Goal: Information Seeking & Learning: Compare options

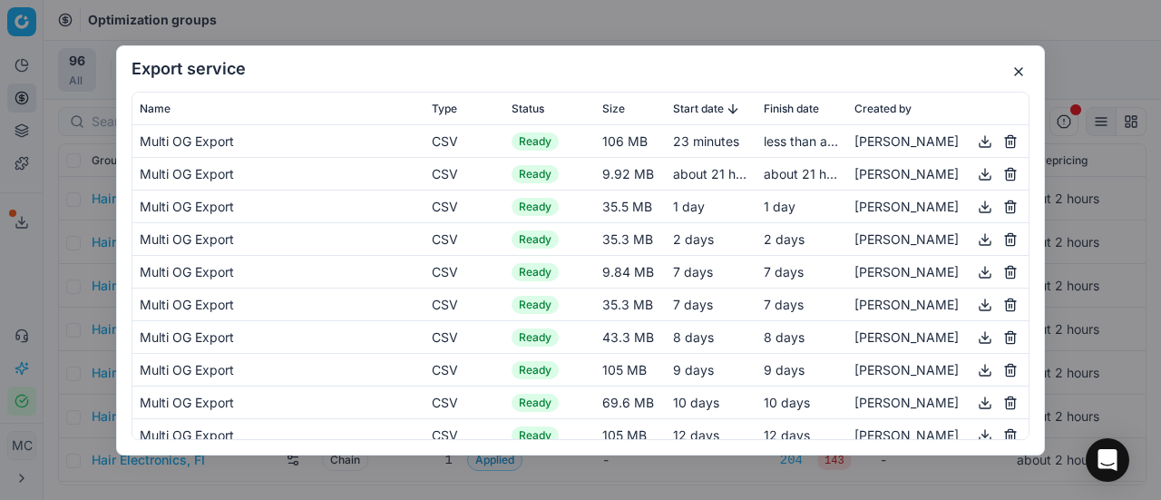
drag, startPoint x: 1022, startPoint y: 70, endPoint x: 477, endPoint y: 58, distance: 545.3
click at [1009, 74] on button "button" at bounding box center [1019, 72] width 22 height 22
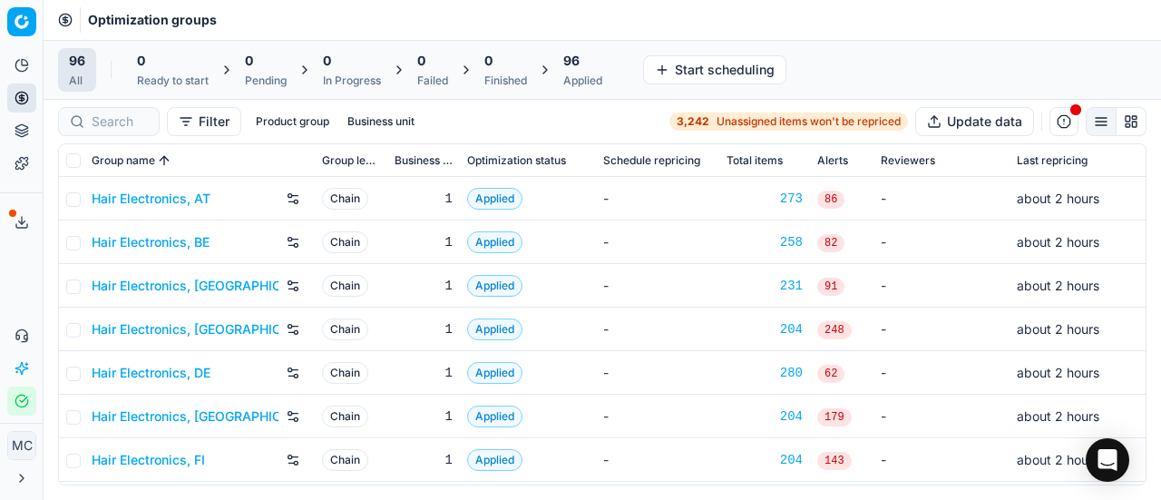
click at [156, 206] on link "Hair Electronics, AT" at bounding box center [151, 199] width 119 height 18
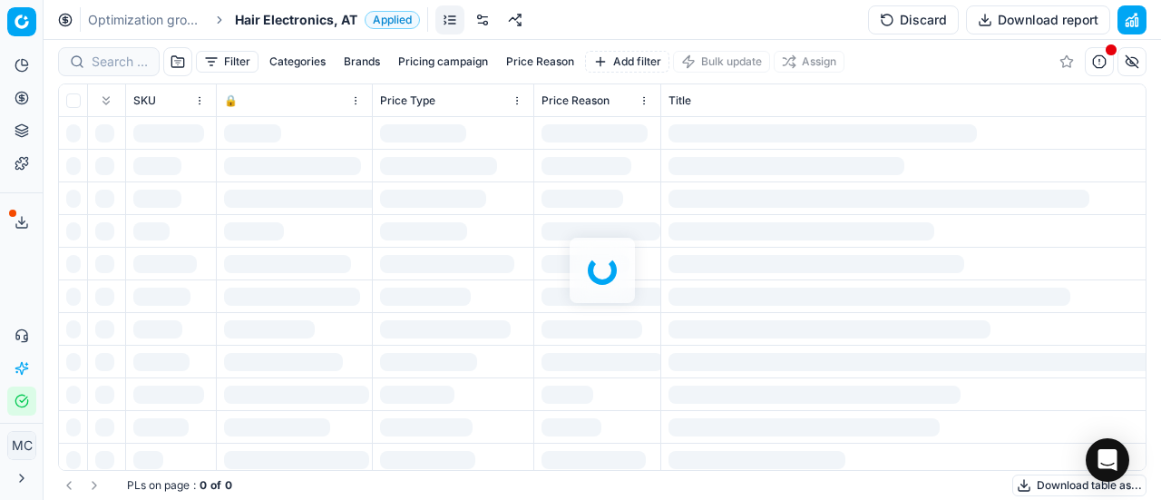
click at [269, 24] on span "Hair Electronics, AT" at bounding box center [296, 20] width 122 height 18
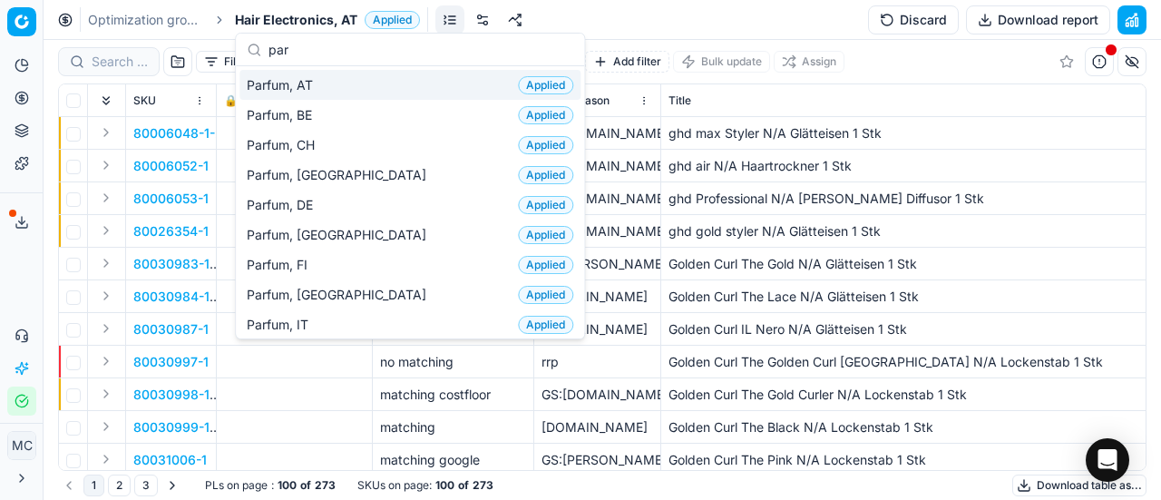
type input "par"
click at [280, 83] on span "Parfum, AT" at bounding box center [283, 85] width 73 height 18
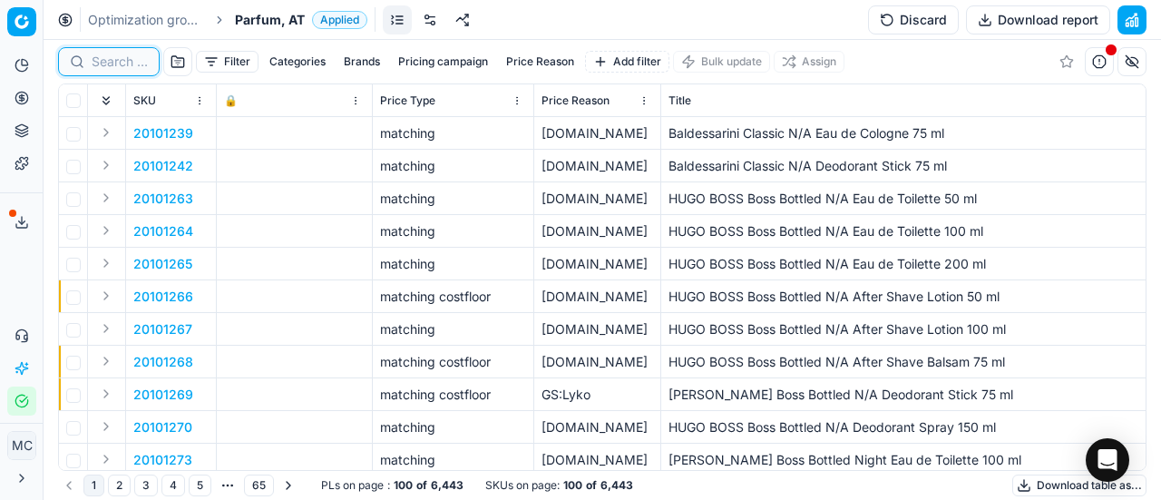
click at [112, 64] on input at bounding box center [120, 62] width 56 height 18
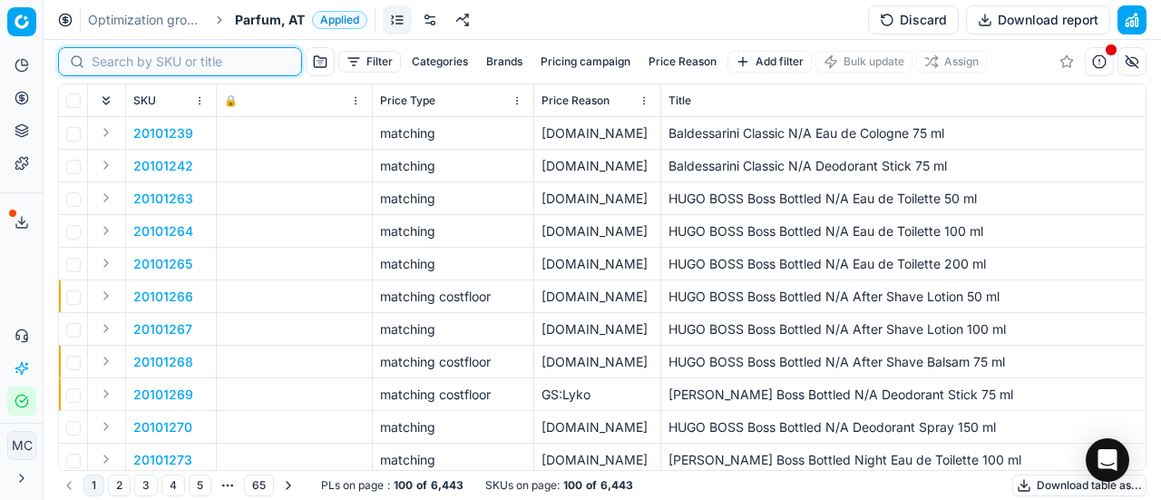
paste input "80051932-50"
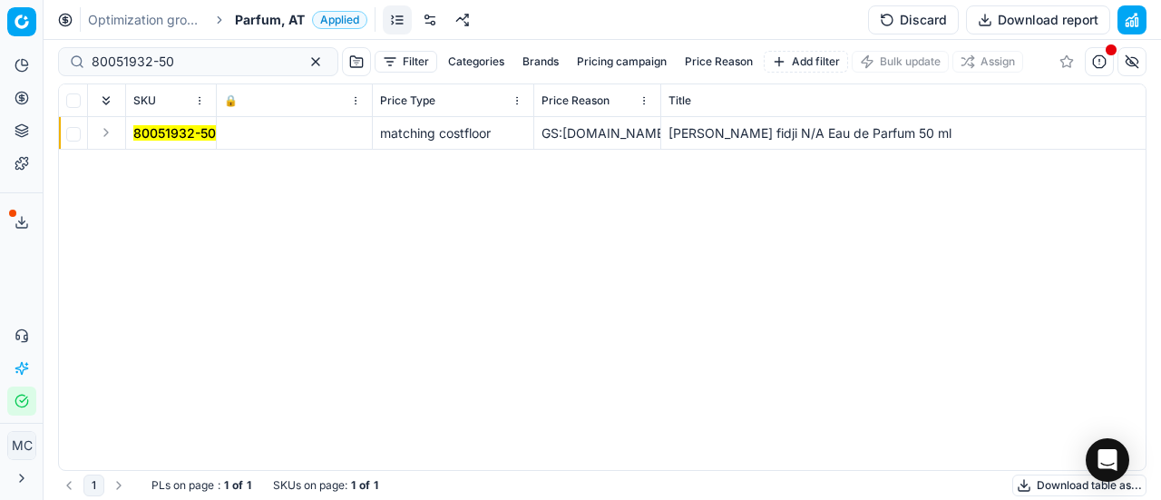
click at [109, 132] on button "Expand" at bounding box center [106, 133] width 22 height 22
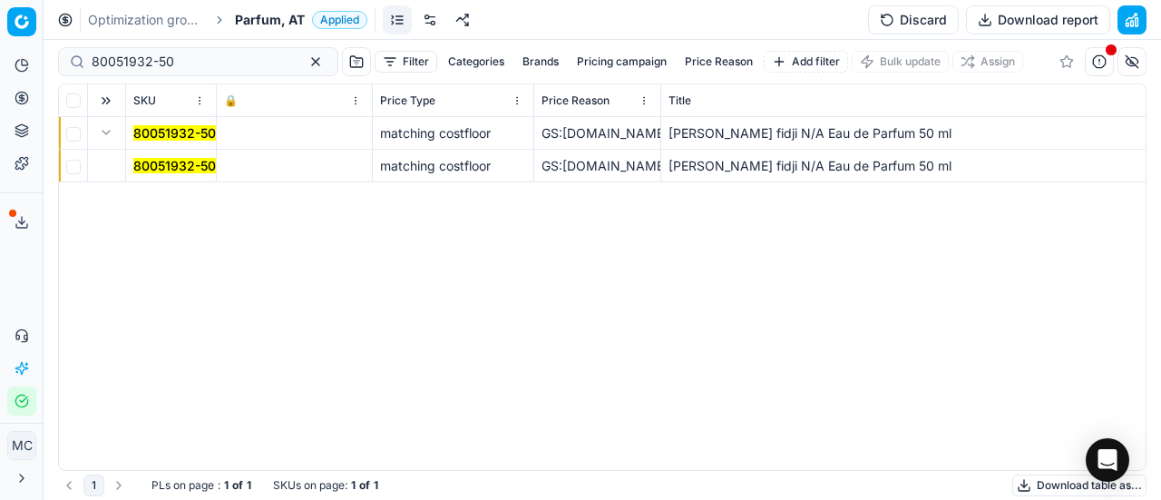
click at [180, 168] on mark "80051932-50" at bounding box center [174, 165] width 83 height 15
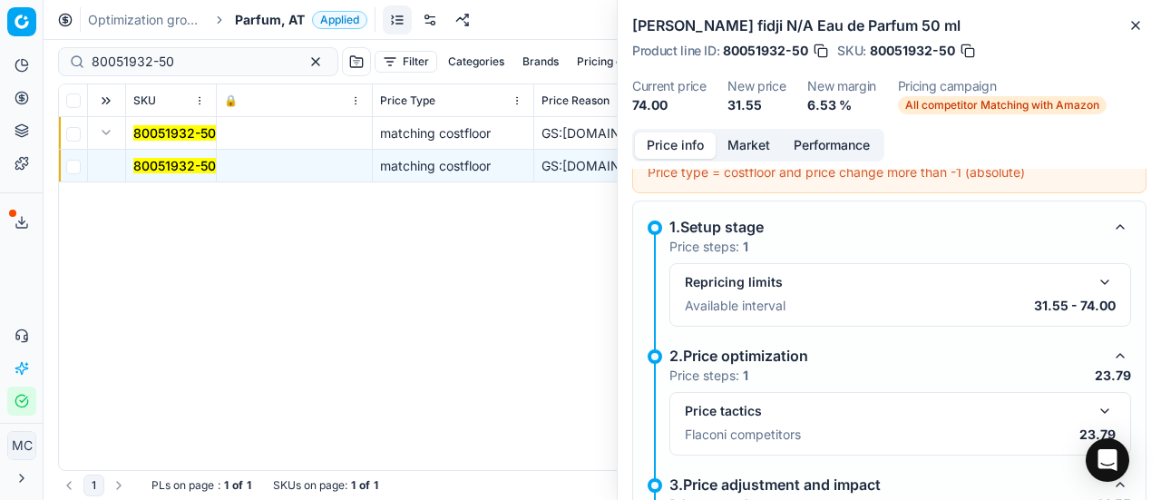
scroll to position [272, 0]
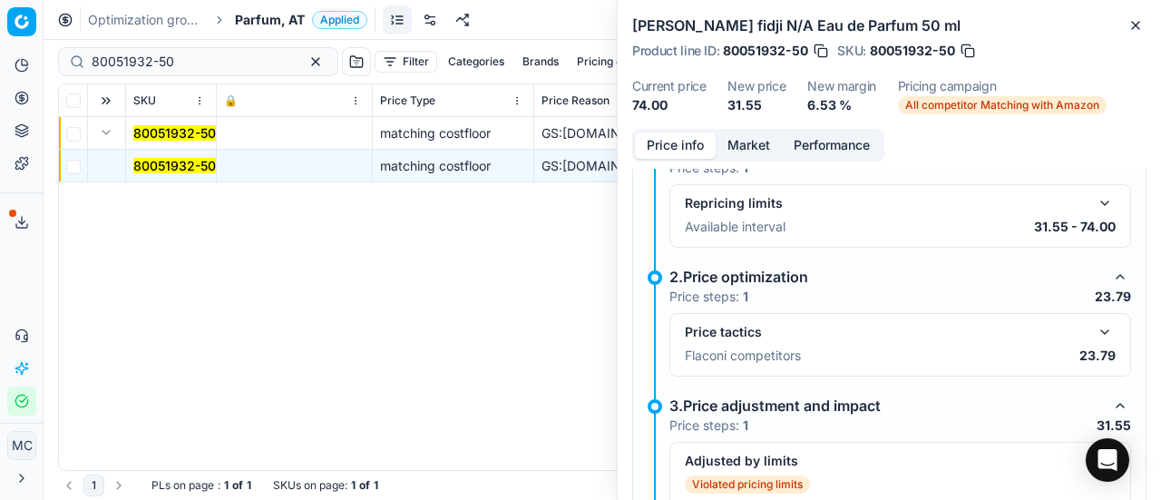
click at [1094, 329] on button "button" at bounding box center [1105, 332] width 22 height 22
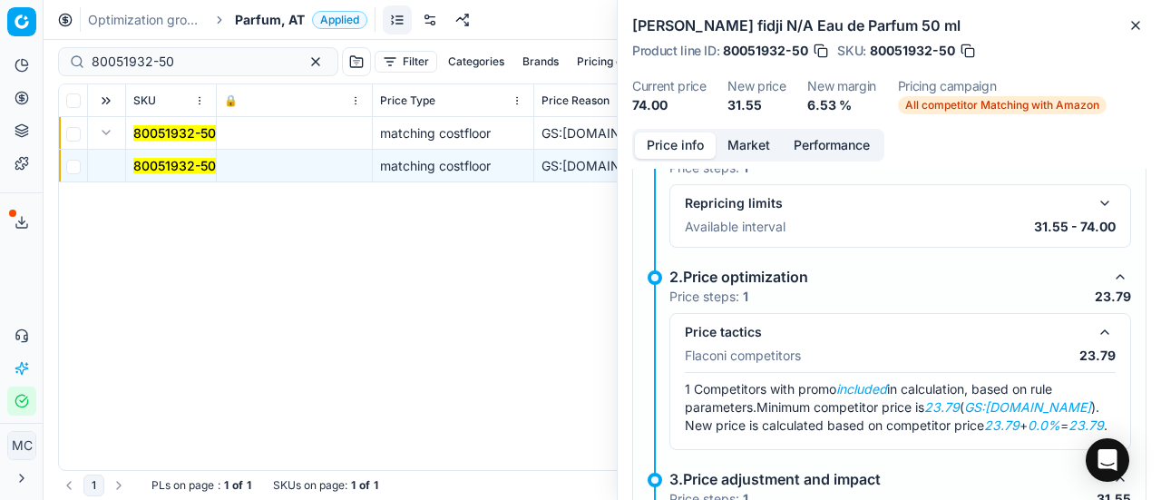
click at [766, 154] on button "Market" at bounding box center [749, 145] width 66 height 26
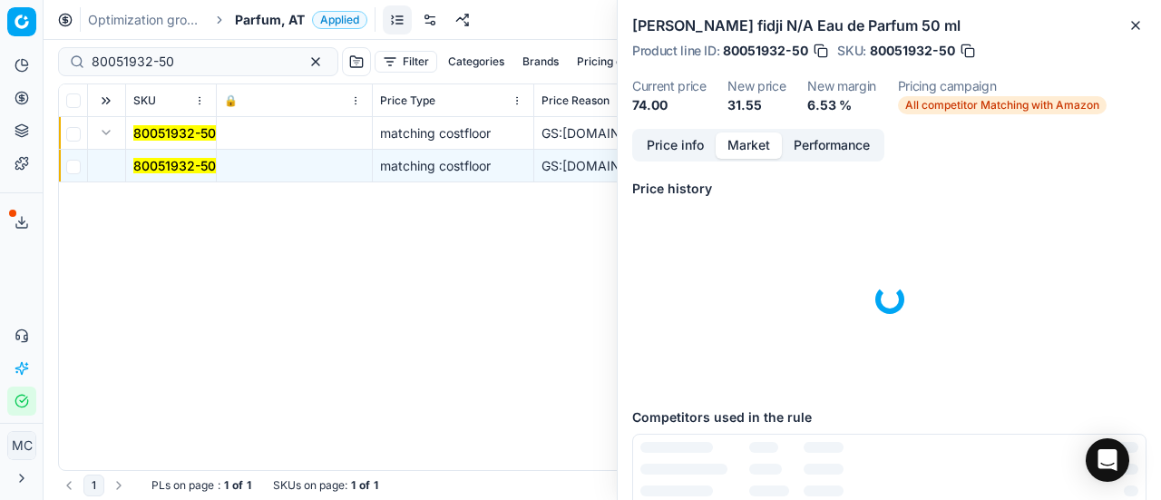
scroll to position [134, 0]
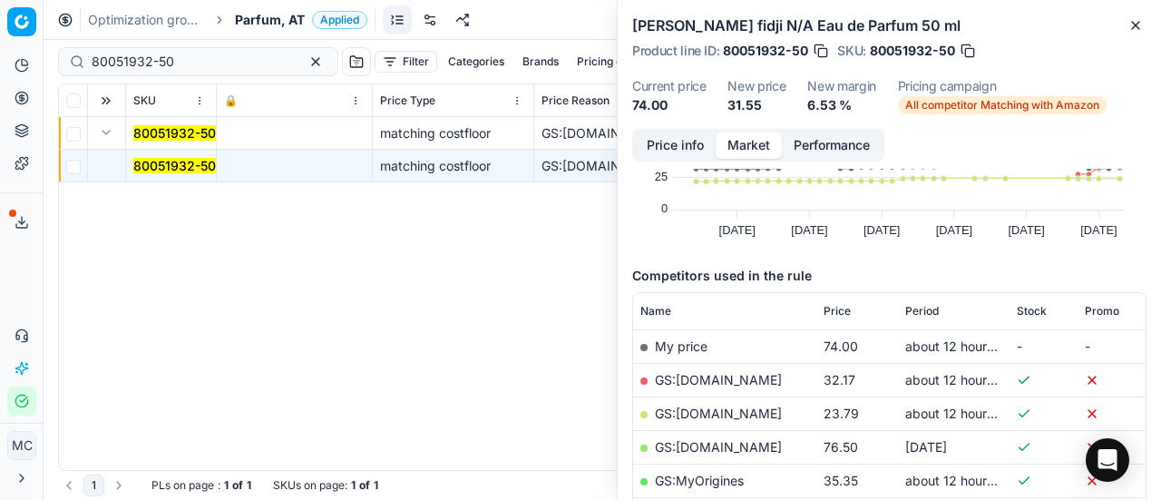
click at [711, 408] on link "GS:[DOMAIN_NAME]" at bounding box center [718, 412] width 127 height 15
drag, startPoint x: 220, startPoint y: 57, endPoint x: 0, endPoint y: 53, distance: 219.6
click at [0, 54] on div "Pricing platform Analytics Pricing Product portfolio Templates Export service 1…" at bounding box center [580, 250] width 1161 height 500
paste input "90001002-0001314"
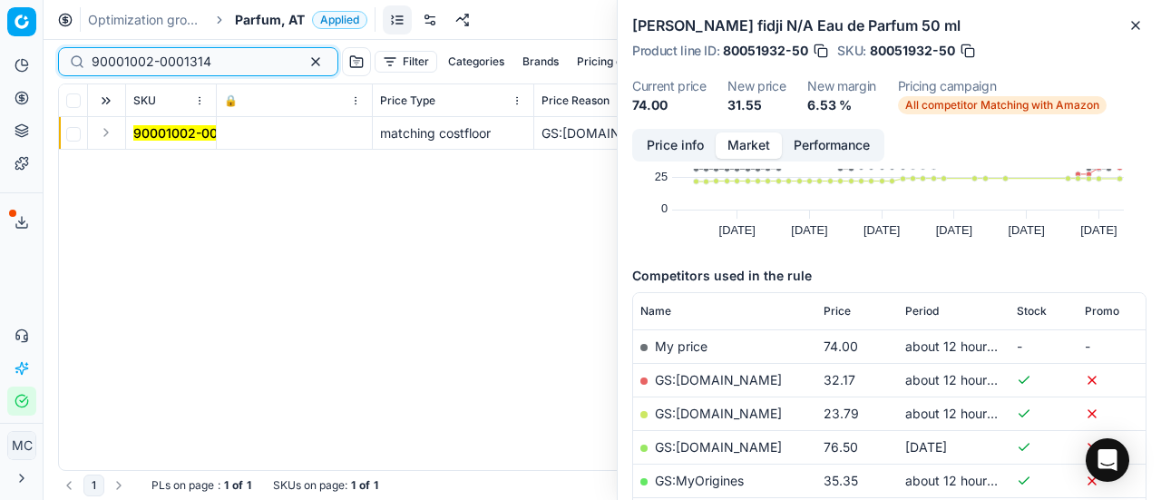
type input "90001002-0001314"
click at [109, 147] on td at bounding box center [107, 133] width 38 height 33
click at [107, 133] on button "Expand" at bounding box center [106, 133] width 22 height 22
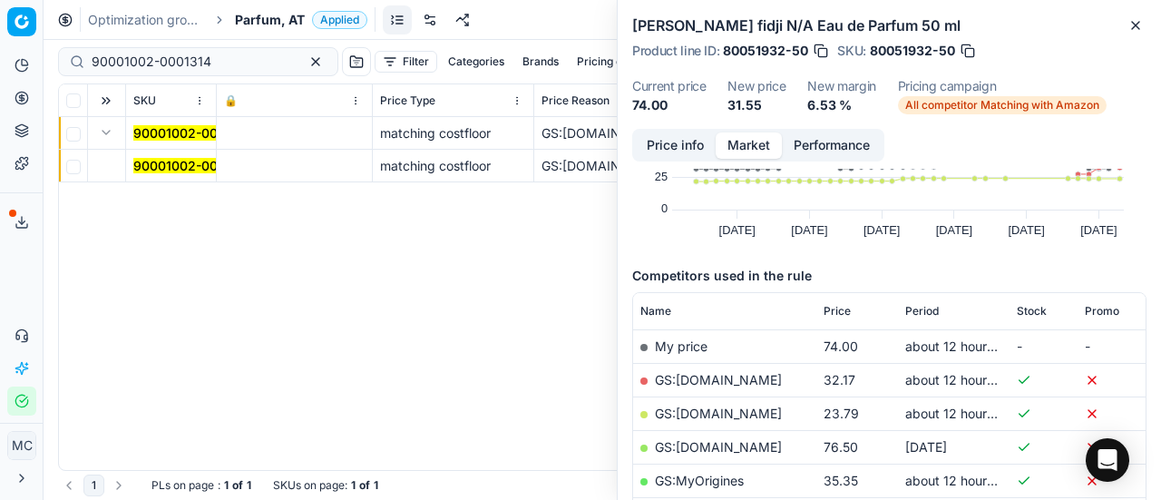
click at [190, 166] on mark "90001002-0001314" at bounding box center [193, 165] width 120 height 15
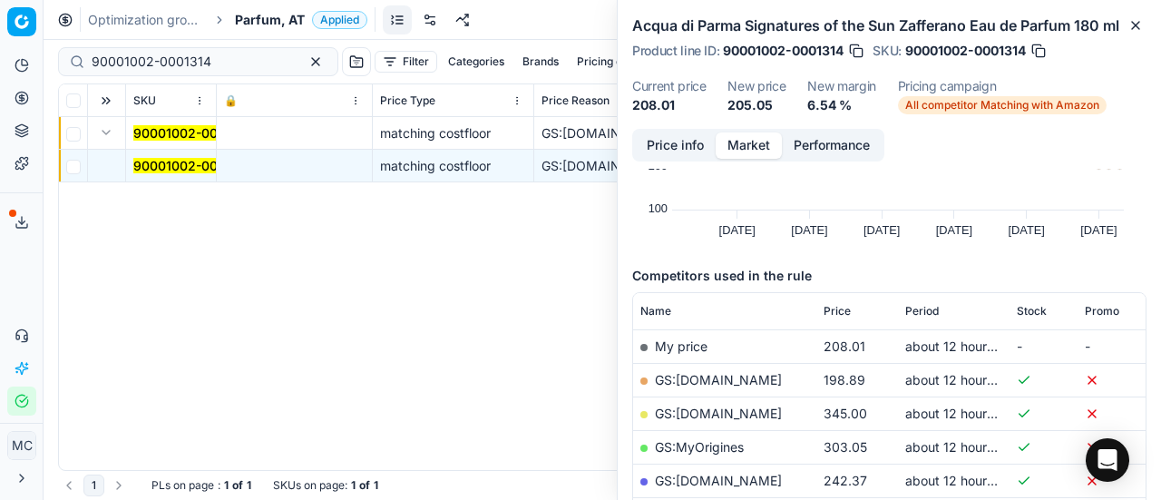
click at [689, 148] on button "Price info" at bounding box center [675, 145] width 81 height 26
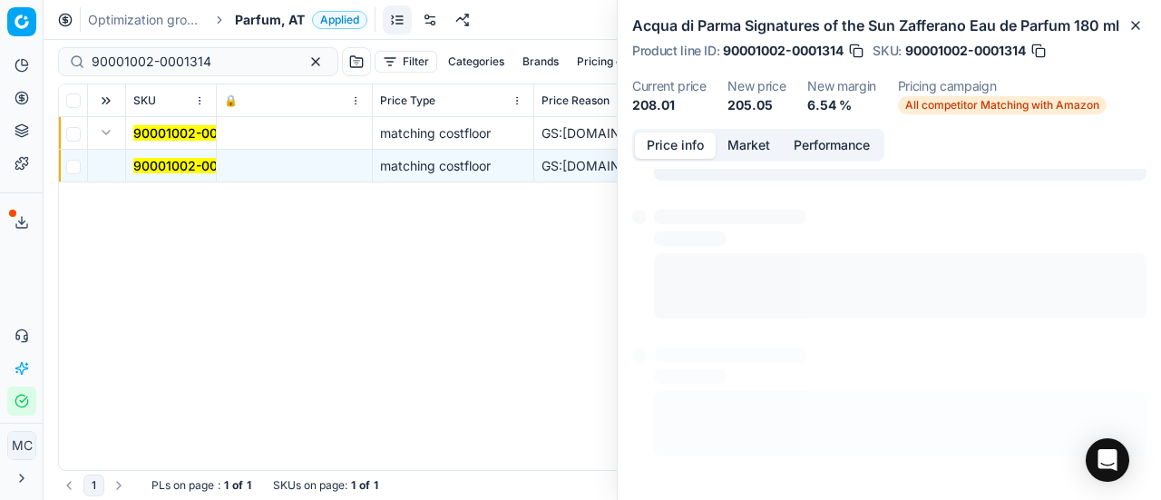
scroll to position [251, 0]
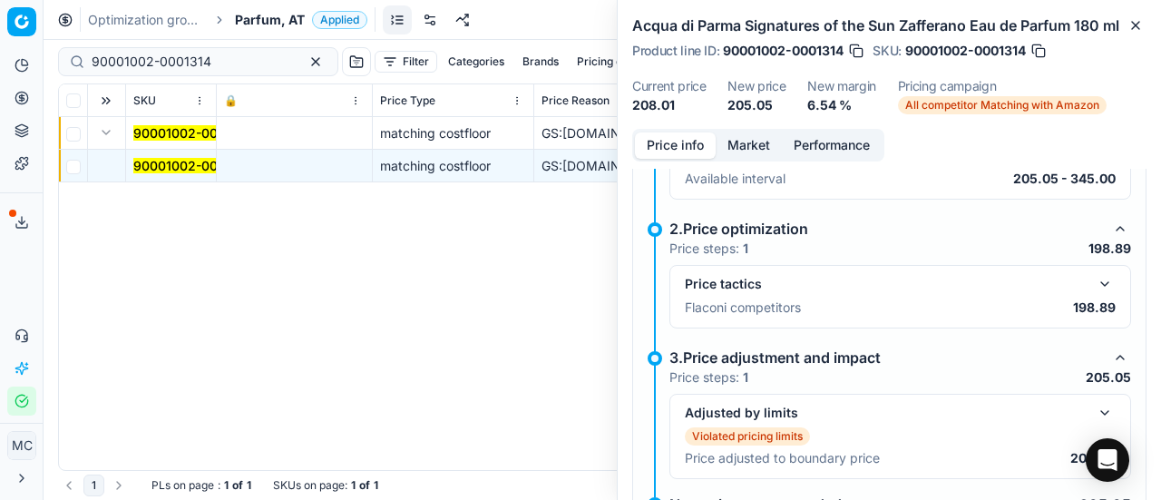
click at [1096, 284] on button "button" at bounding box center [1105, 284] width 22 height 22
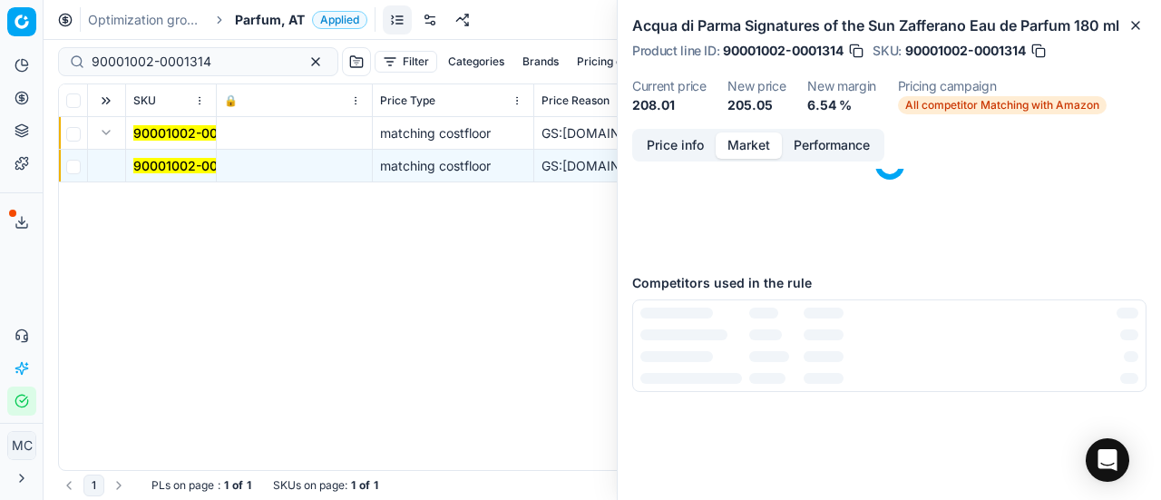
click at [757, 135] on button "Market" at bounding box center [749, 145] width 66 height 26
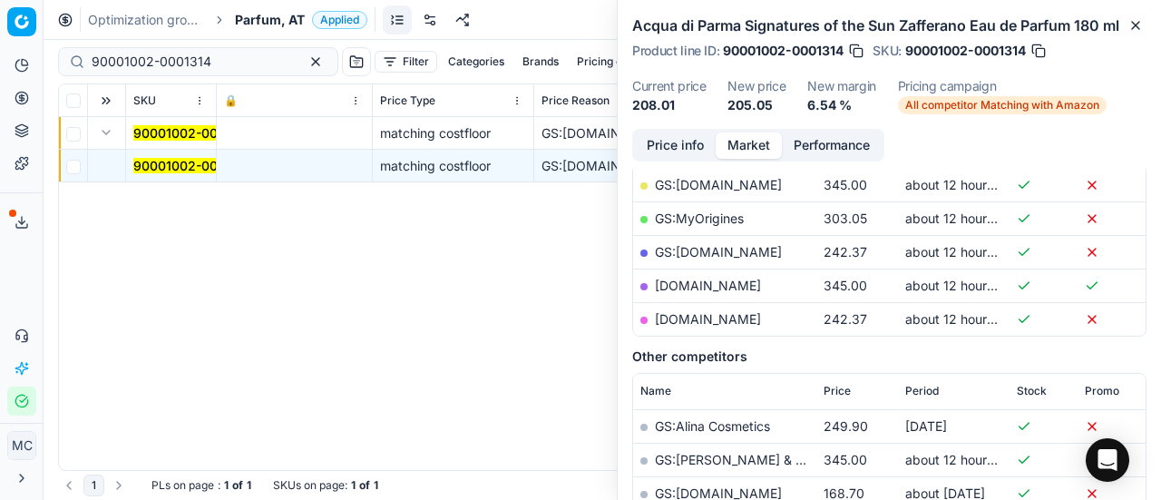
scroll to position [272, 0]
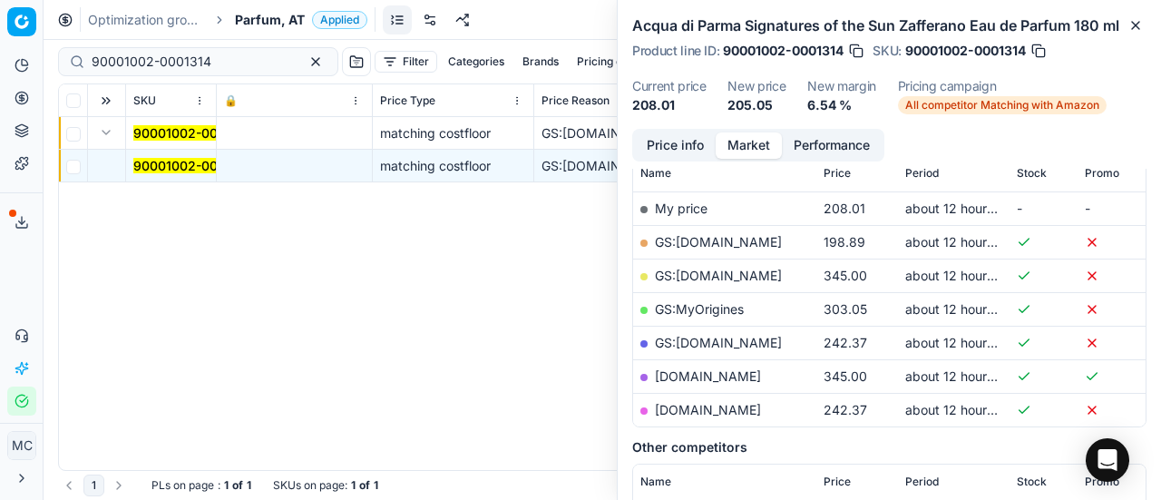
click at [718, 242] on link "GS:[DOMAIN_NAME]" at bounding box center [718, 241] width 127 height 15
click at [260, 17] on span "Parfum, AT" at bounding box center [270, 20] width 70 height 18
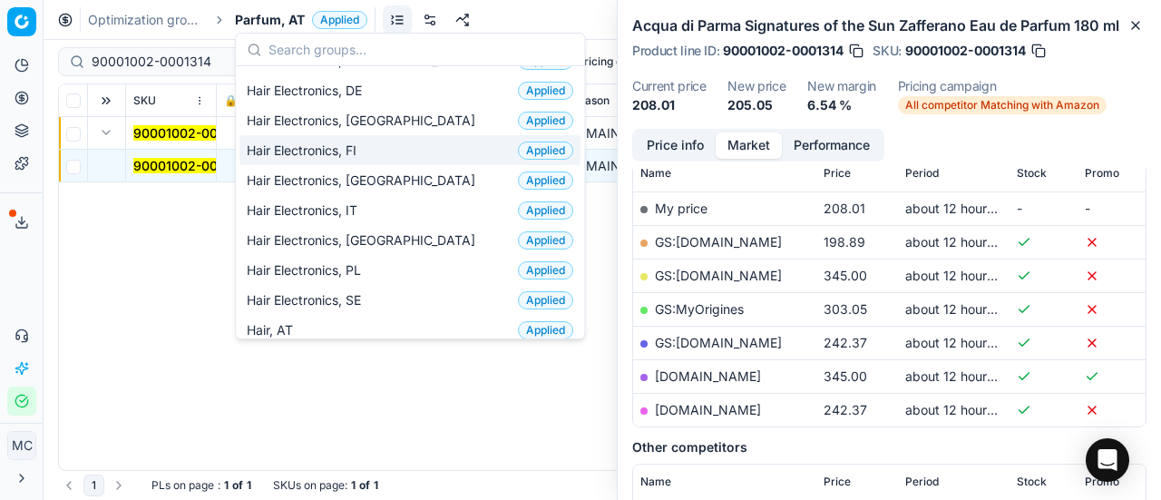
scroll to position [0, 0]
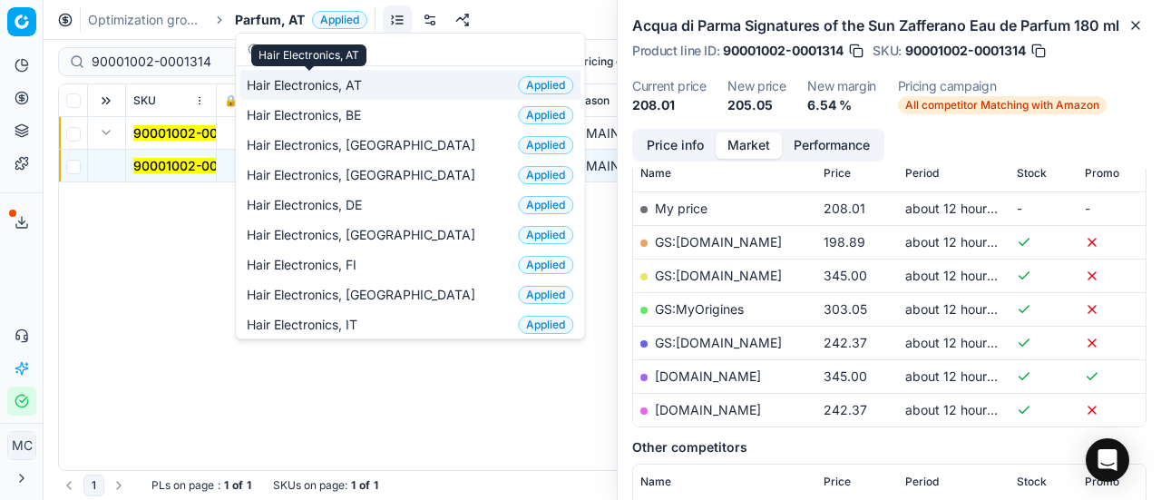
click at [369, 86] on span "Hair Electronics, AT" at bounding box center [308, 85] width 122 height 18
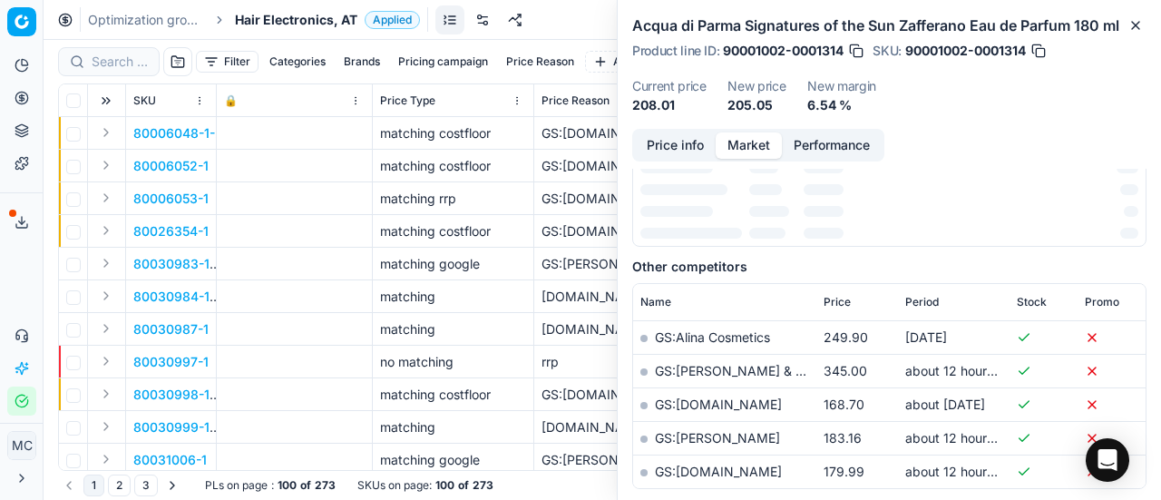
scroll to position [272, 0]
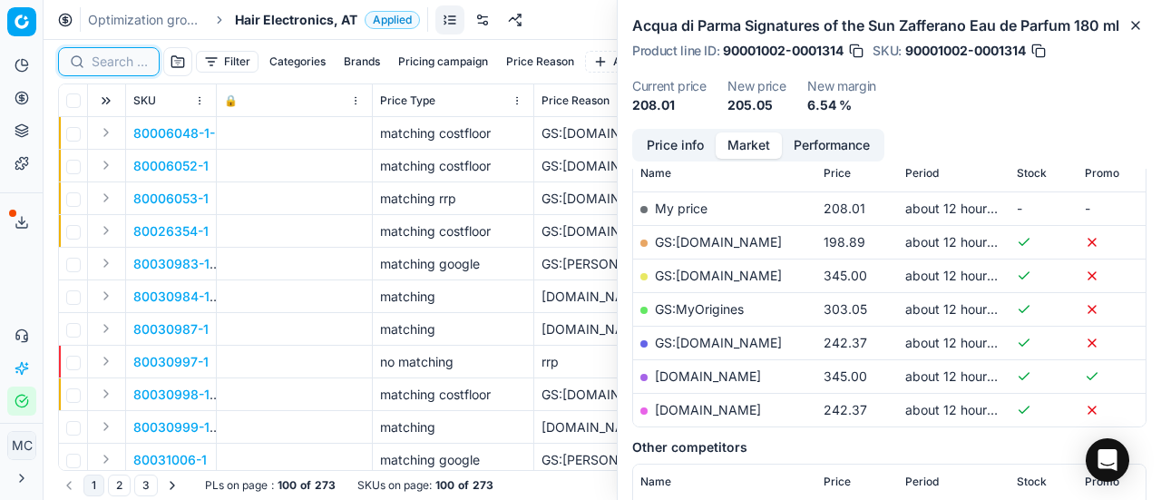
click at [109, 54] on input at bounding box center [120, 62] width 56 height 18
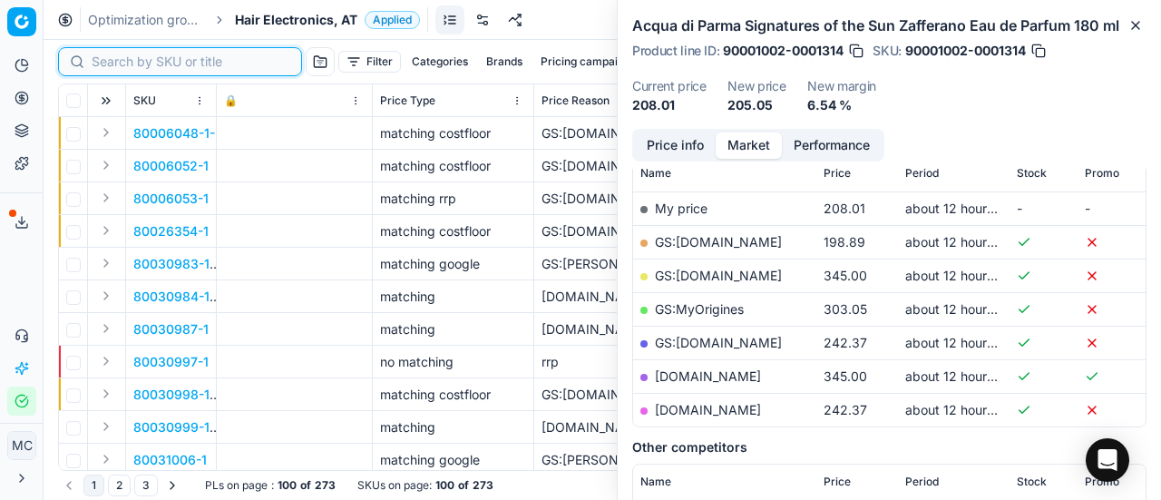
paste input "80053177-1000"
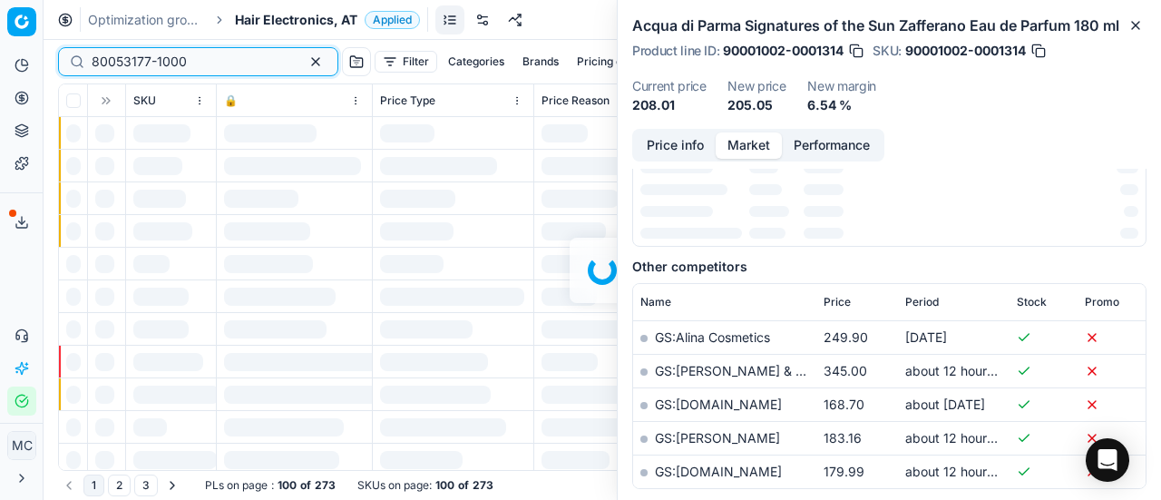
scroll to position [272, 0]
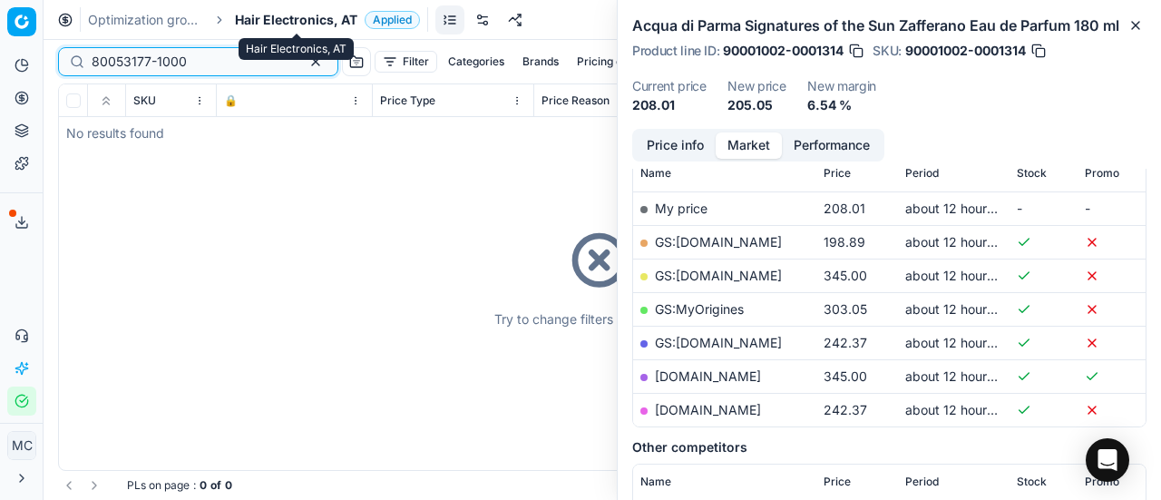
type input "80053177-1000"
click at [305, 25] on span "Hair Electronics, AT" at bounding box center [296, 20] width 122 height 18
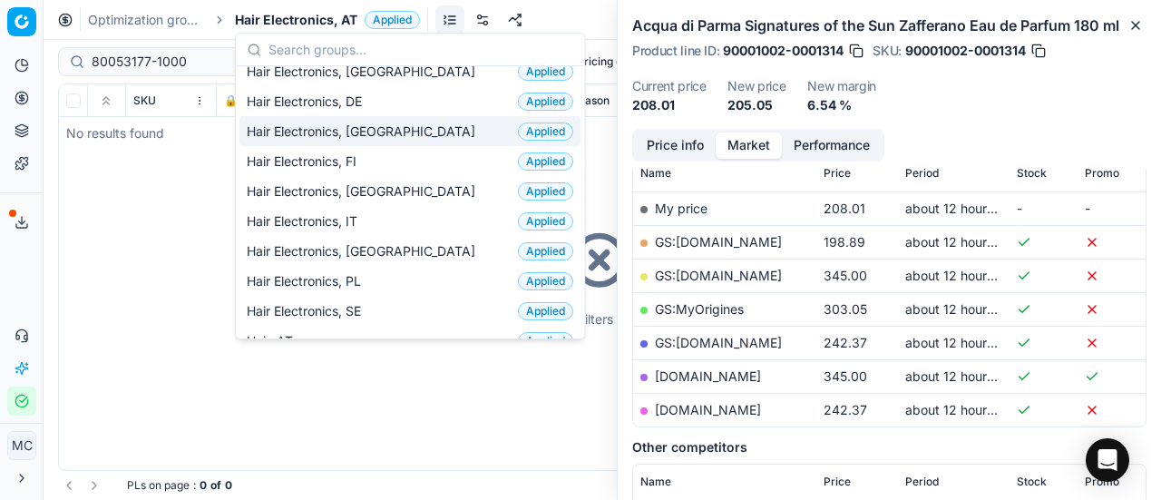
scroll to position [181, 0]
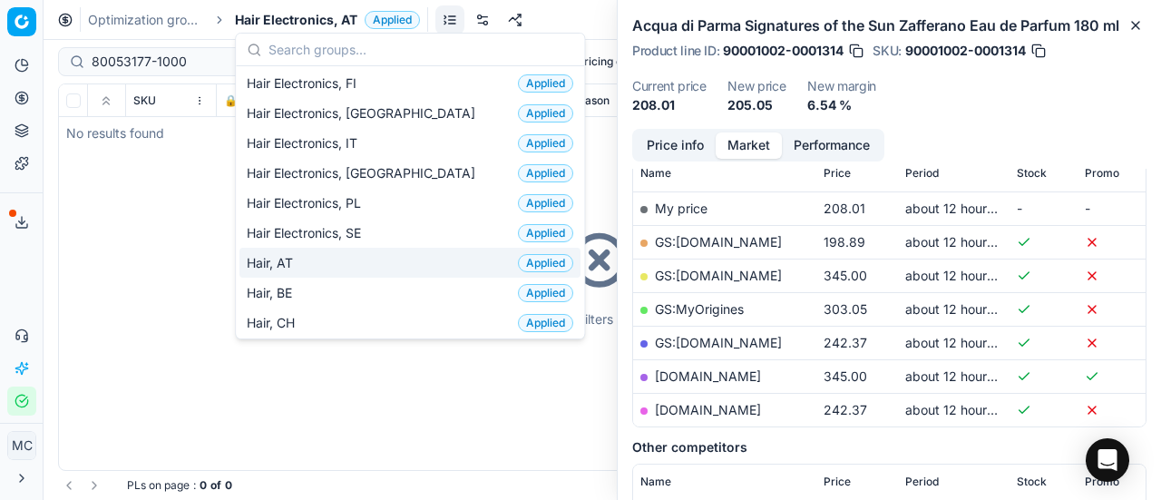
click at [354, 259] on div "Hair, AT Applied" at bounding box center [409, 263] width 341 height 30
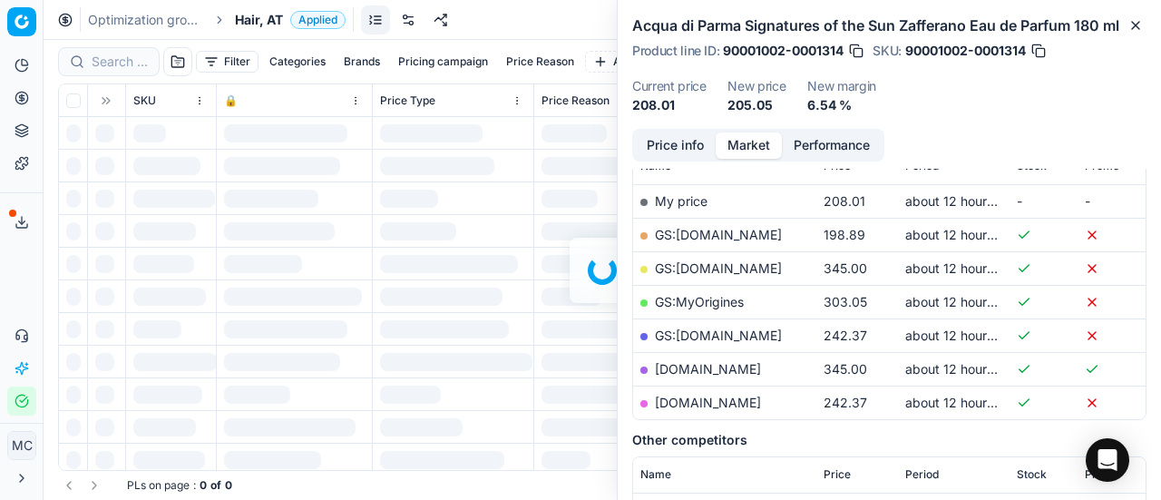
scroll to position [272, 0]
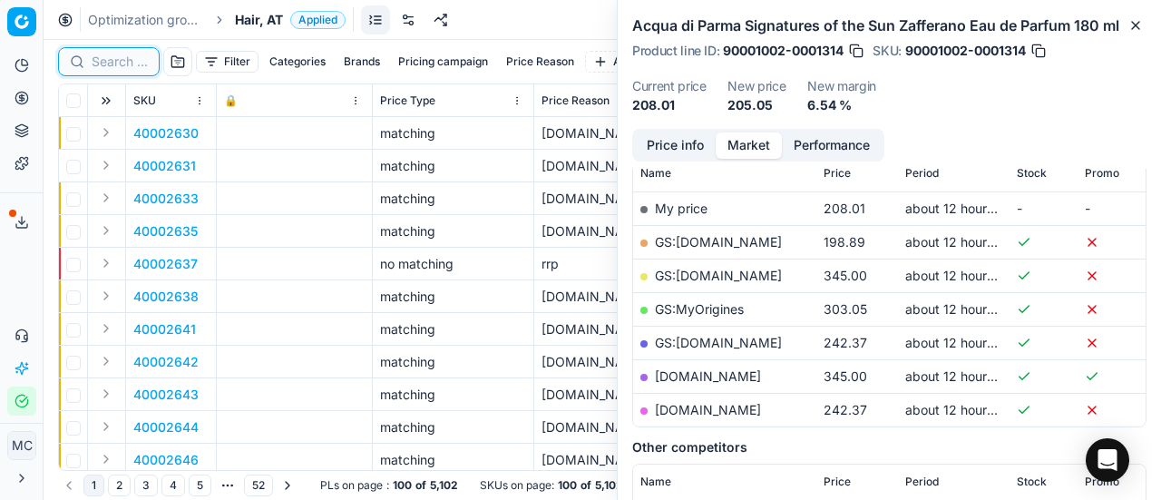
click at [142, 63] on input at bounding box center [120, 62] width 56 height 18
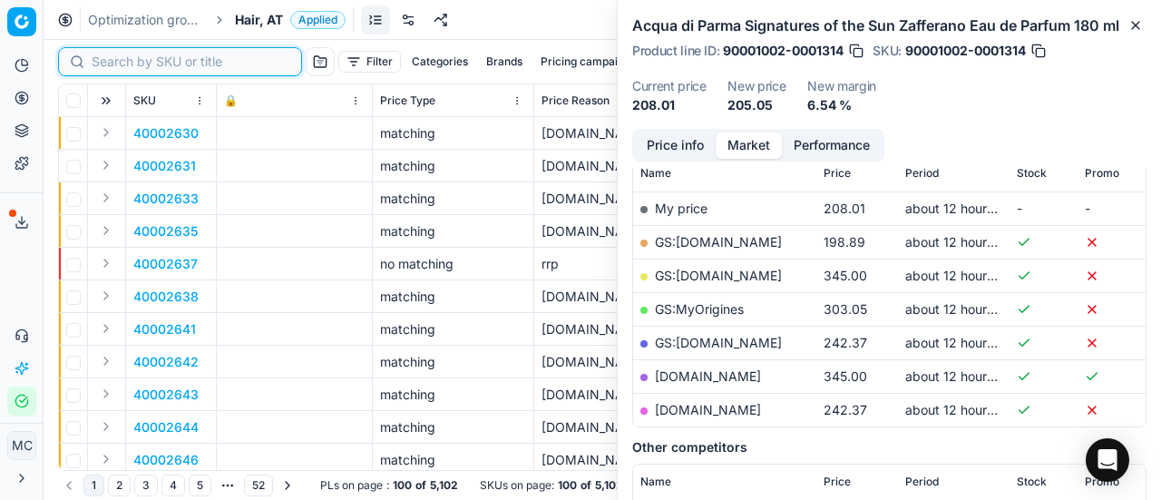
paste input "80053177-1000"
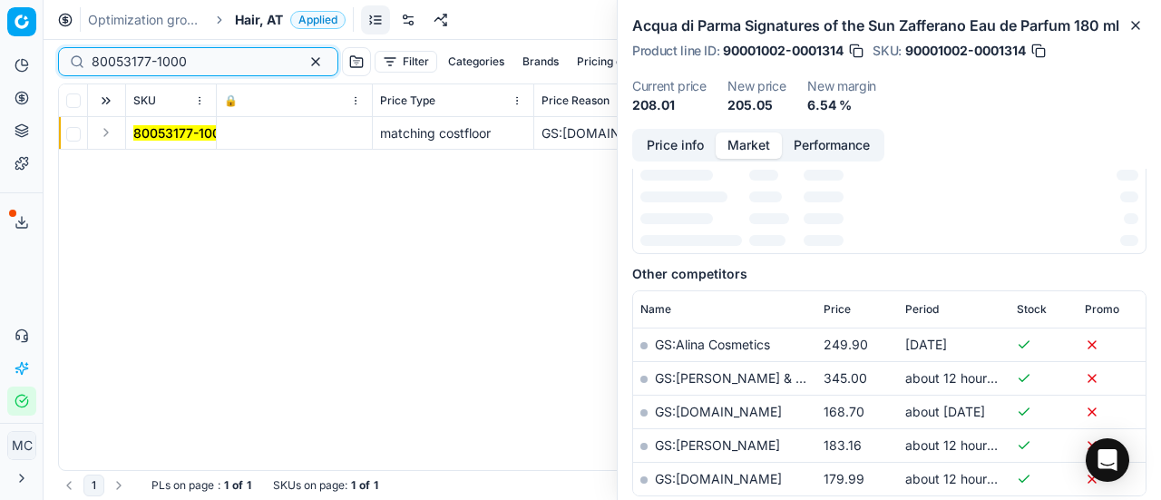
scroll to position [272, 0]
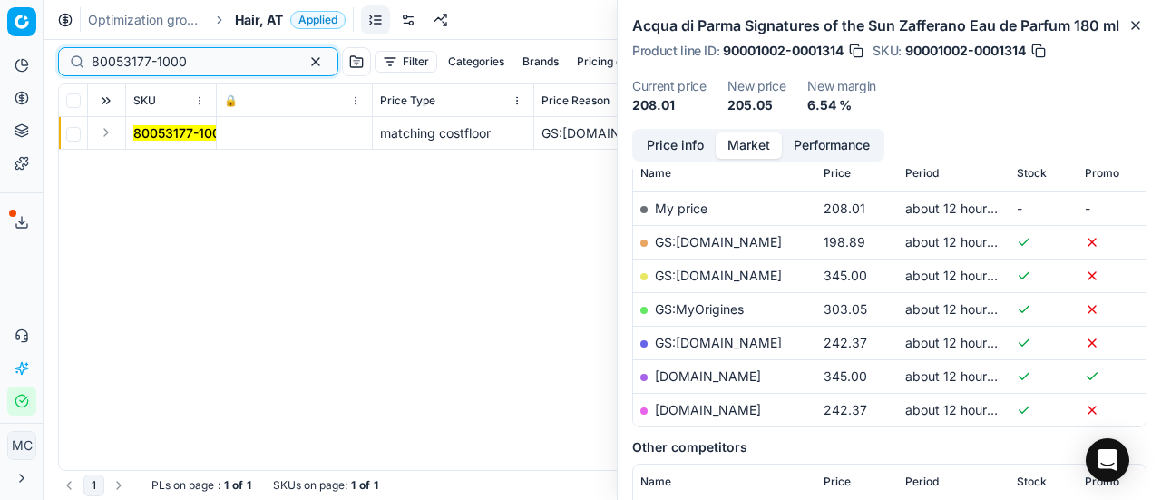
type input "80053177-1000"
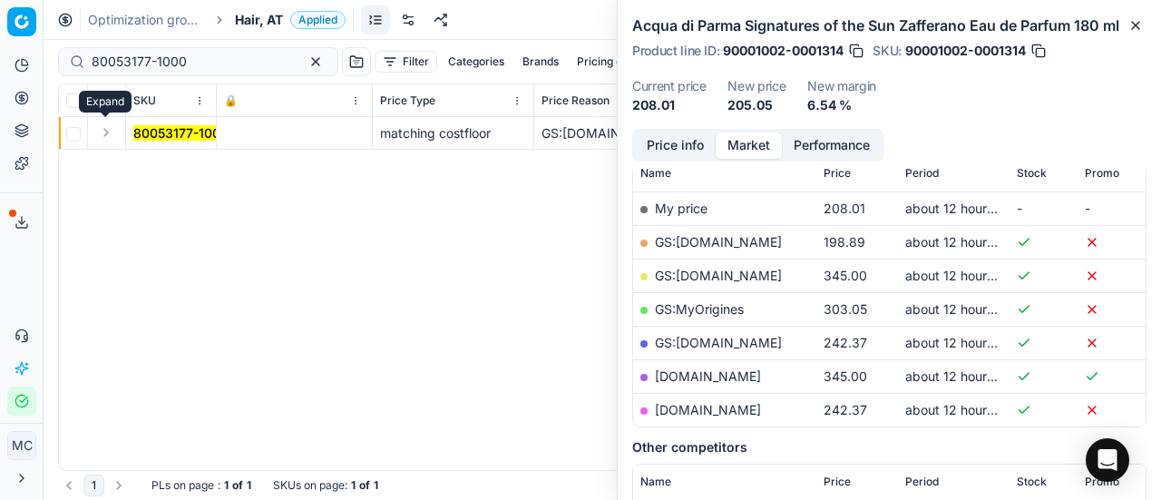
click at [112, 124] on button "Expand" at bounding box center [106, 133] width 22 height 22
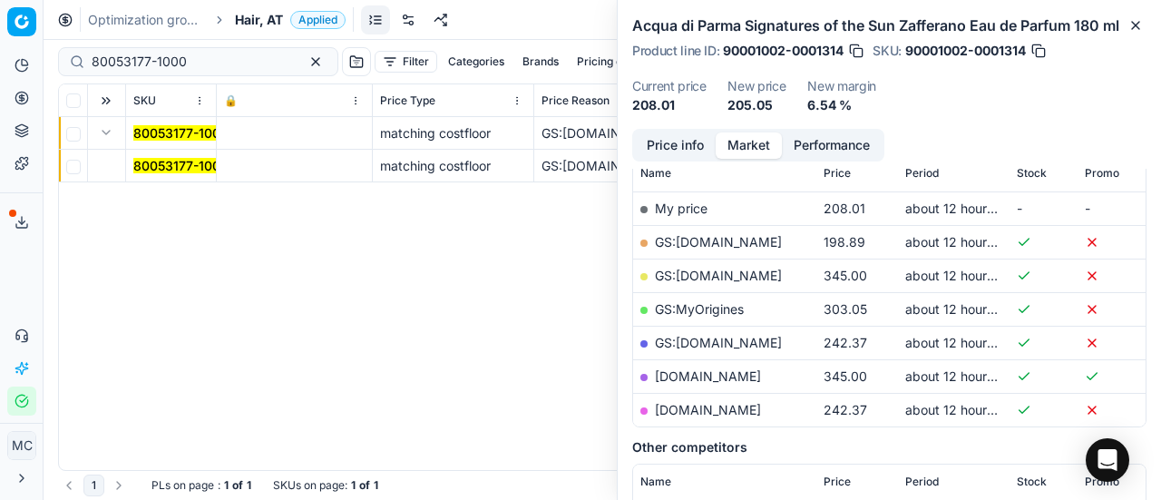
click at [190, 159] on mark "80053177-1000" at bounding box center [180, 165] width 95 height 15
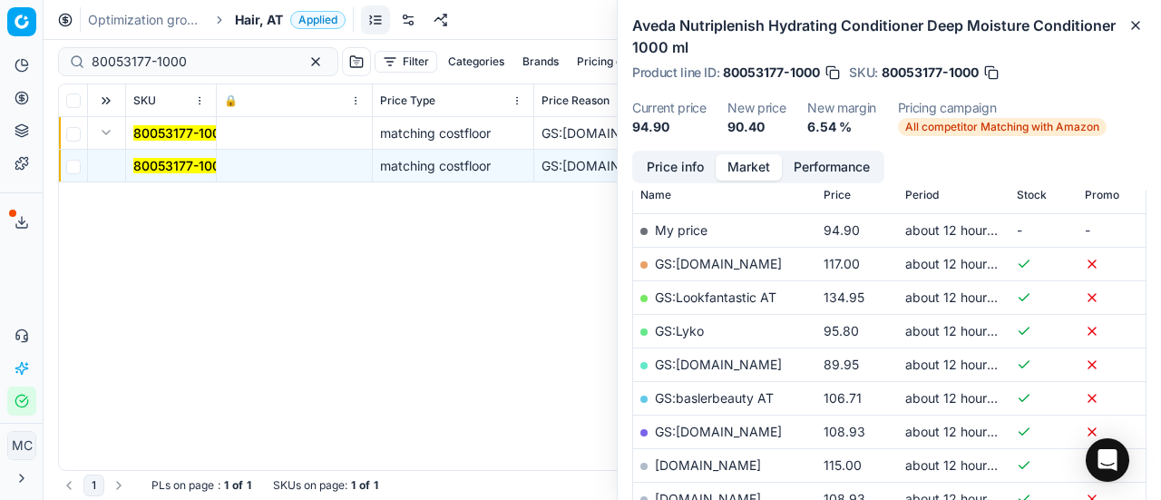
click at [663, 165] on button "Price info" at bounding box center [675, 167] width 81 height 26
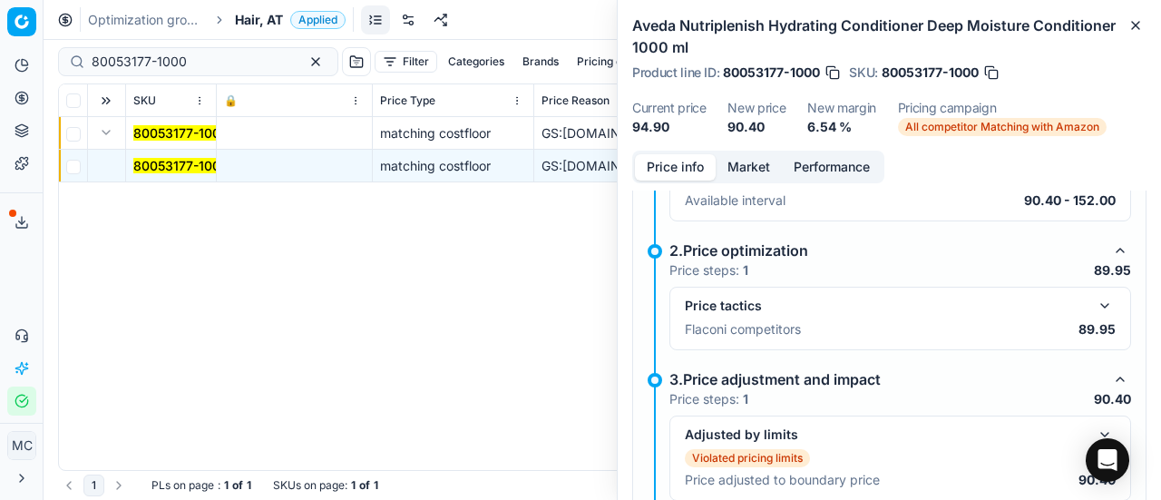
click at [1094, 301] on button "button" at bounding box center [1105, 306] width 22 height 22
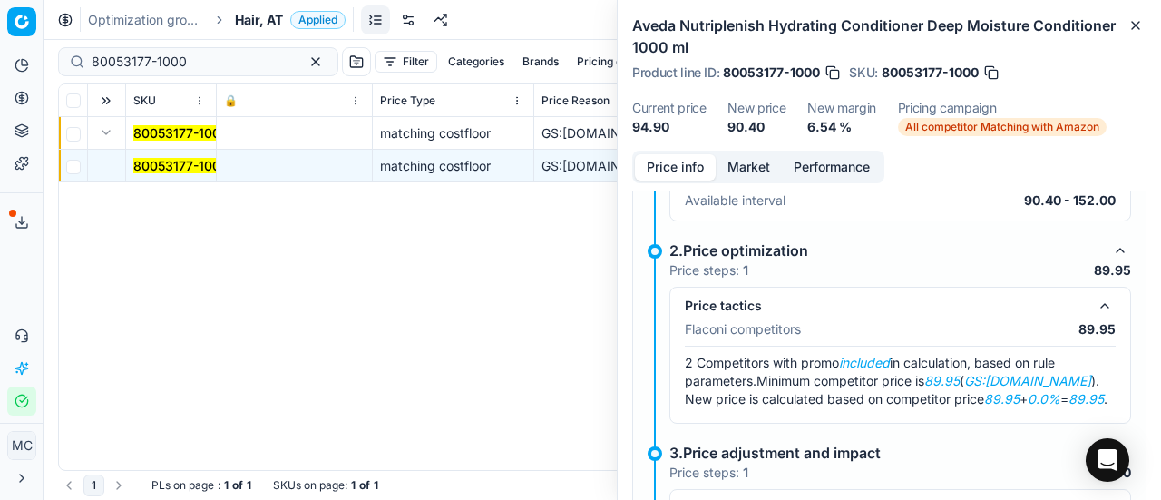
click at [732, 168] on button "Market" at bounding box center [749, 167] width 66 height 26
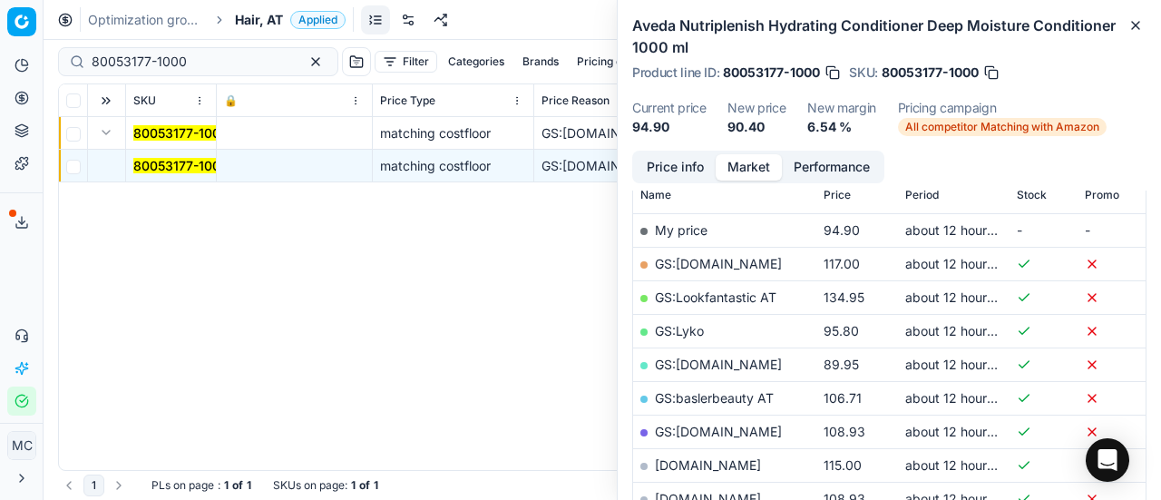
click at [725, 367] on link "GS:Zalando.at" at bounding box center [718, 363] width 127 height 15
click at [259, 12] on span "Hair, AT" at bounding box center [259, 20] width 48 height 18
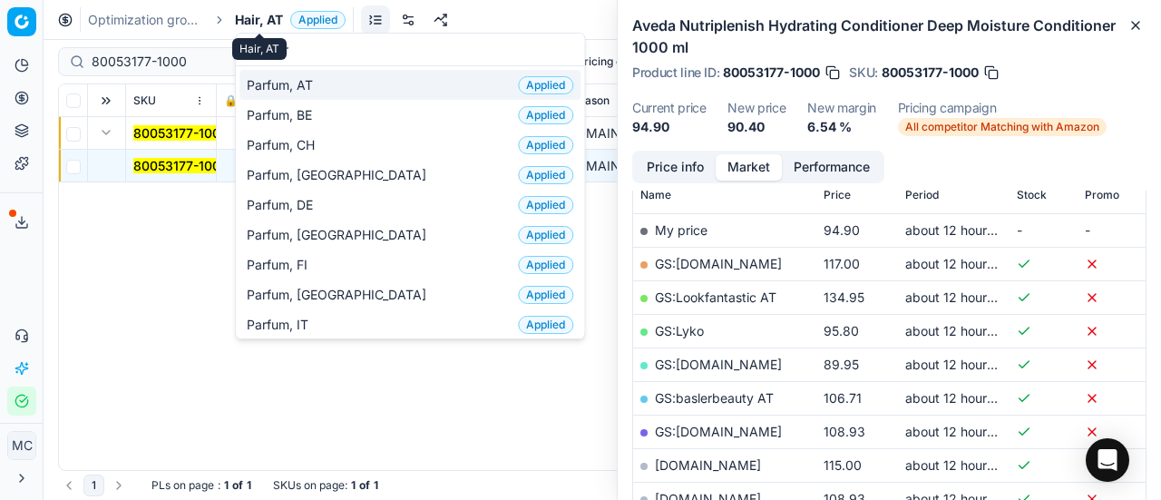
type input "par"
click at [278, 83] on span "Parfum, AT" at bounding box center [283, 85] width 73 height 18
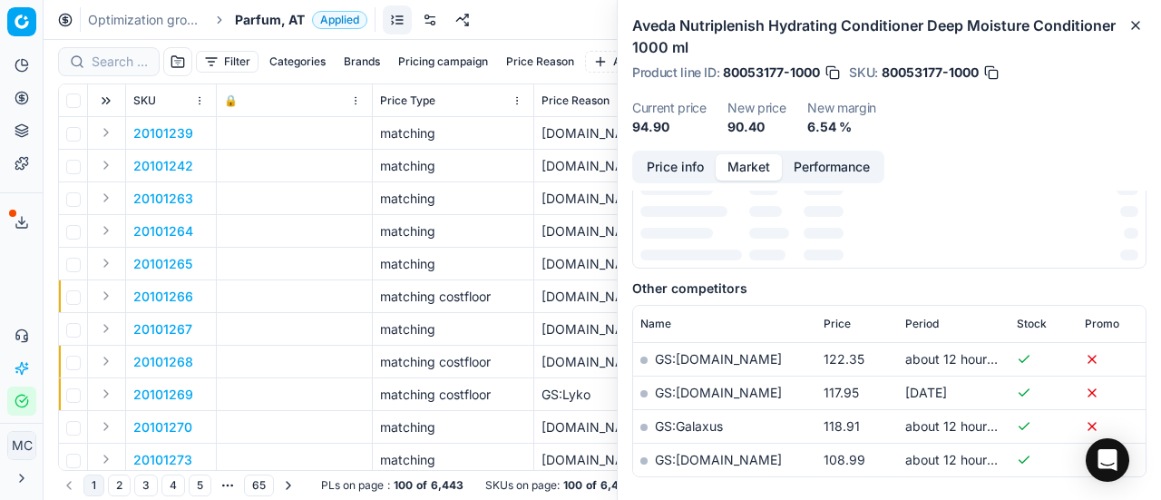
scroll to position [272, 0]
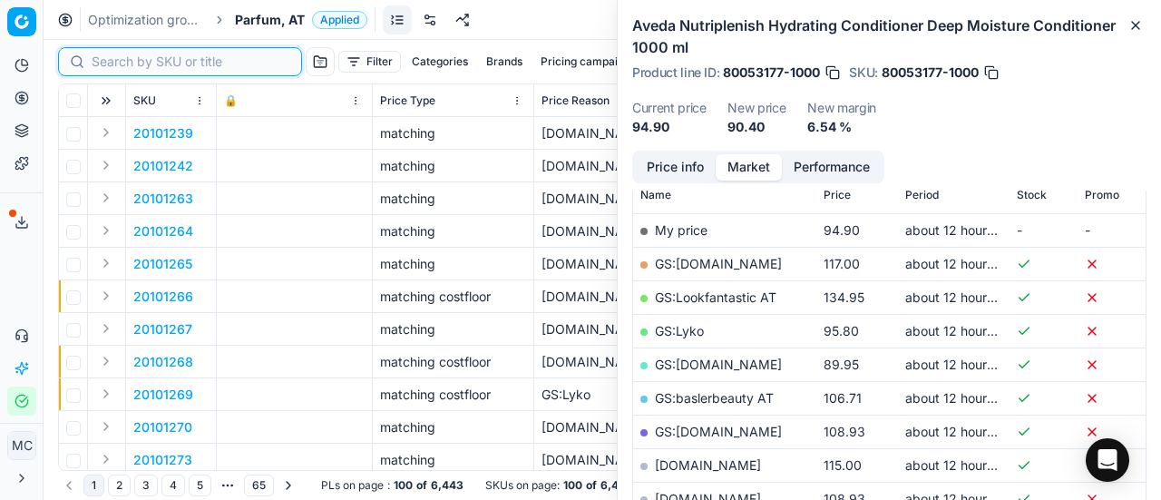
click at [132, 55] on input at bounding box center [191, 62] width 199 height 18
paste input "90003856-0005600"
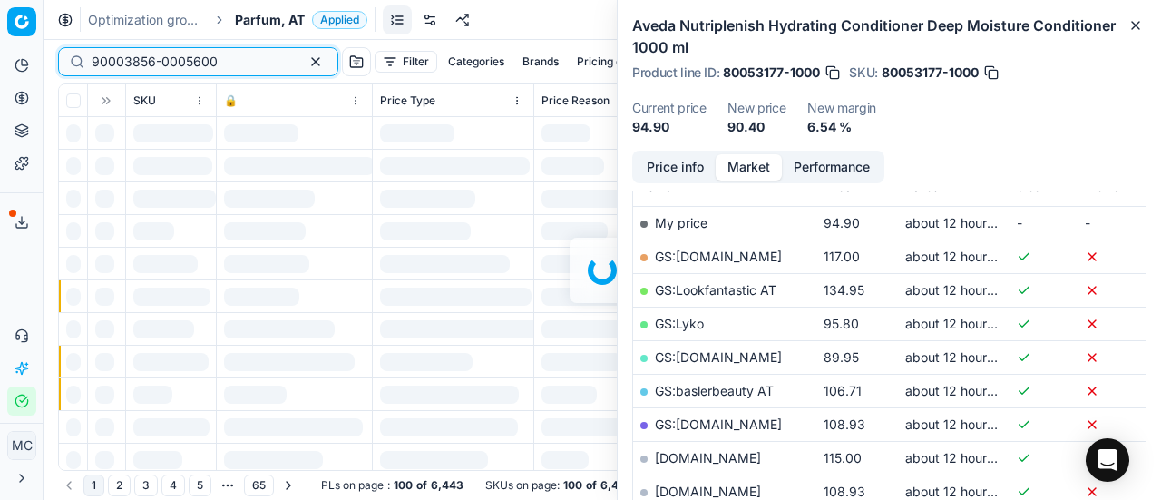
scroll to position [272, 0]
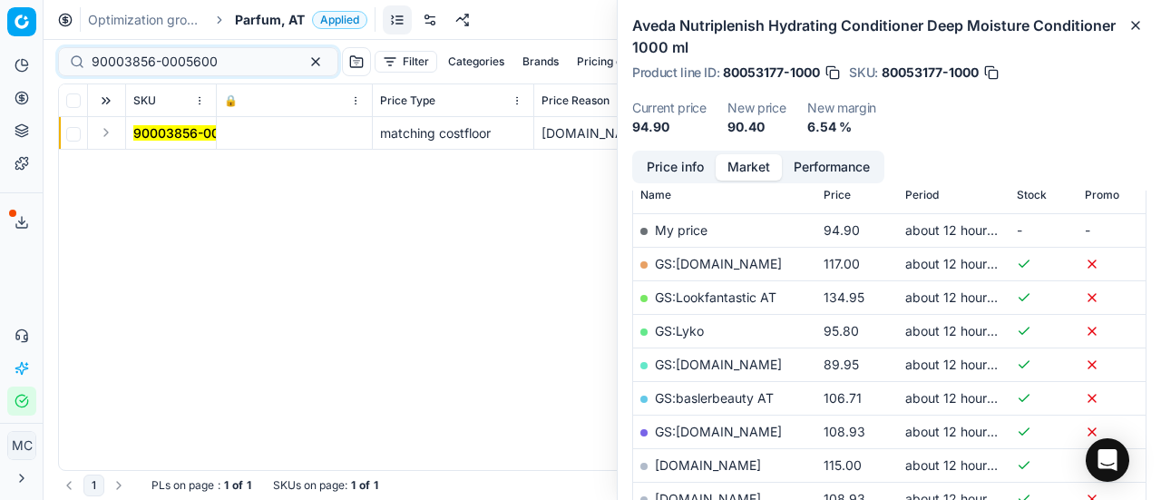
click at [111, 126] on button "Expand" at bounding box center [106, 133] width 22 height 22
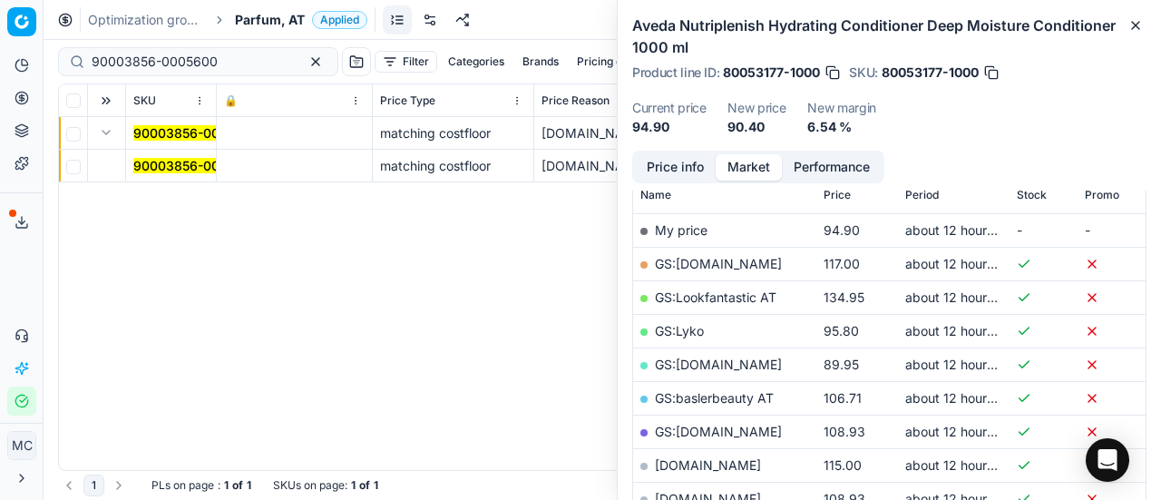
click at [160, 165] on mark "90003856-0005600" at bounding box center [196, 165] width 126 height 15
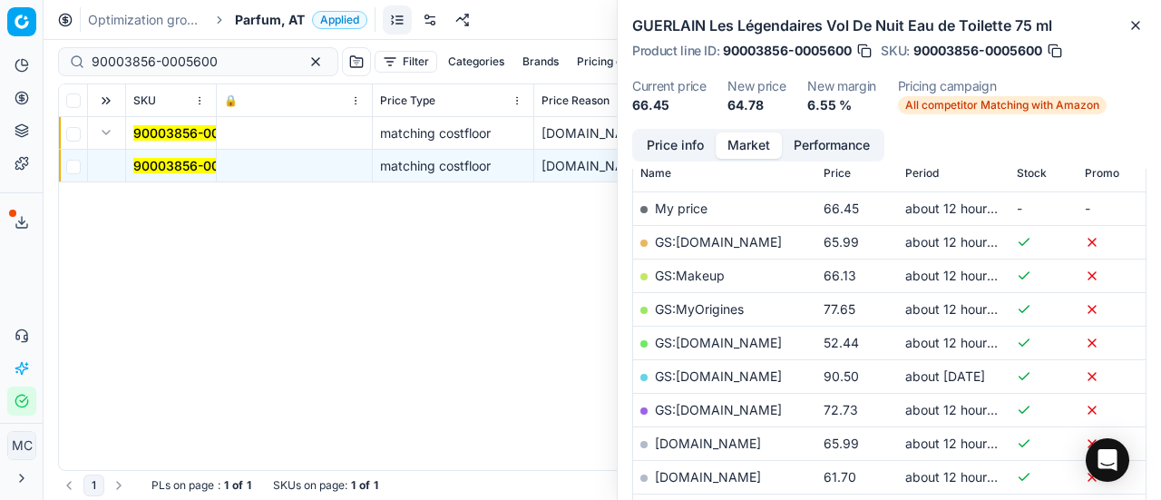
click at [662, 146] on button "Price info" at bounding box center [675, 145] width 81 height 26
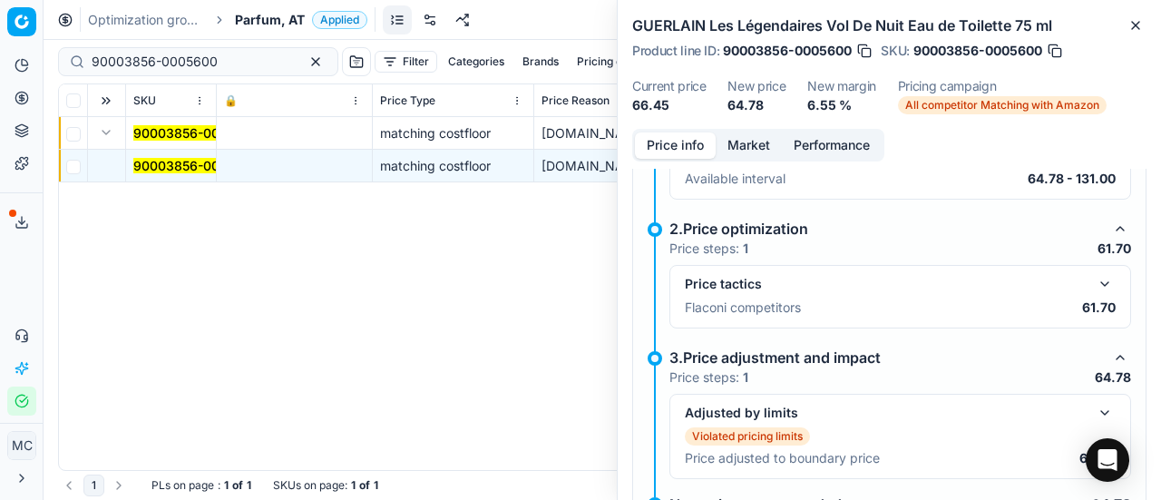
click at [1094, 286] on button "button" at bounding box center [1105, 284] width 22 height 22
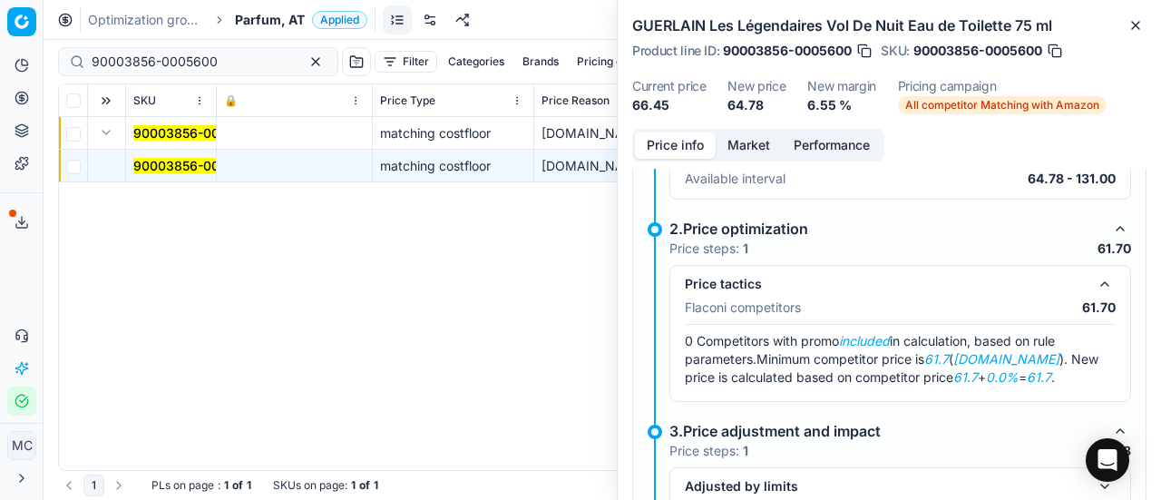
click at [755, 142] on button "Market" at bounding box center [749, 145] width 66 height 26
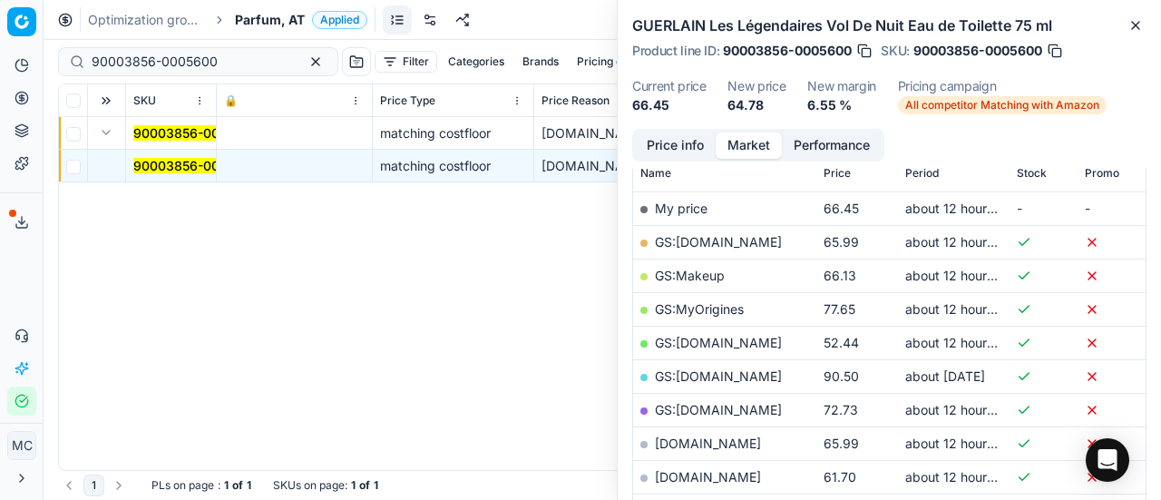
click at [698, 476] on link "notino.at" at bounding box center [708, 476] width 106 height 15
drag, startPoint x: 120, startPoint y: 54, endPoint x: 0, endPoint y: 41, distance: 120.5
click at [0, 44] on div "Pricing platform Analytics Pricing Product portfolio Templates Export service 1…" at bounding box center [580, 250] width 1161 height 500
paste input "80035467-9"
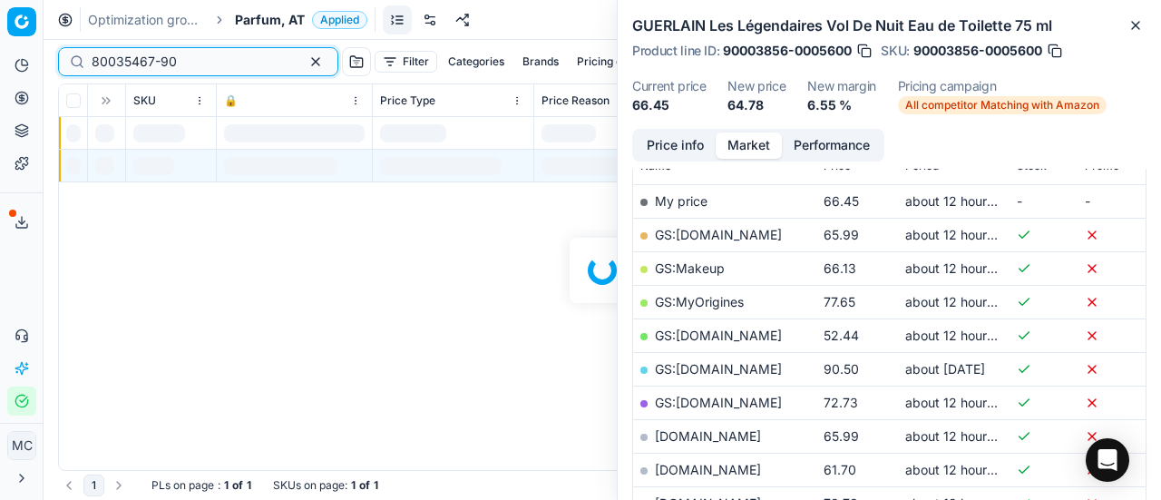
scroll to position [272, 0]
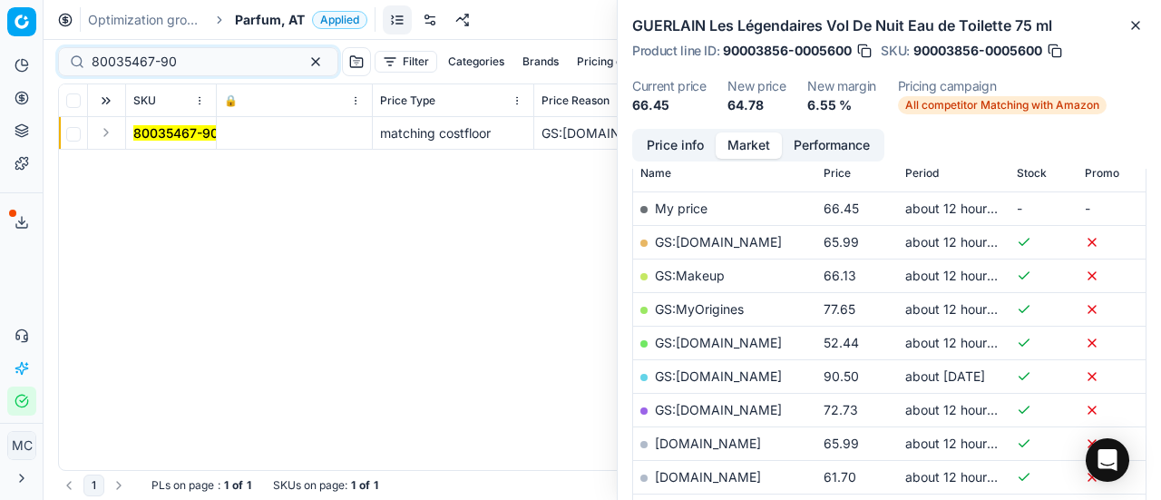
click at [107, 136] on button "Expand" at bounding box center [106, 133] width 22 height 22
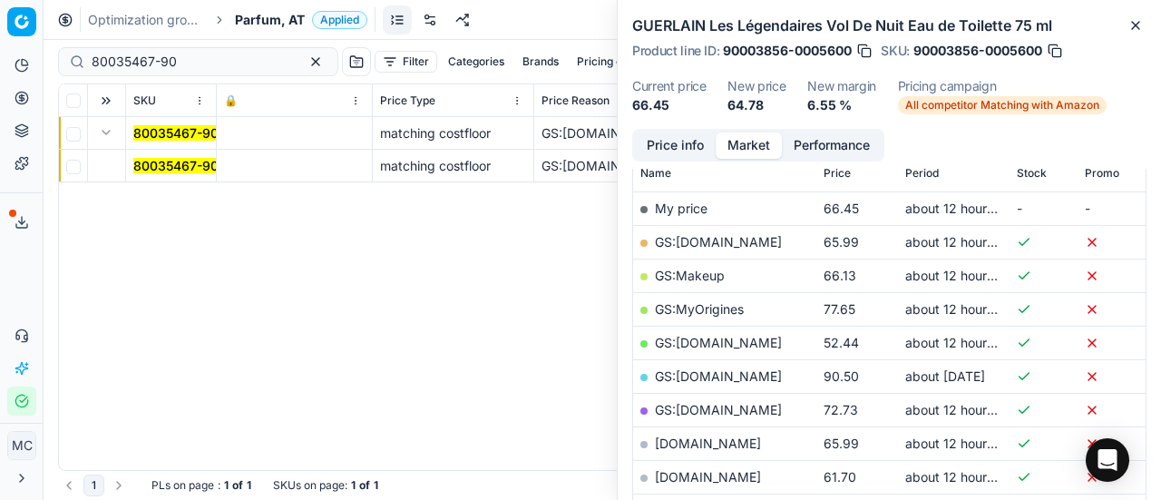
click at [181, 161] on mark "80035467-90" at bounding box center [175, 165] width 85 height 15
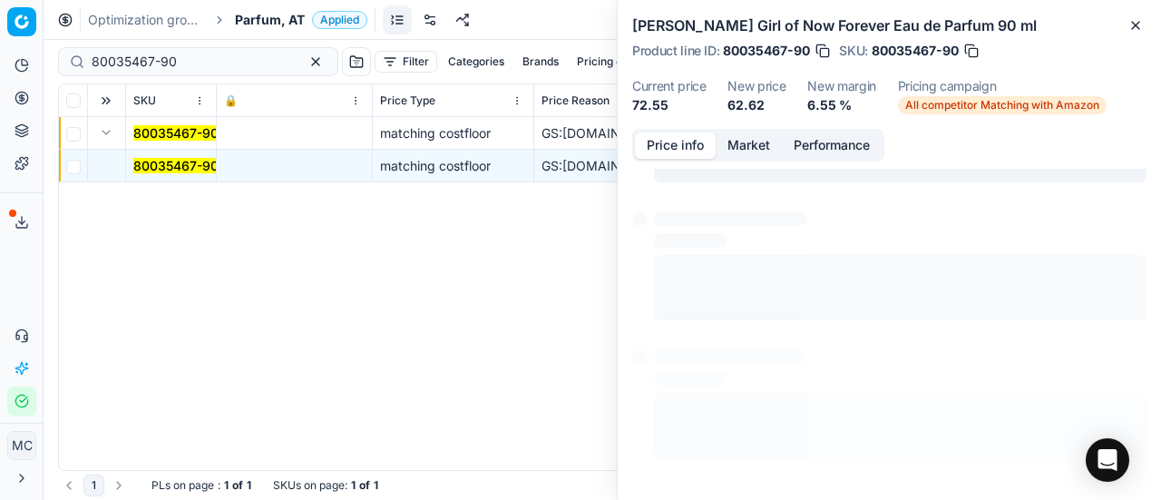
click at [673, 150] on button "Price info" at bounding box center [675, 145] width 81 height 26
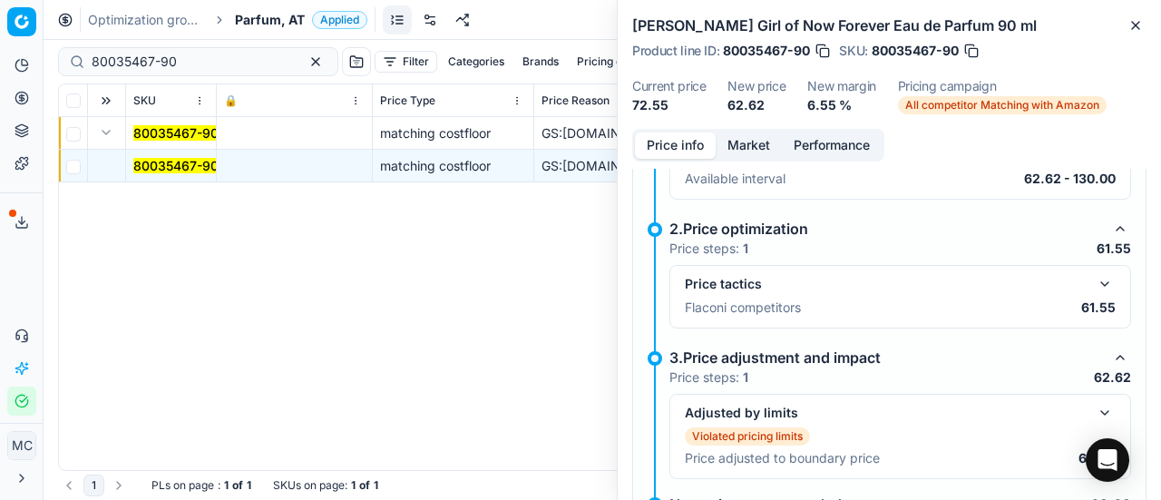
click at [1094, 284] on button "button" at bounding box center [1105, 284] width 22 height 22
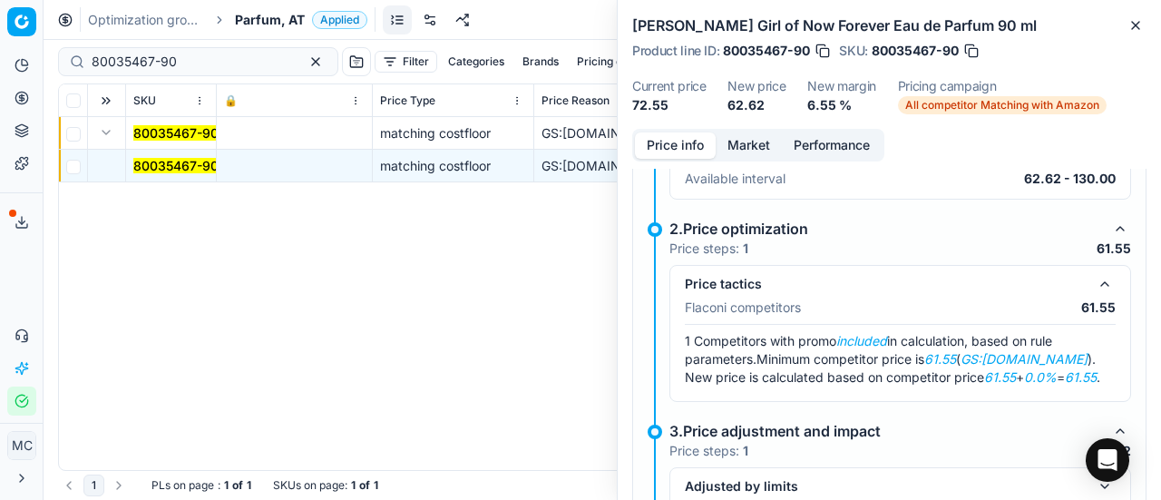
click at [746, 142] on button "Market" at bounding box center [749, 145] width 66 height 26
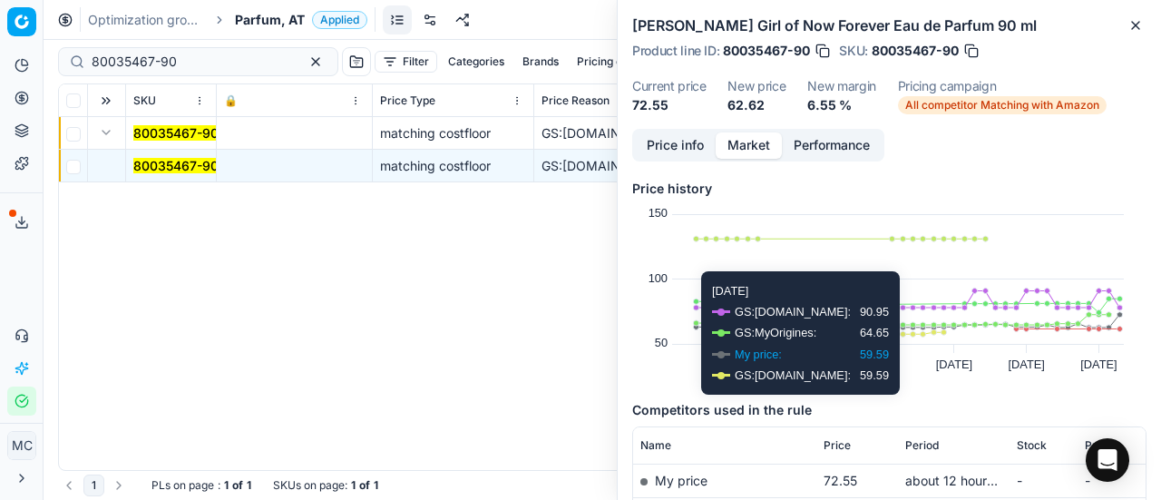
scroll to position [181, 0]
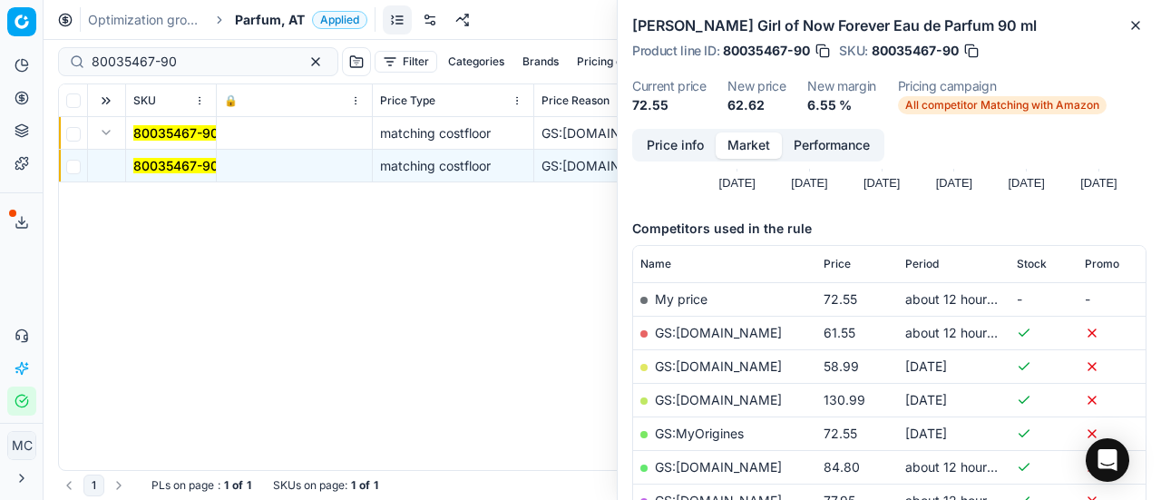
click at [732, 327] on link "GS:Amazon.de" at bounding box center [718, 332] width 127 height 15
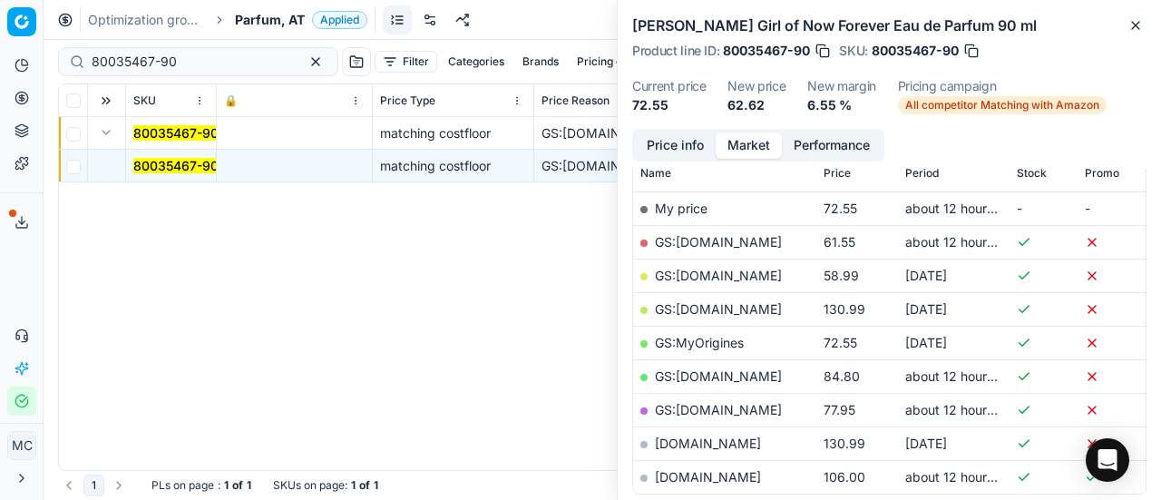
scroll to position [363, 0]
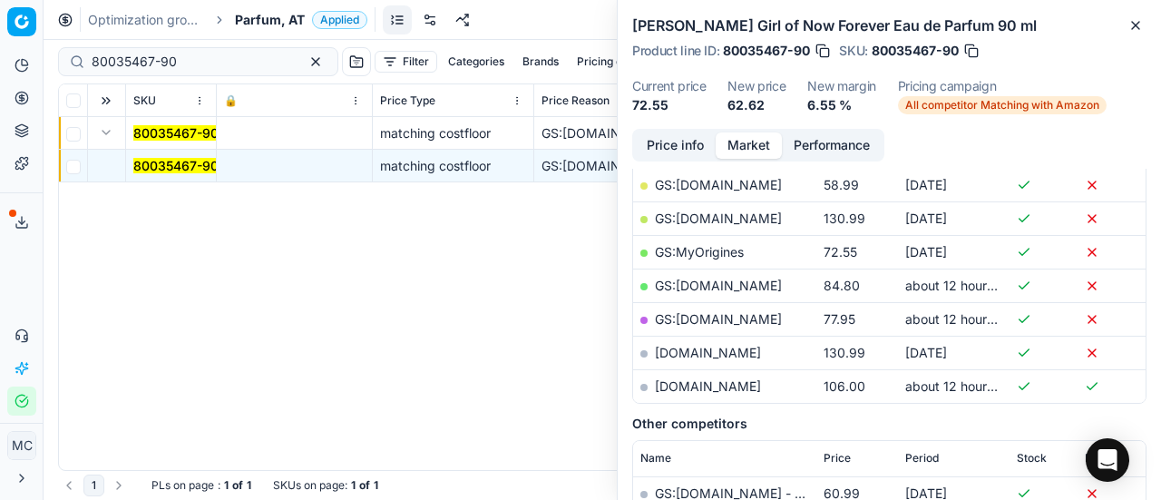
click at [733, 248] on link "GS:MyOrigines" at bounding box center [699, 251] width 89 height 15
drag, startPoint x: 200, startPoint y: 52, endPoint x: 0, endPoint y: 1, distance: 205.9
click at [0, 3] on div "Pricing platform Analytics Pricing Product portfolio Templates Export service 1…" at bounding box center [580, 250] width 1161 height 500
paste input "10170-6"
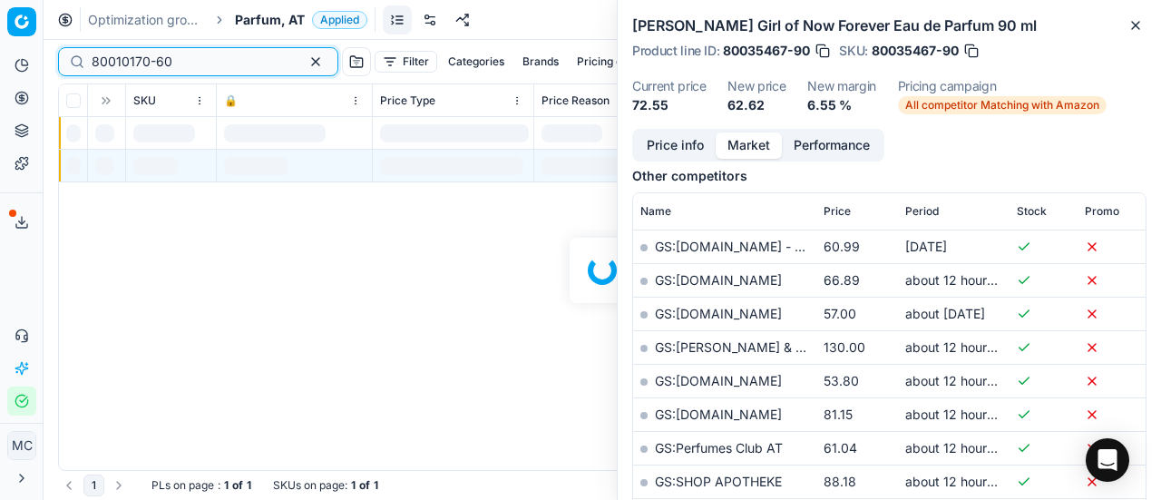
scroll to position [363, 0]
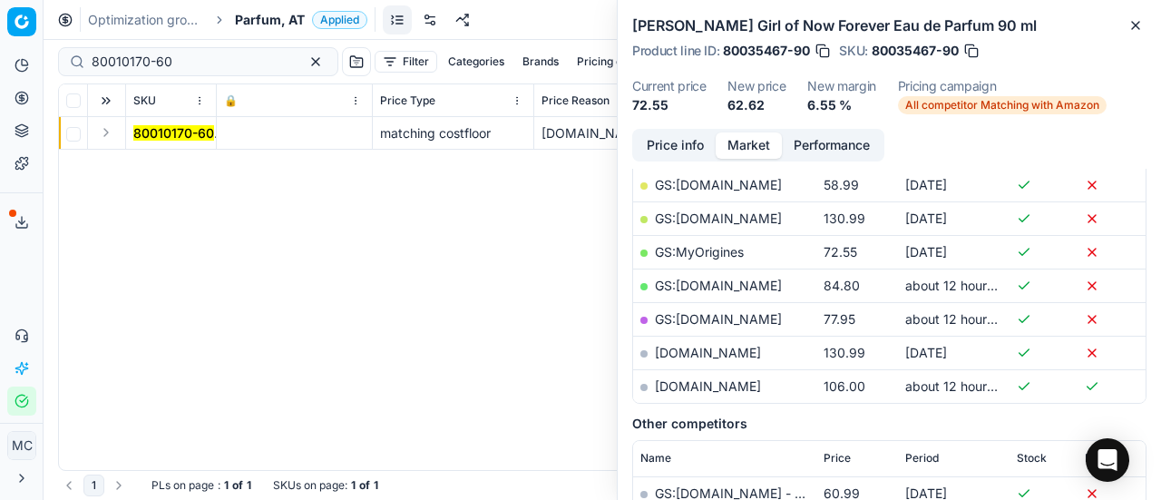
click at [110, 135] on button "Expand" at bounding box center [106, 133] width 22 height 22
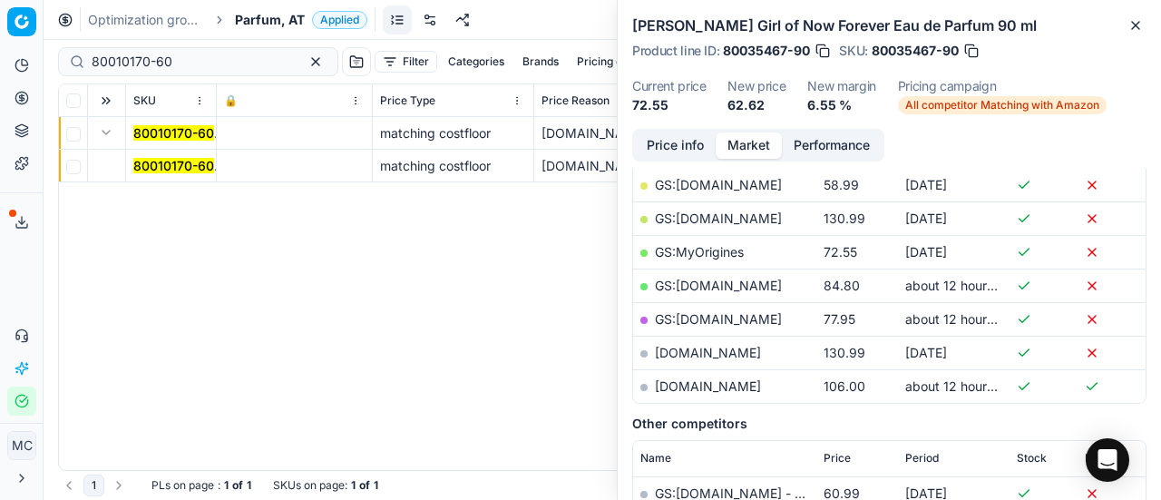
click at [198, 165] on mark "80010170-60" at bounding box center [173, 165] width 81 height 15
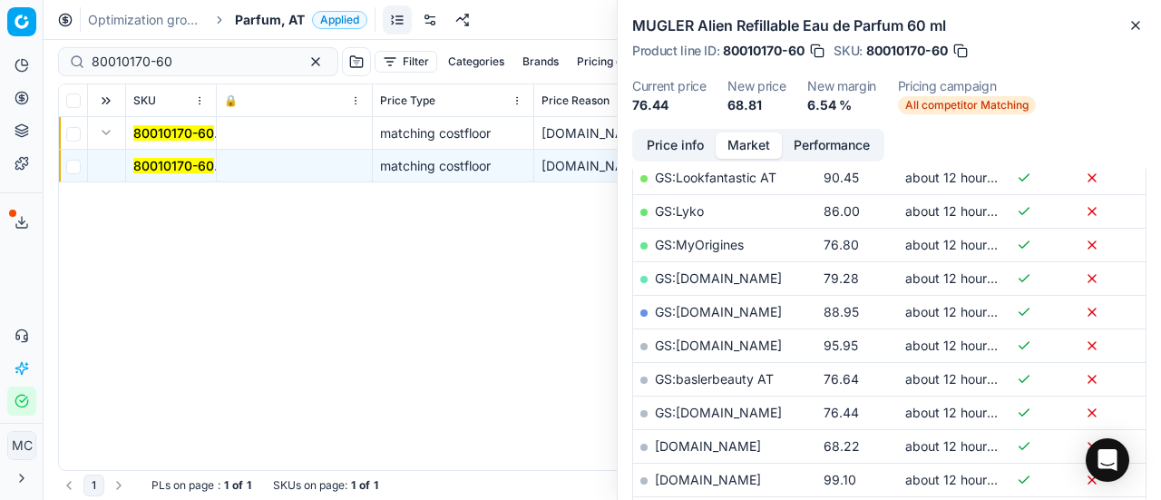
scroll to position [0, 0]
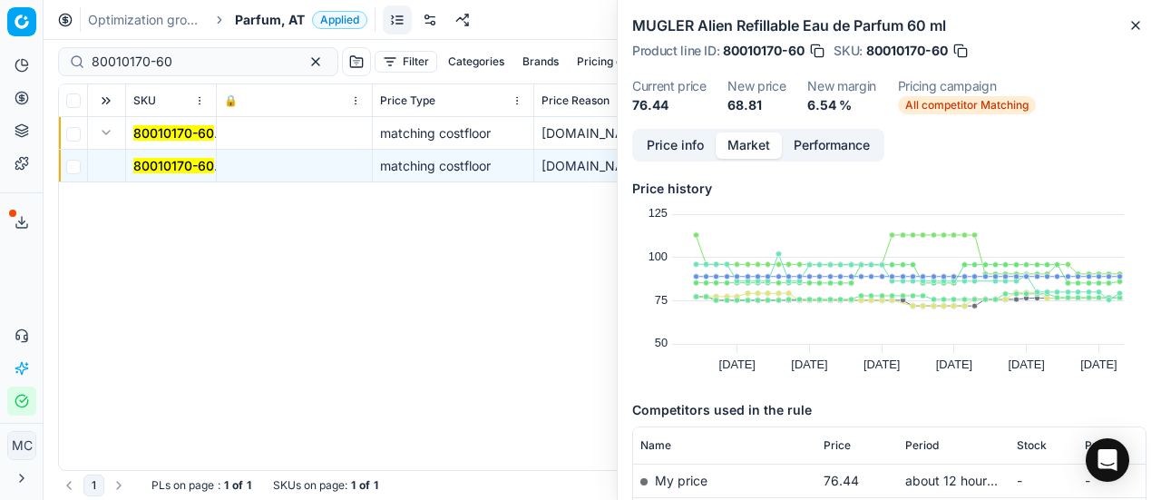
click at [690, 151] on button "Price info" at bounding box center [675, 145] width 81 height 26
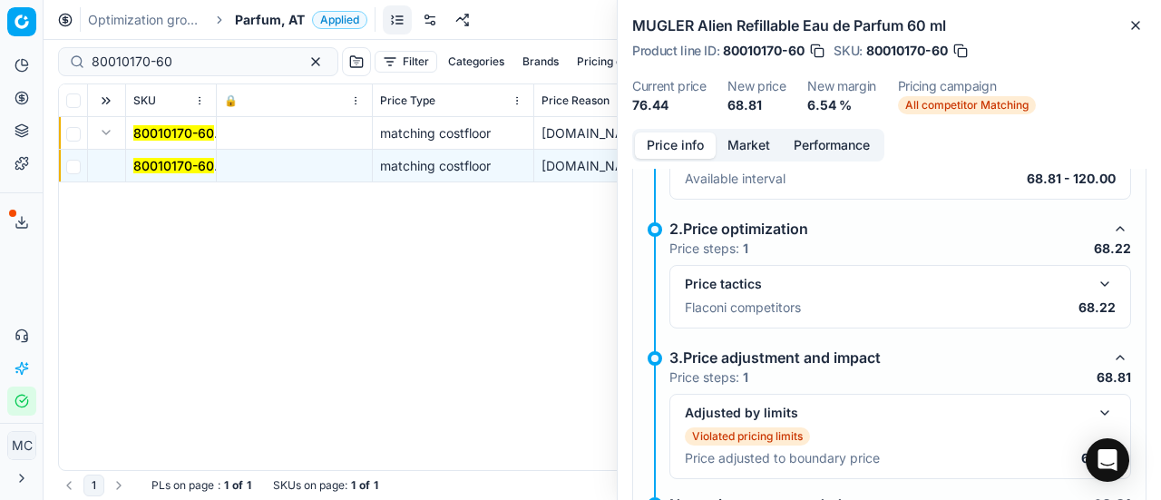
click at [1094, 282] on button "button" at bounding box center [1105, 284] width 22 height 22
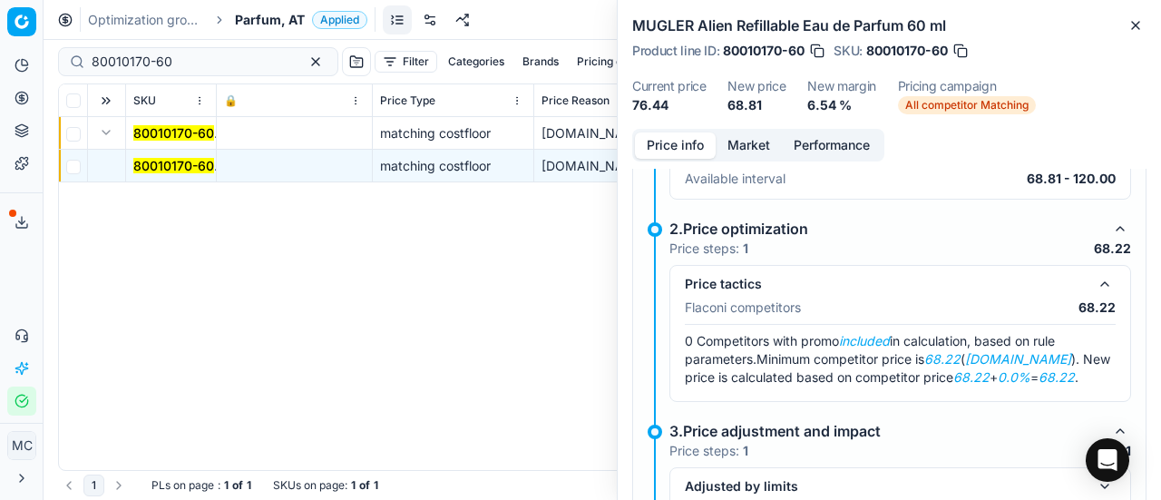
click at [737, 141] on button "Market" at bounding box center [749, 145] width 66 height 26
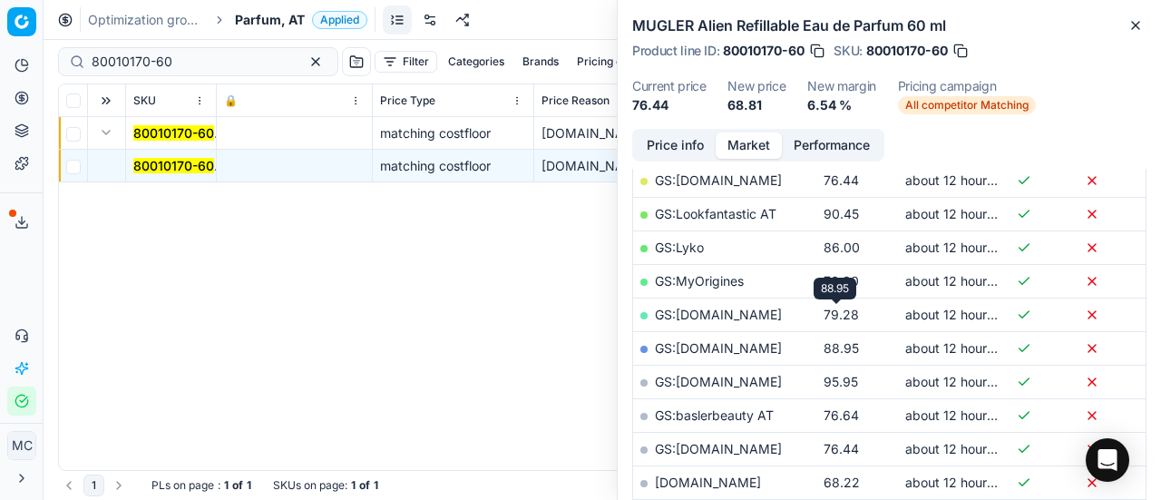
scroll to position [363, 0]
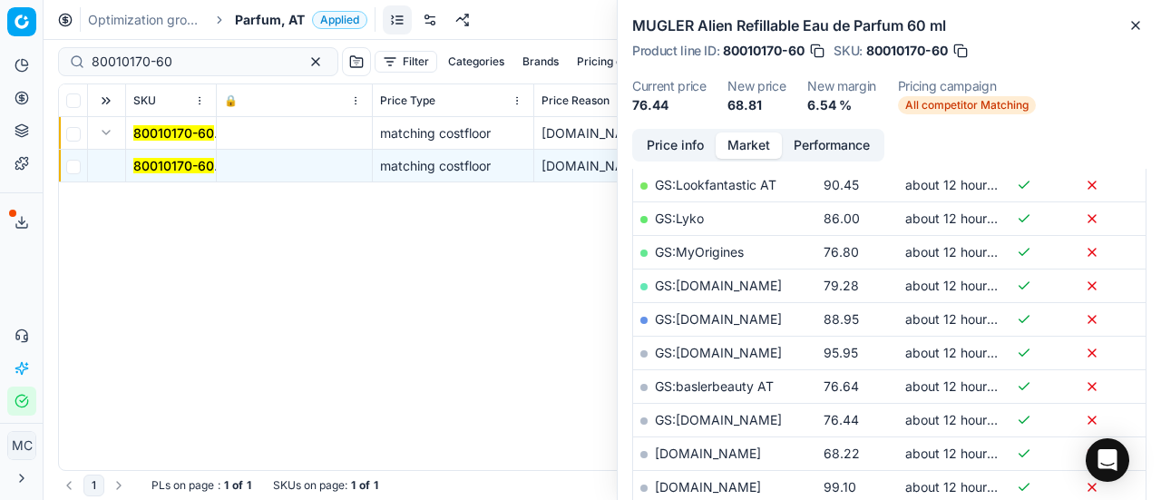
click at [709, 453] on link "[DOMAIN_NAME]" at bounding box center [708, 452] width 106 height 15
drag, startPoint x: 210, startPoint y: 66, endPoint x: 0, endPoint y: 41, distance: 211.1
click at [0, 54] on div "Pricing platform Analytics Pricing Product portfolio Templates Export service 1…" at bounding box center [580, 250] width 1161 height 500
paste input "20101908"
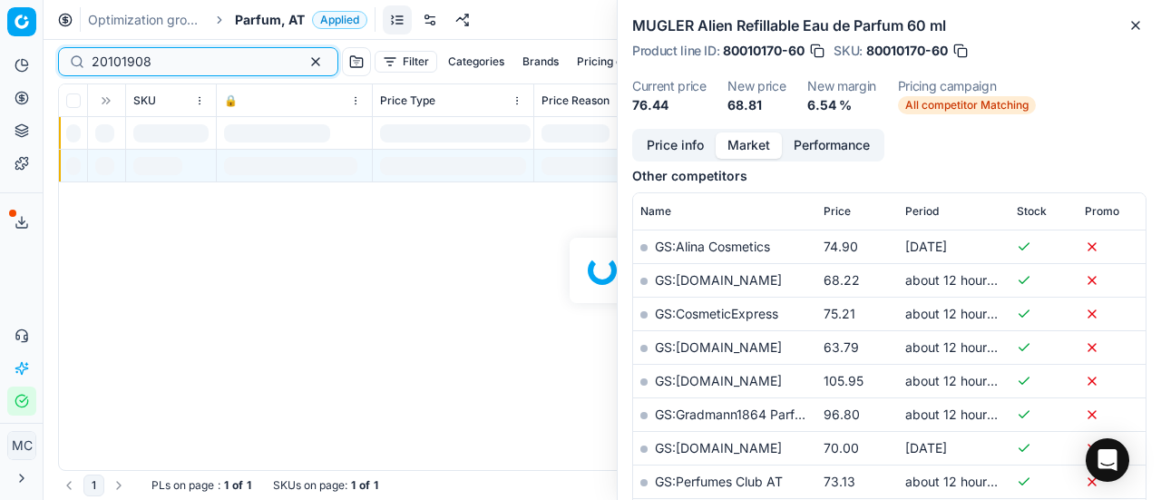
scroll to position [363, 0]
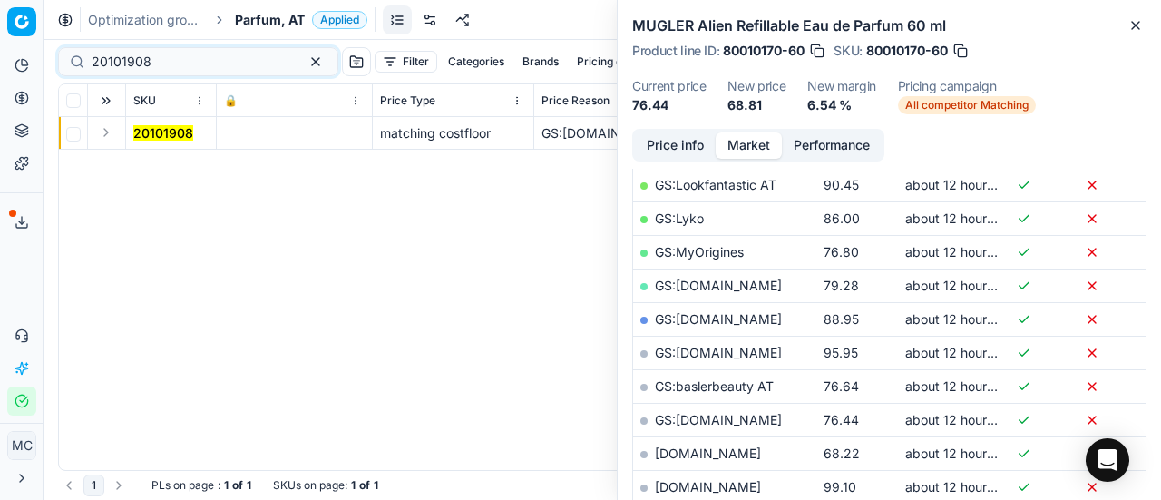
click at [109, 136] on button "Expand" at bounding box center [106, 133] width 22 height 22
click at [145, 161] on mark "20101908" at bounding box center [163, 165] width 60 height 15
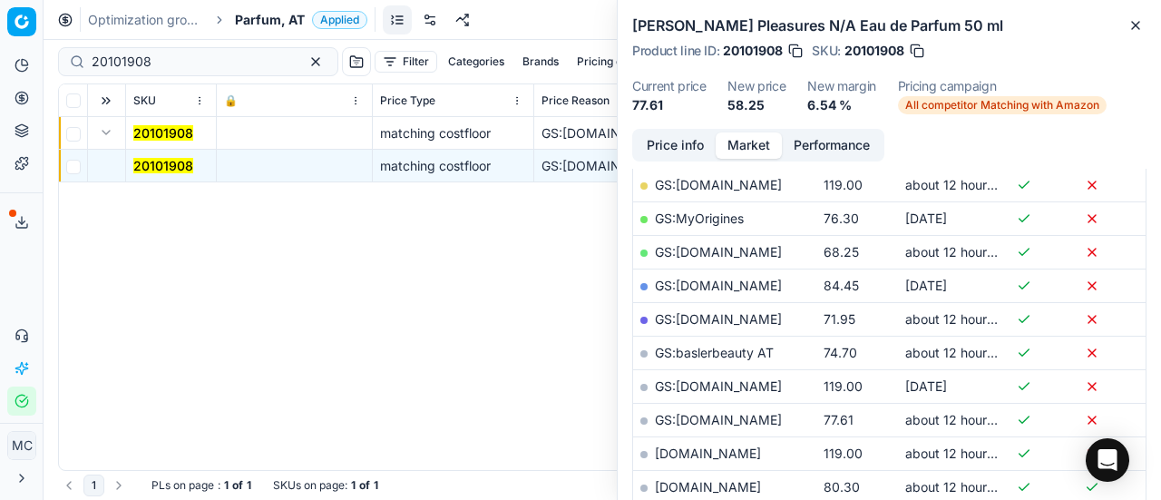
click at [677, 146] on button "Price info" at bounding box center [675, 145] width 81 height 26
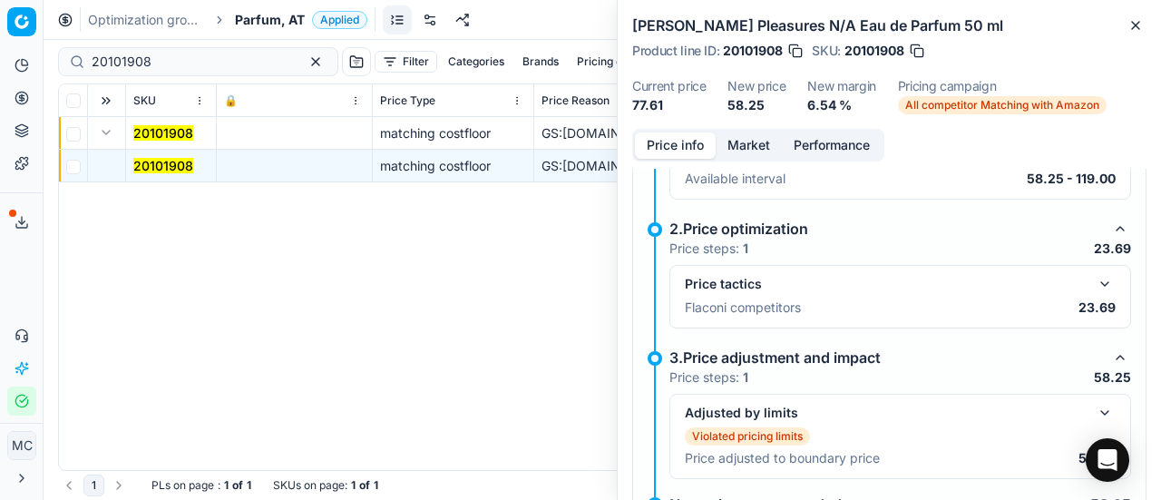
click at [1094, 277] on button "button" at bounding box center [1105, 284] width 22 height 22
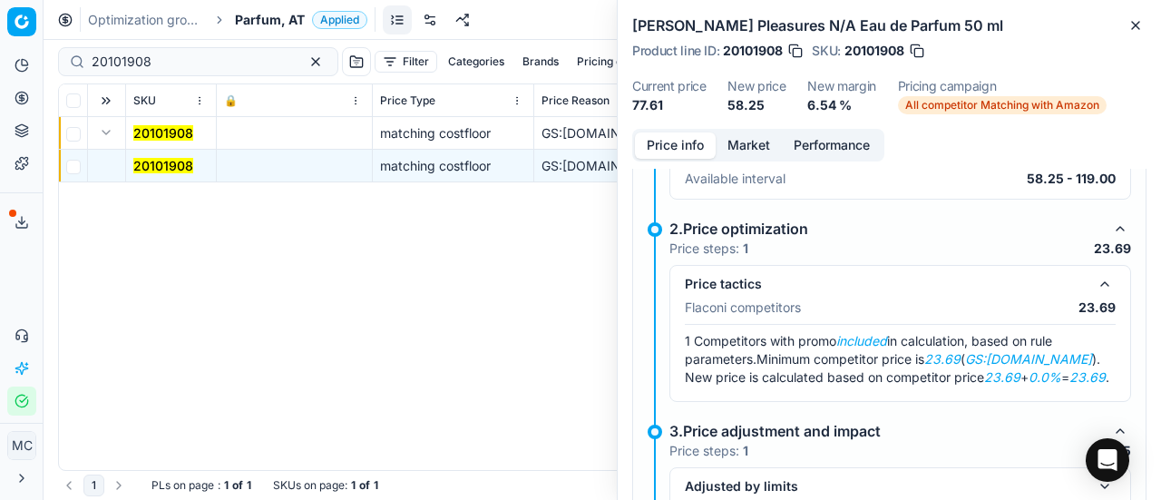
click at [755, 137] on button "Market" at bounding box center [749, 145] width 66 height 26
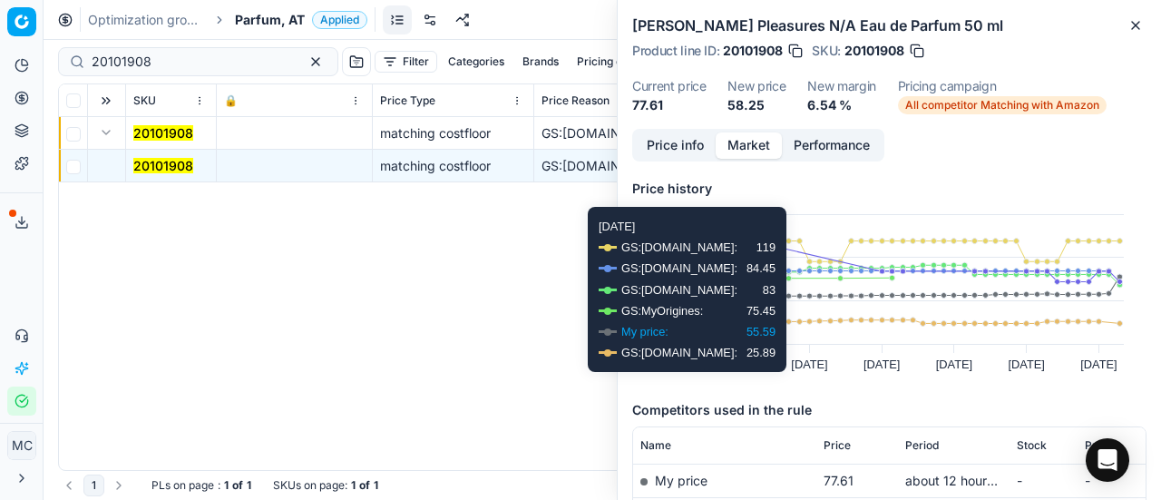
scroll to position [272, 0]
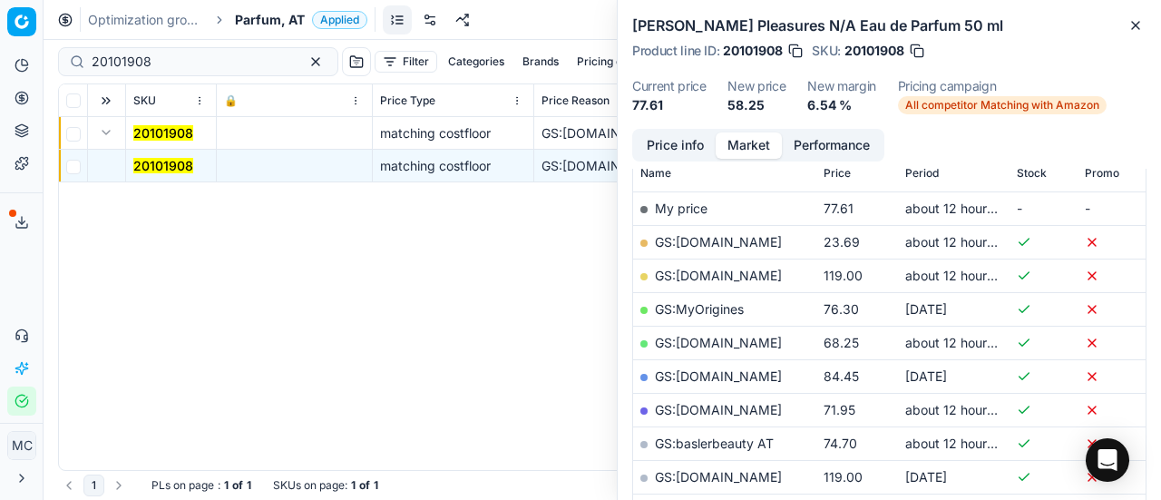
click at [717, 248] on link "GS:[DOMAIN_NAME]" at bounding box center [718, 241] width 127 height 15
drag, startPoint x: 213, startPoint y: 66, endPoint x: 0, endPoint y: 37, distance: 215.1
click at [0, 57] on div "Pricing platform Analytics Pricing Product portfolio Templates Export service 1…" at bounding box center [580, 250] width 1161 height 500
paste input "80053886-450"
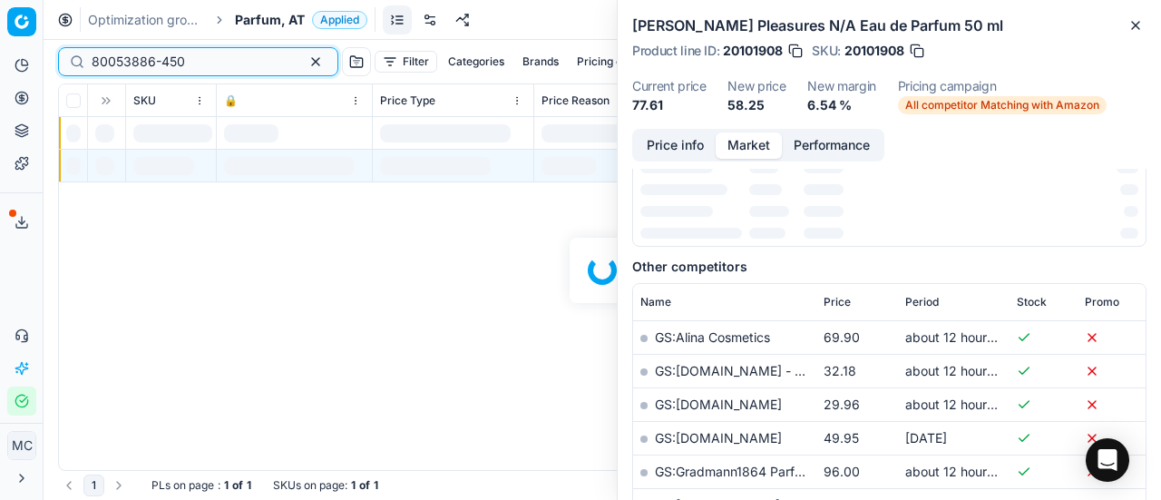
scroll to position [272, 0]
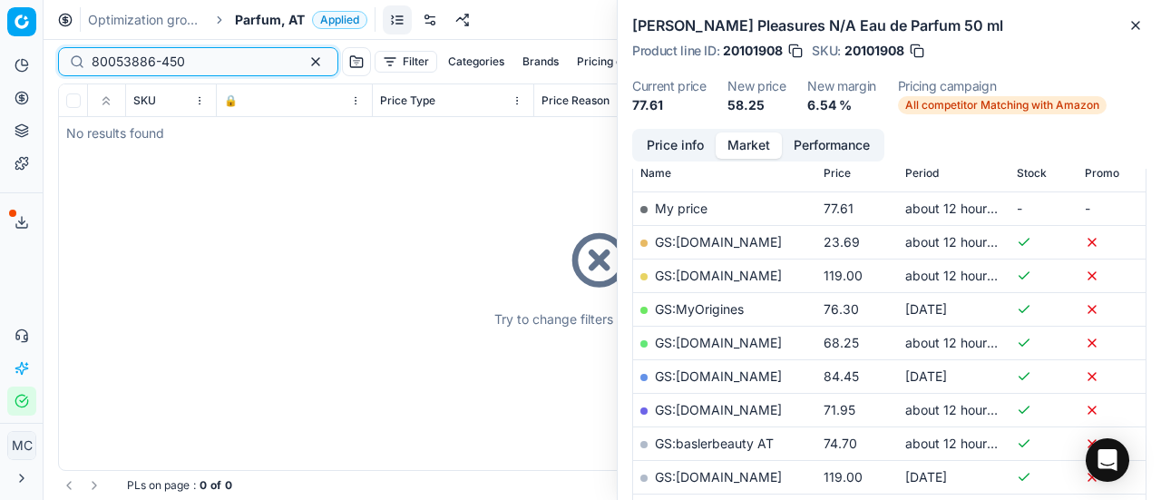
type input "80053886-450"
click at [287, 20] on span "Parfum, AT" at bounding box center [270, 20] width 70 height 18
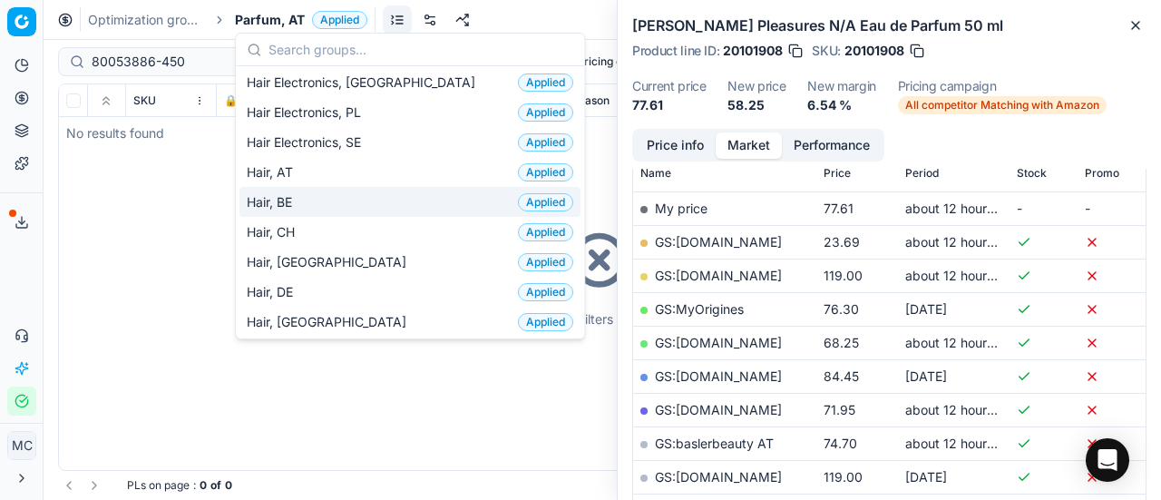
click at [334, 174] on div "Hair, AT Applied" at bounding box center [409, 172] width 341 height 30
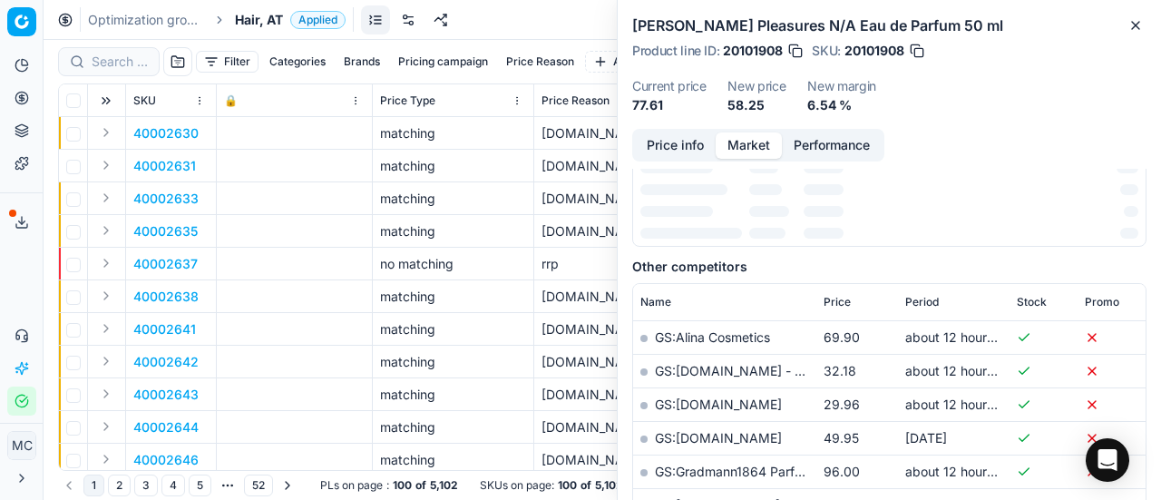
scroll to position [272, 0]
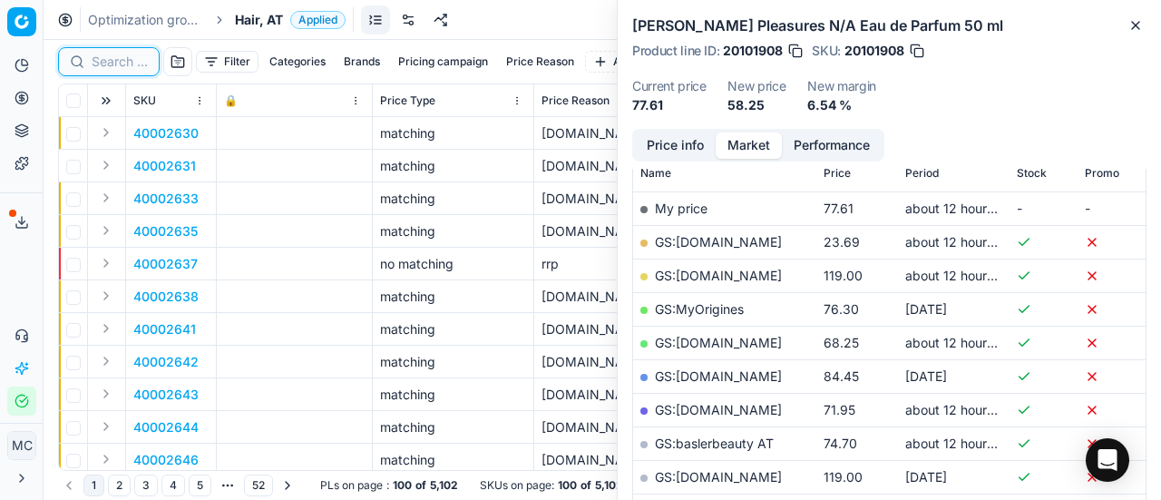
click at [118, 63] on input at bounding box center [120, 62] width 56 height 18
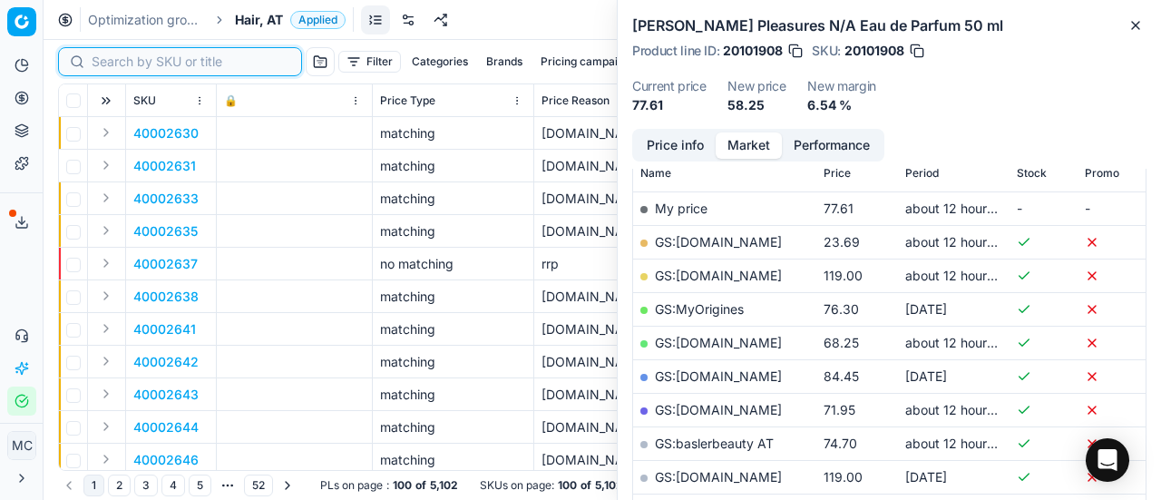
paste input "80053886-450"
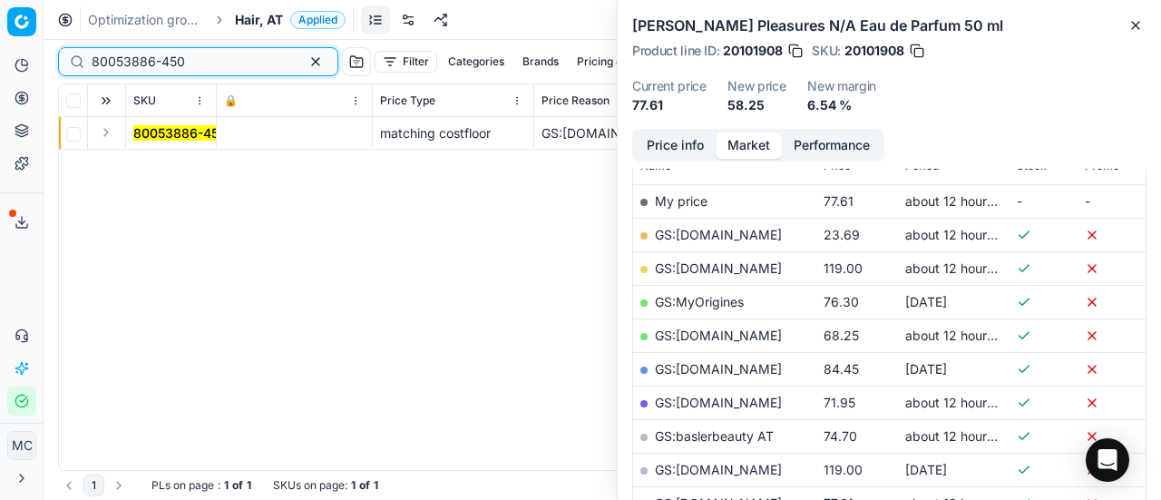
scroll to position [272, 0]
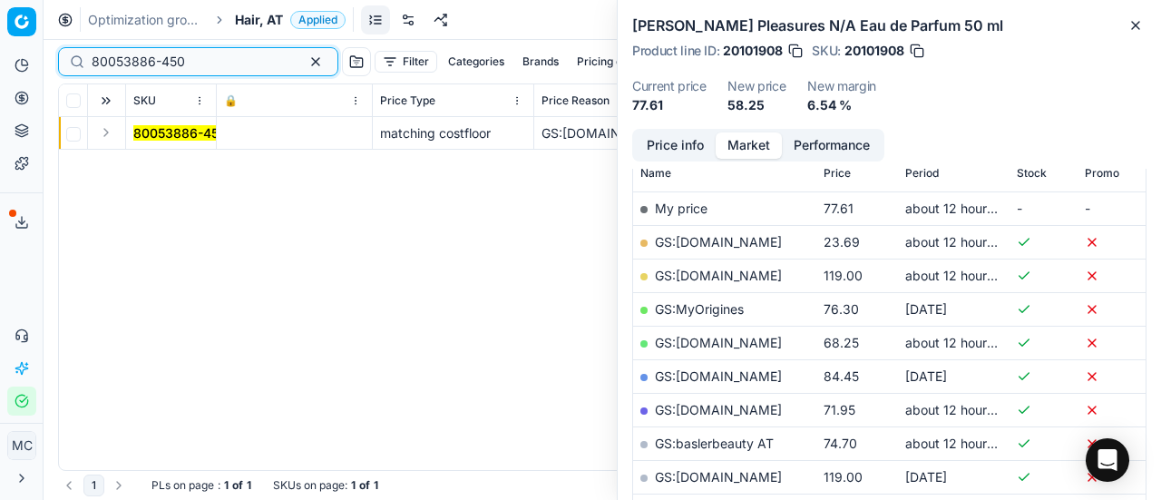
type input "80053886-450"
drag, startPoint x: 110, startPoint y: 125, endPoint x: 120, endPoint y: 138, distance: 16.2
click at [110, 128] on button "Expand" at bounding box center [106, 133] width 22 height 22
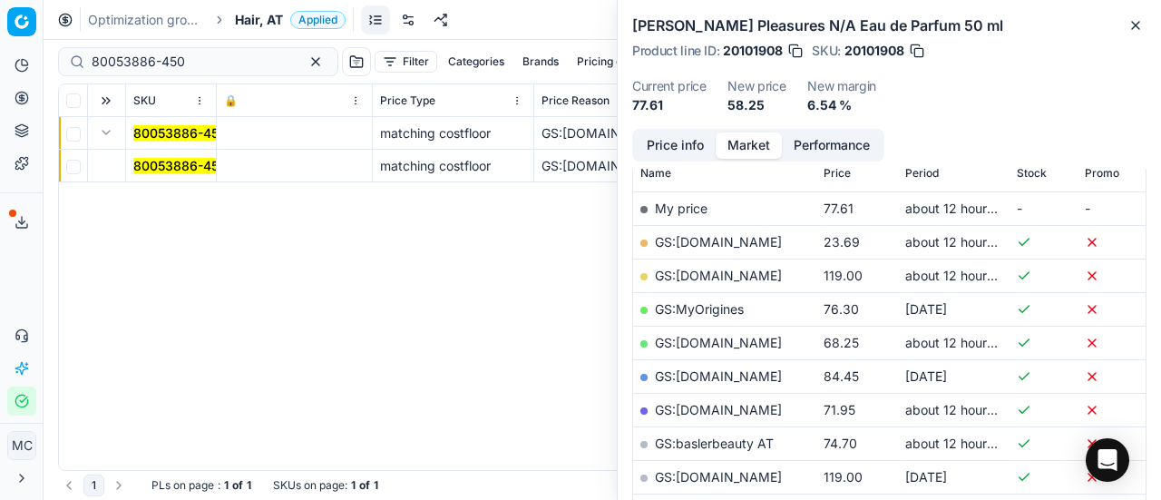
click at [177, 162] on mark "80053886-450" at bounding box center [179, 165] width 93 height 15
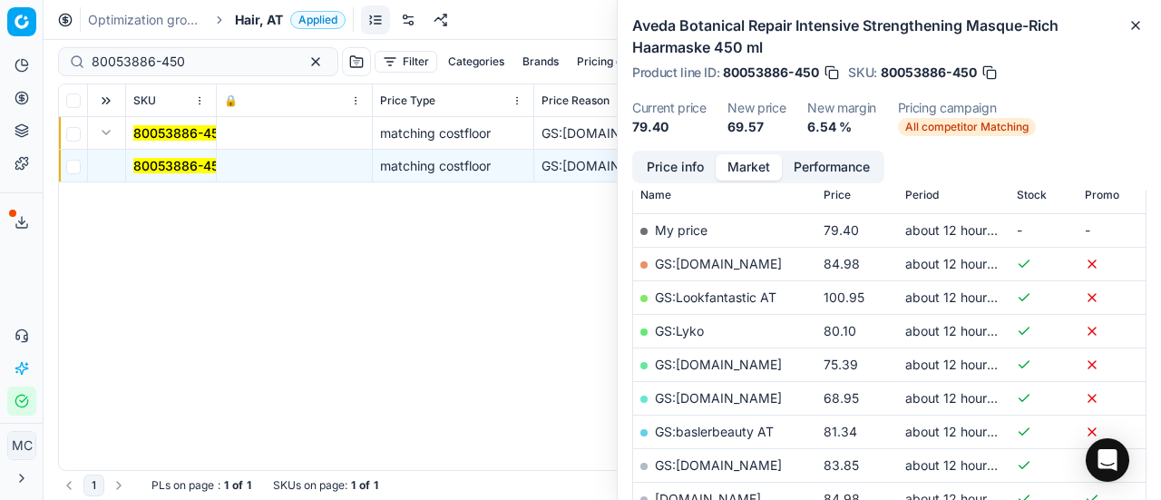
click at [667, 144] on div "Aveda Botanical Repair Intensive Strengthening Masque-Rich Haarmaske 450 ml Pro…" at bounding box center [889, 75] width 543 height 151
click at [671, 164] on button "Price info" at bounding box center [675, 167] width 81 height 26
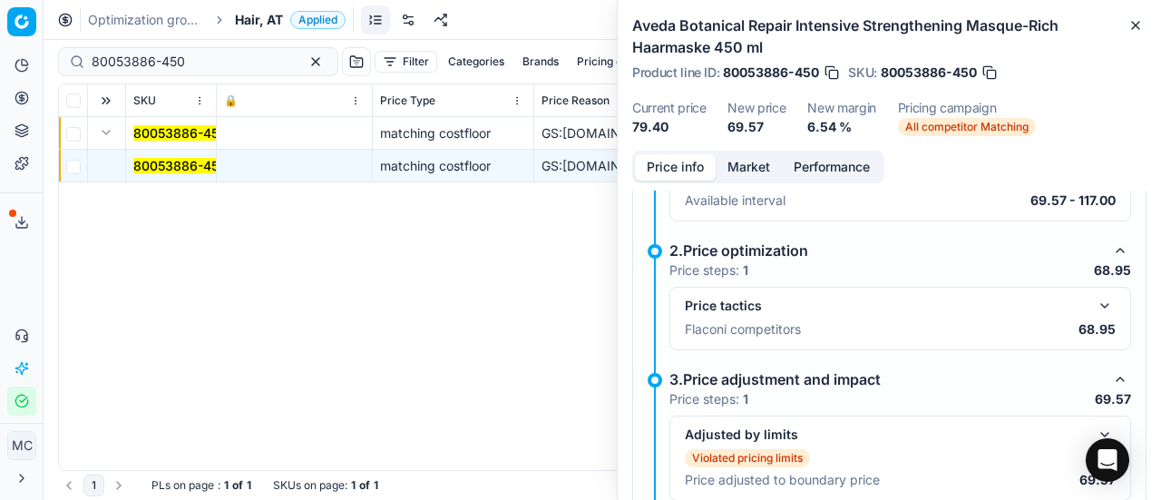
click at [1094, 306] on button "button" at bounding box center [1105, 306] width 22 height 22
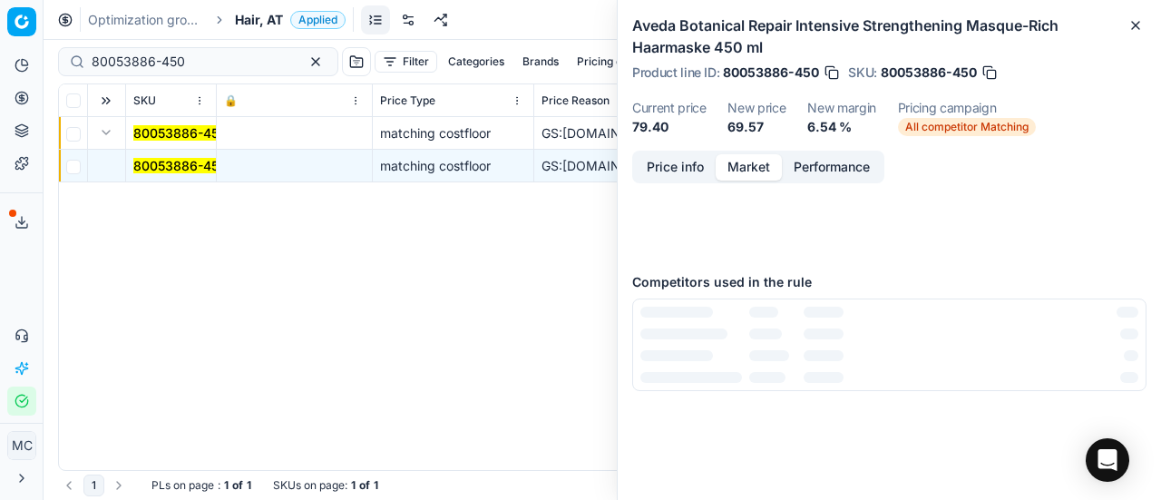
click at [769, 157] on button "Market" at bounding box center [749, 167] width 66 height 26
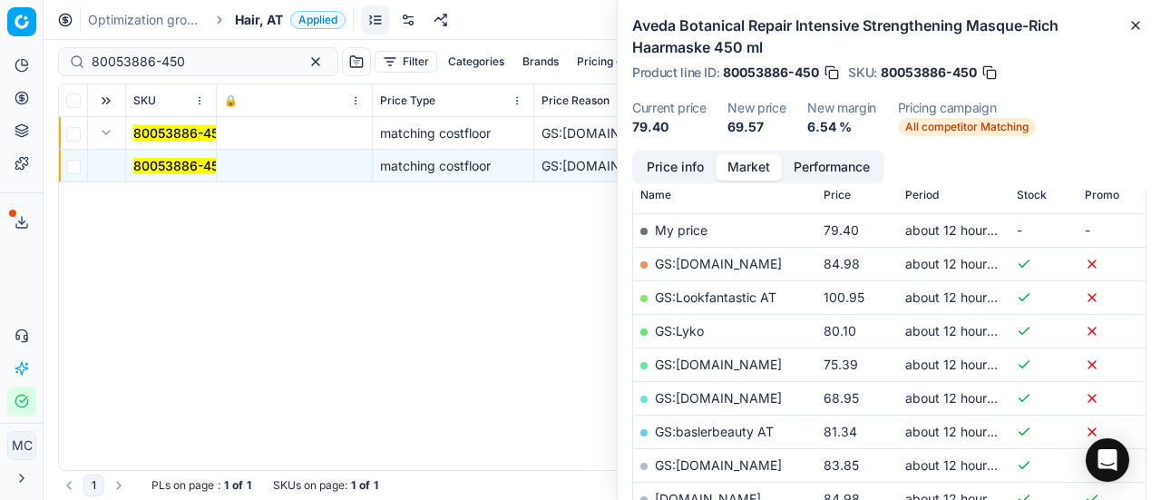
click at [712, 397] on link "GS:Zalando.at" at bounding box center [718, 397] width 127 height 15
click at [264, 13] on span "Hair, AT" at bounding box center [259, 20] width 48 height 18
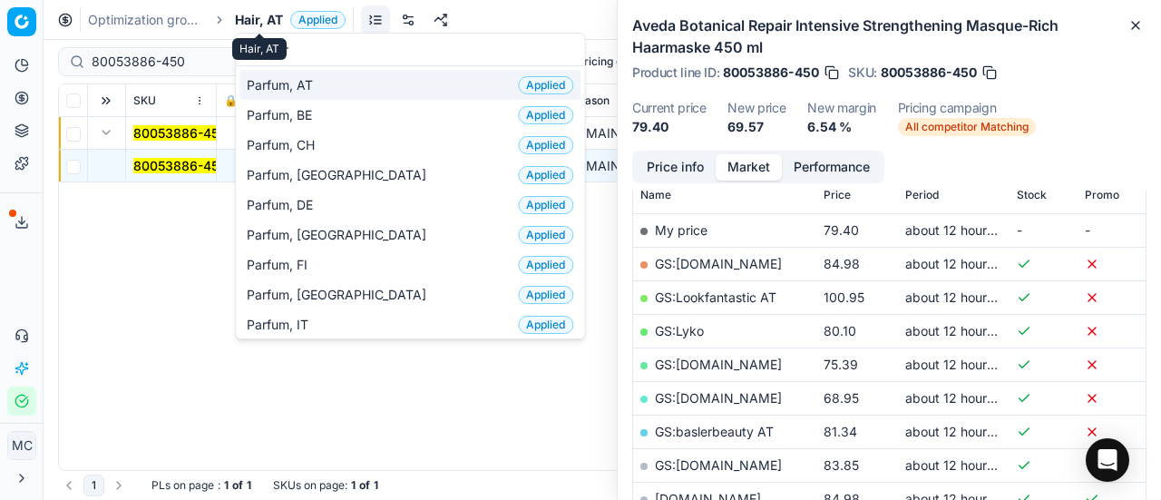
type input "par"
click at [288, 78] on span "Parfum, AT" at bounding box center [283, 85] width 73 height 18
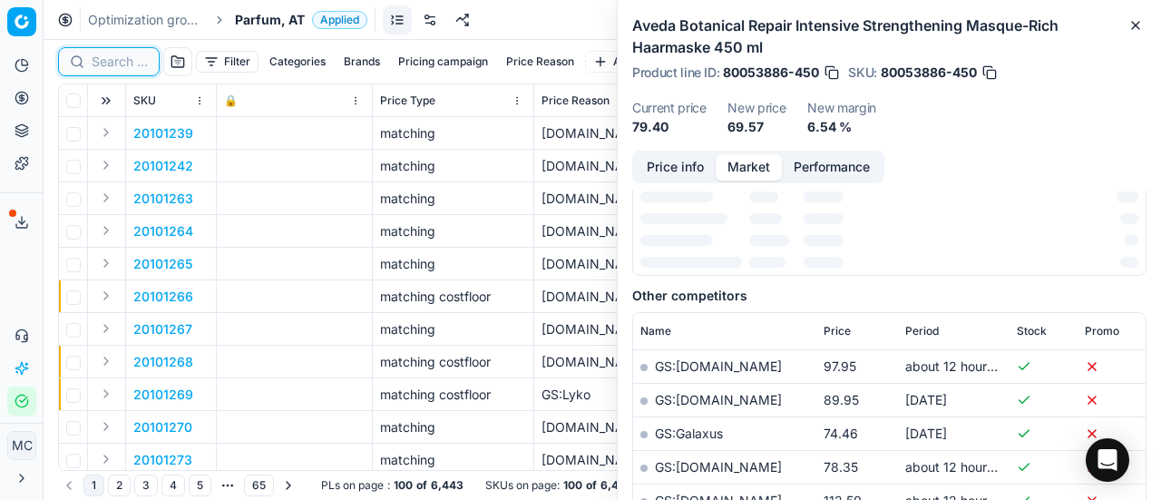
click at [134, 63] on input at bounding box center [120, 62] width 56 height 18
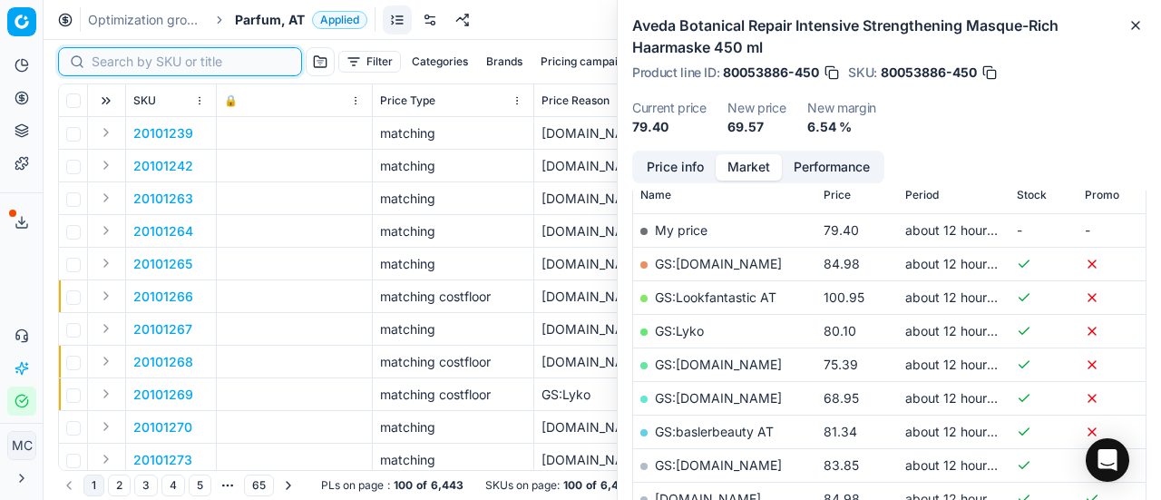
scroll to position [272, 0]
paste input "20101977"
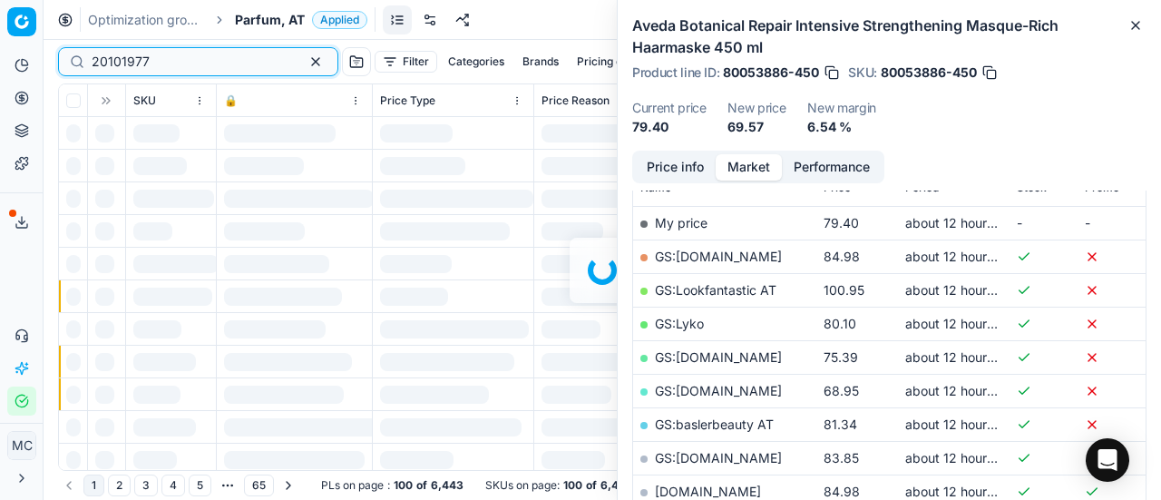
scroll to position [272, 0]
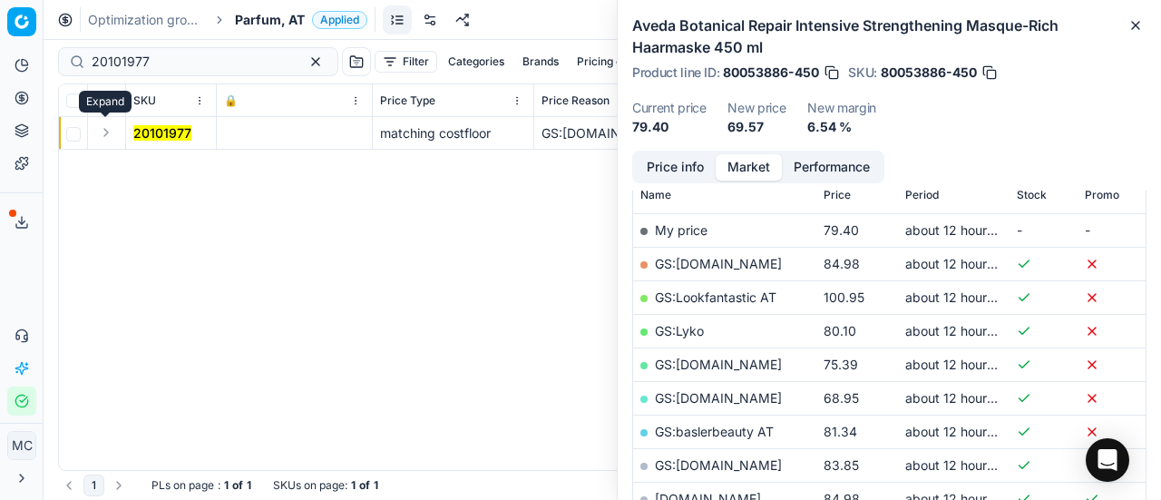
click at [104, 135] on button "Expand" at bounding box center [106, 133] width 22 height 22
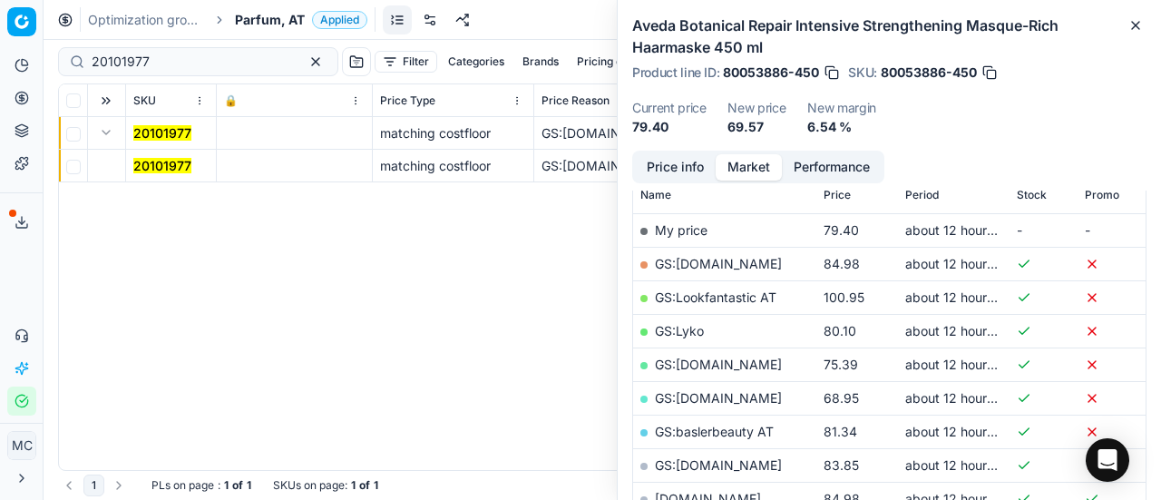
click at [154, 159] on mark "20101977" at bounding box center [162, 165] width 58 height 15
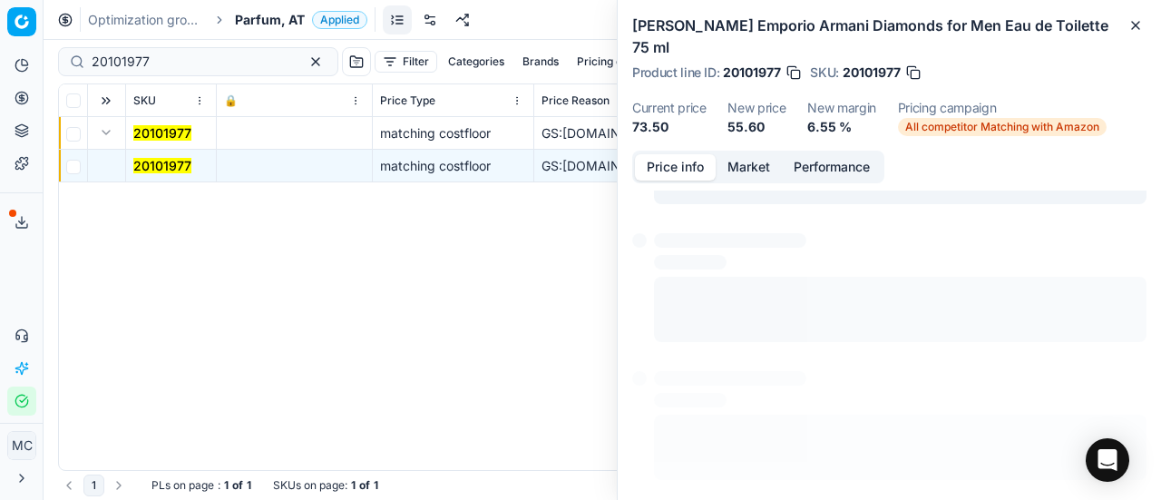
click at [675, 160] on button "Price info" at bounding box center [675, 167] width 81 height 26
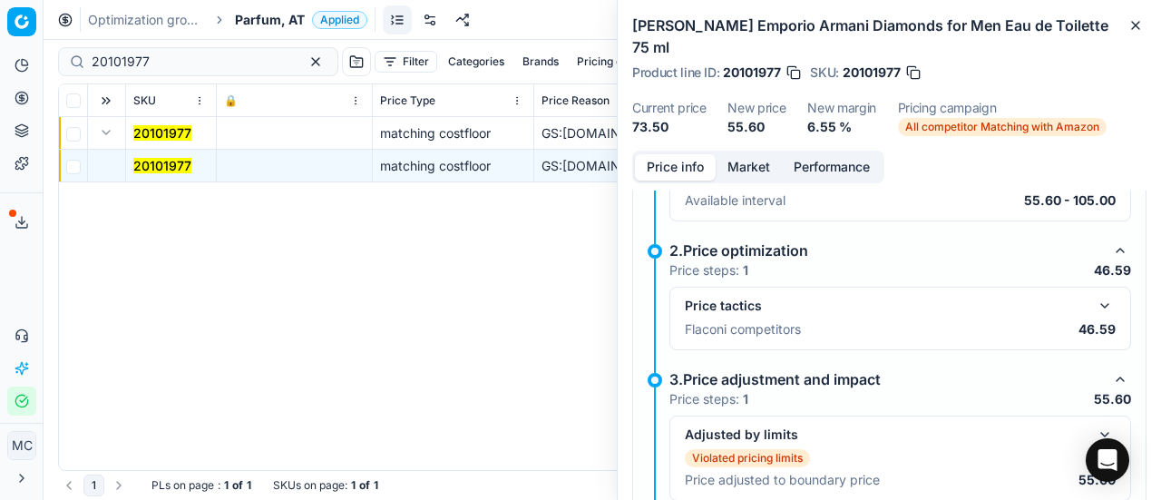
click at [1094, 308] on button "button" at bounding box center [1105, 306] width 22 height 22
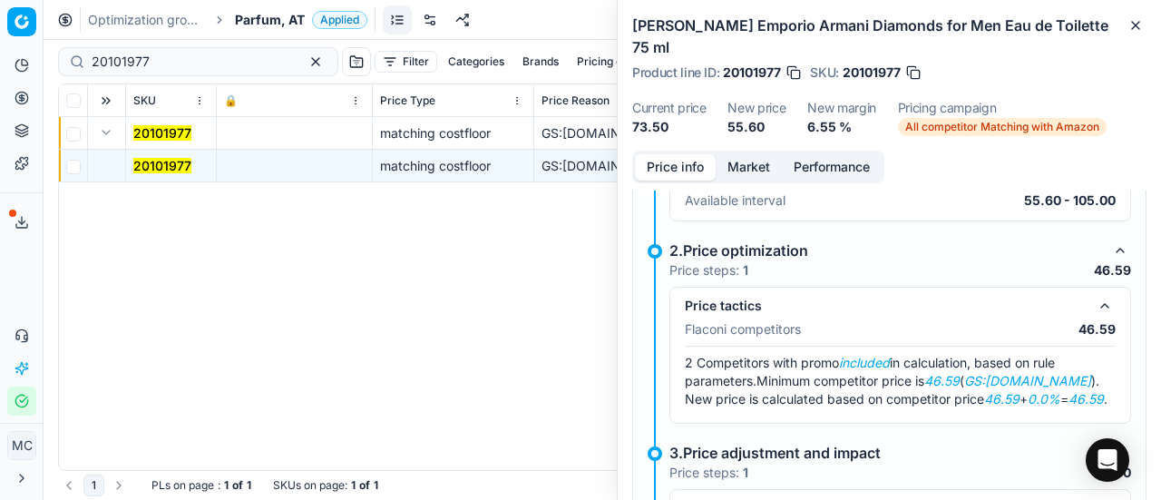
click at [737, 191] on p "Available interval" at bounding box center [735, 200] width 101 height 18
click at [746, 175] on button "Market" at bounding box center [749, 167] width 66 height 26
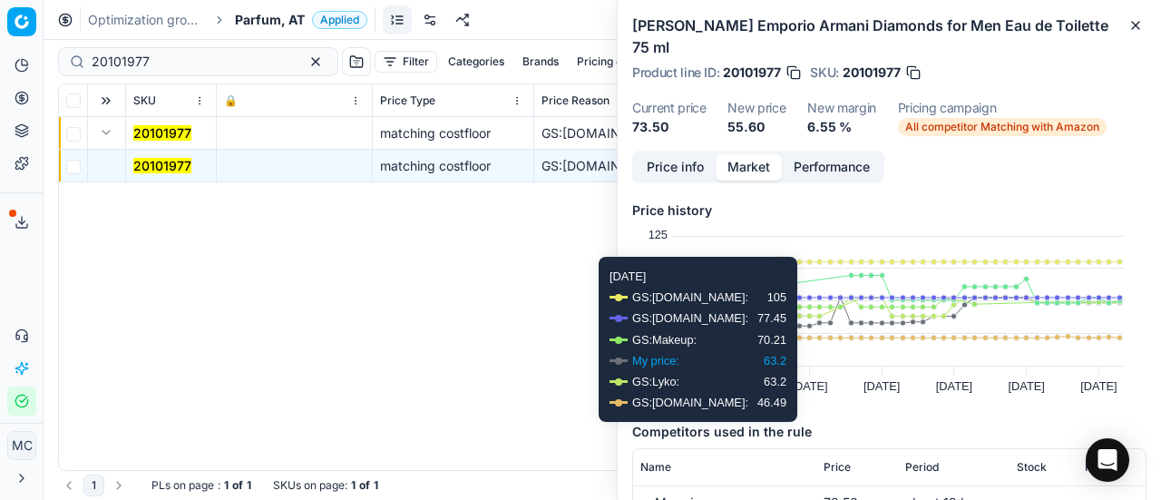
scroll to position [181, 0]
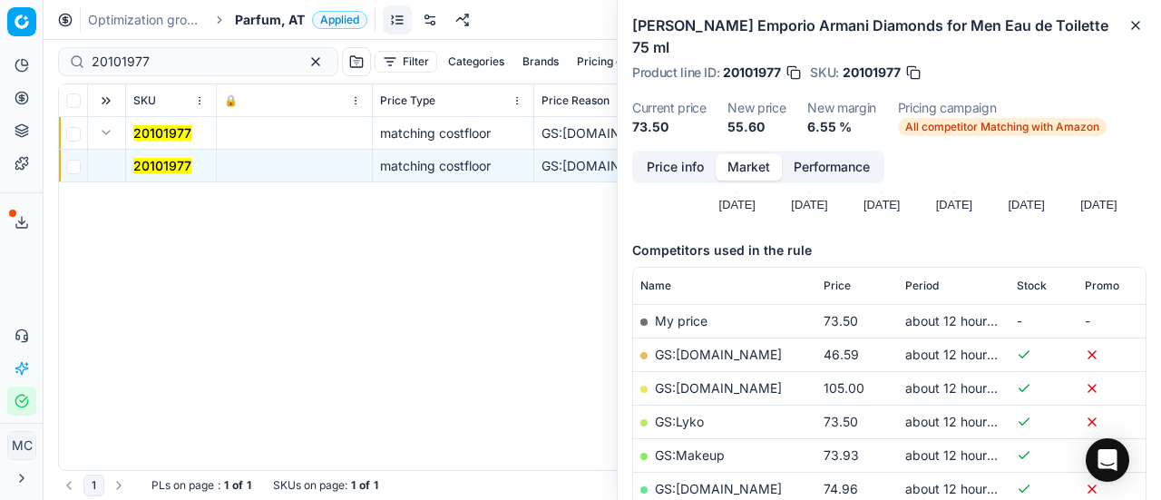
click at [706, 351] on link "GS:[DOMAIN_NAME]" at bounding box center [718, 354] width 127 height 15
drag, startPoint x: 169, startPoint y: 55, endPoint x: 0, endPoint y: 35, distance: 169.9
click at [0, 39] on div "Pricing platform Analytics Pricing Product portfolio Templates Export service 1…" at bounding box center [580, 250] width 1161 height 500
paste input "80068668-0006145"
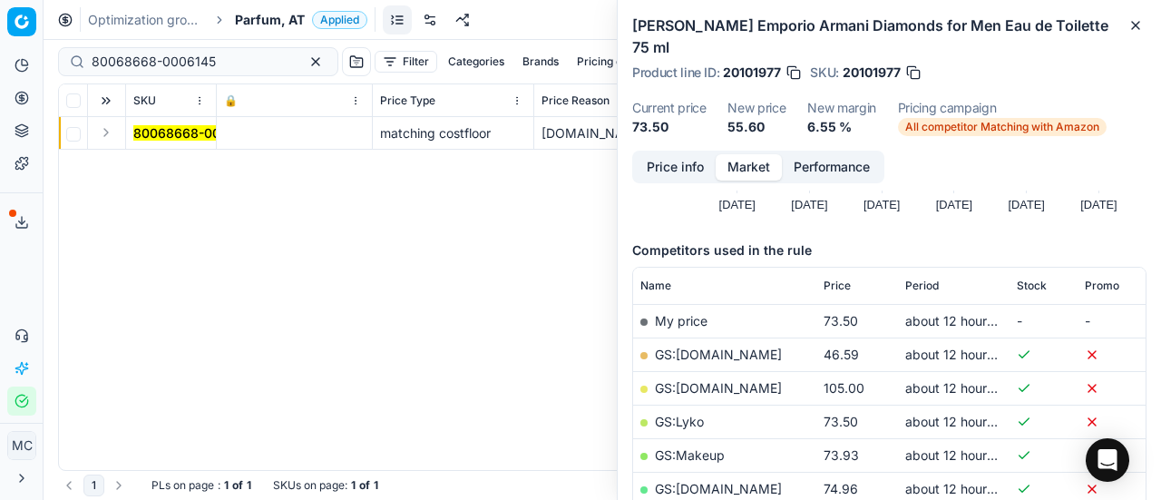
click at [112, 138] on button "Expand" at bounding box center [106, 133] width 22 height 22
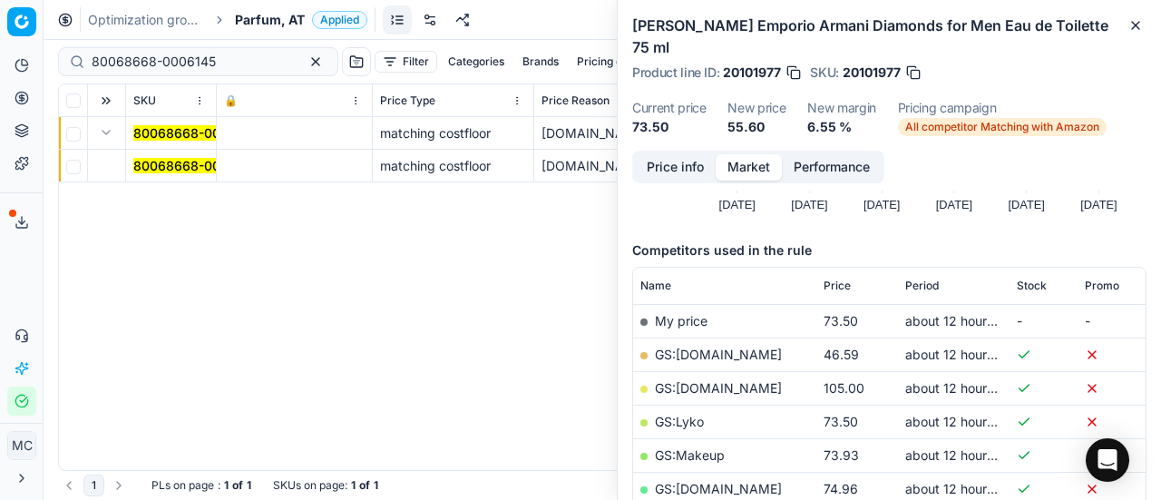
click at [160, 173] on span "80068668-0006145" at bounding box center [195, 166] width 124 height 18
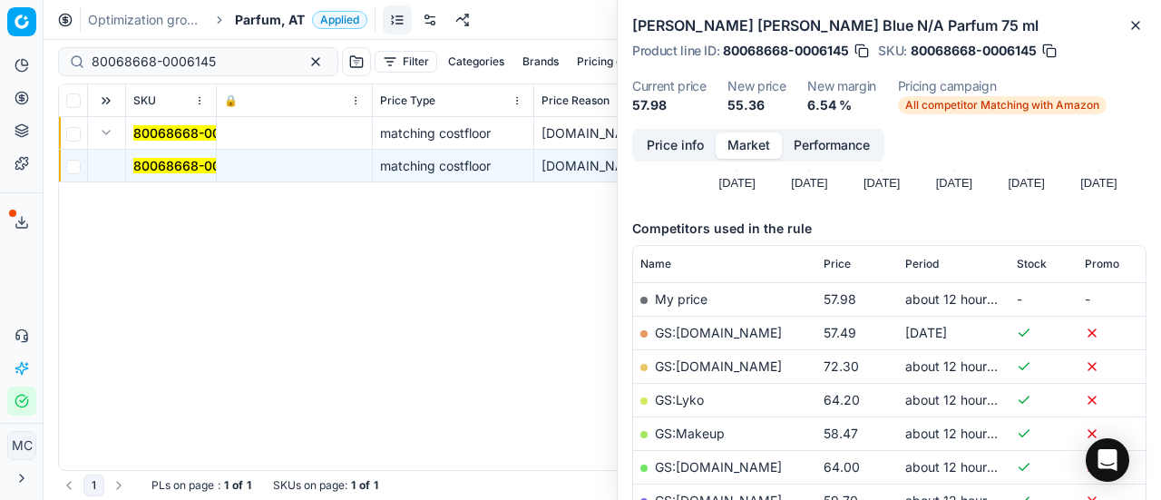
drag, startPoint x: 668, startPoint y: 146, endPoint x: 675, endPoint y: 155, distance: 11.6
click at [671, 151] on button "Price info" at bounding box center [675, 145] width 81 height 26
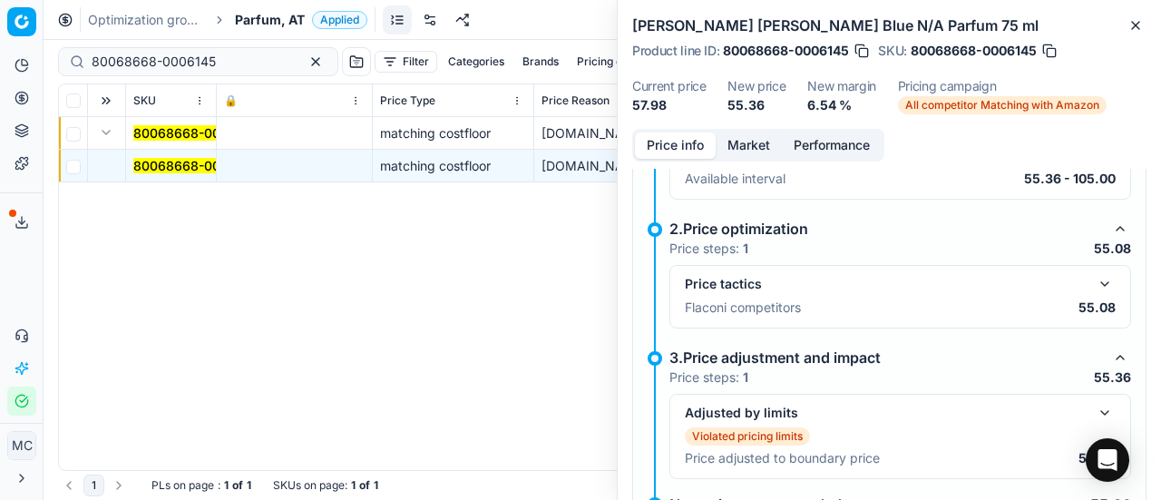
click at [1094, 282] on button "button" at bounding box center [1105, 284] width 22 height 22
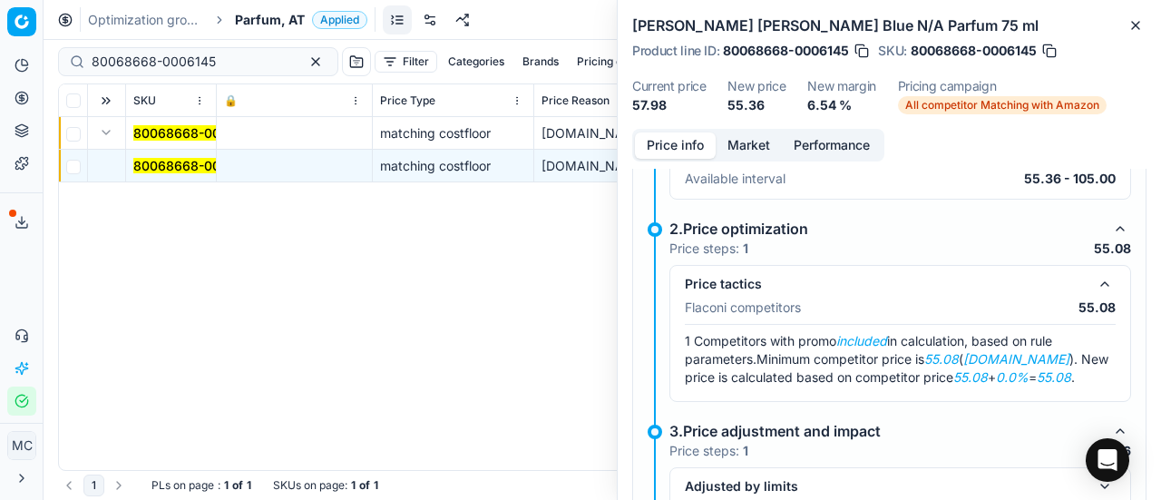
click at [739, 130] on div "Price info Market Performance" at bounding box center [758, 145] width 252 height 33
click at [744, 142] on button "Market" at bounding box center [749, 145] width 66 height 26
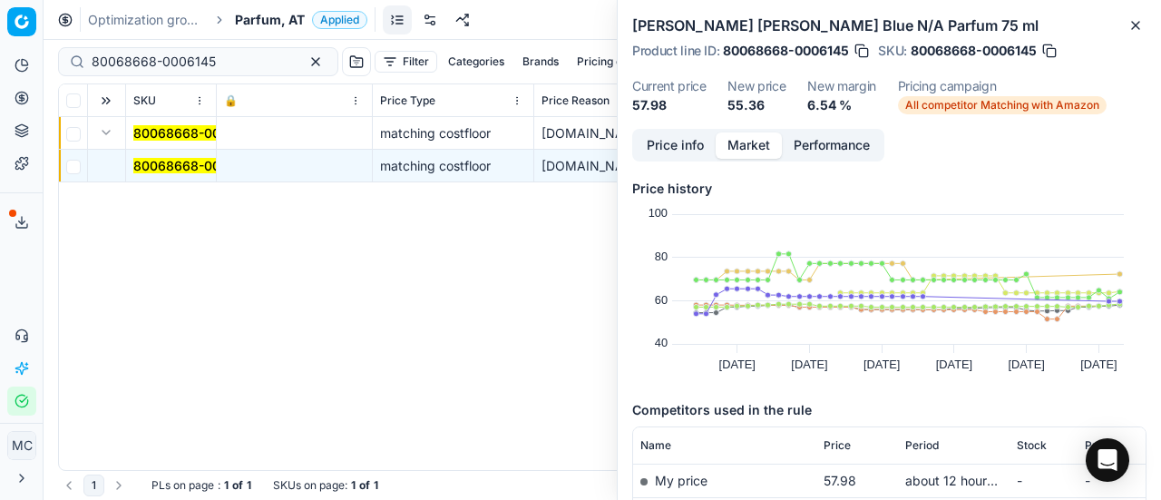
scroll to position [272, 0]
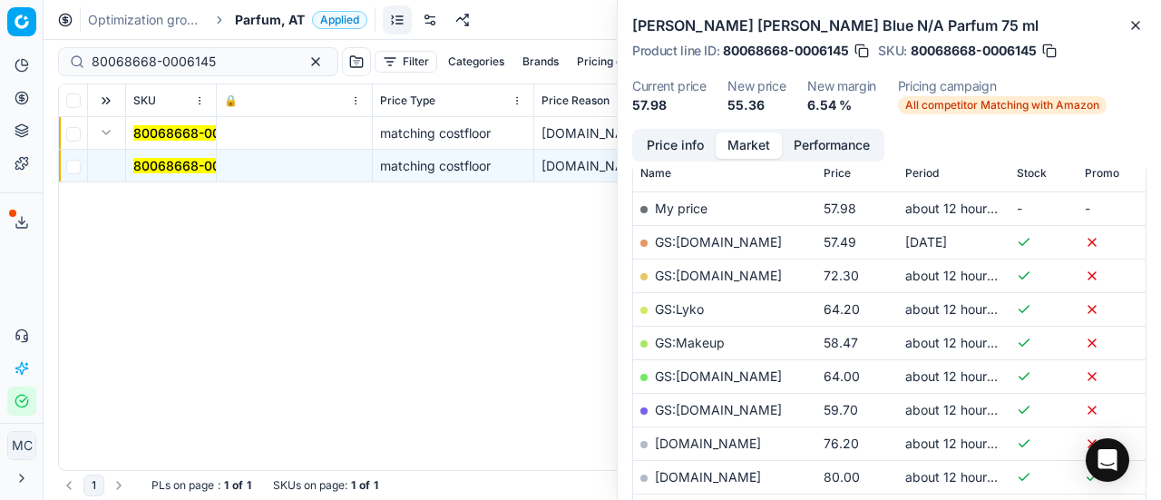
click at [740, 406] on link "GS:[DOMAIN_NAME]" at bounding box center [718, 409] width 127 height 15
drag, startPoint x: 244, startPoint y: 69, endPoint x: 18, endPoint y: 14, distance: 232.6
click at [0, 19] on div "Pricing platform Analytics Pricing Product portfolio Templates Export service 1…" at bounding box center [580, 250] width 1161 height 500
paste input "20103697"
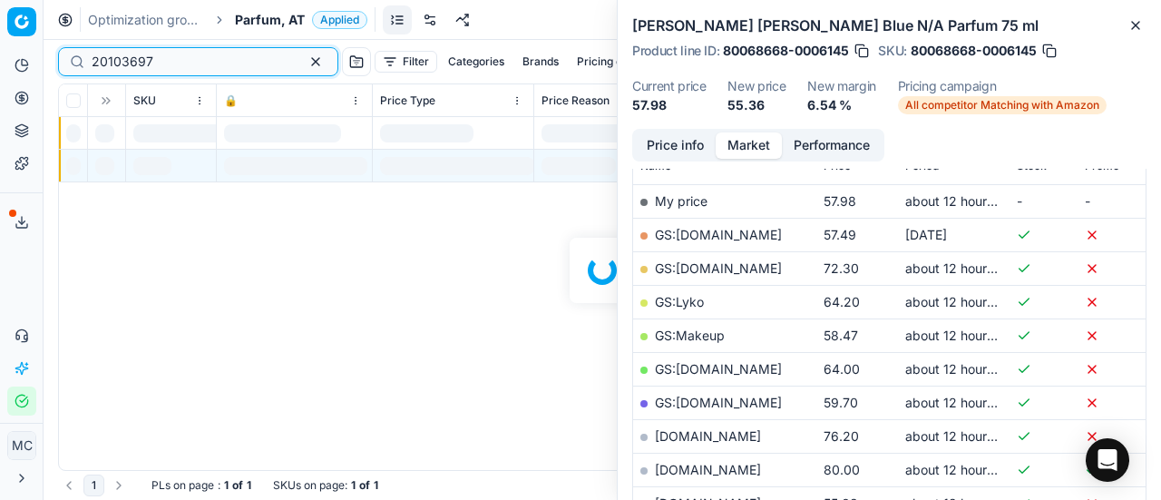
scroll to position [272, 0]
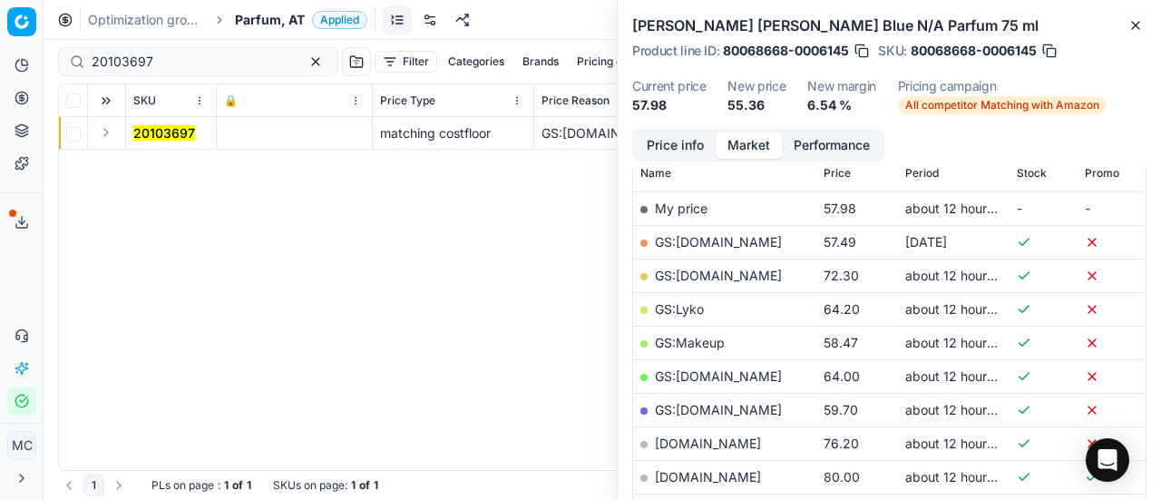
click at [110, 131] on button "Expand" at bounding box center [106, 133] width 22 height 22
click at [159, 164] on mark "20103697" at bounding box center [164, 165] width 62 height 15
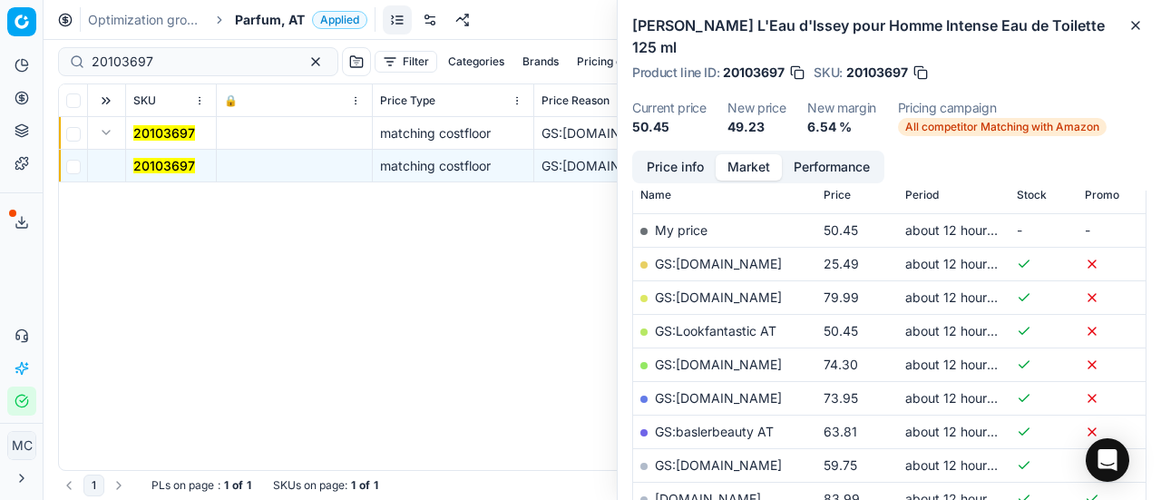
click at [703, 154] on button "Price info" at bounding box center [675, 167] width 81 height 26
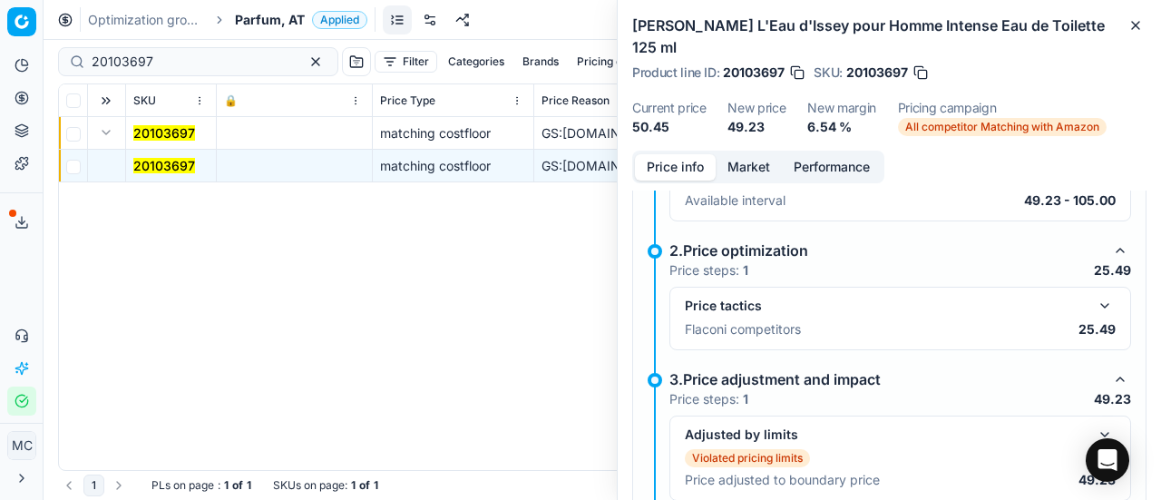
click at [1094, 295] on button "button" at bounding box center [1105, 306] width 22 height 22
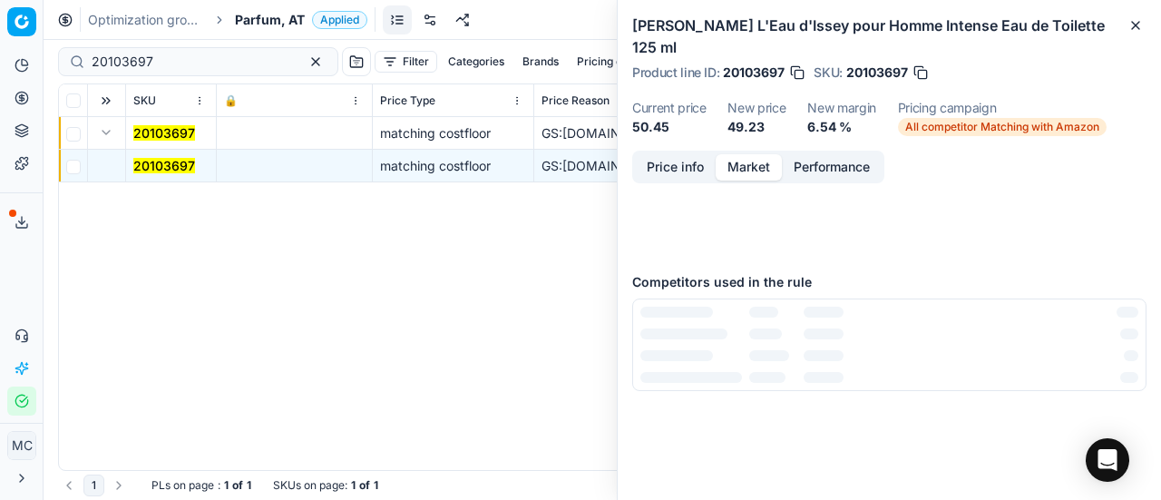
click at [774, 154] on button "Market" at bounding box center [749, 167] width 66 height 26
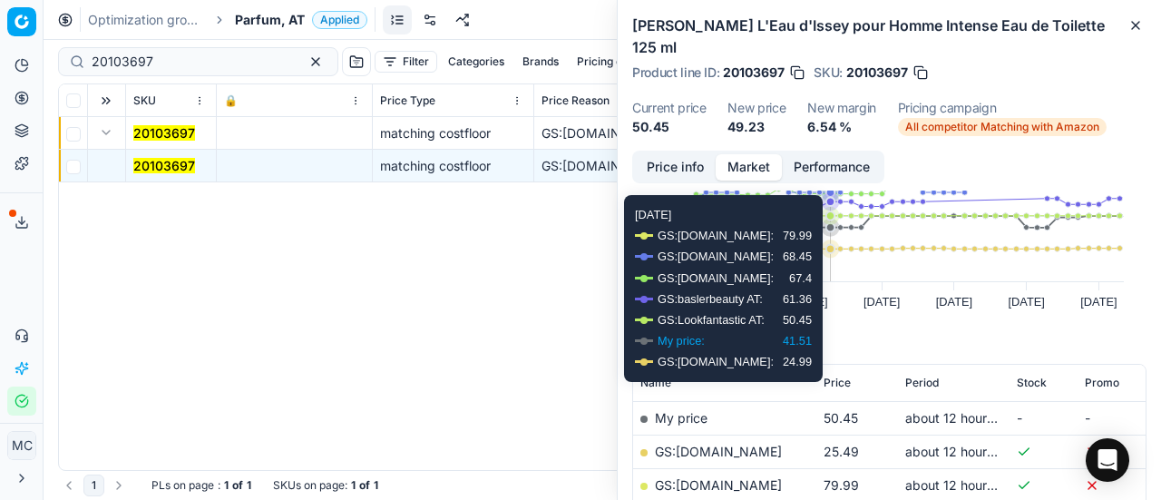
scroll to position [181, 0]
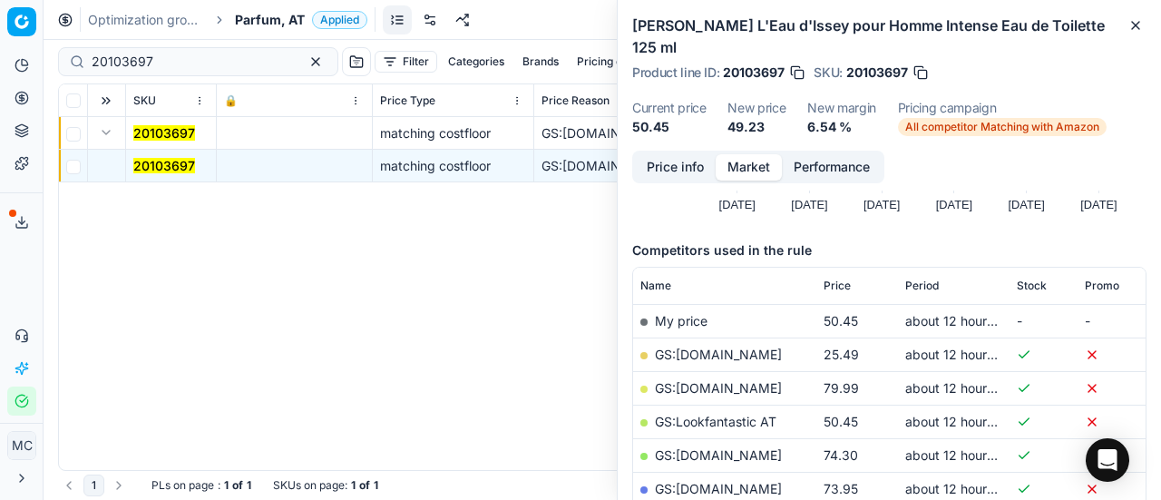
click at [710, 347] on link "GS:[DOMAIN_NAME]" at bounding box center [718, 354] width 127 height 15
drag, startPoint x: 208, startPoint y: 57, endPoint x: 0, endPoint y: 17, distance: 211.5
click at [0, 17] on div "Pricing platform Analytics Pricing Product portfolio Templates Export service 1…" at bounding box center [580, 250] width 1161 height 500
paste input "4800"
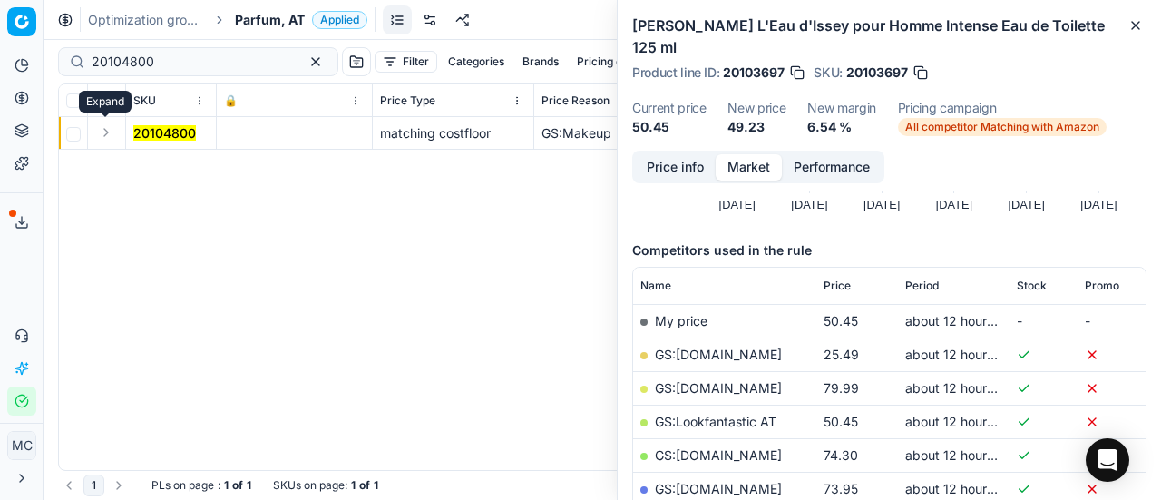
click at [112, 135] on button "Expand" at bounding box center [106, 133] width 22 height 22
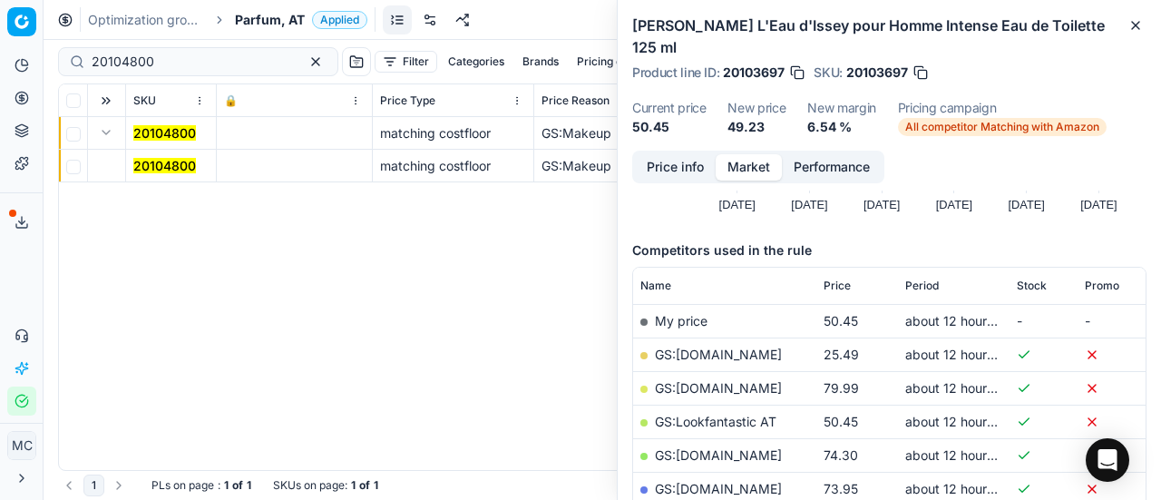
click at [171, 162] on mark "20104800" at bounding box center [164, 165] width 63 height 15
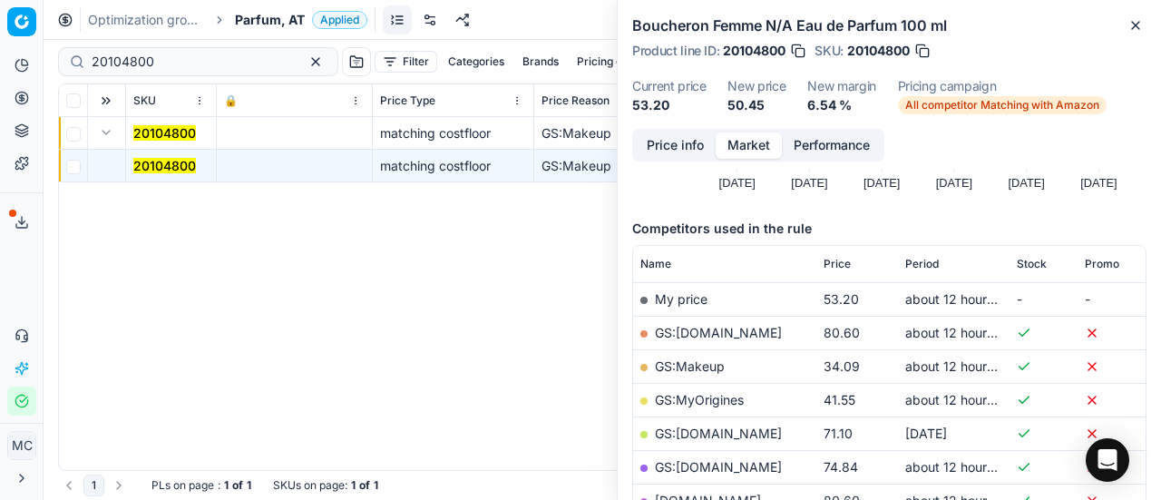
drag, startPoint x: 672, startPoint y: 143, endPoint x: 686, endPoint y: 161, distance: 22.0
click at [679, 155] on button "Price info" at bounding box center [675, 145] width 81 height 26
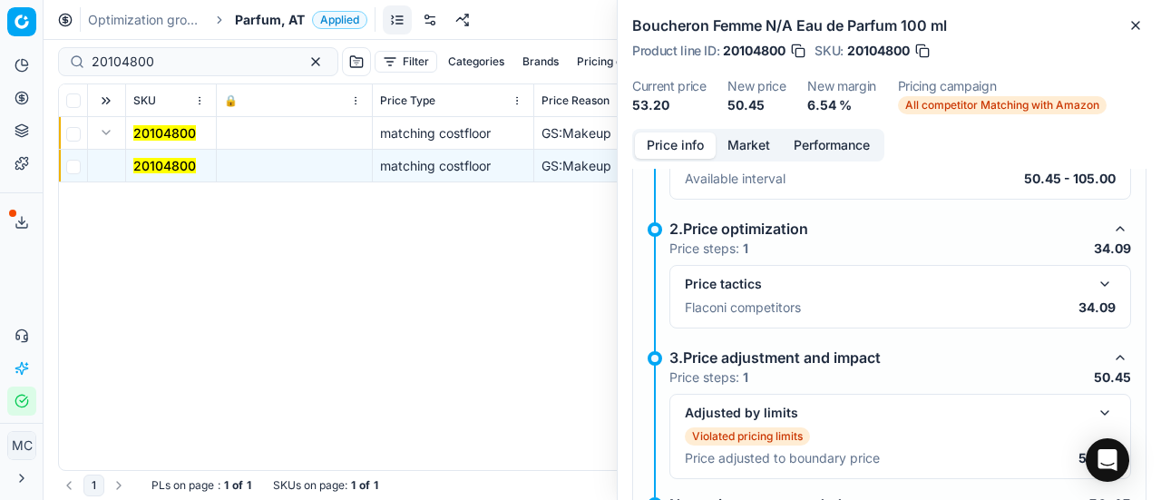
click at [1094, 284] on button "button" at bounding box center [1105, 284] width 22 height 22
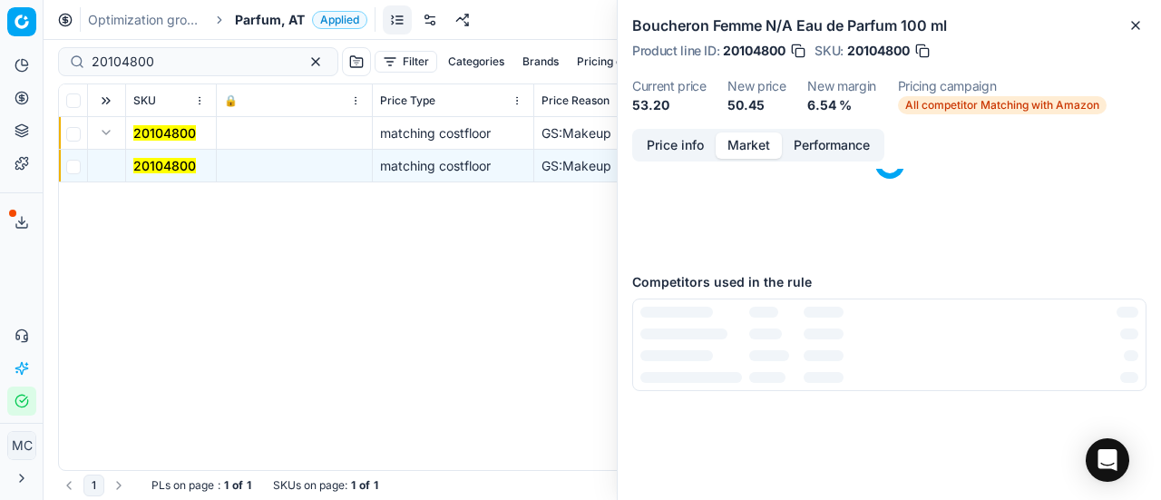
click at [758, 142] on button "Market" at bounding box center [749, 145] width 66 height 26
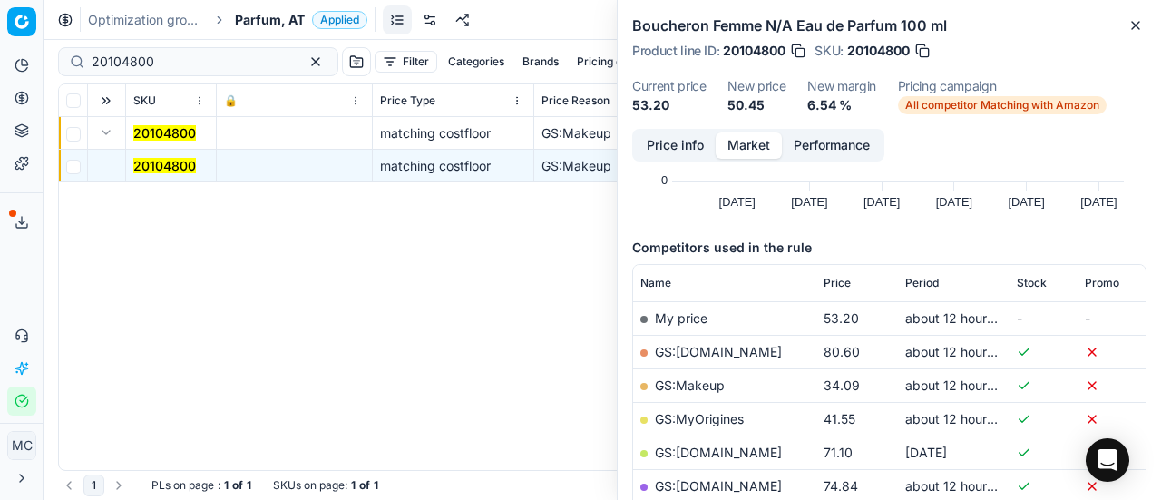
scroll to position [272, 0]
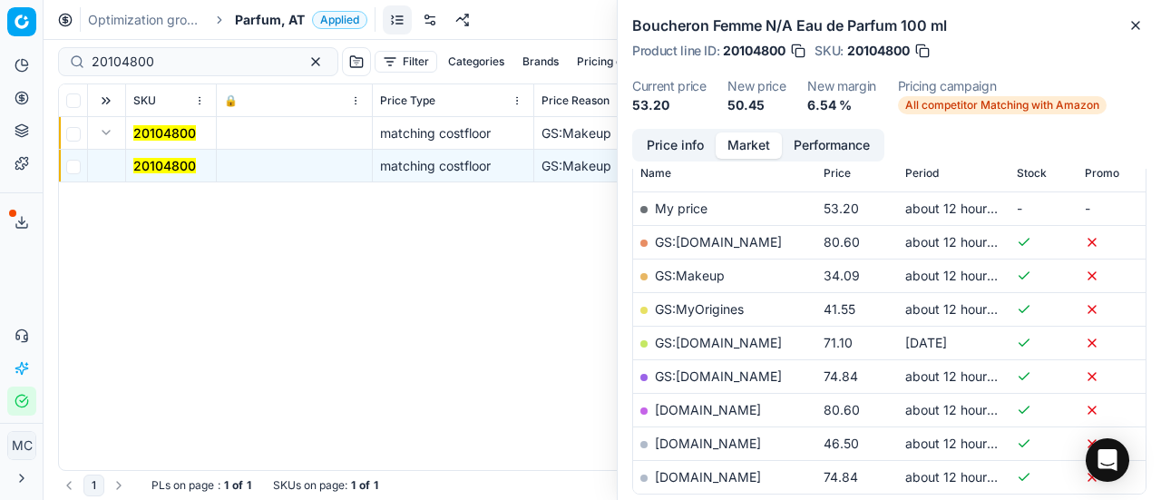
click at [704, 282] on td "GS:Makeup" at bounding box center [724, 276] width 183 height 34
click at [700, 276] on link "GS:Makeup" at bounding box center [690, 275] width 70 height 15
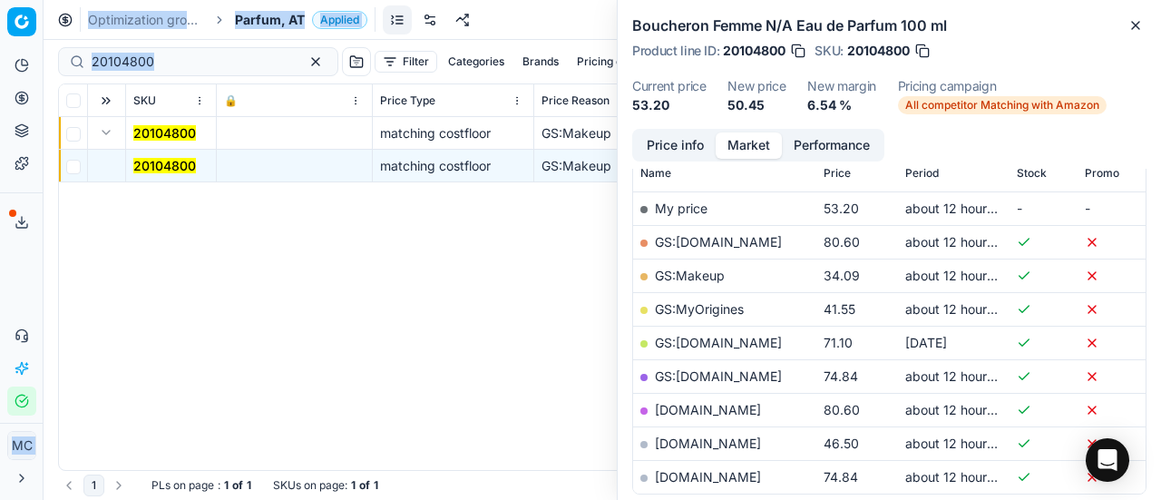
drag, startPoint x: 220, startPoint y: 51, endPoint x: 0, endPoint y: 64, distance: 220.9
click at [0, 64] on div "Pricing platform Analytics Pricing Product portfolio Templates Export service 1…" at bounding box center [580, 250] width 1161 height 500
click at [179, 71] on div "20104800" at bounding box center [198, 61] width 280 height 29
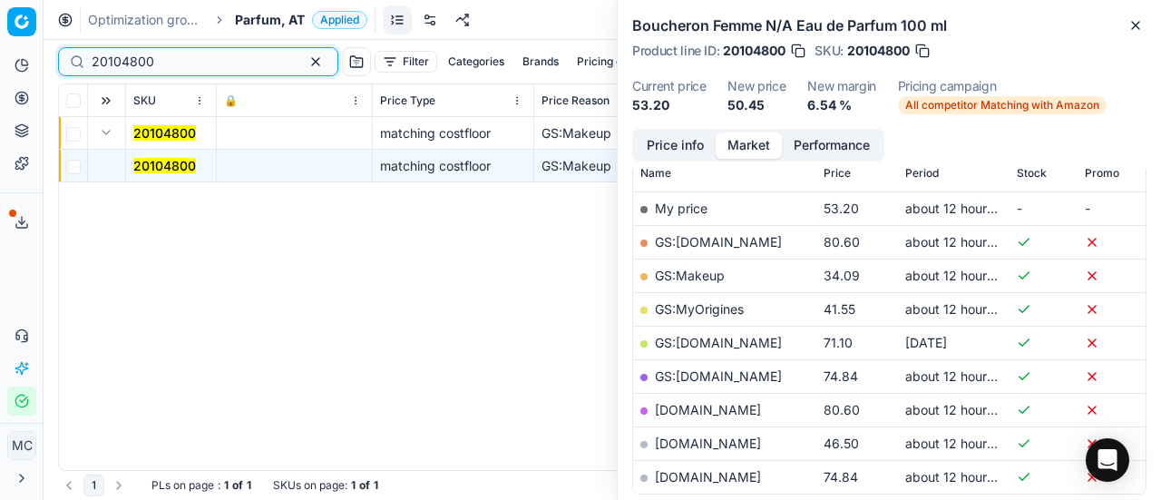
drag, startPoint x: 0, startPoint y: 48, endPoint x: 0, endPoint y: 32, distance: 16.3
click at [0, 44] on div "Pricing platform Analytics Pricing Product portfolio Templates Export service 1…" at bounding box center [580, 250] width 1161 height 500
paste input "80066604-1"
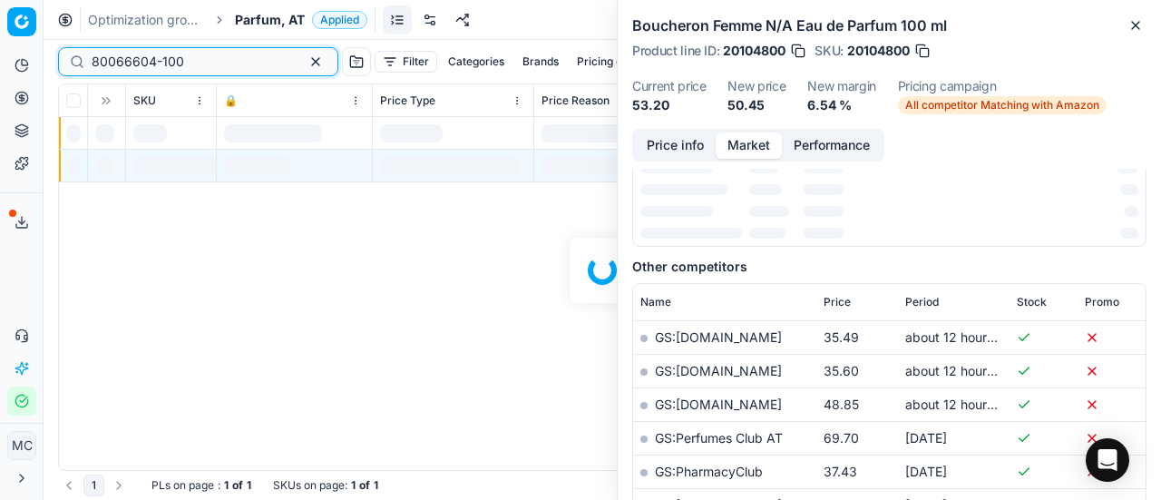
scroll to position [272, 0]
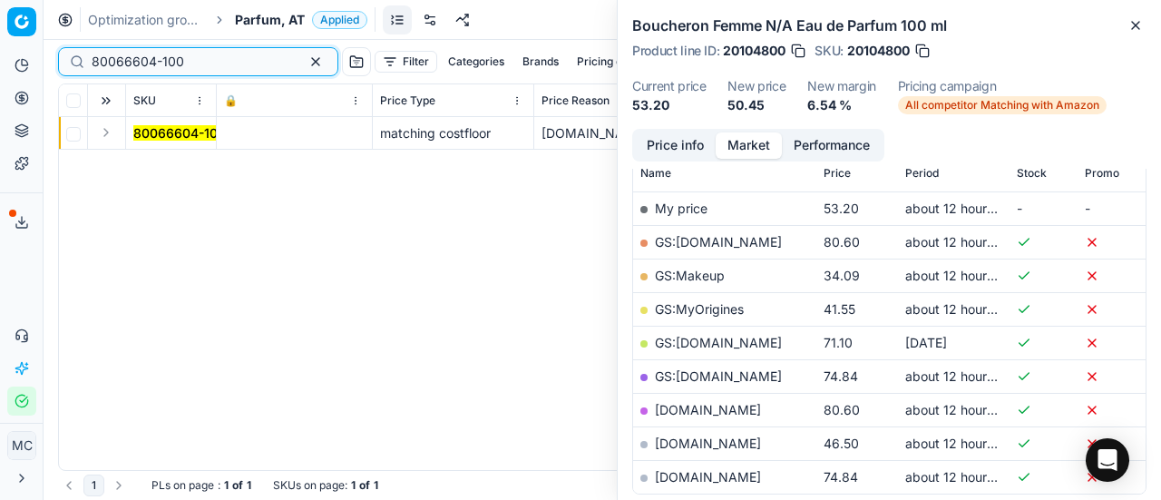
type input "80066604-100"
drag, startPoint x: 107, startPoint y: 130, endPoint x: 176, endPoint y: 152, distance: 72.6
click at [118, 133] on td at bounding box center [107, 133] width 38 height 33
click at [107, 140] on button "Expand" at bounding box center [106, 133] width 22 height 22
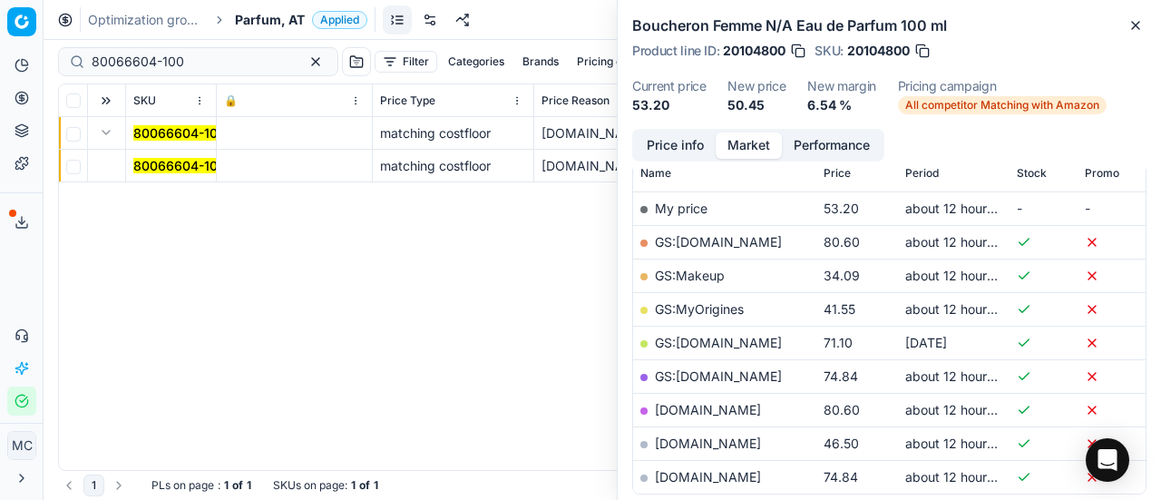
click at [163, 166] on mark "80066604-100" at bounding box center [179, 165] width 93 height 15
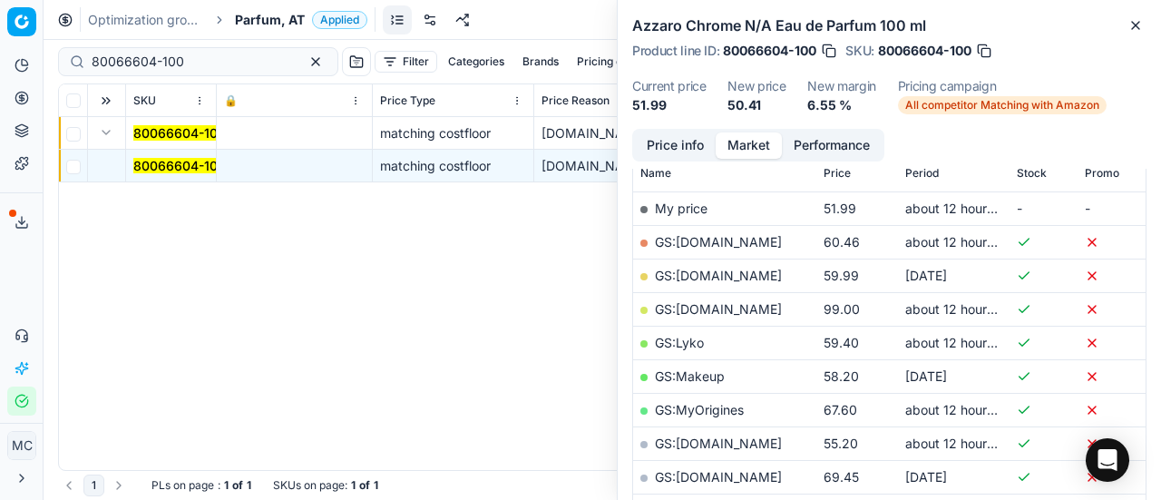
click at [675, 151] on button "Price info" at bounding box center [675, 145] width 81 height 26
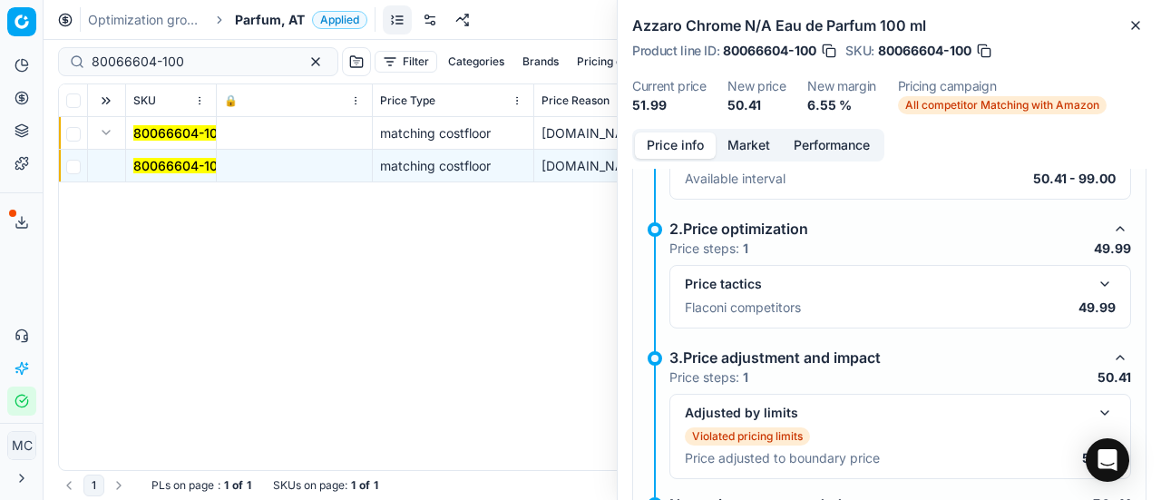
click at [1096, 288] on button "button" at bounding box center [1105, 284] width 22 height 22
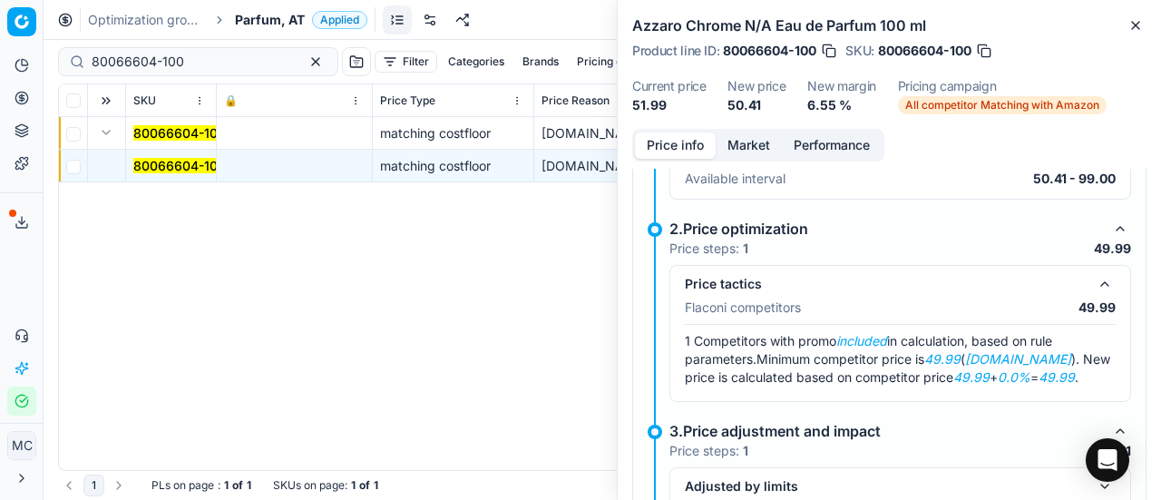
click at [776, 150] on button "Market" at bounding box center [749, 145] width 66 height 26
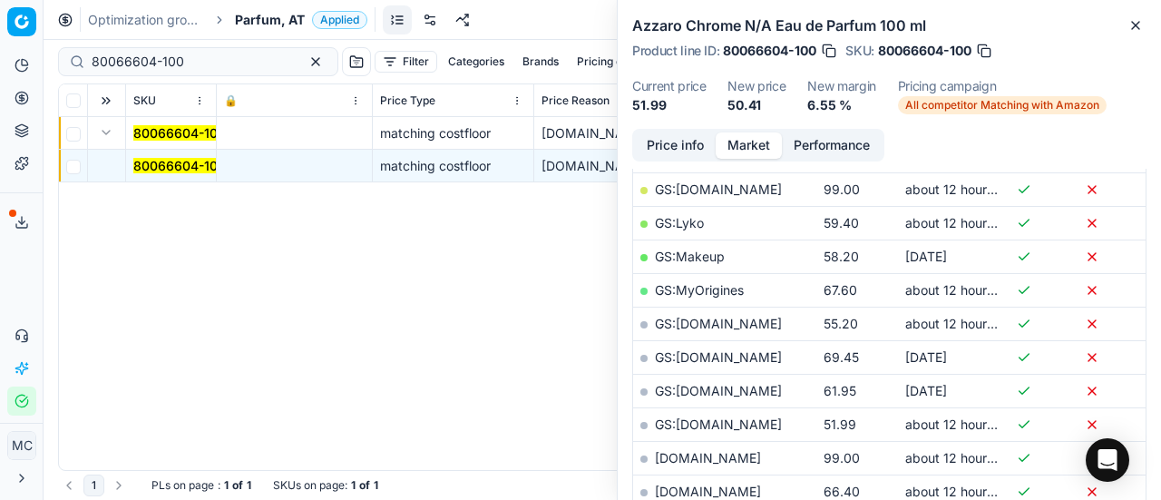
scroll to position [454, 0]
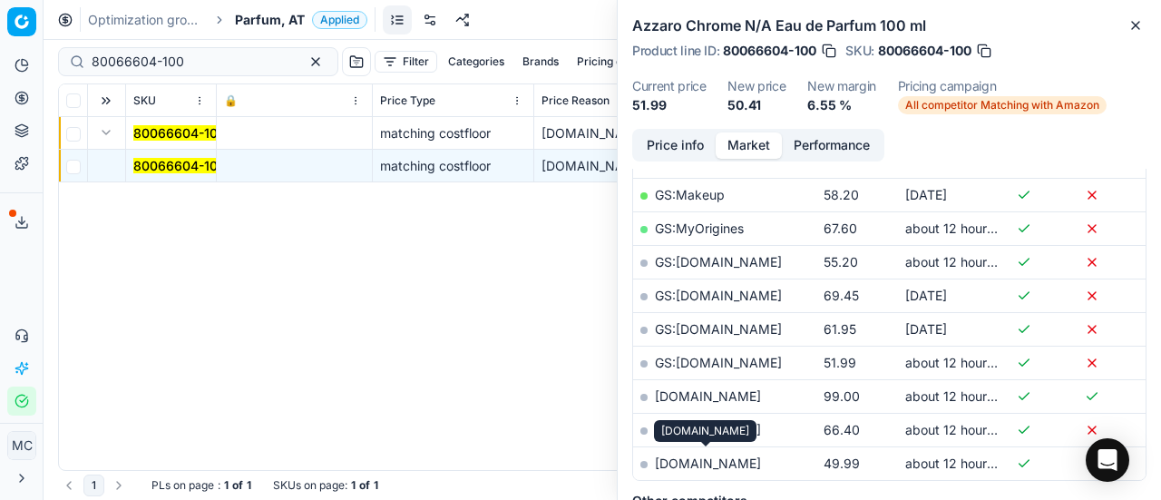
click at [744, 461] on link "[DOMAIN_NAME]" at bounding box center [708, 462] width 106 height 15
click at [252, 19] on span "Parfum, AT" at bounding box center [270, 20] width 70 height 18
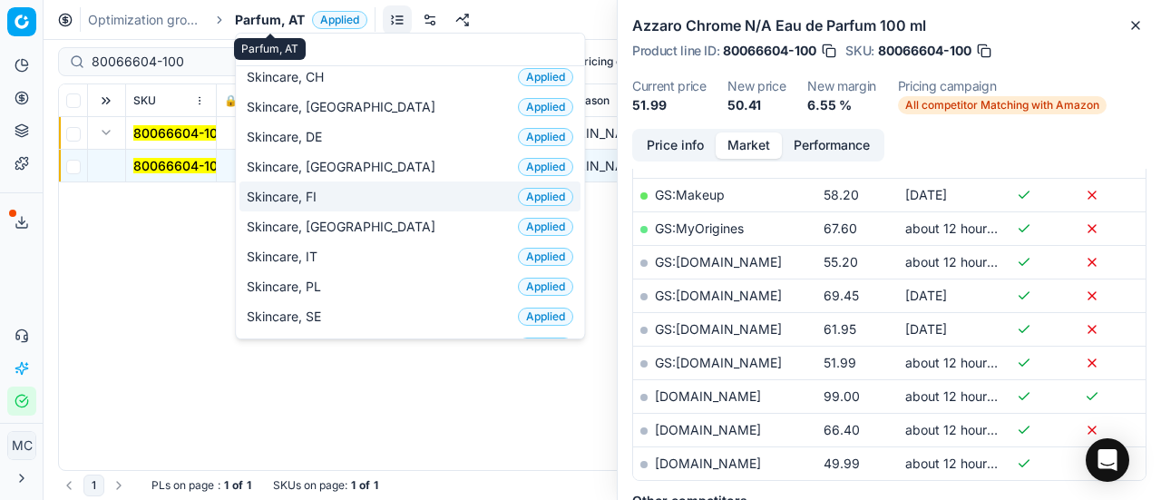
scroll to position [0, 0]
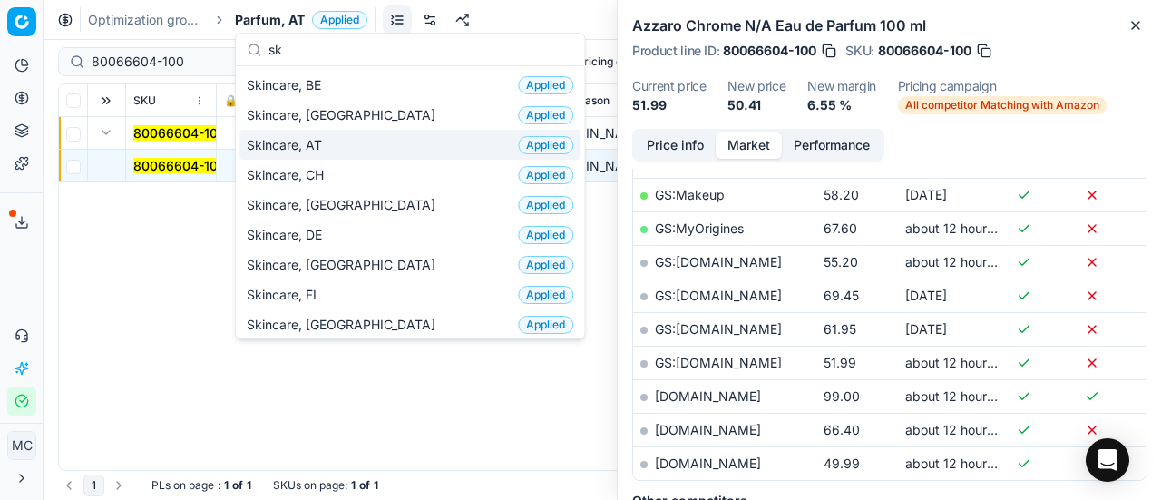
type input "sk"
click at [361, 150] on div "Skincare, AT Applied" at bounding box center [409, 145] width 341 height 30
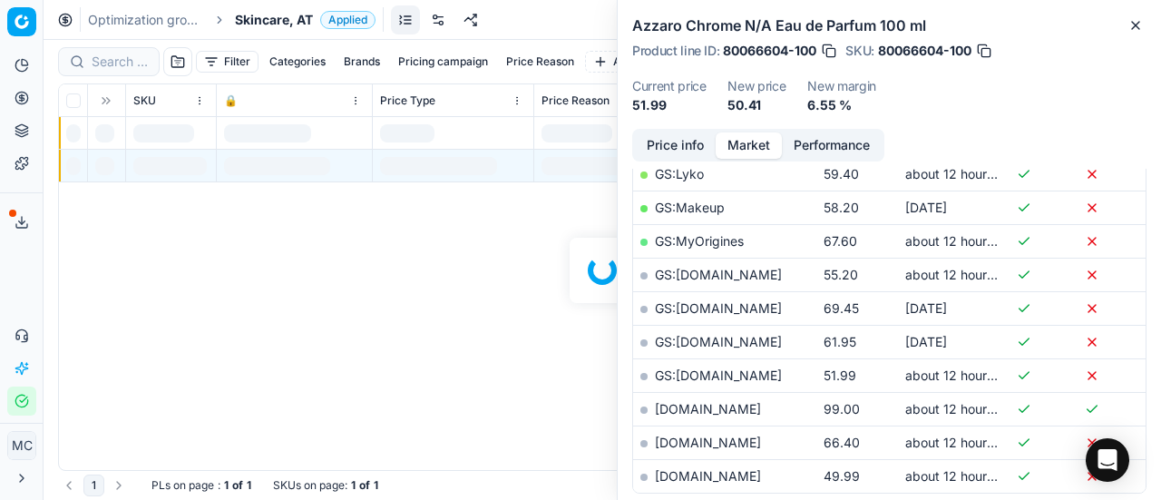
scroll to position [454, 0]
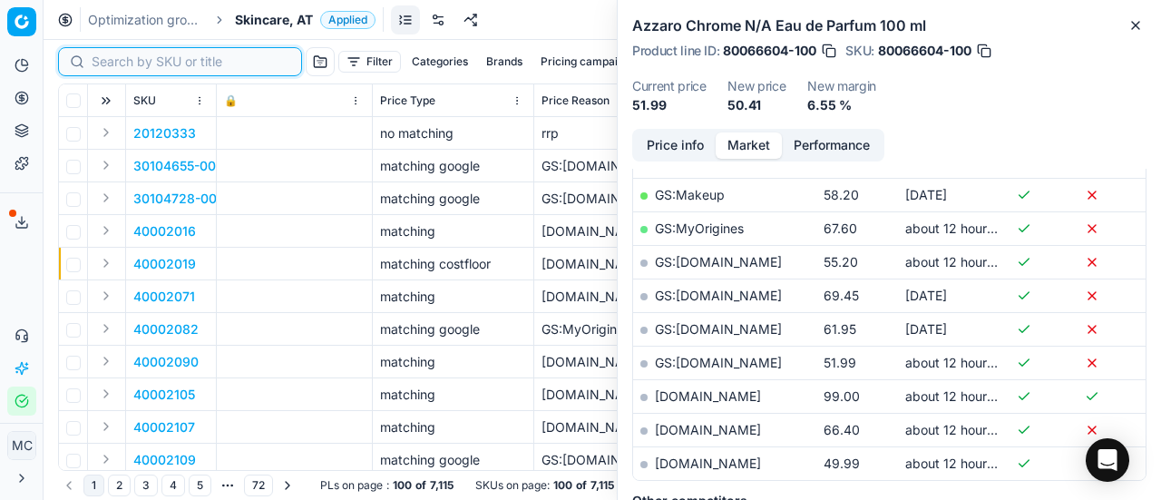
click at [128, 61] on input at bounding box center [191, 62] width 199 height 18
paste input "80017480-15"
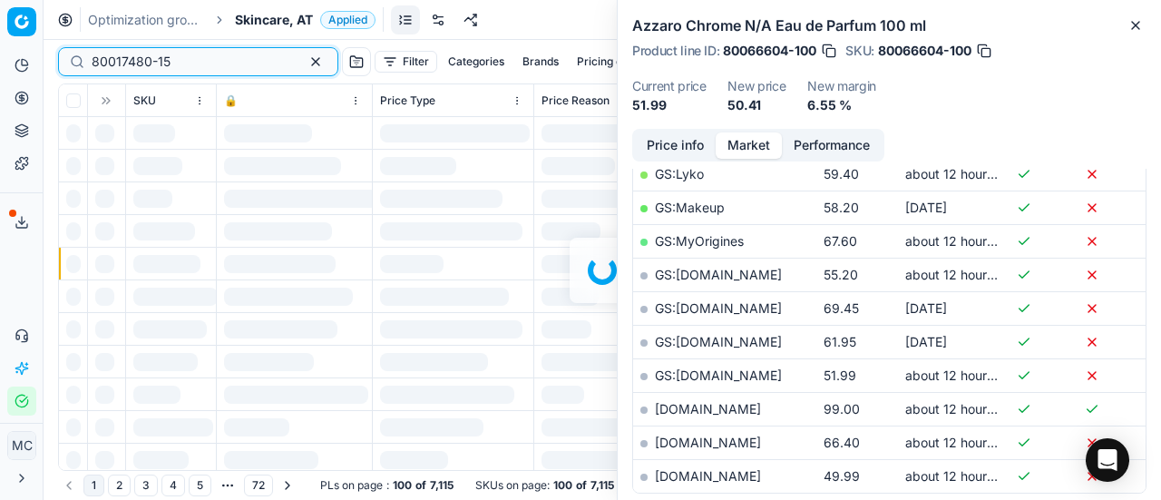
scroll to position [454, 0]
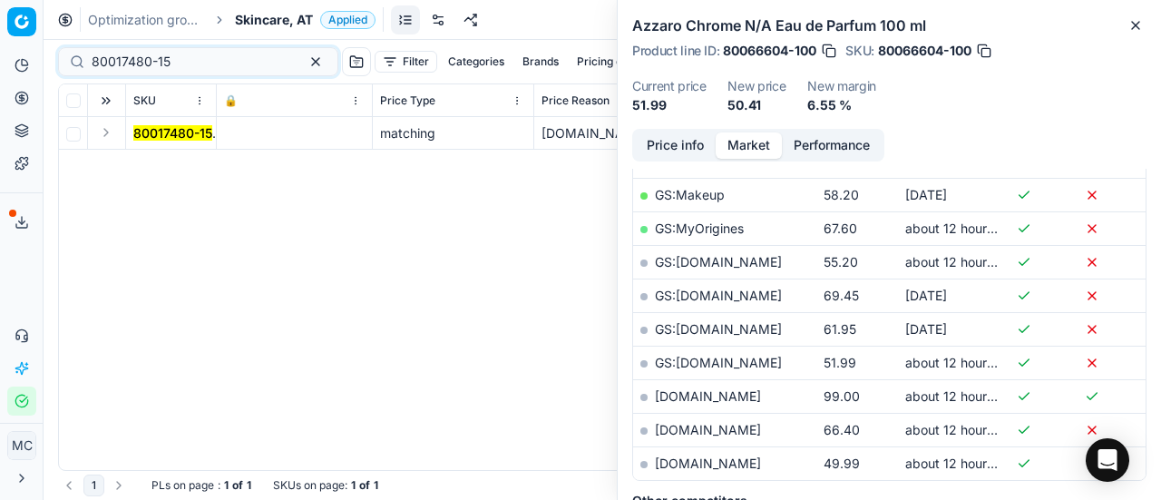
click at [108, 133] on button "Expand" at bounding box center [106, 133] width 22 height 22
click at [165, 171] on mark "80017480-15" at bounding box center [172, 165] width 79 height 15
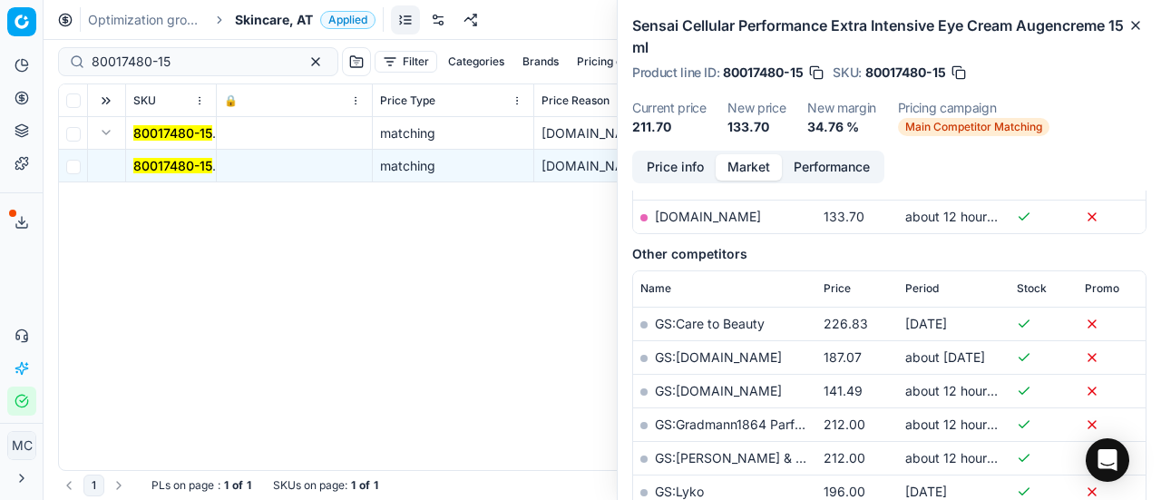
click at [650, 161] on button "Price info" at bounding box center [675, 167] width 81 height 26
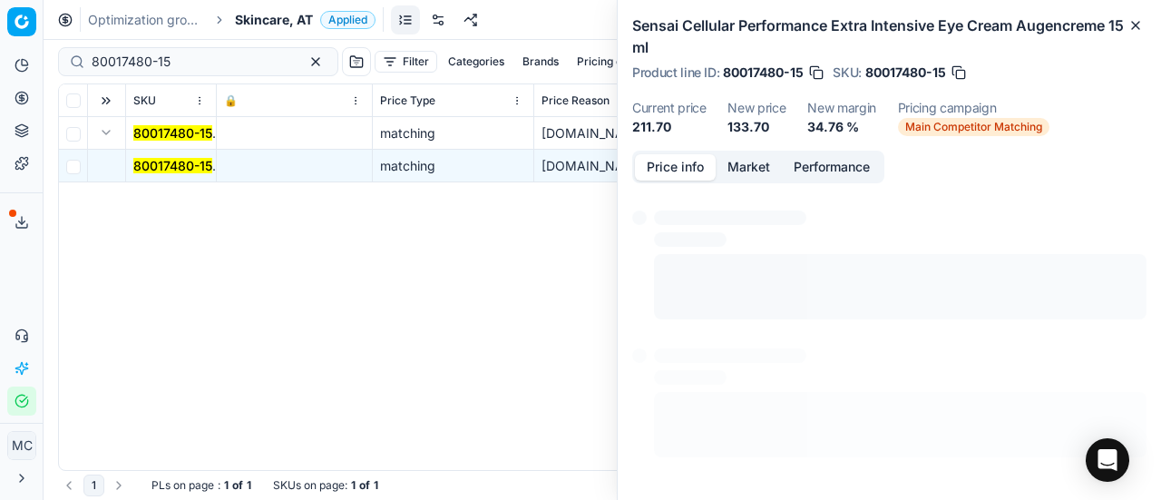
scroll to position [34, 0]
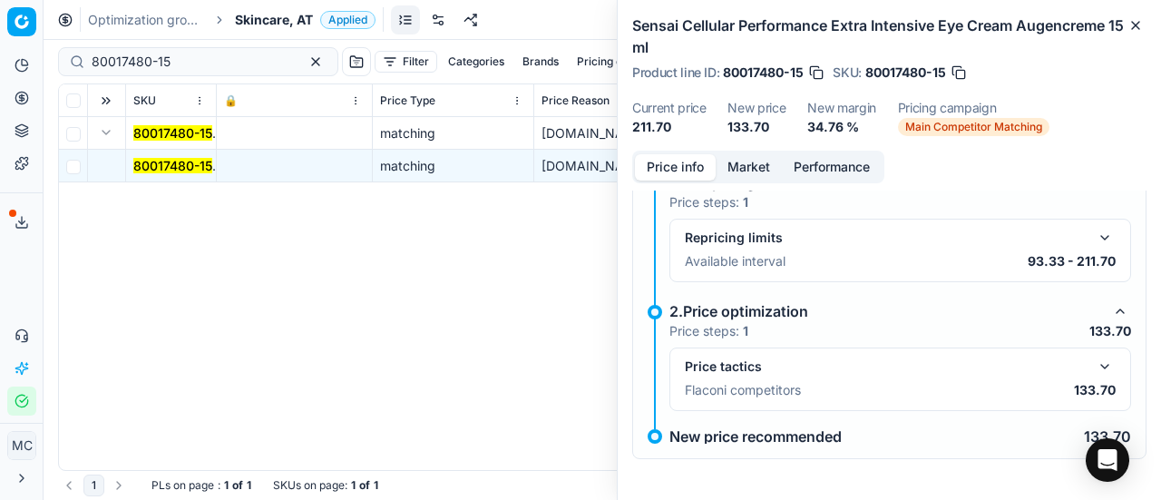
click at [1099, 358] on button "button" at bounding box center [1105, 367] width 22 height 22
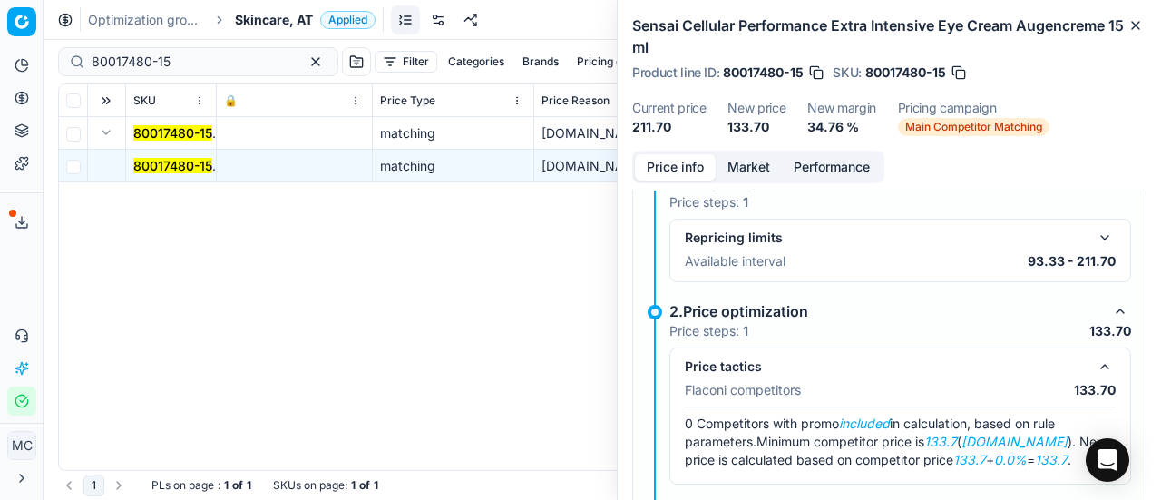
click at [750, 170] on button "Market" at bounding box center [749, 167] width 66 height 26
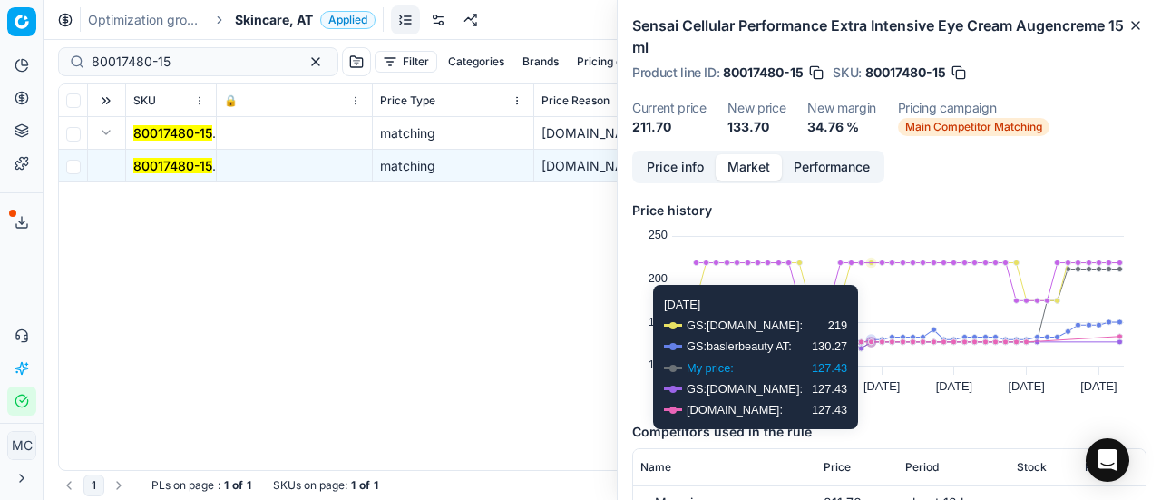
scroll to position [181, 0]
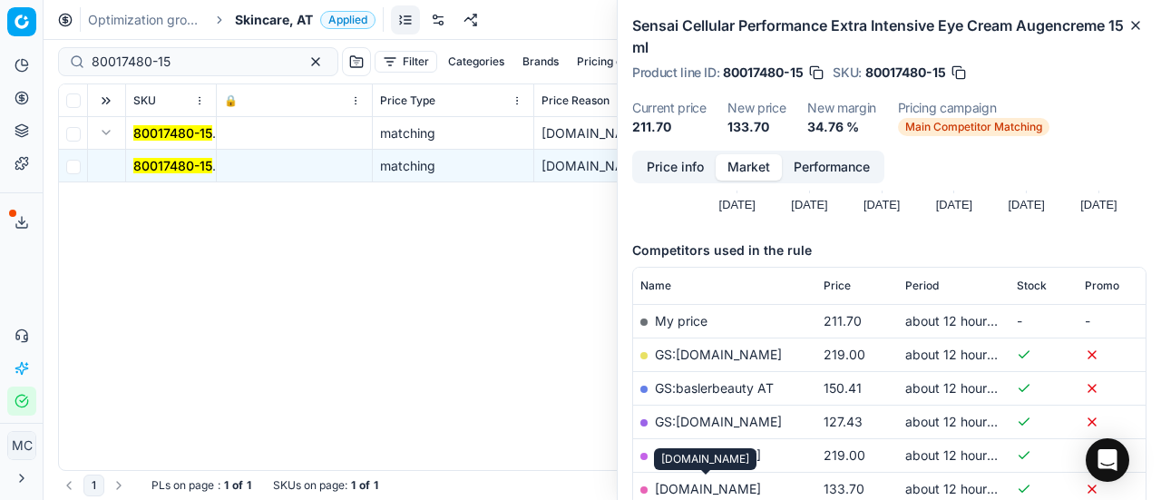
click at [735, 483] on link "[DOMAIN_NAME]" at bounding box center [708, 488] width 106 height 15
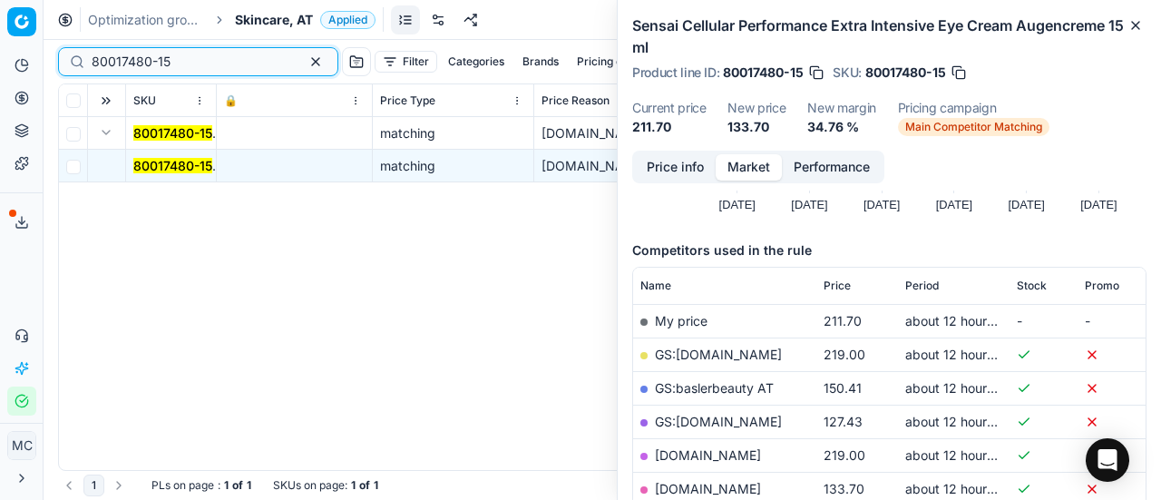
drag, startPoint x: 202, startPoint y: 68, endPoint x: 0, endPoint y: 60, distance: 202.5
click at [0, 57] on div "Pricing platform Analytics Pricing Product portfolio Templates Export service 1…" at bounding box center [580, 250] width 1161 height 500
paste input "90011191-0017711"
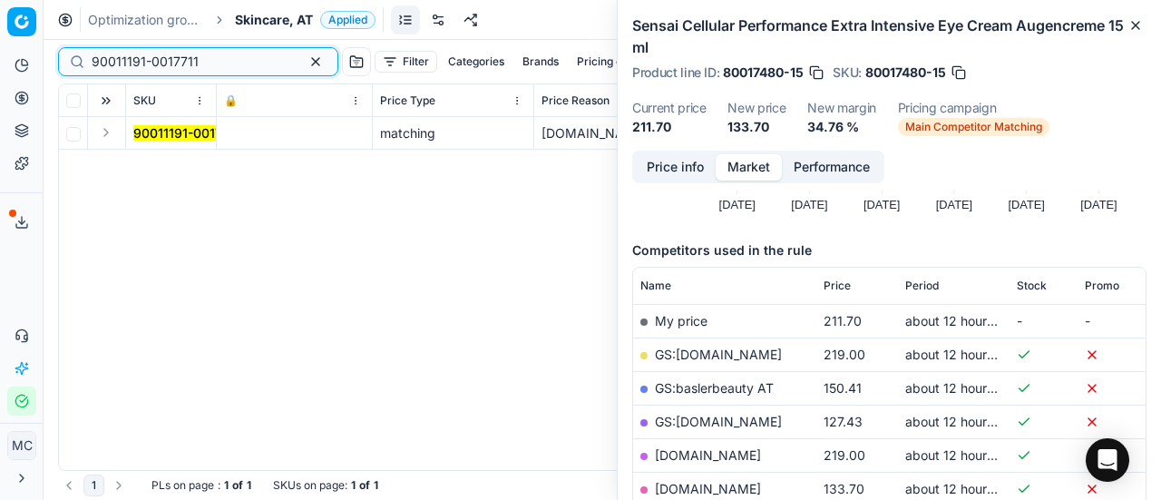
type input "90011191-0017711"
click at [107, 135] on button "Expand" at bounding box center [106, 133] width 22 height 22
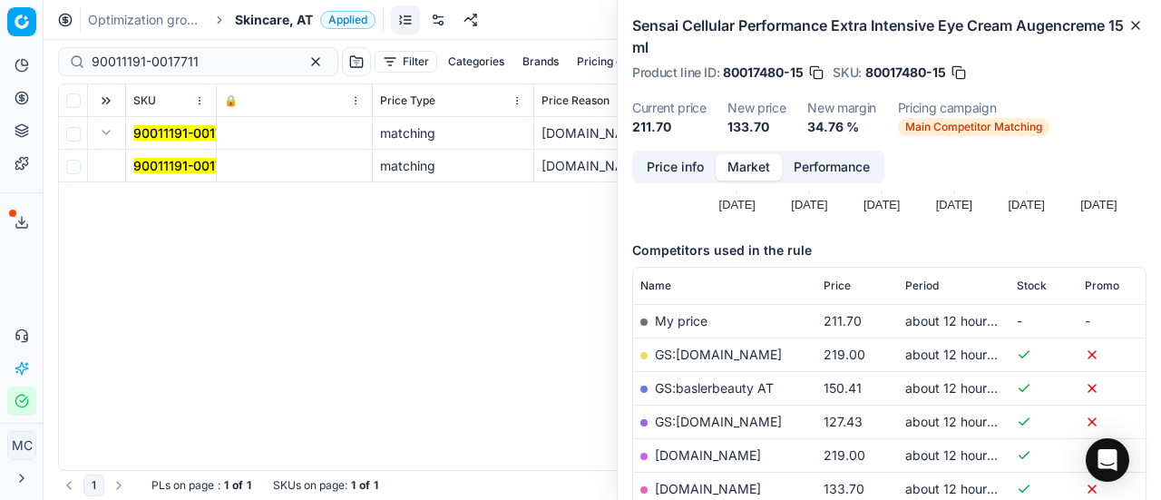
click at [176, 169] on mark "90011191-0017711" at bounding box center [186, 165] width 107 height 15
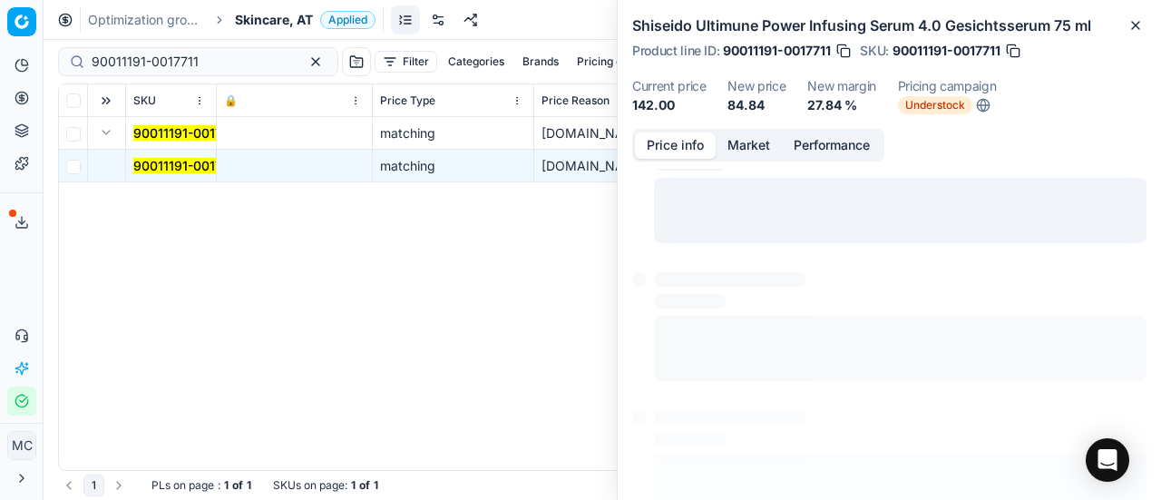
click at [666, 145] on button "Price info" at bounding box center [675, 145] width 81 height 26
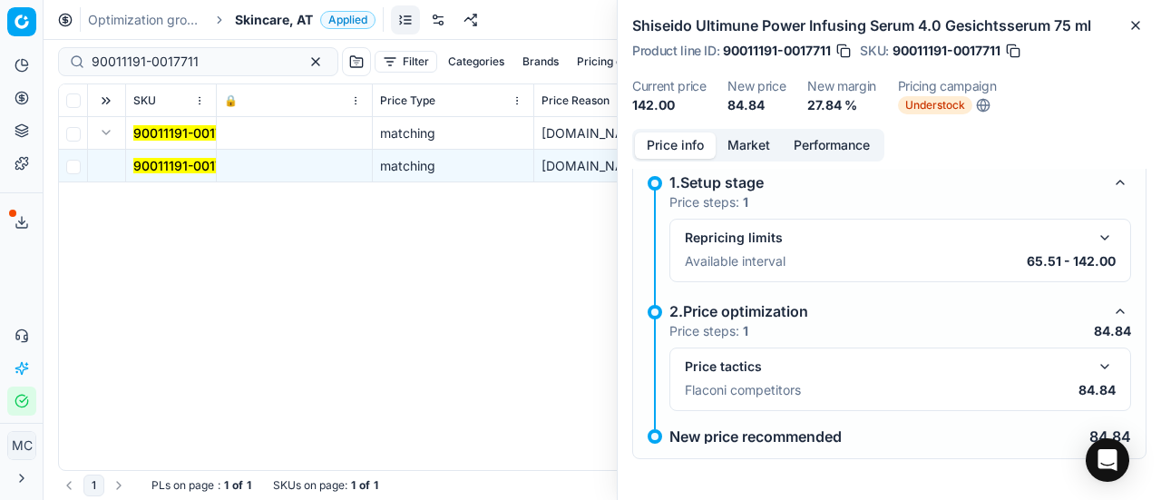
click at [1094, 364] on button "button" at bounding box center [1105, 367] width 22 height 22
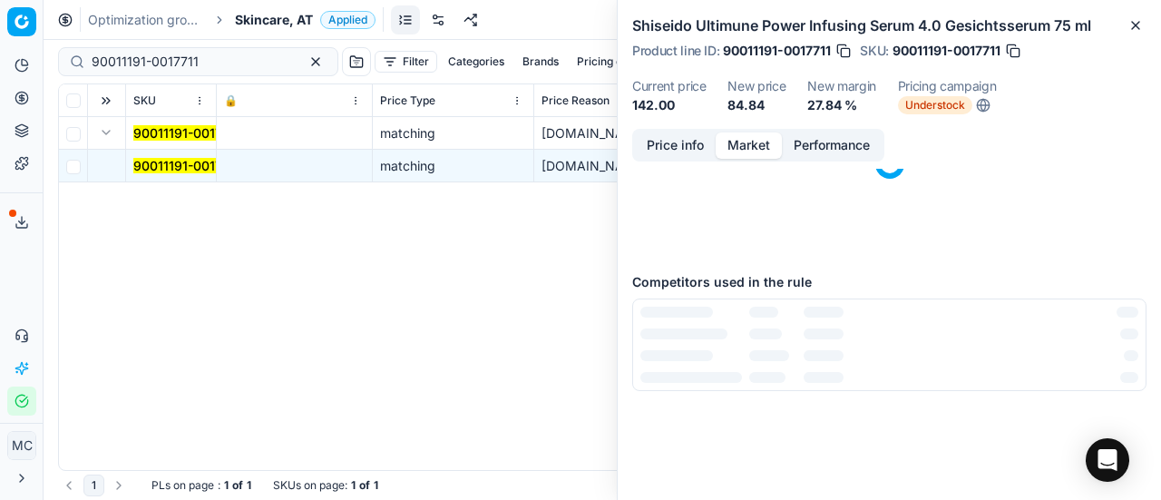
click at [755, 138] on button "Market" at bounding box center [749, 145] width 66 height 26
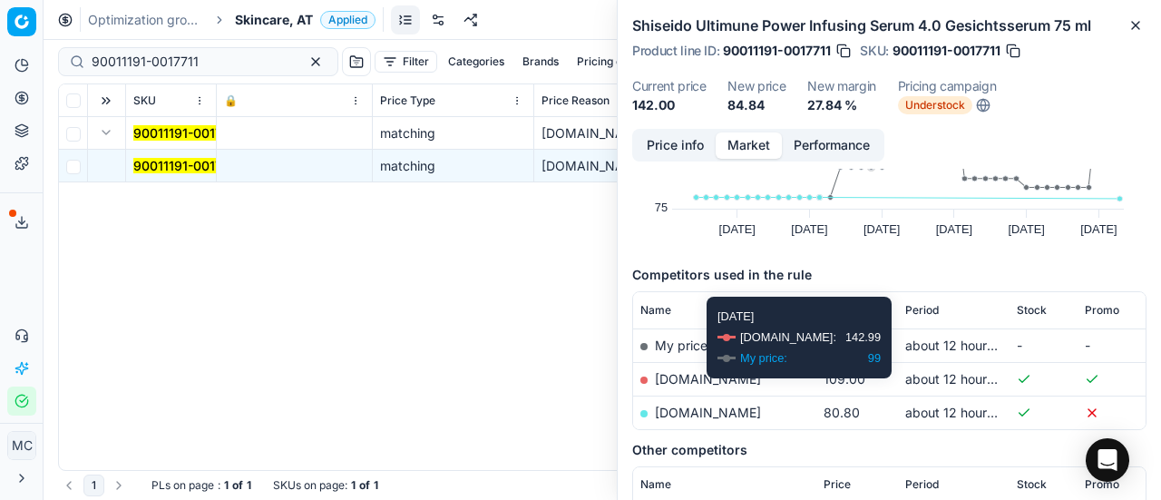
scroll to position [278, 0]
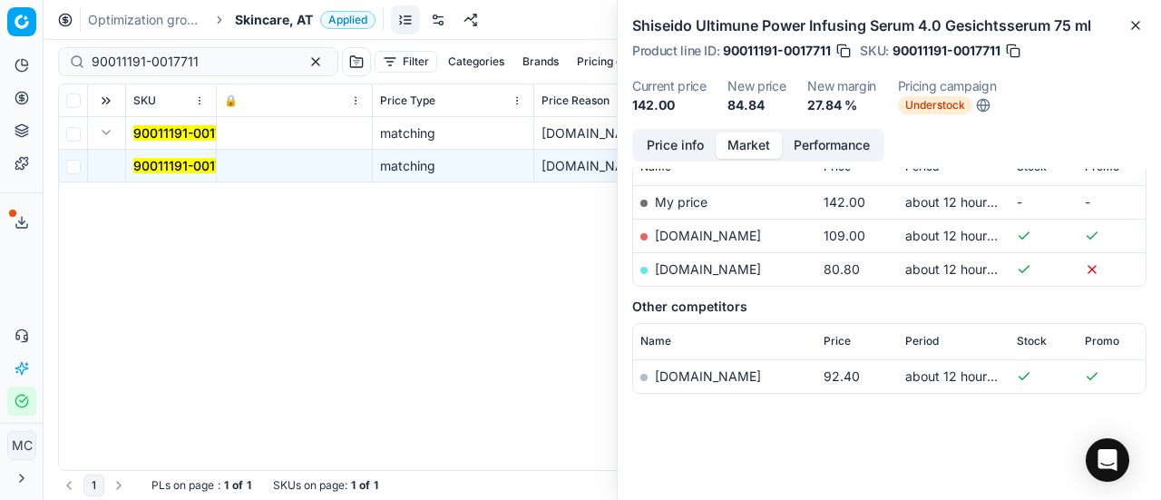
click at [687, 271] on link "[DOMAIN_NAME]" at bounding box center [708, 268] width 106 height 15
click at [291, 26] on span "Skincare, AT" at bounding box center [274, 20] width 78 height 18
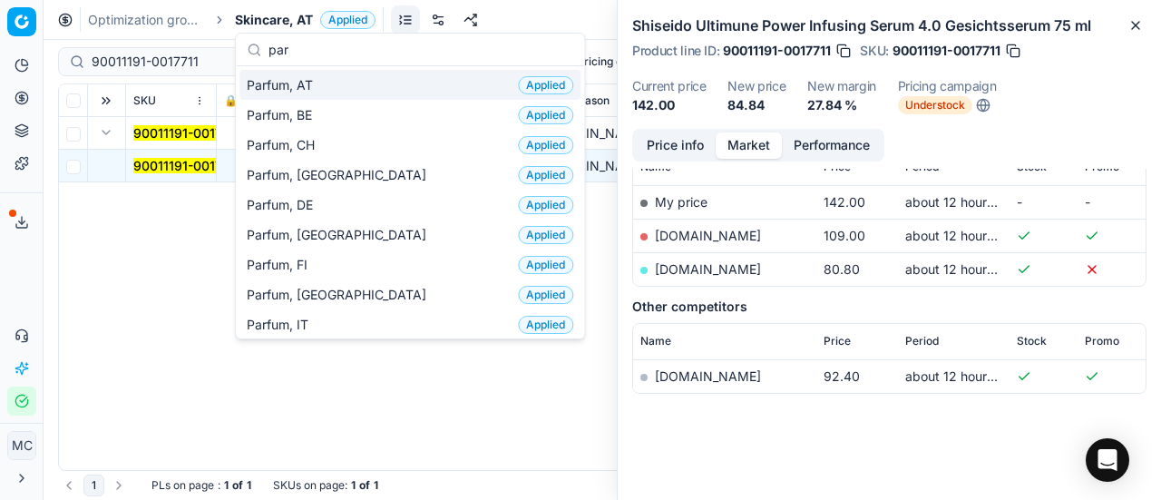
type input "par"
click at [330, 83] on div "Parfum, AT Applied" at bounding box center [409, 85] width 341 height 30
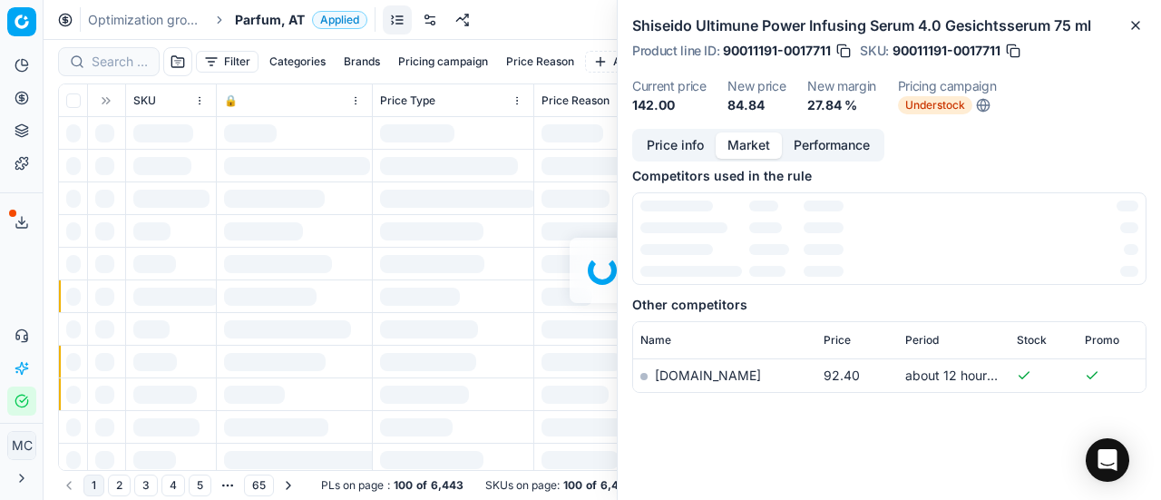
scroll to position [278, 0]
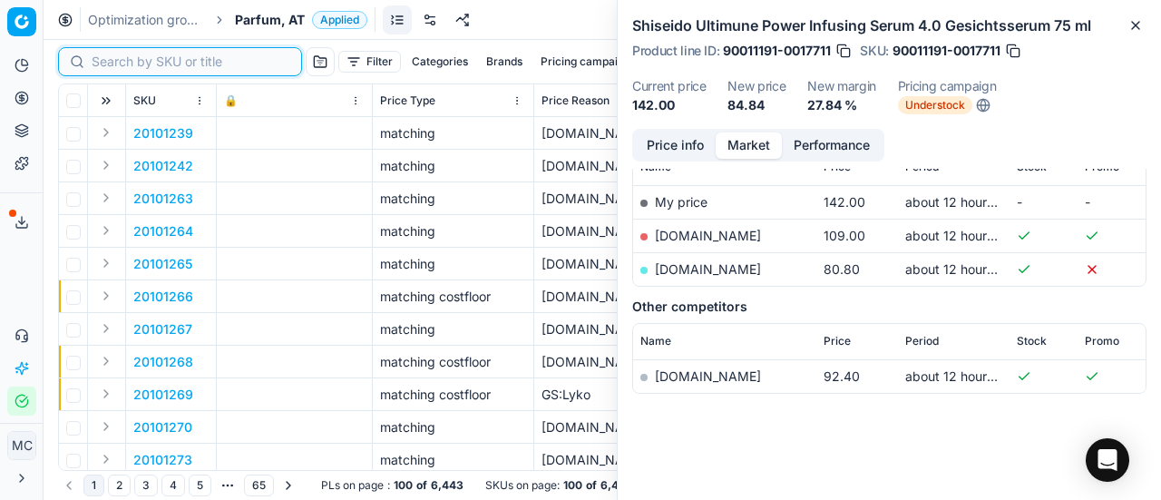
click at [122, 68] on input at bounding box center [191, 62] width 199 height 18
paste input "80011597-0020649"
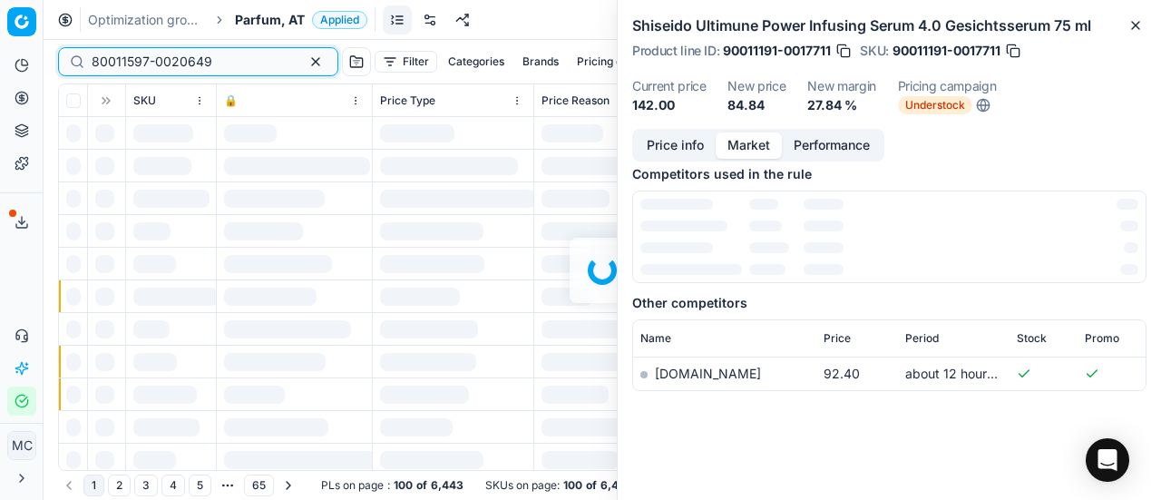
scroll to position [278, 0]
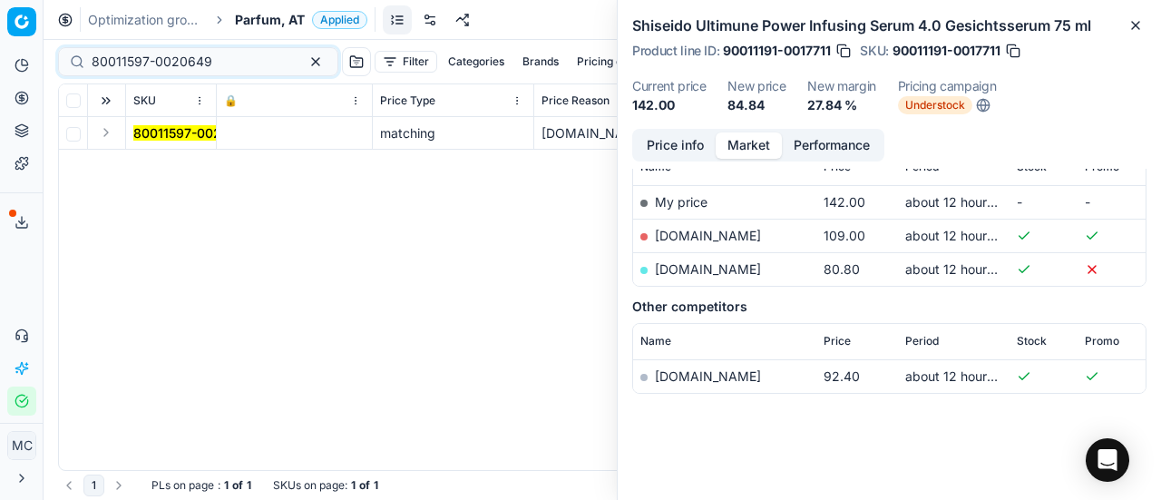
click at [111, 133] on button "Expand" at bounding box center [106, 133] width 22 height 22
click at [169, 166] on mark "80011597-0020649" at bounding box center [193, 165] width 121 height 15
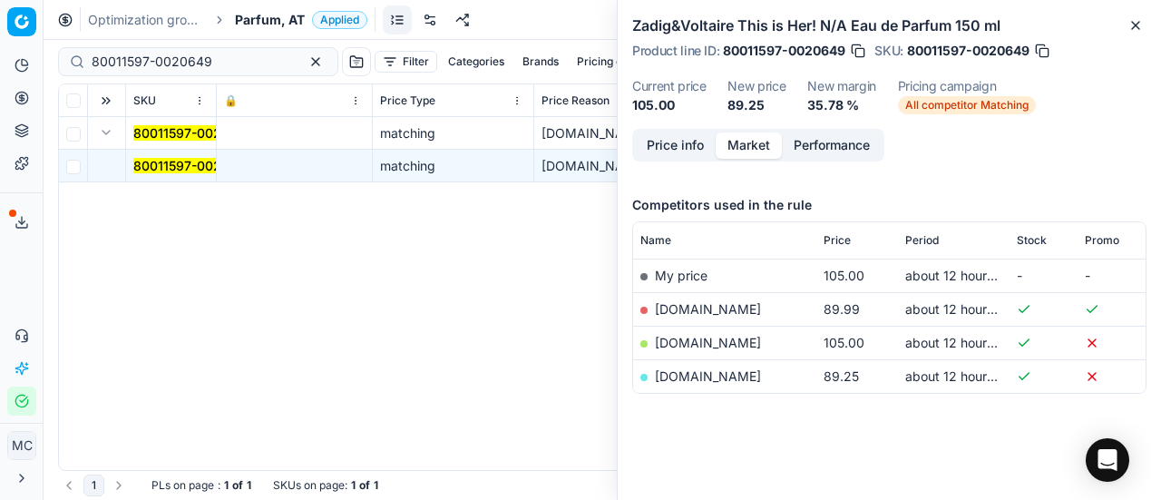
click at [677, 156] on button "Price info" at bounding box center [675, 145] width 81 height 26
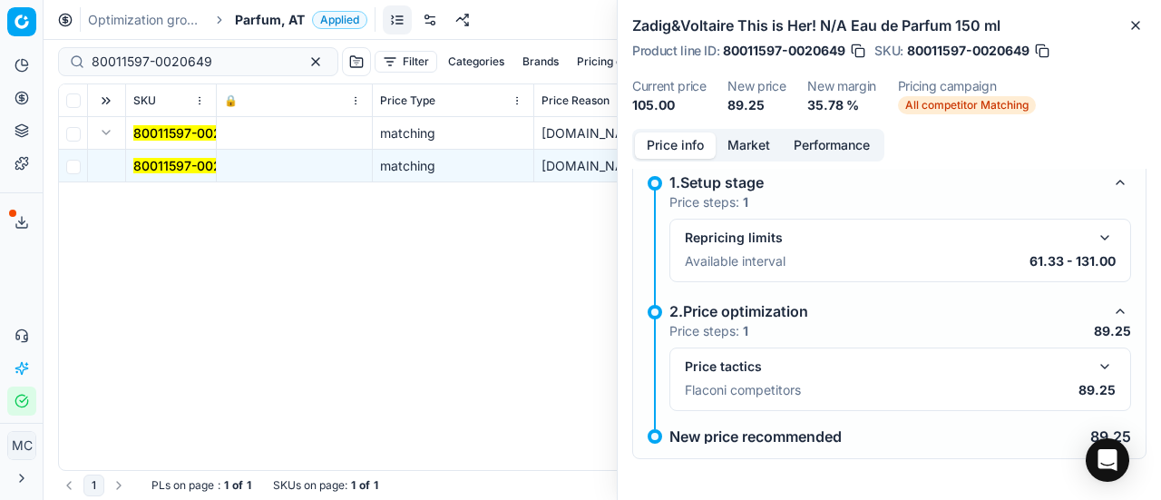
click at [1094, 366] on button "button" at bounding box center [1105, 367] width 22 height 22
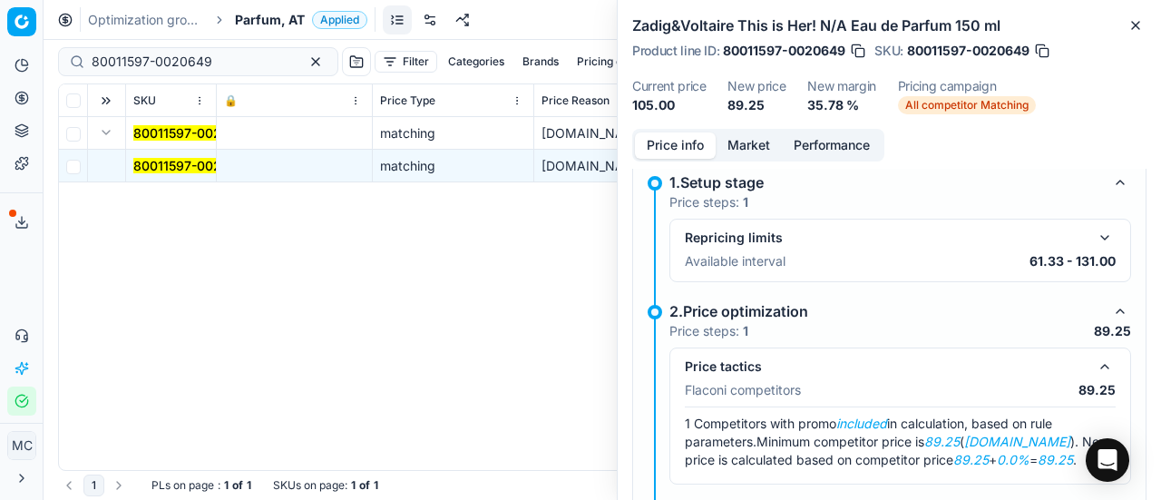
click at [747, 141] on button "Market" at bounding box center [749, 145] width 66 height 26
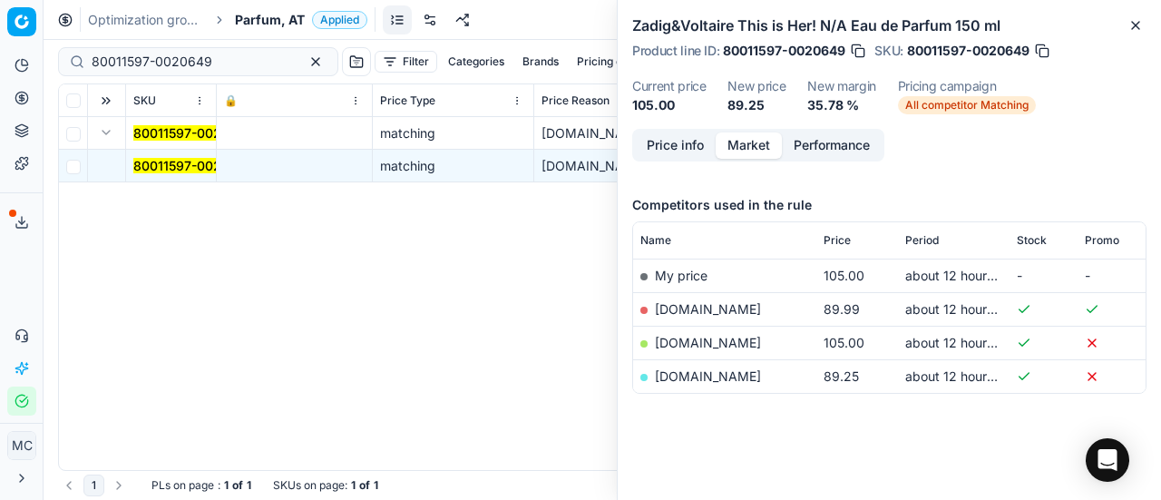
click at [704, 369] on link "[DOMAIN_NAME]" at bounding box center [708, 375] width 106 height 15
drag, startPoint x: 227, startPoint y: 66, endPoint x: 0, endPoint y: 6, distance: 234.6
click at [0, 34] on div "Pricing platform Analytics Pricing Product portfolio Templates Export service 1…" at bounding box center [580, 250] width 1161 height 500
paste input "90013445-0021190"
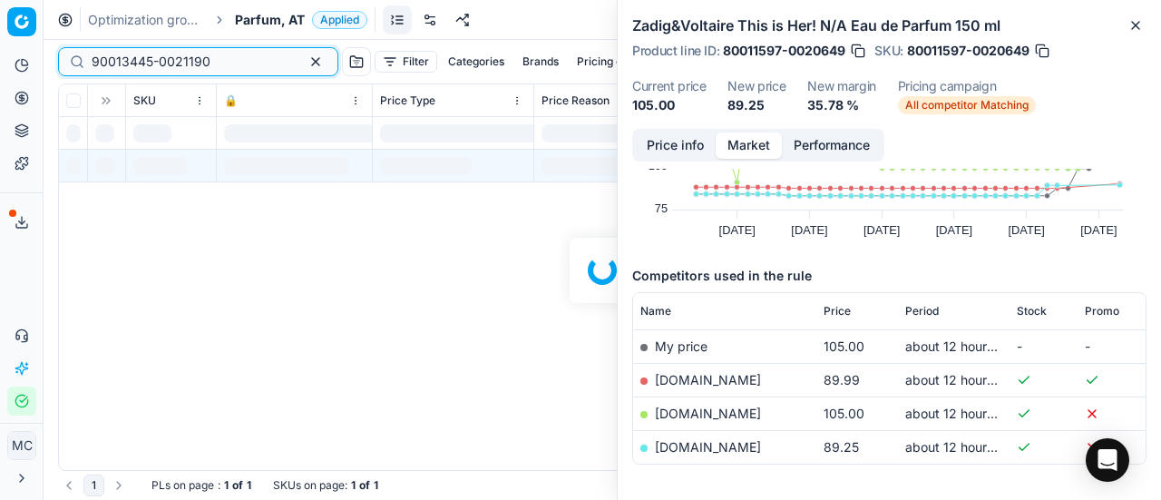
scroll to position [205, 0]
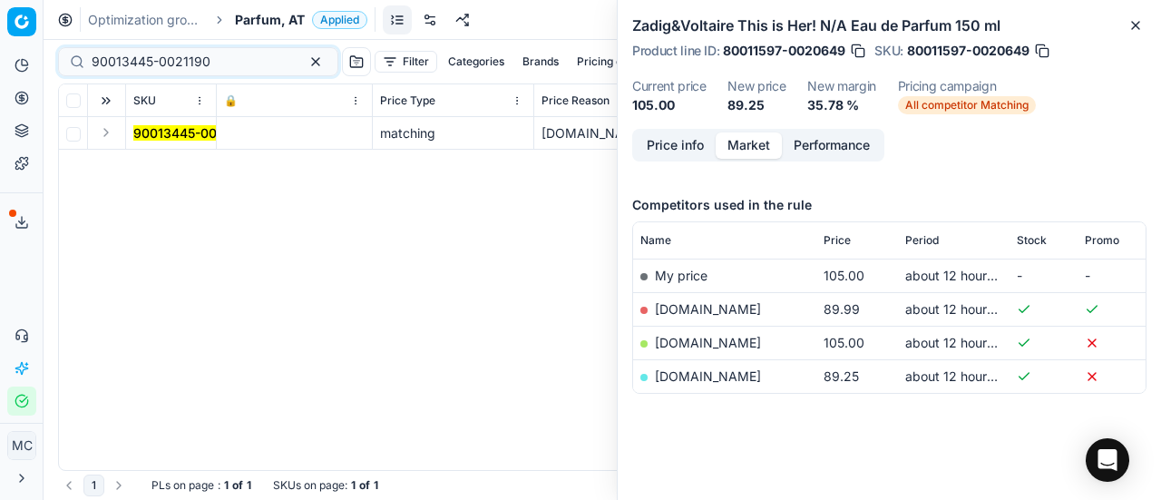
click at [107, 135] on button "Expand" at bounding box center [106, 133] width 22 height 22
drag, startPoint x: 190, startPoint y: 168, endPoint x: 562, endPoint y: 191, distance: 373.6
click at [194, 169] on mark "90013445-0021190" at bounding box center [192, 165] width 119 height 15
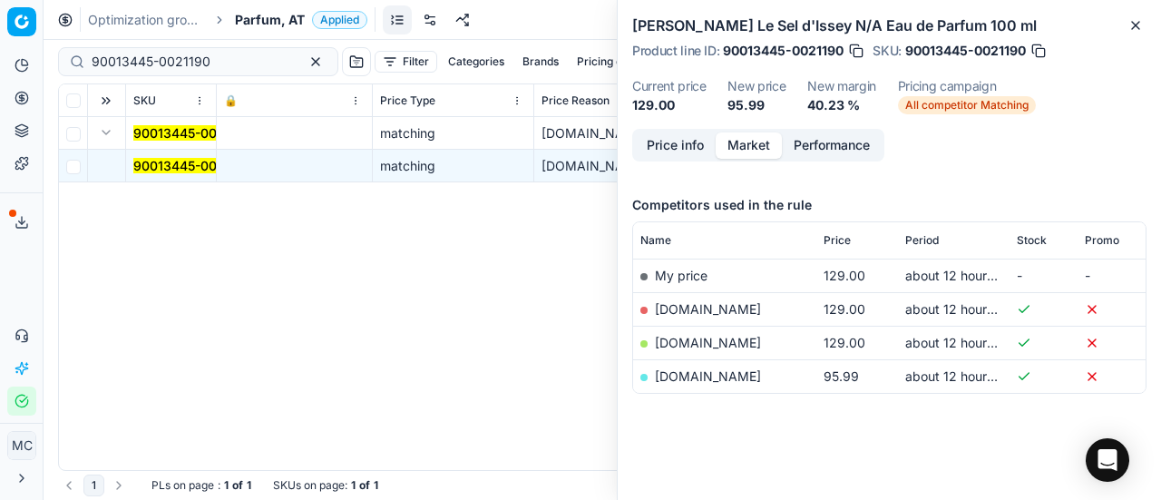
click at [677, 150] on button "Price info" at bounding box center [675, 145] width 81 height 26
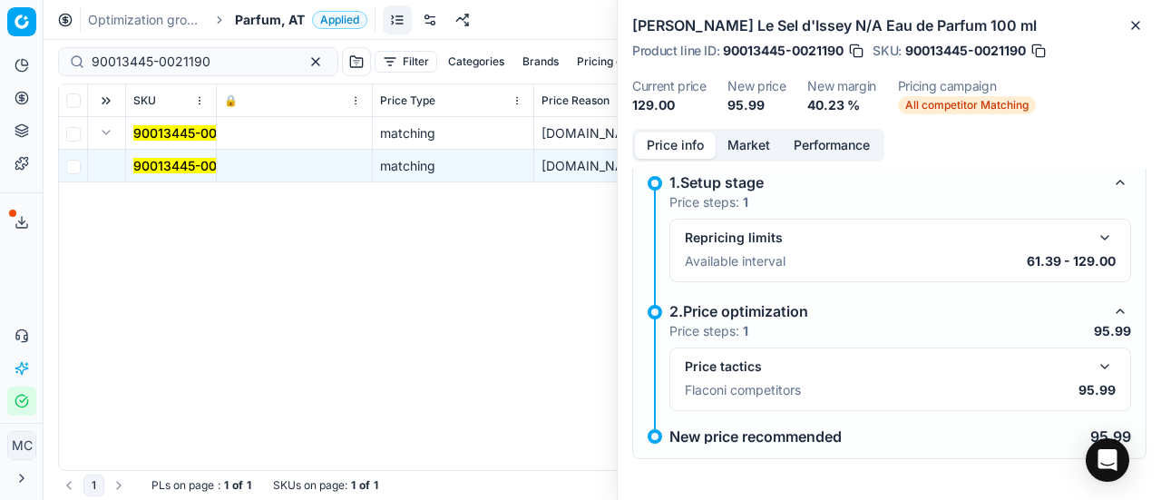
click at [1094, 364] on button "button" at bounding box center [1105, 367] width 22 height 22
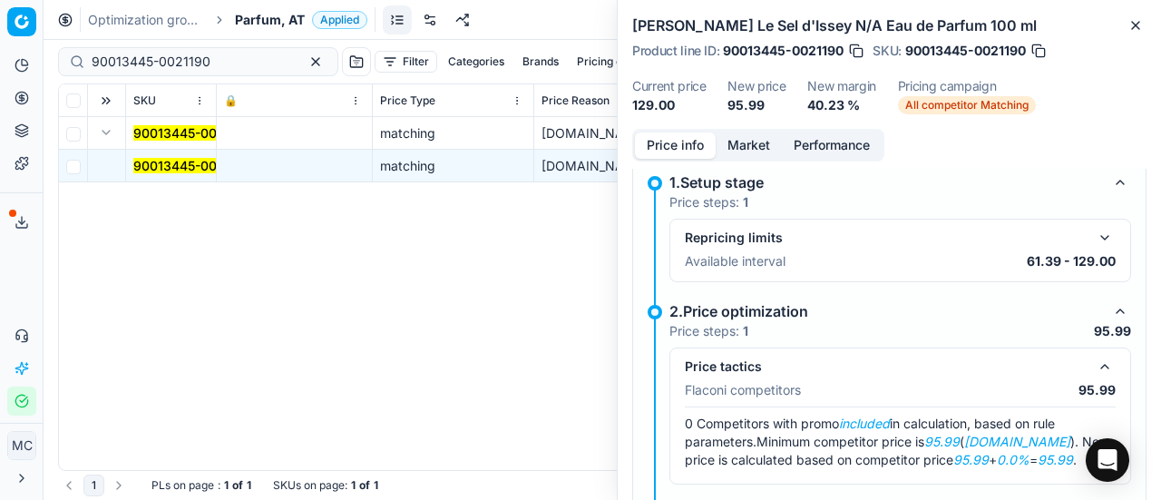
click at [757, 135] on button "Market" at bounding box center [749, 145] width 66 height 26
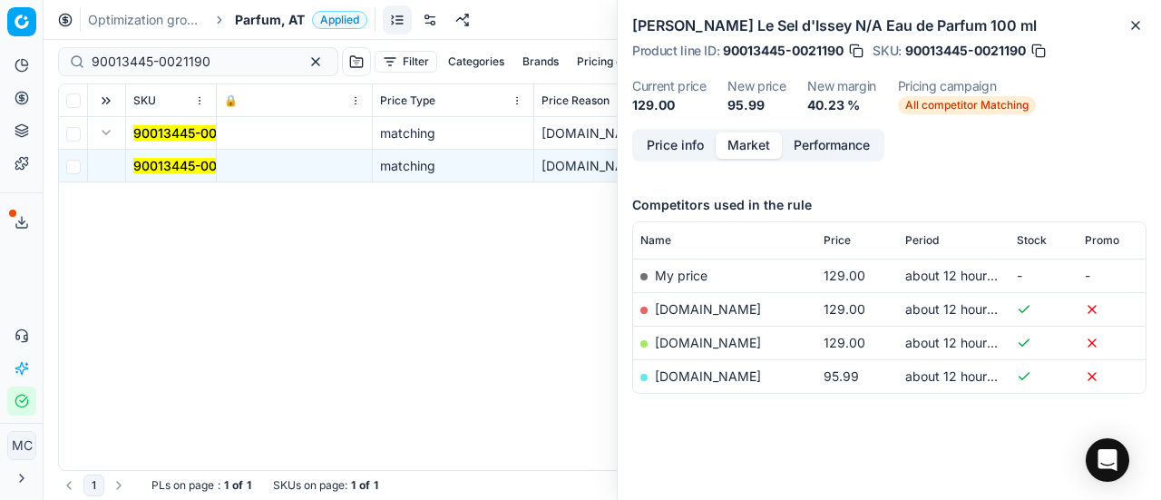
click at [681, 371] on link "[DOMAIN_NAME]" at bounding box center [708, 375] width 106 height 15
drag, startPoint x: 232, startPoint y: 57, endPoint x: 0, endPoint y: 1, distance: 238.9
click at [0, 8] on div "Pricing platform Analytics Pricing Product portfolio Templates Export service 1…" at bounding box center [580, 250] width 1161 height 500
paste input "89"
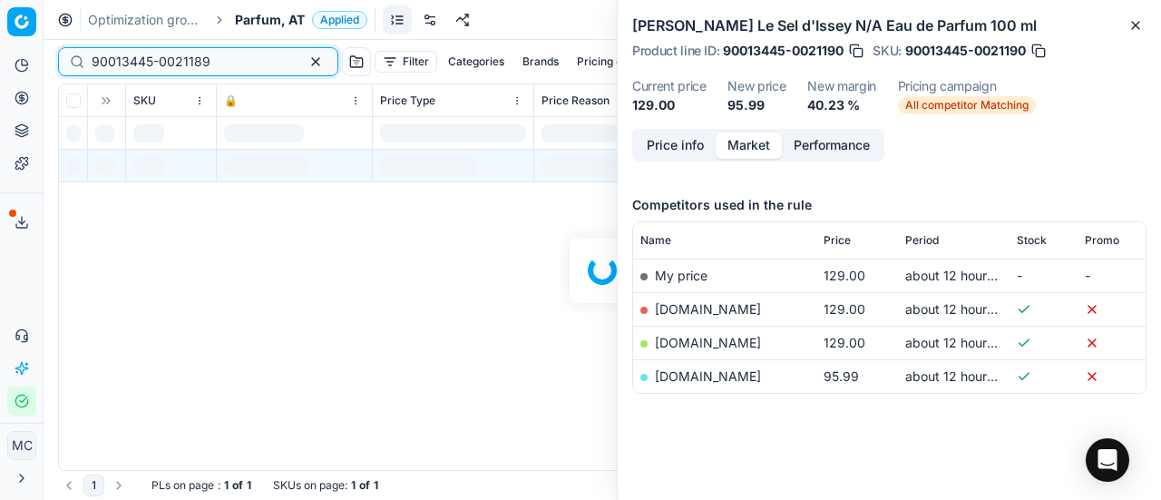
scroll to position [205, 0]
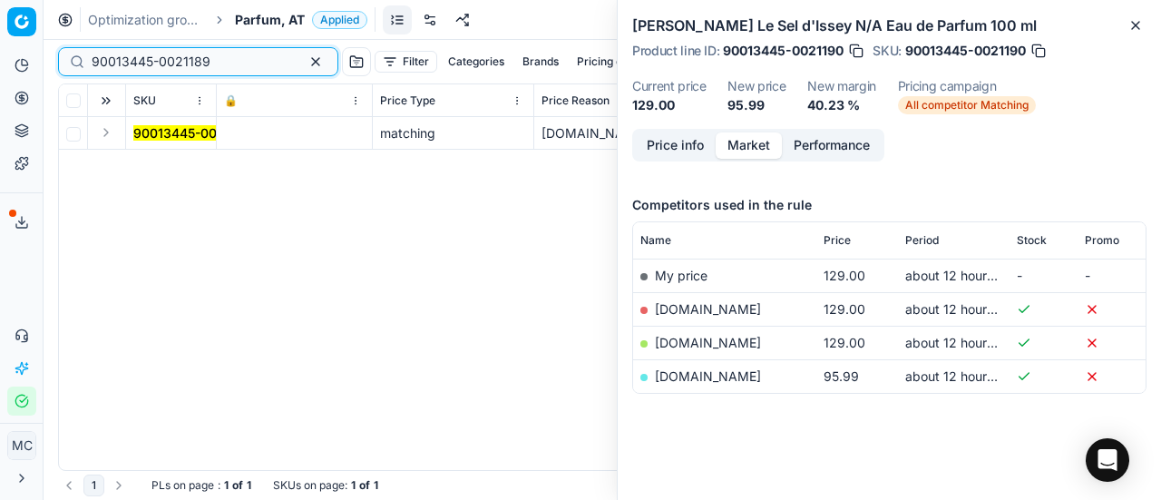
type input "90013445-0021189"
click at [109, 123] on button "Expand" at bounding box center [106, 133] width 22 height 22
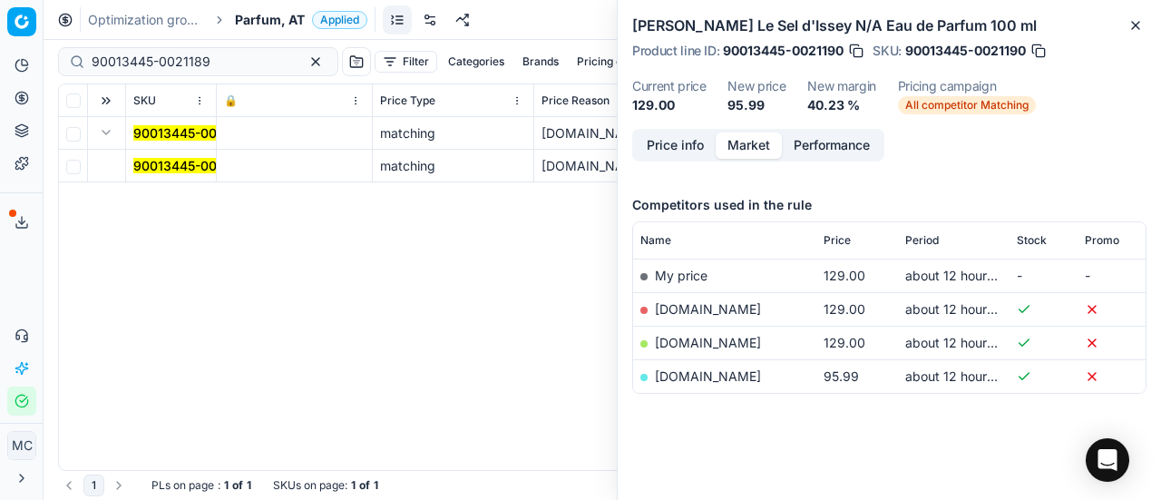
click at [162, 162] on mark "90013445-0021189" at bounding box center [192, 165] width 119 height 15
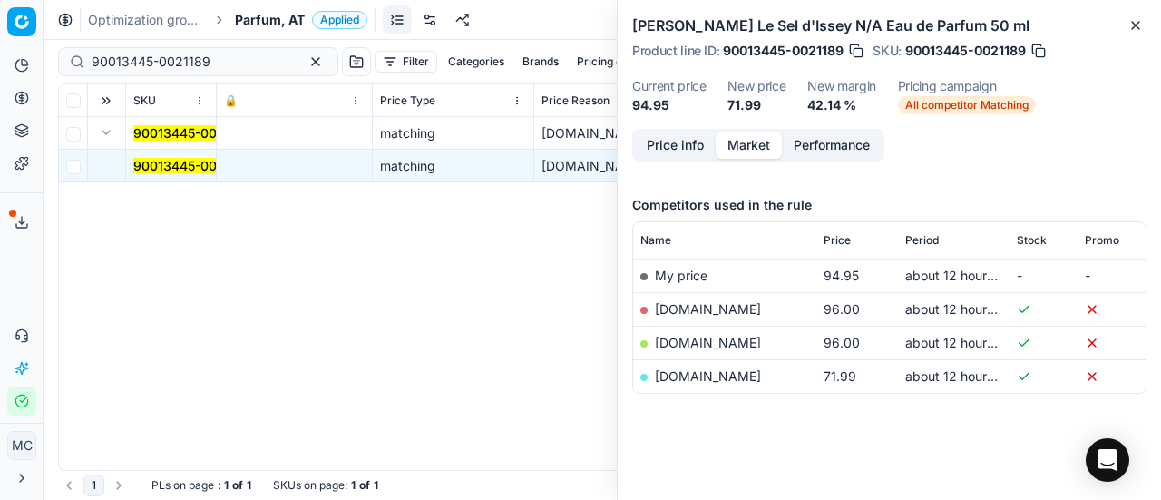
click at [683, 145] on button "Price info" at bounding box center [675, 145] width 81 height 26
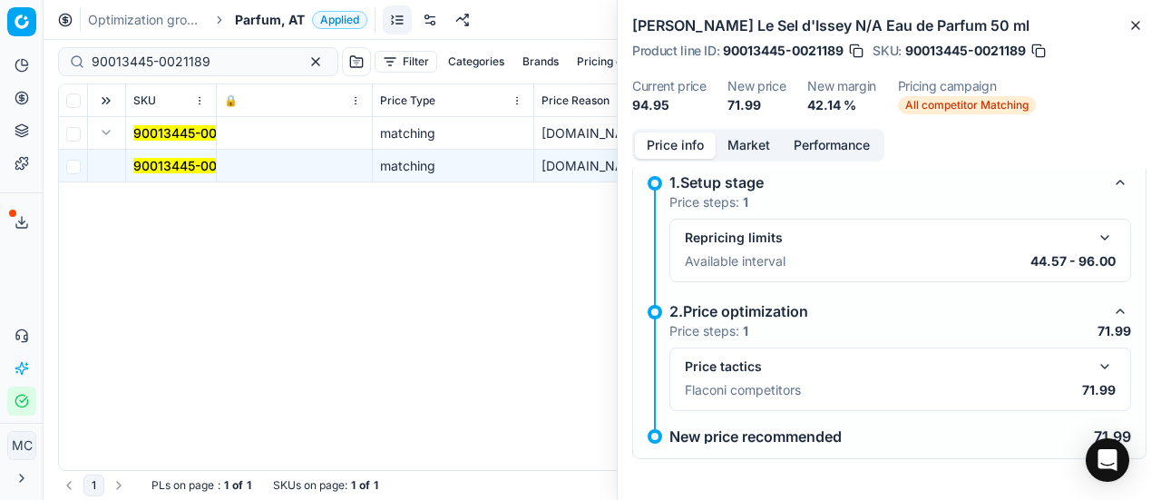
click at [1094, 366] on button "button" at bounding box center [1105, 367] width 22 height 22
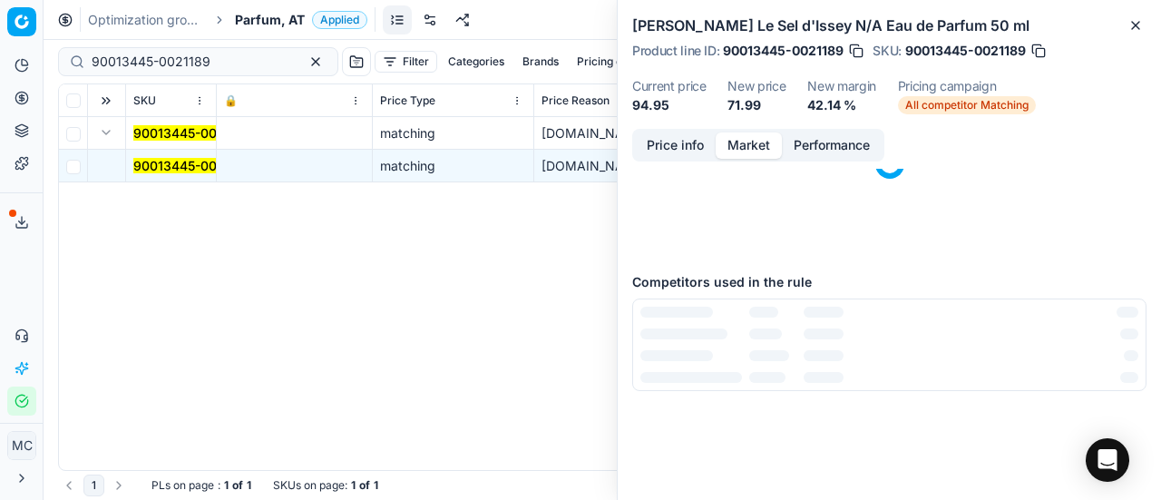
click at [747, 151] on button "Market" at bounding box center [749, 145] width 66 height 26
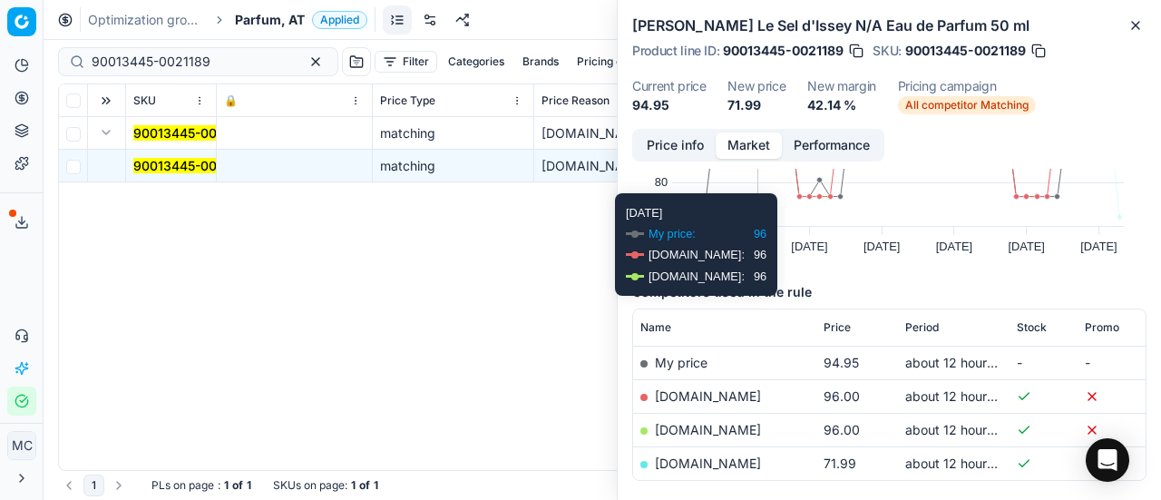
scroll to position [181, 0]
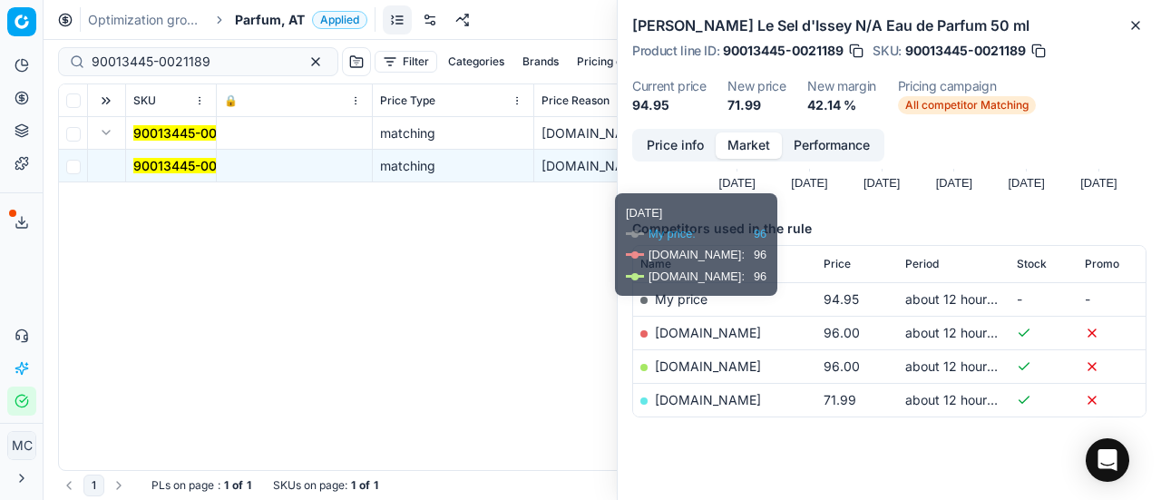
click at [723, 399] on link "[DOMAIN_NAME]" at bounding box center [708, 399] width 106 height 15
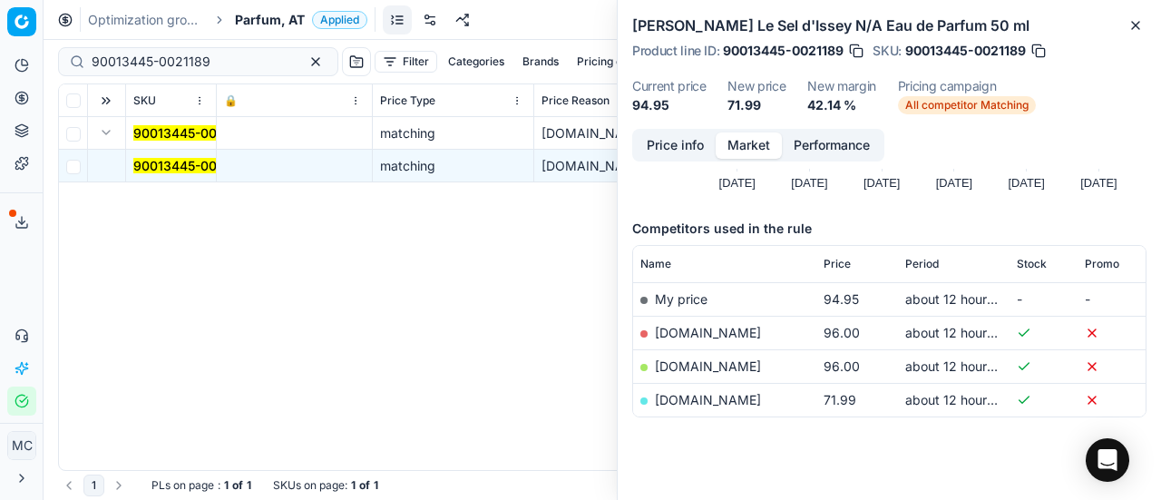
click at [253, 19] on span "Parfum, AT" at bounding box center [270, 20] width 70 height 18
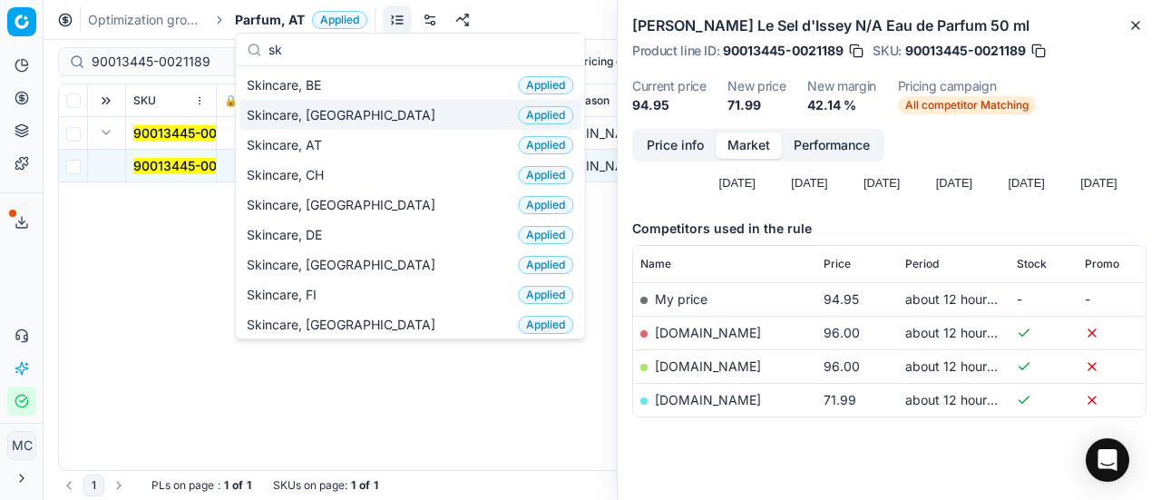
scroll to position [0, 0]
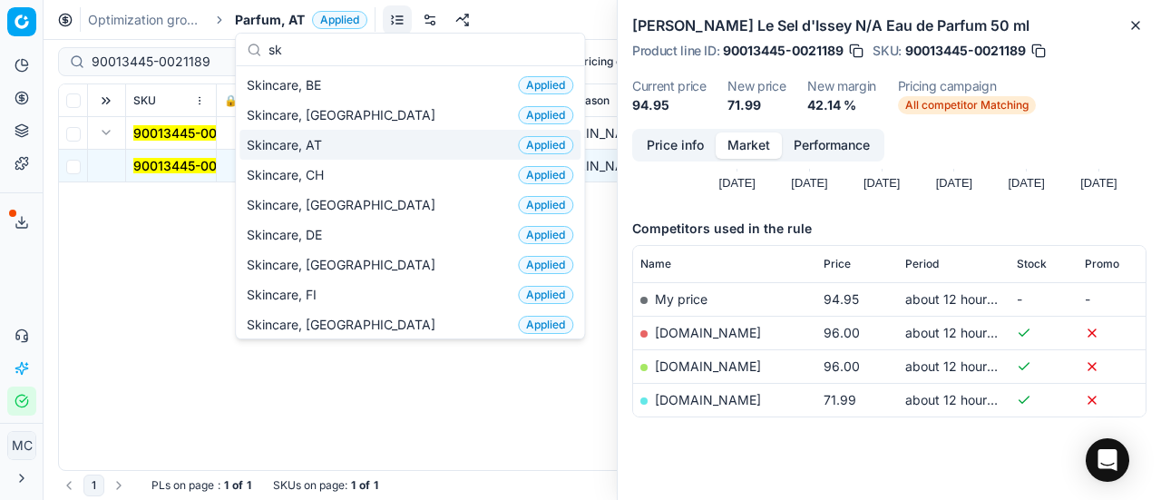
type input "sk"
click at [368, 148] on div "Skincare, AT Applied" at bounding box center [409, 145] width 341 height 30
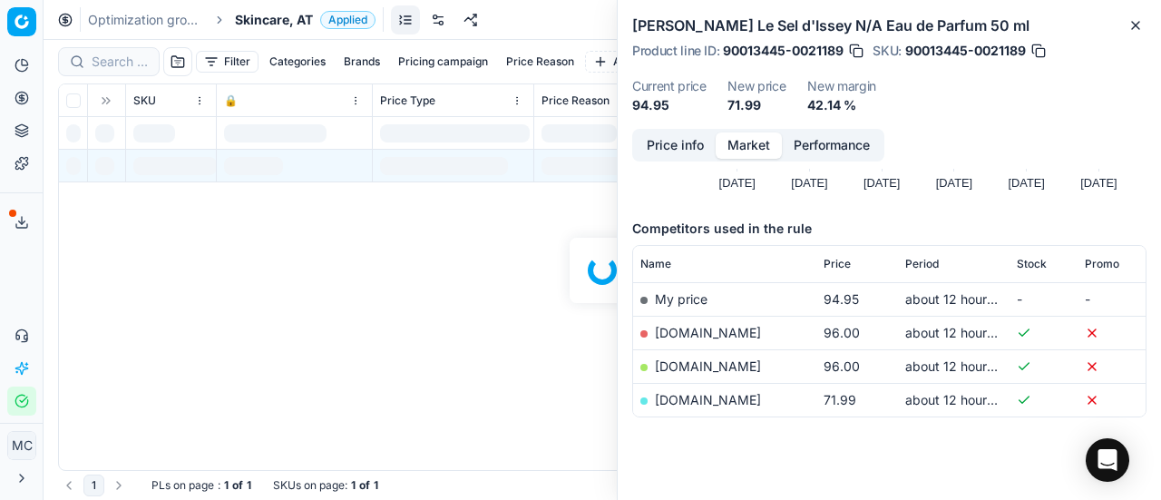
scroll to position [181, 0]
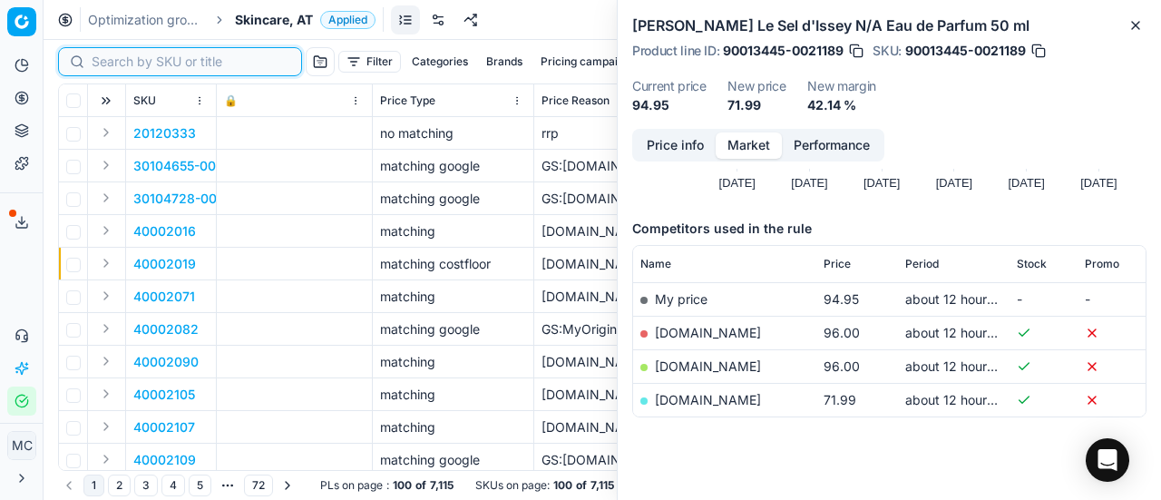
click at [121, 70] on input at bounding box center [191, 62] width 199 height 18
paste input "80066392-70"
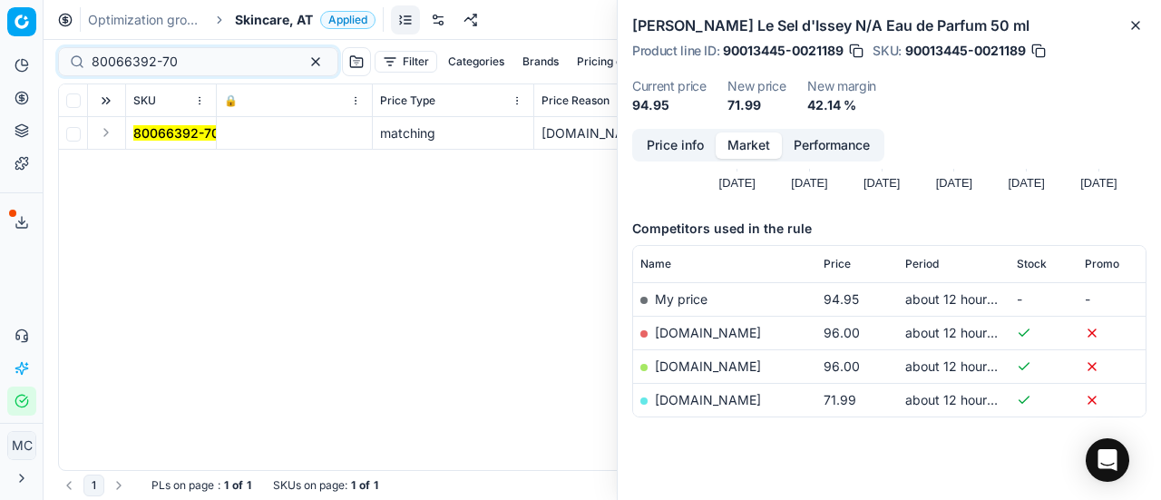
click at [107, 135] on button "Expand" at bounding box center [106, 133] width 22 height 22
click at [208, 167] on mark "80066392-70" at bounding box center [176, 165] width 86 height 15
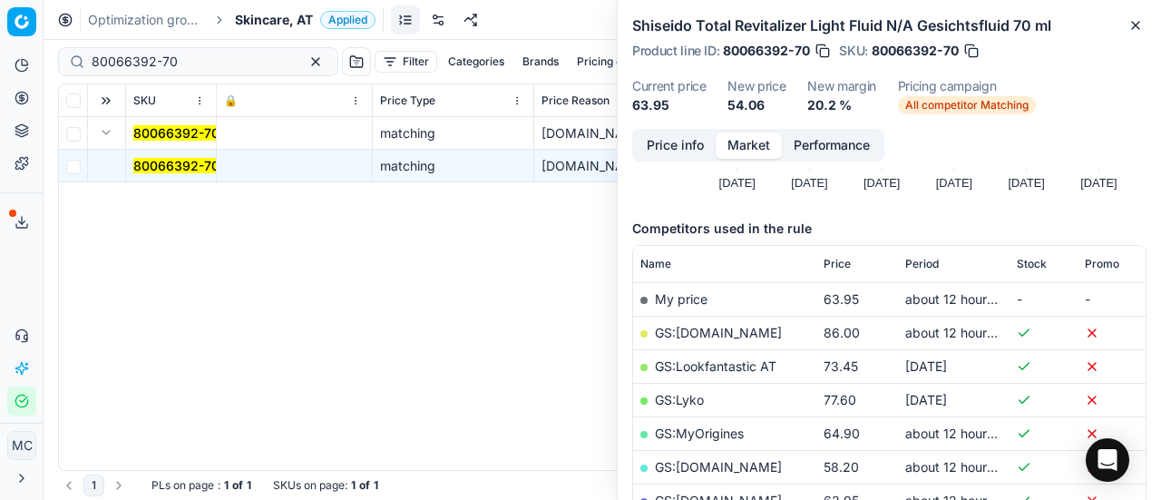
click at [683, 138] on button "Price info" at bounding box center [675, 145] width 81 height 26
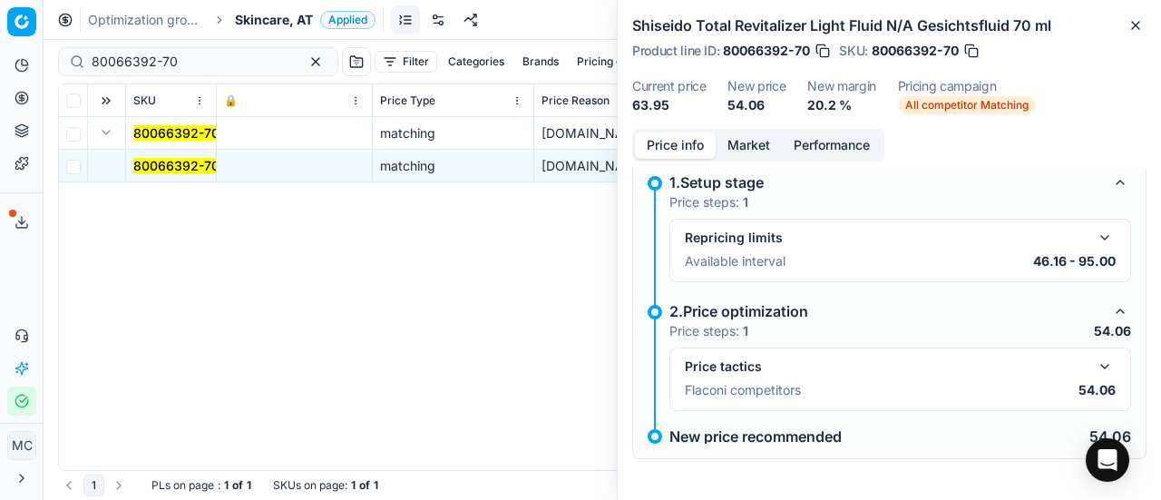
click at [1094, 366] on button "button" at bounding box center [1105, 367] width 22 height 22
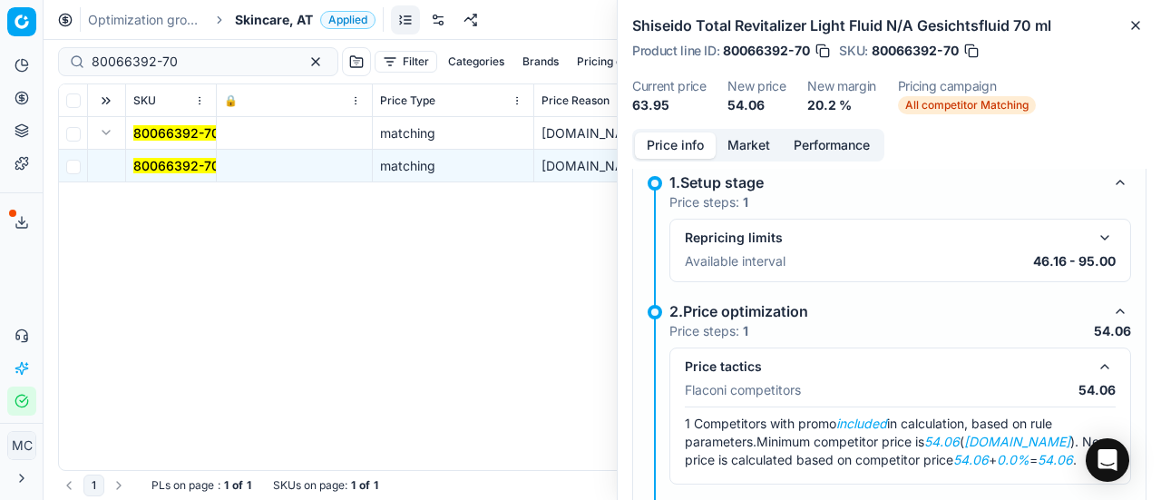
click at [760, 153] on button "Market" at bounding box center [749, 145] width 66 height 26
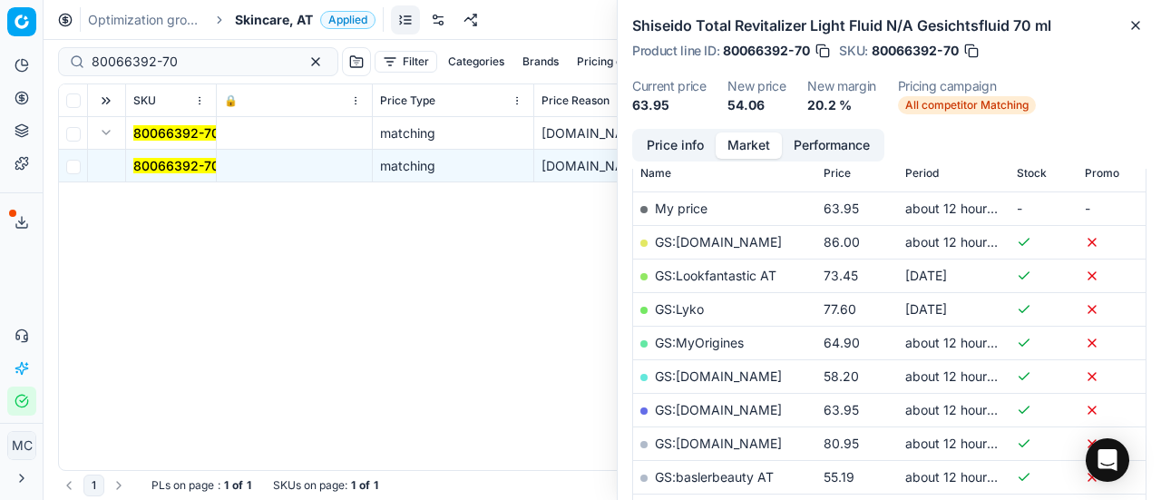
scroll to position [363, 0]
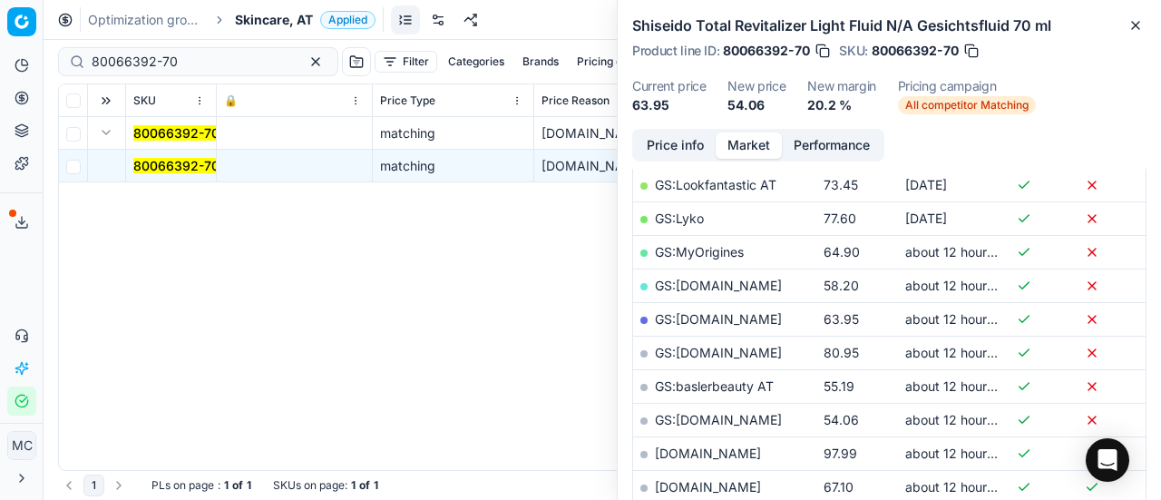
click at [715, 415] on link "GS:[DOMAIN_NAME]" at bounding box center [718, 419] width 127 height 15
drag, startPoint x: 205, startPoint y: 67, endPoint x: 0, endPoint y: 65, distance: 205.0
click at [0, 63] on div "Pricing platform Analytics Pricing Product portfolio Templates Export service 1…" at bounding box center [580, 250] width 1161 height 500
paste input "52851-12"
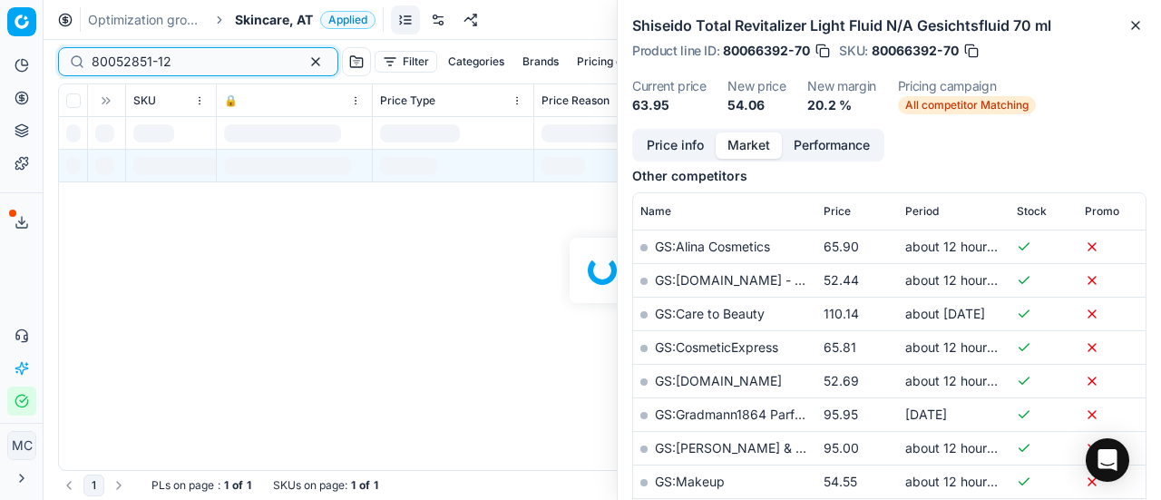
scroll to position [363, 0]
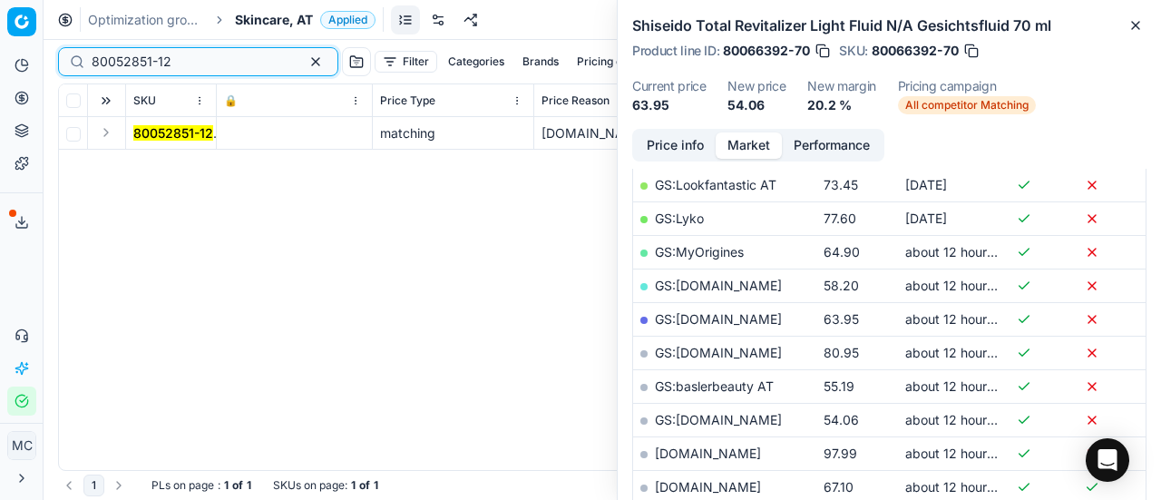
type input "80052851-12"
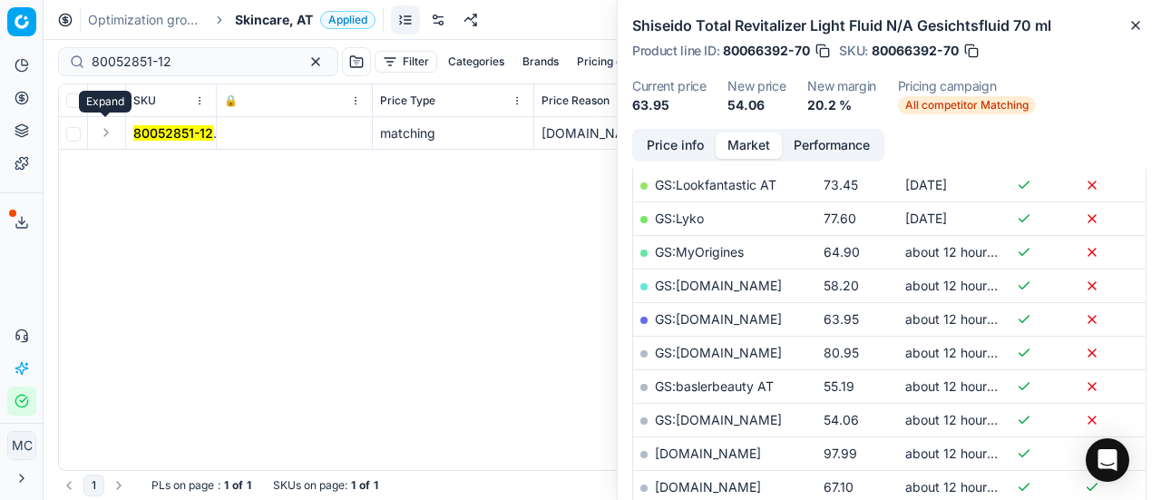
click at [111, 130] on button "Expand" at bounding box center [106, 133] width 22 height 22
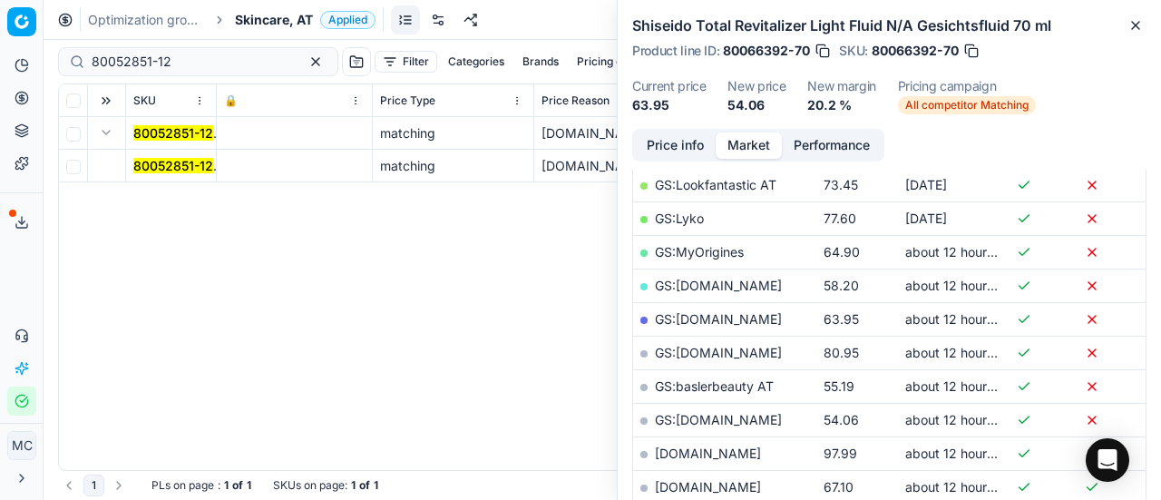
click at [152, 161] on mark "80052851-12" at bounding box center [173, 165] width 80 height 15
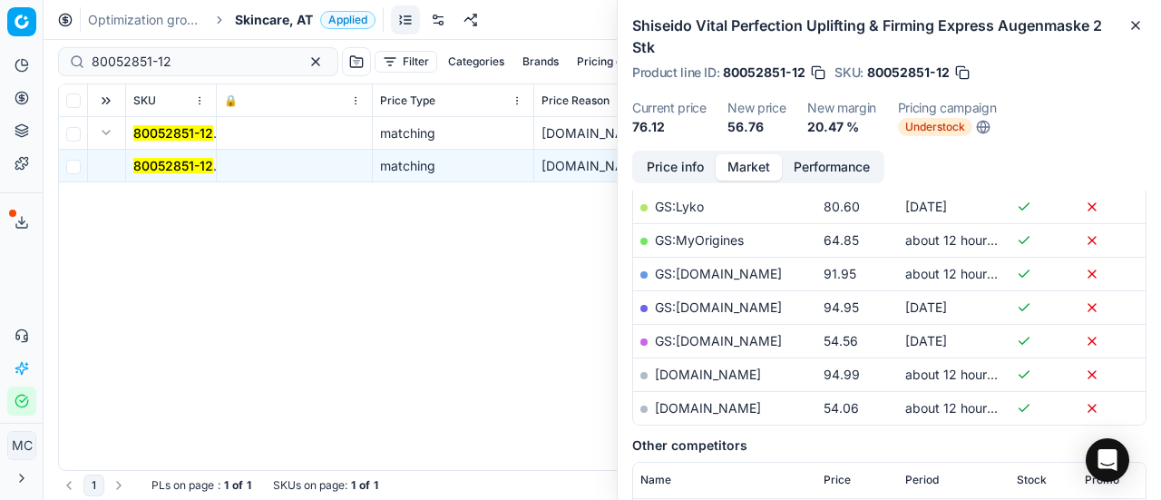
drag, startPoint x: 660, startPoint y: 160, endPoint x: 695, endPoint y: 174, distance: 37.4
click at [660, 160] on button "Price info" at bounding box center [675, 167] width 81 height 26
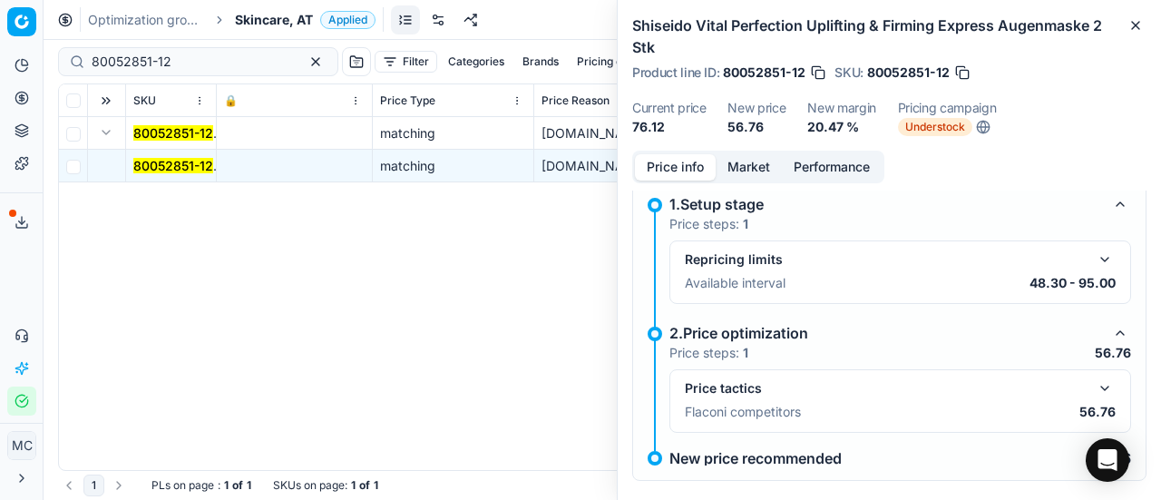
click at [1094, 390] on button "button" at bounding box center [1105, 388] width 22 height 22
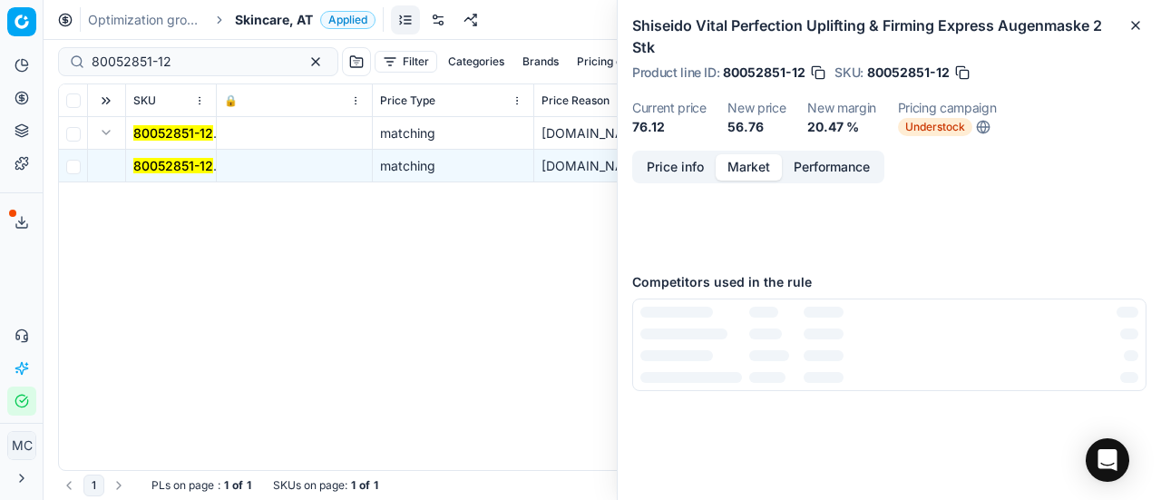
click at [742, 169] on button "Market" at bounding box center [749, 167] width 66 height 26
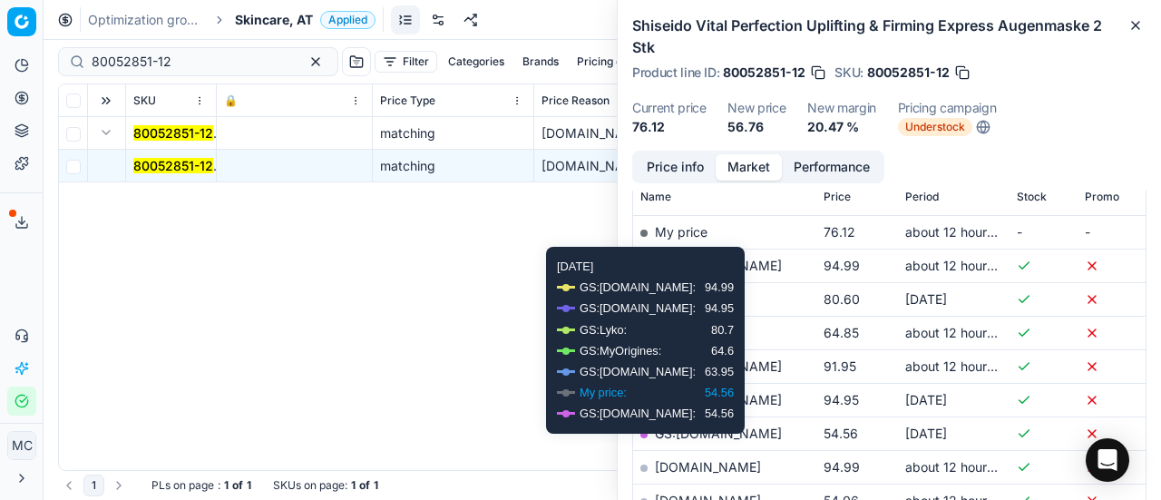
scroll to position [272, 0]
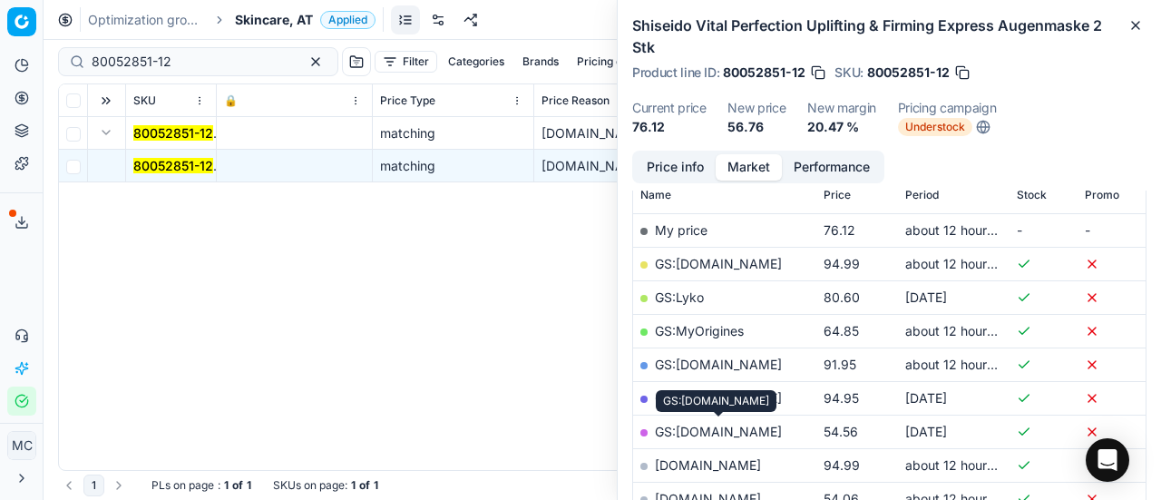
click at [738, 429] on link "GS:[DOMAIN_NAME]" at bounding box center [718, 431] width 127 height 15
click at [249, 16] on span "Skincare, AT" at bounding box center [274, 20] width 78 height 18
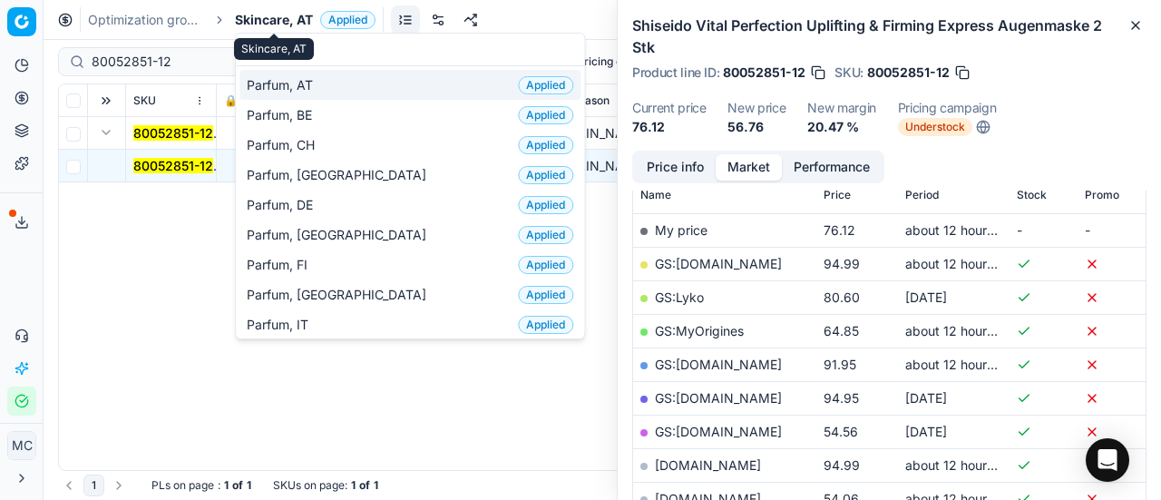
type input "par"
click at [308, 95] on div "Parfum, AT Applied" at bounding box center [409, 85] width 341 height 30
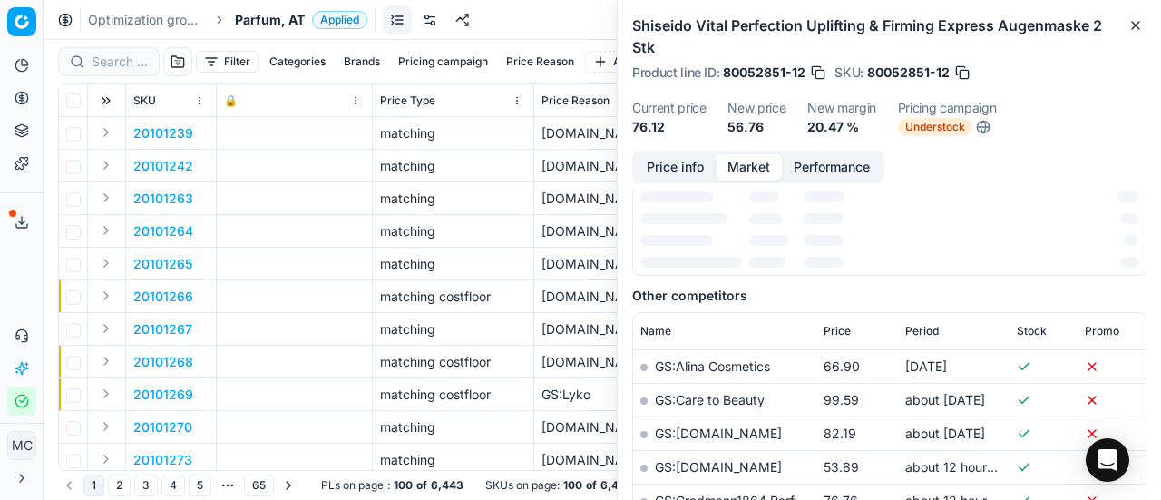
scroll to position [272, 0]
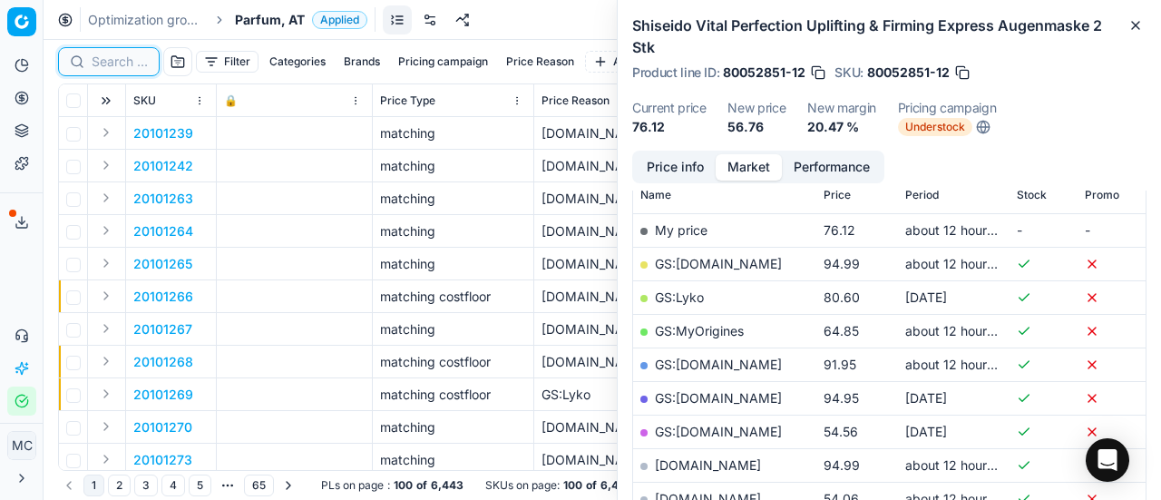
click at [124, 61] on input at bounding box center [120, 62] width 56 height 18
paste input "90008195-0012738"
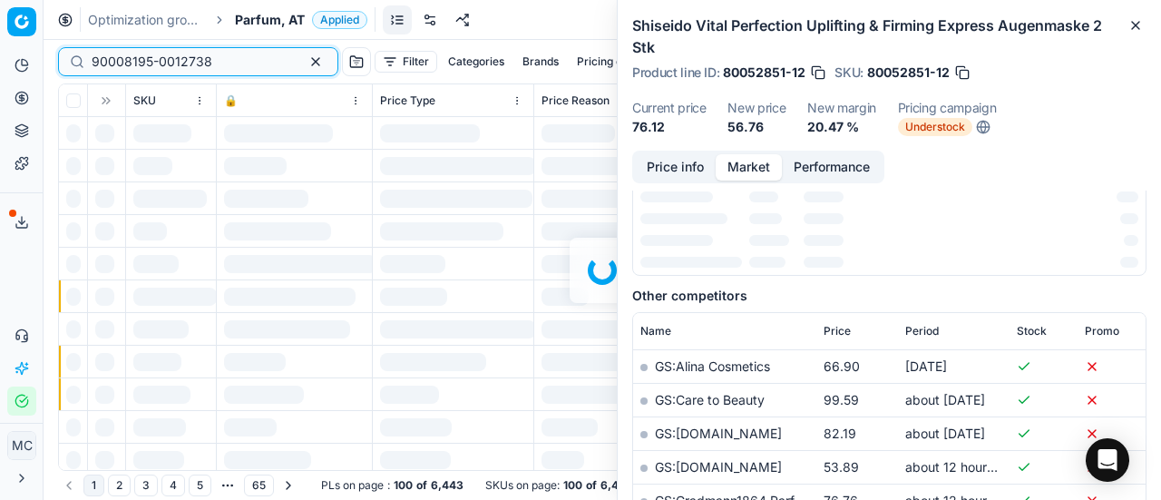
scroll to position [272, 0]
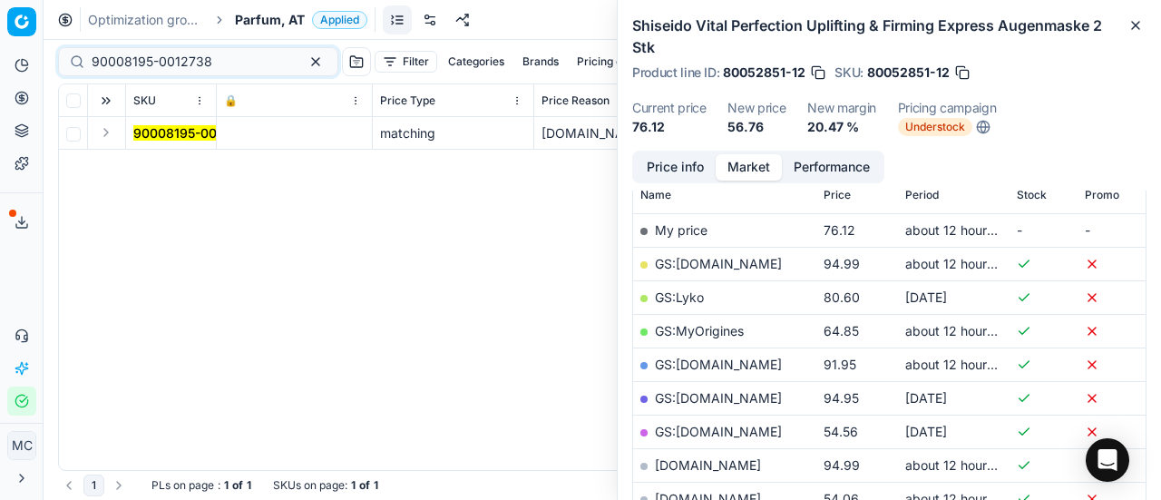
click at [110, 135] on button "Expand" at bounding box center [106, 133] width 22 height 22
click at [198, 165] on mark "90008195-0012738" at bounding box center [193, 165] width 121 height 15
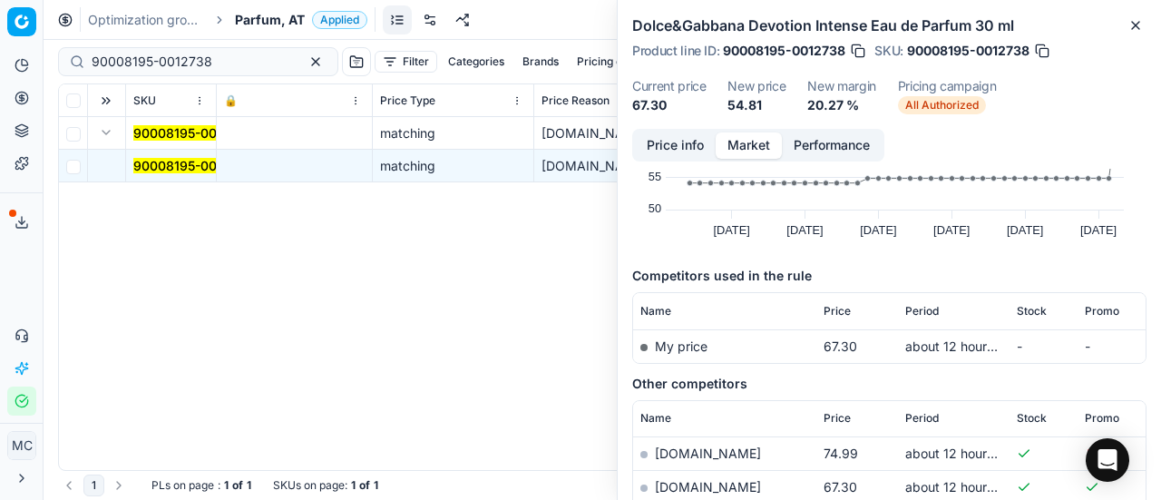
scroll to position [205, 0]
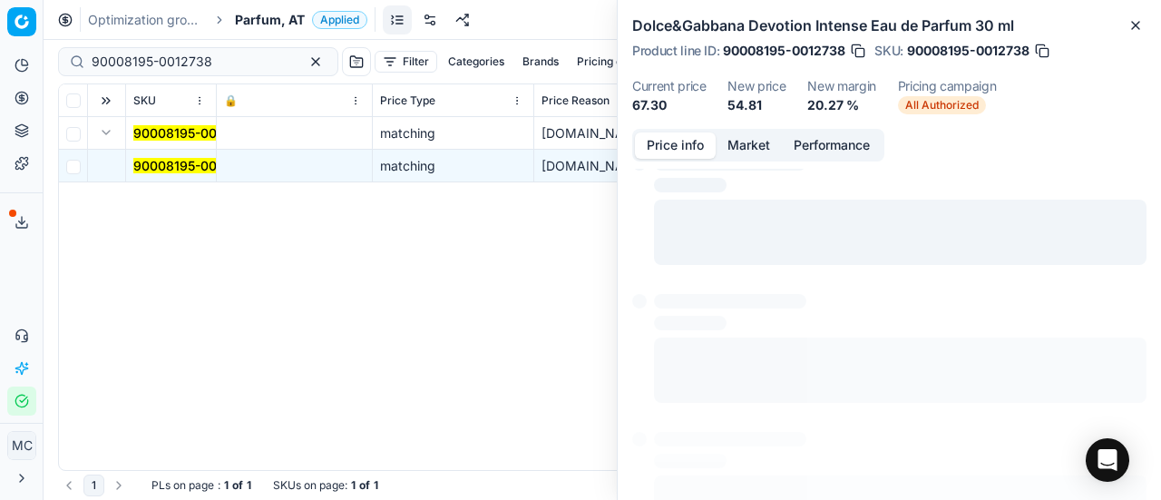
click at [675, 139] on button "Price info" at bounding box center [675, 145] width 81 height 26
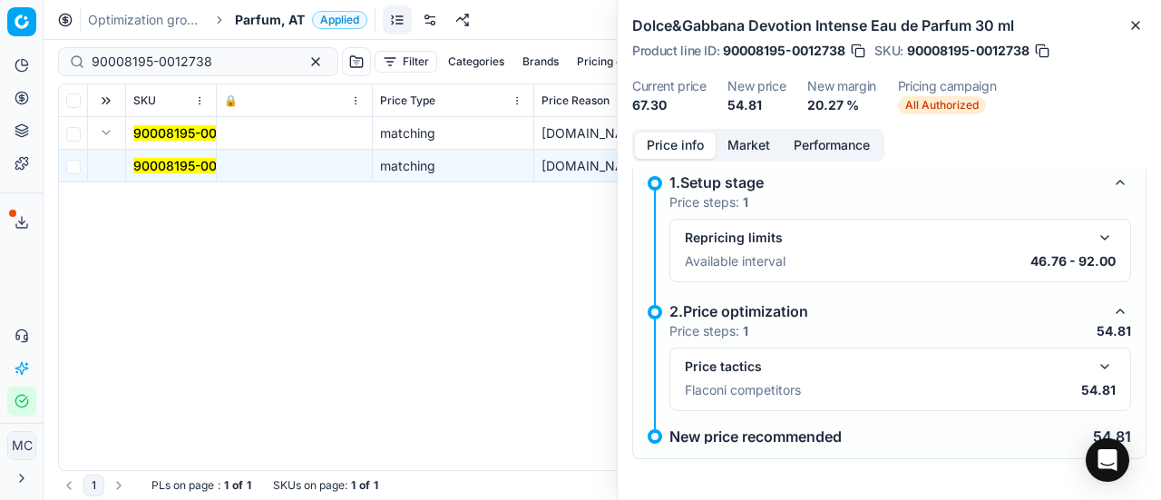
click at [1098, 374] on button "button" at bounding box center [1105, 367] width 22 height 22
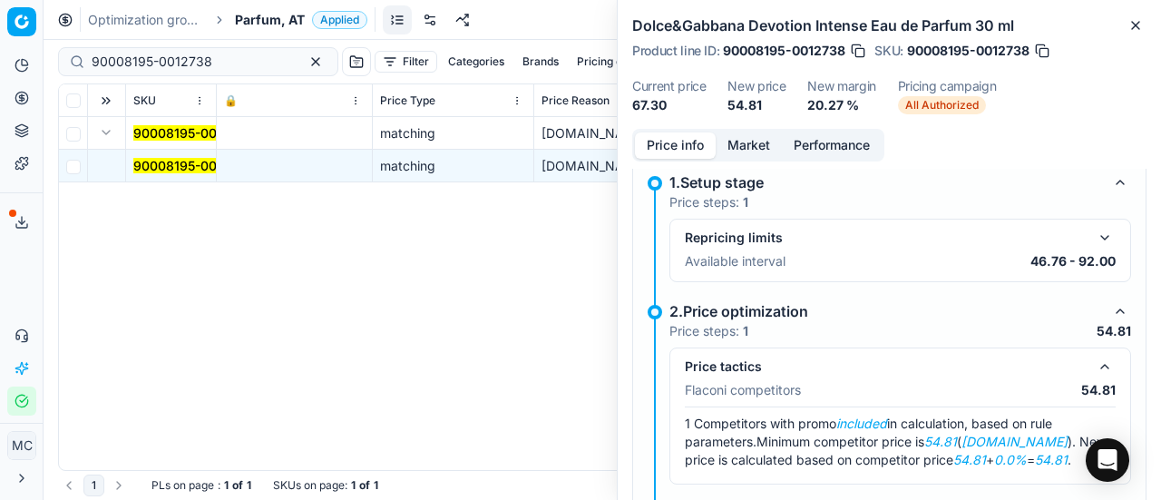
click at [746, 144] on button "Market" at bounding box center [749, 145] width 66 height 26
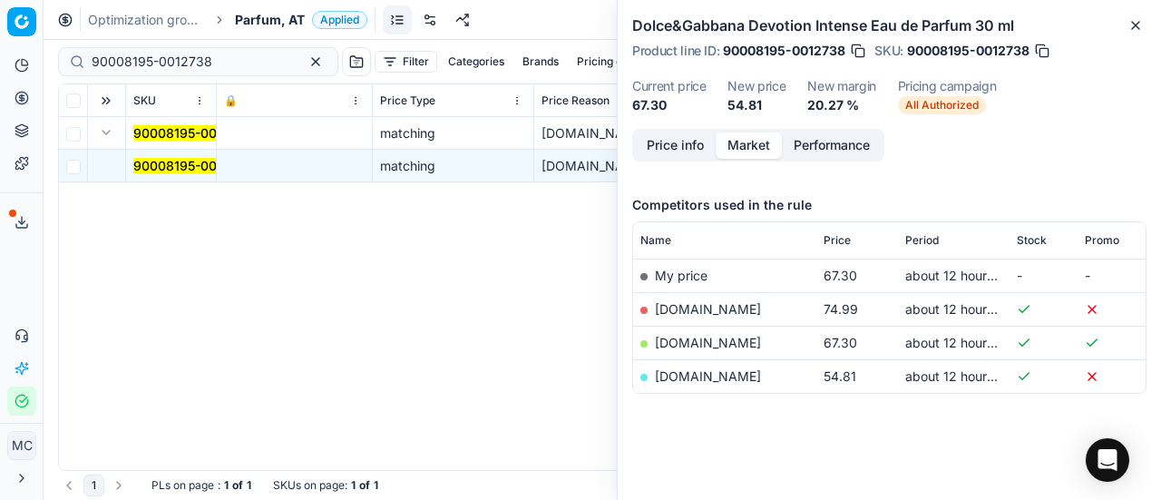
click at [716, 365] on td "[DOMAIN_NAME]" at bounding box center [724, 376] width 183 height 34
click at [718, 380] on link "[DOMAIN_NAME]" at bounding box center [708, 375] width 106 height 15
drag, startPoint x: 217, startPoint y: 58, endPoint x: 0, endPoint y: -24, distance: 231.7
click at [0, 0] on html "Pricing platform Analytics Pricing Product portfolio Templates Export service 1…" at bounding box center [580, 250] width 1161 height 500
paste input "15692-002448"
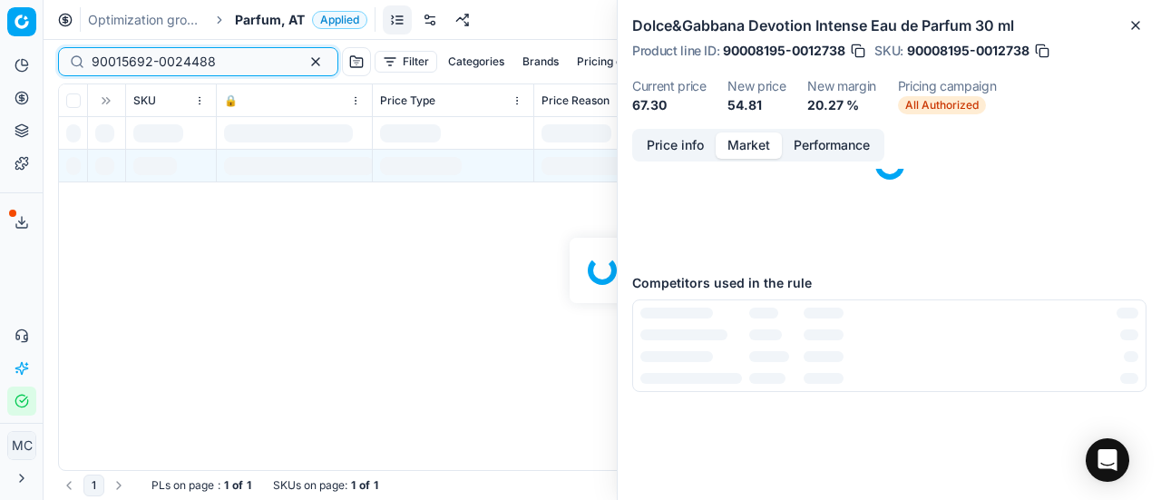
scroll to position [205, 0]
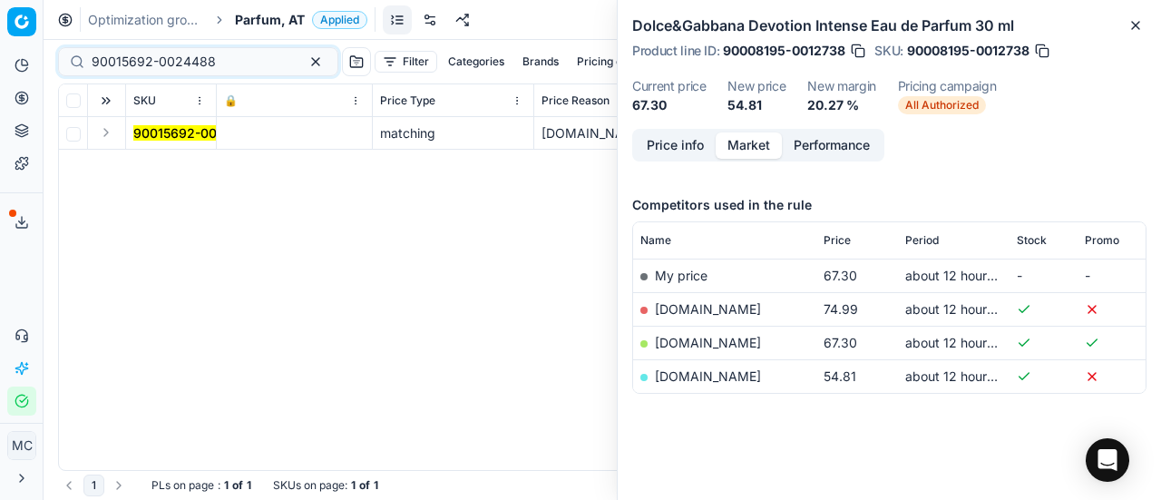
click at [116, 135] on button "Expand" at bounding box center [106, 133] width 22 height 22
click at [194, 168] on mark "90015692-0024488" at bounding box center [195, 165] width 124 height 15
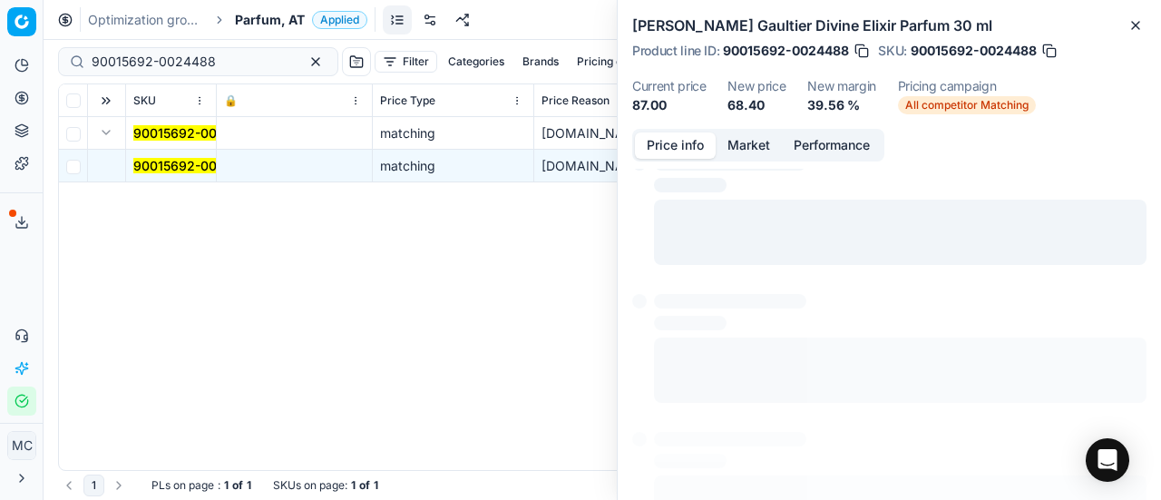
click at [684, 146] on button "Price info" at bounding box center [675, 145] width 81 height 26
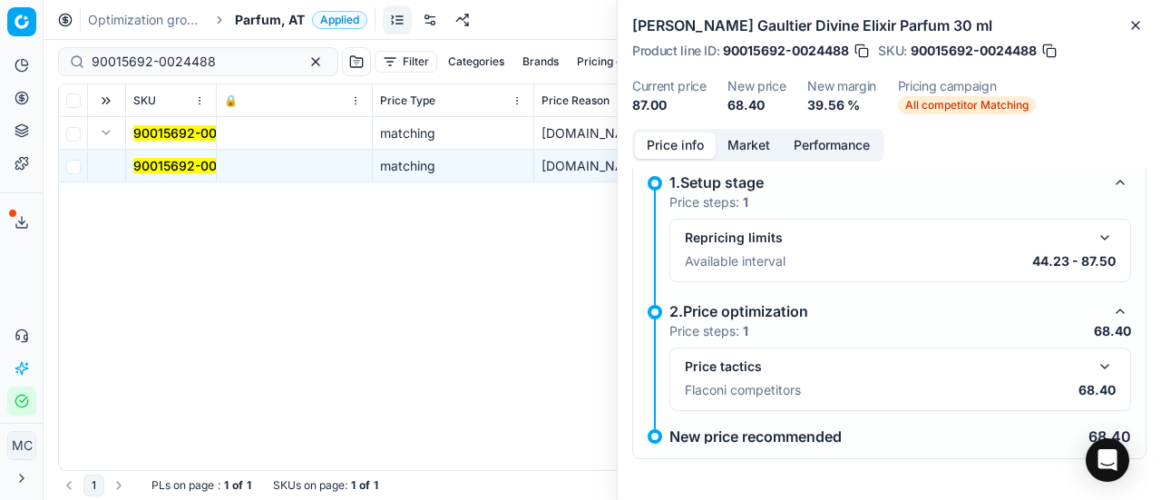
click at [1096, 360] on button "button" at bounding box center [1105, 367] width 22 height 22
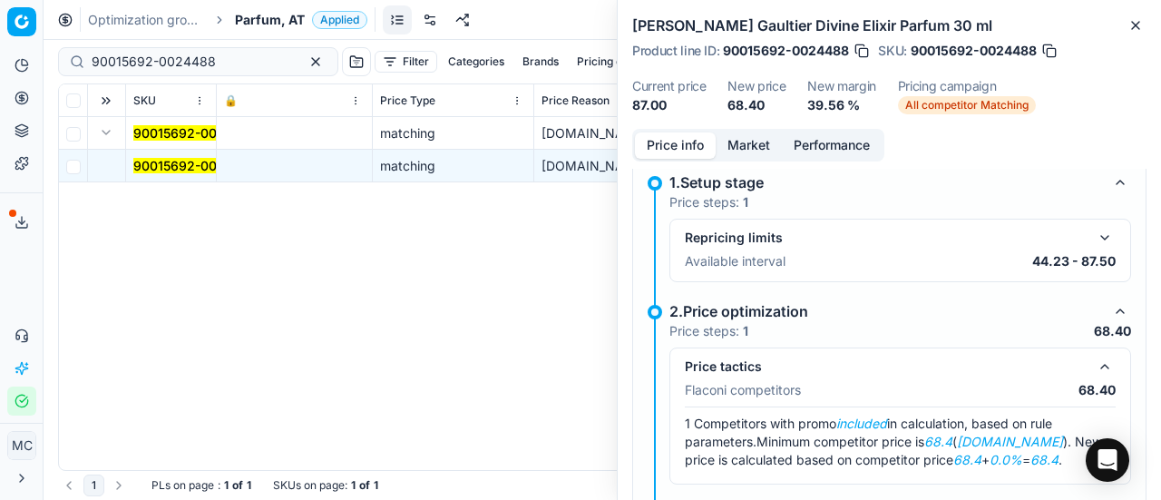
click at [731, 146] on button "Market" at bounding box center [749, 145] width 66 height 26
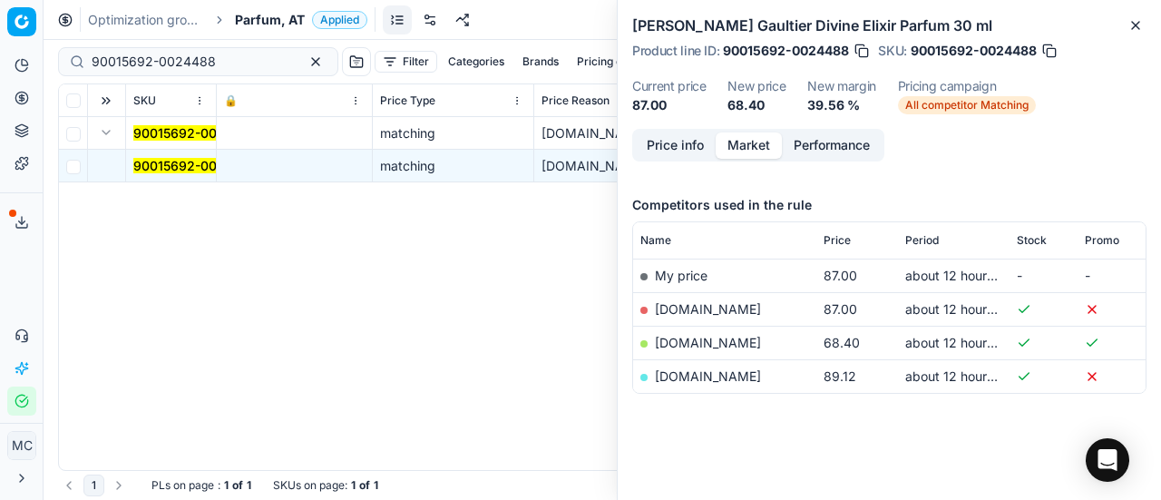
click at [682, 332] on td "notino.at" at bounding box center [724, 343] width 183 height 34
click at [682, 335] on link "notino.at" at bounding box center [708, 342] width 106 height 15
drag, startPoint x: 222, startPoint y: 59, endPoint x: 0, endPoint y: 6, distance: 228.4
click at [0, 6] on div "Pricing platform Analytics Pricing Product portfolio Templates Export service 1…" at bounding box center [580, 250] width 1161 height 500
paste input "80044119-50"
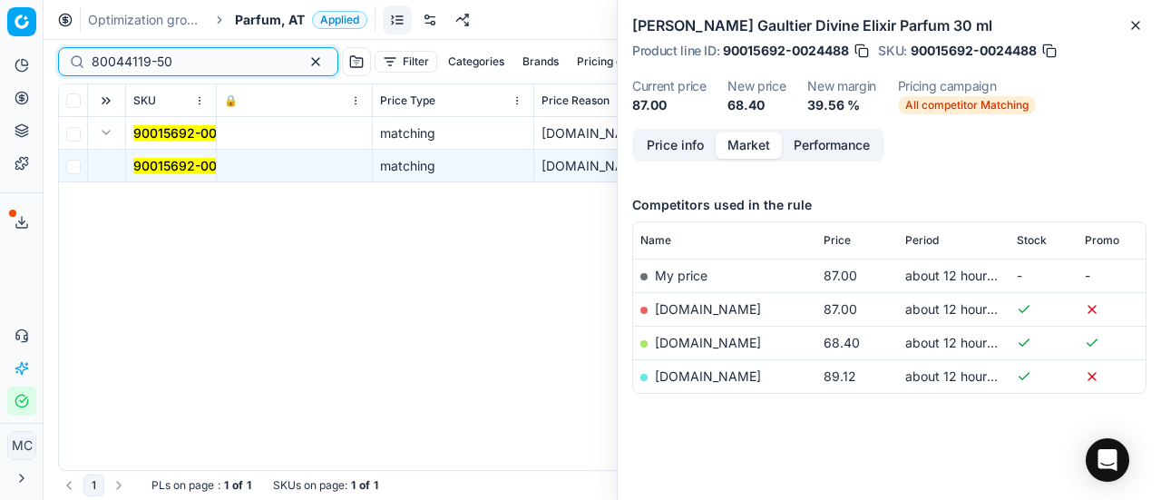
scroll to position [205, 0]
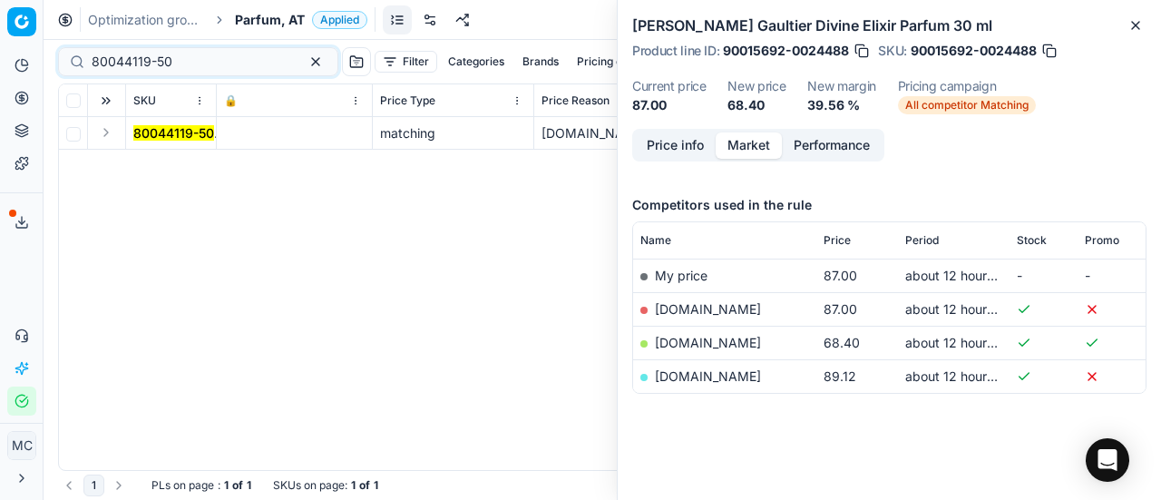
click at [110, 128] on button "Expand" at bounding box center [106, 133] width 22 height 22
drag, startPoint x: 183, startPoint y: 167, endPoint x: 491, endPoint y: 170, distance: 307.5
click at [190, 167] on mark "80044119-50" at bounding box center [173, 165] width 81 height 15
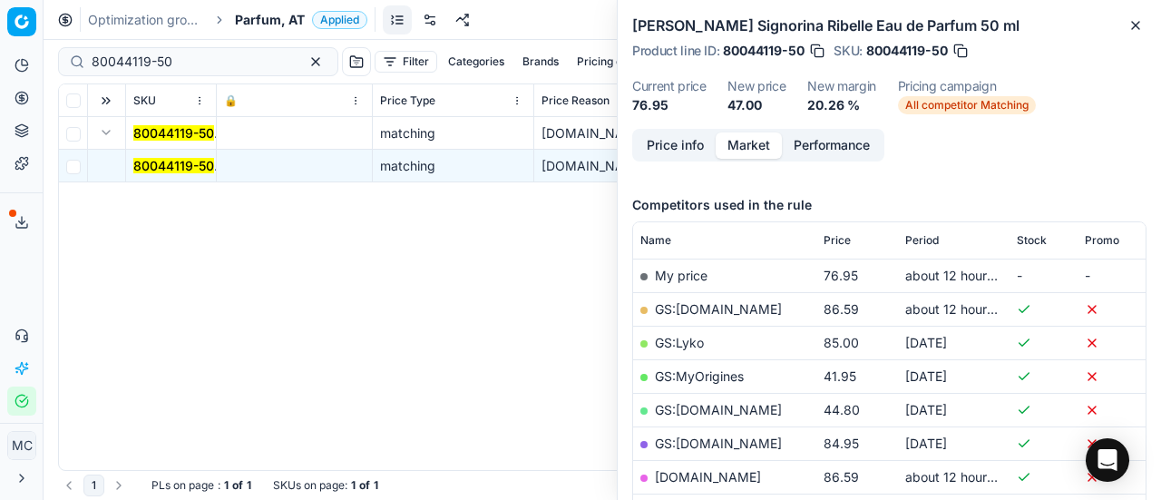
drag, startPoint x: 668, startPoint y: 150, endPoint x: 1160, endPoint y: 375, distance: 541.5
click at [670, 153] on button "Price info" at bounding box center [675, 145] width 81 height 26
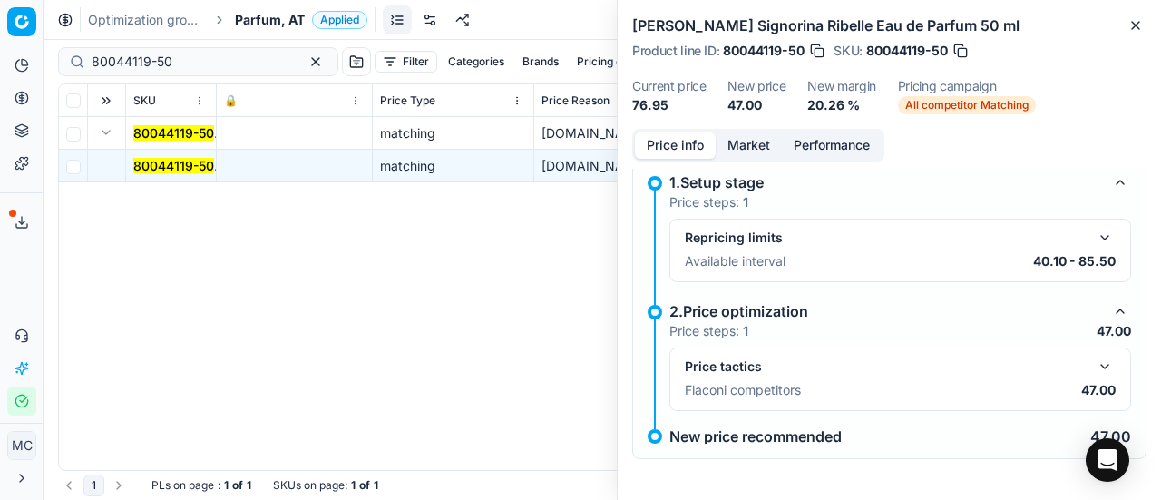
click at [1094, 364] on button "button" at bounding box center [1105, 367] width 22 height 22
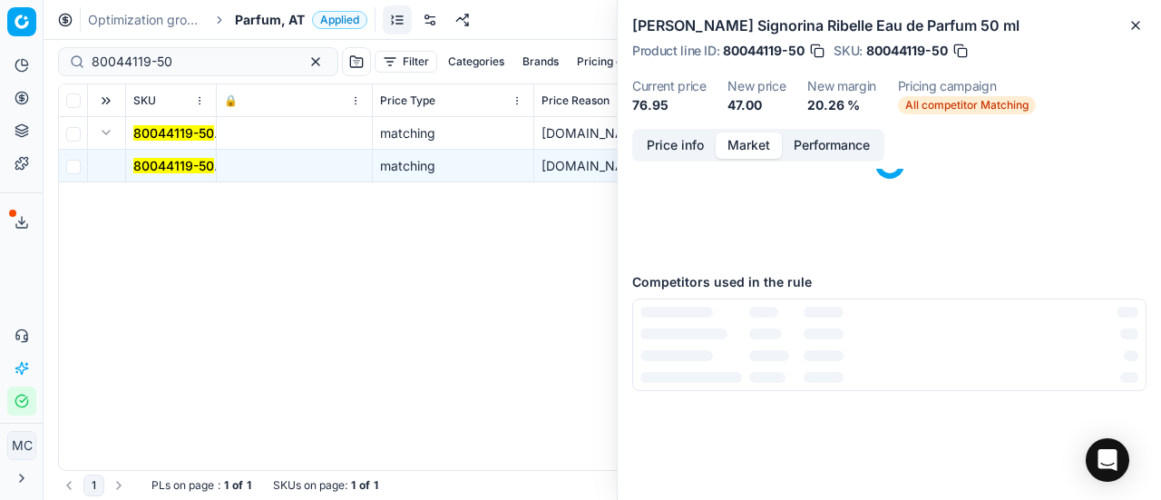
click at [744, 146] on button "Market" at bounding box center [749, 145] width 66 height 26
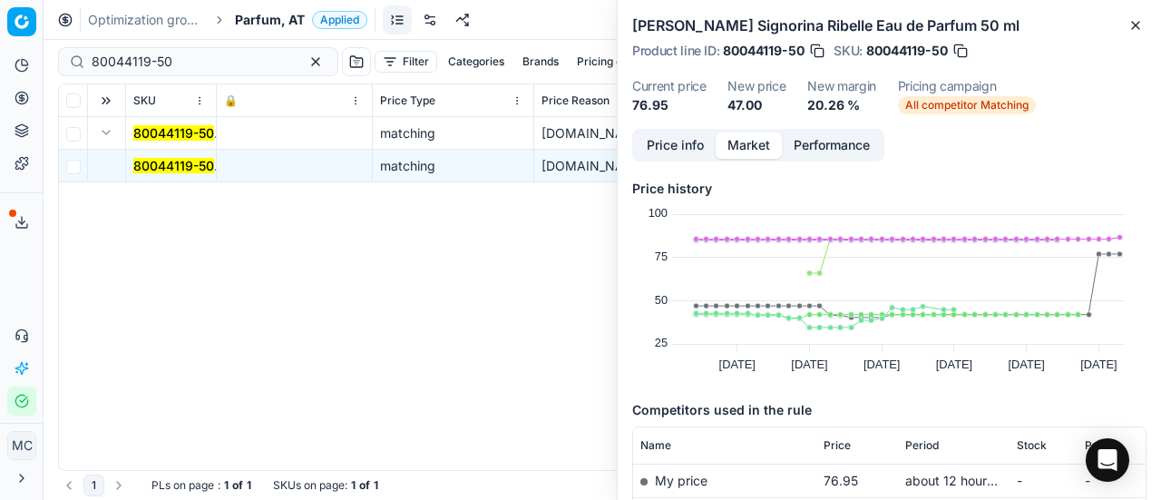
scroll to position [272, 0]
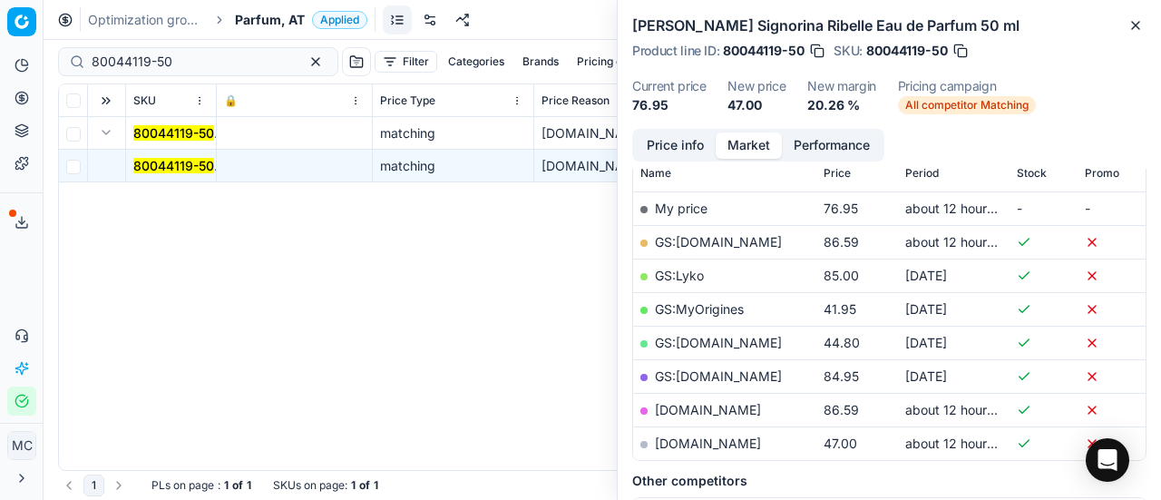
click at [700, 439] on link "notino.at" at bounding box center [708, 442] width 106 height 15
drag, startPoint x: 206, startPoint y: 74, endPoint x: 0, endPoint y: 24, distance: 212.1
click at [0, 22] on div "Pricing platform Analytics Pricing Product portfolio Templates Export service 1…" at bounding box center [580, 250] width 1161 height 500
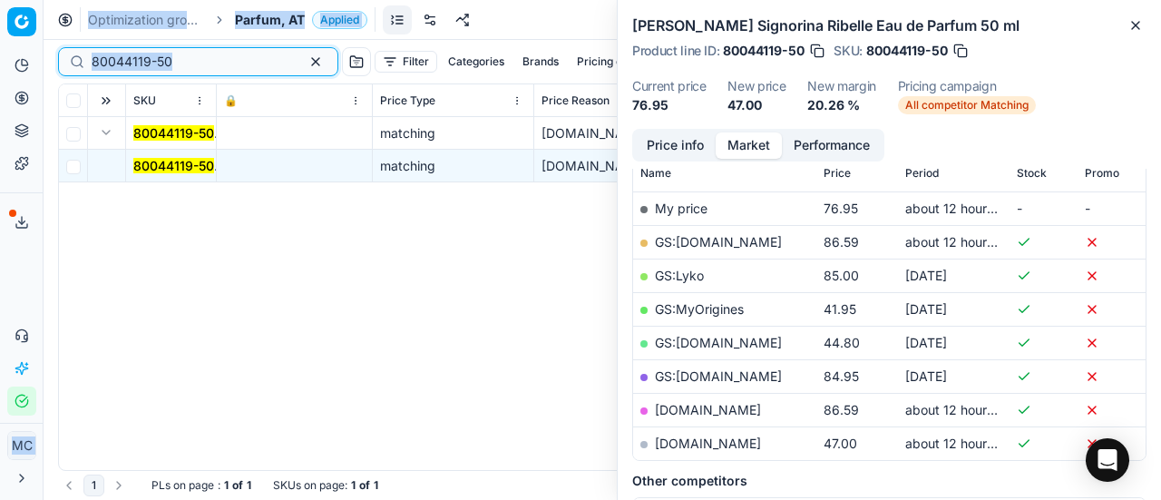
click at [181, 54] on input "80044119-50" at bounding box center [191, 62] width 199 height 18
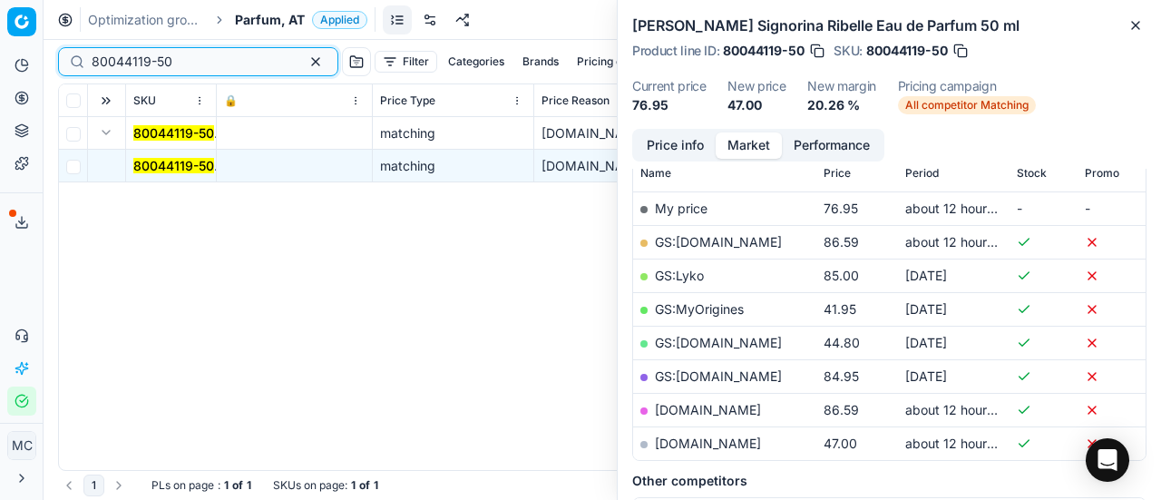
click at [0, 35] on div "Pricing platform Analytics Pricing Product portfolio Templates Export service 1…" at bounding box center [580, 250] width 1161 height 500
paste input "90015434-0024031"
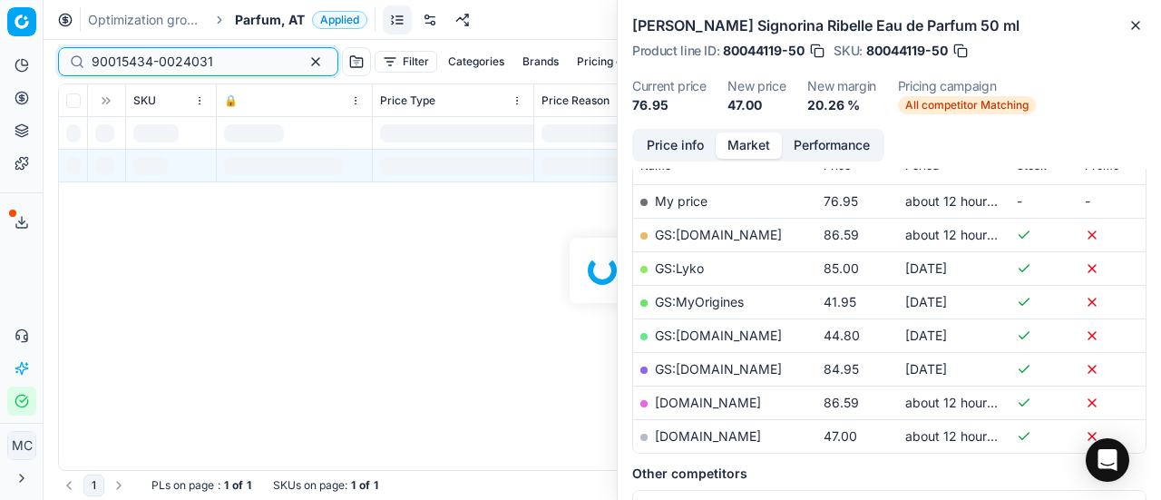
scroll to position [272, 0]
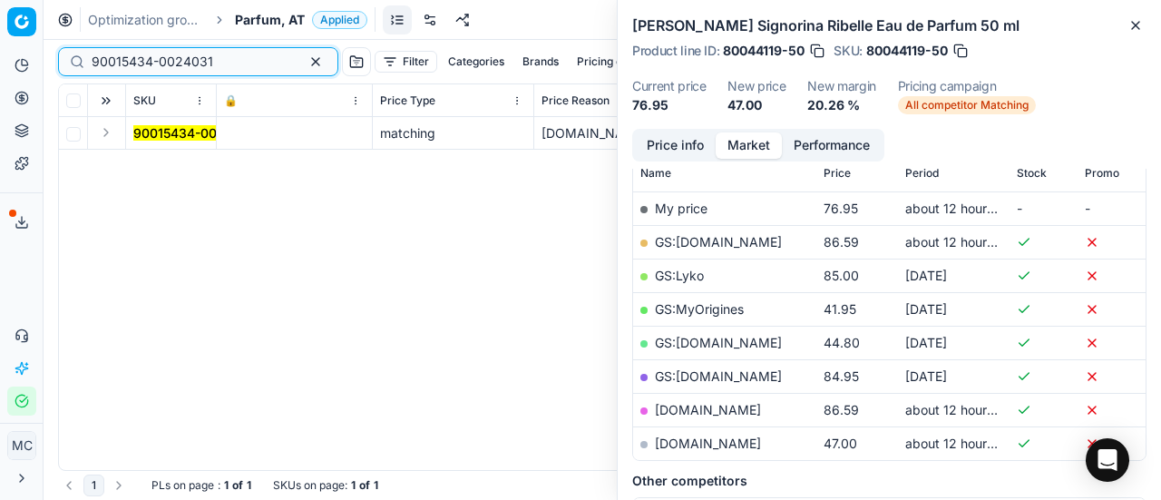
type input "90015434-0024031"
click at [102, 132] on button "Expand" at bounding box center [106, 133] width 22 height 22
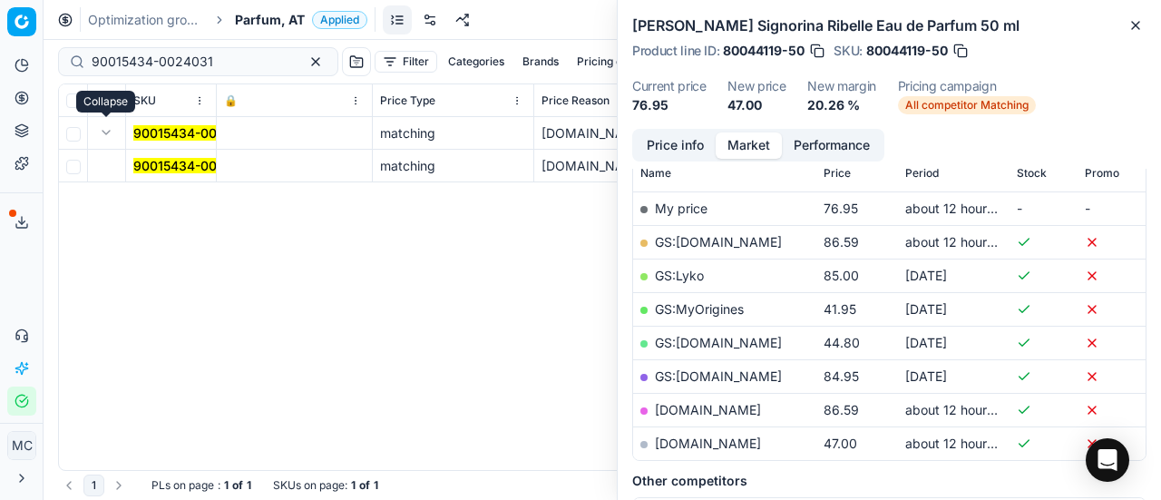
click at [165, 162] on mark "90015434-0024031" at bounding box center [194, 165] width 122 height 15
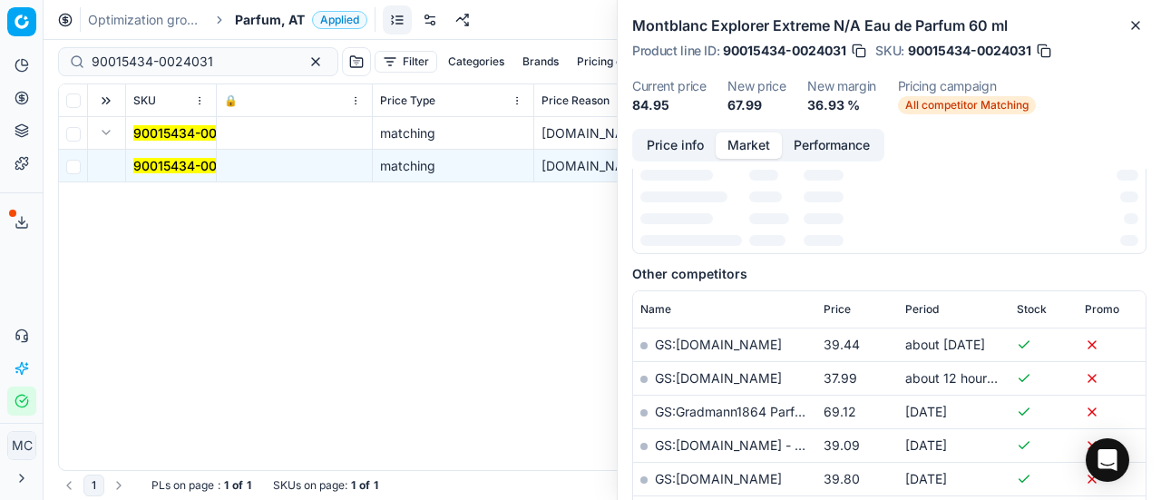
scroll to position [0, 0]
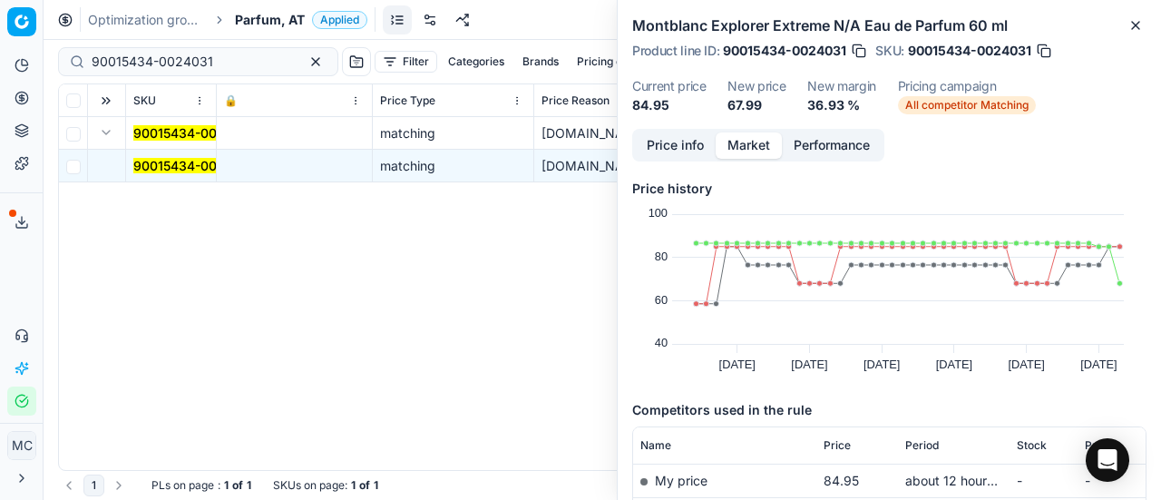
click at [689, 151] on button "Price info" at bounding box center [675, 145] width 81 height 26
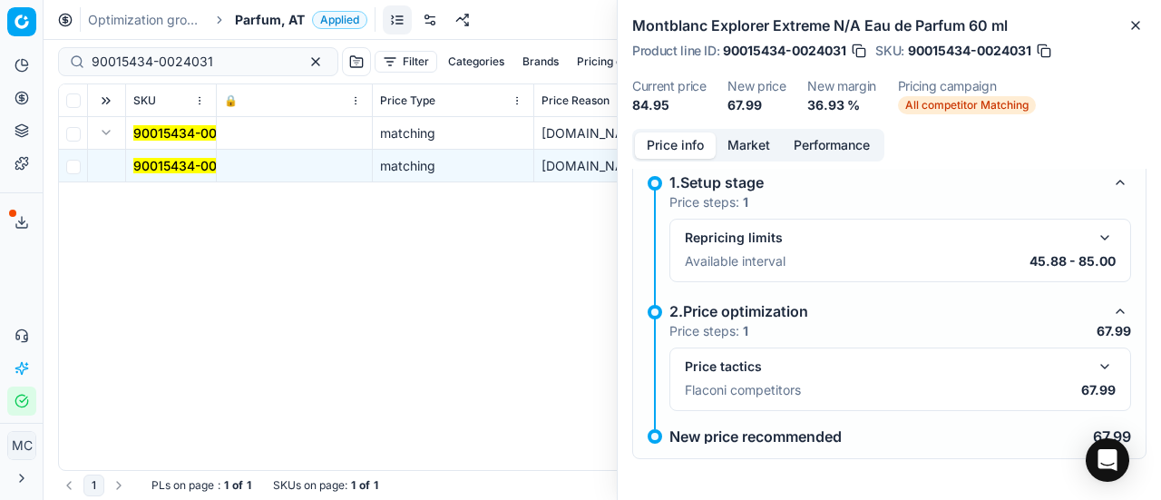
click at [1094, 367] on button "button" at bounding box center [1105, 367] width 22 height 22
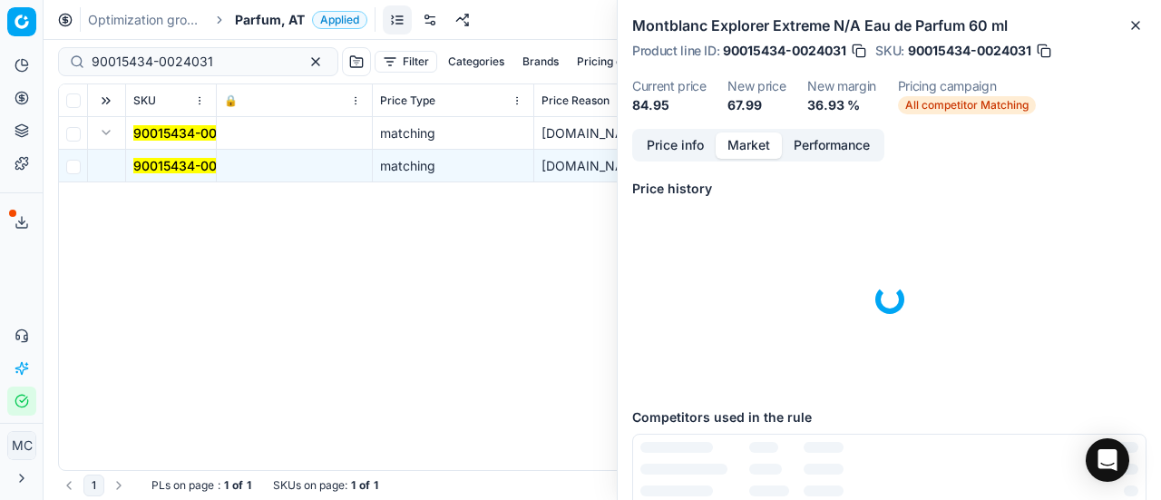
click at [744, 134] on button "Market" at bounding box center [749, 145] width 66 height 26
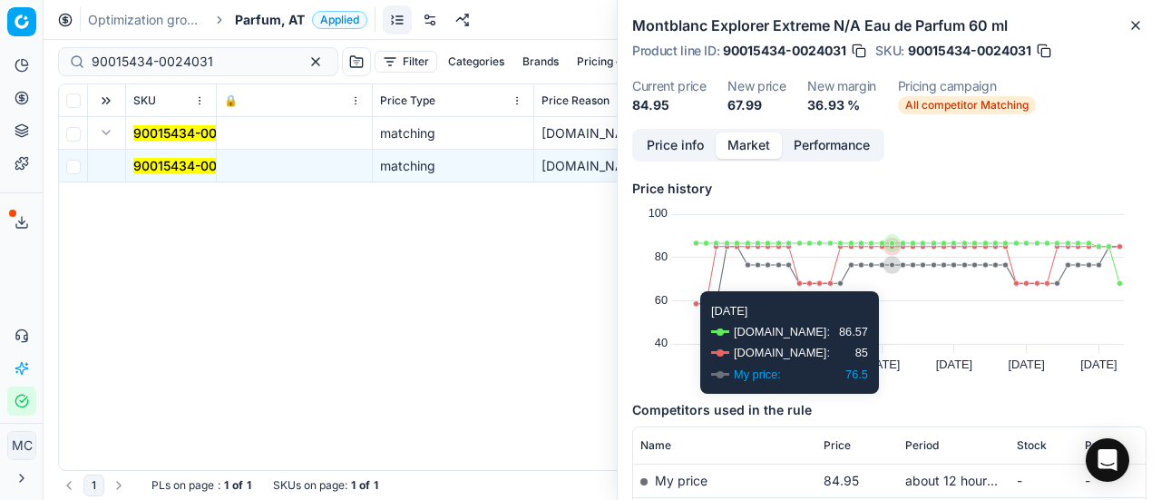
scroll to position [172, 0]
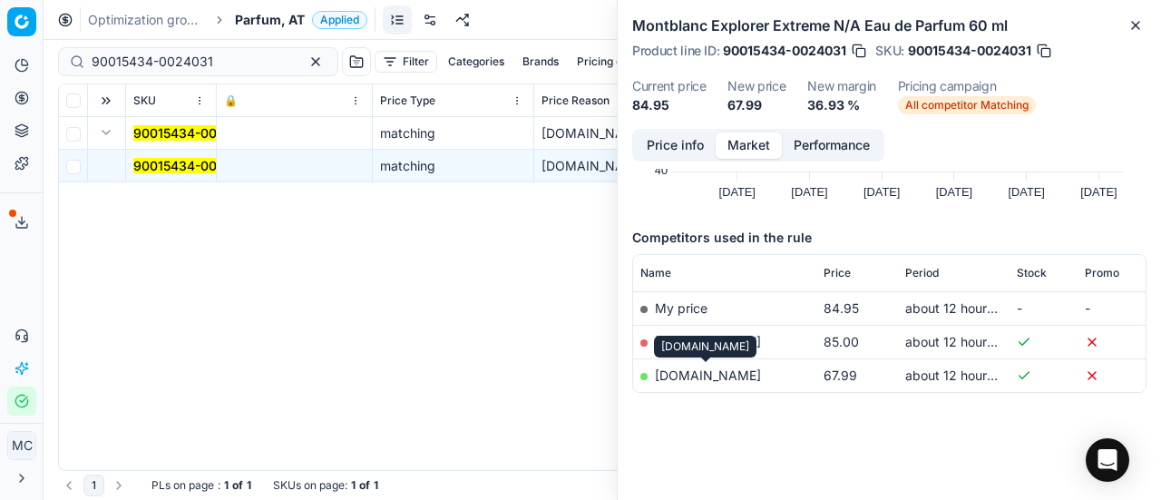
click at [691, 376] on link "[DOMAIN_NAME]" at bounding box center [708, 374] width 106 height 15
click at [301, 12] on span "Parfum, AT" at bounding box center [270, 20] width 70 height 18
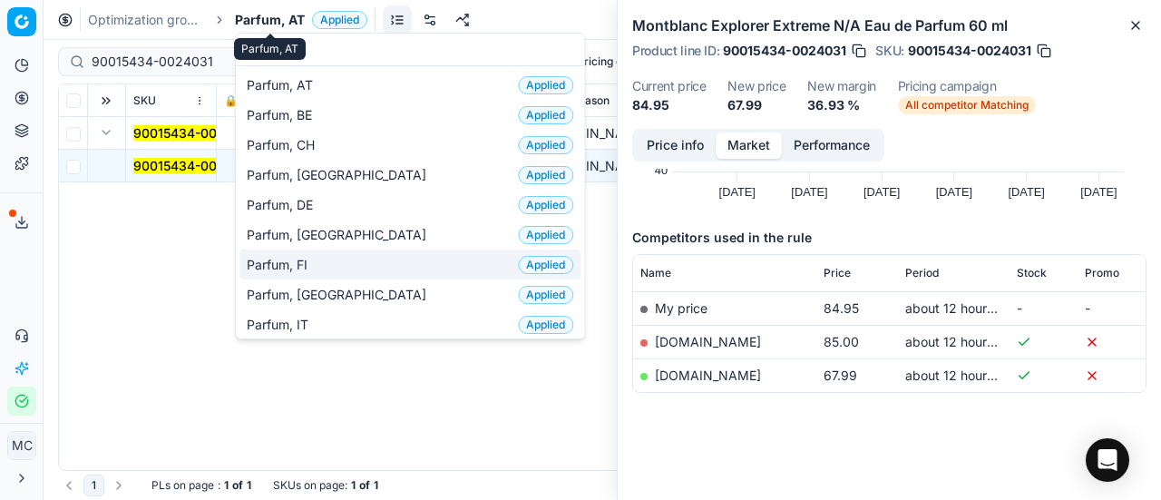
scroll to position [91, 0]
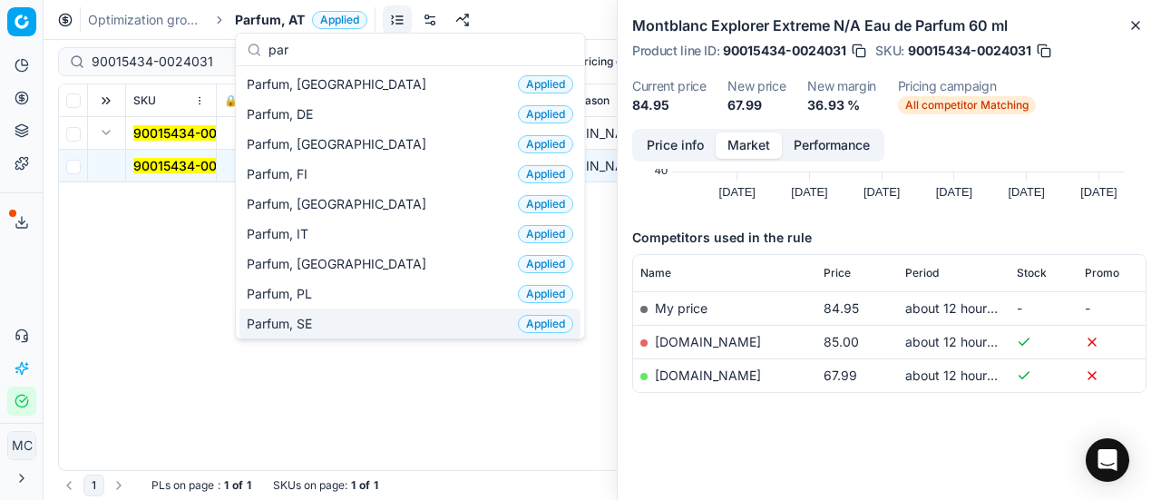
type input "par"
click at [348, 317] on div "Parfum, SE Applied" at bounding box center [409, 323] width 341 height 30
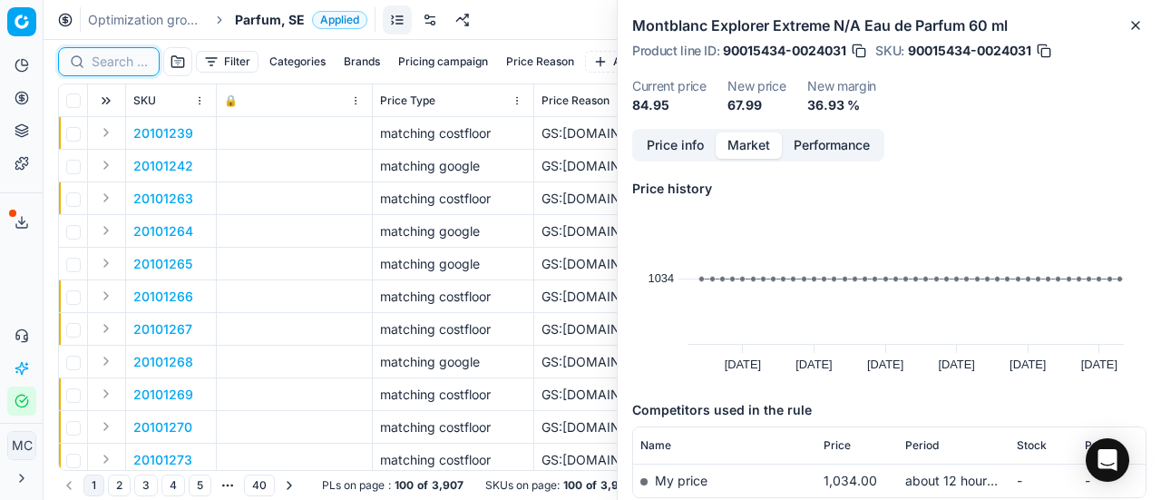
click at [108, 57] on input at bounding box center [120, 62] width 56 height 18
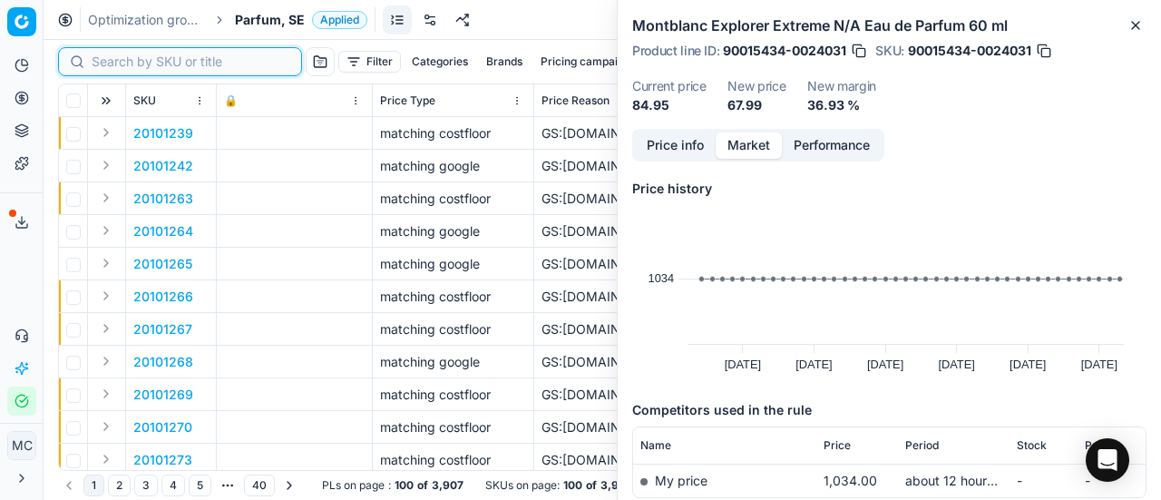
paste input "80012030-50"
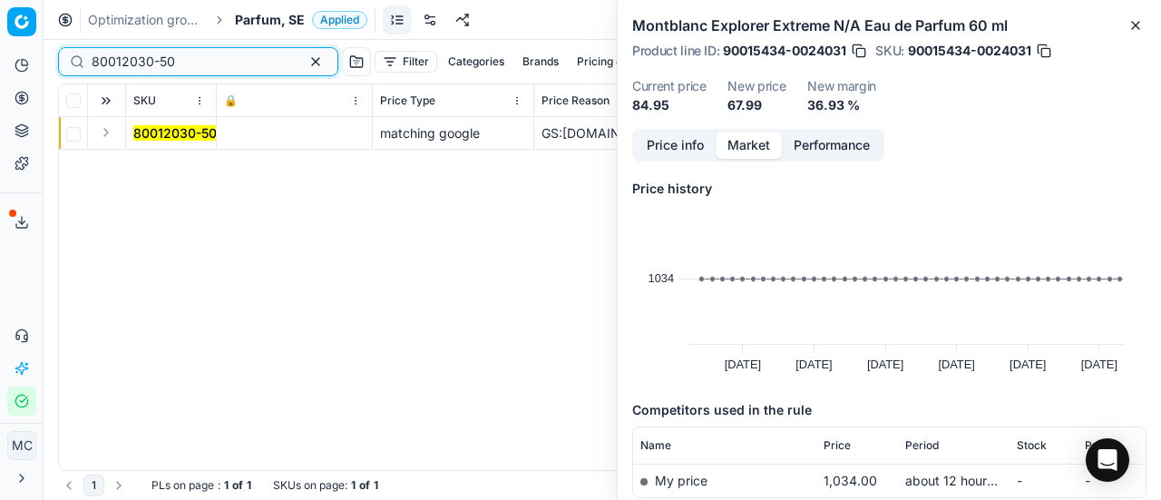
type input "80012030-50"
click at [111, 135] on button "Expand" at bounding box center [106, 133] width 22 height 22
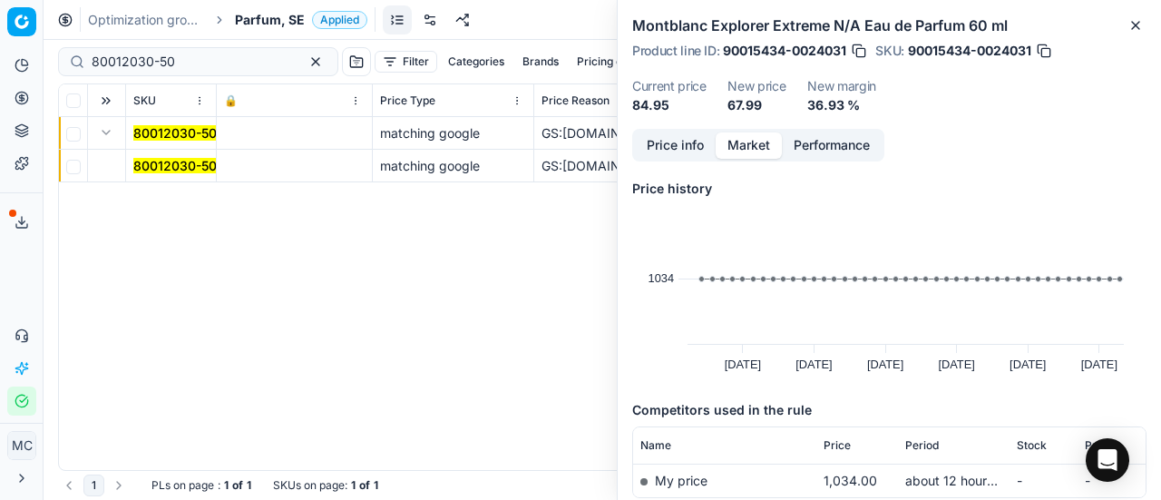
click at [173, 158] on mark "80012030-50" at bounding box center [174, 165] width 83 height 15
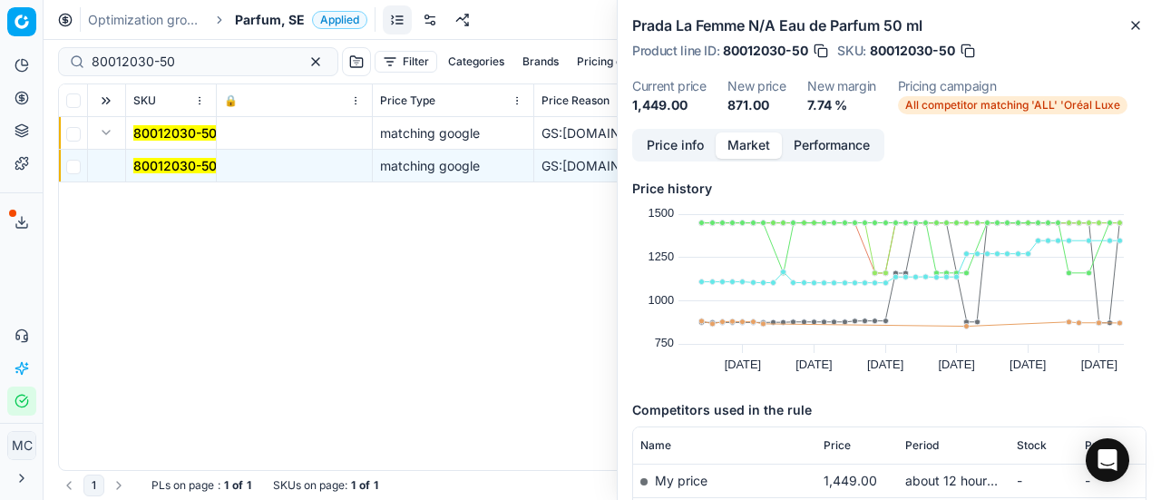
click at [693, 137] on button "Price info" at bounding box center [675, 145] width 81 height 26
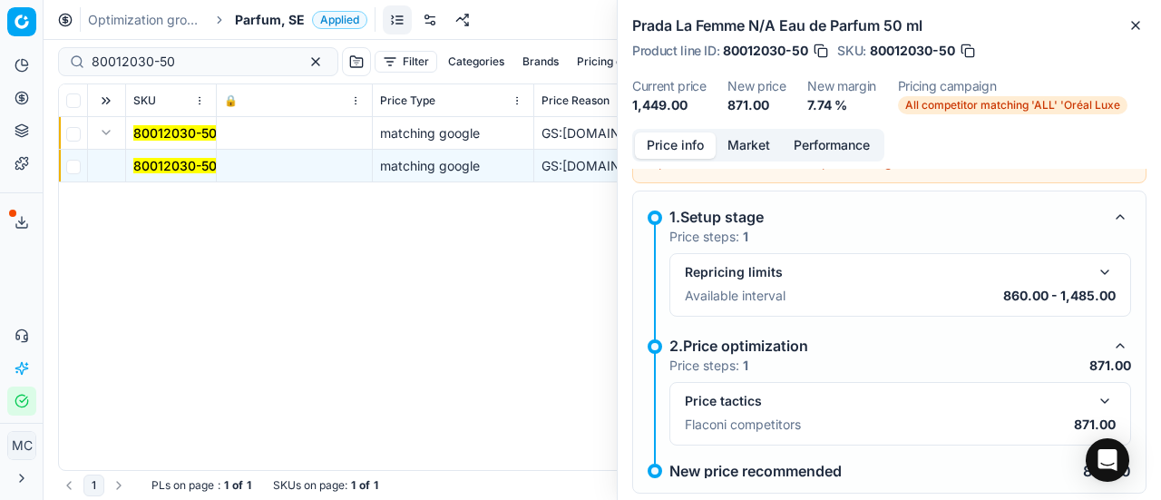
scroll to position [82, 0]
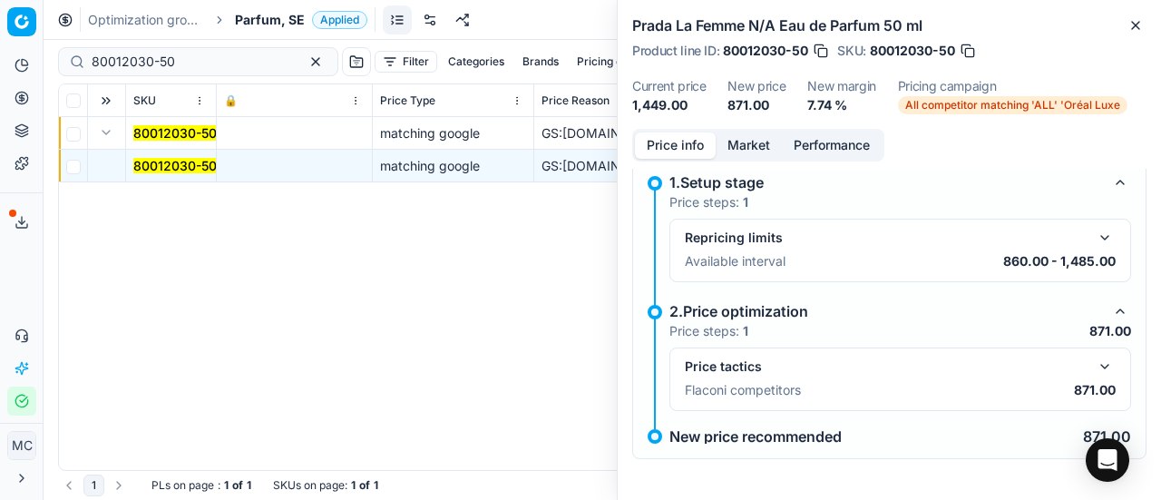
click at [1094, 362] on button "button" at bounding box center [1105, 367] width 22 height 22
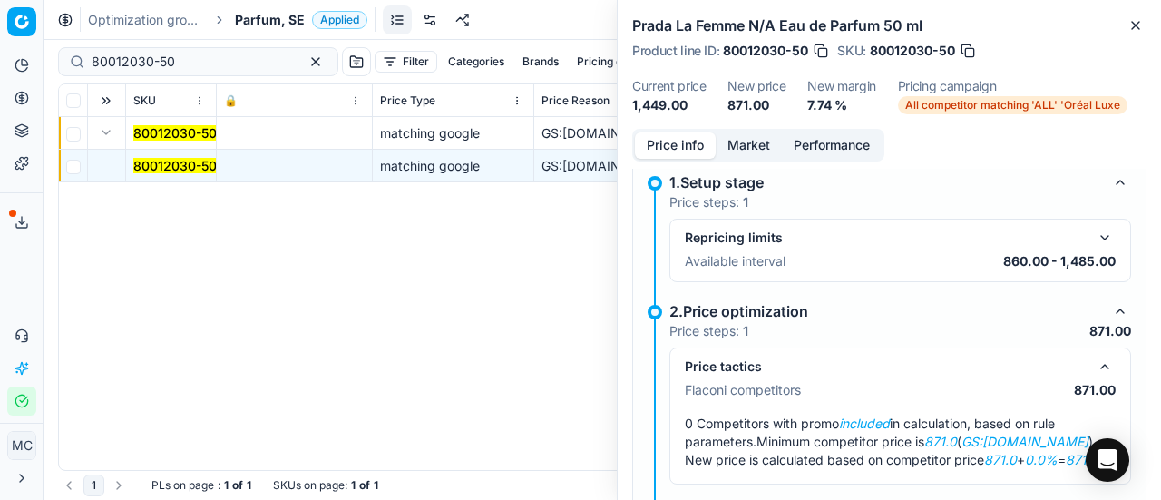
click at [740, 145] on button "Market" at bounding box center [749, 145] width 66 height 26
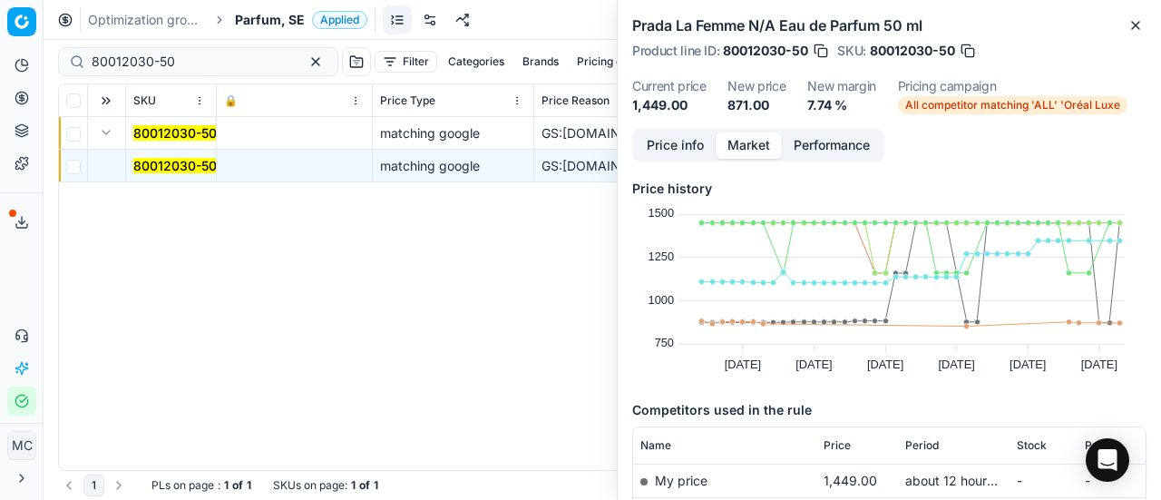
scroll to position [181, 0]
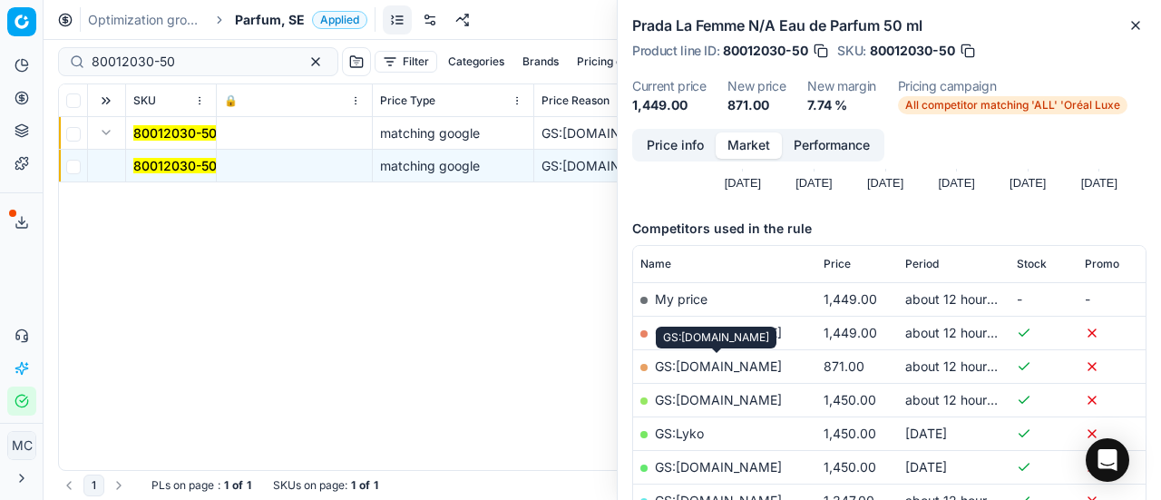
click at [764, 365] on link "GS:[DOMAIN_NAME]" at bounding box center [718, 365] width 127 height 15
click at [269, 18] on span "Parfum, SE" at bounding box center [270, 20] width 70 height 18
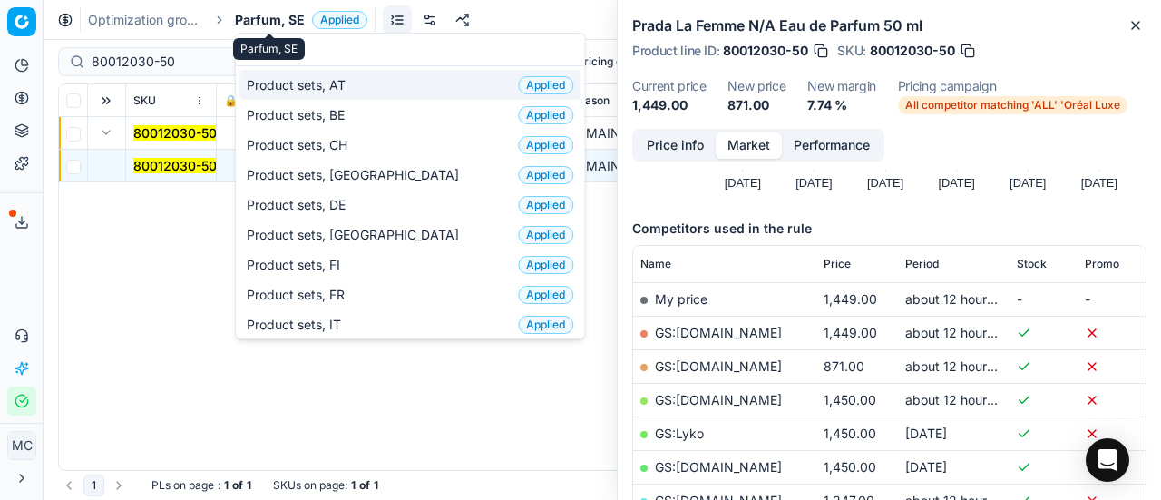
scroll to position [227, 0]
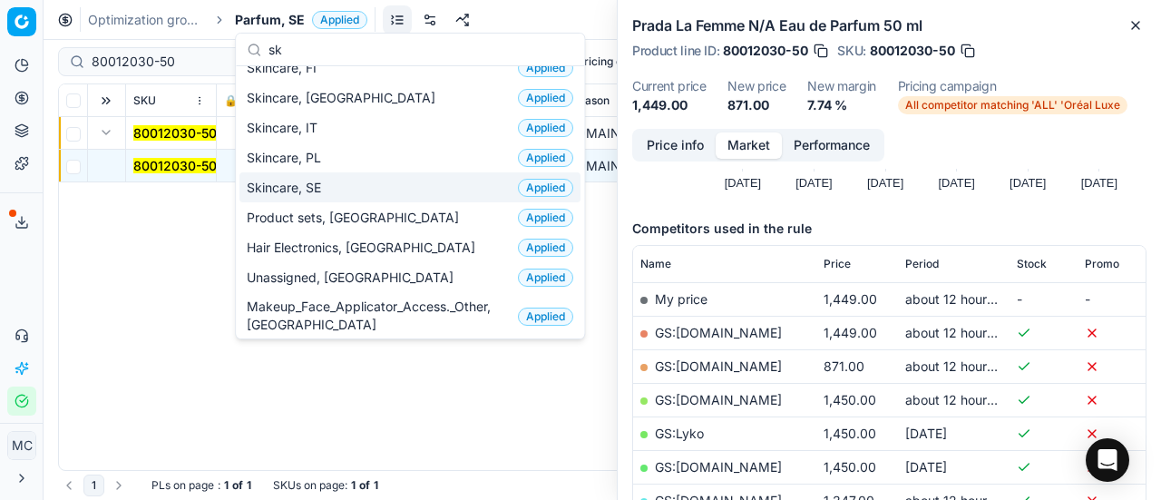
type input "sk"
click at [340, 193] on div "Skincare, SE Applied" at bounding box center [409, 187] width 341 height 30
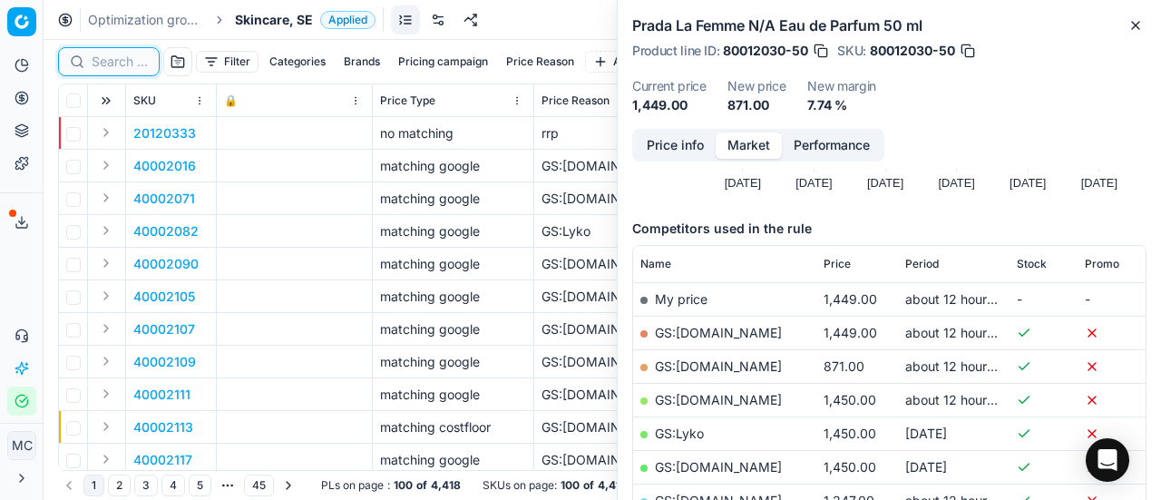
click at [135, 66] on input at bounding box center [120, 62] width 56 height 18
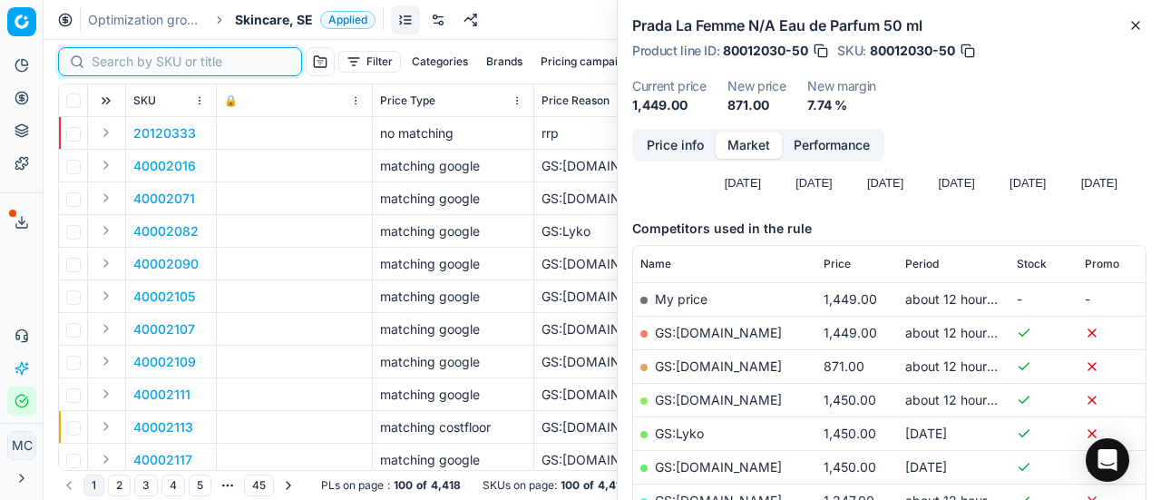
paste input "80074645-236"
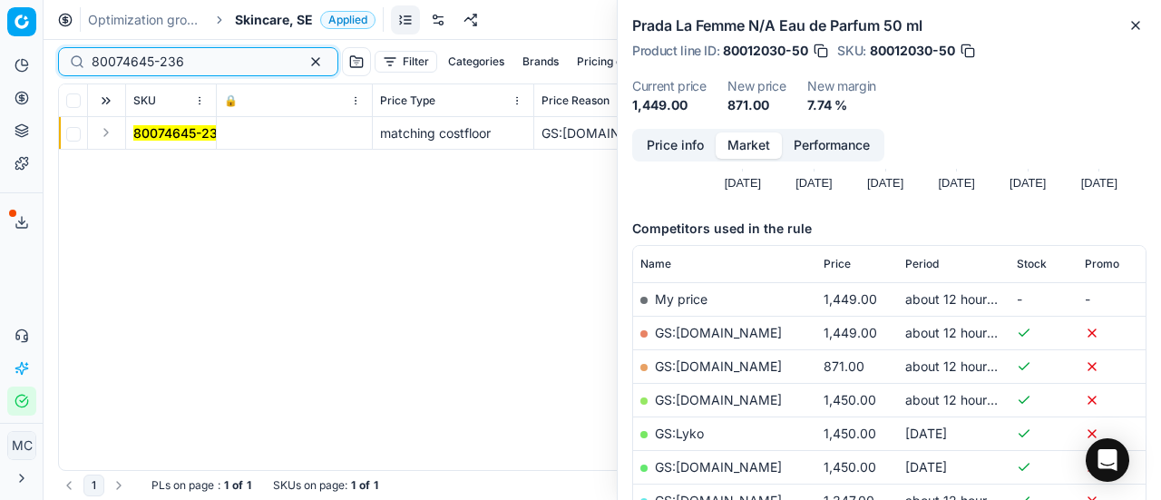
type input "80074645-236"
click at [104, 137] on button "Expand" at bounding box center [106, 133] width 22 height 22
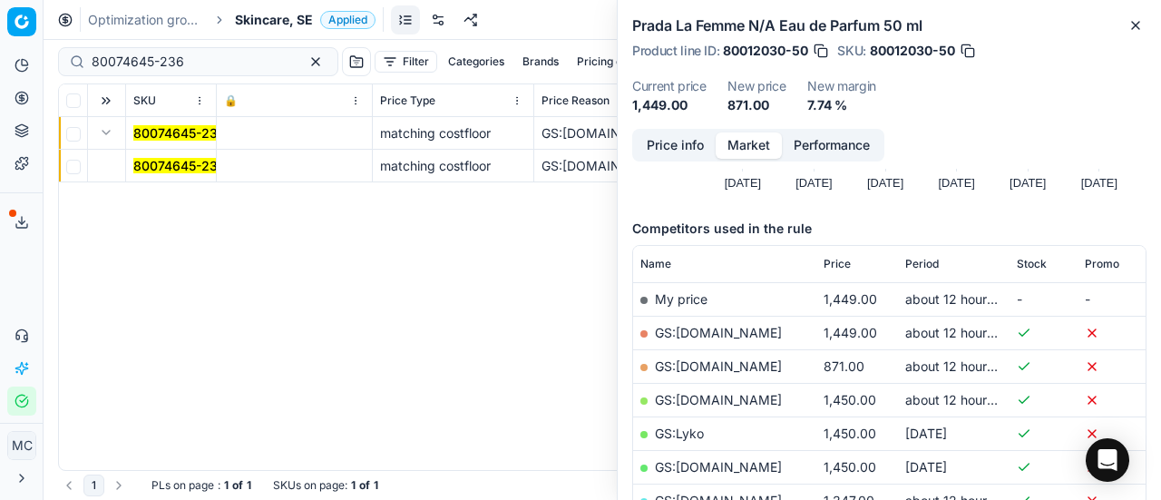
click at [181, 164] on mark "80074645-236" at bounding box center [179, 165] width 93 height 15
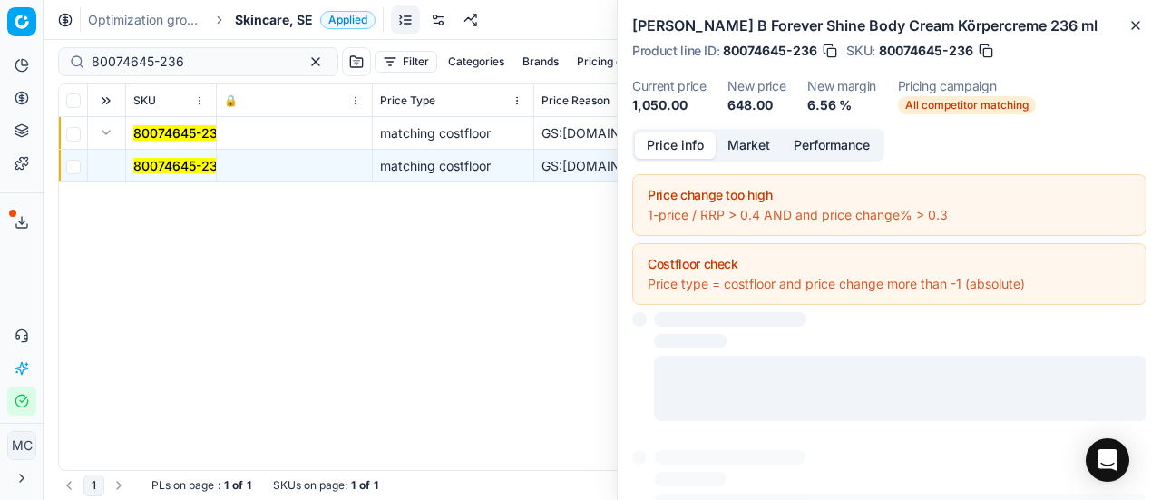
click at [689, 133] on button "Price info" at bounding box center [675, 145] width 81 height 26
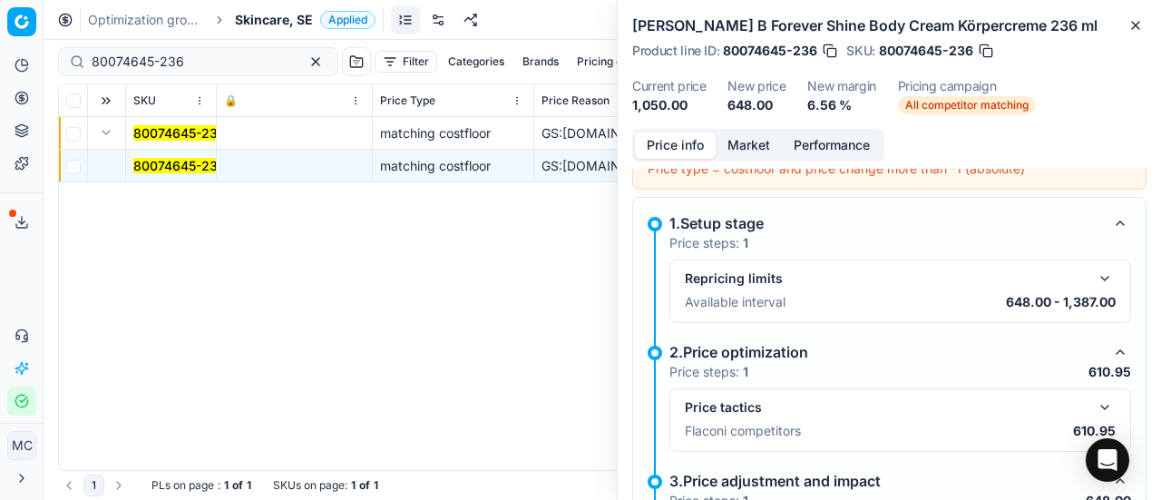
scroll to position [263, 0]
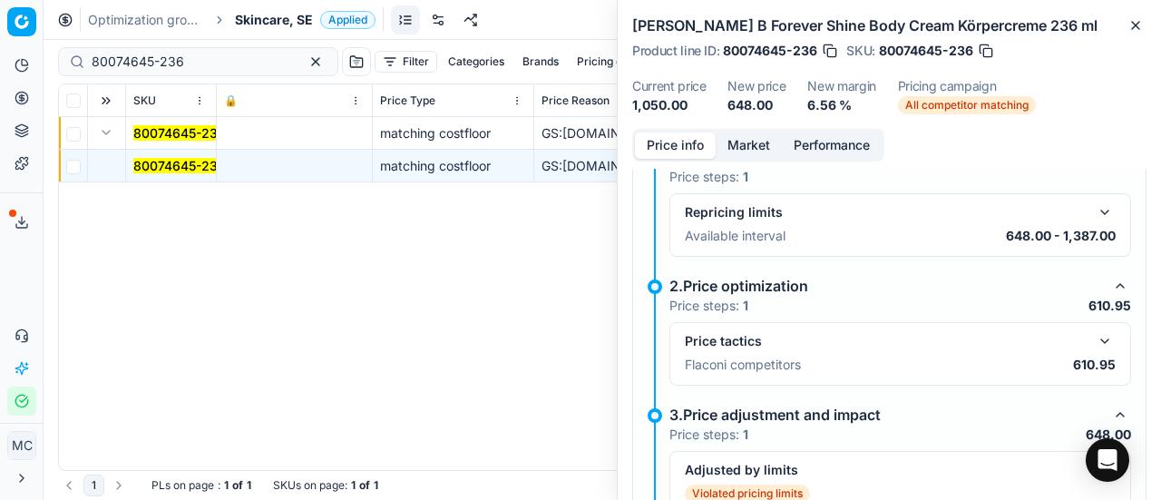
click at [1098, 334] on button "button" at bounding box center [1105, 341] width 22 height 22
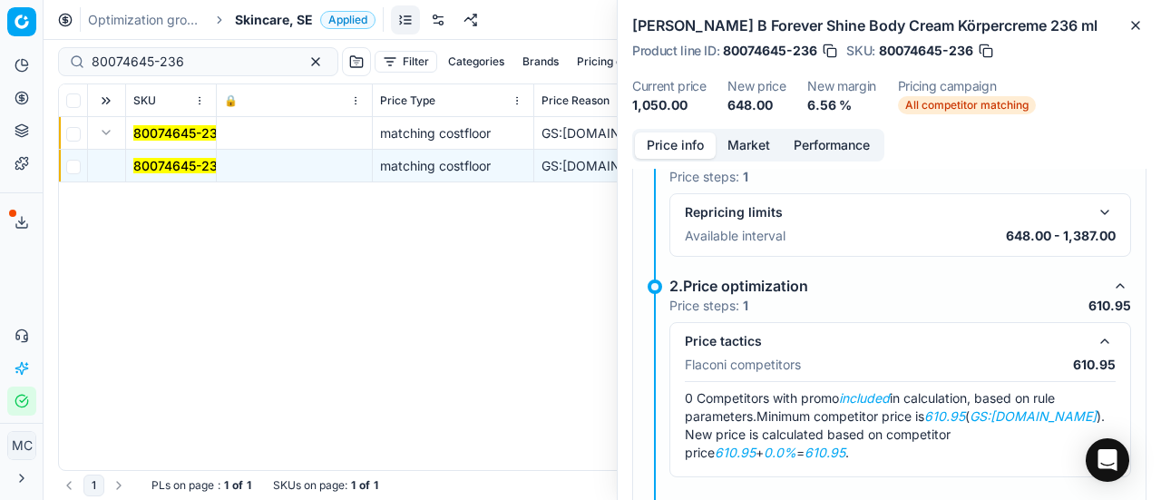
click at [751, 142] on button "Market" at bounding box center [749, 145] width 66 height 26
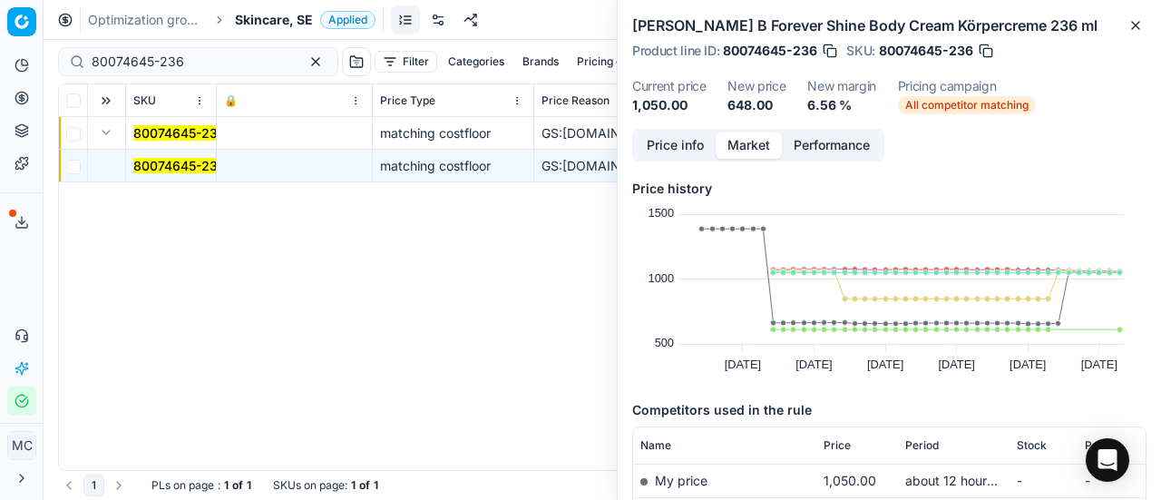
scroll to position [181, 0]
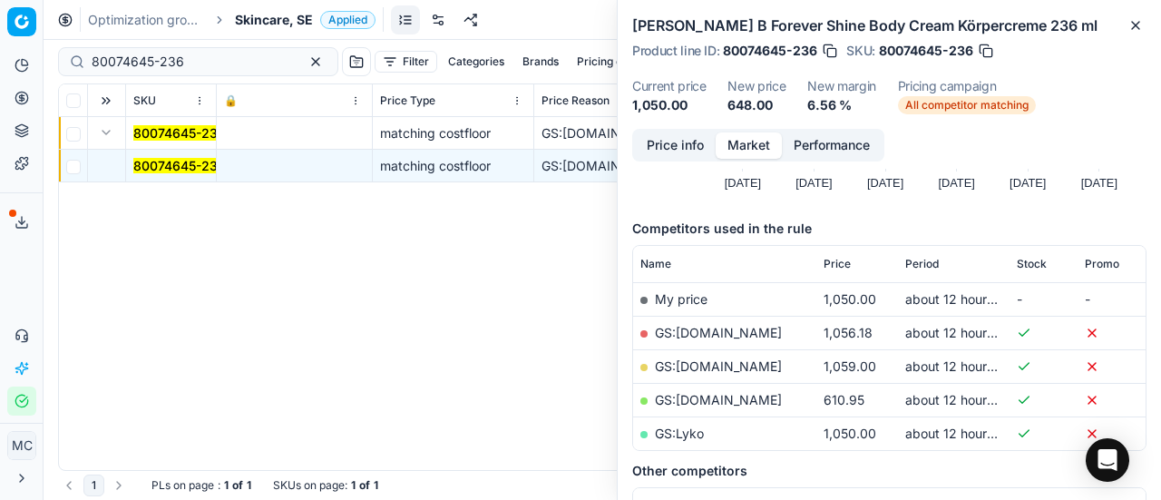
click at [717, 400] on link "GS:[DOMAIN_NAME]" at bounding box center [718, 399] width 127 height 15
click at [689, 428] on link "GS:Lyko" at bounding box center [679, 432] width 49 height 15
click at [301, 32] on div "Optimization groups Skincare, SE Applied Discard Download report" at bounding box center [603, 20] width 1118 height 40
click at [301, 24] on span "Skincare, SE" at bounding box center [274, 20] width 78 height 18
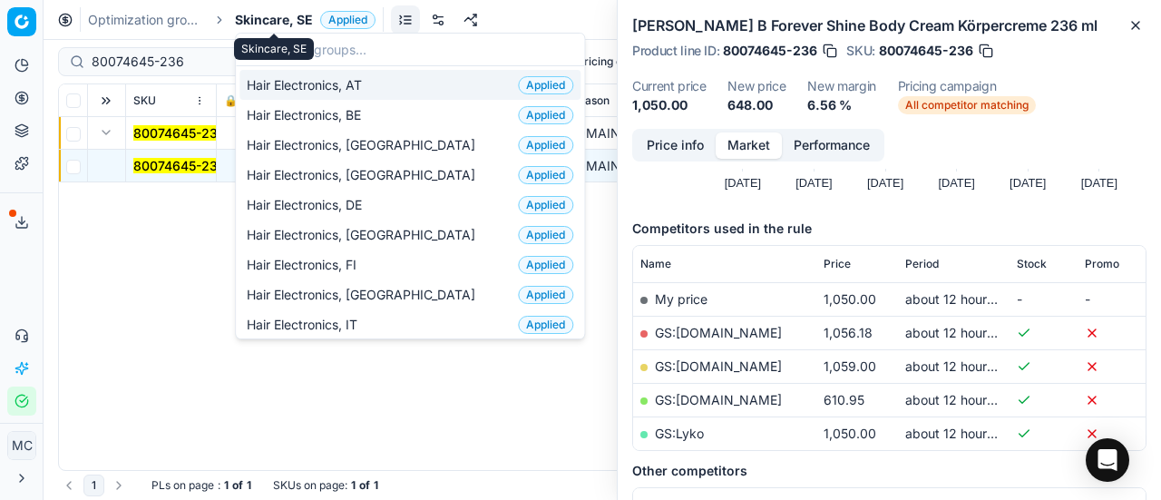
type input "a"
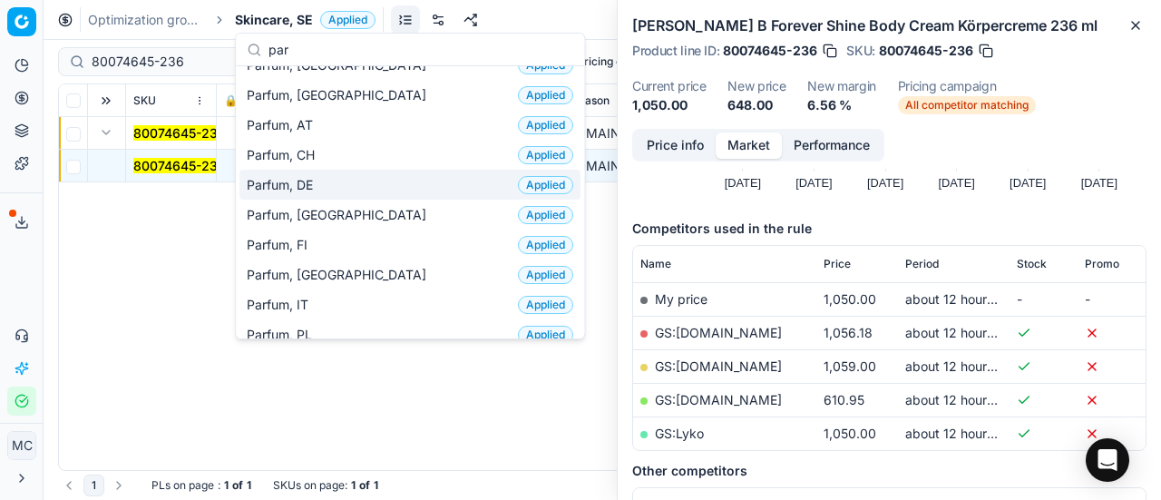
scroll to position [91, 0]
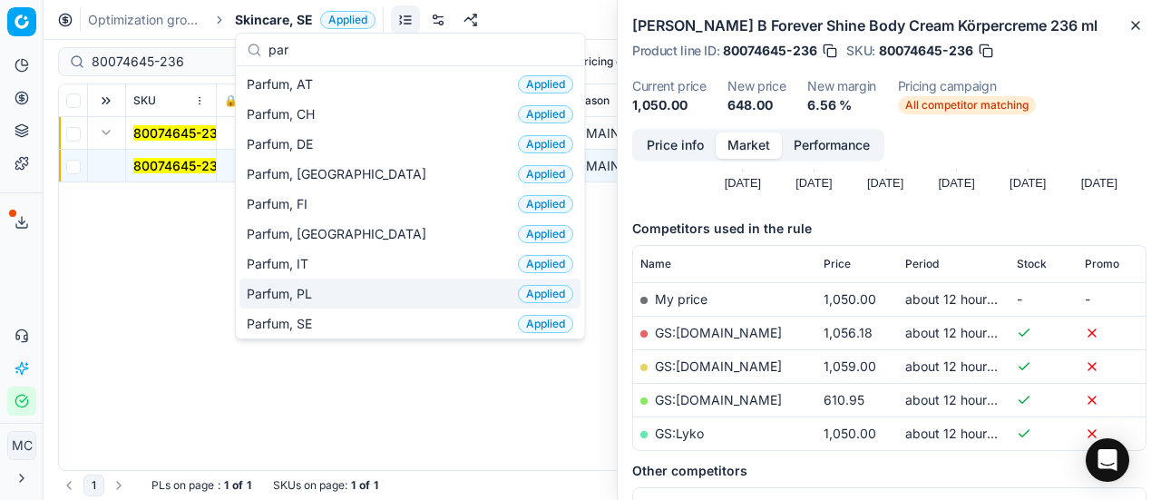
type input "par"
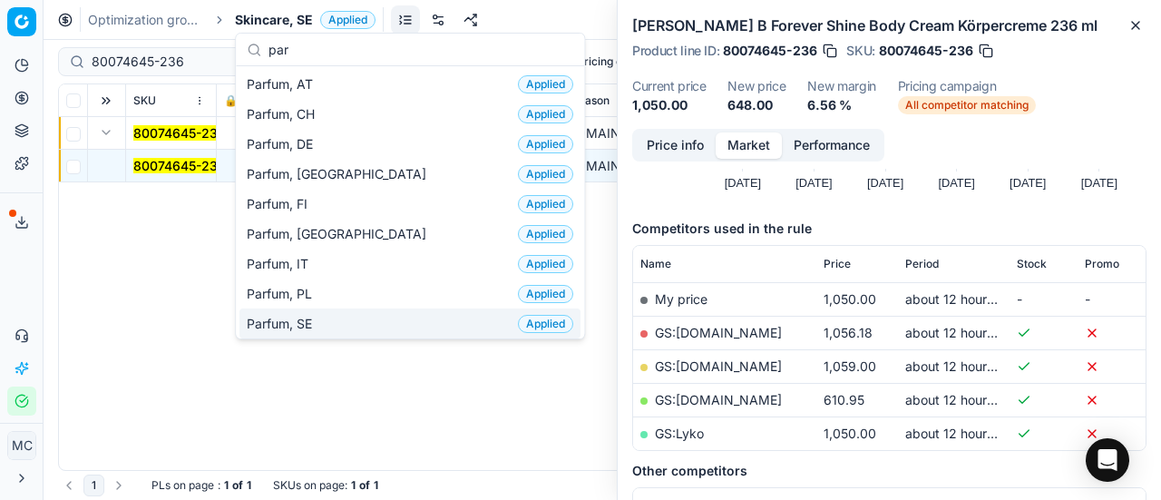
click at [355, 317] on div "Parfum, SE Applied" at bounding box center [409, 323] width 341 height 30
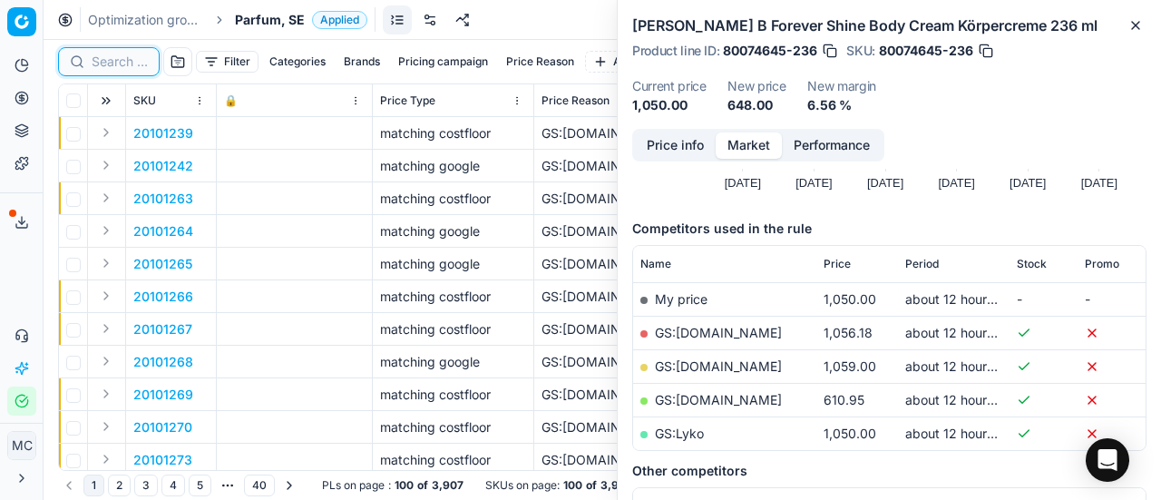
click at [129, 57] on input at bounding box center [120, 62] width 56 height 18
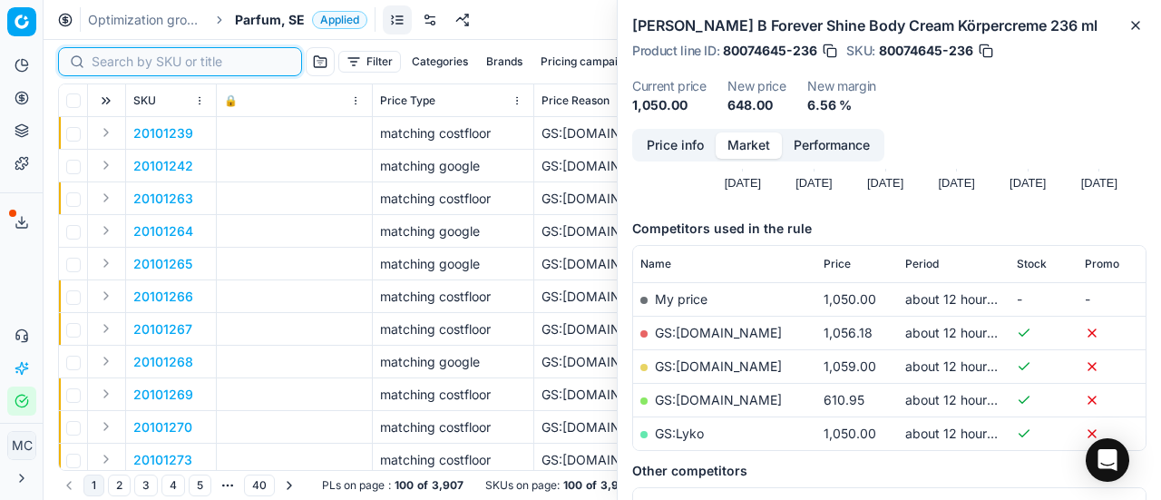
paste input "20102510"
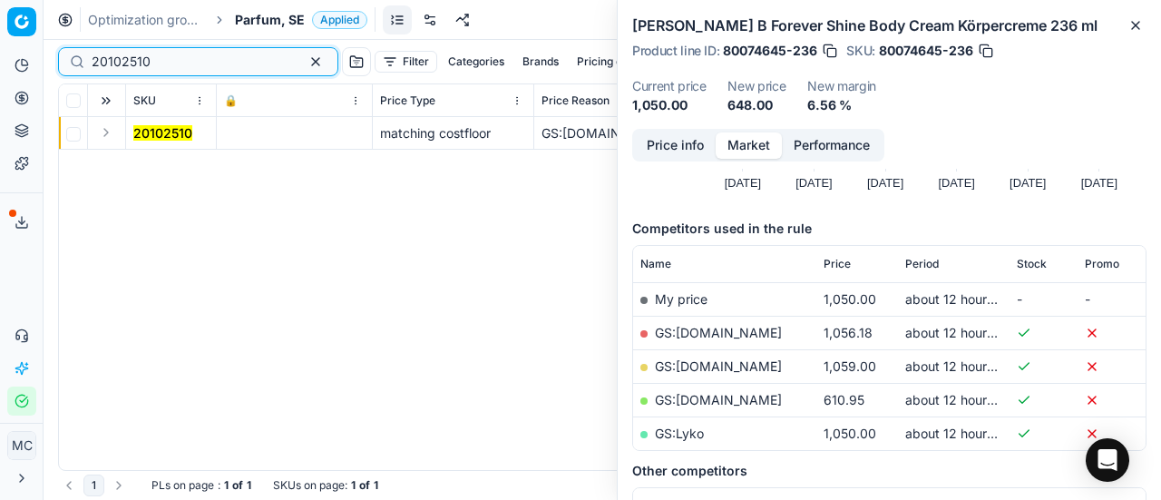
type input "20102510"
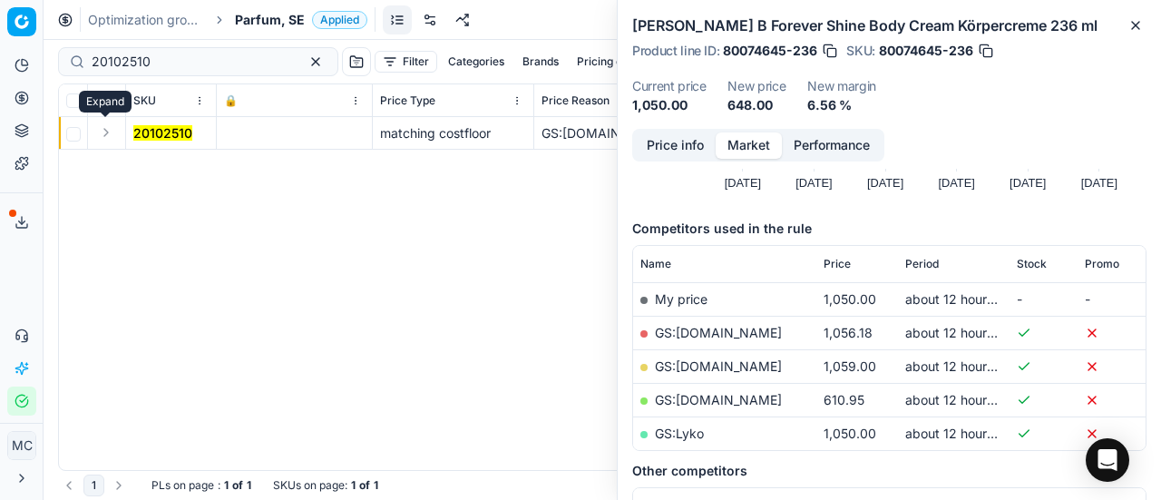
click at [103, 132] on button "Expand" at bounding box center [106, 133] width 22 height 22
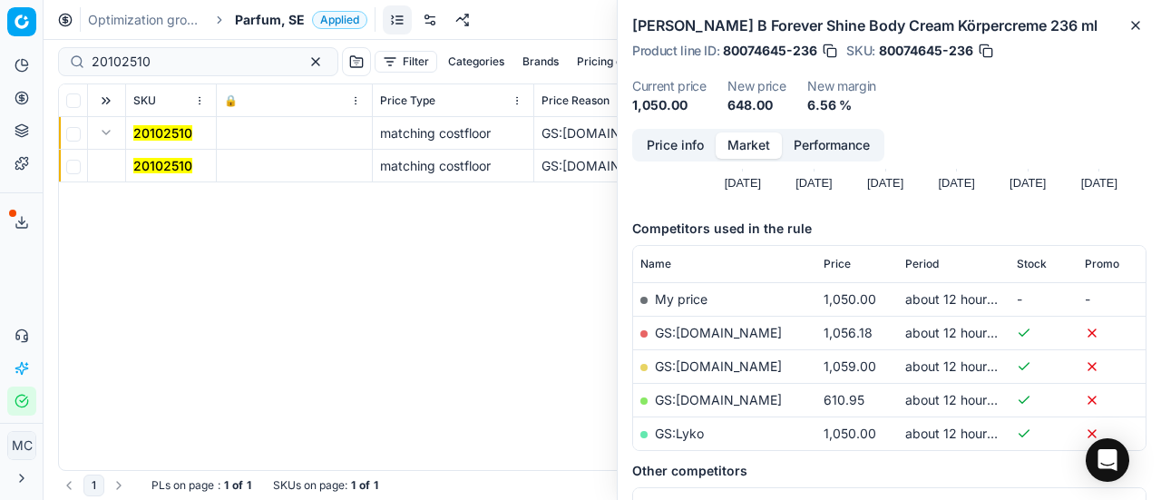
drag, startPoint x: 142, startPoint y: 158, endPoint x: 542, endPoint y: 162, distance: 400.1
click at [142, 158] on mark "20102510" at bounding box center [162, 165] width 59 height 15
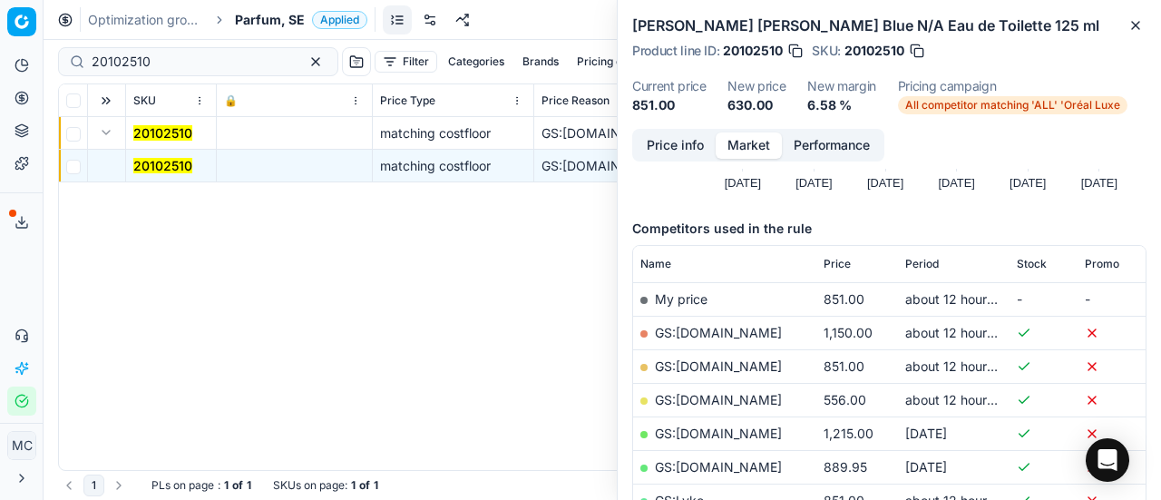
click at [679, 158] on button "Price info" at bounding box center [675, 145] width 81 height 26
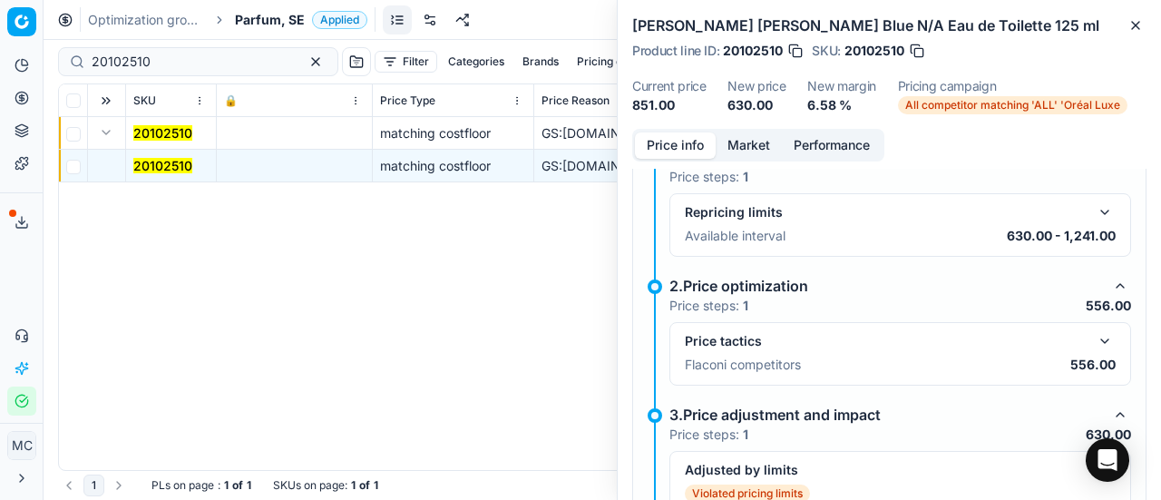
click at [1094, 344] on button "button" at bounding box center [1105, 341] width 22 height 22
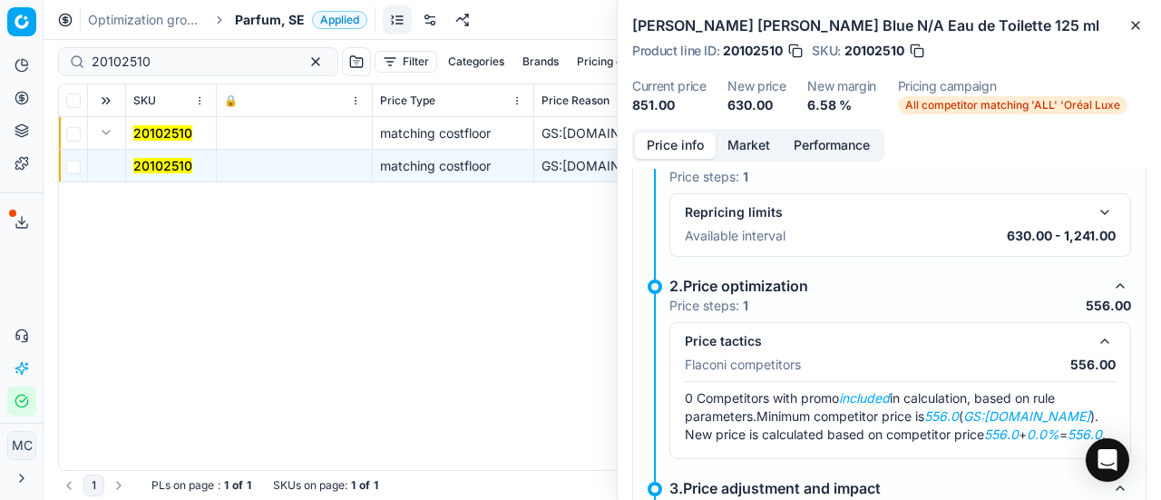
click at [760, 132] on button "Market" at bounding box center [749, 145] width 66 height 26
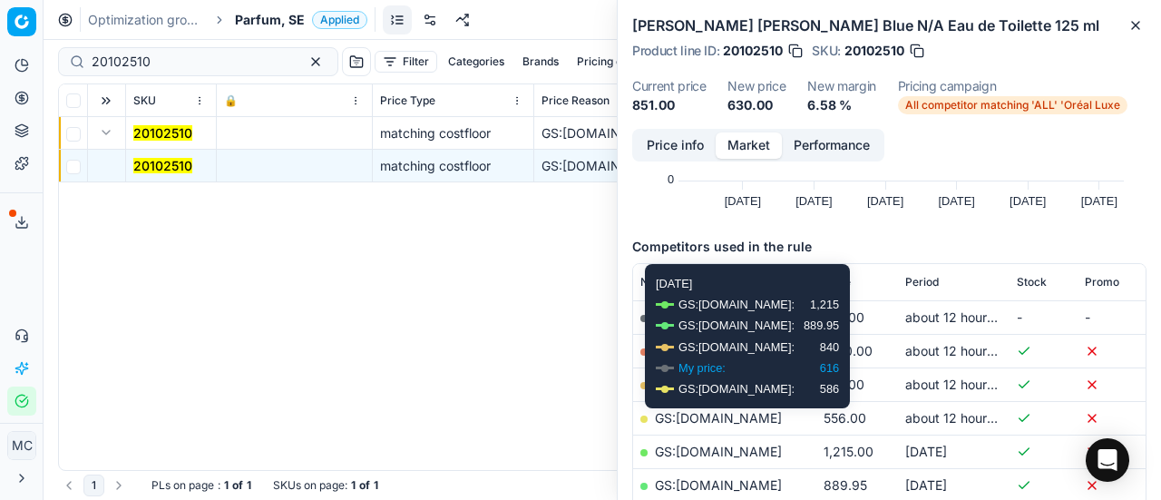
scroll to position [272, 0]
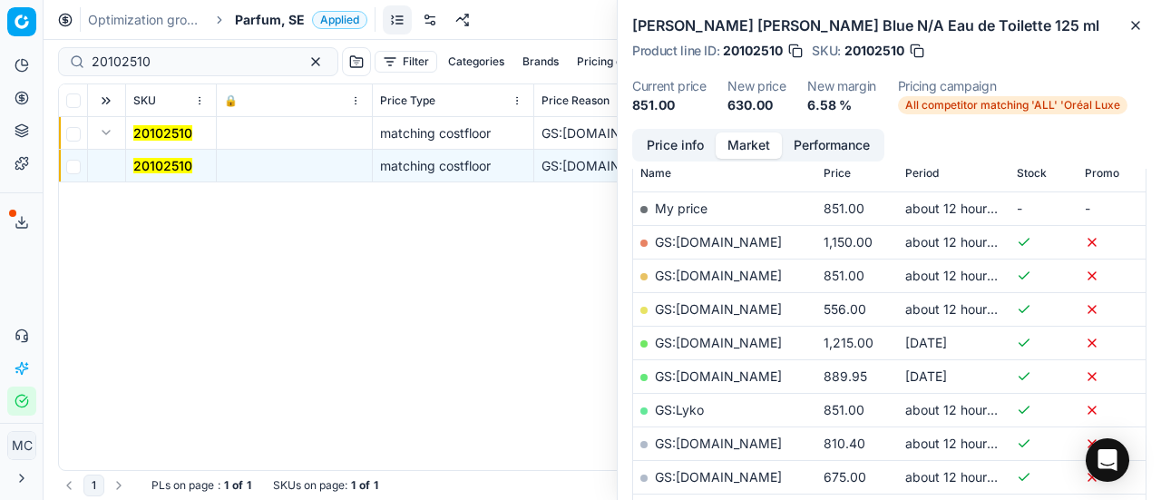
click at [729, 302] on link "GS:[DOMAIN_NAME]" at bounding box center [718, 308] width 127 height 15
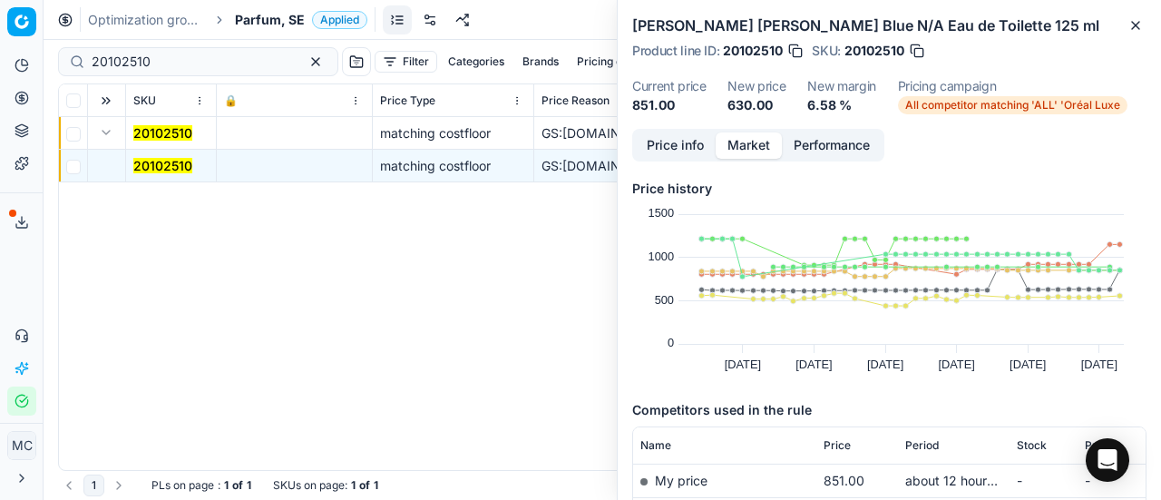
scroll to position [272, 0]
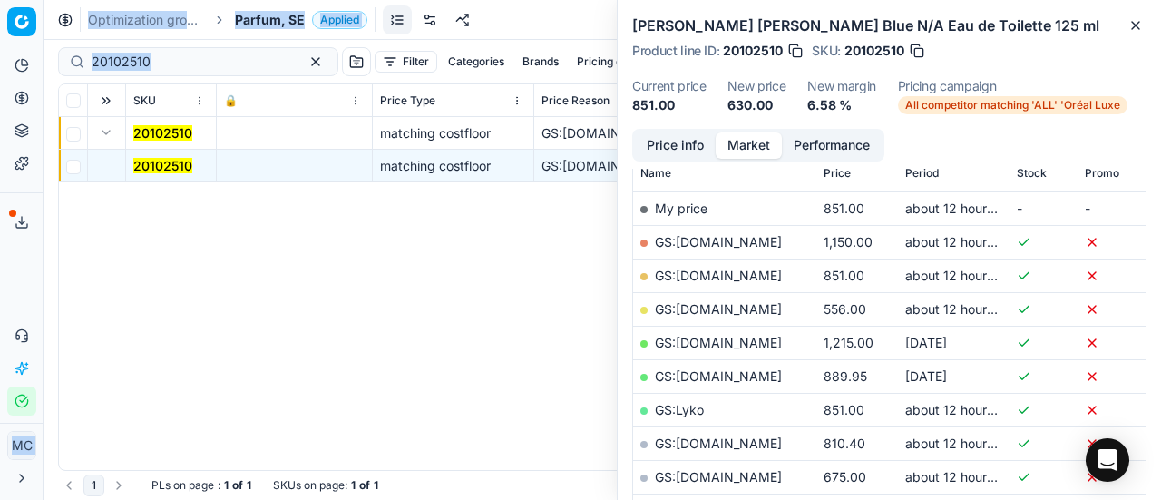
drag, startPoint x: 238, startPoint y: 72, endPoint x: 0, endPoint y: 63, distance: 237.8
click at [0, 63] on div "Pricing platform Analytics Pricing Product portfolio Templates Export service 1…" at bounding box center [580, 250] width 1161 height 500
click at [181, 63] on input "20102510" at bounding box center [191, 62] width 199 height 18
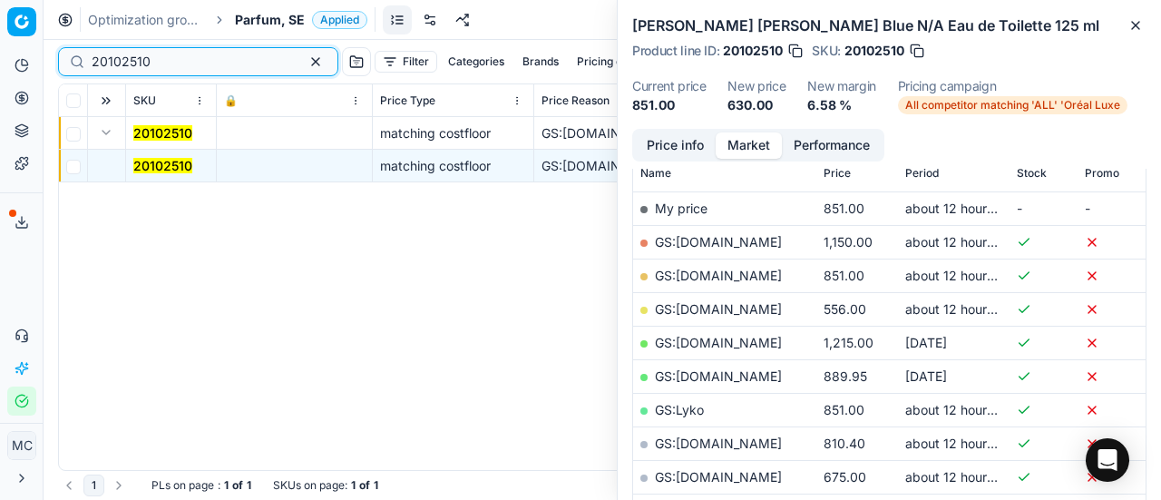
drag, startPoint x: 181, startPoint y: 61, endPoint x: 0, endPoint y: -10, distance: 193.9
click at [0, 0] on html "Pricing platform Analytics Pricing Product portfolio Templates Export service 1…" at bounding box center [580, 250] width 1161 height 500
paste input "80077062-10"
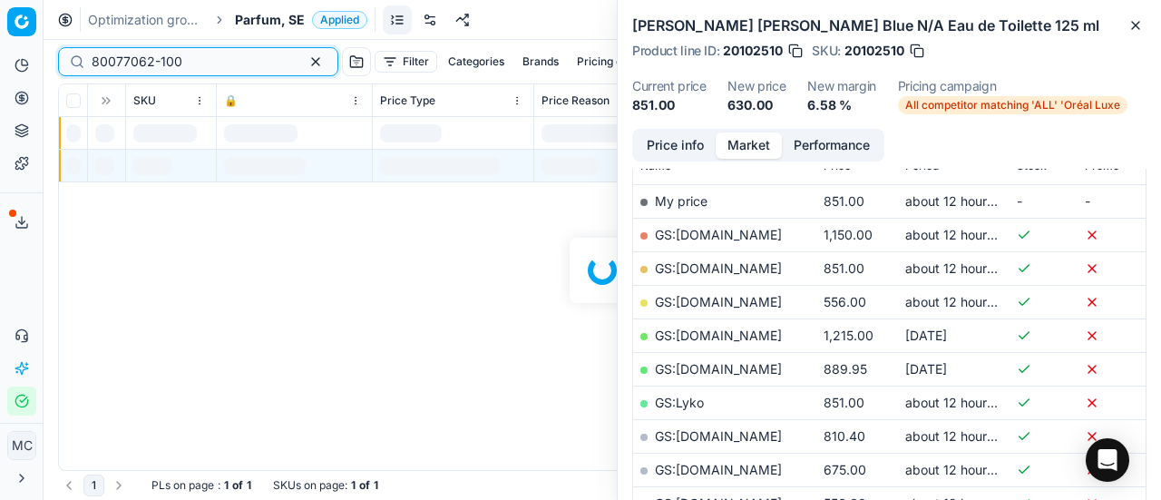
scroll to position [272, 0]
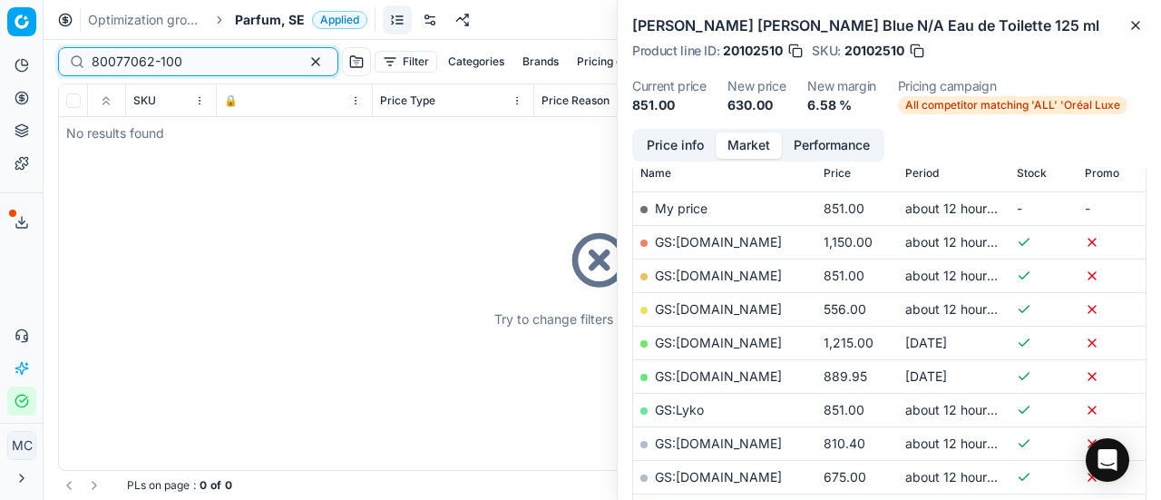
type input "80077062-100"
click at [111, 136] on div "Try to change filters or search query" at bounding box center [602, 277] width 1087 height 386
click at [267, 28] on span "Parfum, SE" at bounding box center [270, 20] width 70 height 18
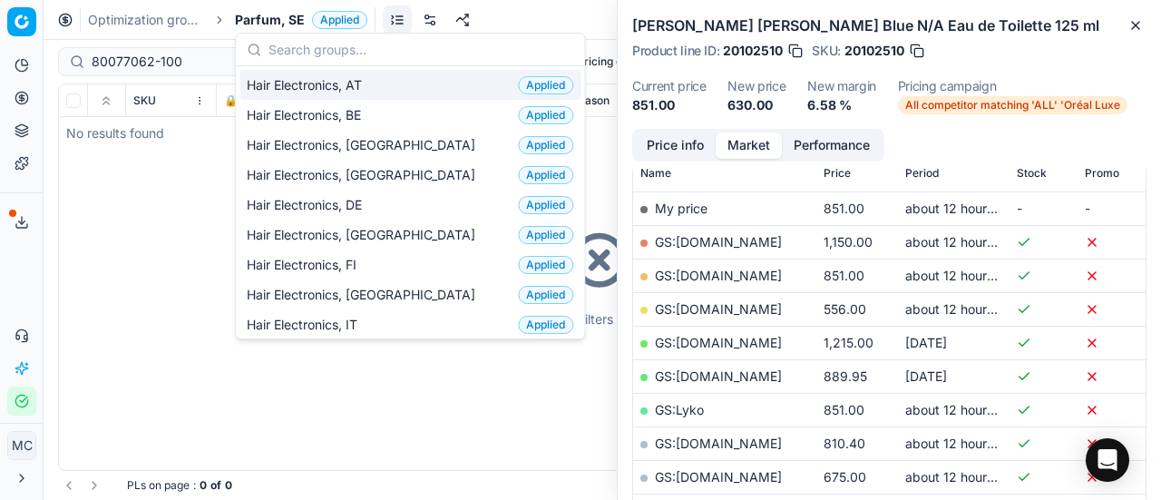
click at [274, 25] on span "Parfum, SE" at bounding box center [270, 20] width 70 height 18
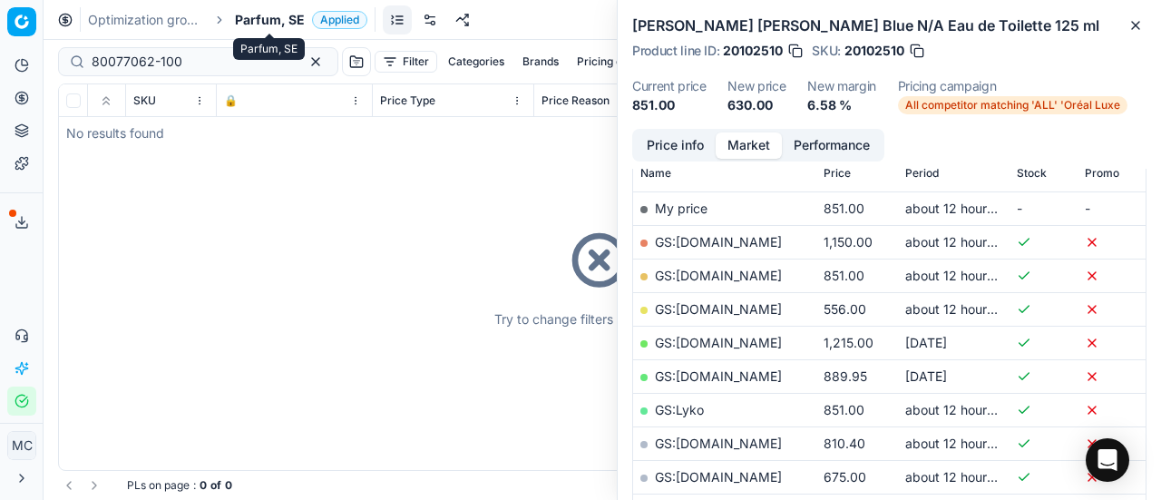
click at [274, 25] on span "Parfum, SE" at bounding box center [270, 20] width 70 height 18
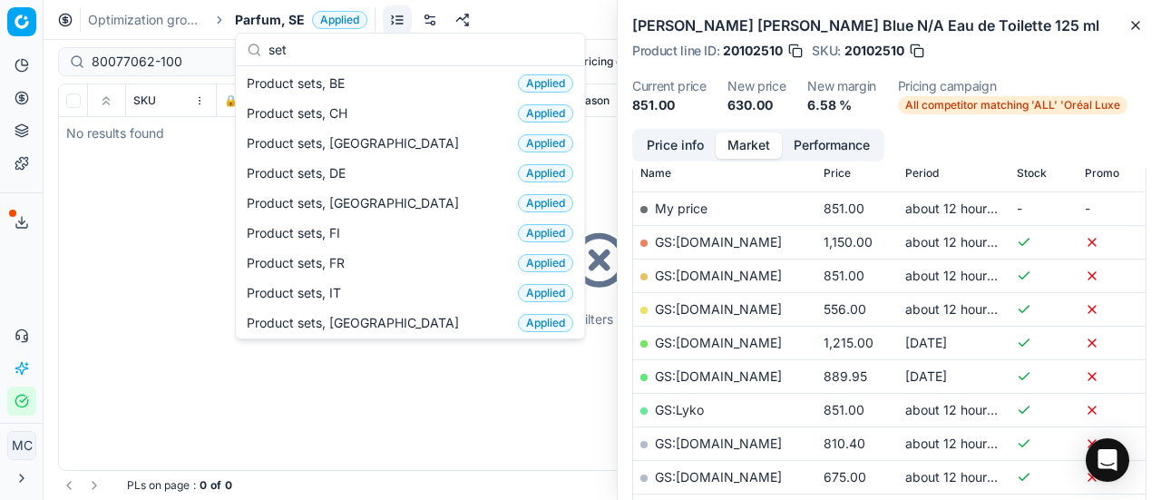
scroll to position [0, 0]
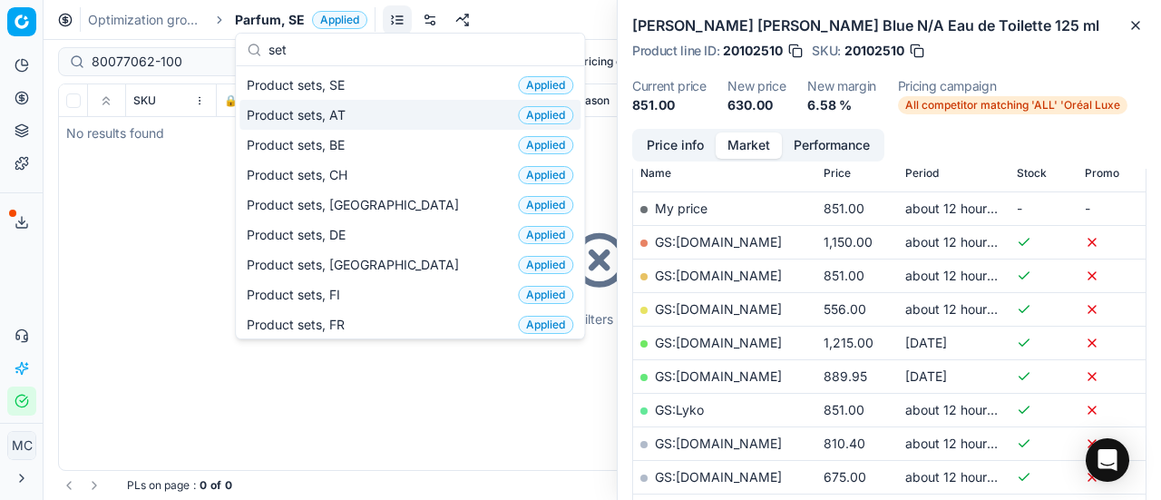
type input "set"
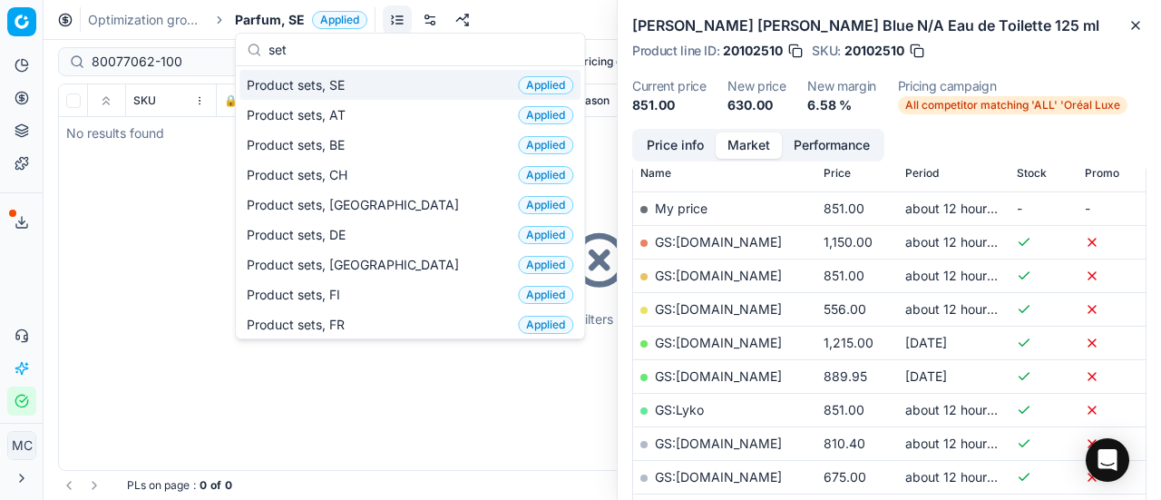
click at [363, 83] on div "Product sets, SE Applied" at bounding box center [409, 85] width 341 height 30
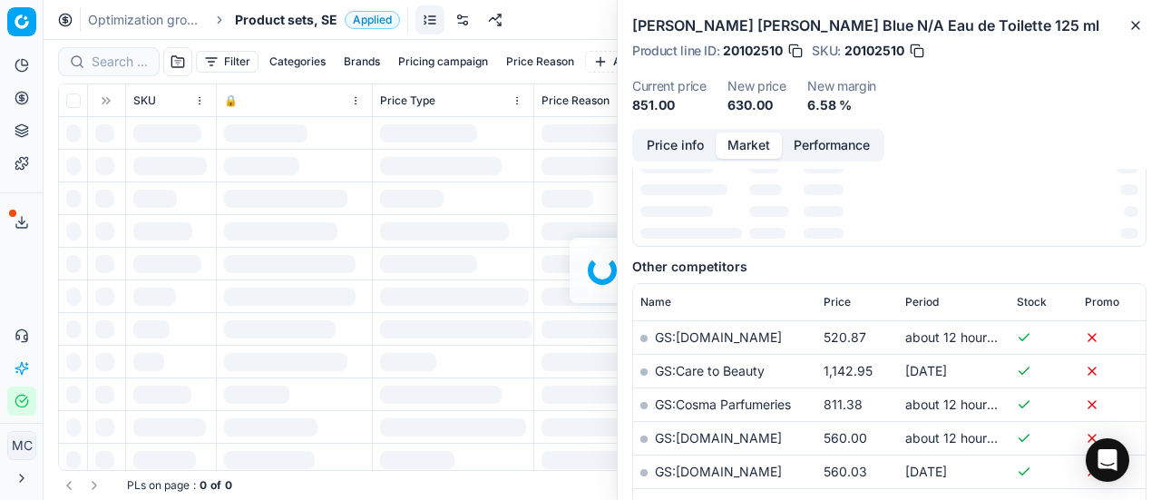
scroll to position [272, 0]
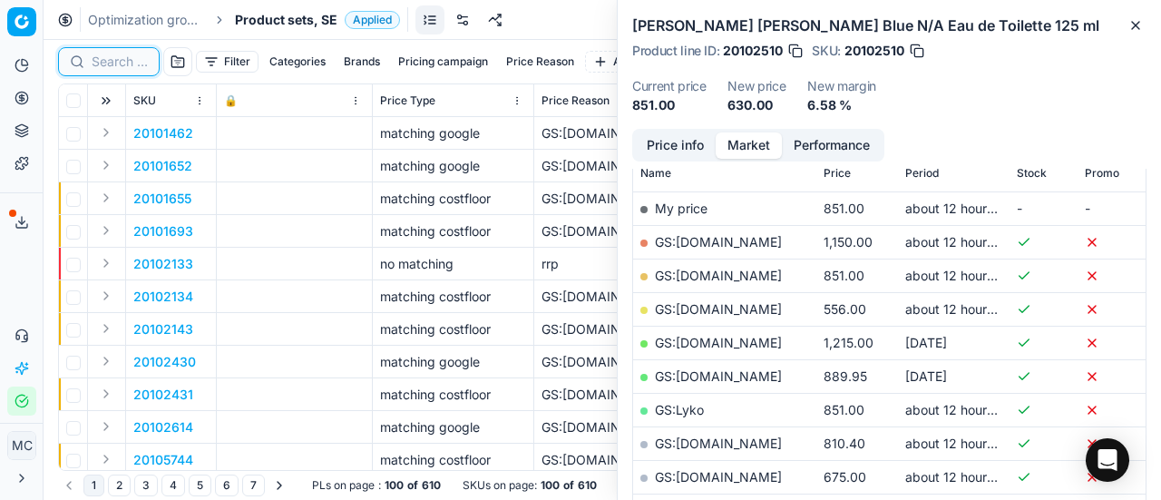
click at [143, 61] on input at bounding box center [120, 62] width 56 height 18
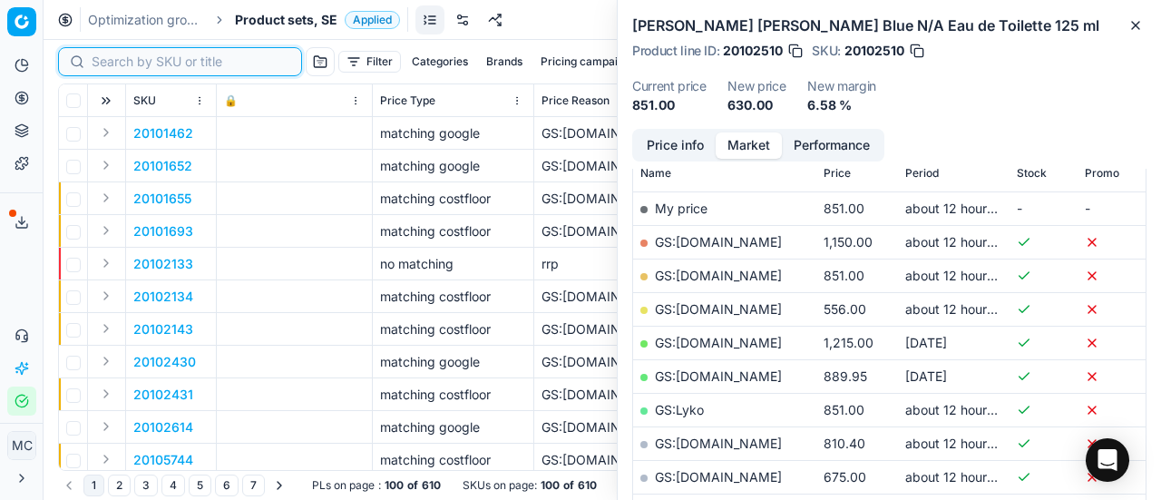
paste input "80077062-100"
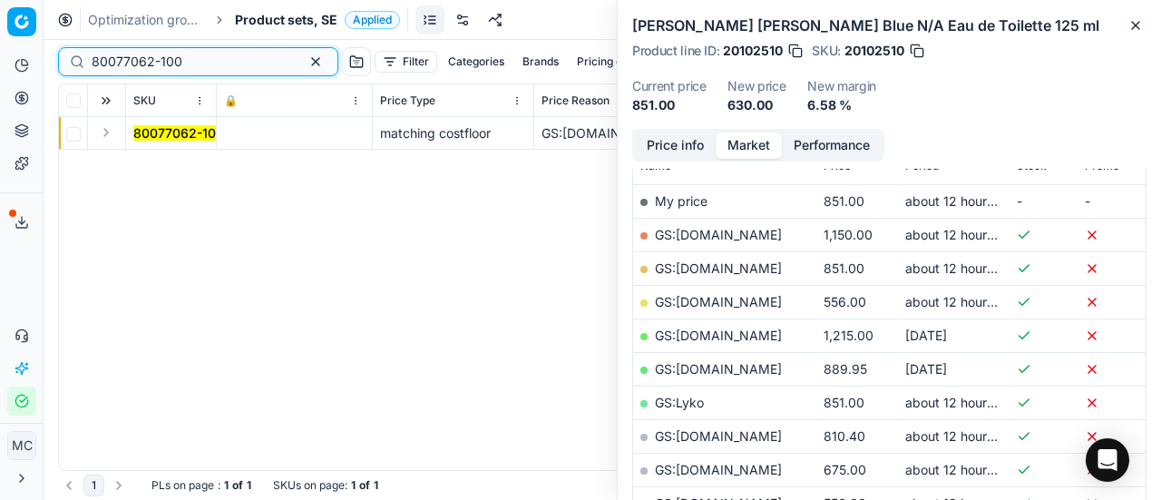
scroll to position [272, 0]
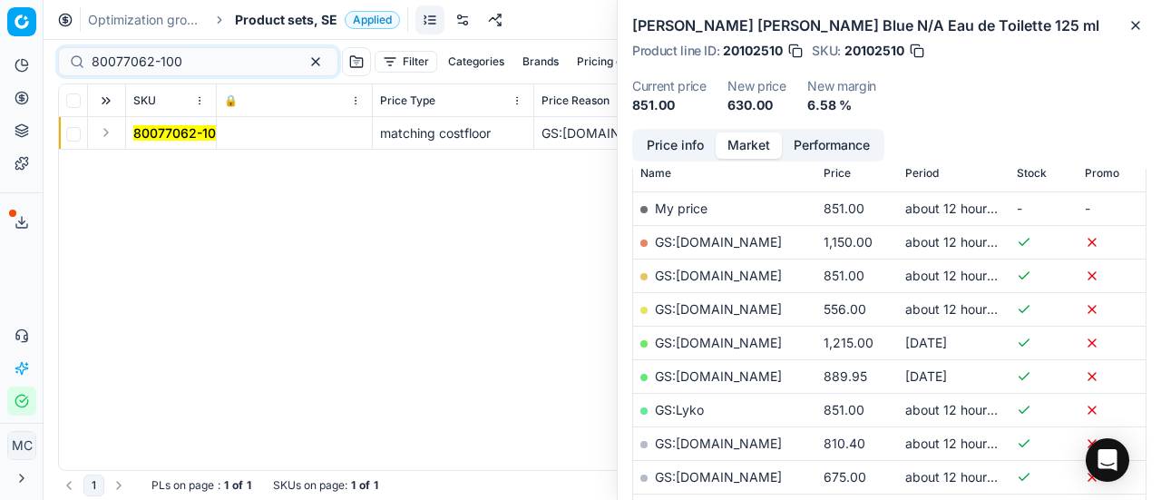
click at [116, 124] on td at bounding box center [107, 133] width 38 height 33
click at [102, 132] on button "Expand" at bounding box center [106, 133] width 22 height 22
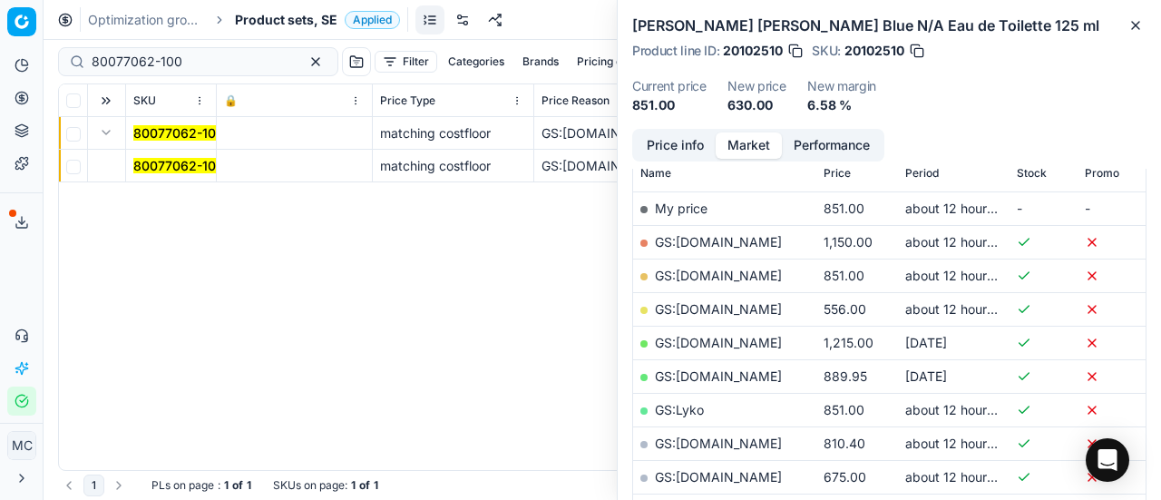
click at [160, 164] on mark "80077062-100" at bounding box center [178, 165] width 91 height 15
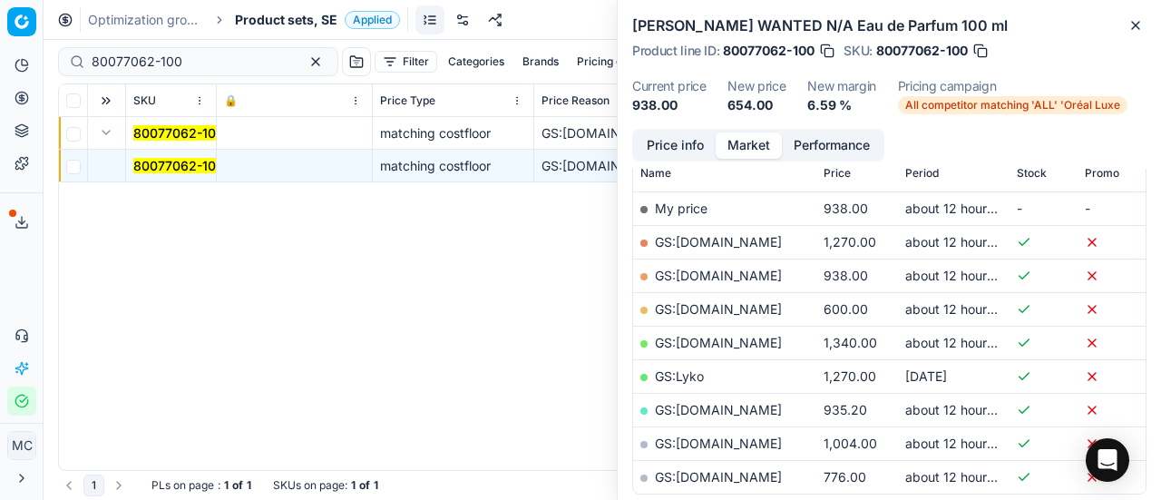
click at [698, 148] on button "Price info" at bounding box center [675, 145] width 81 height 26
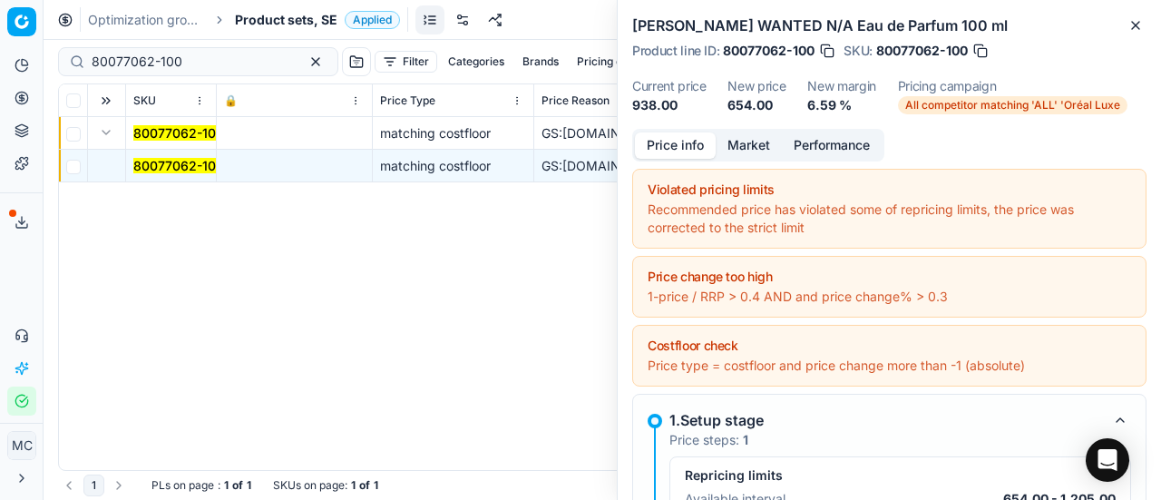
click at [738, 144] on button "Market" at bounding box center [749, 145] width 66 height 26
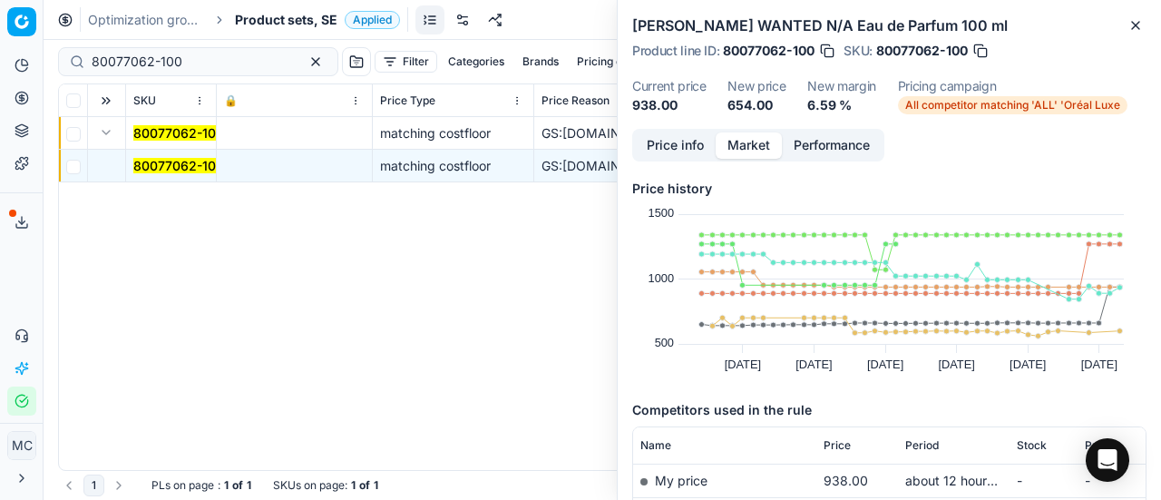
scroll to position [91, 0]
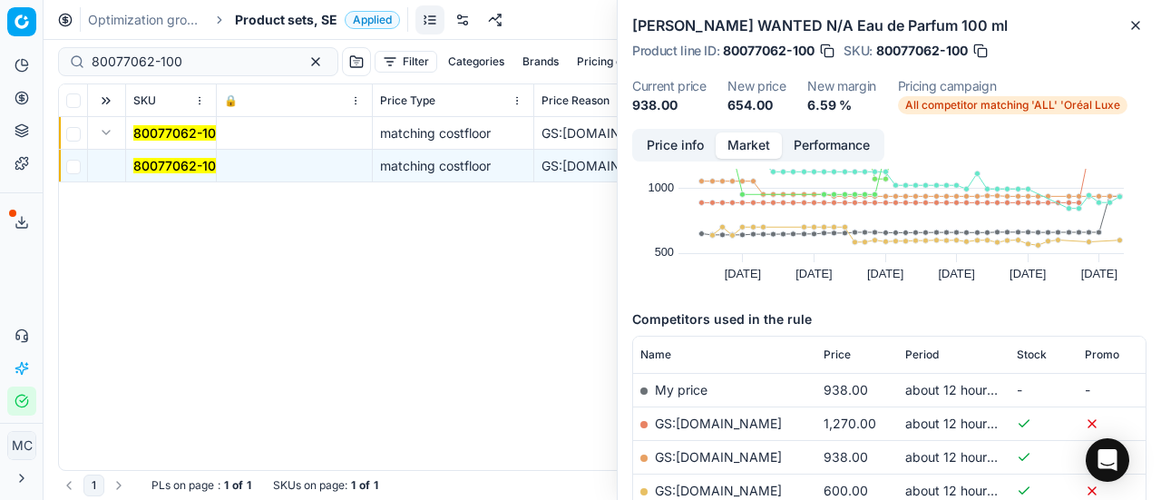
click at [750, 488] on link "GS:[DOMAIN_NAME]" at bounding box center [718, 490] width 127 height 15
drag, startPoint x: 205, startPoint y: 63, endPoint x: 0, endPoint y: 8, distance: 212.3
click at [0, 17] on div "Pricing platform Analytics Pricing Product portfolio Templates Export service 1…" at bounding box center [580, 250] width 1161 height 500
paste input "44185-1"
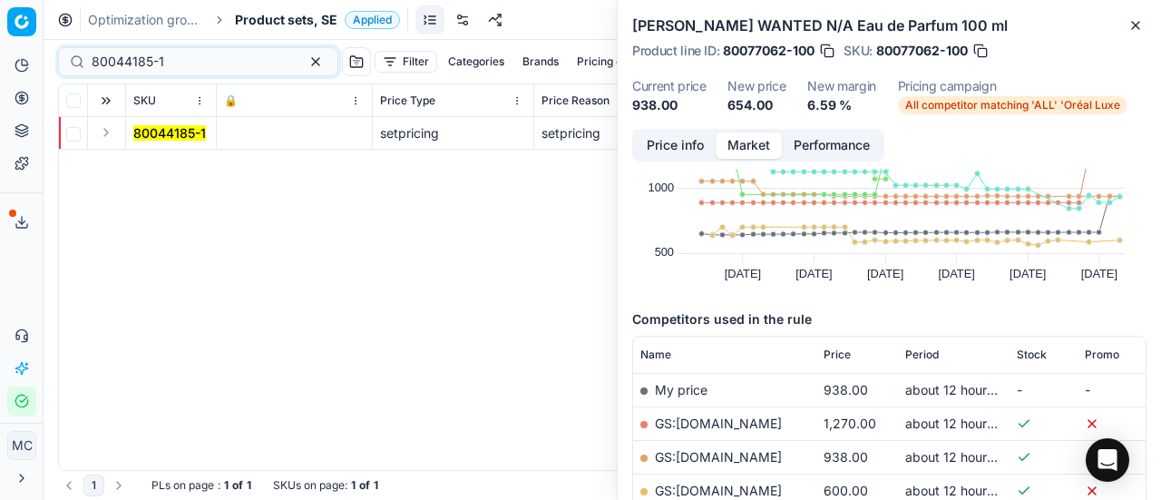
click at [118, 135] on td at bounding box center [107, 133] width 38 height 33
click at [97, 131] on button "Expand" at bounding box center [106, 133] width 22 height 22
click at [158, 168] on mark "80044185-1" at bounding box center [169, 165] width 73 height 15
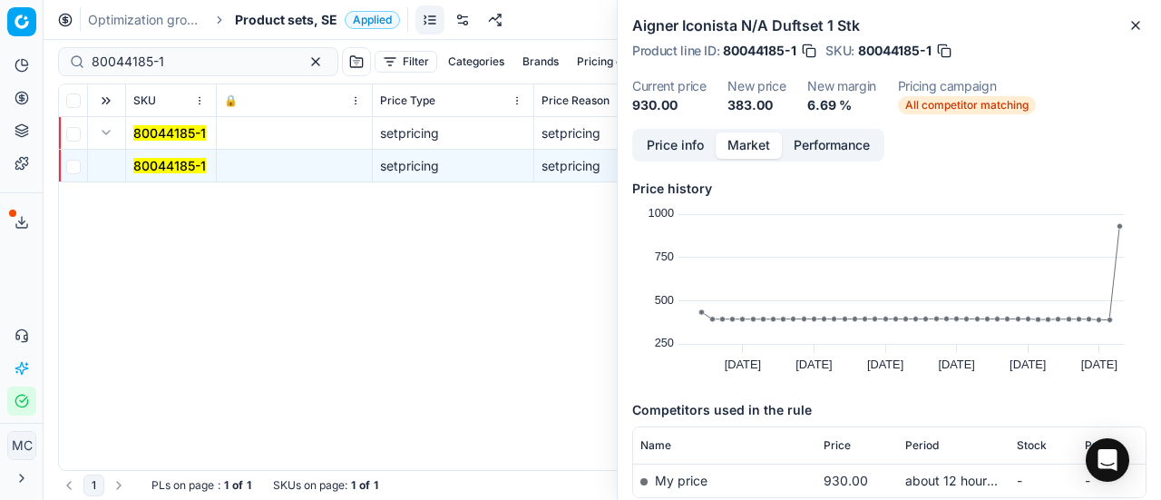
click at [693, 146] on button "Price info" at bounding box center [675, 145] width 81 height 26
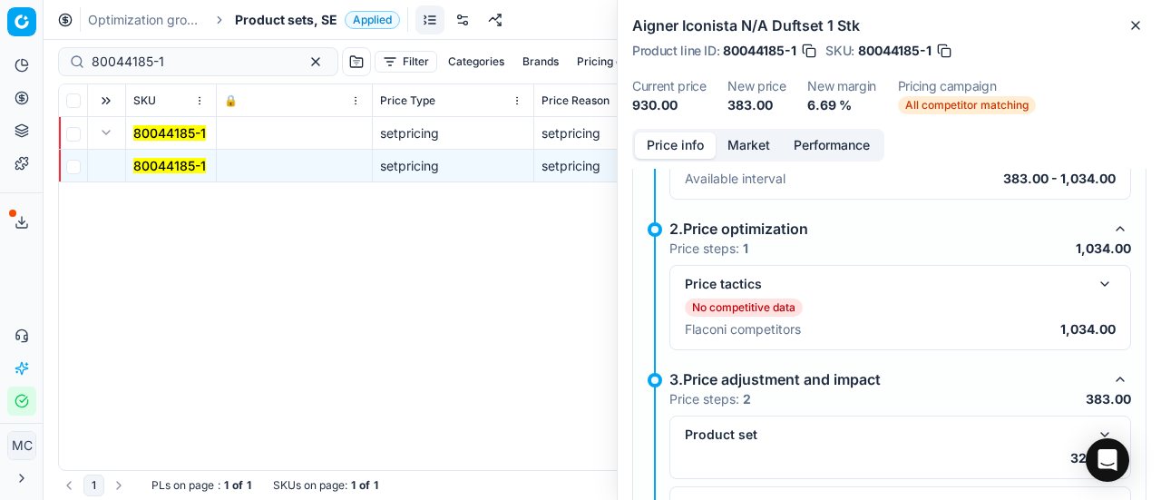
click at [1096, 282] on button "button" at bounding box center [1105, 284] width 22 height 22
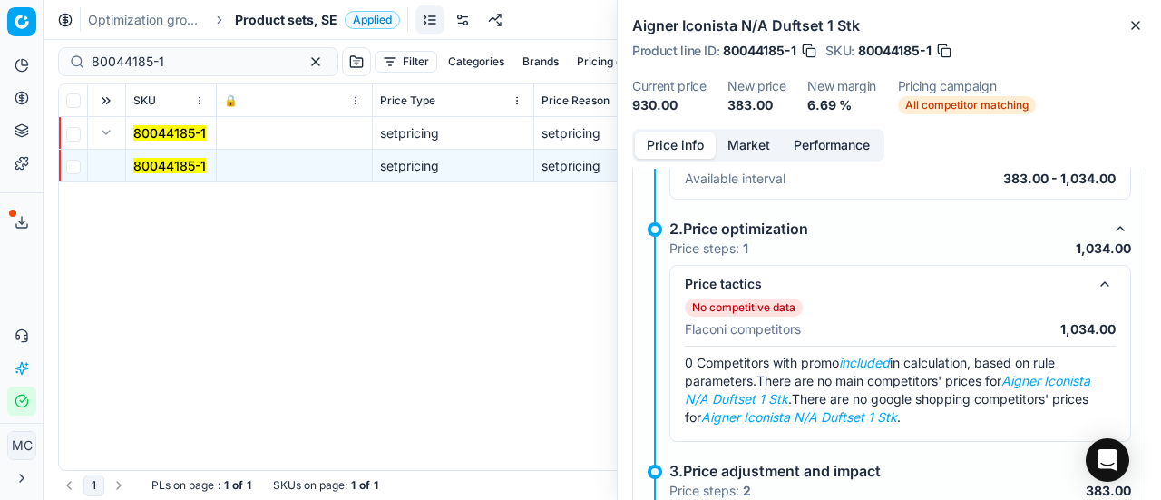
click at [749, 135] on button "Market" at bounding box center [749, 145] width 66 height 26
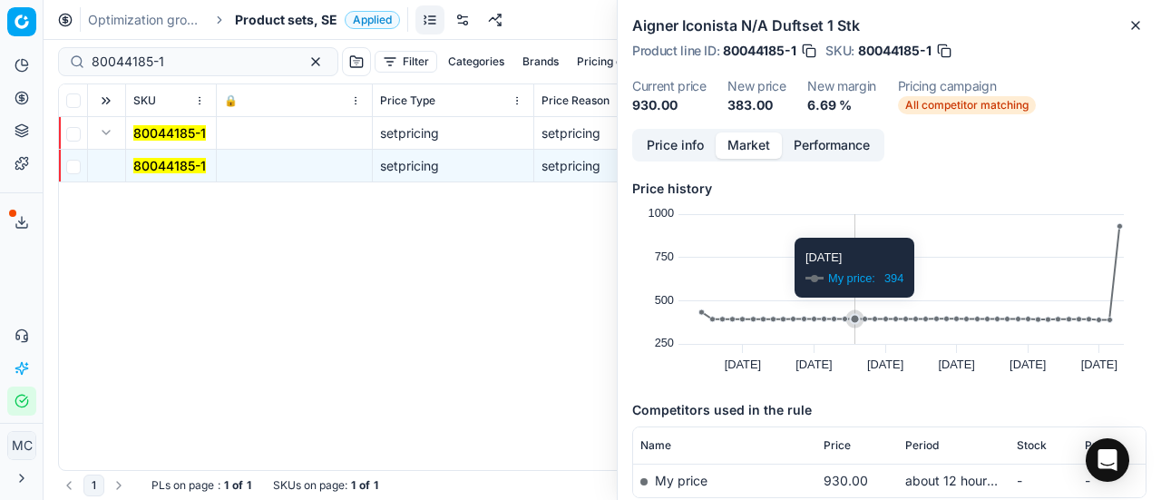
scroll to position [105, 0]
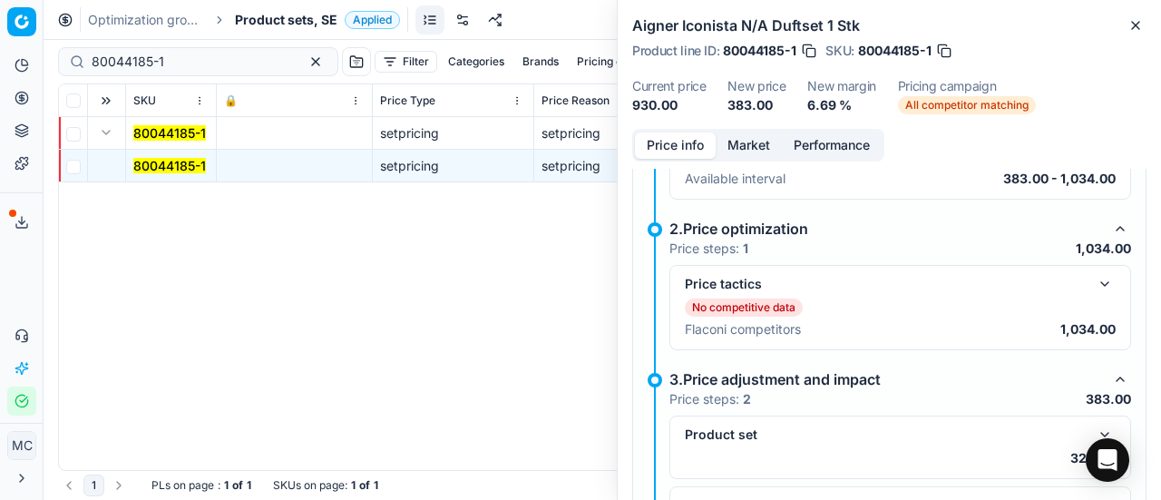
click at [672, 146] on button "Price info" at bounding box center [675, 145] width 81 height 26
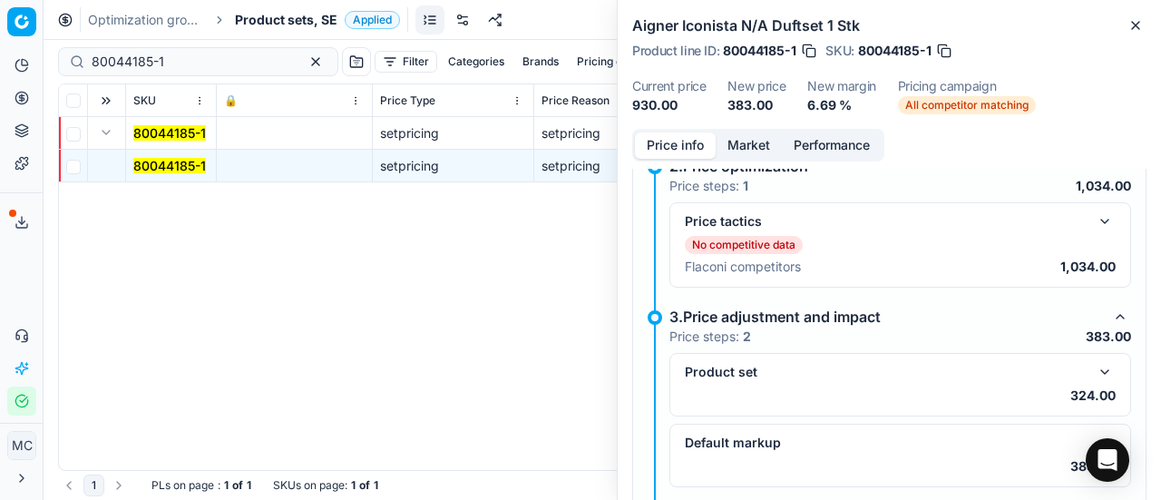
scroll to position [388, 0]
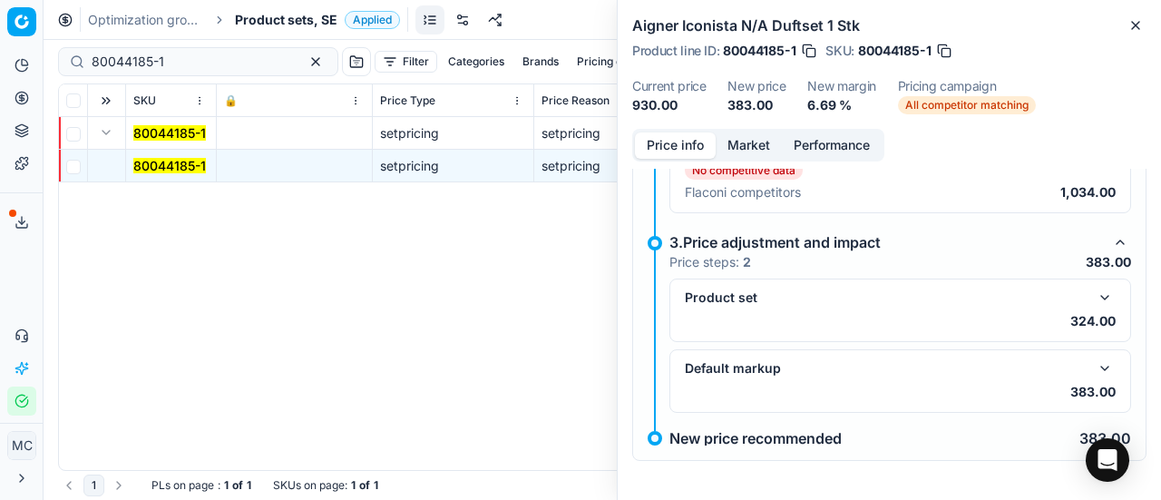
click at [1094, 293] on button "button" at bounding box center [1105, 298] width 22 height 22
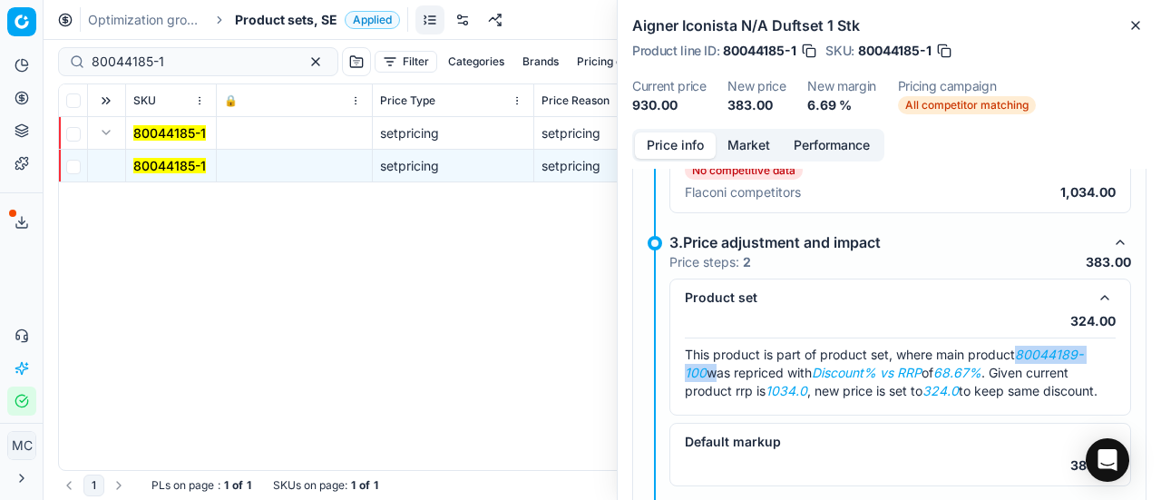
drag, startPoint x: 1020, startPoint y: 351, endPoint x: 708, endPoint y: 364, distance: 311.4
click at [708, 364] on span "This product is part of product set, where main product 80044189-100 was repric…" at bounding box center [891, 373] width 413 height 52
copy span "80044189-100"
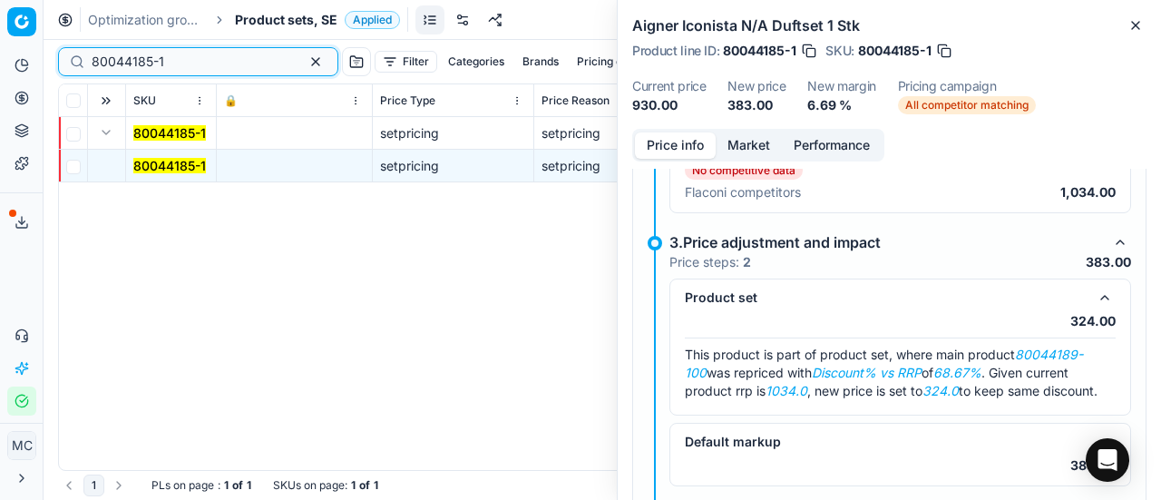
drag, startPoint x: 122, startPoint y: 63, endPoint x: 0, endPoint y: 14, distance: 131.4
click at [0, 14] on div "Pricing platform Analytics Pricing Product portfolio Templates Export service 1…" at bounding box center [580, 250] width 1161 height 500
paste input "9-100"
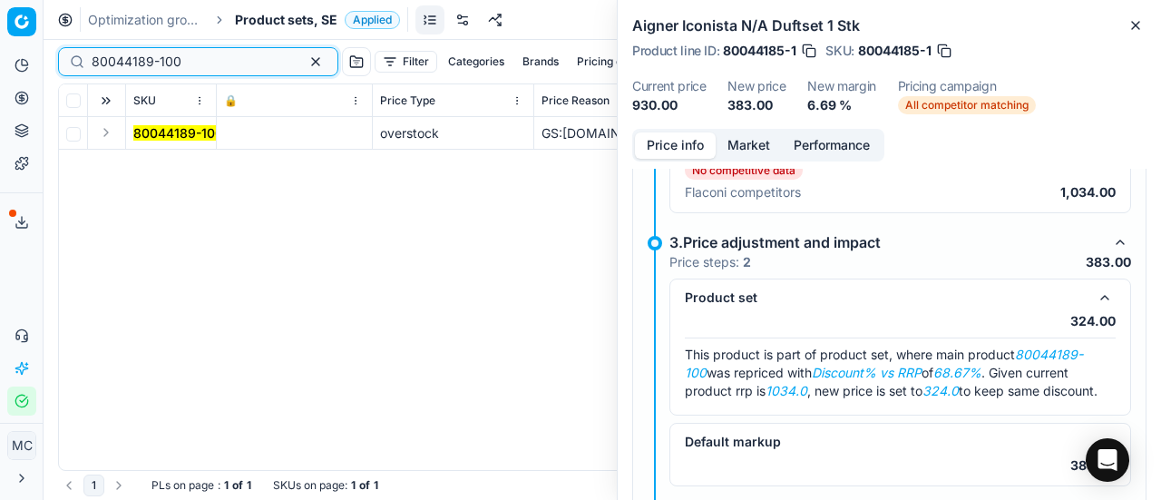
type input "80044189-100"
click at [110, 133] on button "Expand" at bounding box center [106, 133] width 22 height 22
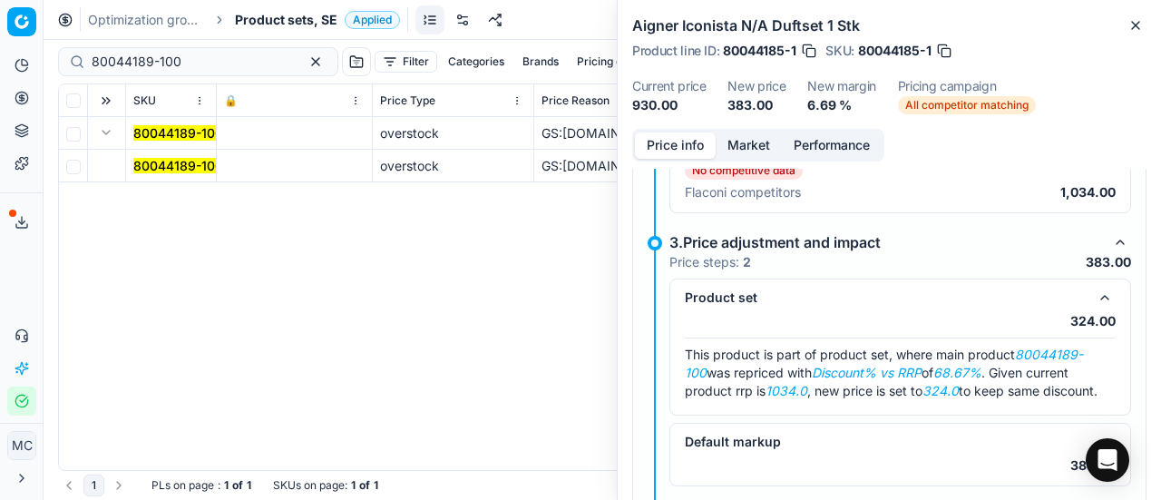
click at [185, 165] on mark "80044189-100" at bounding box center [178, 165] width 90 height 15
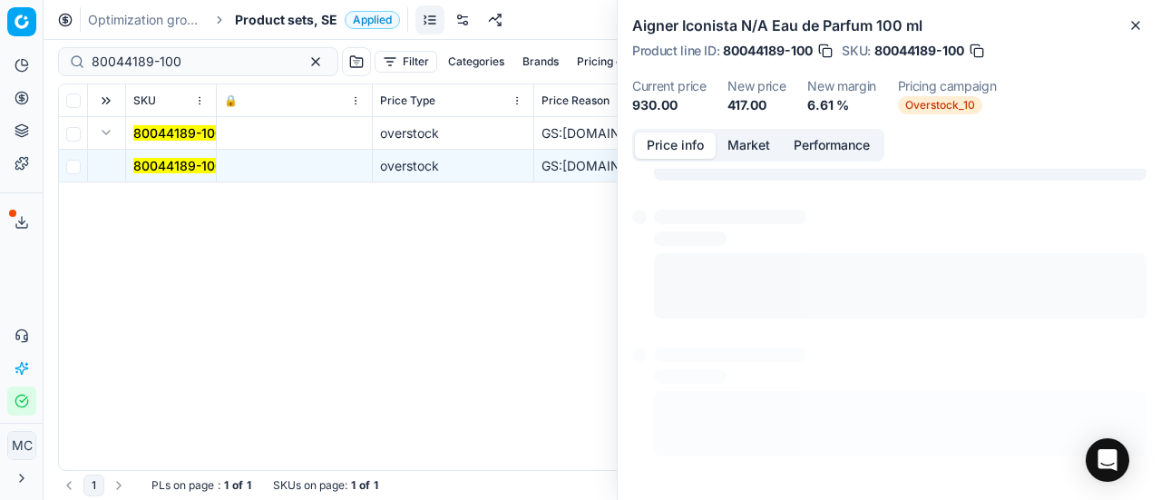
scroll to position [142, 0]
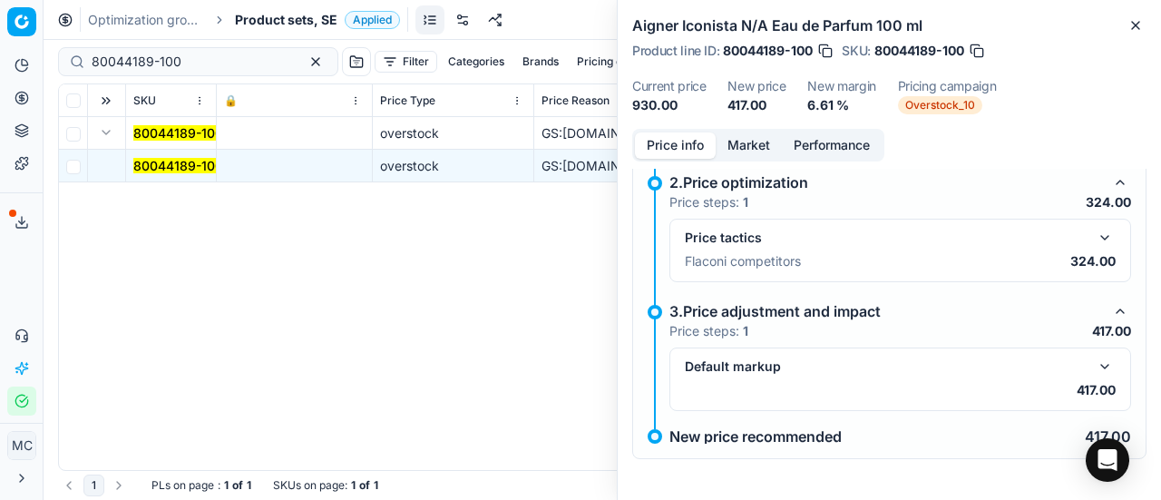
click at [687, 146] on button "Price info" at bounding box center [675, 145] width 81 height 26
click at [1094, 230] on button "button" at bounding box center [1105, 238] width 22 height 22
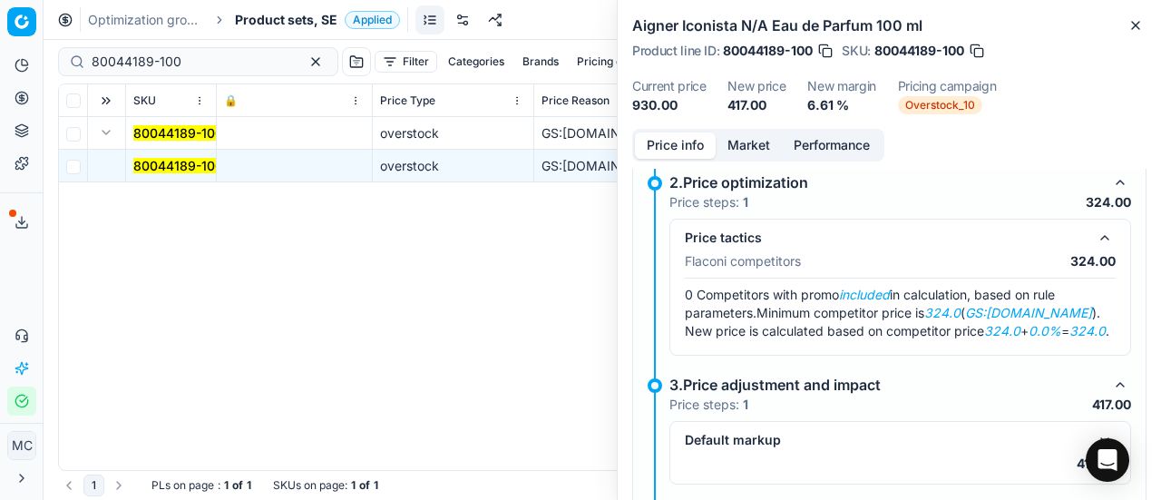
click at [754, 142] on button "Market" at bounding box center [749, 145] width 66 height 26
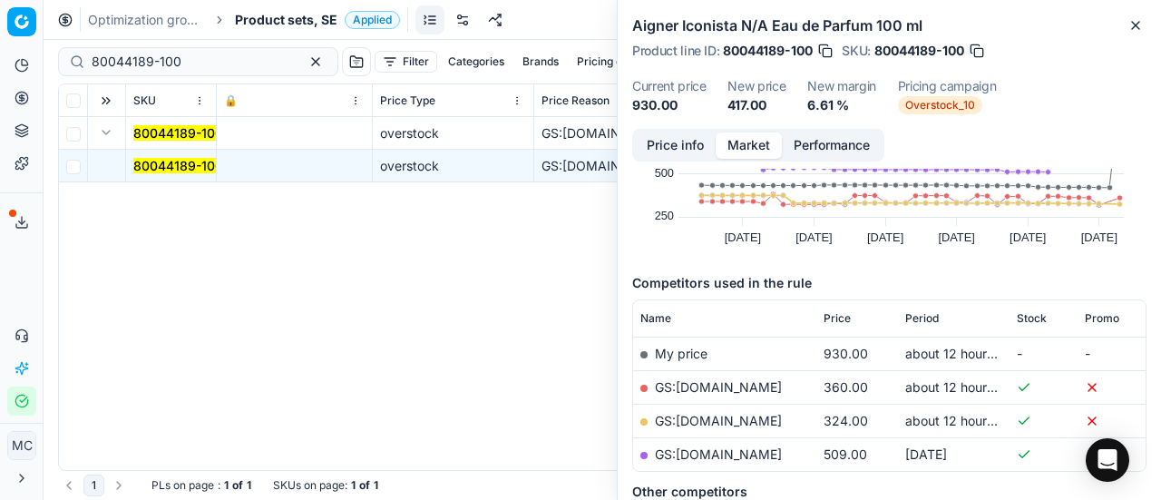
scroll to position [272, 0]
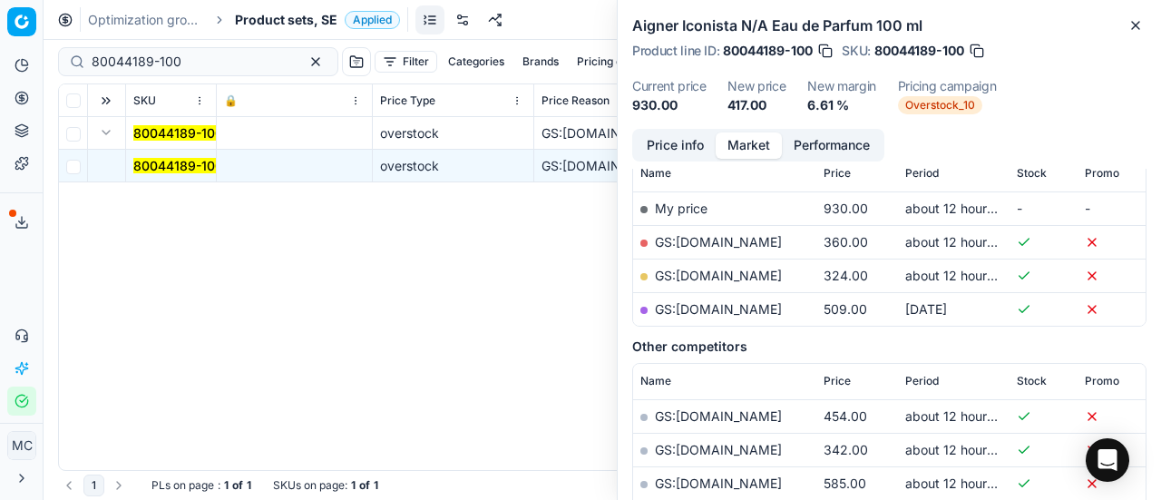
click at [718, 275] on link "GS:[DOMAIN_NAME]" at bounding box center [718, 275] width 127 height 15
click at [299, 23] on span "Product sets, SE" at bounding box center [286, 20] width 103 height 18
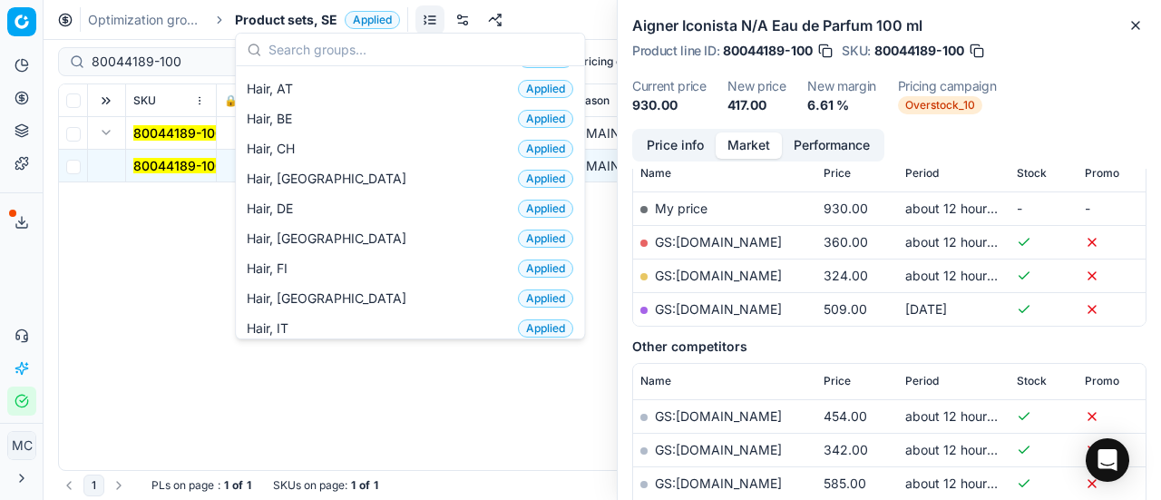
scroll to position [454, 0]
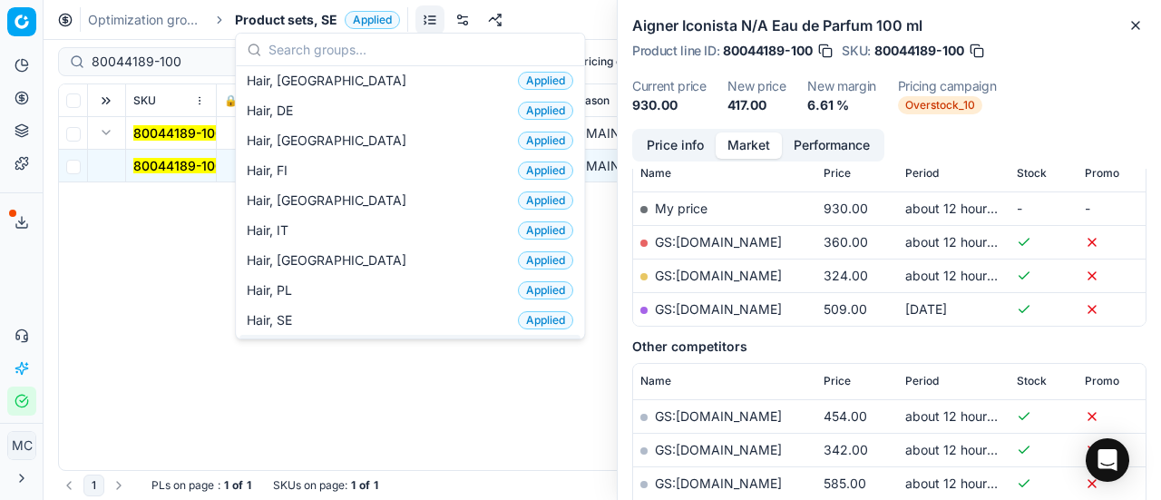
click at [356, 335] on div "Makeup up_Eye_Lip_Nail, AT Applied" at bounding box center [409, 350] width 341 height 30
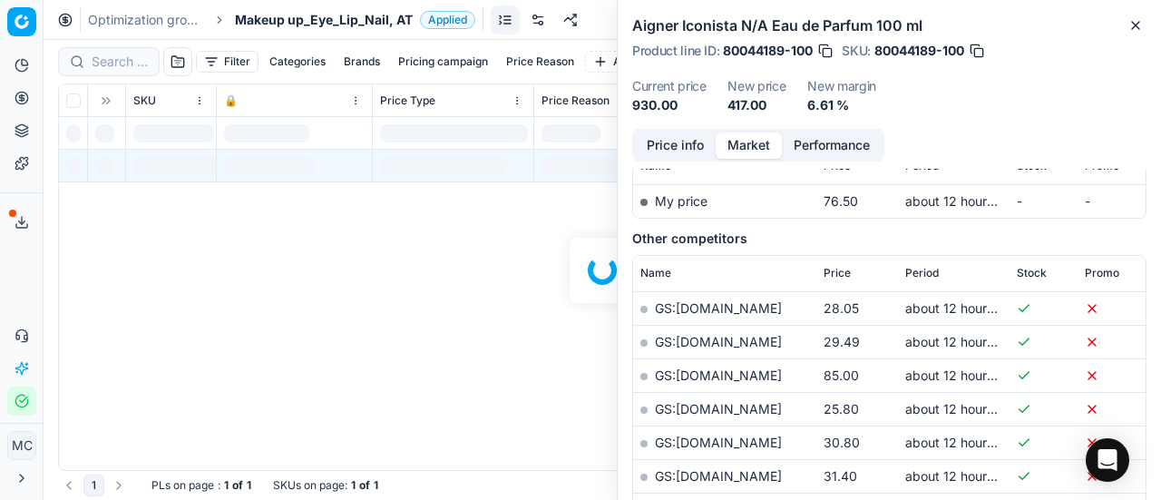
click at [289, 19] on span "Makeup up_Eye_Lip_Nail, AT" at bounding box center [324, 20] width 178 height 18
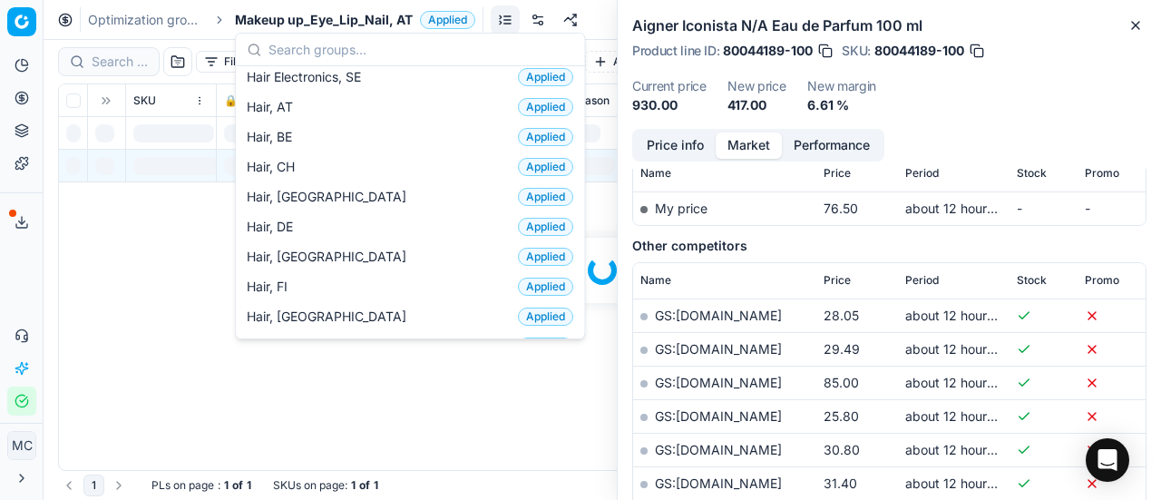
scroll to position [454, 0]
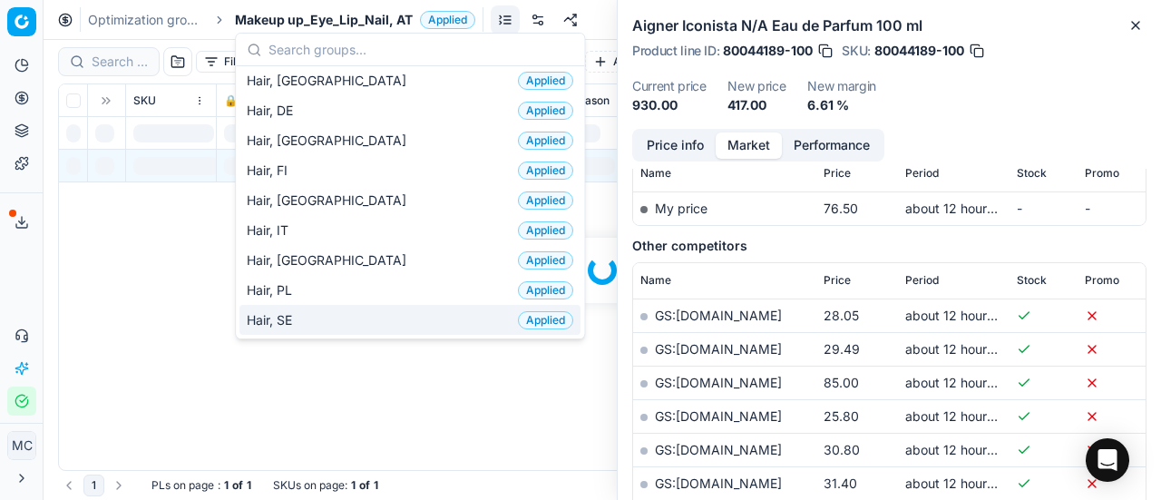
click at [333, 305] on div "Hair, SE Applied" at bounding box center [409, 320] width 341 height 30
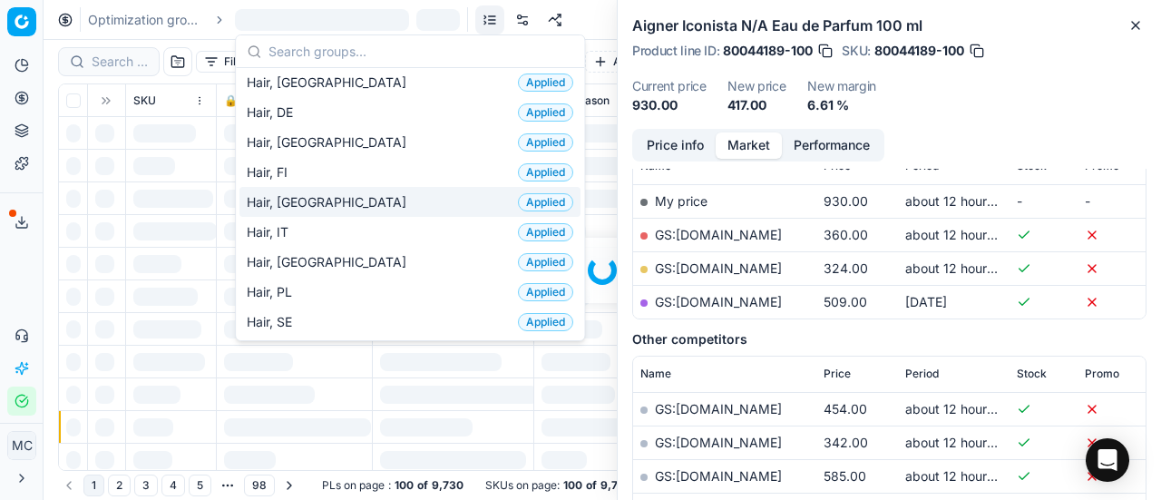
scroll to position [272, 0]
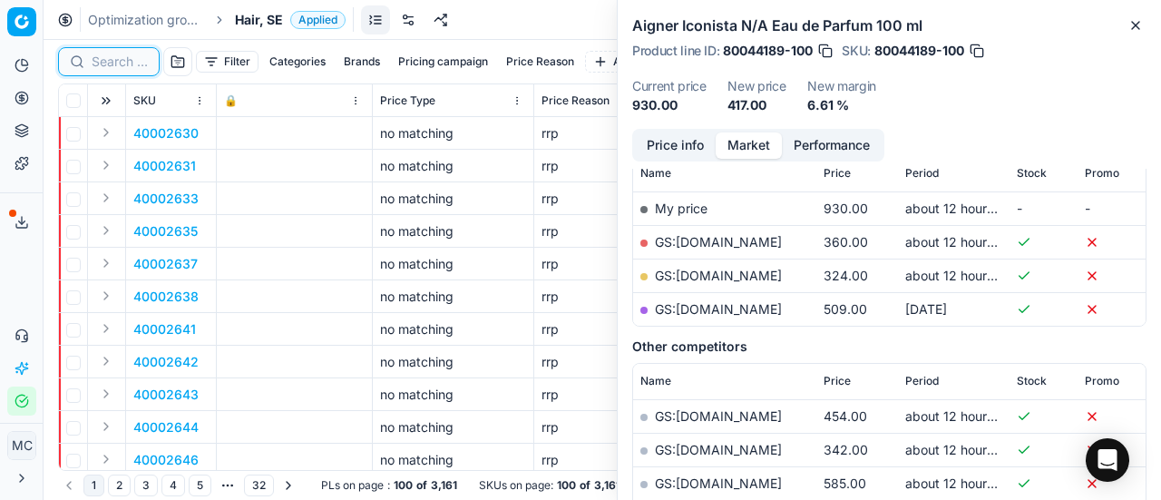
click at [123, 62] on input at bounding box center [120, 62] width 56 height 18
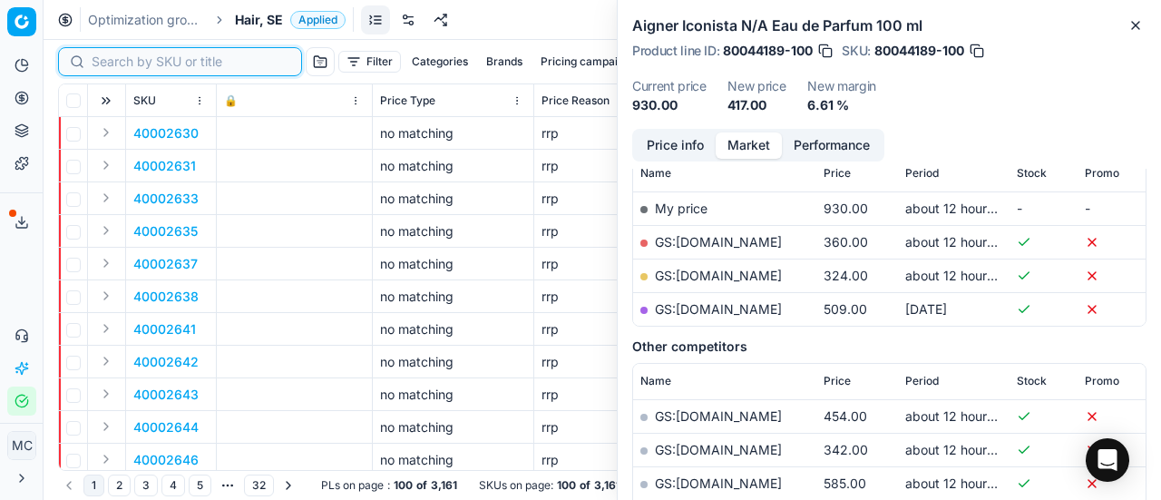
paste input "80008936-1000"
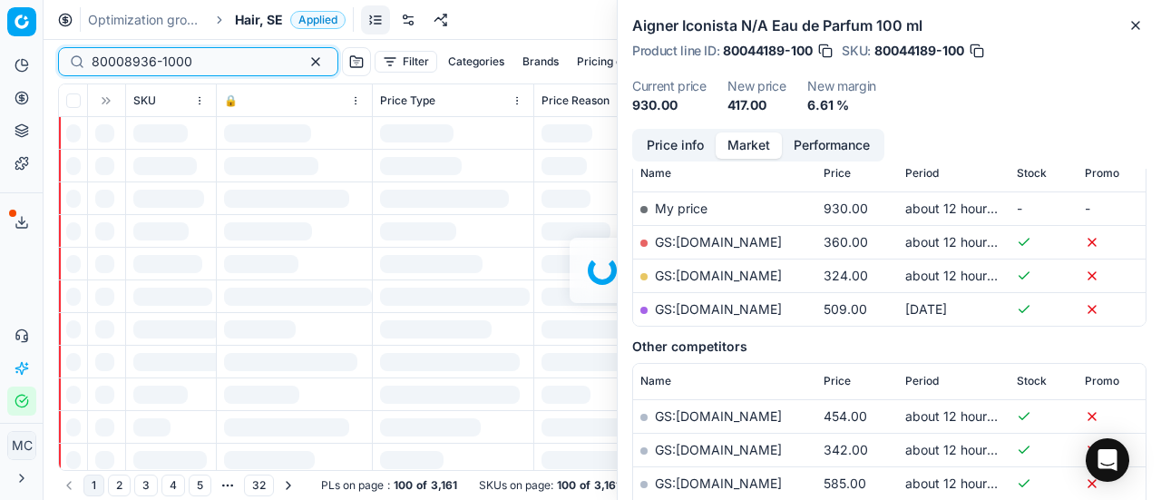
scroll to position [272, 0]
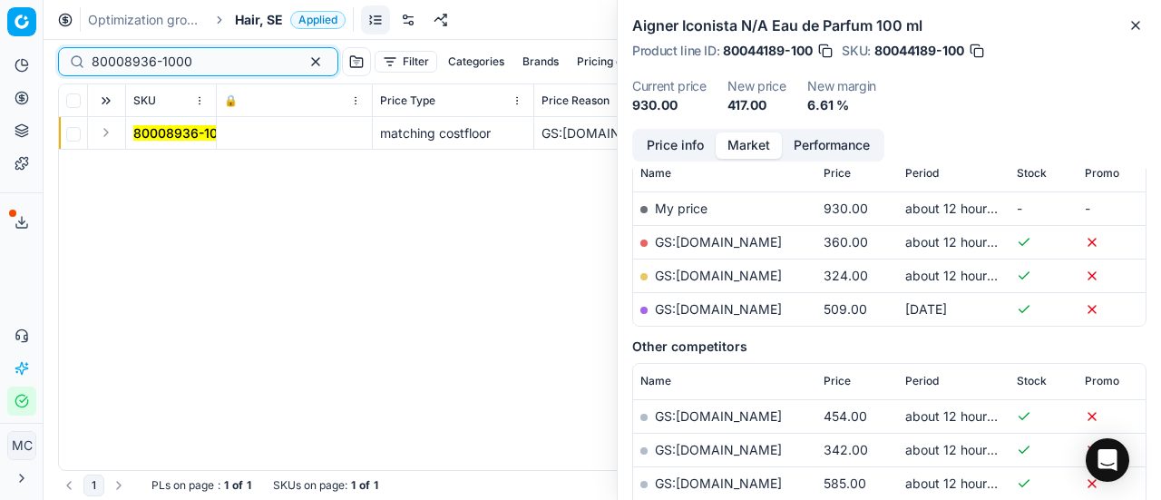
type input "80008936-1000"
click at [116, 133] on button "Expand" at bounding box center [106, 133] width 22 height 22
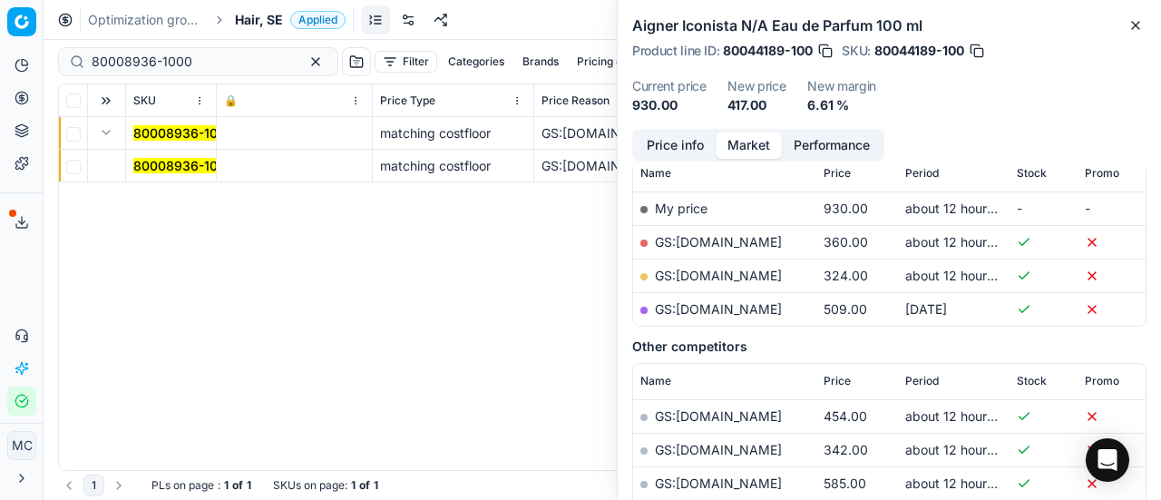
click at [186, 164] on mark "80008936-1000" at bounding box center [183, 165] width 101 height 15
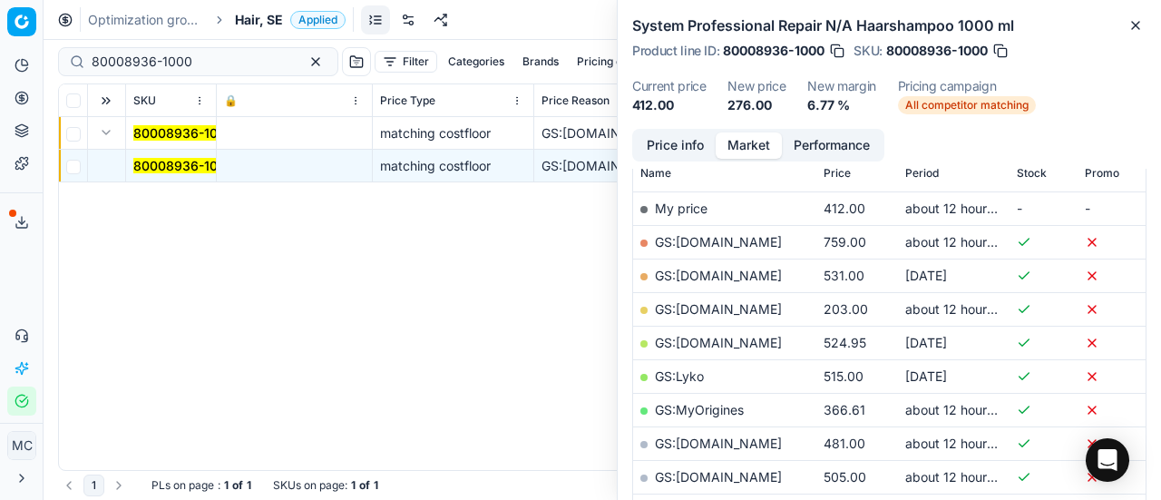
click at [670, 143] on button "Price info" at bounding box center [675, 145] width 81 height 26
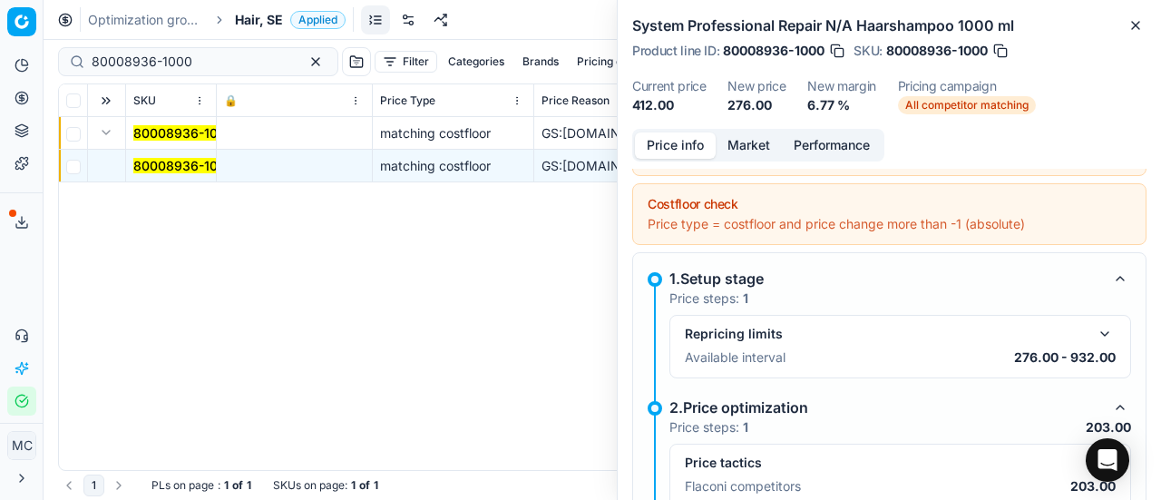
scroll to position [323, 0]
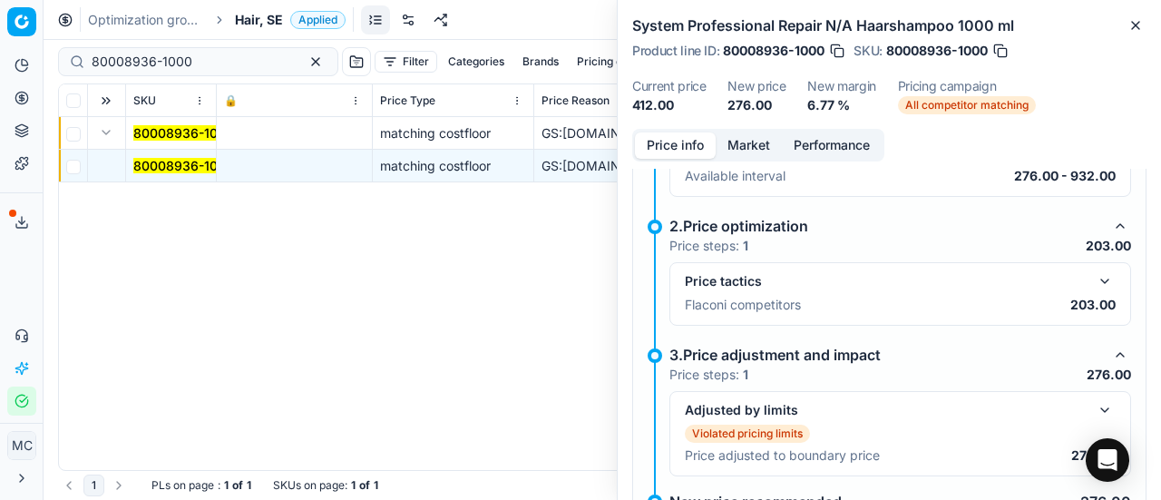
click at [1098, 275] on button "button" at bounding box center [1105, 281] width 22 height 22
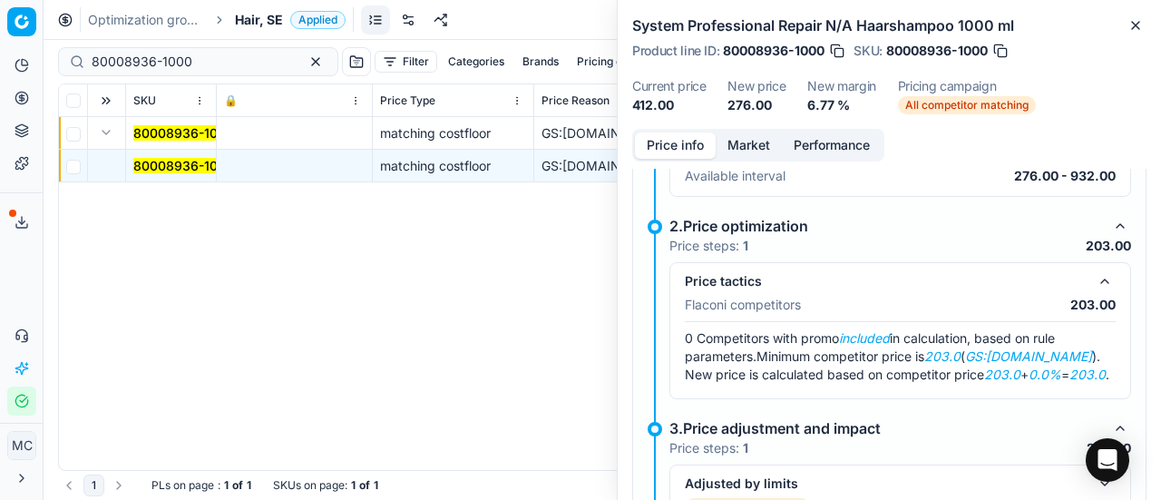
click at [731, 139] on button "Market" at bounding box center [749, 145] width 66 height 26
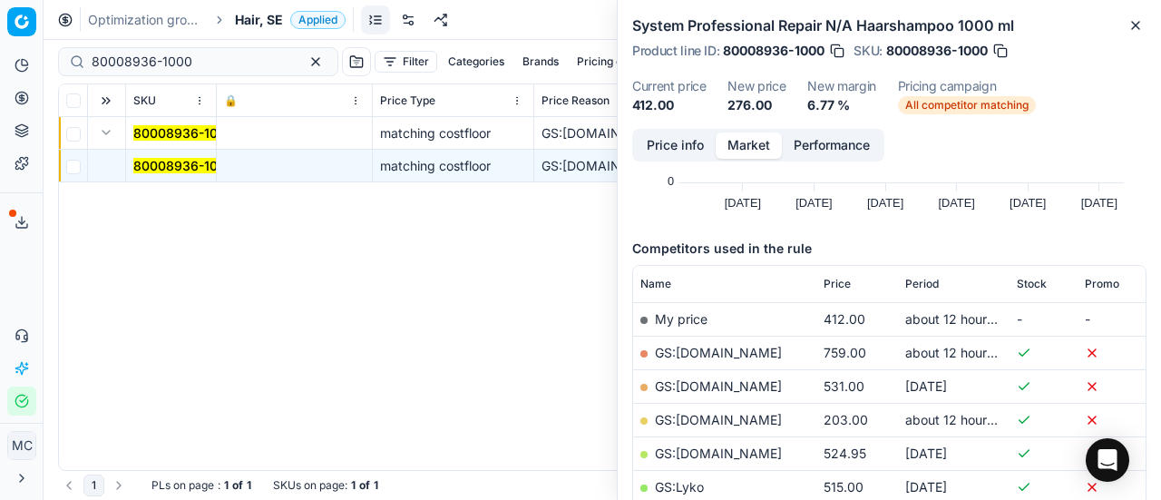
scroll to position [272, 0]
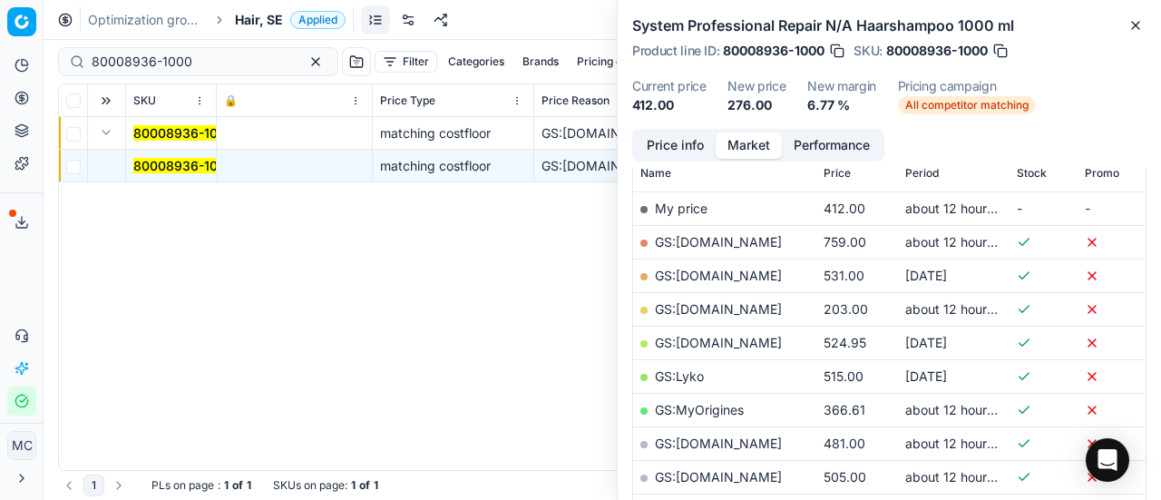
click at [746, 311] on link "GS:[DOMAIN_NAME]" at bounding box center [718, 308] width 127 height 15
click at [255, 21] on span "Hair, SE" at bounding box center [259, 20] width 48 height 18
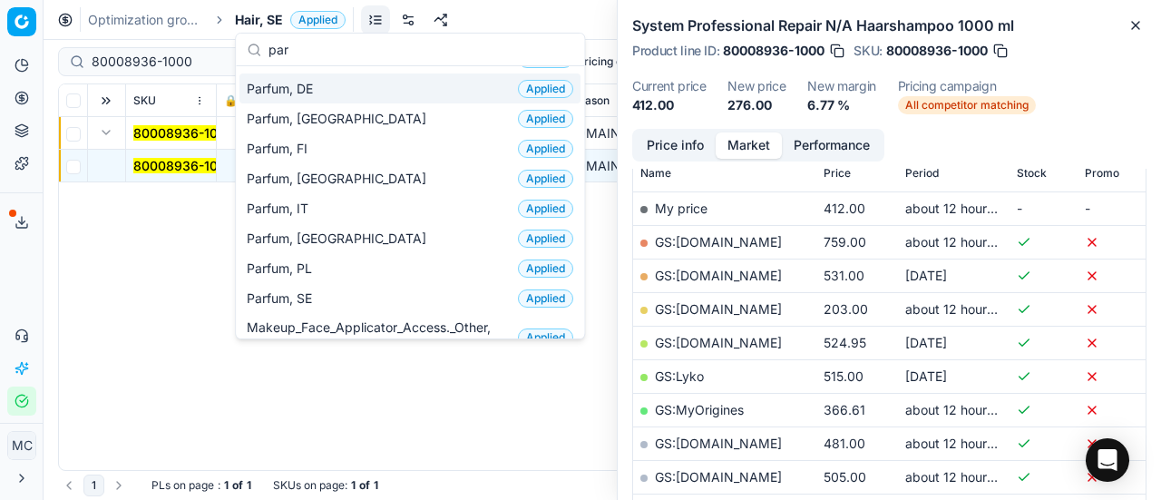
scroll to position [181, 0]
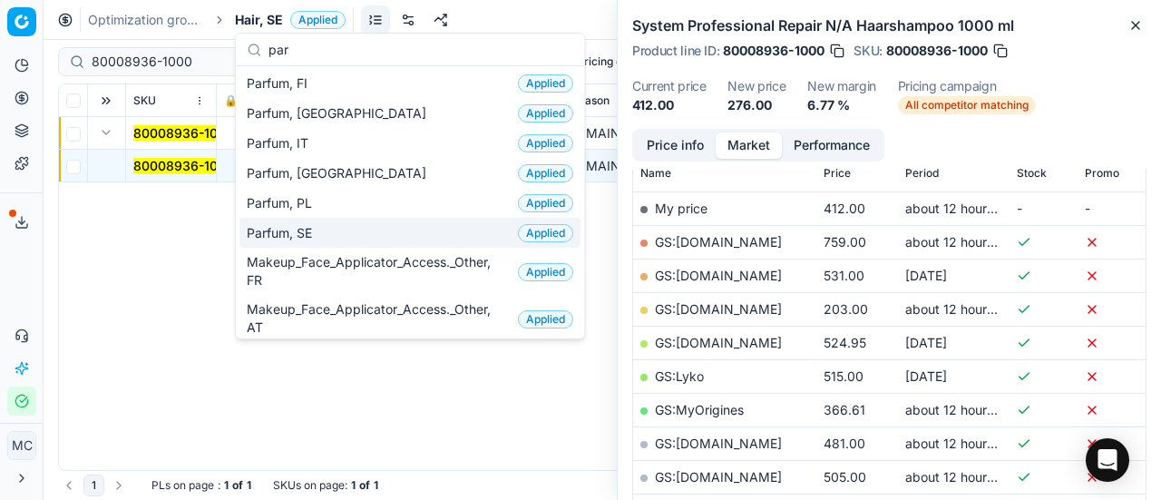
type input "par"
click at [365, 218] on div "Parfum, SE Applied" at bounding box center [409, 233] width 341 height 30
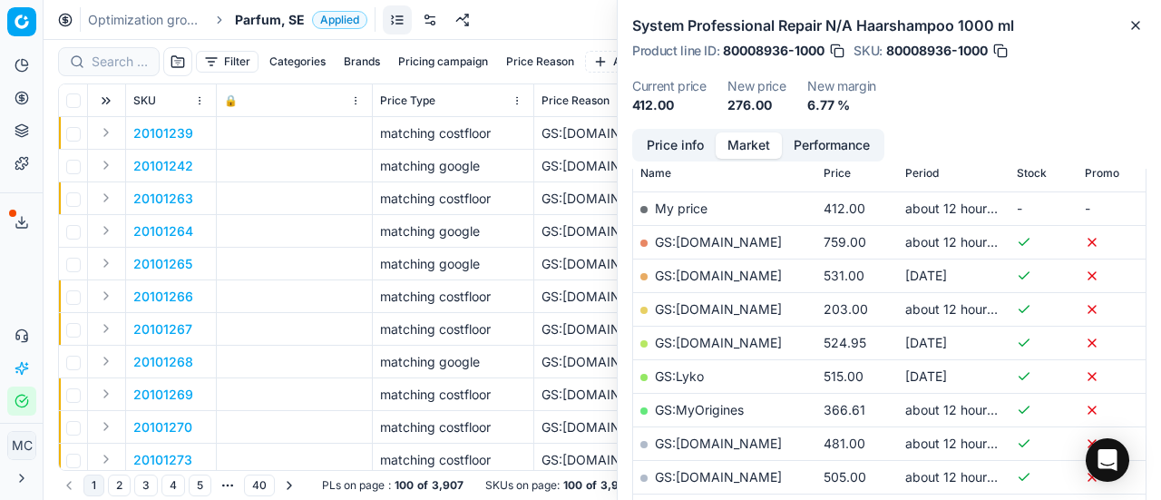
scroll to position [272, 0]
click at [132, 61] on input at bounding box center [120, 62] width 56 height 18
paste input "80016181-50"
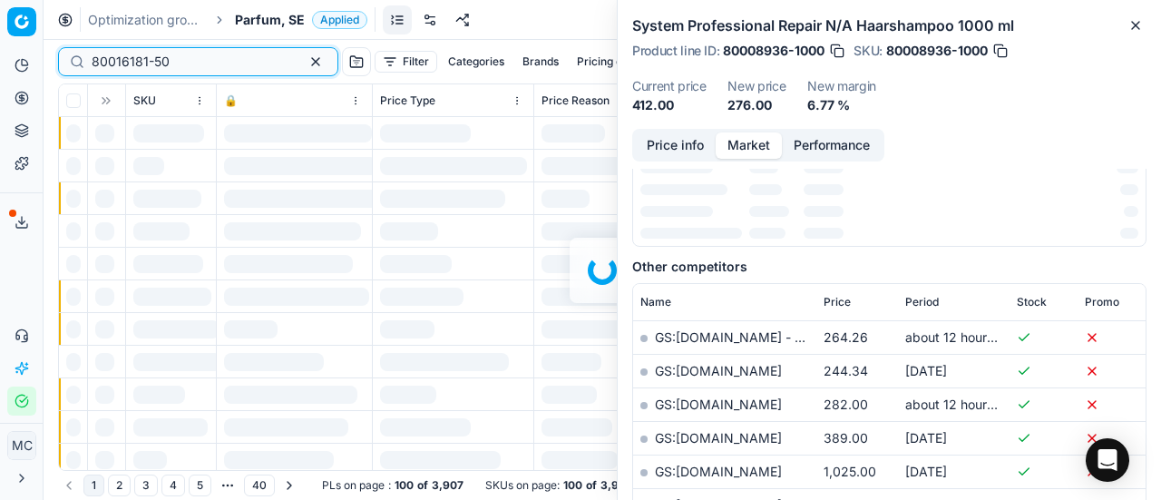
scroll to position [272, 0]
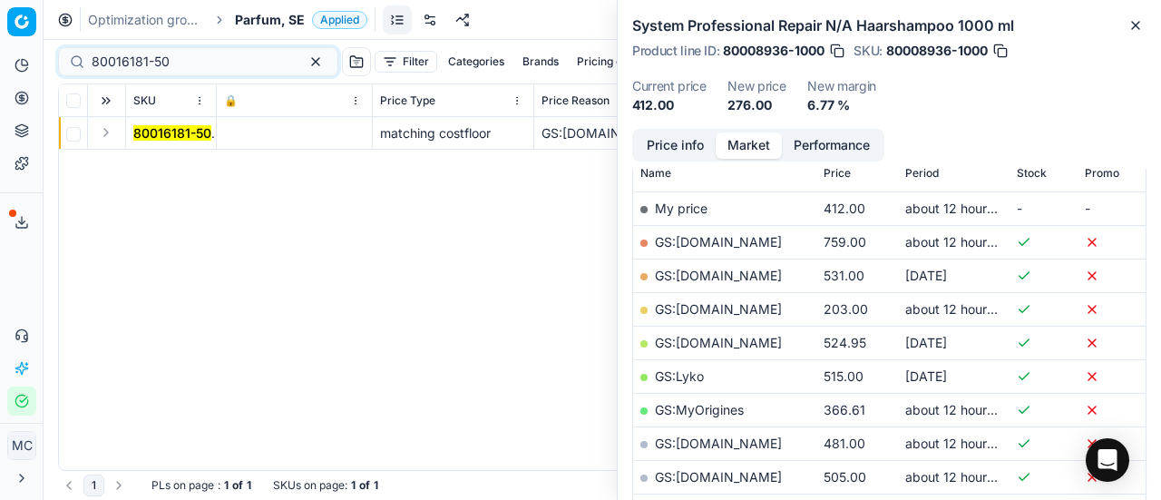
click at [109, 136] on button "Expand" at bounding box center [106, 133] width 22 height 22
click at [165, 162] on mark "80016181-50" at bounding box center [172, 165] width 78 height 15
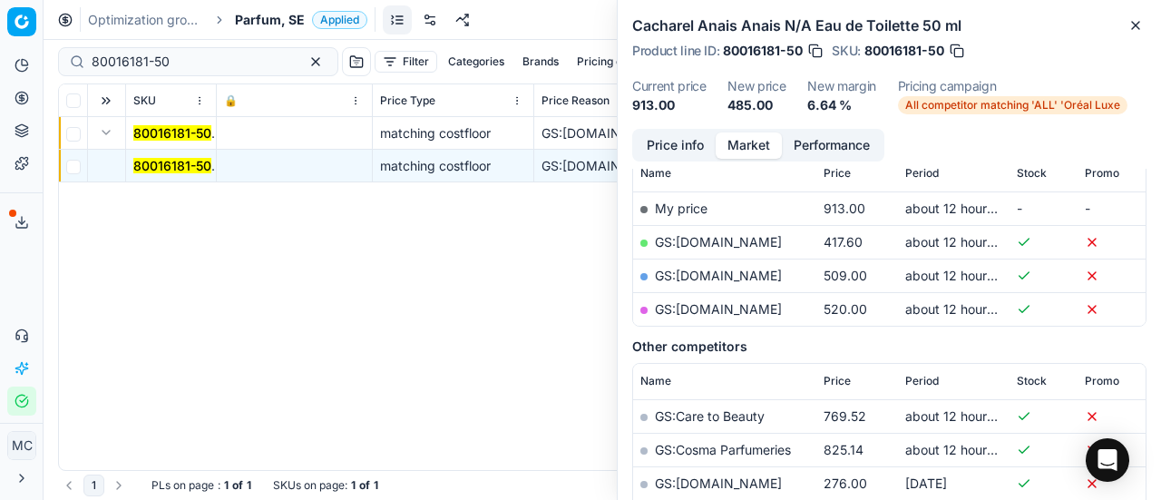
click at [684, 148] on button "Price info" at bounding box center [675, 145] width 81 height 26
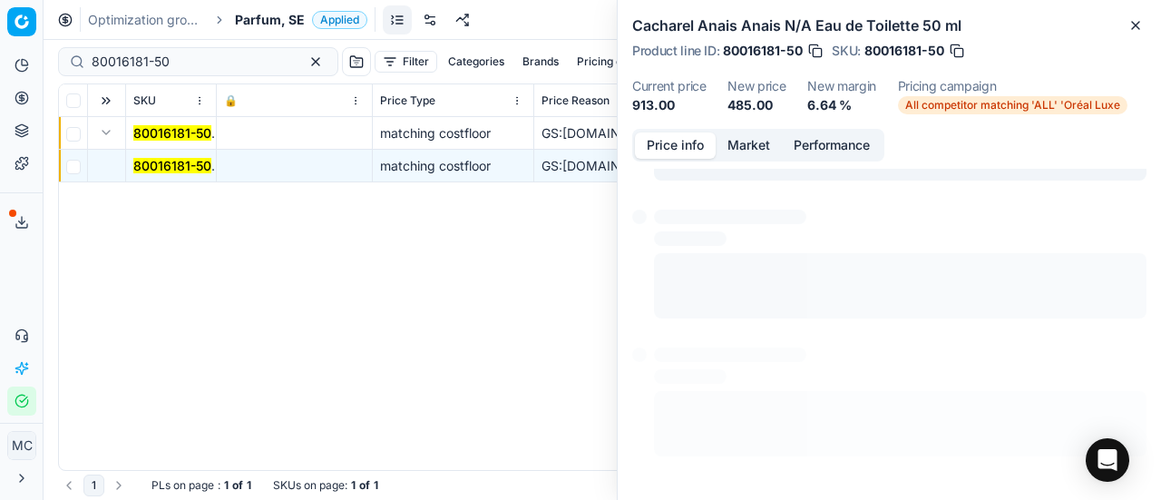
scroll to position [319, 0]
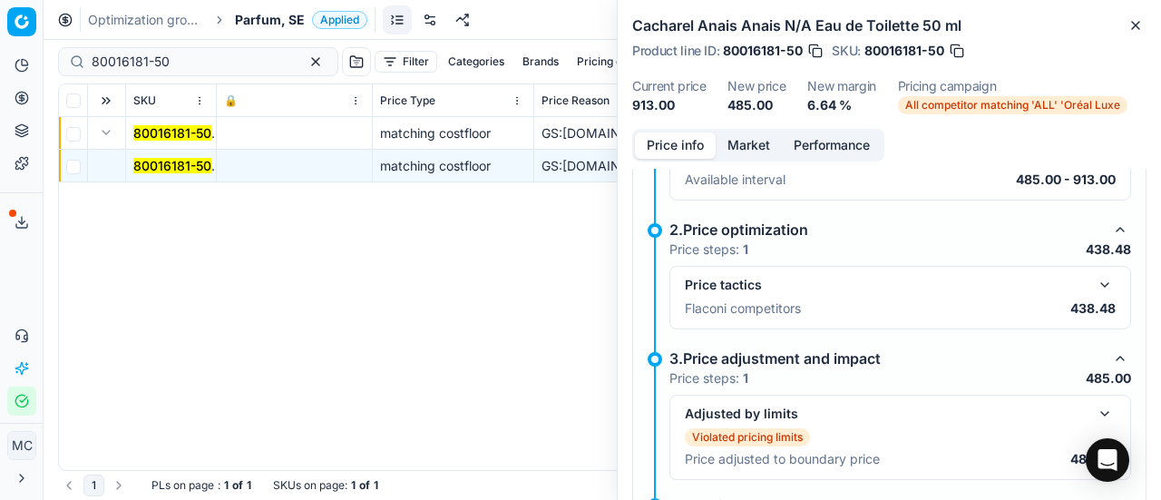
click at [1094, 284] on button "button" at bounding box center [1105, 285] width 22 height 22
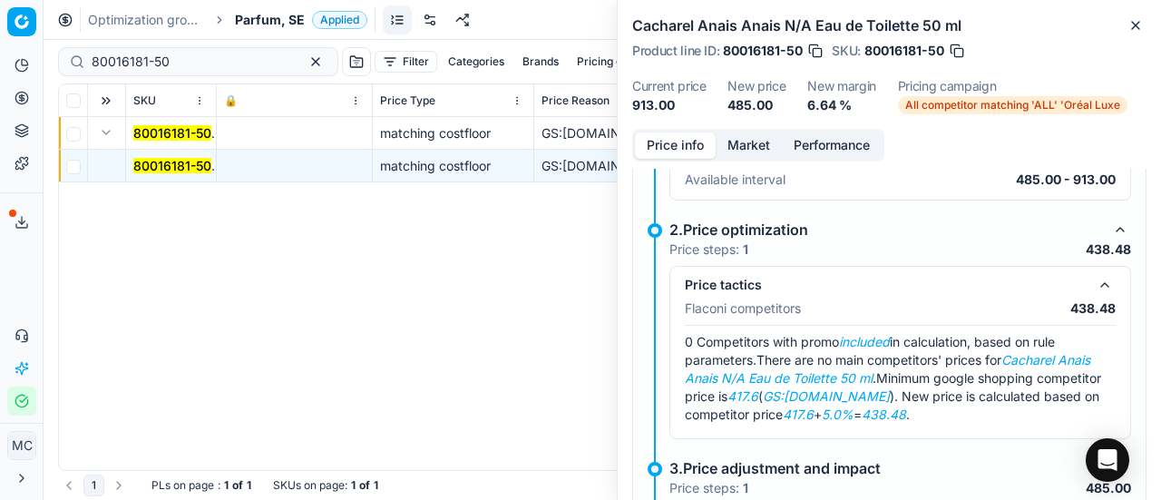
click at [757, 140] on button "Market" at bounding box center [749, 145] width 66 height 26
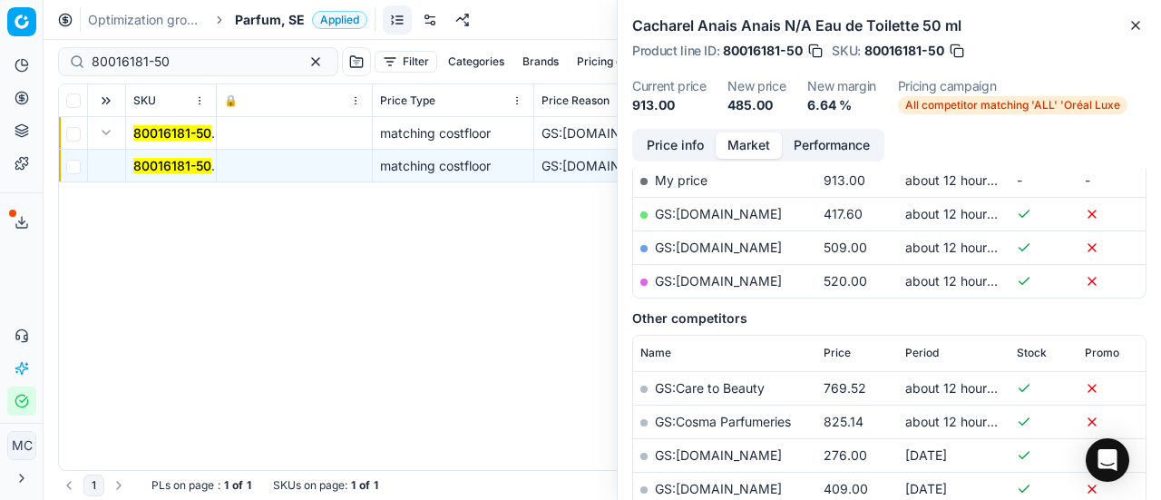
scroll to position [272, 0]
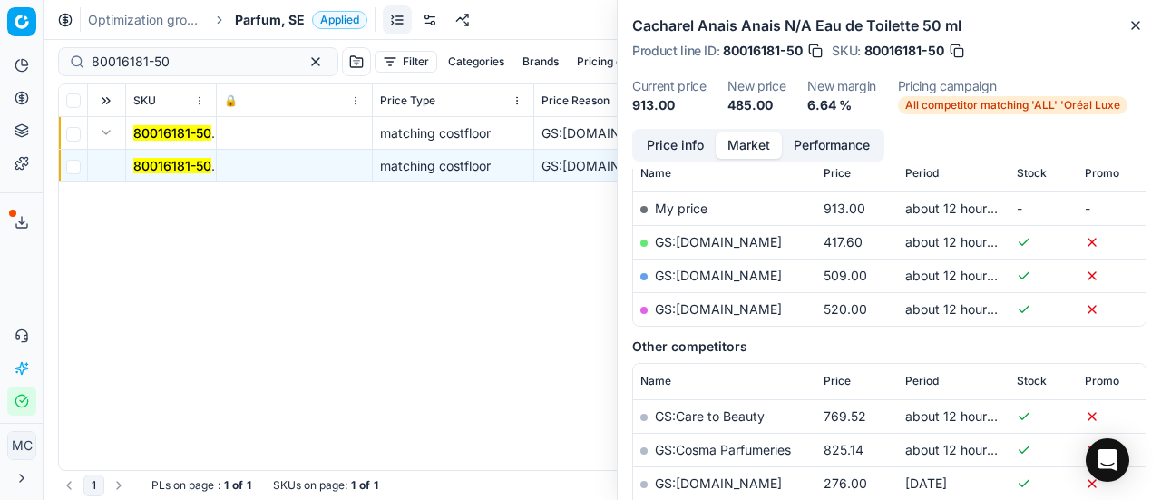
click at [726, 245] on link "GS:[DOMAIN_NAME]" at bounding box center [718, 241] width 127 height 15
click at [706, 273] on link "GS:[DOMAIN_NAME]" at bounding box center [718, 275] width 127 height 15
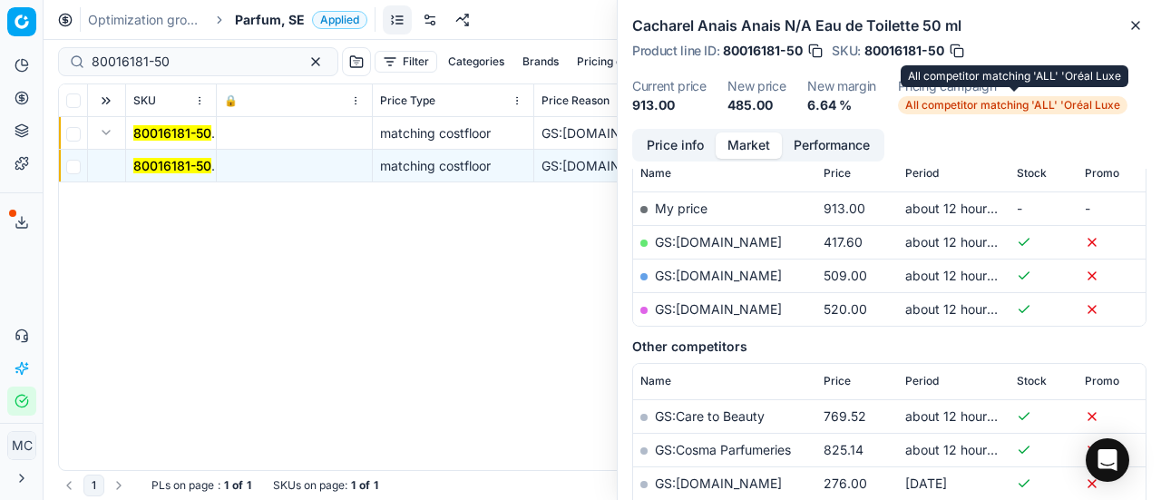
click at [1030, 102] on span "All competitor matching 'ALL' 'Oréal Luxe" at bounding box center [1013, 105] width 230 height 18
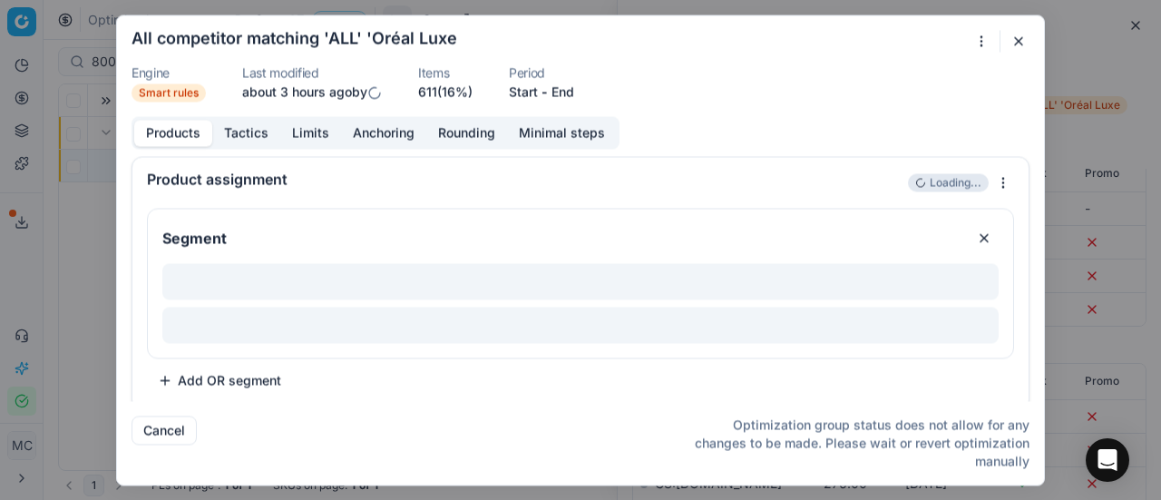
click at [249, 135] on button "Tactics" at bounding box center [246, 133] width 68 height 26
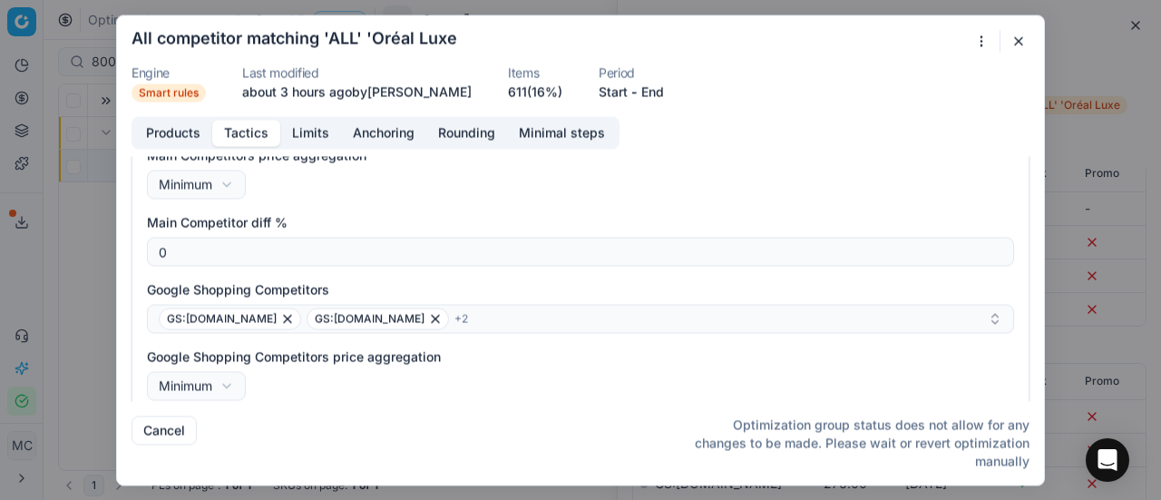
click at [1027, 36] on button "button" at bounding box center [1019, 41] width 22 height 22
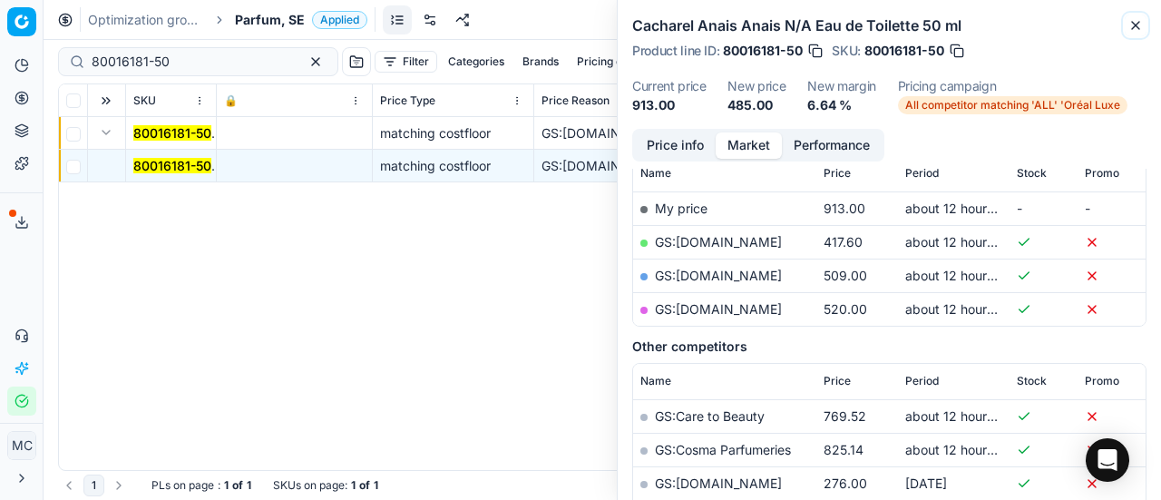
click at [1132, 26] on icon "button" at bounding box center [1135, 25] width 15 height 15
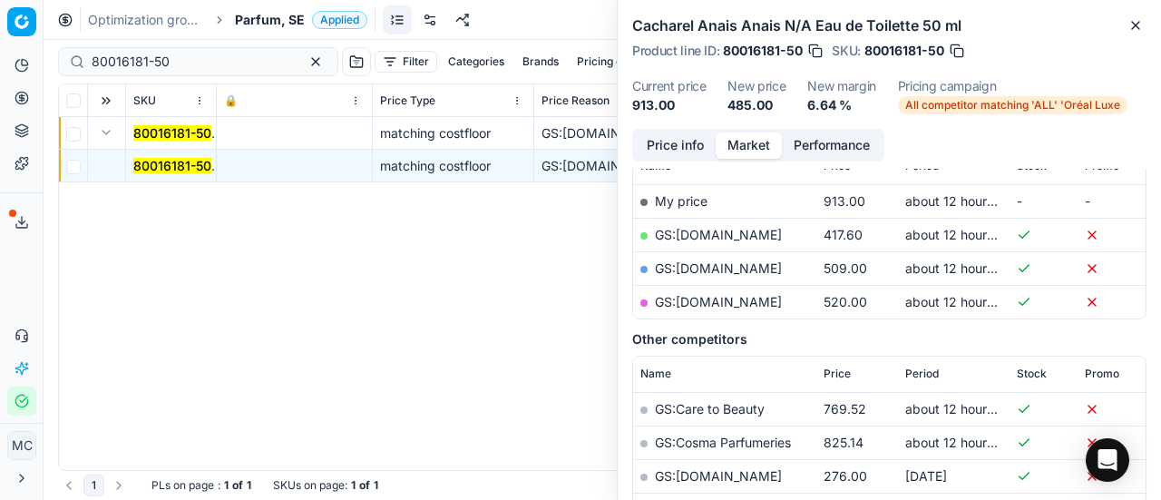
scroll to position [0, 0]
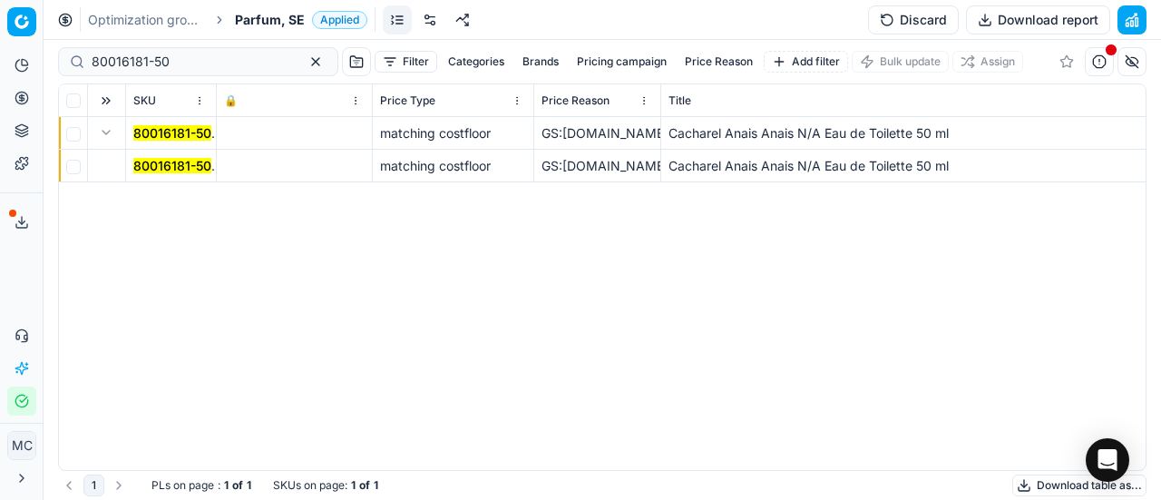
click at [0, 269] on div "Analytics Pricing Product portfolio Templates Export service 18 Contact support…" at bounding box center [21, 233] width 43 height 379
drag, startPoint x: 174, startPoint y: 63, endPoint x: 0, endPoint y: -28, distance: 196.4
click at [0, 0] on html "Pricing platform Analytics Pricing Product portfolio Templates Export service 1…" at bounding box center [580, 250] width 1161 height 500
paste input "68381-9"
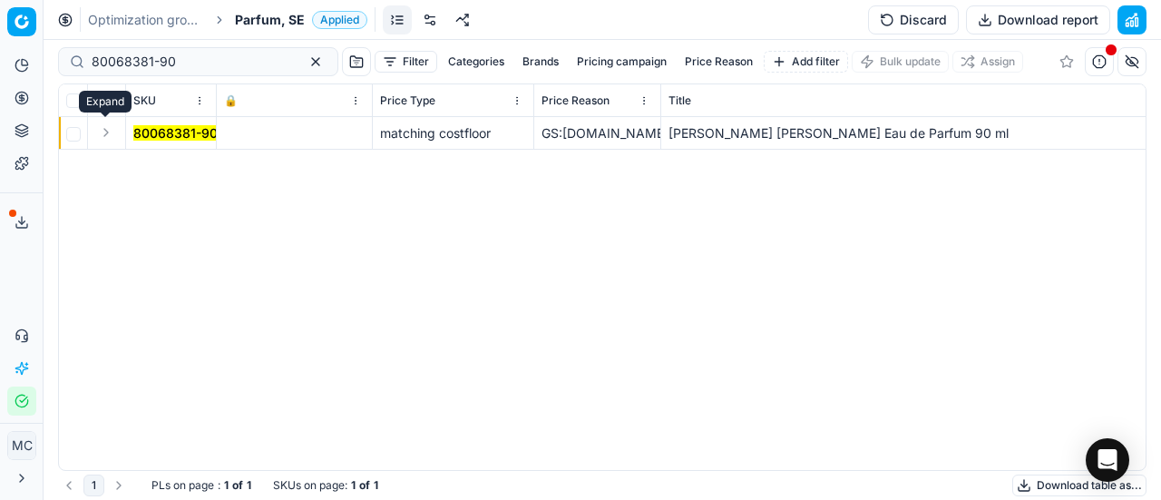
click at [111, 136] on button "Expand" at bounding box center [106, 133] width 22 height 22
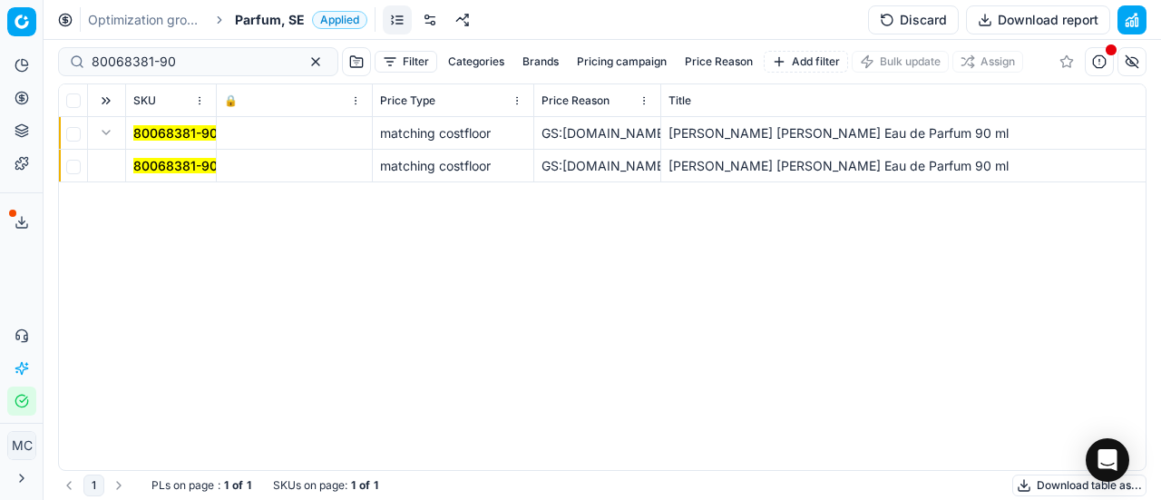
click at [190, 157] on span "80068381-90" at bounding box center [175, 166] width 84 height 18
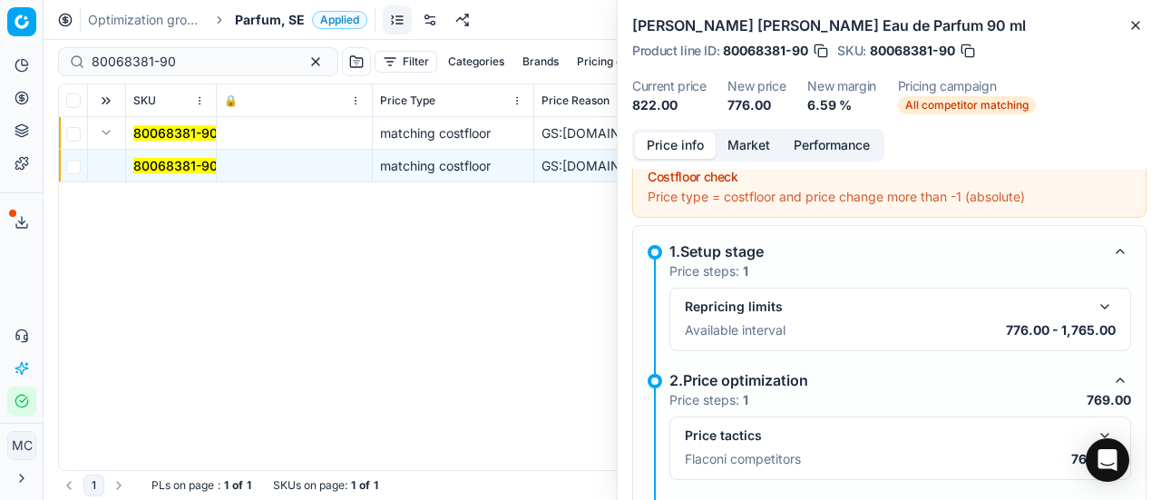
scroll to position [181, 0]
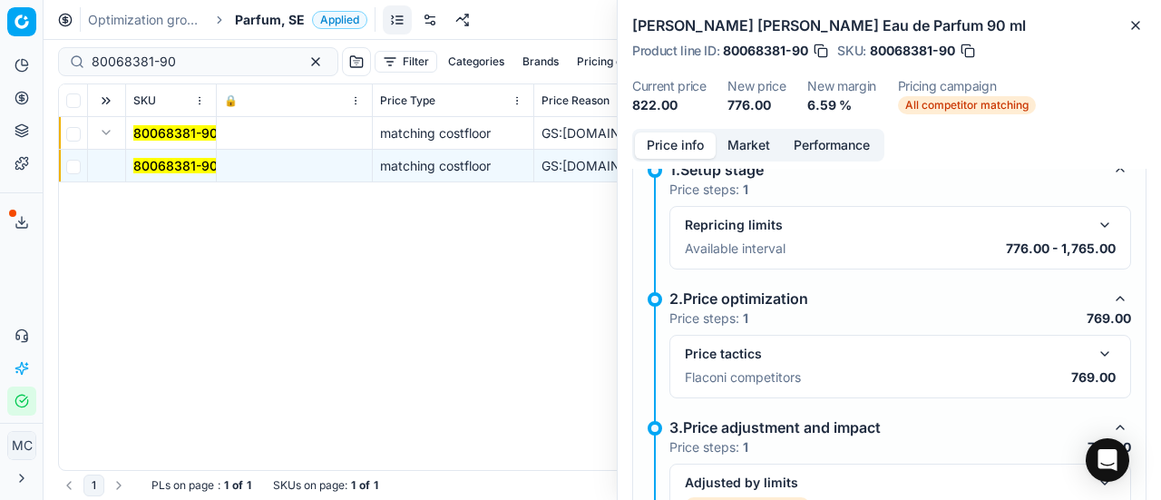
click at [1095, 347] on button "button" at bounding box center [1105, 354] width 22 height 22
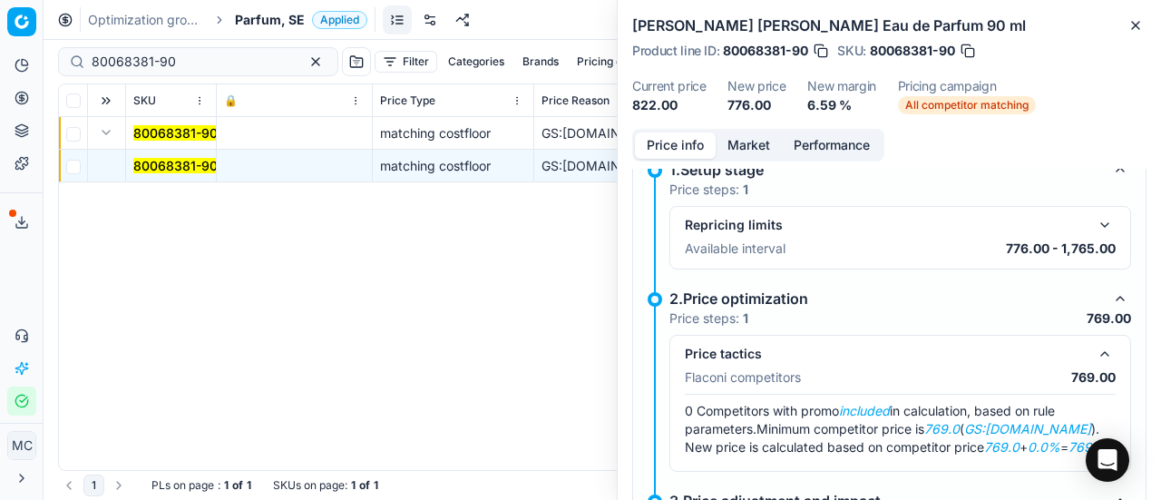
click at [755, 135] on button "Market" at bounding box center [749, 145] width 66 height 26
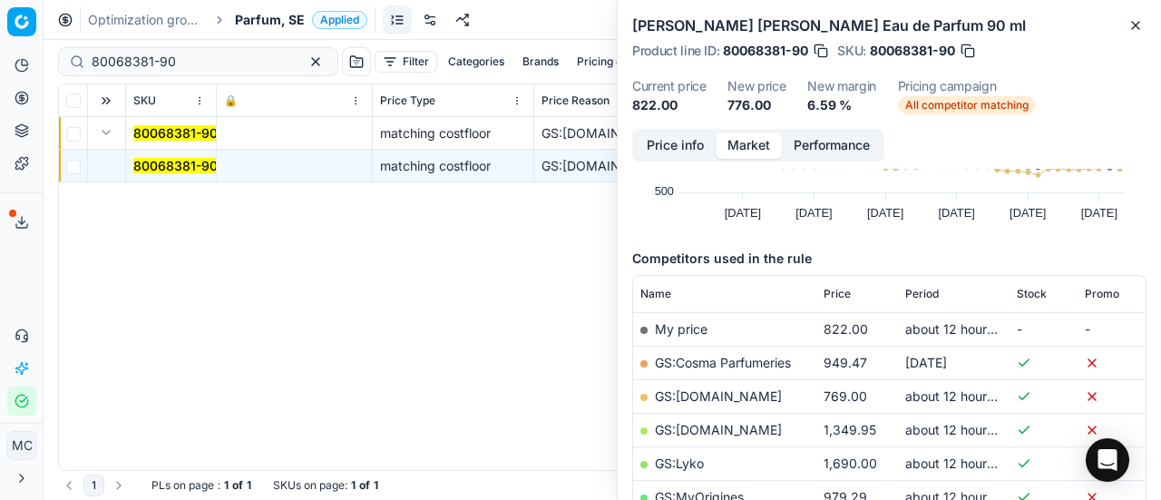
scroll to position [272, 0]
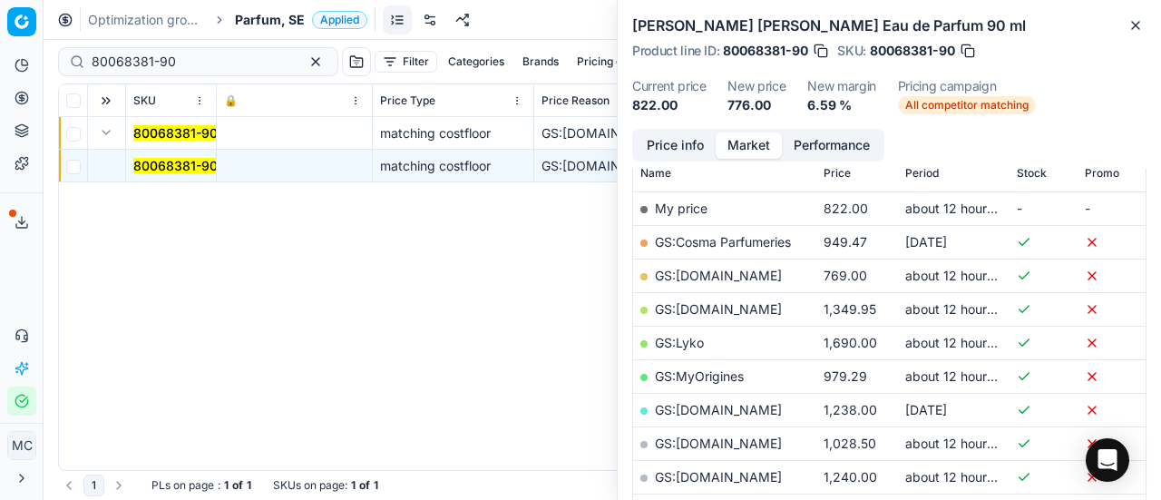
click at [705, 284] on td "GS:[DOMAIN_NAME]" at bounding box center [724, 276] width 183 height 34
click at [704, 278] on link "GS:[DOMAIN_NAME]" at bounding box center [718, 275] width 127 height 15
drag, startPoint x: 211, startPoint y: 59, endPoint x: 0, endPoint y: 46, distance: 211.7
click at [0, 46] on div "Pricing platform Analytics Pricing Product portfolio Templates Export service 1…" at bounding box center [580, 250] width 1161 height 500
paste input "7059"
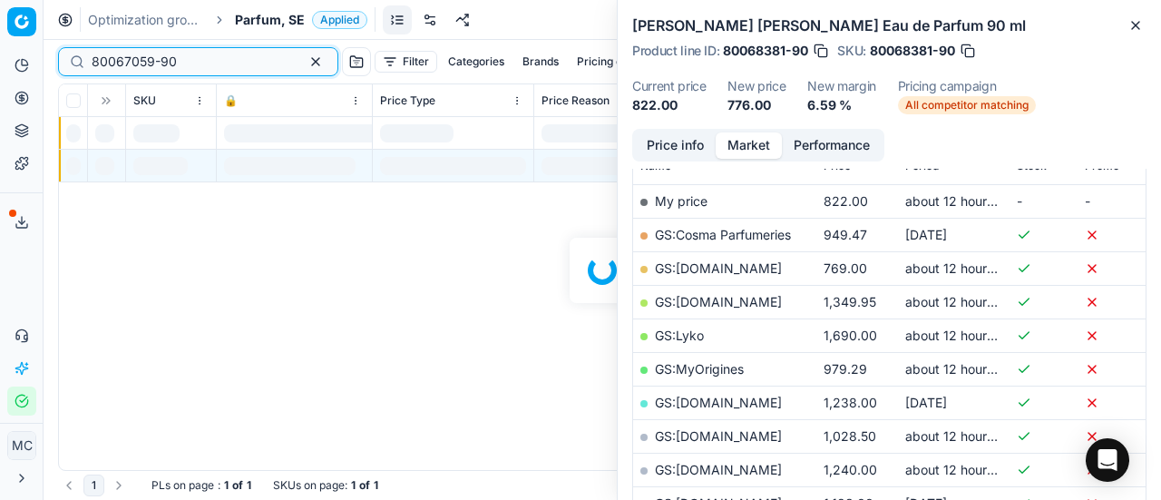
scroll to position [272, 0]
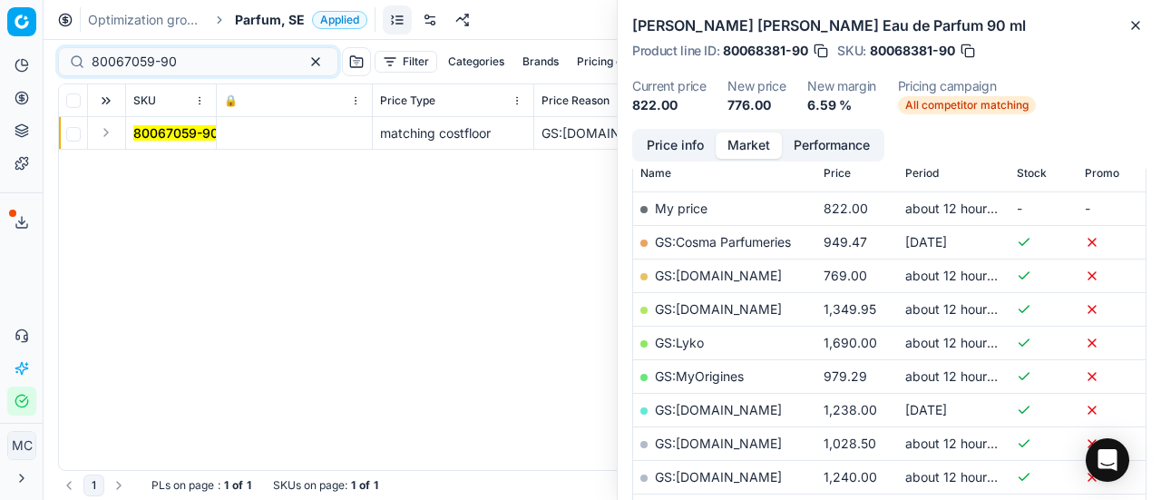
drag, startPoint x: 112, startPoint y: 129, endPoint x: 131, endPoint y: 148, distance: 26.3
click at [112, 131] on button "Expand" at bounding box center [106, 133] width 22 height 22
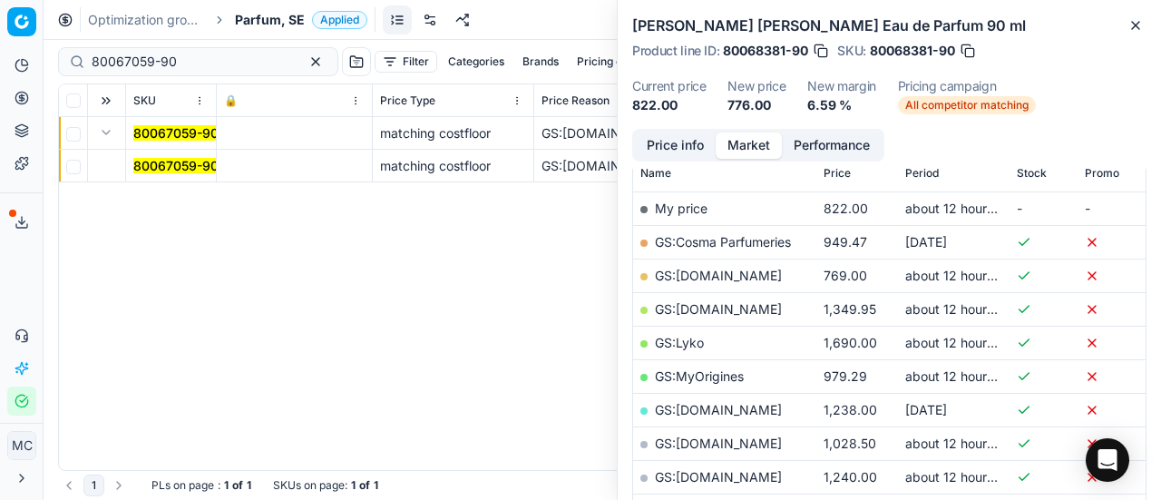
click at [156, 167] on mark "80067059-90" at bounding box center [175, 165] width 85 height 15
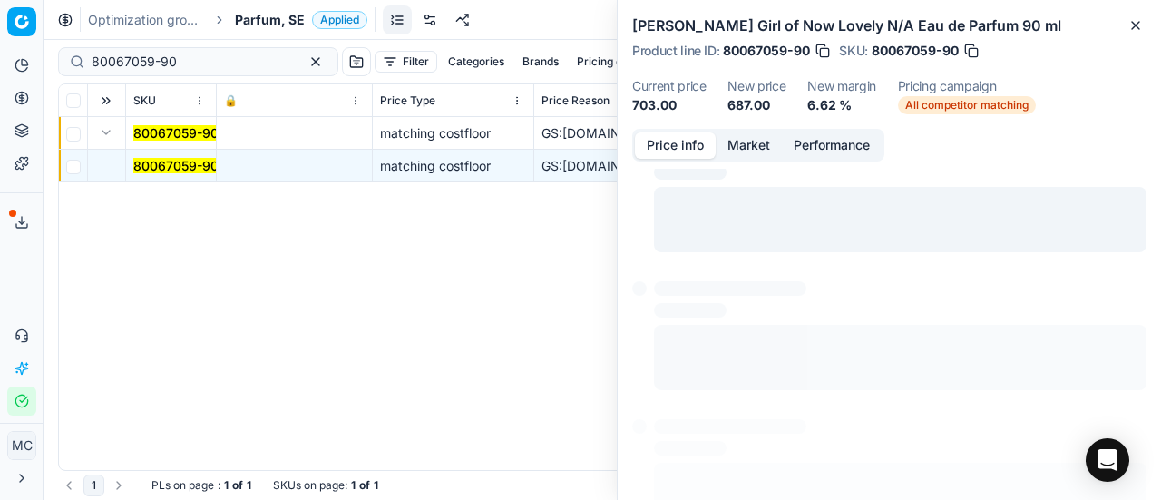
click at [698, 150] on button "Price info" at bounding box center [675, 145] width 81 height 26
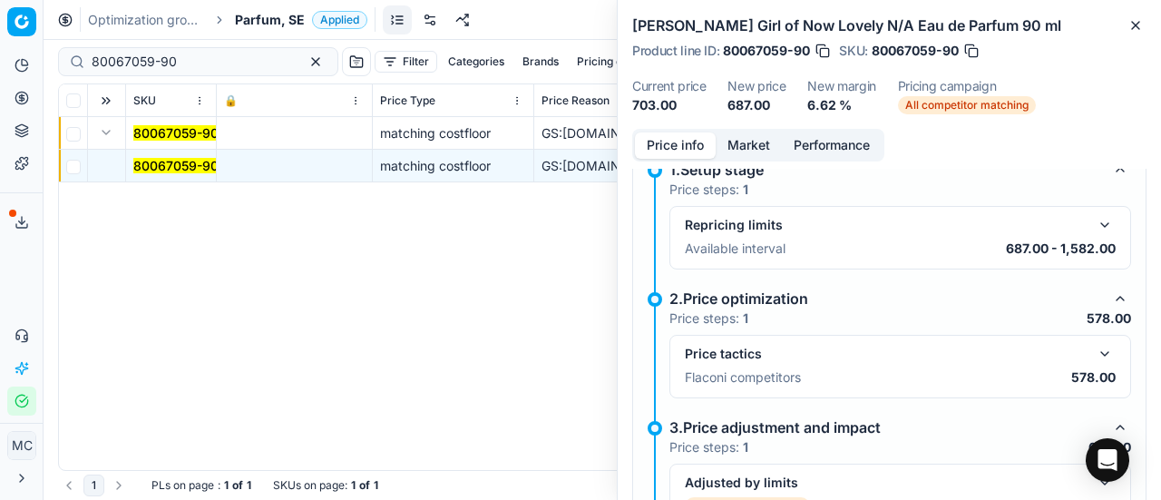
click at [1094, 356] on button "button" at bounding box center [1105, 354] width 22 height 22
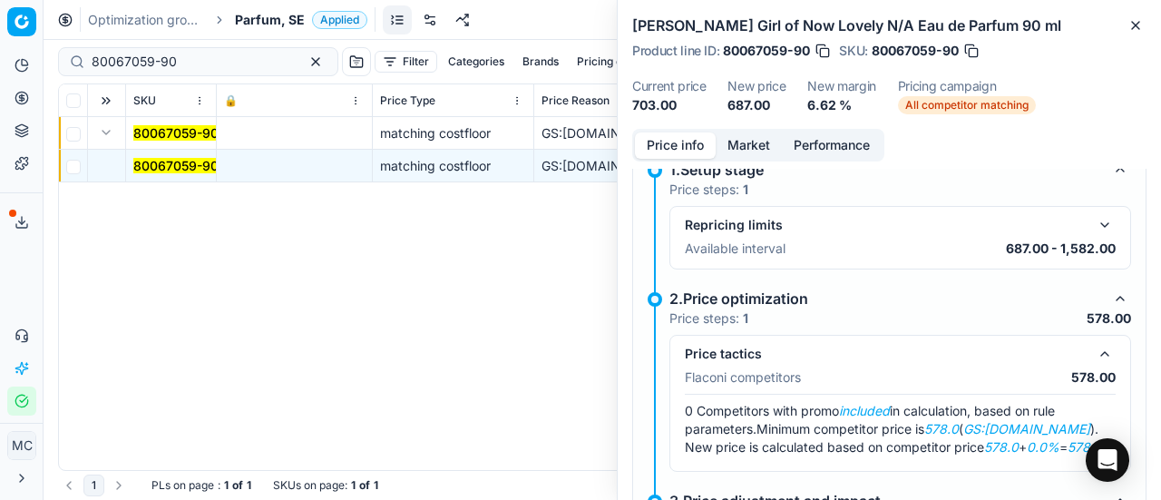
click at [740, 150] on button "Market" at bounding box center [749, 145] width 66 height 26
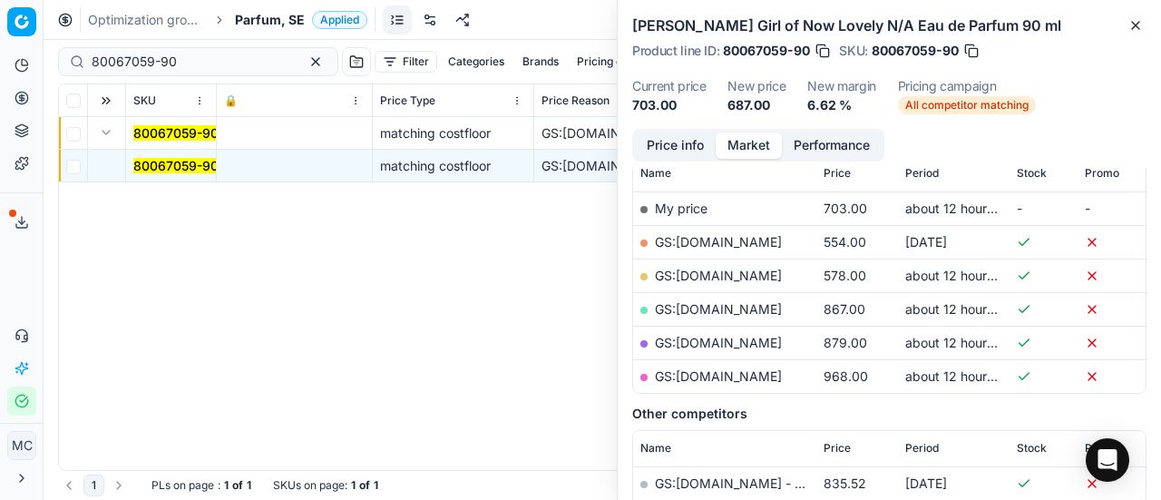
click at [712, 277] on link "GS:[DOMAIN_NAME]" at bounding box center [718, 275] width 127 height 15
drag, startPoint x: 227, startPoint y: 50, endPoint x: 181, endPoint y: 53, distance: 45.4
click at [181, 53] on div "80067059-90" at bounding box center [198, 61] width 280 height 29
drag, startPoint x: 192, startPoint y: 59, endPoint x: 2, endPoint y: 19, distance: 194.6
click at [0, 20] on div "Pricing platform Analytics Pricing Product portfolio Templates Export service 1…" at bounding box center [580, 250] width 1161 height 500
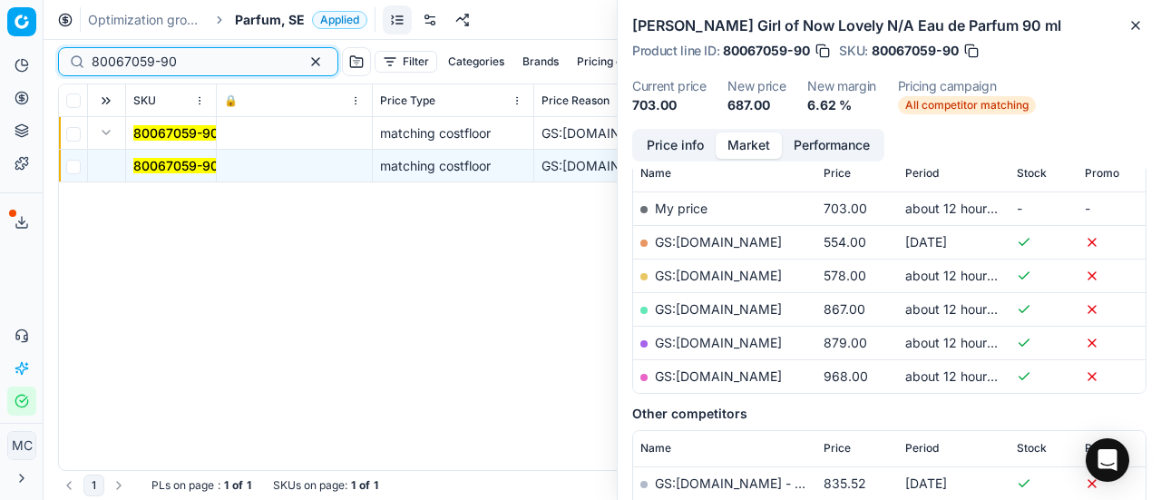
paste input "76261-5"
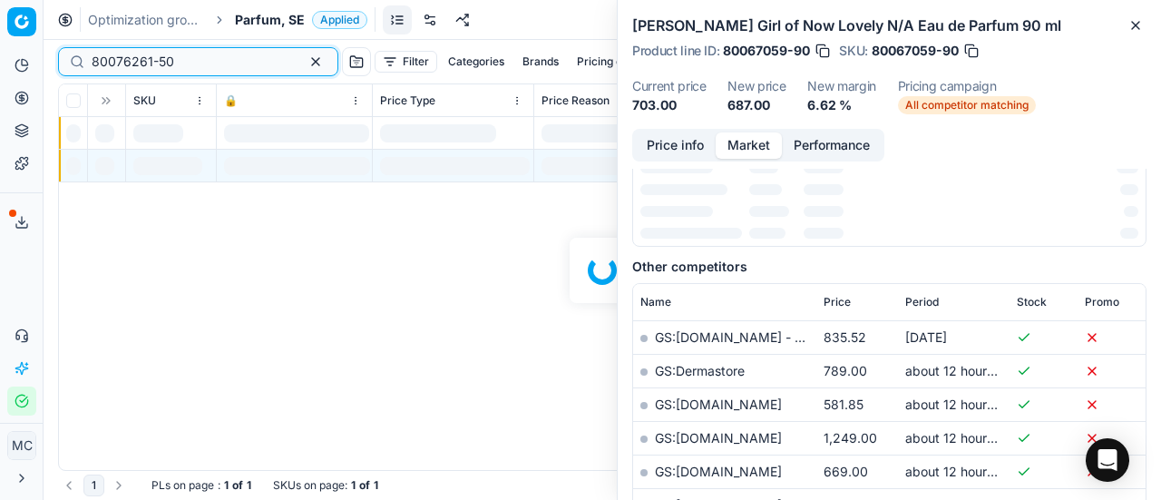
scroll to position [272, 0]
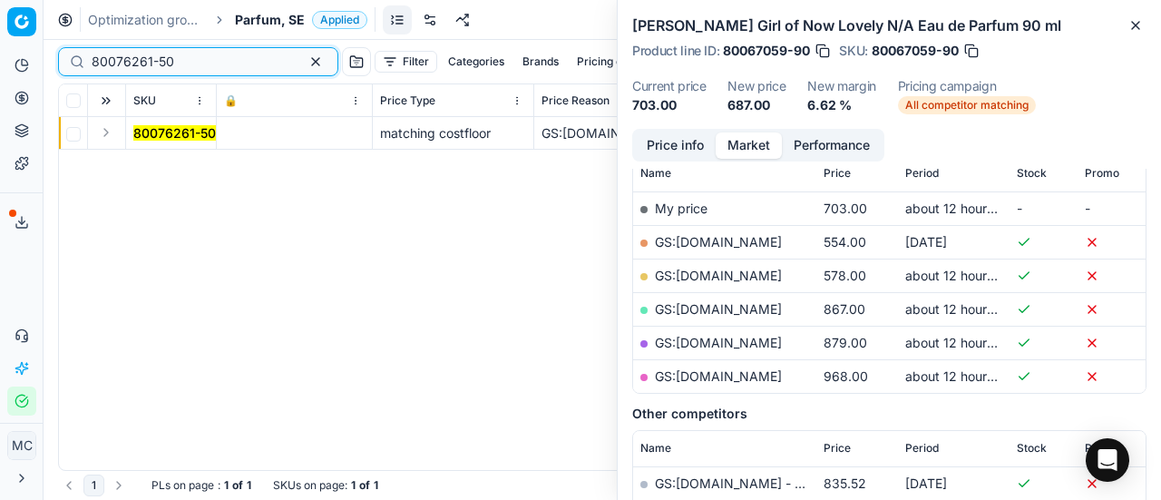
type input "80076261-50"
click at [106, 132] on button "Expand" at bounding box center [106, 133] width 22 height 22
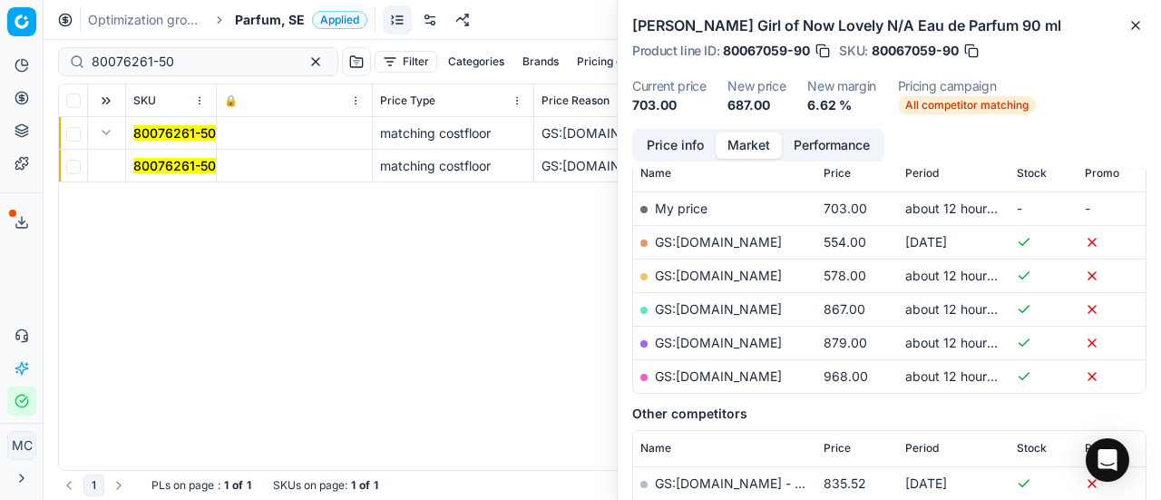
click at [168, 166] on mark "80076261-50" at bounding box center [174, 165] width 83 height 15
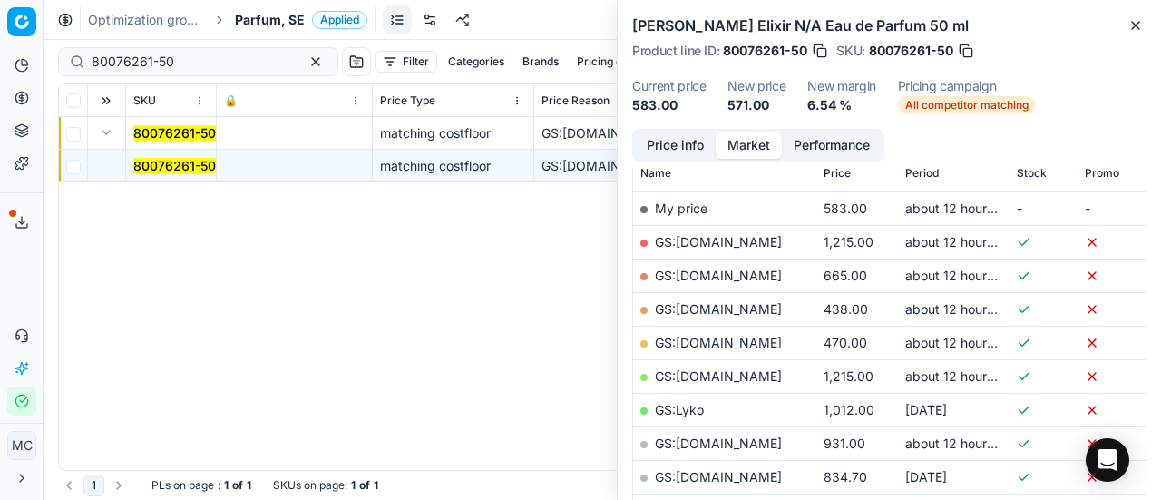
click at [695, 151] on button "Price info" at bounding box center [675, 145] width 81 height 26
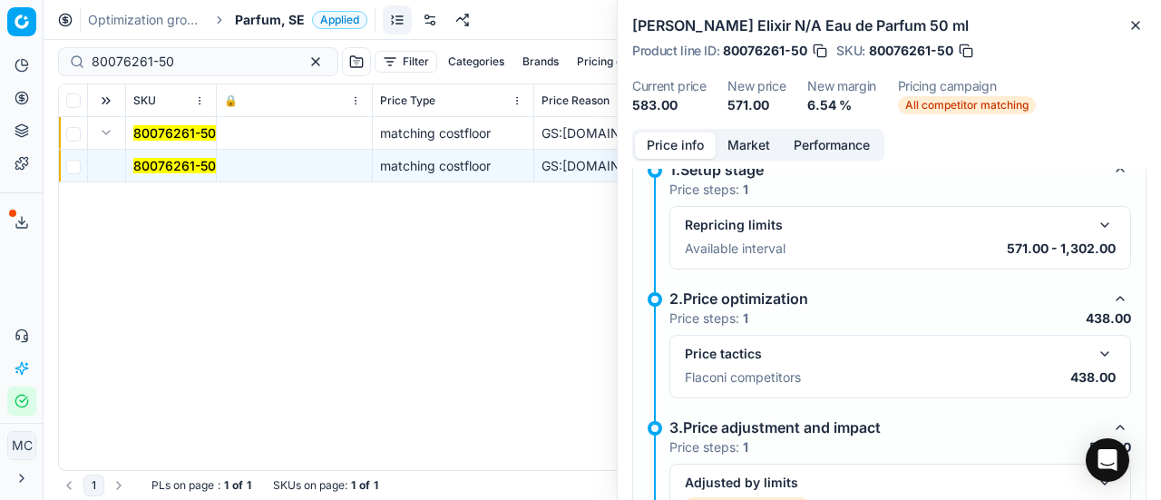
click at [1096, 347] on button "button" at bounding box center [1105, 354] width 22 height 22
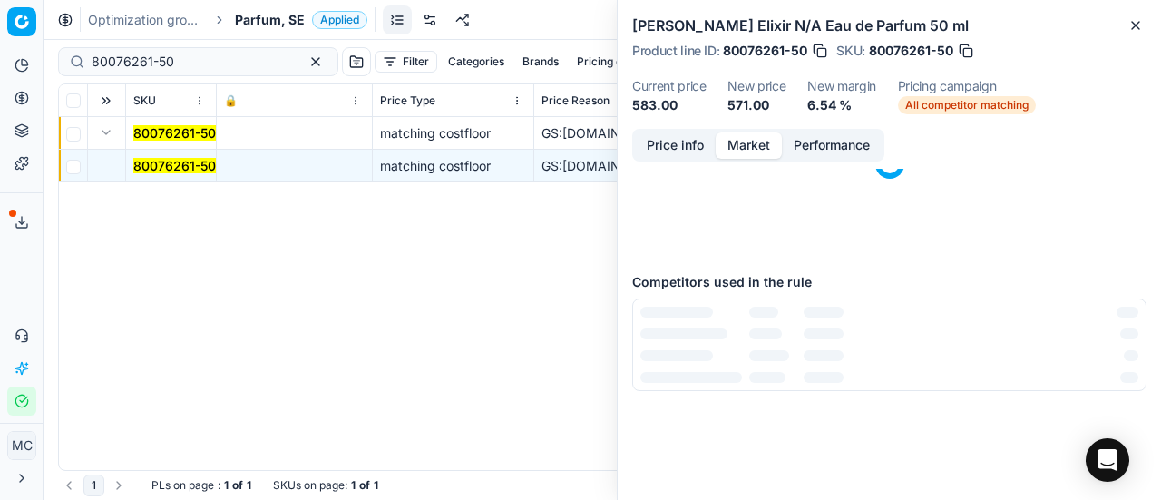
click at [747, 136] on button "Market" at bounding box center [749, 145] width 66 height 26
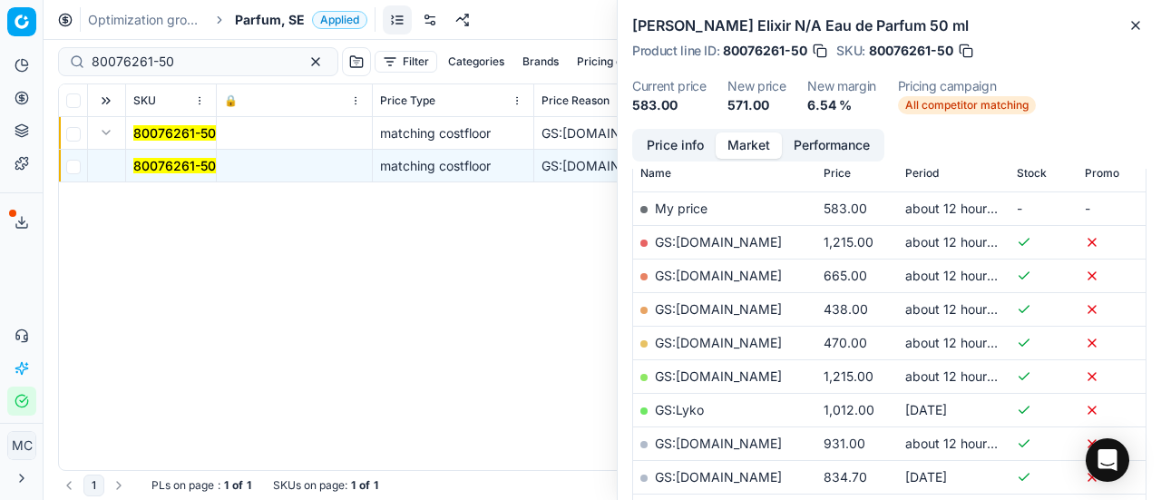
click at [761, 308] on link "GS:[DOMAIN_NAME]" at bounding box center [718, 308] width 127 height 15
click at [291, 10] on div "Optimization groups Parfum, SE Applied Discard Download report" at bounding box center [603, 20] width 1118 height 40
click at [286, 12] on span "Parfum, SE" at bounding box center [270, 20] width 70 height 18
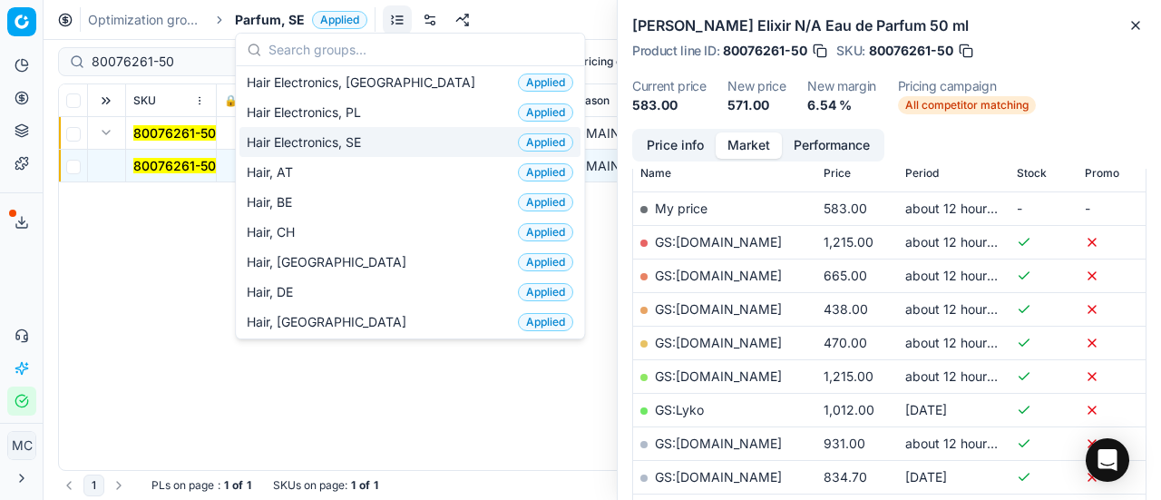
click at [368, 133] on span "Hair Electronics, SE" at bounding box center [308, 142] width 122 height 18
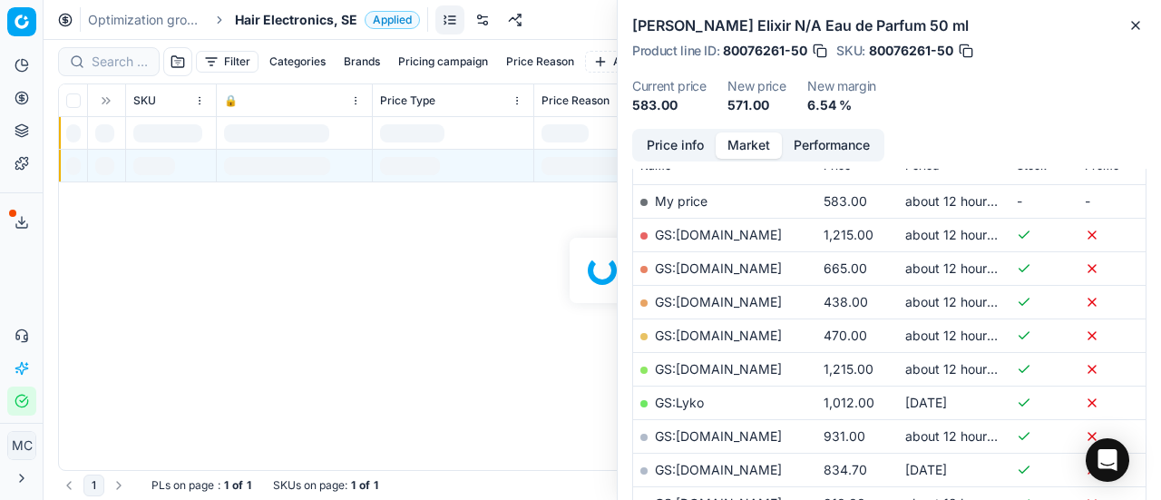
scroll to position [272, 0]
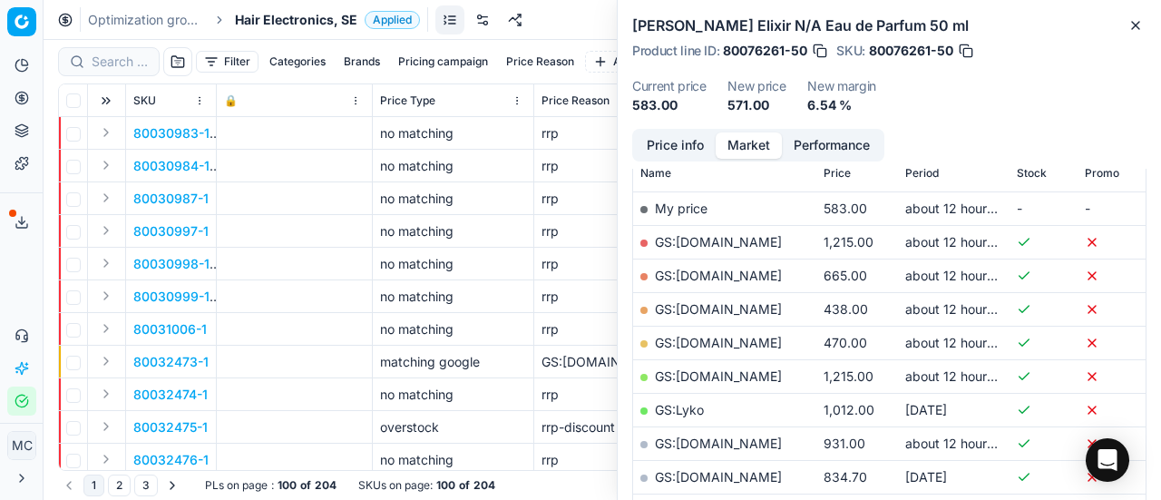
click at [122, 50] on div at bounding box center [109, 61] width 102 height 29
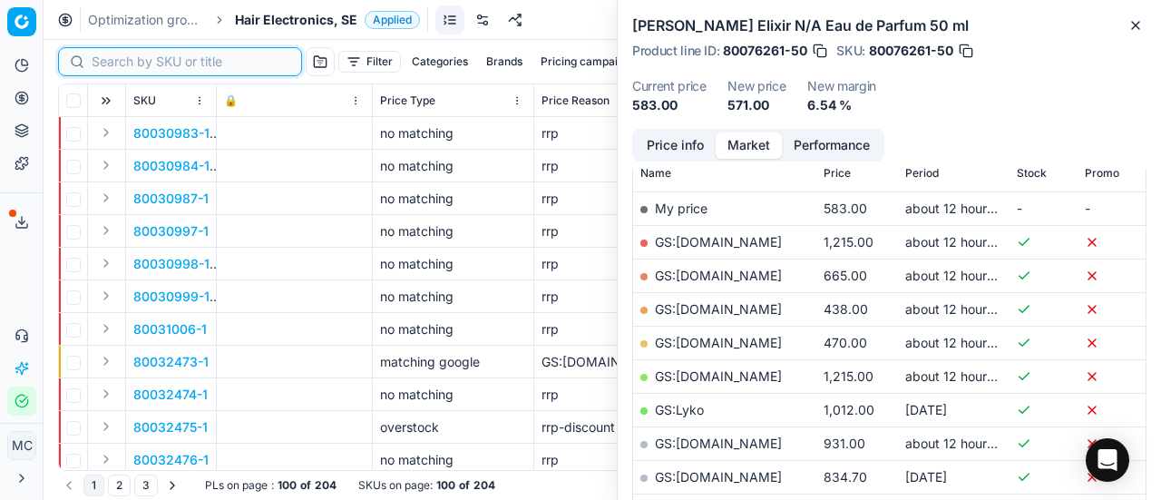
paste input "80069051-1"
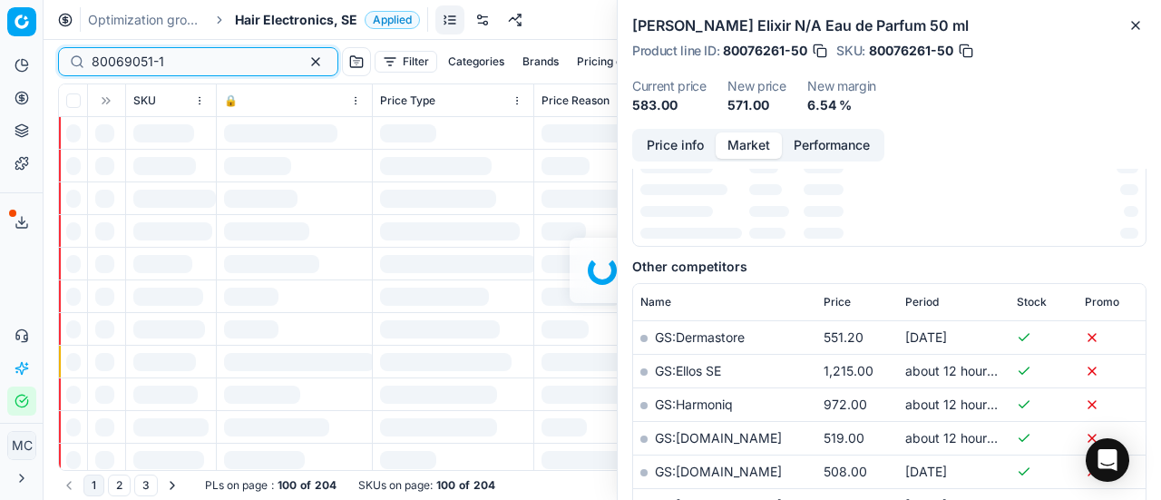
scroll to position [272, 0]
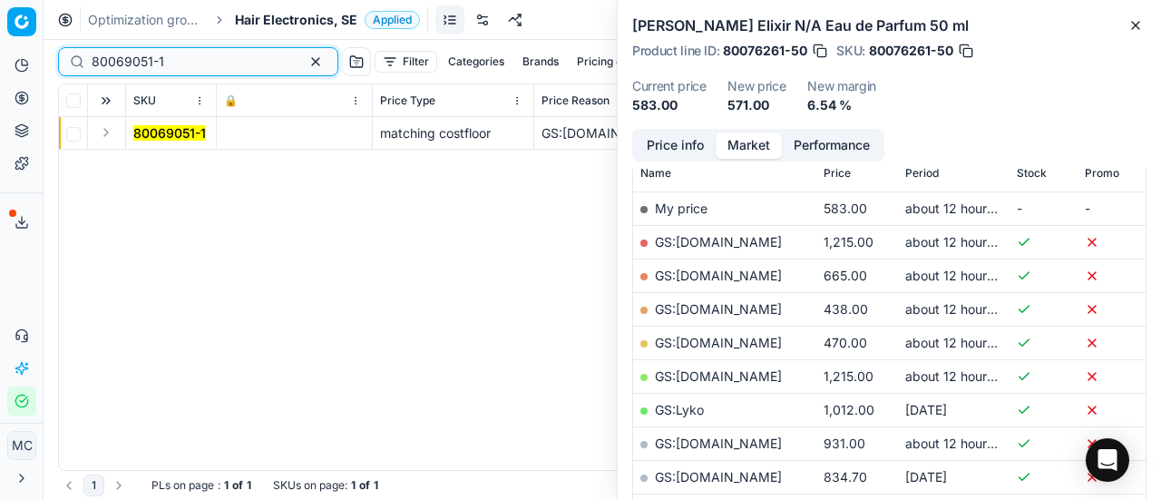
type input "80069051-1"
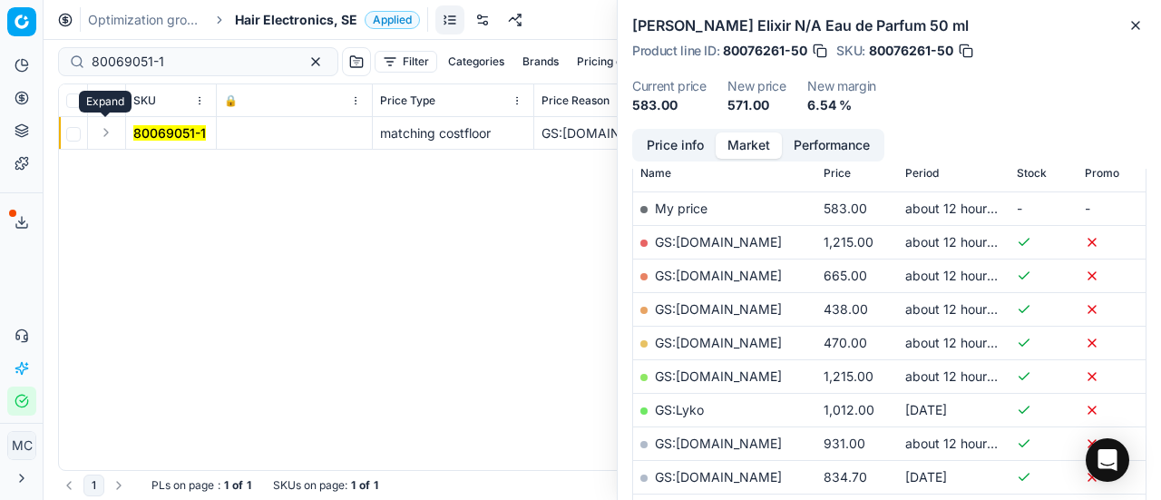
click at [106, 128] on button "Expand" at bounding box center [106, 133] width 22 height 22
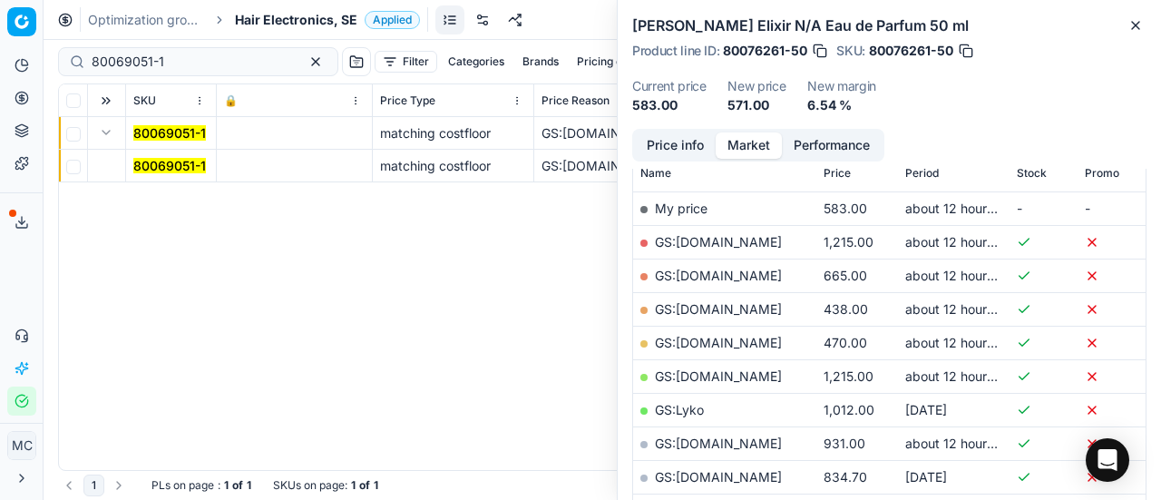
click at [183, 162] on mark "80069051-1" at bounding box center [169, 165] width 73 height 15
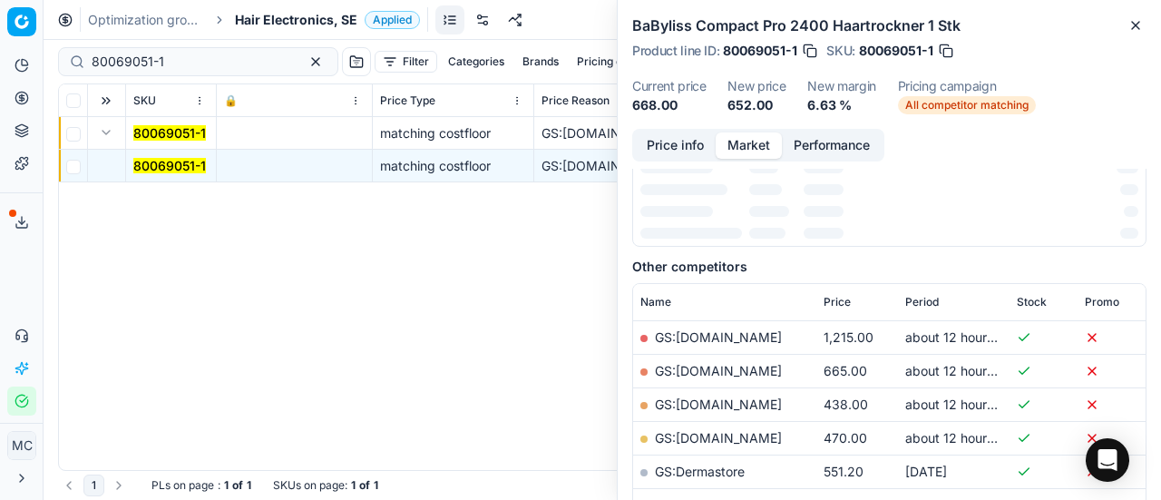
scroll to position [0, 0]
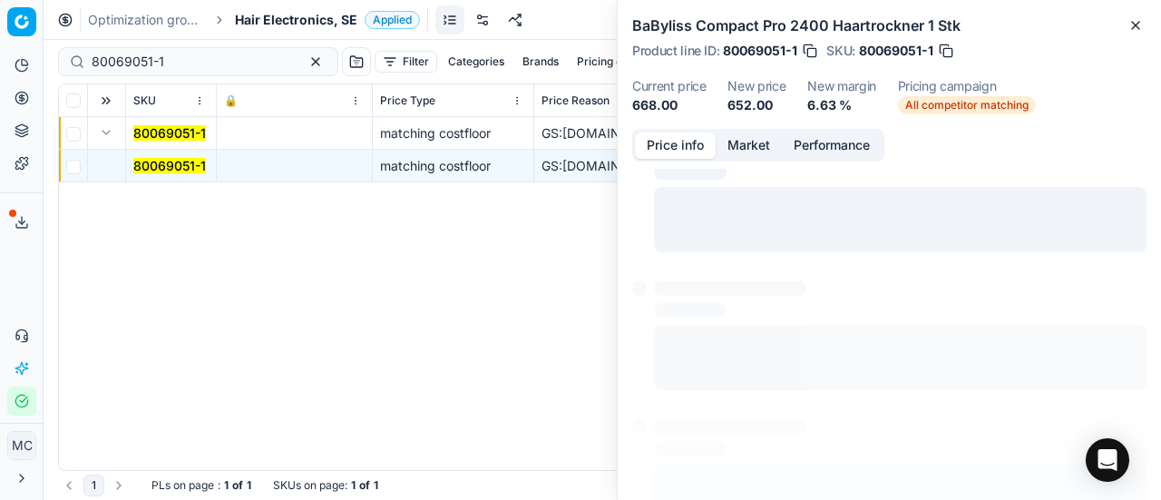
click at [691, 156] on button "Price info" at bounding box center [675, 145] width 81 height 26
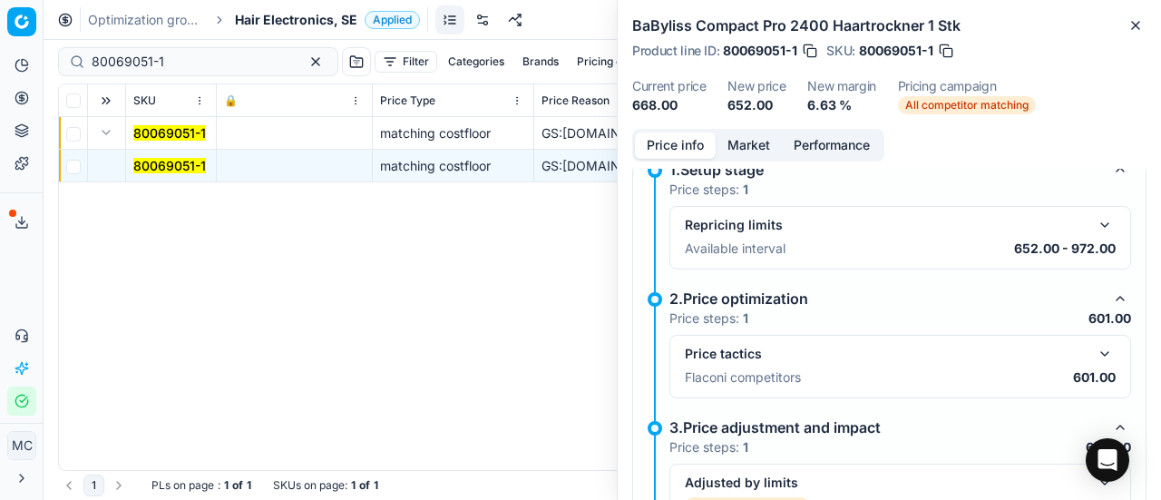
click at [1100, 351] on button "button" at bounding box center [1105, 354] width 22 height 22
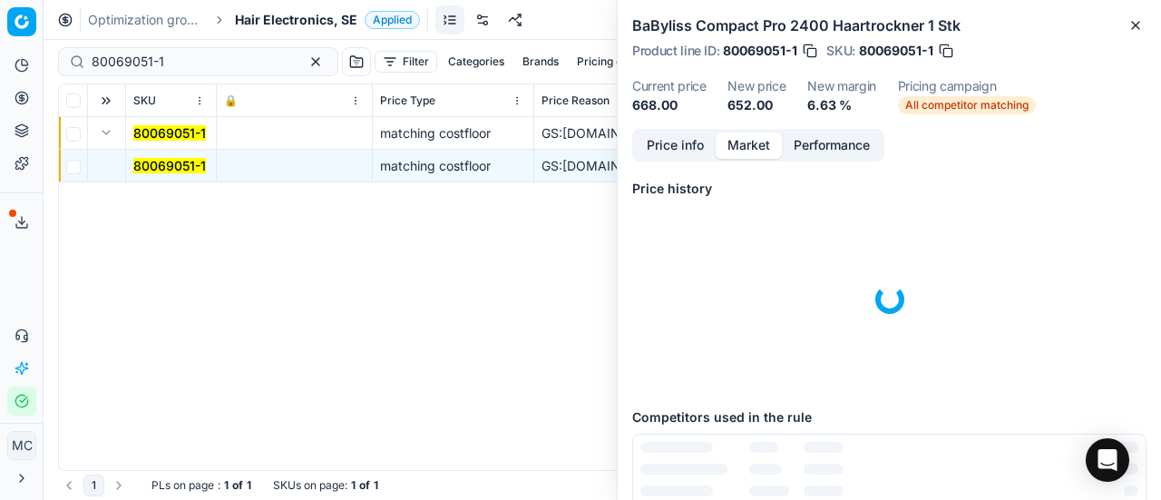
click at [741, 137] on button "Market" at bounding box center [749, 145] width 66 height 26
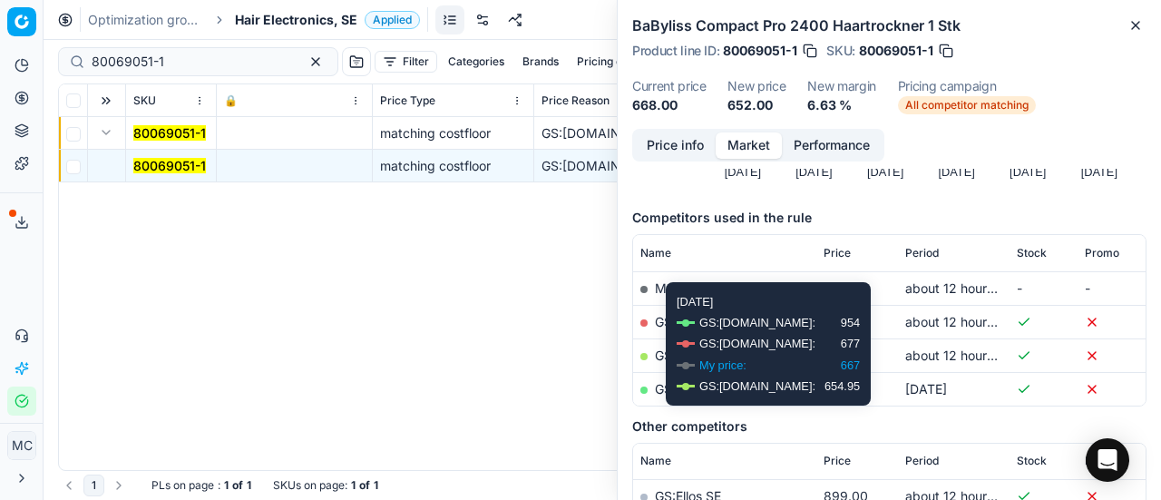
scroll to position [272, 0]
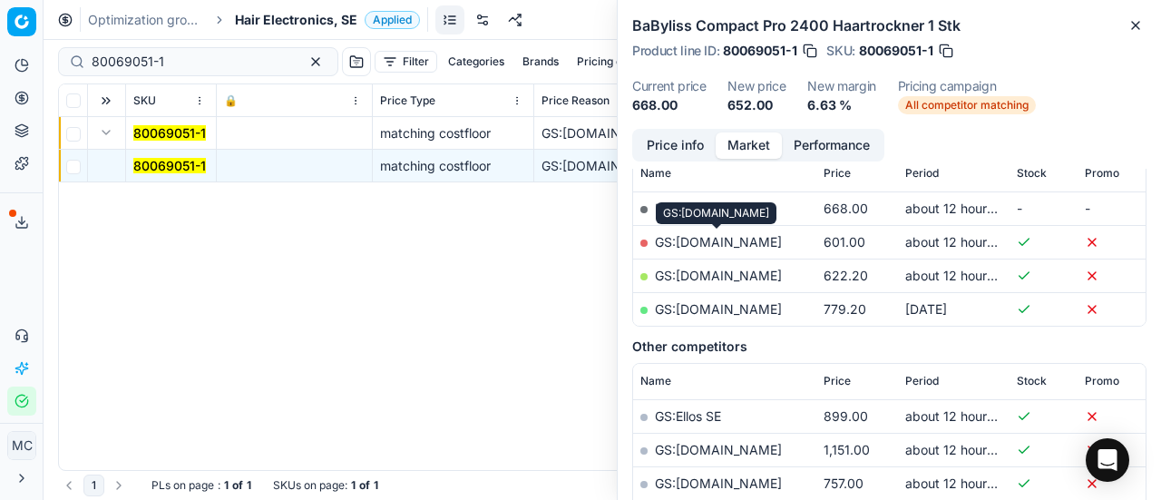
click at [764, 244] on link "GS:[DOMAIN_NAME]" at bounding box center [718, 241] width 127 height 15
click at [292, 13] on span "Hair Electronics, SE" at bounding box center [296, 20] width 122 height 18
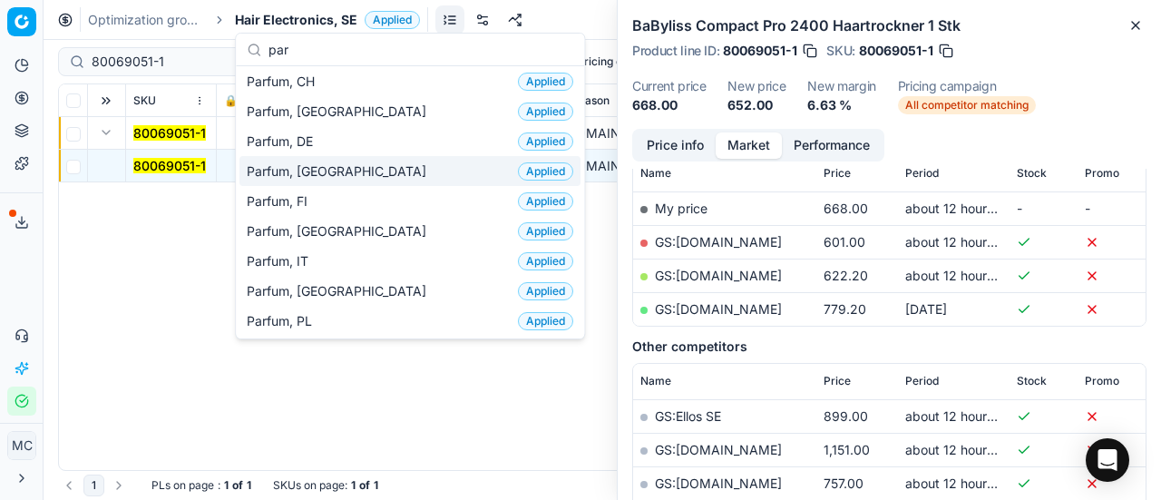
scroll to position [91, 0]
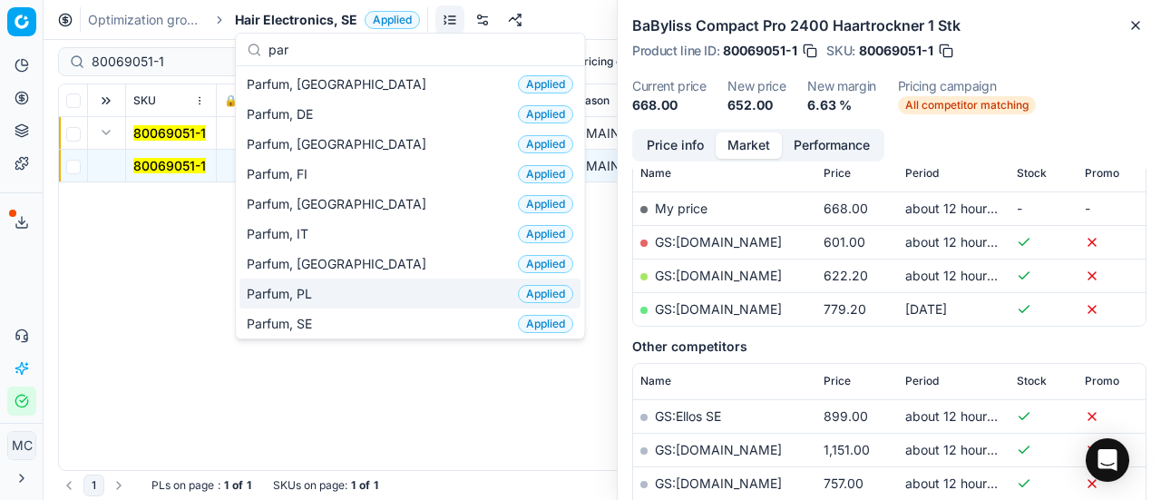
type input "par"
click at [335, 311] on div "Parfum, SE Applied" at bounding box center [409, 323] width 341 height 30
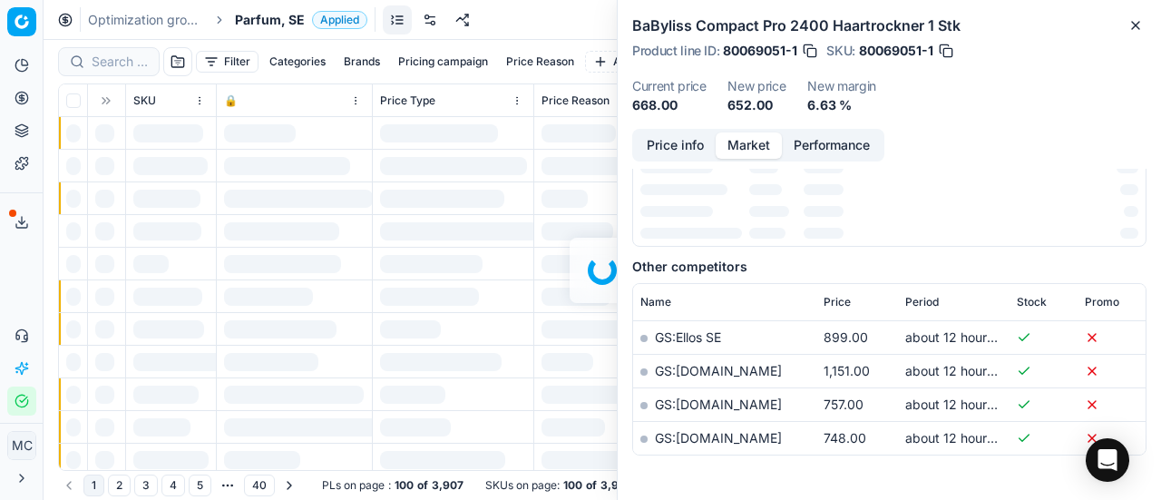
scroll to position [272, 0]
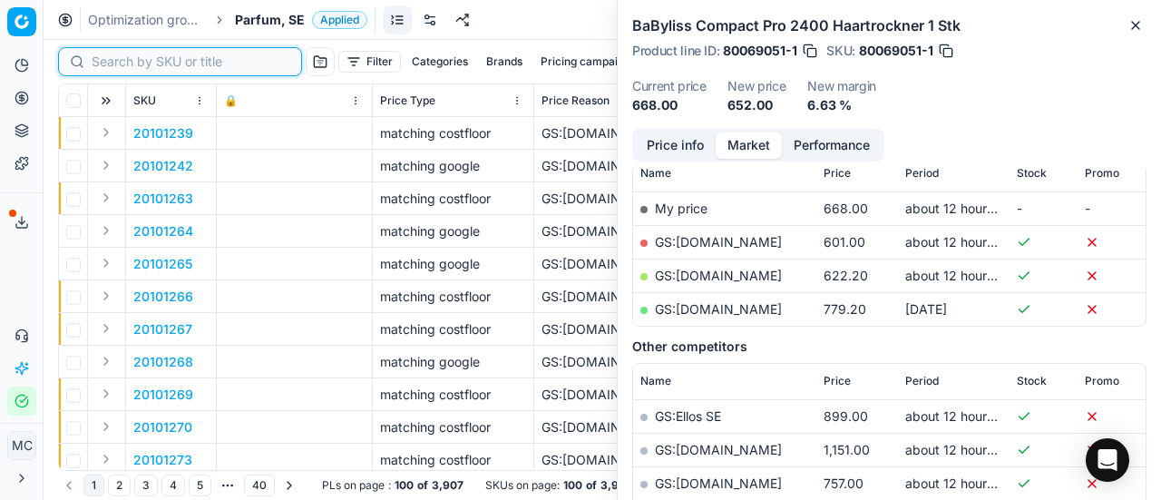
click at [129, 63] on input at bounding box center [191, 62] width 199 height 18
paste input "20130159"
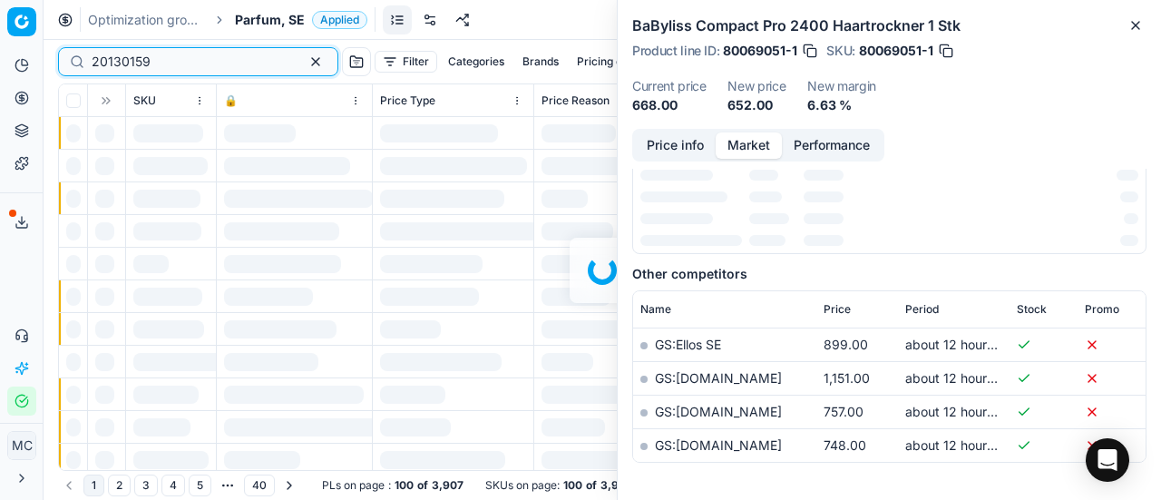
scroll to position [272, 0]
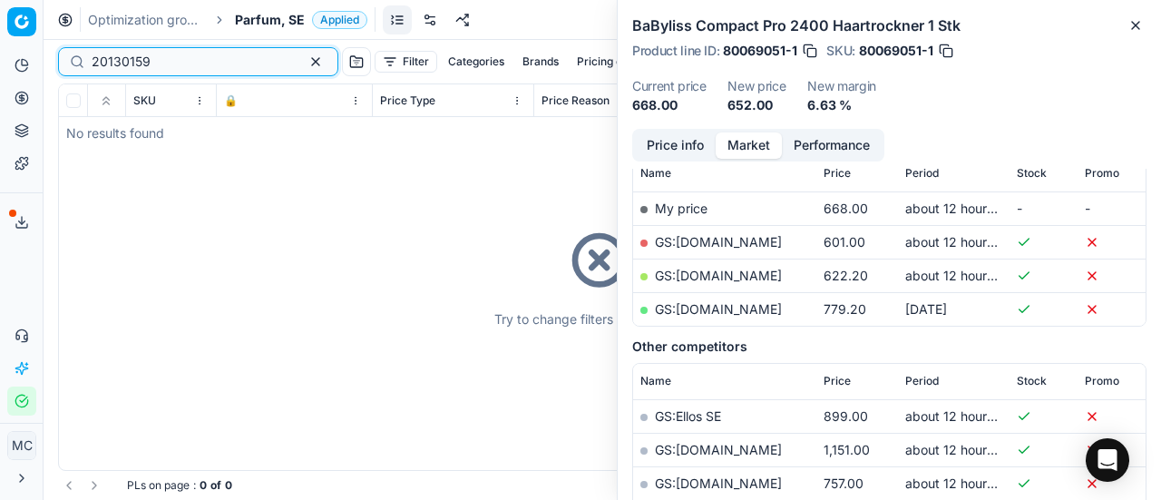
type input "20130159"
click at [274, 19] on span "Parfum, SE" at bounding box center [270, 20] width 70 height 18
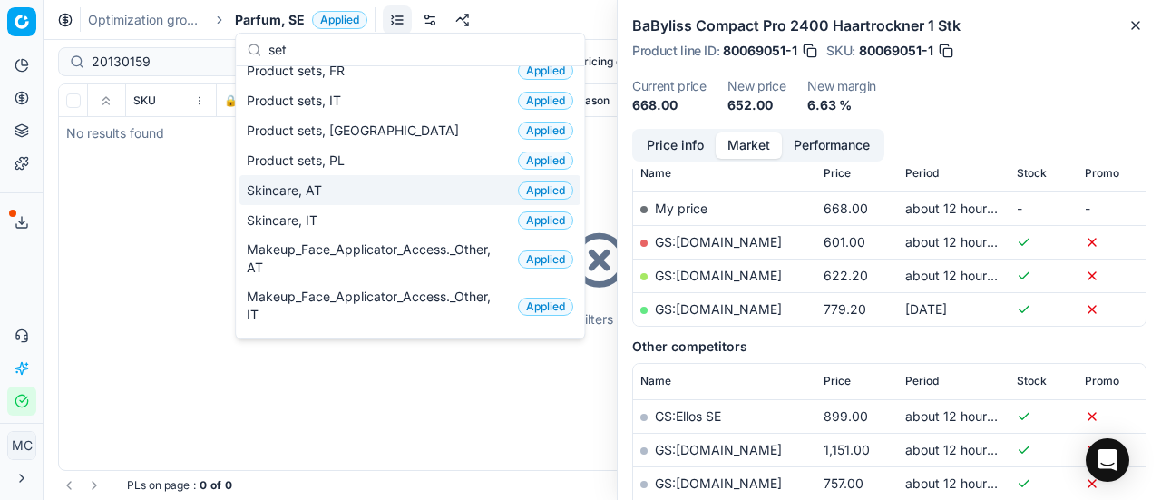
scroll to position [0, 0]
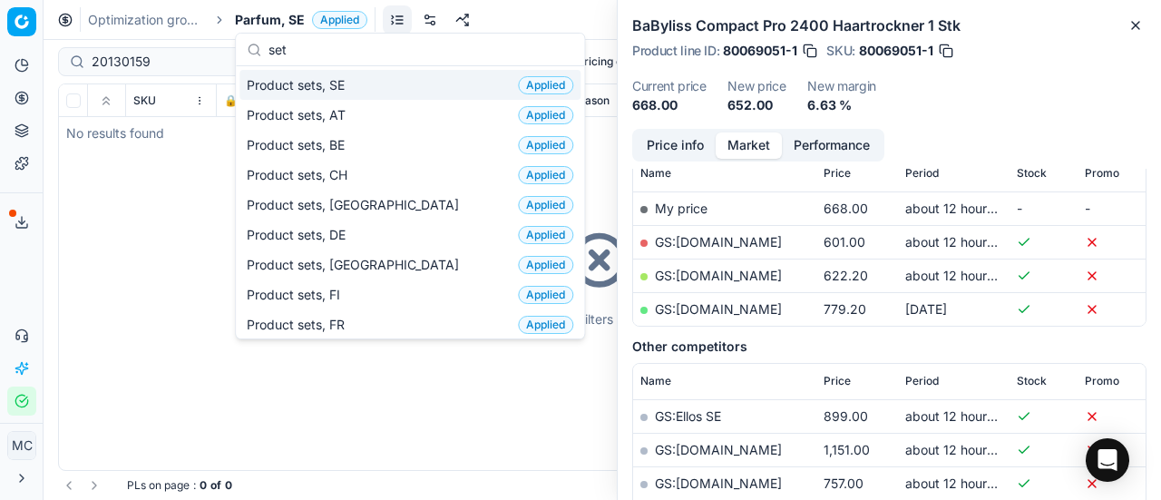
type input "set"
click at [371, 90] on div "Product sets, SE Applied" at bounding box center [409, 85] width 341 height 30
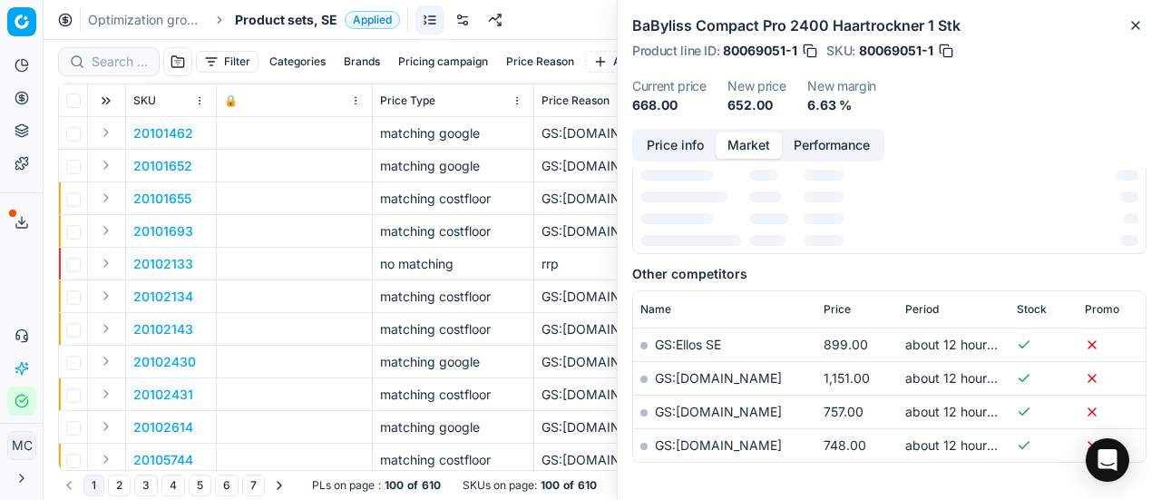
scroll to position [272, 0]
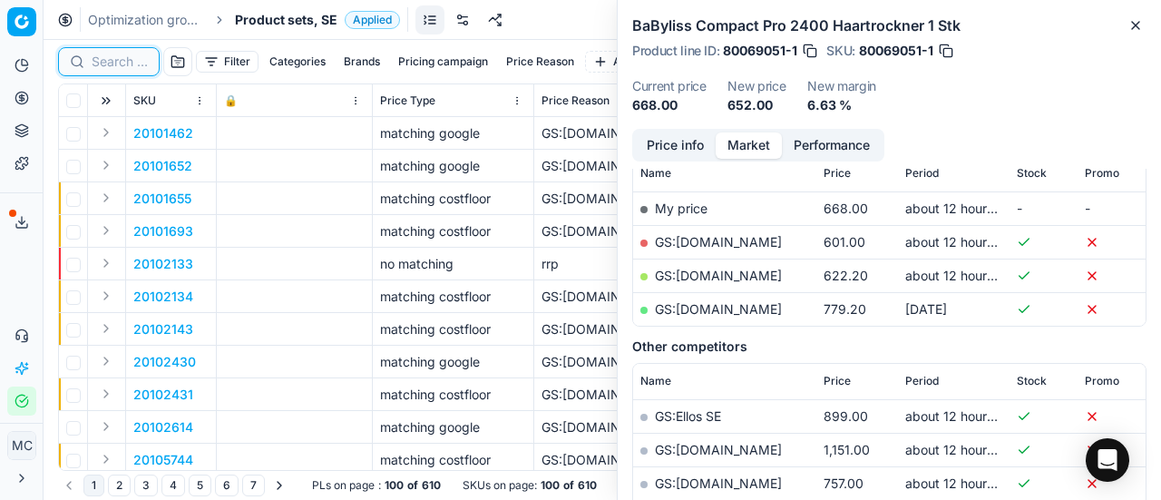
click at [115, 61] on input at bounding box center [120, 62] width 56 height 18
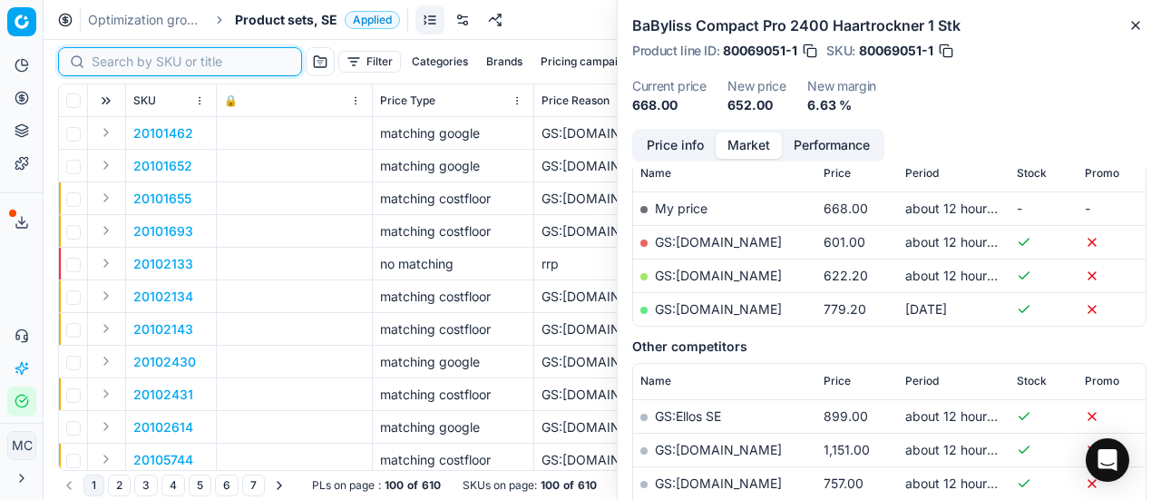
paste input "20130159"
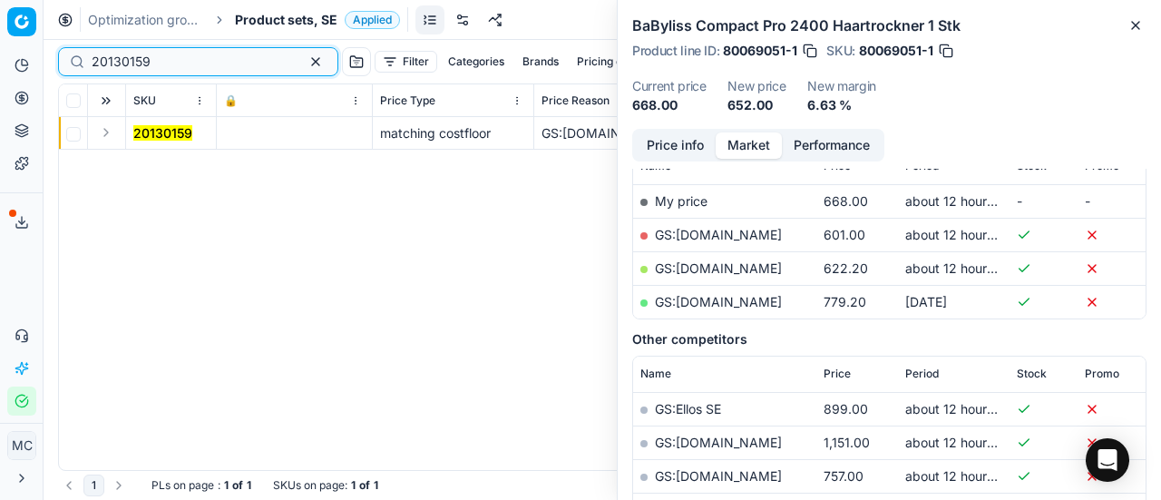
scroll to position [272, 0]
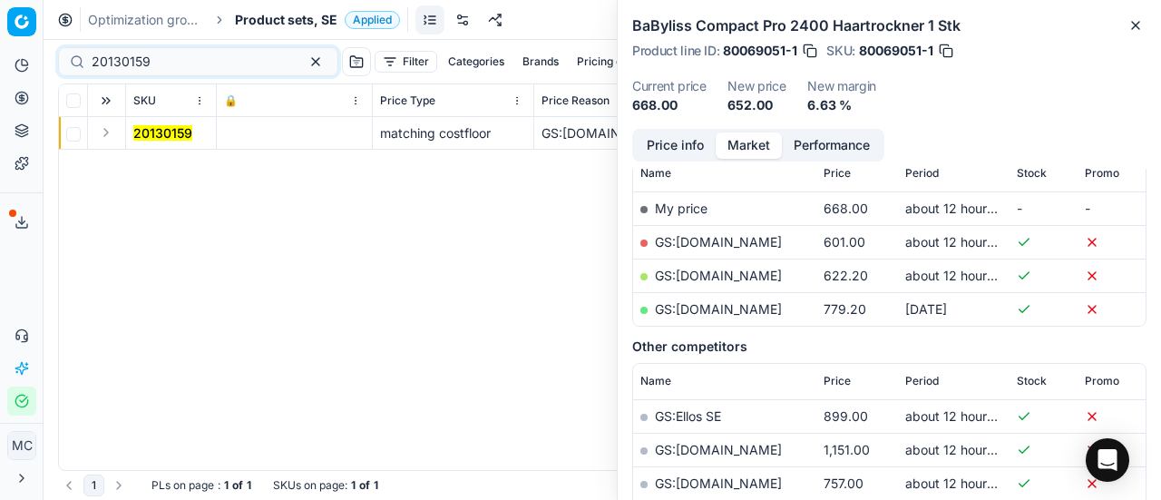
click at [108, 137] on button "Expand" at bounding box center [106, 133] width 22 height 22
click at [170, 169] on mark "20130159" at bounding box center [162, 165] width 59 height 15
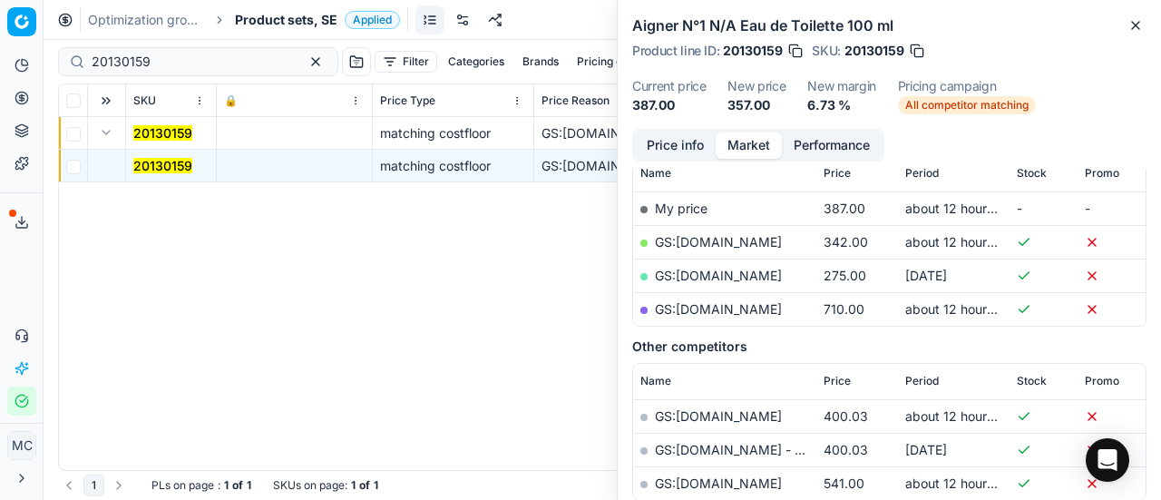
click at [688, 152] on button "Price info" at bounding box center [675, 145] width 81 height 26
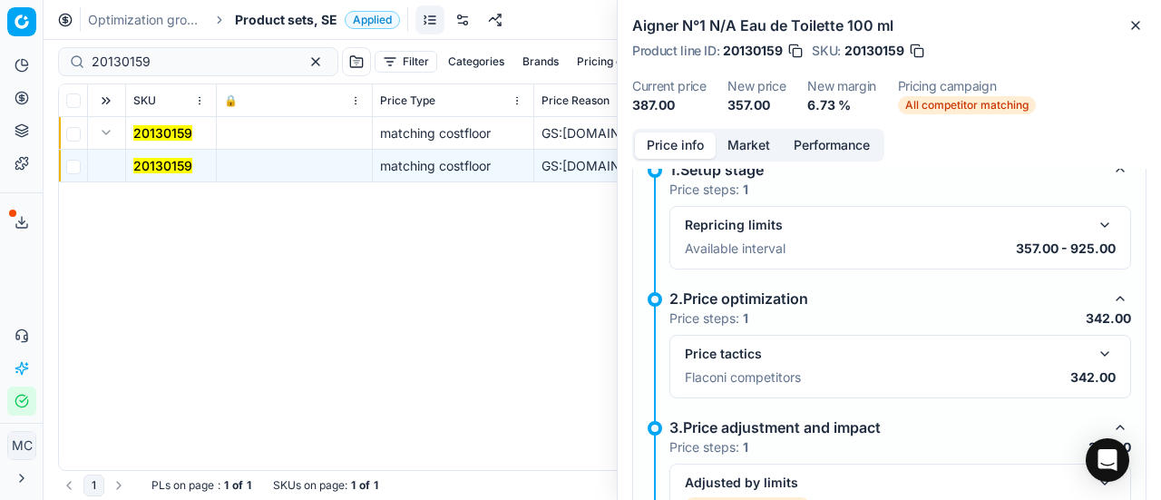
click at [1094, 344] on button "button" at bounding box center [1105, 354] width 22 height 22
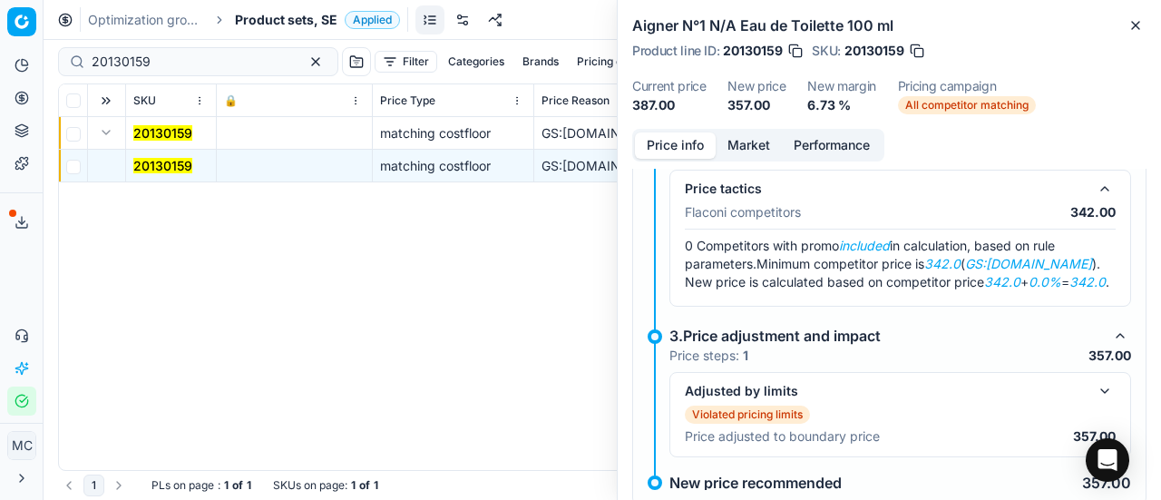
scroll to position [318, 0]
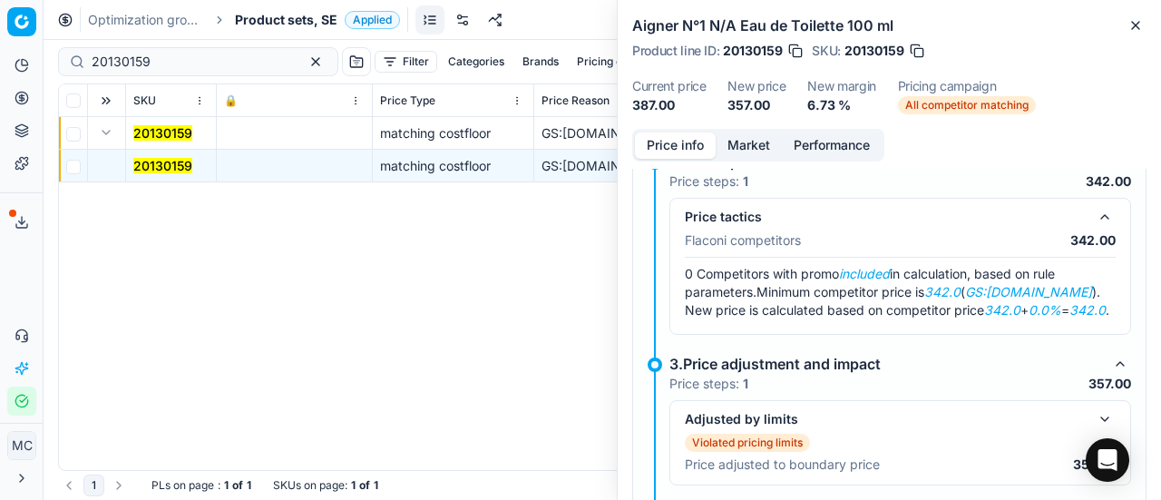
click at [748, 144] on button "Market" at bounding box center [749, 145] width 66 height 26
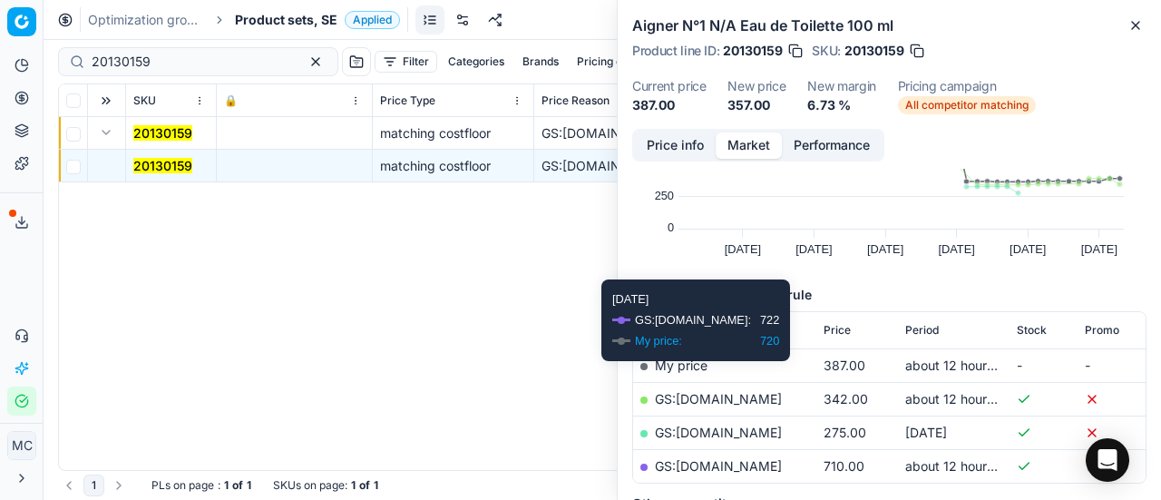
scroll to position [181, 0]
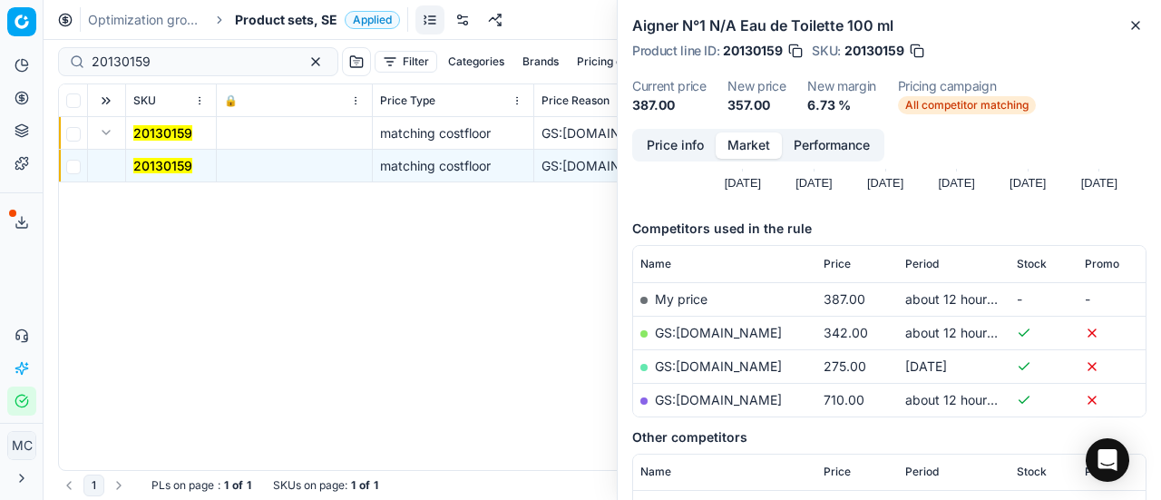
click at [712, 334] on link "GS:[DOMAIN_NAME]" at bounding box center [718, 332] width 127 height 15
drag, startPoint x: 182, startPoint y: 64, endPoint x: 45, endPoint y: 31, distance: 141.0
click at [0, 23] on div "Pricing platform Analytics Pricing Product portfolio Templates Export service 1…" at bounding box center [580, 250] width 1161 height 500
paste input "90006334-0009593"
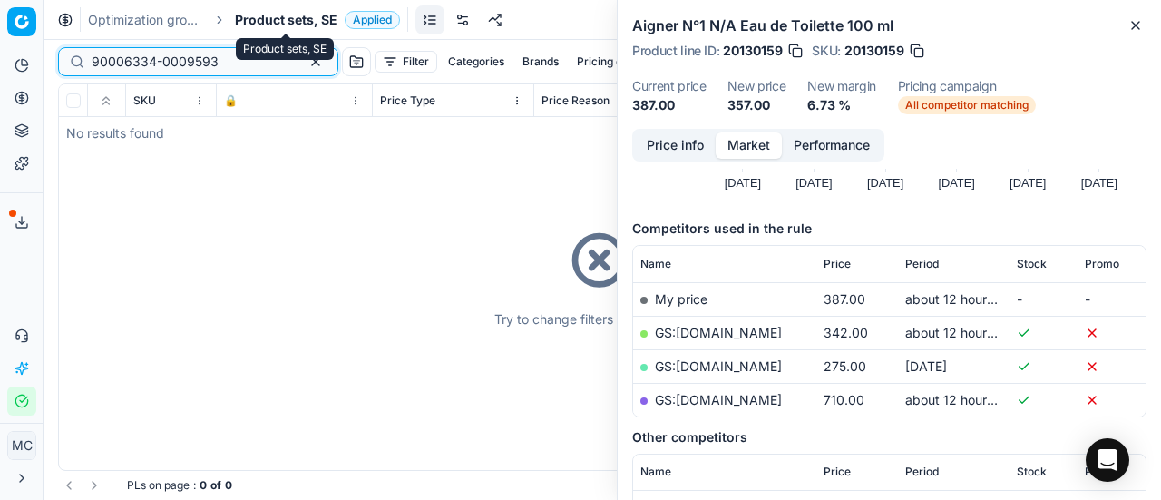
type input "90006334-0009593"
click at [263, 18] on span "Product sets, SE" at bounding box center [286, 20] width 103 height 18
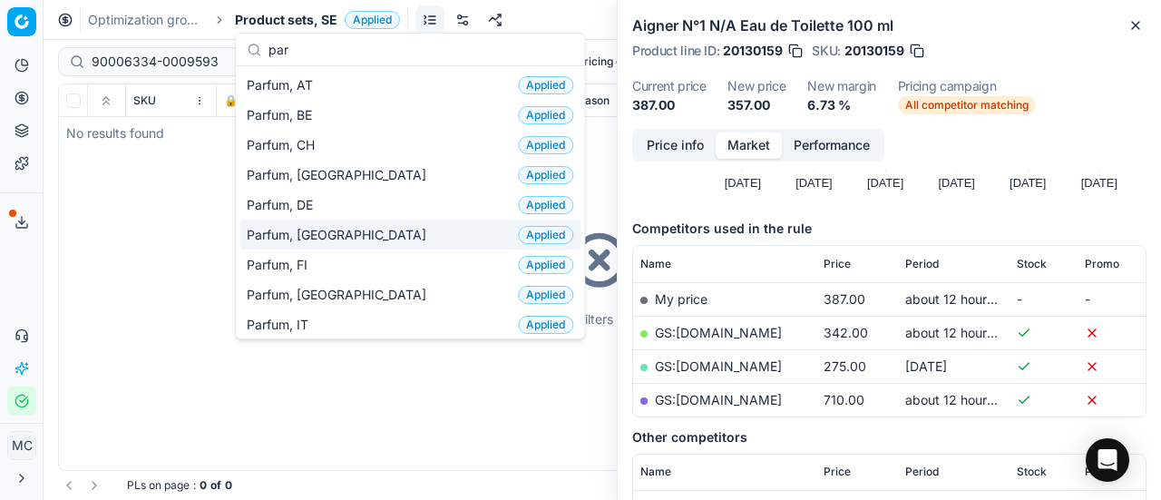
scroll to position [181, 0]
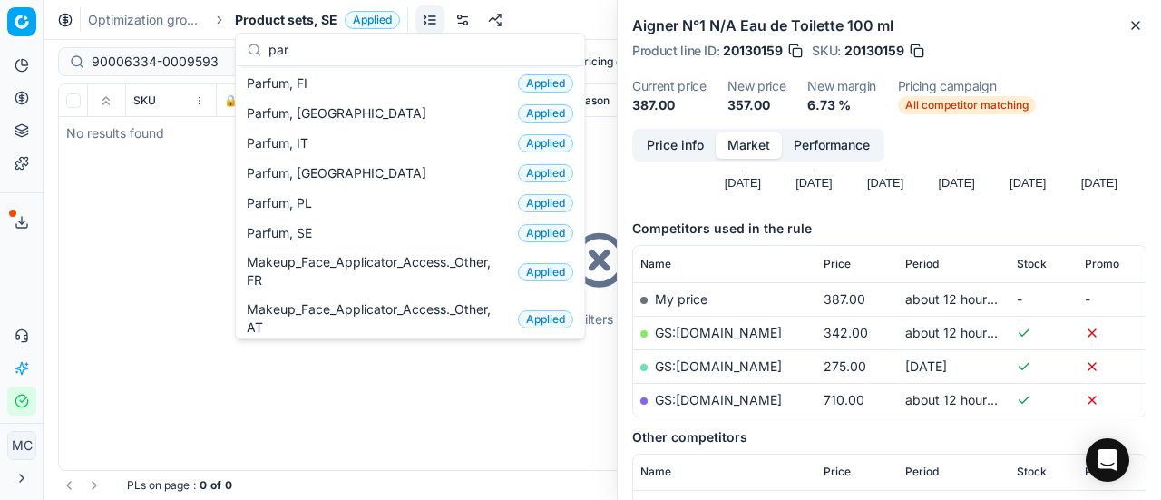
type input "par"
click at [352, 235] on div "Parfum, SE Applied" at bounding box center [409, 233] width 341 height 30
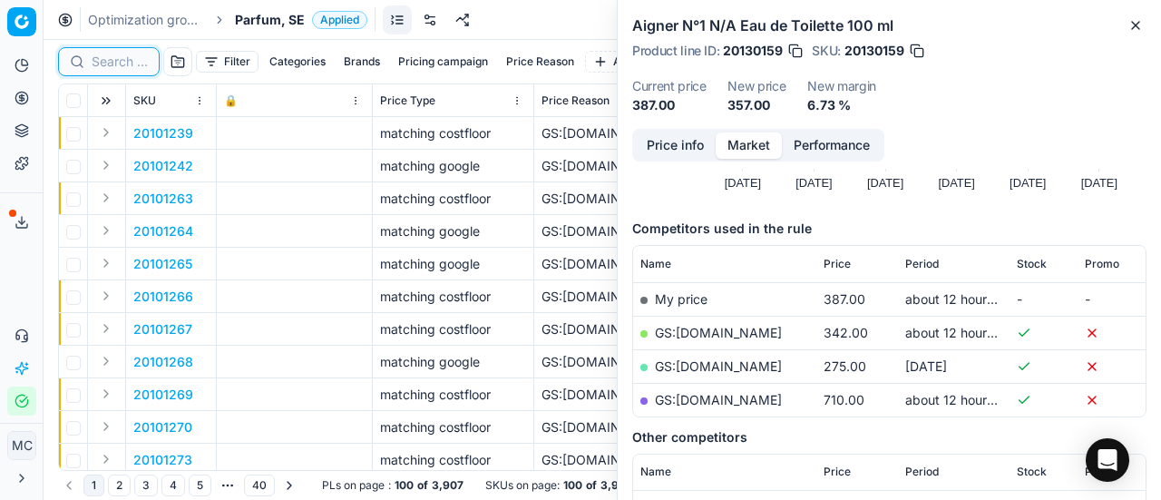
click at [118, 63] on input at bounding box center [120, 62] width 56 height 18
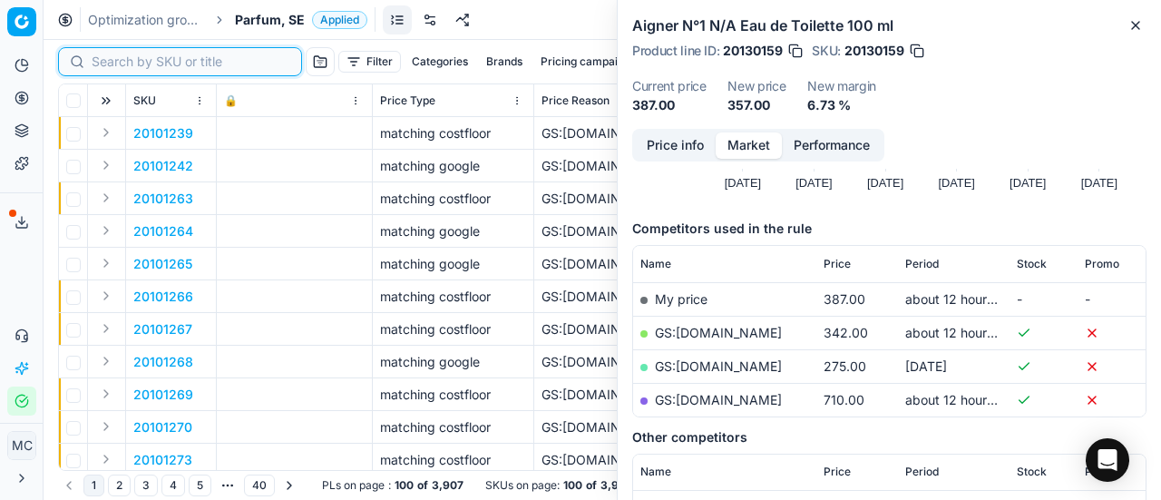
paste input "90006334-0009593"
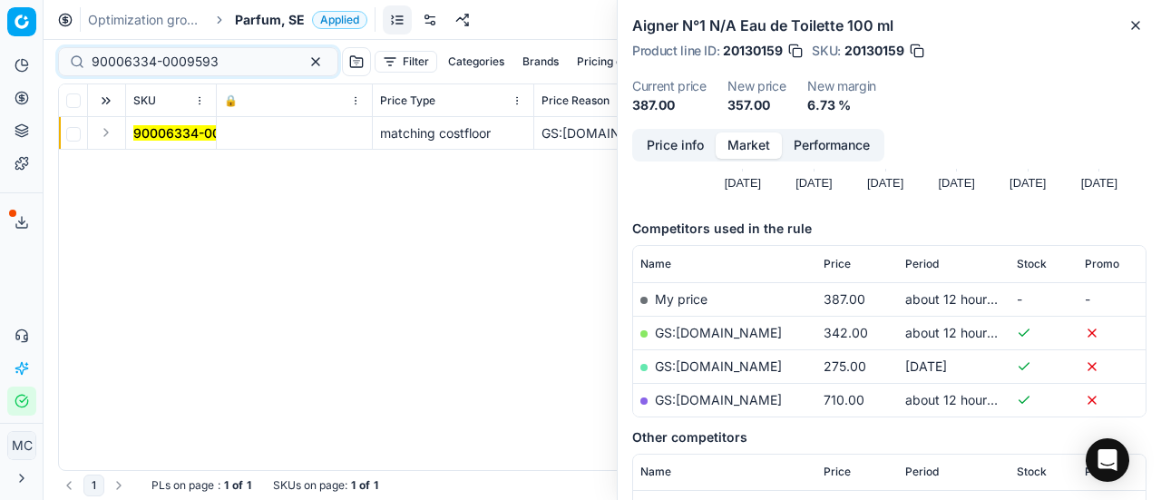
drag, startPoint x: 103, startPoint y: 139, endPoint x: 136, endPoint y: 142, distance: 32.9
click at [103, 139] on button "Expand" at bounding box center [106, 133] width 22 height 22
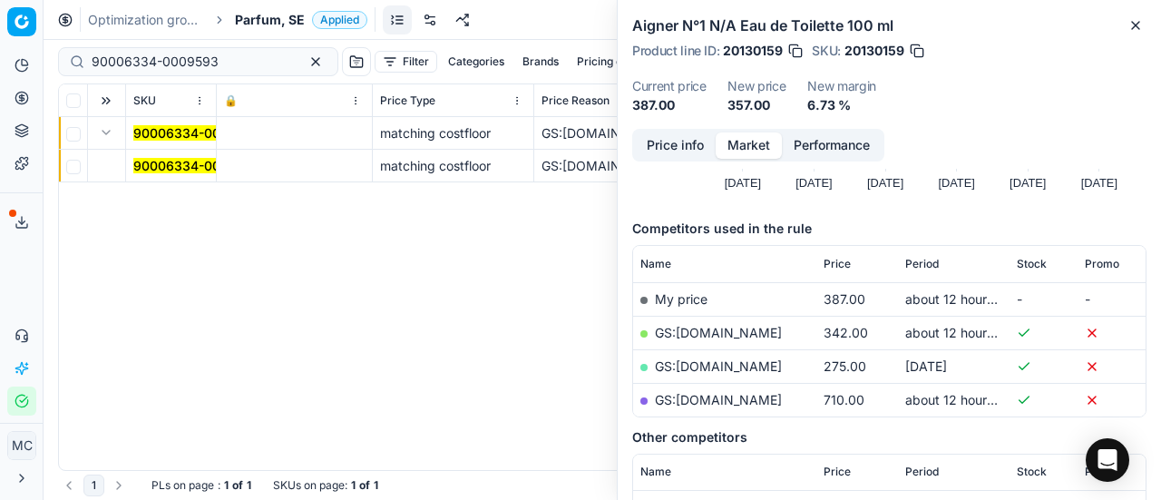
click at [184, 168] on mark "90006334-0009593" at bounding box center [196, 165] width 127 height 15
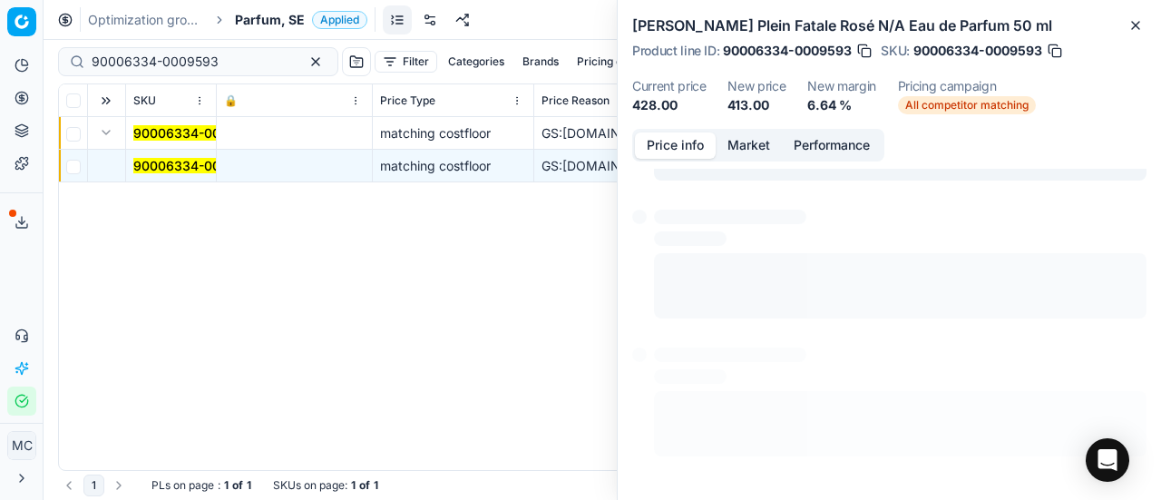
click at [689, 152] on button "Price info" at bounding box center [675, 145] width 81 height 26
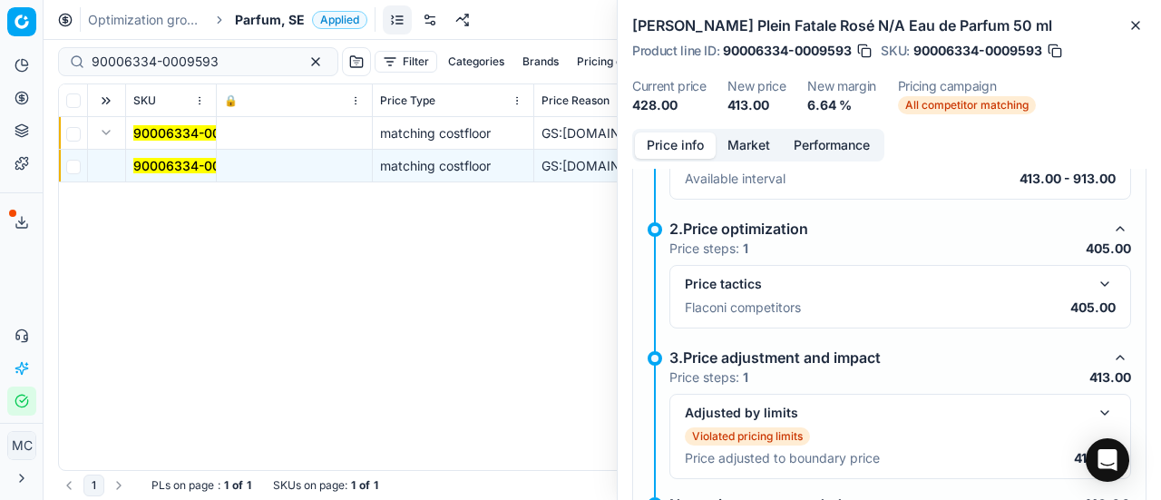
click at [1094, 288] on button "button" at bounding box center [1105, 284] width 22 height 22
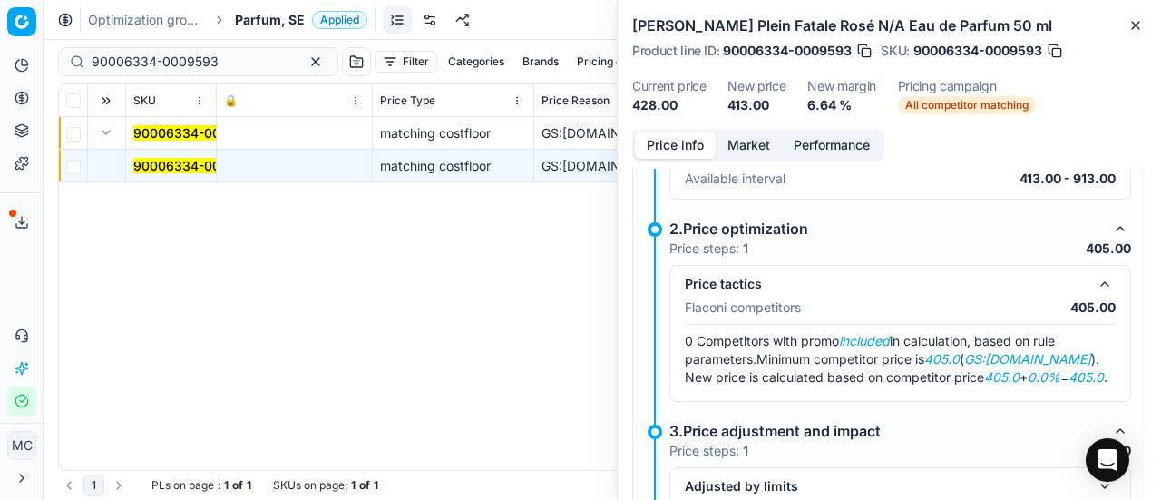
click at [757, 139] on button "Market" at bounding box center [749, 145] width 66 height 26
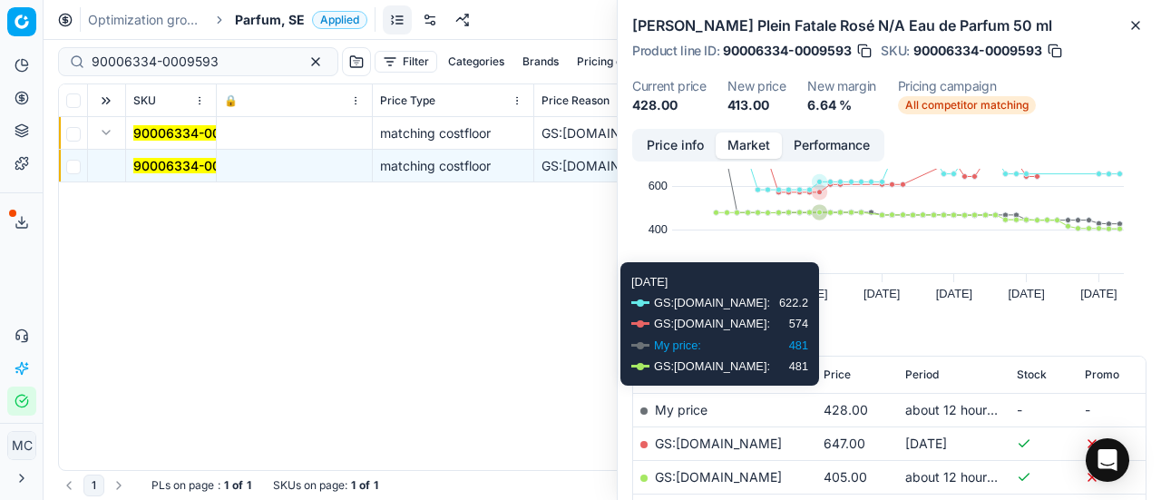
scroll to position [205, 0]
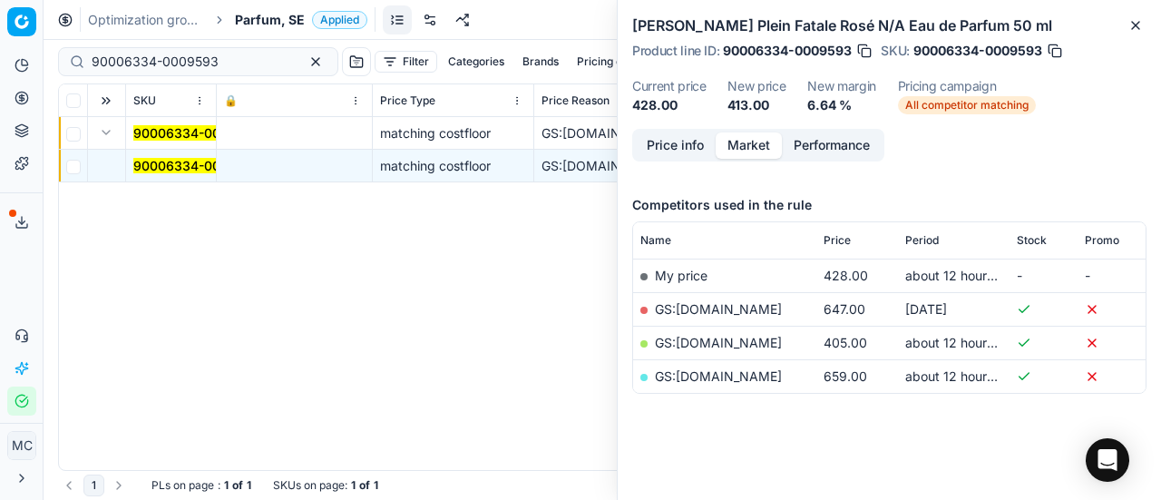
click at [697, 339] on link "GS:[DOMAIN_NAME]" at bounding box center [718, 342] width 127 height 15
drag, startPoint x: 0, startPoint y: 61, endPoint x: 11, endPoint y: 1, distance: 60.9
click at [0, 34] on div "Pricing platform Analytics Pricing Product portfolio Templates Export service 1…" at bounding box center [580, 250] width 1161 height 500
paste input "80041833-150"
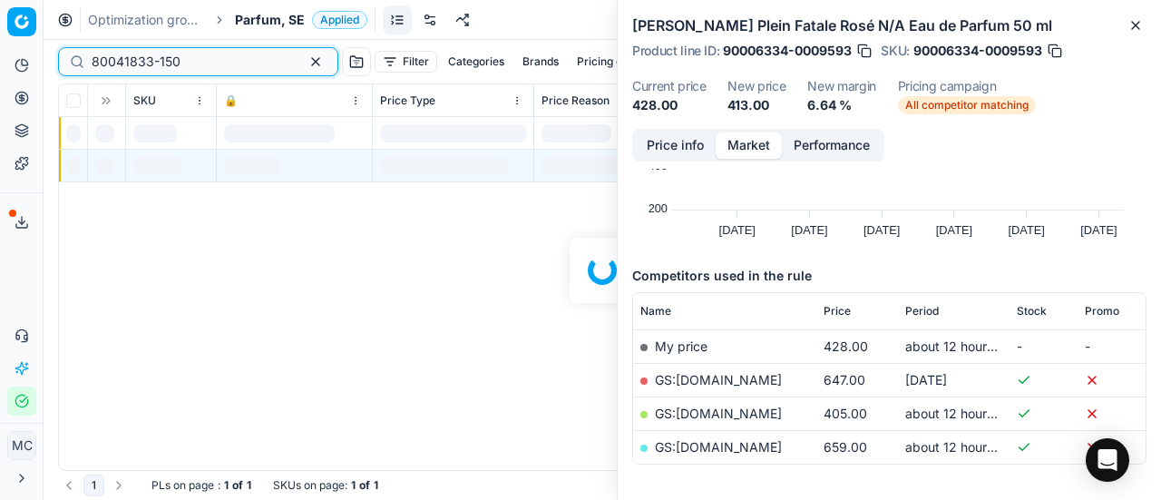
scroll to position [205, 0]
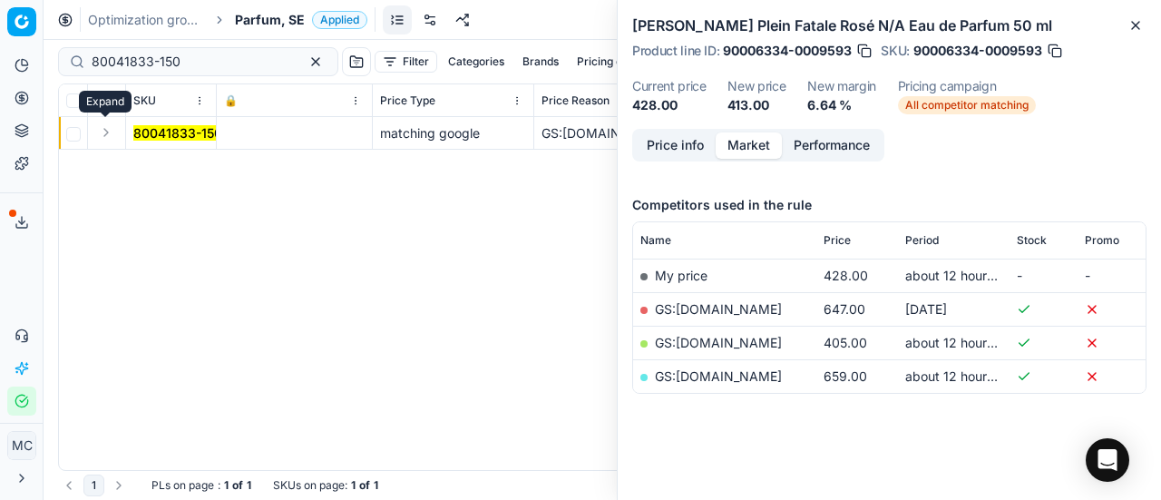
click at [112, 128] on button "Expand" at bounding box center [106, 133] width 22 height 22
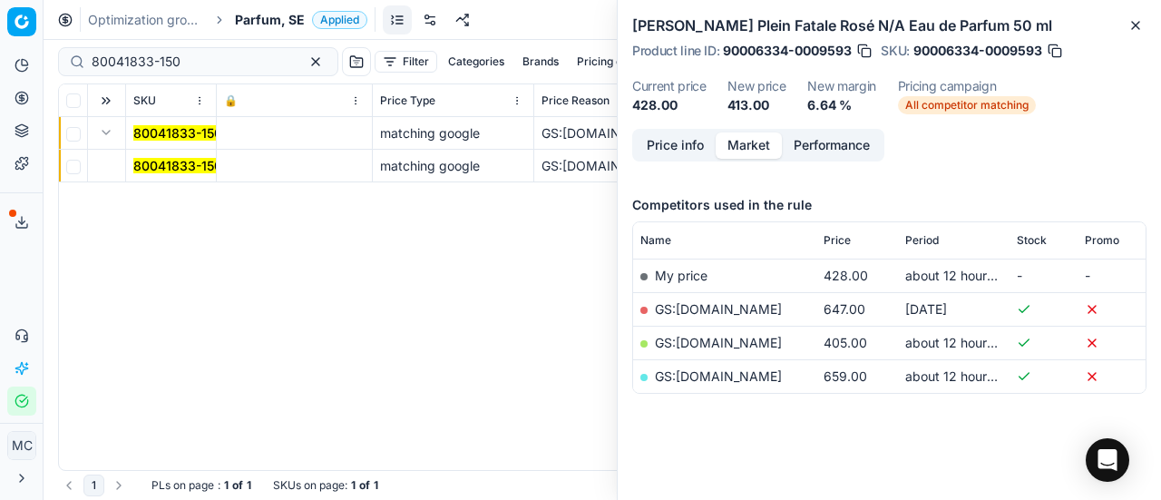
click at [186, 165] on mark "80041833-150" at bounding box center [177, 165] width 89 height 15
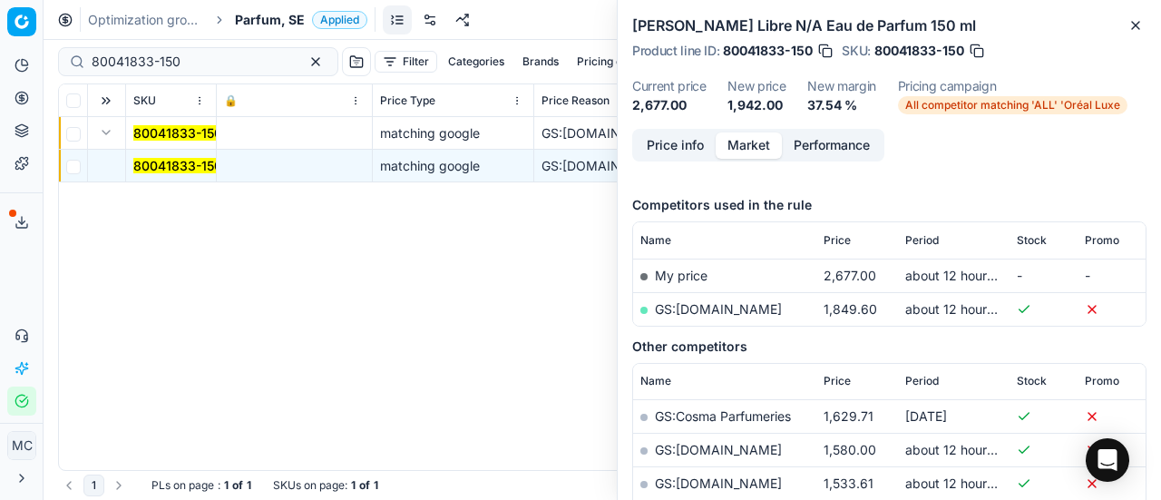
click at [671, 141] on button "Price info" at bounding box center [675, 145] width 81 height 26
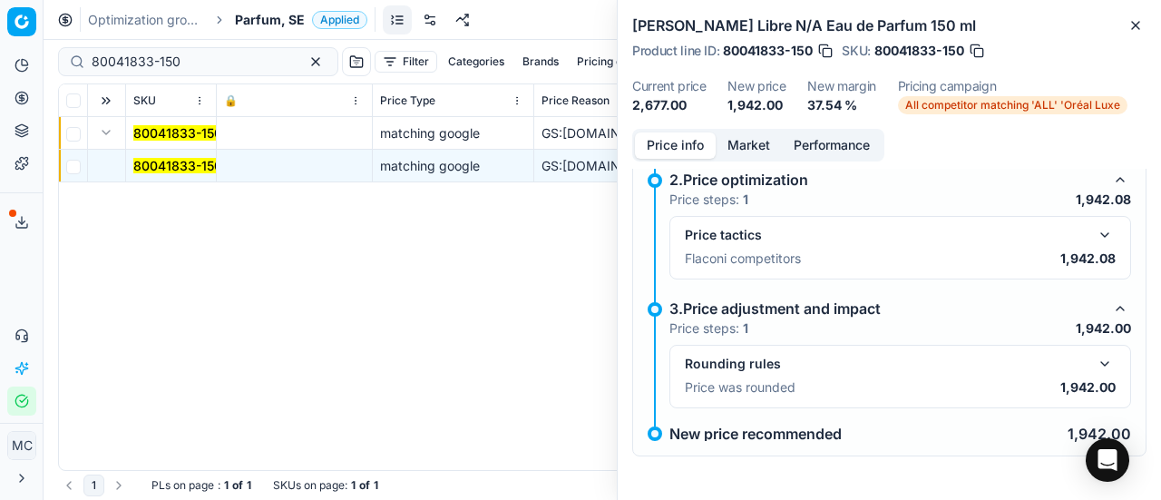
scroll to position [165, 0]
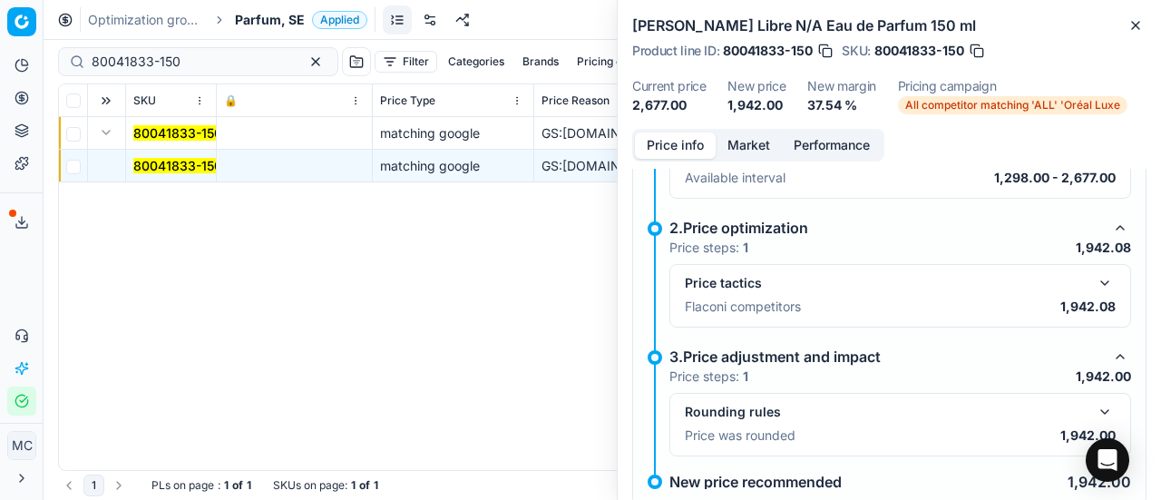
click at [1096, 277] on button "button" at bounding box center [1105, 283] width 22 height 22
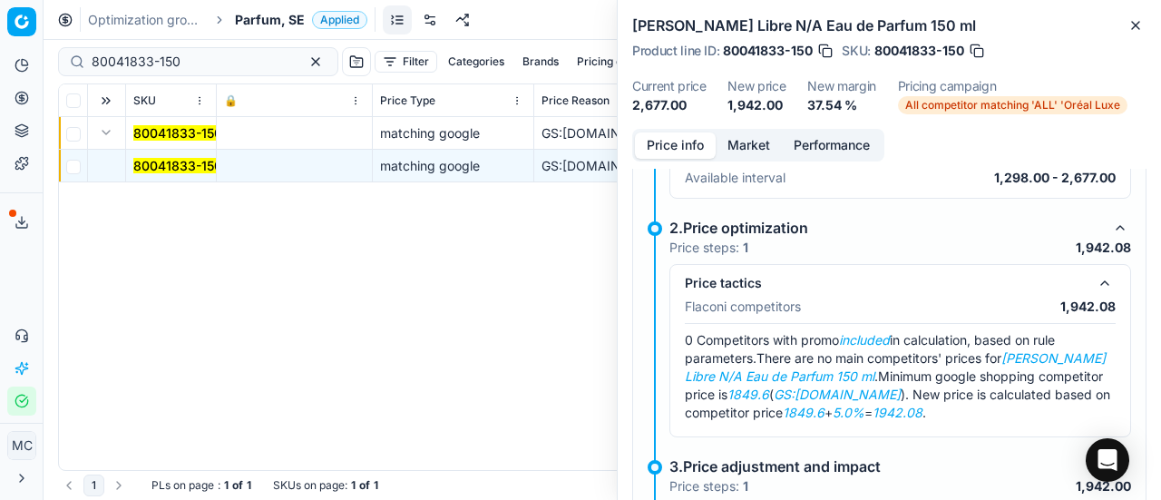
click at [747, 149] on button "Market" at bounding box center [749, 145] width 66 height 26
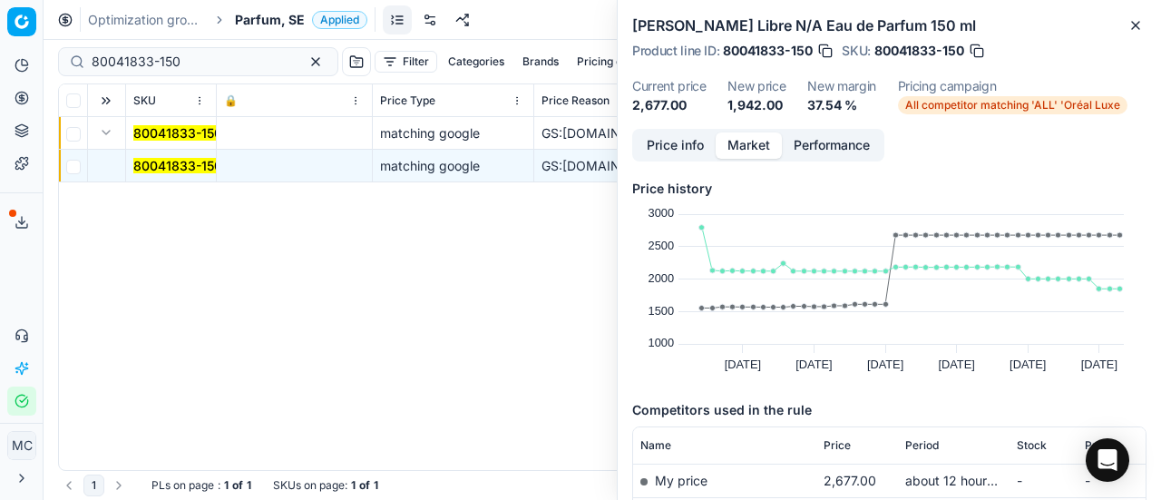
scroll to position [181, 0]
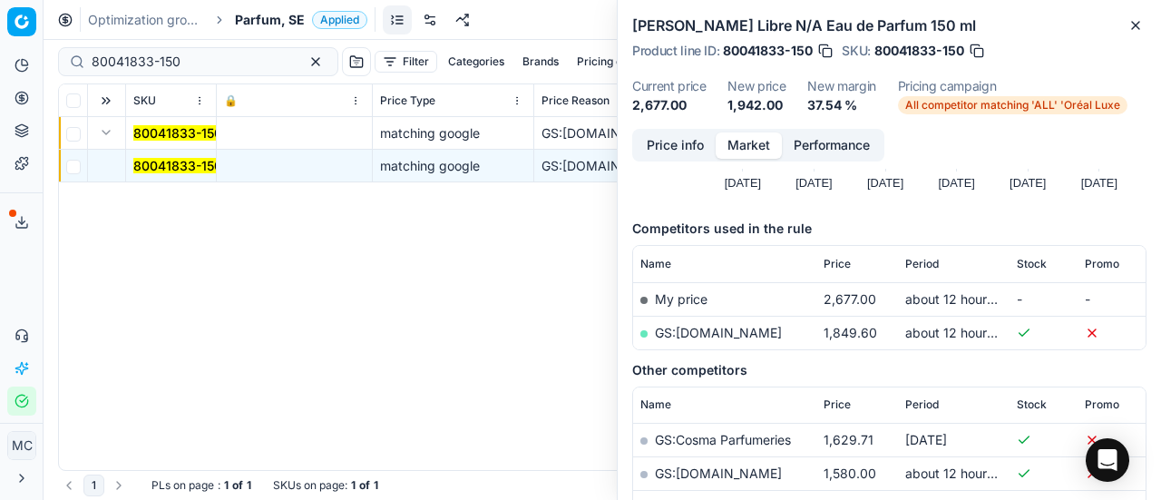
click at [715, 325] on link "GS:[DOMAIN_NAME]" at bounding box center [718, 332] width 127 height 15
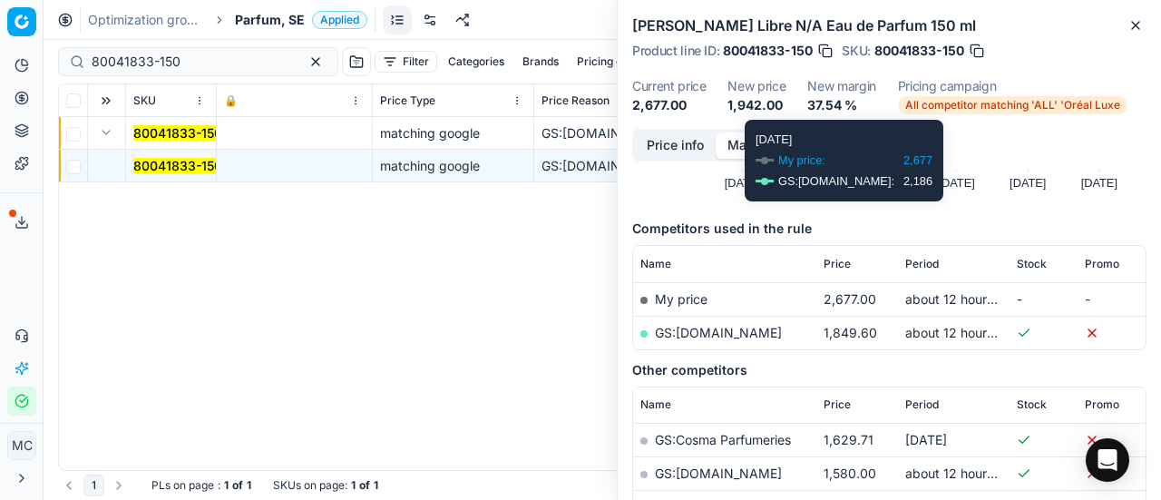
click at [972, 102] on span "All competitor matching 'ALL' 'Oréal Luxe" at bounding box center [1013, 105] width 230 height 18
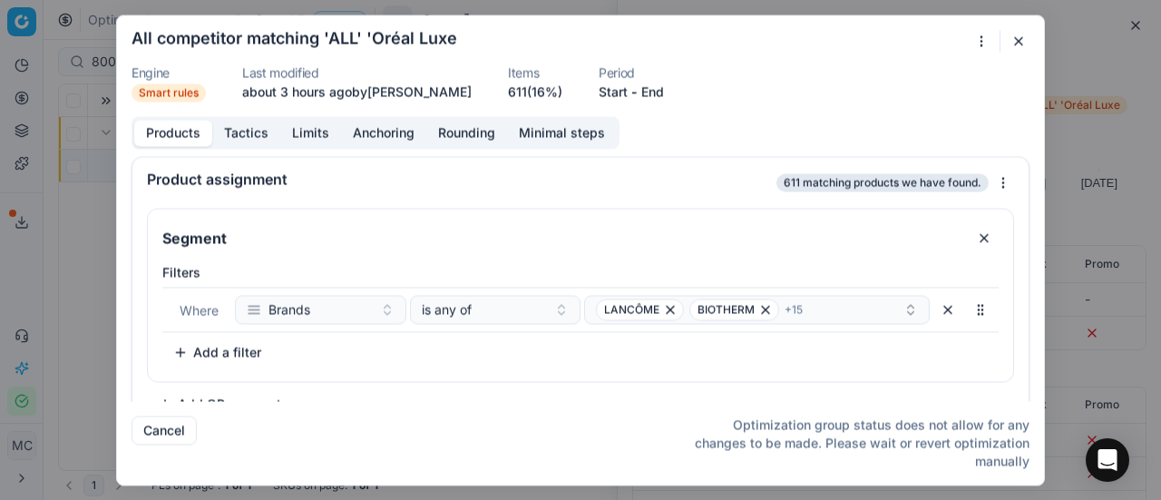
scroll to position [29, 0]
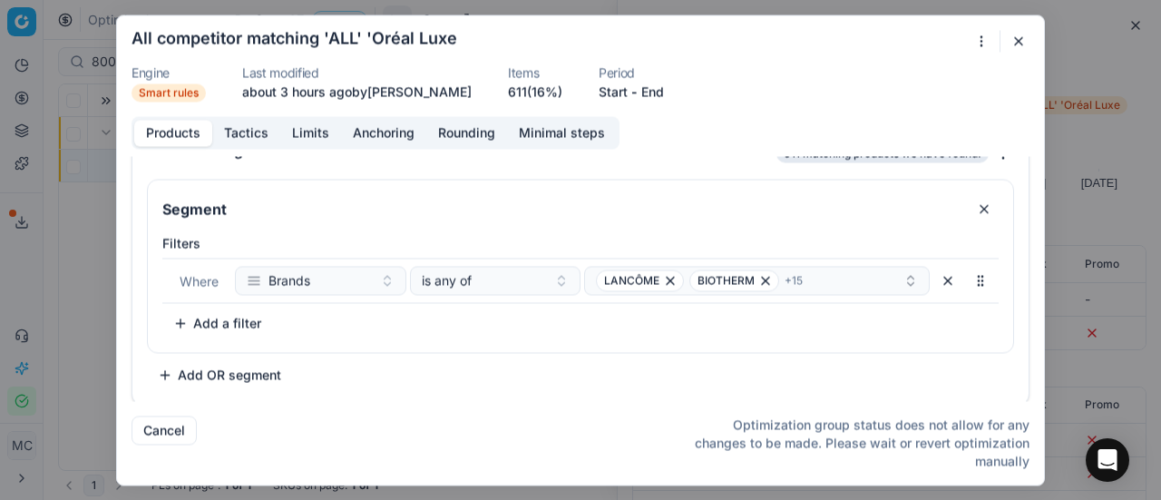
click at [227, 127] on button "Tactics" at bounding box center [246, 133] width 68 height 26
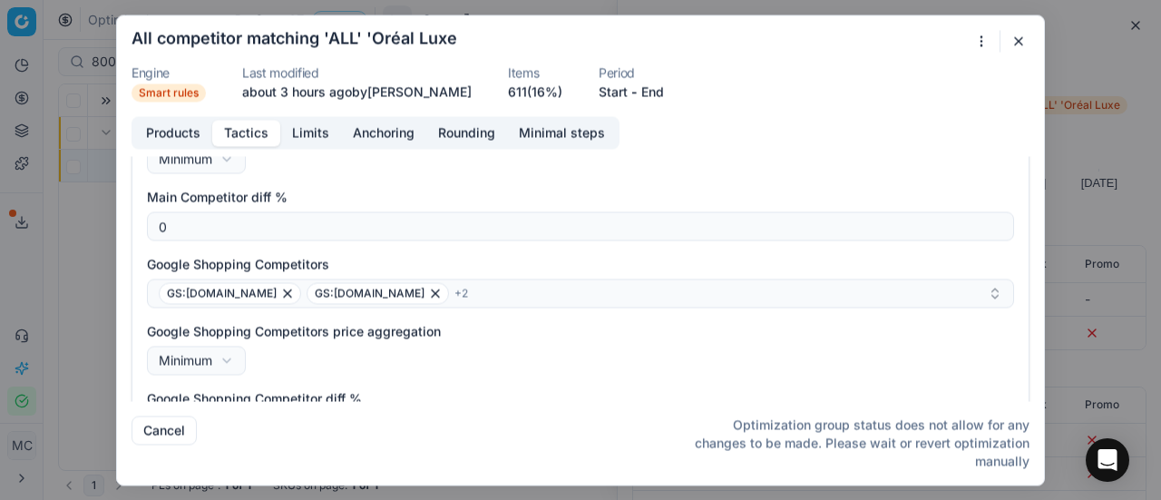
scroll to position [363, 0]
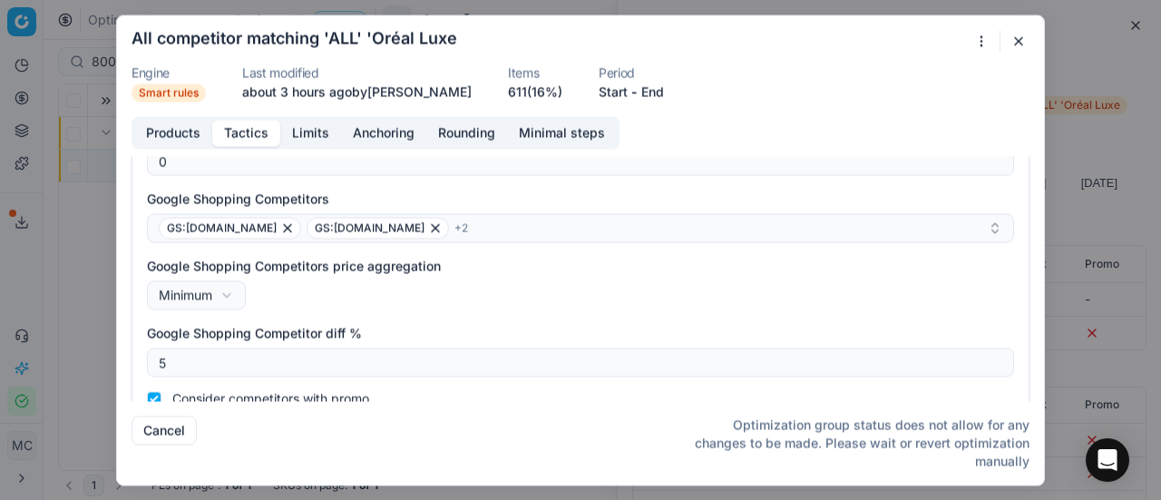
click at [1011, 40] on button "button" at bounding box center [1019, 41] width 22 height 22
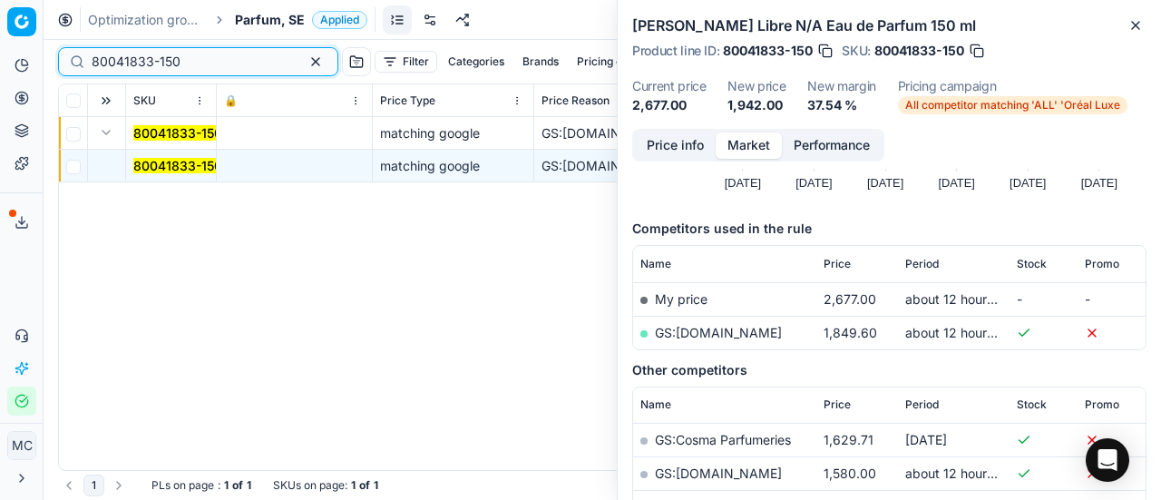
drag, startPoint x: 192, startPoint y: 52, endPoint x: 0, endPoint y: 17, distance: 195.4
click at [0, 30] on div "Pricing platform Analytics Pricing Product portfolio Templates Export service 1…" at bounding box center [580, 250] width 1161 height 500
paste input "66206-0005782"
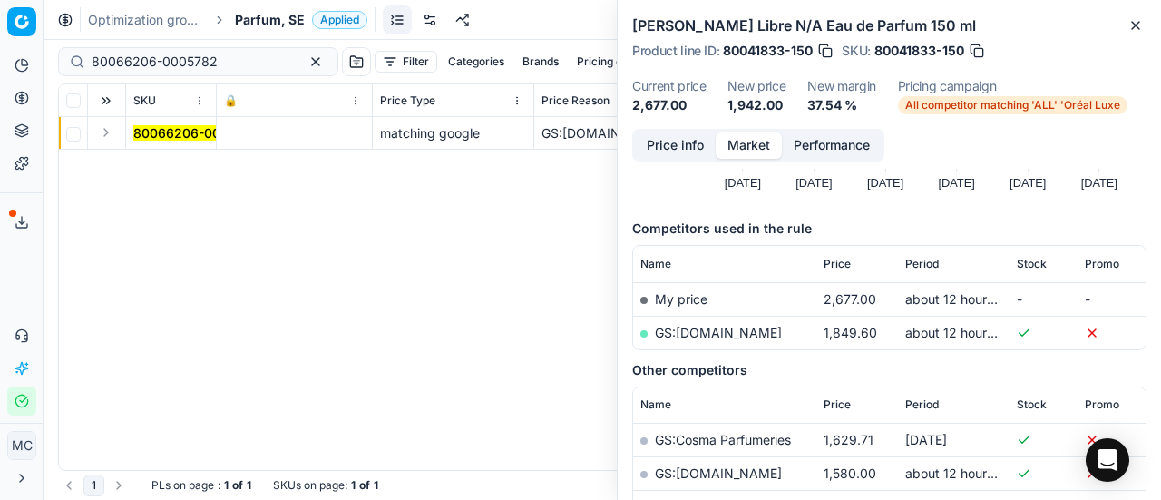
click at [109, 130] on button "Expand" at bounding box center [106, 133] width 22 height 22
click at [185, 157] on span "80066206-0005782" at bounding box center [196, 166] width 126 height 18
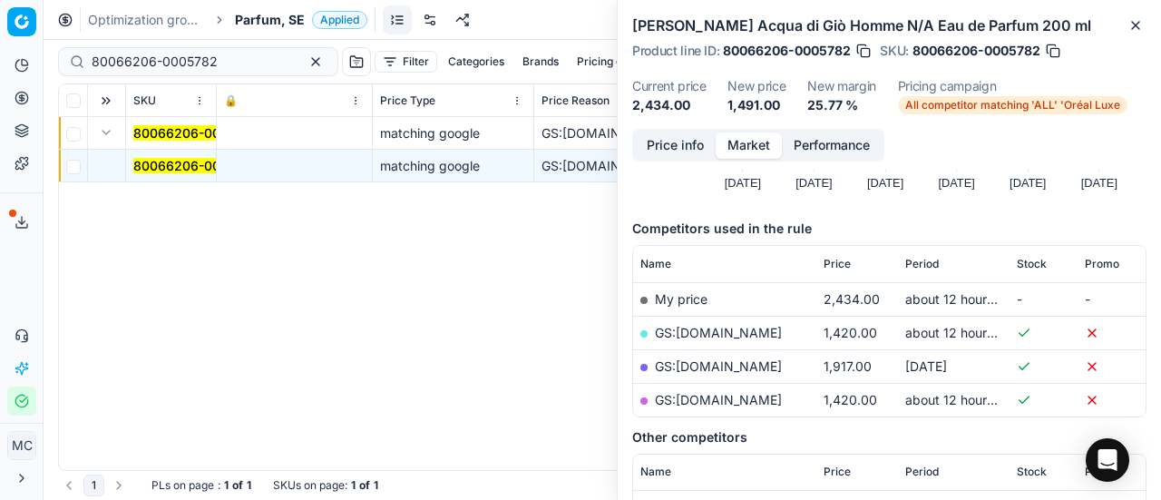
click at [702, 149] on button "Price info" at bounding box center [675, 145] width 81 height 26
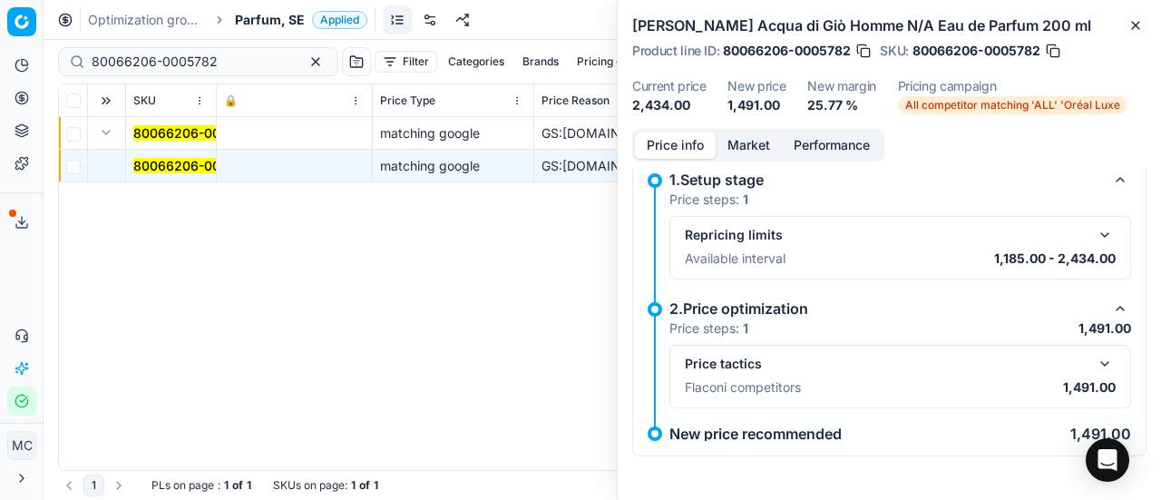
scroll to position [82, 0]
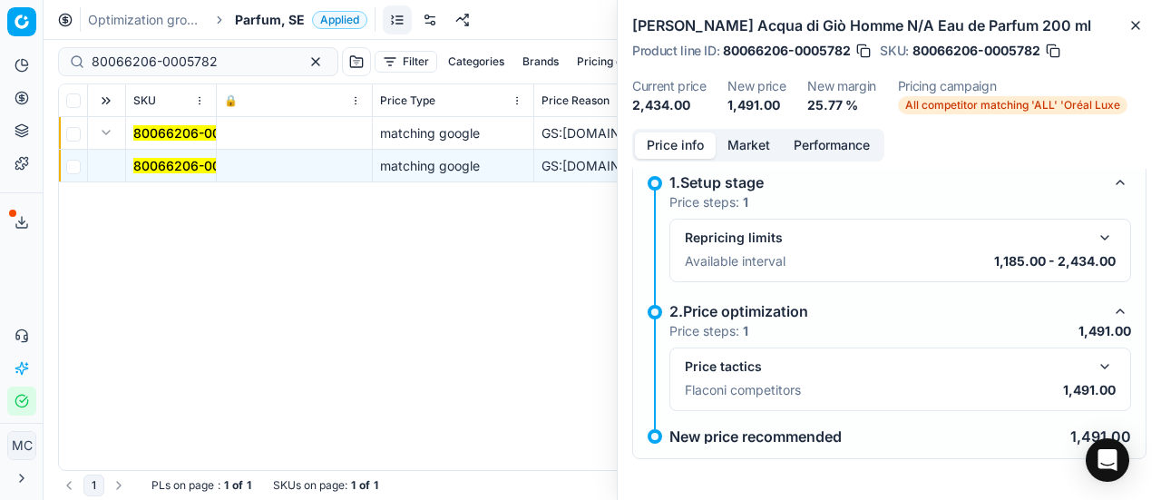
click at [1094, 358] on button "button" at bounding box center [1105, 367] width 22 height 22
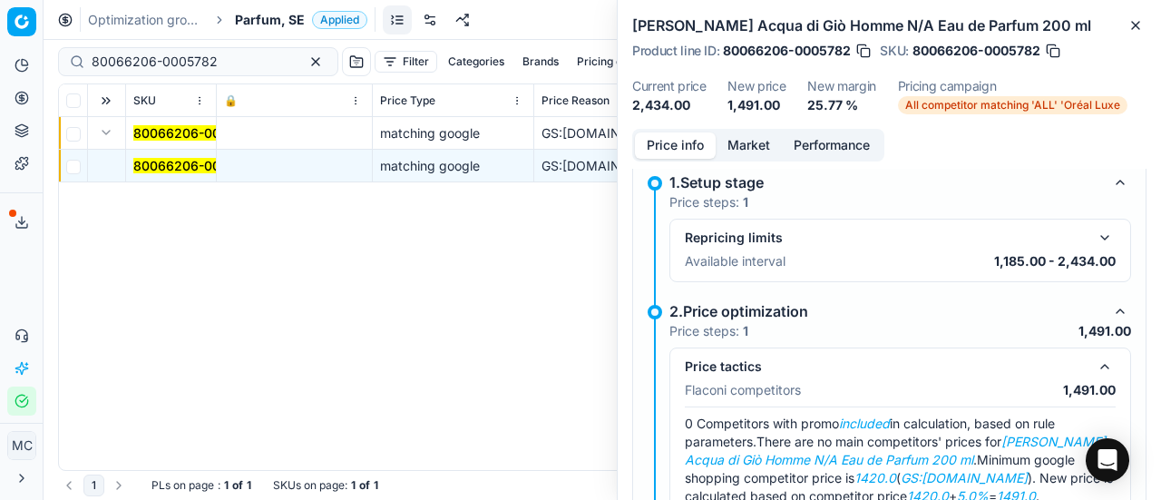
scroll to position [172, 0]
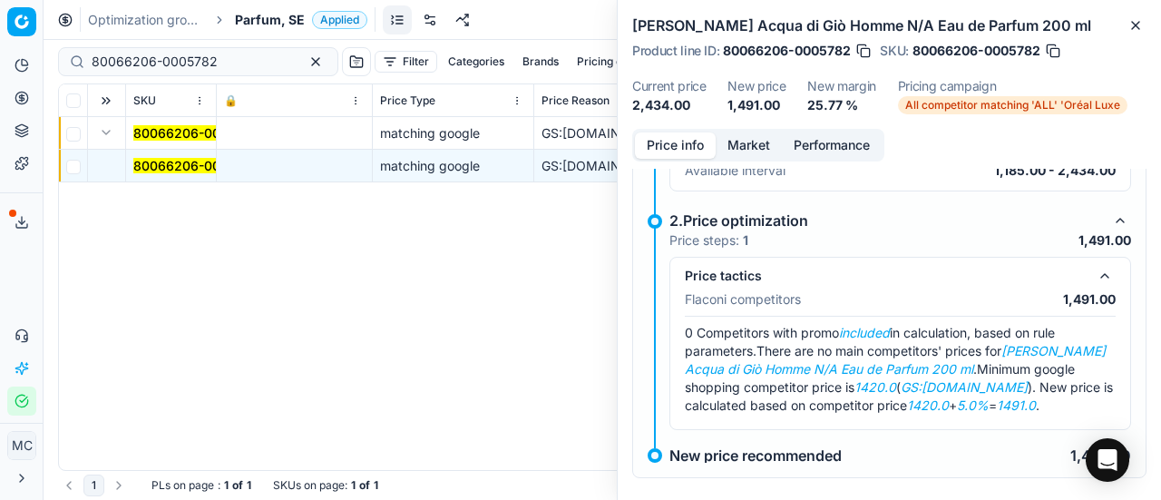
click at [746, 148] on button "Market" at bounding box center [749, 145] width 66 height 26
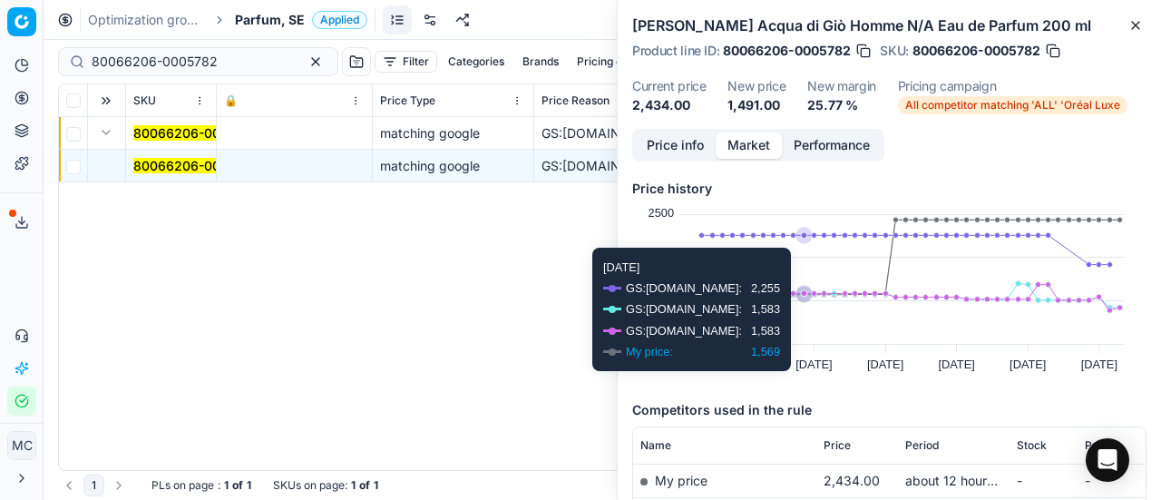
scroll to position [363, 0]
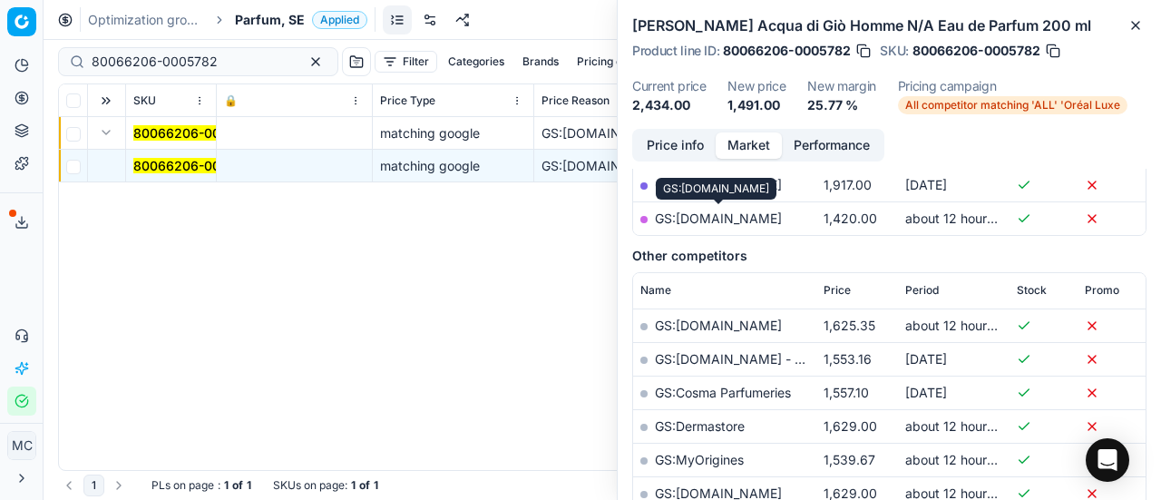
click at [722, 213] on link "GS:[DOMAIN_NAME]" at bounding box center [718, 217] width 127 height 15
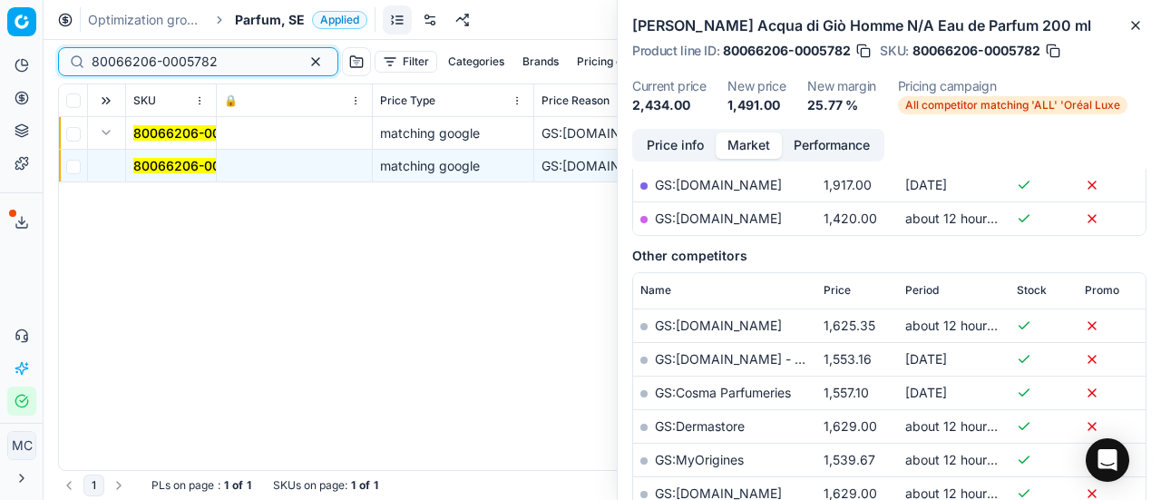
drag, startPoint x: 257, startPoint y: 55, endPoint x: 0, endPoint y: -30, distance: 270.5
click at [0, 0] on html "Pricing platform Analytics Pricing Product portfolio Templates Export service 1…" at bounding box center [580, 250] width 1161 height 500
paste input "20585-150"
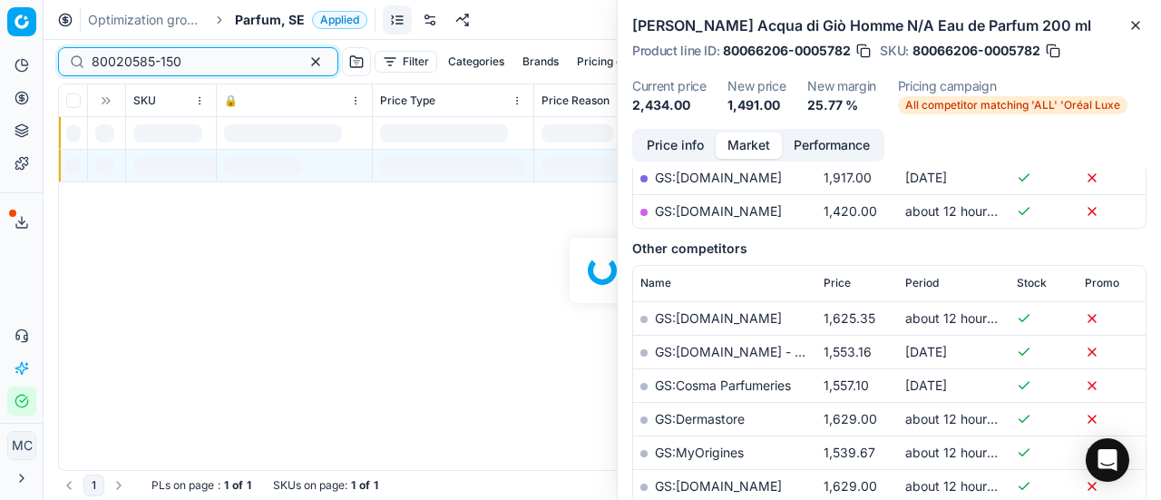
scroll to position [363, 0]
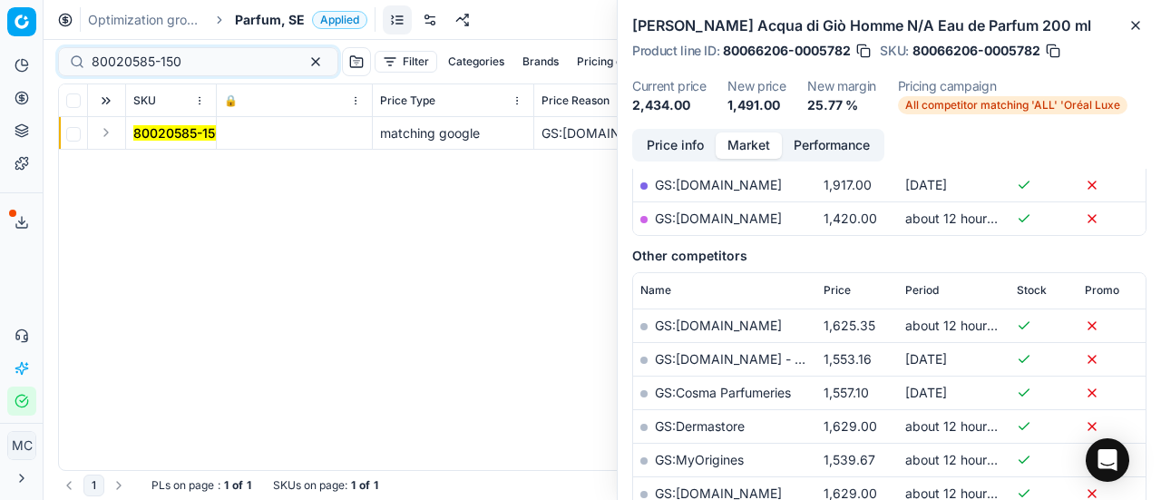
click at [109, 132] on button "Expand" at bounding box center [106, 133] width 22 height 22
click at [169, 170] on mark "80020585-150" at bounding box center [178, 165] width 90 height 15
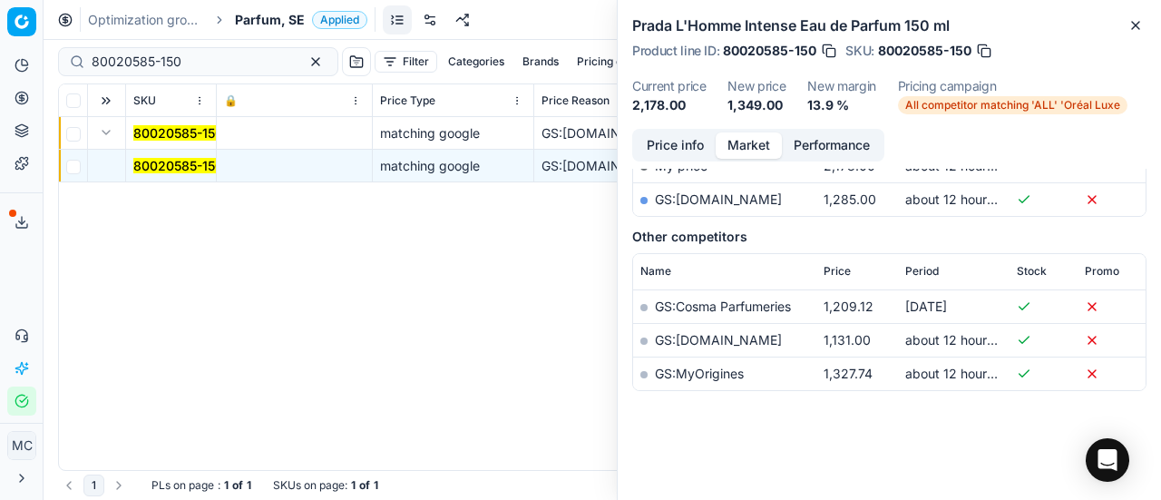
scroll to position [312, 0]
click at [699, 141] on button "Price info" at bounding box center [675, 145] width 81 height 26
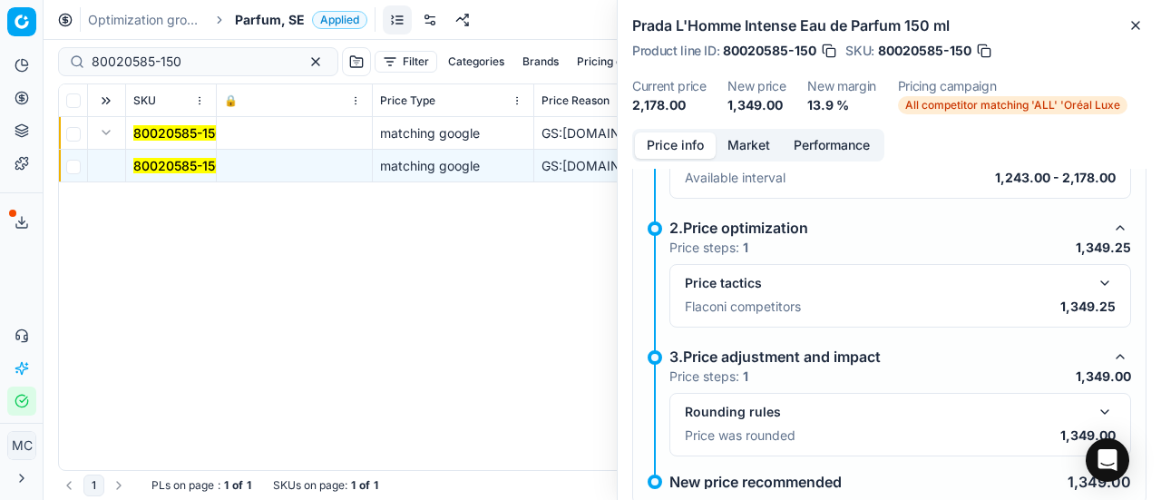
click at [1098, 277] on button "button" at bounding box center [1105, 283] width 22 height 22
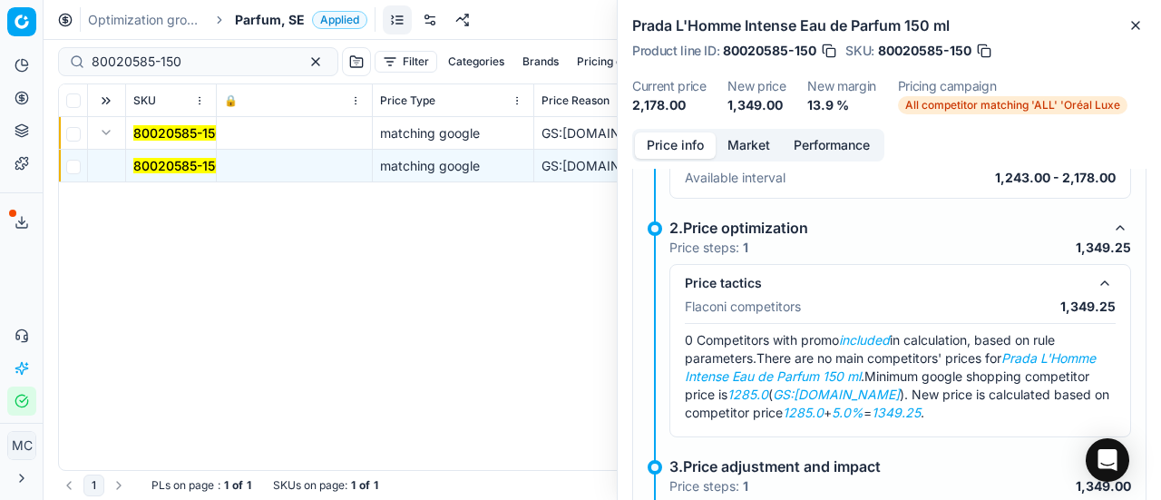
click at [746, 139] on button "Market" at bounding box center [749, 145] width 66 height 26
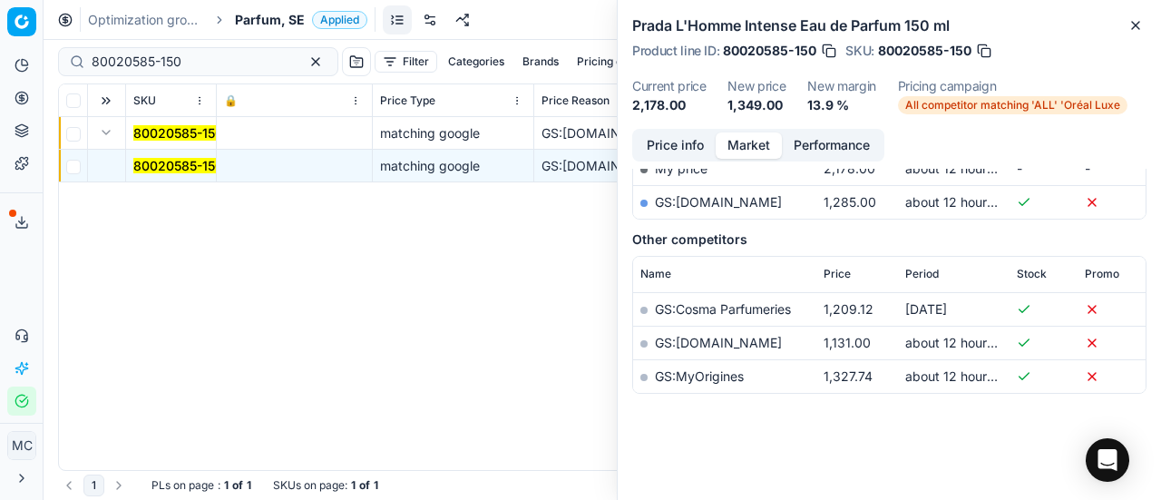
scroll to position [221, 0]
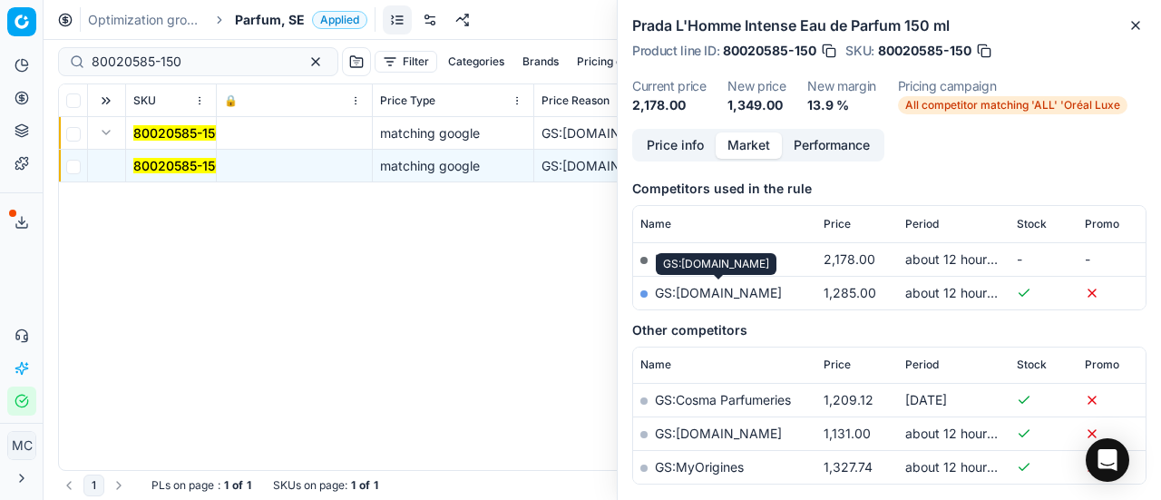
click at [759, 287] on link "GS:[DOMAIN_NAME]" at bounding box center [718, 292] width 127 height 15
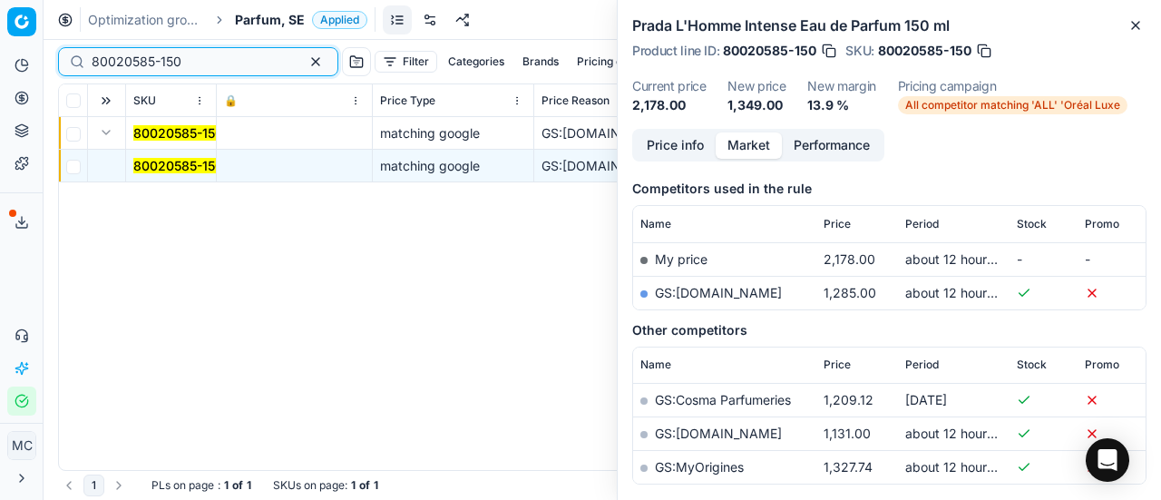
drag, startPoint x: 196, startPoint y: 63, endPoint x: 0, endPoint y: 41, distance: 197.1
click at [0, 41] on div "Pricing platform Analytics Pricing Product portfolio Templates Export service 1…" at bounding box center [580, 250] width 1161 height 500
paste input "75334-9"
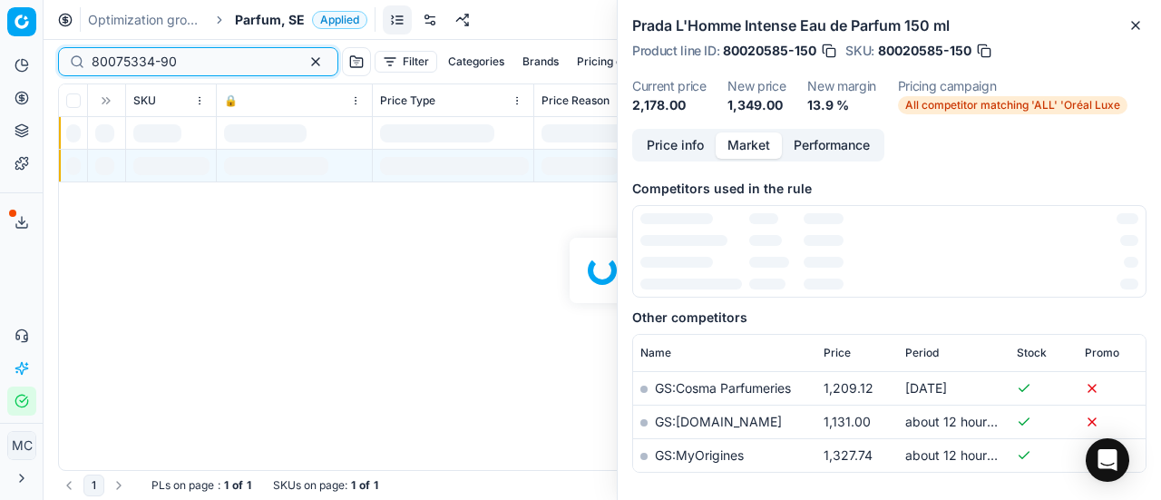
scroll to position [221, 0]
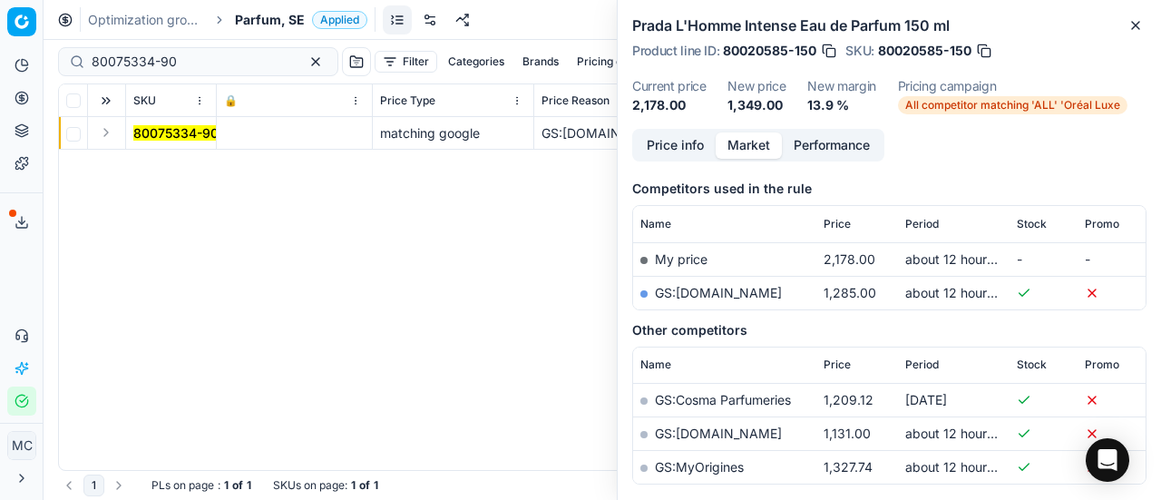
click at [106, 132] on button "Expand" at bounding box center [106, 133] width 22 height 22
click at [148, 158] on mark "80075334-90" at bounding box center [175, 165] width 85 height 15
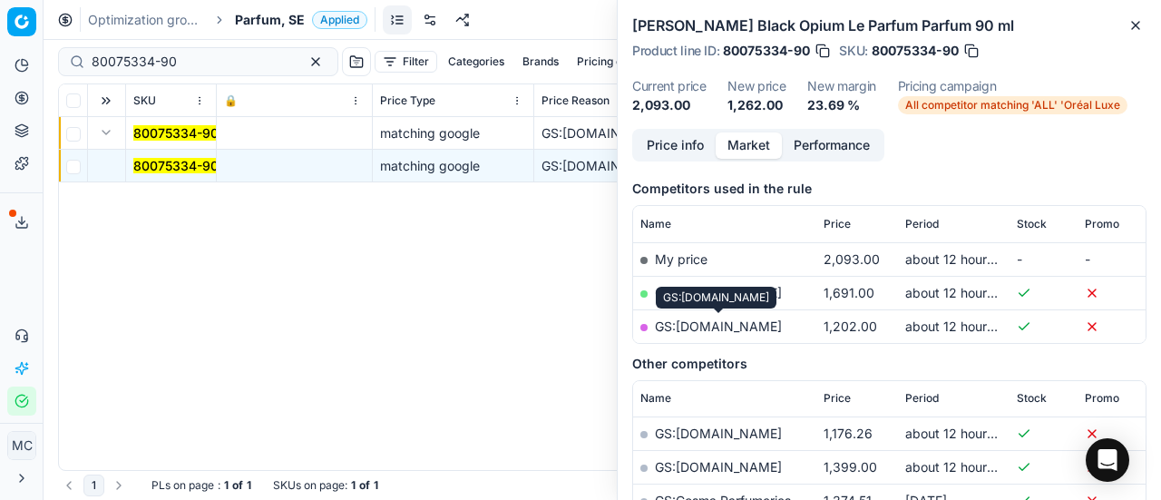
click at [743, 323] on link "GS:[DOMAIN_NAME]" at bounding box center [718, 325] width 127 height 15
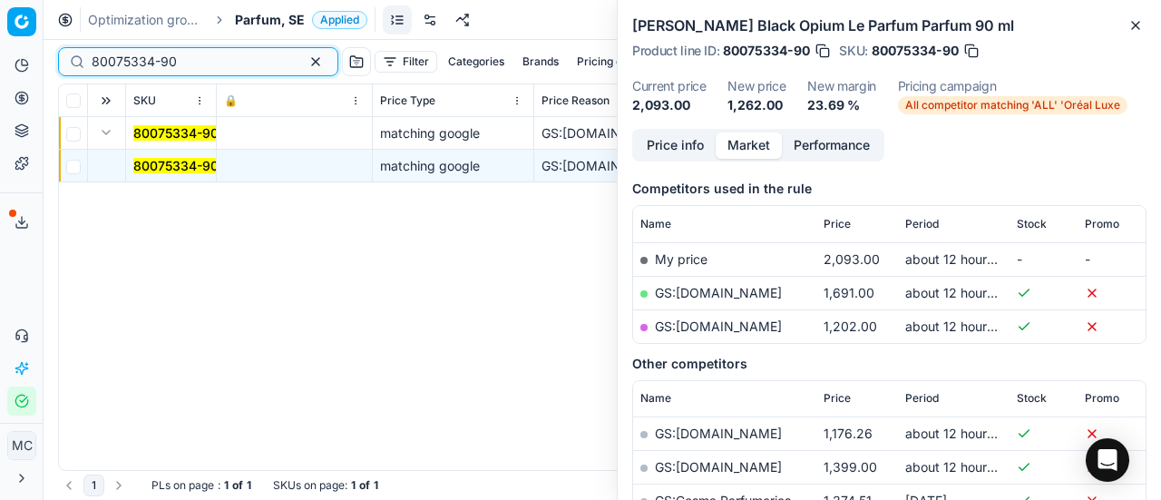
drag, startPoint x: 203, startPoint y: 67, endPoint x: 0, endPoint y: 61, distance: 203.3
click at [0, 62] on div "Pricing platform Analytics Pricing Product portfolio Templates Export service 1…" at bounding box center [580, 250] width 1161 height 500
paste input "90000808-0001028"
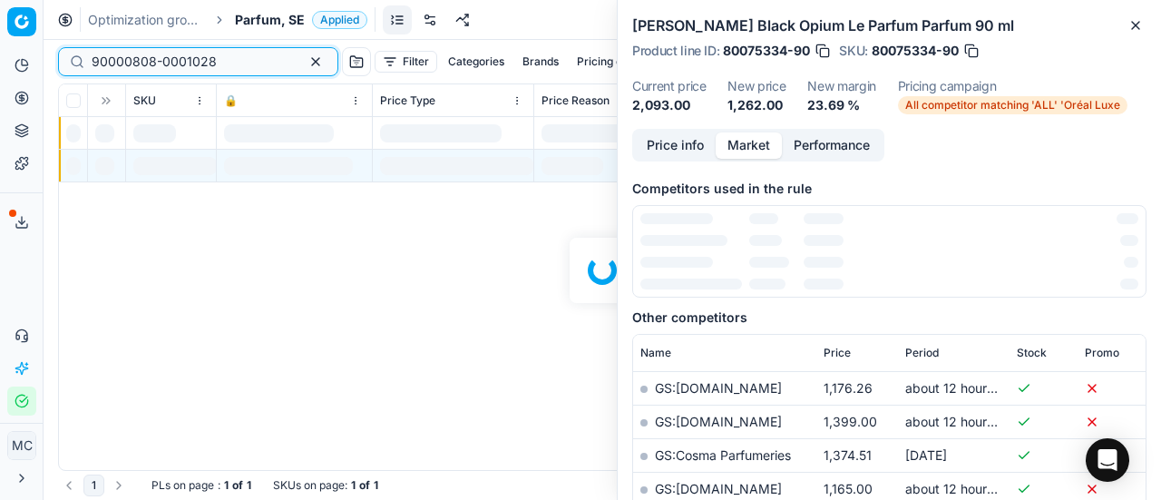
scroll to position [221, 0]
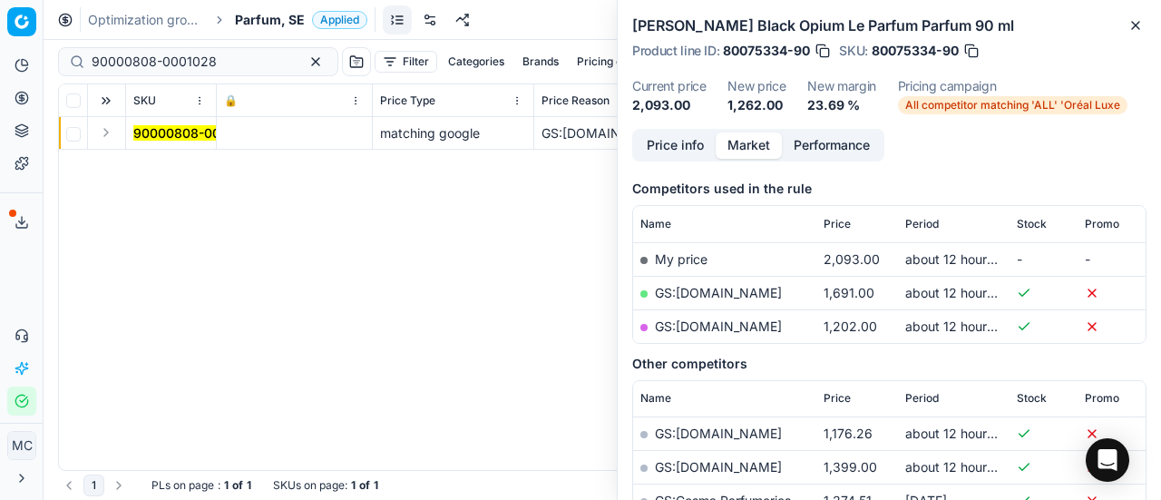
click at [117, 126] on td at bounding box center [107, 133] width 38 height 33
click at [109, 137] on button "Expand" at bounding box center [106, 133] width 22 height 22
click at [149, 166] on mark "90000808-0001028" at bounding box center [195, 165] width 125 height 15
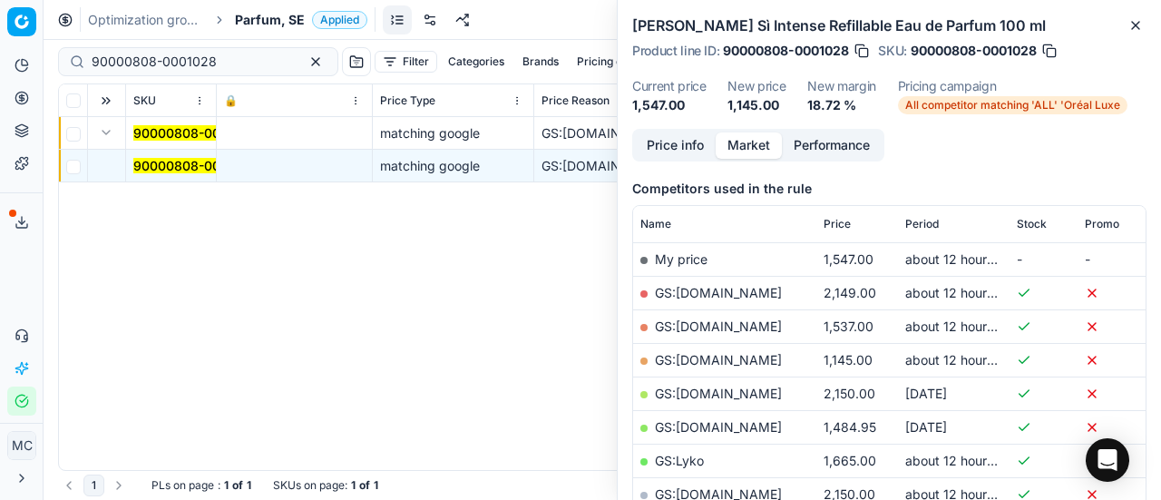
click at [748, 358] on link "GS:[DOMAIN_NAME]" at bounding box center [718, 359] width 127 height 15
drag, startPoint x: 236, startPoint y: 63, endPoint x: 0, endPoint y: 0, distance: 244.0
click at [0, 13] on div "Pricing platform Analytics Pricing Product portfolio Templates Export service 1…" at bounding box center [580, 250] width 1161 height 500
paste input "80010912-90"
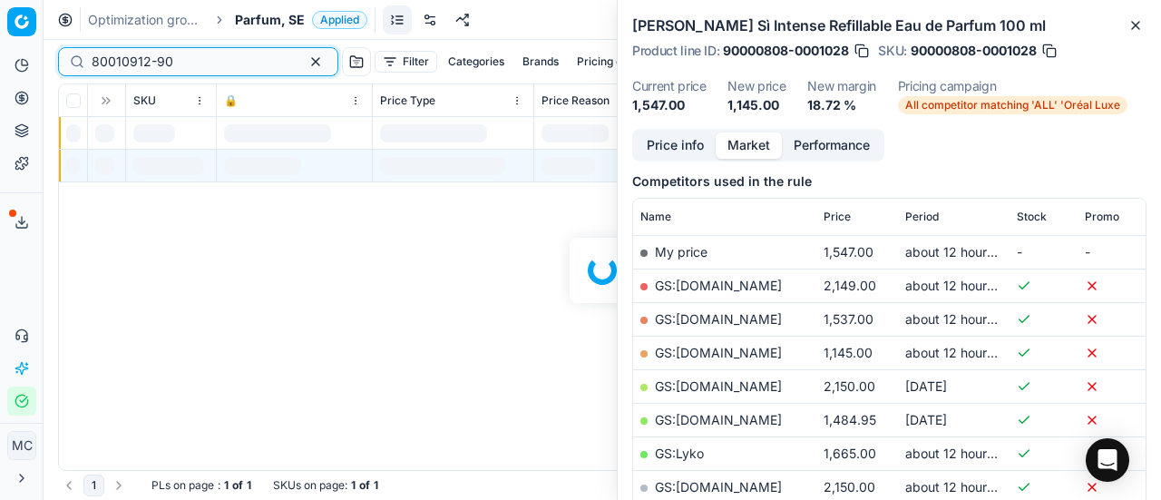
scroll to position [221, 0]
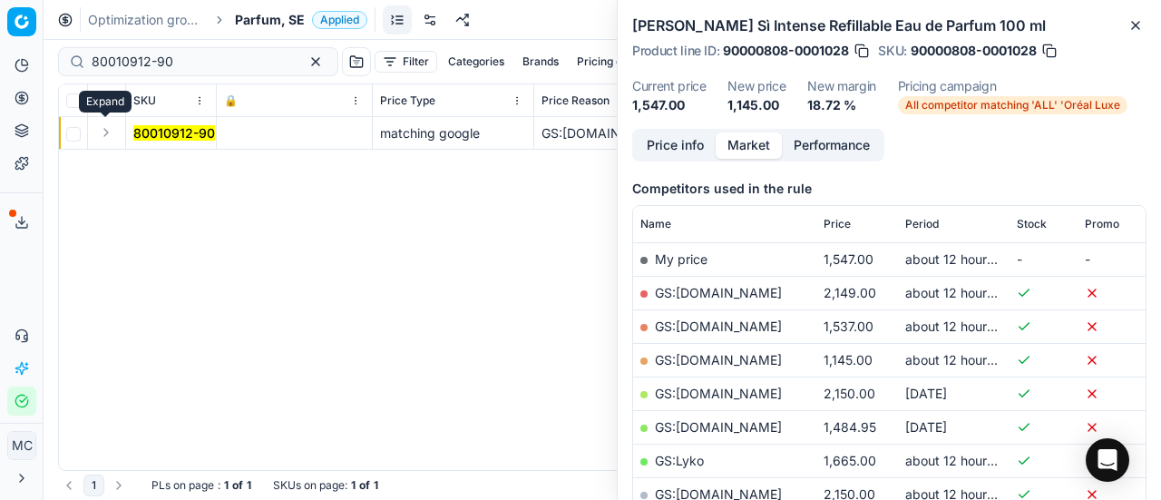
click at [112, 133] on button "Expand" at bounding box center [106, 133] width 22 height 22
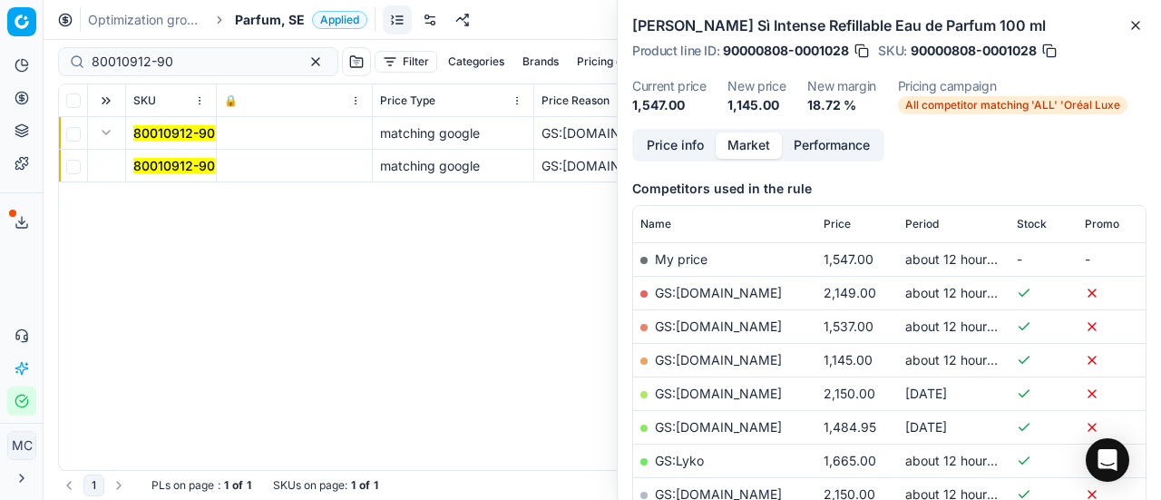
click at [158, 169] on mark "80010912-90" at bounding box center [174, 165] width 82 height 15
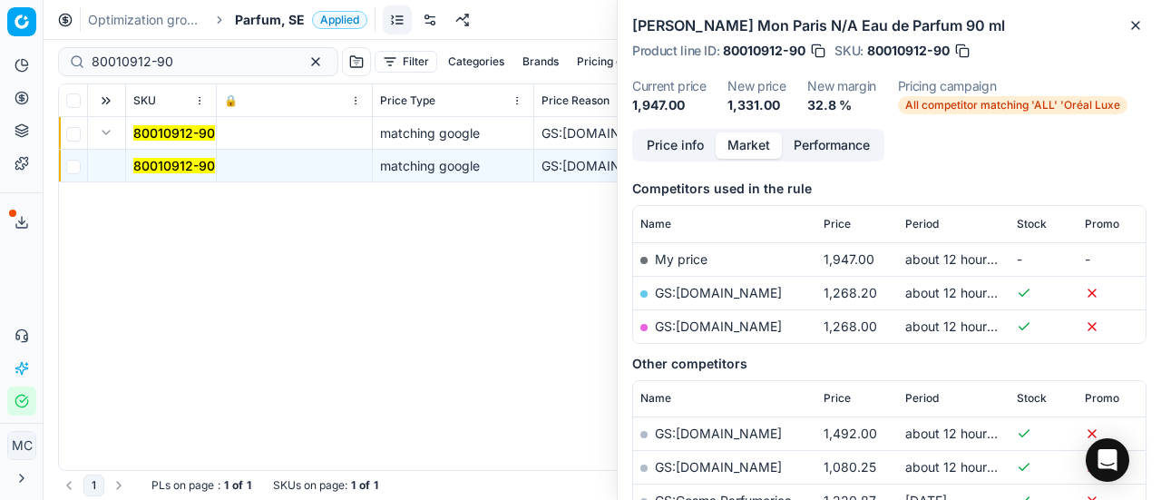
click at [682, 146] on button "Price info" at bounding box center [675, 145] width 81 height 26
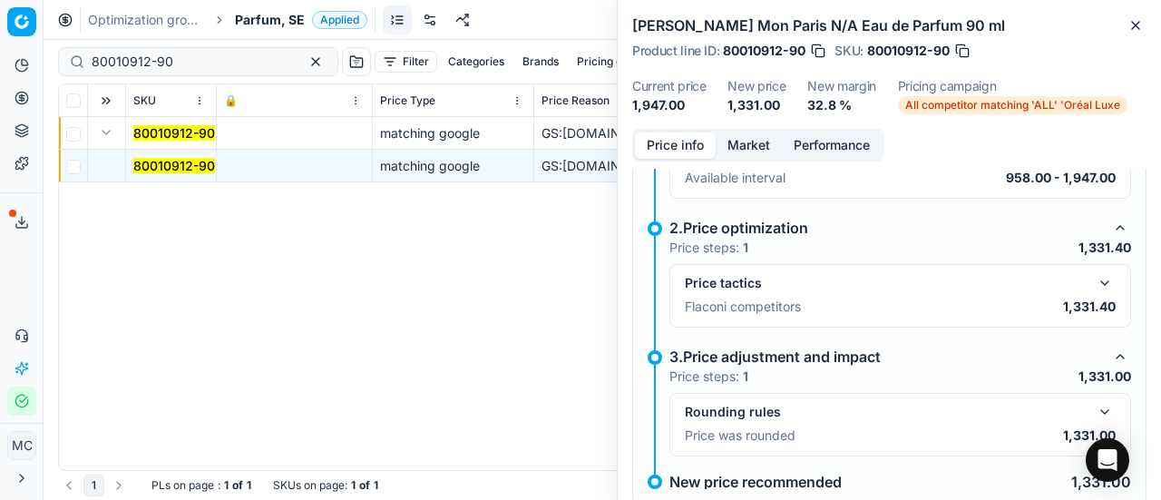
click at [1096, 284] on button "button" at bounding box center [1105, 283] width 22 height 22
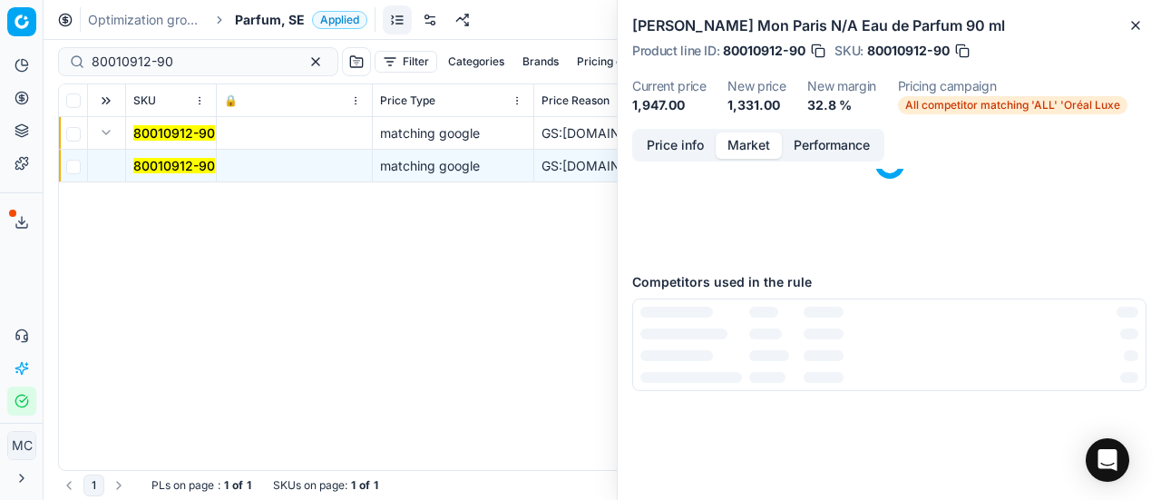
click at [755, 141] on button "Market" at bounding box center [749, 145] width 66 height 26
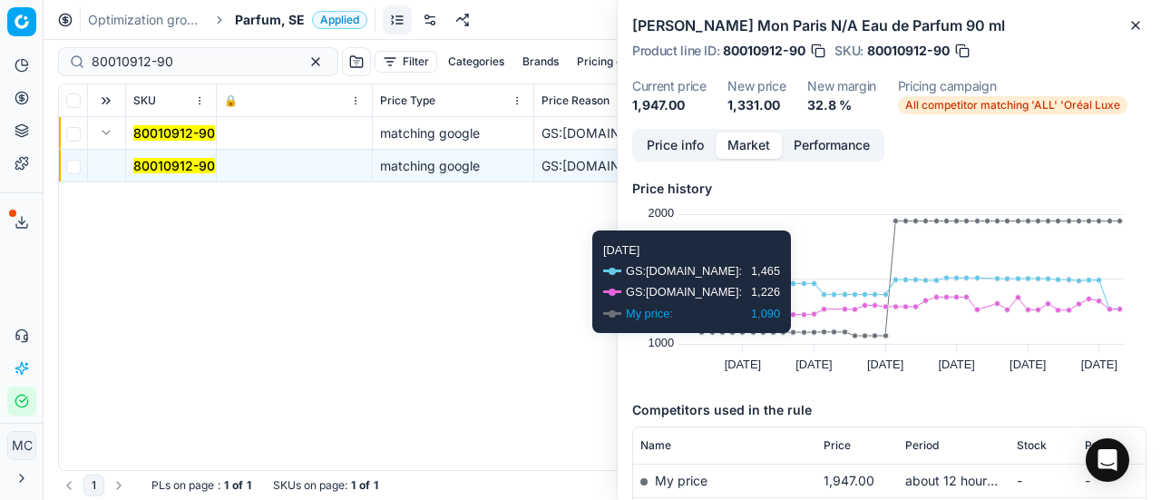
scroll to position [181, 0]
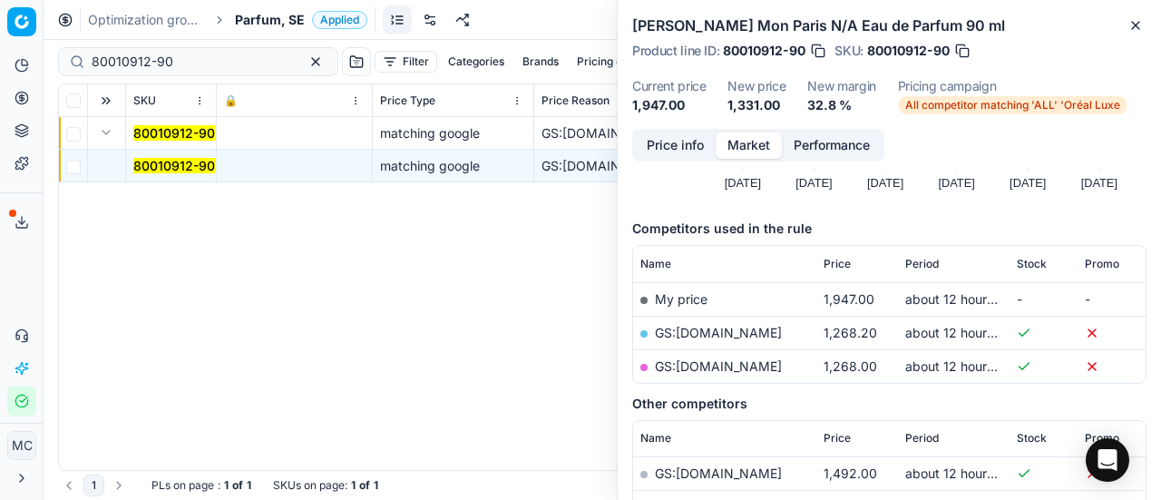
click at [718, 367] on link "GS:[DOMAIN_NAME]" at bounding box center [718, 365] width 127 height 15
drag, startPoint x: 198, startPoint y: 61, endPoint x: 0, endPoint y: 45, distance: 198.4
click at [0, 51] on div "Pricing platform Analytics Pricing Product portfolio Templates Export service 1…" at bounding box center [580, 250] width 1161 height 500
paste input "20102659"
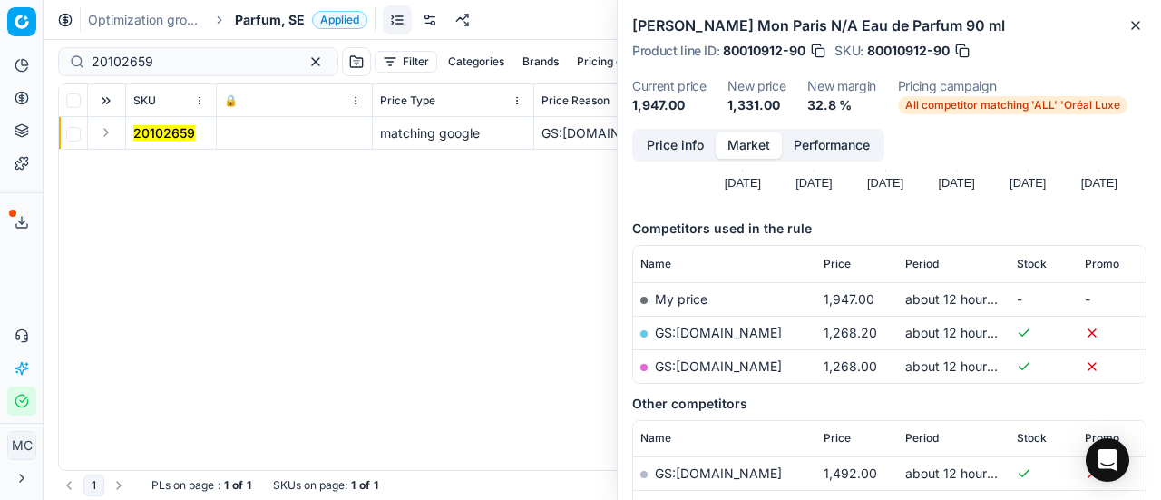
click at [111, 134] on button "Expand" at bounding box center [106, 133] width 22 height 22
click at [163, 163] on mark "20102659" at bounding box center [164, 165] width 62 height 15
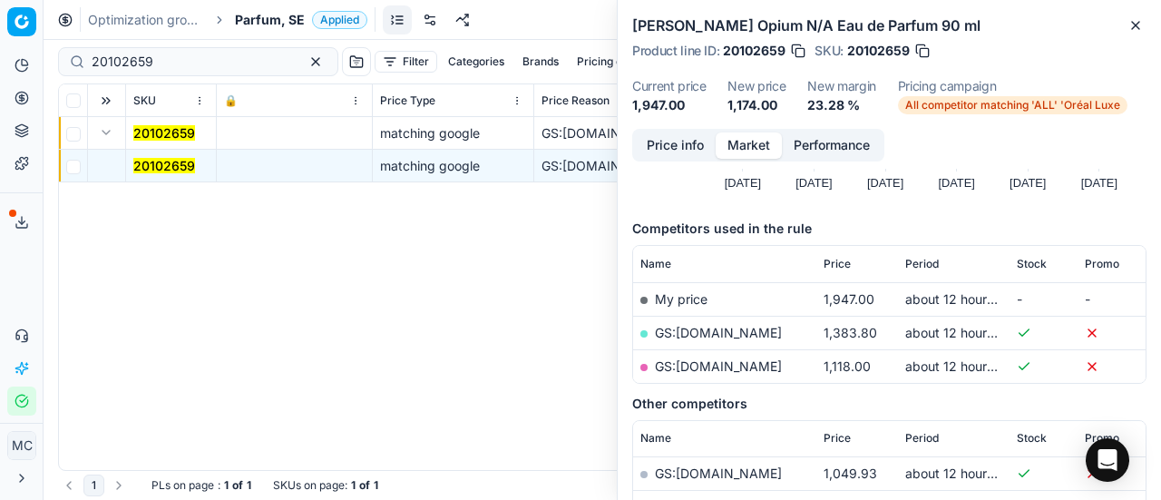
click at [683, 146] on button "Price info" at bounding box center [675, 145] width 81 height 26
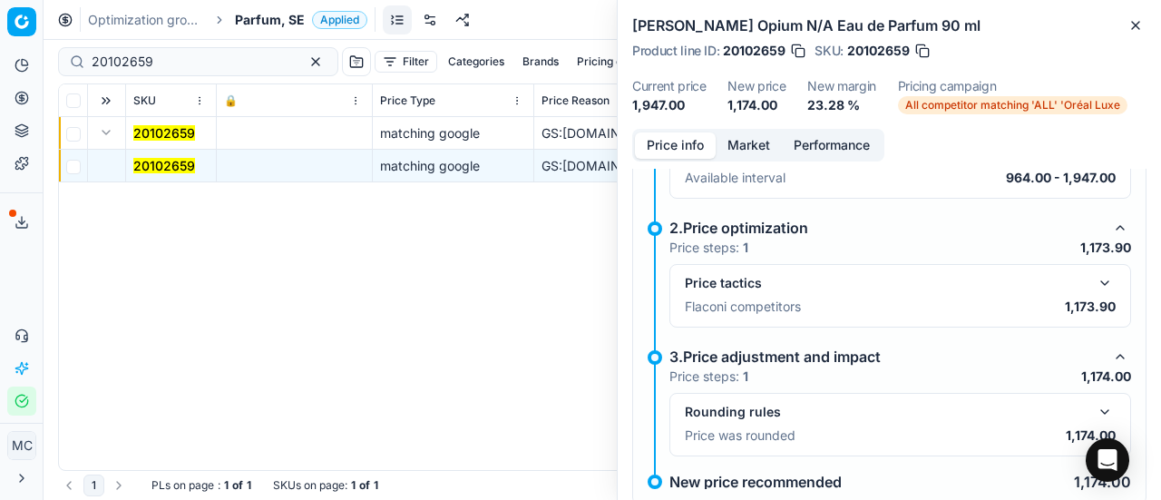
click at [1099, 284] on button "button" at bounding box center [1105, 283] width 22 height 22
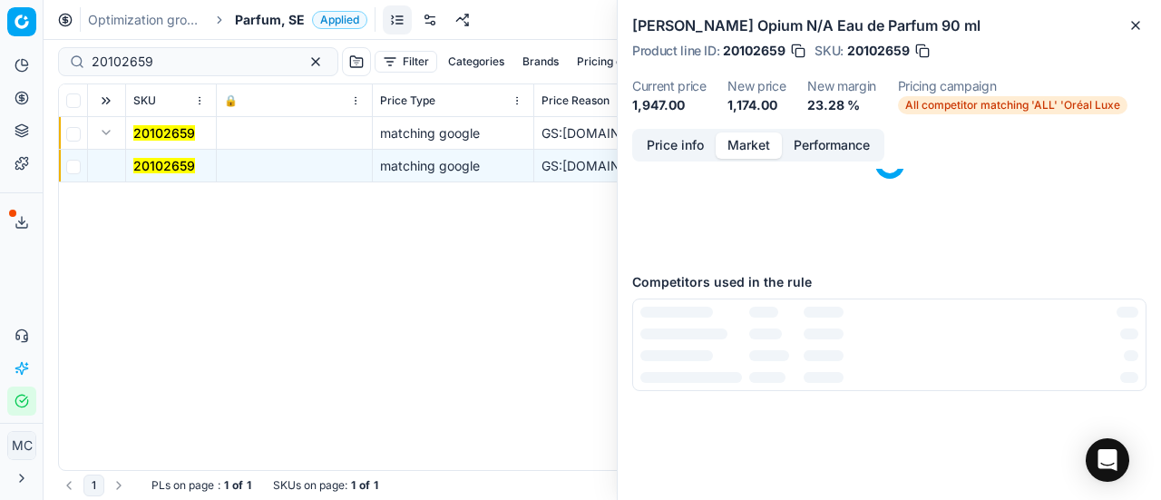
click at [747, 145] on button "Market" at bounding box center [749, 145] width 66 height 26
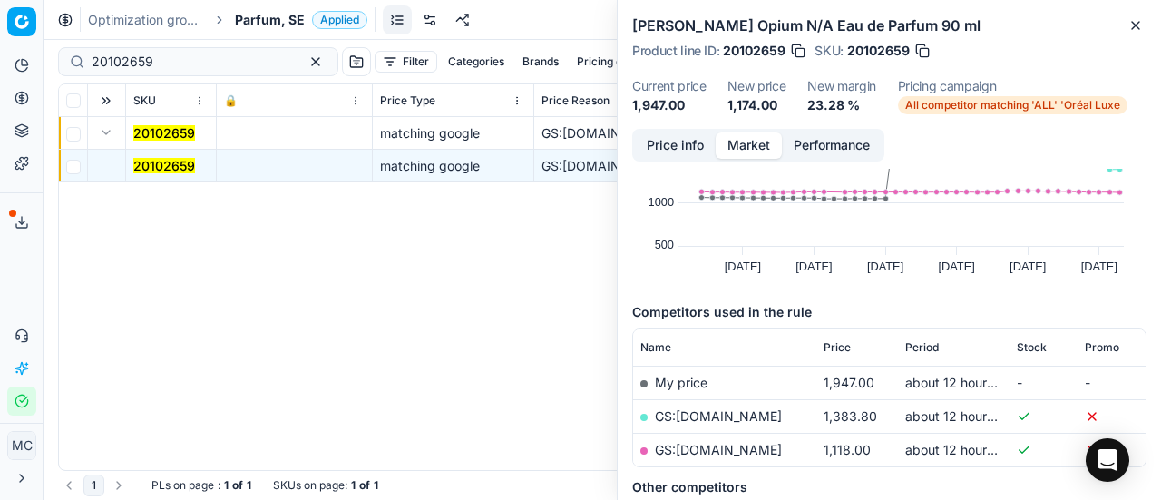
scroll to position [91, 0]
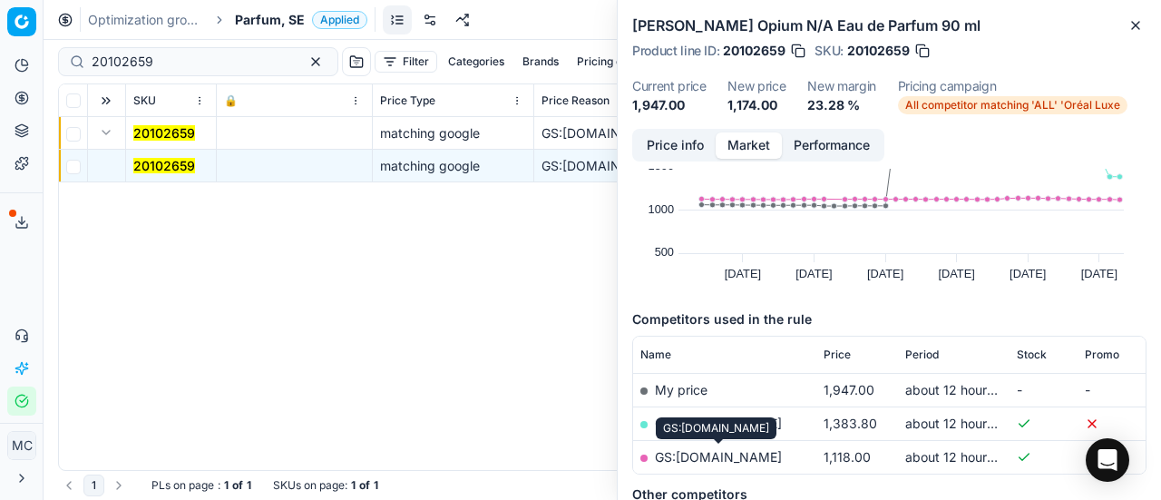
click at [763, 456] on link "GS:[DOMAIN_NAME]" at bounding box center [718, 456] width 127 height 15
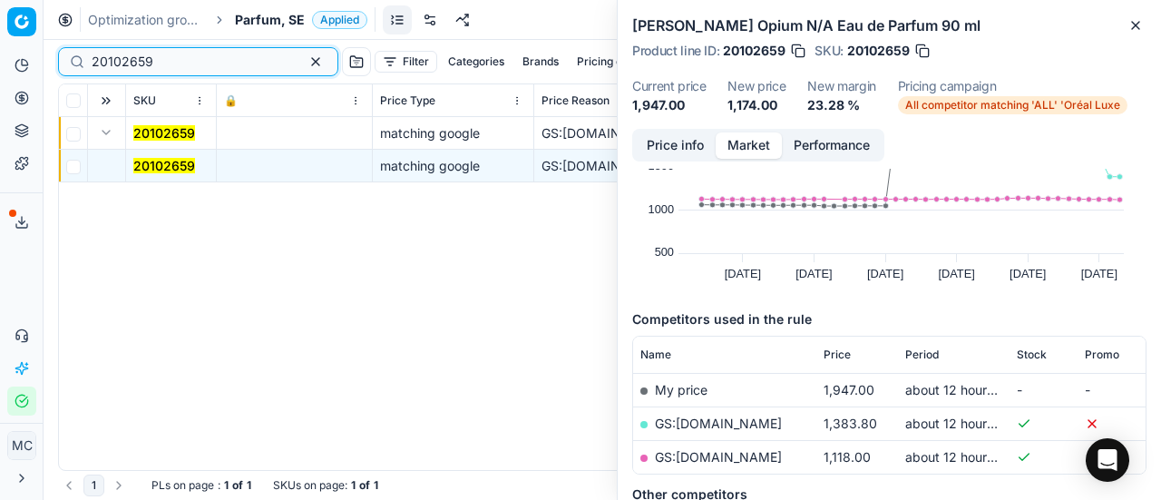
drag, startPoint x: 214, startPoint y: 65, endPoint x: 0, endPoint y: 28, distance: 217.3
click at [0, 28] on div "Pricing platform Analytics Pricing Product portfolio Templates Export service 1…" at bounding box center [580, 250] width 1161 height 500
paste input "90001699-0002405"
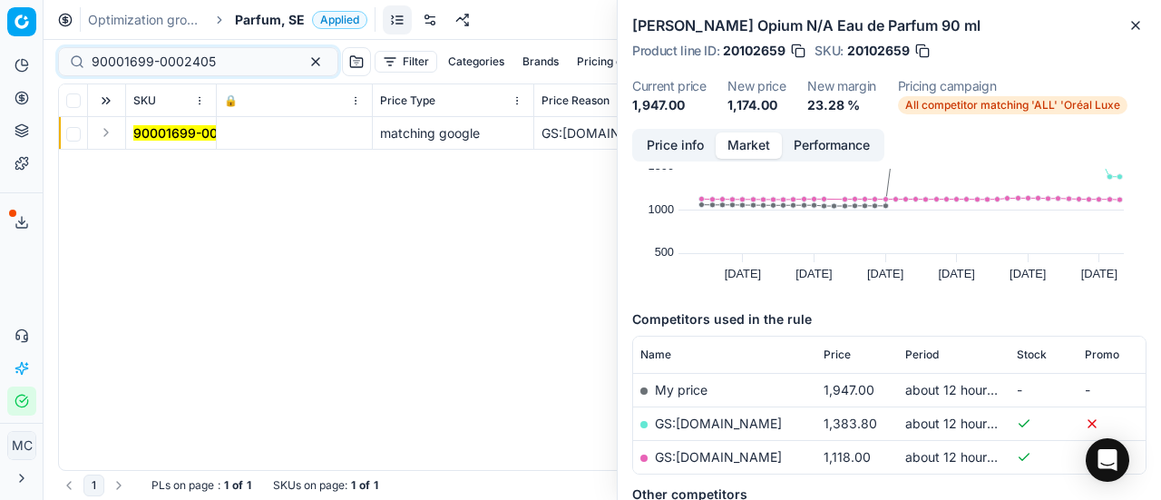
click at [108, 130] on button "Expand" at bounding box center [106, 133] width 22 height 22
click at [156, 162] on mark "90001699-0002405" at bounding box center [195, 165] width 124 height 15
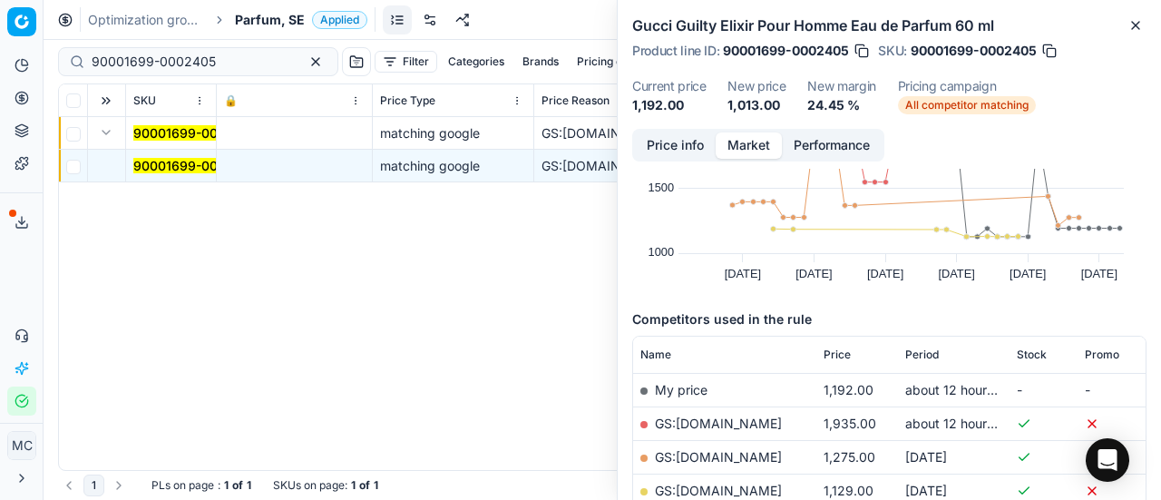
click at [657, 141] on button "Price info" at bounding box center [675, 145] width 81 height 26
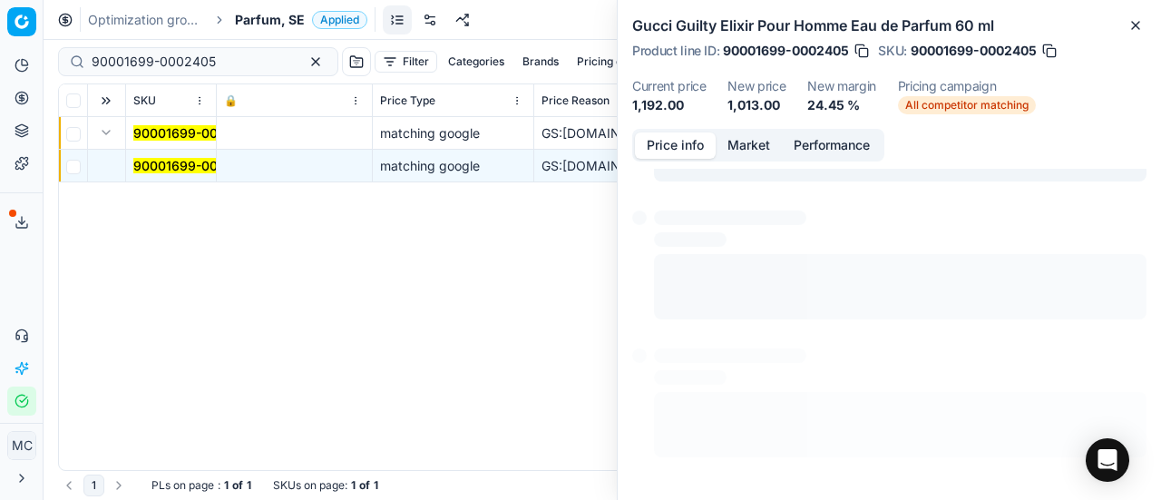
scroll to position [82, 0]
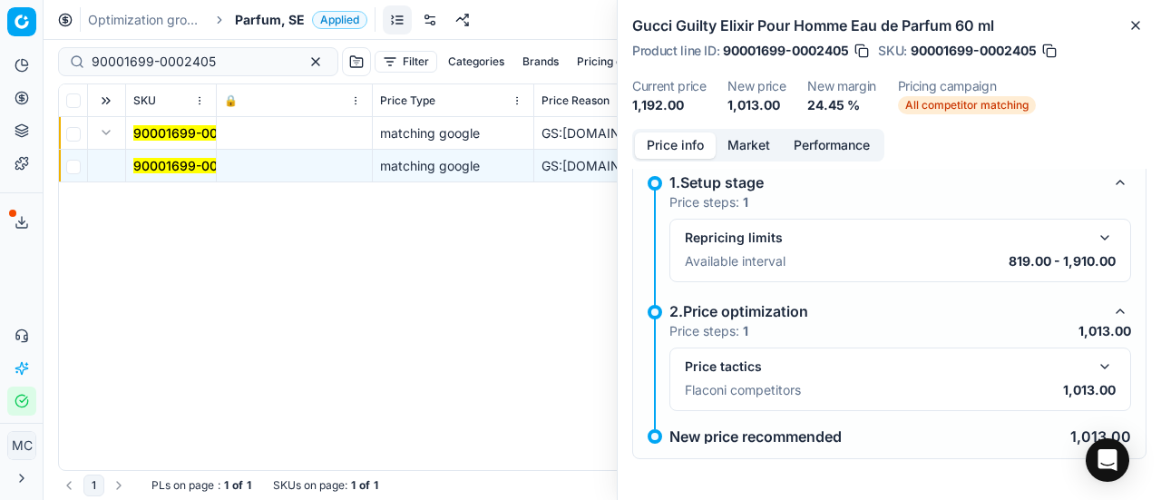
click at [1099, 370] on button "button" at bounding box center [1105, 367] width 22 height 22
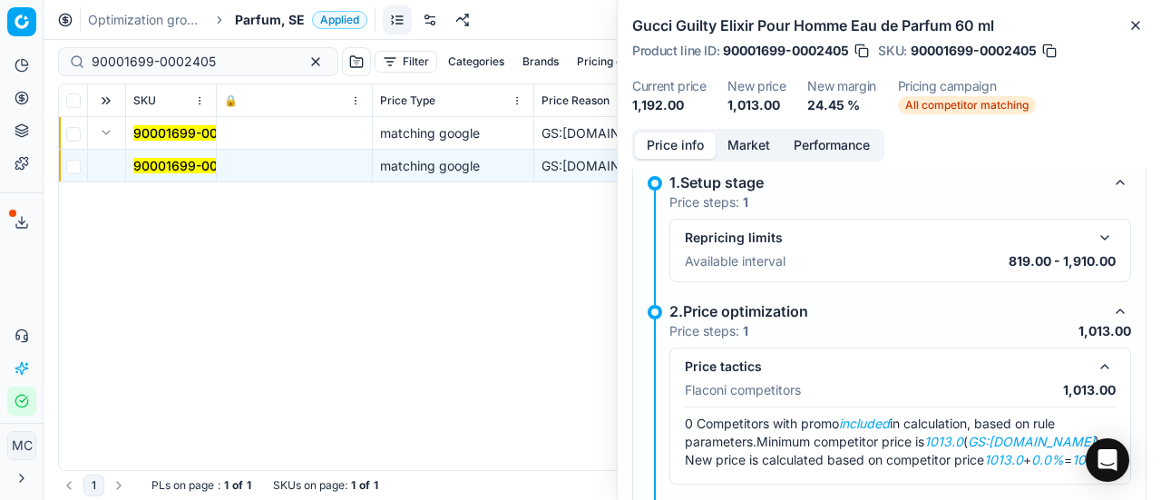
click at [758, 139] on button "Market" at bounding box center [749, 145] width 66 height 26
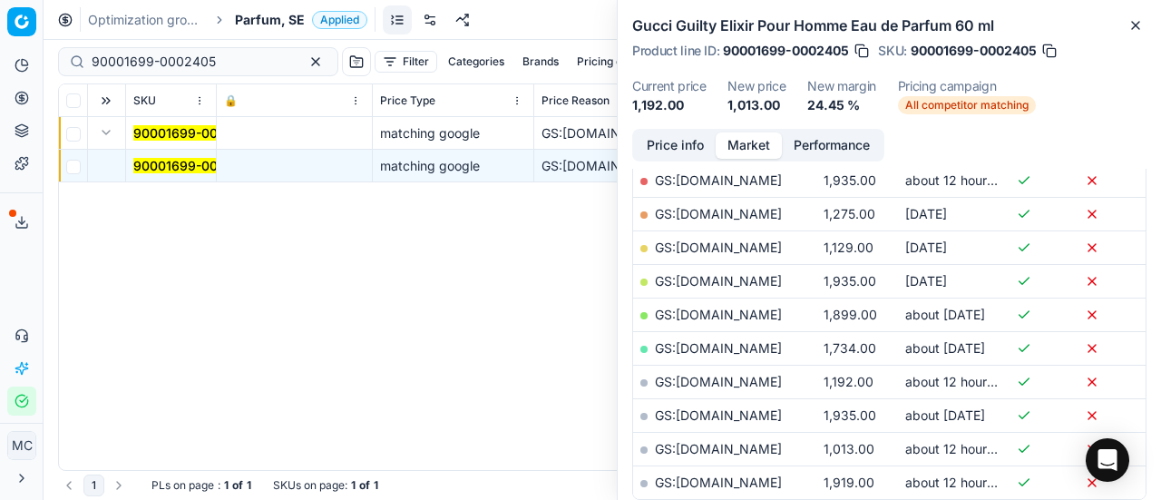
scroll to position [363, 0]
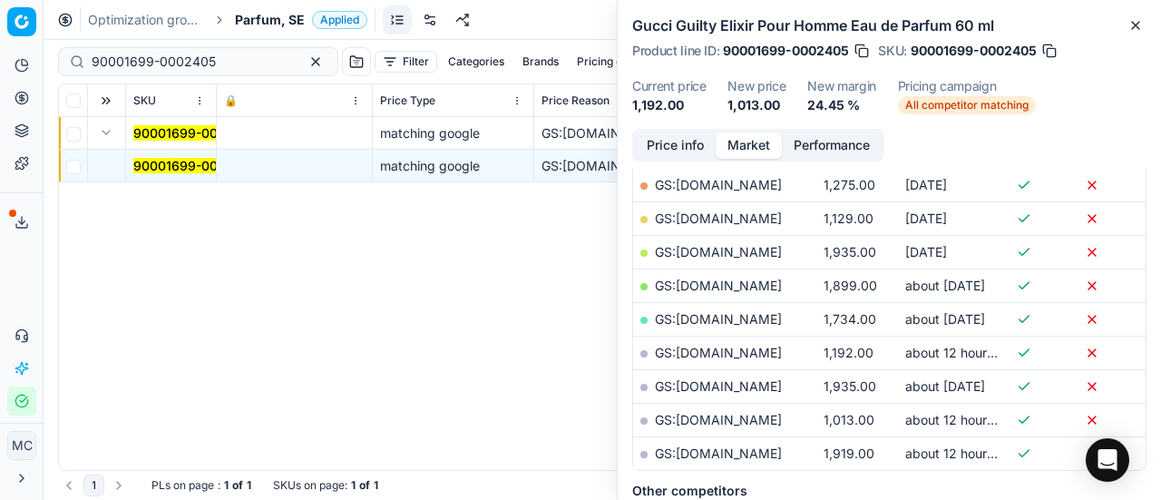
click at [742, 416] on link "GS:[DOMAIN_NAME]" at bounding box center [718, 419] width 127 height 15
drag, startPoint x: 218, startPoint y: 57, endPoint x: 0, endPoint y: -21, distance: 231.3
click at [0, 0] on html "Pricing platform Analytics Pricing Product portfolio Templates Export service 1…" at bounding box center [580, 250] width 1161 height 500
paste input "3763-0005496"
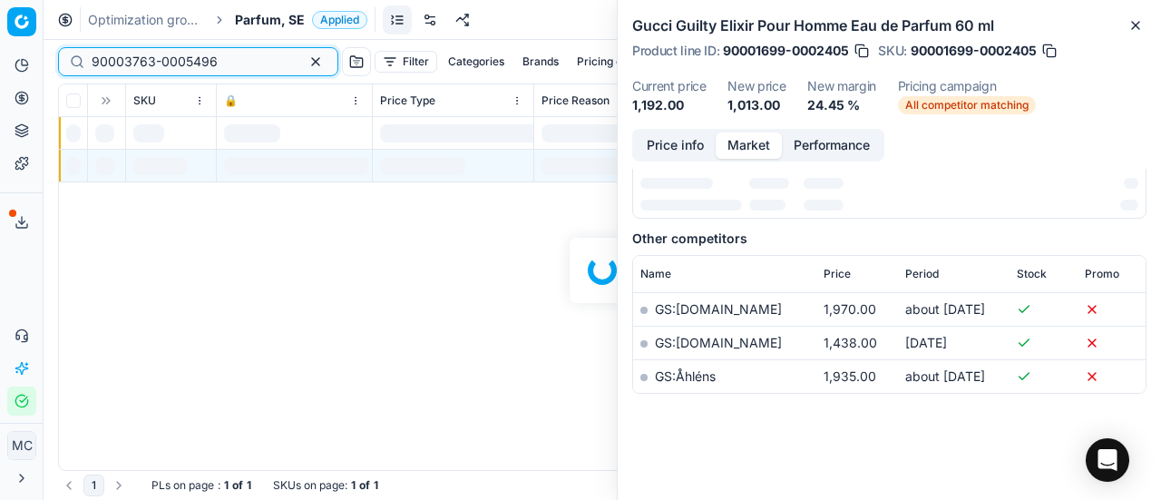
scroll to position [363, 0]
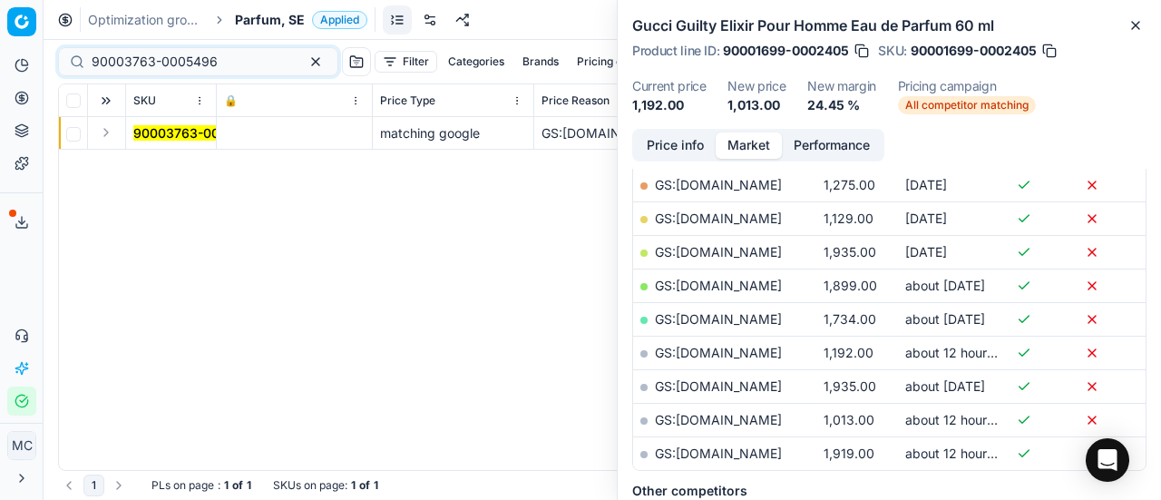
click at [112, 137] on button "Expand" at bounding box center [106, 133] width 22 height 22
click at [159, 159] on mark "90003763-0005496" at bounding box center [196, 165] width 126 height 15
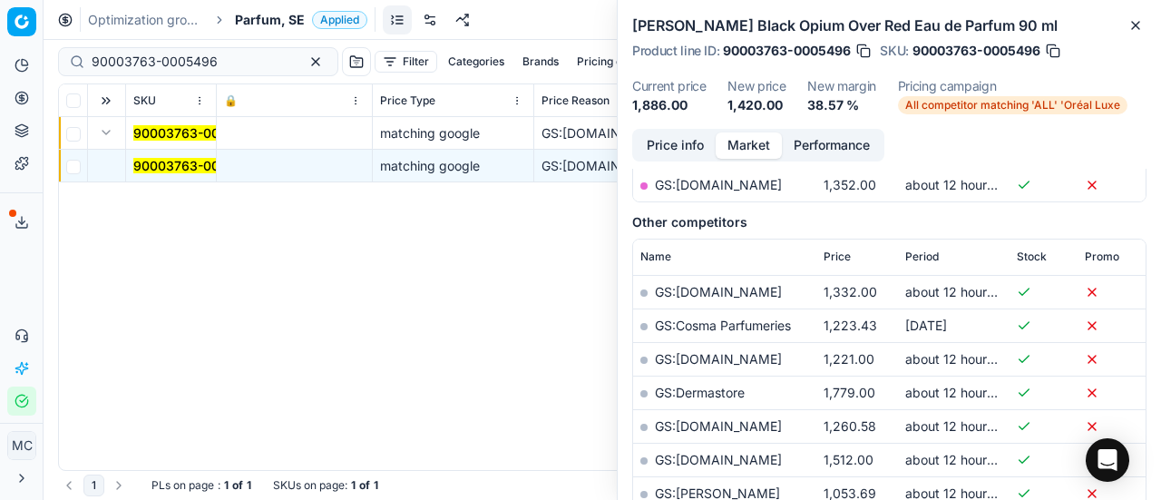
click at [684, 145] on button "Price info" at bounding box center [675, 145] width 81 height 26
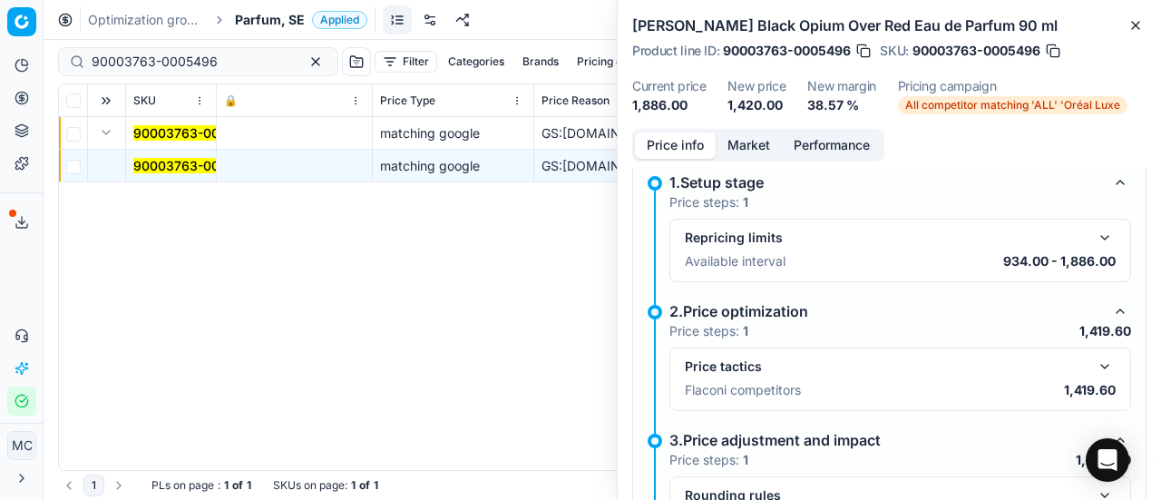
click at [1096, 367] on button "button" at bounding box center [1105, 367] width 22 height 22
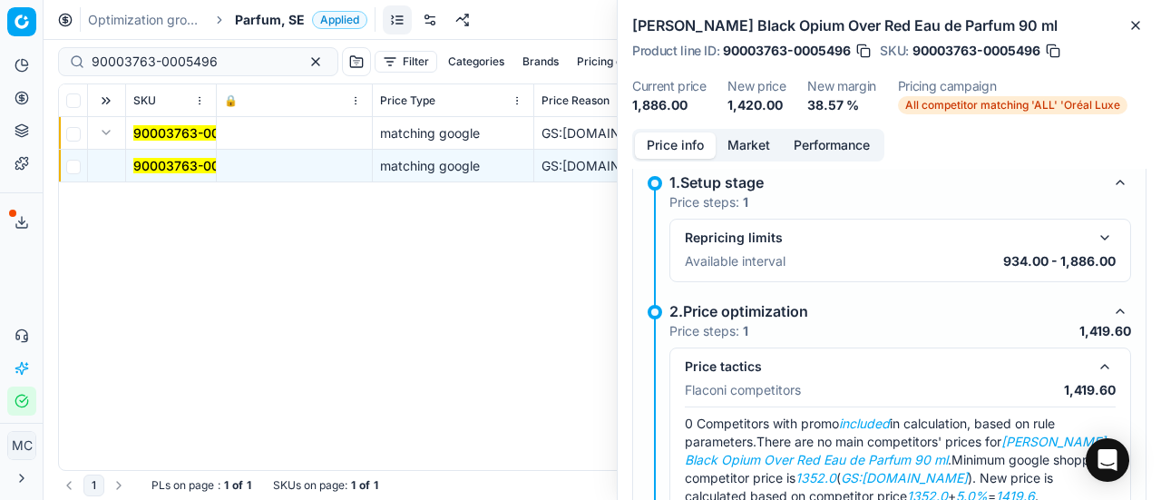
click at [756, 155] on button "Market" at bounding box center [749, 145] width 66 height 26
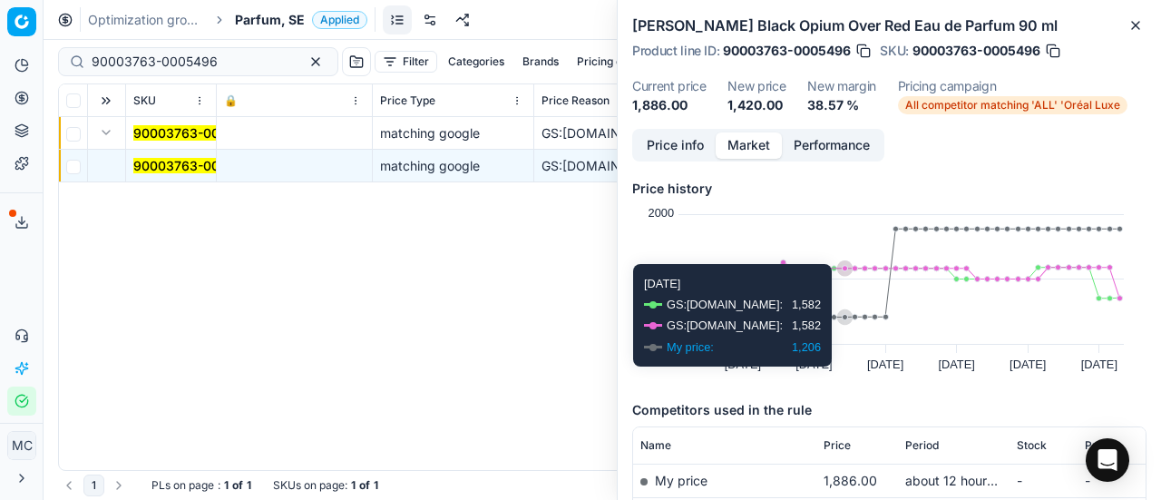
scroll to position [272, 0]
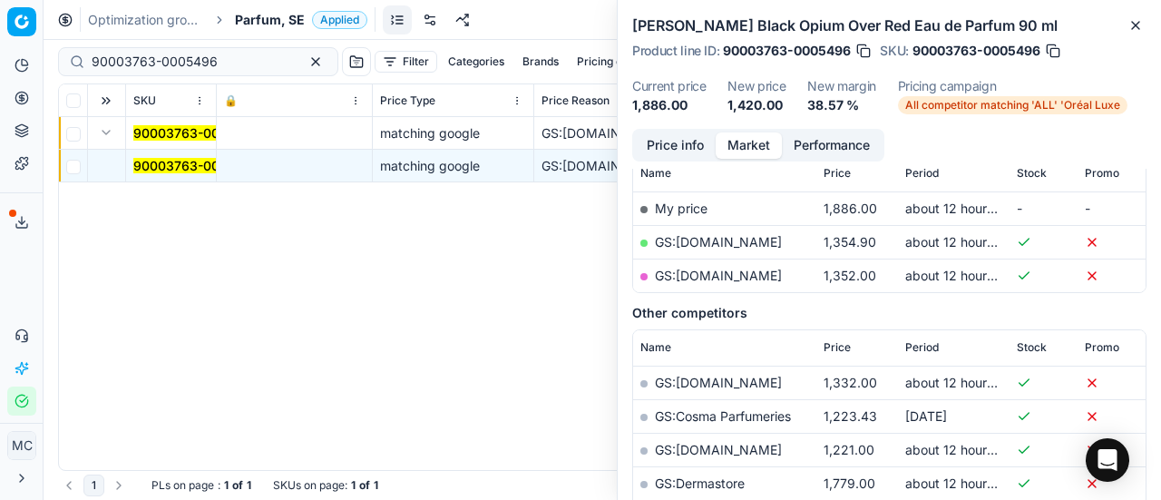
click at [740, 273] on link "GS:[DOMAIN_NAME]" at bounding box center [718, 275] width 127 height 15
drag, startPoint x: 240, startPoint y: 64, endPoint x: 0, endPoint y: -9, distance: 251.4
click at [0, 0] on html "Pricing platform Analytics Pricing Product portfolio Templates Export service 1…" at bounding box center [580, 250] width 1161 height 500
paste input "80065508-100"
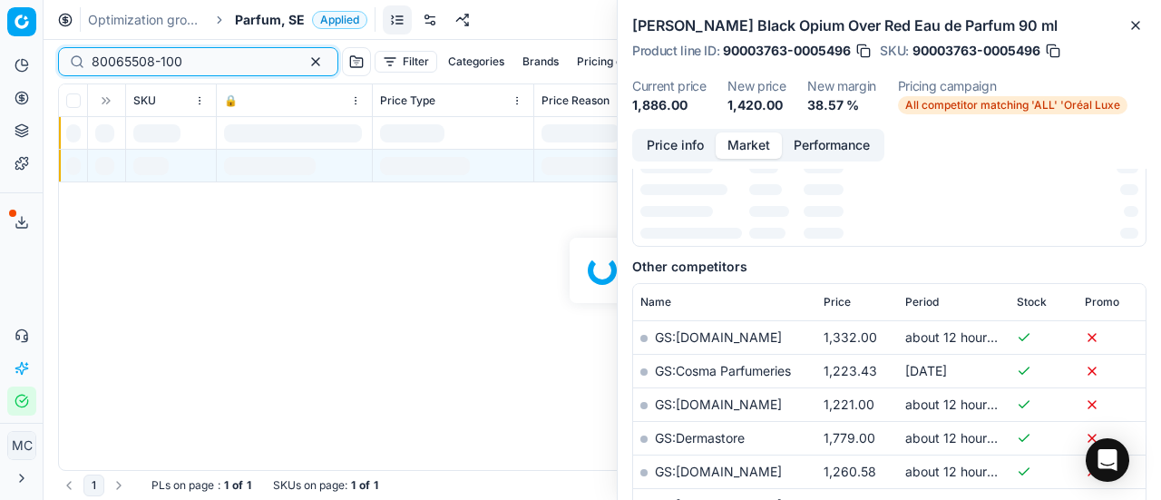
scroll to position [272, 0]
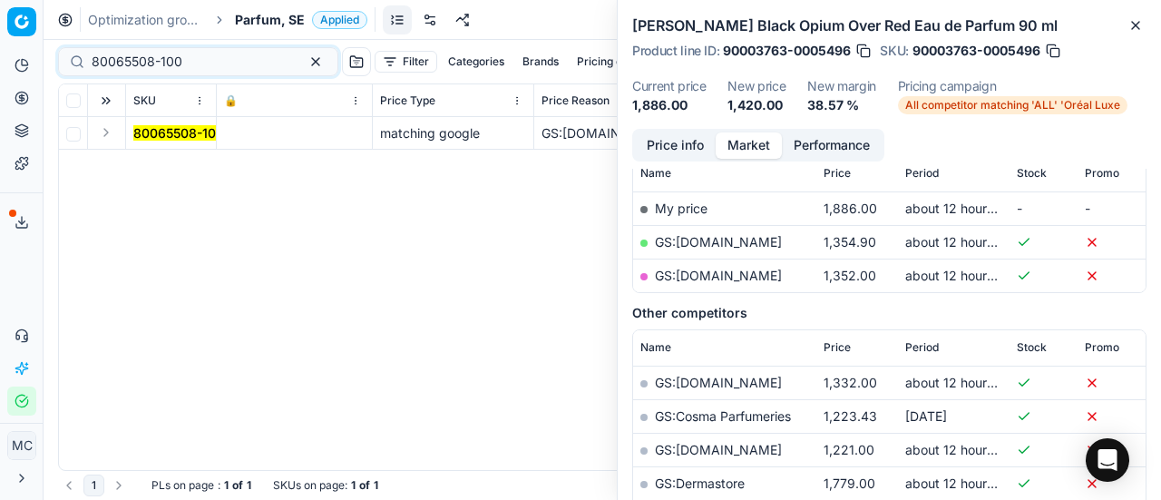
click at [105, 137] on button "Expand" at bounding box center [106, 133] width 22 height 22
click at [189, 163] on mark "80065508-100" at bounding box center [178, 165] width 91 height 15
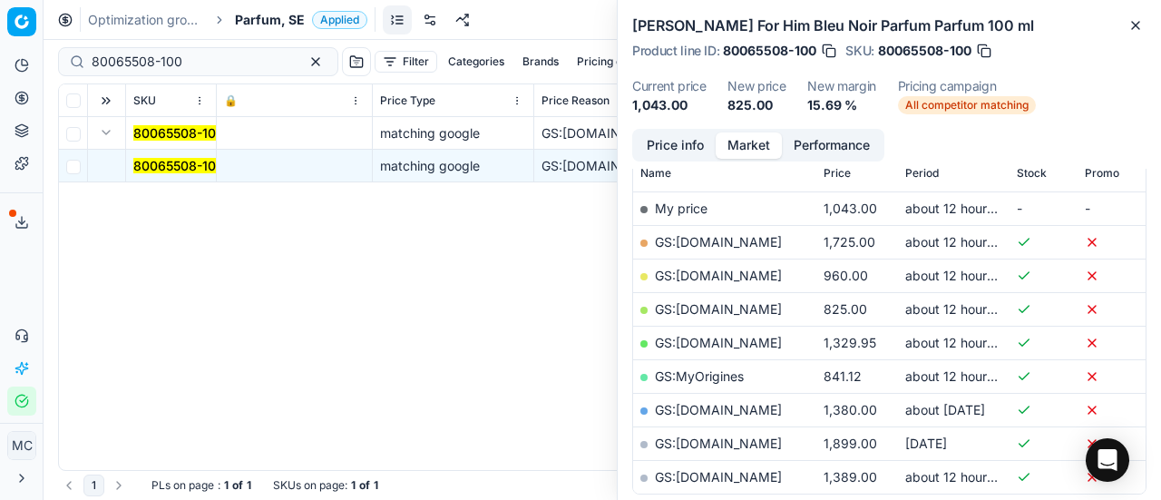
click at [680, 151] on button "Price info" at bounding box center [675, 145] width 81 height 26
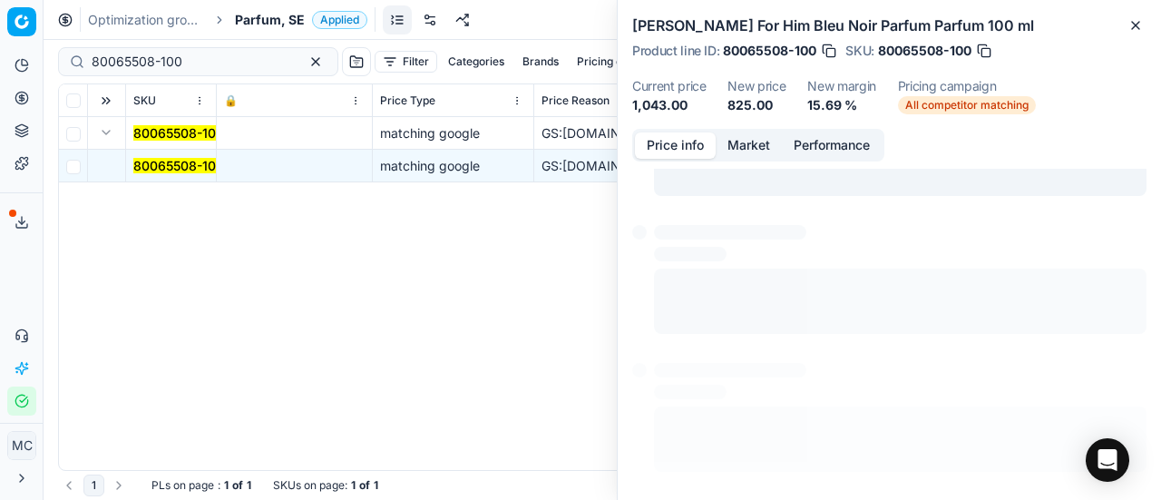
scroll to position [13, 0]
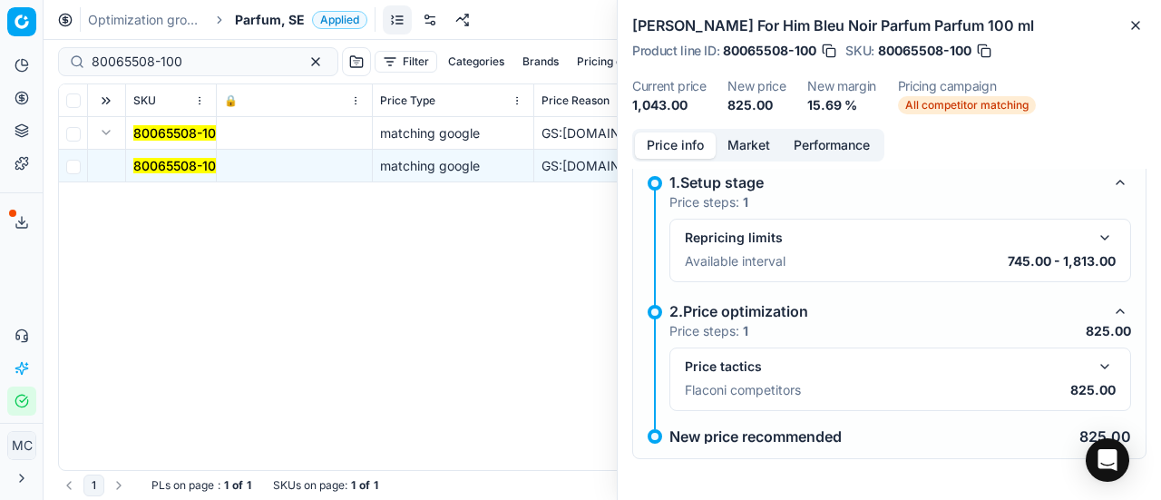
click at [1094, 371] on button "button" at bounding box center [1105, 367] width 22 height 22
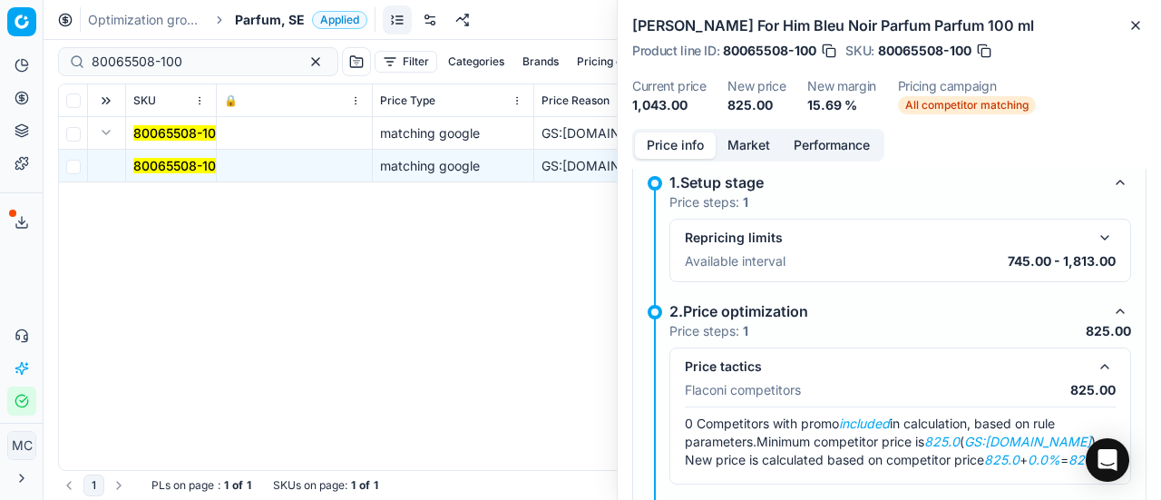
click at [762, 144] on button "Market" at bounding box center [749, 145] width 66 height 26
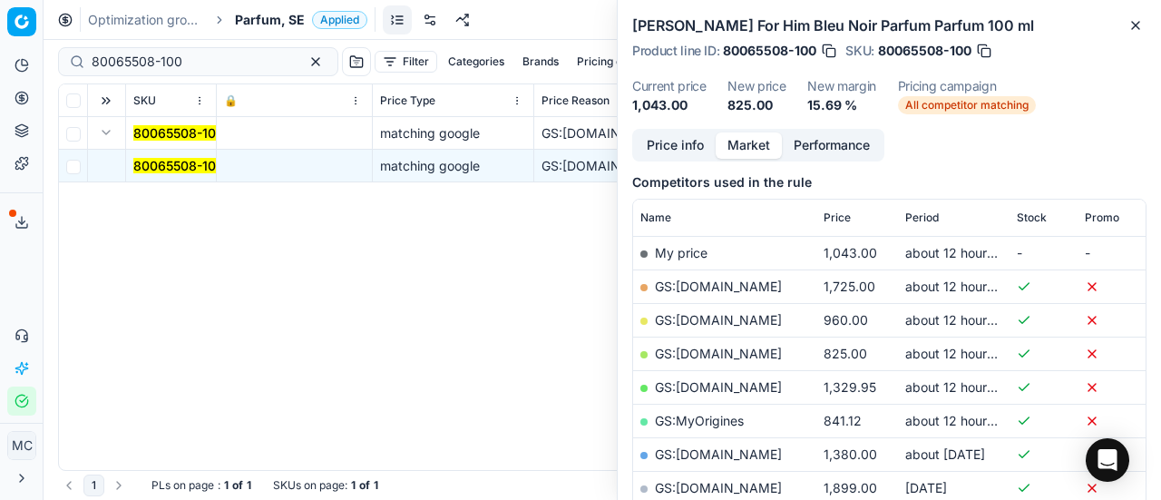
scroll to position [272, 0]
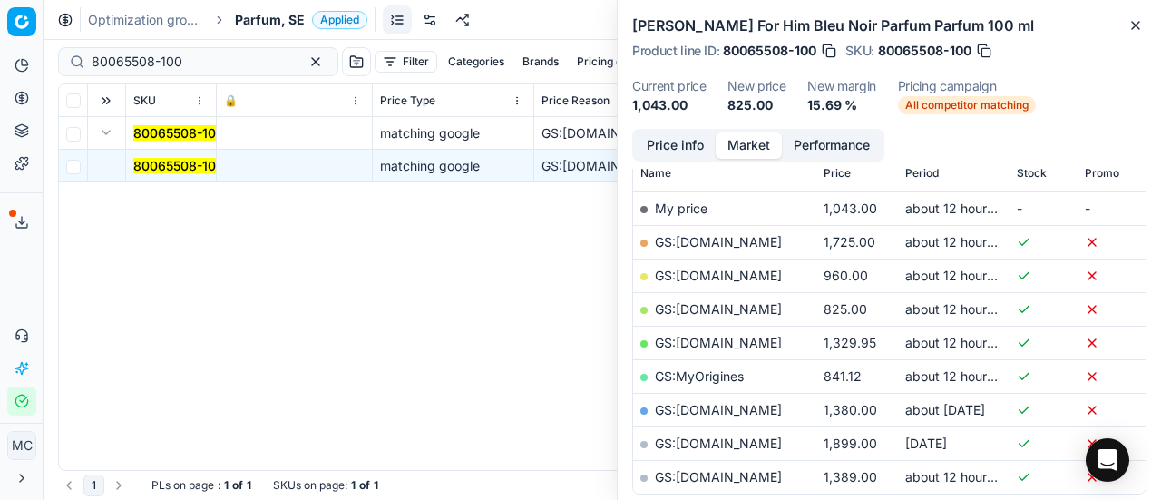
click at [717, 306] on link "GS:[DOMAIN_NAME]" at bounding box center [718, 308] width 127 height 15
drag, startPoint x: 187, startPoint y: 58, endPoint x: 0, endPoint y: 55, distance: 186.9
click at [0, 72] on div "Pricing platform Analytics Pricing Product portfolio Templates Export service 1…" at bounding box center [580, 250] width 1161 height 500
paste input "90007350-0011241"
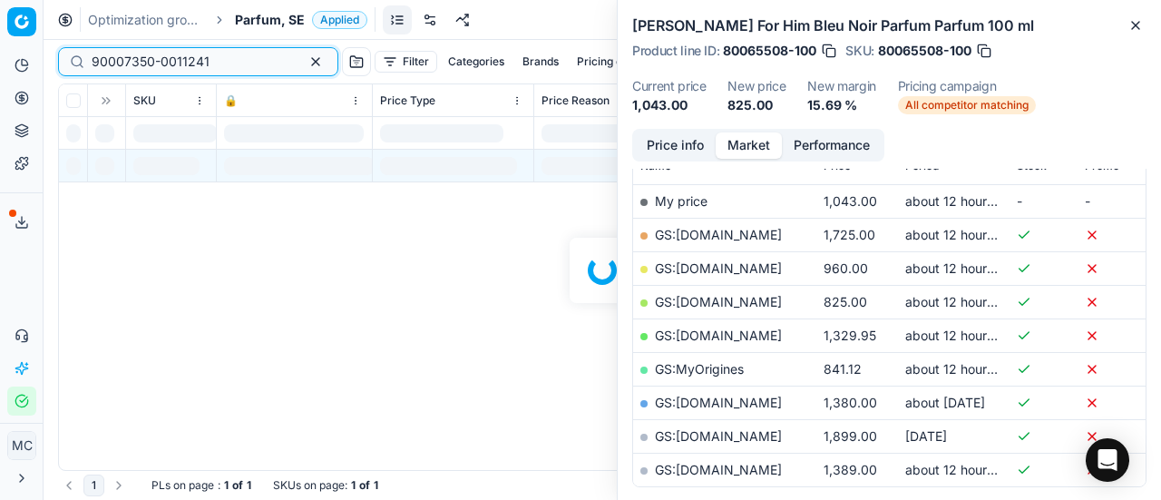
scroll to position [272, 0]
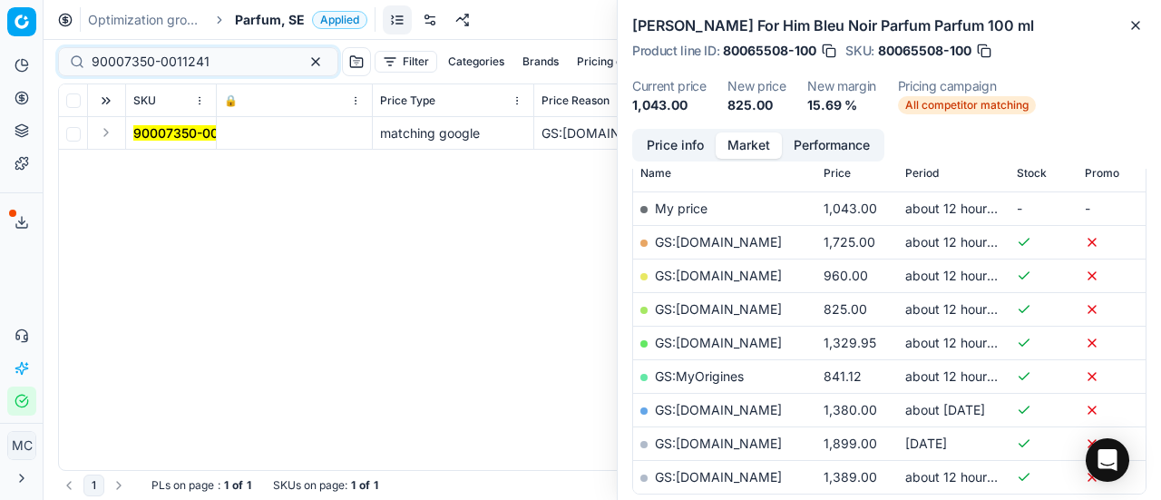
click at [108, 137] on button "Expand" at bounding box center [106, 133] width 22 height 22
click at [180, 162] on mark "90007350-0011241" at bounding box center [192, 165] width 118 height 15
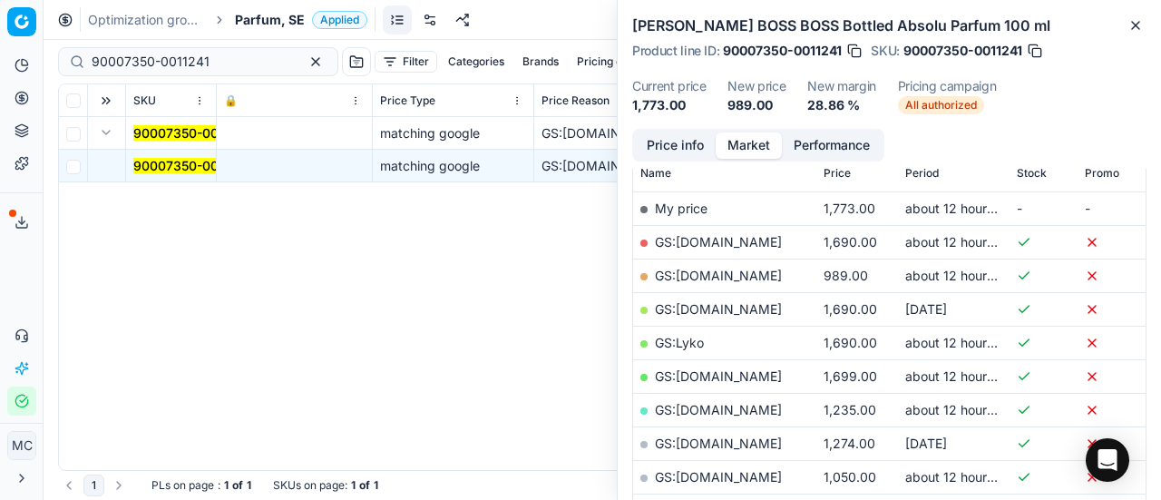
click at [661, 146] on button "Price info" at bounding box center [675, 145] width 81 height 26
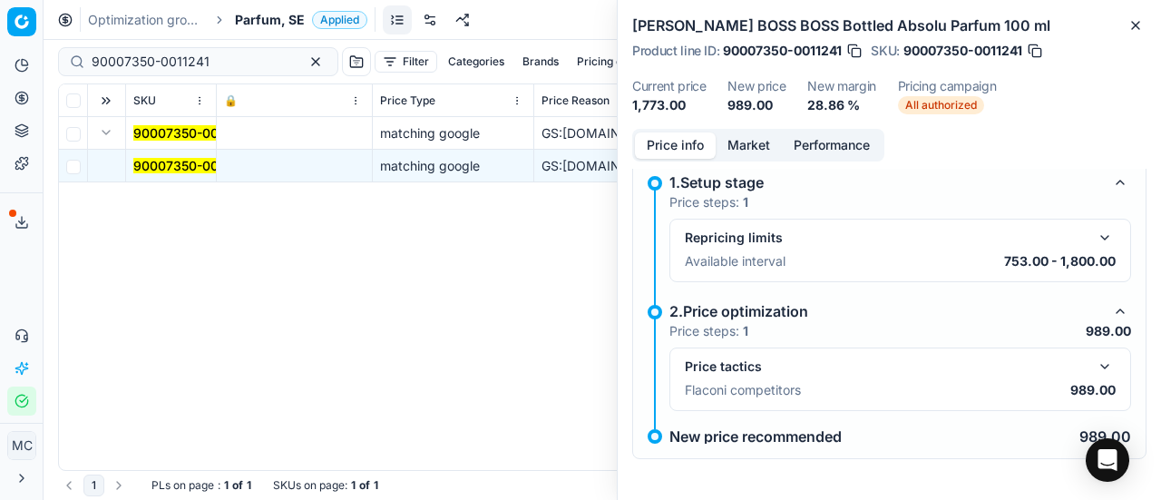
click at [1094, 356] on button "button" at bounding box center [1105, 367] width 22 height 22
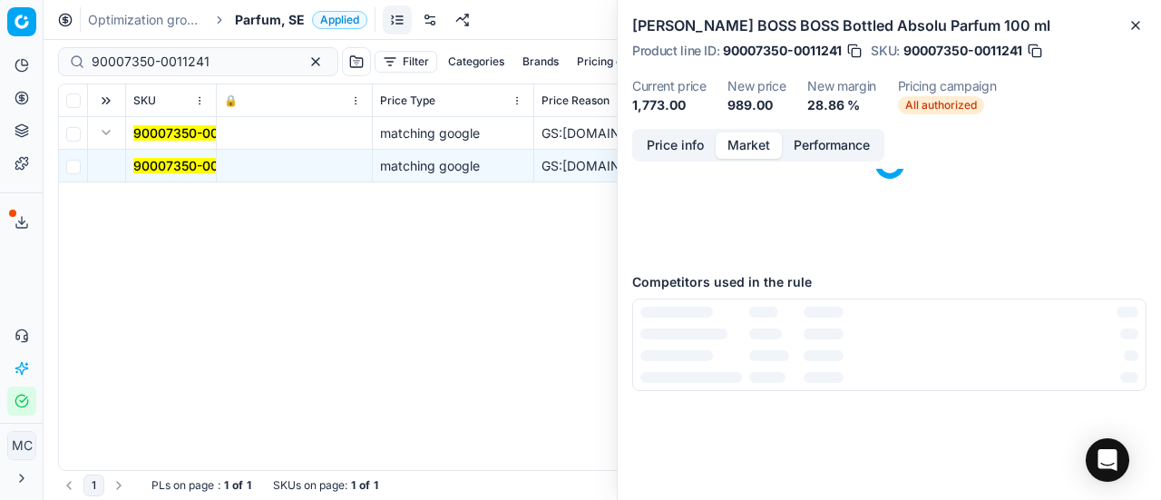
click at [776, 146] on button "Market" at bounding box center [749, 145] width 66 height 26
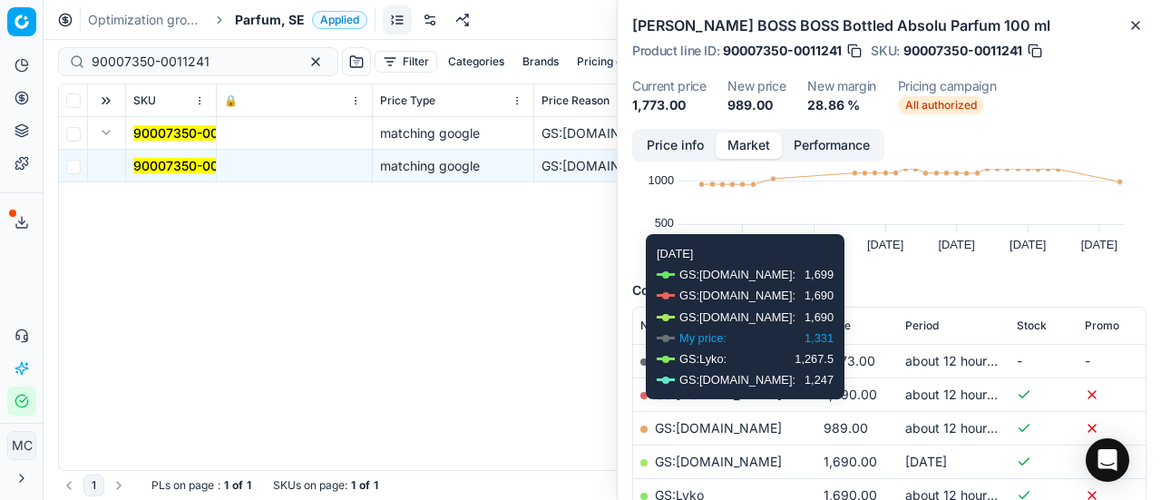
scroll to position [181, 0]
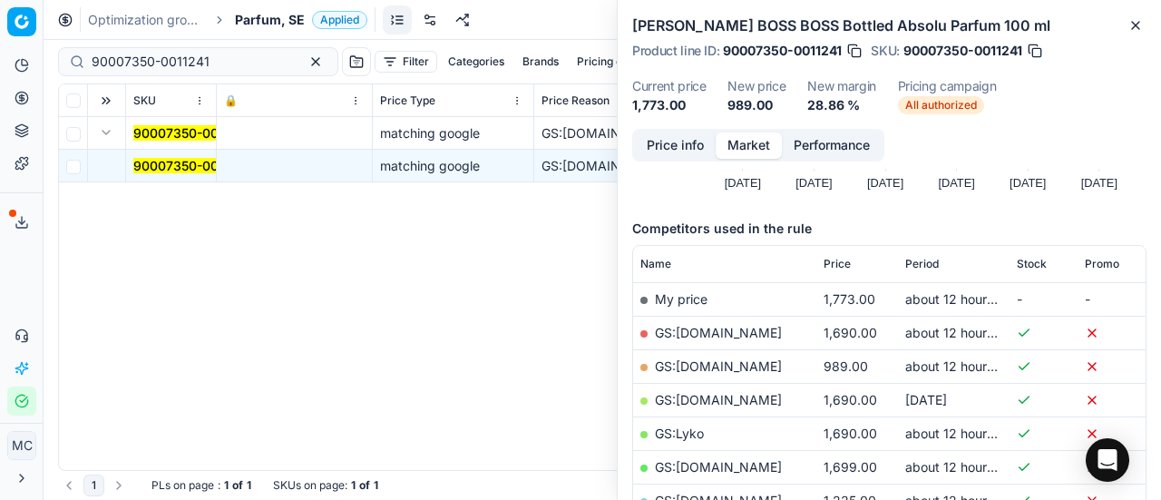
click at [708, 364] on link "GS:[DOMAIN_NAME]" at bounding box center [718, 365] width 127 height 15
drag, startPoint x: 234, startPoint y: 65, endPoint x: 0, endPoint y: 1, distance: 242.7
click at [0, 17] on div "Pricing platform Analytics Pricing Product portfolio Templates Export service 1…" at bounding box center [580, 250] width 1161 height 500
paste input "80052318-100"
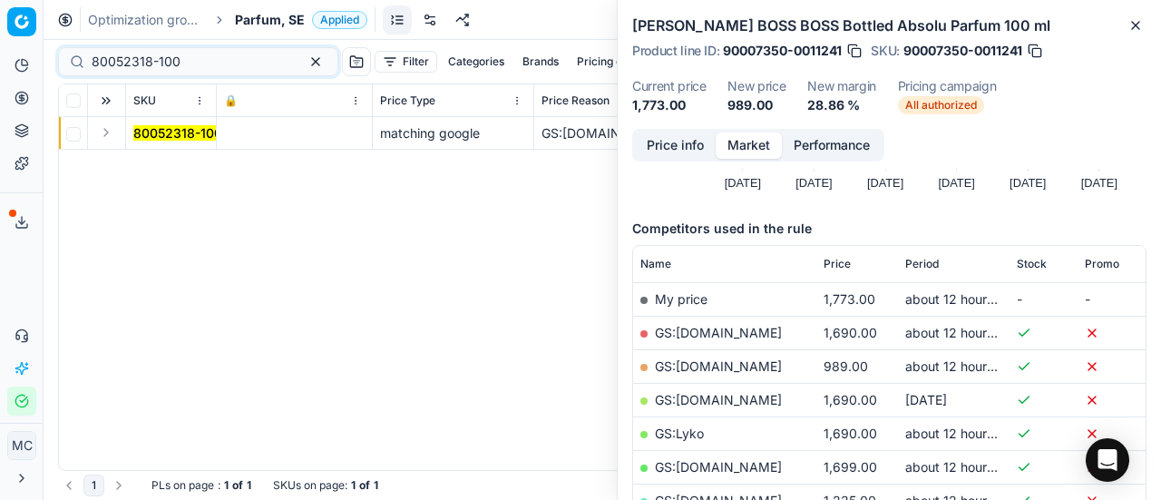
click at [107, 133] on button "Expand" at bounding box center [106, 133] width 22 height 22
click at [158, 158] on mark "80052318-100" at bounding box center [177, 165] width 89 height 15
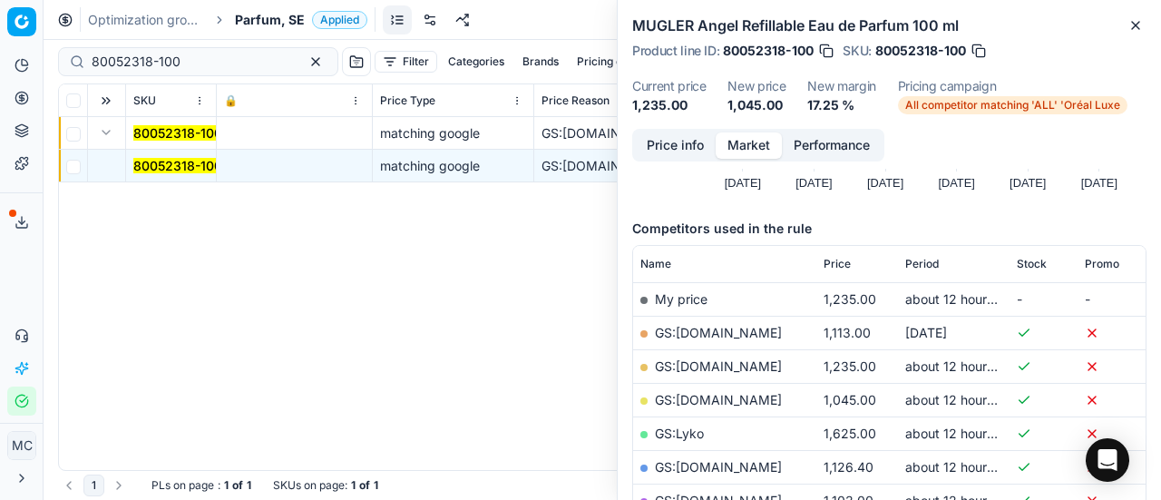
click at [653, 145] on button "Price info" at bounding box center [675, 145] width 81 height 26
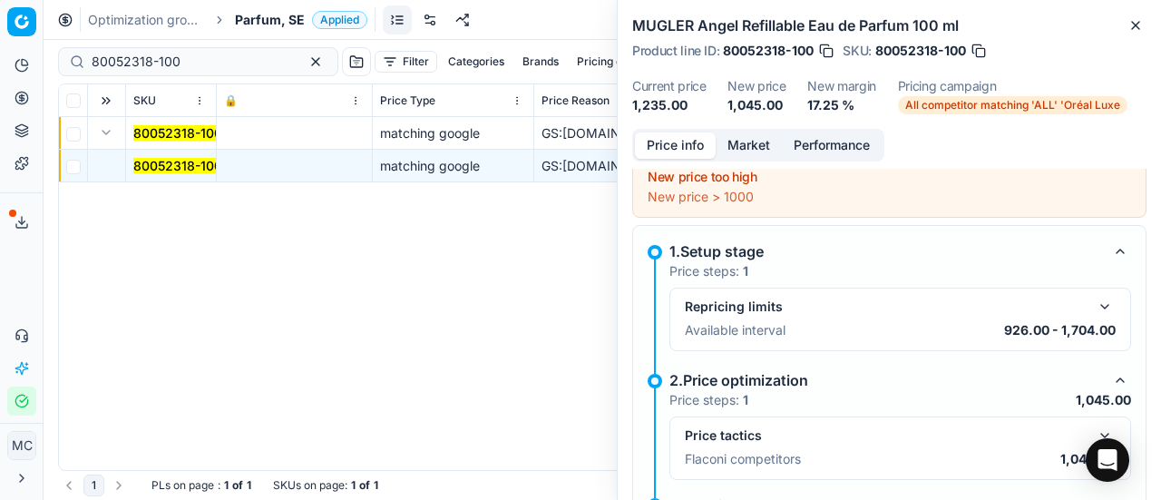
click at [1090, 419] on div "Price tactics Flaconi competitors 1,045.00" at bounding box center [900, 447] width 462 height 63
click at [1094, 425] on button "button" at bounding box center [1105, 436] width 22 height 22
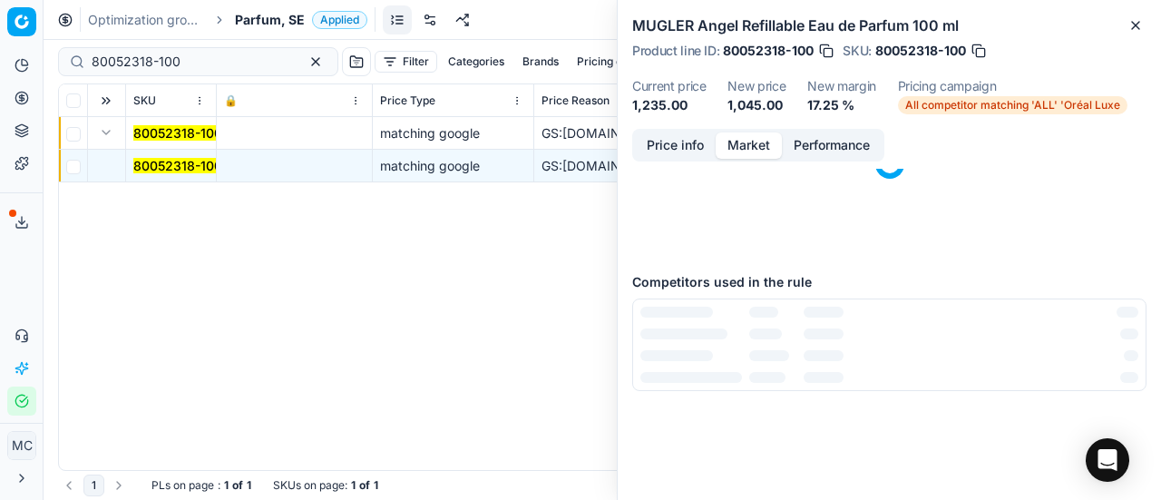
drag, startPoint x: 738, startPoint y: 144, endPoint x: 766, endPoint y: 202, distance: 64.1
click at [742, 151] on button "Market" at bounding box center [749, 145] width 66 height 26
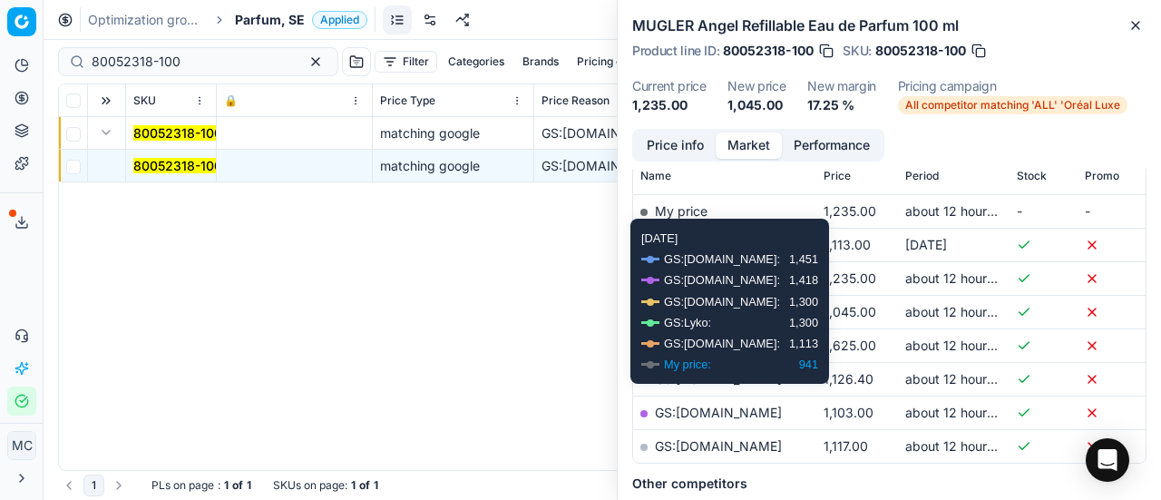
scroll to position [363, 0]
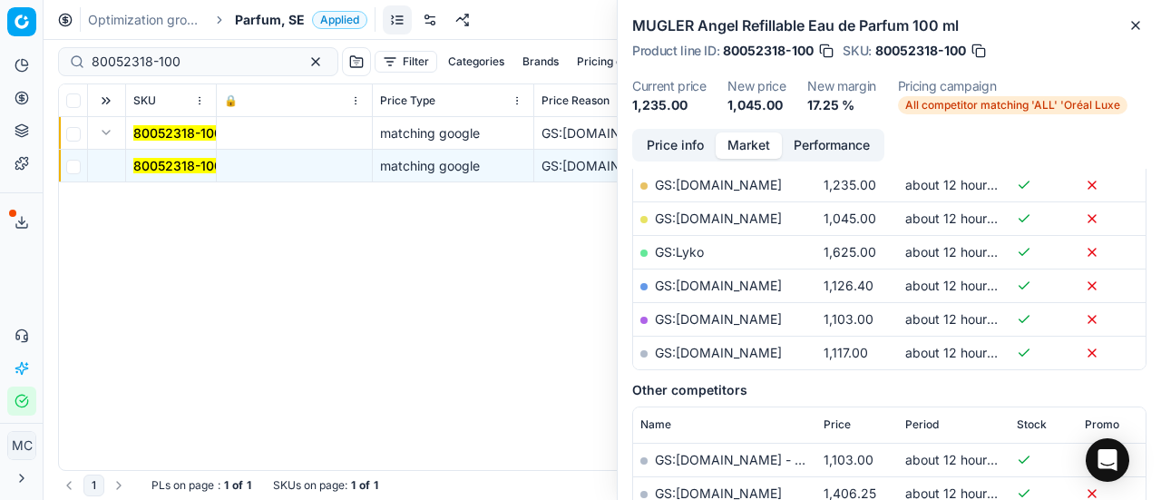
click at [744, 213] on link "GS:[DOMAIN_NAME]" at bounding box center [718, 217] width 127 height 15
drag, startPoint x: 203, startPoint y: 64, endPoint x: 0, endPoint y: 15, distance: 209.2
click at [0, 24] on div "Pricing platform Analytics Pricing Product portfolio Templates Export service 1…" at bounding box center [580, 250] width 1161 height 500
paste input "16211-8"
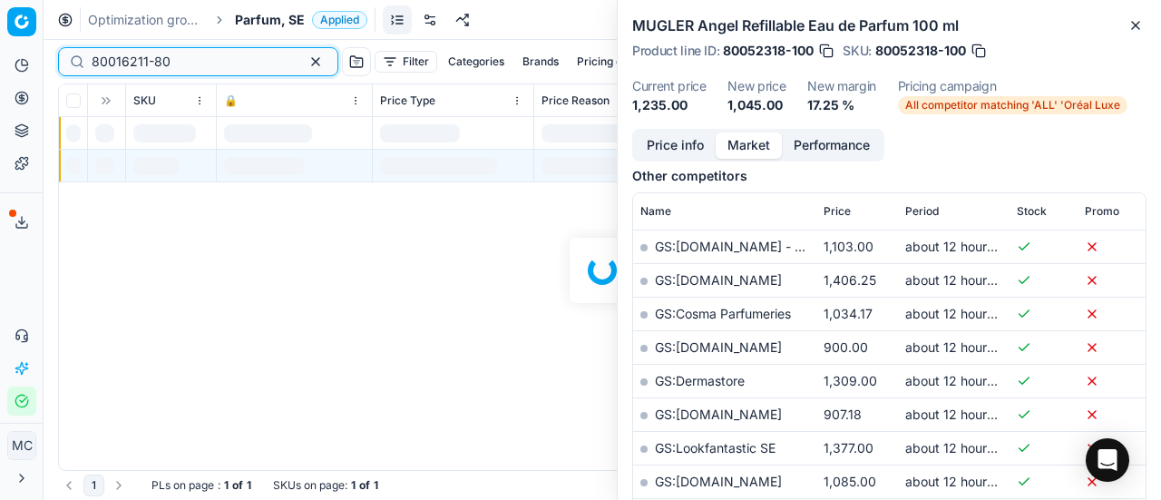
scroll to position [363, 0]
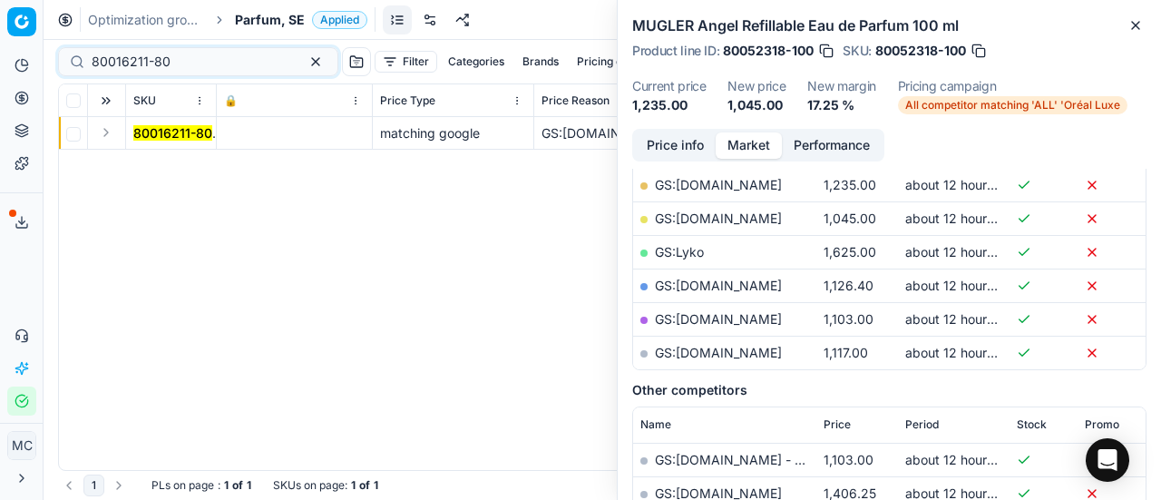
click at [115, 132] on button "Expand" at bounding box center [106, 133] width 22 height 22
click at [167, 151] on td "80016211-80" at bounding box center [171, 166] width 91 height 33
drag, startPoint x: 178, startPoint y: 161, endPoint x: 587, endPoint y: 166, distance: 409.1
click at [178, 161] on mark "80016211-80" at bounding box center [172, 165] width 79 height 15
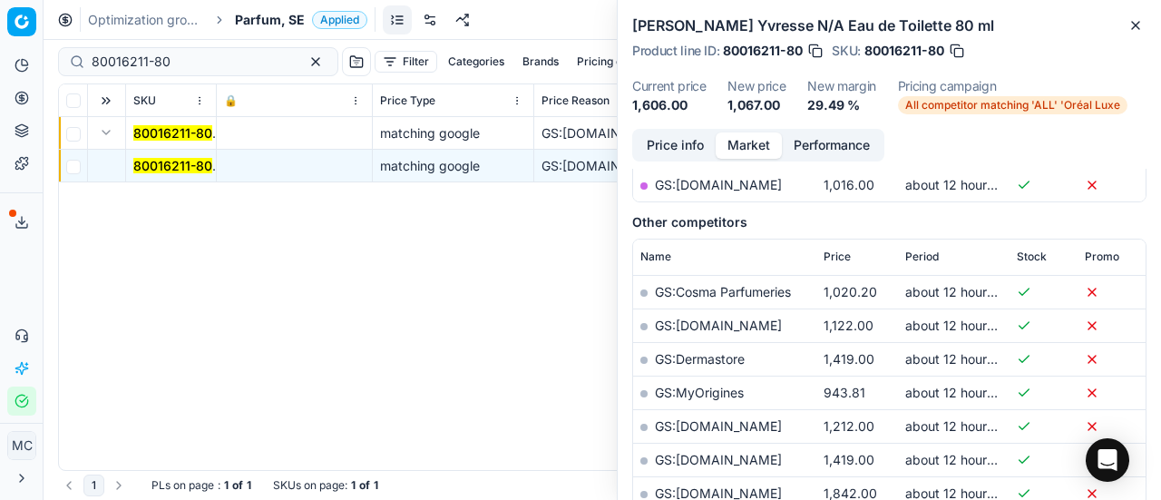
click at [694, 145] on button "Price info" at bounding box center [675, 145] width 81 height 26
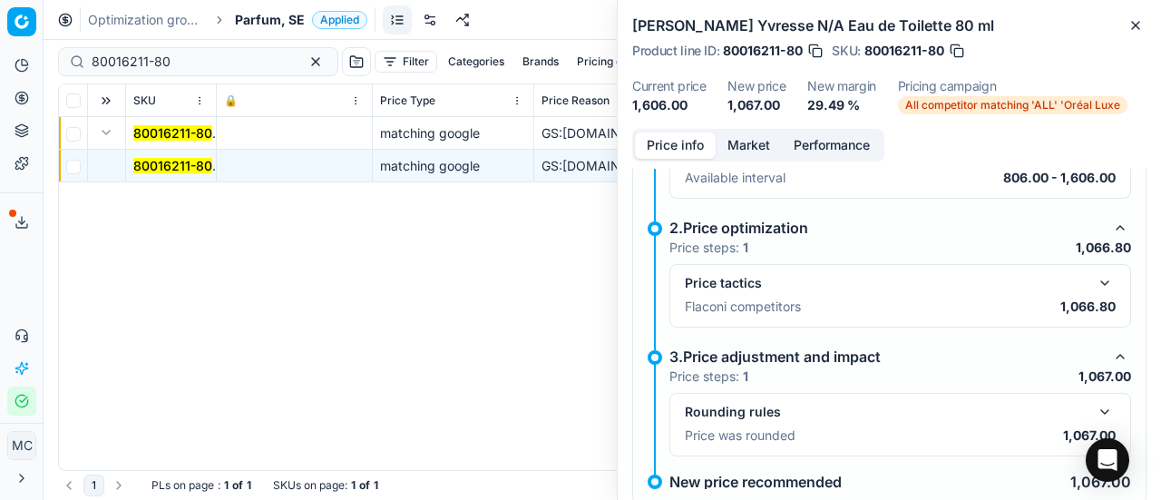
click at [1094, 276] on button "button" at bounding box center [1105, 283] width 22 height 22
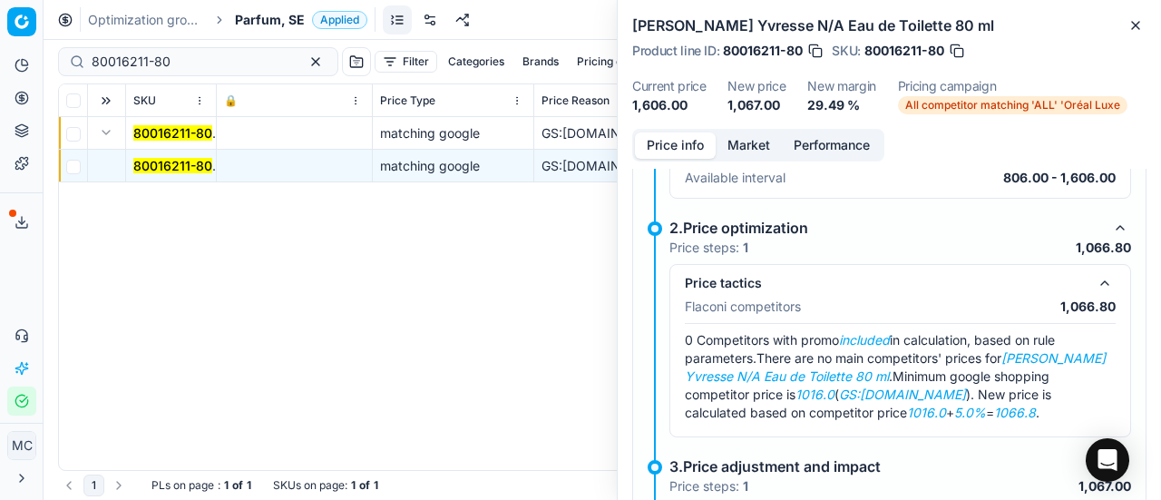
click at [737, 139] on button "Market" at bounding box center [749, 145] width 66 height 26
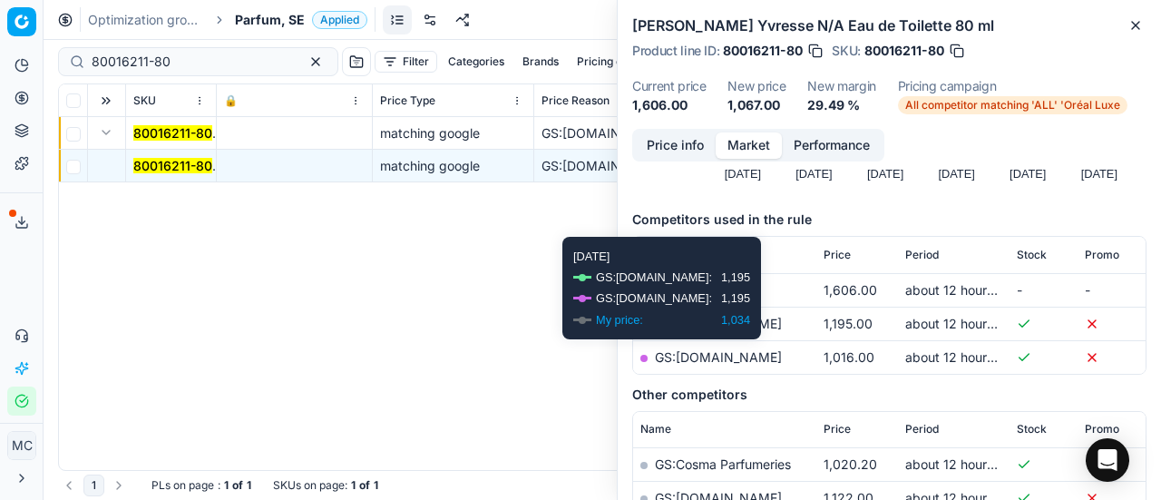
scroll to position [272, 0]
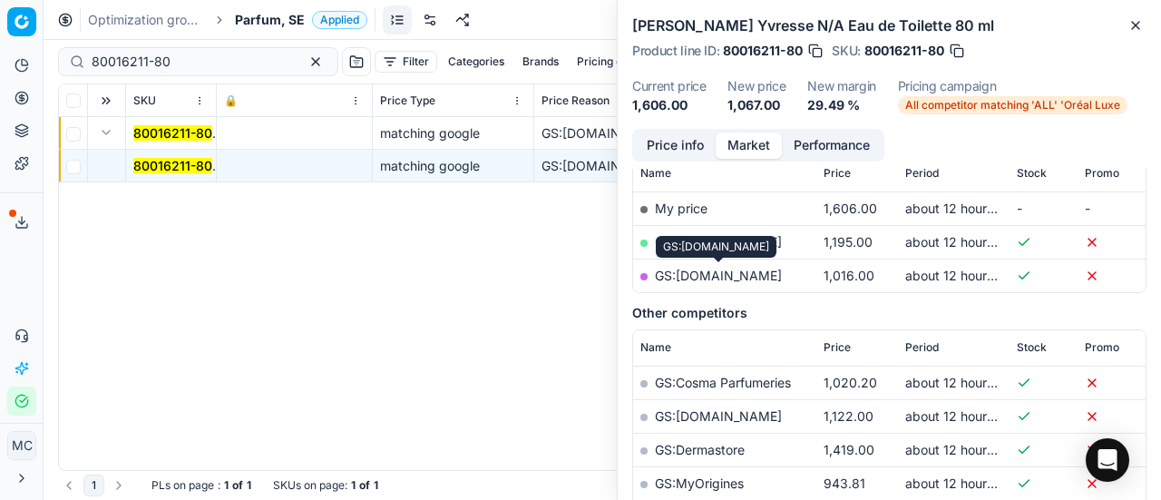
click at [742, 277] on link "GS:[DOMAIN_NAME]" at bounding box center [718, 275] width 127 height 15
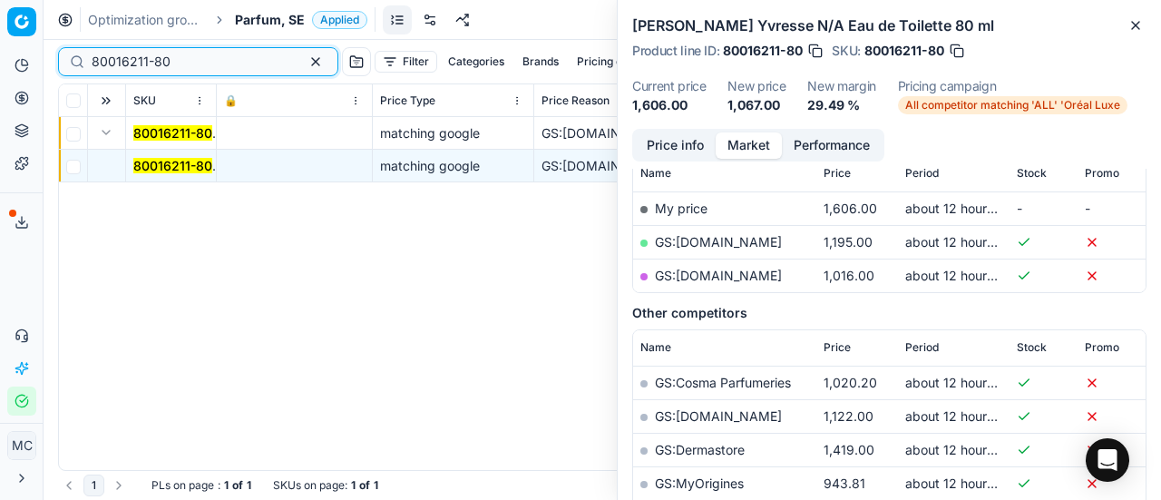
drag, startPoint x: 197, startPoint y: 70, endPoint x: 0, endPoint y: 30, distance: 200.9
click at [0, 34] on div "Pricing platform Analytics Pricing Product portfolio Templates Export service 1…" at bounding box center [580, 250] width 1161 height 500
paste input "2031-10"
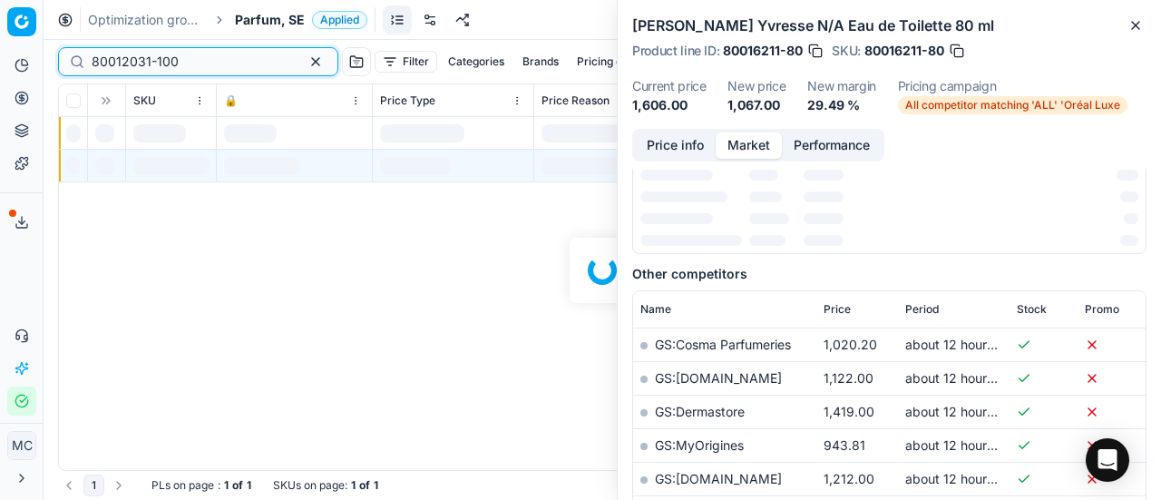
scroll to position [272, 0]
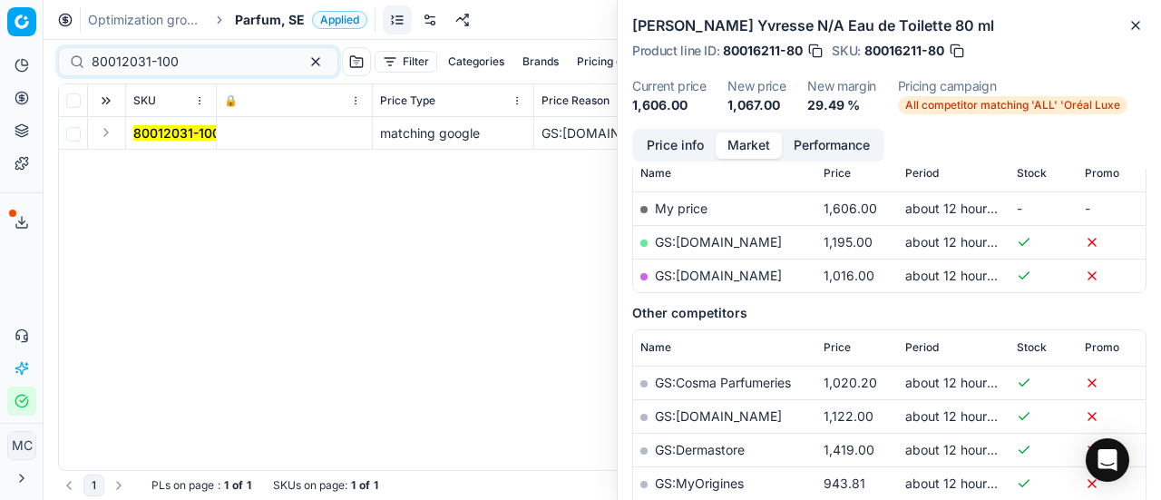
click at [114, 135] on button "Expand" at bounding box center [106, 133] width 22 height 22
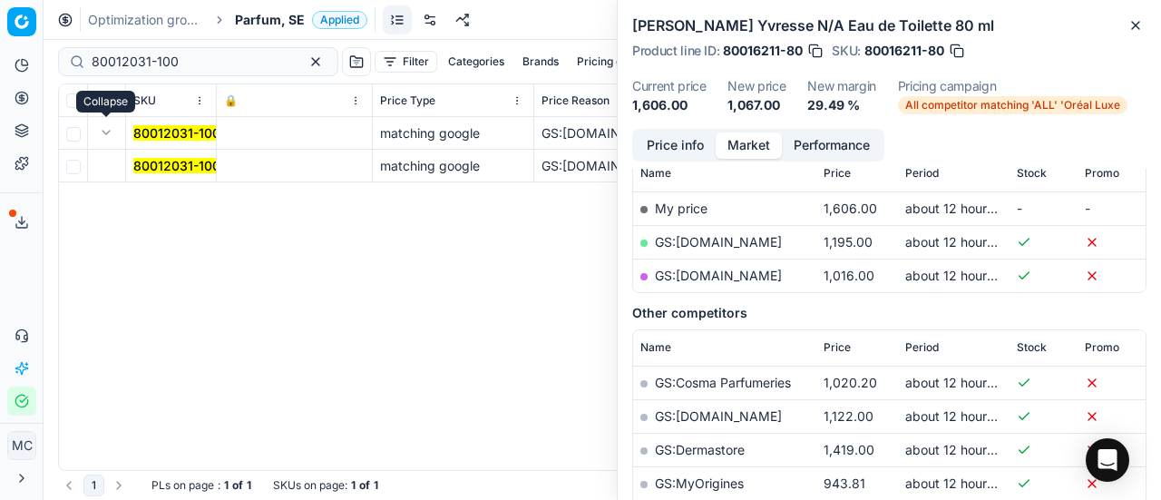
click at [167, 159] on mark "80012031-100" at bounding box center [176, 165] width 87 height 15
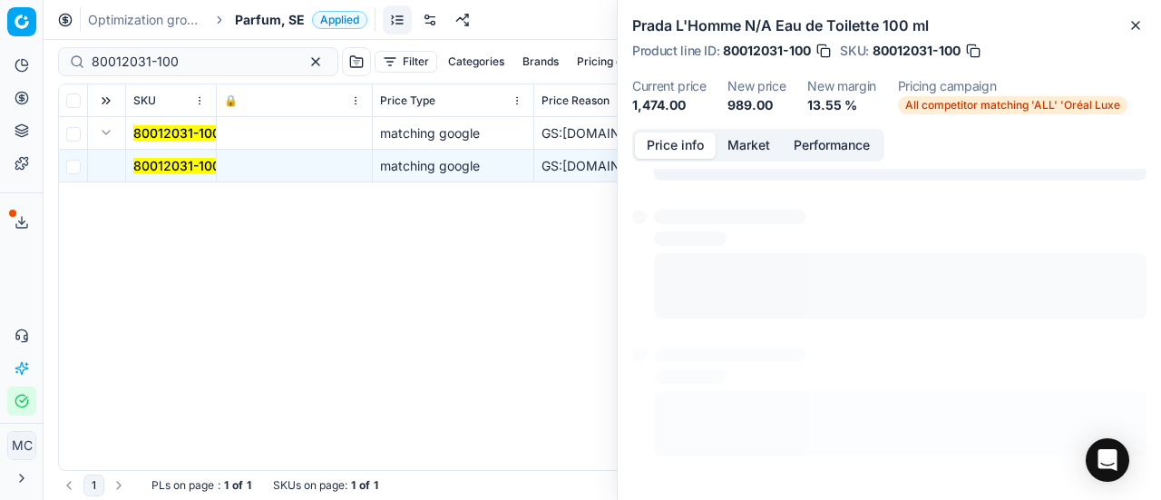
drag, startPoint x: 668, startPoint y: 144, endPoint x: 1160, endPoint y: 351, distance: 534.2
click at [680, 156] on button "Price info" at bounding box center [675, 145] width 81 height 26
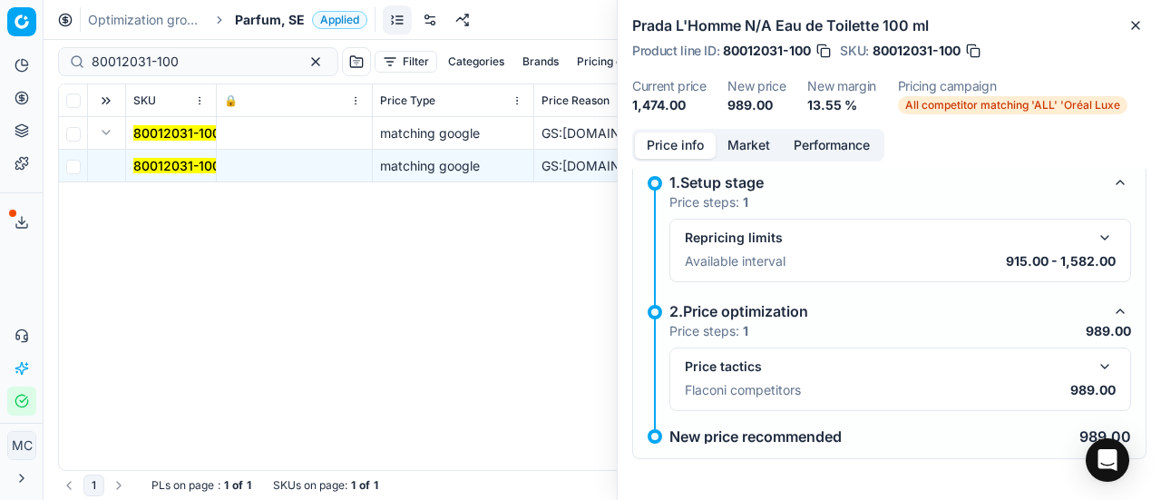
click at [1094, 368] on button "button" at bounding box center [1105, 367] width 22 height 22
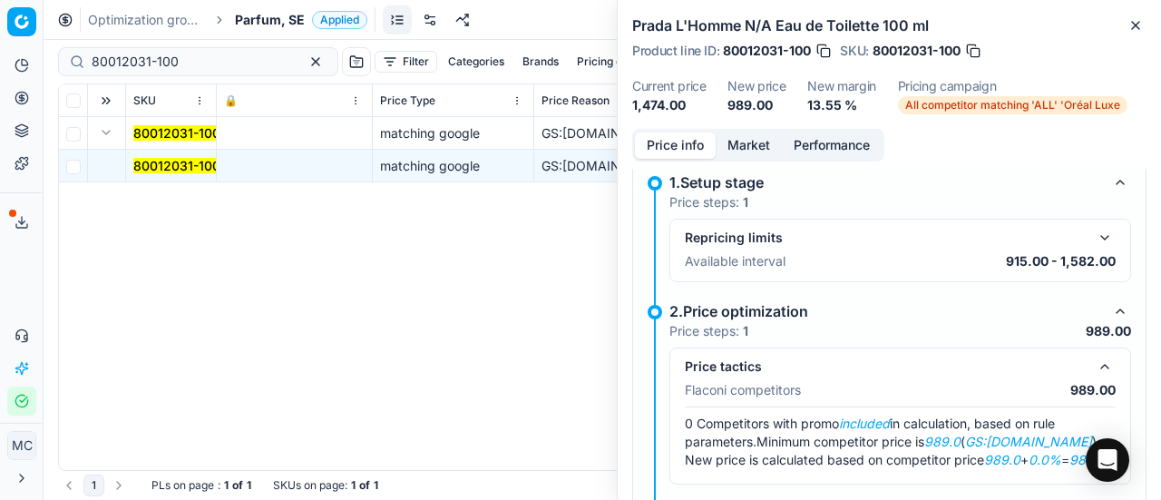
click at [753, 142] on button "Market" at bounding box center [749, 145] width 66 height 26
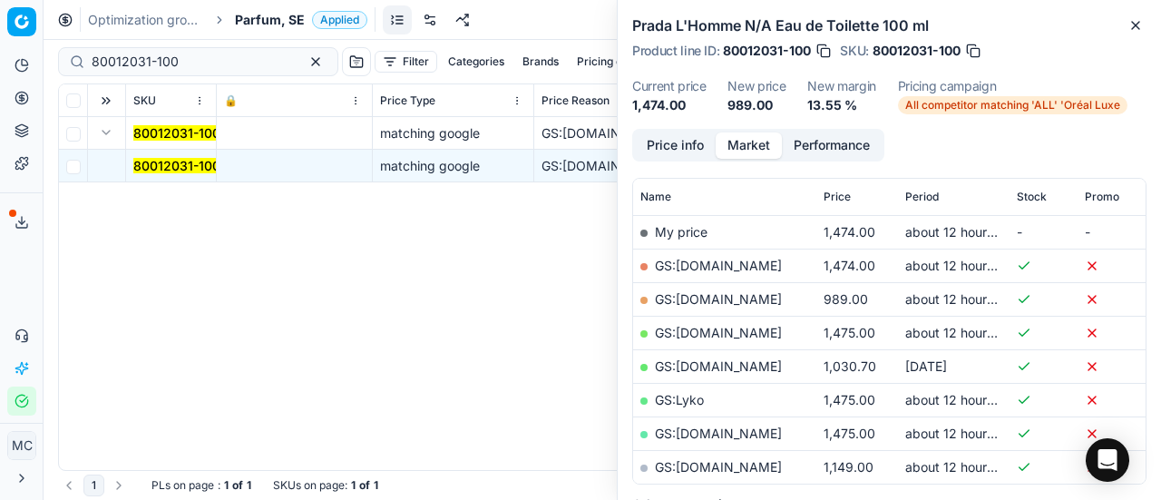
scroll to position [363, 0]
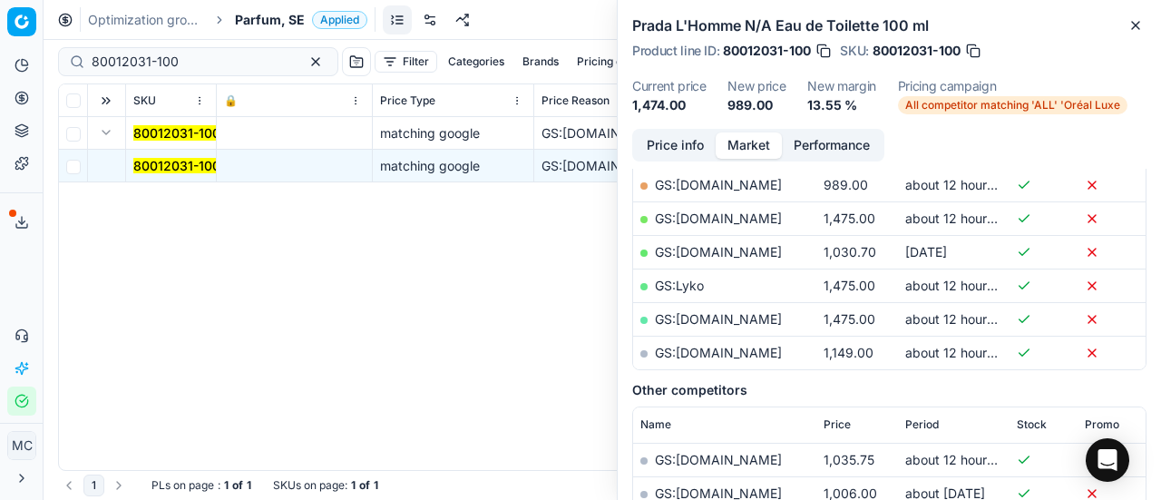
click at [744, 175] on td "GS:[DOMAIN_NAME]" at bounding box center [724, 185] width 183 height 34
click at [754, 191] on td "GS:[DOMAIN_NAME]" at bounding box center [724, 185] width 183 height 34
click at [759, 184] on link "GS:[DOMAIN_NAME]" at bounding box center [718, 184] width 127 height 15
drag, startPoint x: 188, startPoint y: 58, endPoint x: 0, endPoint y: -34, distance: 209.3
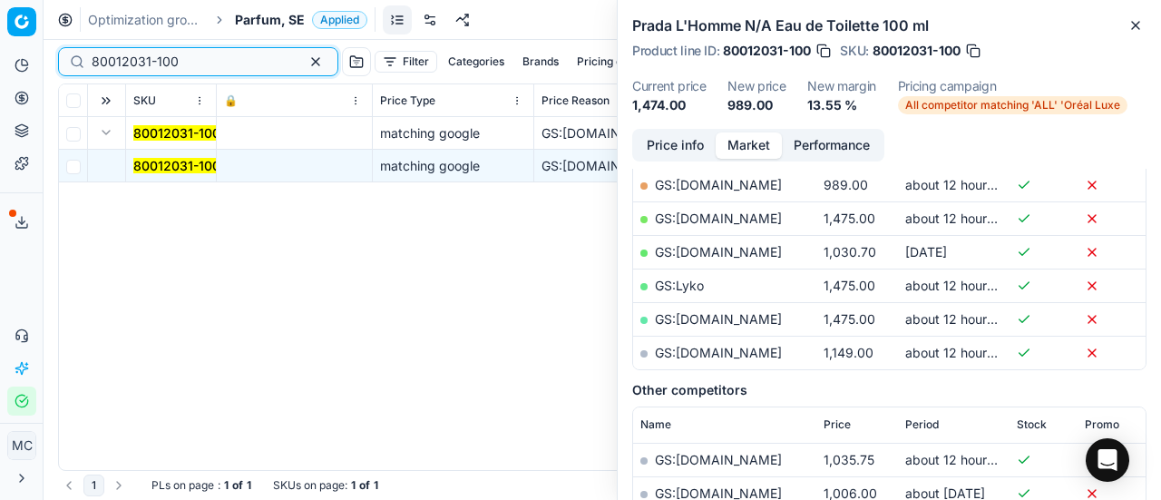
click at [0, 0] on html "Pricing platform Analytics Pricing Product portfolio Templates Export service 1…" at bounding box center [580, 250] width 1161 height 500
paste input "90005788-0008629"
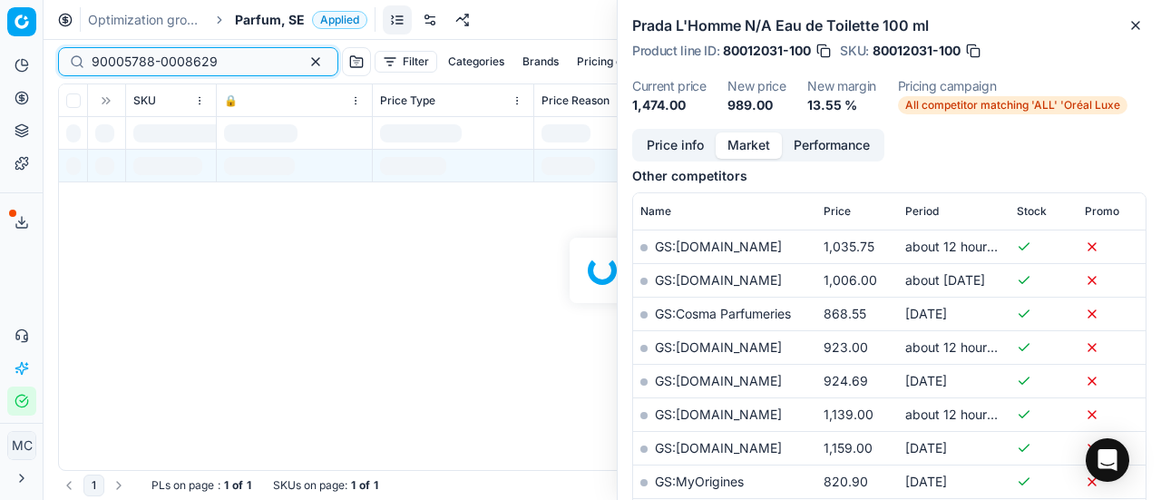
scroll to position [363, 0]
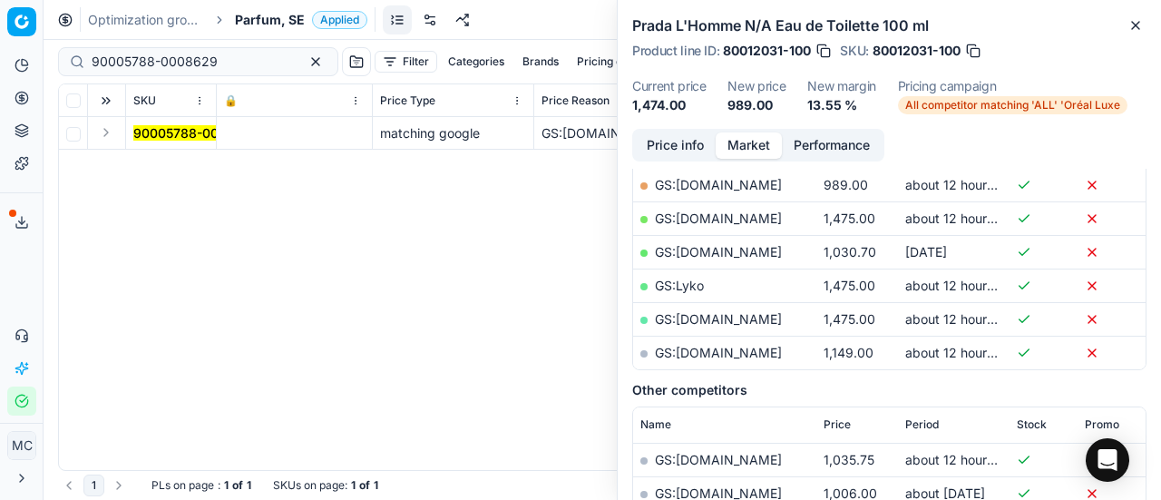
drag, startPoint x: 107, startPoint y: 139, endPoint x: 134, endPoint y: 144, distance: 27.8
click at [108, 139] on button "Expand" at bounding box center [106, 133] width 22 height 22
click at [162, 164] on mark "90005788-0008629" at bounding box center [196, 165] width 126 height 15
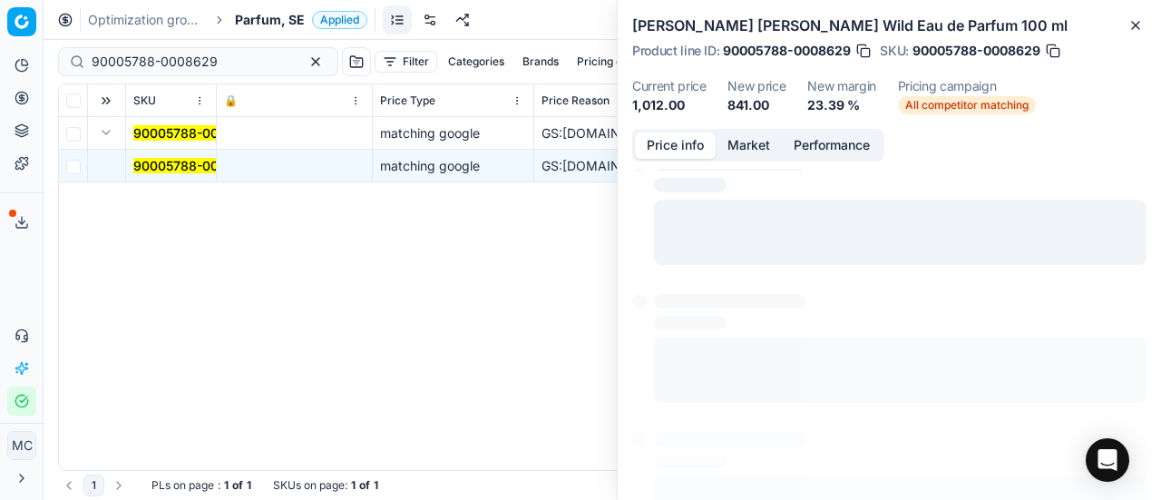
click at [661, 155] on button "Price info" at bounding box center [675, 145] width 81 height 26
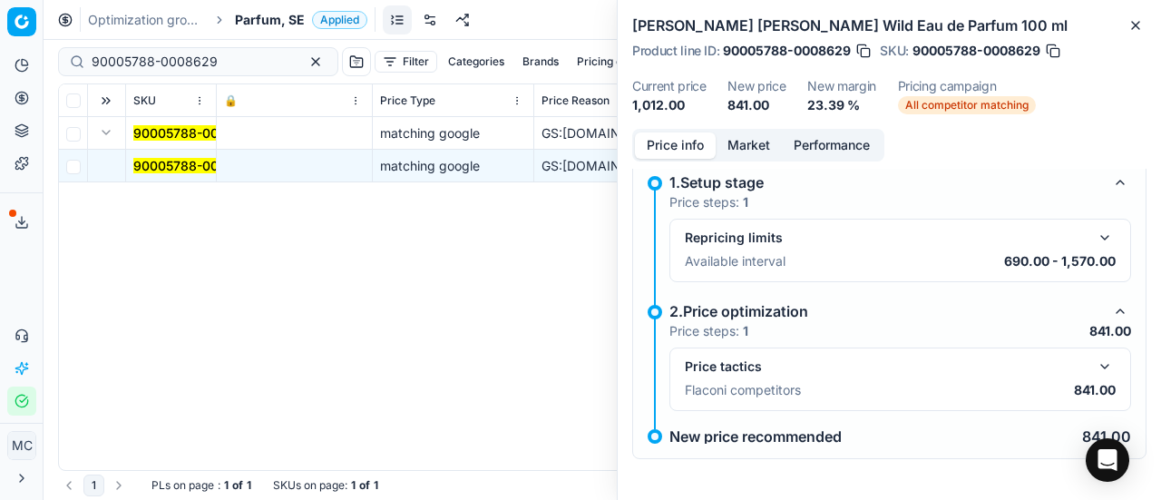
click at [1094, 360] on button "button" at bounding box center [1105, 367] width 22 height 22
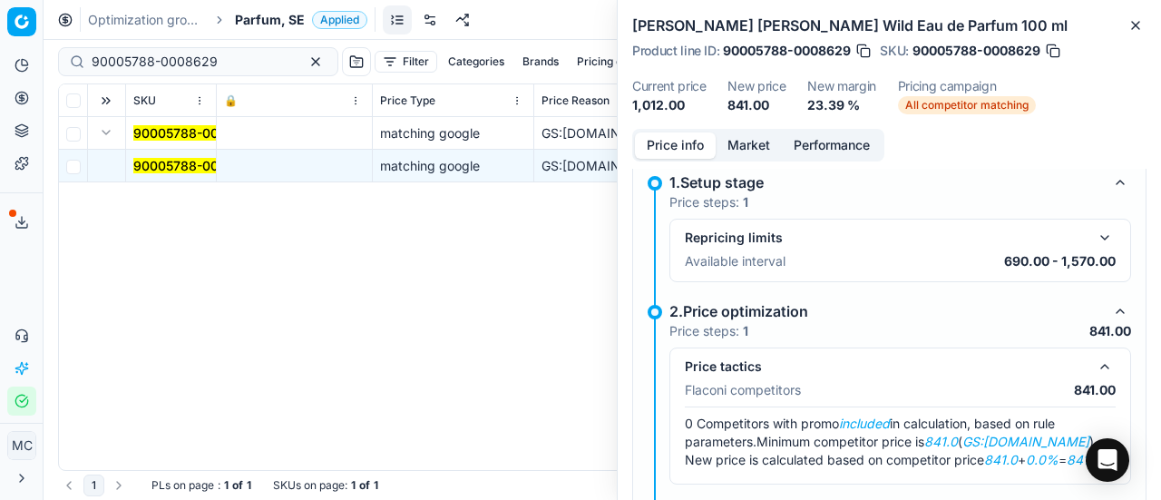
click at [774, 148] on button "Market" at bounding box center [749, 145] width 66 height 26
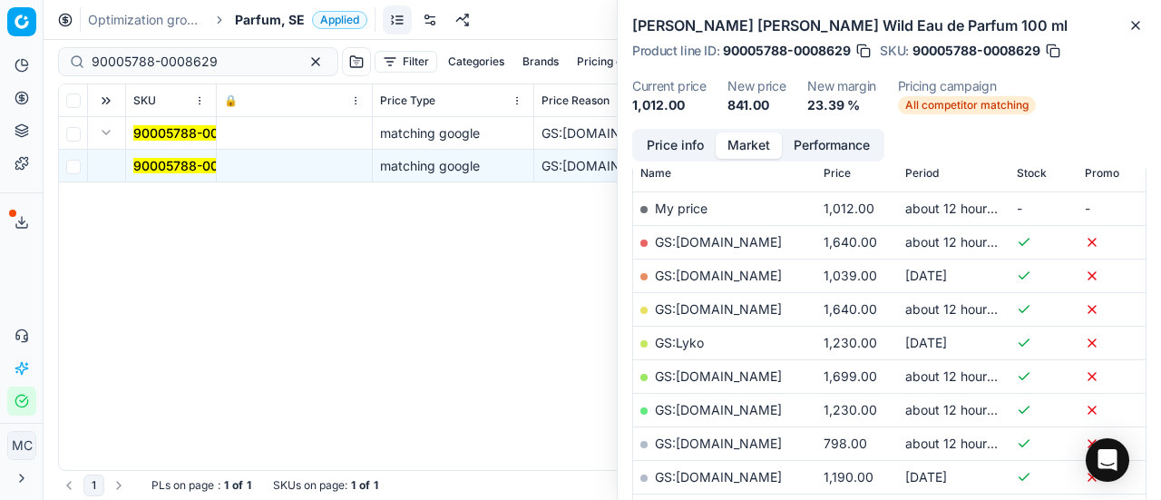
scroll to position [454, 0]
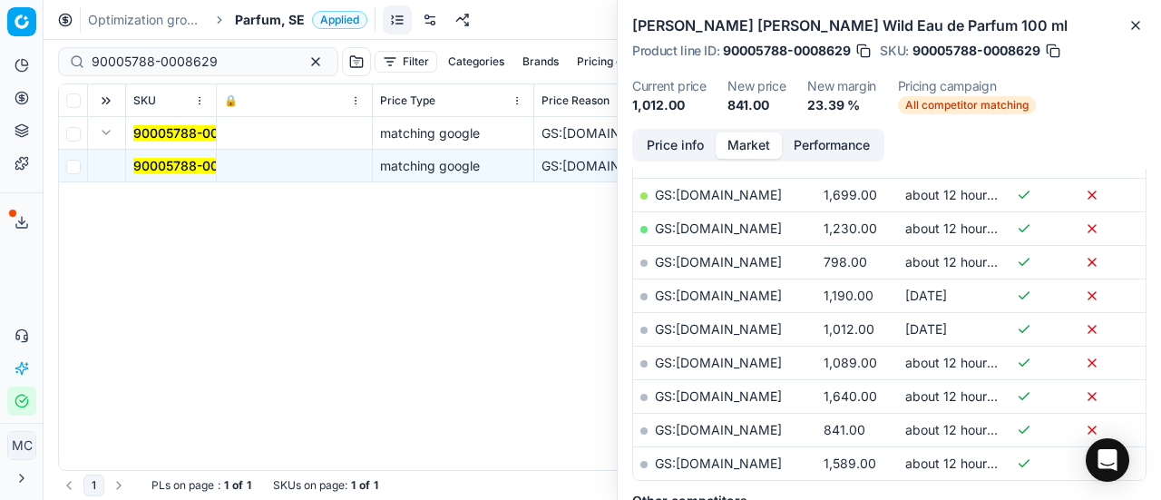
click at [737, 422] on link "GS:[DOMAIN_NAME]" at bounding box center [718, 429] width 127 height 15
drag, startPoint x: 213, startPoint y: 70, endPoint x: 0, endPoint y: -19, distance: 231.0
click at [0, 0] on html "Pricing platform Analytics Pricing Product portfolio Templates Export service 1…" at bounding box center [580, 250] width 1161 height 500
paste input "80076080-125"
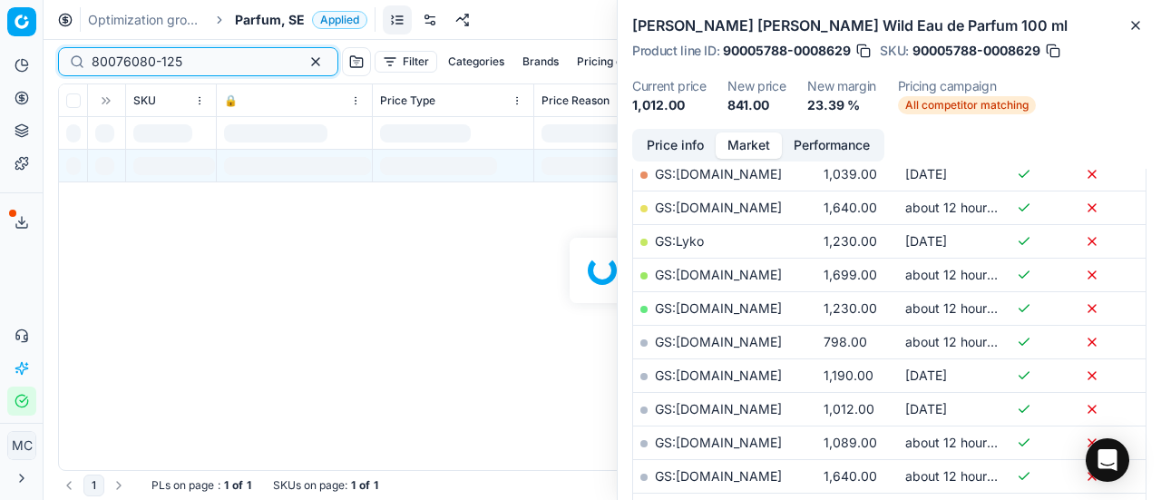
scroll to position [454, 0]
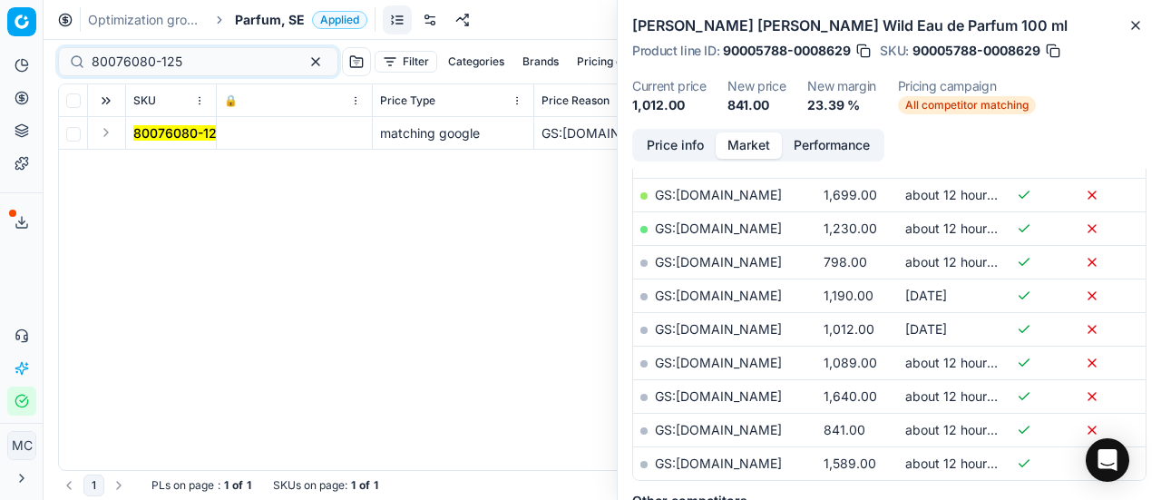
click at [109, 130] on button "Expand" at bounding box center [106, 133] width 22 height 22
click at [189, 162] on mark "80076080-125" at bounding box center [178, 165] width 91 height 15
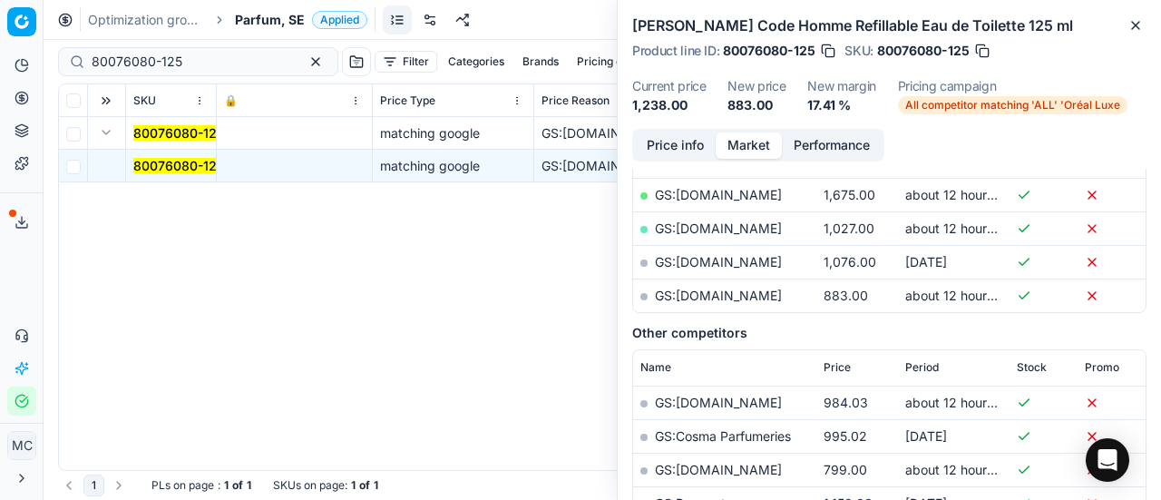
click at [671, 146] on button "Price info" at bounding box center [675, 145] width 81 height 26
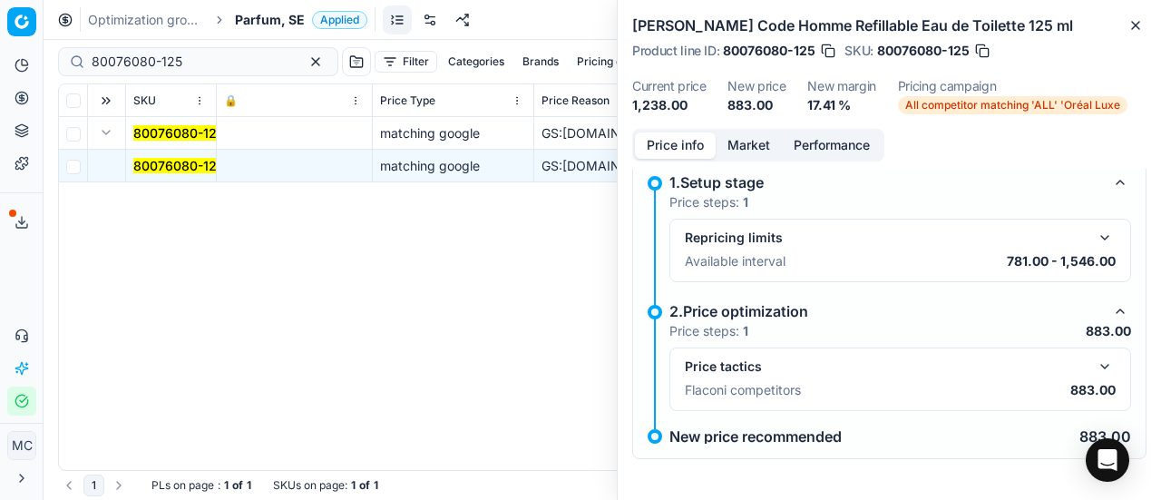
click at [1094, 362] on button "button" at bounding box center [1105, 367] width 22 height 22
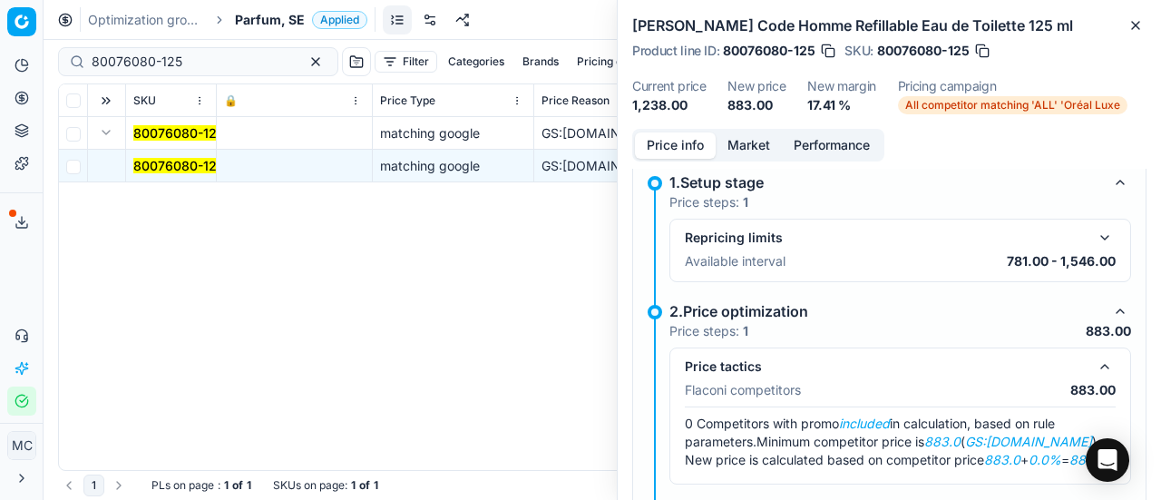
click at [765, 145] on button "Market" at bounding box center [749, 145] width 66 height 26
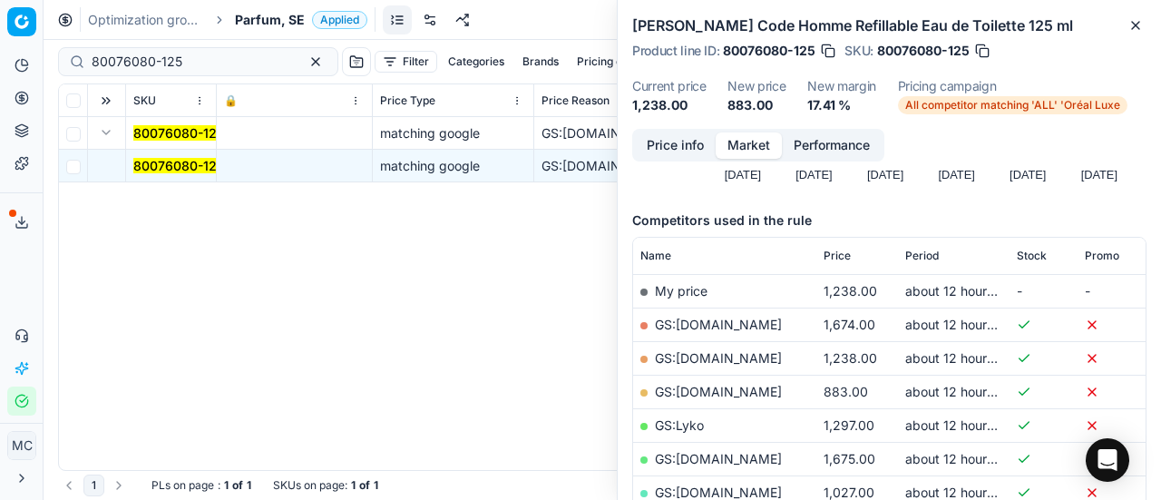
scroll to position [272, 0]
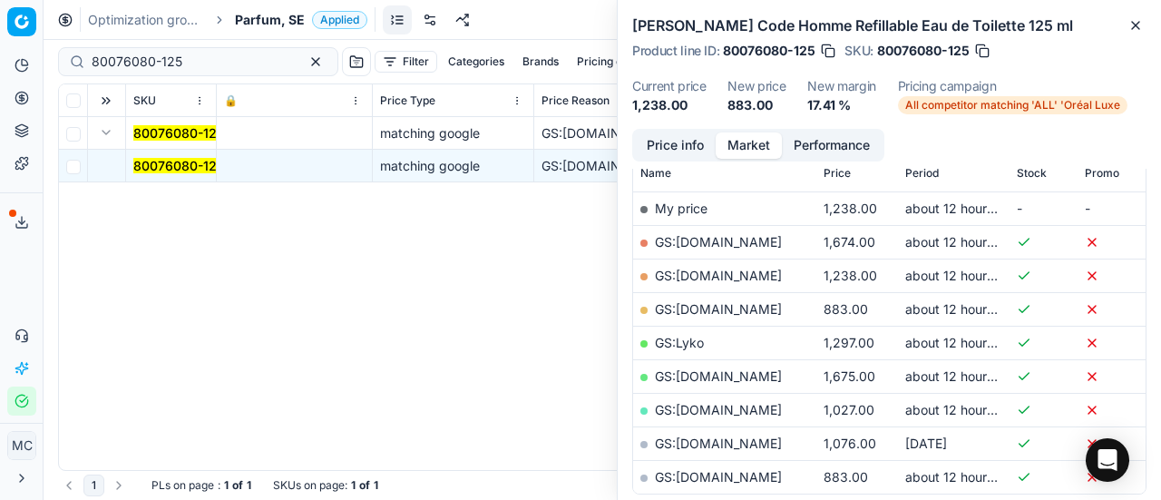
click at [759, 309] on link "GS:[DOMAIN_NAME]" at bounding box center [718, 308] width 127 height 15
drag, startPoint x: 203, startPoint y: 54, endPoint x: 0, endPoint y: 23, distance: 205.5
click at [0, 23] on div "Pricing platform Analytics Pricing Product portfolio Templates Export service 1…" at bounding box center [580, 250] width 1161 height 500
paste input "7244-90"
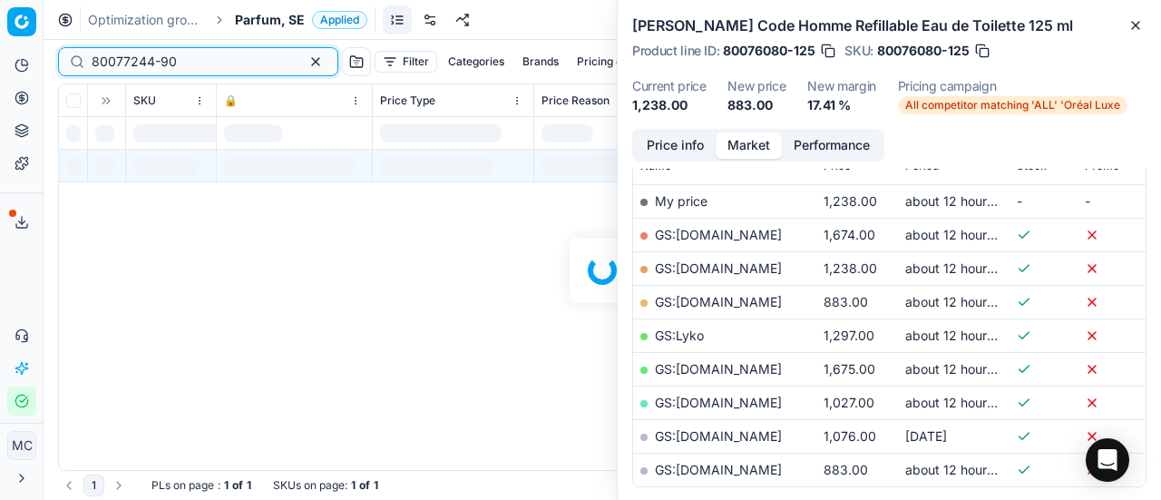
scroll to position [272, 0]
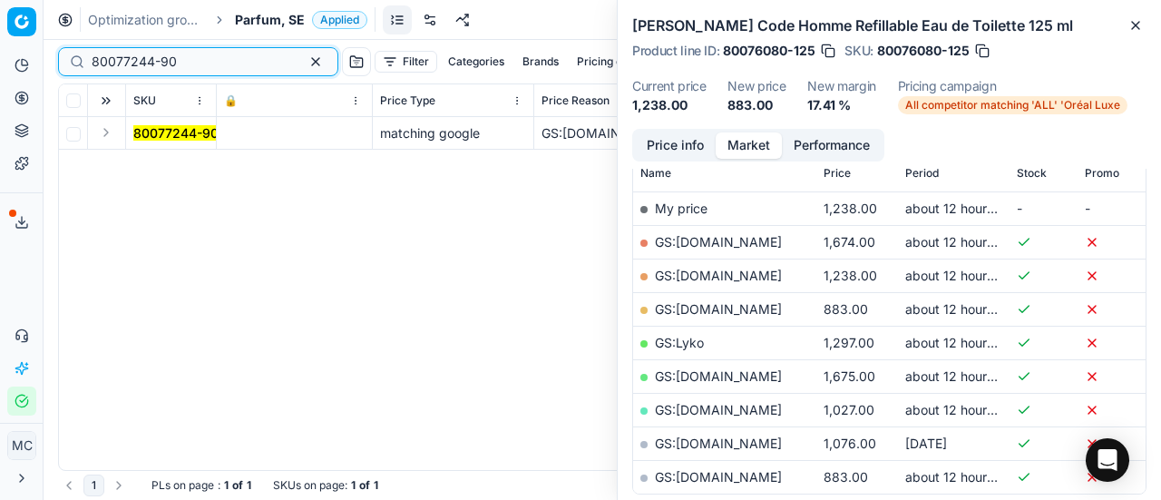
type input "80077244-90"
click at [108, 138] on button "Expand" at bounding box center [106, 133] width 22 height 22
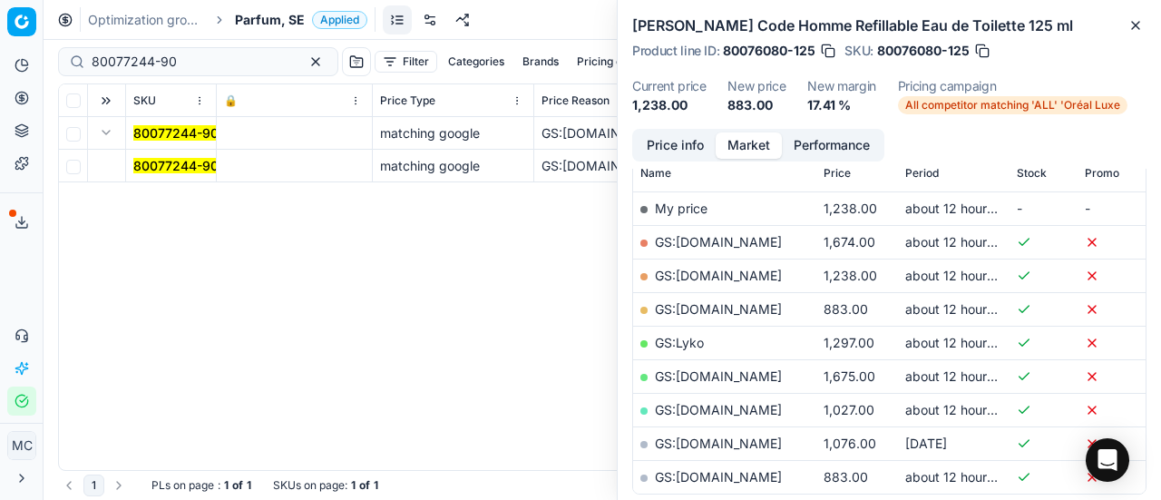
click at [155, 166] on mark "80077244-90" at bounding box center [175, 165] width 85 height 15
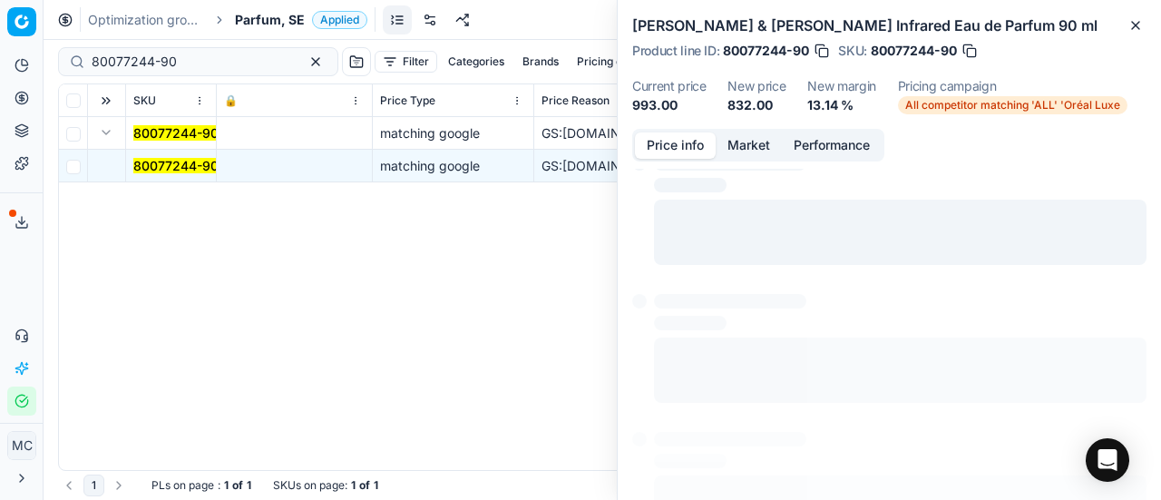
click at [653, 132] on button "Price info" at bounding box center [675, 145] width 81 height 26
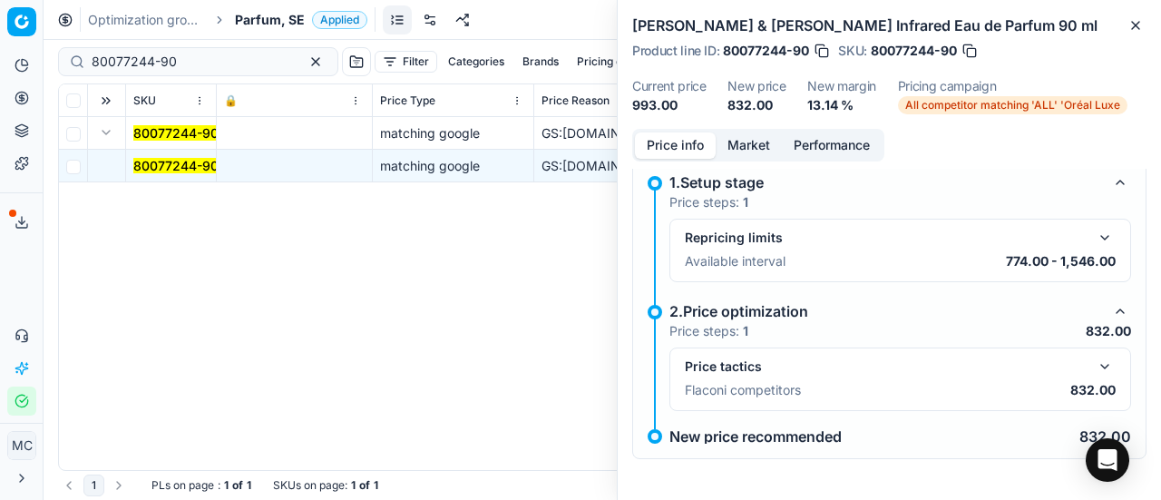
click at [1074, 363] on div "Price tactics" at bounding box center [900, 367] width 431 height 22
click at [1094, 359] on button "button" at bounding box center [1105, 367] width 22 height 22
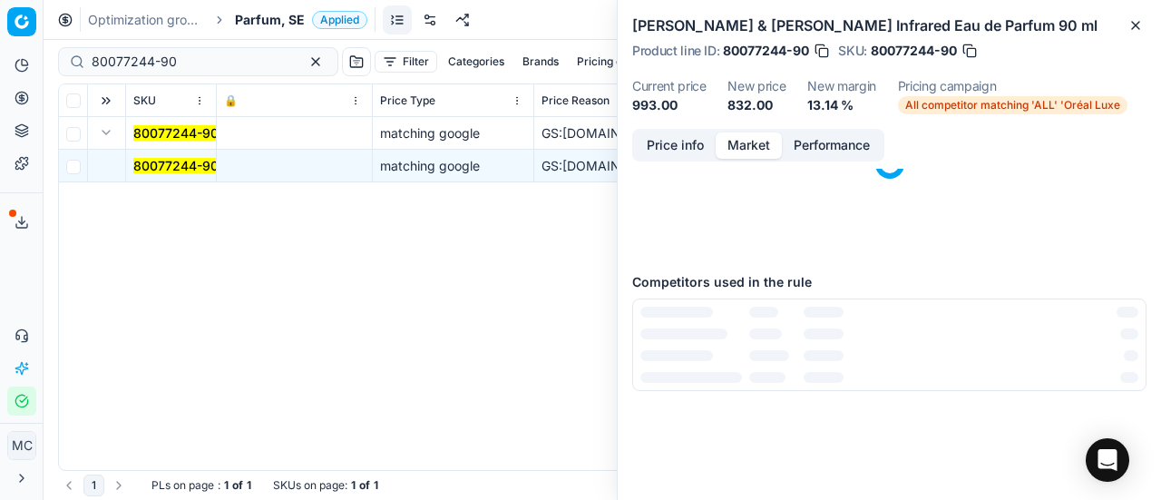
drag, startPoint x: 747, startPoint y: 132, endPoint x: 786, endPoint y: 173, distance: 56.5
click at [747, 136] on button "Market" at bounding box center [749, 145] width 66 height 26
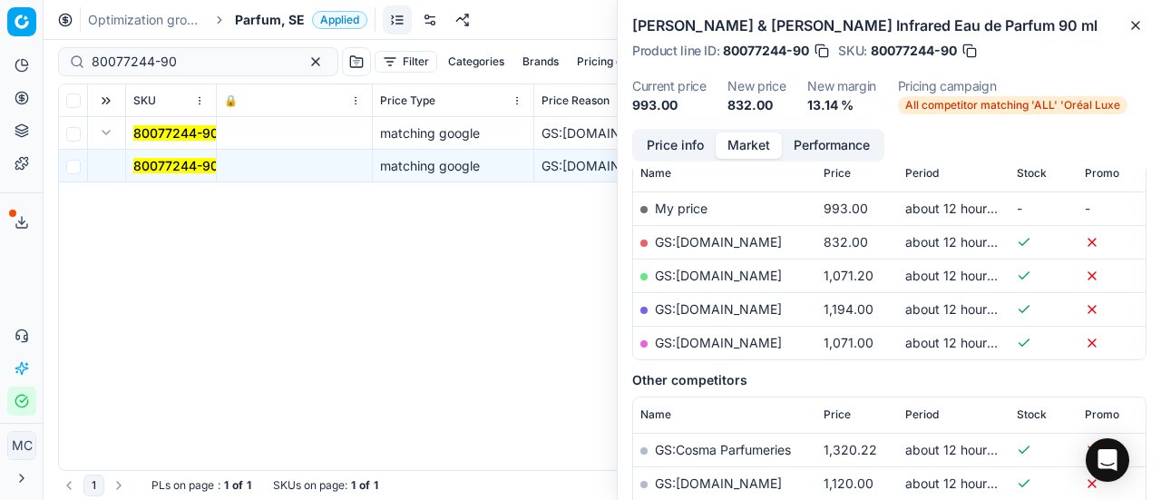
click at [755, 235] on link "GS:[DOMAIN_NAME]" at bounding box center [718, 241] width 127 height 15
click at [261, 15] on span "Parfum, SE" at bounding box center [270, 20] width 70 height 18
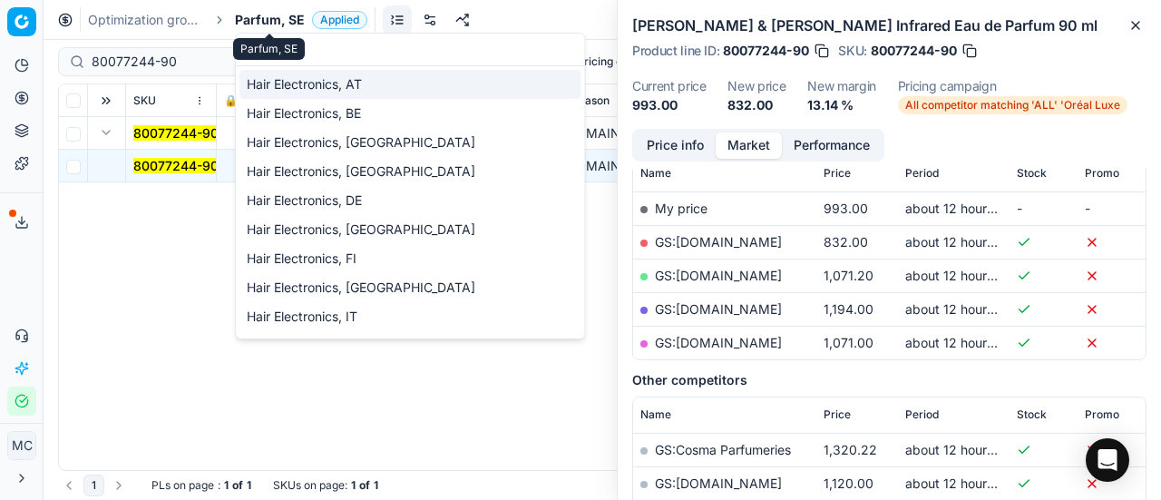
scroll to position [227, 0]
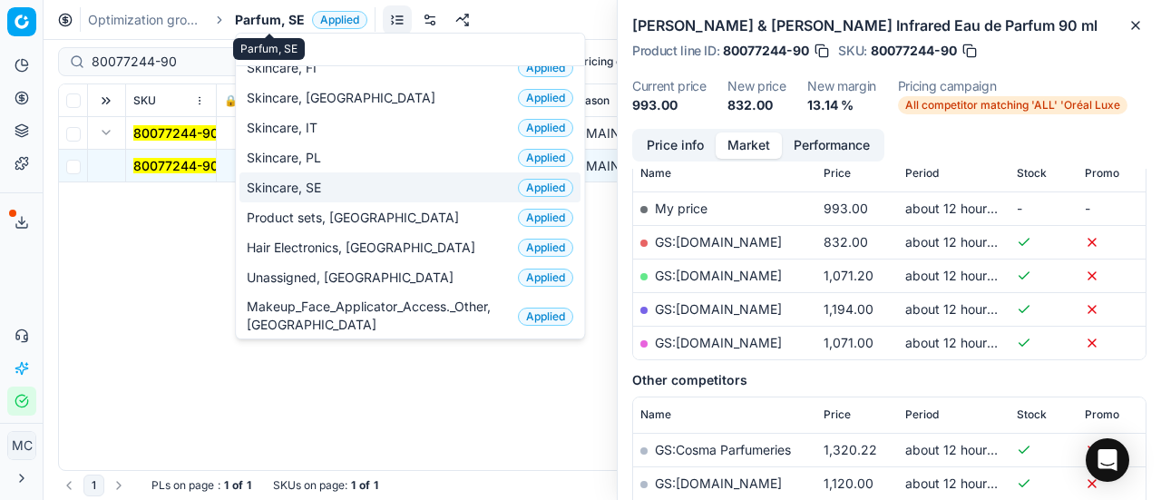
type input "sk"
click at [317, 179] on span "Skincare, SE" at bounding box center [288, 188] width 82 height 18
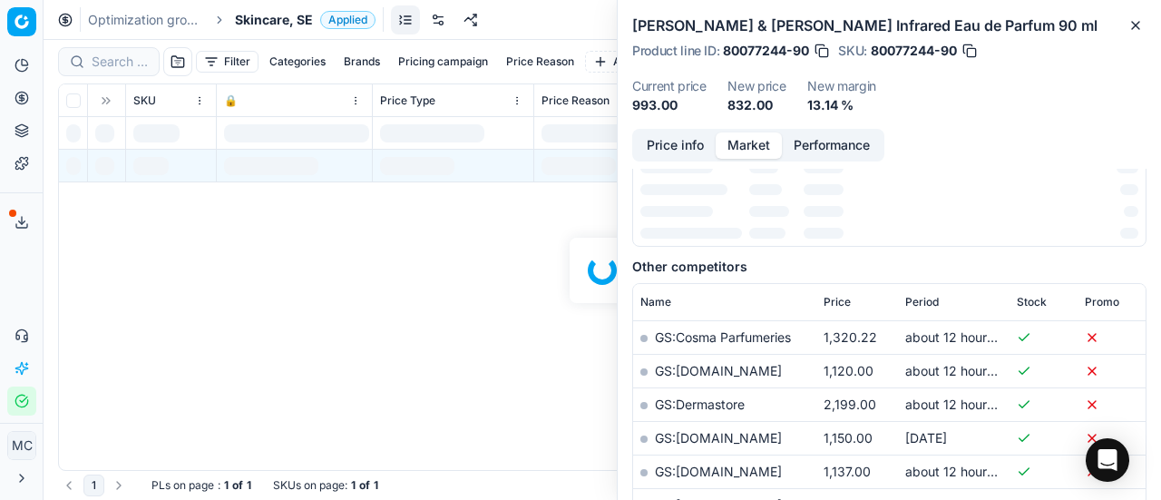
scroll to position [272, 0]
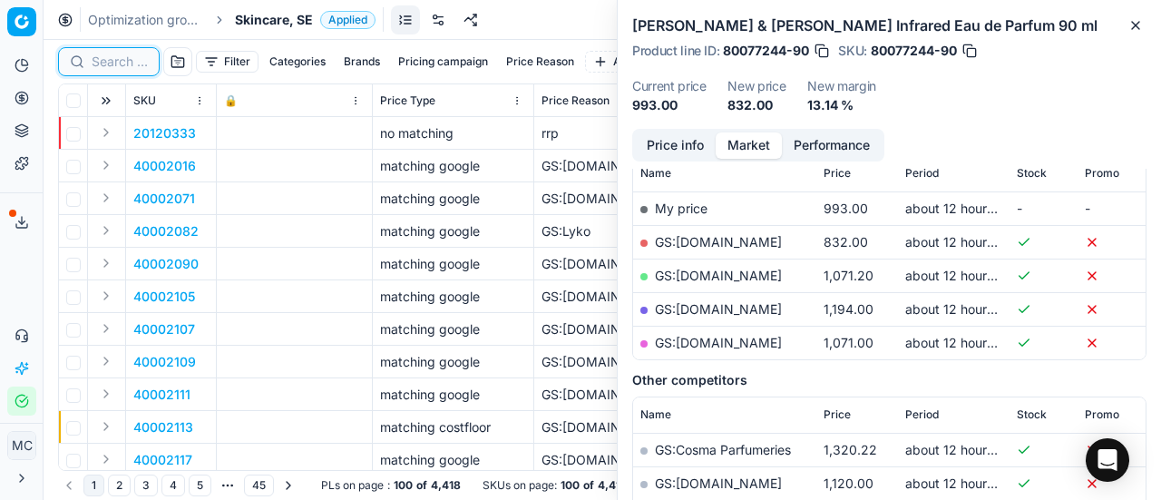
click at [131, 60] on input at bounding box center [120, 62] width 56 height 18
paste input "80042653-30"
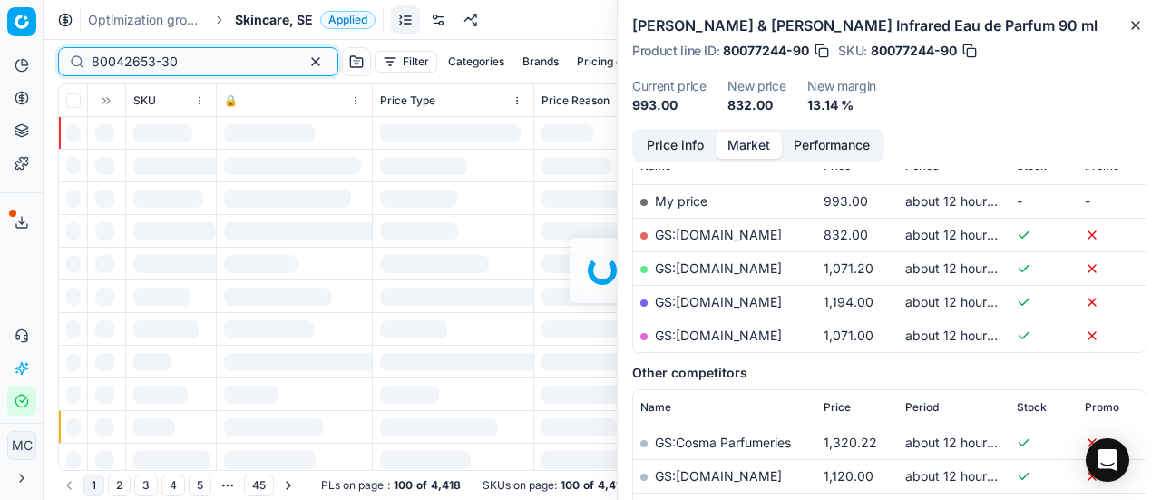
scroll to position [272, 0]
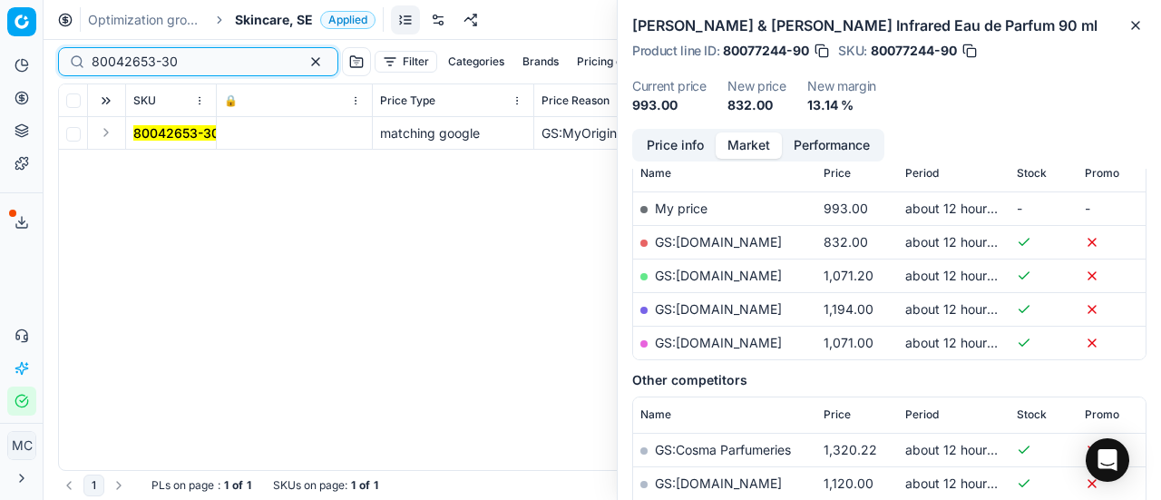
type input "80042653-30"
click at [112, 137] on button "Expand" at bounding box center [106, 133] width 22 height 22
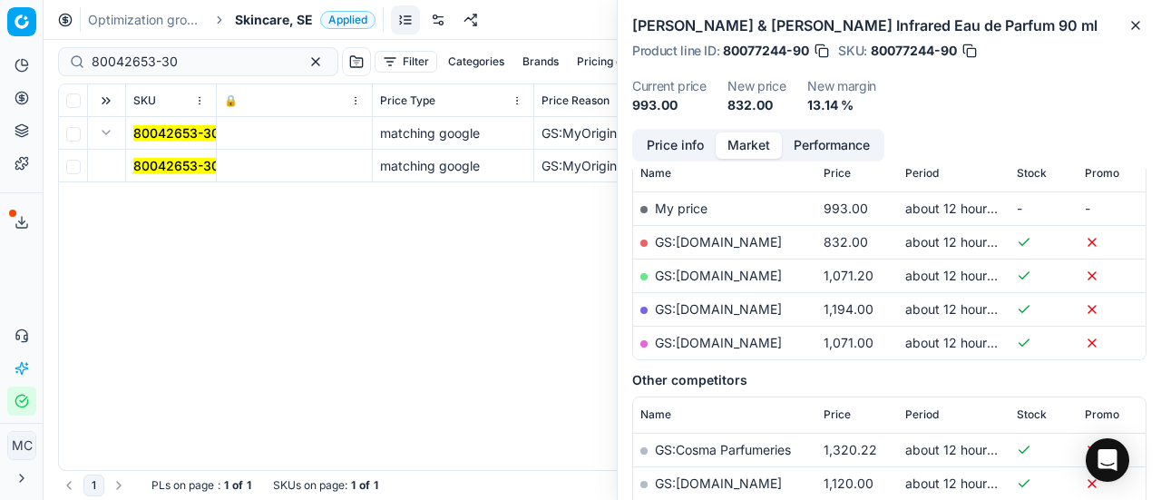
click at [186, 171] on mark "80042653-30" at bounding box center [176, 165] width 86 height 15
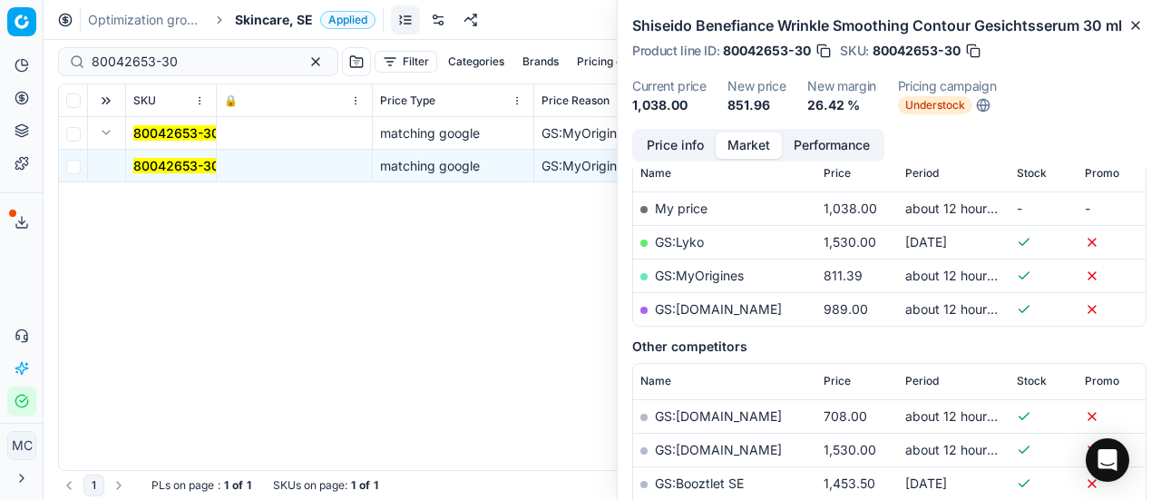
click at [712, 159] on button "Price info" at bounding box center [675, 145] width 81 height 26
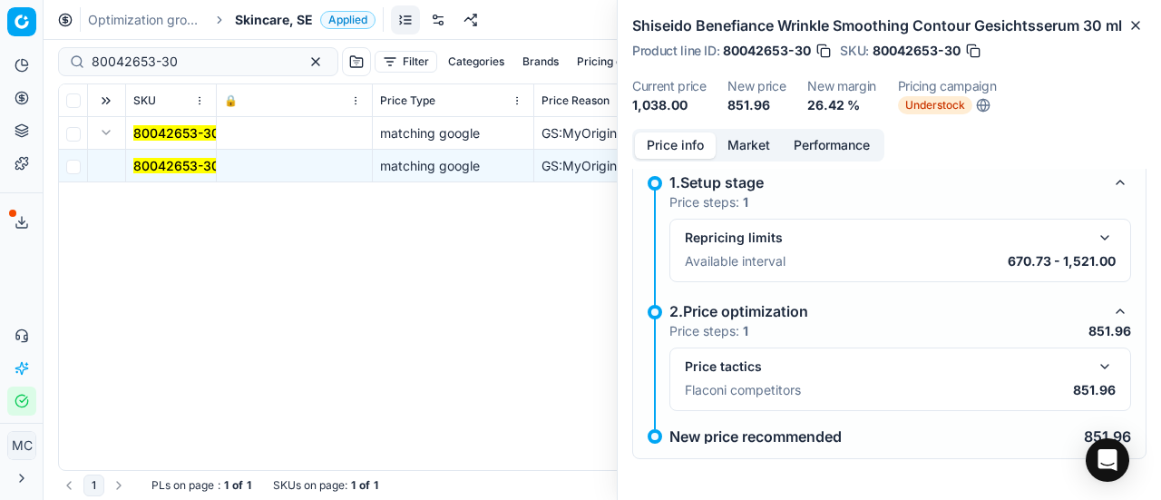
click at [1099, 377] on button "button" at bounding box center [1105, 367] width 22 height 22
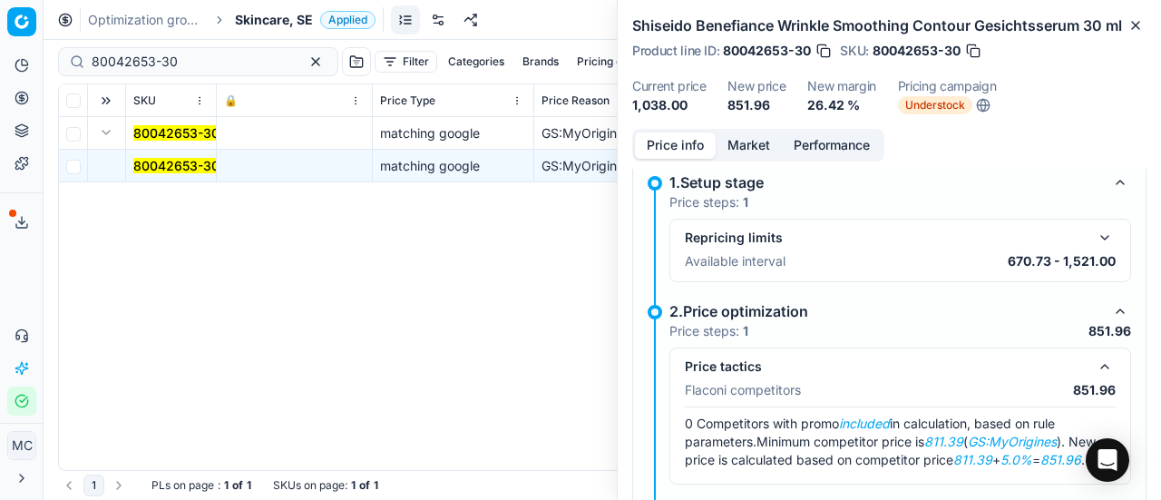
click at [757, 159] on button "Market" at bounding box center [749, 145] width 66 height 26
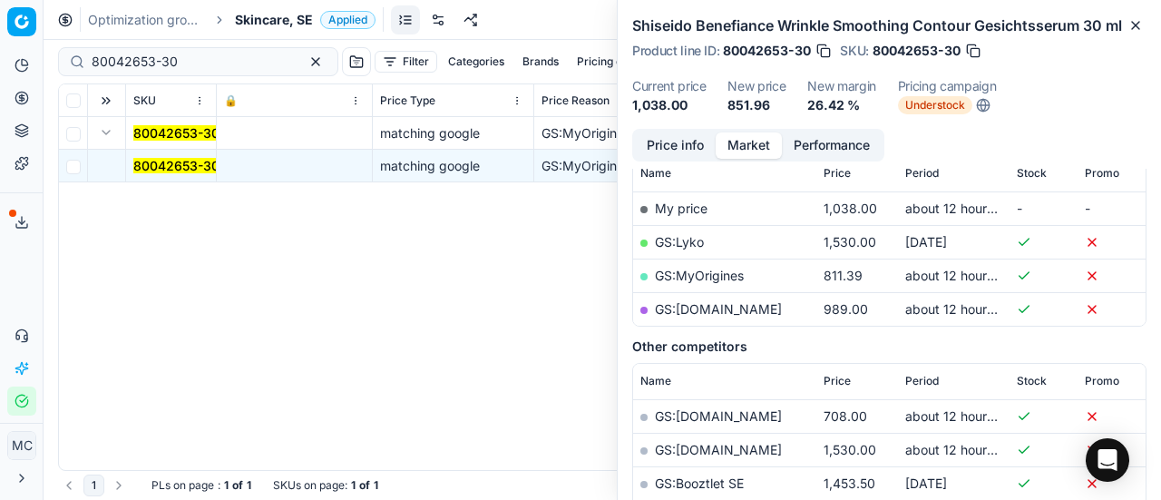
click at [733, 283] on link "GS:MyOrigines" at bounding box center [699, 275] width 89 height 15
click at [296, 20] on span "Skincare, SE" at bounding box center [274, 20] width 78 height 18
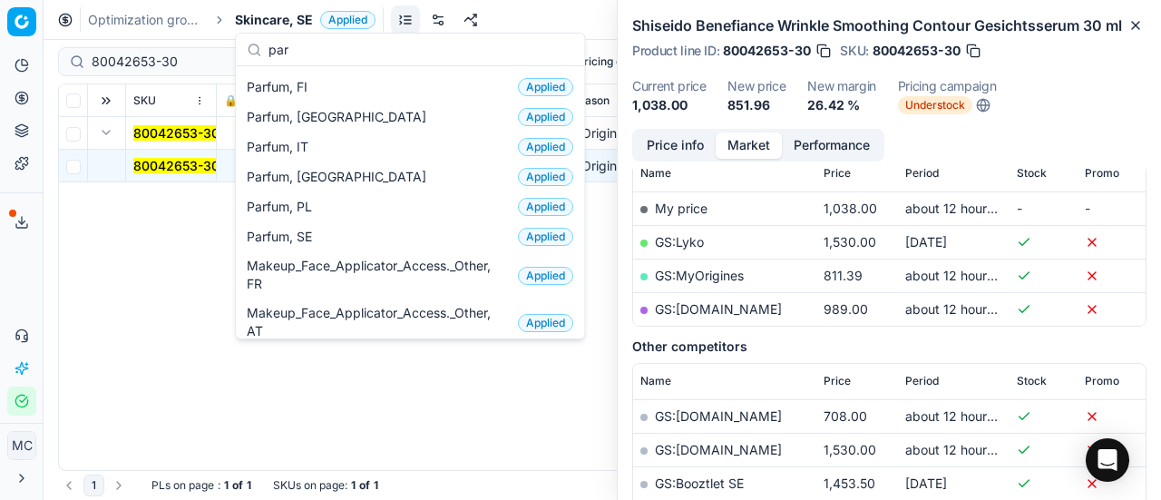
scroll to position [181, 0]
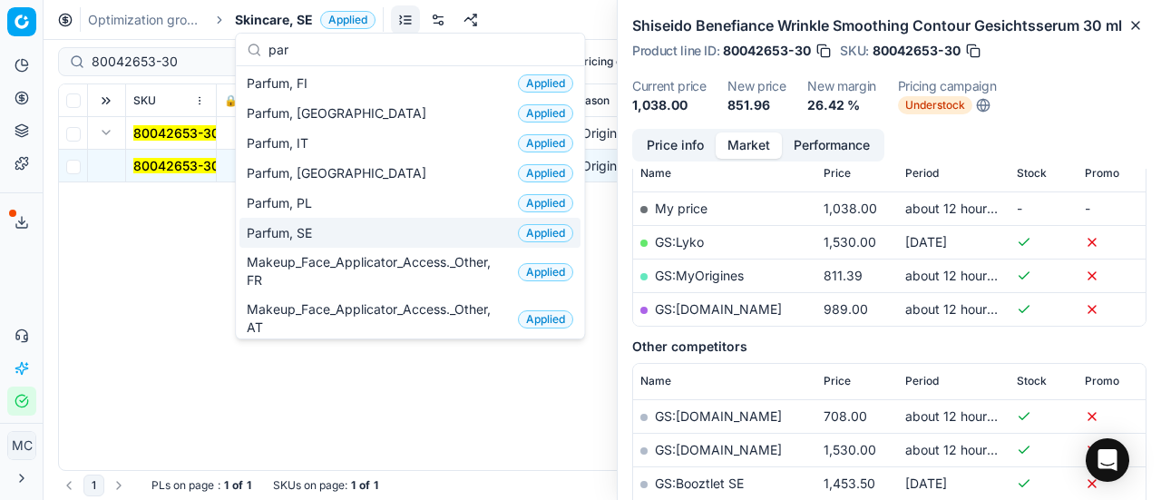
type input "par"
click at [360, 218] on div "Parfum, SE Applied" at bounding box center [409, 233] width 341 height 30
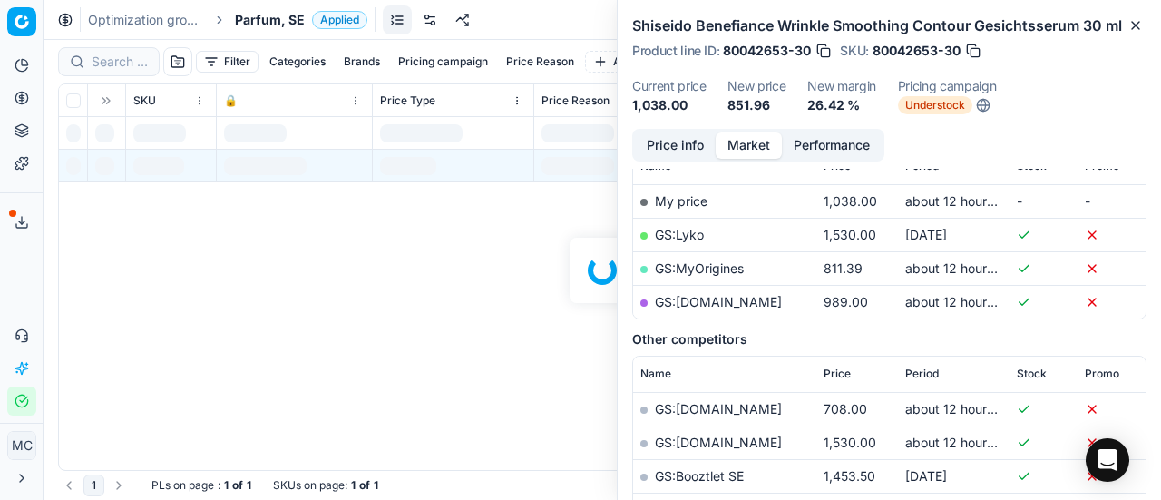
scroll to position [272, 0]
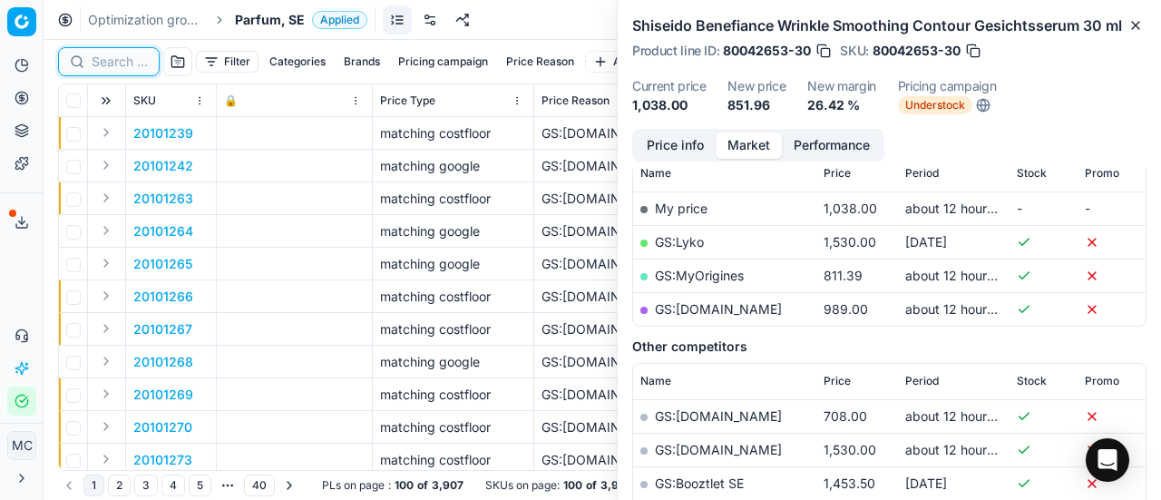
click at [128, 59] on input at bounding box center [120, 62] width 56 height 18
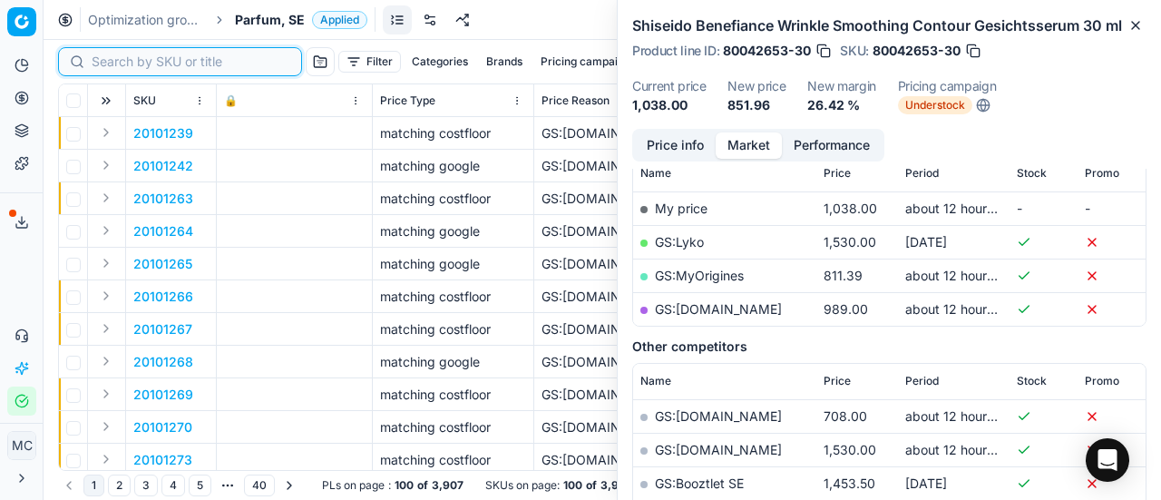
paste input "20102658"
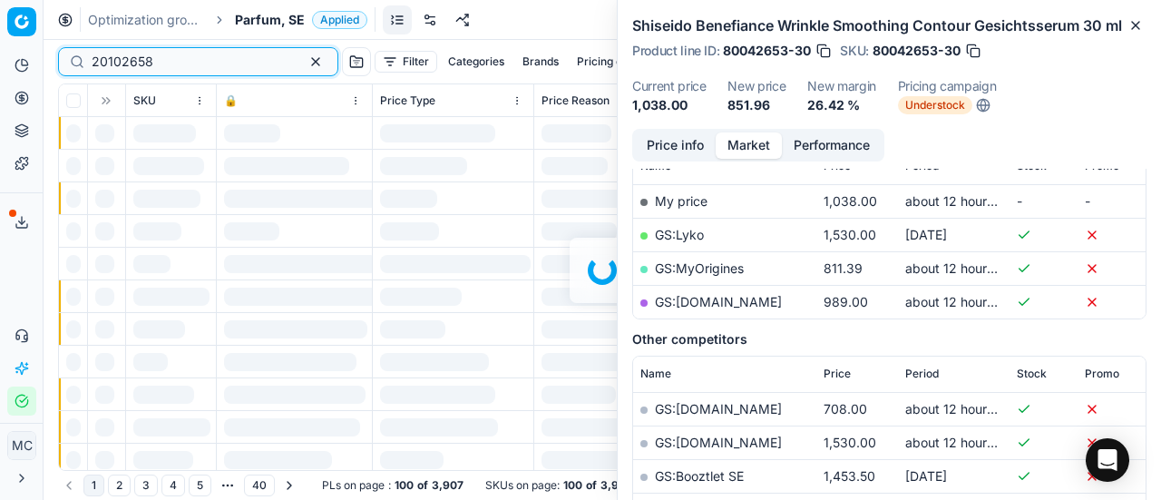
scroll to position [272, 0]
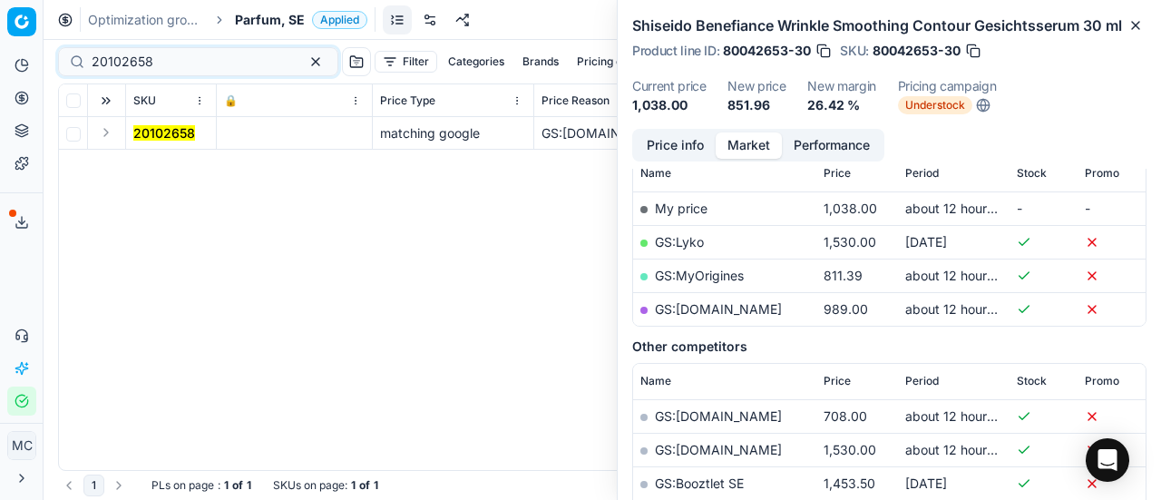
drag, startPoint x: 105, startPoint y: 134, endPoint x: 122, endPoint y: 142, distance: 18.3
click at [106, 134] on button "Expand" at bounding box center [106, 133] width 22 height 22
click at [163, 164] on mark "20102658" at bounding box center [164, 165] width 62 height 15
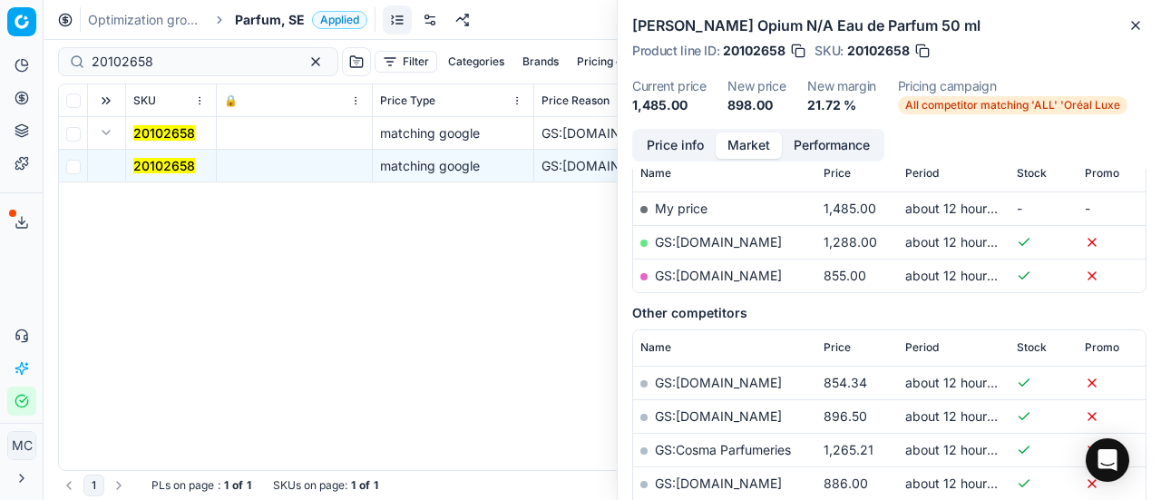
click at [691, 145] on button "Price info" at bounding box center [675, 145] width 81 height 26
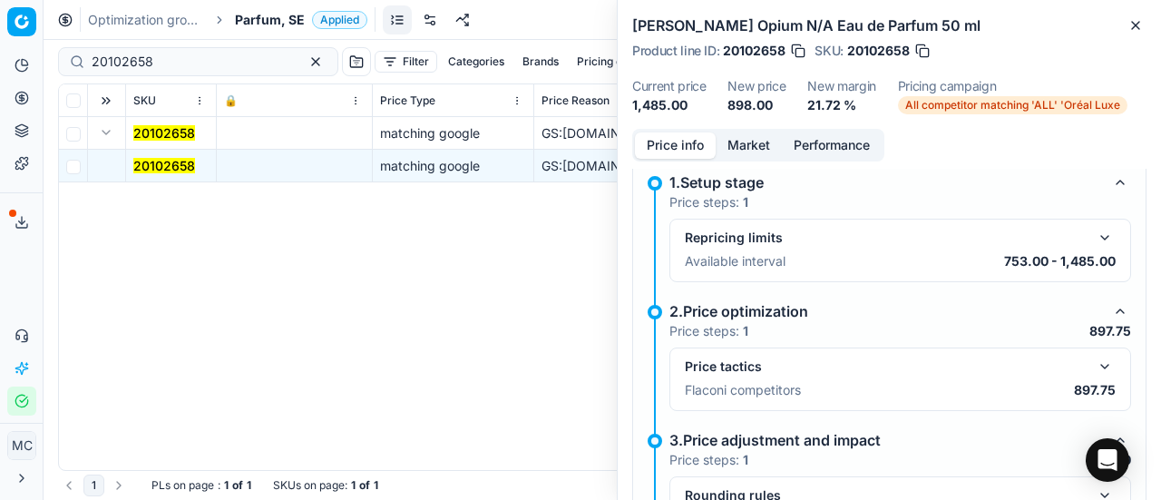
click at [1094, 365] on button "button" at bounding box center [1105, 367] width 22 height 22
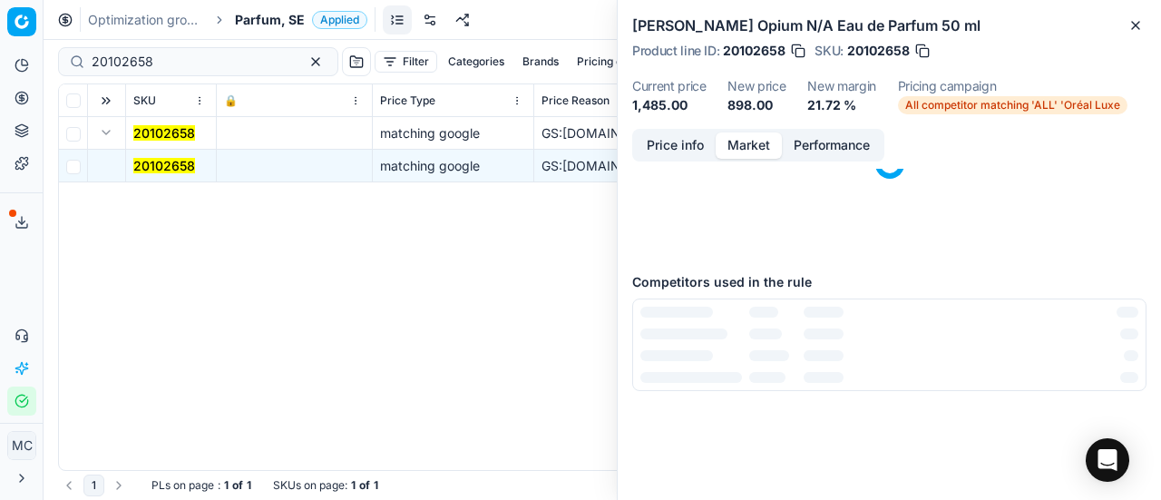
click at [734, 140] on button "Market" at bounding box center [749, 145] width 66 height 26
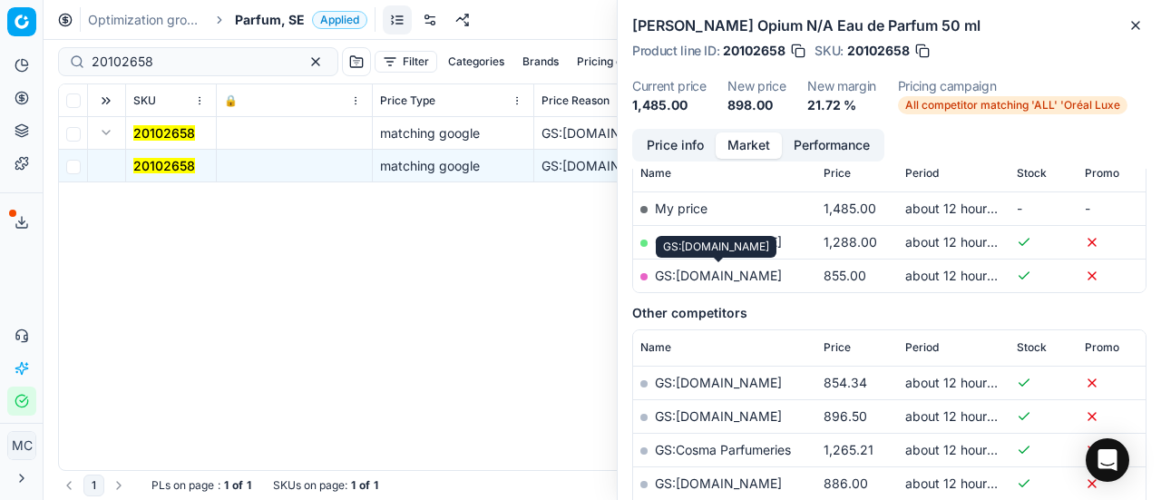
click at [751, 277] on link "GS:[DOMAIN_NAME]" at bounding box center [718, 275] width 127 height 15
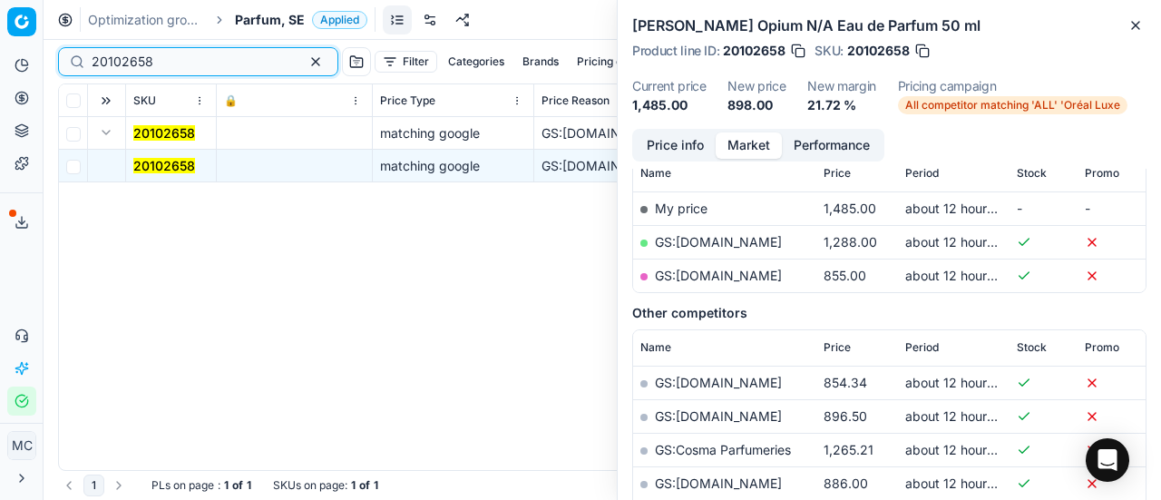
drag, startPoint x: 199, startPoint y: 70, endPoint x: 0, endPoint y: -6, distance: 212.8
click at [0, 0] on html "Pricing platform Analytics Pricing Product portfolio Templates Export service 1…" at bounding box center [580, 250] width 1161 height 500
paste input "80057364-50"
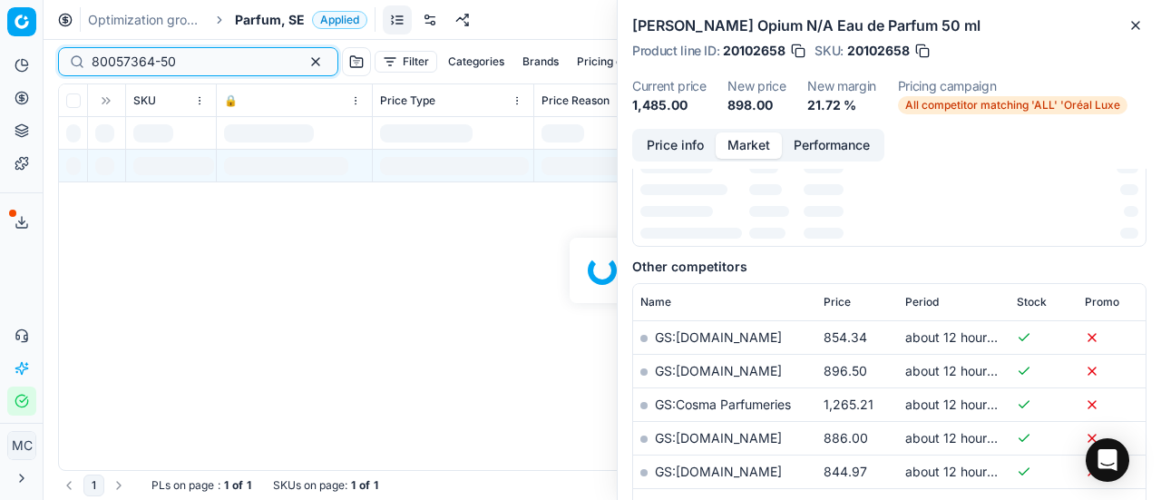
scroll to position [272, 0]
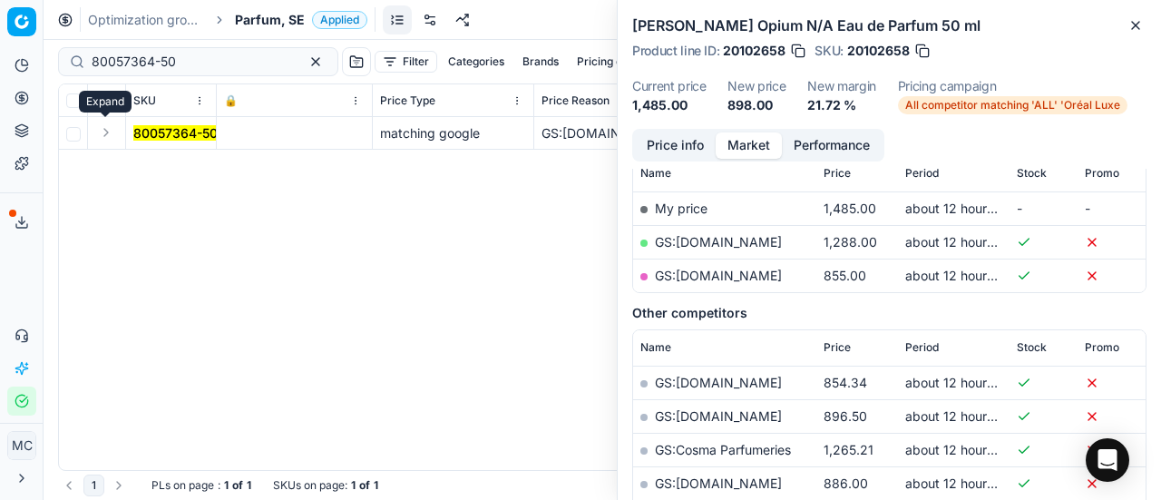
click at [109, 135] on button "Expand" at bounding box center [106, 133] width 22 height 22
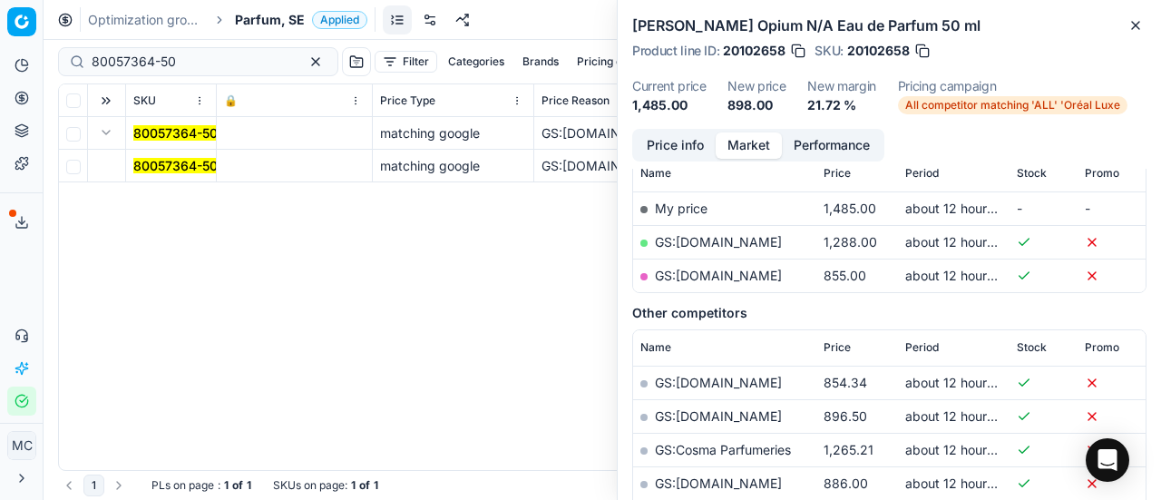
drag, startPoint x: 174, startPoint y: 161, endPoint x: 615, endPoint y: 183, distance: 441.4
click at [179, 161] on mark "80057364-50" at bounding box center [175, 165] width 84 height 15
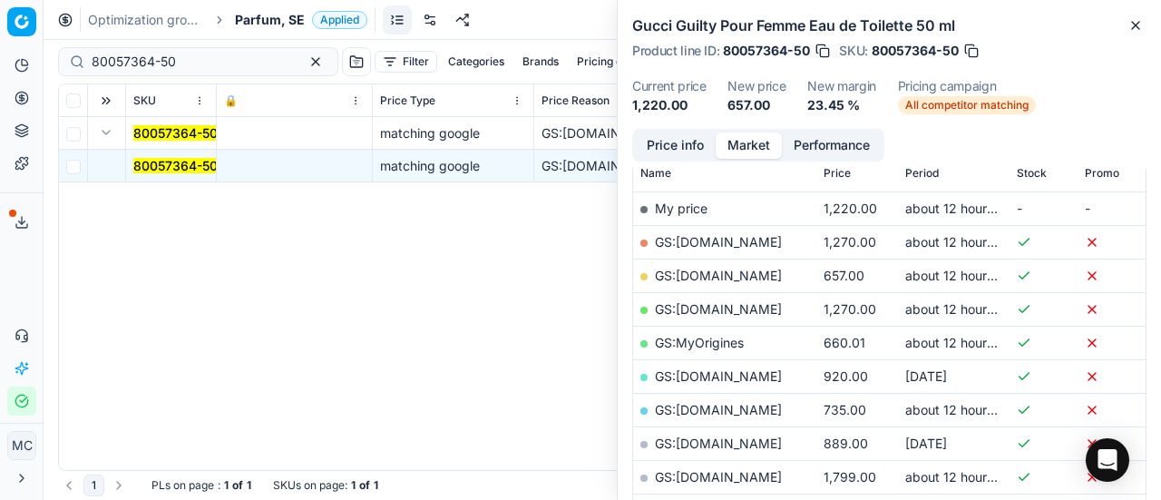
click at [682, 142] on button "Price info" at bounding box center [675, 145] width 81 height 26
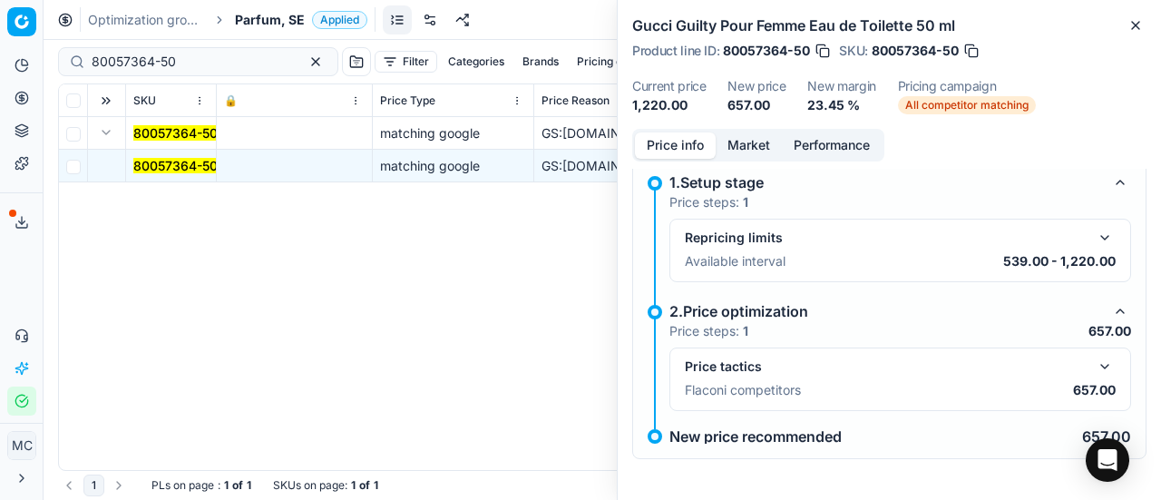
click at [1100, 369] on button "button" at bounding box center [1105, 367] width 22 height 22
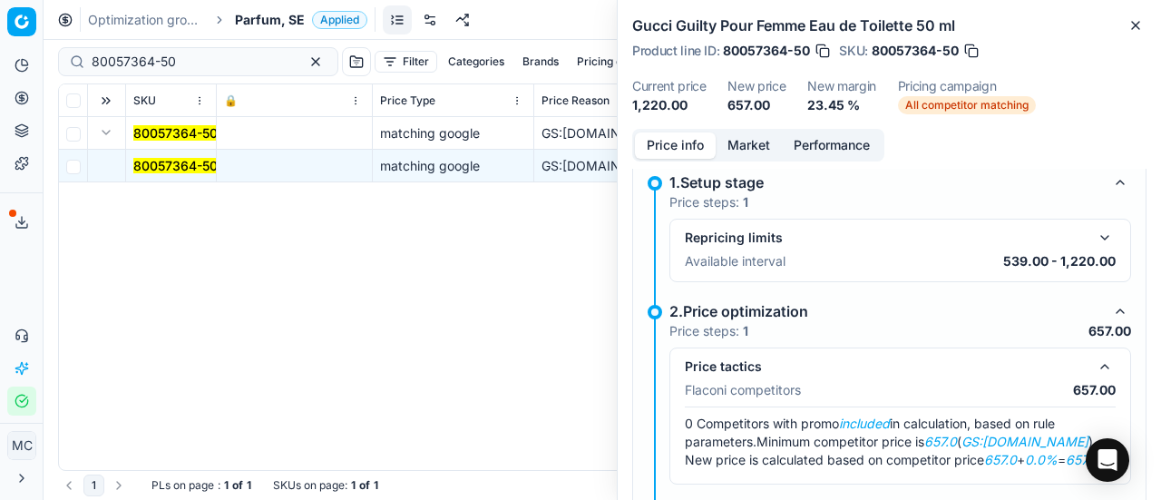
click at [727, 133] on button "Market" at bounding box center [749, 145] width 66 height 26
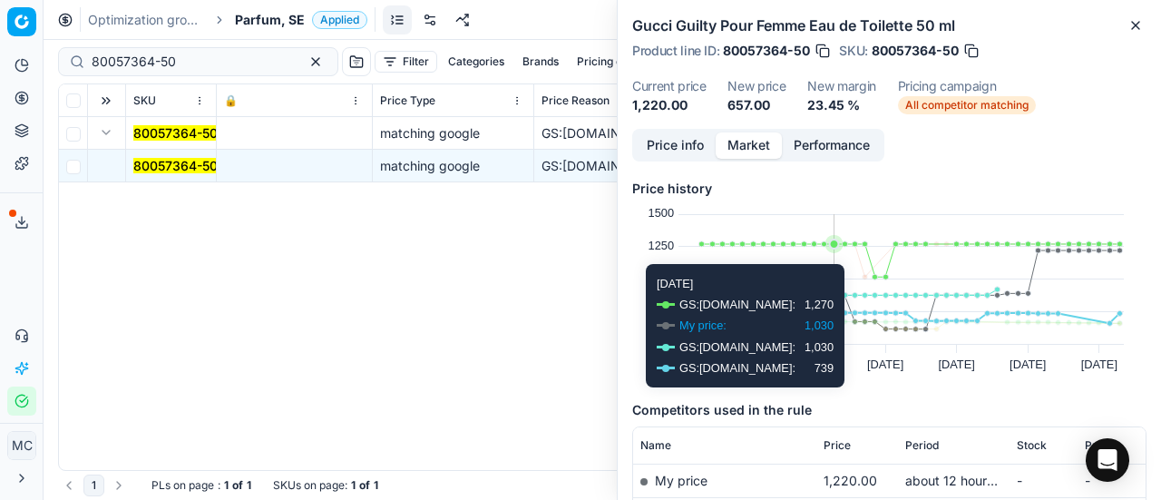
scroll to position [181, 0]
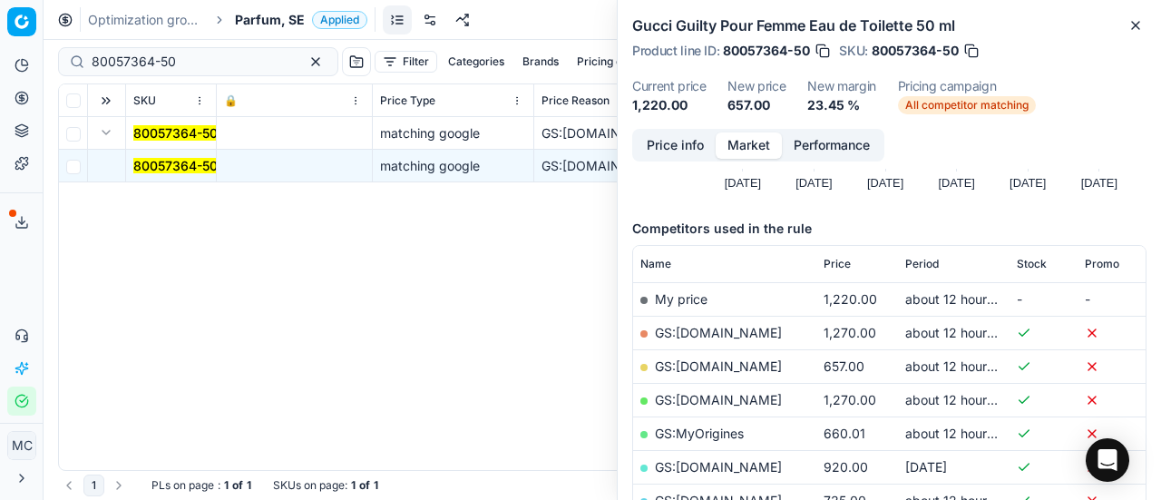
click at [718, 364] on link "GS:[DOMAIN_NAME]" at bounding box center [718, 365] width 127 height 15
drag, startPoint x: 198, startPoint y: 55, endPoint x: 0, endPoint y: -15, distance: 210.0
click at [0, 0] on html "Pricing platform Analytics Pricing Product portfolio Templates Export service 1…" at bounding box center [580, 250] width 1161 height 500
paste input "90008248-0012828"
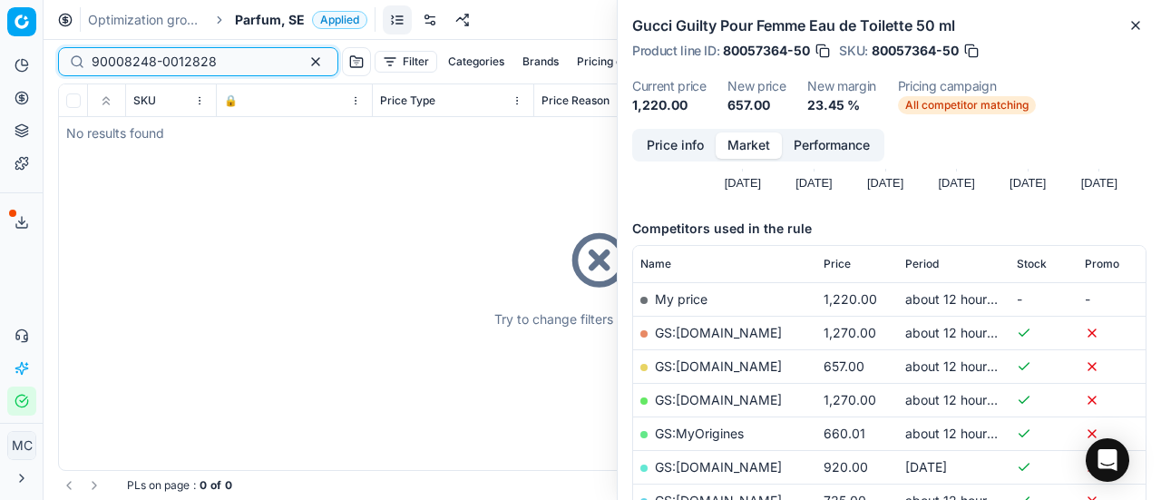
type input "90008248-0012828"
click at [111, 139] on div "Try to change filters or search query" at bounding box center [602, 277] width 1087 height 386
click at [272, 14] on span "Parfum, SE" at bounding box center [270, 20] width 70 height 18
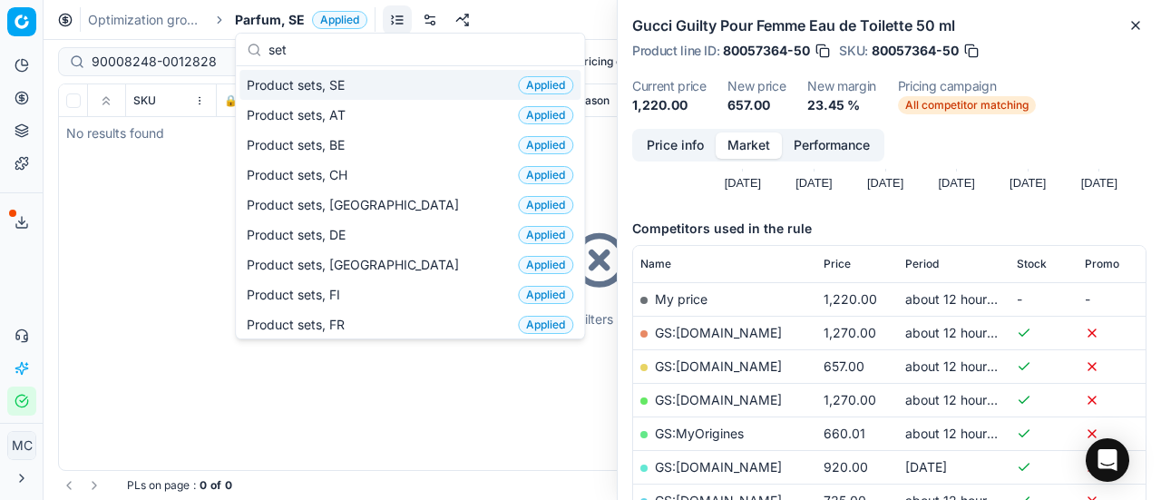
type input "set"
click at [344, 82] on span "Product sets, SE" at bounding box center [299, 85] width 105 height 18
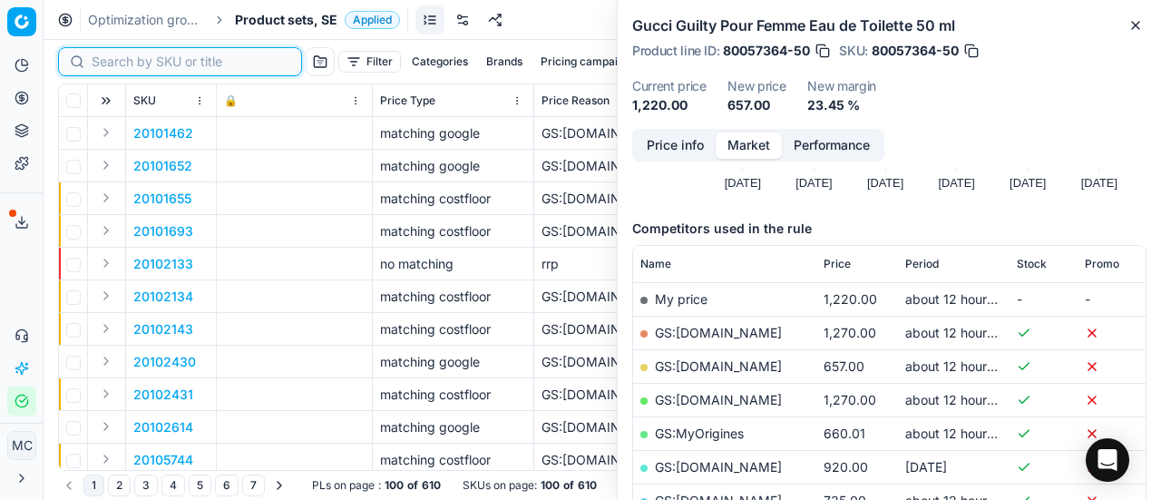
click at [132, 59] on input at bounding box center [191, 62] width 199 height 18
paste input "90008248-0012828"
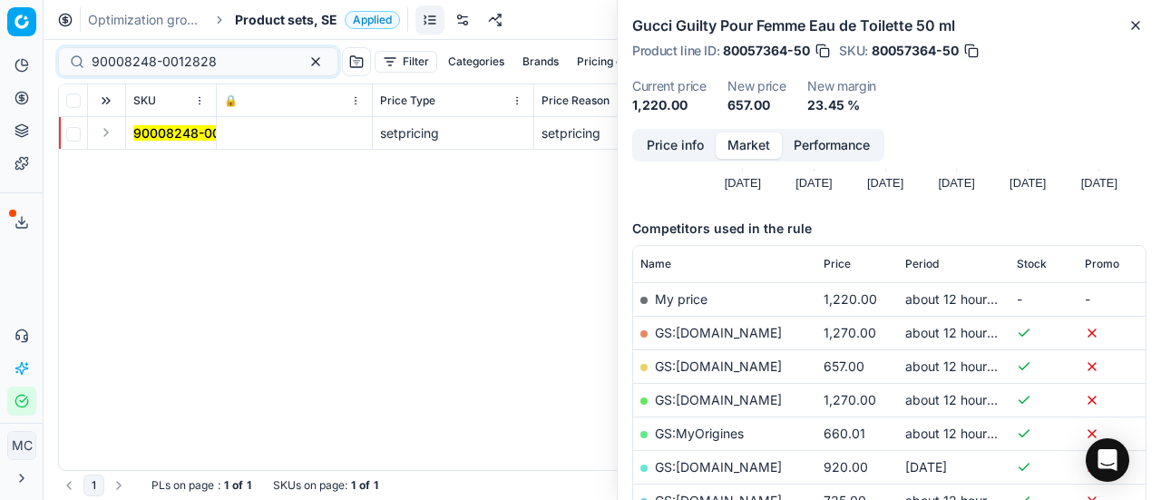
click at [112, 141] on button "Expand" at bounding box center [106, 133] width 22 height 22
click at [156, 168] on mark "90008248-0012828" at bounding box center [195, 165] width 125 height 15
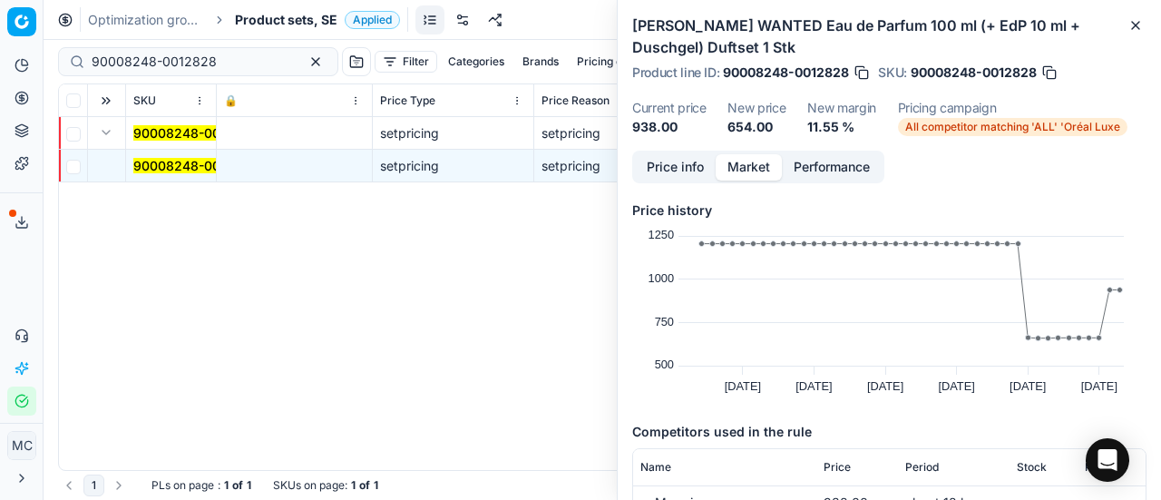
click at [653, 165] on button "Price info" at bounding box center [675, 167] width 81 height 26
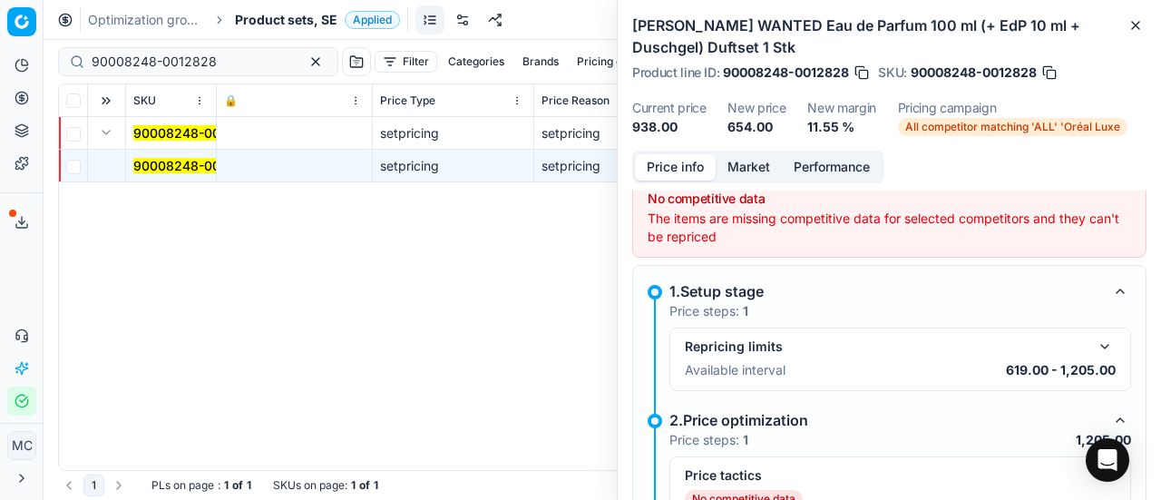
scroll to position [194, 0]
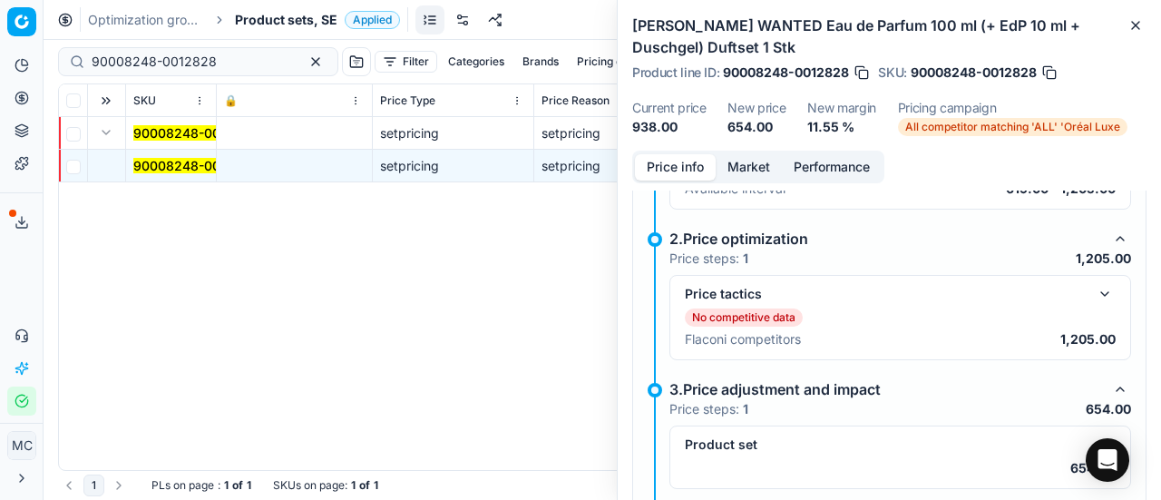
click at [1096, 286] on button "button" at bounding box center [1105, 294] width 22 height 22
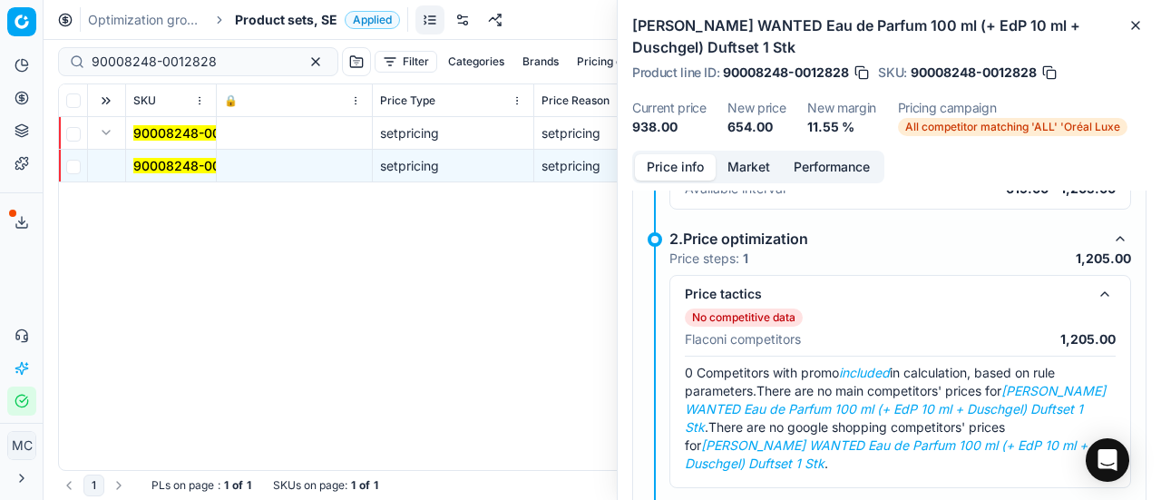
scroll to position [376, 0]
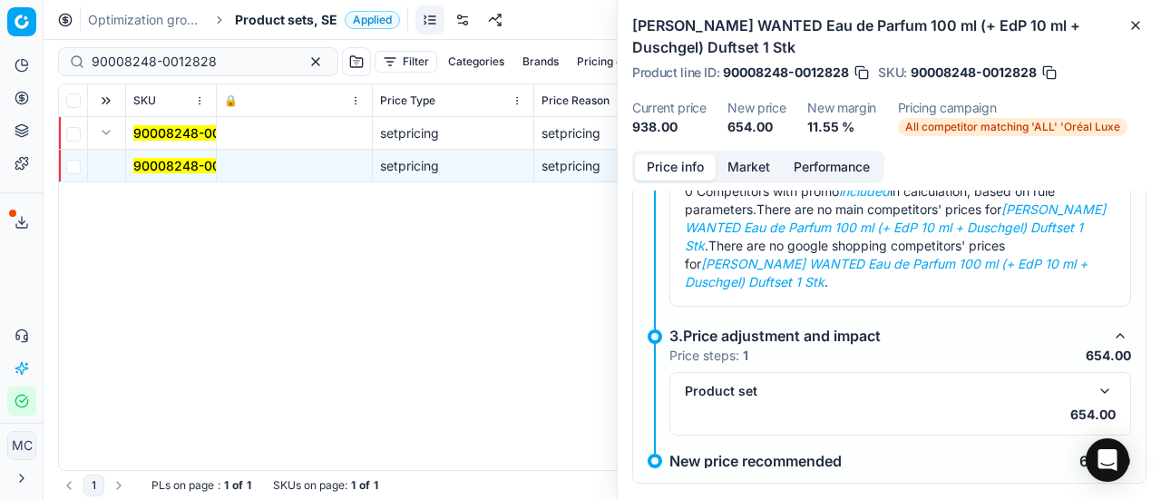
click at [1094, 386] on button "button" at bounding box center [1105, 391] width 22 height 22
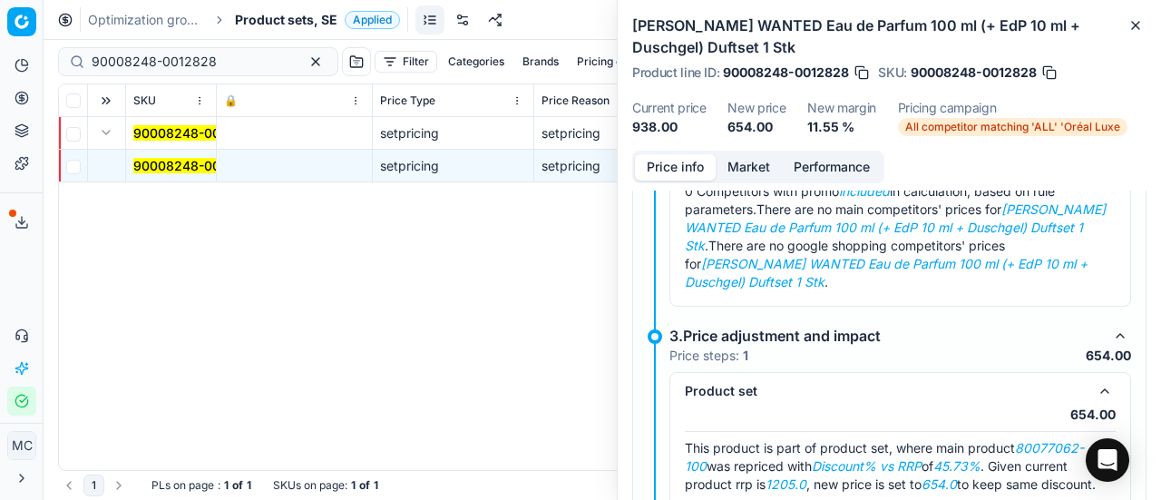
scroll to position [490, 0]
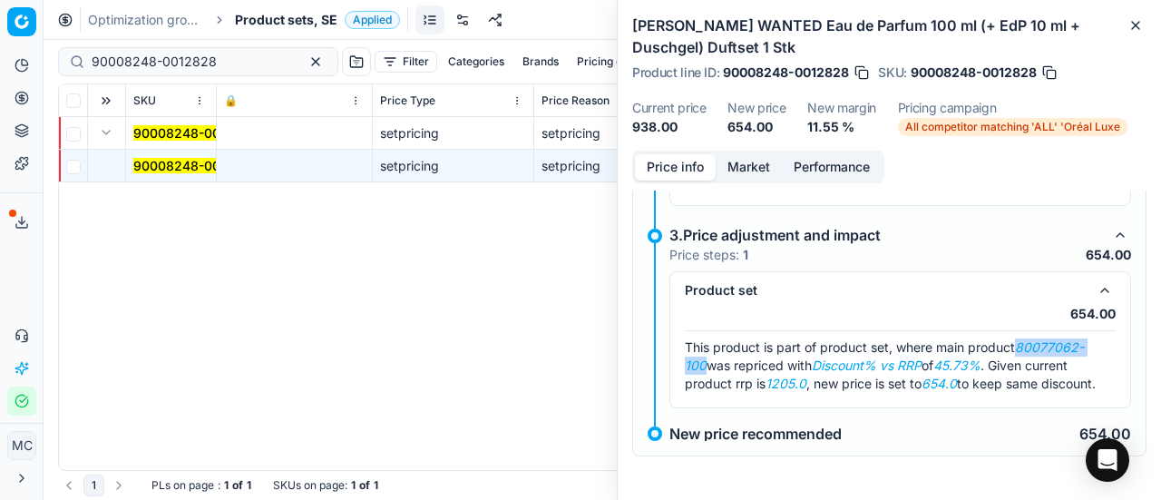
drag, startPoint x: 1023, startPoint y: 331, endPoint x: 704, endPoint y: 343, distance: 319.5
click at [704, 343] on em "80077062-100" at bounding box center [884, 356] width 399 height 34
copy em "80077062-100"
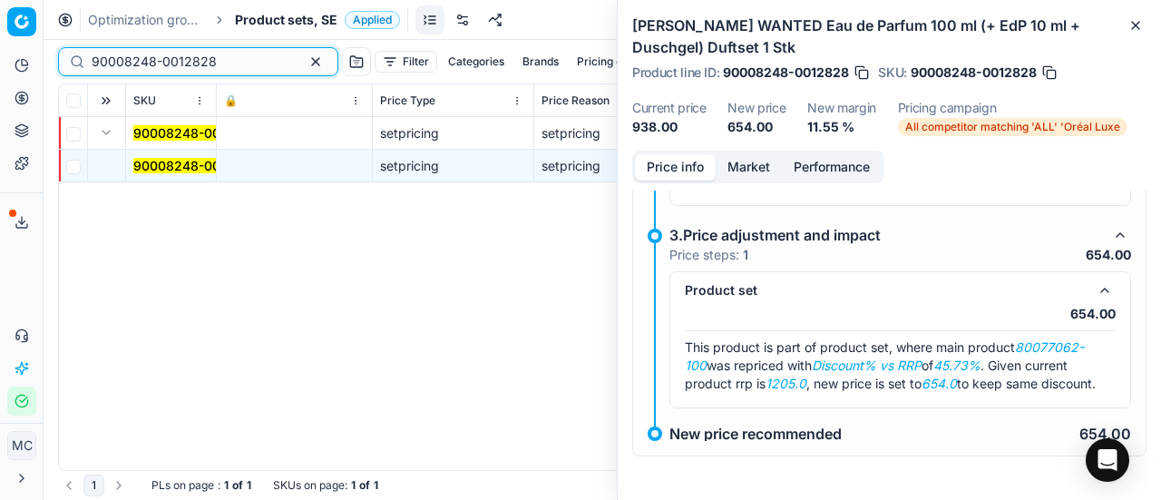
drag, startPoint x: 221, startPoint y: 57, endPoint x: 0, endPoint y: -24, distance: 235.9
click at [0, 0] on html "Pricing platform Analytics Pricing Product portfolio Templates Export service 1…" at bounding box center [580, 250] width 1161 height 500
paste input "80077062-100"
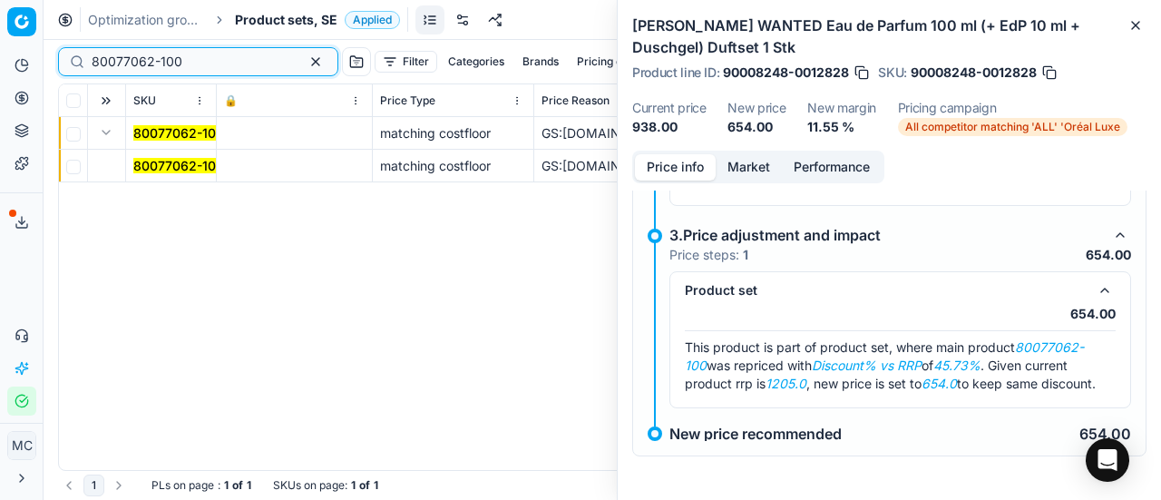
type input "80077062-100"
click at [107, 136] on button "Expand" at bounding box center [106, 133] width 22 height 22
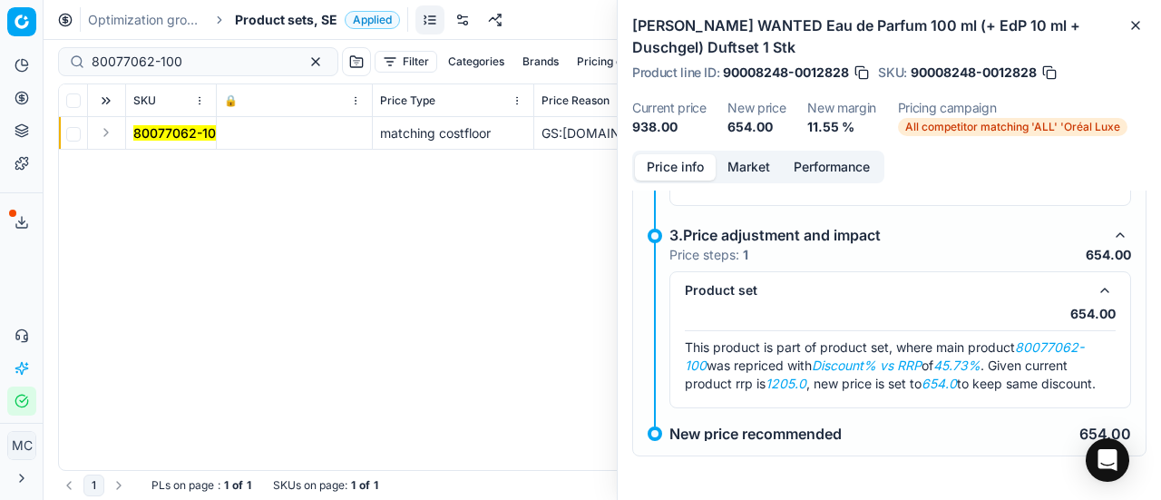
click at [109, 139] on button "Expand" at bounding box center [106, 133] width 22 height 22
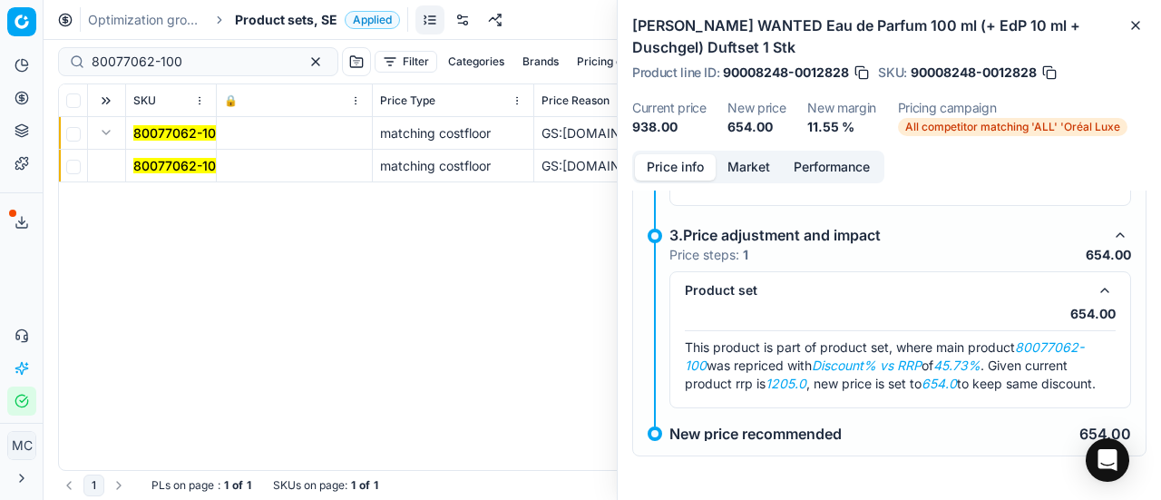
click at [174, 170] on mark "80077062-100" at bounding box center [178, 165] width 91 height 15
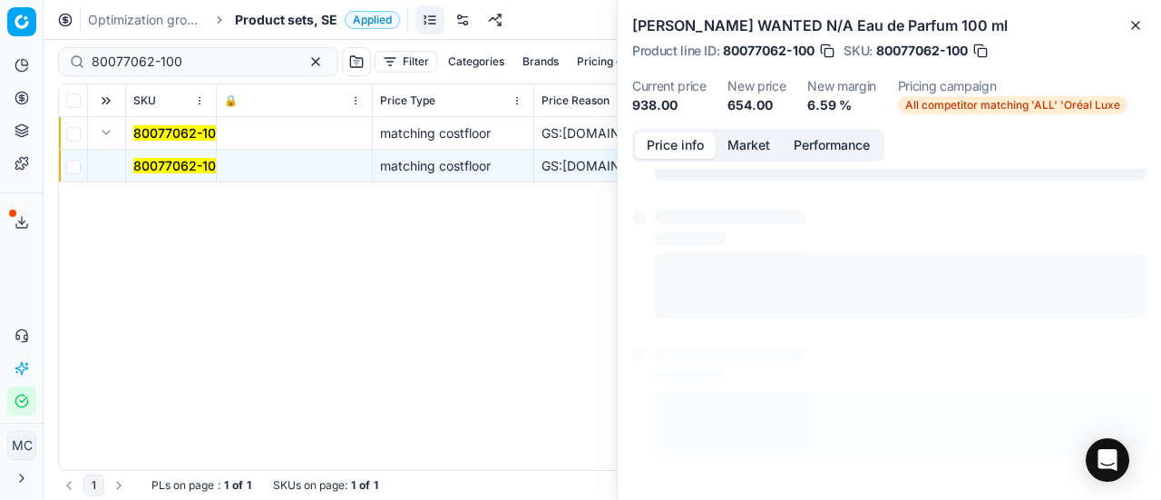
scroll to position [386, 0]
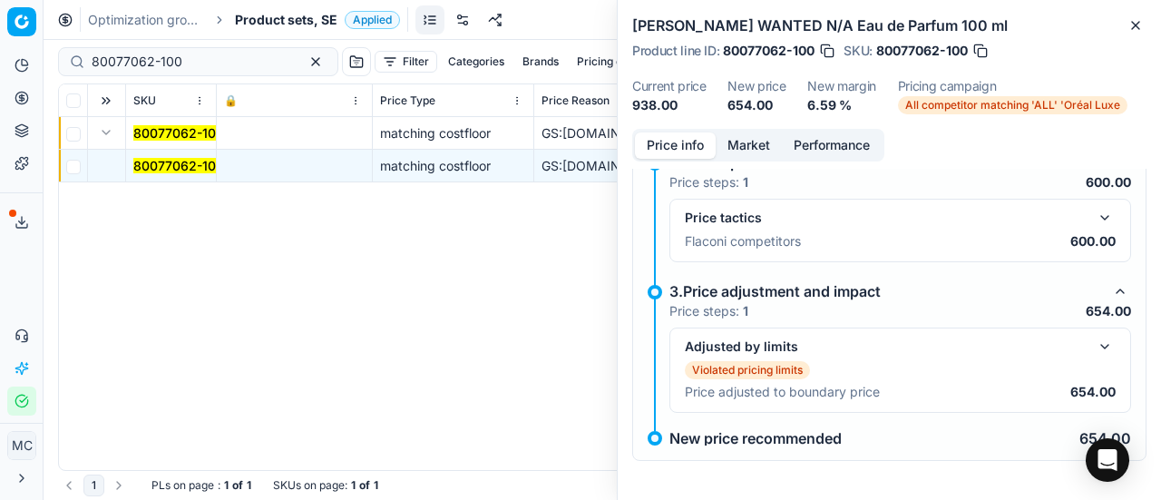
click at [1094, 341] on button "button" at bounding box center [1105, 347] width 22 height 22
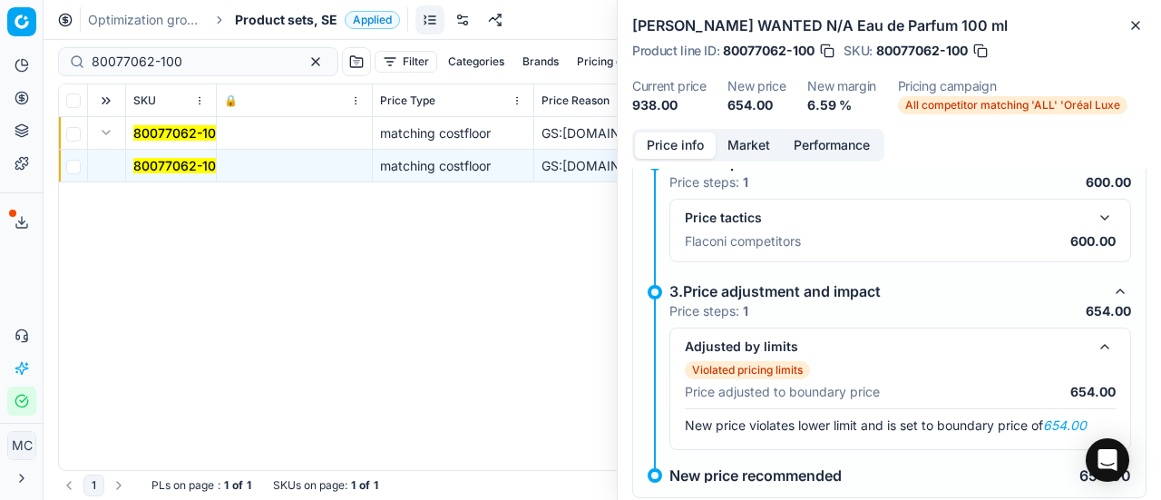
click at [1098, 208] on button "button" at bounding box center [1105, 218] width 22 height 22
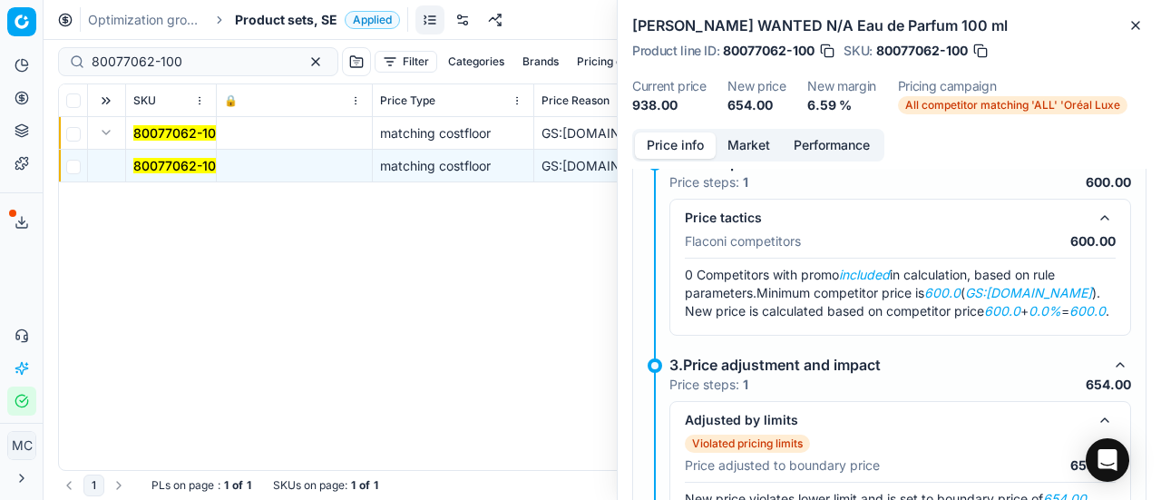
click at [758, 139] on button "Market" at bounding box center [749, 145] width 66 height 26
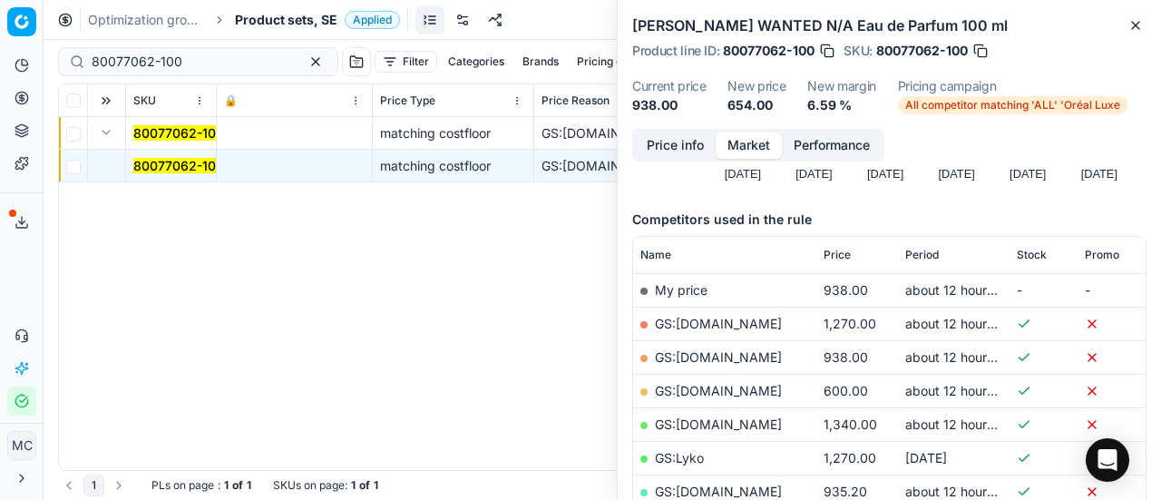
scroll to position [272, 0]
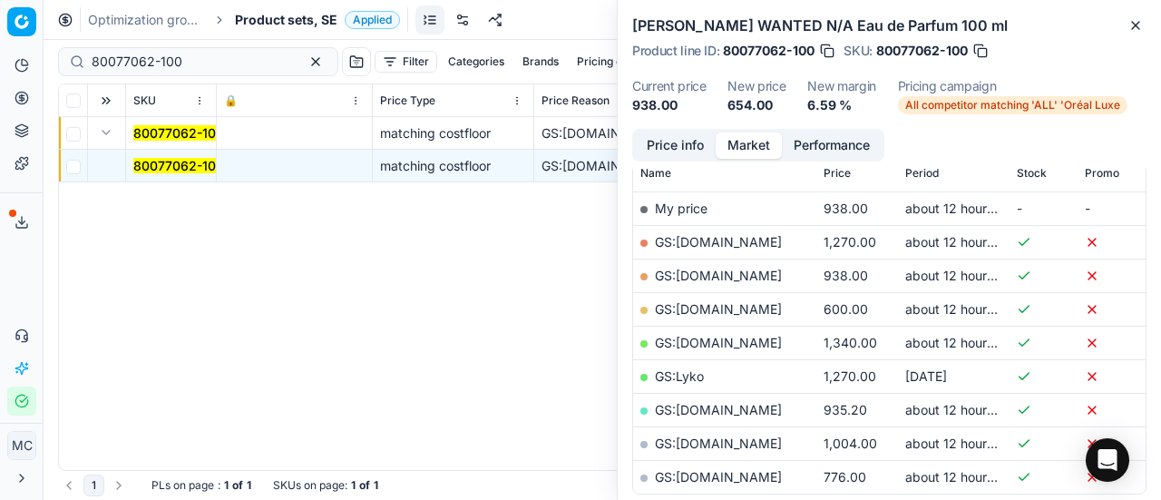
click at [745, 304] on link "GS:[DOMAIN_NAME]" at bounding box center [718, 308] width 127 height 15
click at [261, 14] on span "Product sets, SE" at bounding box center [286, 20] width 103 height 18
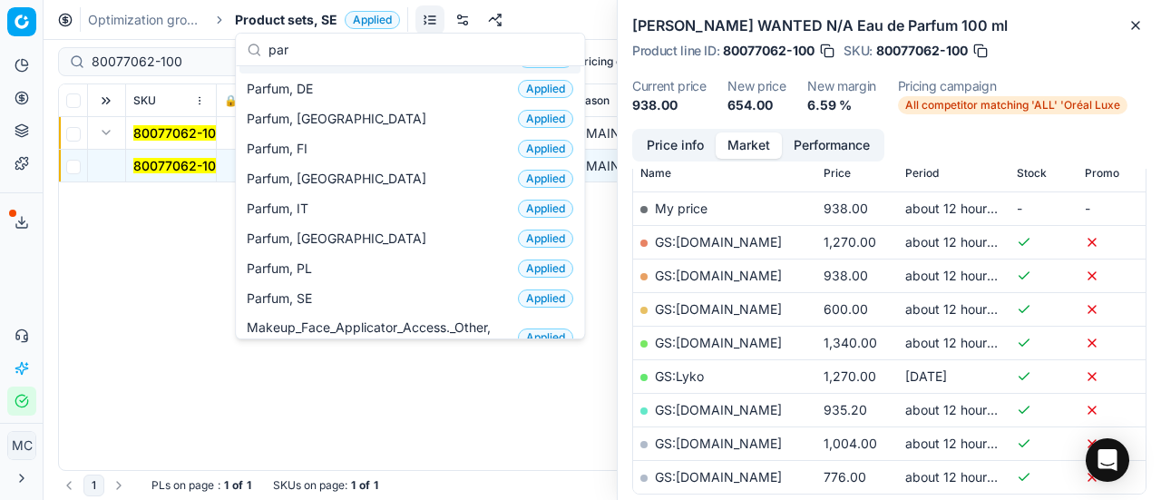
scroll to position [181, 0]
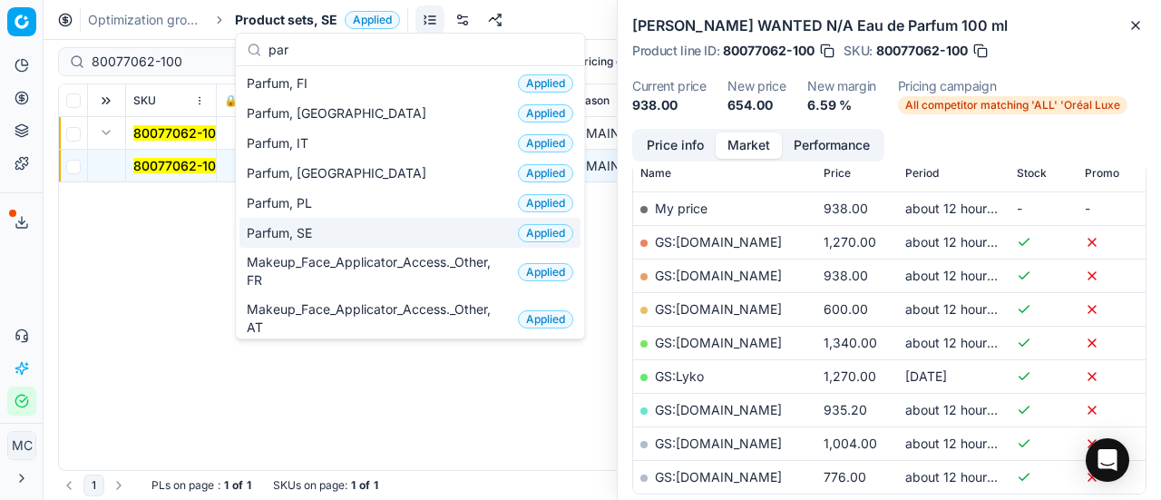
type input "par"
click at [358, 232] on div "Parfum, SE Applied" at bounding box center [409, 233] width 341 height 30
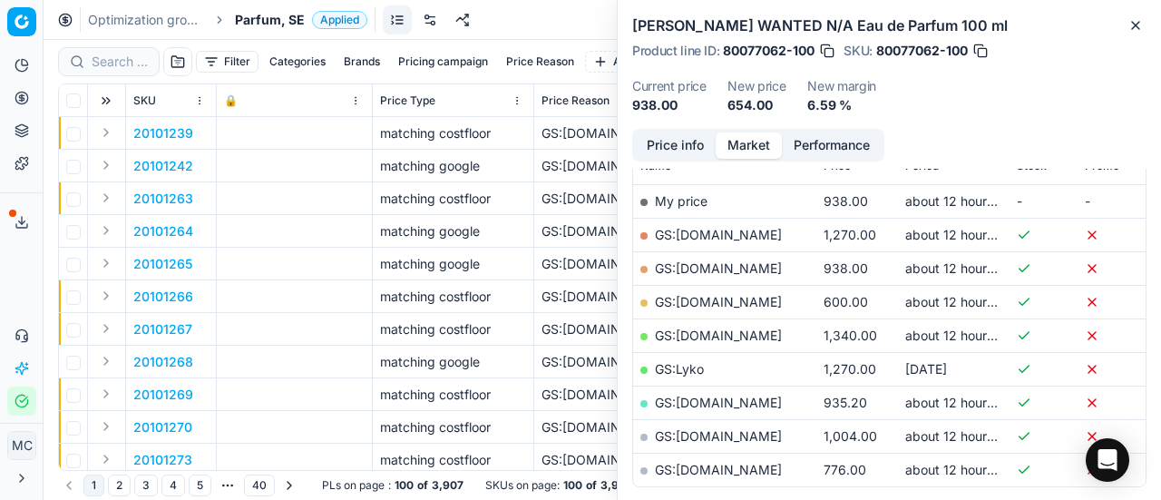
scroll to position [272, 0]
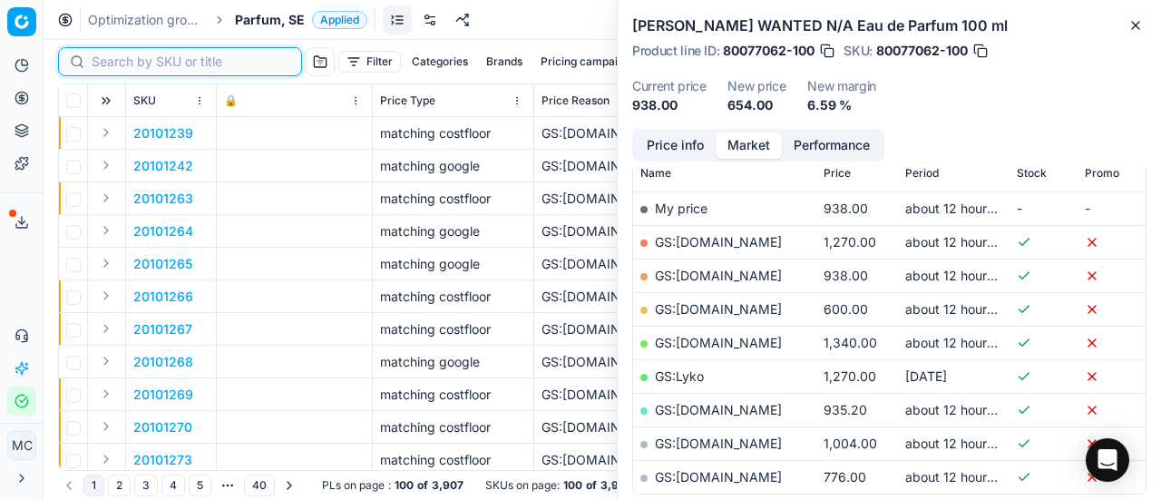
click at [132, 63] on input at bounding box center [191, 62] width 199 height 18
paste input "80070009-150"
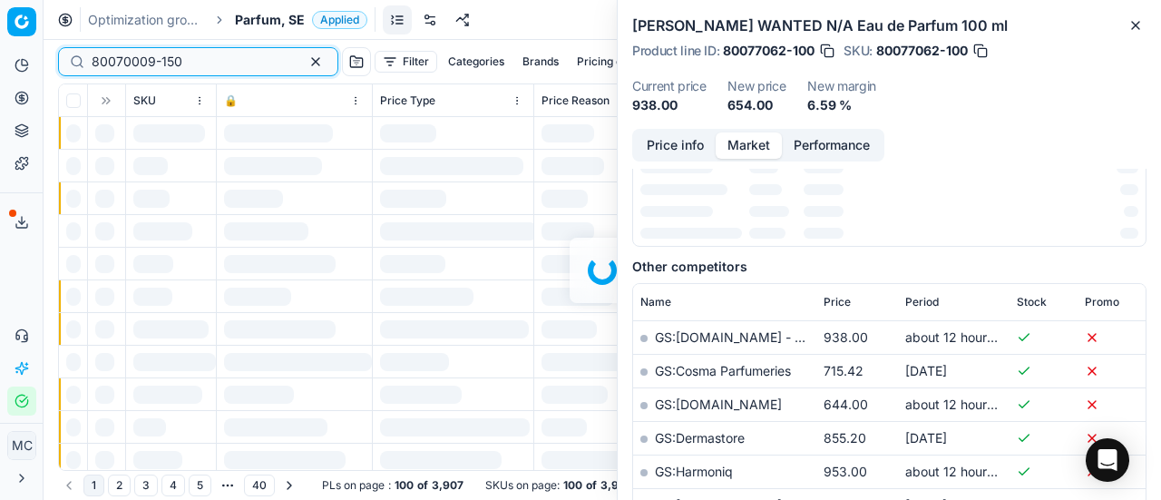
scroll to position [272, 0]
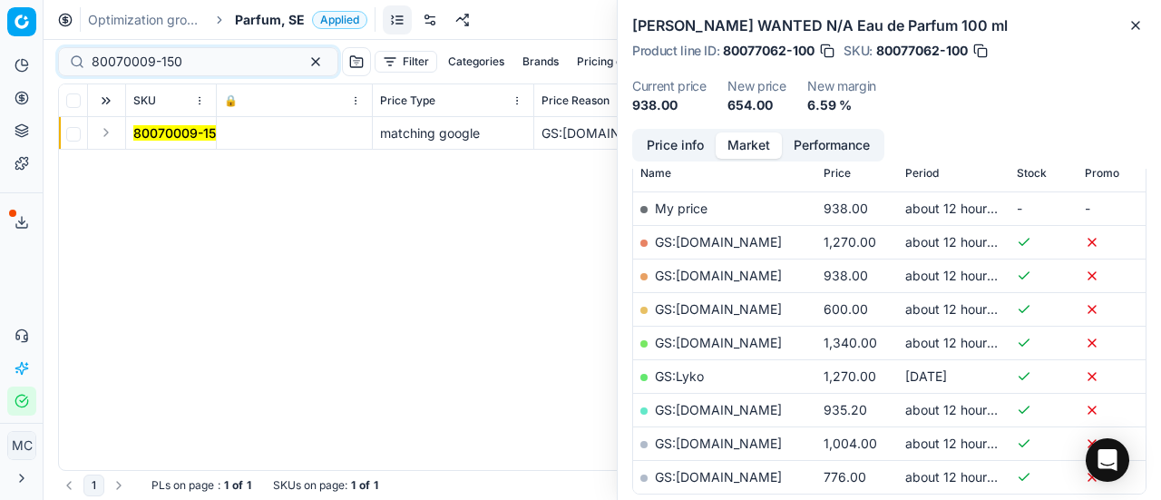
click at [107, 139] on button "Expand" at bounding box center [106, 133] width 22 height 22
click at [167, 161] on mark "80070009-150" at bounding box center [178, 165] width 91 height 15
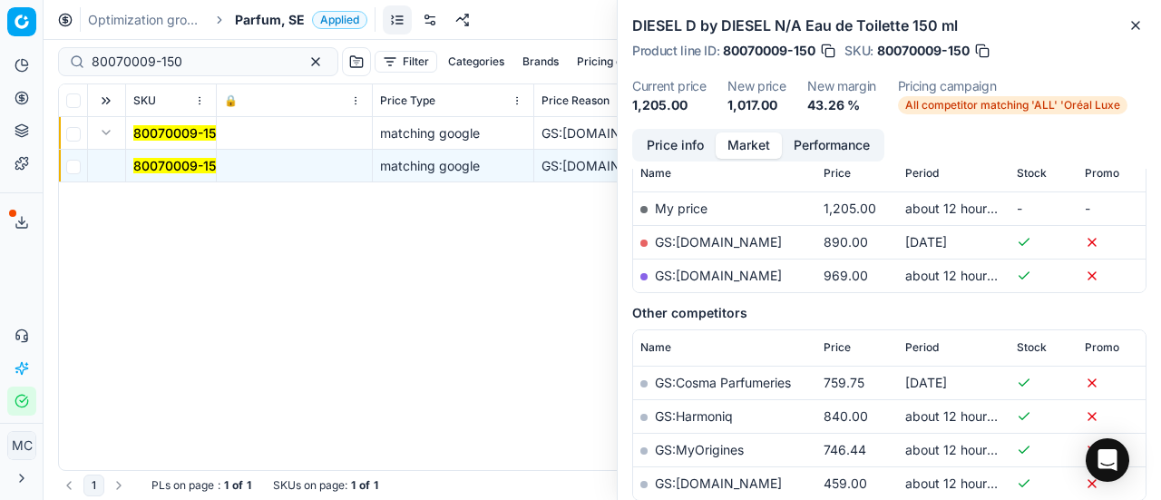
click at [729, 154] on button "Market" at bounding box center [749, 145] width 66 height 26
click at [667, 132] on button "Price info" at bounding box center [675, 145] width 81 height 26
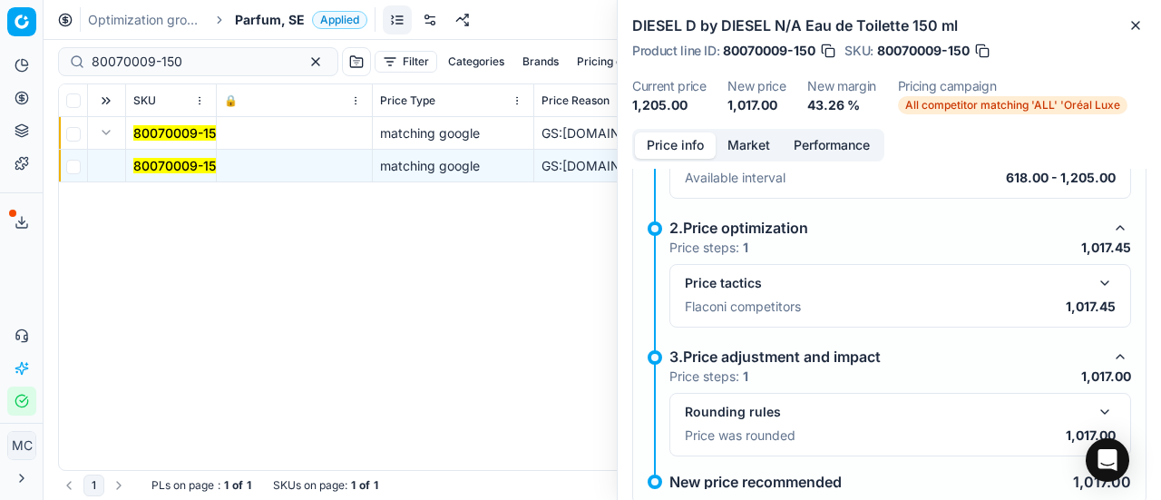
click at [1094, 291] on button "button" at bounding box center [1105, 283] width 22 height 22
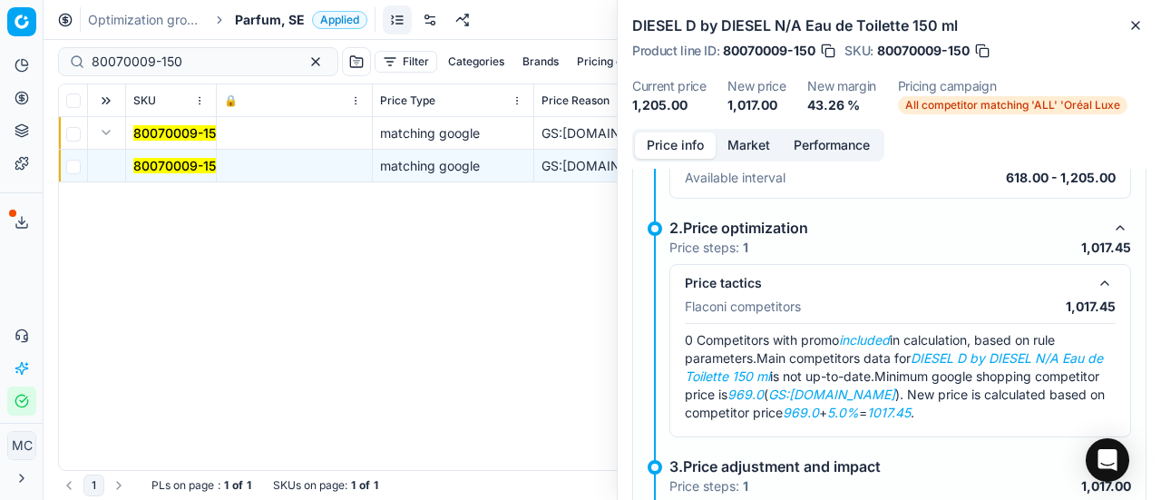
click at [759, 139] on button "Market" at bounding box center [749, 145] width 66 height 26
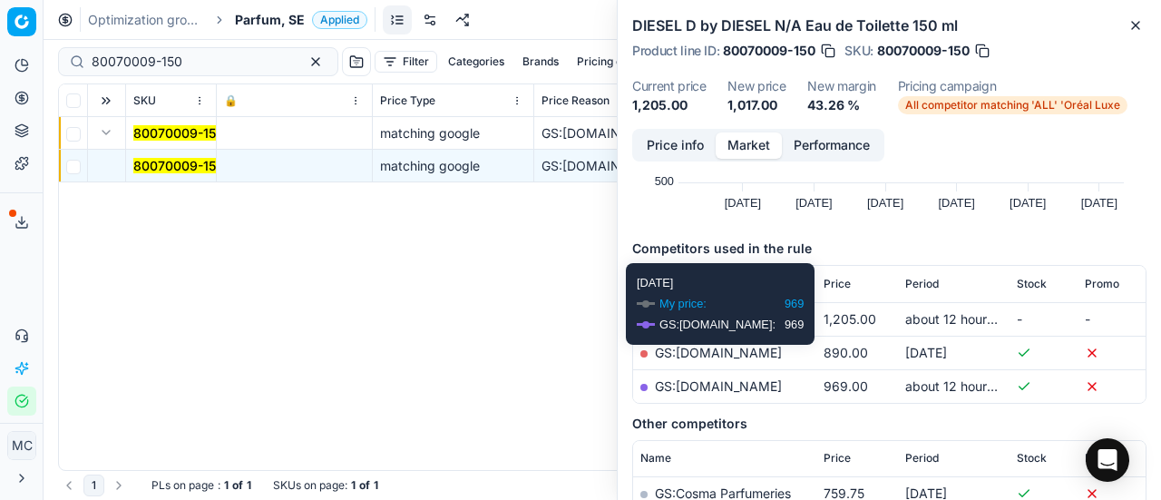
scroll to position [272, 0]
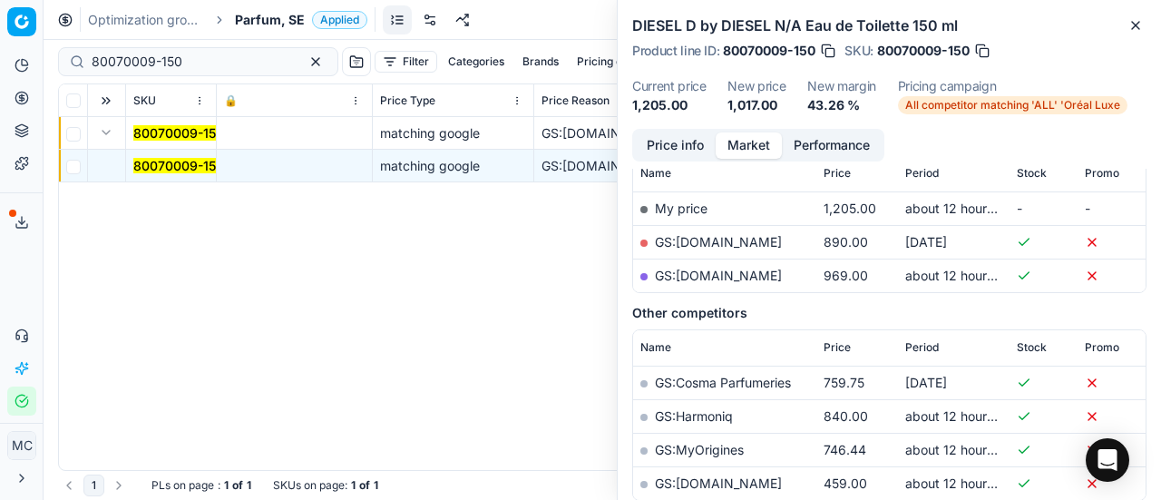
click at [711, 274] on link "GS:[DOMAIN_NAME]" at bounding box center [718, 275] width 127 height 15
drag, startPoint x: 198, startPoint y: 63, endPoint x: 0, endPoint y: 28, distance: 200.7
click at [0, 30] on div "Pricing platform Analytics Pricing Product portfolio Templates Export service 1…" at bounding box center [580, 250] width 1161 height 500
paste input "90003982-0005784"
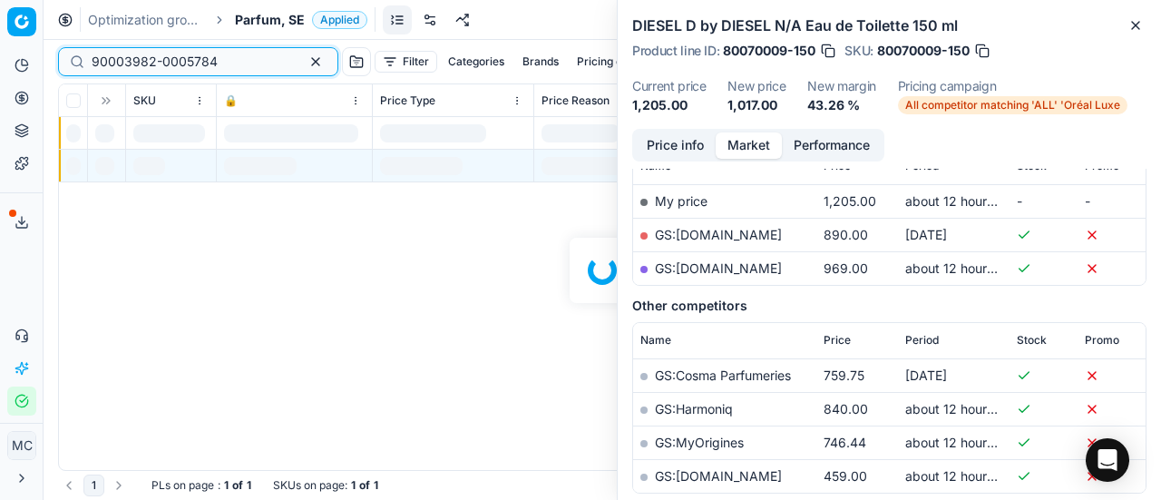
scroll to position [272, 0]
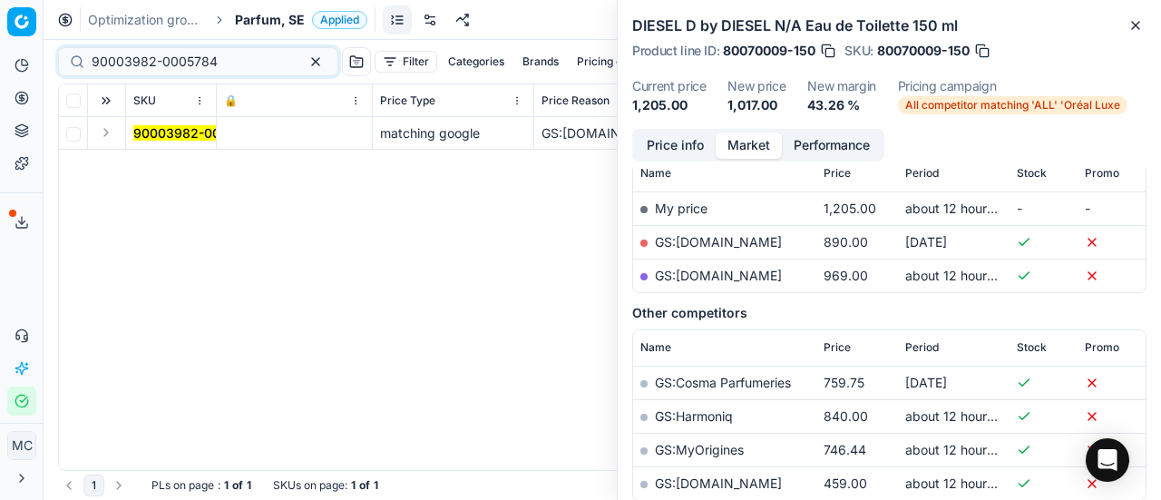
drag, startPoint x: 107, startPoint y: 144, endPoint x: 132, endPoint y: 143, distance: 24.5
click at [107, 144] on td at bounding box center [107, 133] width 38 height 33
click at [102, 123] on button "Expand" at bounding box center [106, 133] width 22 height 22
click at [145, 157] on span "90003982-0005784" at bounding box center [196, 166] width 126 height 18
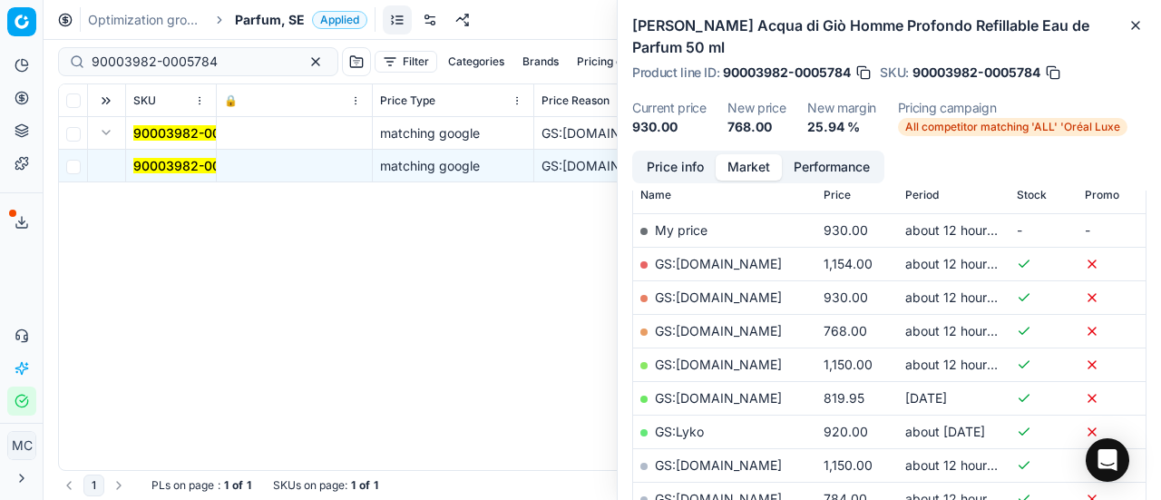
click at [148, 158] on mark "90003982-0005784" at bounding box center [196, 165] width 126 height 15
click at [760, 334] on link "GS:[DOMAIN_NAME]" at bounding box center [718, 330] width 127 height 15
drag, startPoint x: 219, startPoint y: 59, endPoint x: 0, endPoint y: -29, distance: 235.7
click at [0, 0] on html "Pricing platform Analytics Pricing Product portfolio Templates Export service 1…" at bounding box center [580, 250] width 1161 height 500
paste input "20102359"
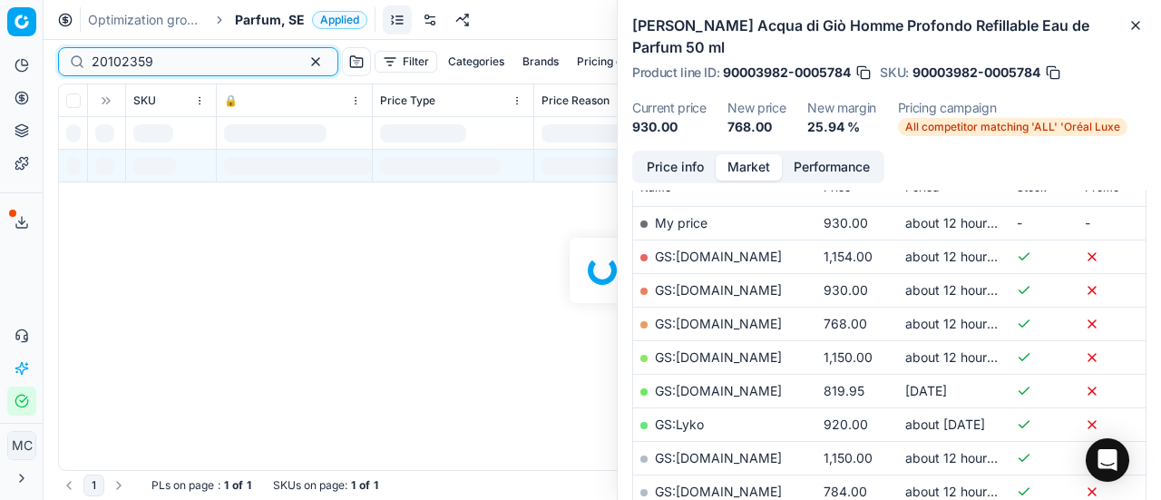
scroll to position [272, 0]
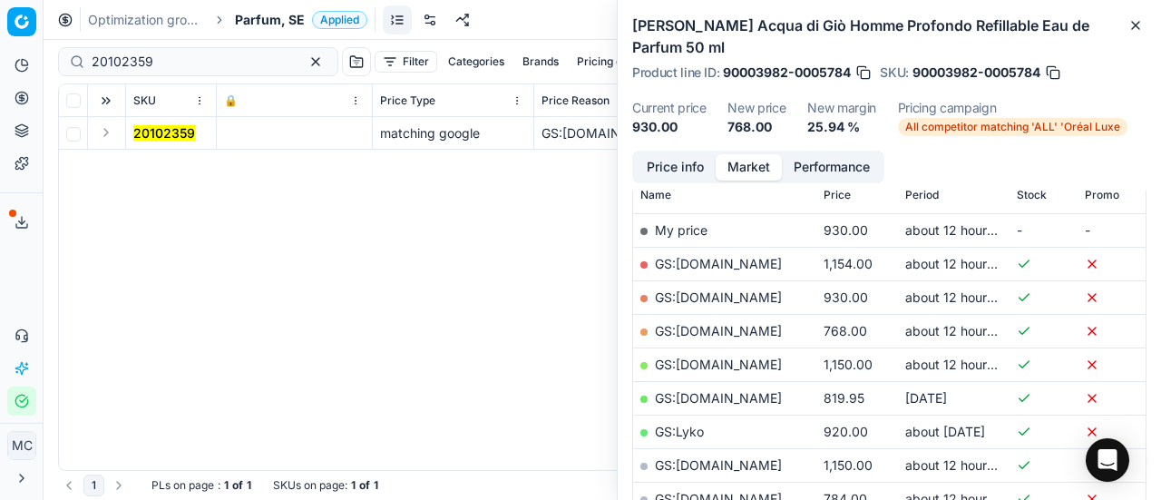
click at [114, 132] on button "Expand" at bounding box center [106, 133] width 22 height 22
click at [185, 175] on td "20102359" at bounding box center [171, 166] width 91 height 33
click at [172, 171] on mark "20102359" at bounding box center [164, 165] width 62 height 15
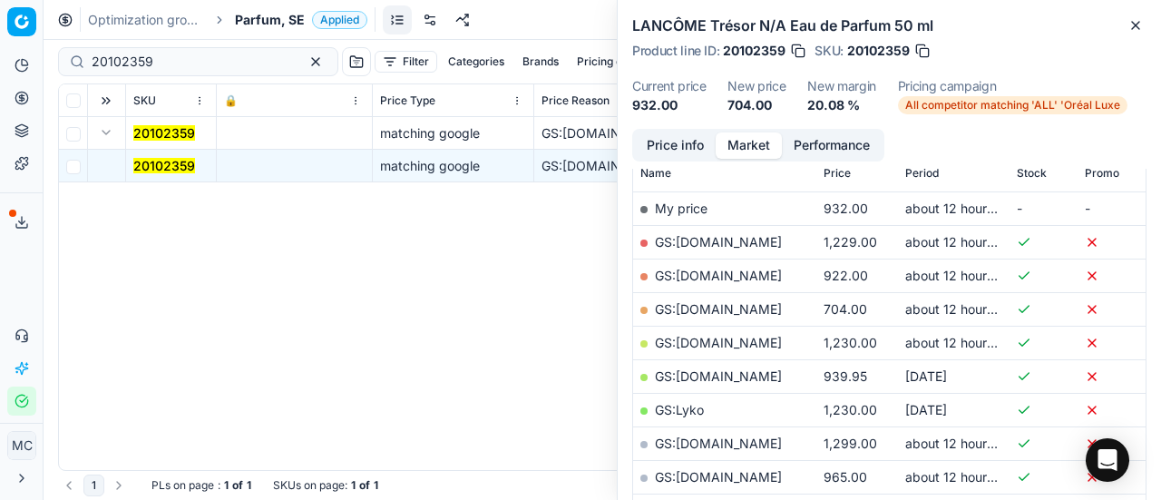
click at [680, 138] on button "Price info" at bounding box center [675, 145] width 81 height 26
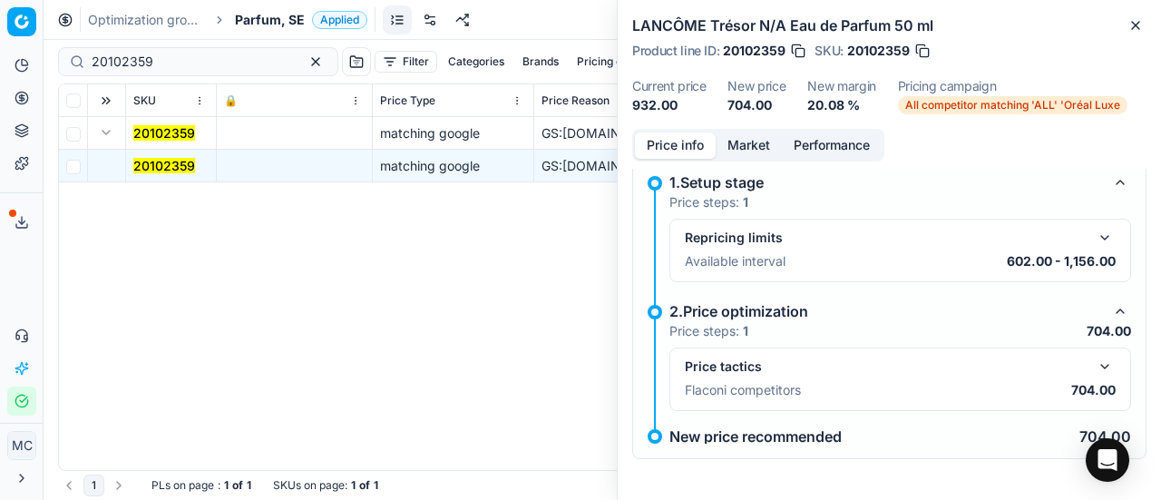
click at [1094, 360] on button "button" at bounding box center [1105, 367] width 22 height 22
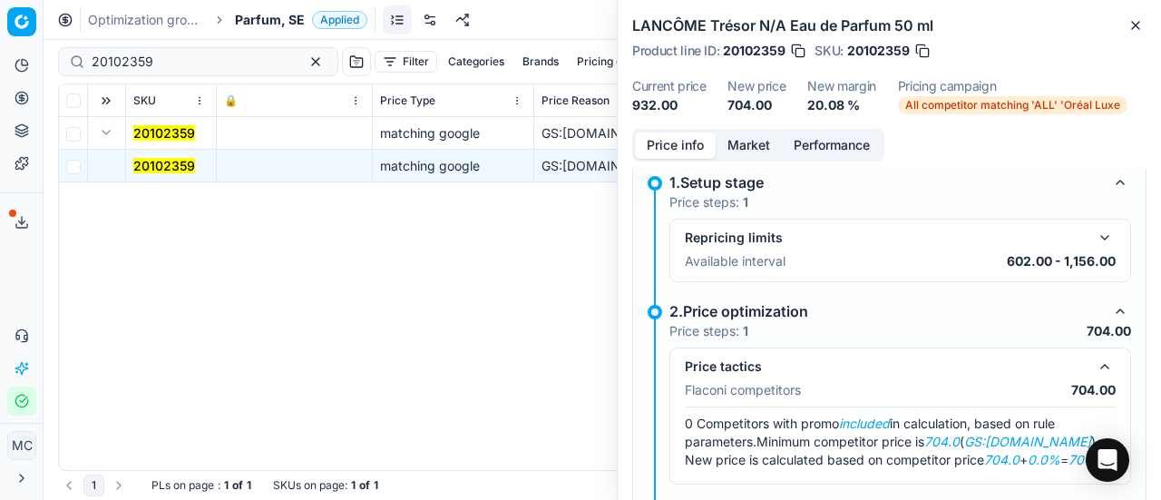
click at [747, 135] on button "Market" at bounding box center [749, 145] width 66 height 26
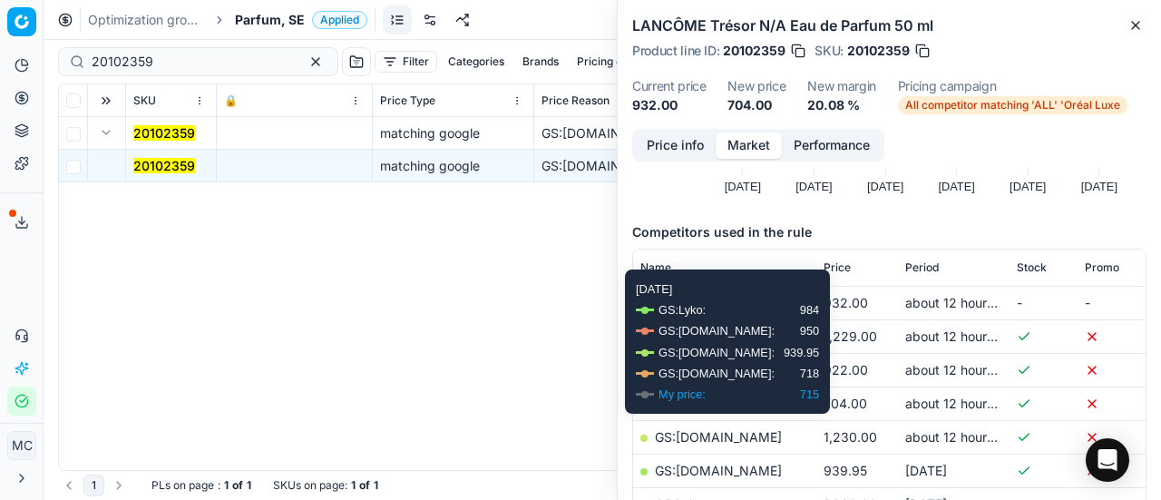
scroll to position [272, 0]
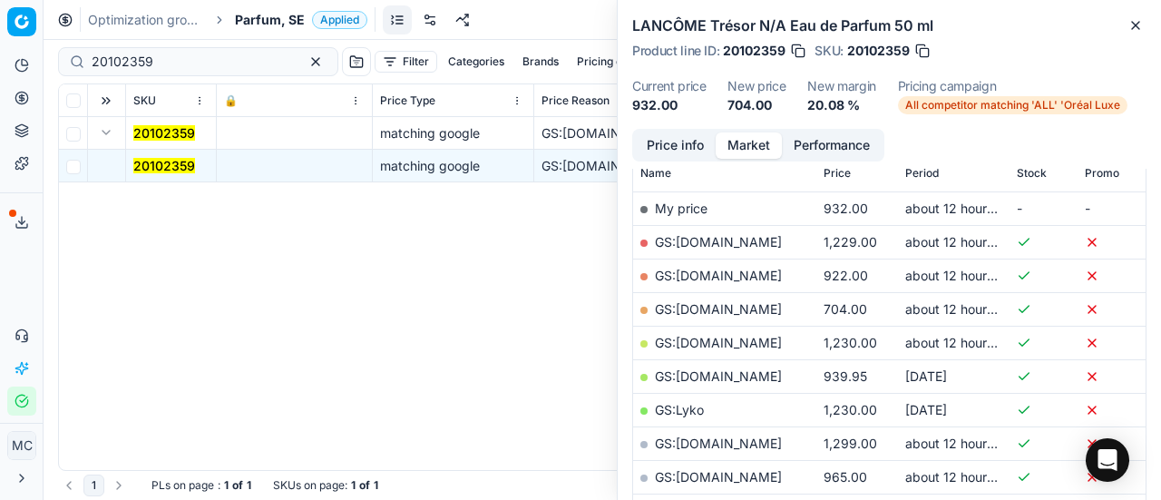
click at [720, 312] on link "GS:[DOMAIN_NAME]" at bounding box center [718, 308] width 127 height 15
drag, startPoint x: 207, startPoint y: 52, endPoint x: 0, endPoint y: 12, distance: 210.6
click at [0, 14] on div "Pricing platform Analytics Pricing Product portfolio Templates Export service 1…" at bounding box center [580, 250] width 1161 height 500
paste input "80052071-50"
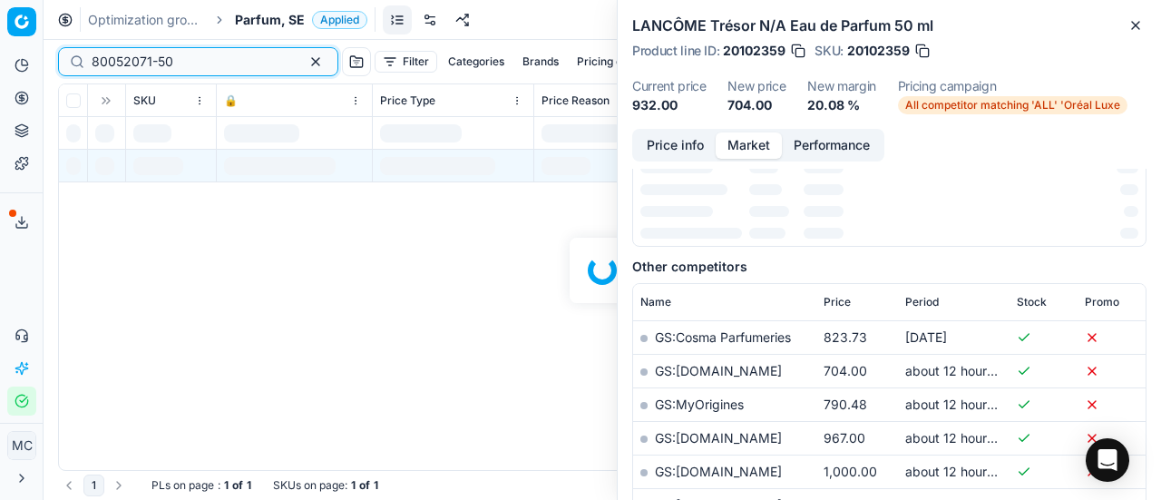
scroll to position [272, 0]
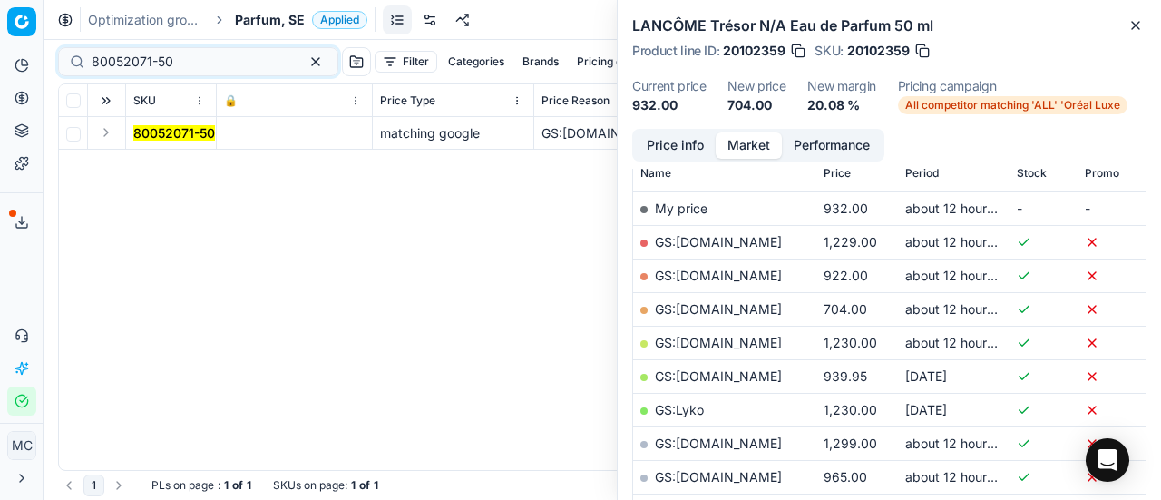
drag, startPoint x: 109, startPoint y: 133, endPoint x: 140, endPoint y: 147, distance: 33.7
click at [111, 134] on button "Expand" at bounding box center [106, 133] width 22 height 22
click at [165, 165] on mark "80052071-50" at bounding box center [174, 165] width 82 height 15
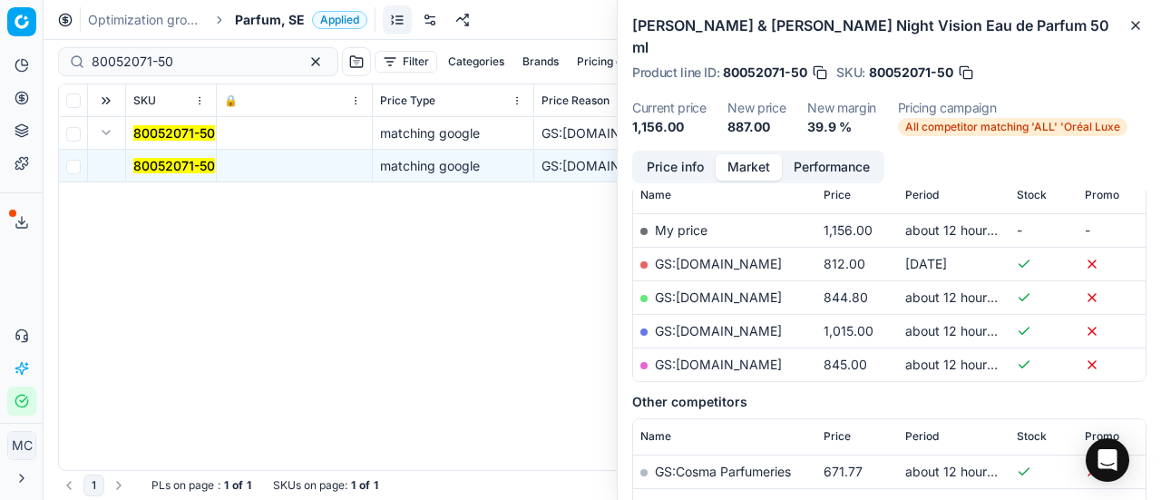
click at [696, 154] on button "Price info" at bounding box center [675, 167] width 81 height 26
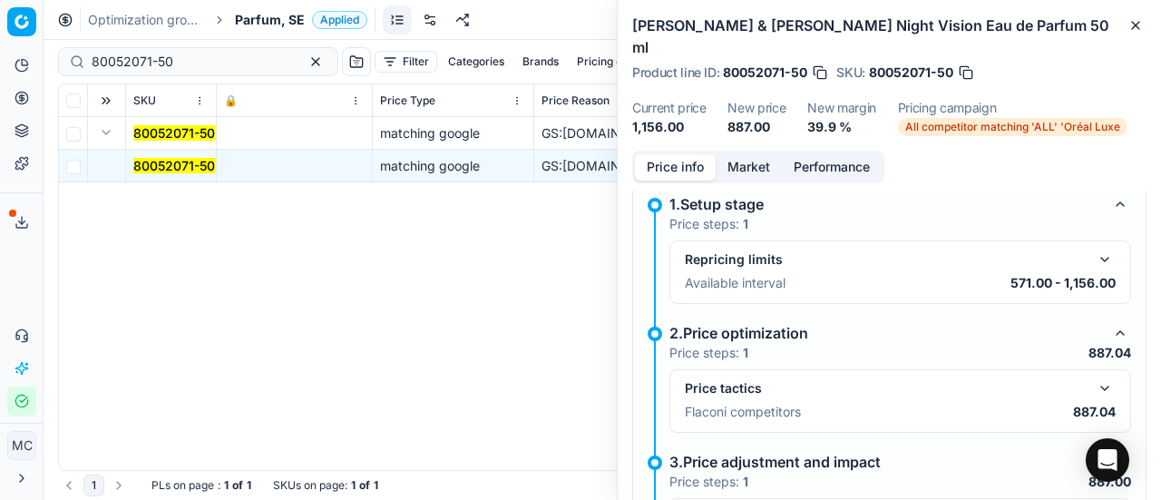
click at [1094, 377] on button "button" at bounding box center [1105, 388] width 22 height 22
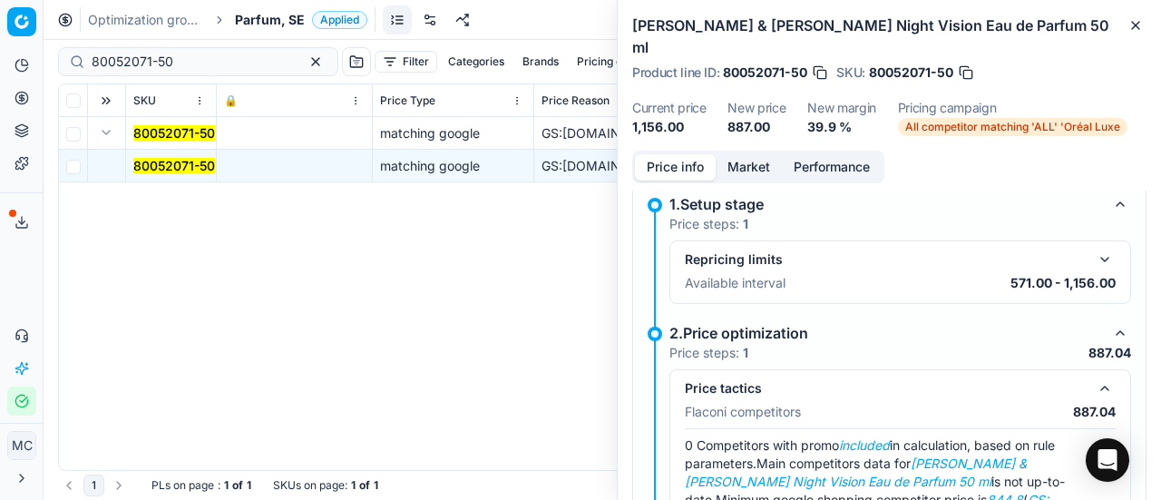
click at [758, 154] on button "Market" at bounding box center [749, 167] width 66 height 26
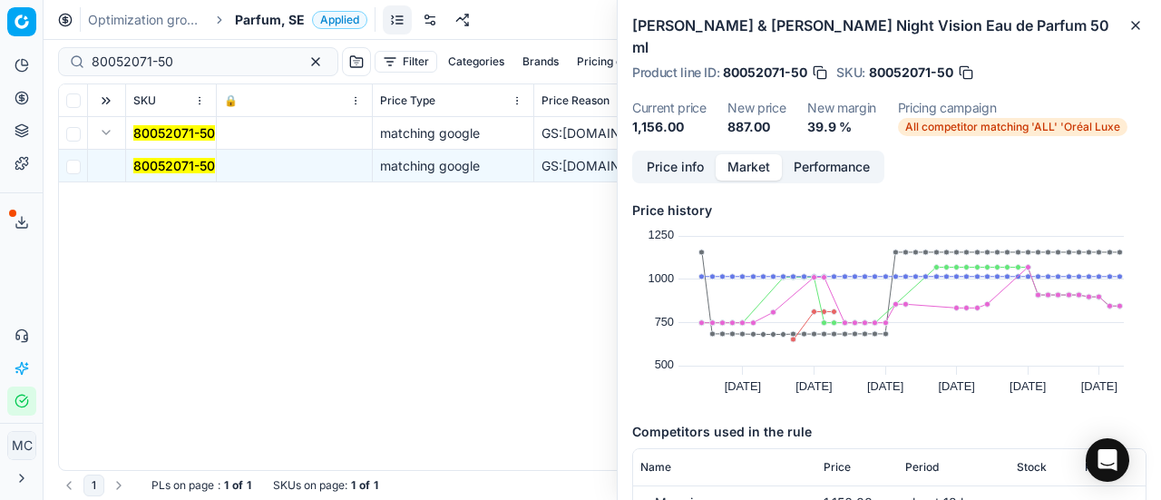
scroll to position [181, 0]
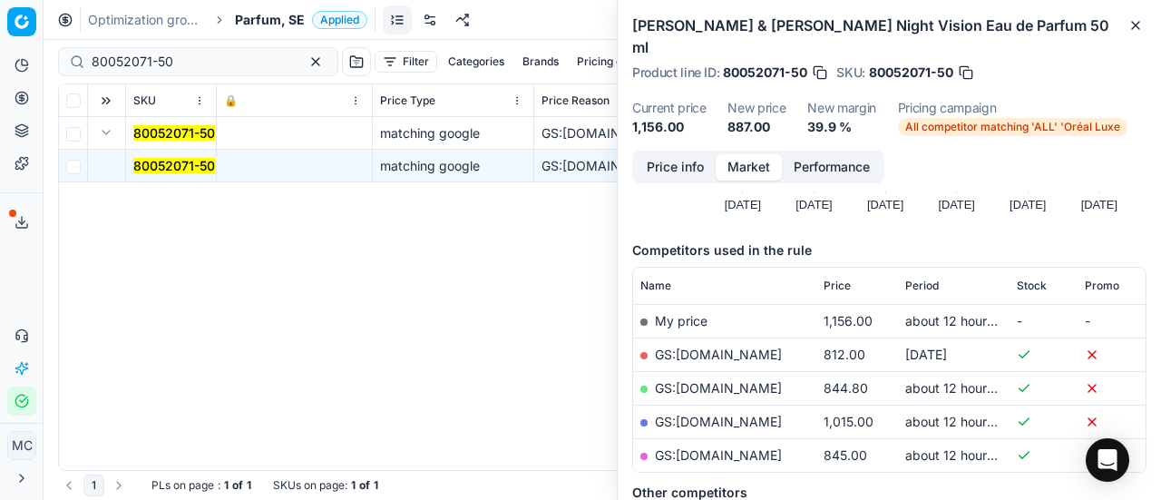
click at [728, 380] on link "GS:[DOMAIN_NAME]" at bounding box center [718, 387] width 127 height 15
click at [711, 414] on link "GS:[DOMAIN_NAME]" at bounding box center [718, 421] width 127 height 15
click at [0, 0] on html "Pricing platform Analytics Pricing Product portfolio Templates Export service 1…" at bounding box center [580, 250] width 1161 height 500
paste input "20103373"
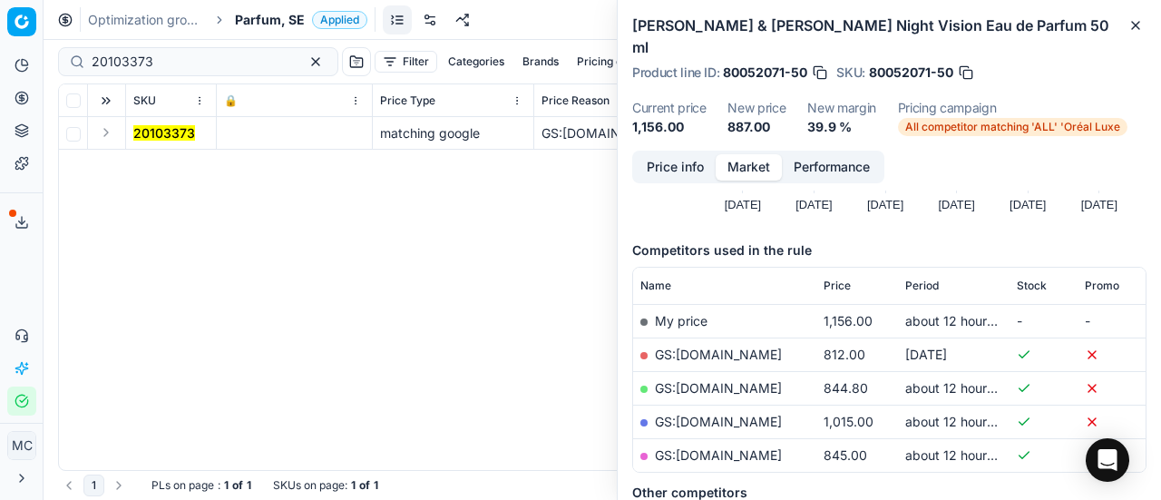
click at [117, 135] on td at bounding box center [107, 133] width 38 height 33
click at [109, 132] on button "Expand" at bounding box center [106, 133] width 22 height 22
click at [153, 168] on mark "20103373" at bounding box center [164, 165] width 62 height 15
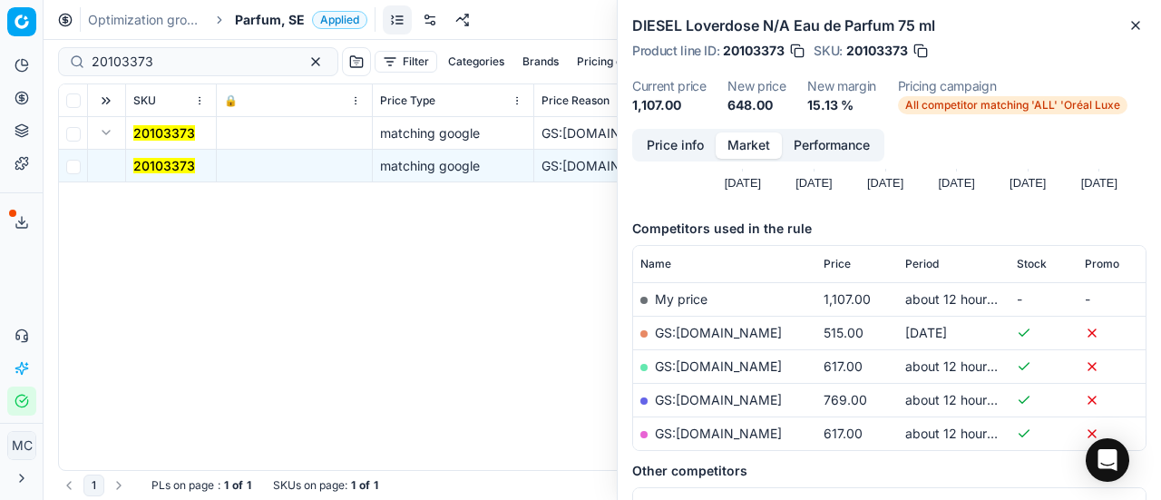
click at [710, 152] on button "Price info" at bounding box center [675, 145] width 81 height 26
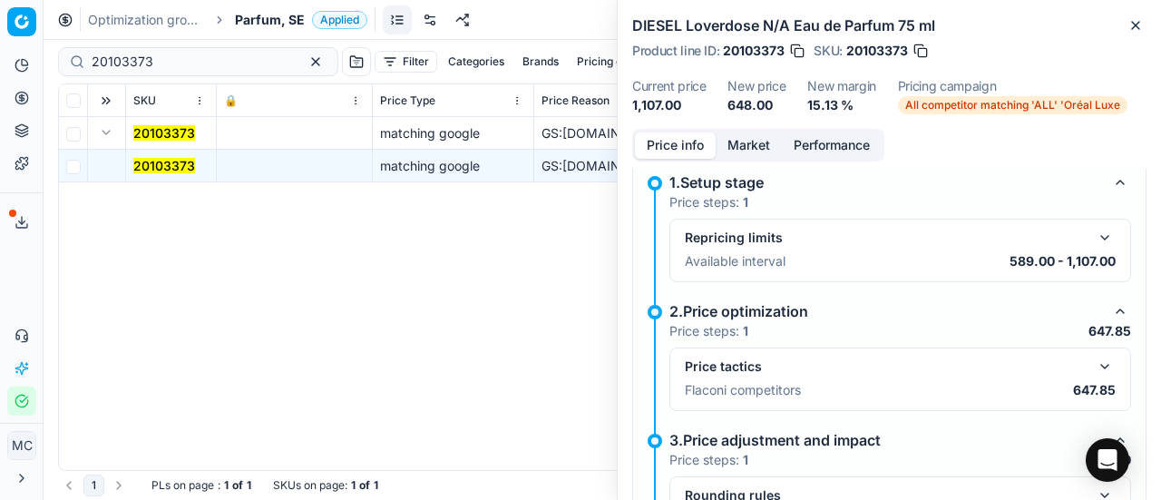
click at [1095, 364] on button "button" at bounding box center [1105, 367] width 22 height 22
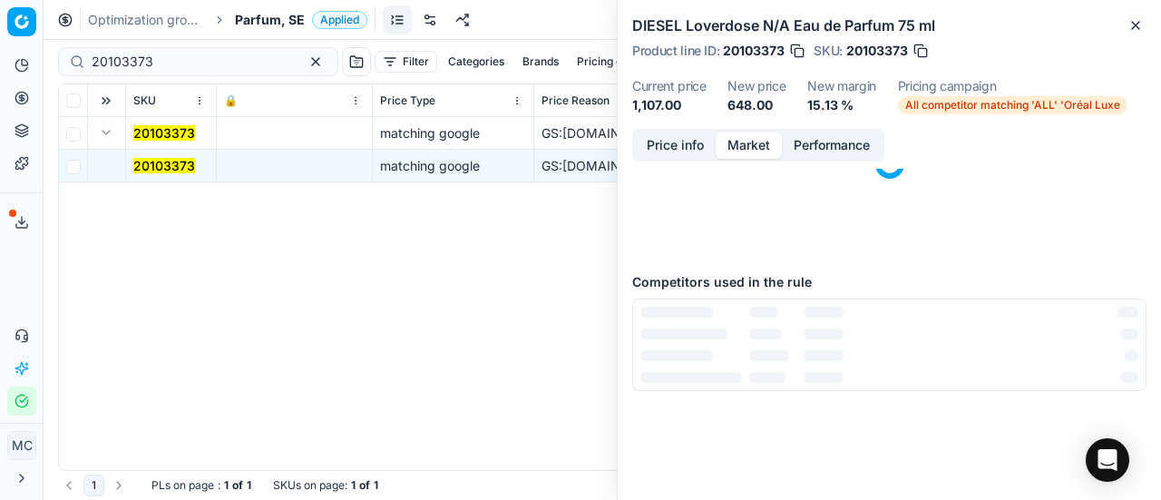
click at [765, 155] on button "Market" at bounding box center [749, 145] width 66 height 26
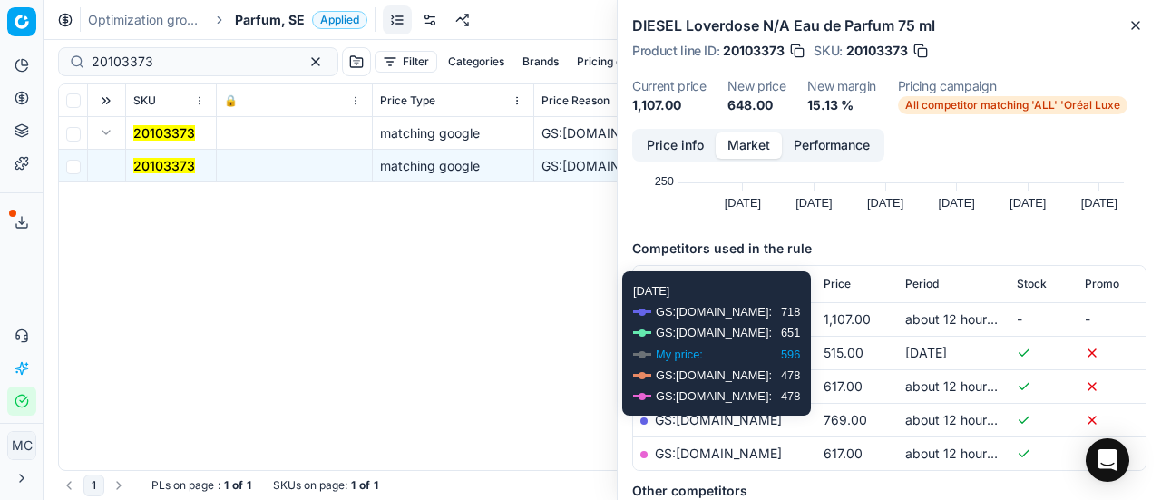
scroll to position [272, 0]
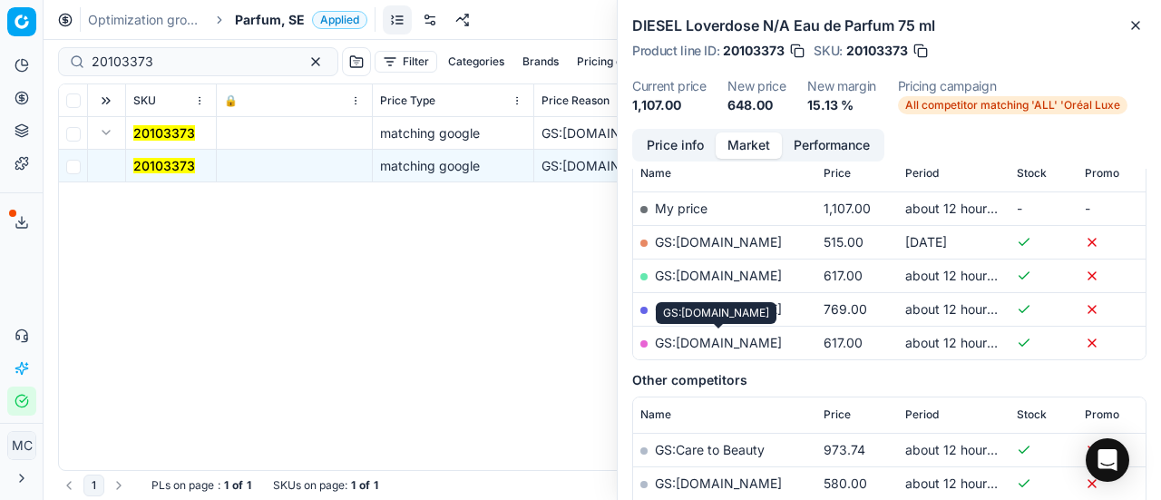
click at [710, 347] on link "GS:[DOMAIN_NAME]" at bounding box center [718, 342] width 127 height 15
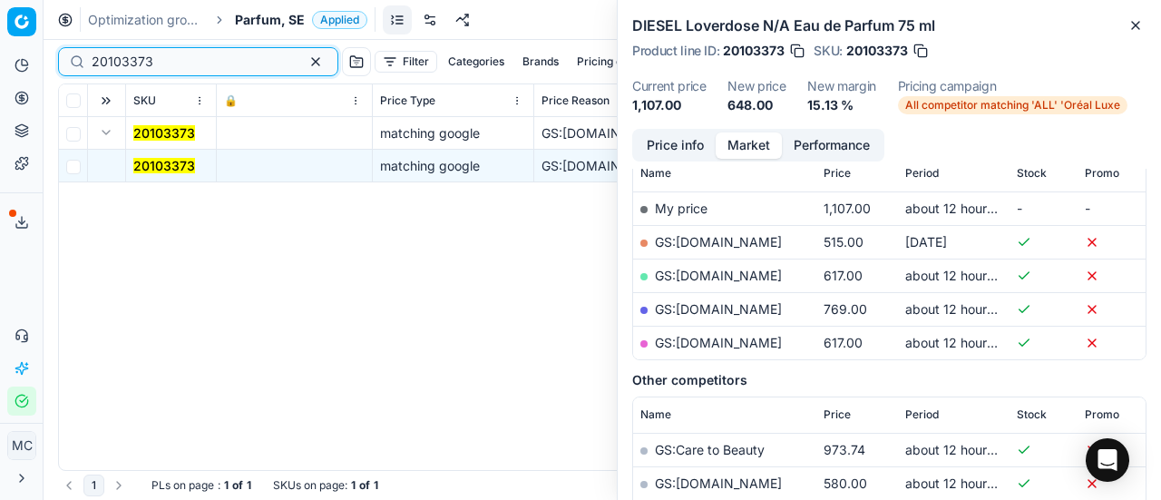
drag, startPoint x: 190, startPoint y: 55, endPoint x: 0, endPoint y: 15, distance: 193.9
click at [0, 17] on div "Pricing platform Analytics Pricing Product portfolio Templates Export service 1…" at bounding box center [580, 250] width 1161 height 500
paste input "80062199-30"
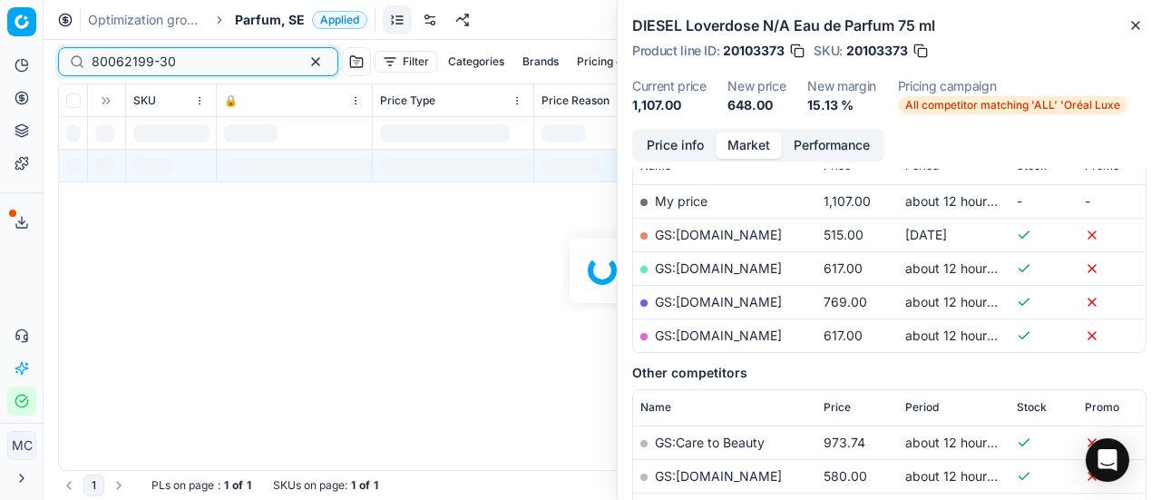
scroll to position [272, 0]
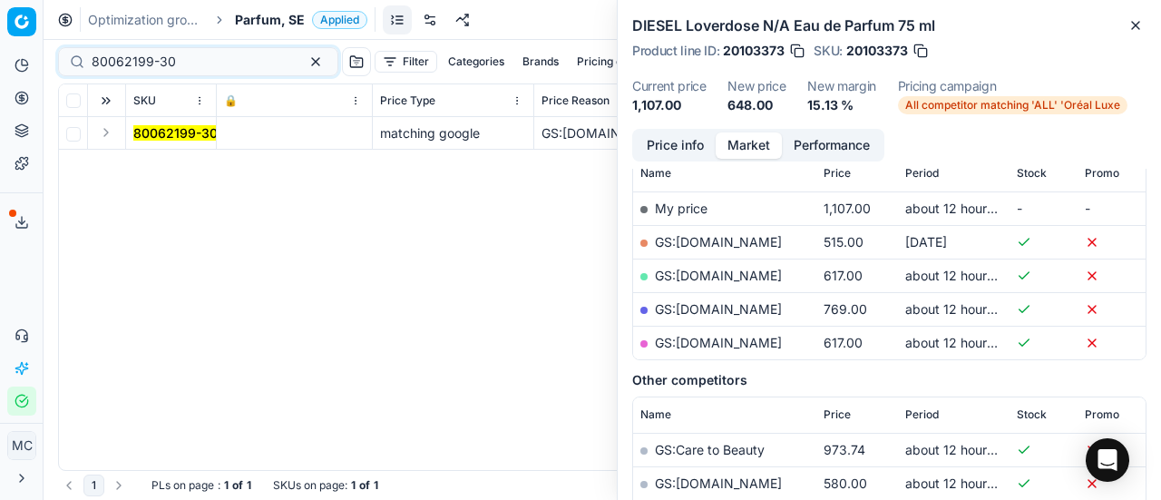
drag, startPoint x: 107, startPoint y: 139, endPoint x: 118, endPoint y: 148, distance: 14.2
click at [107, 139] on button "Expand" at bounding box center [106, 133] width 22 height 22
drag, startPoint x: 151, startPoint y: 166, endPoint x: 749, endPoint y: 137, distance: 598.5
click at [156, 166] on mark "80062199-30" at bounding box center [175, 165] width 84 height 15
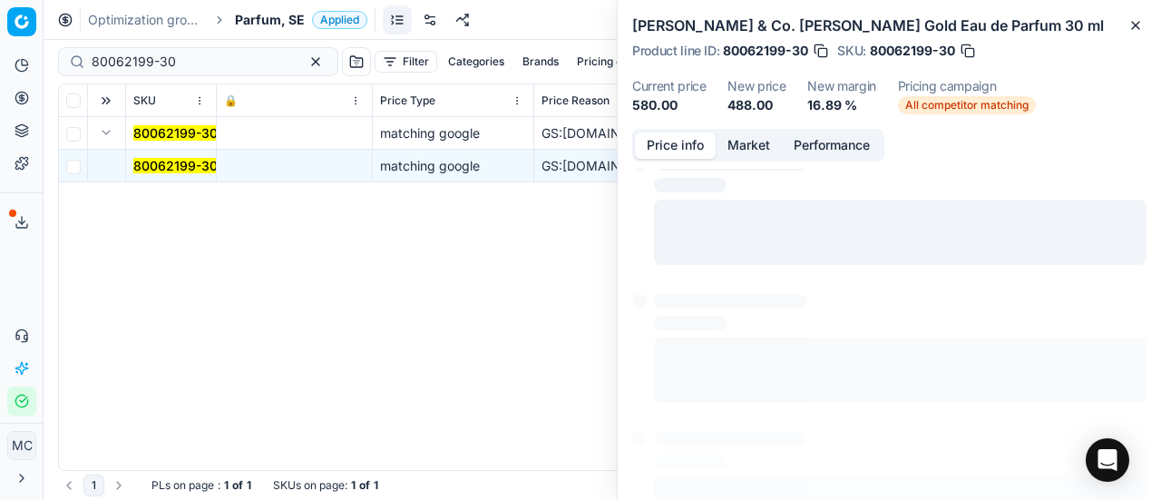
click at [695, 144] on button "Price info" at bounding box center [675, 145] width 81 height 26
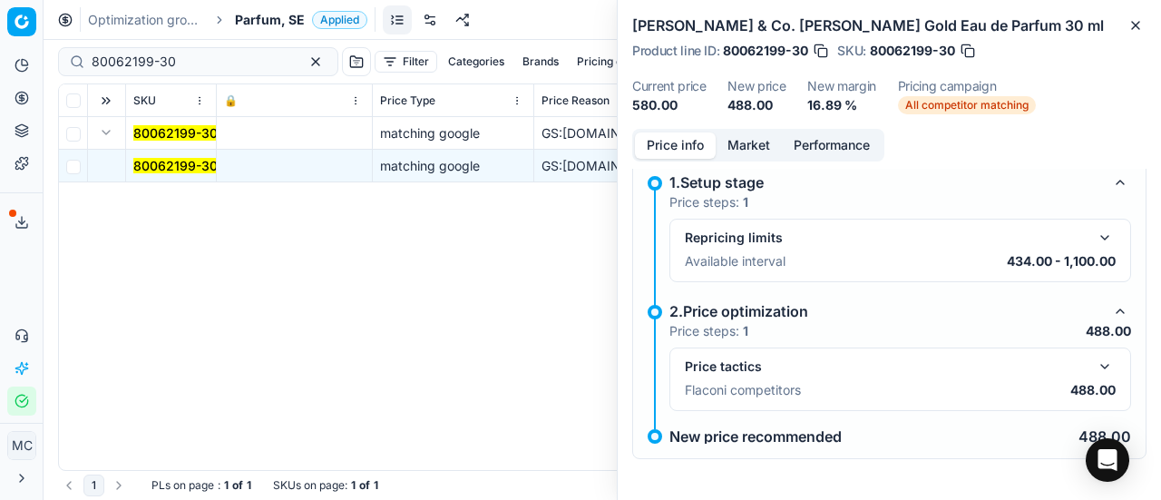
click at [1094, 362] on button "button" at bounding box center [1105, 367] width 22 height 22
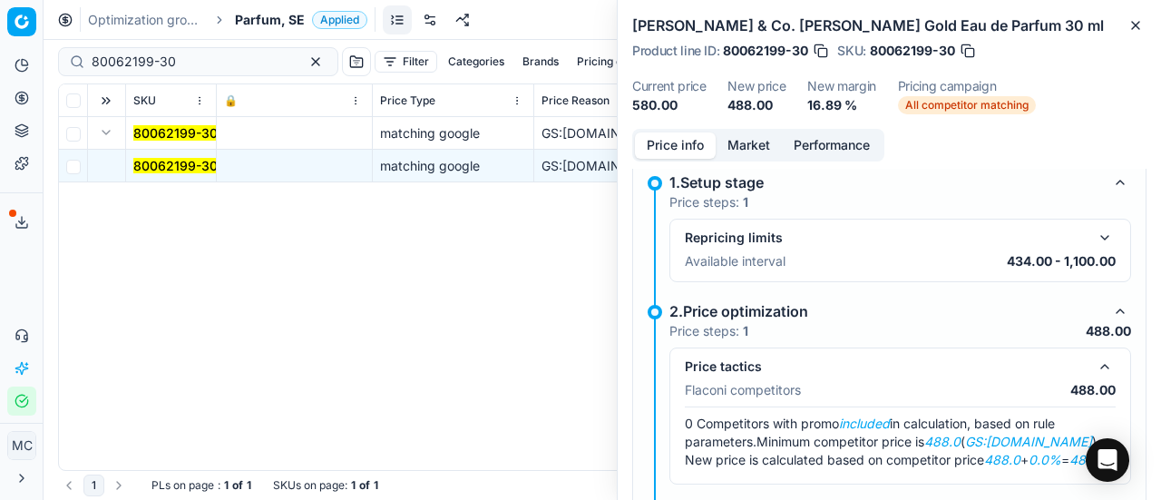
click at [747, 151] on button "Market" at bounding box center [749, 145] width 66 height 26
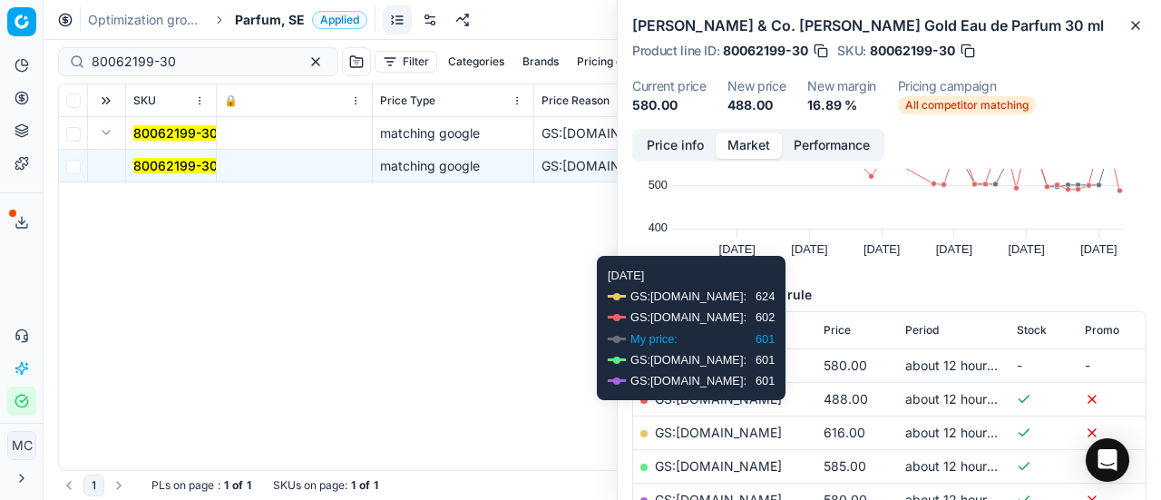
scroll to position [181, 0]
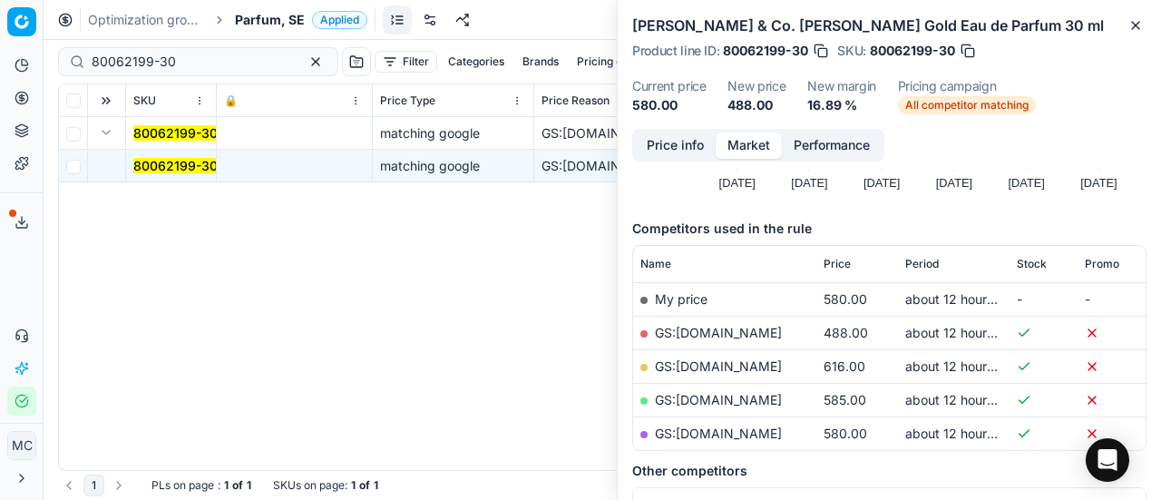
click at [730, 331] on link "GS:[DOMAIN_NAME]" at bounding box center [718, 332] width 127 height 15
drag, startPoint x: 186, startPoint y: 64, endPoint x: 177, endPoint y: 1, distance: 64.1
click at [0, 5] on div "Pricing platform Analytics Pricing Product portfolio Templates Export service 1…" at bounding box center [580, 250] width 1161 height 500
paste input "5678"
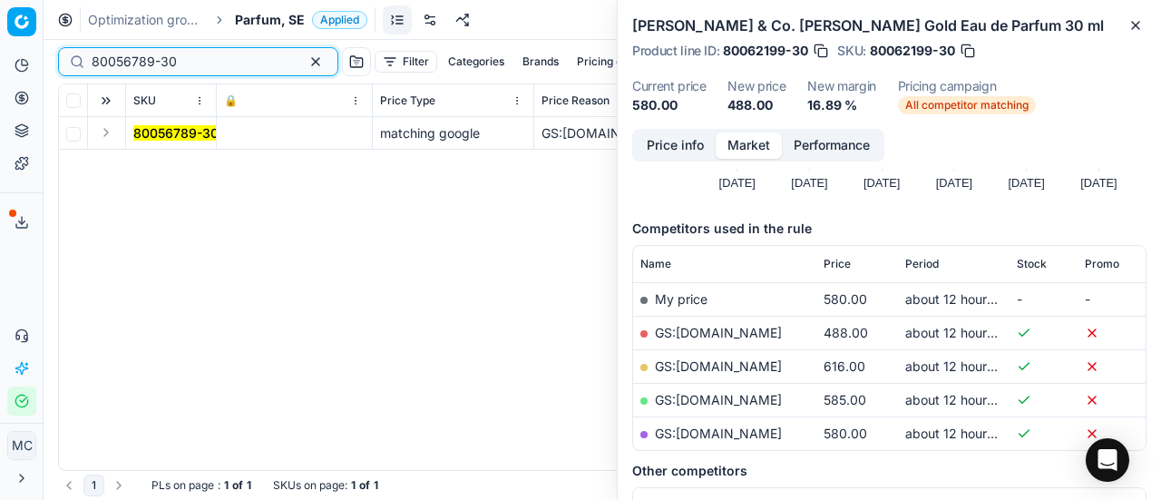
type input "80056789-30"
click at [101, 122] on button "Expand" at bounding box center [106, 133] width 22 height 22
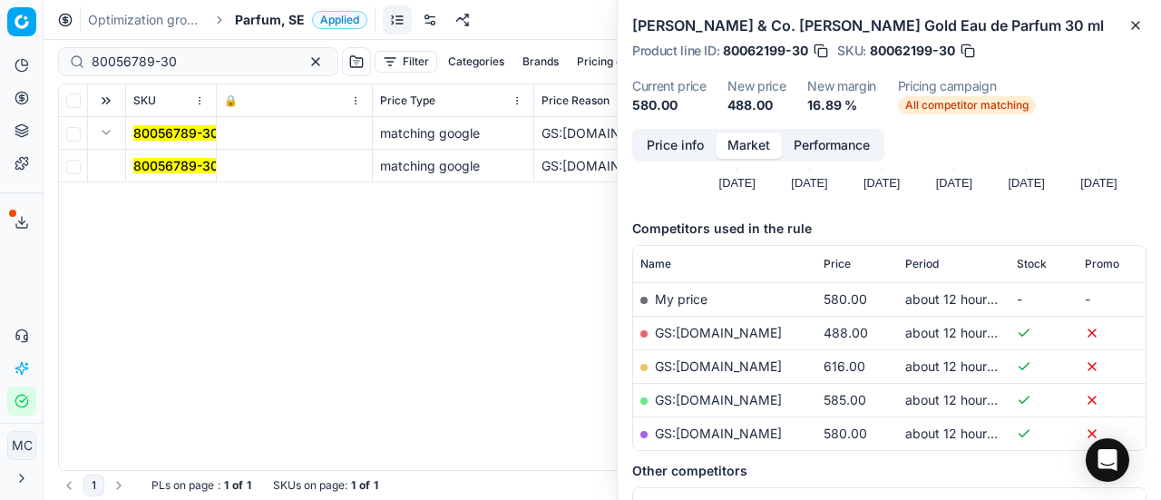
click at [158, 164] on mark "80056789-30" at bounding box center [175, 165] width 85 height 15
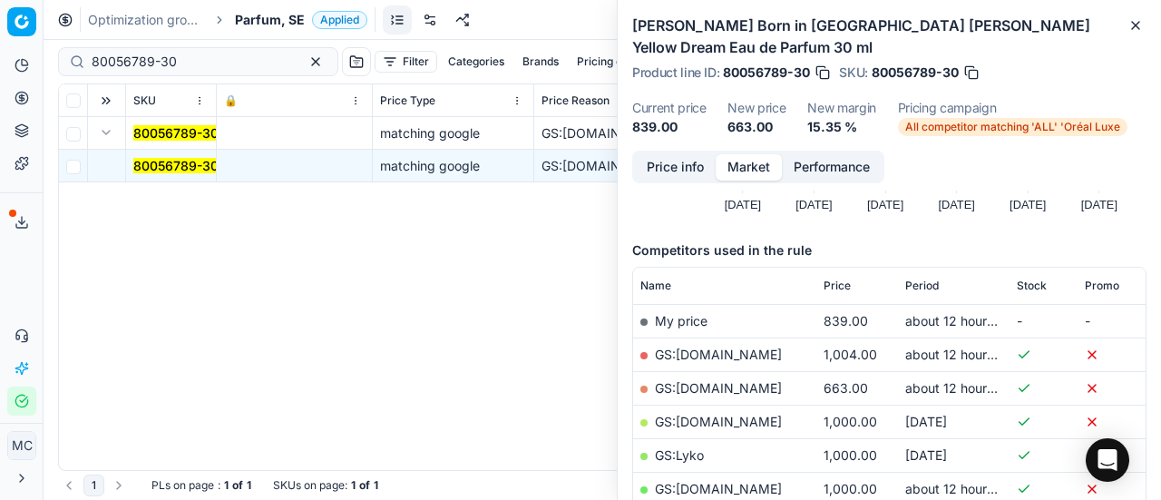
click at [681, 154] on button "Price info" at bounding box center [675, 167] width 81 height 26
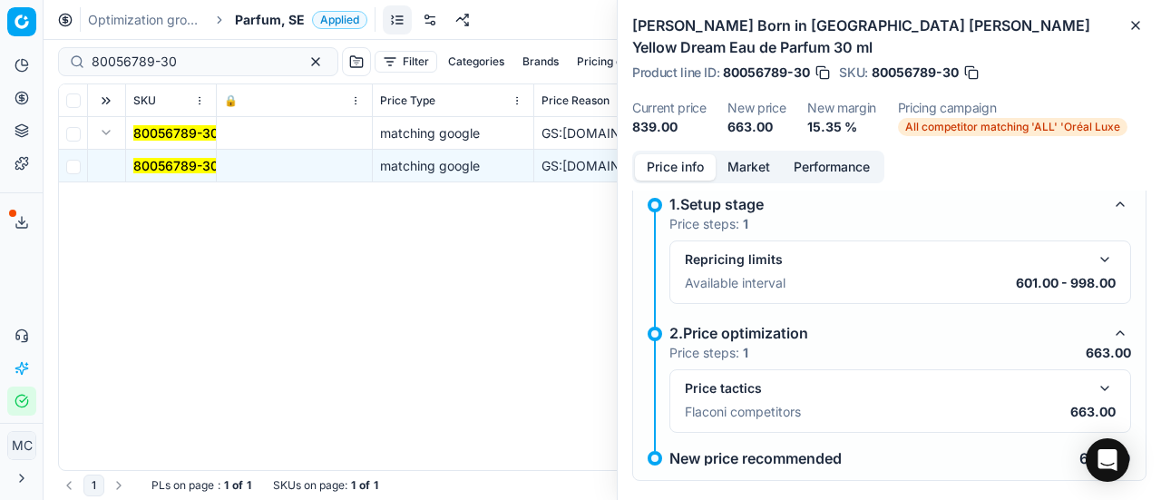
click at [1094, 377] on button "button" at bounding box center [1105, 388] width 22 height 22
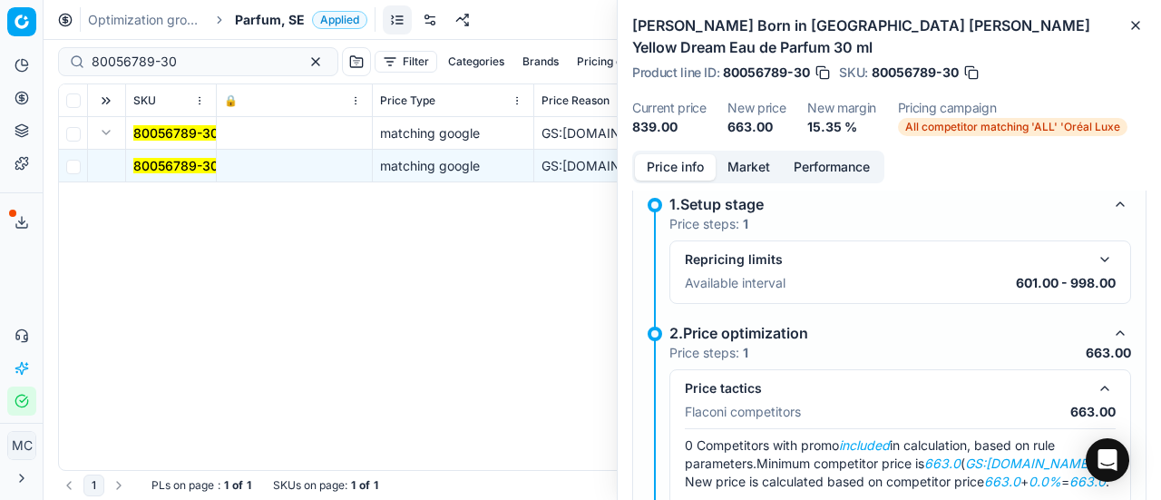
click at [755, 154] on button "Market" at bounding box center [749, 167] width 66 height 26
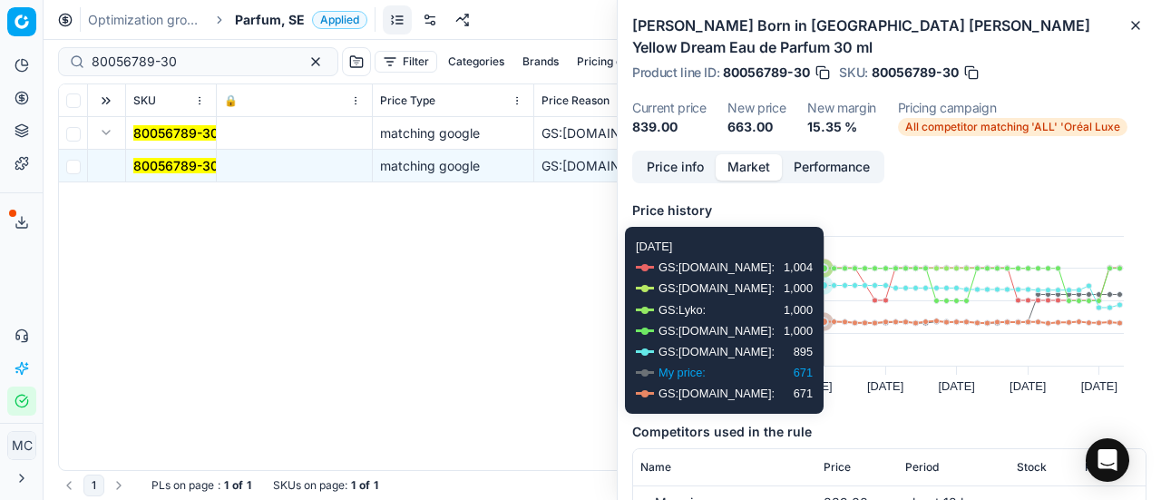
scroll to position [181, 0]
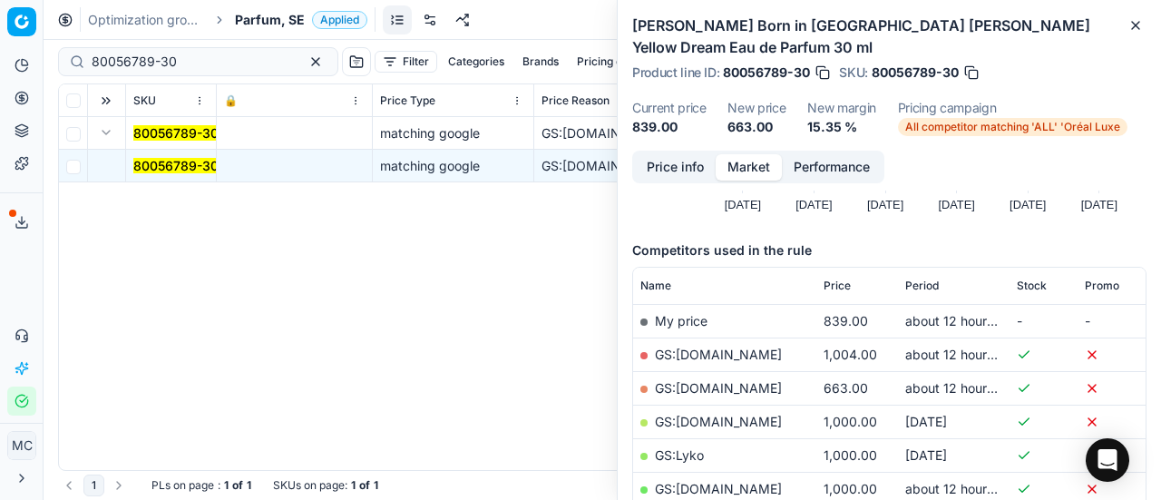
click at [719, 380] on link "GS:[DOMAIN_NAME]" at bounding box center [718, 387] width 127 height 15
click at [232, 27] on ol "Optimization groups Parfum, SE Applied" at bounding box center [227, 20] width 279 height 18
click at [269, 15] on span "Parfum, SE" at bounding box center [270, 20] width 70 height 18
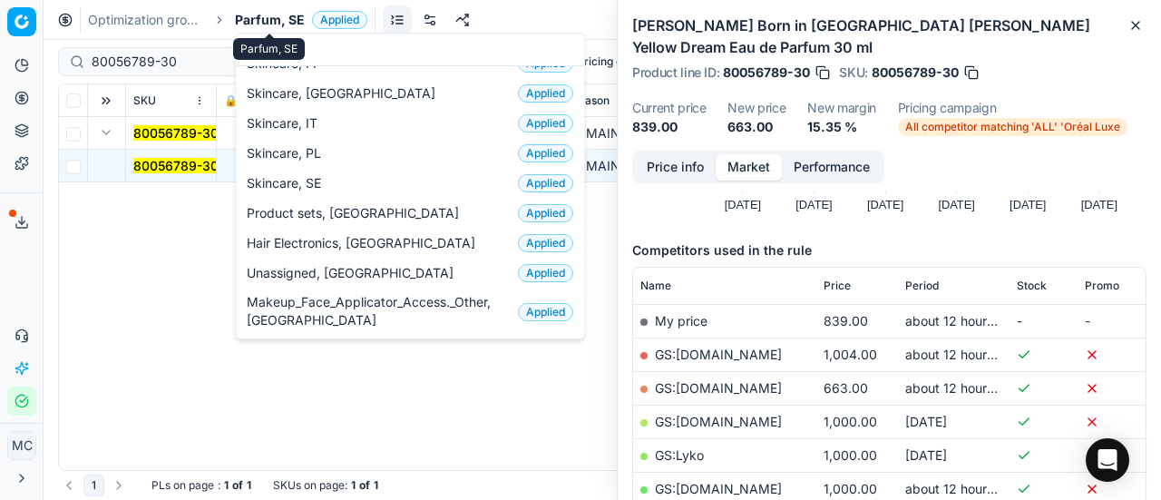
scroll to position [227, 0]
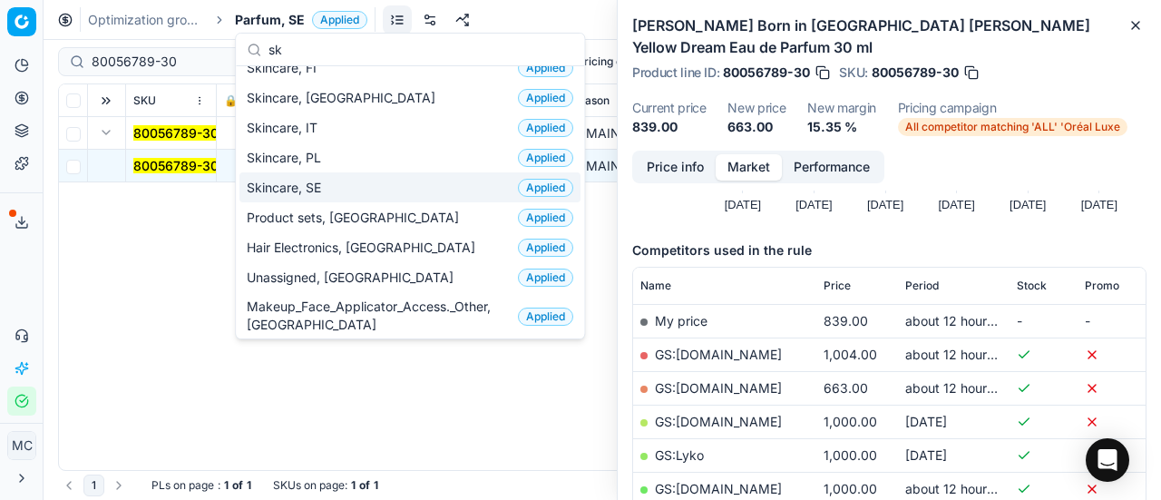
type input "sk"
click at [376, 179] on div "Skincare, SE Applied" at bounding box center [409, 187] width 341 height 30
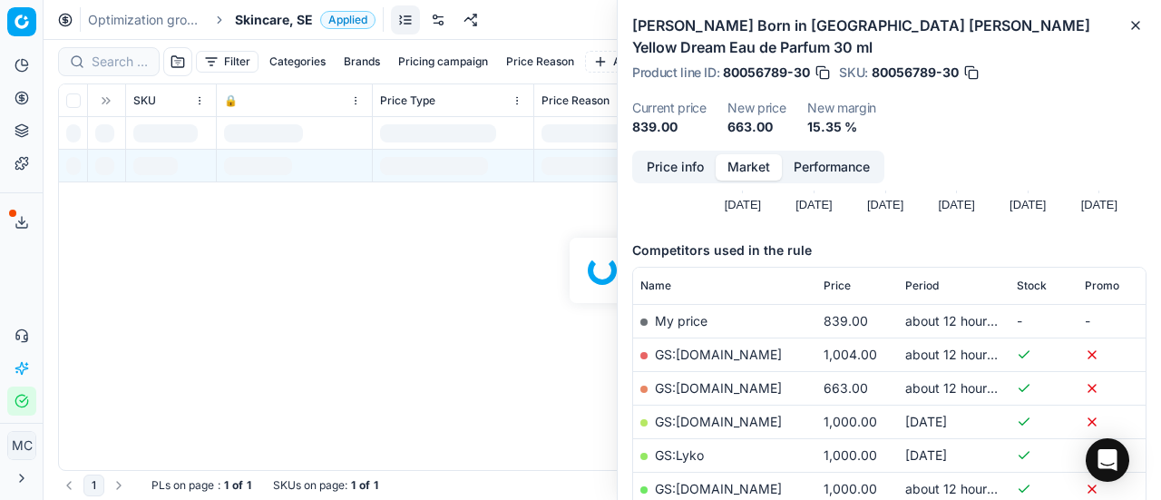
click at [129, 63] on div at bounding box center [603, 270] width 1118 height 460
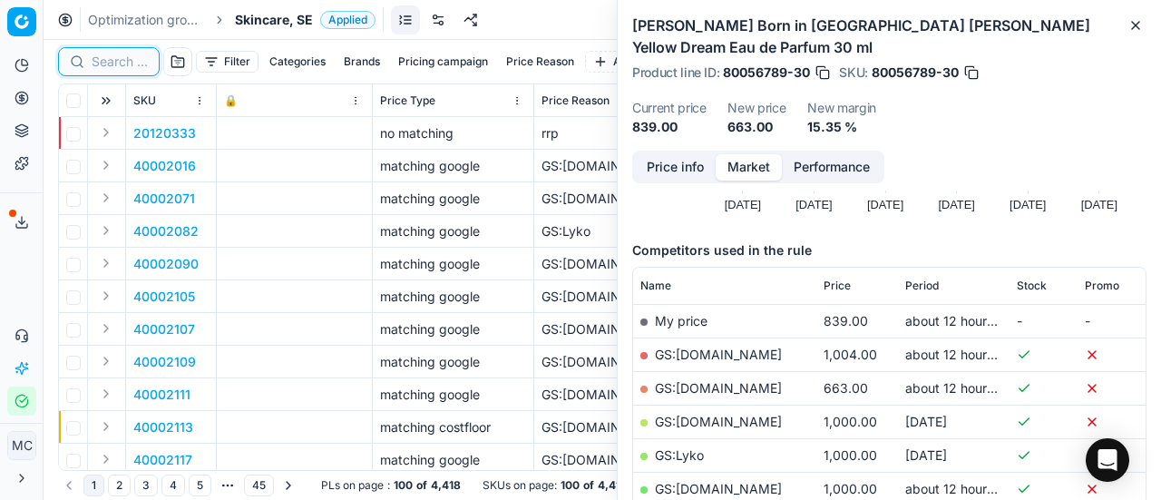
click at [120, 56] on input at bounding box center [120, 62] width 56 height 18
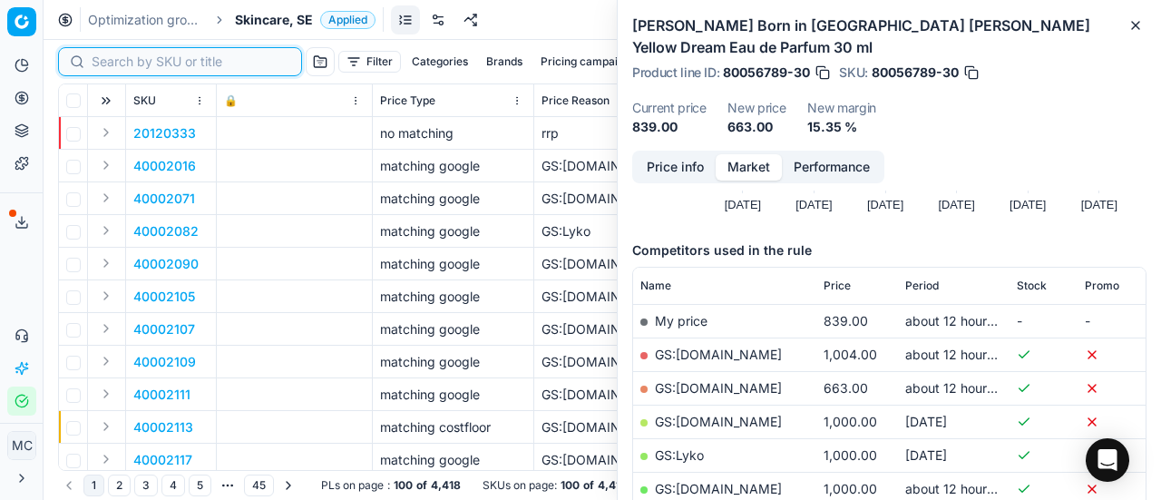
paste input "80075663-1"
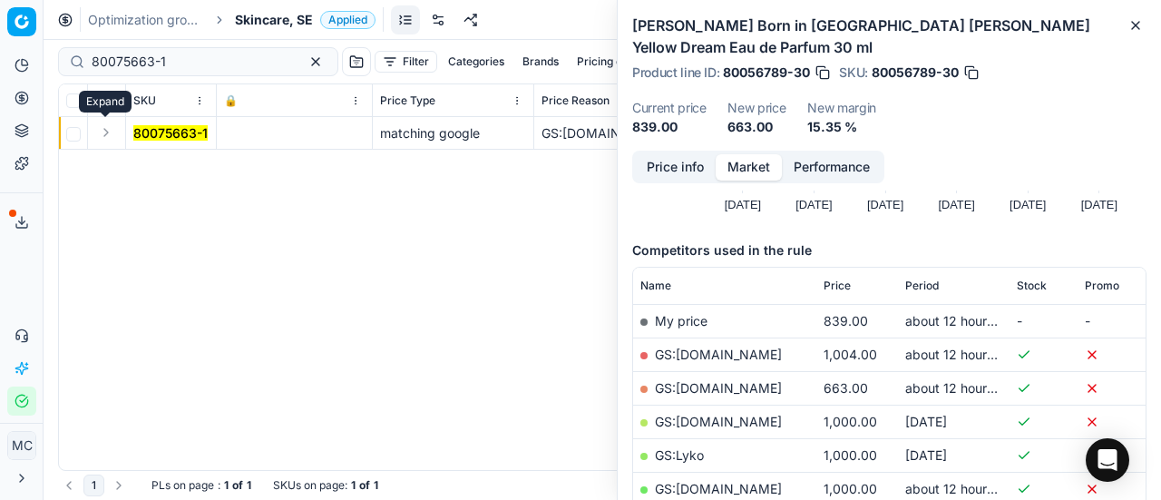
click at [103, 124] on button "Expand" at bounding box center [106, 133] width 22 height 22
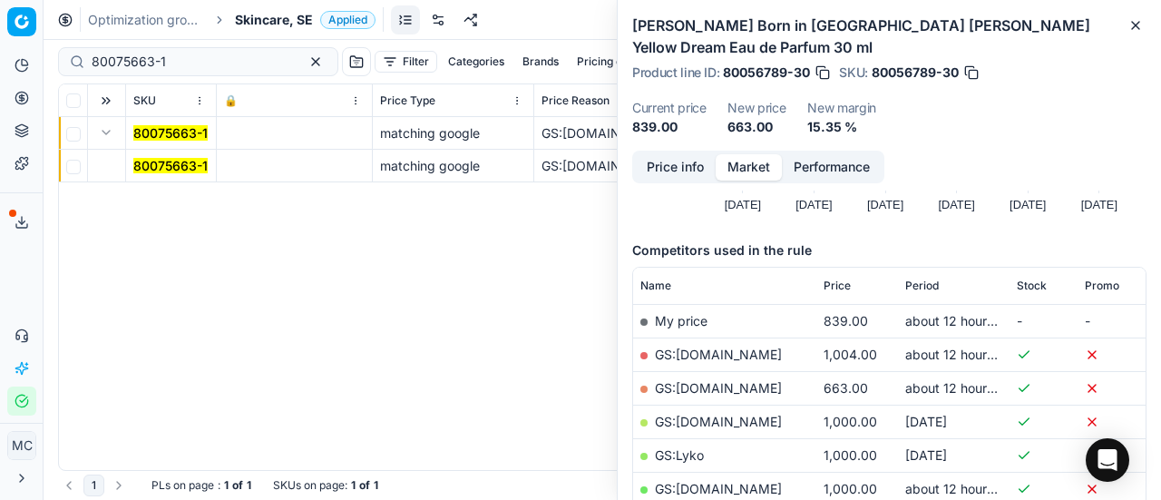
click at [144, 153] on td "80075663-1" at bounding box center [171, 166] width 91 height 33
click at [175, 158] on mark "80075663-1" at bounding box center [170, 165] width 74 height 15
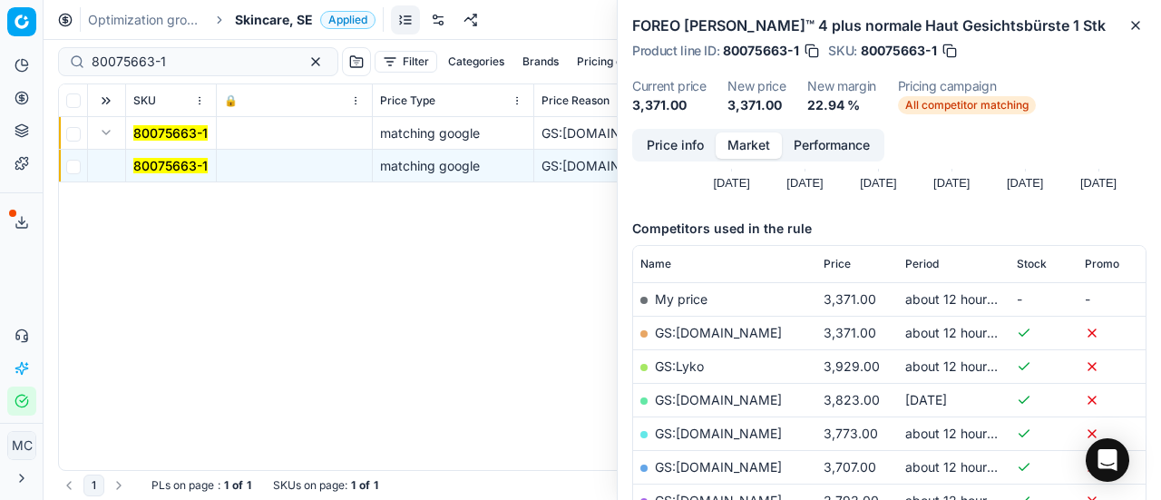
click at [691, 143] on button "Price info" at bounding box center [675, 145] width 81 height 26
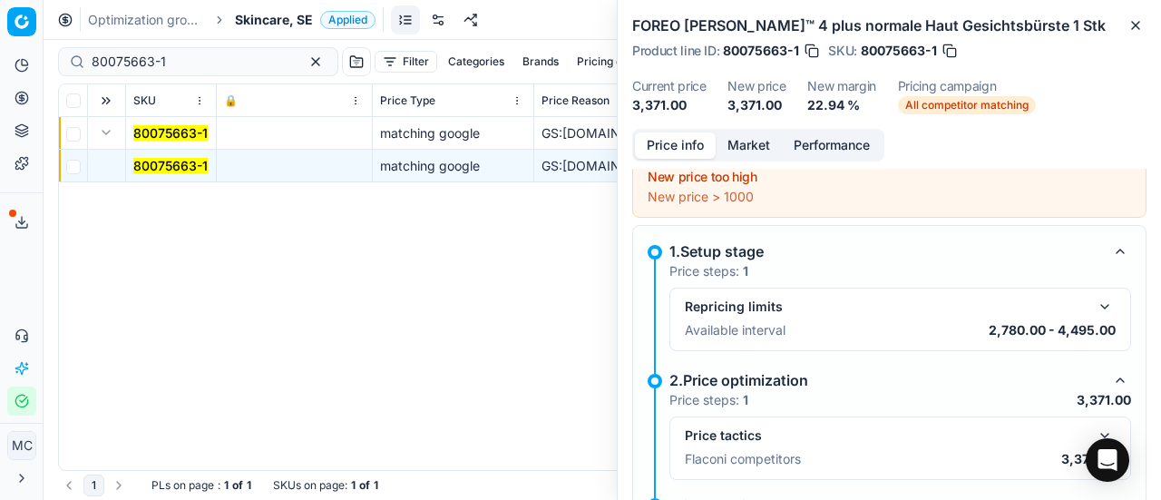
scroll to position [82, 0]
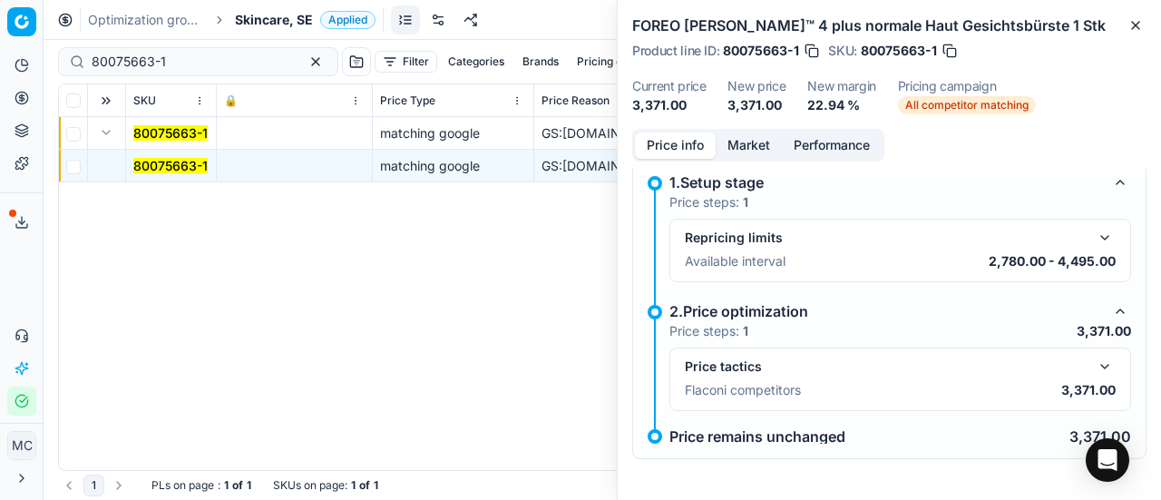
click at [1094, 356] on button "button" at bounding box center [1105, 367] width 22 height 22
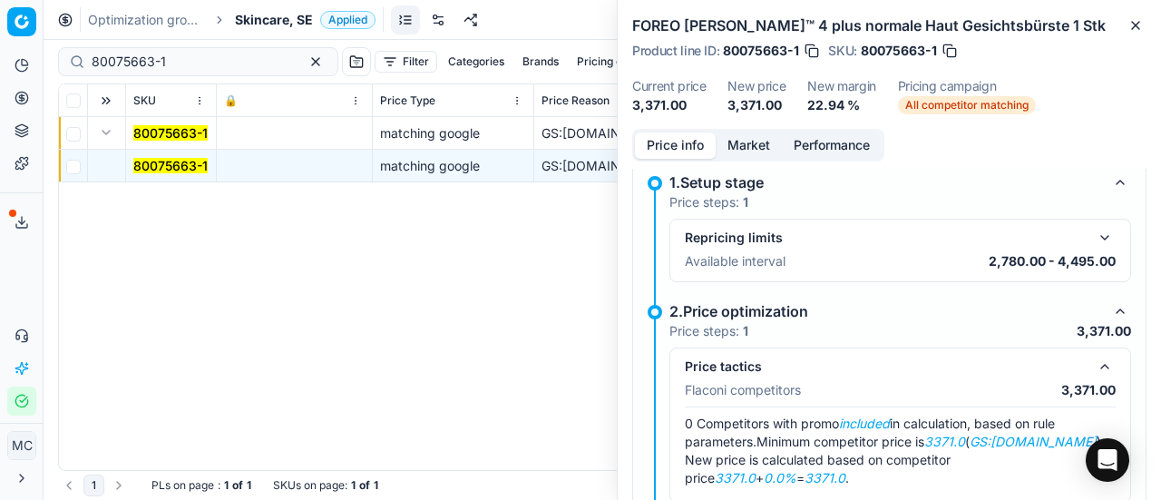
click at [740, 143] on button "Market" at bounding box center [749, 145] width 66 height 26
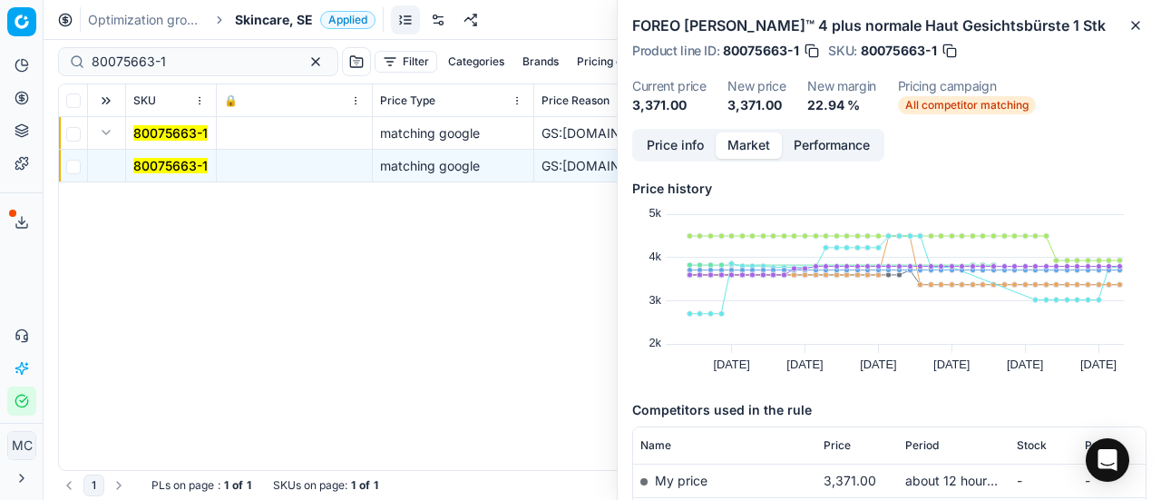
scroll to position [272, 0]
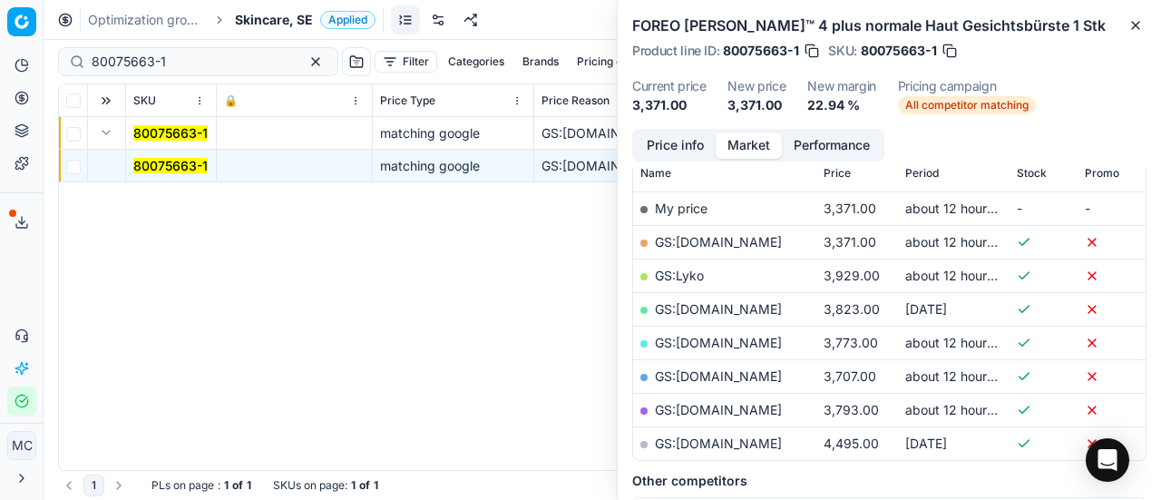
click at [730, 241] on link "GS:[DOMAIN_NAME]" at bounding box center [718, 241] width 127 height 15
drag, startPoint x: 216, startPoint y: 61, endPoint x: 32, endPoint y: 1, distance: 193.6
click at [0, 16] on div "Pricing platform Analytics Pricing Product portfolio Templates Export service 1…" at bounding box center [580, 250] width 1161 height 500
paste input "90004792-0007256"
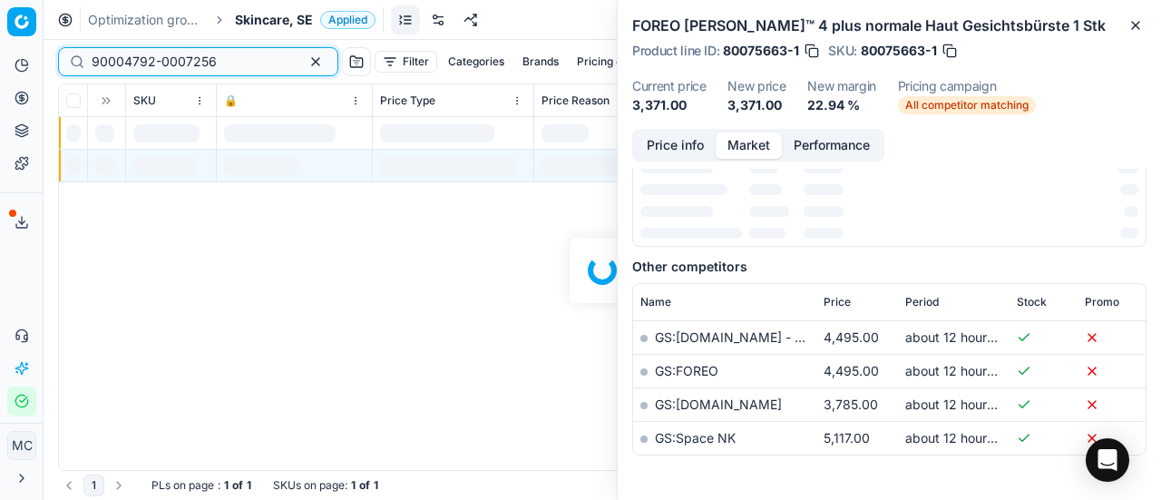
scroll to position [272, 0]
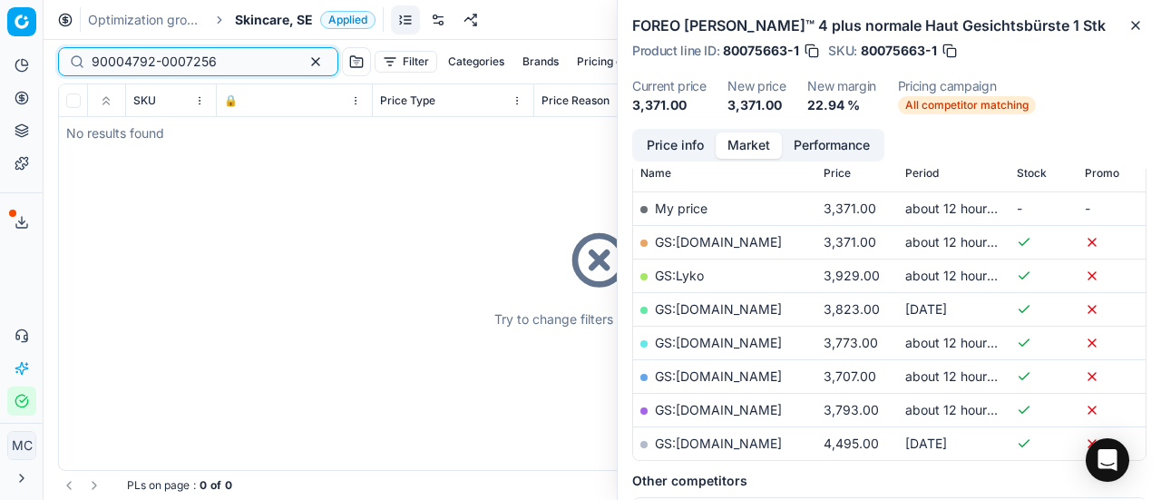
type input "90004792-0007256"
click at [278, 11] on span "Skincare, SE" at bounding box center [274, 20] width 78 height 18
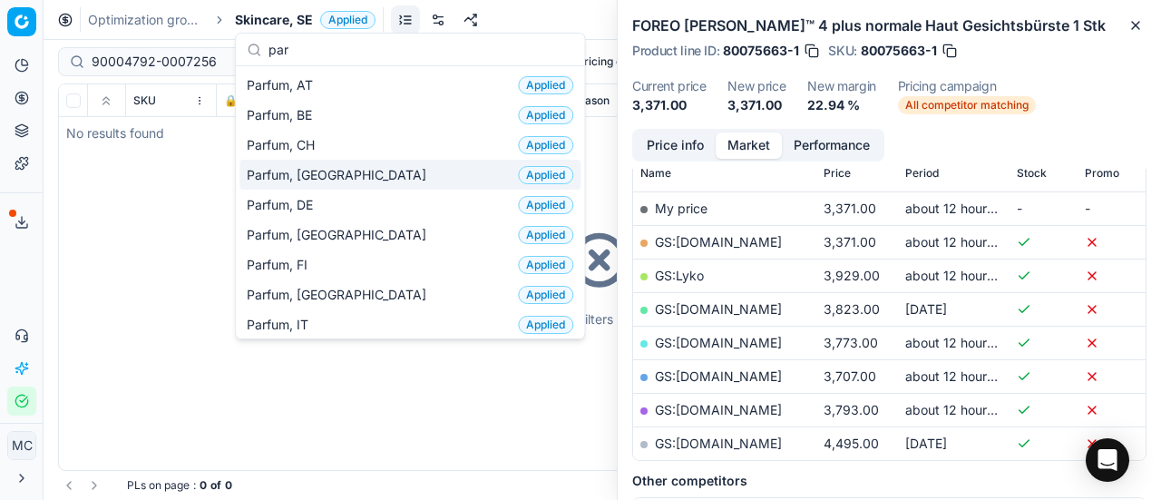
scroll to position [181, 0]
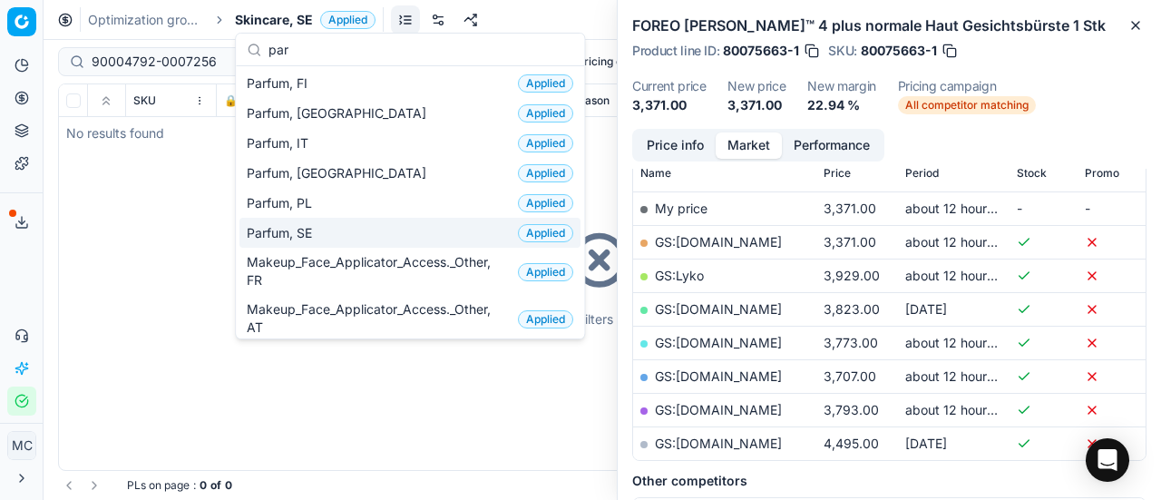
type input "par"
click at [346, 233] on div "Parfum, SE Applied" at bounding box center [409, 233] width 341 height 30
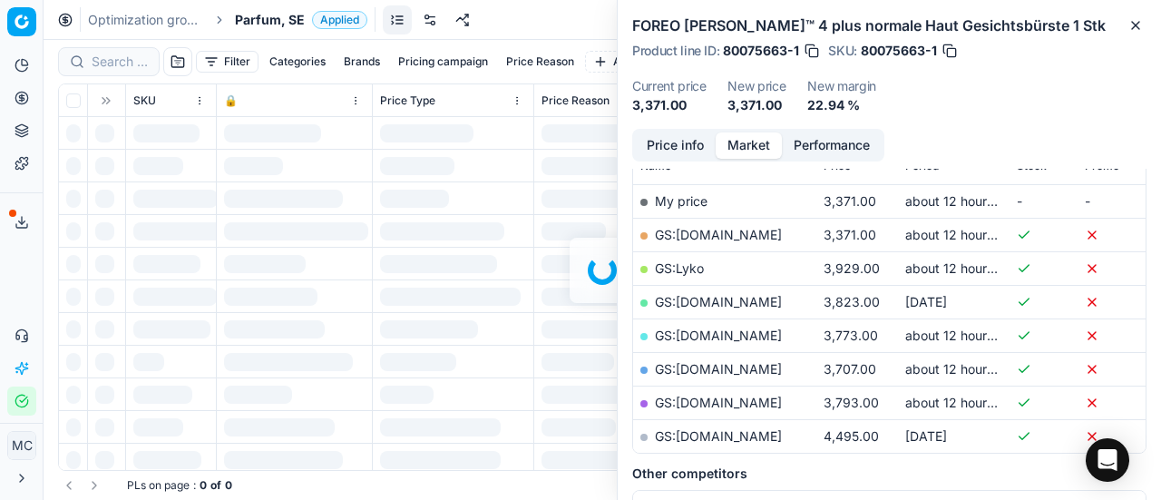
scroll to position [272, 0]
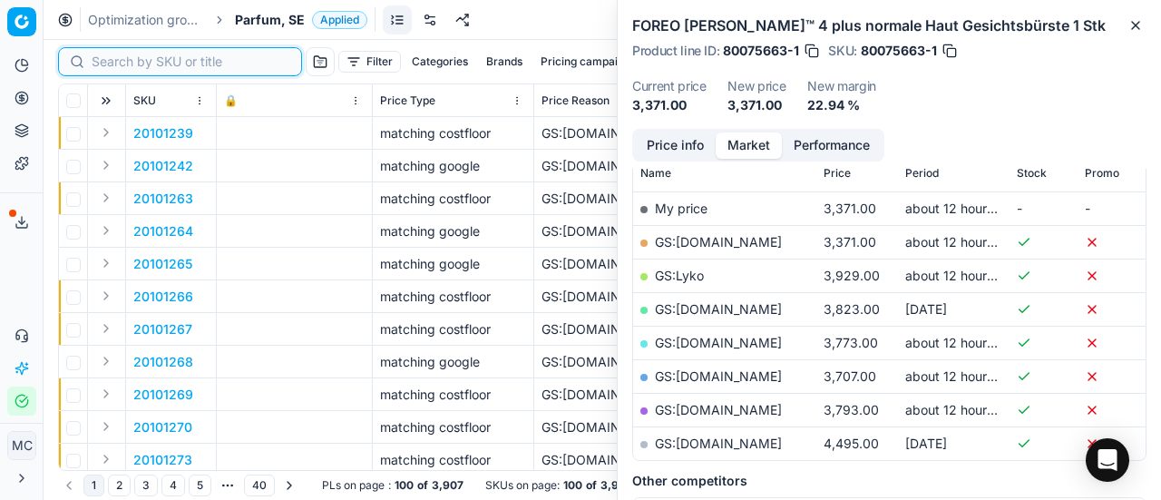
click at [131, 64] on input at bounding box center [191, 62] width 199 height 18
paste input "90004792-0007256"
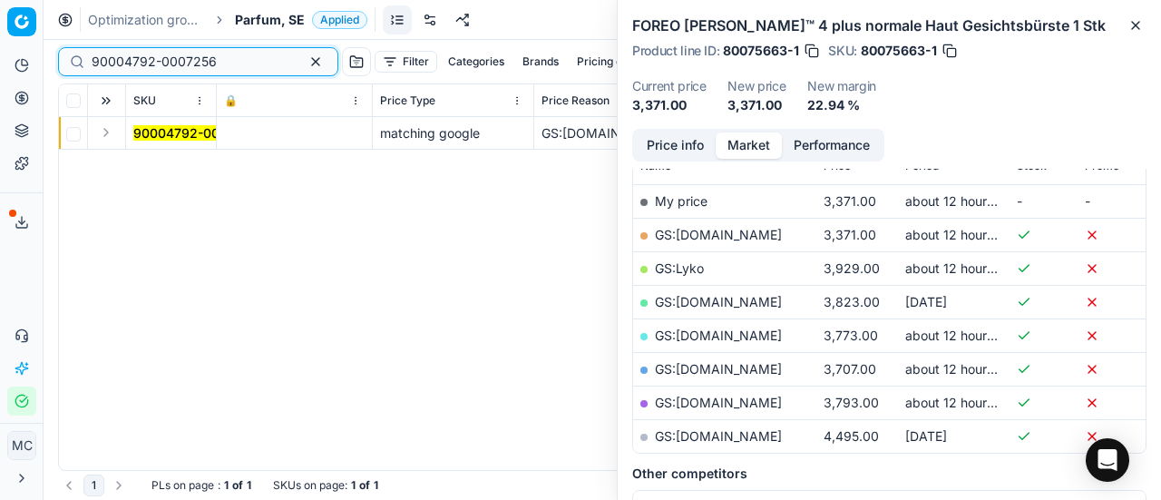
scroll to position [272, 0]
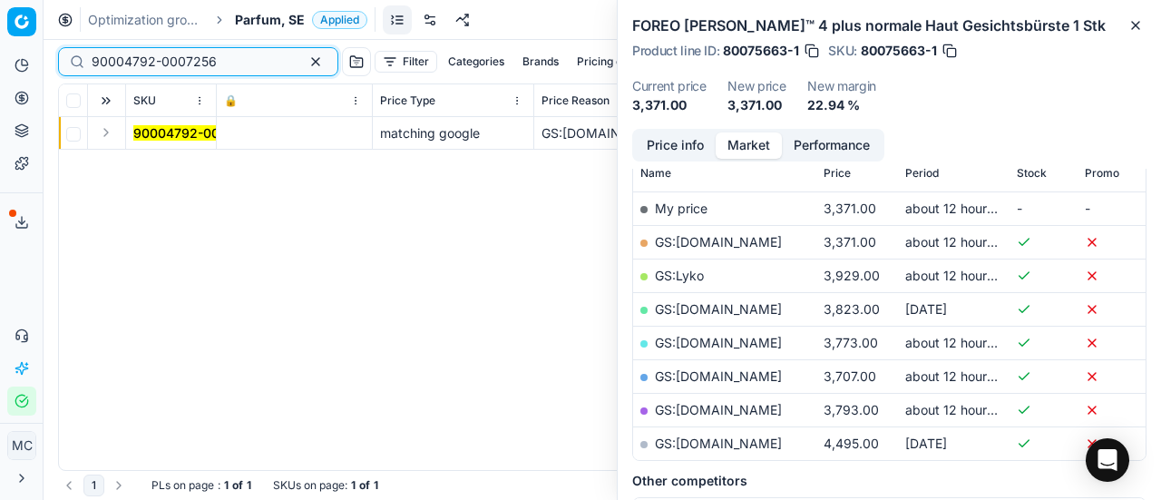
type input "90004792-0007256"
click at [102, 133] on button "Expand" at bounding box center [106, 133] width 22 height 22
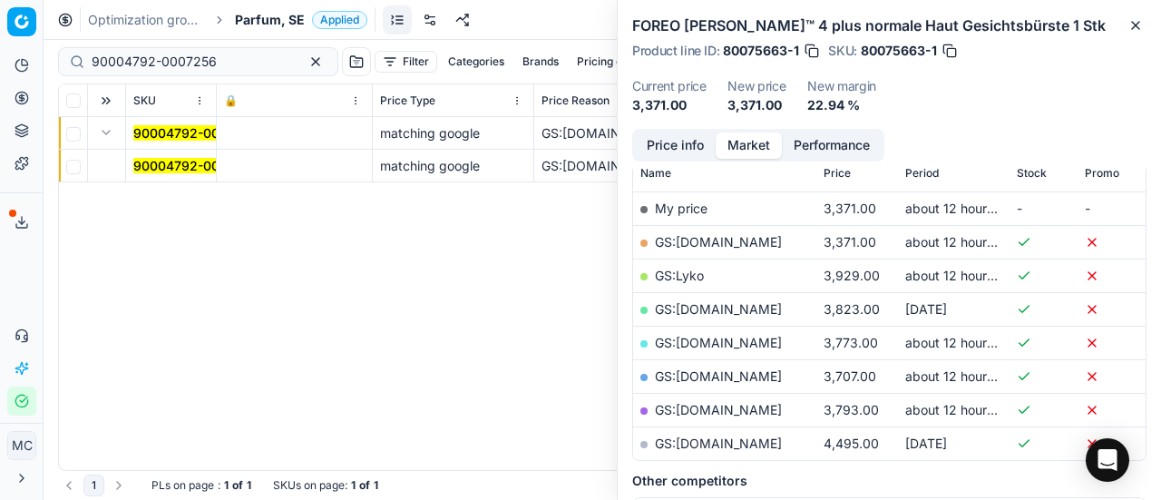
click at [180, 155] on td "90004792-0007256" at bounding box center [171, 166] width 91 height 33
click at [188, 164] on mark "90004792-0007256" at bounding box center [195, 165] width 125 height 15
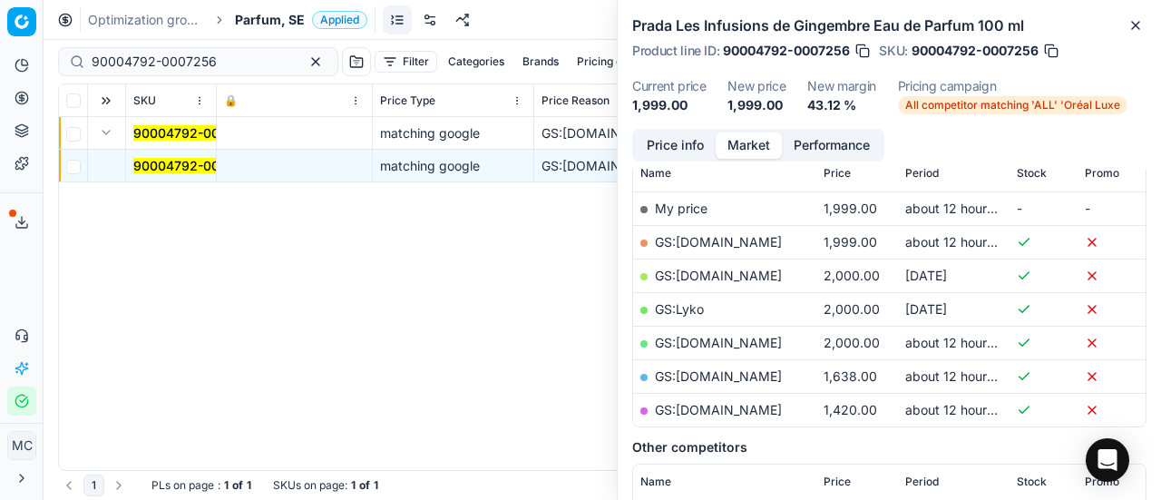
click at [701, 235] on link "GS:[DOMAIN_NAME]" at bounding box center [718, 241] width 127 height 15
click at [267, 24] on span "Parfum, SE" at bounding box center [270, 20] width 70 height 18
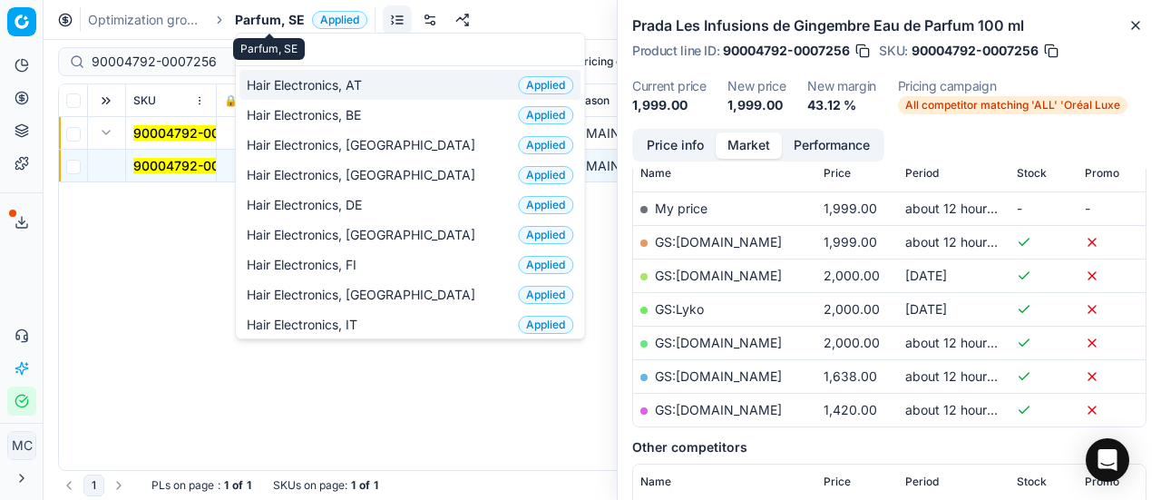
scroll to position [227, 0]
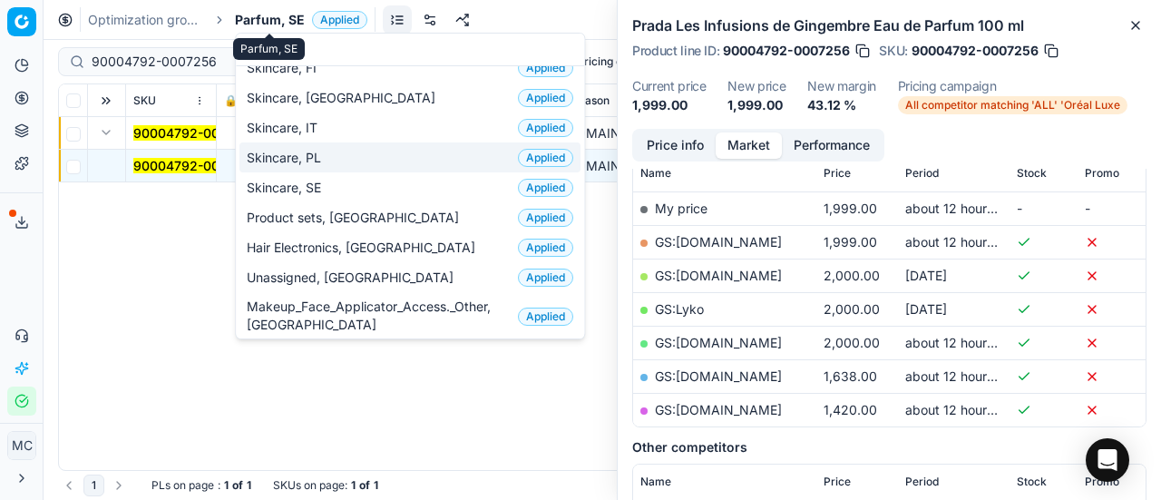
type input "sk"
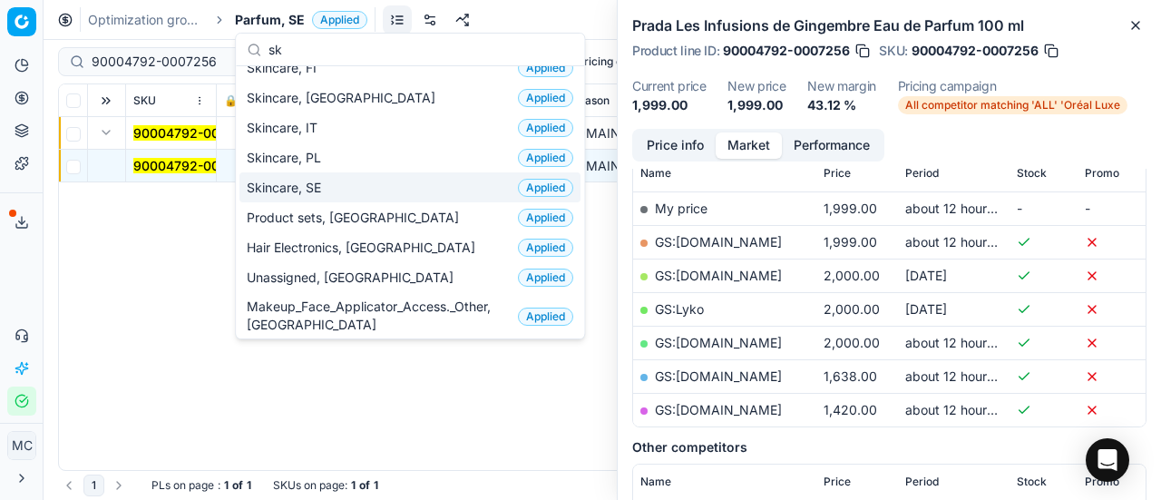
click at [305, 179] on span "Skincare, SE" at bounding box center [288, 188] width 82 height 18
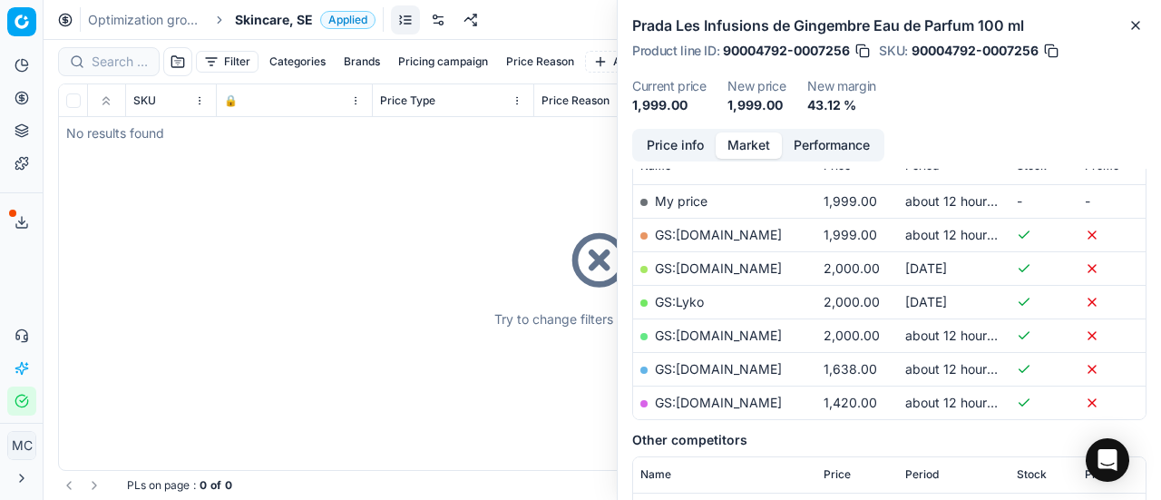
scroll to position [272, 0]
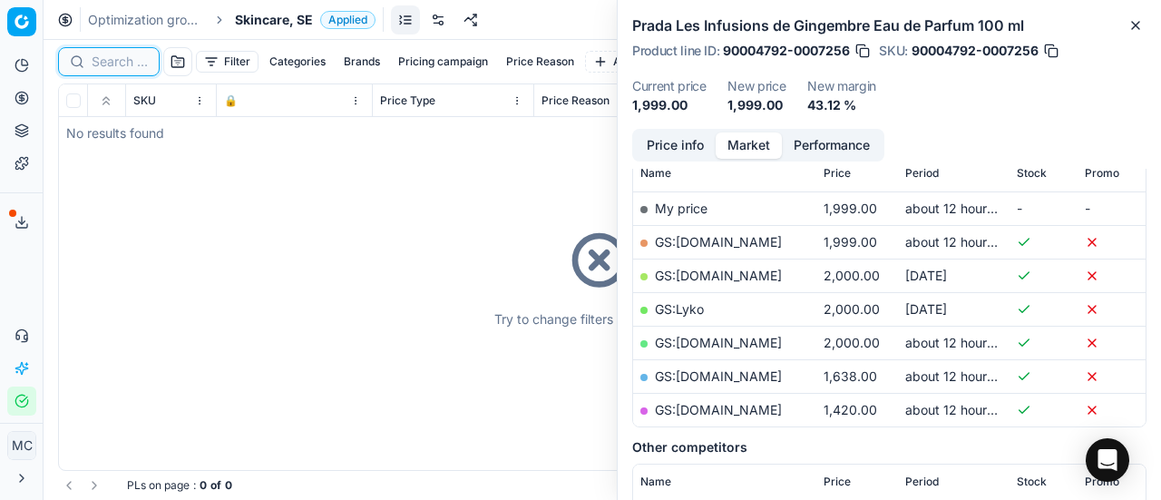
click at [117, 61] on input at bounding box center [120, 62] width 56 height 18
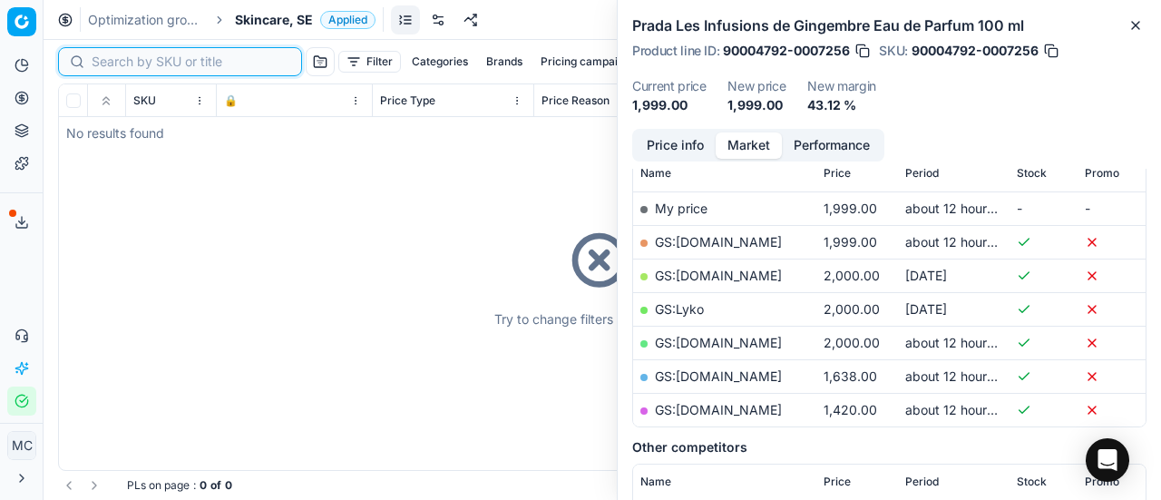
paste input "80075663-1"
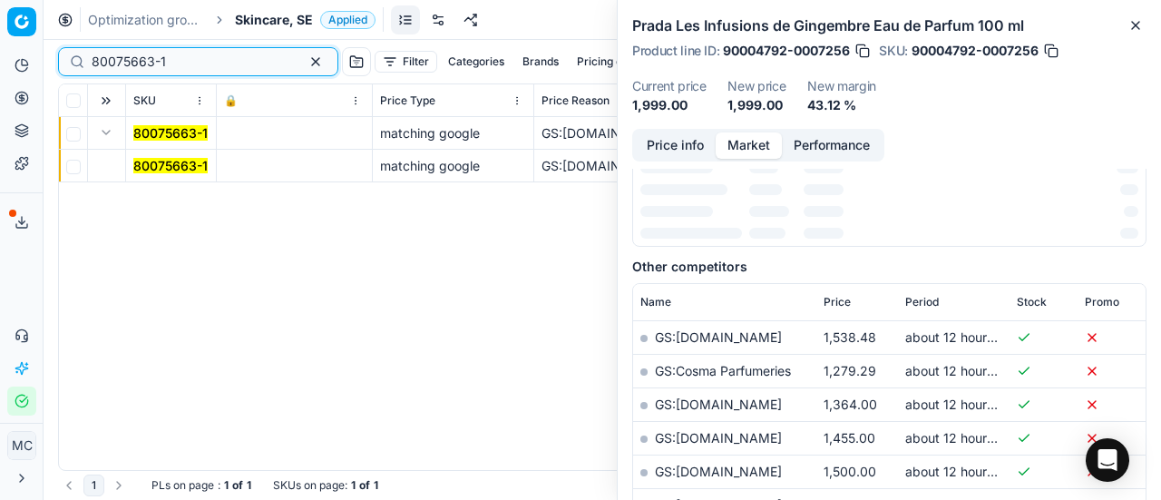
scroll to position [272, 0]
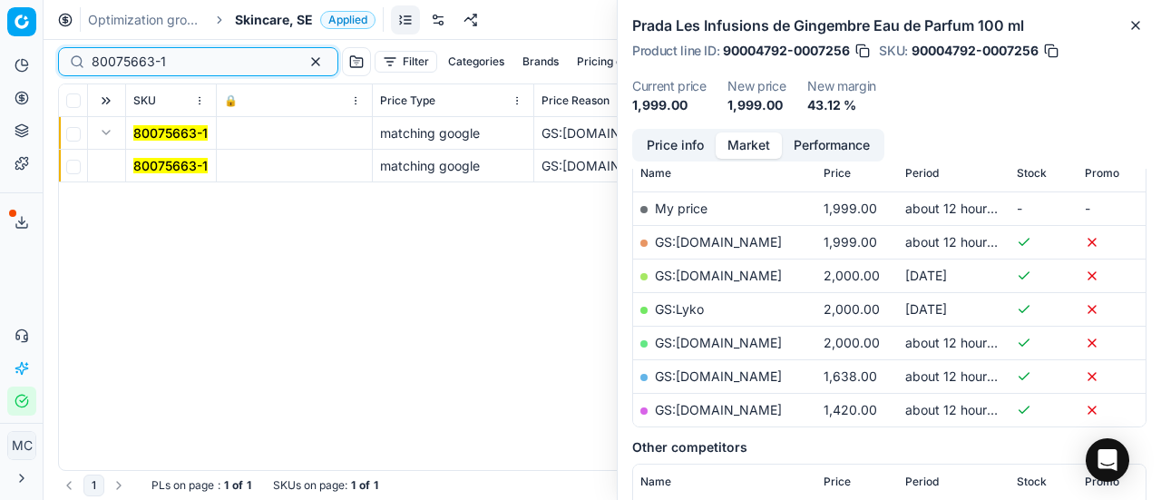
type input "80075663-1"
click at [176, 160] on mark "80075663-1" at bounding box center [170, 165] width 74 height 15
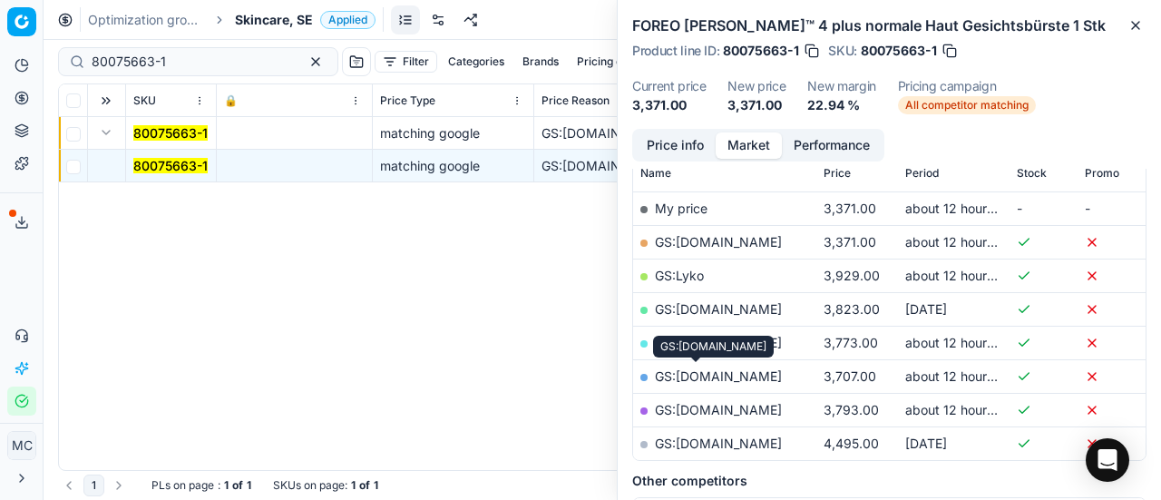
click at [716, 369] on link "GS:[DOMAIN_NAME]" at bounding box center [718, 375] width 127 height 15
click at [260, 14] on span "Skincare, SE" at bounding box center [274, 20] width 78 height 18
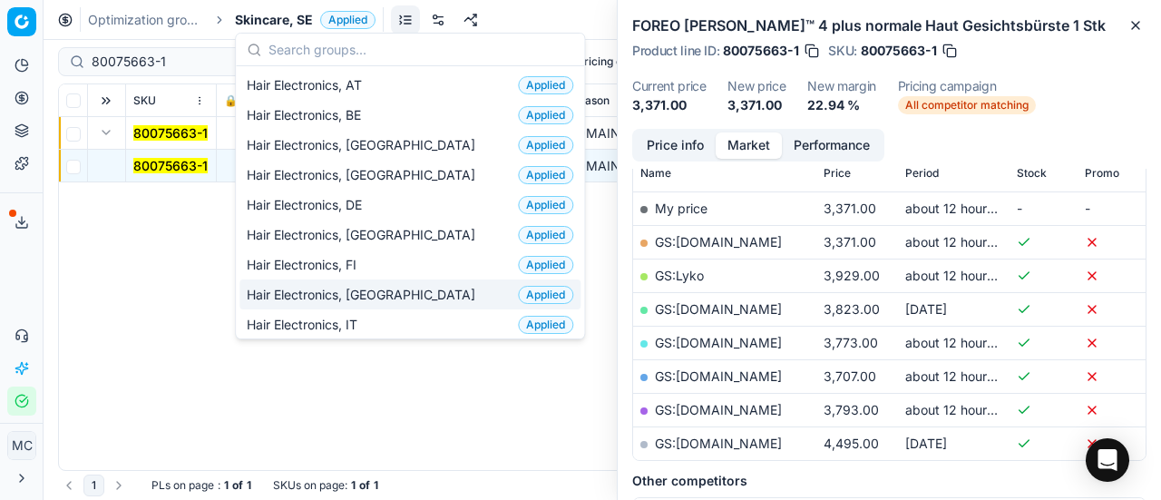
scroll to position [91, 0]
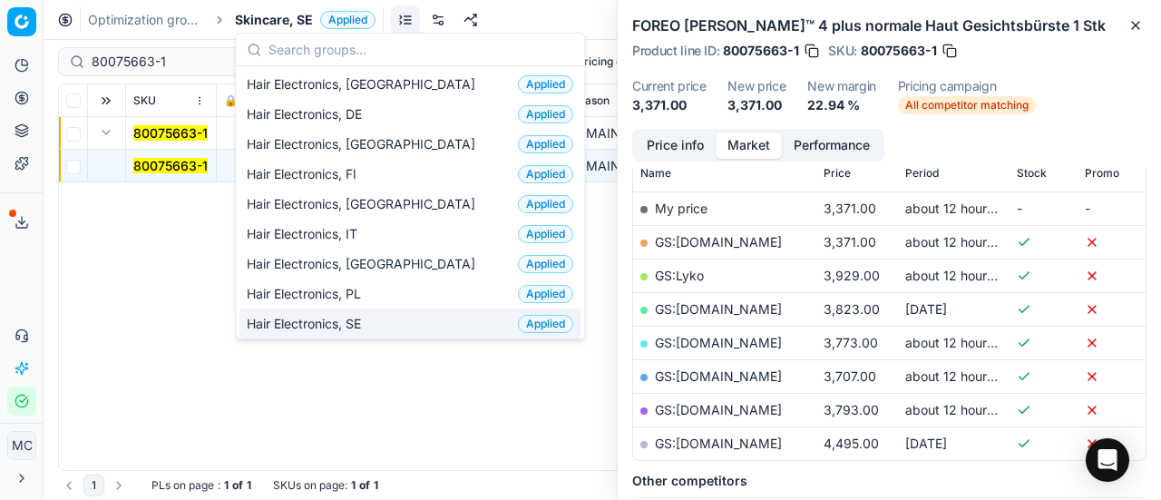
click at [379, 317] on div "Hair Electronics, SE Applied" at bounding box center [409, 323] width 341 height 30
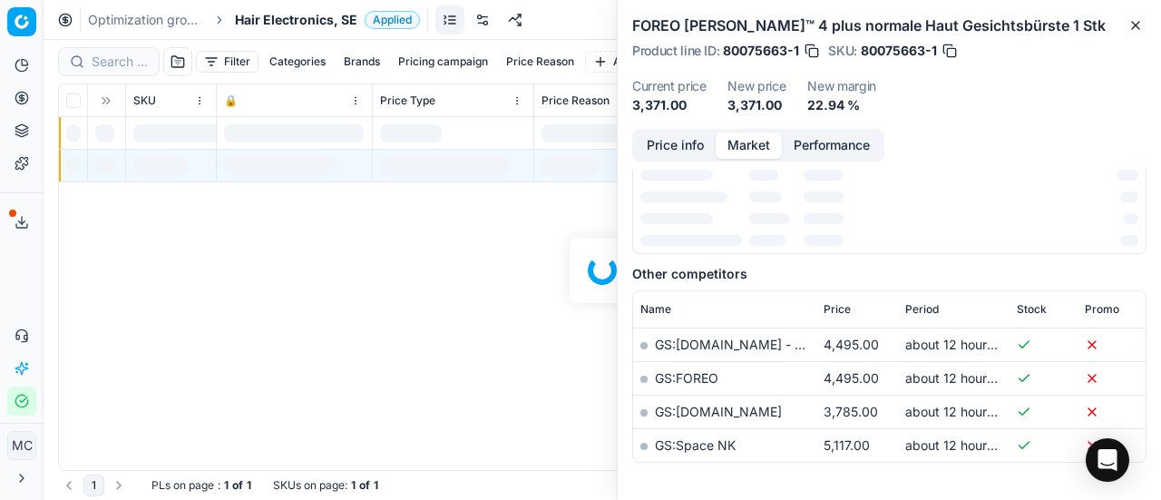
scroll to position [272, 0]
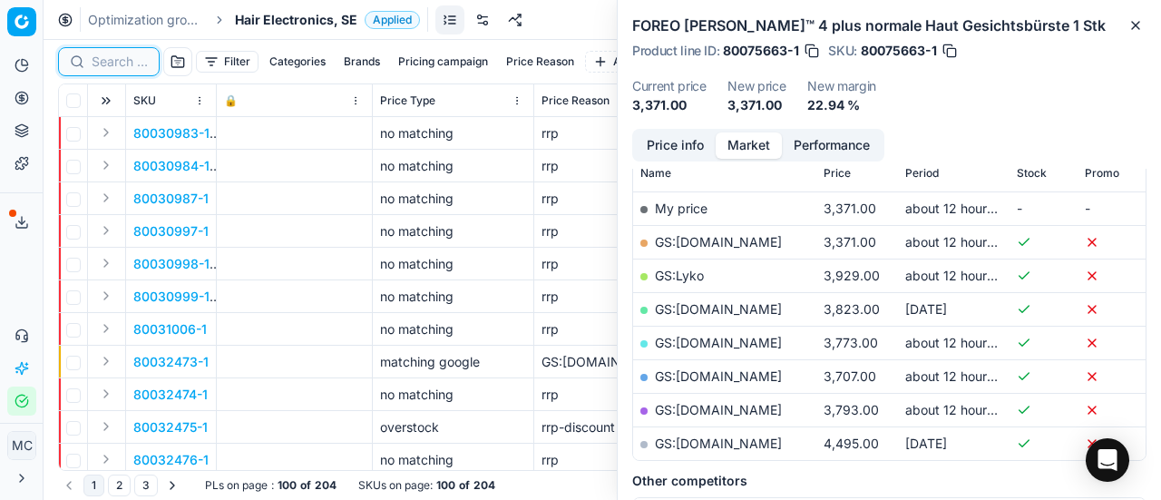
click at [120, 57] on input at bounding box center [120, 62] width 56 height 18
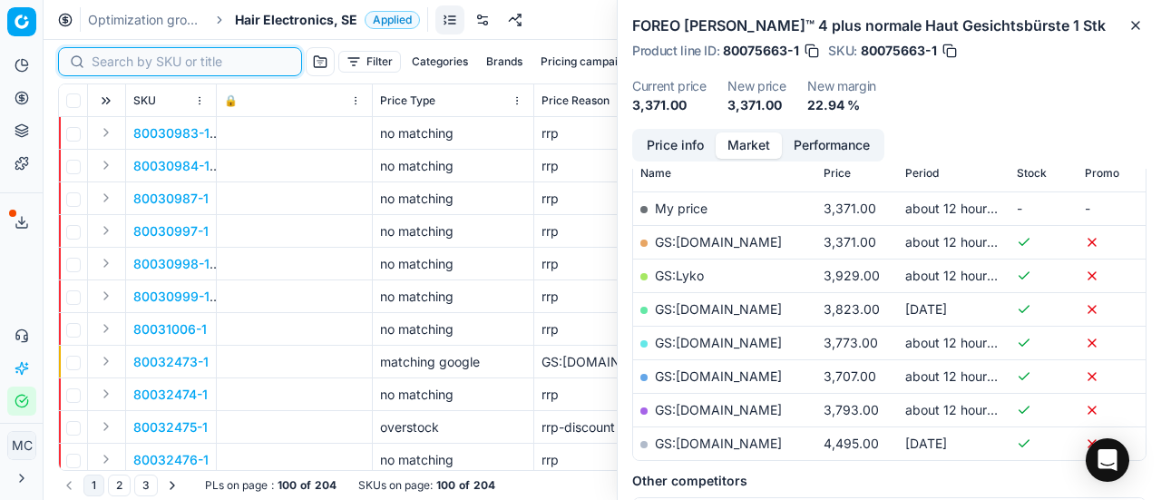
paste input "90014158-0022453"
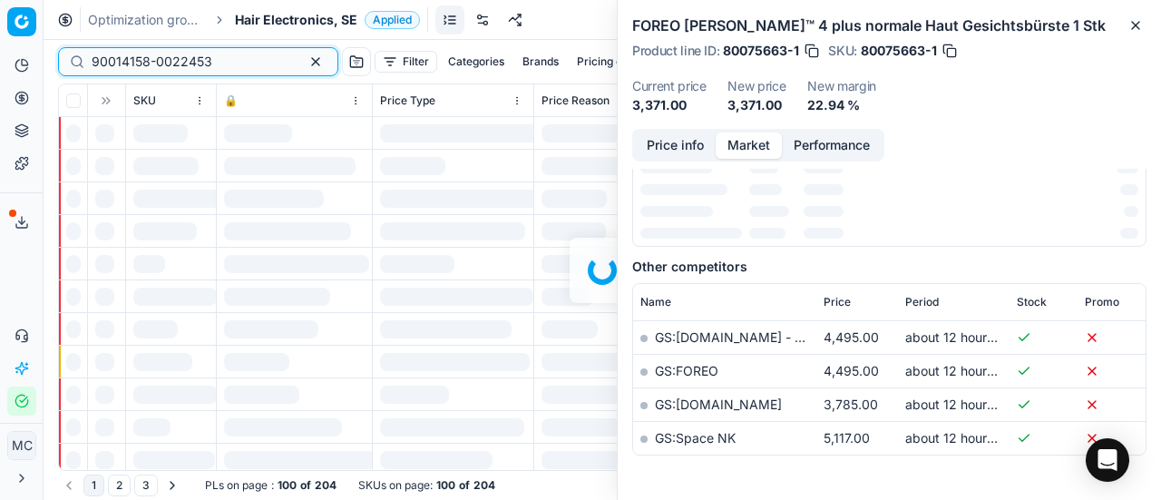
scroll to position [272, 0]
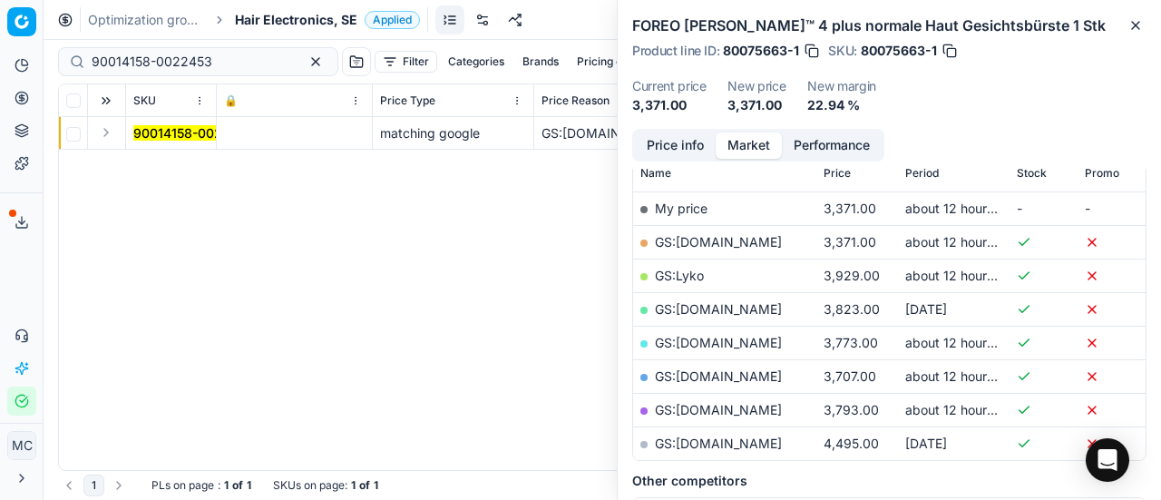
click at [102, 140] on button "Expand" at bounding box center [106, 133] width 22 height 22
click at [194, 175] on td "90014158-0022453" at bounding box center [171, 166] width 91 height 33
click at [183, 155] on td "90014158-0022453" at bounding box center [171, 166] width 91 height 33
click at [200, 168] on mark "90014158-0022453" at bounding box center [193, 165] width 121 height 15
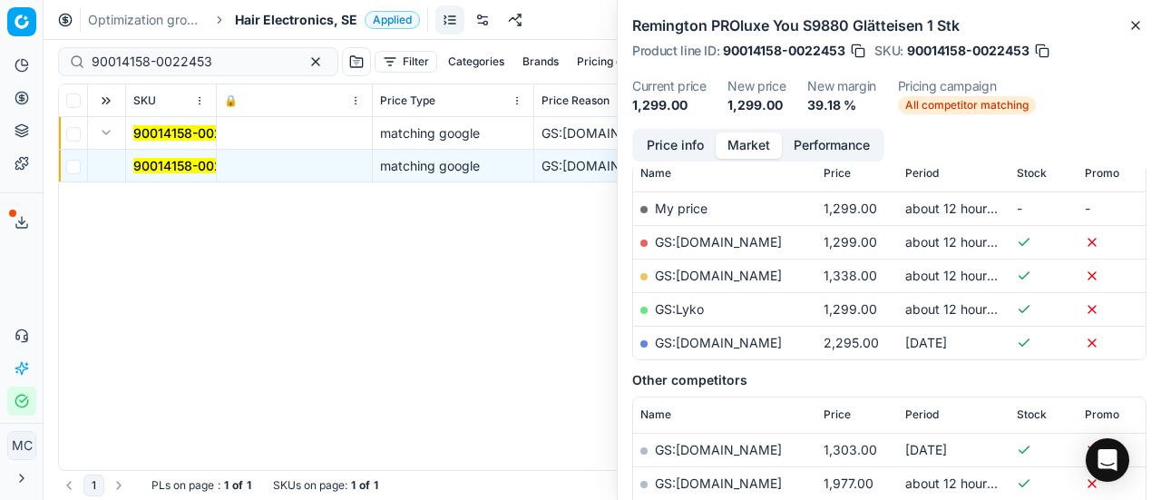
click at [684, 145] on button "Price info" at bounding box center [675, 145] width 81 height 26
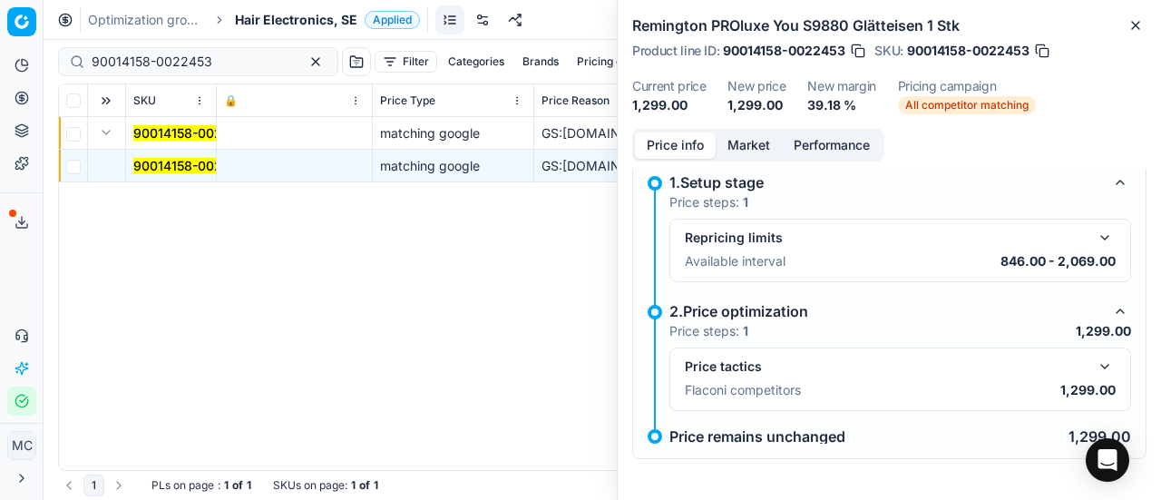
click at [1094, 369] on button "button" at bounding box center [1105, 367] width 22 height 22
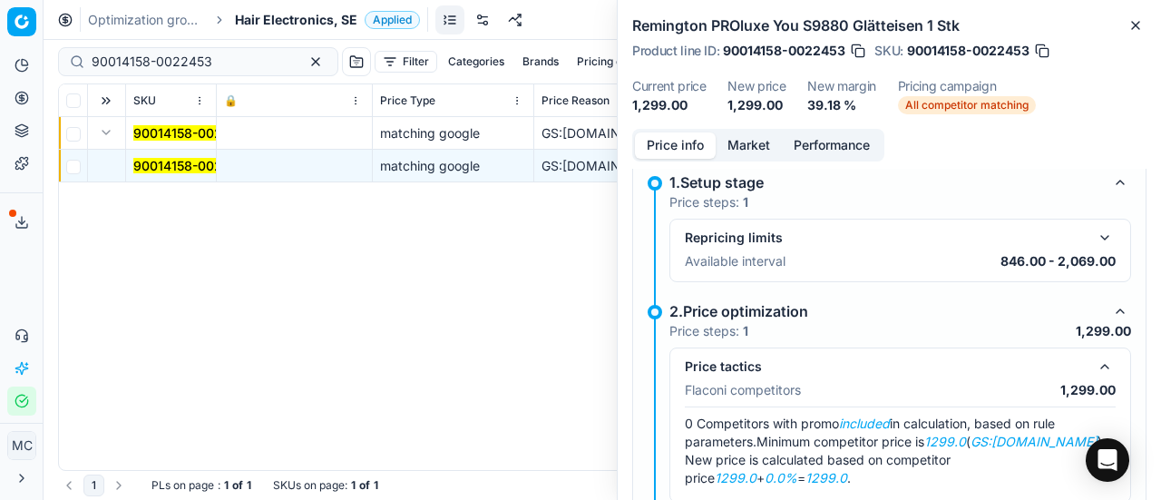
click at [737, 141] on button "Market" at bounding box center [749, 145] width 66 height 26
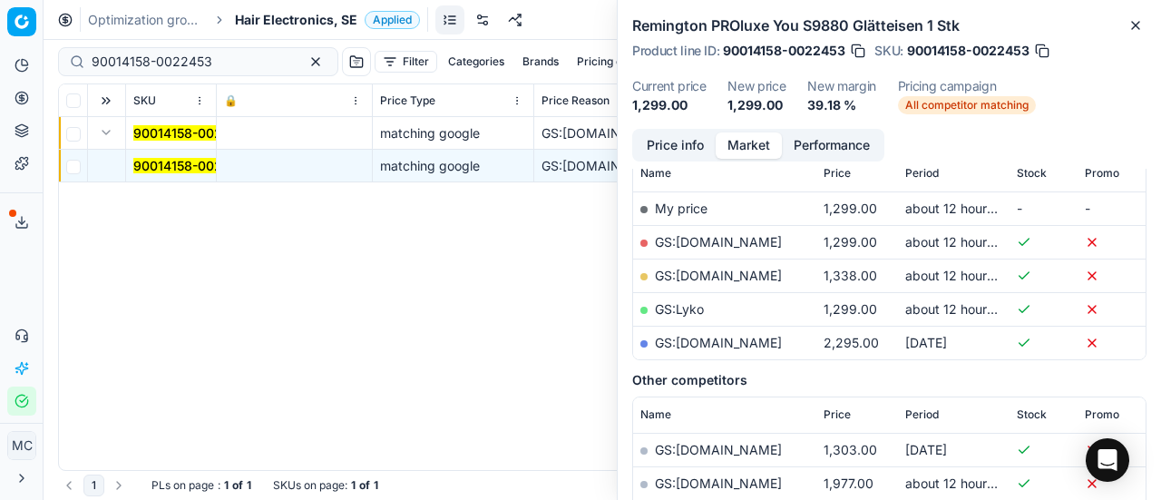
click at [728, 244] on link "GS:[DOMAIN_NAME]" at bounding box center [718, 241] width 127 height 15
drag, startPoint x: 218, startPoint y: 57, endPoint x: 0, endPoint y: -6, distance: 226.8
click at [0, 0] on html "Pricing platform Analytics Pricing Product portfolio Templates Export service 1…" at bounding box center [580, 250] width 1161 height 500
paste input "80063214-150"
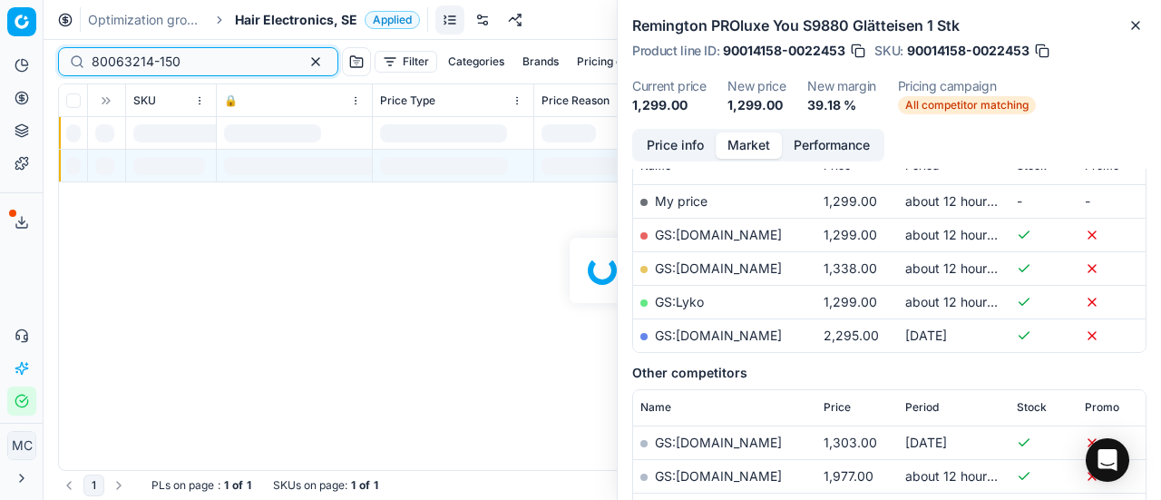
scroll to position [272, 0]
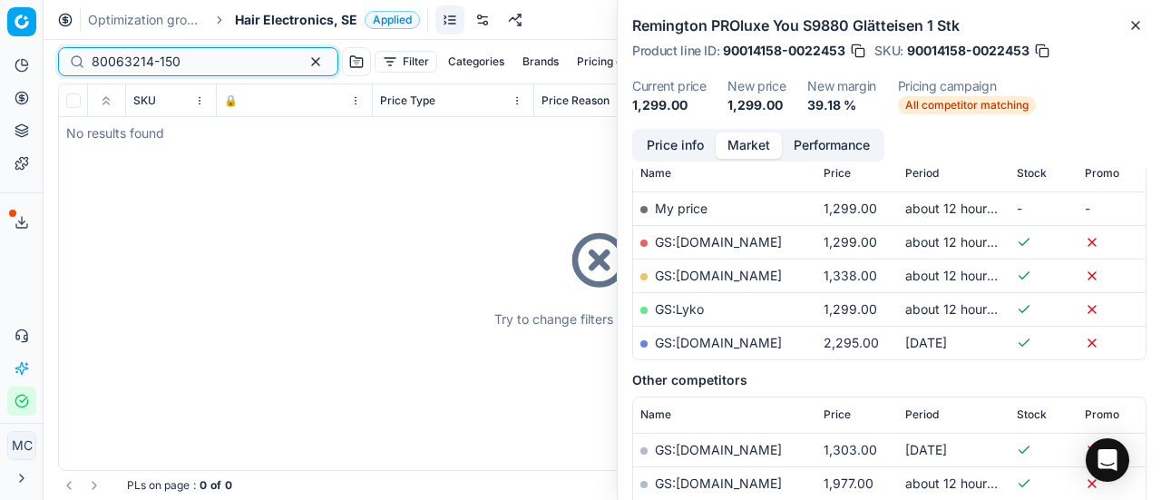
type input "80063214-150"
click at [326, 16] on span "Hair Electronics, SE" at bounding box center [296, 20] width 122 height 18
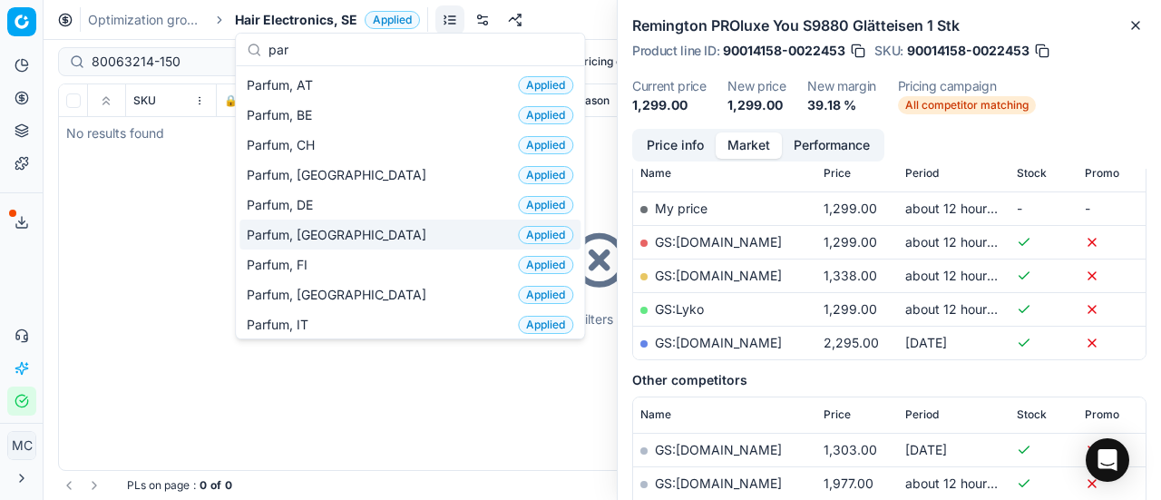
scroll to position [91, 0]
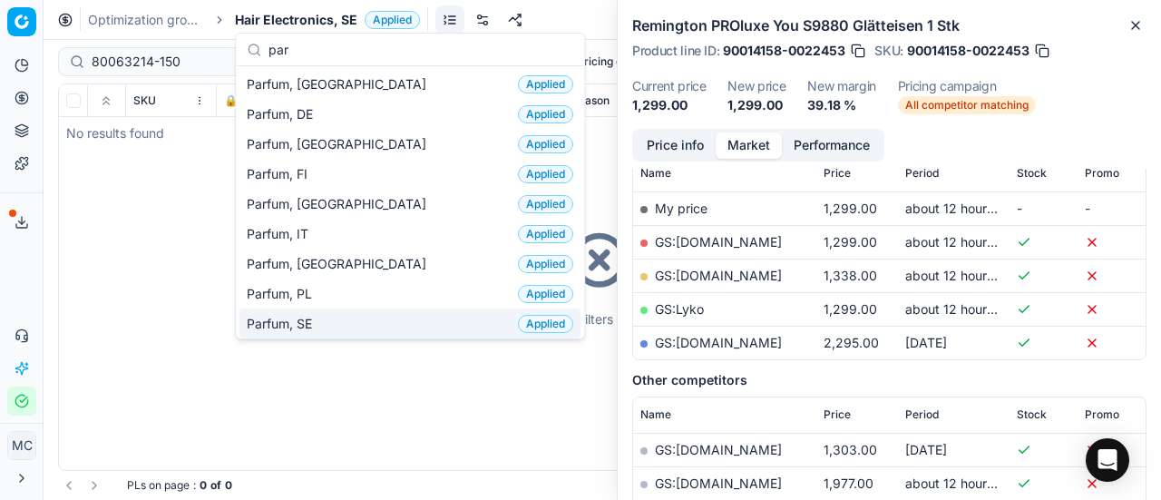
type input "par"
click at [370, 316] on div "Parfum, SE Applied" at bounding box center [409, 323] width 341 height 30
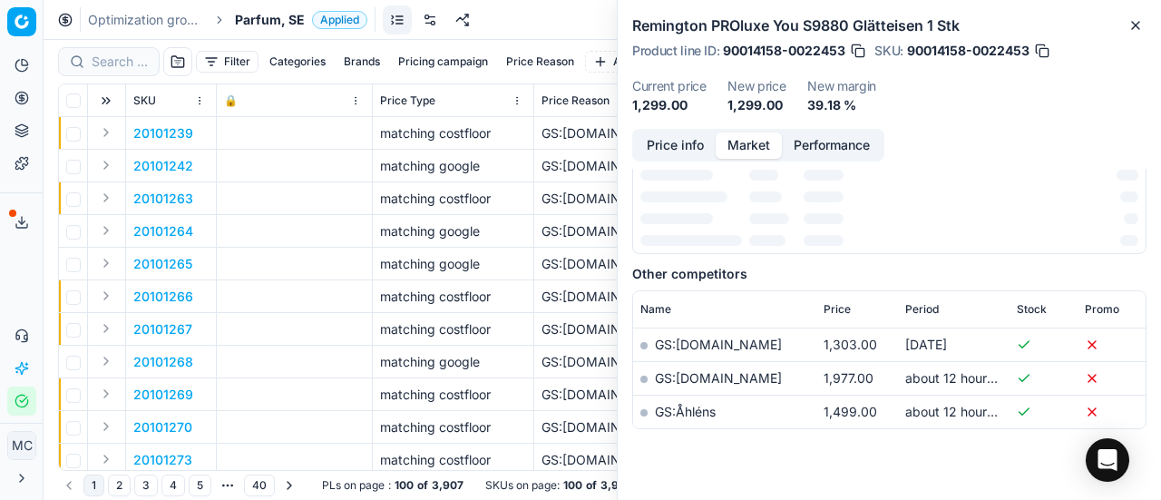
scroll to position [272, 0]
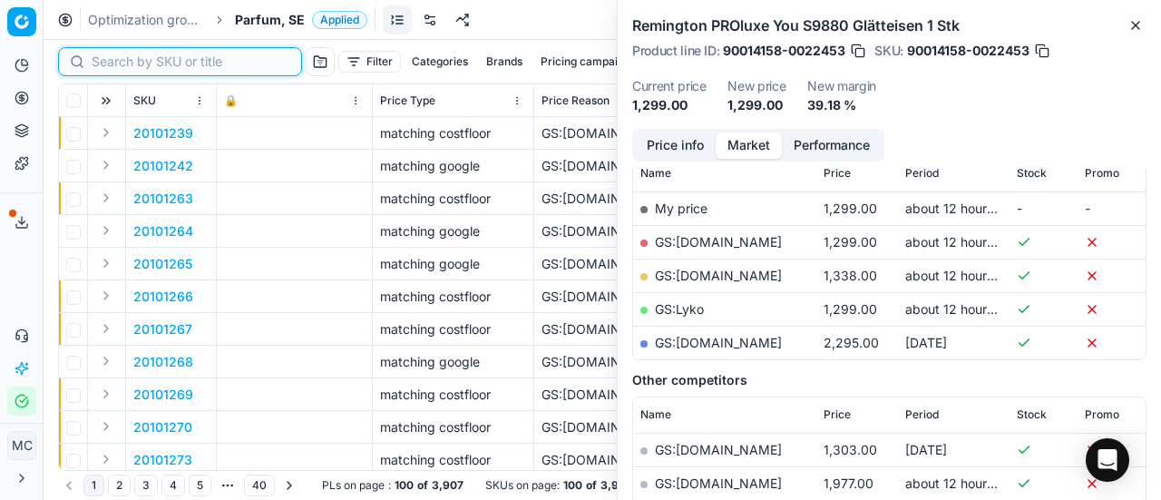
click at [122, 62] on input at bounding box center [191, 62] width 199 height 18
paste input "80063214-150"
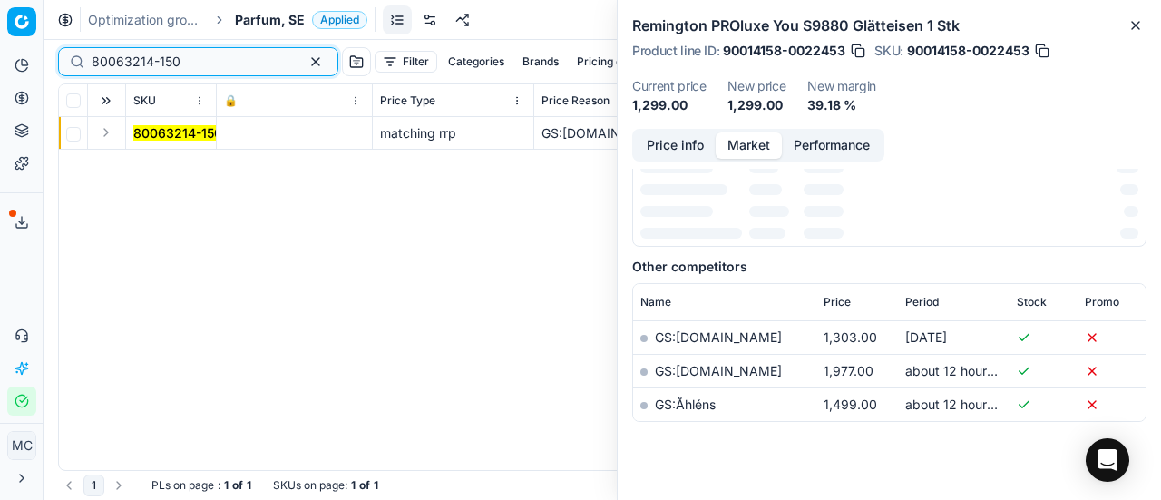
scroll to position [272, 0]
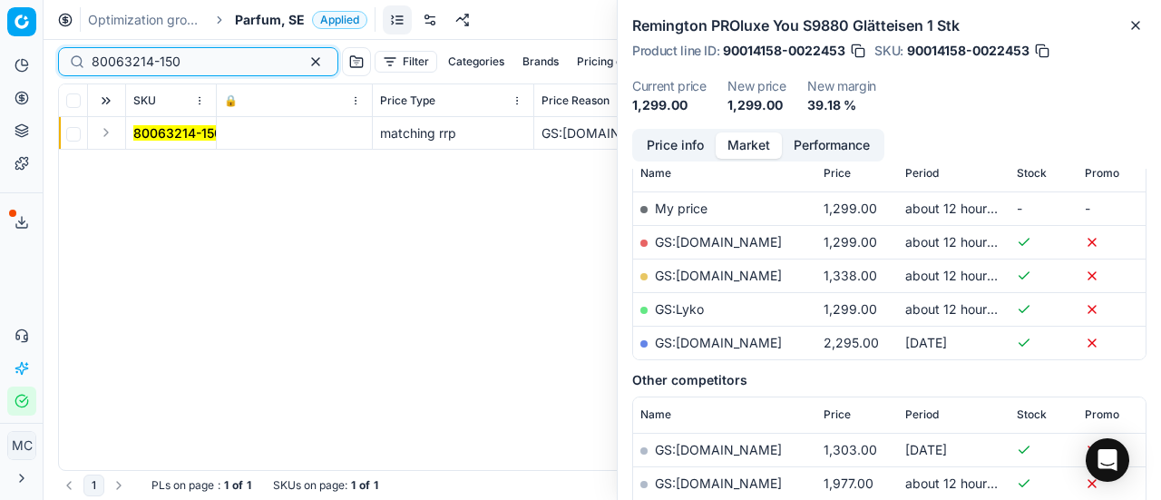
type input "80063214-150"
click at [112, 132] on button "Expand" at bounding box center [106, 133] width 22 height 22
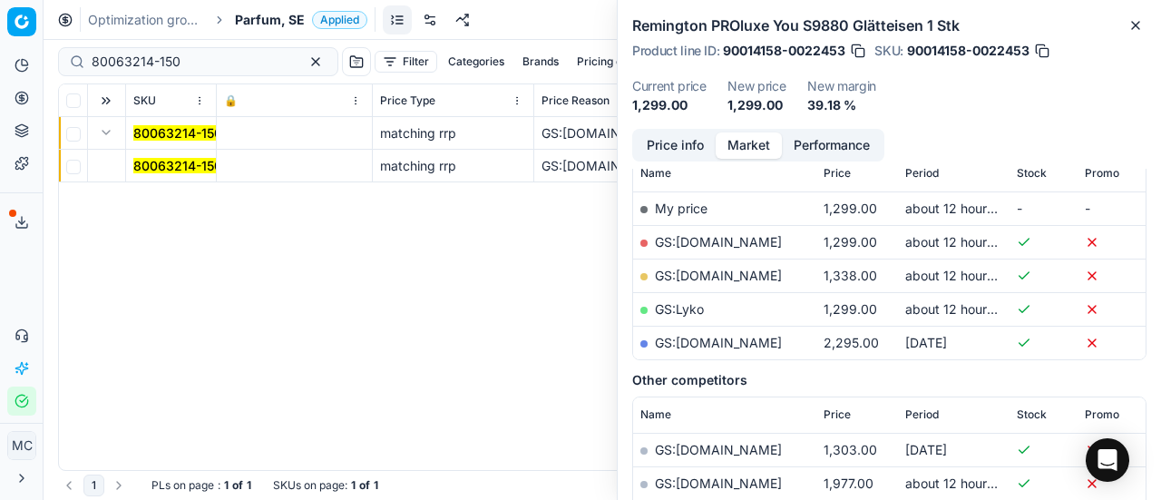
click at [147, 162] on mark "80063214-150" at bounding box center [177, 165] width 89 height 15
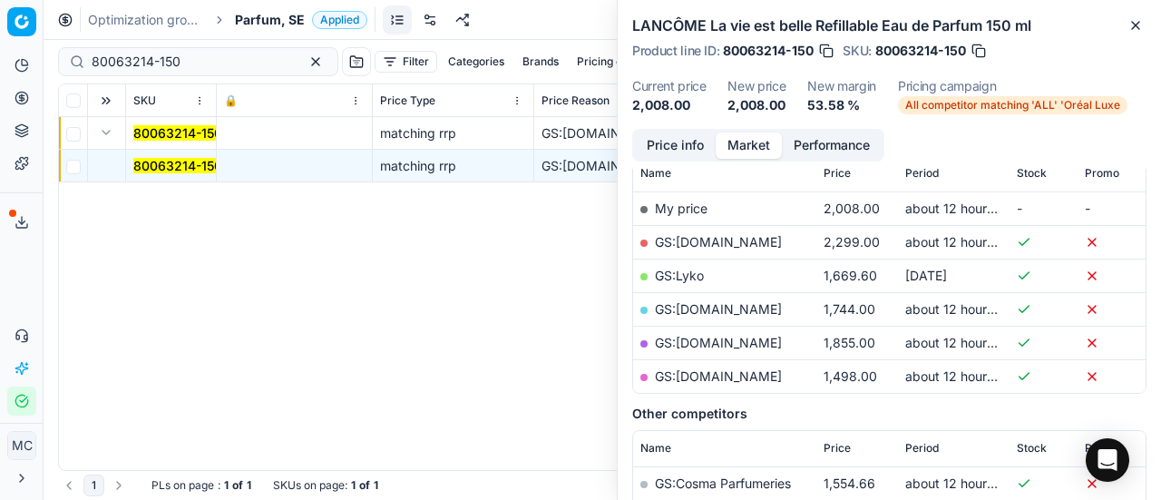
click at [724, 242] on link "GS:[DOMAIN_NAME]" at bounding box center [718, 241] width 127 height 15
click at [252, 20] on span "Parfum, SE" at bounding box center [270, 20] width 70 height 18
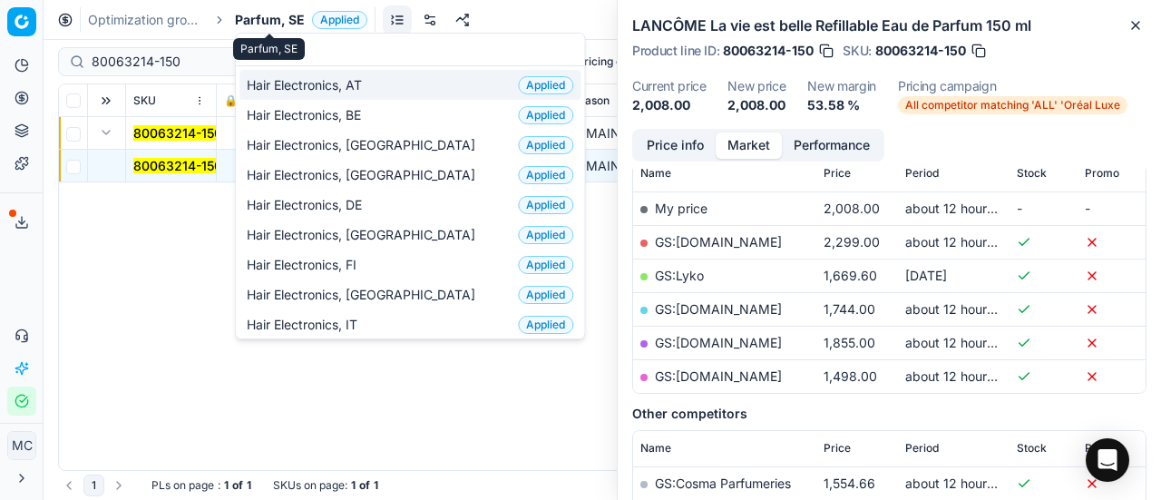
scroll to position [227, 0]
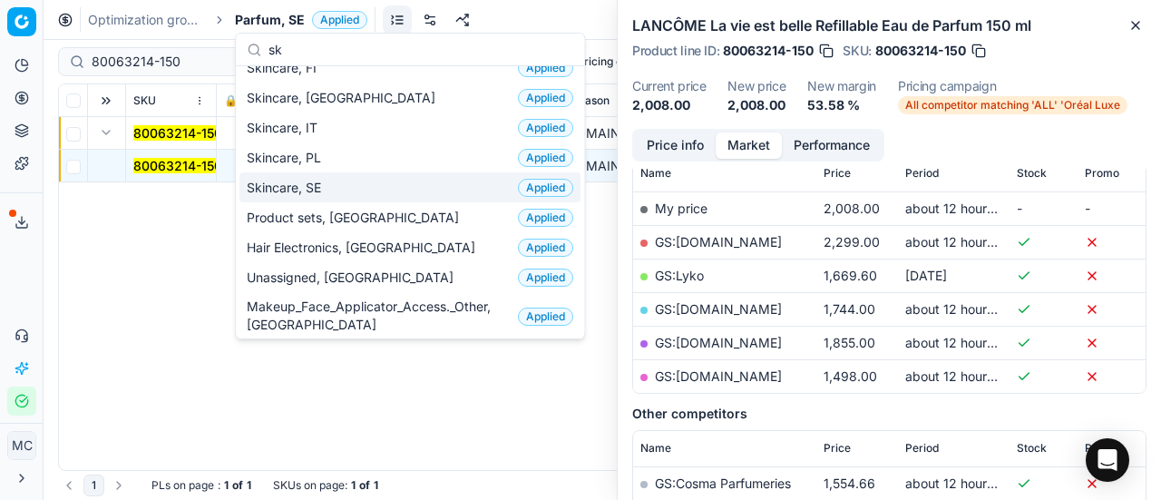
type input "sk"
click at [328, 195] on div "Skincare, SE Applied" at bounding box center [409, 187] width 341 height 30
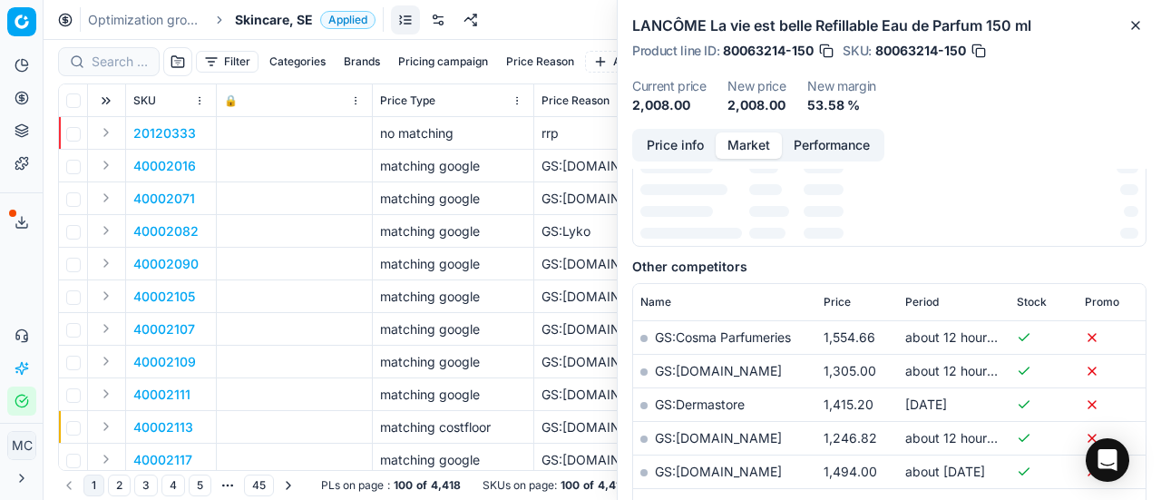
scroll to position [272, 0]
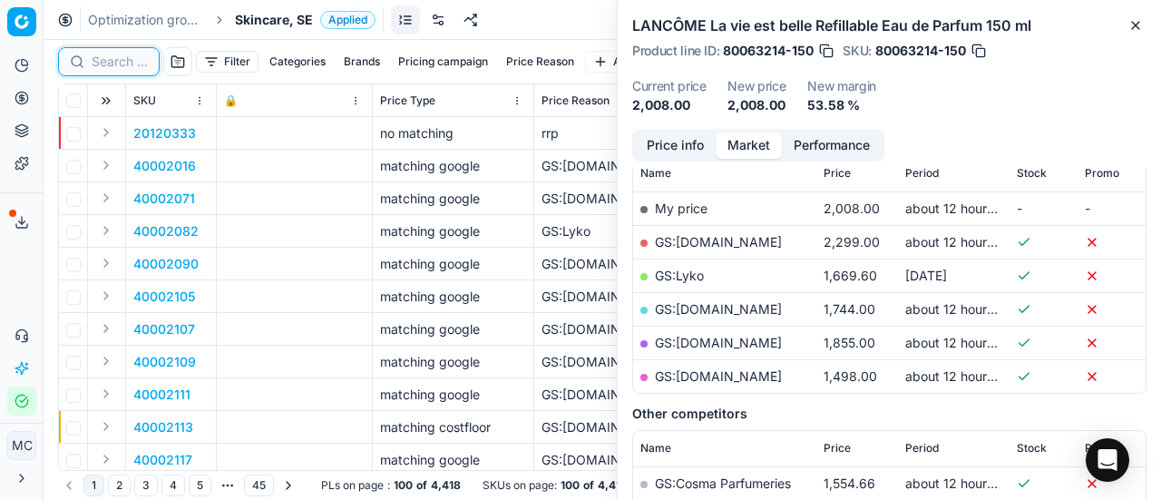
click at [123, 59] on input at bounding box center [120, 62] width 56 height 18
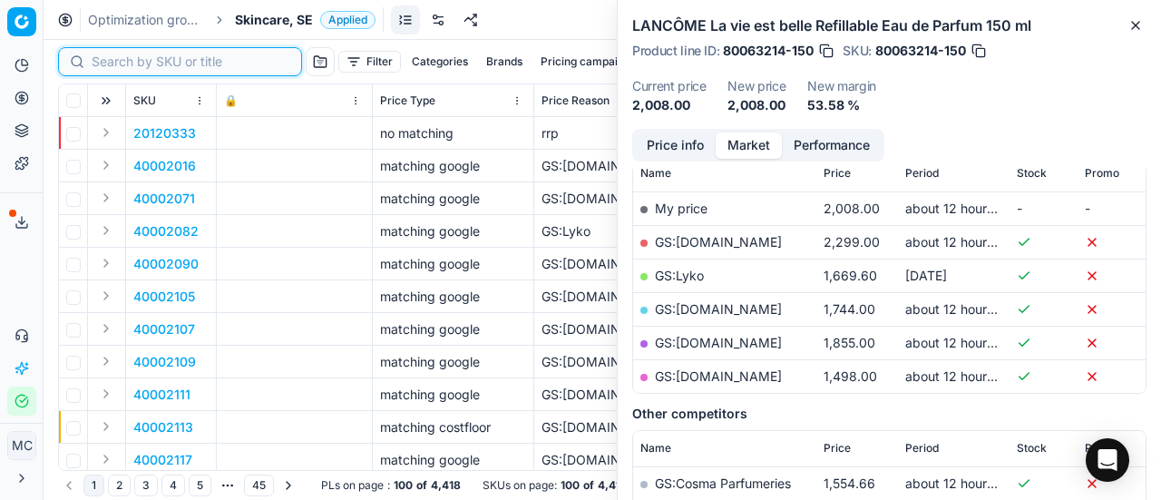
paste input "90001811-0002533"
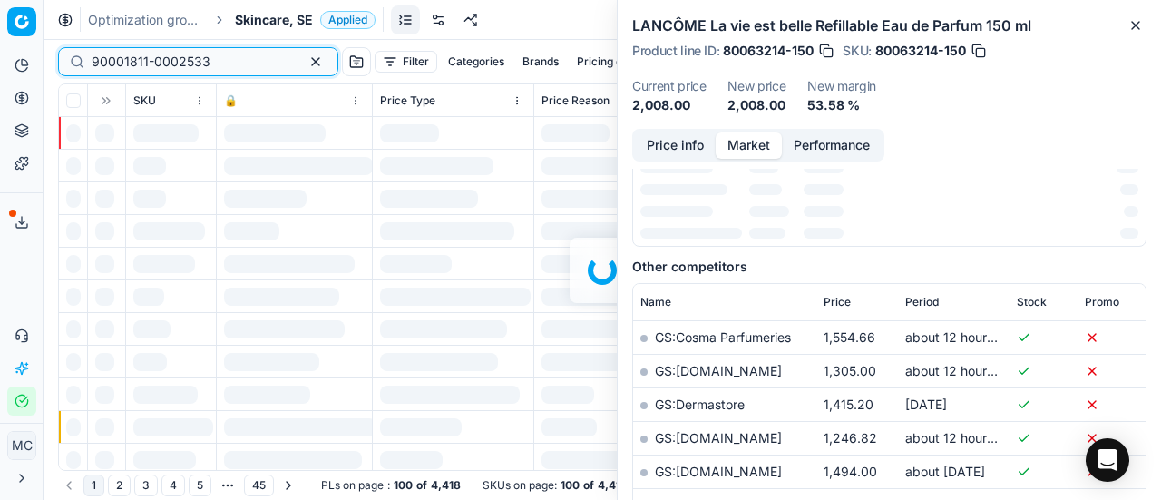
scroll to position [272, 0]
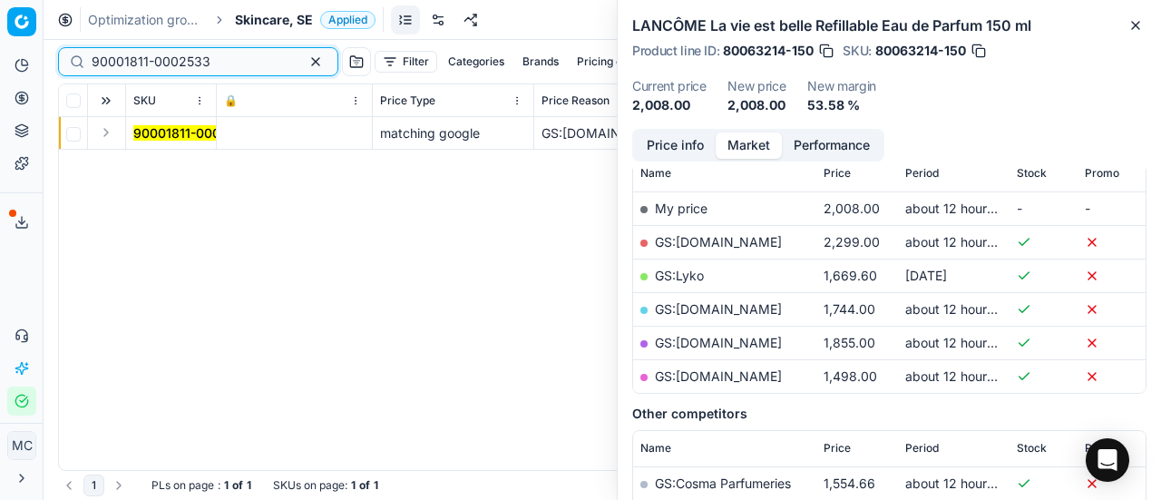
type input "90001811-0002533"
click at [111, 133] on button "Expand" at bounding box center [106, 133] width 22 height 22
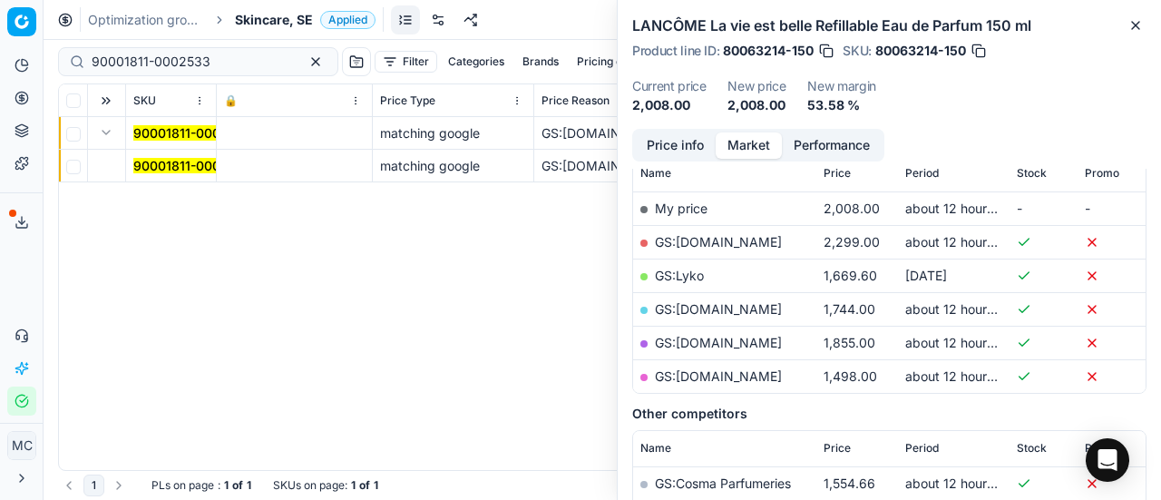
click at [151, 170] on mark "90001811-0002533" at bounding box center [192, 165] width 119 height 15
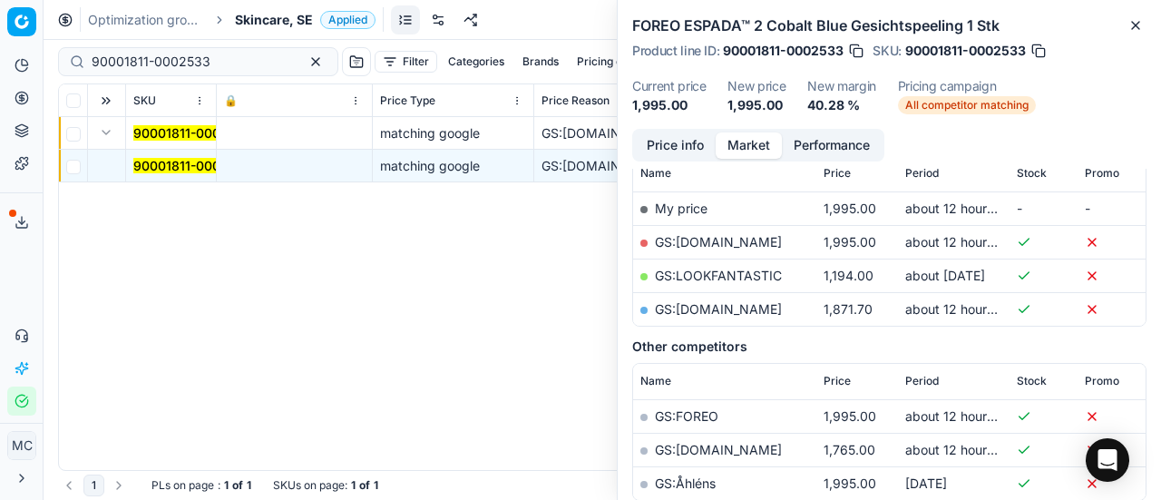
click at [726, 240] on link "GS:[DOMAIN_NAME]" at bounding box center [718, 241] width 127 height 15
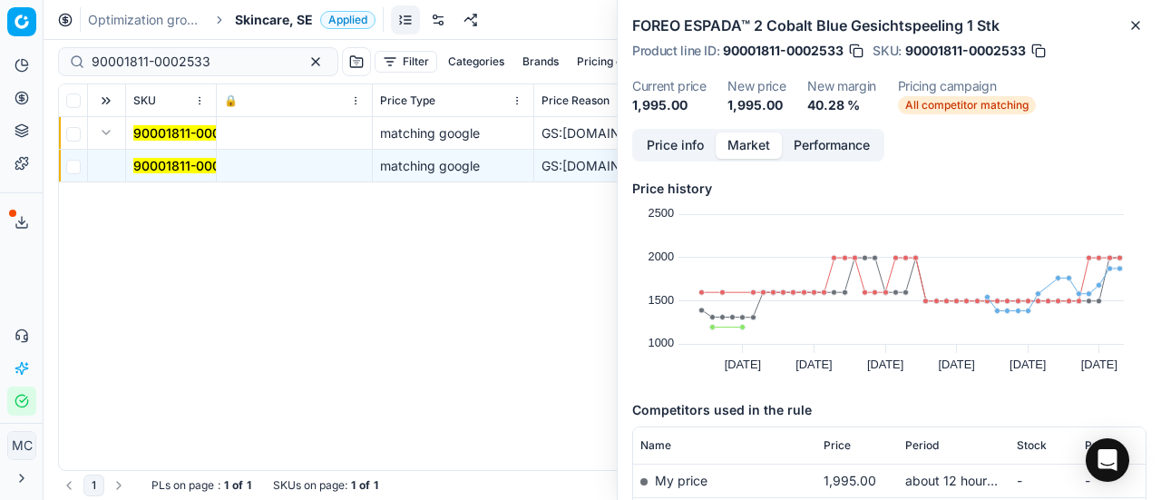
scroll to position [272, 0]
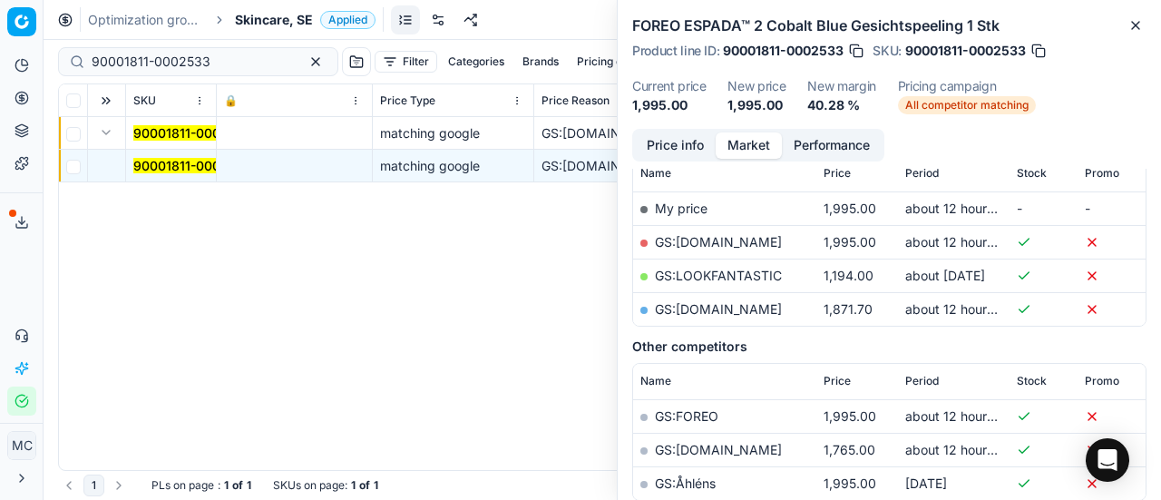
click at [275, 15] on span "Skincare, SE" at bounding box center [274, 20] width 78 height 18
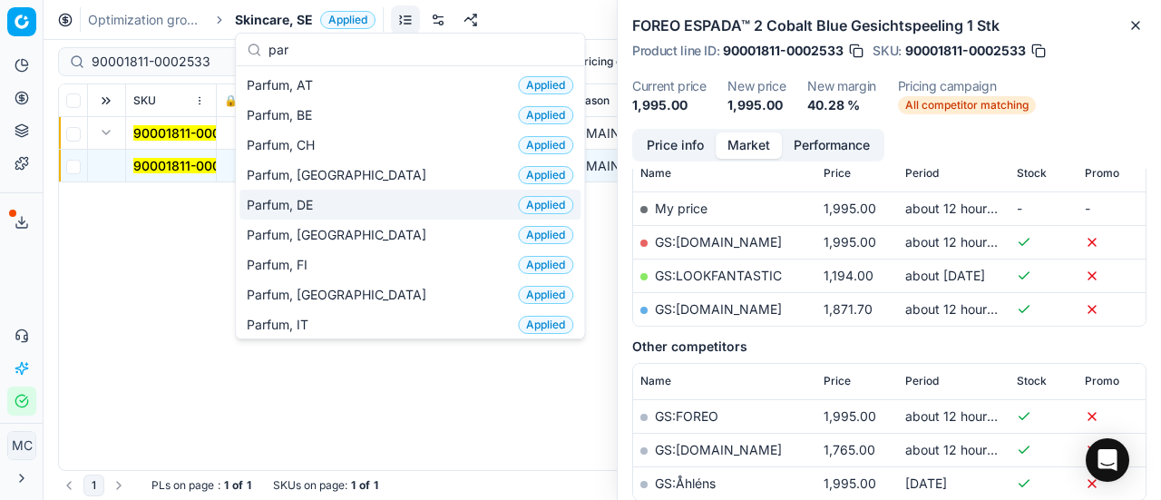
scroll to position [91, 0]
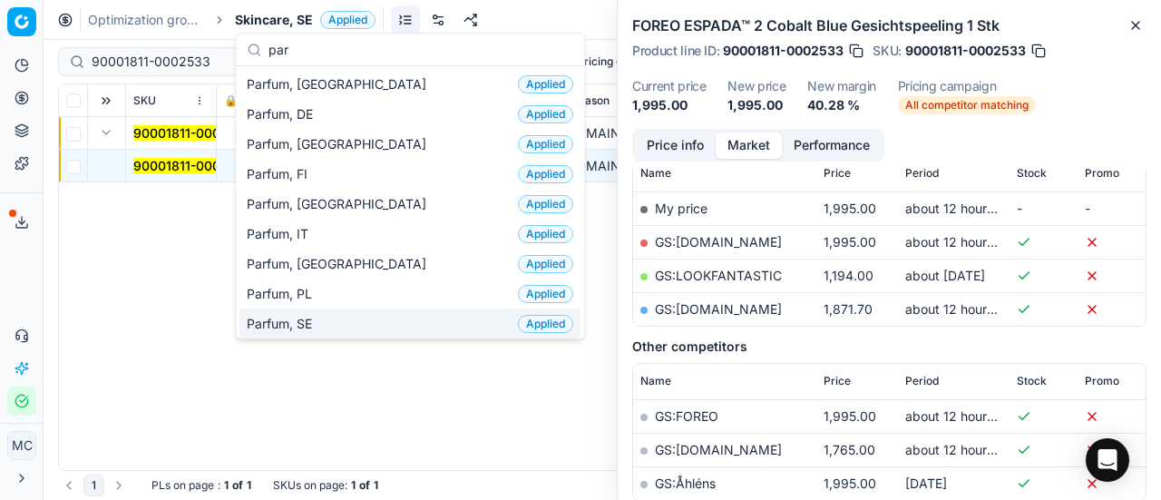
type input "par"
click at [370, 313] on div "Parfum, SE Applied" at bounding box center [409, 323] width 341 height 30
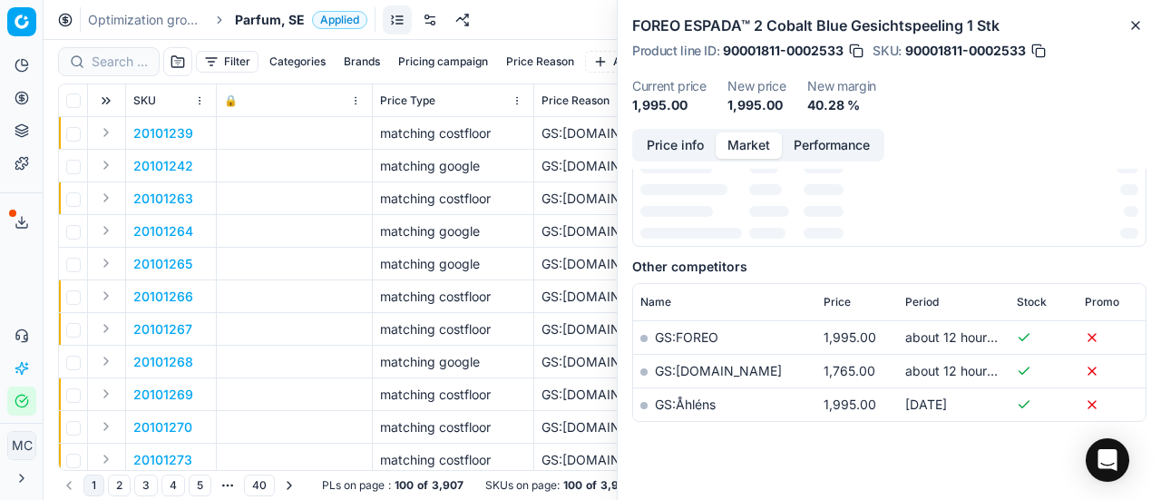
scroll to position [272, 0]
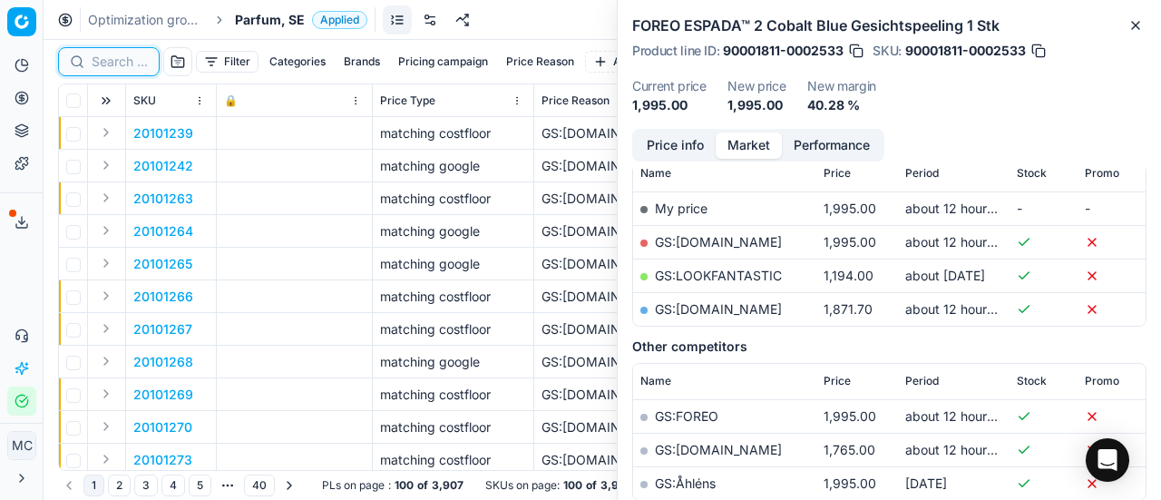
click at [111, 55] on input at bounding box center [120, 62] width 56 height 18
paste input "90000808-0001031"
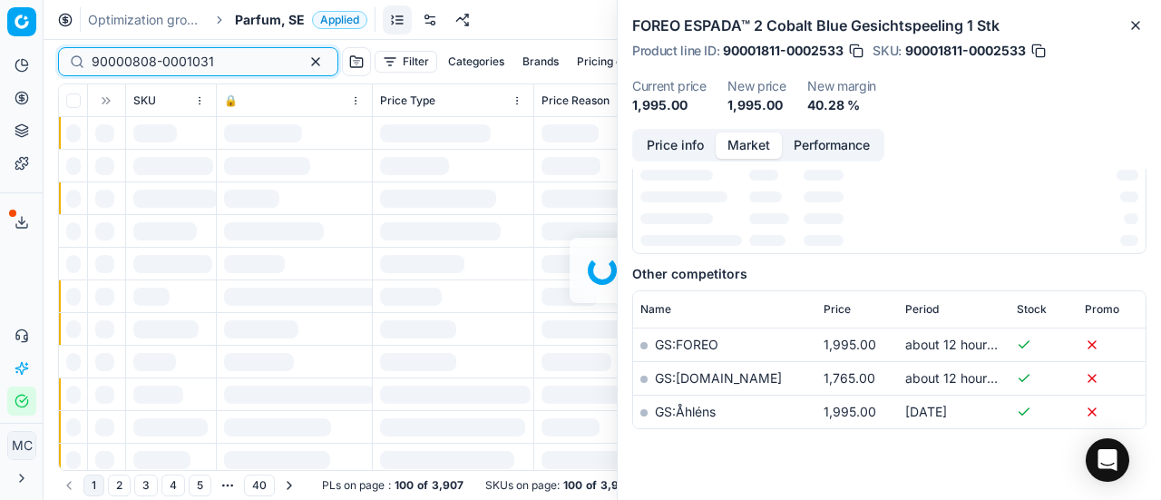
scroll to position [272, 0]
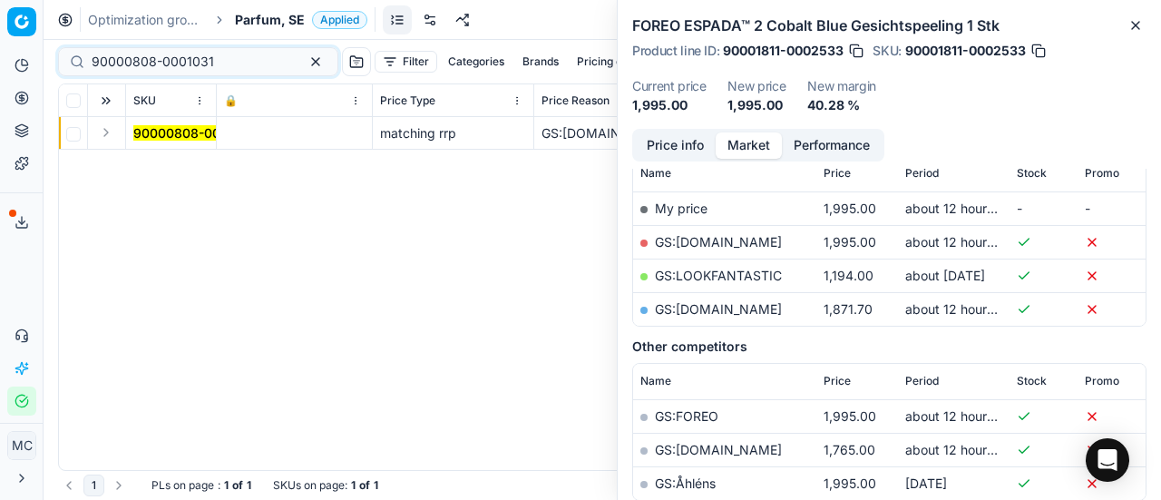
click at [105, 138] on button "Expand" at bounding box center [106, 133] width 22 height 22
click at [151, 168] on mark "90000808-0001031" at bounding box center [194, 165] width 122 height 15
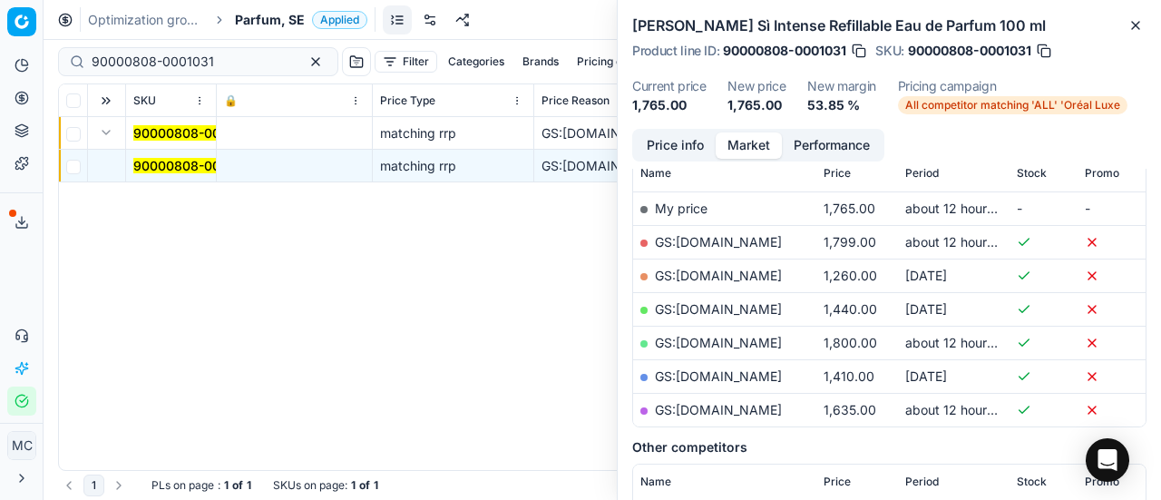
click at [672, 144] on button "Price info" at bounding box center [675, 145] width 81 height 26
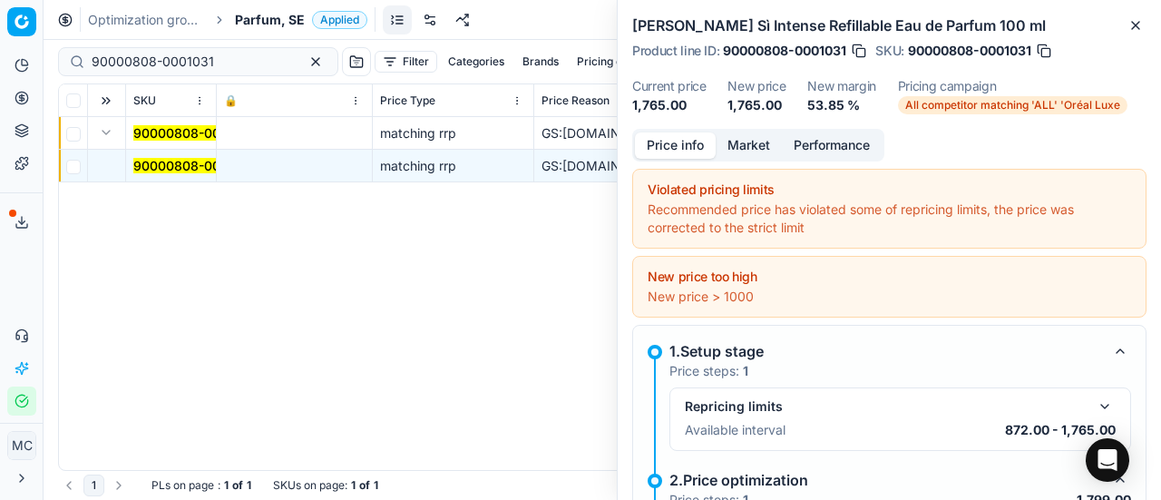
scroll to position [172, 0]
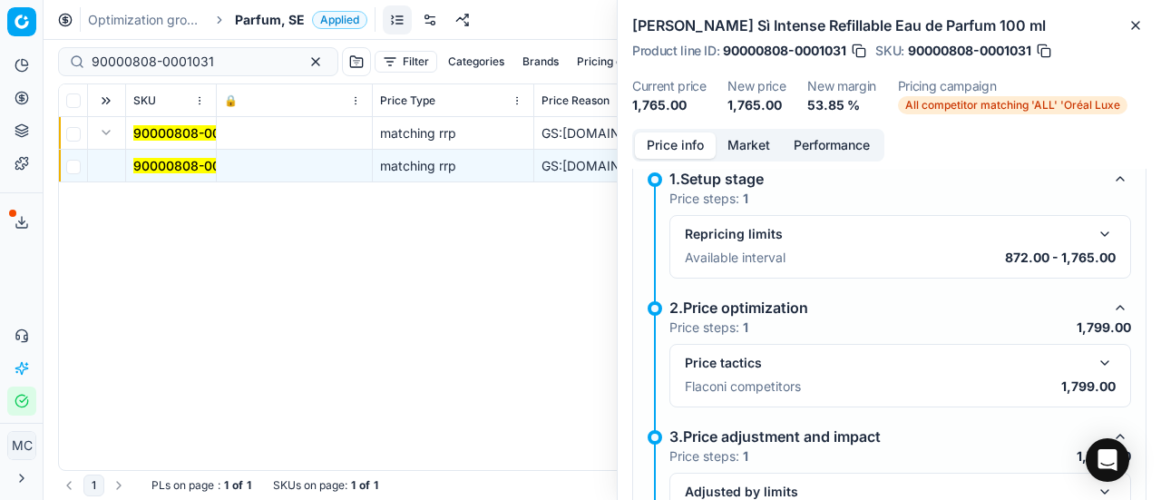
click at [1094, 353] on button "button" at bounding box center [1105, 363] width 22 height 22
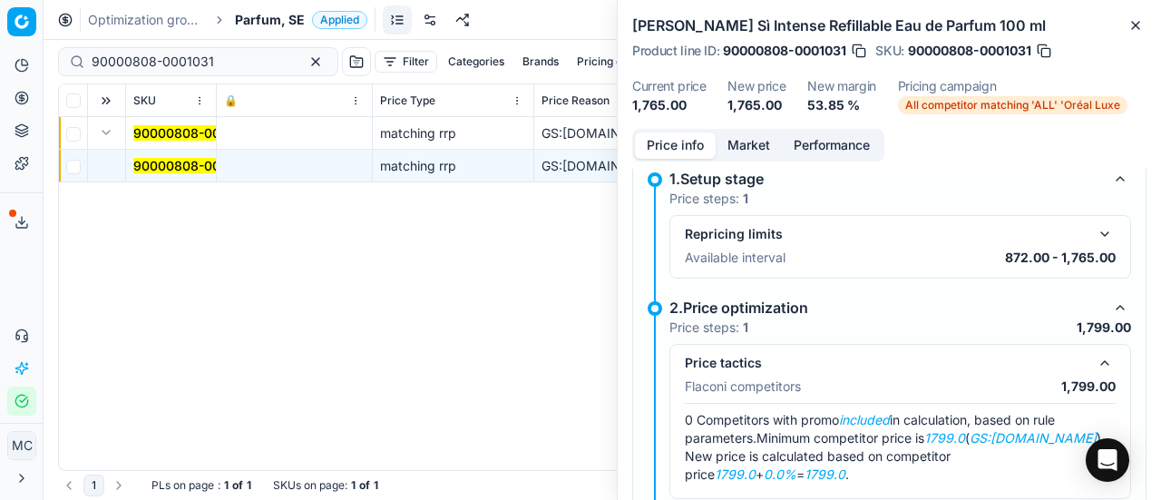
click at [771, 151] on button "Market" at bounding box center [749, 145] width 66 height 26
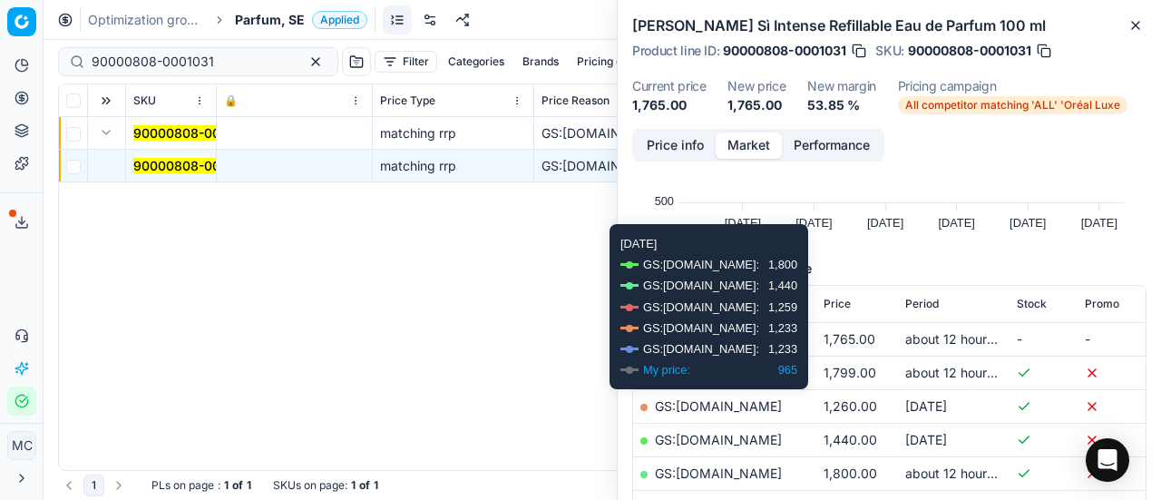
scroll to position [181, 0]
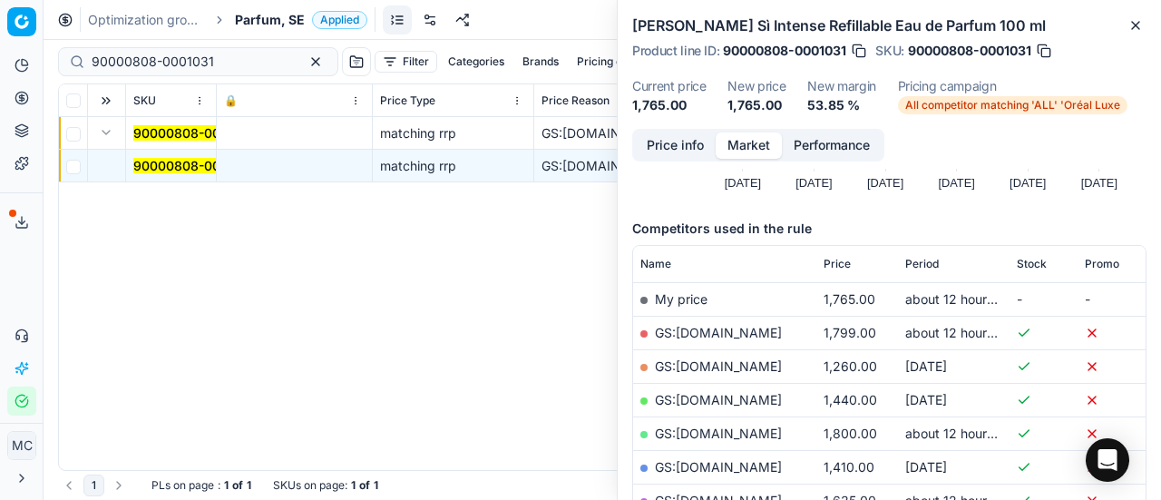
click at [713, 333] on link "GS:[DOMAIN_NAME]" at bounding box center [718, 332] width 127 height 15
drag, startPoint x: 239, startPoint y: 63, endPoint x: 0, endPoint y: 48, distance: 239.9
click at [0, 52] on div "Pricing platform Analytics Pricing Product portfolio Templates Export service 1…" at bounding box center [580, 250] width 1161 height 500
paste input "80041833-150"
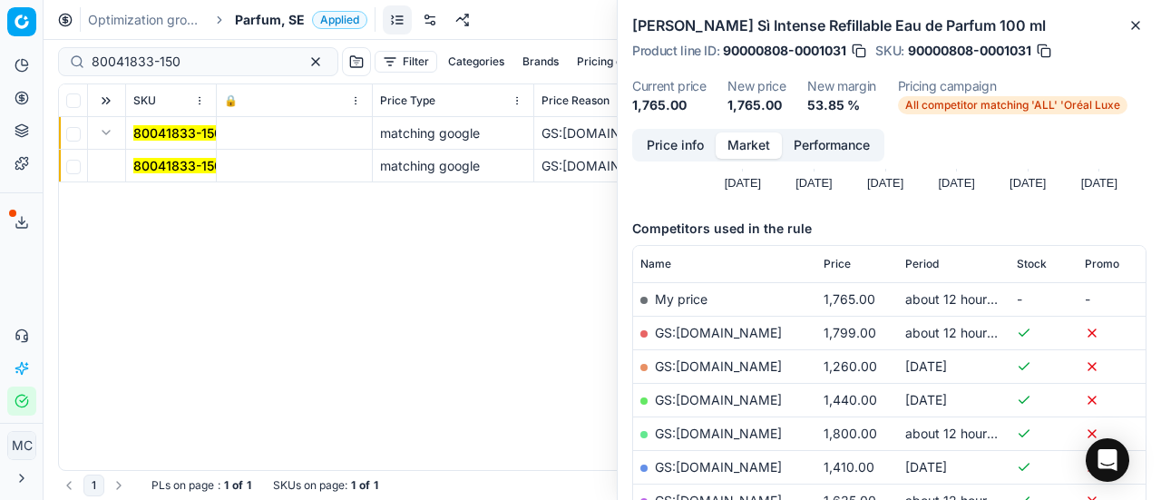
click at [158, 159] on mark "80041833-150" at bounding box center [177, 165] width 89 height 15
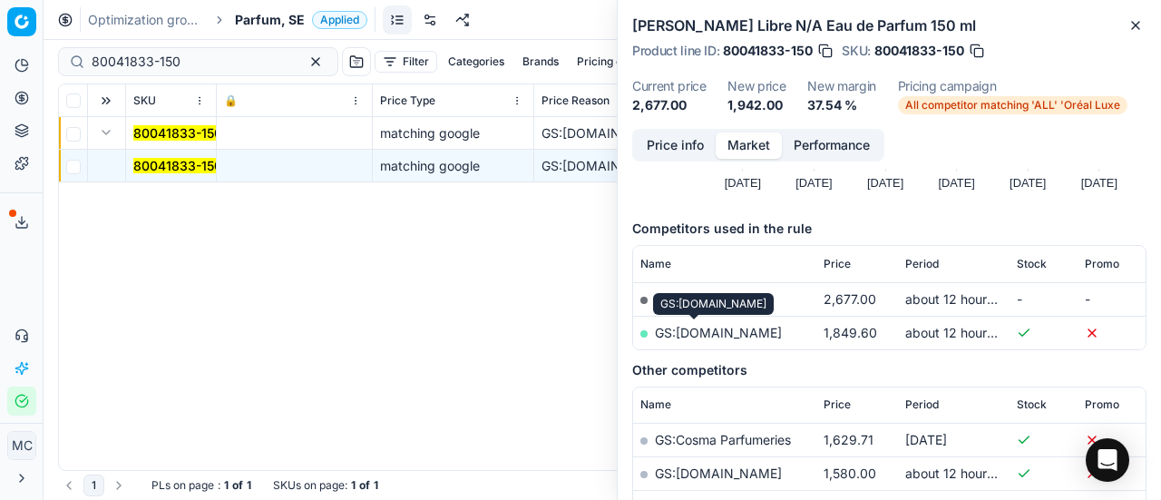
click at [691, 337] on link "GS:[DOMAIN_NAME]" at bounding box center [718, 332] width 127 height 15
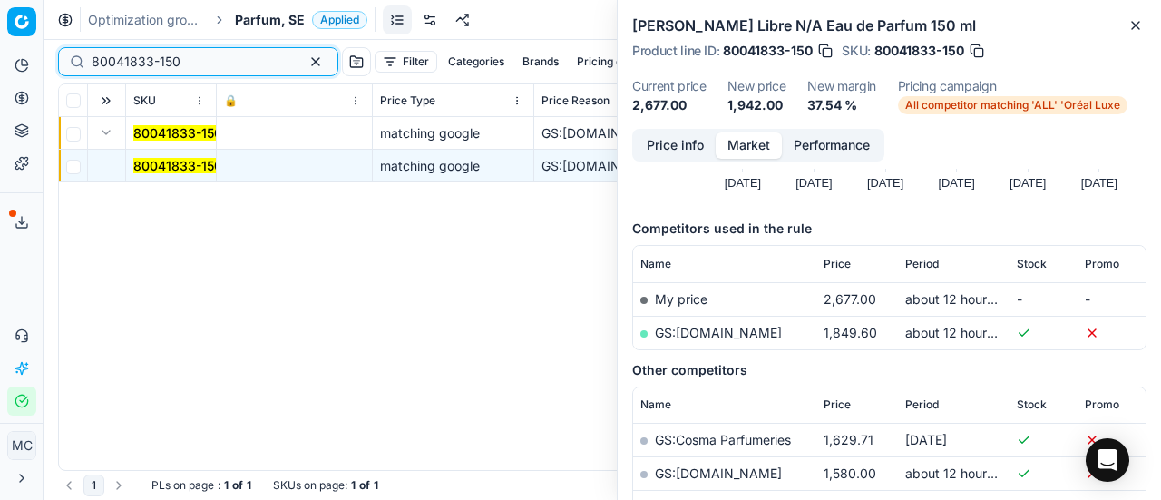
drag, startPoint x: 183, startPoint y: 54, endPoint x: 0, endPoint y: -36, distance: 204.1
click at [0, 0] on html "Pricing platform Analytics Pricing Product portfolio Templates Export service 1…" at bounding box center [580, 250] width 1161 height 500
paste input "9"
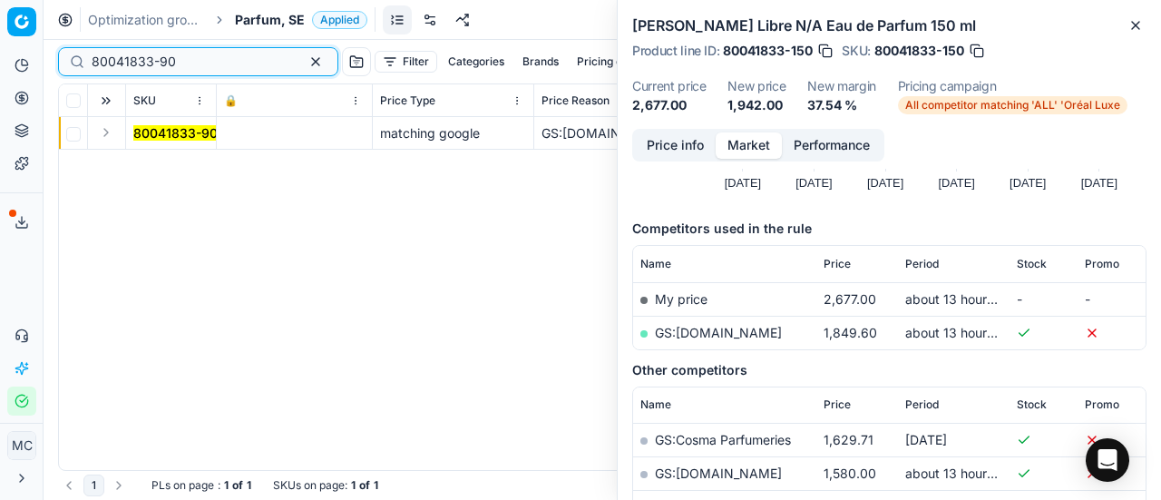
type input "80041833-90"
click at [109, 129] on button "Expand" at bounding box center [106, 133] width 22 height 22
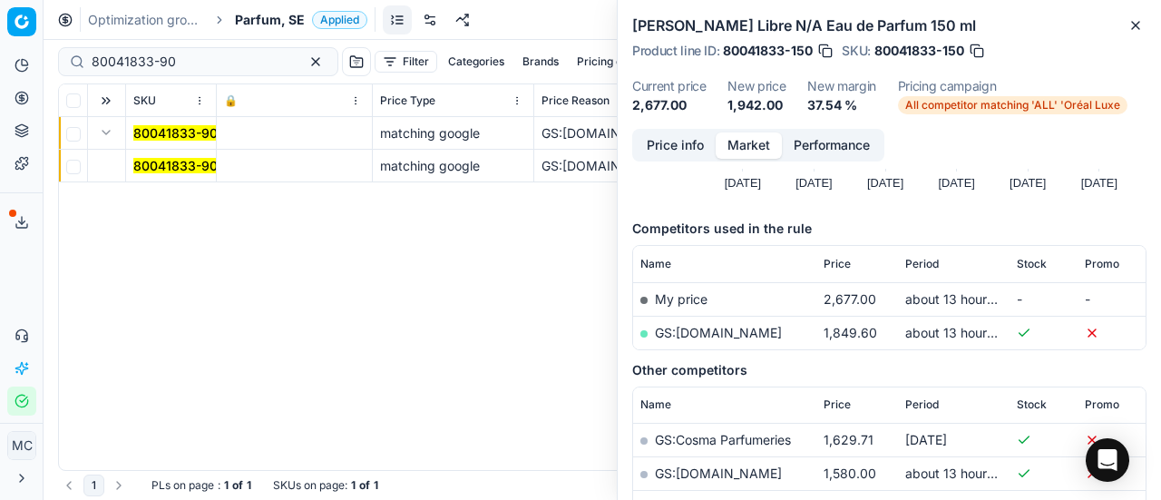
click at [154, 168] on mark "80041833-90" at bounding box center [175, 165] width 84 height 15
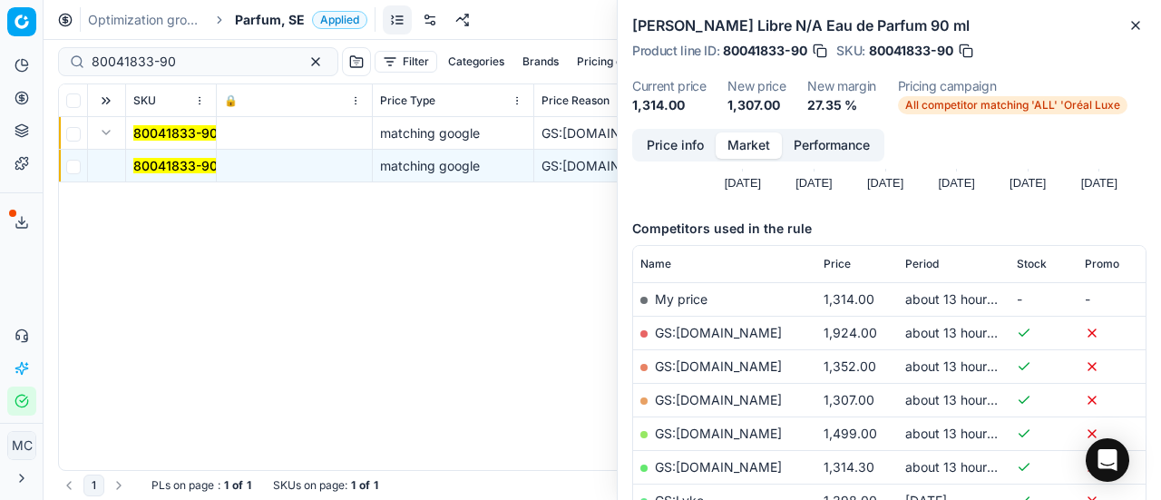
click at [720, 396] on link "GS:[DOMAIN_NAME]" at bounding box center [718, 399] width 127 height 15
click at [249, 23] on span "Parfum, SE" at bounding box center [270, 20] width 70 height 18
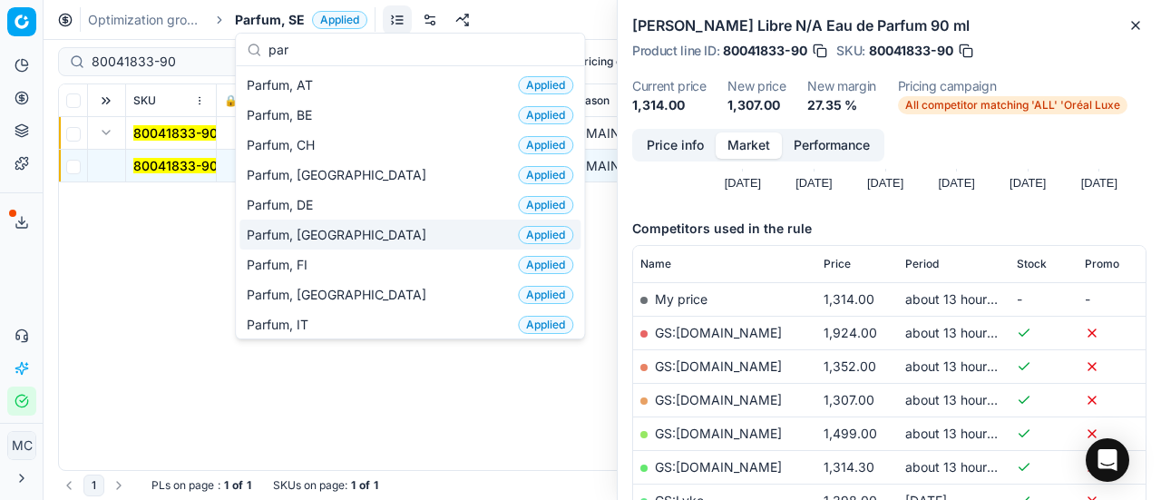
type input "par"
click at [310, 230] on span "Parfum, [GEOGRAPHIC_DATA]" at bounding box center [340, 235] width 187 height 18
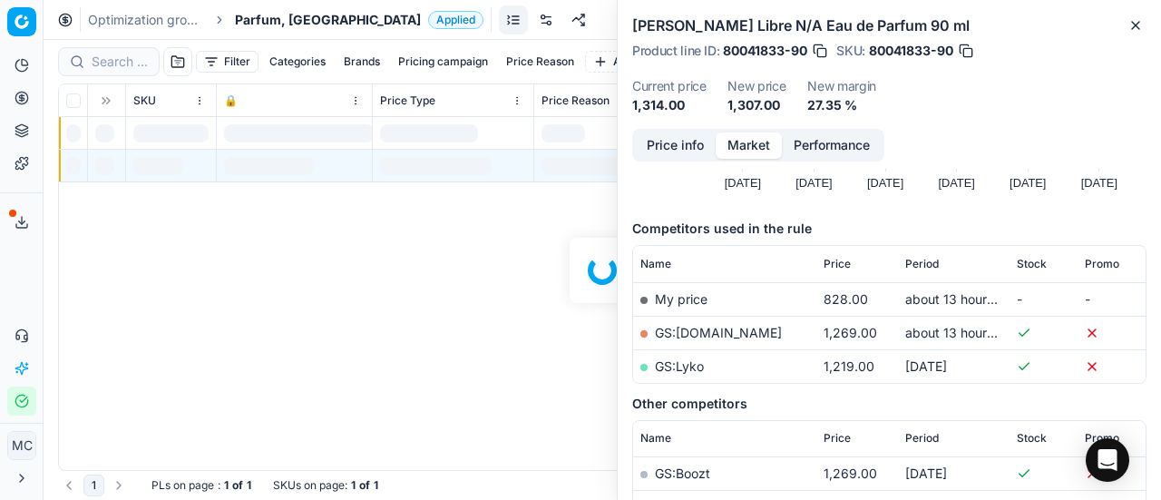
click at [118, 61] on div "Filter Categories Brands Pricing campaign Price Reason Add filter Bulk update A…" at bounding box center [603, 270] width 1118 height 460
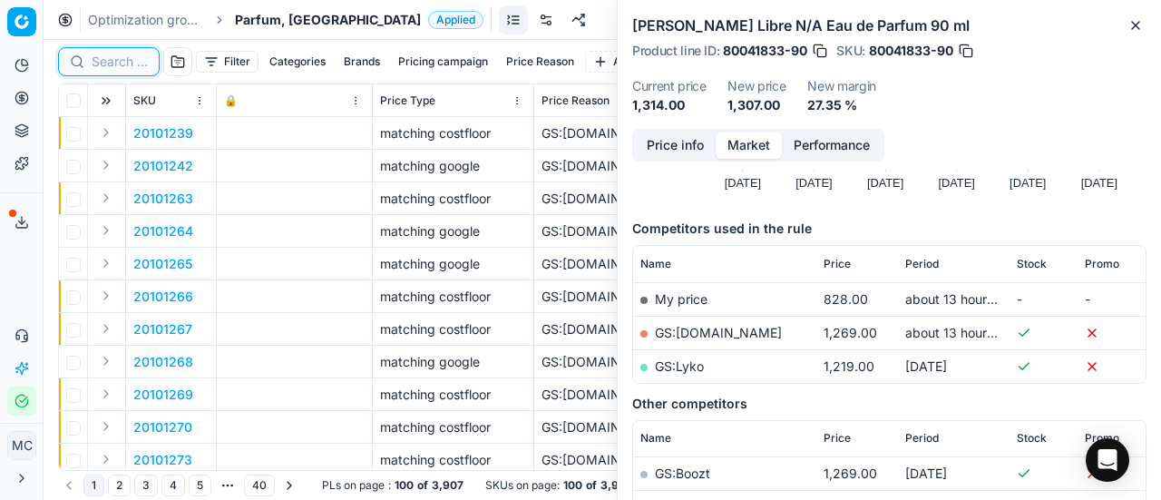
click at [135, 66] on input at bounding box center [120, 62] width 56 height 18
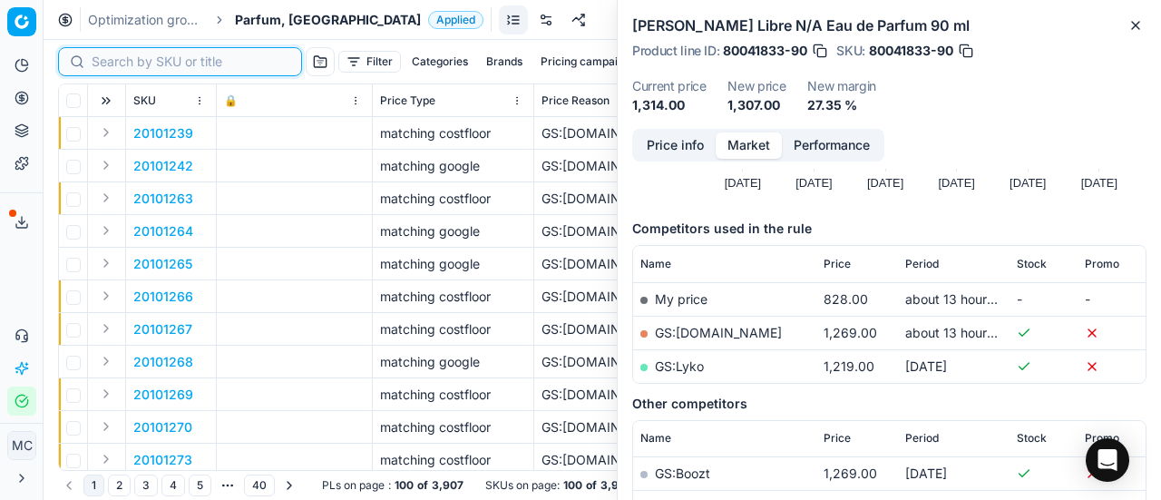
paste input "90012275-0019369"
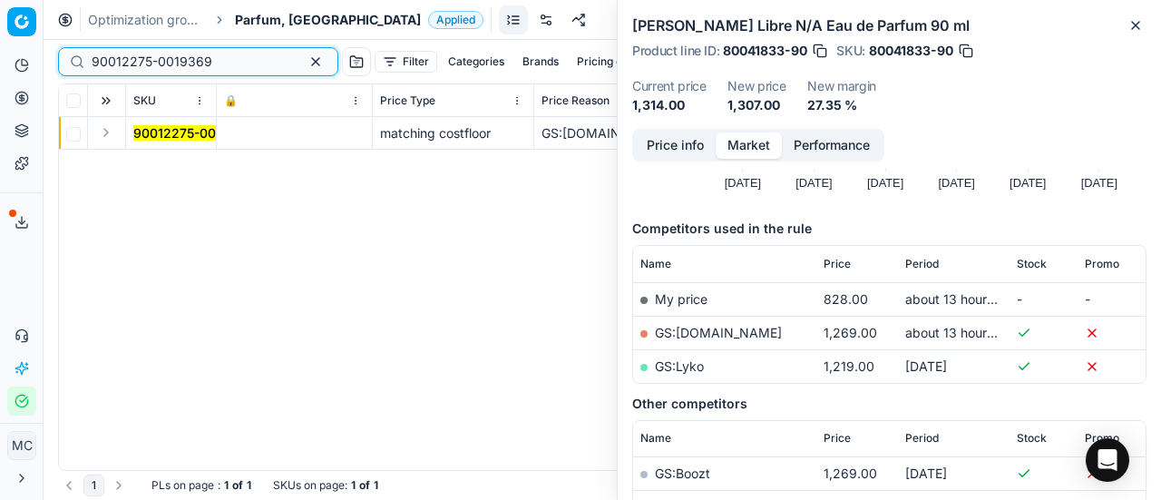
type input "90012275-0019369"
click at [107, 132] on button "Expand" at bounding box center [106, 133] width 22 height 22
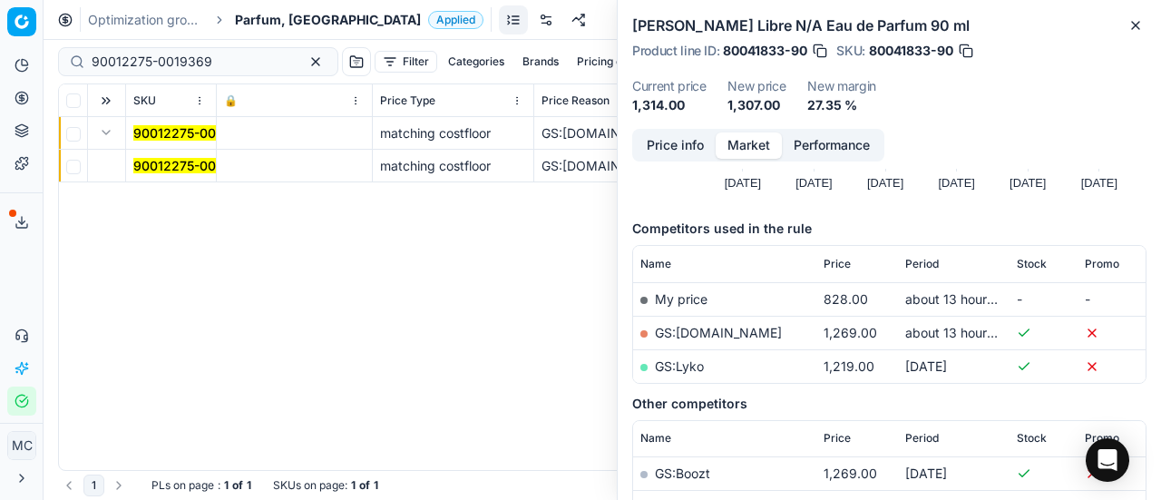
click at [177, 174] on td "90012275-0019369" at bounding box center [171, 166] width 91 height 33
click at [184, 171] on mark "90012275-0019369" at bounding box center [193, 165] width 121 height 15
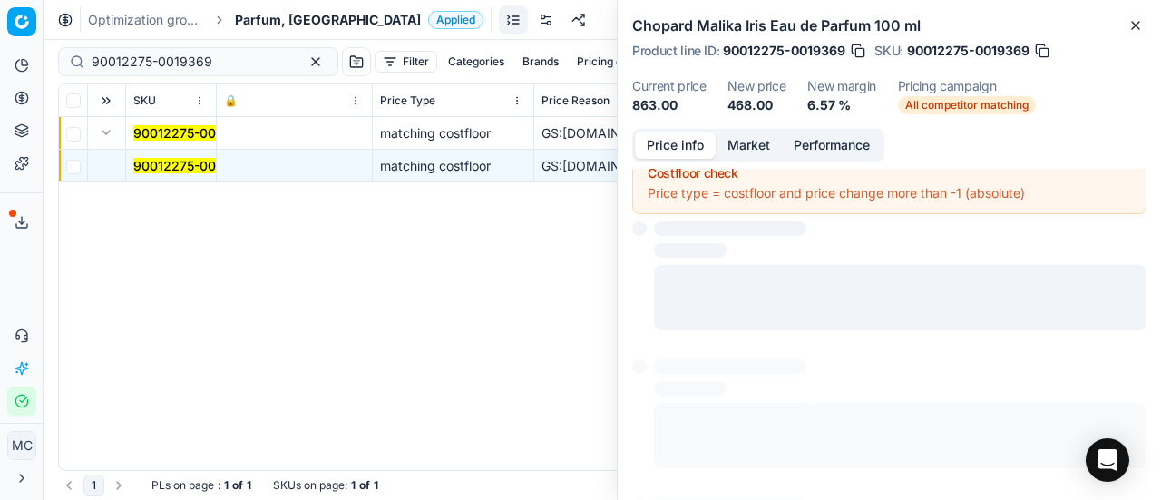
click at [687, 145] on button "Price info" at bounding box center [675, 145] width 81 height 26
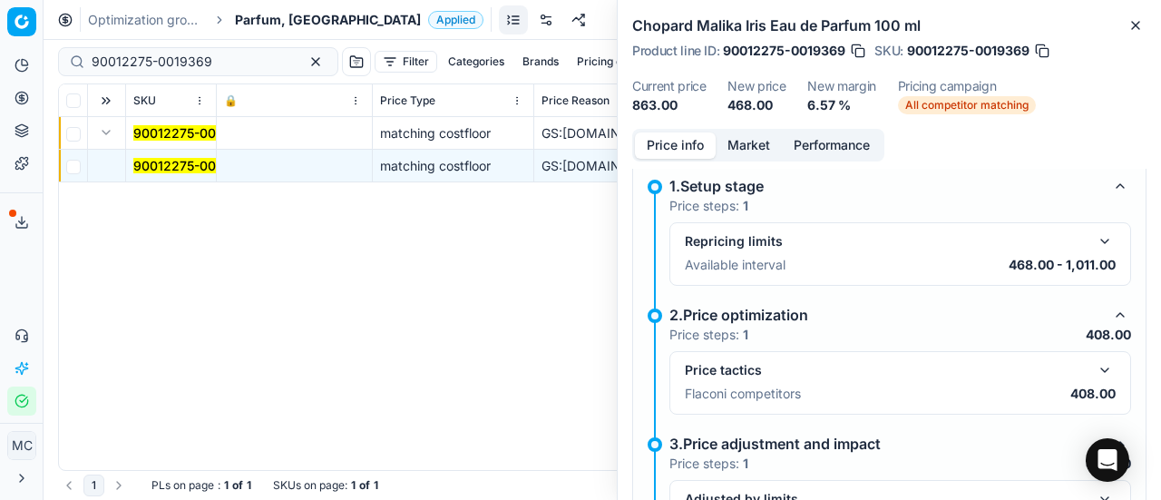
scroll to position [263, 0]
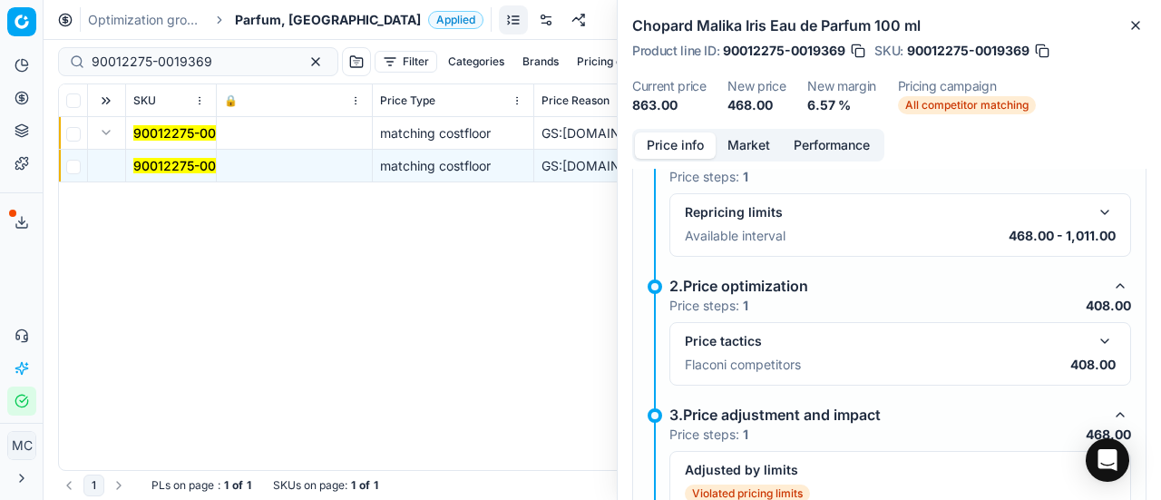
click at [1099, 332] on button "button" at bounding box center [1105, 341] width 22 height 22
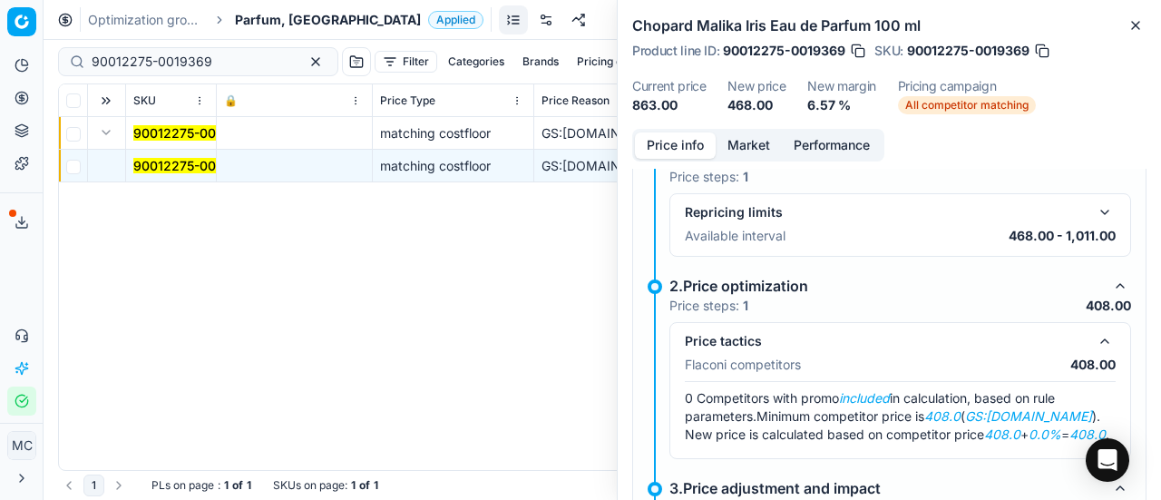
click at [740, 159] on div "Price info Market Performance" at bounding box center [758, 145] width 252 height 33
click at [757, 141] on button "Market" at bounding box center [749, 145] width 66 height 26
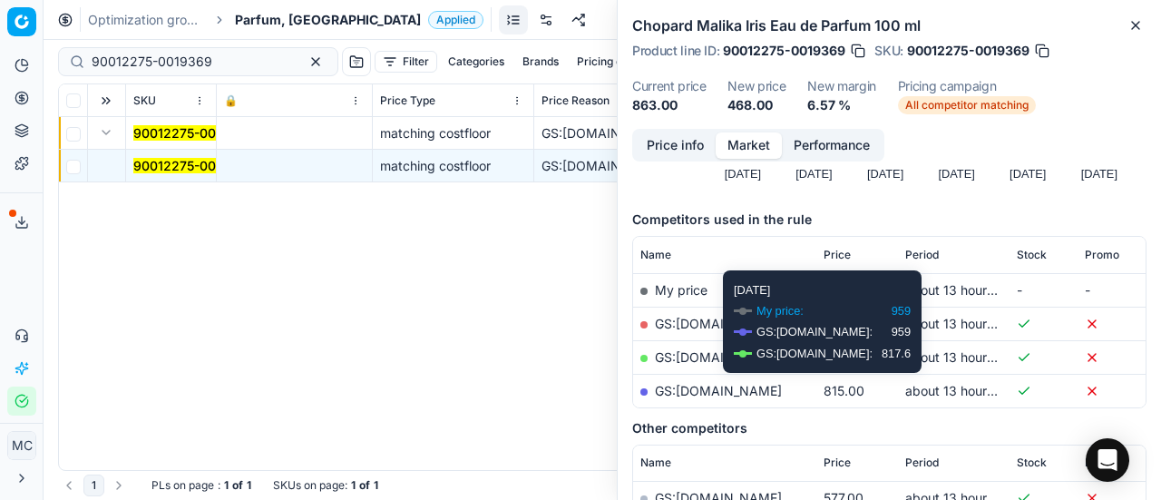
scroll to position [272, 0]
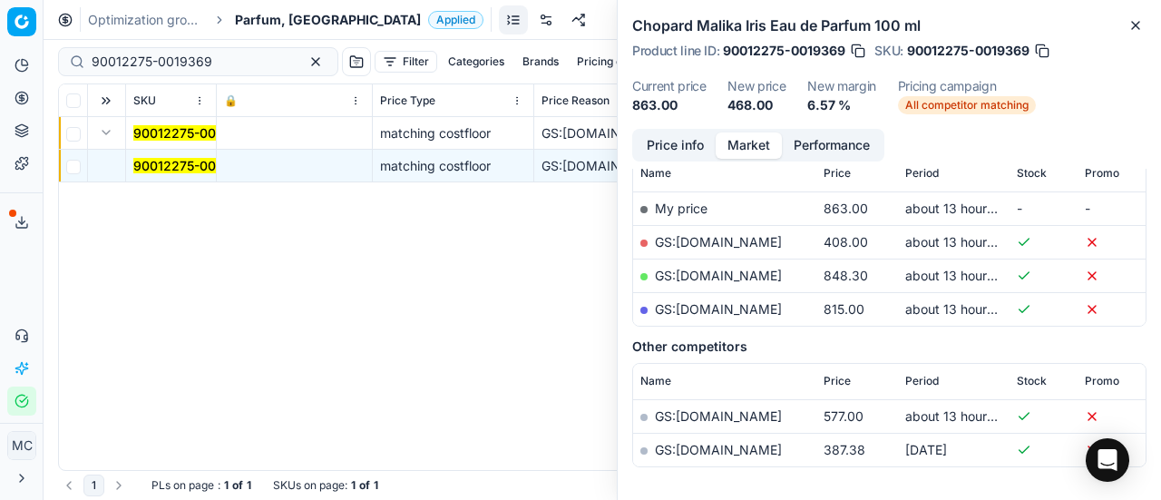
click at [729, 239] on link "GS:ComputerSalg.dk" at bounding box center [718, 241] width 127 height 15
drag, startPoint x: 286, startPoint y: 10, endPoint x: 263, endPoint y: 1, distance: 24.4
click at [286, 11] on span "Parfum, [GEOGRAPHIC_DATA]" at bounding box center [328, 20] width 186 height 18
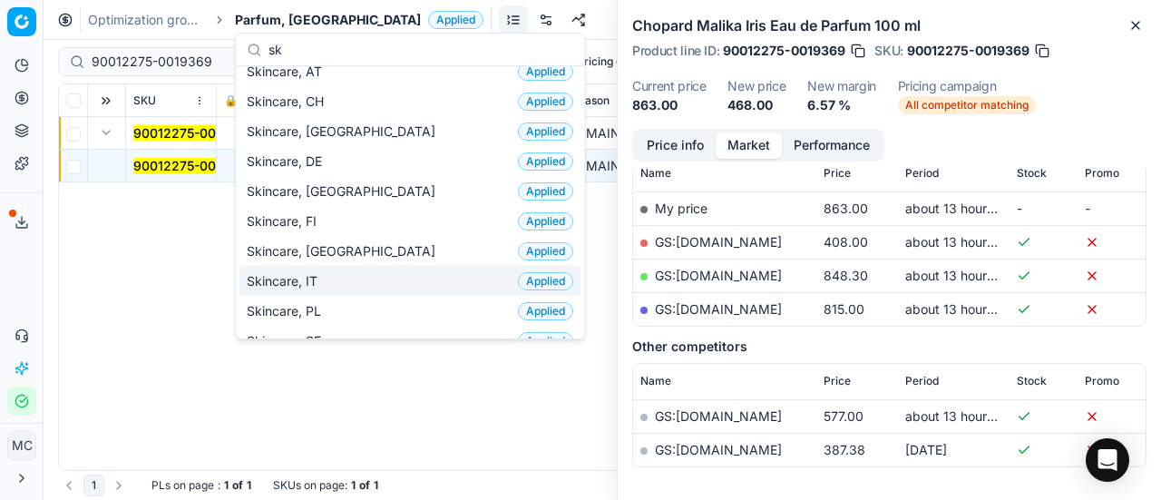
scroll to position [0, 0]
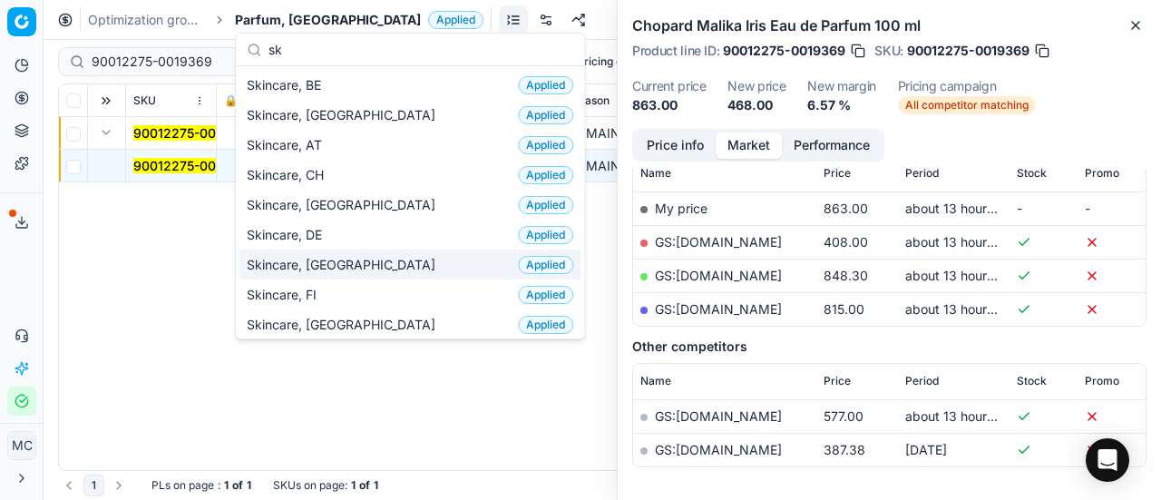
type input "sk"
click at [348, 257] on div "Skincare, DK Applied" at bounding box center [409, 264] width 341 height 30
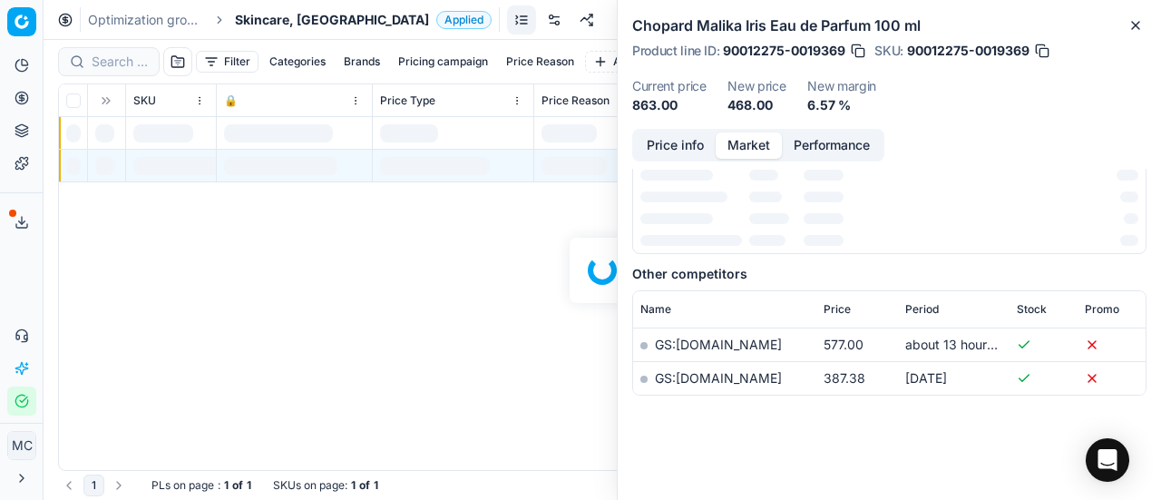
scroll to position [272, 0]
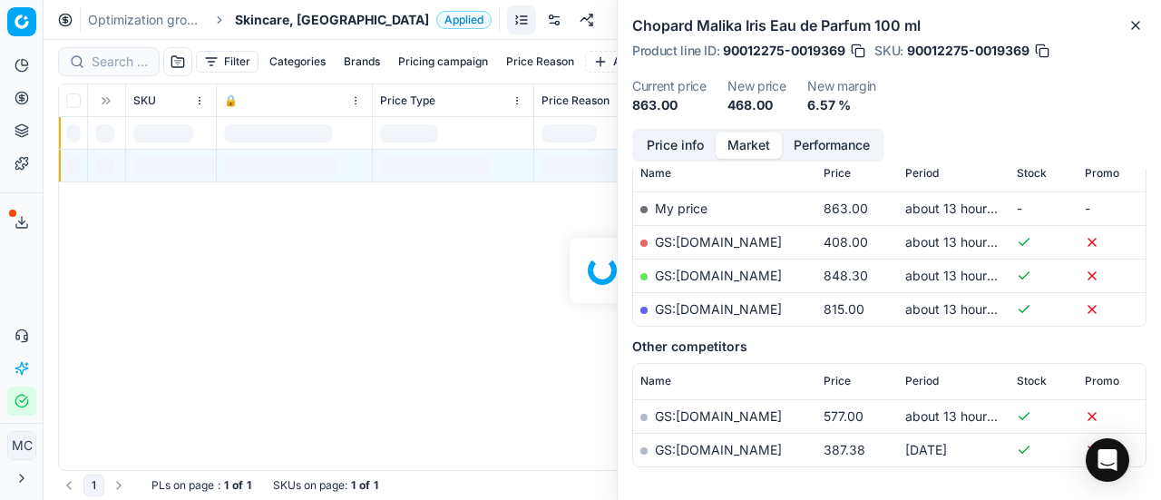
click at [113, 63] on div at bounding box center [603, 270] width 1118 height 460
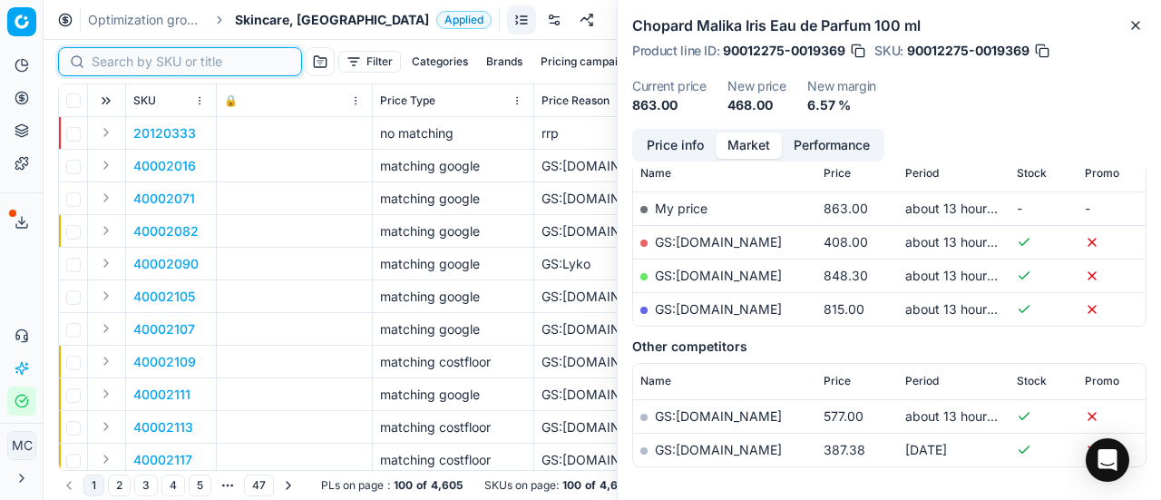
click at [122, 64] on input at bounding box center [191, 62] width 199 height 18
paste input "80048503-1"
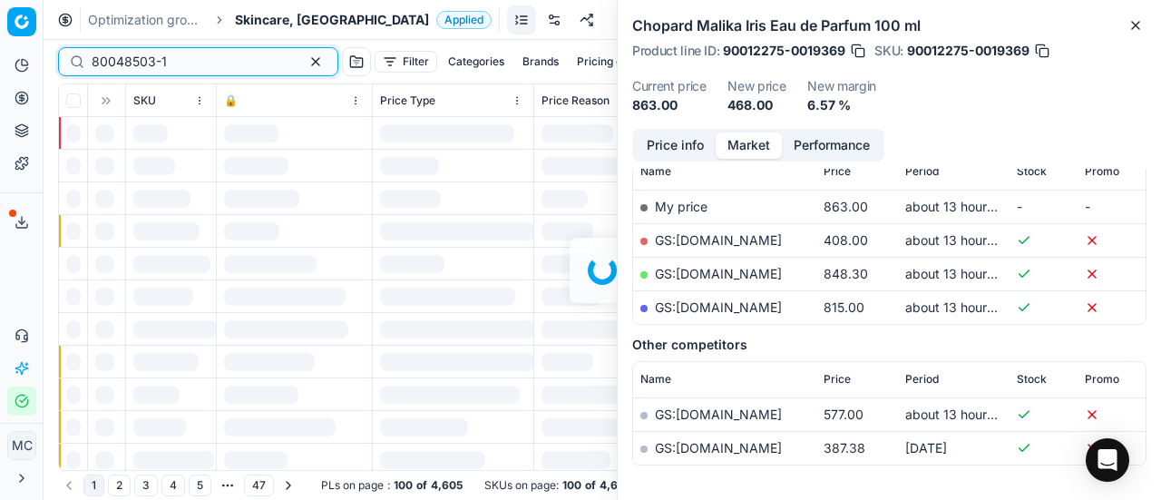
scroll to position [272, 0]
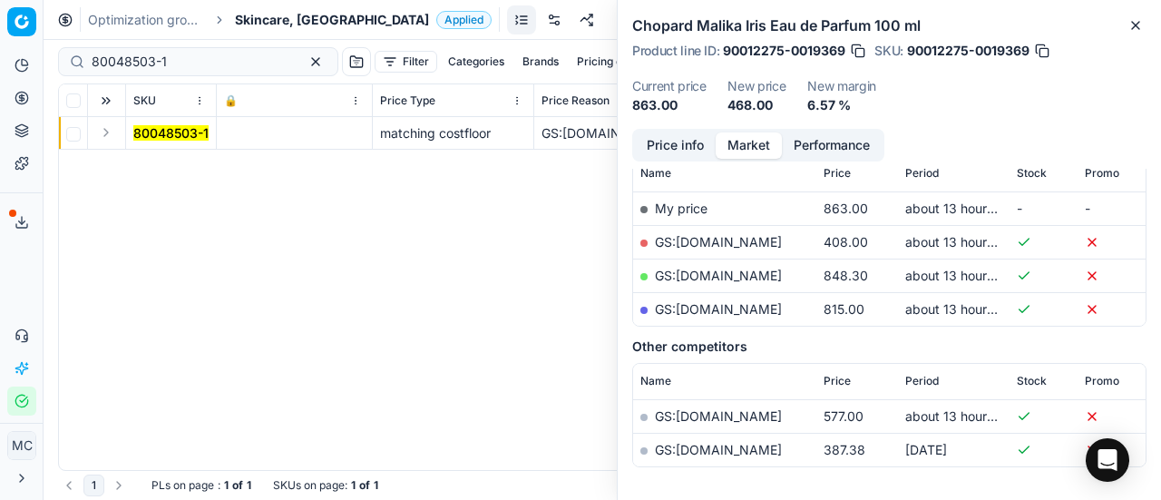
click at [112, 133] on button "Expand" at bounding box center [106, 133] width 22 height 22
click at [153, 165] on mark "80048503-1" at bounding box center [170, 165] width 75 height 15
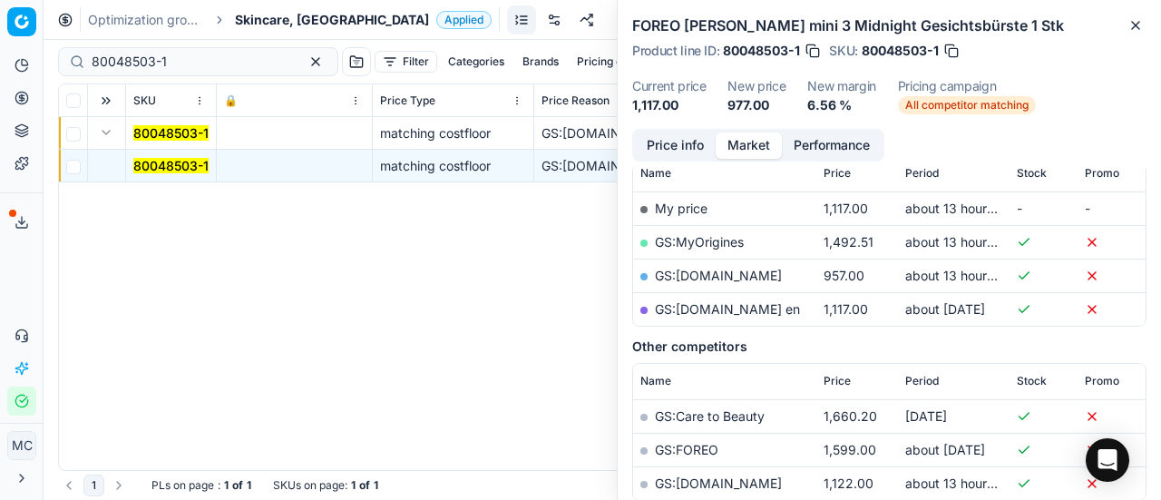
click at [665, 141] on button "Price info" at bounding box center [675, 145] width 81 height 26
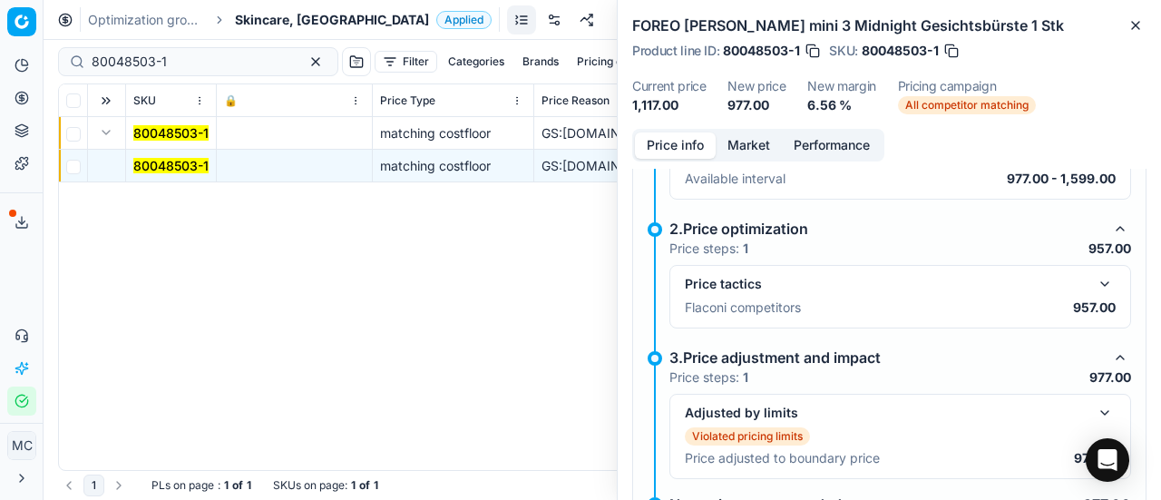
click at [1094, 282] on button "button" at bounding box center [1105, 284] width 22 height 22
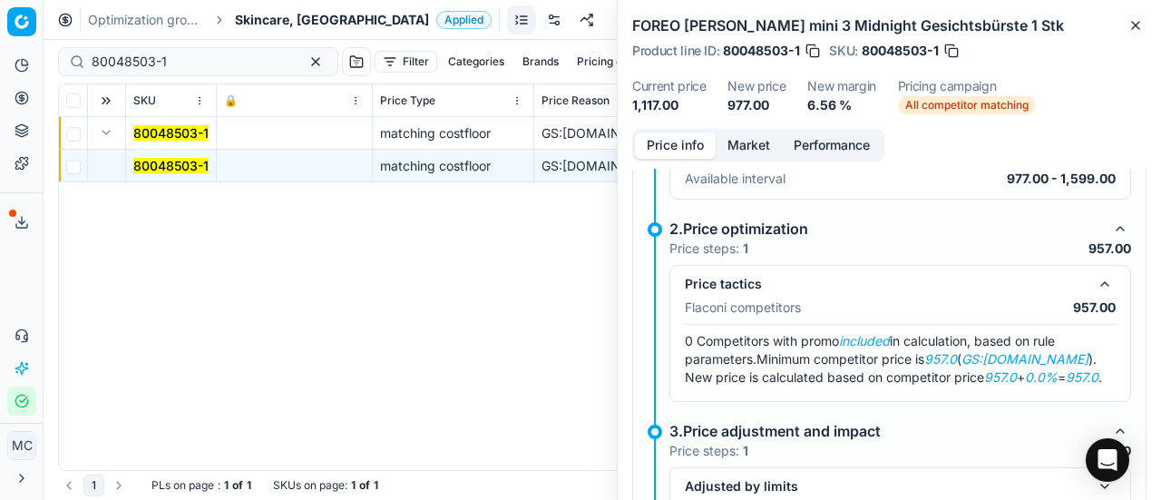
click at [747, 159] on div "Price info Market Performance" at bounding box center [758, 145] width 252 height 33
click at [740, 145] on button "Market" at bounding box center [749, 145] width 66 height 26
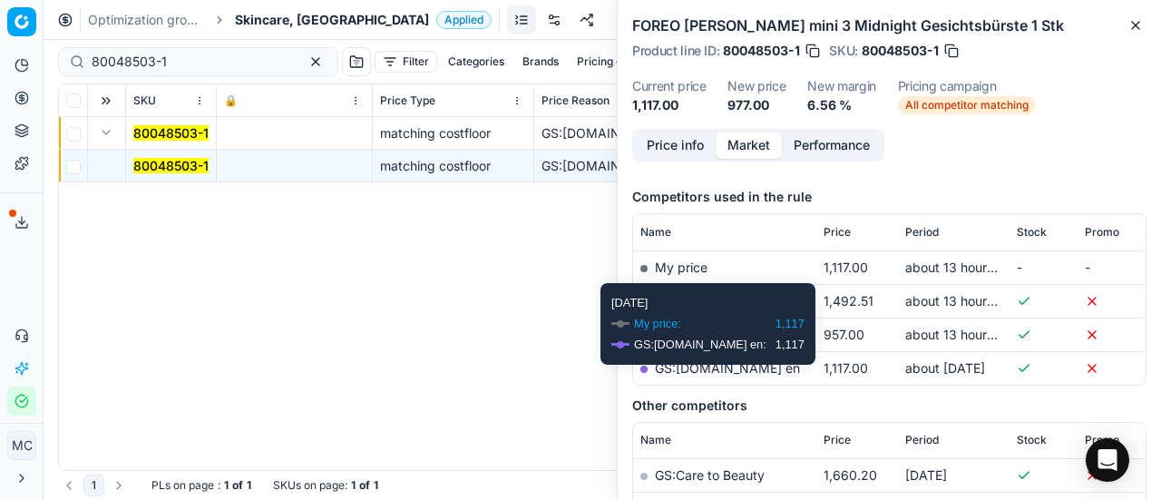
scroll to position [272, 0]
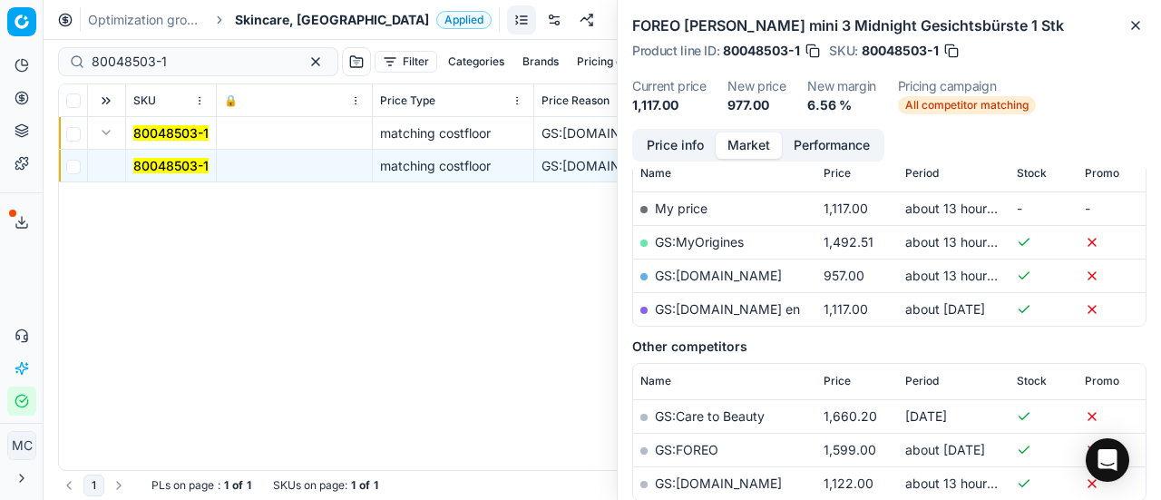
click at [726, 270] on link "GS:Zalando.dk" at bounding box center [718, 275] width 127 height 15
drag, startPoint x: 196, startPoint y: 68, endPoint x: 0, endPoint y: 0, distance: 207.4
click at [0, 20] on div "Pricing platform Analytics Pricing Product portfolio Templates Export service 1…" at bounding box center [580, 250] width 1161 height 500
paste input "75667"
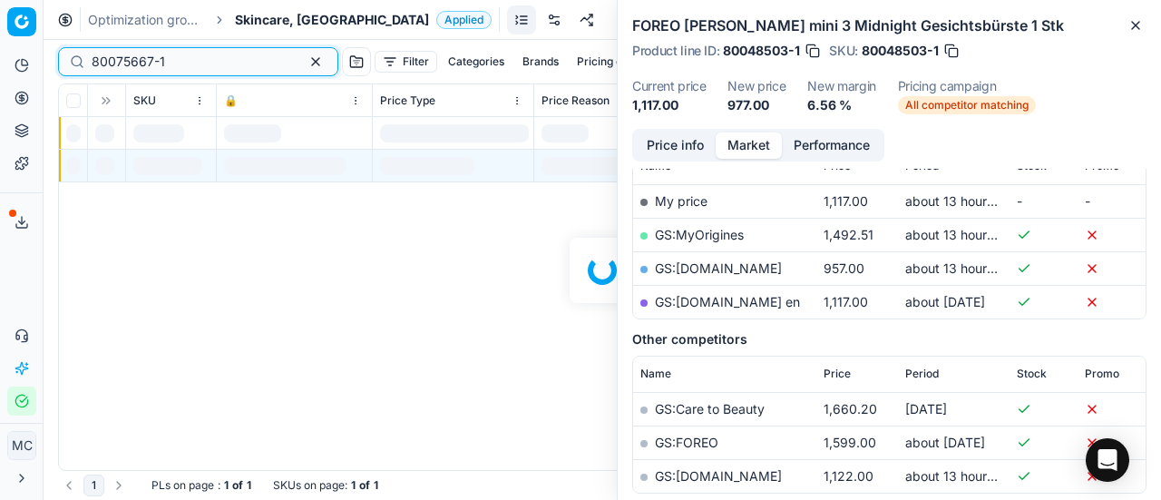
scroll to position [272, 0]
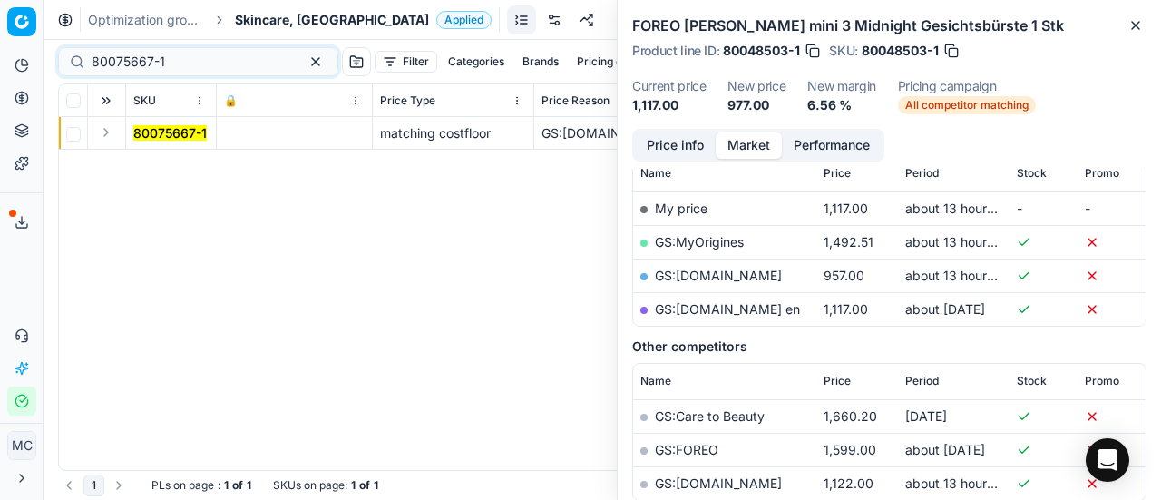
click at [109, 142] on td at bounding box center [107, 133] width 38 height 33
click at [109, 139] on button "Expand" at bounding box center [106, 133] width 22 height 22
click at [178, 160] on mark "80075667-1" at bounding box center [169, 165] width 73 height 15
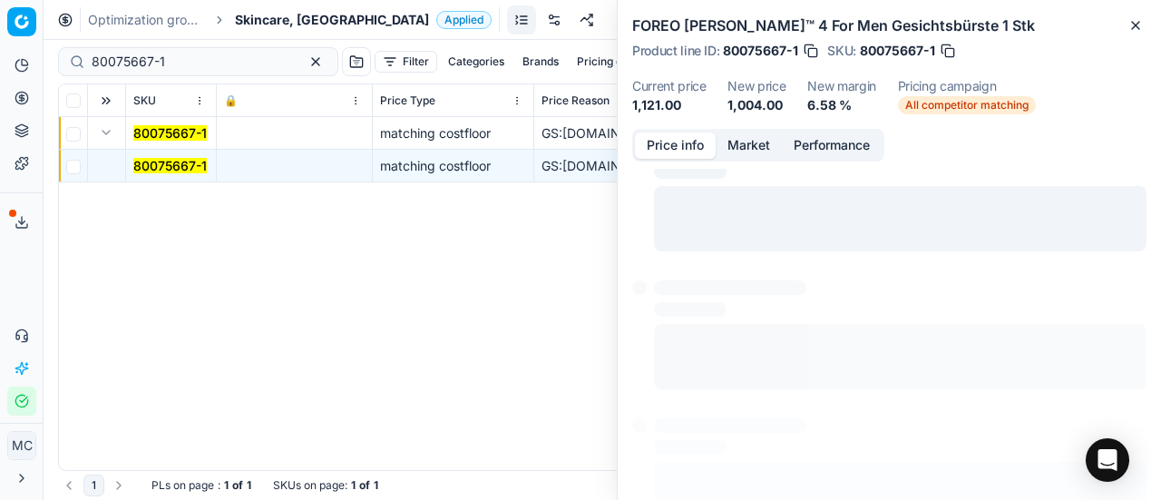
click at [673, 132] on button "Price info" at bounding box center [675, 145] width 81 height 26
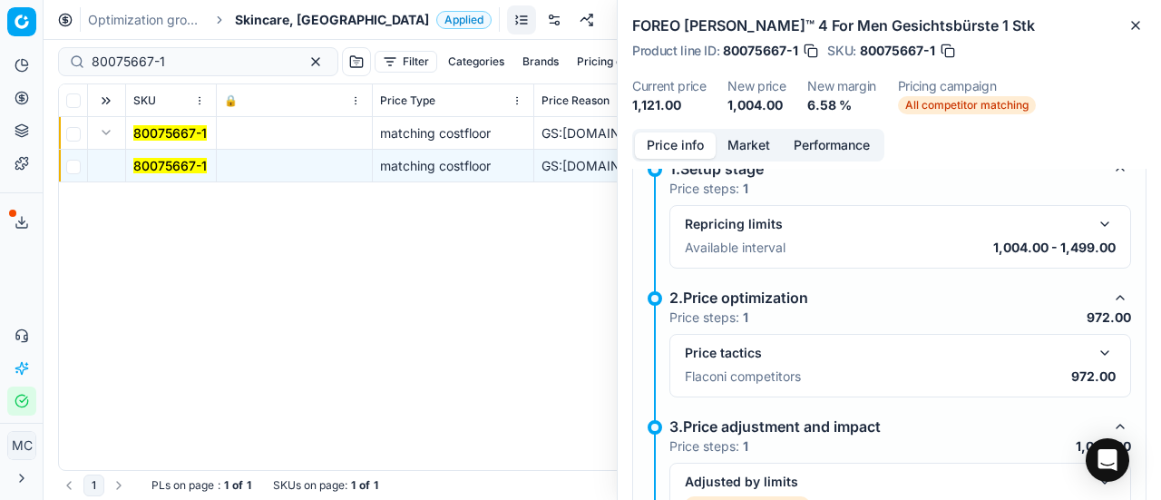
click at [1094, 347] on button "button" at bounding box center [1105, 353] width 22 height 22
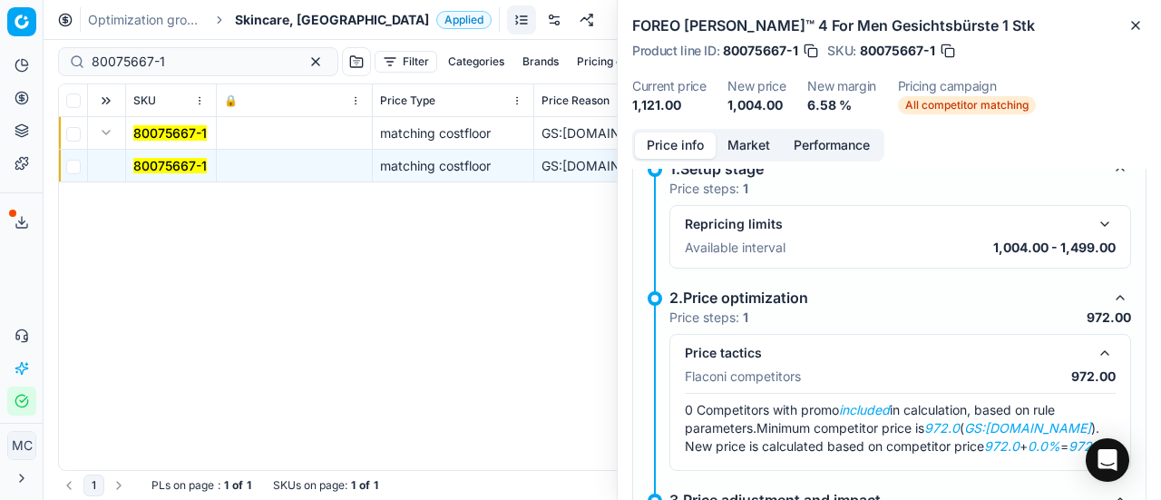
click at [731, 139] on button "Market" at bounding box center [749, 145] width 66 height 26
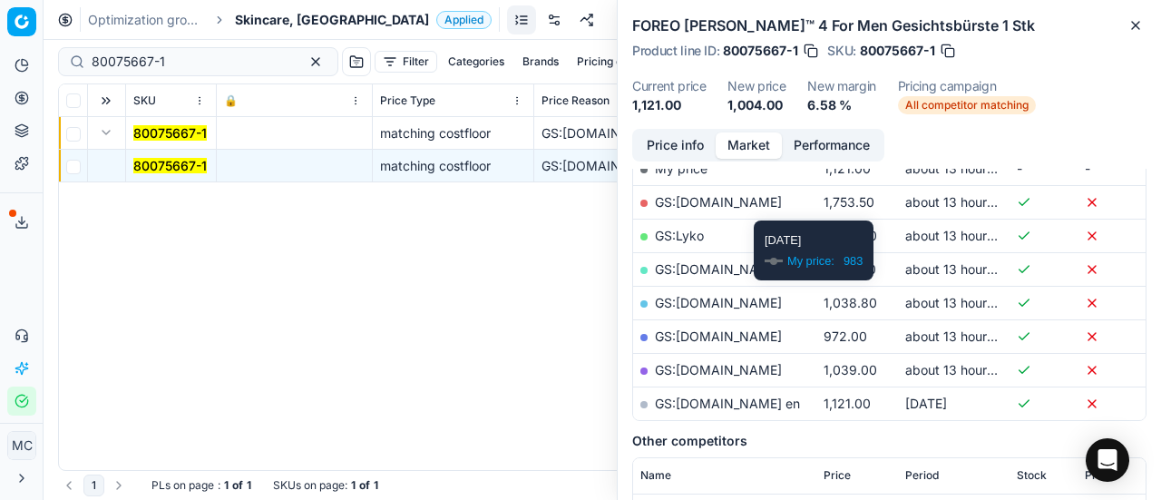
scroll to position [363, 0]
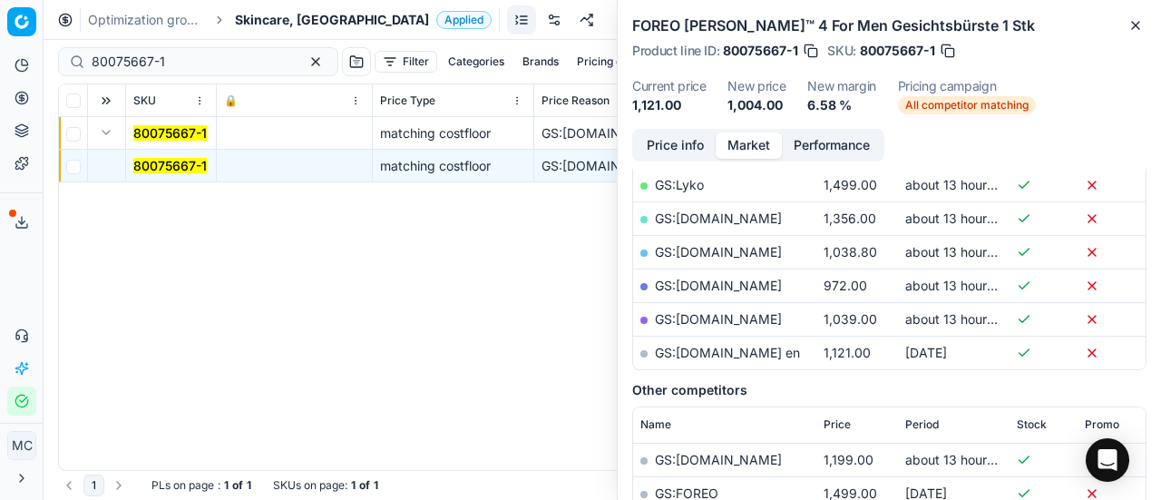
click at [728, 288] on link "GS:Zalando.dk" at bounding box center [718, 285] width 127 height 15
drag, startPoint x: 200, startPoint y: 64, endPoint x: 0, endPoint y: 77, distance: 200.0
click at [0, 75] on div "Pricing platform Analytics Pricing Product portfolio Templates Export service 1…" at bounding box center [580, 250] width 1161 height 500
paste input "70"
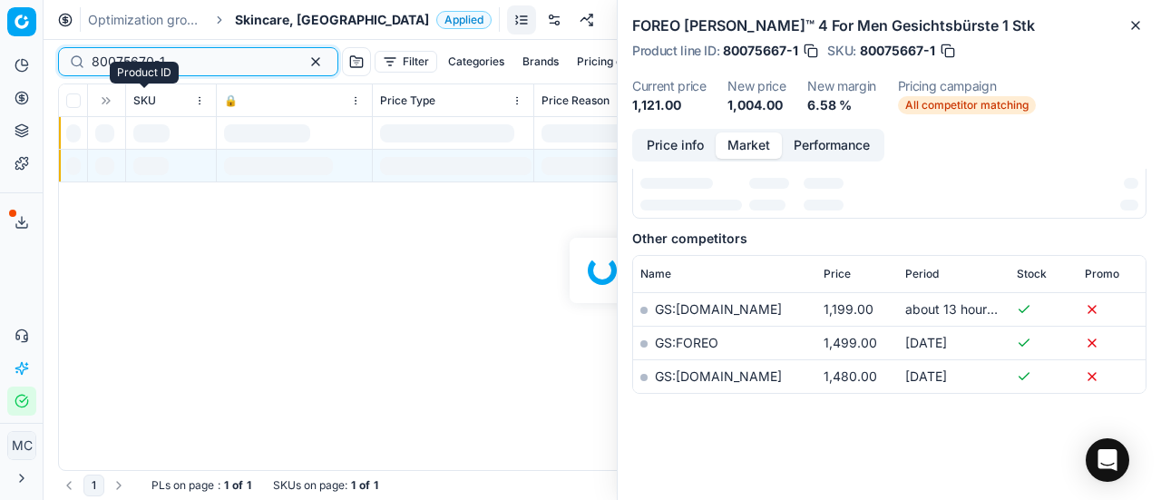
scroll to position [363, 0]
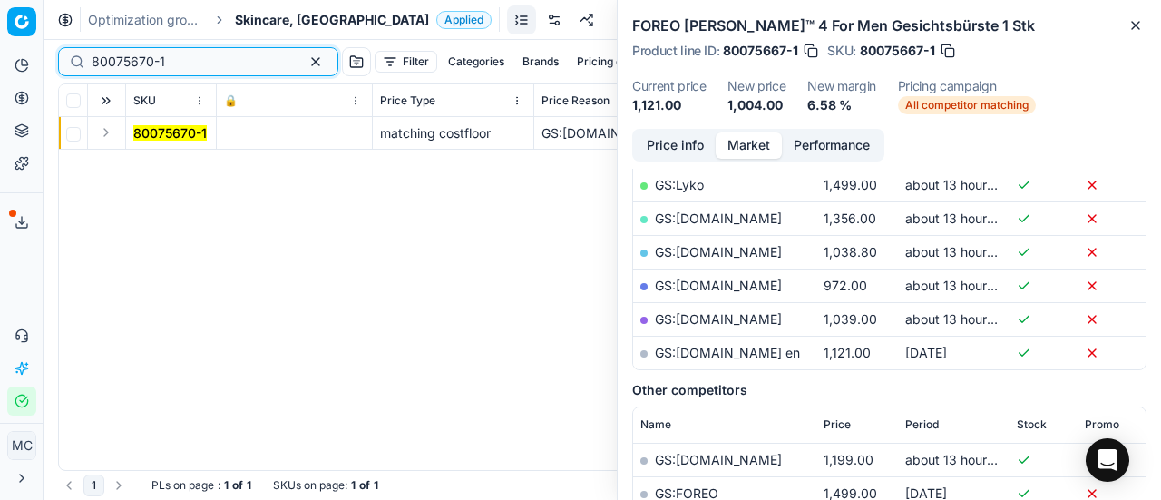
type input "80075670-1"
click at [105, 132] on button "Expand" at bounding box center [106, 133] width 22 height 22
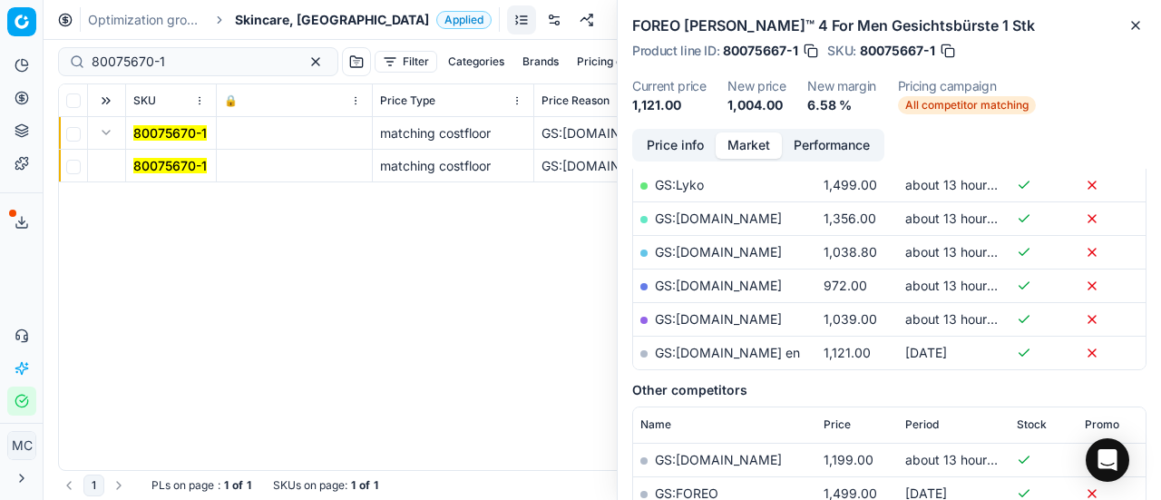
click at [158, 163] on mark "80075670-1" at bounding box center [169, 165] width 73 height 15
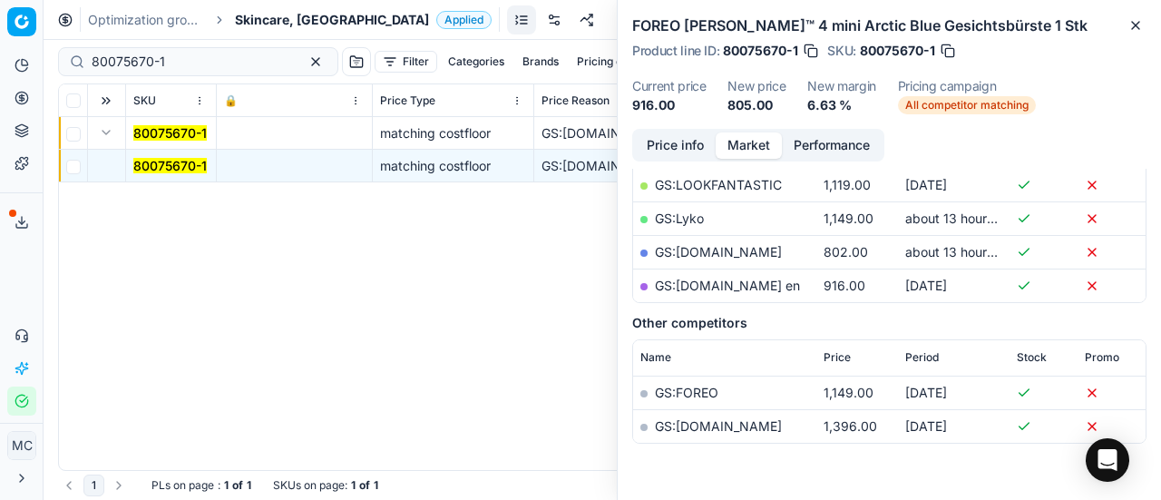
click at [651, 139] on button "Price info" at bounding box center [675, 145] width 81 height 26
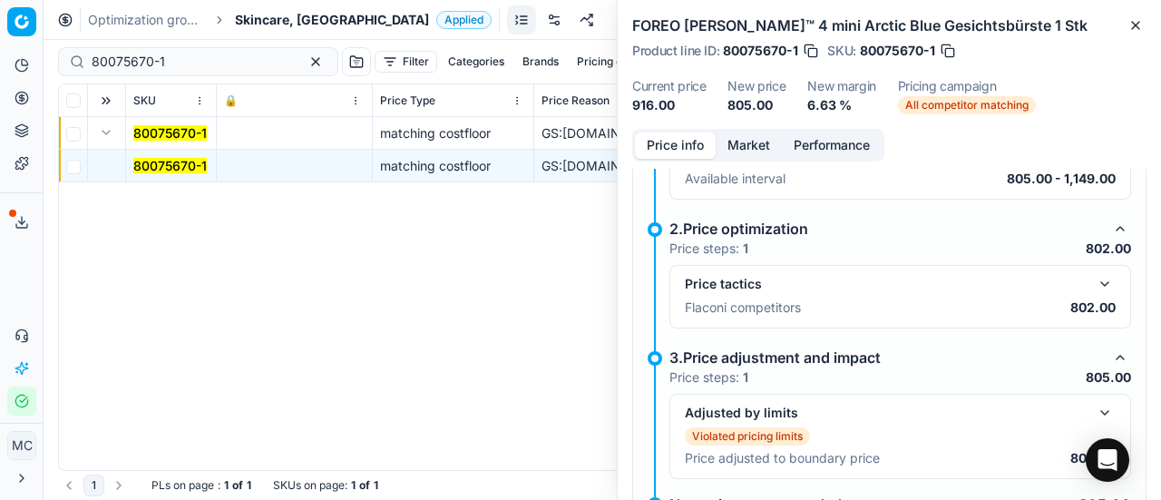
click at [1095, 288] on button "button" at bounding box center [1105, 284] width 22 height 22
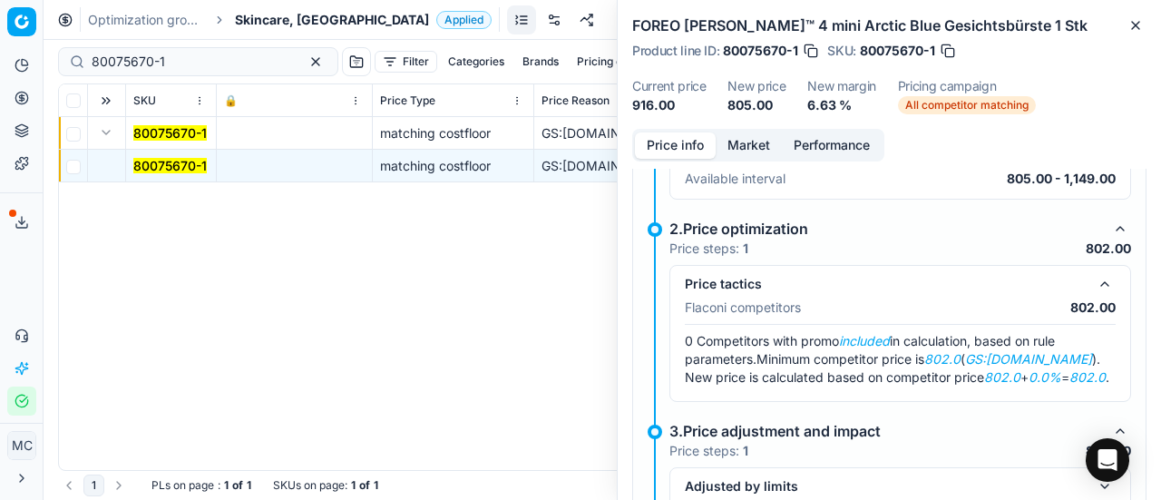
click at [750, 125] on div "FOREO LUNA™ 4 mini Arctic Blue Gesichtsbürste 1 Stk Product line ID : 80075670-…" at bounding box center [889, 64] width 543 height 129
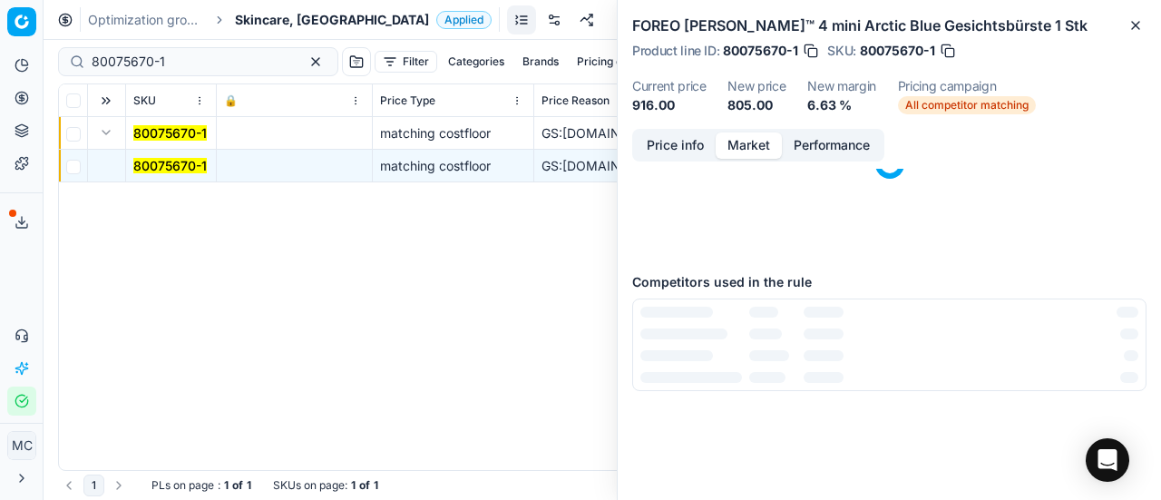
click at [749, 137] on button "Market" at bounding box center [749, 145] width 66 height 26
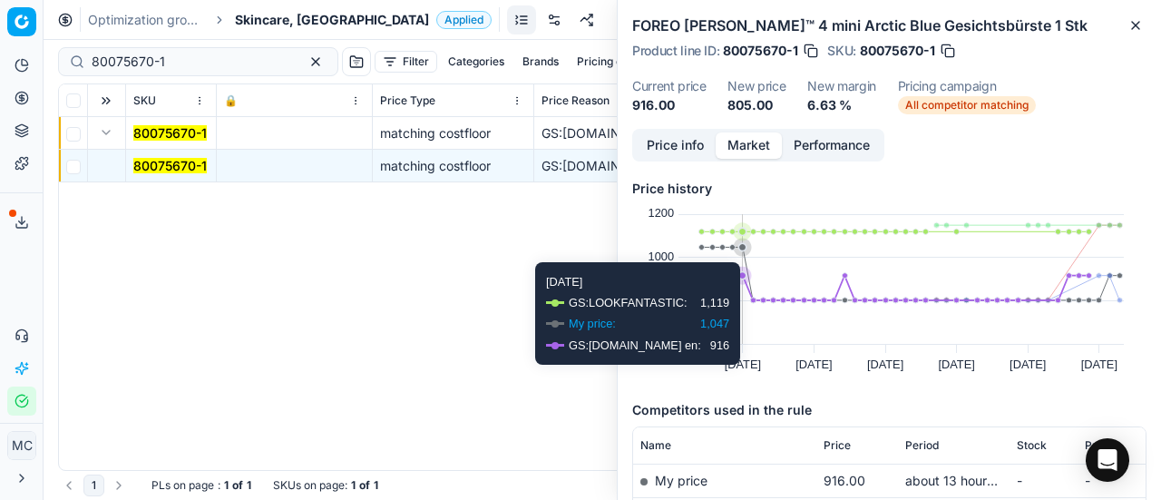
scroll to position [272, 0]
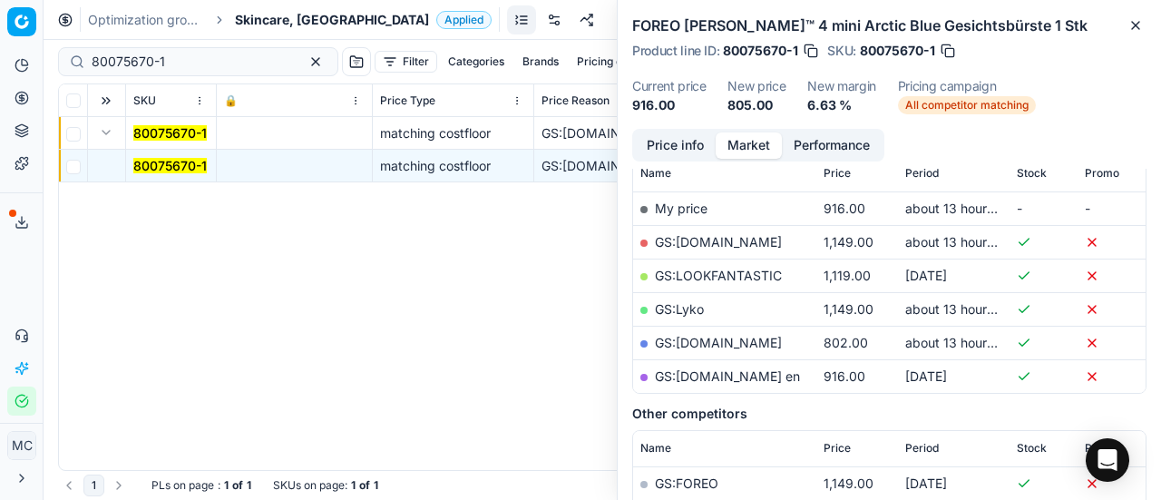
click at [726, 336] on link "GS:Zalando.dk" at bounding box center [718, 342] width 127 height 15
click at [288, 22] on span "Skincare, [GEOGRAPHIC_DATA]" at bounding box center [332, 20] width 194 height 18
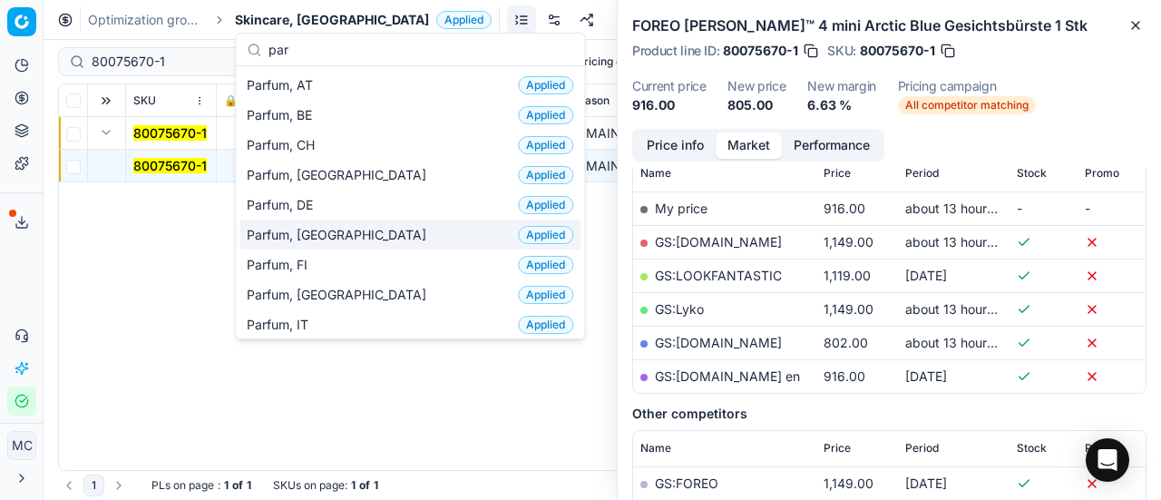
type input "par"
click at [342, 236] on div "Parfum, DK Applied" at bounding box center [409, 235] width 341 height 30
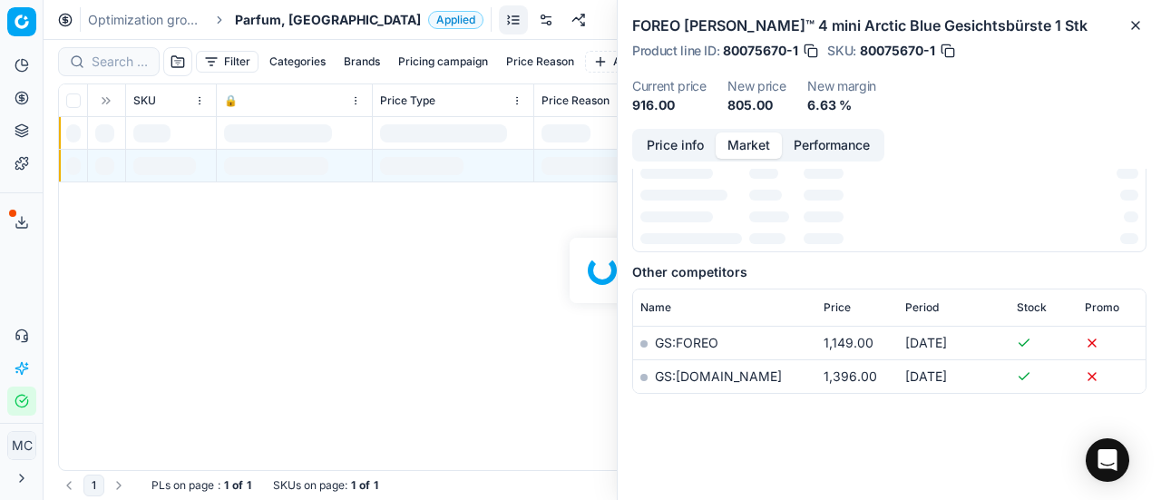
scroll to position [272, 0]
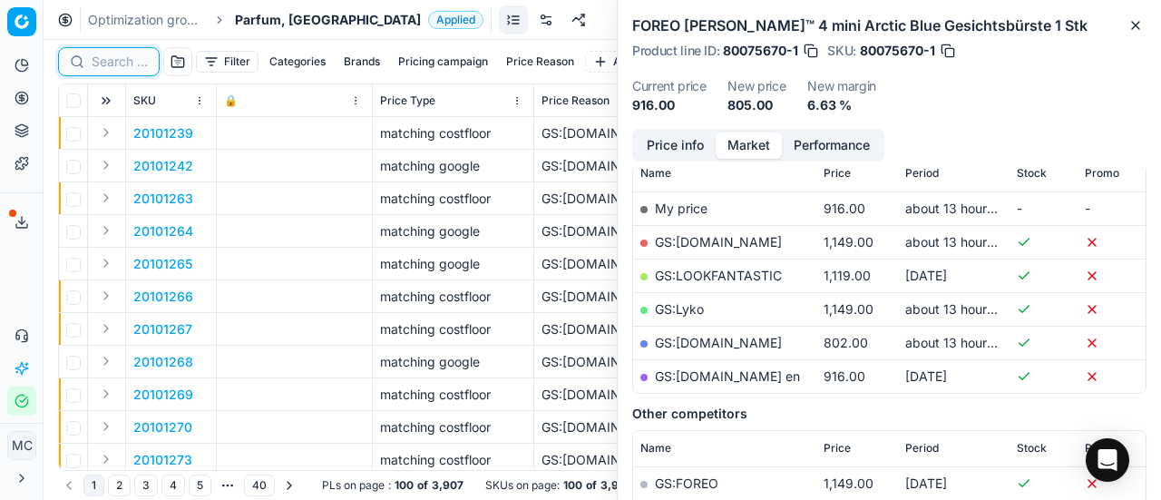
click at [115, 60] on input at bounding box center [120, 62] width 56 height 18
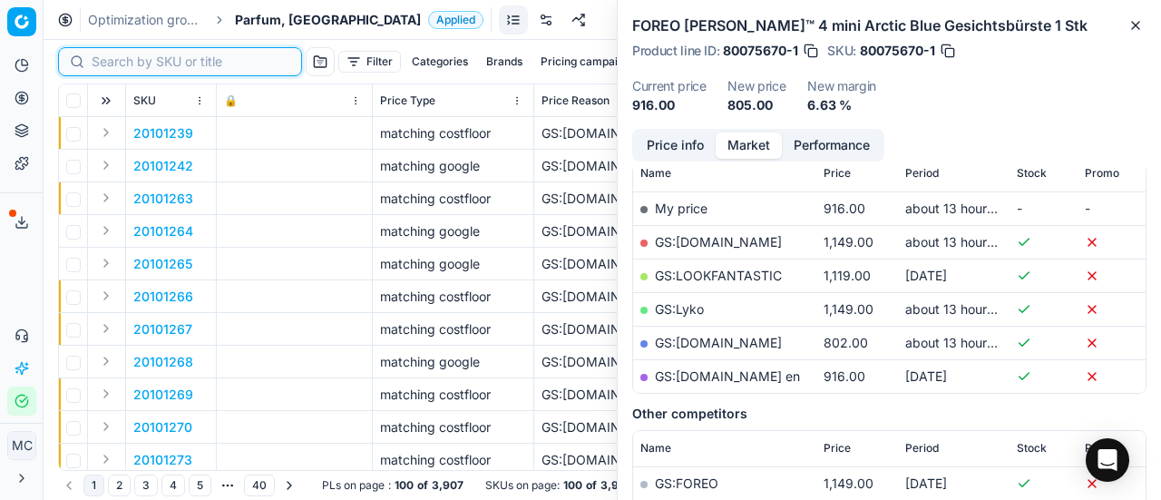
paste input "80067059-90"
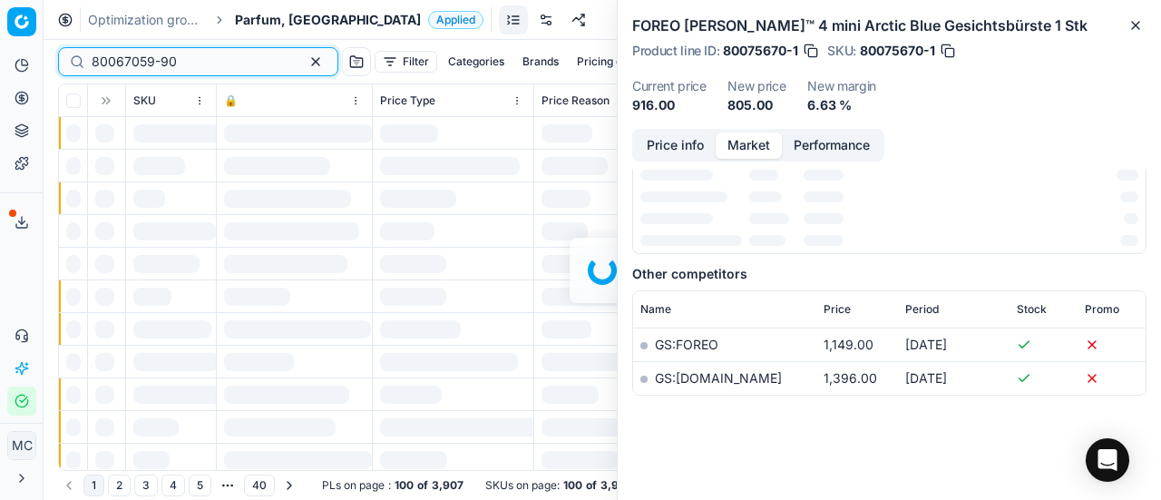
scroll to position [272, 0]
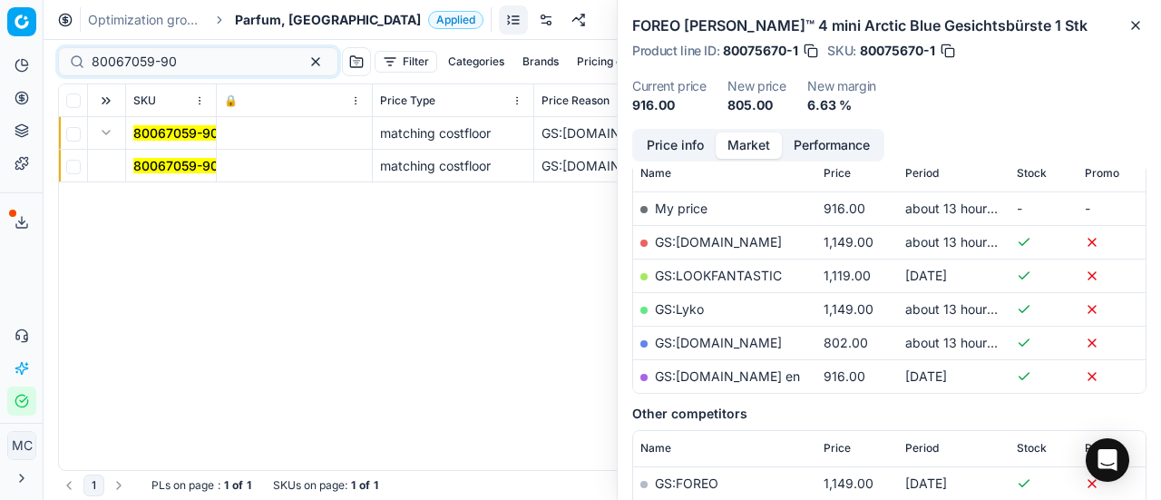
click at [158, 159] on mark "80067059-90" at bounding box center [175, 165] width 85 height 15
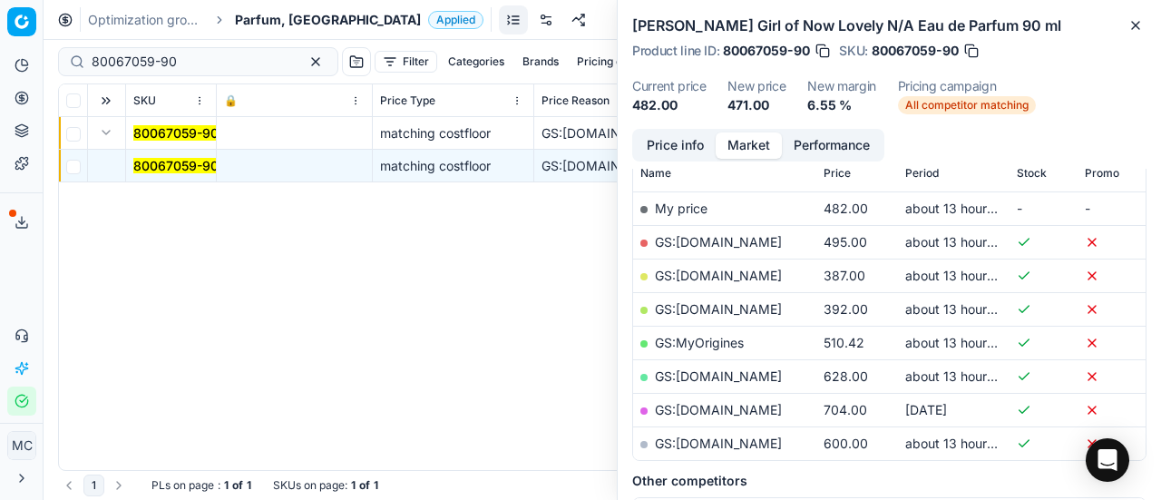
click at [649, 151] on button "Price info" at bounding box center [675, 145] width 81 height 26
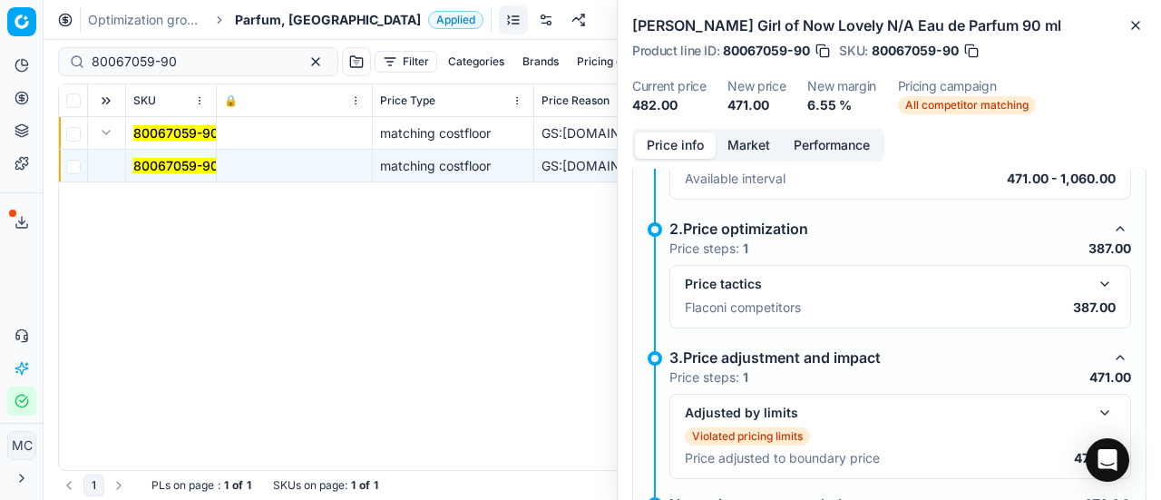
click at [1094, 273] on button "button" at bounding box center [1105, 284] width 22 height 22
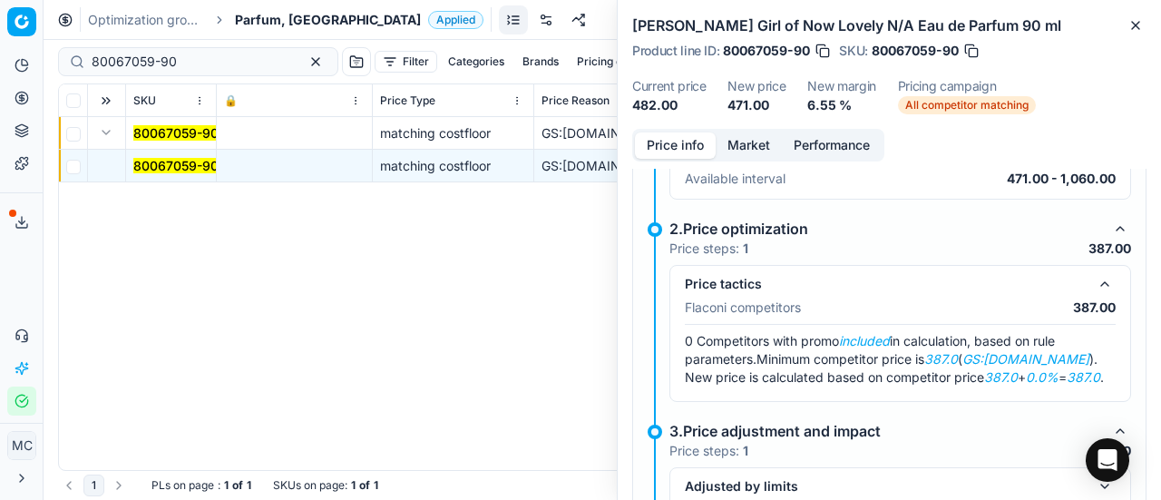
click at [752, 153] on button "Market" at bounding box center [749, 145] width 66 height 26
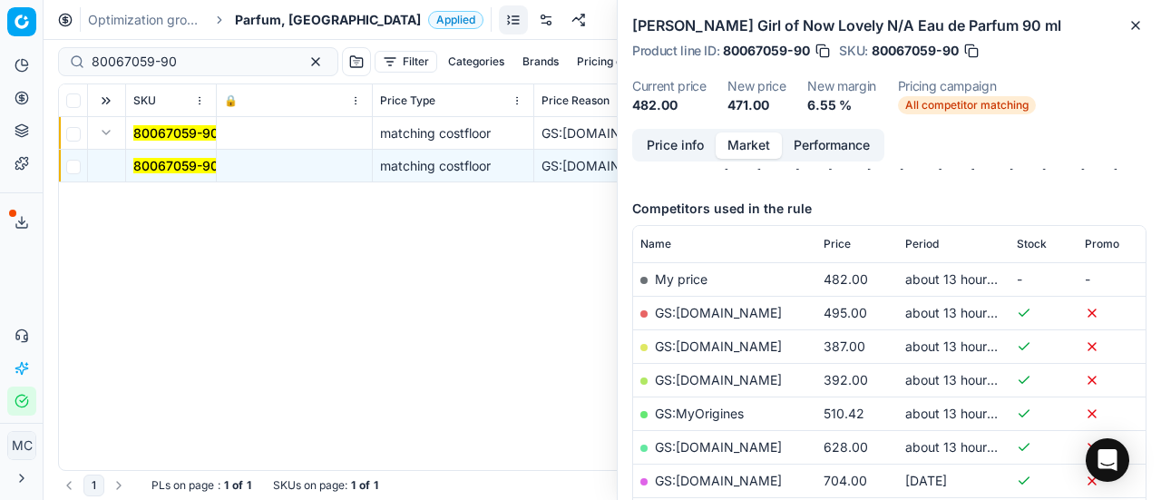
scroll to position [363, 0]
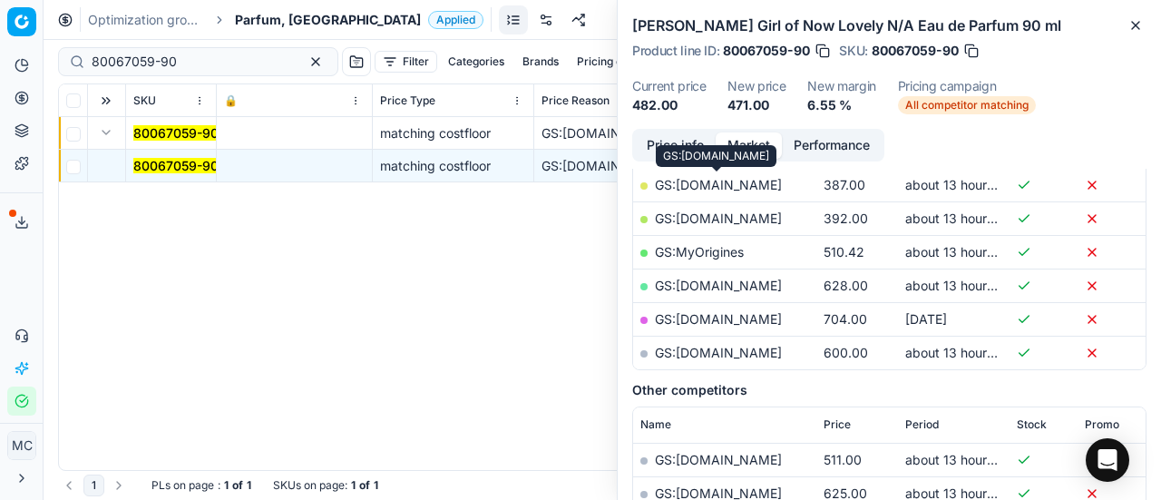
click at [740, 188] on link "GS:ComputerSalg.dk" at bounding box center [718, 184] width 127 height 15
click at [202, 49] on div "80067059-90" at bounding box center [198, 61] width 280 height 29
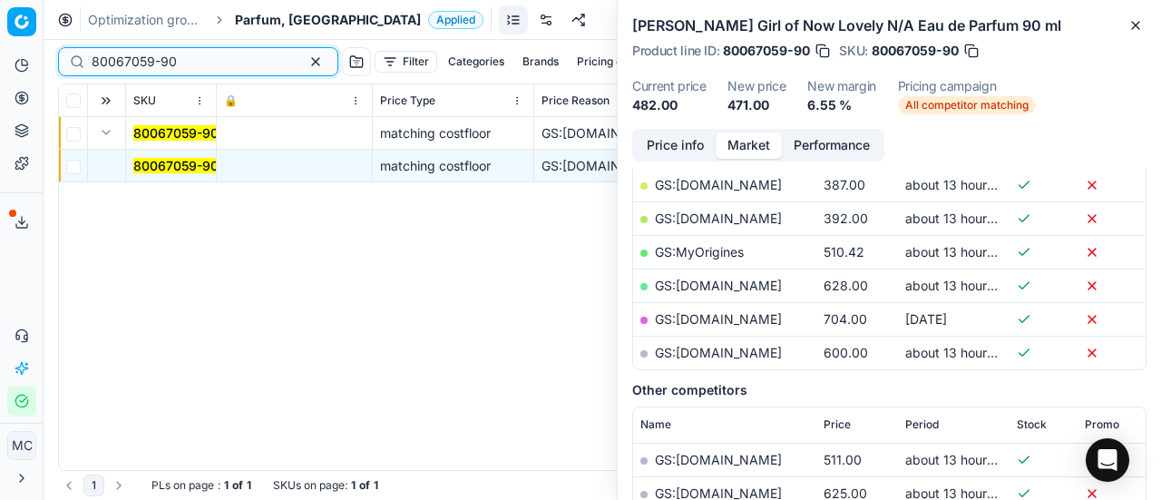
drag, startPoint x: 180, startPoint y: 63, endPoint x: 7, endPoint y: 28, distance: 175.8
click at [0, 36] on div "Pricing platform Analytics Pricing Product portfolio Templates Export service 1…" at bounding box center [580, 250] width 1161 height 500
paste input "90002590-0003652"
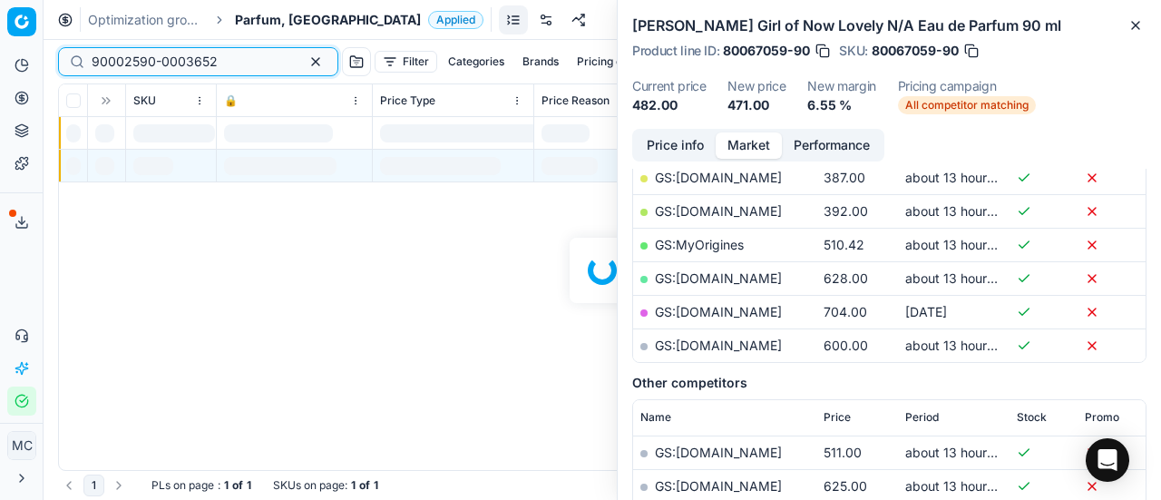
scroll to position [363, 0]
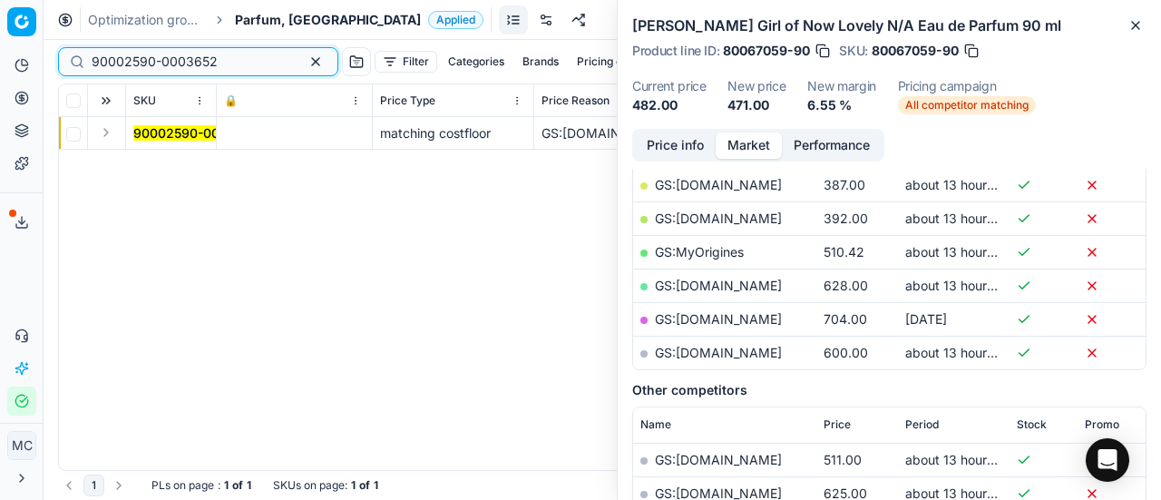
type input "90002590-0003652"
click at [112, 141] on button "Expand" at bounding box center [106, 133] width 22 height 22
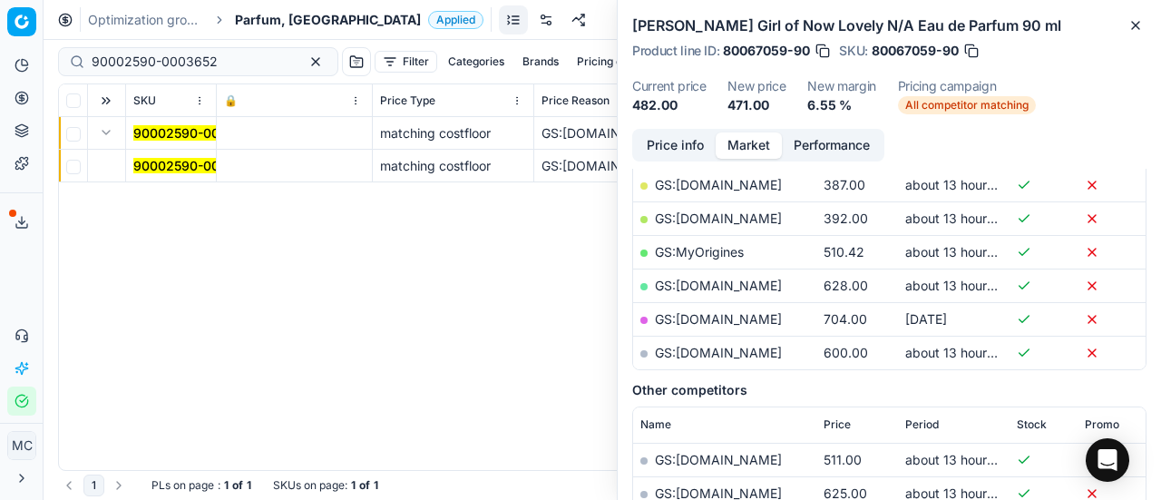
click at [180, 172] on mark "90002590-0003652" at bounding box center [196, 165] width 126 height 15
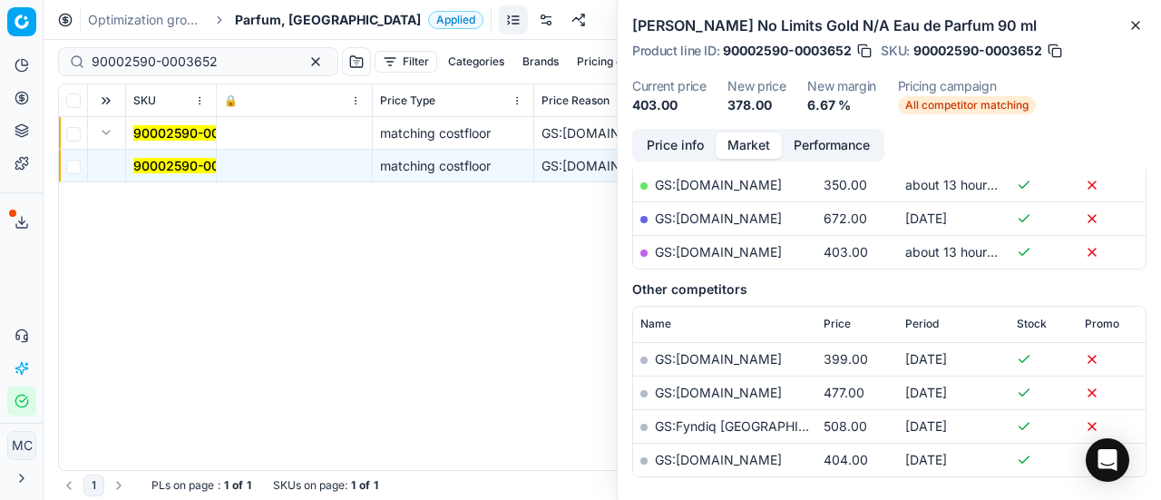
click at [178, 168] on mark "90002590-0003652" at bounding box center [196, 165] width 126 height 15
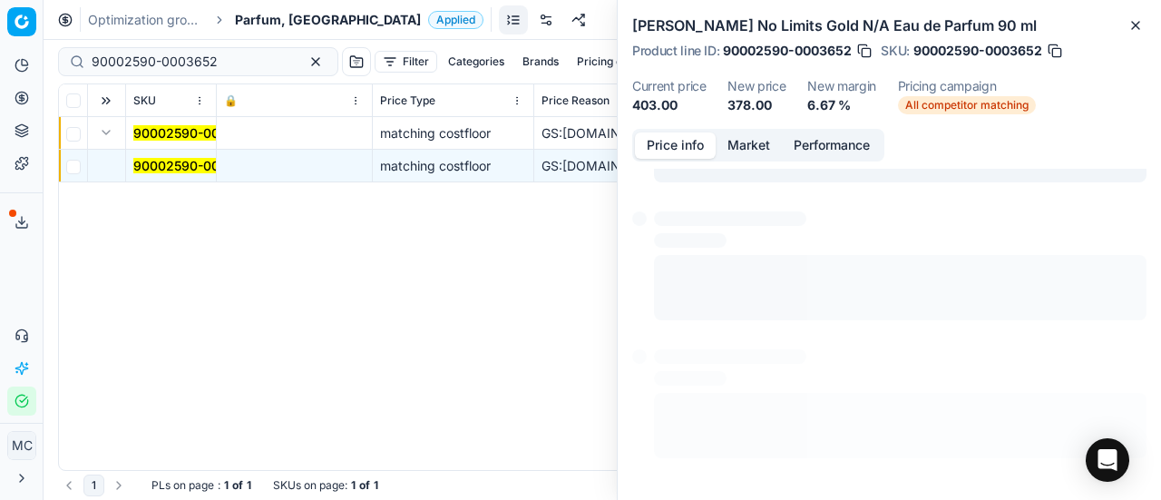
click at [681, 142] on button "Price info" at bounding box center [675, 145] width 81 height 26
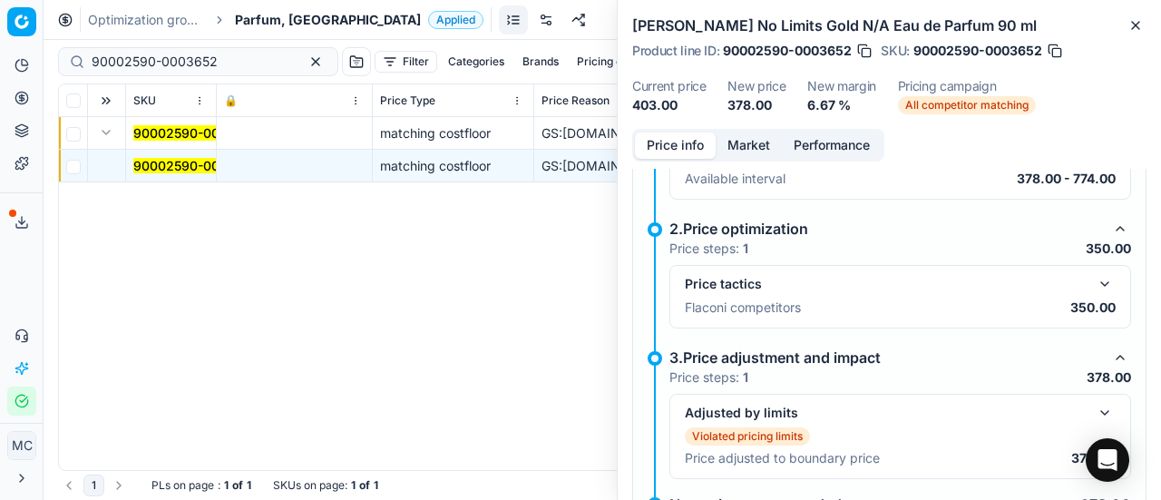
click at [1094, 283] on button "button" at bounding box center [1105, 284] width 22 height 22
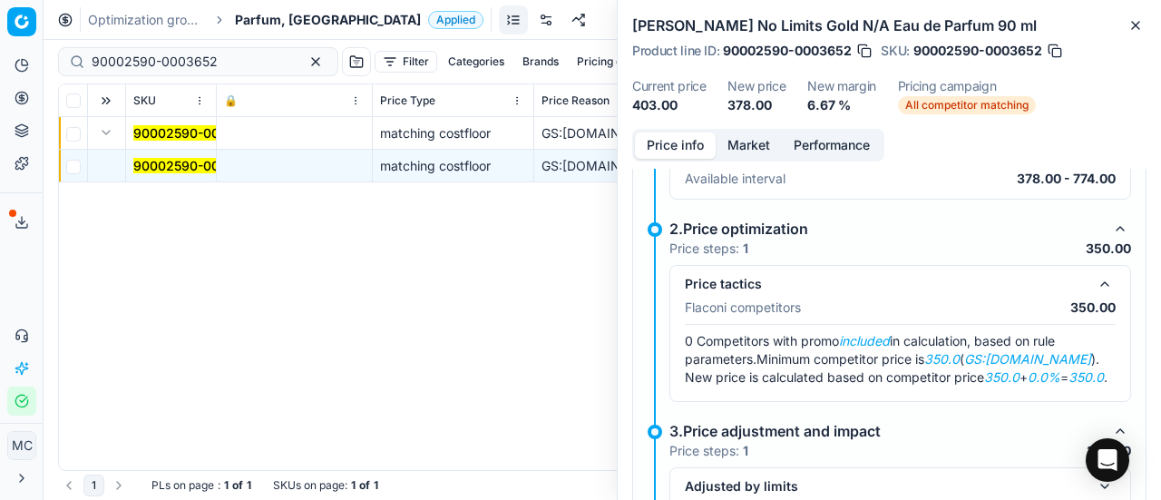
click at [757, 139] on button "Market" at bounding box center [749, 145] width 66 height 26
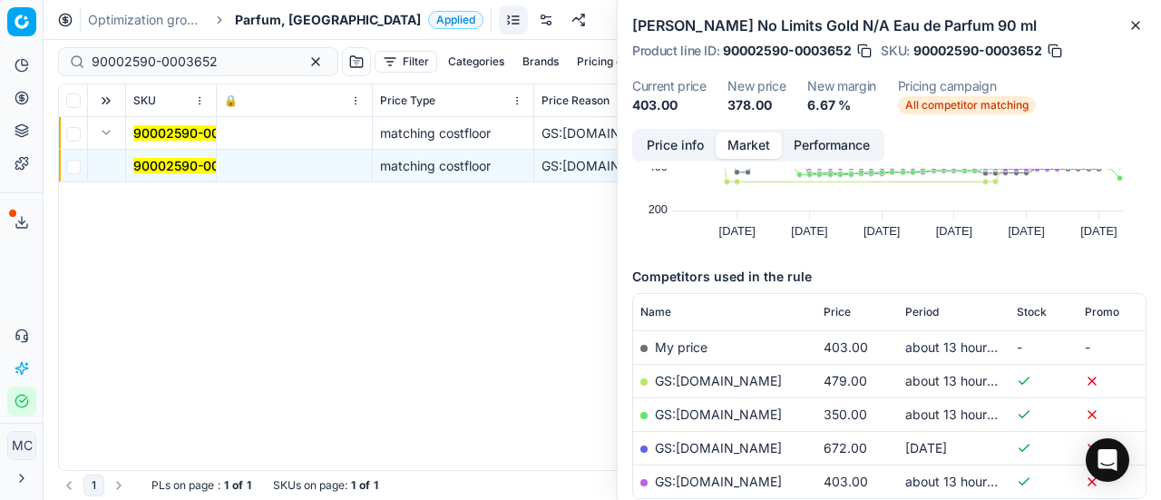
scroll to position [181, 0]
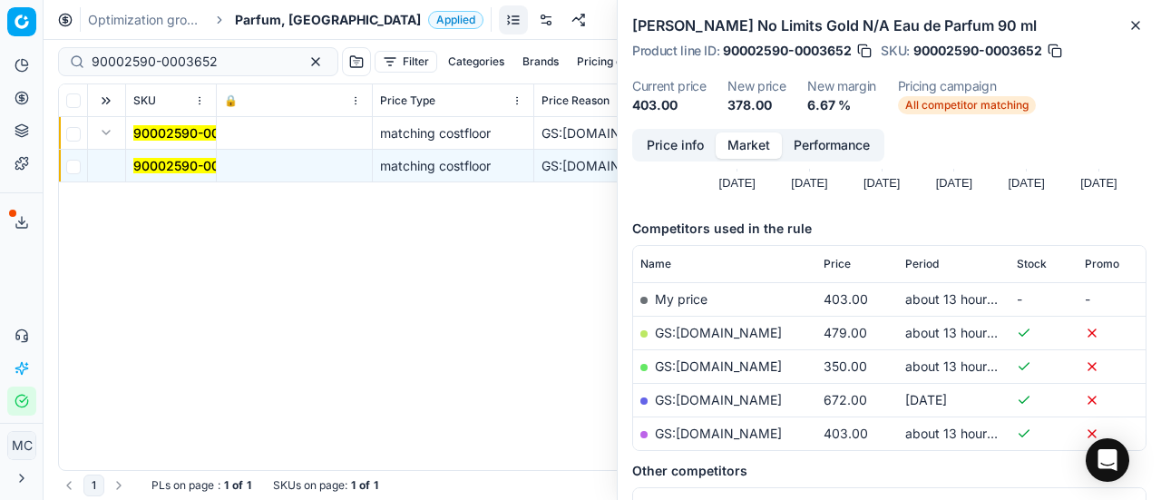
click at [730, 361] on link "GS:Deloox.dk" at bounding box center [718, 365] width 127 height 15
click at [281, 10] on div "Optimization groups Parfum, DK Applied Discard Download report" at bounding box center [603, 20] width 1118 height 40
click at [272, 23] on span "Parfum, [GEOGRAPHIC_DATA]" at bounding box center [328, 20] width 186 height 18
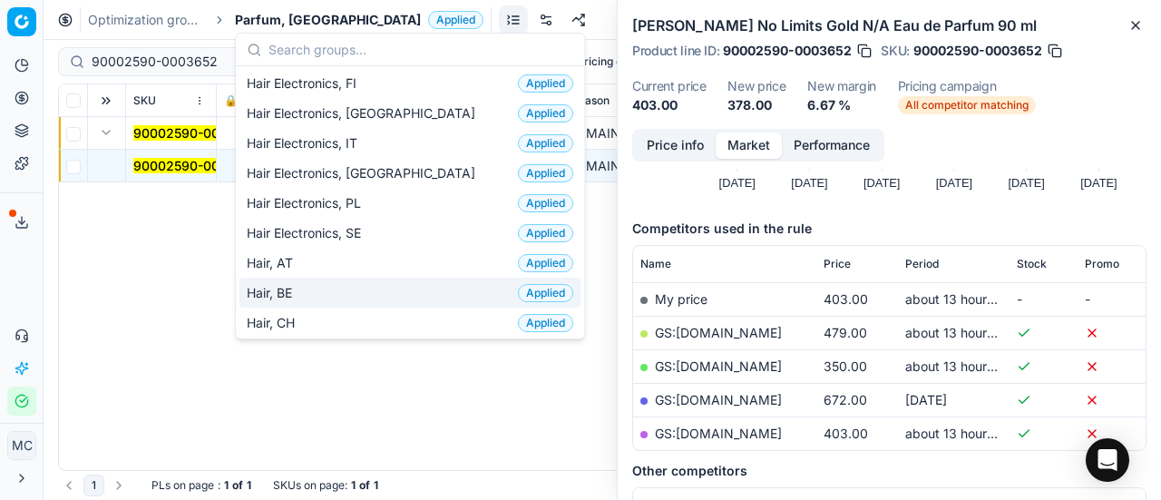
scroll to position [363, 0]
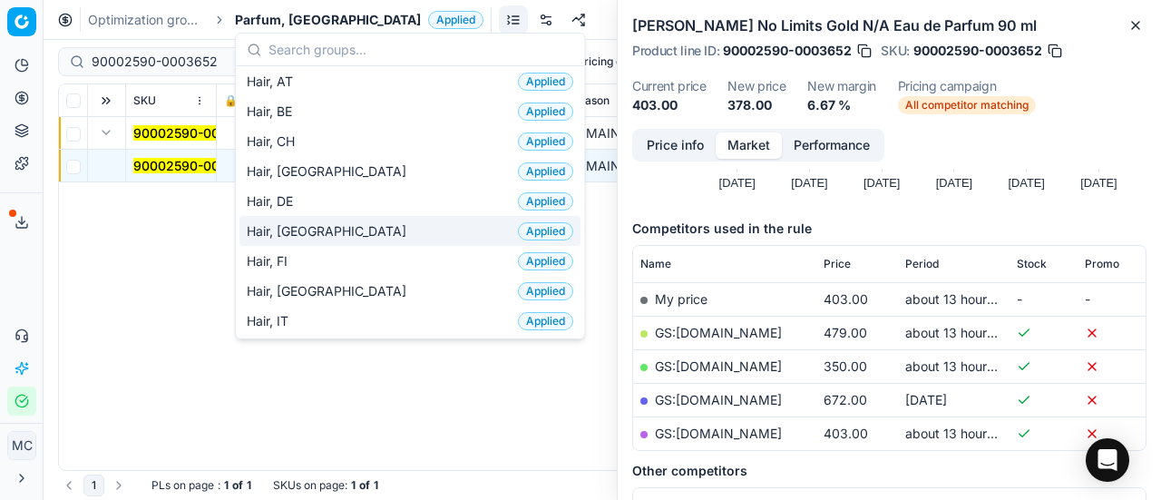
click at [347, 231] on div "Hair, DK Applied" at bounding box center [409, 231] width 341 height 30
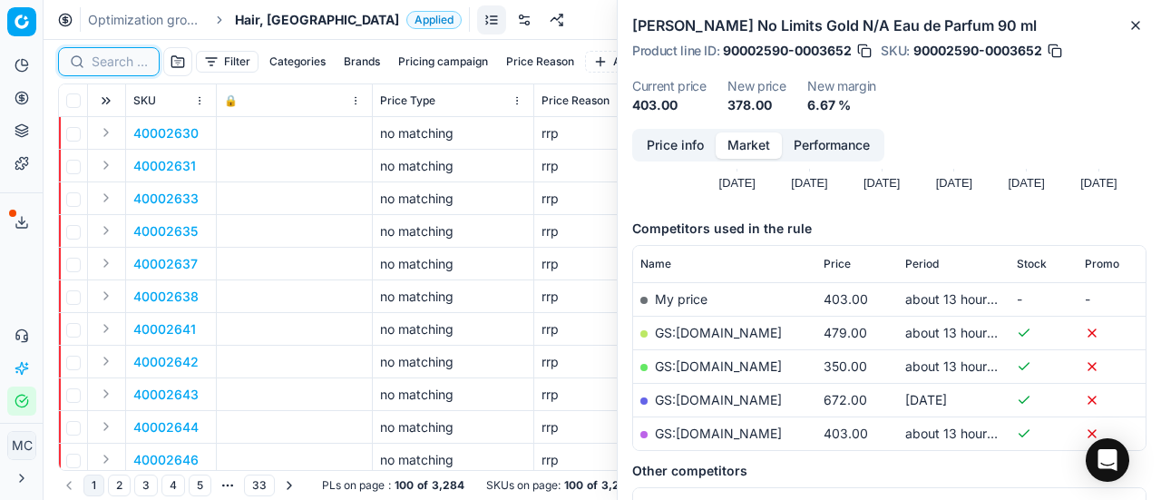
click at [124, 63] on input at bounding box center [120, 62] width 56 height 18
paste input "80022270-500"
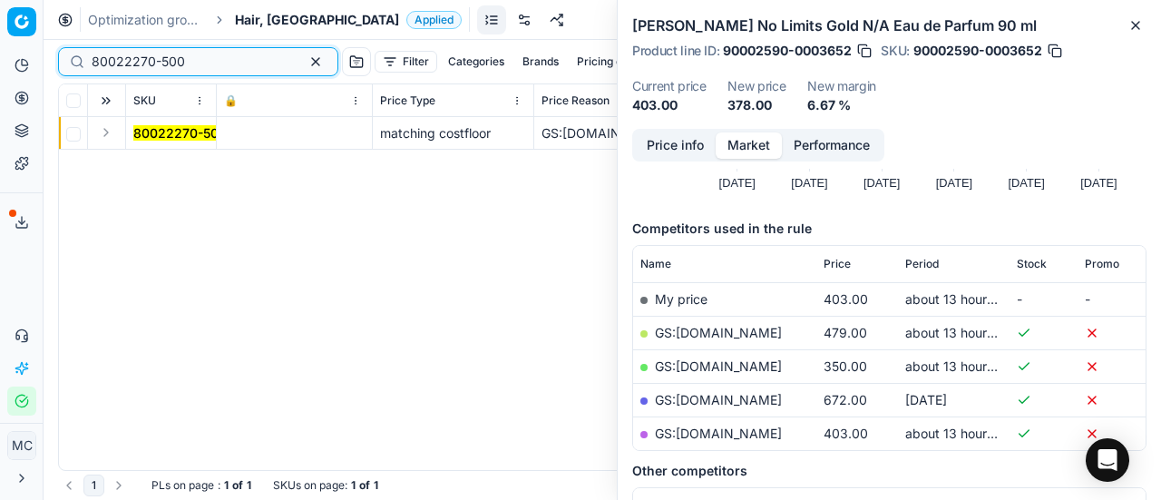
type input "80022270-500"
click at [102, 136] on button "Expand" at bounding box center [106, 133] width 22 height 22
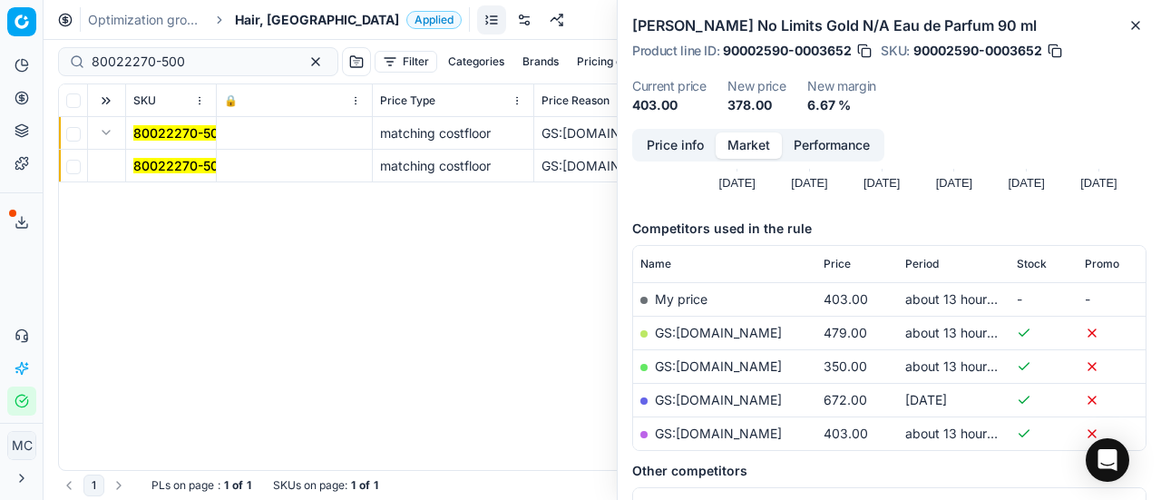
drag, startPoint x: 136, startPoint y: 148, endPoint x: 879, endPoint y: 177, distance: 743.5
click at [171, 163] on mark "80022270-500" at bounding box center [179, 165] width 93 height 15
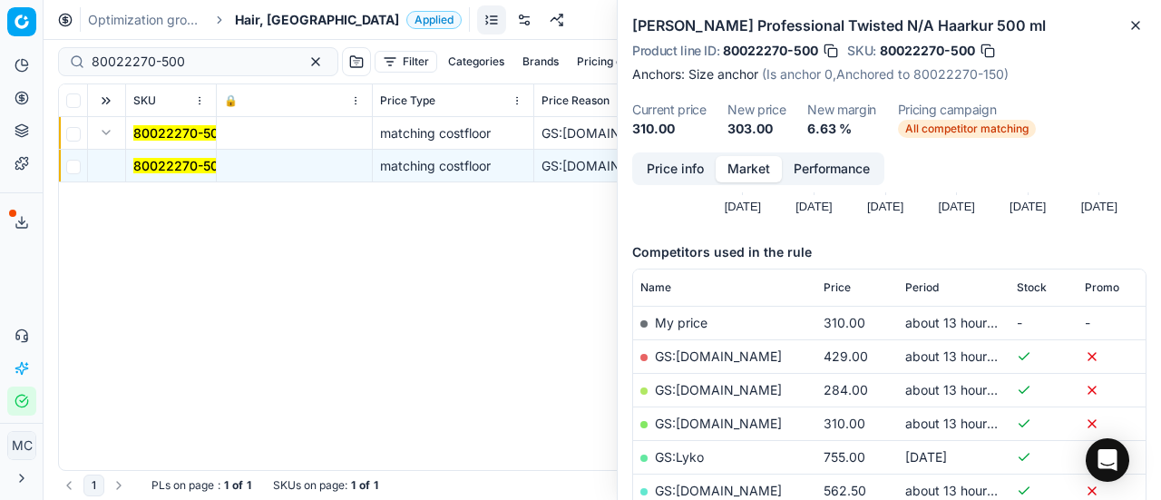
click at [685, 159] on button "Price info" at bounding box center [675, 169] width 81 height 26
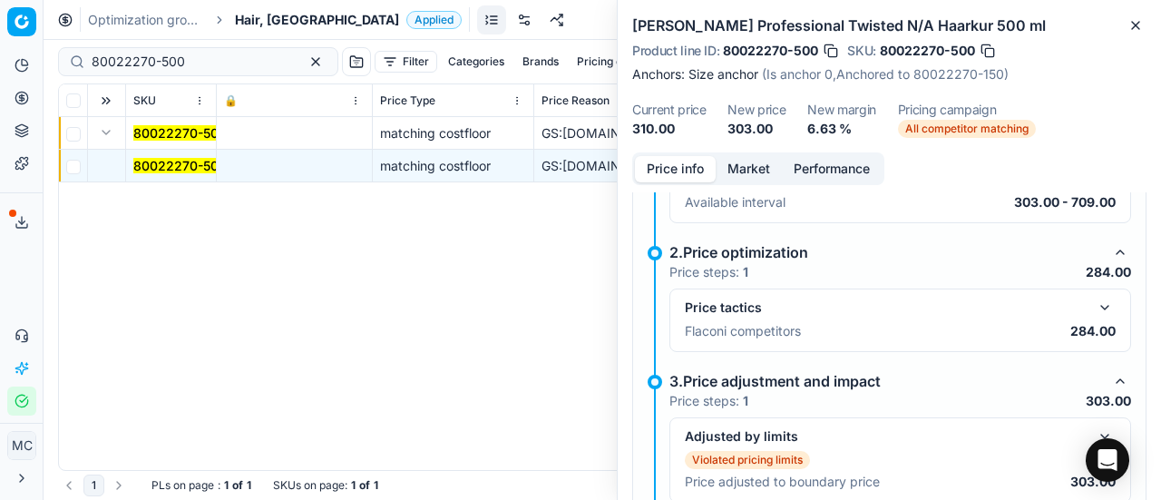
click at [1094, 310] on button "button" at bounding box center [1105, 308] width 22 height 22
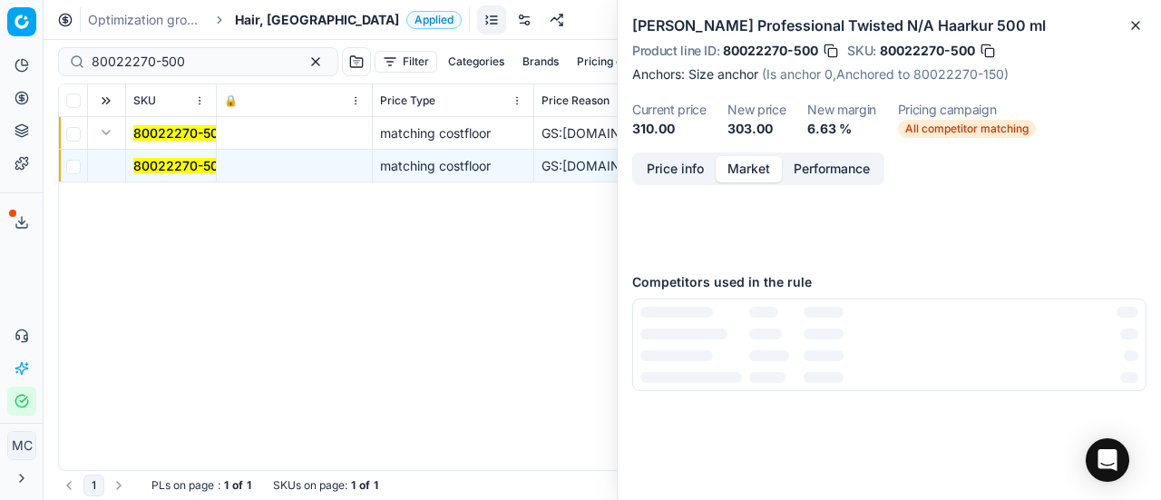
click at [767, 174] on button "Market" at bounding box center [749, 169] width 66 height 26
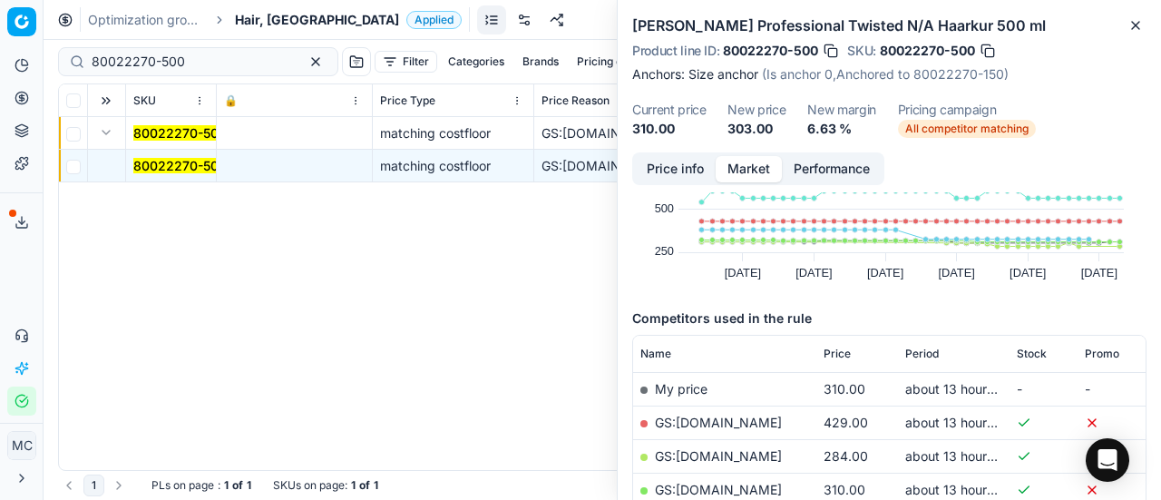
scroll to position [181, 0]
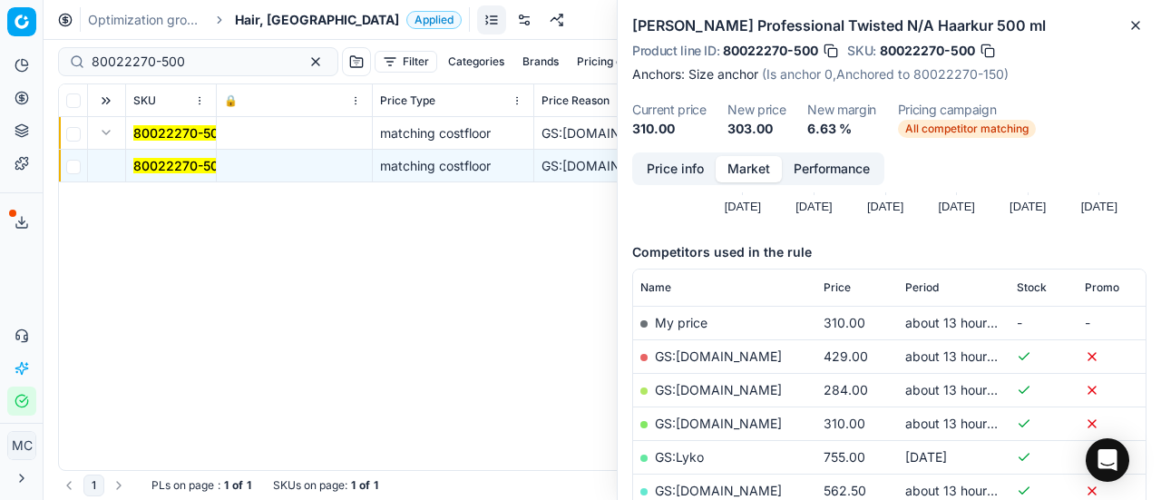
click at [757, 386] on link "GS:ComputerSalg.dk" at bounding box center [718, 389] width 127 height 15
click at [286, 24] on div "Hair, DK Applied" at bounding box center [348, 20] width 227 height 18
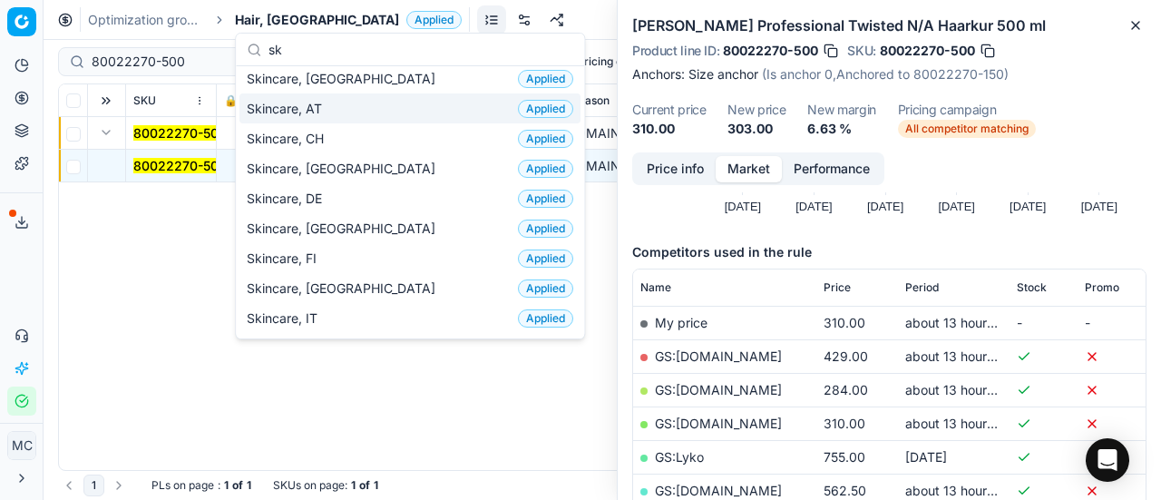
scroll to position [0, 0]
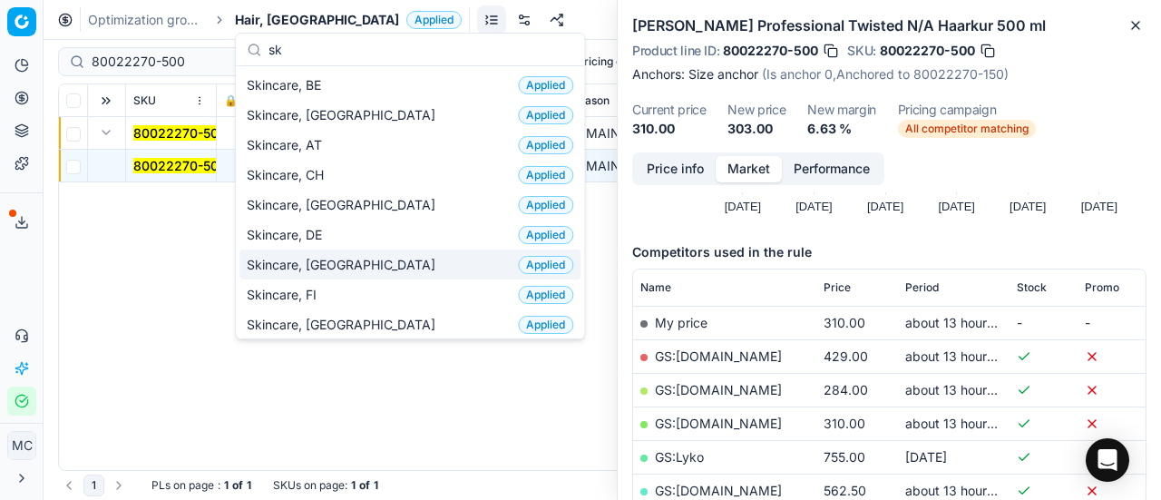
type input "sk"
click at [390, 260] on div "Skincare, DK Applied" at bounding box center [409, 264] width 341 height 30
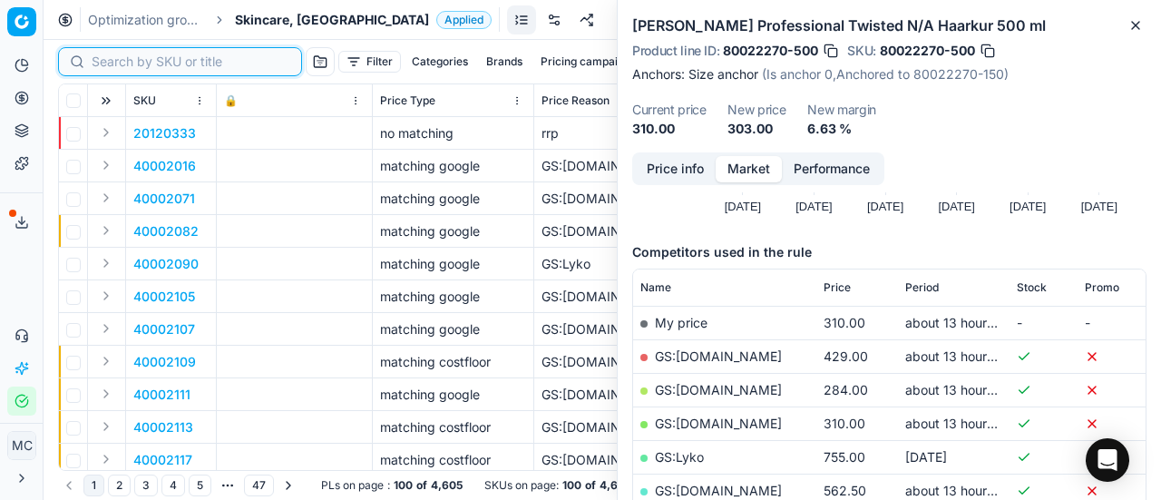
click at [119, 60] on input at bounding box center [191, 62] width 199 height 18
paste input "90011191-0017707"
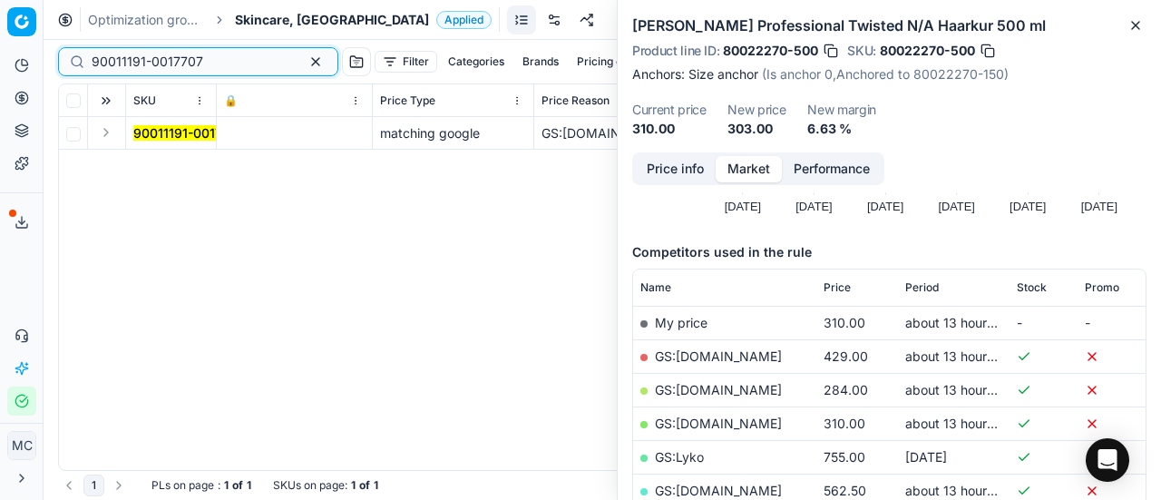
type input "90011191-0017707"
drag, startPoint x: 105, startPoint y: 131, endPoint x: 123, endPoint y: 144, distance: 22.7
click at [105, 131] on button "Expand" at bounding box center [106, 133] width 22 height 22
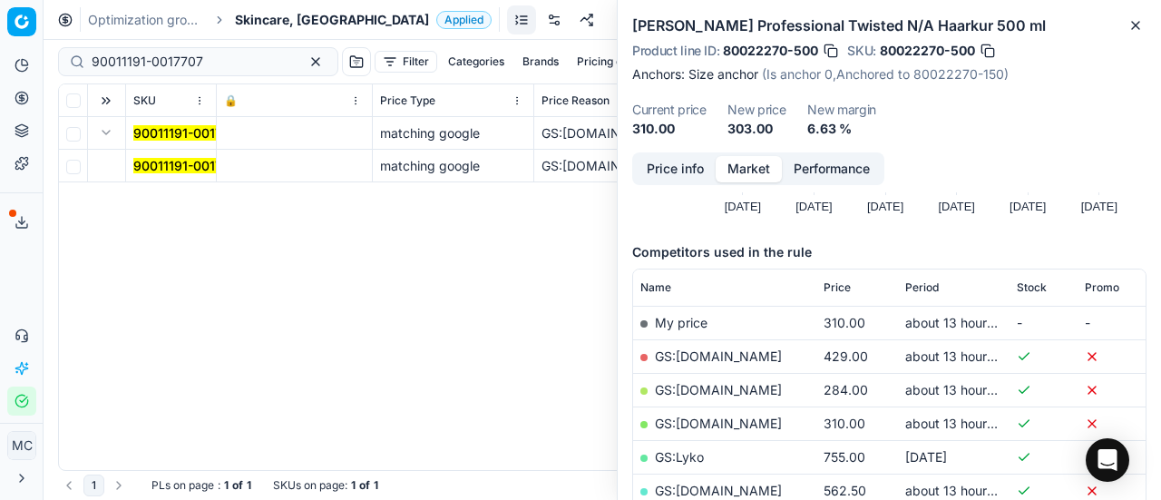
click at [177, 164] on mark "90011191-0017707" at bounding box center [189, 165] width 112 height 15
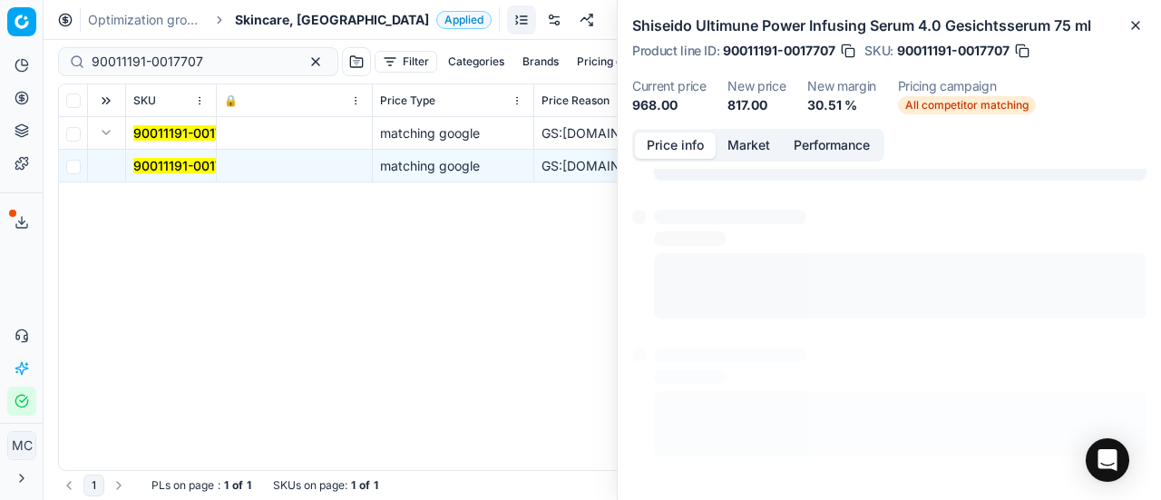
click at [679, 151] on button "Price info" at bounding box center [675, 145] width 81 height 26
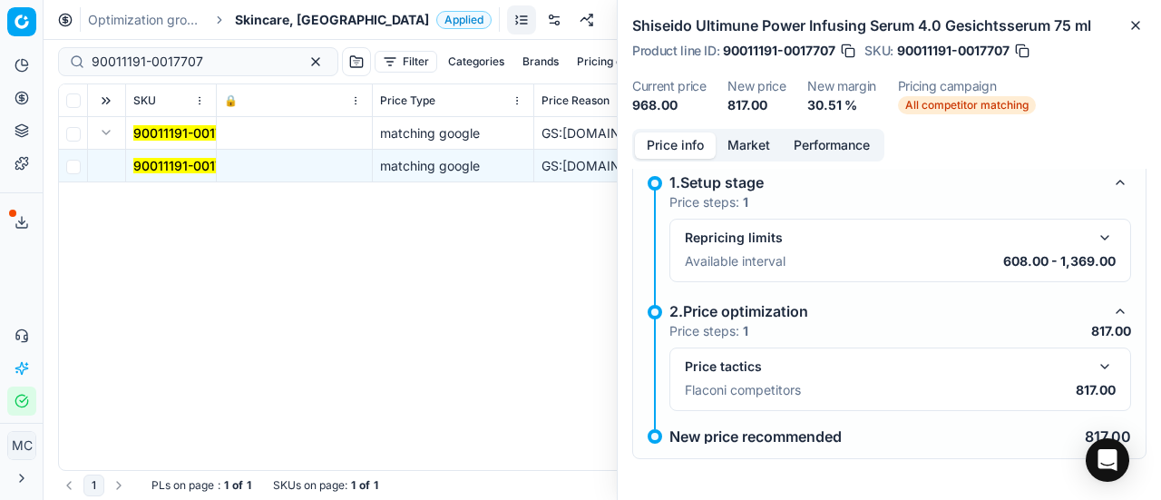
click at [1094, 360] on button "button" at bounding box center [1105, 367] width 22 height 22
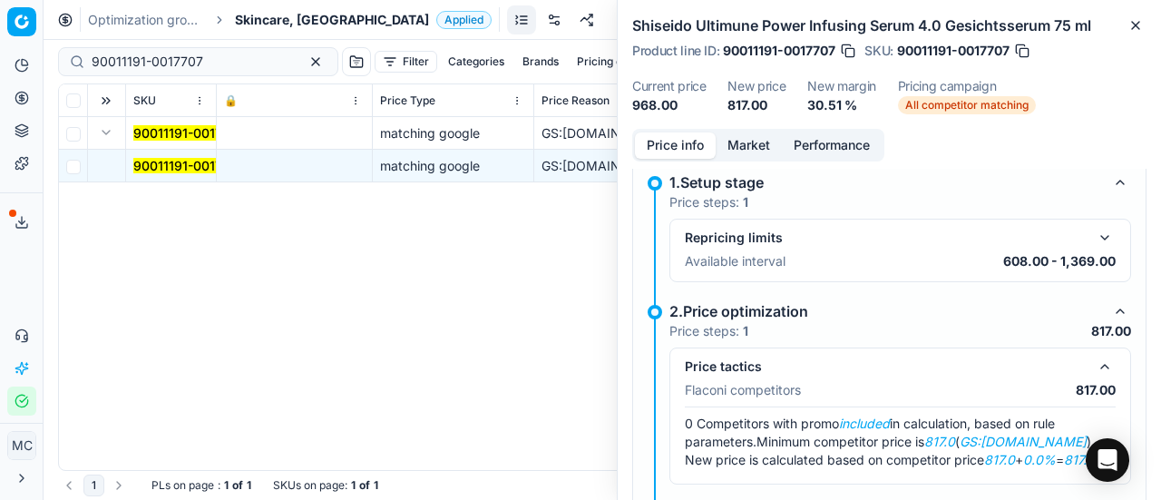
click at [766, 143] on button "Market" at bounding box center [749, 145] width 66 height 26
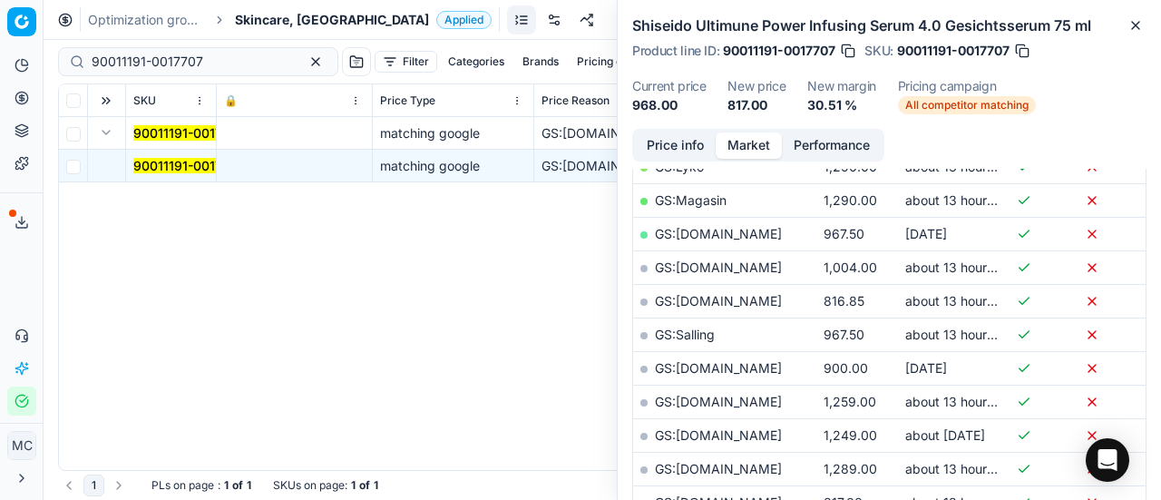
scroll to position [544, 0]
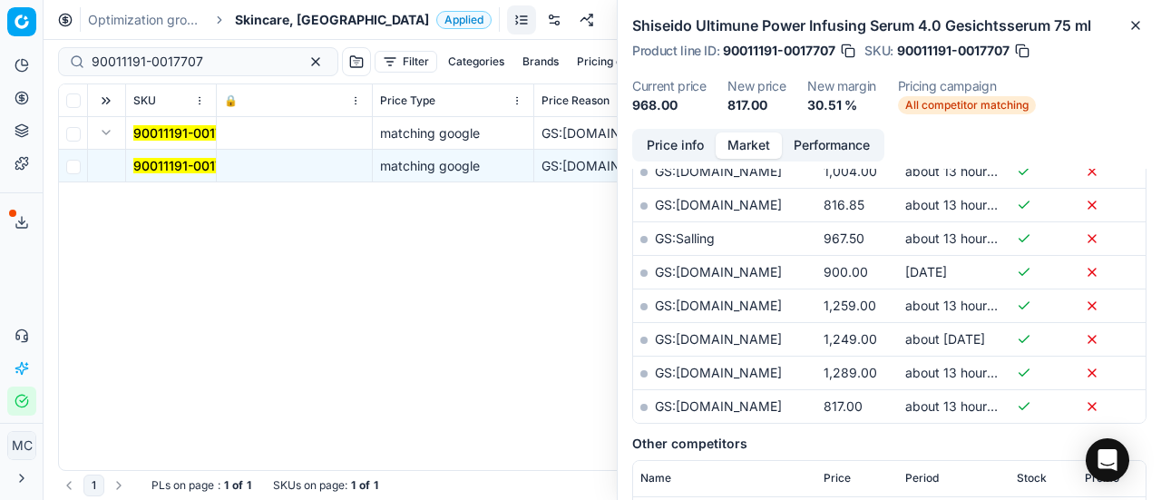
click at [751, 406] on link "GS:parfumdreams.DK" at bounding box center [718, 405] width 127 height 15
click at [267, 21] on span "Skincare, [GEOGRAPHIC_DATA]" at bounding box center [332, 20] width 194 height 18
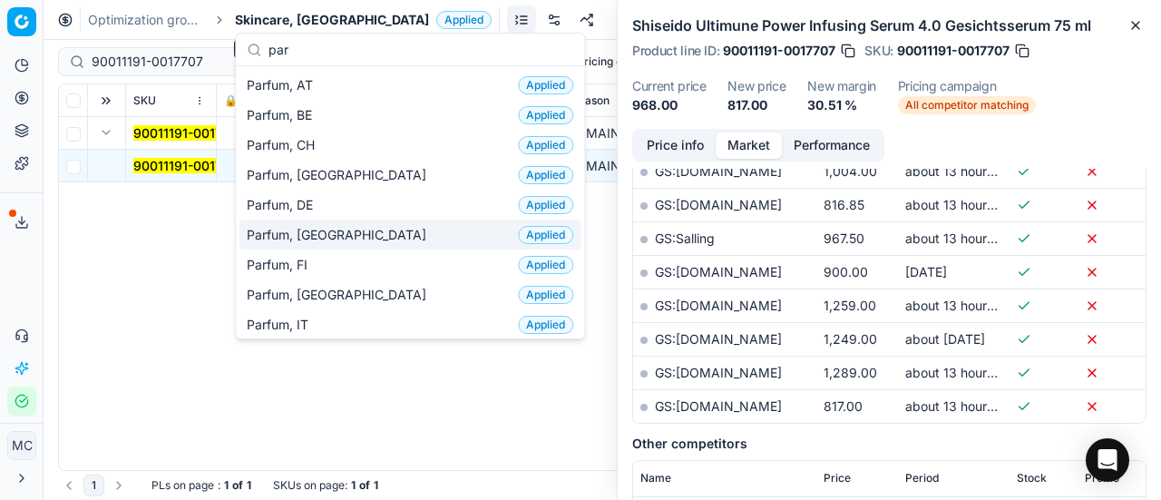
type input "par"
click at [415, 241] on div "Parfum, DK Applied" at bounding box center [409, 235] width 341 height 30
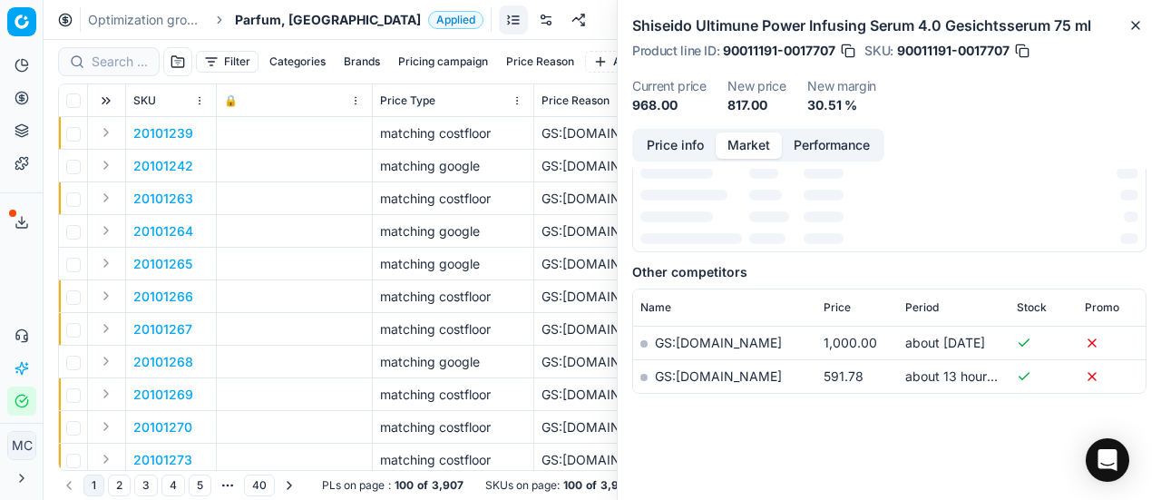
scroll to position [544, 0]
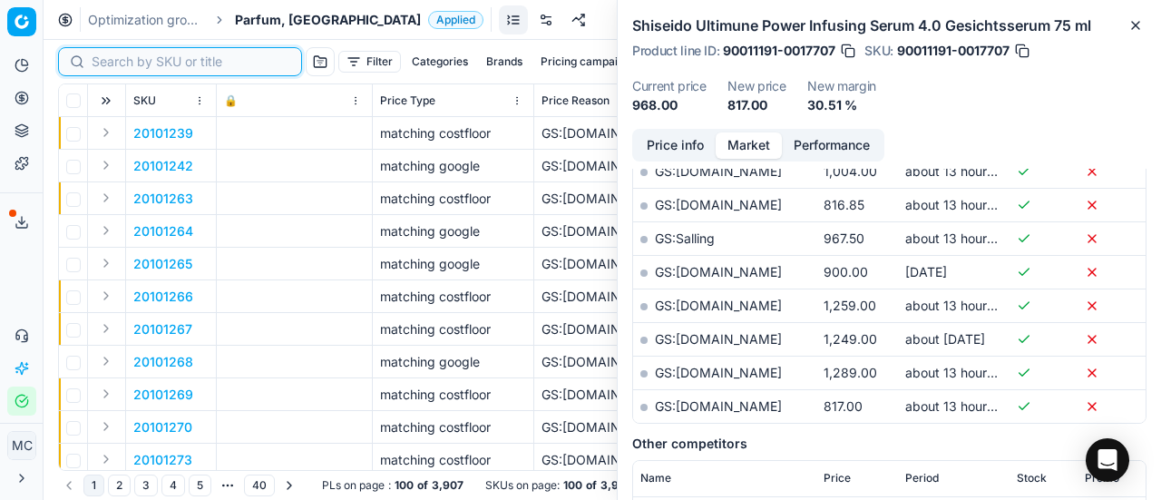
click at [120, 54] on input at bounding box center [191, 62] width 199 height 18
paste input "80070684-200"
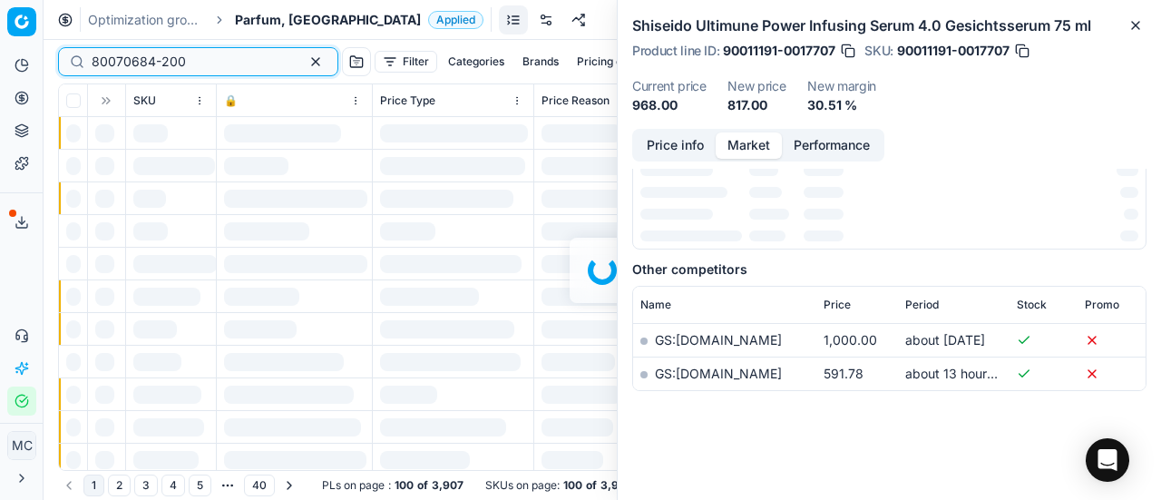
scroll to position [544, 0]
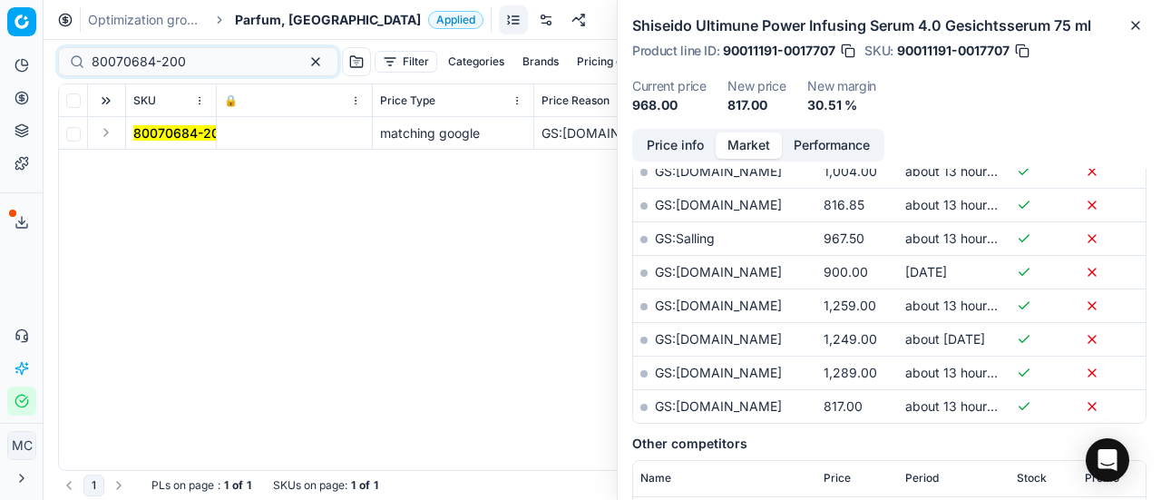
drag, startPoint x: 107, startPoint y: 132, endPoint x: 135, endPoint y: 146, distance: 31.2
click at [107, 132] on button "Expand" at bounding box center [106, 133] width 22 height 22
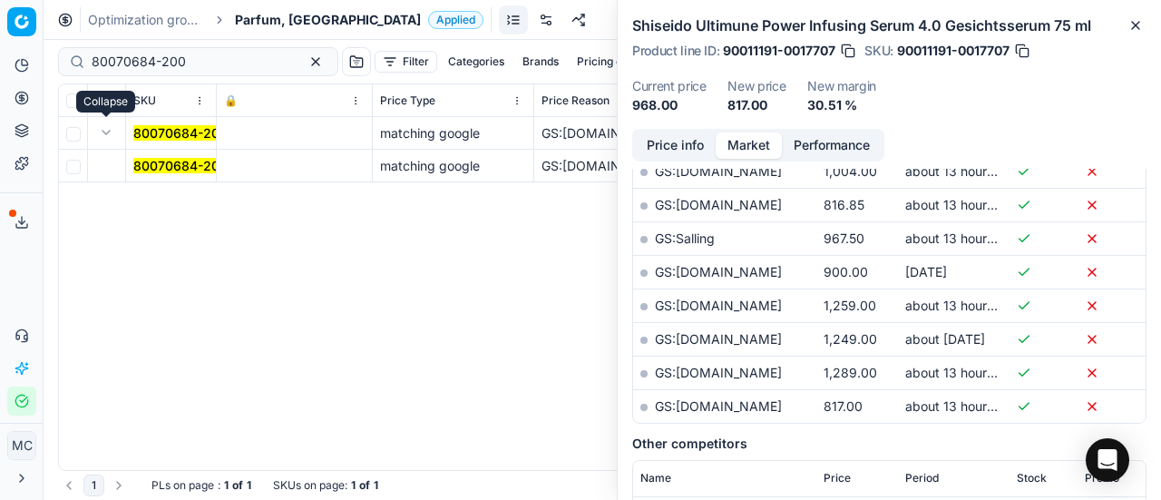
click at [192, 175] on td "80070684-200" at bounding box center [171, 166] width 91 height 33
click at [192, 166] on mark "80070684-200" at bounding box center [180, 165] width 94 height 15
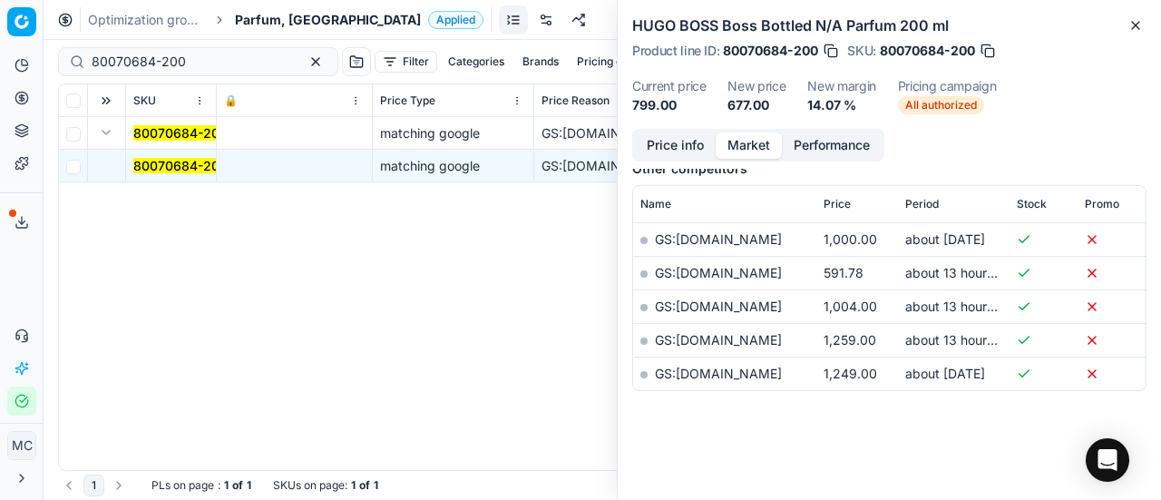
click at [687, 145] on button "Price info" at bounding box center [675, 145] width 81 height 26
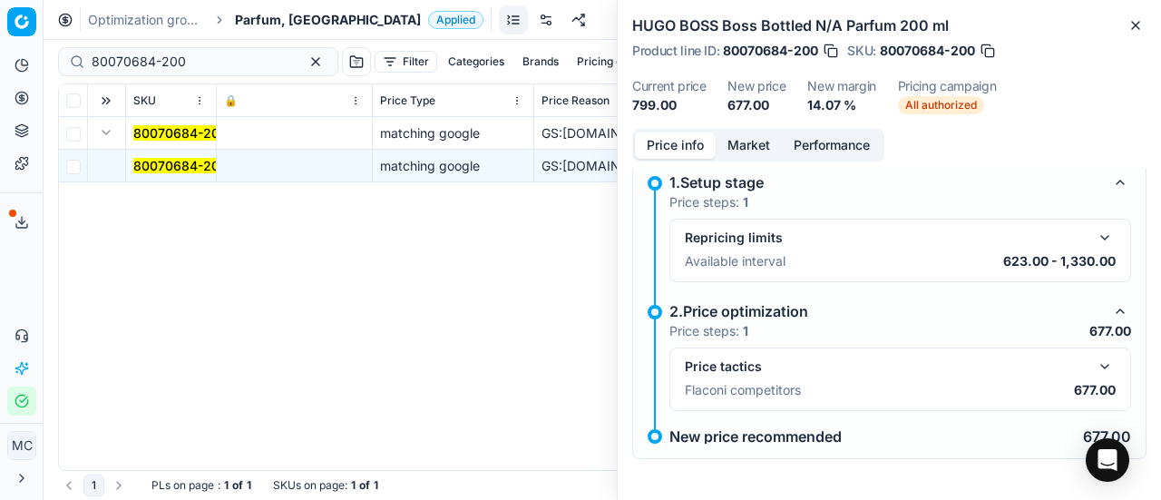
click at [1094, 366] on button "button" at bounding box center [1105, 367] width 22 height 22
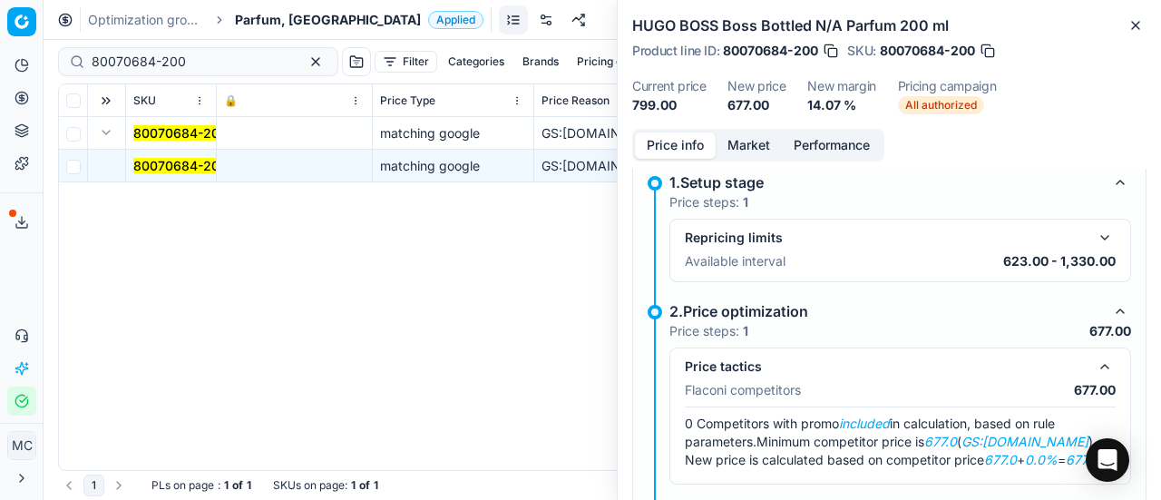
click at [731, 145] on button "Market" at bounding box center [749, 145] width 66 height 26
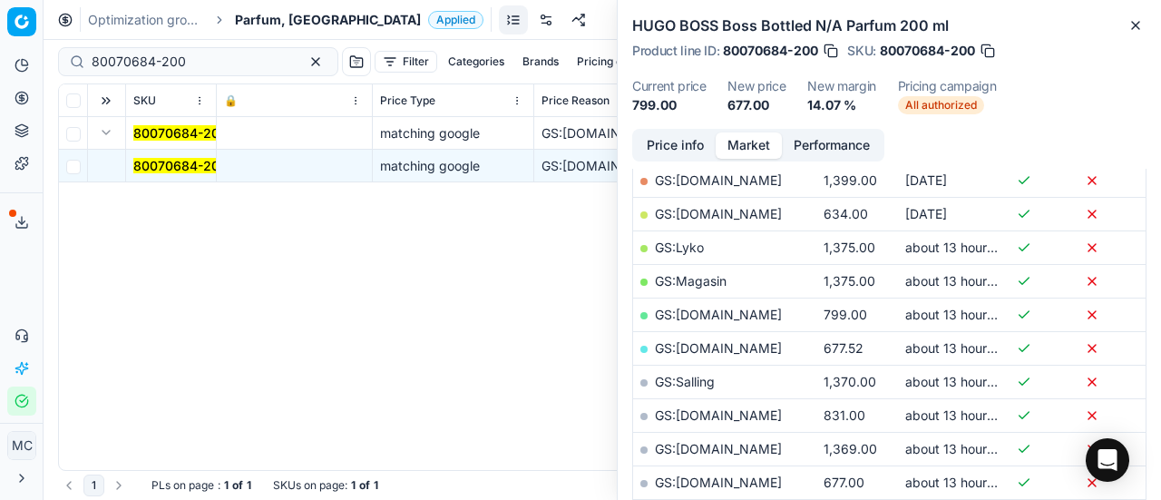
scroll to position [363, 0]
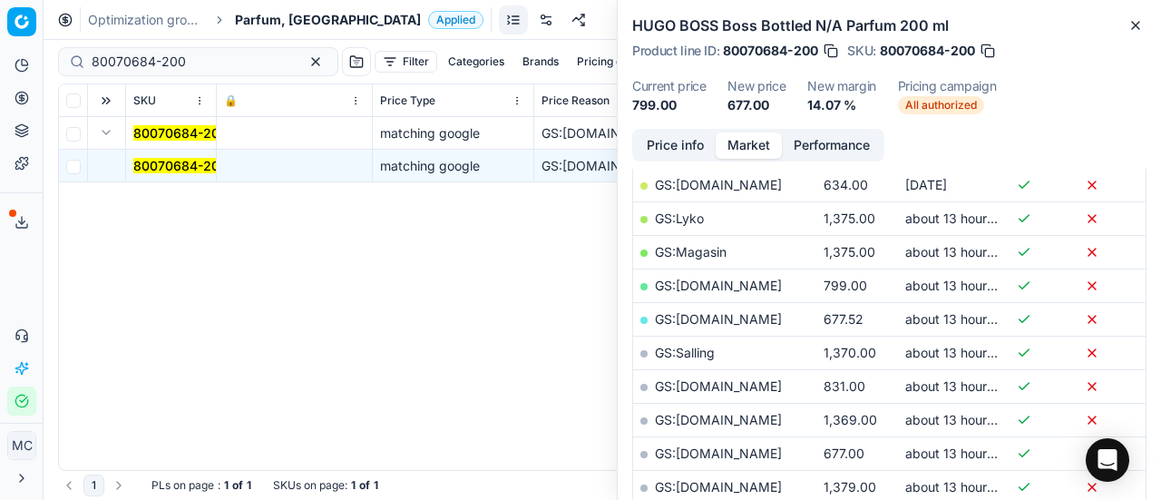
click at [733, 446] on link "GS:parfumdreams.DK" at bounding box center [718, 452] width 127 height 15
drag, startPoint x: 221, startPoint y: 62, endPoint x: 31, endPoint y: 15, distance: 196.0
click at [0, 39] on div "Pricing platform Analytics Pricing Product portfolio Templates Export service 1…" at bounding box center [580, 250] width 1161 height 500
paste input "90007675-0011761"
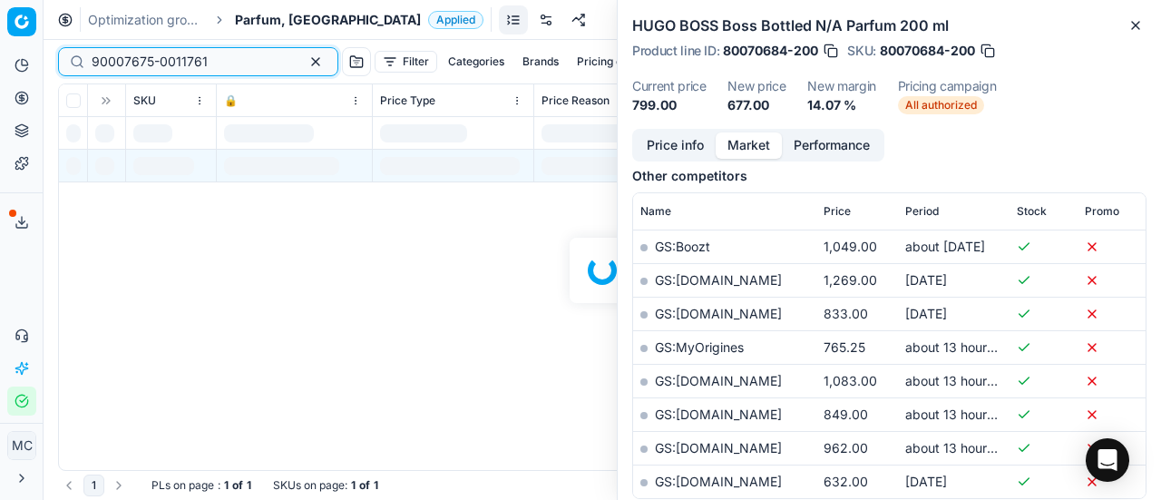
scroll to position [363, 0]
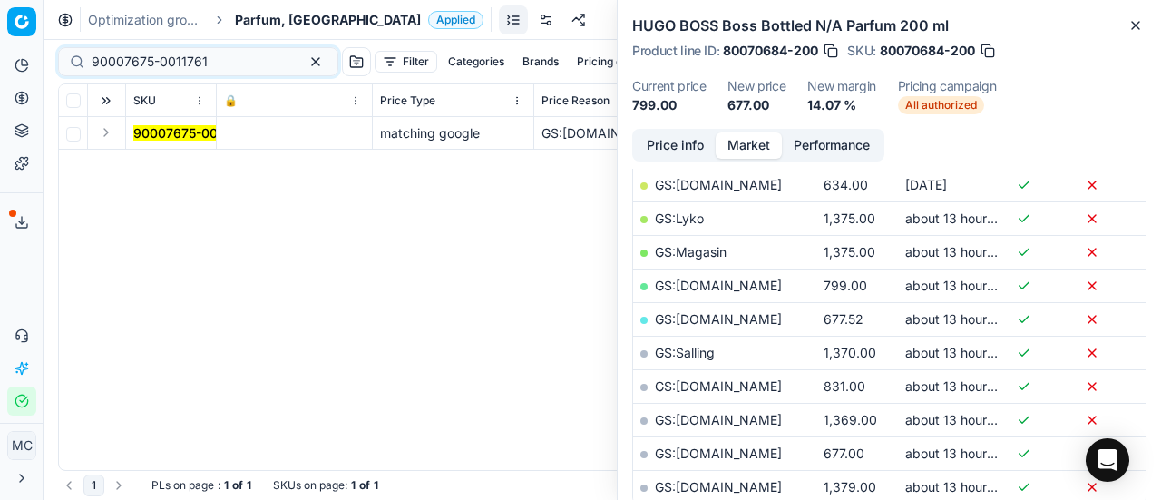
click at [106, 124] on button "Expand" at bounding box center [106, 133] width 22 height 22
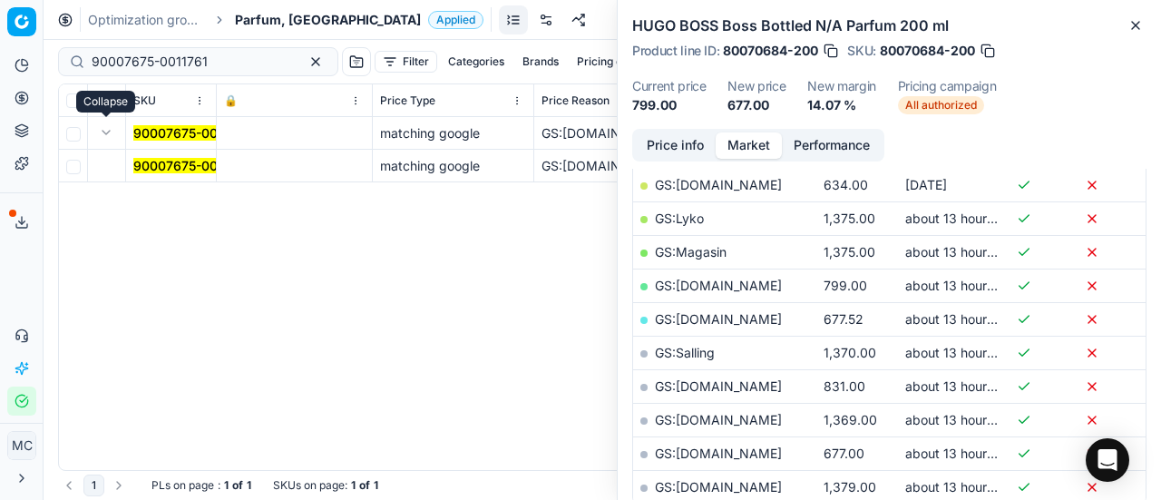
click at [152, 172] on mark "90007675-0011761" at bounding box center [191, 165] width 116 height 15
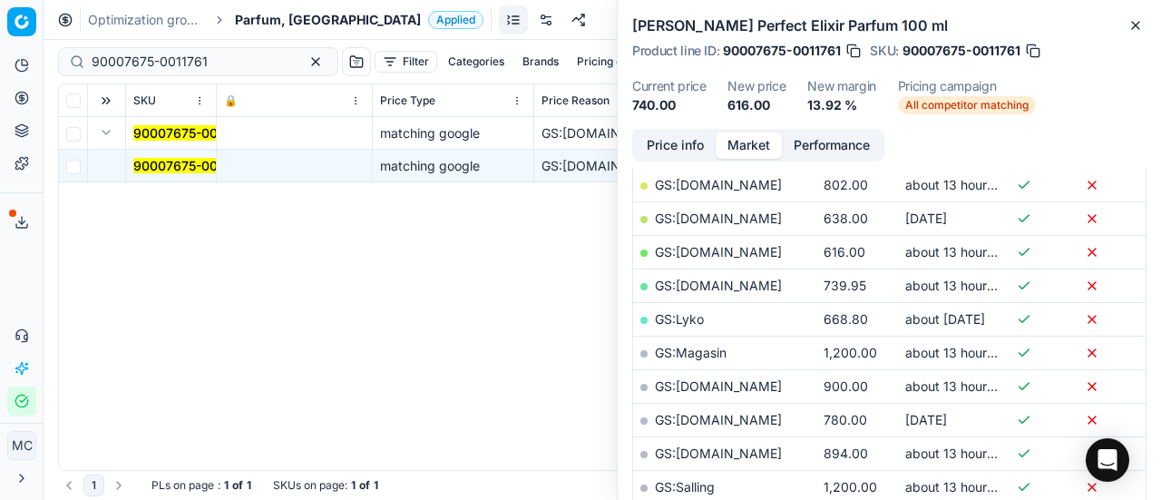
click at [633, 157] on div "Price info Market Performance" at bounding box center [758, 145] width 252 height 33
click at [680, 144] on button "Price info" at bounding box center [675, 145] width 81 height 26
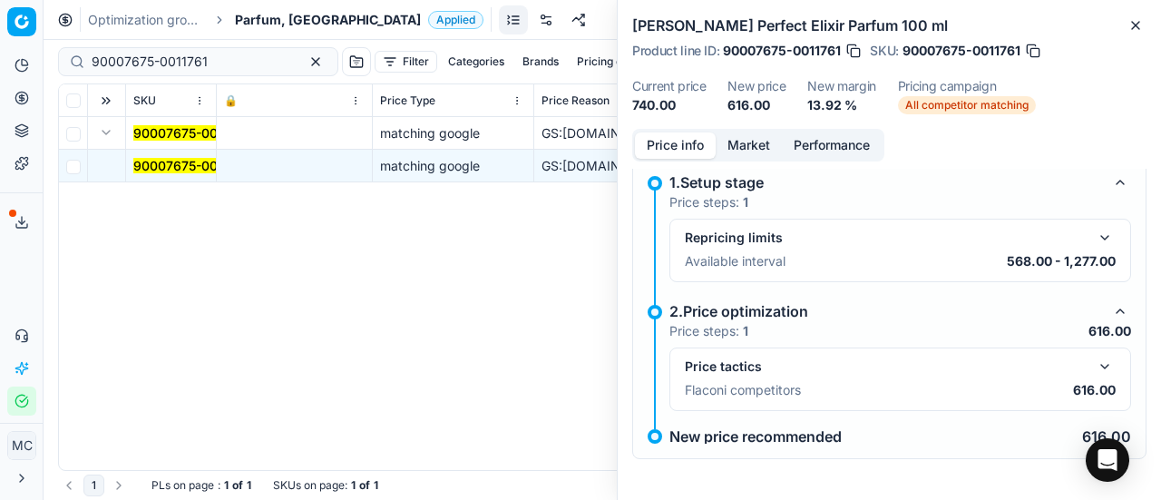
click at [1094, 351] on div "Price tactics Flaconi competitors 616.00" at bounding box center [900, 378] width 462 height 63
click at [1094, 357] on button "button" at bounding box center [1105, 367] width 22 height 22
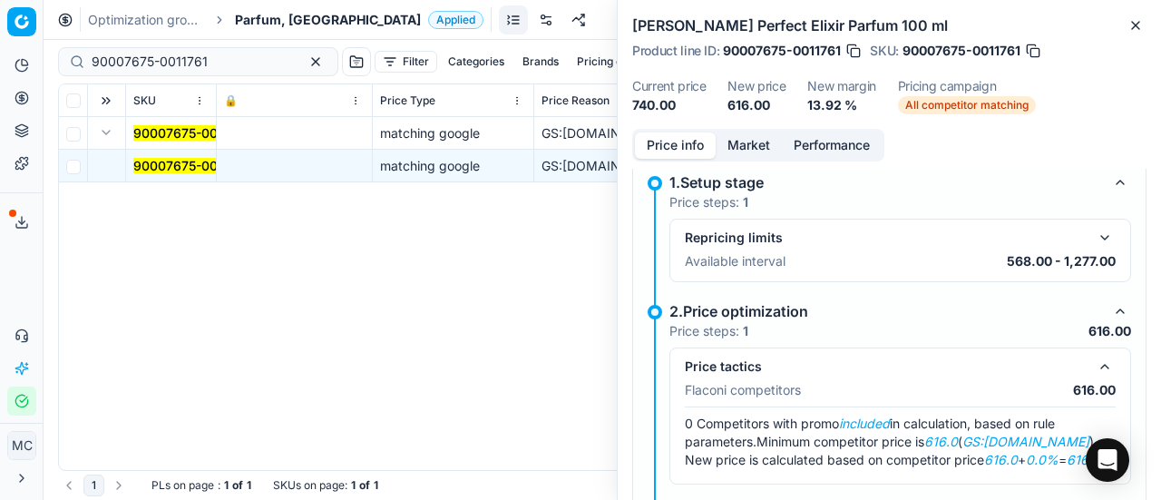
drag, startPoint x: 749, startPoint y: 141, endPoint x: 751, endPoint y: 160, distance: 19.1
click at [751, 142] on button "Market" at bounding box center [749, 145] width 66 height 26
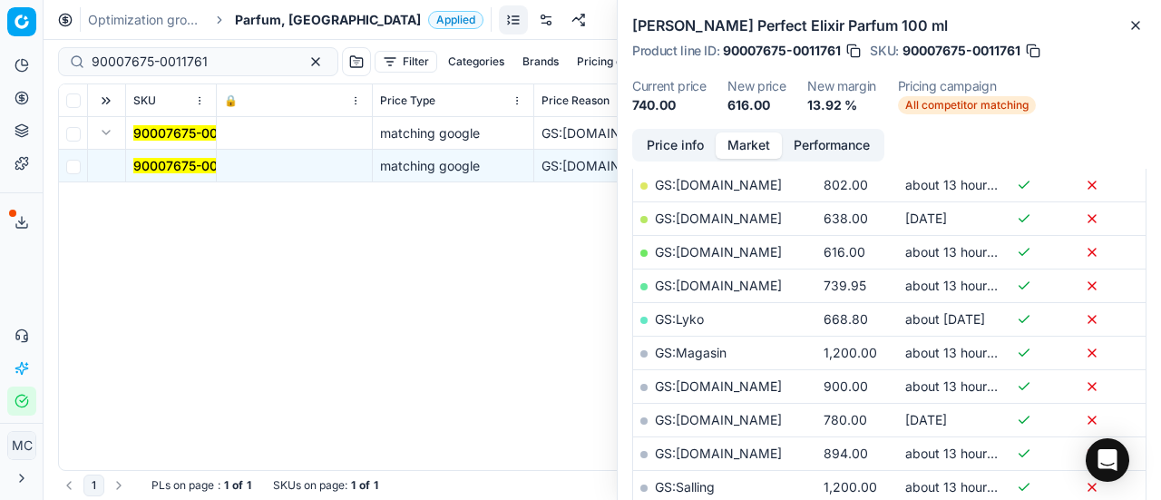
click at [705, 244] on link "GS:Deloox.dk" at bounding box center [718, 251] width 127 height 15
drag, startPoint x: 219, startPoint y: 55, endPoint x: 86, endPoint y: 32, distance: 134.5
click at [0, 26] on div "Pricing platform Analytics Pricing Product portfolio Templates Export service 1…" at bounding box center [580, 250] width 1161 height 500
paste input "350-001124"
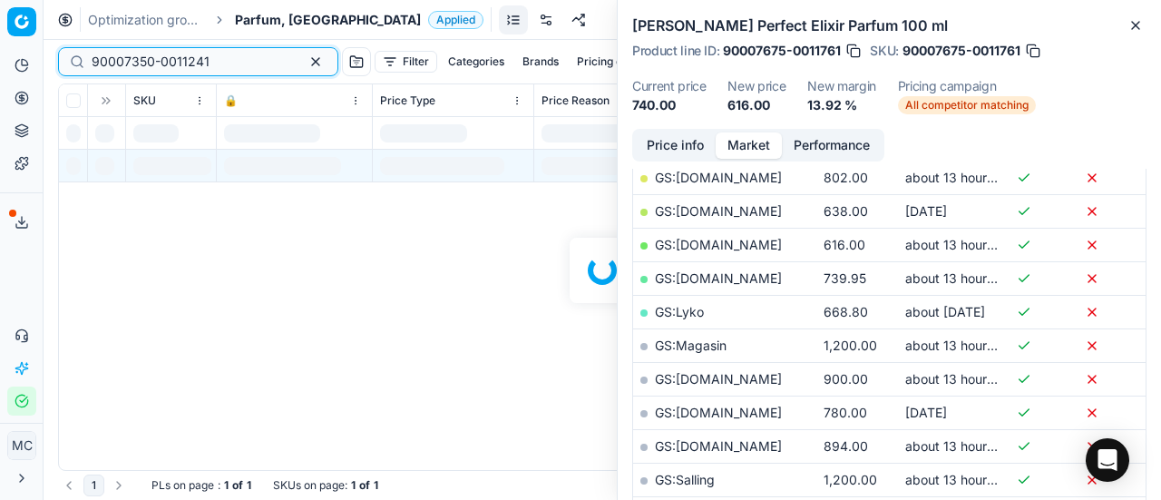
scroll to position [363, 0]
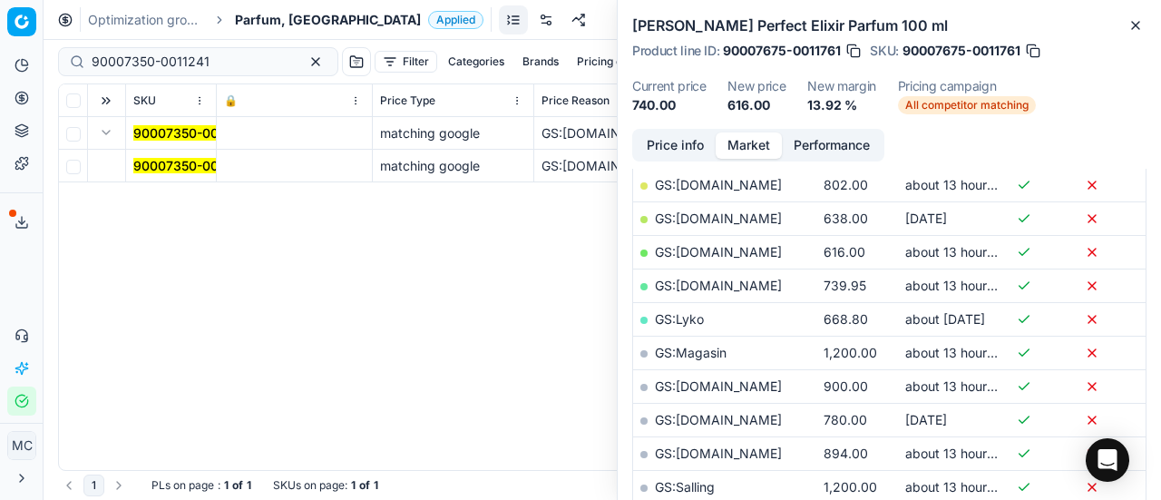
click at [156, 160] on mark "90007350-0011241" at bounding box center [192, 165] width 118 height 15
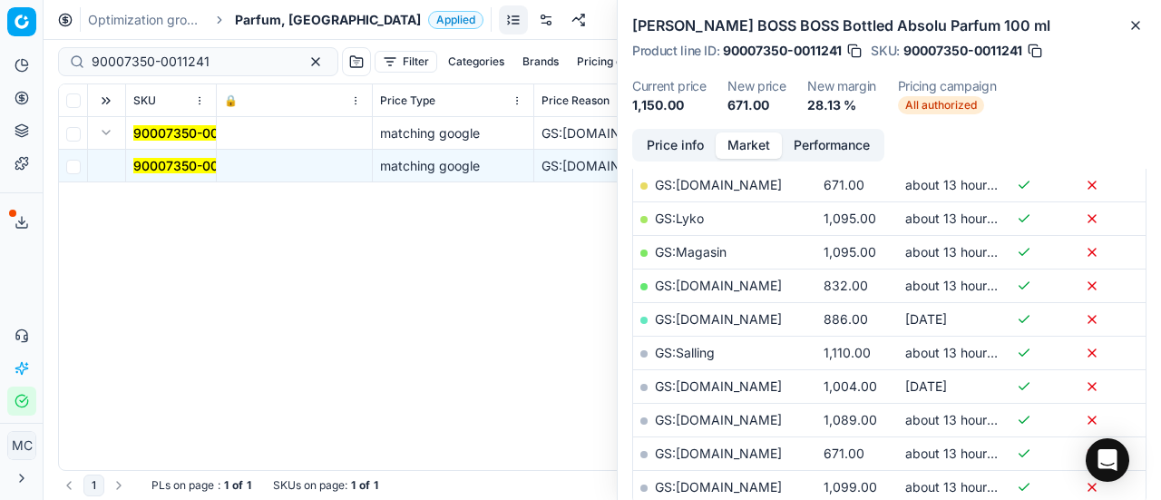
click at [662, 136] on button "Price info" at bounding box center [675, 145] width 81 height 26
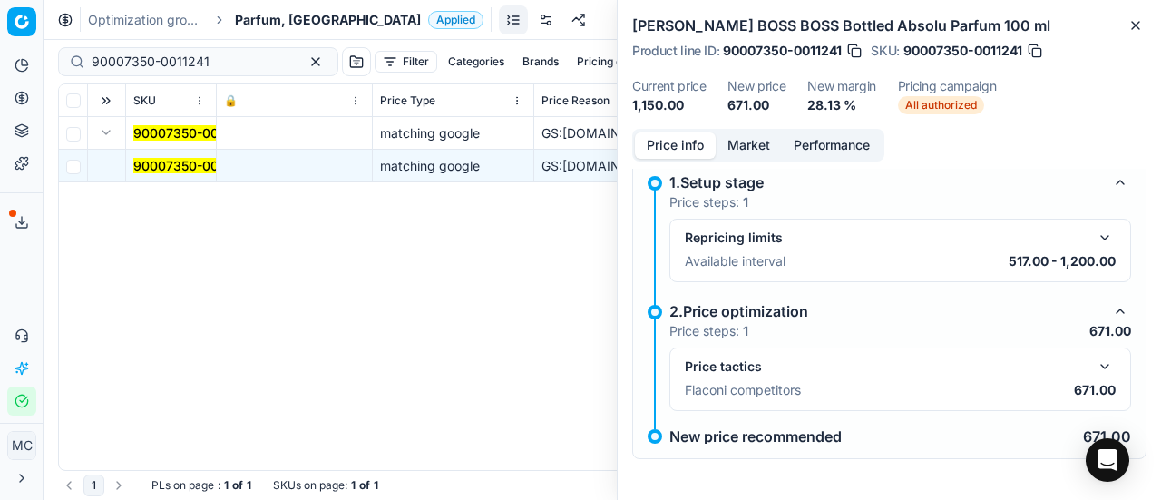
click at [1103, 366] on div "Price tactics Flaconi competitors 671.00" at bounding box center [900, 378] width 462 height 63
click at [1099, 364] on button "button" at bounding box center [1105, 367] width 22 height 22
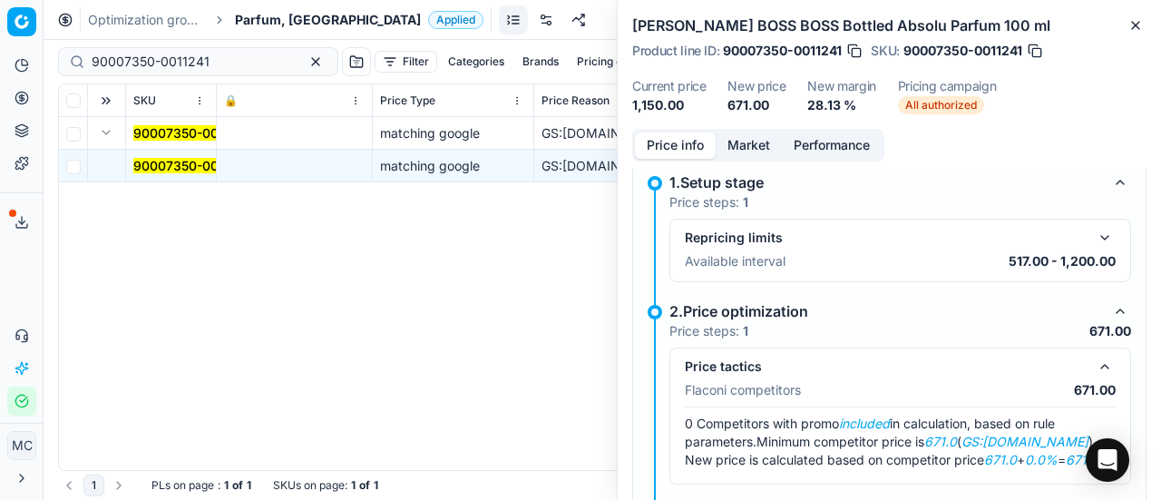
drag, startPoint x: 738, startPoint y: 141, endPoint x: 757, endPoint y: 168, distance: 32.7
click at [747, 154] on button "Market" at bounding box center [749, 145] width 66 height 26
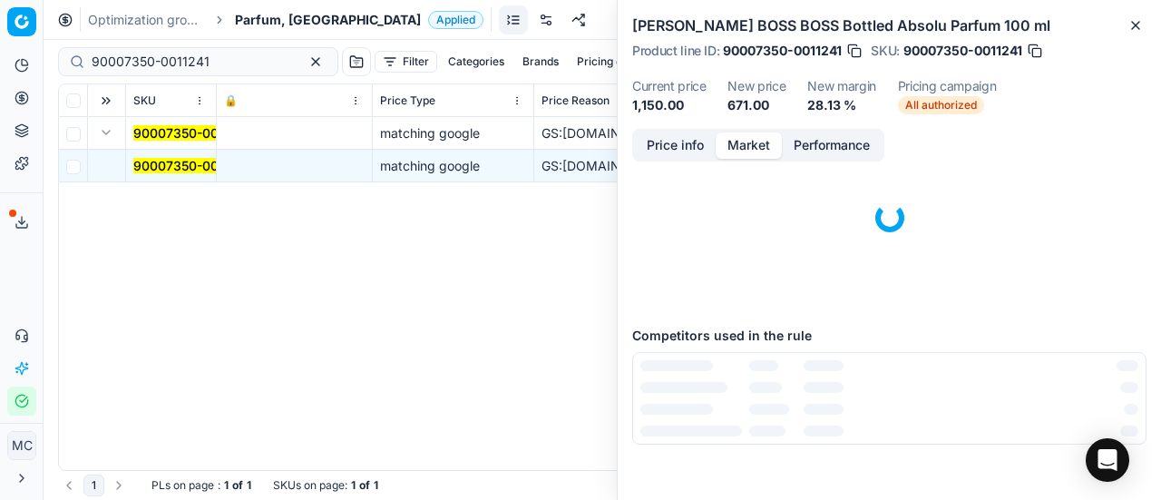
scroll to position [134, 0]
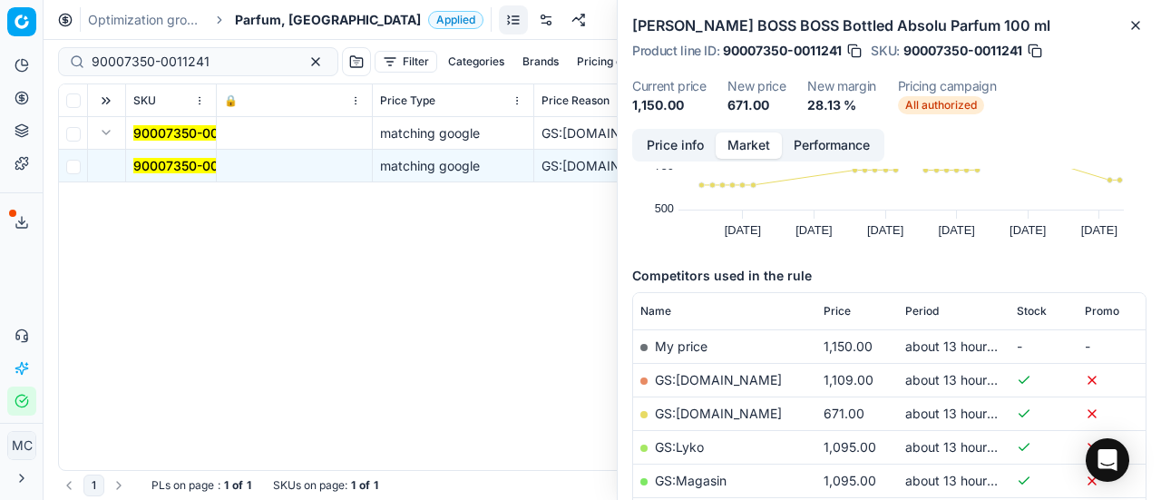
click at [723, 411] on link "GS:Deloox.dk" at bounding box center [718, 412] width 127 height 15
drag, startPoint x: 221, startPoint y: 61, endPoint x: 0, endPoint y: 29, distance: 223.6
click at [0, 31] on div "Pricing platform Analytics Pricing Product portfolio Templates Export service 1…" at bounding box center [580, 250] width 1161 height 500
paste input "3931-0005695"
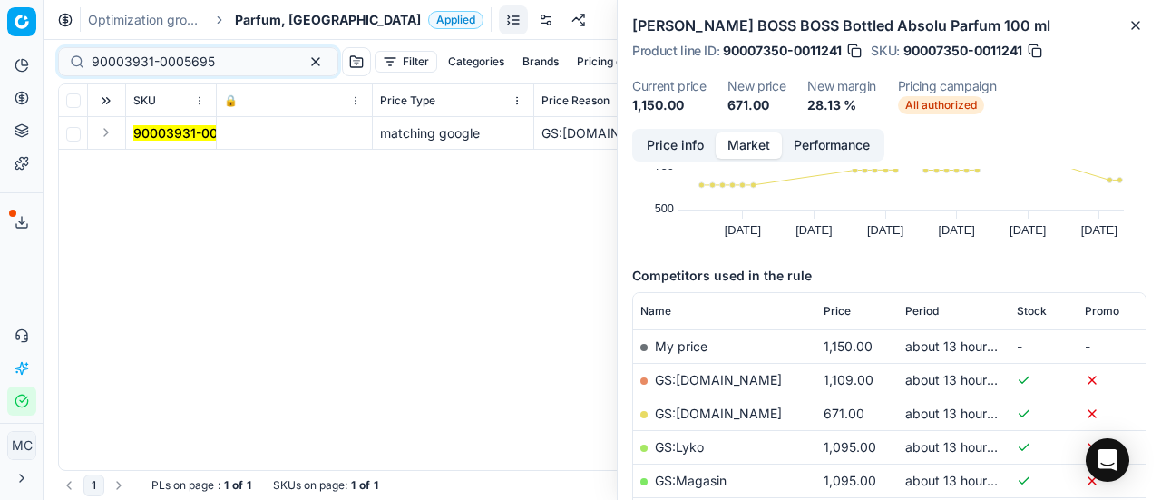
click at [114, 132] on button "Expand" at bounding box center [106, 133] width 22 height 22
click at [132, 151] on td "90003931-0005695" at bounding box center [171, 166] width 91 height 33
click at [160, 159] on mark "90003931-0005695" at bounding box center [194, 165] width 123 height 15
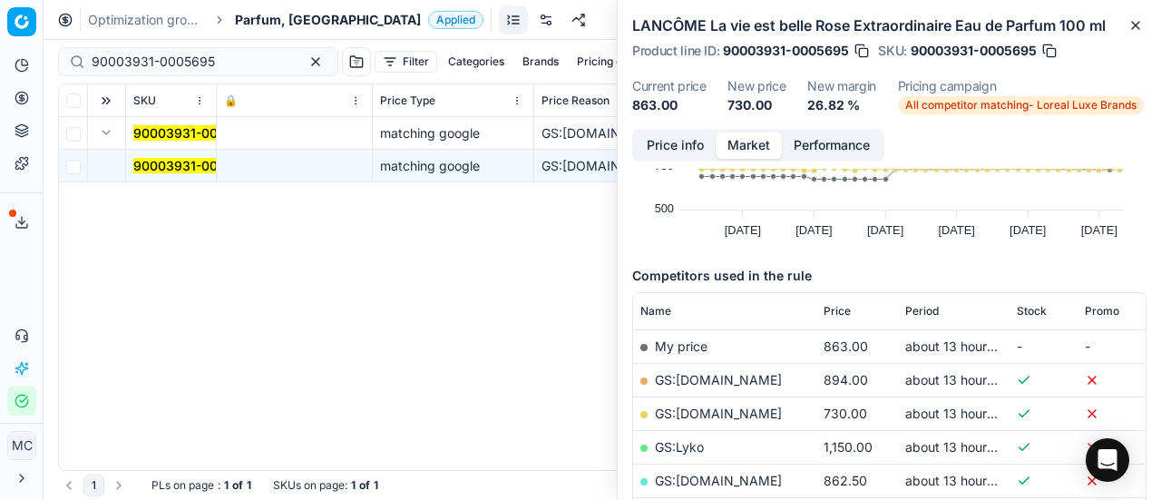
click at [694, 150] on button "Price info" at bounding box center [675, 145] width 81 height 26
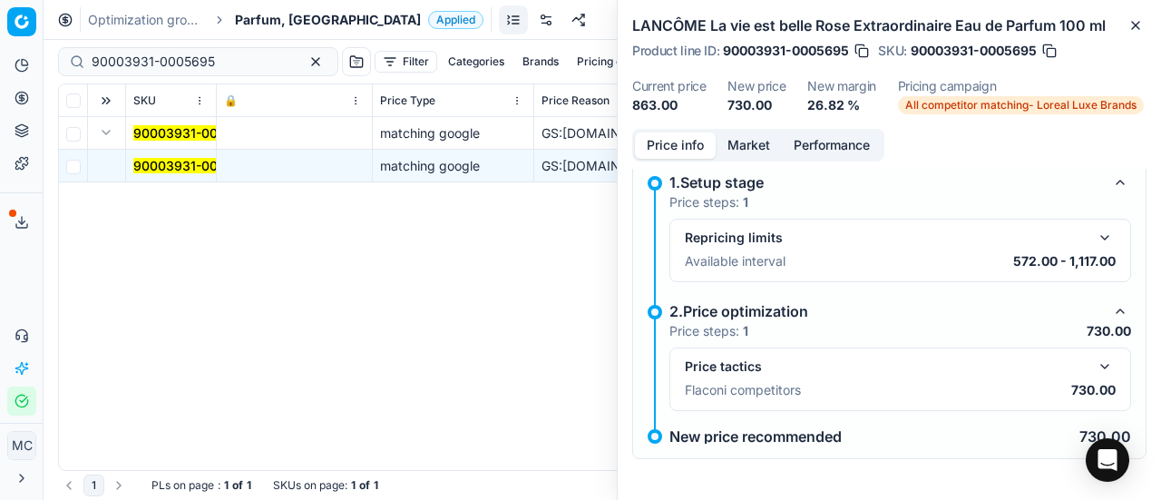
click at [1094, 373] on button "button" at bounding box center [1105, 367] width 22 height 22
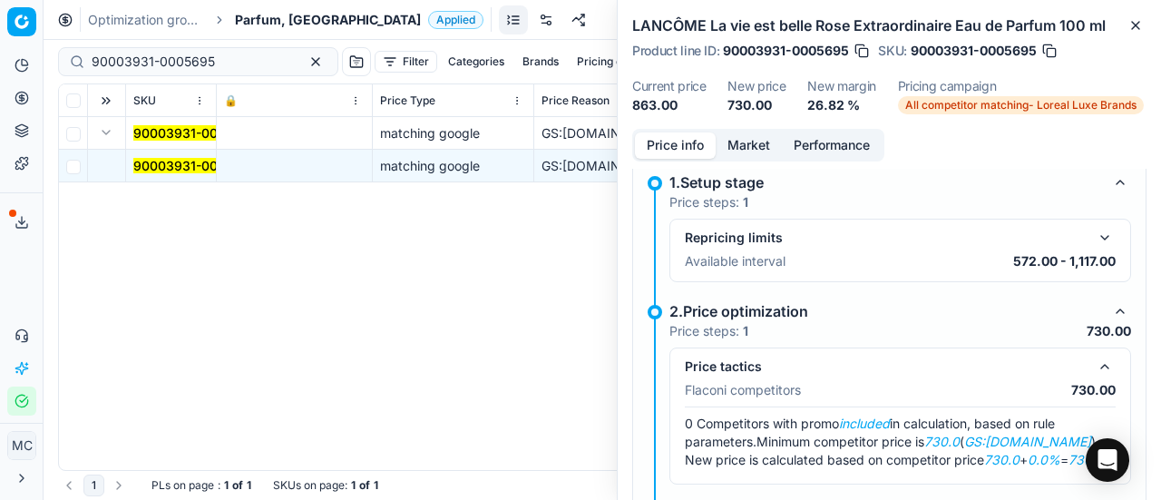
click at [747, 141] on button "Market" at bounding box center [749, 145] width 66 height 26
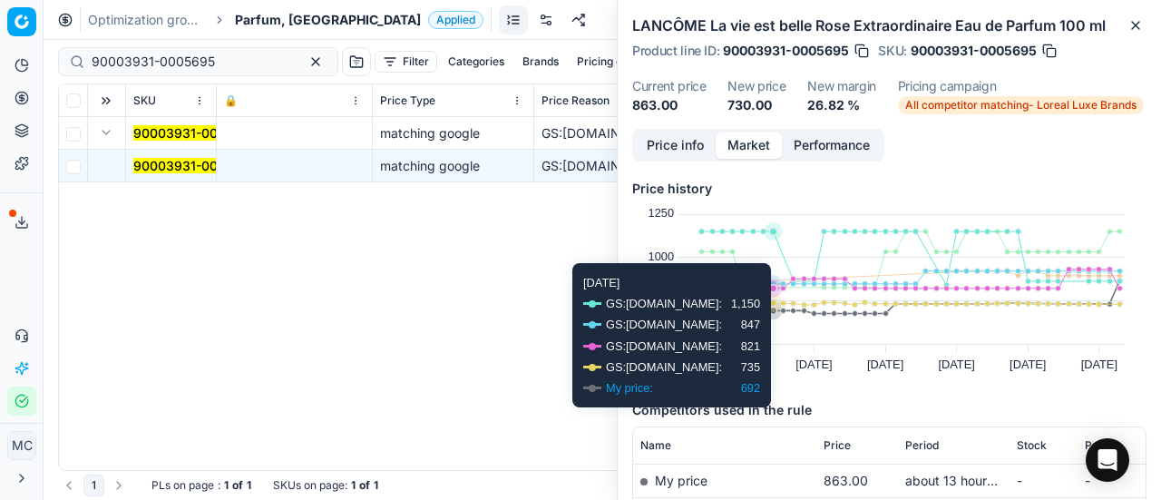
scroll to position [181, 0]
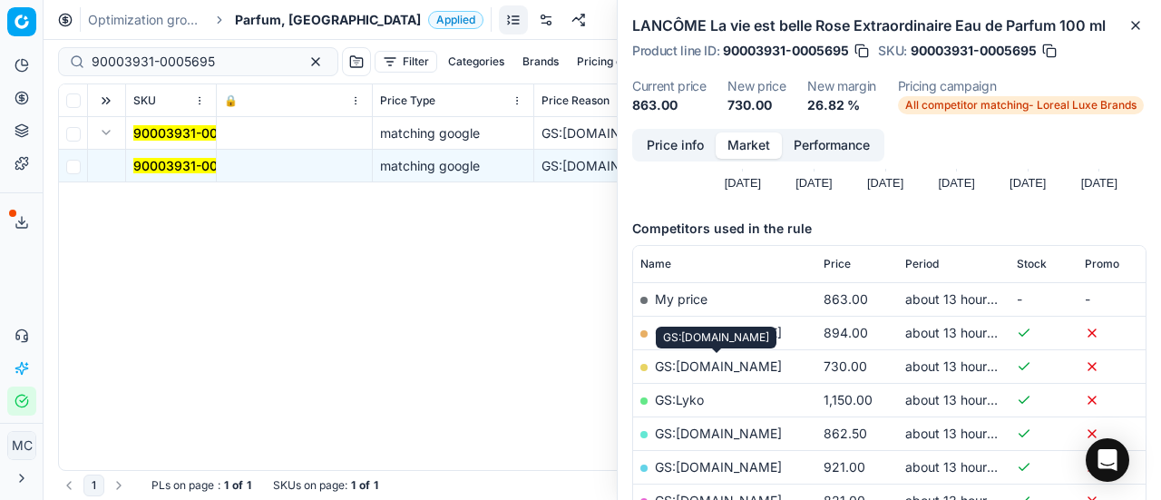
click at [744, 369] on link "GS:ComputerSalg.dk" at bounding box center [718, 365] width 127 height 15
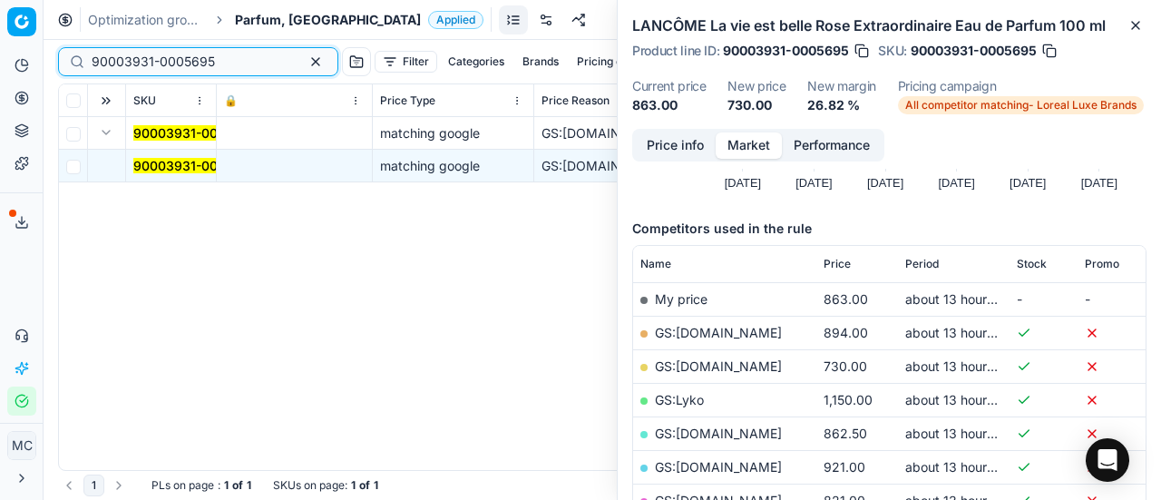
drag, startPoint x: 243, startPoint y: 67, endPoint x: 0, endPoint y: -5, distance: 253.5
click at [0, 0] on html "Pricing platform Analytics Pricing Product portfolio Templates Export service 1…" at bounding box center [580, 250] width 1161 height 500
paste input "80006718-7"
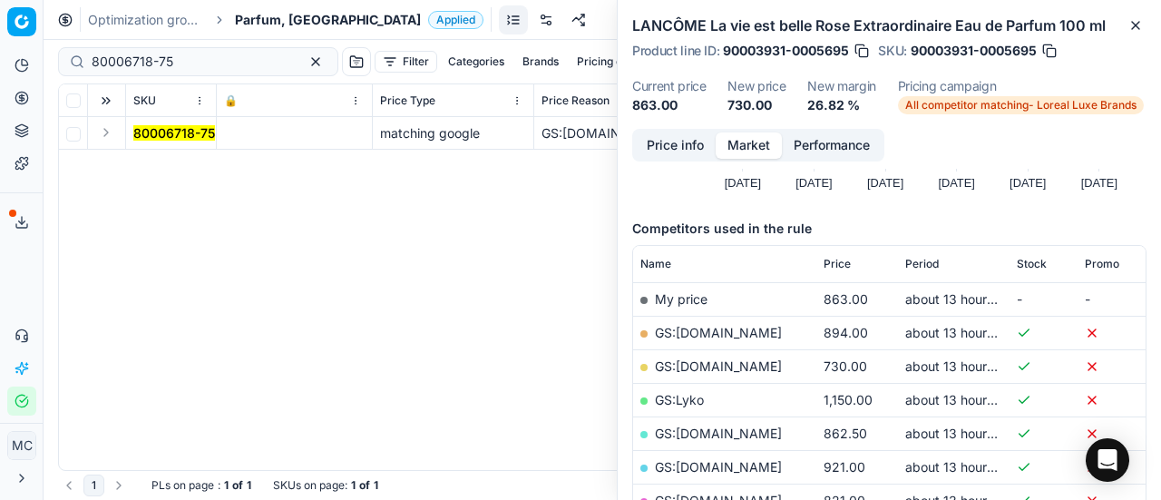
click at [107, 138] on button "Expand" at bounding box center [106, 133] width 22 height 22
click at [167, 171] on mark "80006718-75" at bounding box center [174, 165] width 82 height 15
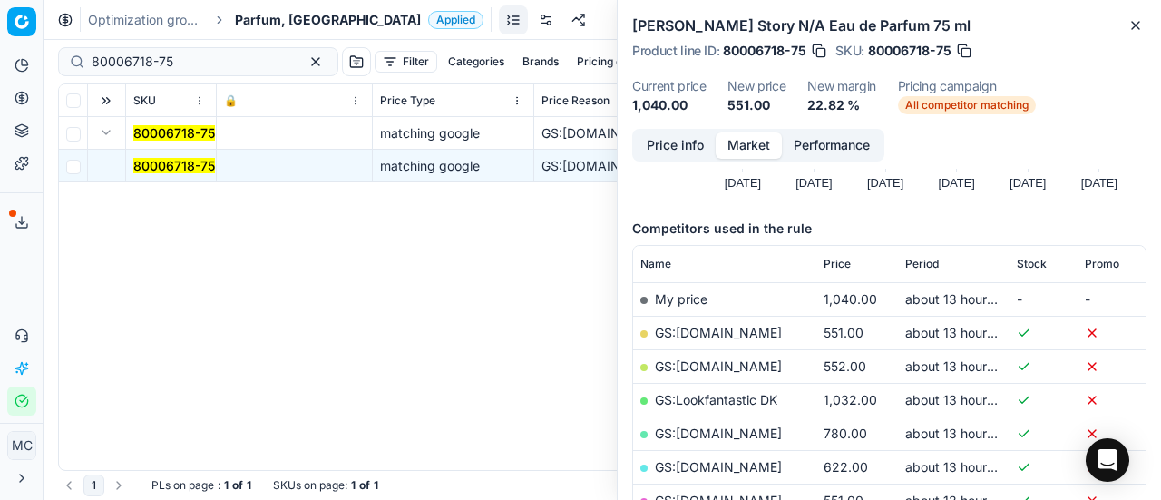
click at [682, 154] on button "Price info" at bounding box center [675, 145] width 81 height 26
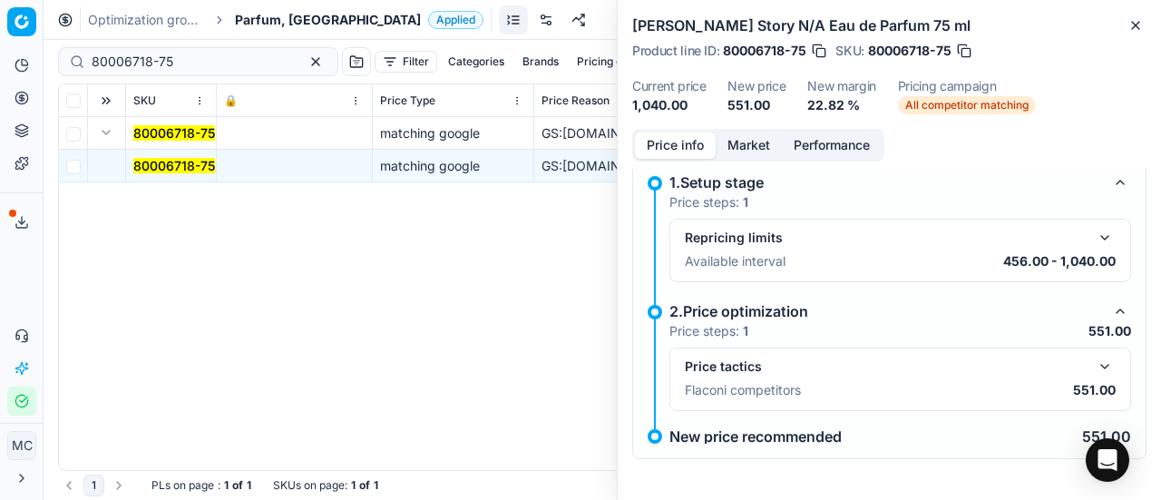
click at [1096, 353] on div "Price tactics Flaconi competitors 551.00" at bounding box center [900, 378] width 462 height 63
click at [1096, 356] on button "button" at bounding box center [1105, 367] width 22 height 22
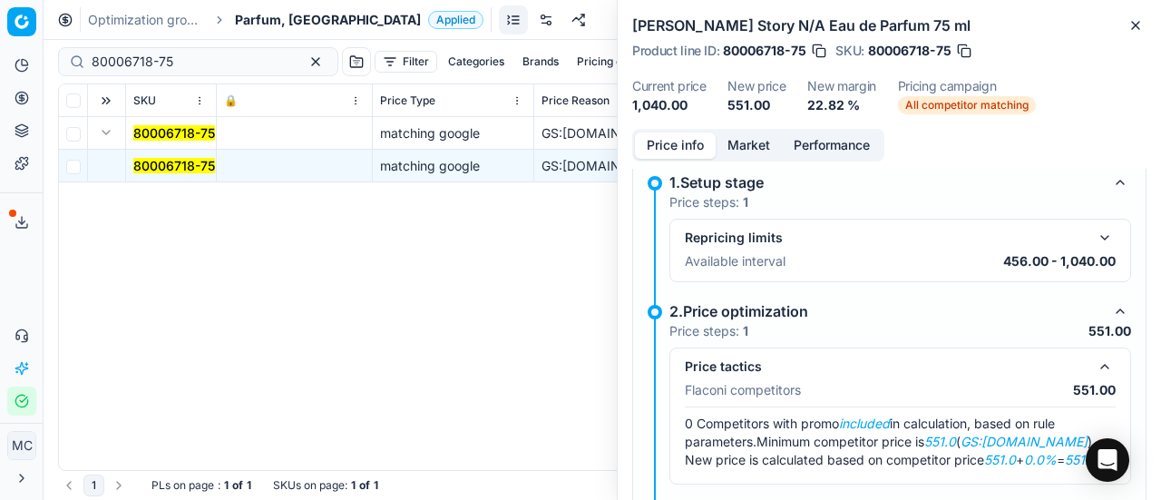
click at [769, 148] on button "Market" at bounding box center [749, 145] width 66 height 26
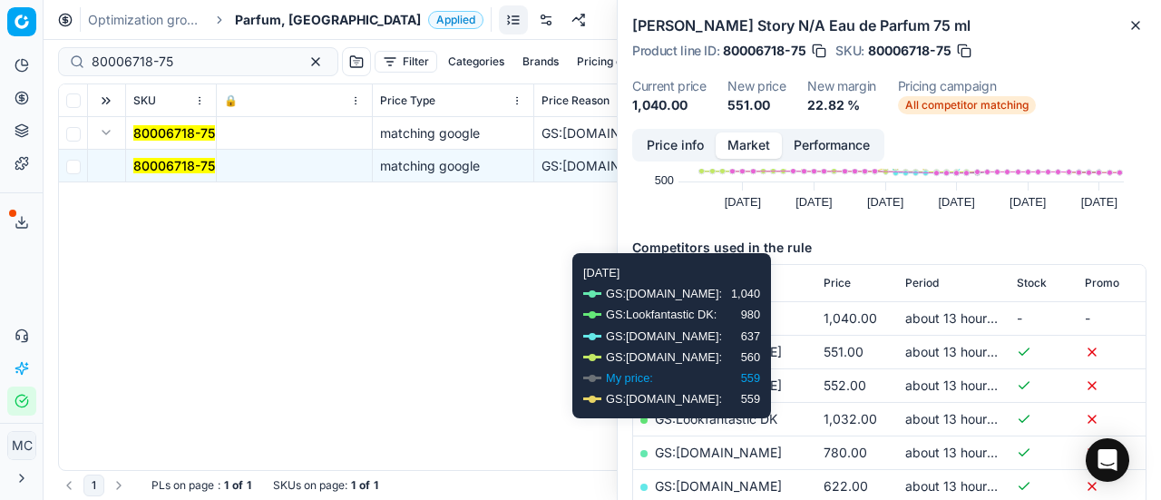
scroll to position [272, 0]
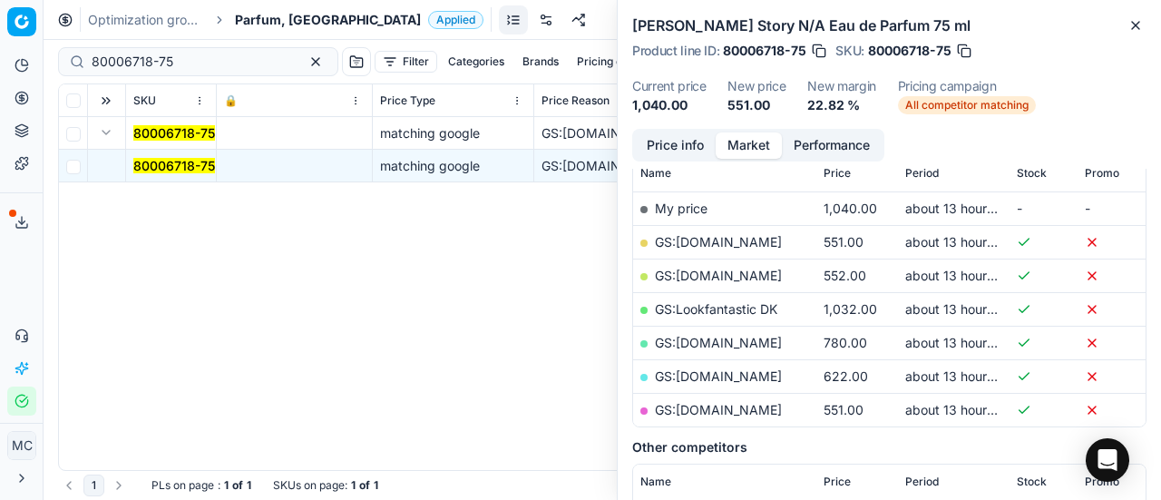
click at [767, 246] on link "GS:ComputerSalg.dk" at bounding box center [718, 241] width 127 height 15
click at [204, 77] on div "80006718-75 Filter Categories Brands Pricing campaign Price Reason Add filter B…" at bounding box center [602, 62] width 1089 height 44
drag, startPoint x: 194, startPoint y: 61, endPoint x: 0, endPoint y: 28, distance: 196.9
click at [0, 26] on div "Pricing platform Analytics Pricing Product portfolio Templates Export service 1…" at bounding box center [580, 250] width 1161 height 500
paste input "20101968"
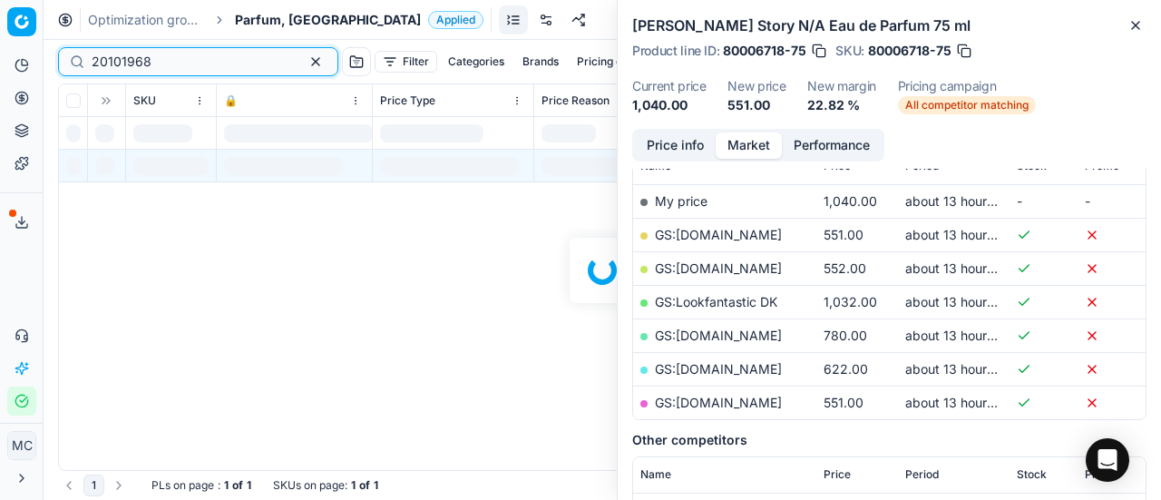
scroll to position [272, 0]
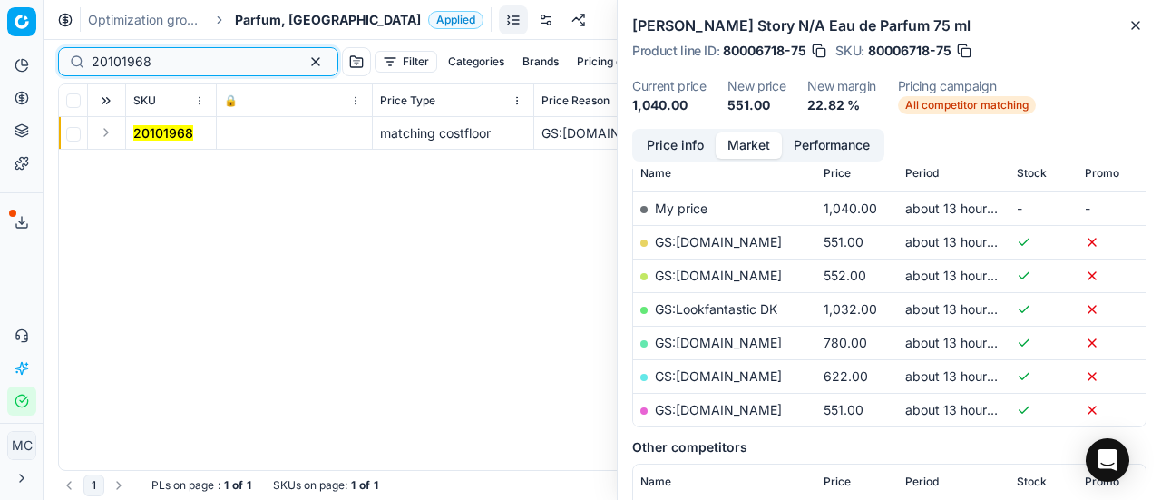
type input "20101968"
click at [112, 133] on button "Expand" at bounding box center [106, 133] width 22 height 22
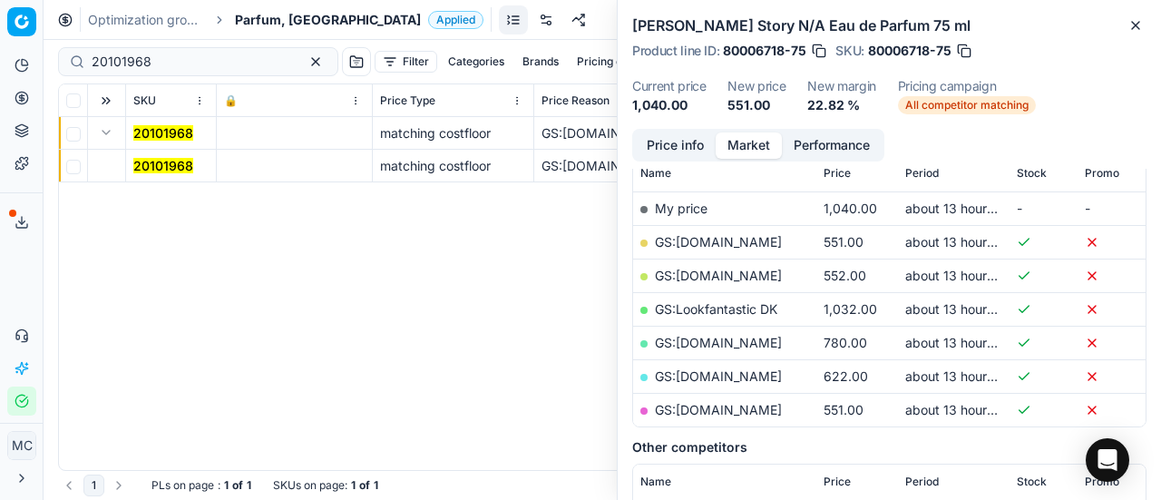
click at [182, 161] on mark "20101968" at bounding box center [163, 165] width 60 height 15
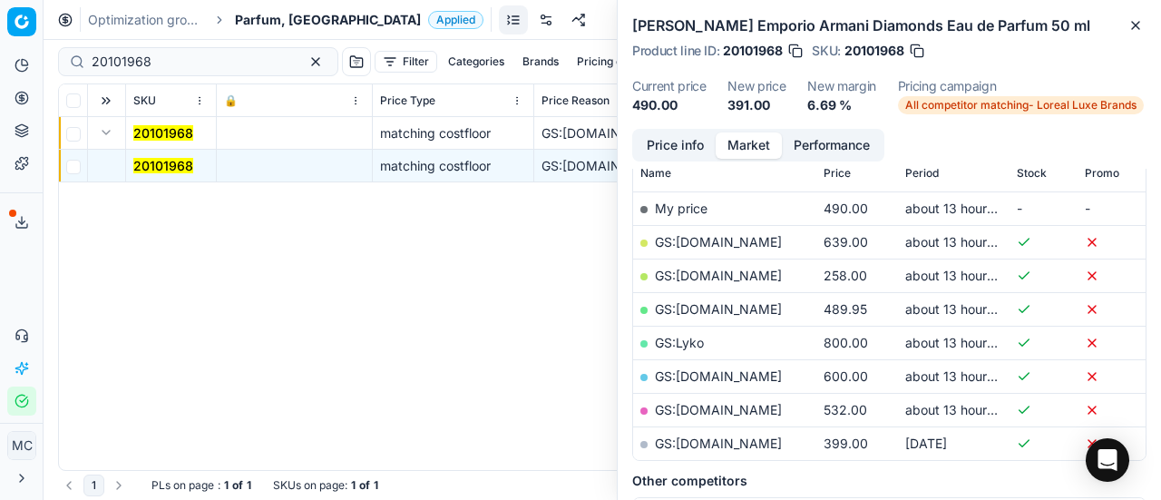
drag, startPoint x: 690, startPoint y: 140, endPoint x: 1160, endPoint y: 422, distance: 548.1
click at [691, 142] on button "Price info" at bounding box center [675, 145] width 81 height 26
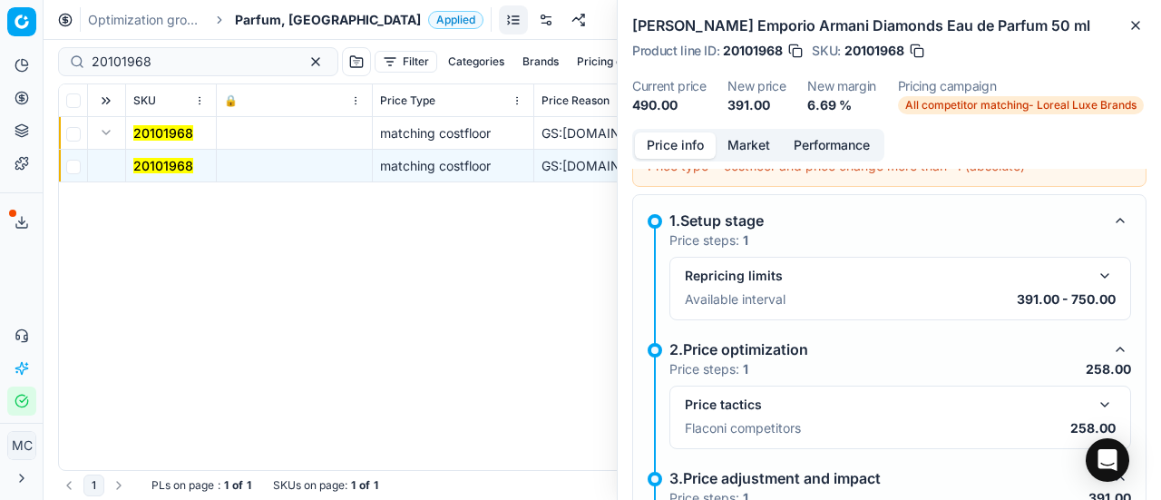
scroll to position [285, 0]
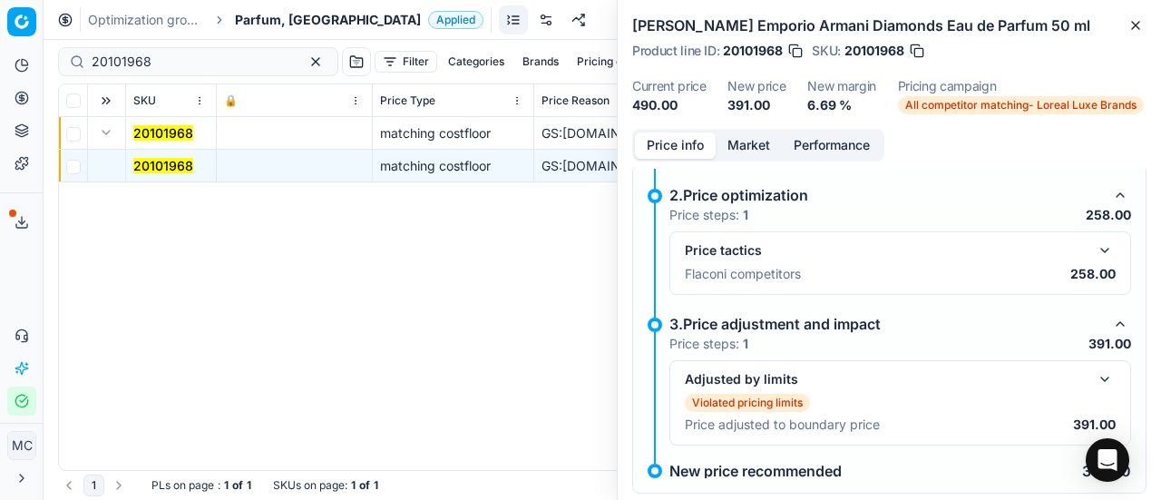
click at [1094, 378] on button "button" at bounding box center [1105, 379] width 22 height 22
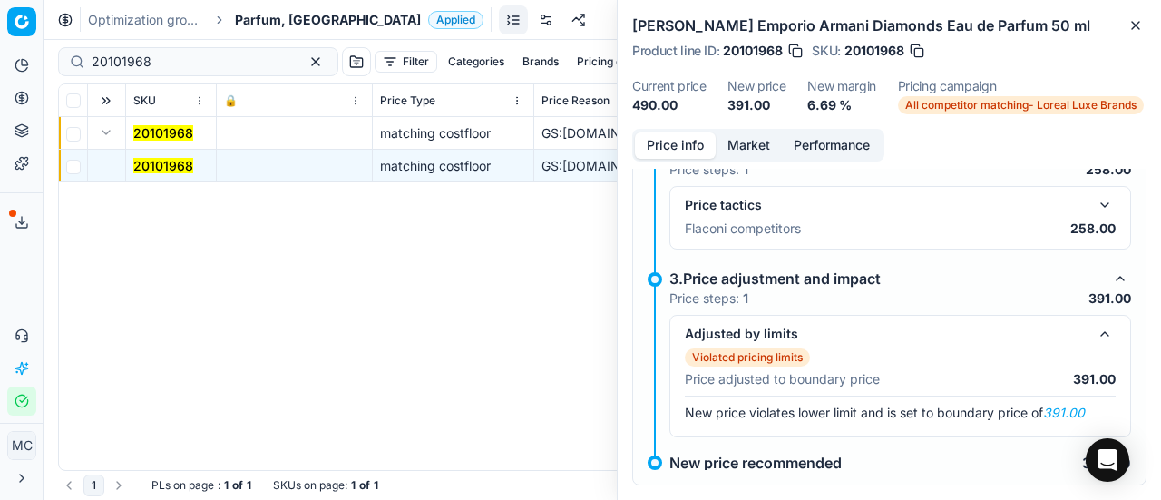
scroll to position [355, 0]
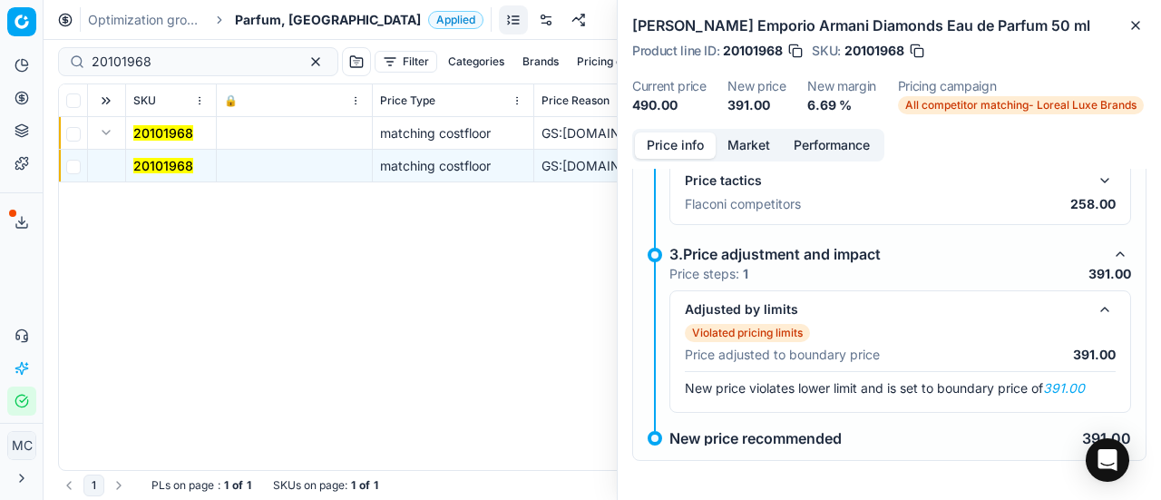
click at [1099, 170] on button "button" at bounding box center [1105, 181] width 22 height 22
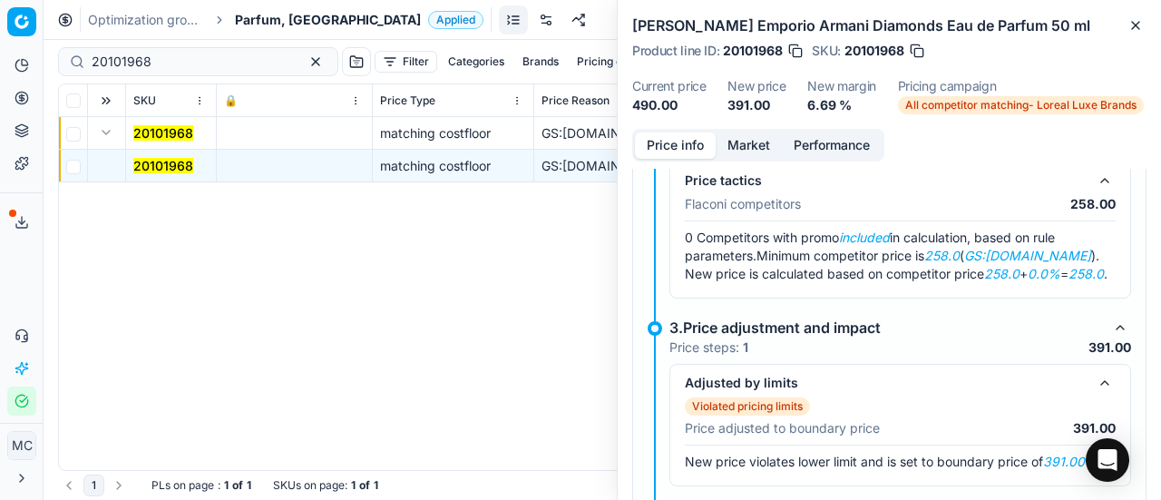
click at [727, 150] on button "Market" at bounding box center [749, 145] width 66 height 26
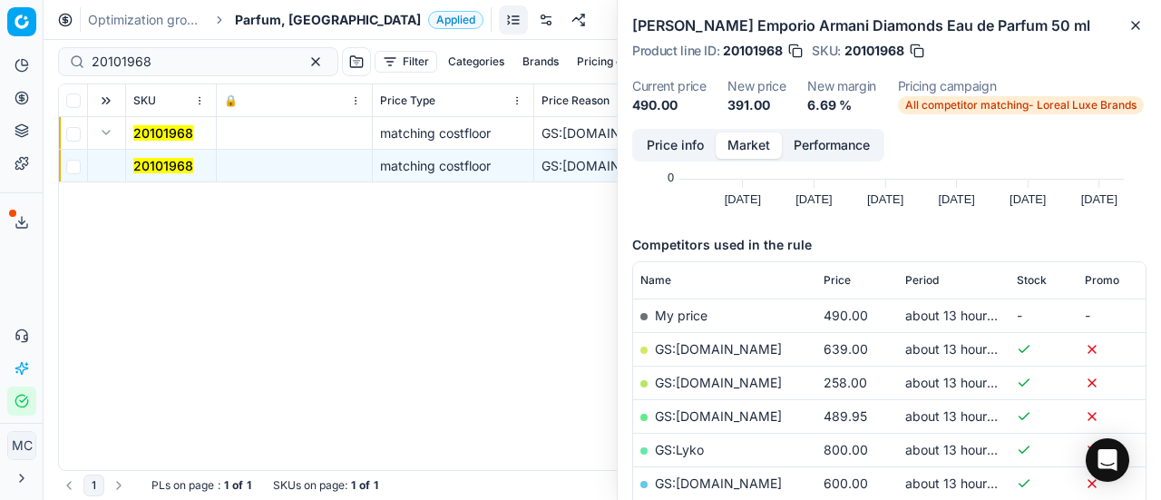
scroll to position [272, 0]
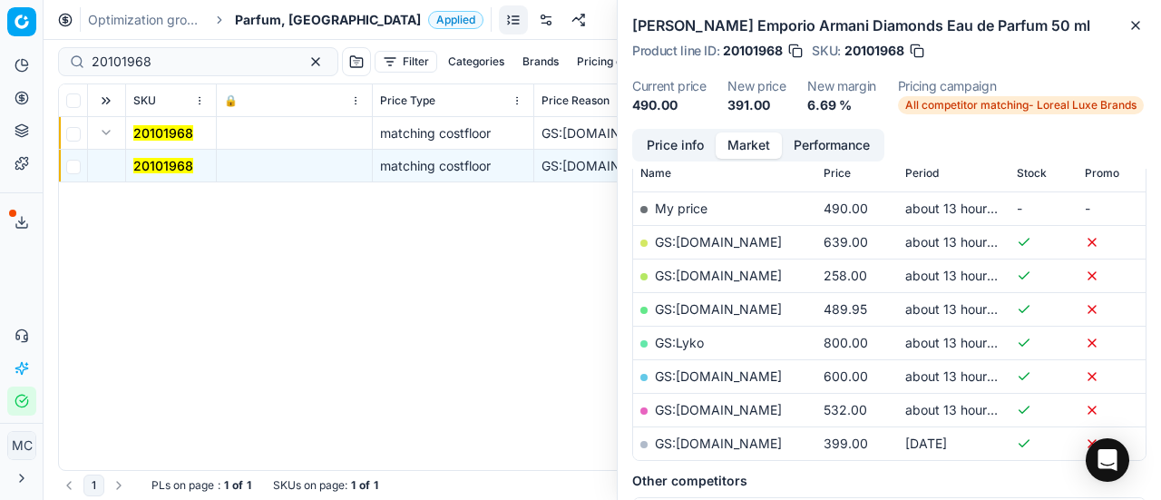
click at [746, 271] on link "GS:ComputerSalg.dk" at bounding box center [718, 275] width 127 height 15
click at [274, 20] on span "Parfum, [GEOGRAPHIC_DATA]" at bounding box center [328, 20] width 186 height 18
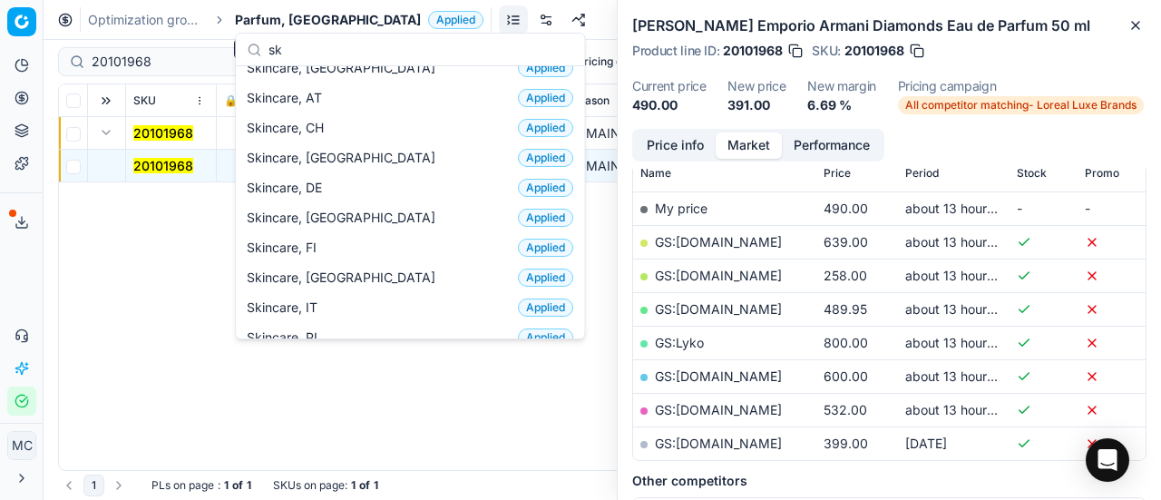
scroll to position [0, 0]
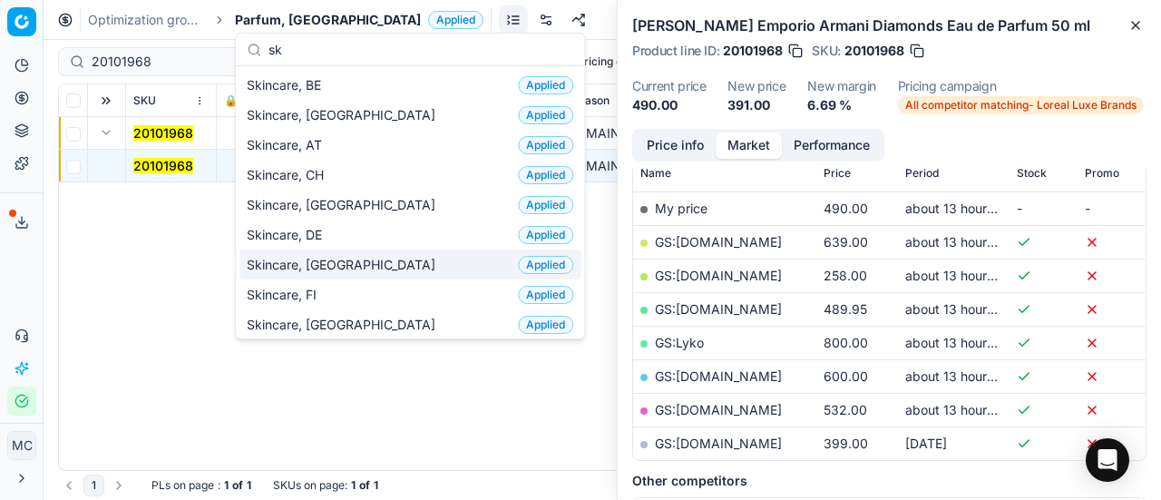
type input "sk"
click at [360, 260] on div "Skincare, DK Applied" at bounding box center [409, 264] width 341 height 30
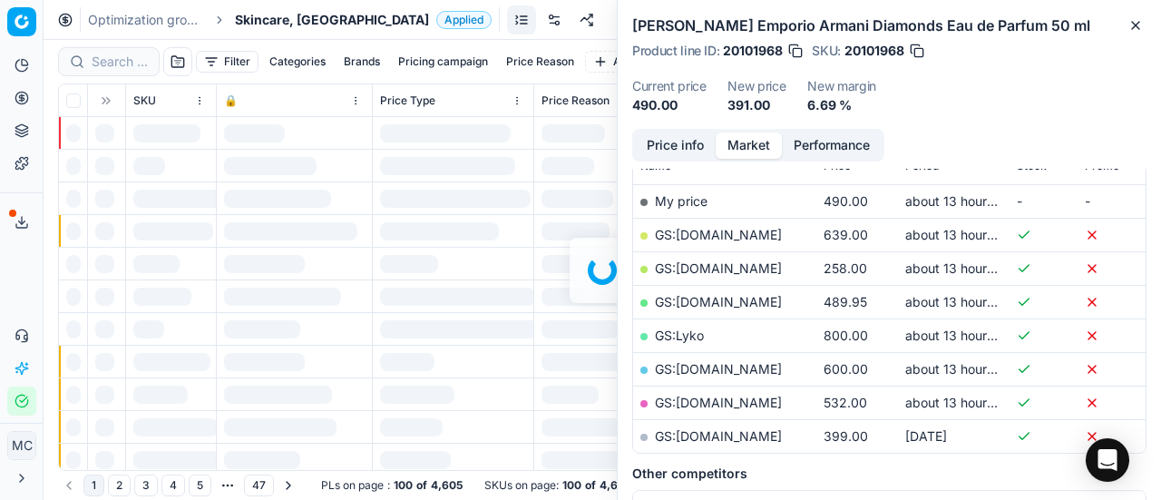
scroll to position [272, 0]
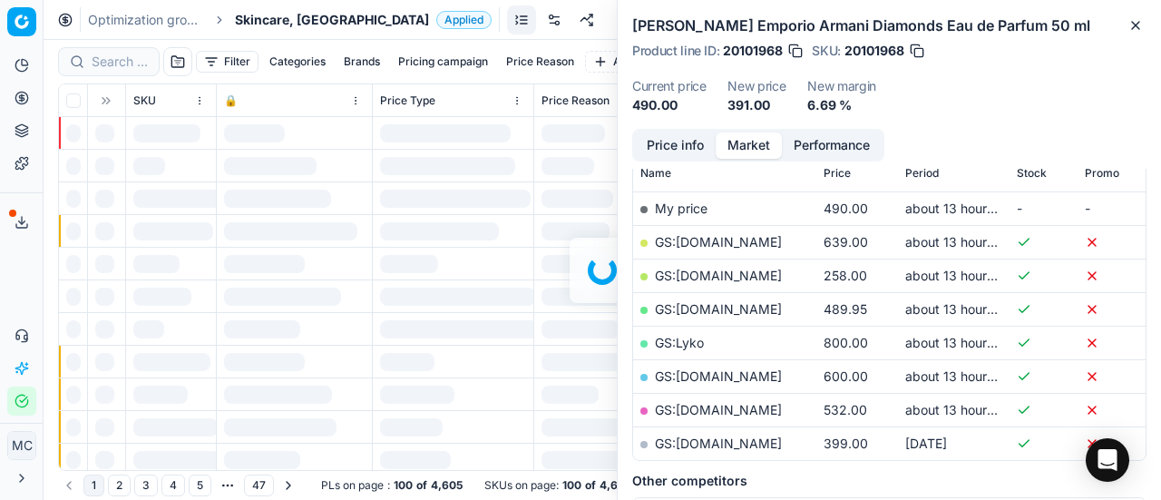
click at [120, 61] on div at bounding box center [603, 270] width 1118 height 460
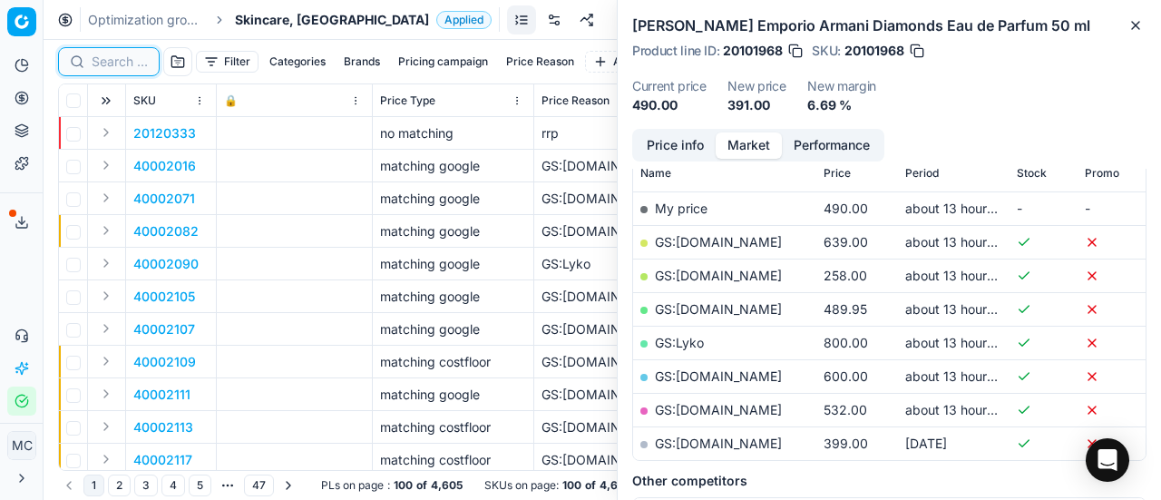
click at [123, 61] on input at bounding box center [120, 62] width 56 height 18
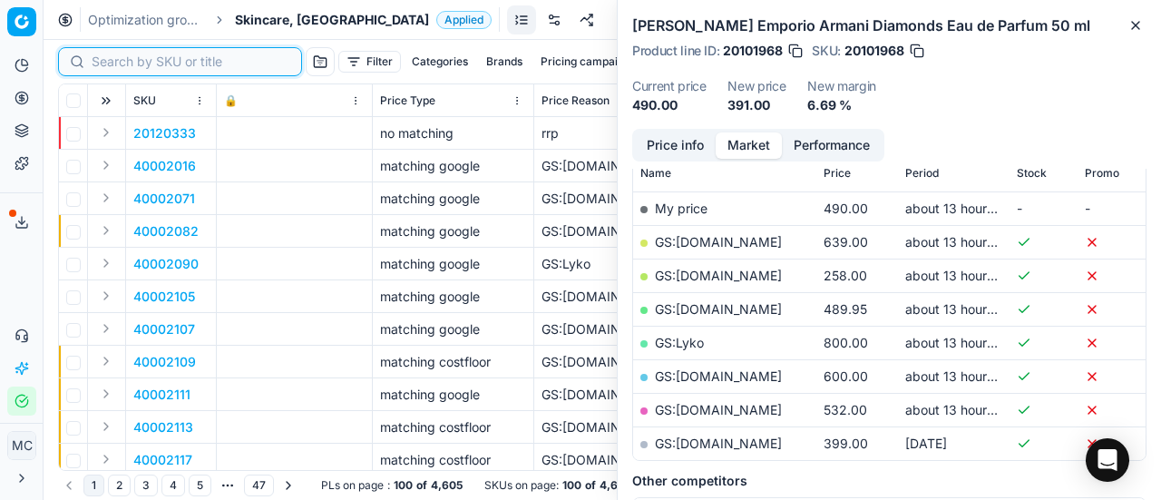
paste input "90003604-0005300"
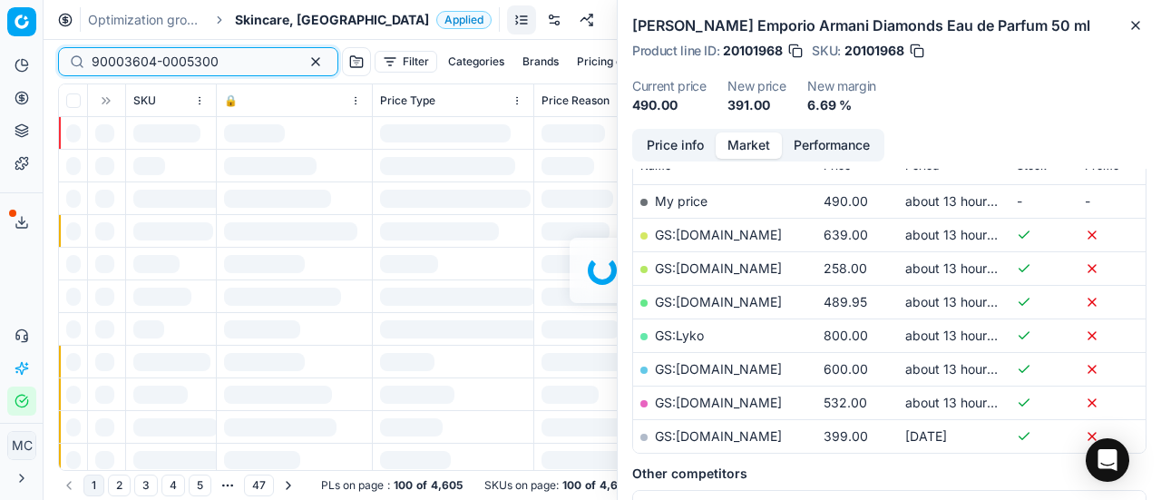
scroll to position [272, 0]
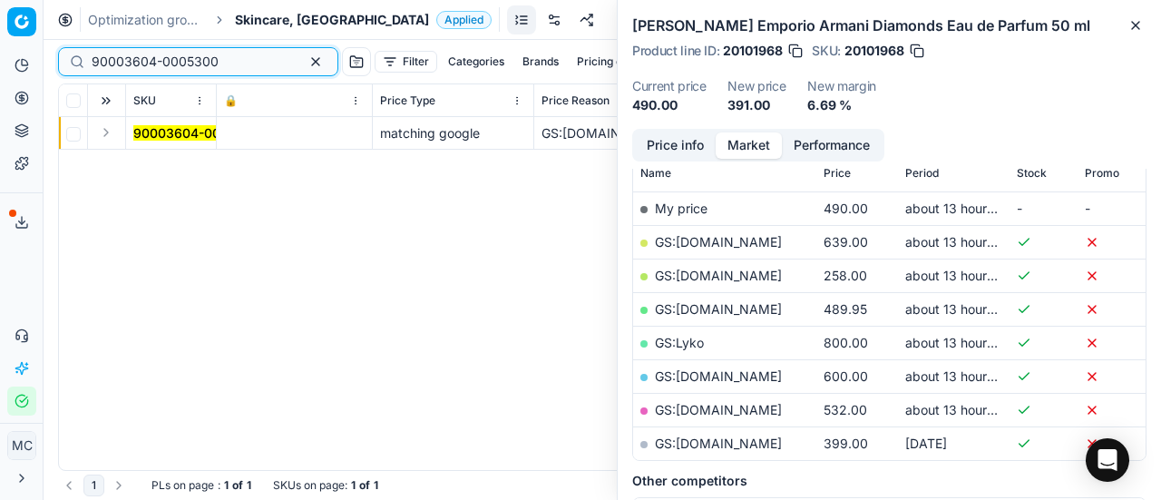
type input "90003604-0005300"
click at [115, 141] on button "Expand" at bounding box center [106, 133] width 22 height 22
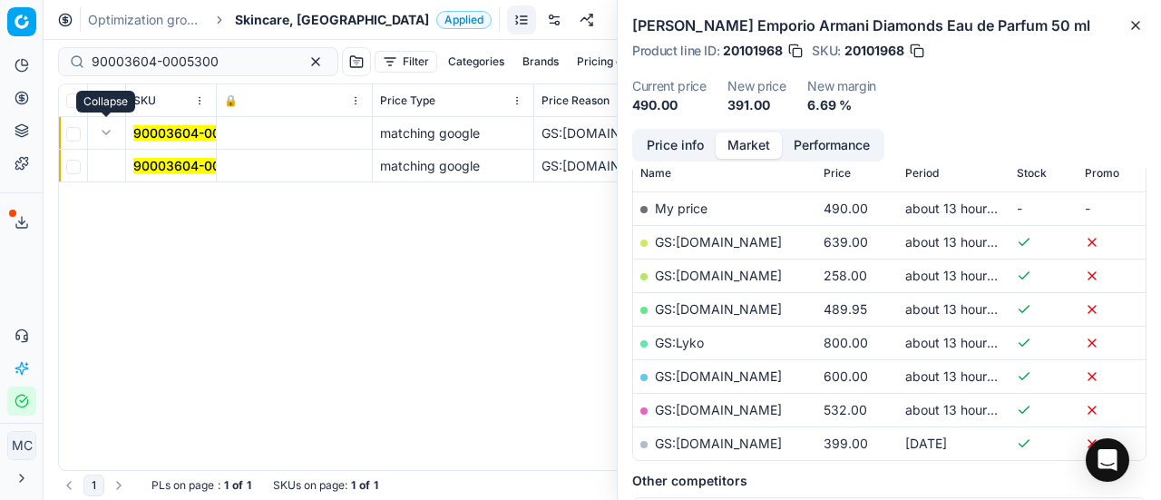
click at [191, 165] on mark "90003604-0005300" at bounding box center [196, 165] width 127 height 15
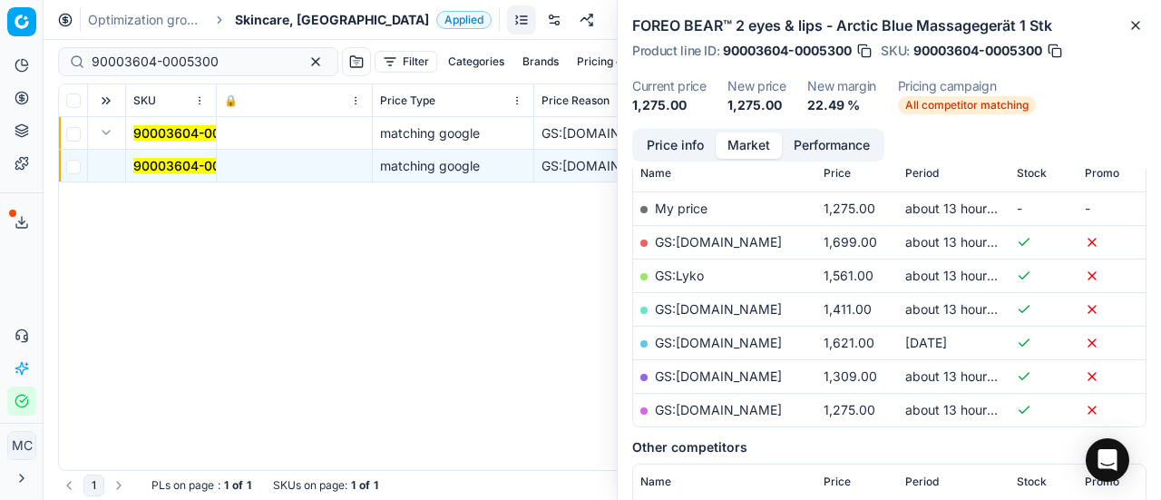
click at [711, 402] on link "GS:matas.dk" at bounding box center [718, 409] width 127 height 15
click at [266, 15] on span "Skincare, [GEOGRAPHIC_DATA]" at bounding box center [332, 20] width 194 height 18
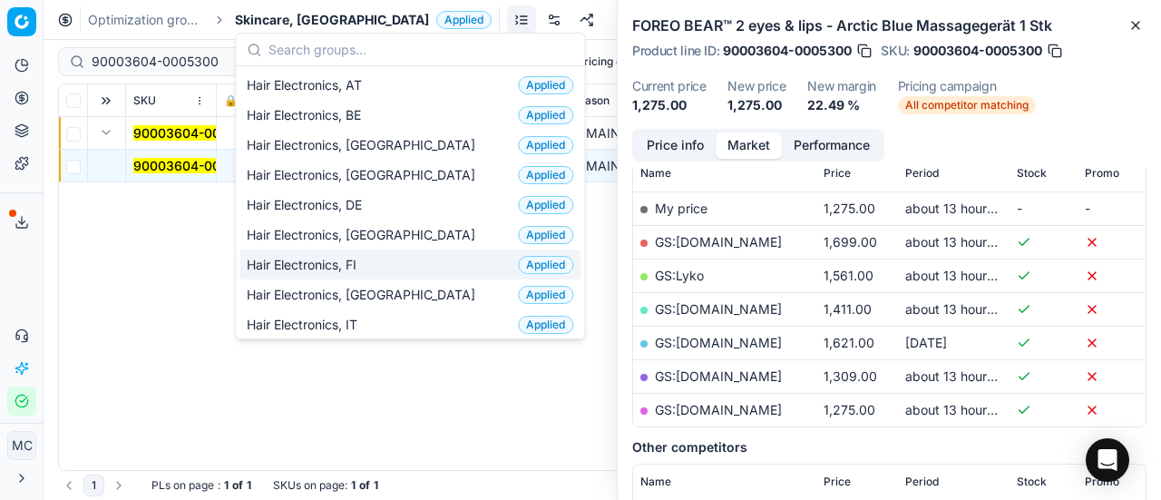
click at [380, 250] on div "Hair Electronics, FI Applied" at bounding box center [409, 264] width 341 height 30
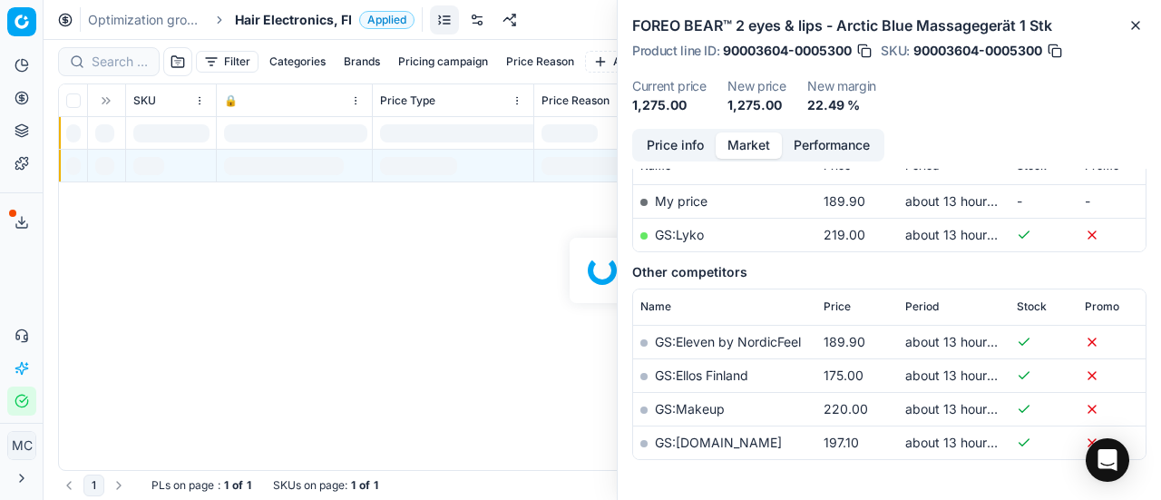
scroll to position [272, 0]
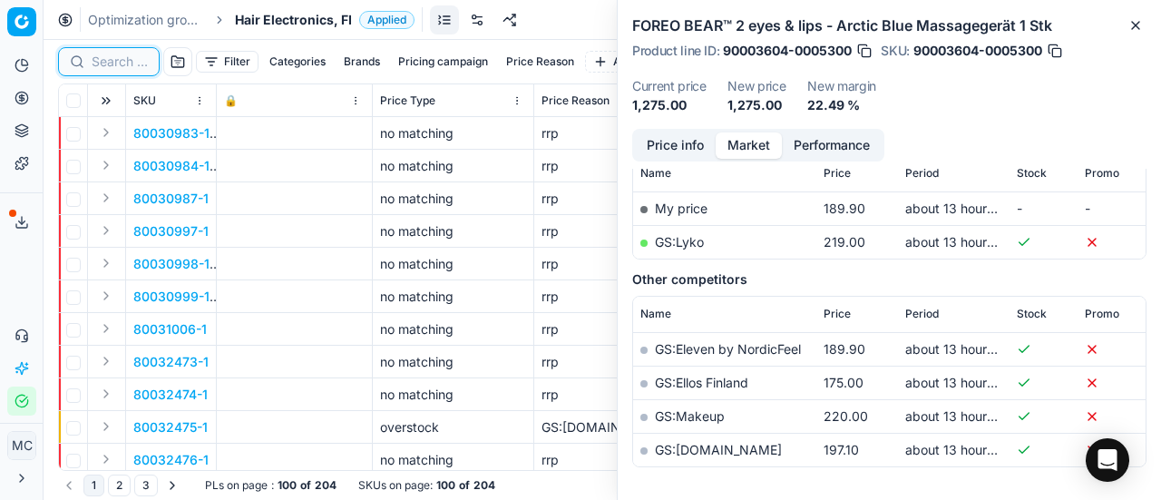
click at [132, 53] on input at bounding box center [120, 62] width 56 height 18
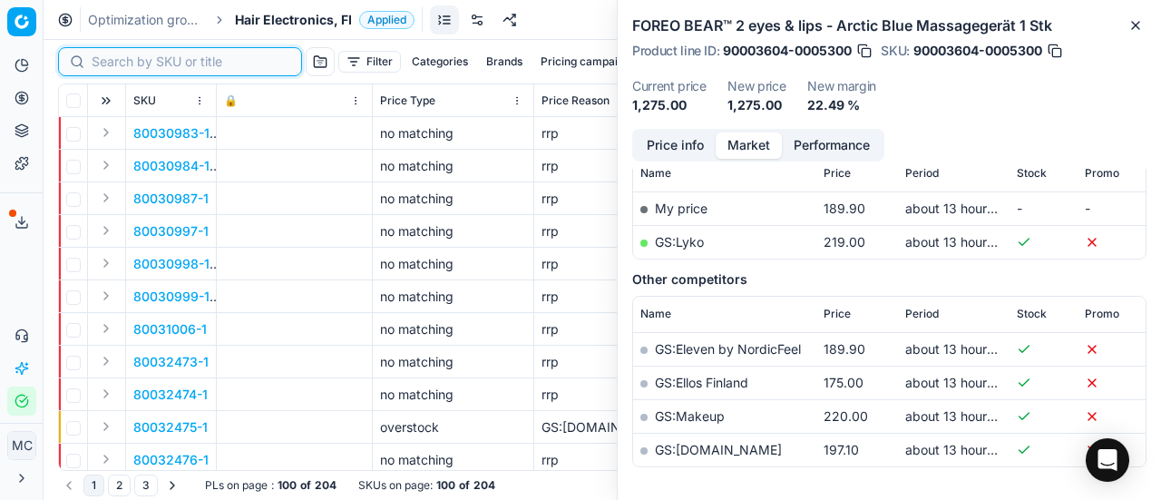
paste input "90010677-0016759"
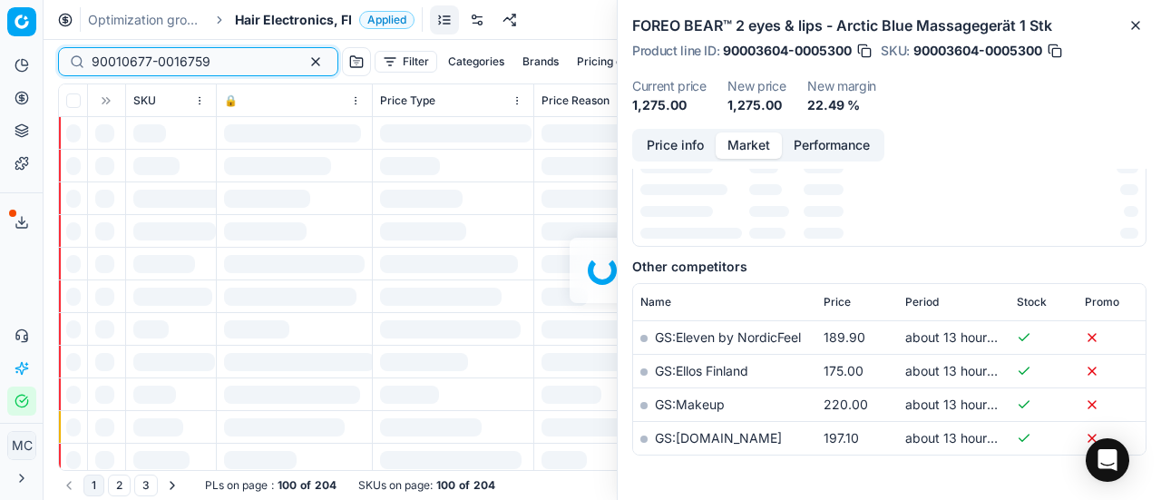
scroll to position [272, 0]
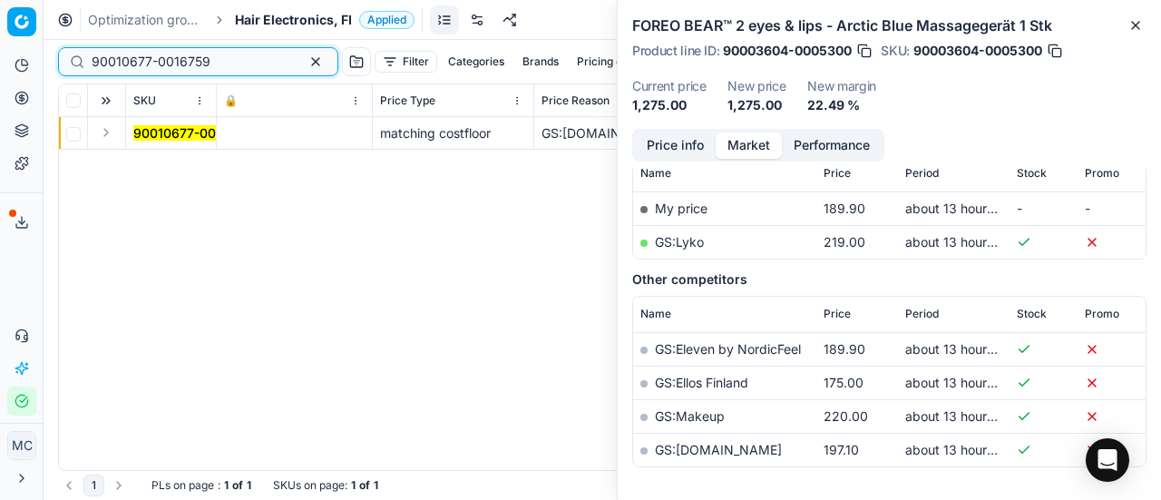
type input "90010677-0016759"
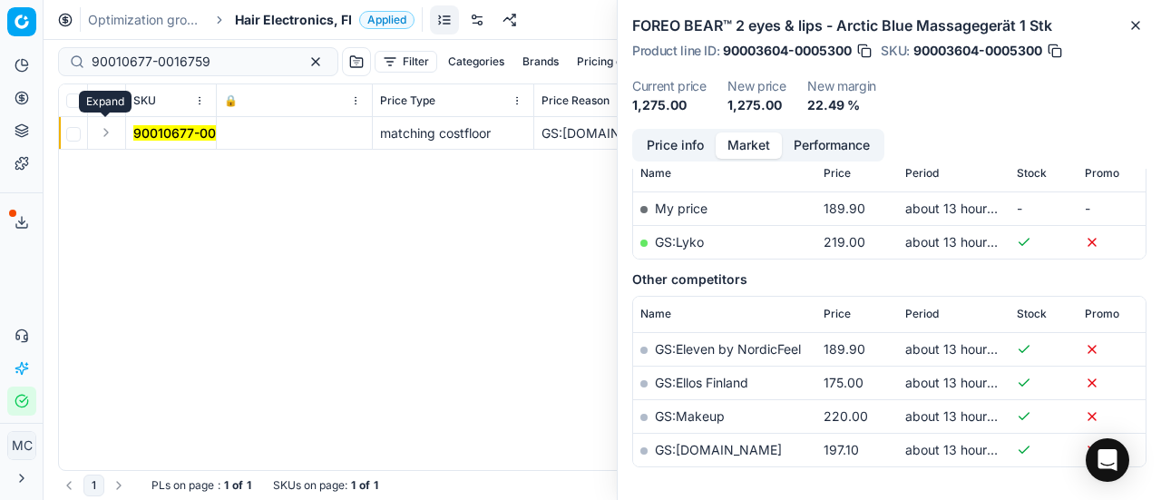
click at [109, 130] on button "Expand" at bounding box center [106, 133] width 22 height 22
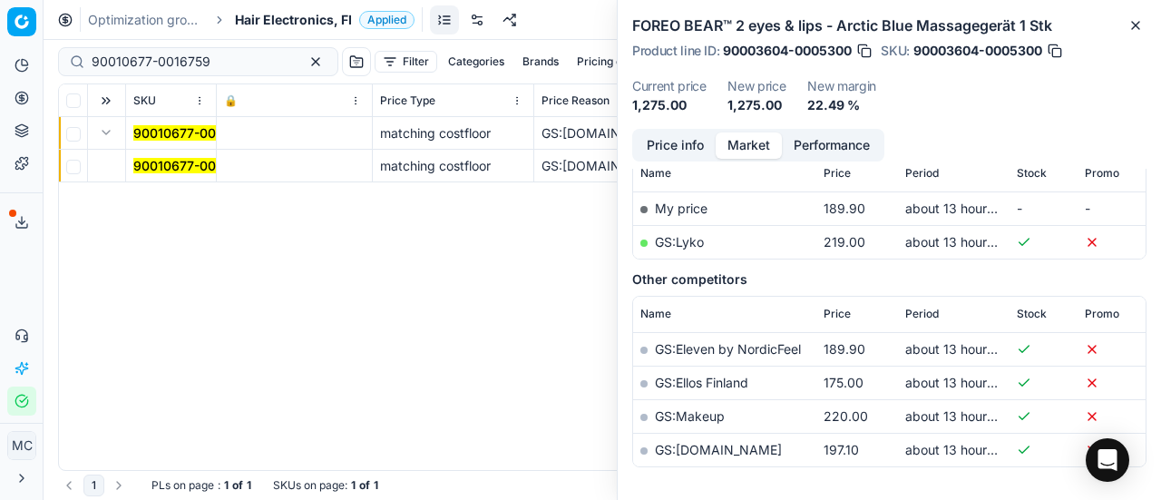
click at [170, 178] on td "90010677-0016759" at bounding box center [171, 166] width 91 height 33
click at [181, 162] on mark "90010677-0016759" at bounding box center [192, 165] width 119 height 15
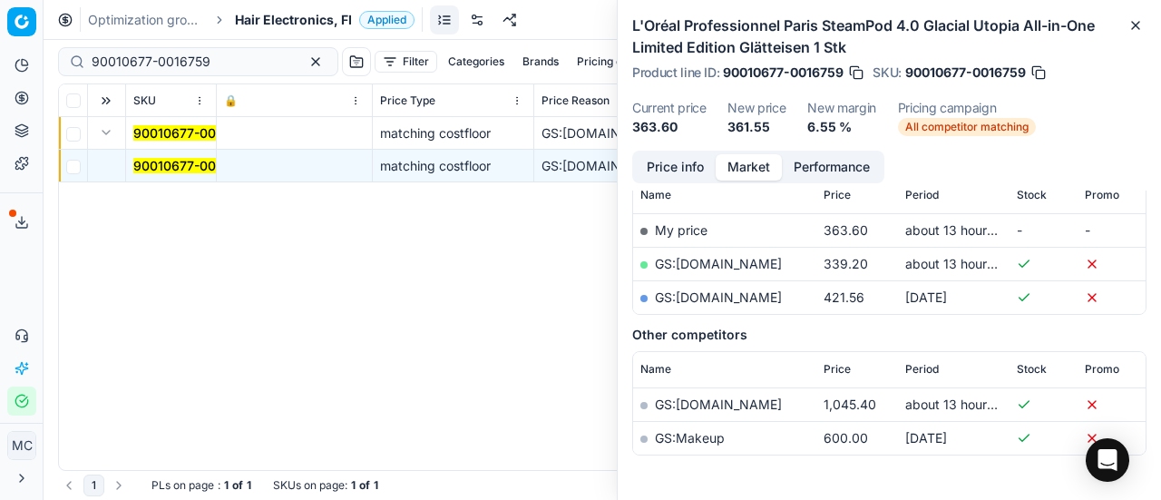
click at [667, 162] on button "Price info" at bounding box center [675, 167] width 81 height 26
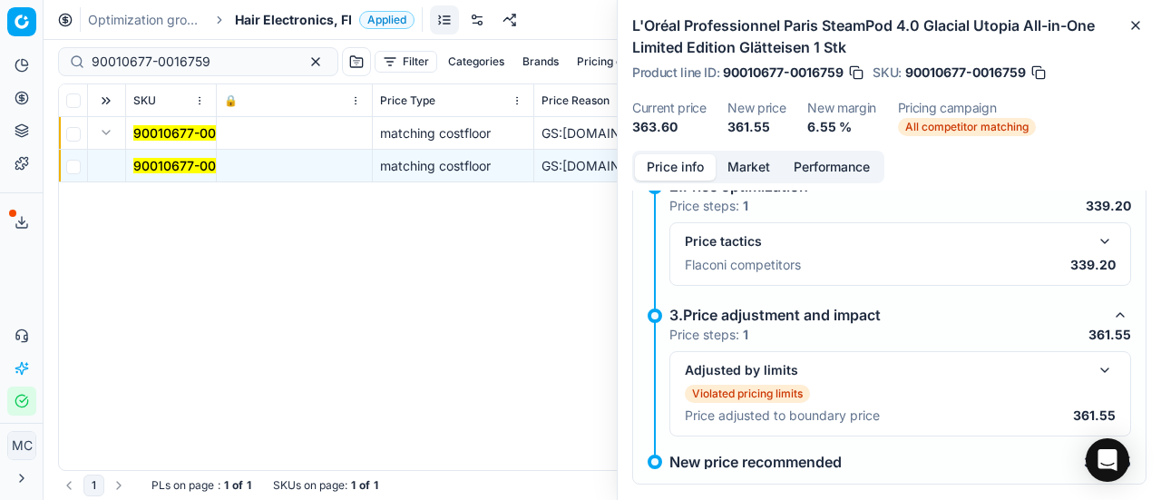
scroll to position [339, 0]
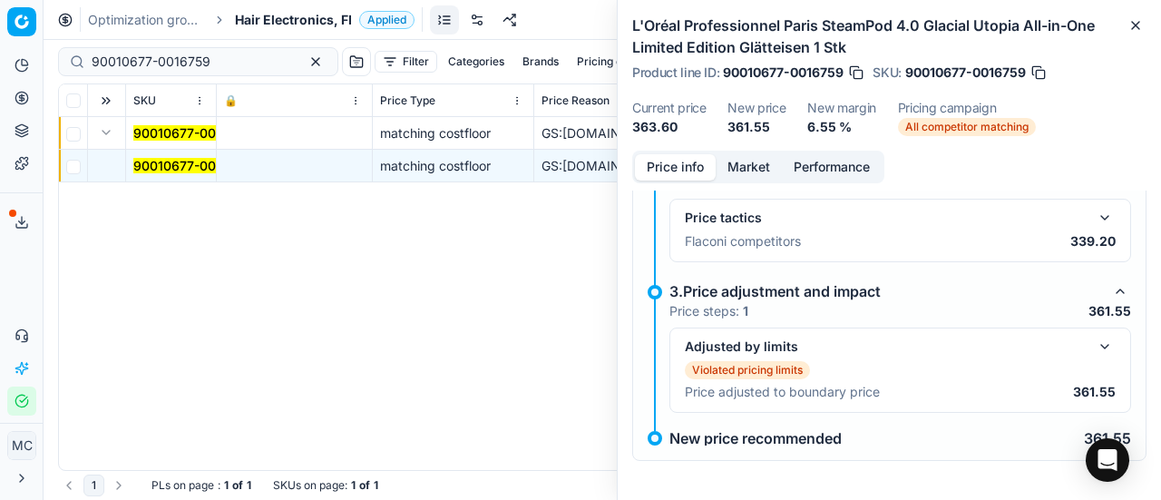
click at [1097, 210] on button "button" at bounding box center [1105, 218] width 22 height 22
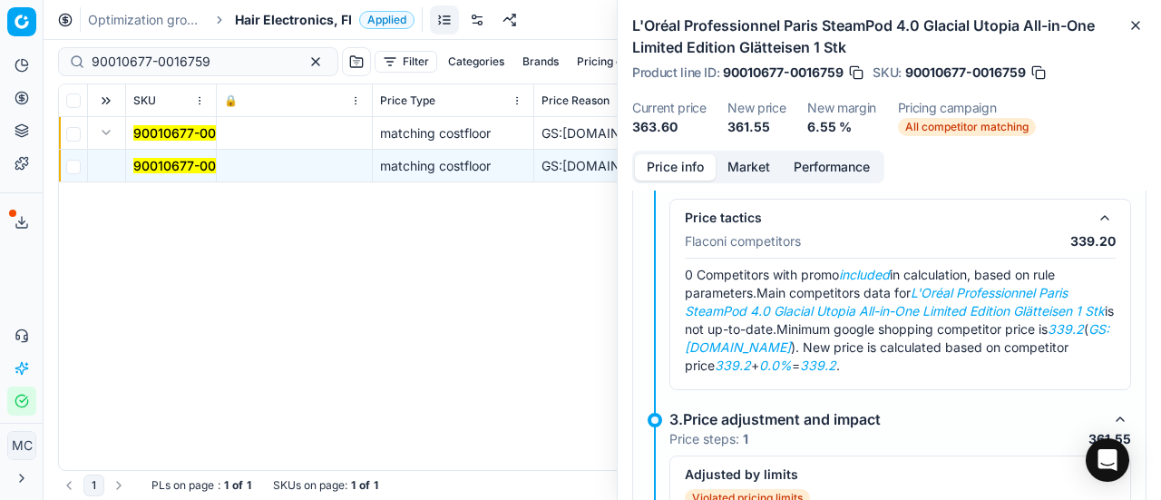
click at [722, 151] on div "Price info Market Performance" at bounding box center [758, 167] width 252 height 33
click at [764, 161] on button "Market" at bounding box center [749, 167] width 66 height 26
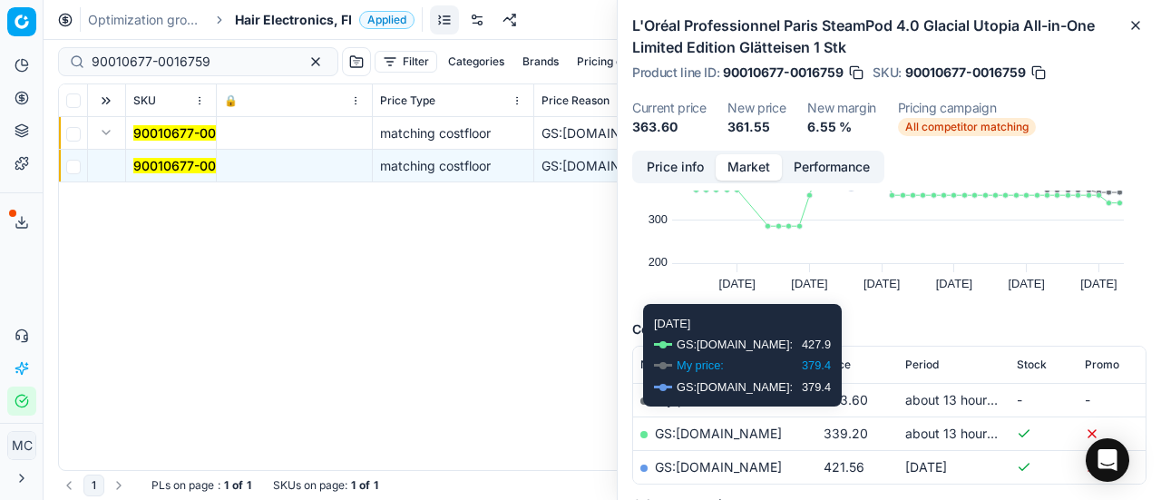
scroll to position [272, 0]
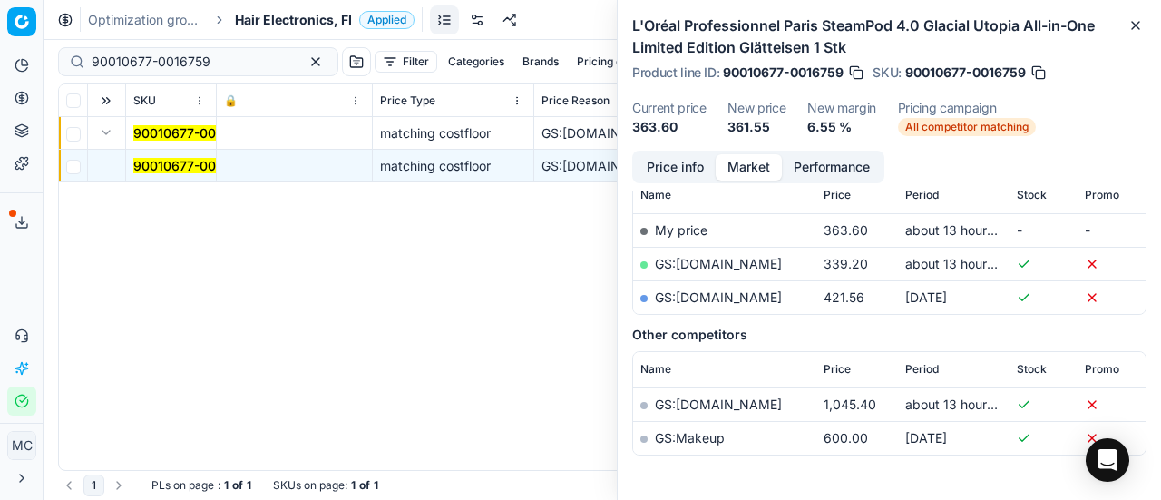
click at [690, 264] on link "GS:Notino.fi" at bounding box center [718, 263] width 127 height 15
click at [304, 21] on span "Hair Electronics, FI" at bounding box center [293, 20] width 117 height 18
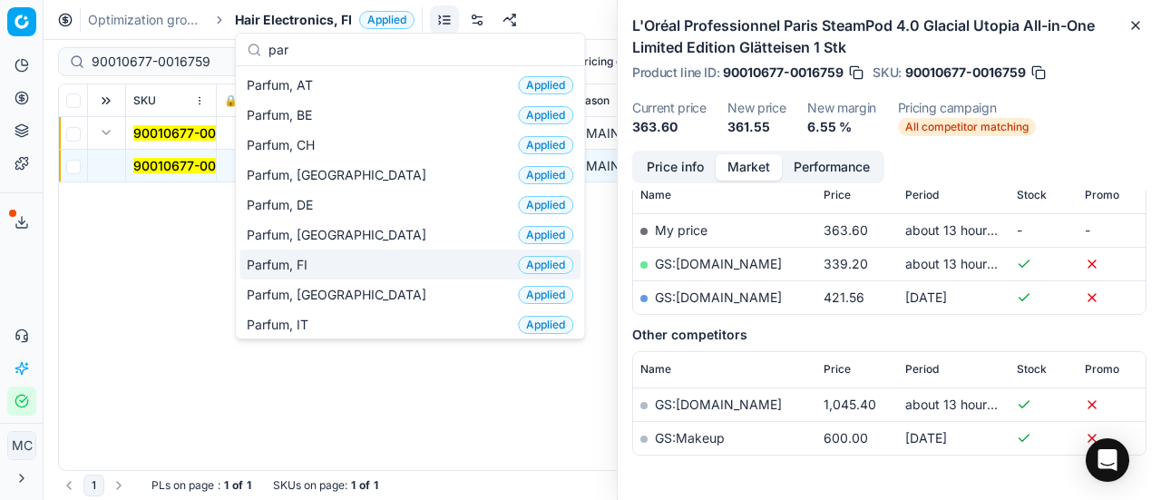
type input "par"
click at [382, 253] on div "Parfum, FI Applied" at bounding box center [409, 264] width 341 height 30
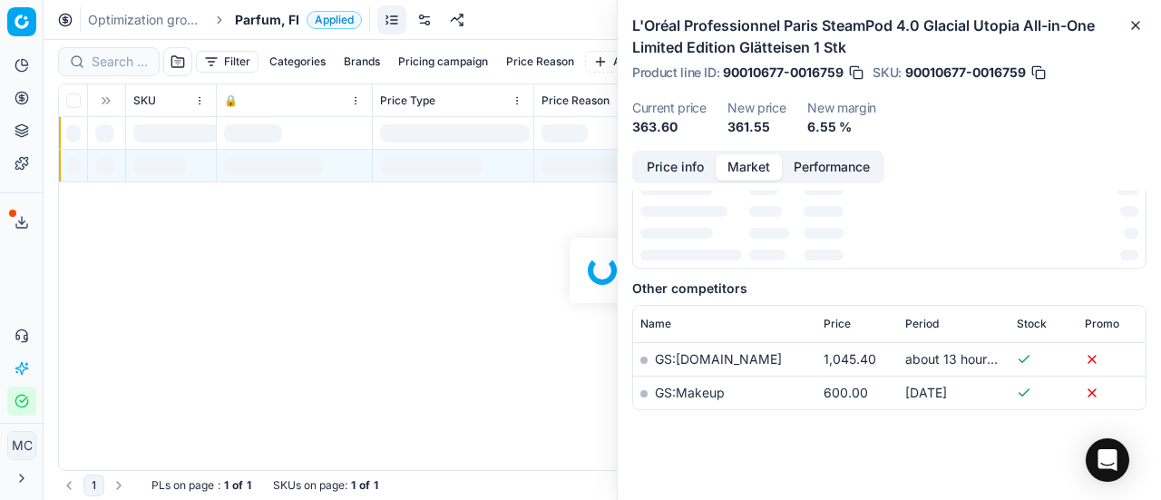
scroll to position [272, 0]
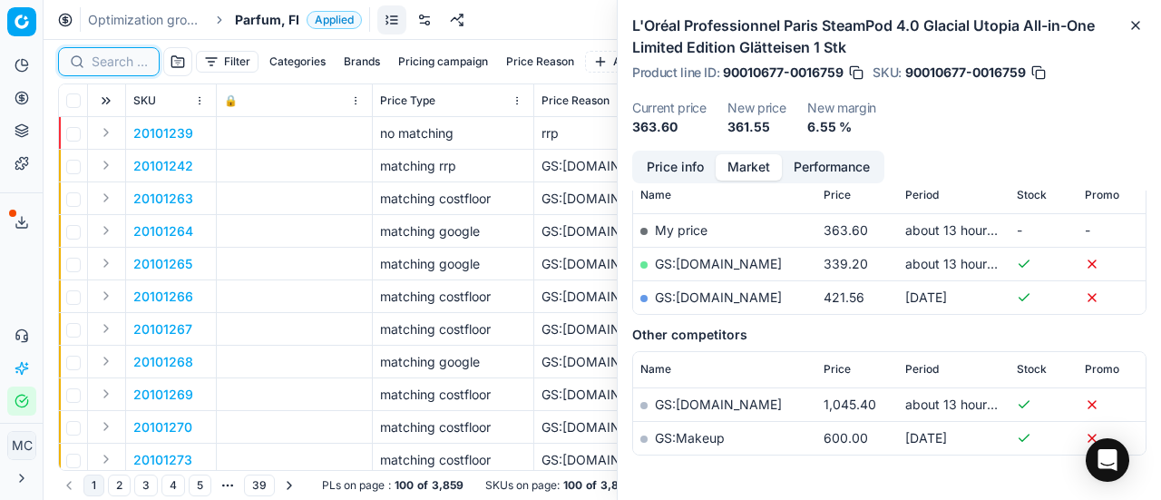
click at [129, 60] on input at bounding box center [120, 62] width 56 height 18
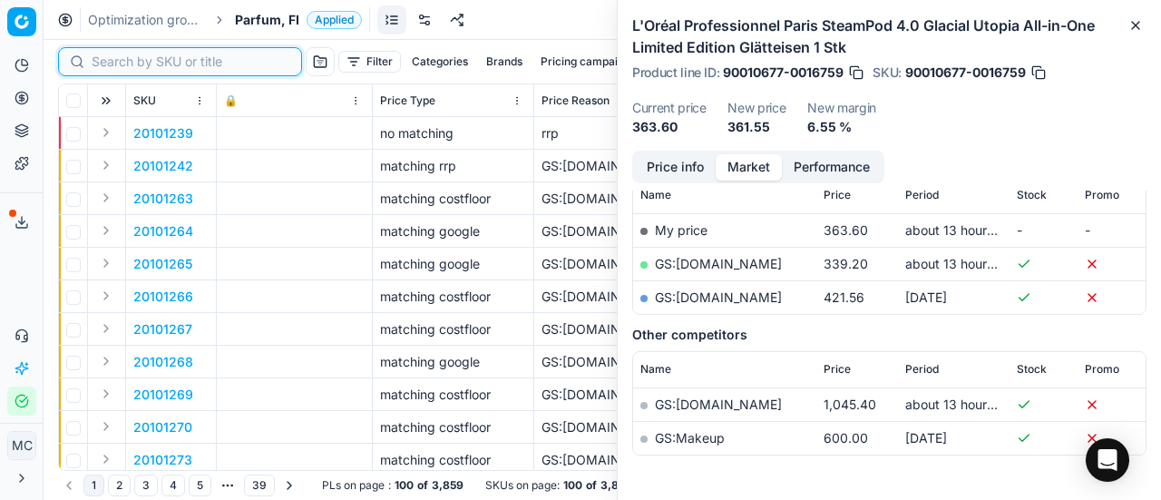
paste input "80067059-90"
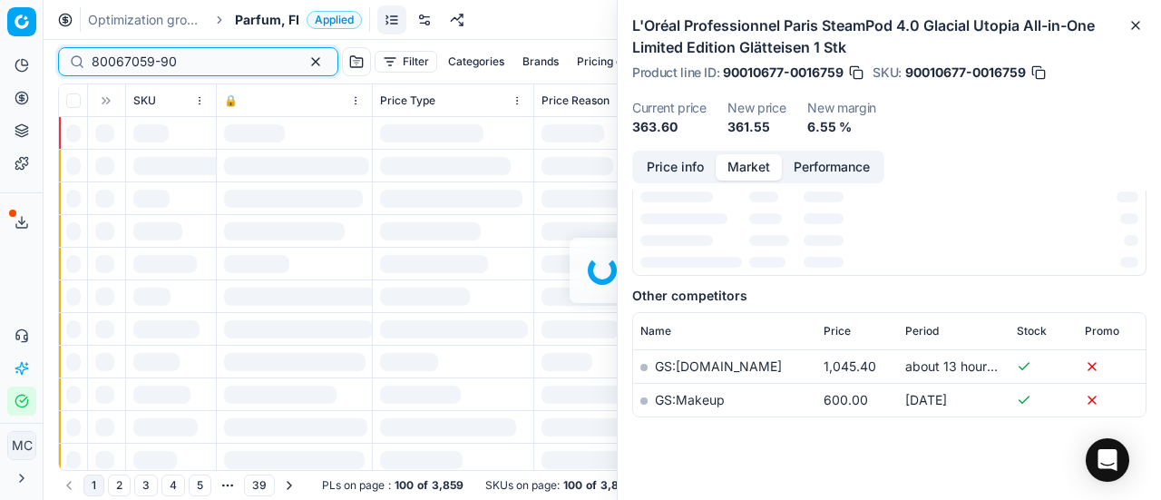
scroll to position [272, 0]
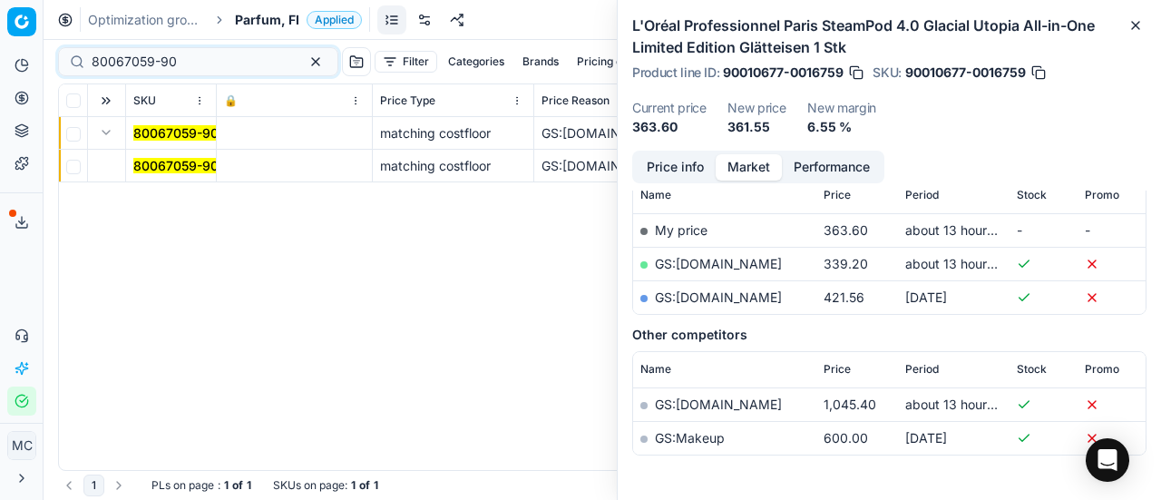
click at [152, 165] on mark "80067059-90" at bounding box center [175, 165] width 85 height 15
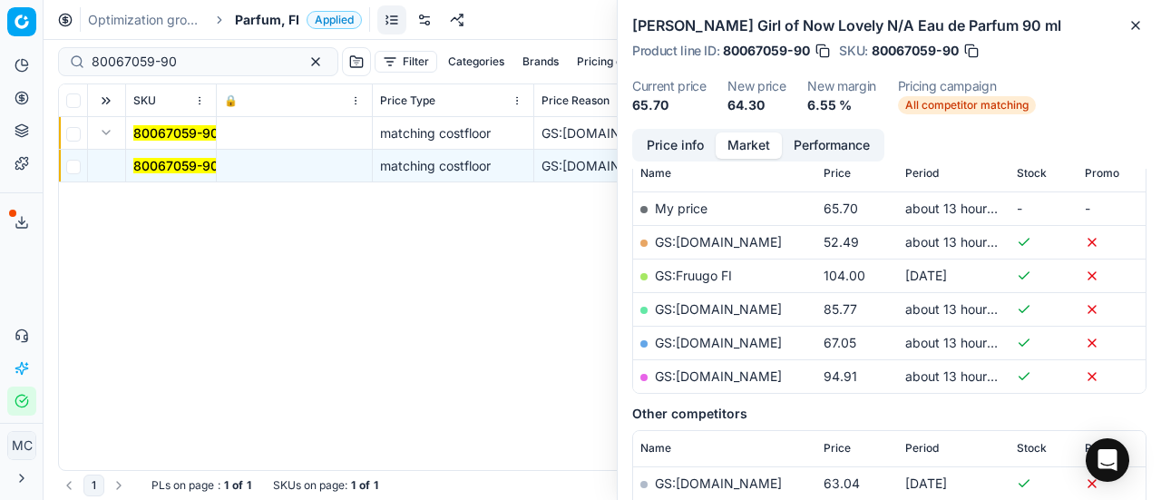
click at [666, 131] on div "Price info Market Performance" at bounding box center [758, 145] width 252 height 33
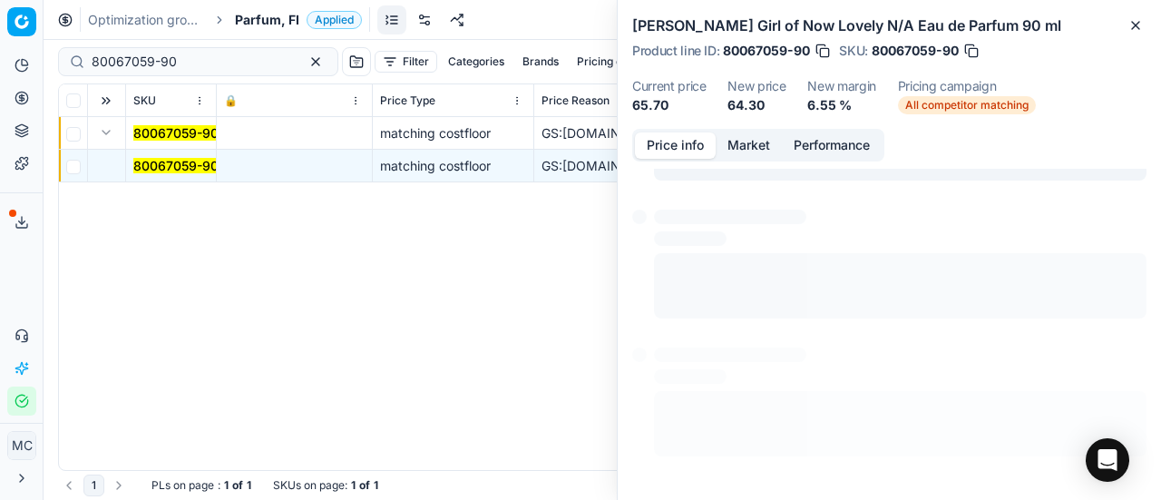
drag, startPoint x: 671, startPoint y: 153, endPoint x: 1127, endPoint y: 369, distance: 504.0
click at [675, 155] on button "Price info" at bounding box center [675, 145] width 81 height 26
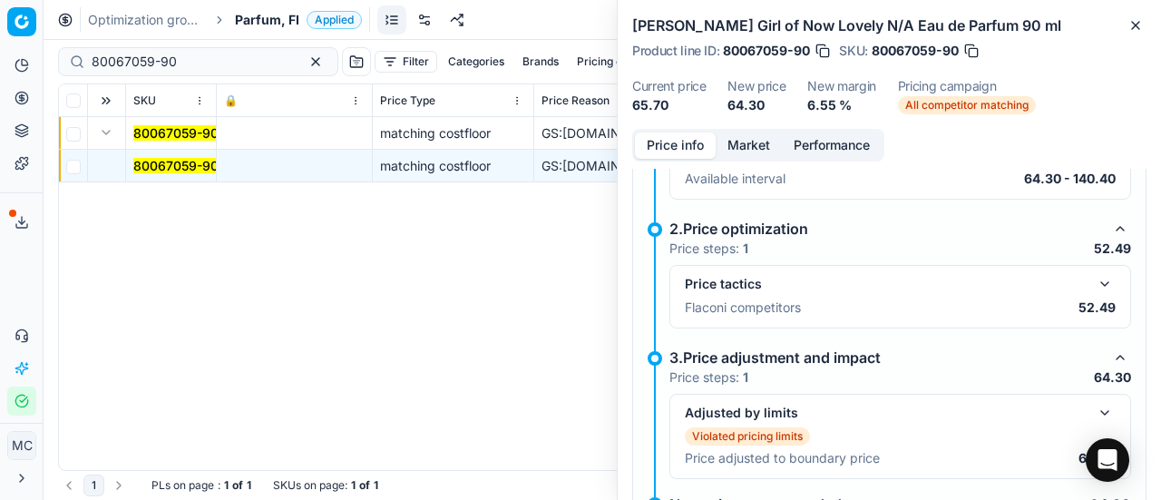
click at [1094, 281] on button "button" at bounding box center [1105, 284] width 22 height 22
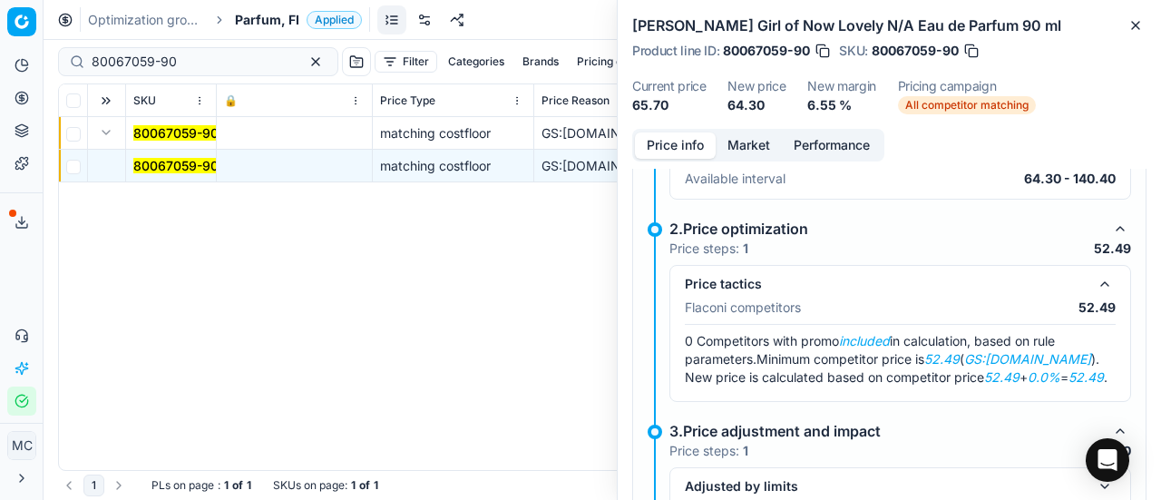
click at [748, 148] on button "Market" at bounding box center [749, 145] width 66 height 26
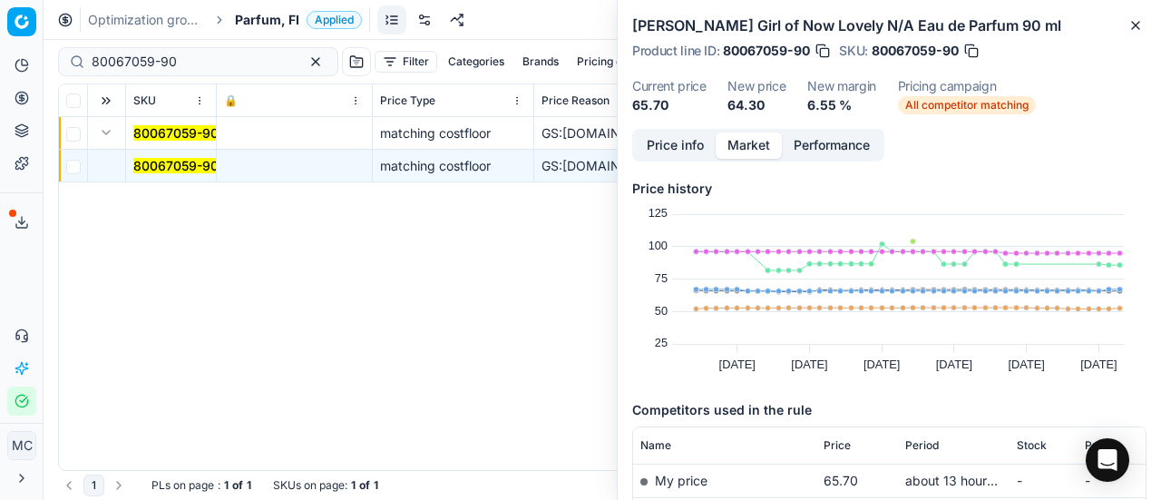
scroll to position [181, 0]
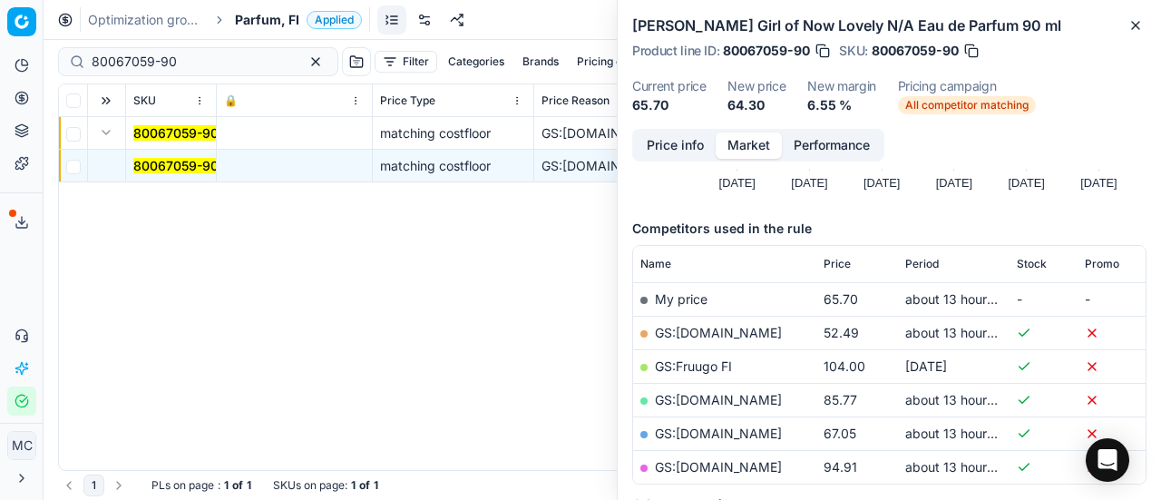
click at [713, 327] on link "GS:Deloox.fi" at bounding box center [718, 332] width 127 height 15
drag, startPoint x: 200, startPoint y: 54, endPoint x: 0, endPoint y: 27, distance: 202.2
click at [0, 27] on div "Pricing platform Analytics Pricing Product portfolio Templates Export service 1…" at bounding box center [580, 250] width 1161 height 500
paste input "76261-5"
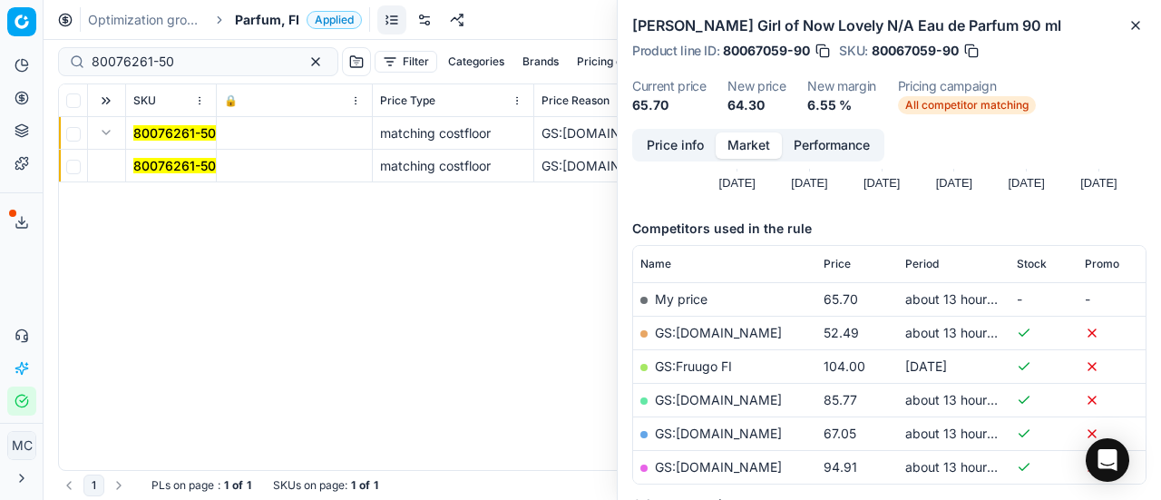
click at [107, 132] on button "Expand" at bounding box center [106, 133] width 22 height 22
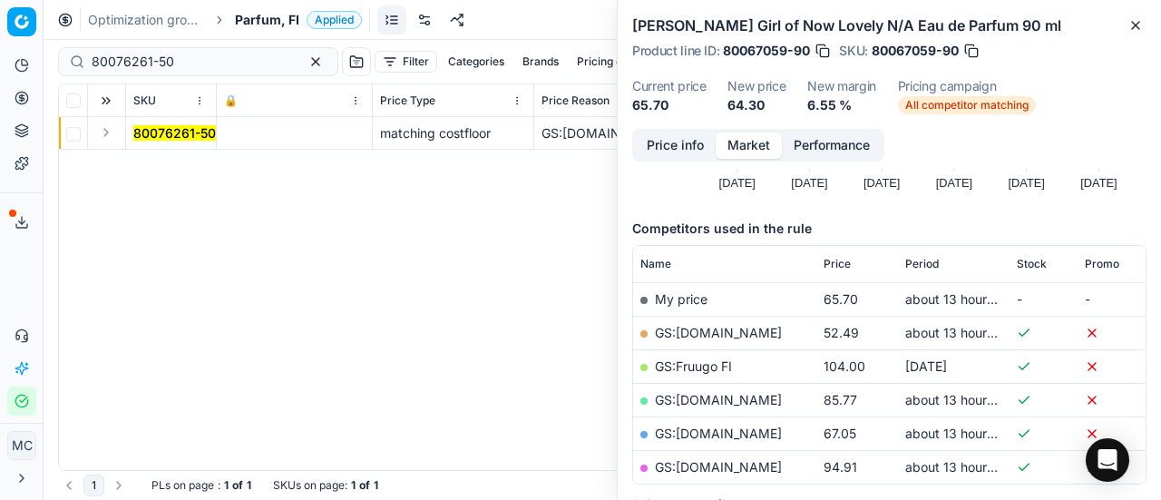
click at [112, 133] on button "Expand" at bounding box center [106, 133] width 22 height 22
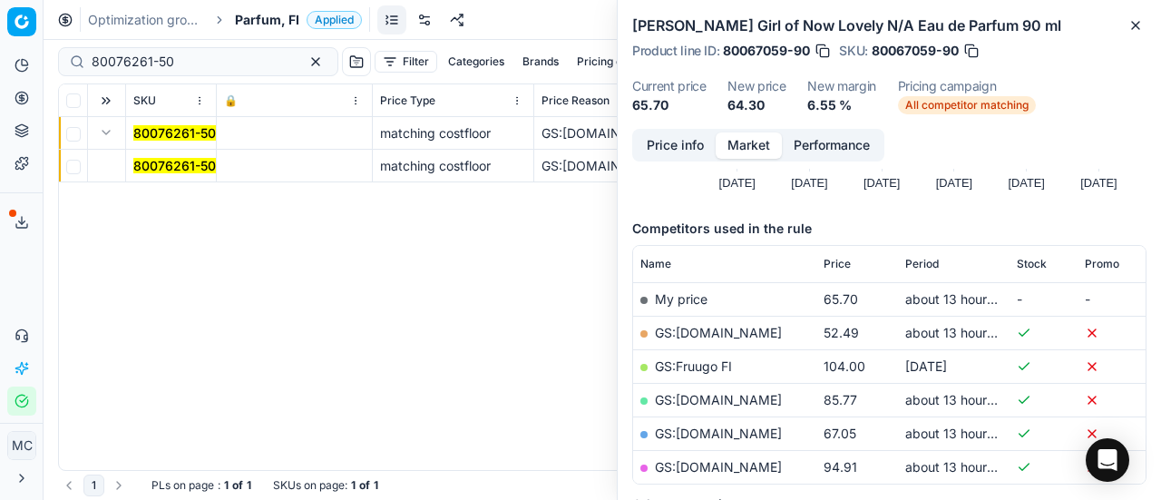
click at [178, 173] on span "80076261-50" at bounding box center [174, 166] width 83 height 18
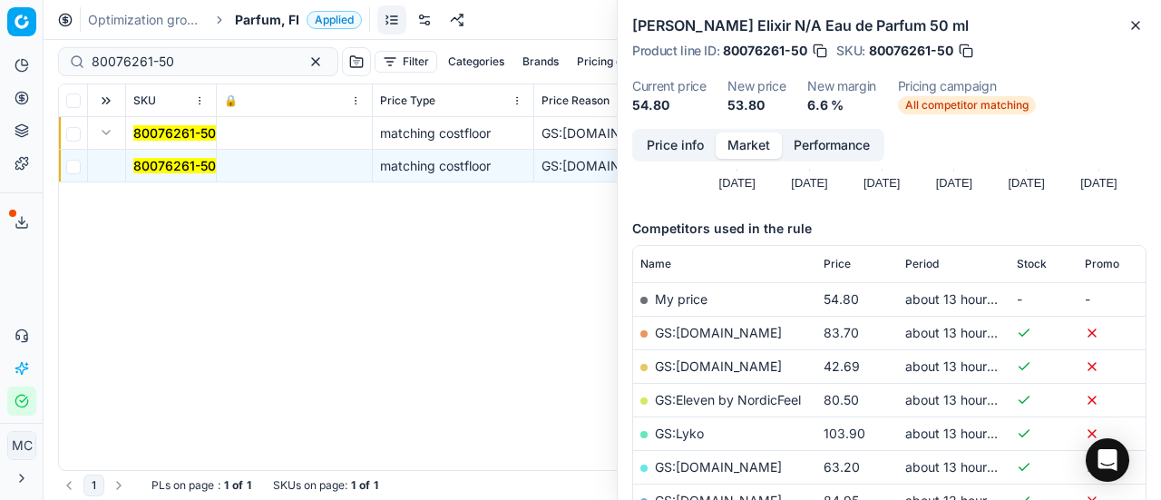
click at [660, 155] on button "Price info" at bounding box center [675, 145] width 81 height 26
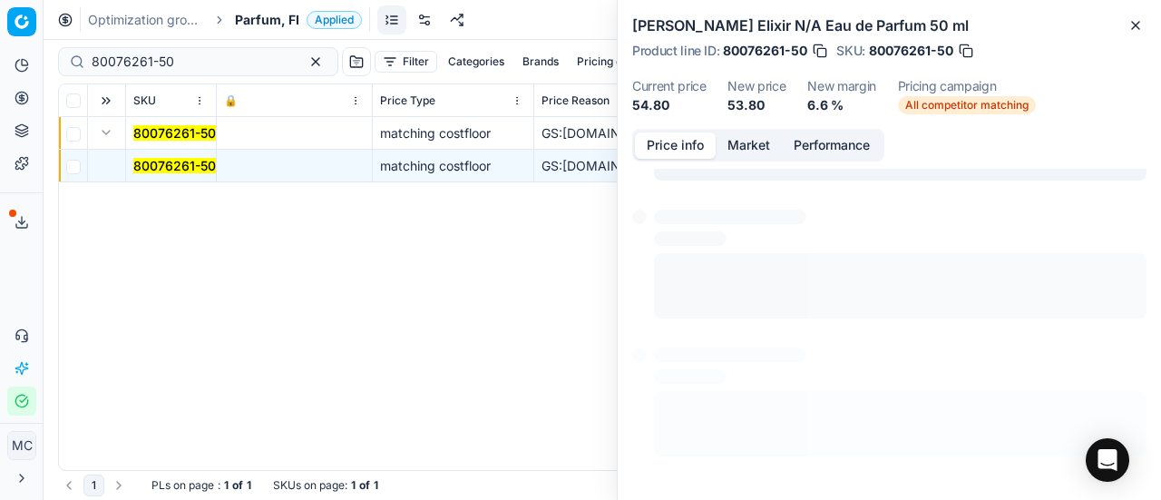
scroll to position [183, 0]
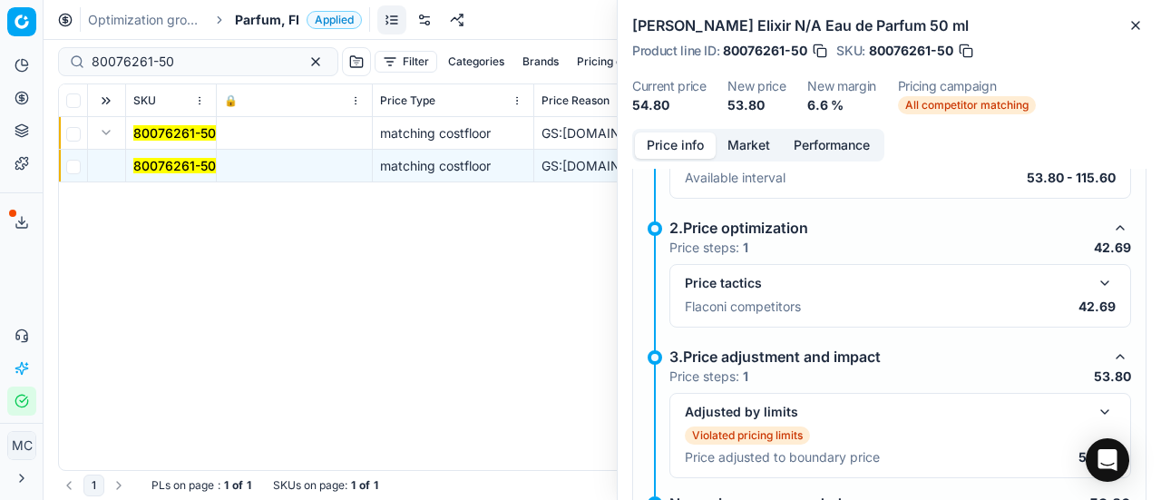
click at [1094, 280] on button "button" at bounding box center [1105, 283] width 22 height 22
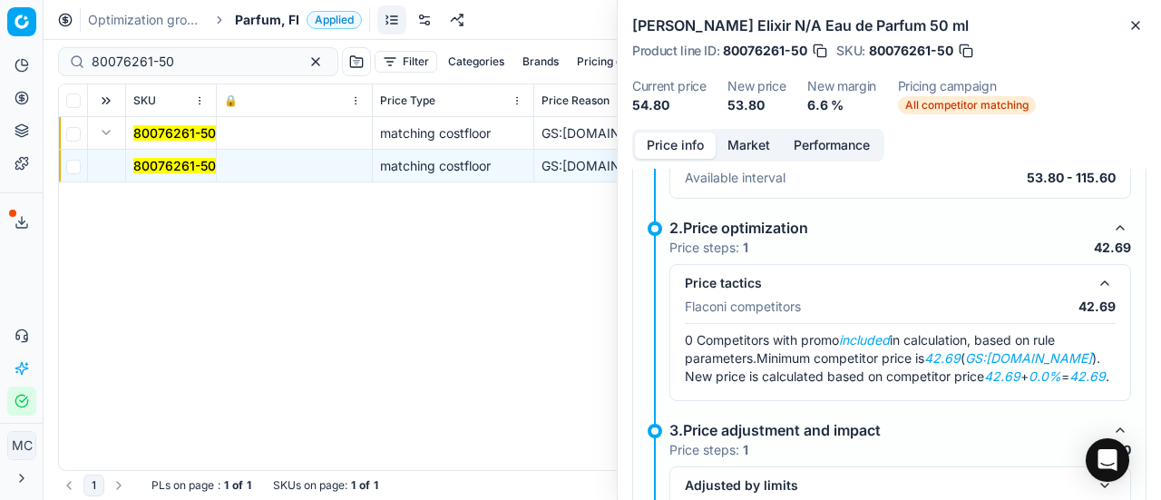
click at [750, 155] on button "Market" at bounding box center [749, 145] width 66 height 26
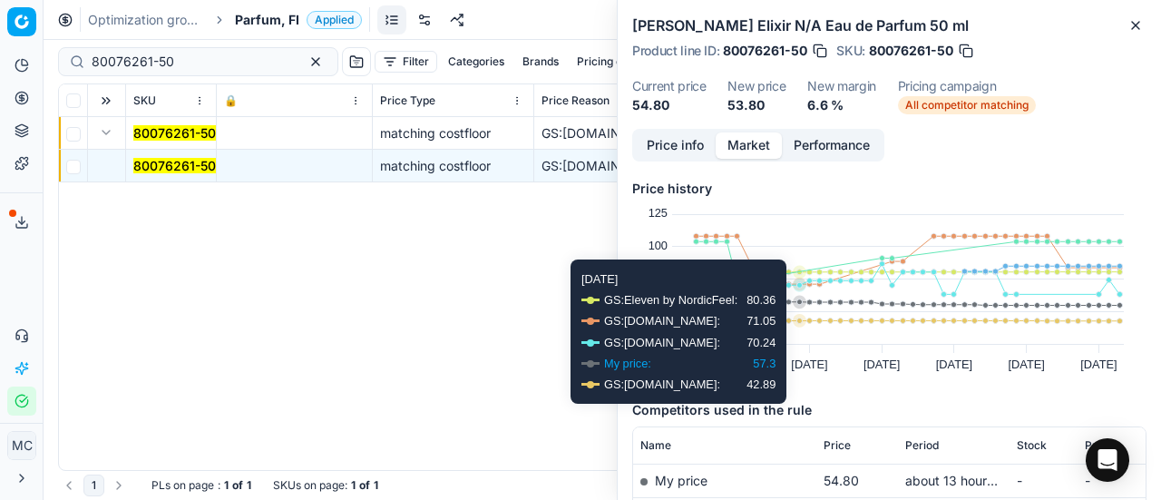
scroll to position [181, 0]
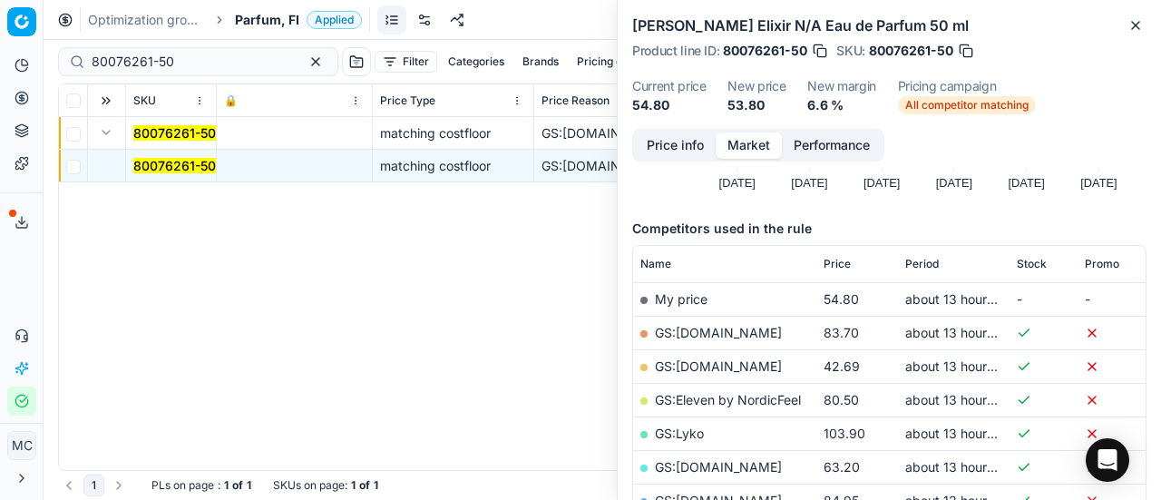
click at [716, 362] on link "GS:Deloox.fi" at bounding box center [718, 365] width 127 height 15
drag, startPoint x: 202, startPoint y: 60, endPoint x: 0, endPoint y: 28, distance: 204.8
click at [0, 30] on div "Pricing platform Analytics Pricing Product portfolio Templates Export service 1…" at bounding box center [580, 250] width 1161 height 500
paste input "90002590-0003652"
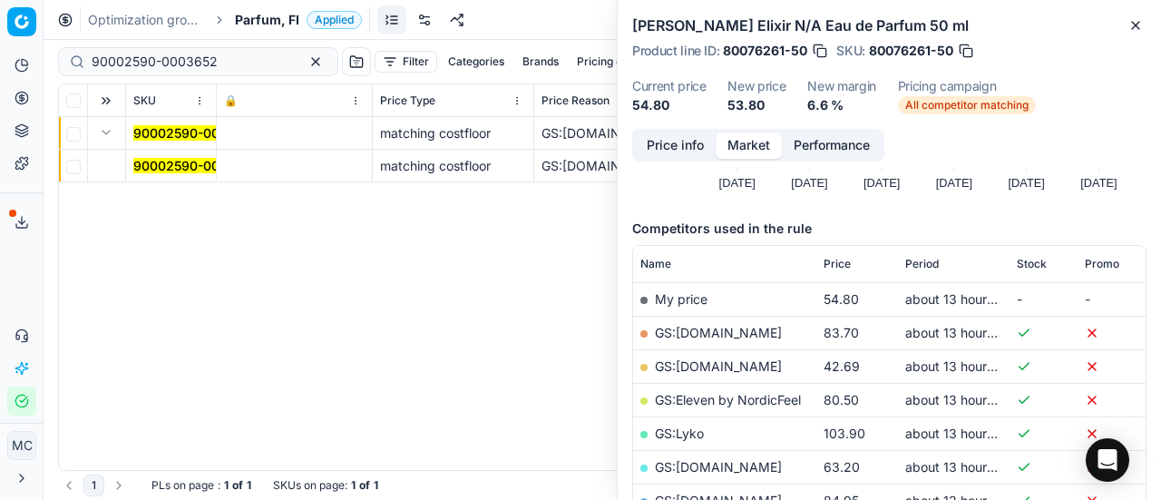
click at [151, 163] on mark "90002590-0003652" at bounding box center [196, 165] width 126 height 15
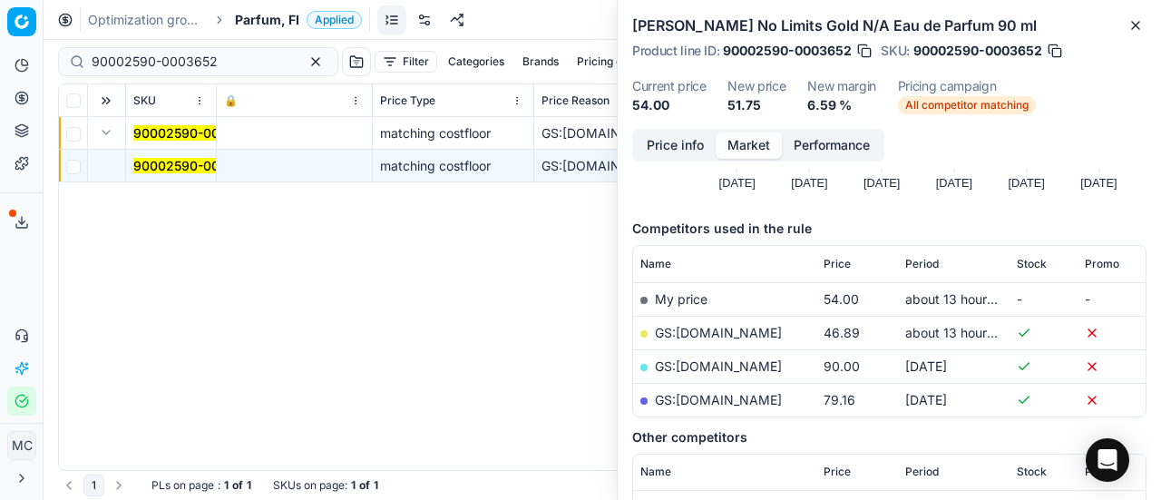
click at [670, 142] on button "Price info" at bounding box center [675, 145] width 81 height 26
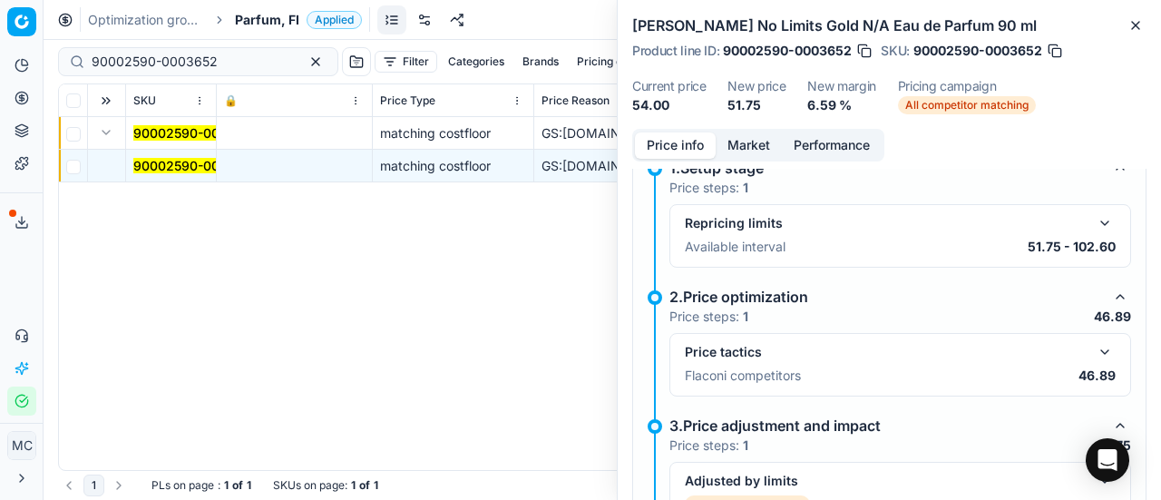
click at [1094, 352] on button "button" at bounding box center [1105, 352] width 22 height 22
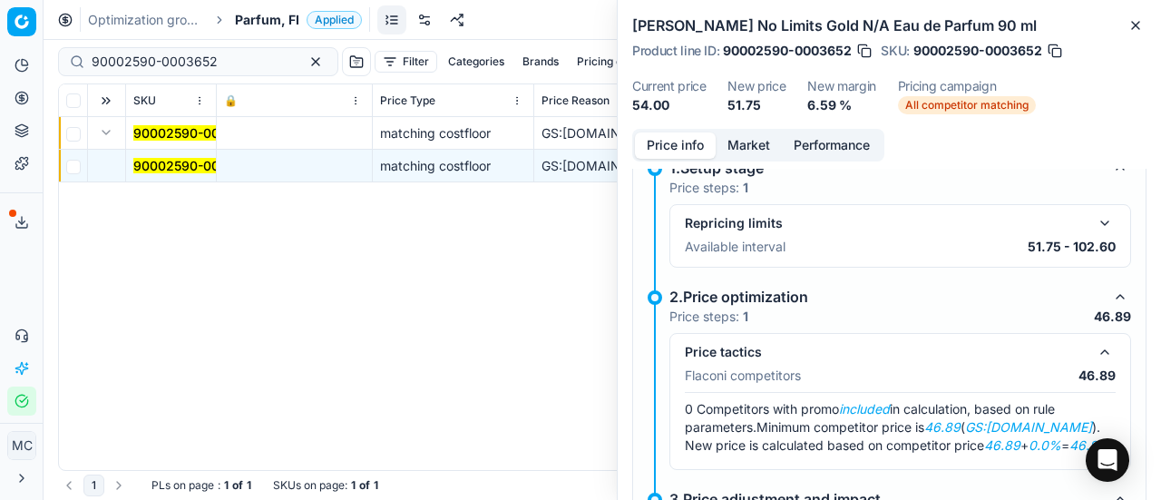
click at [740, 145] on button "Market" at bounding box center [749, 145] width 66 height 26
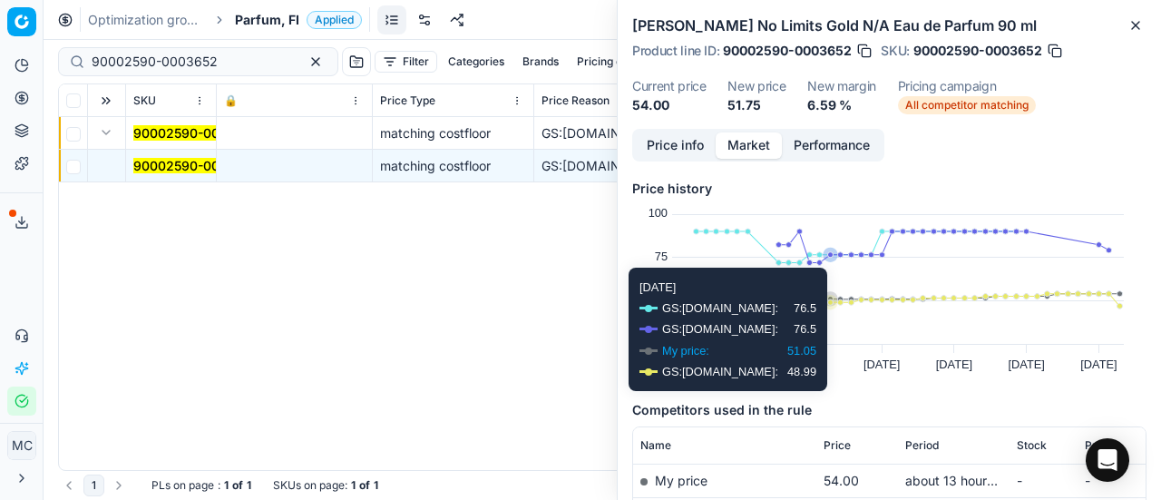
scroll to position [272, 0]
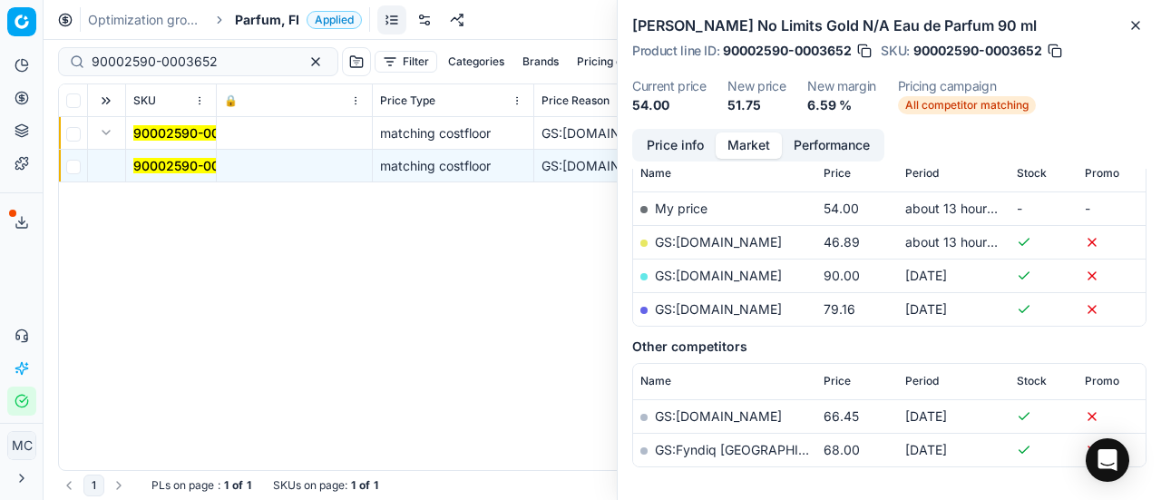
click at [726, 242] on link "GS:Deloox.fi" at bounding box center [718, 241] width 127 height 15
drag, startPoint x: 225, startPoint y: 57, endPoint x: 0, endPoint y: 28, distance: 226.8
click at [0, 28] on div "Pricing platform Analytics Pricing Product portfolio Templates Export service 1…" at bounding box center [580, 250] width 1161 height 500
paste input "80075971-30"
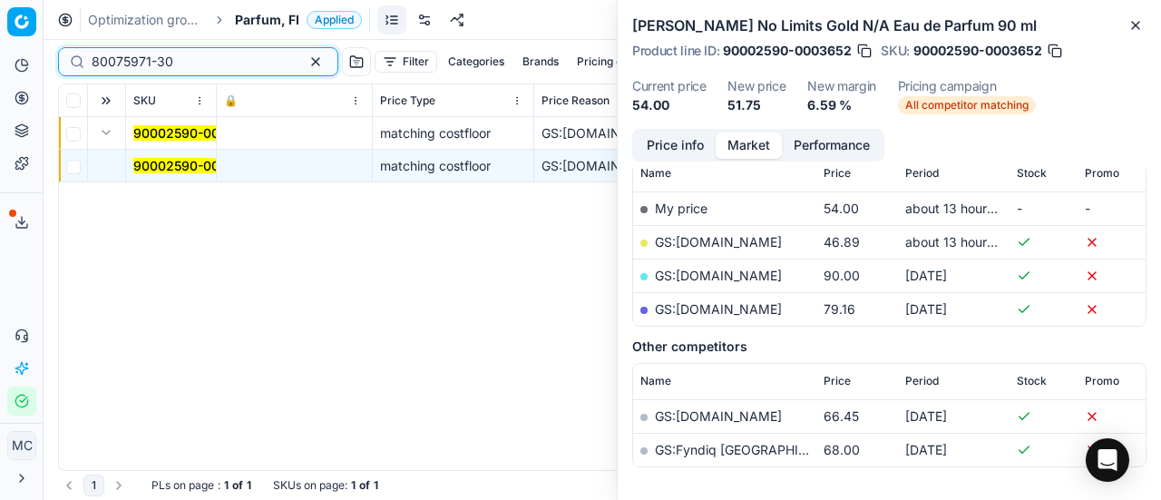
scroll to position [272, 0]
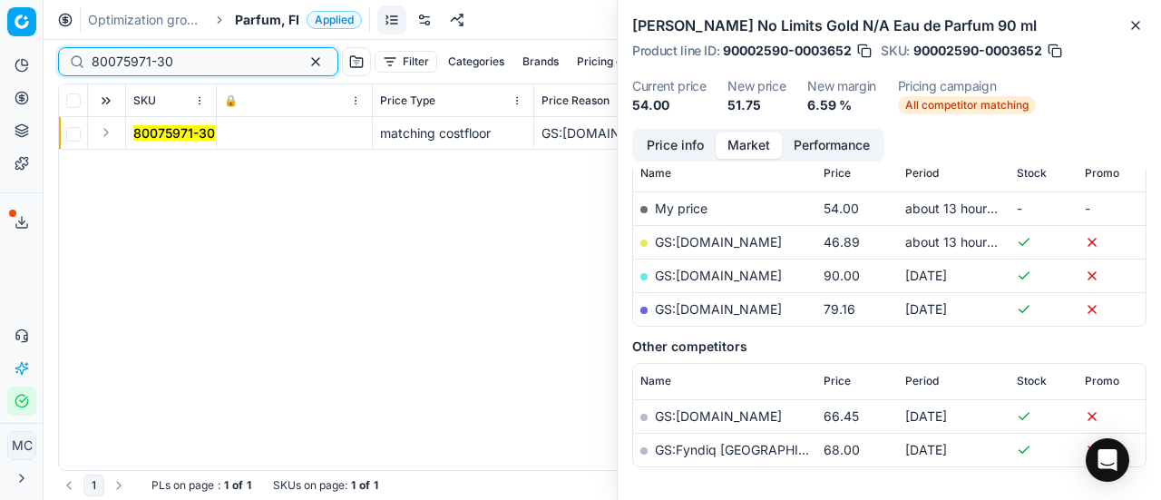
type input "80075971-30"
click at [112, 130] on button "Expand" at bounding box center [106, 133] width 22 height 22
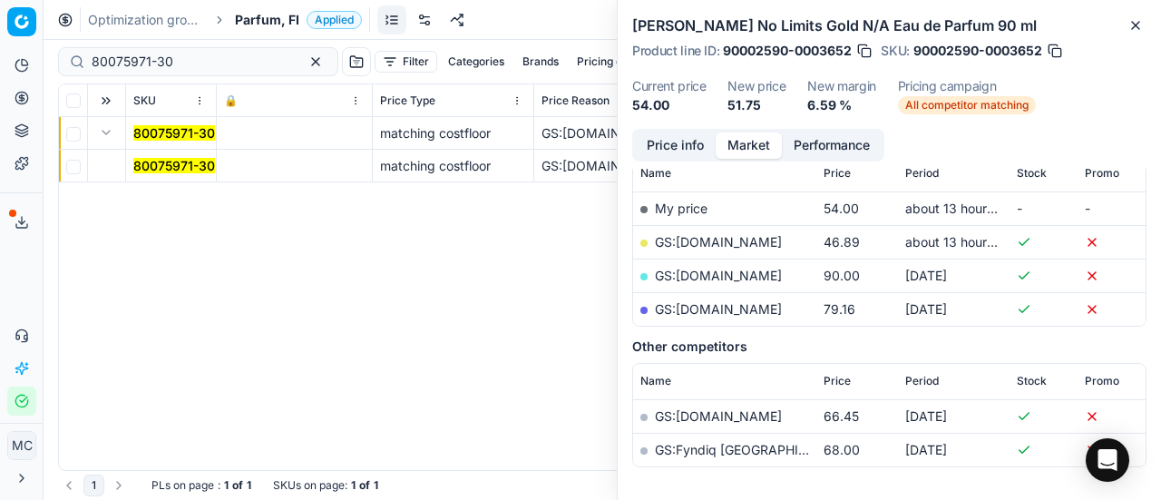
click at [161, 162] on mark "80075971-30" at bounding box center [174, 165] width 82 height 15
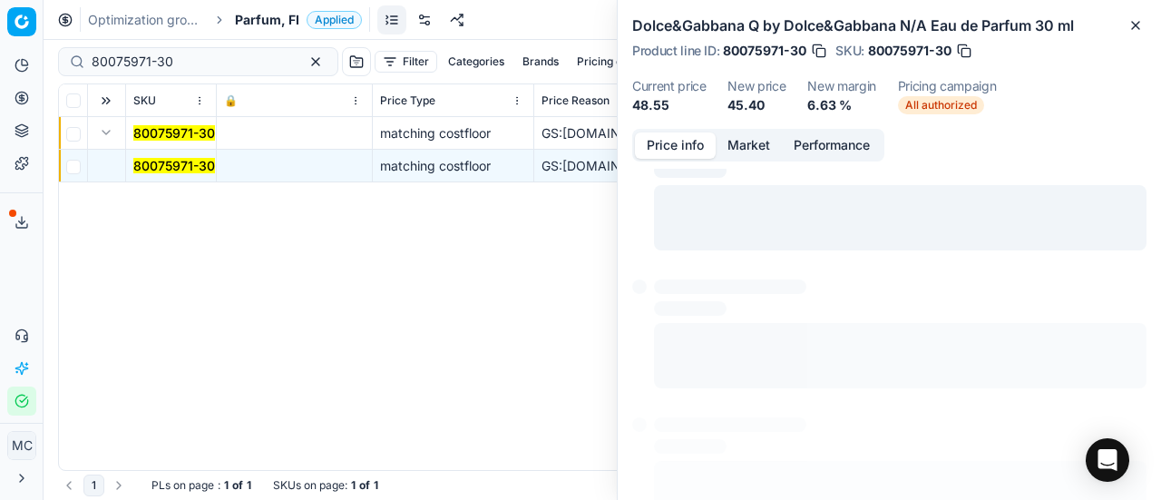
click at [677, 145] on button "Price info" at bounding box center [675, 145] width 81 height 26
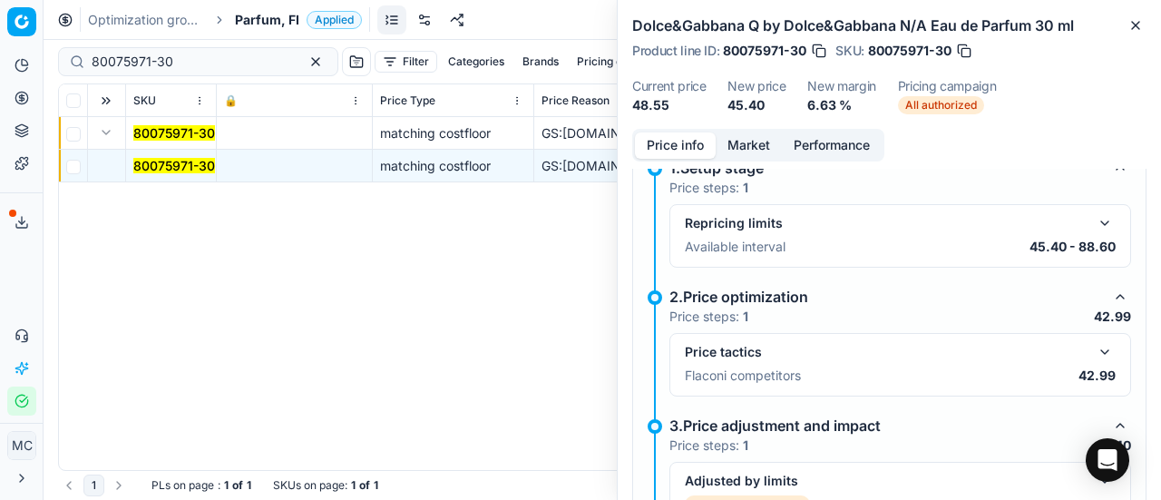
click at [1094, 347] on button "button" at bounding box center [1105, 352] width 22 height 22
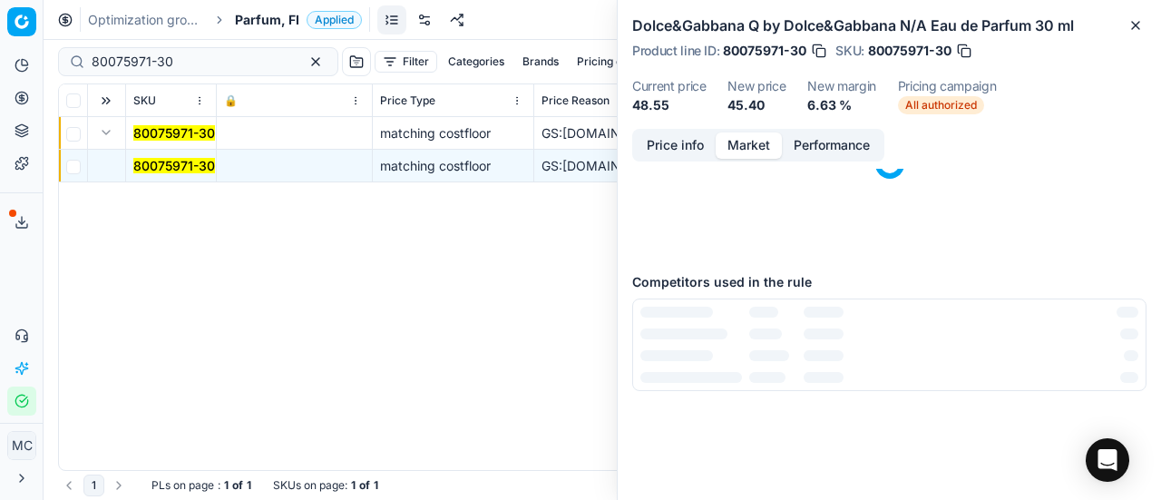
click at [745, 151] on button "Market" at bounding box center [749, 145] width 66 height 26
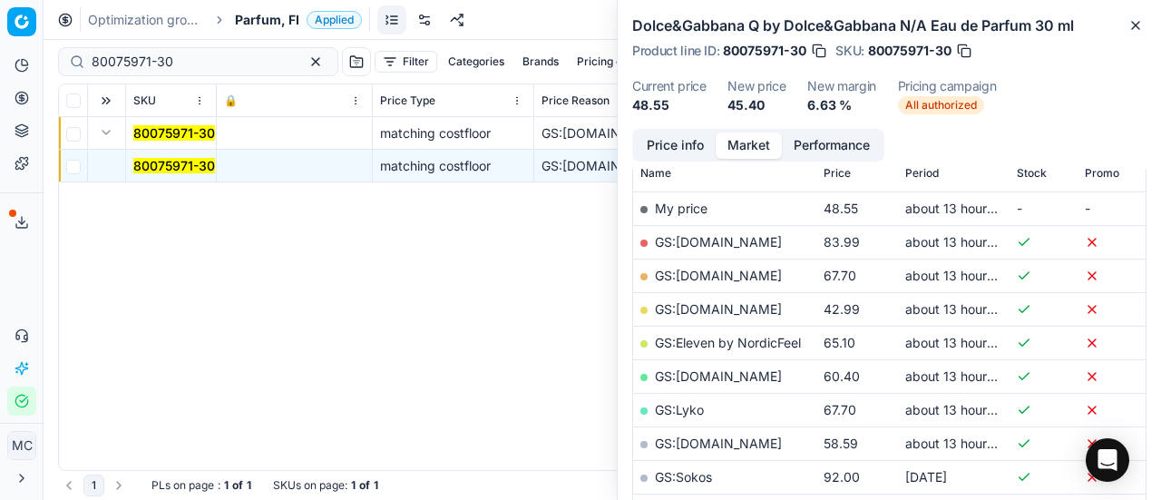
click at [713, 307] on link "GS:Deloox.fi" at bounding box center [718, 308] width 127 height 15
click at [265, 8] on div "Optimization groups Parfum, FI Applied Discard Download report" at bounding box center [603, 20] width 1118 height 40
click at [250, 19] on span "Parfum, FI" at bounding box center [267, 20] width 64 height 18
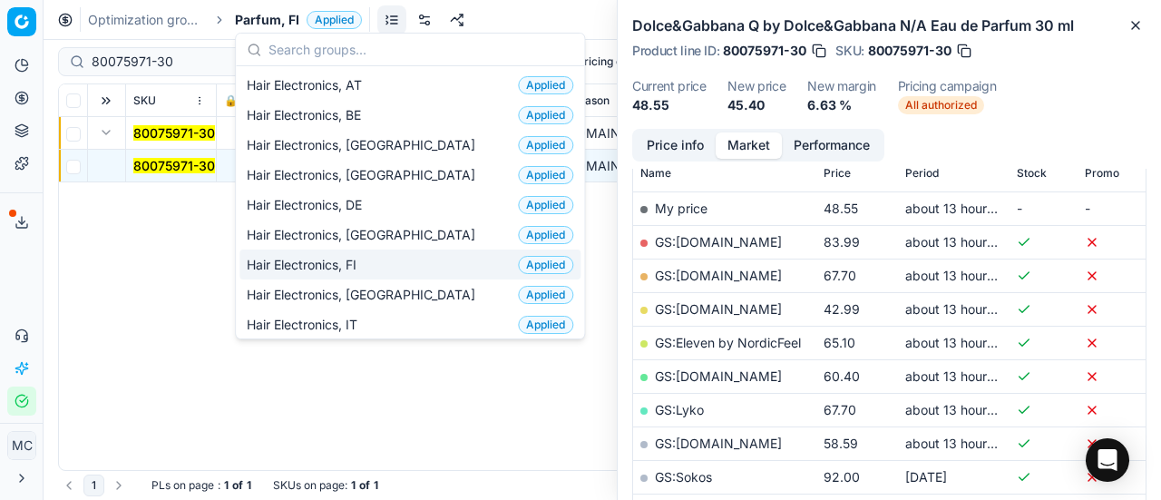
click at [366, 271] on div "Hair Electronics, FI Applied" at bounding box center [409, 264] width 341 height 30
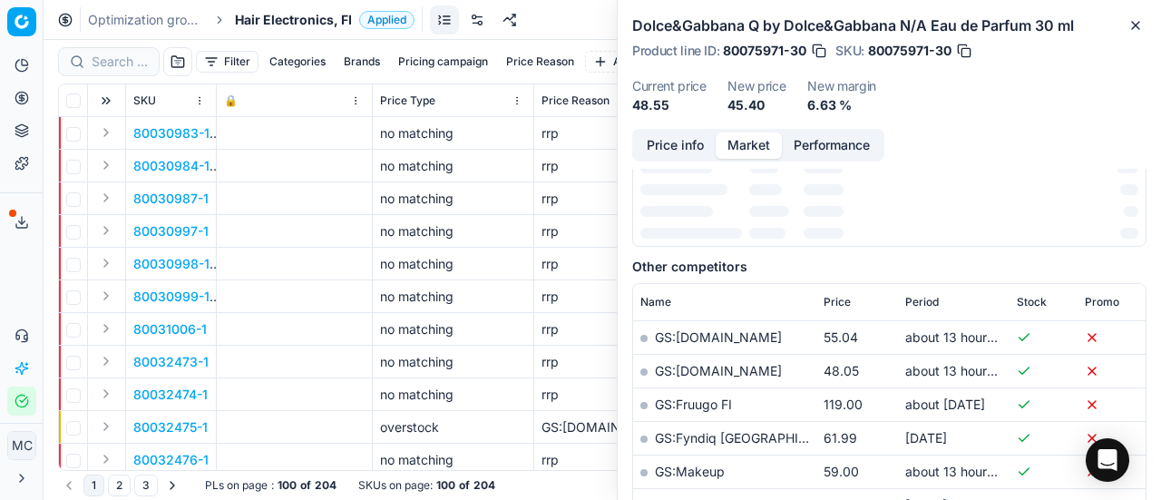
scroll to position [272, 0]
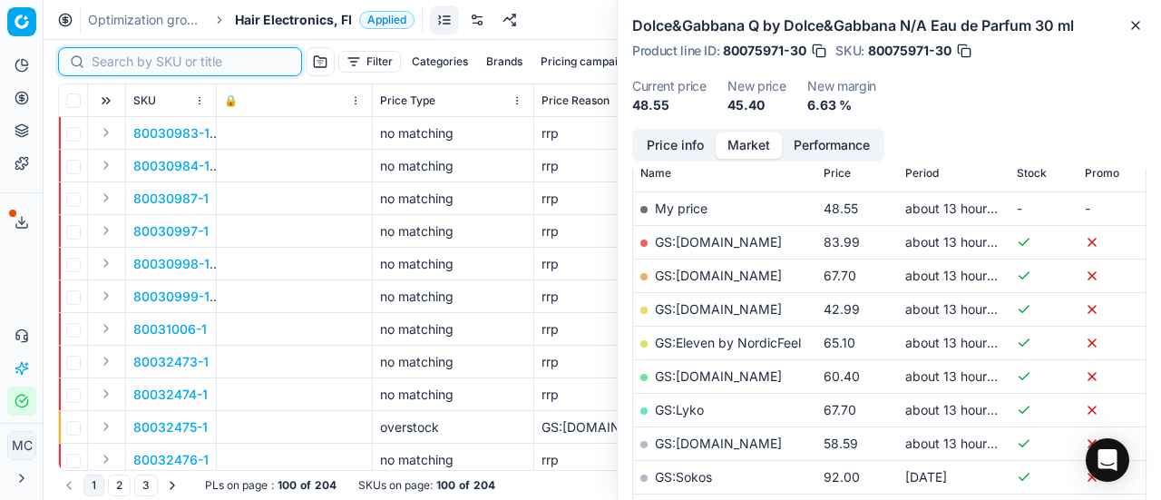
click at [132, 57] on input at bounding box center [191, 62] width 199 height 18
paste input "80069051-1"
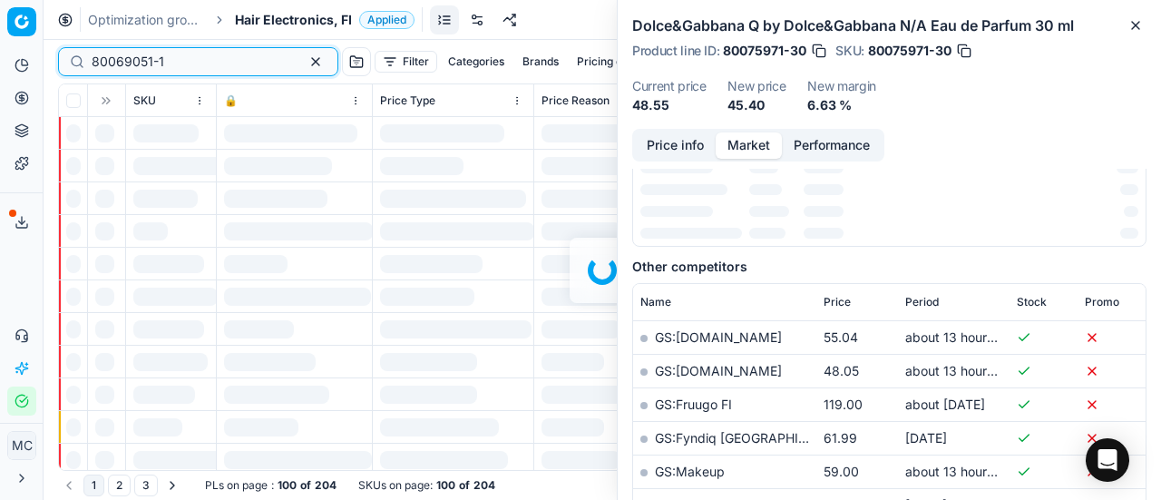
scroll to position [272, 0]
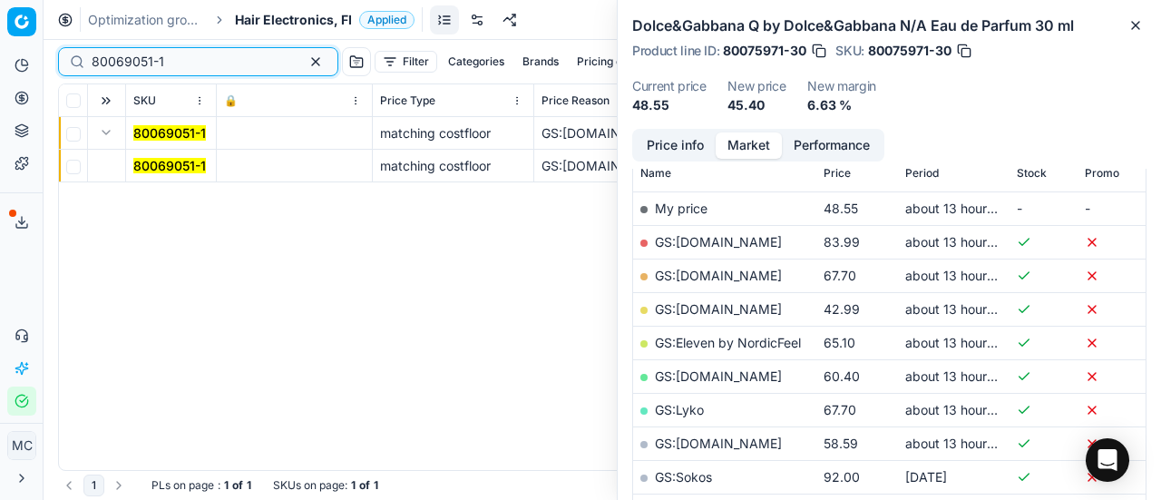
type input "80069051-1"
click at [147, 157] on span "80069051-1" at bounding box center [169, 166] width 73 height 18
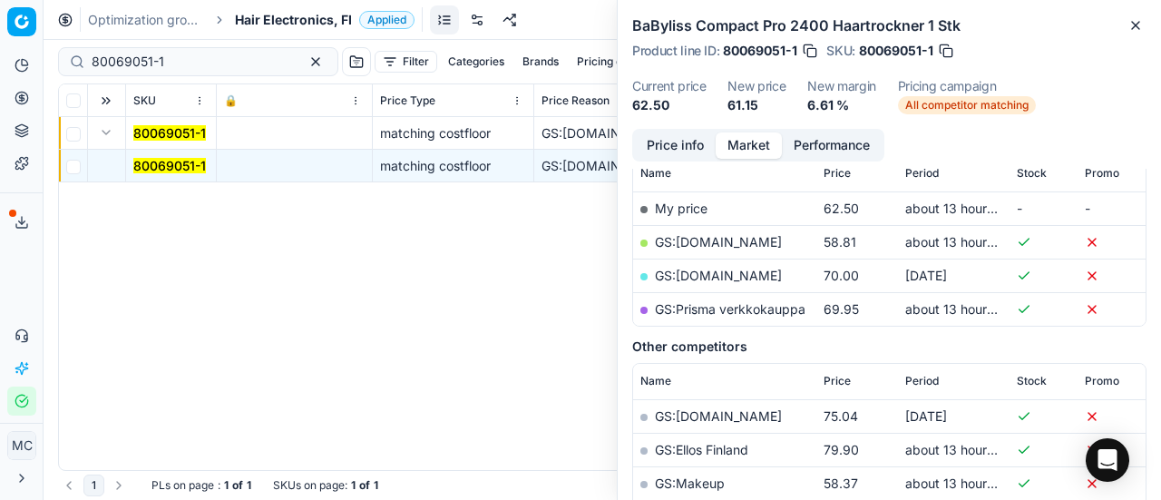
click at [677, 132] on button "Price info" at bounding box center [675, 145] width 81 height 26
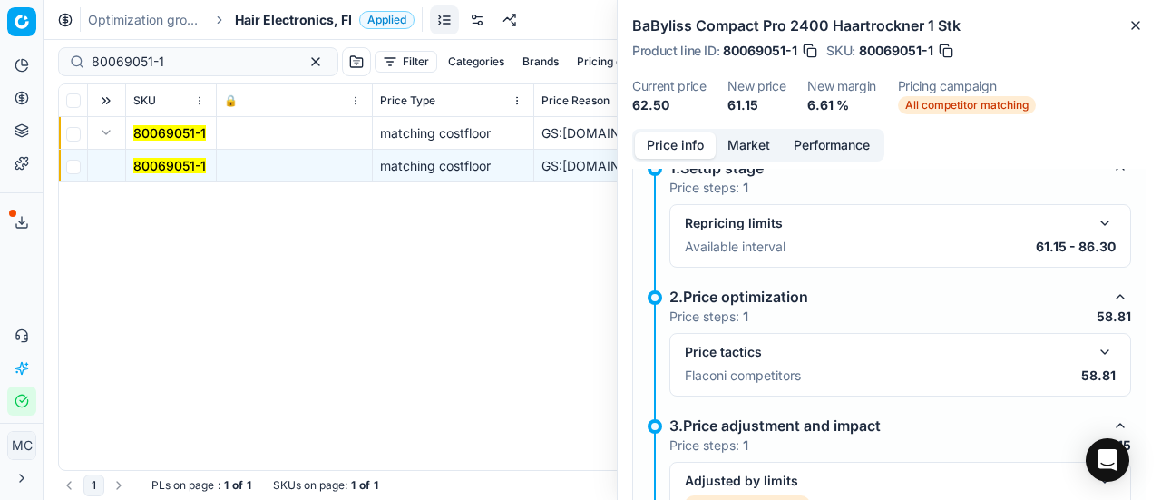
click at [1094, 352] on button "button" at bounding box center [1105, 352] width 22 height 22
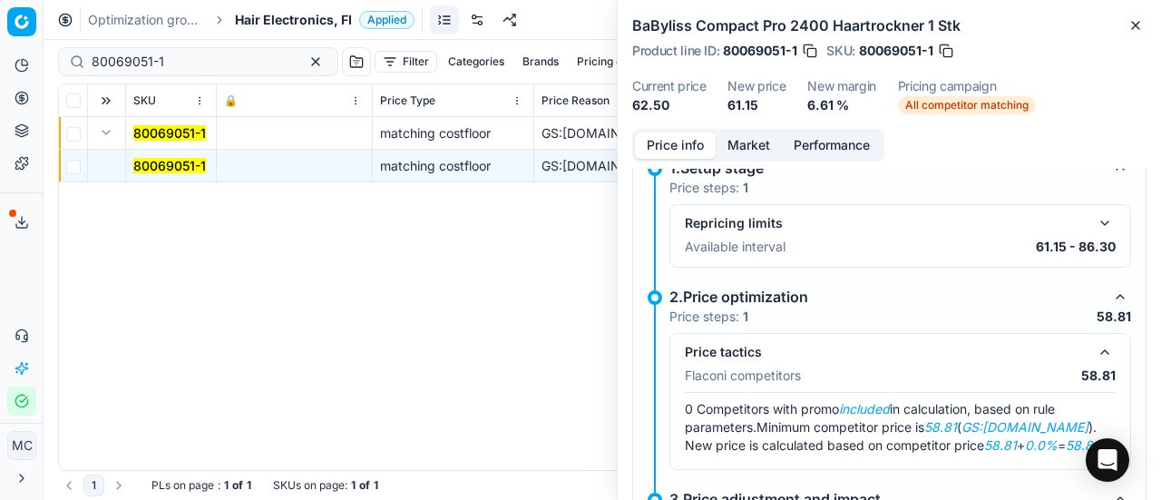
click at [764, 146] on button "Market" at bounding box center [749, 145] width 66 height 26
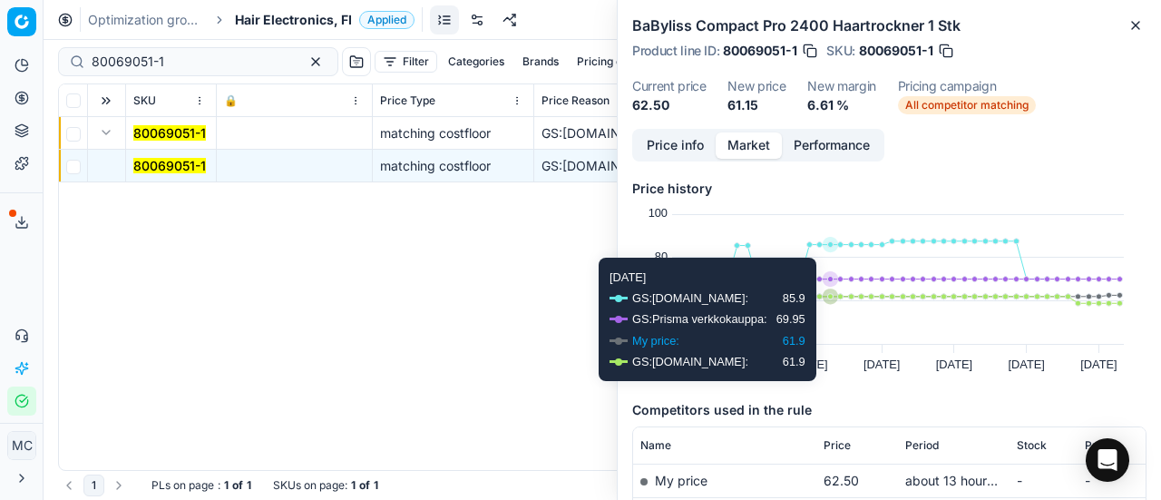
scroll to position [181, 0]
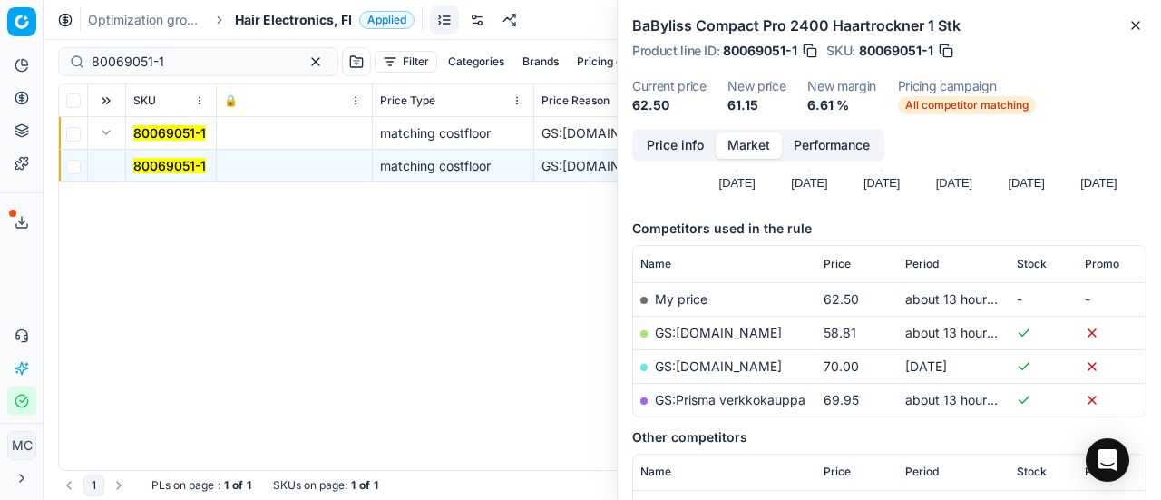
click at [709, 327] on link "GS:Luxplus.fi" at bounding box center [718, 332] width 127 height 15
click at [286, 14] on span "Hair Electronics, FI" at bounding box center [293, 20] width 117 height 18
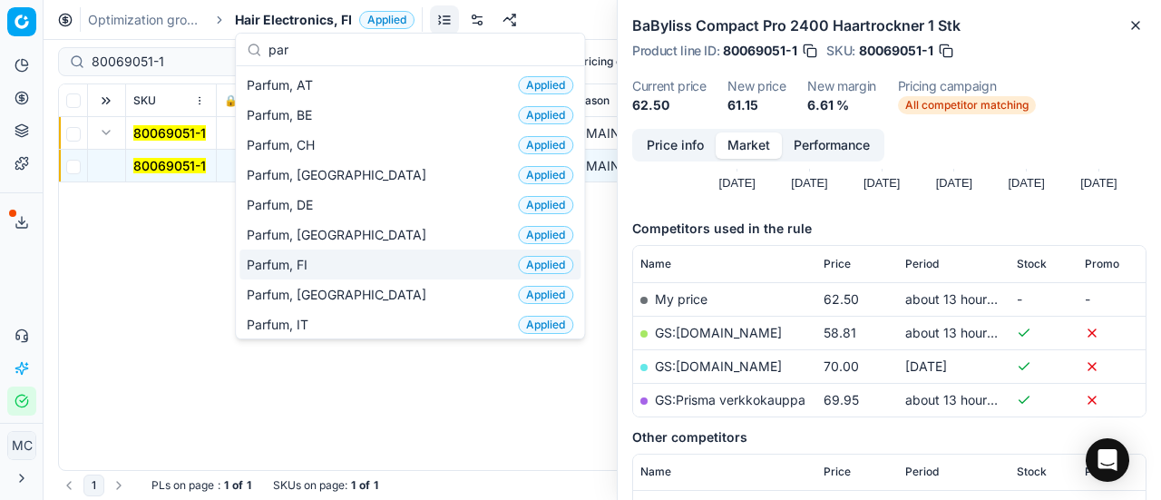
type input "par"
click at [301, 259] on span "Parfum, FI" at bounding box center [281, 265] width 68 height 18
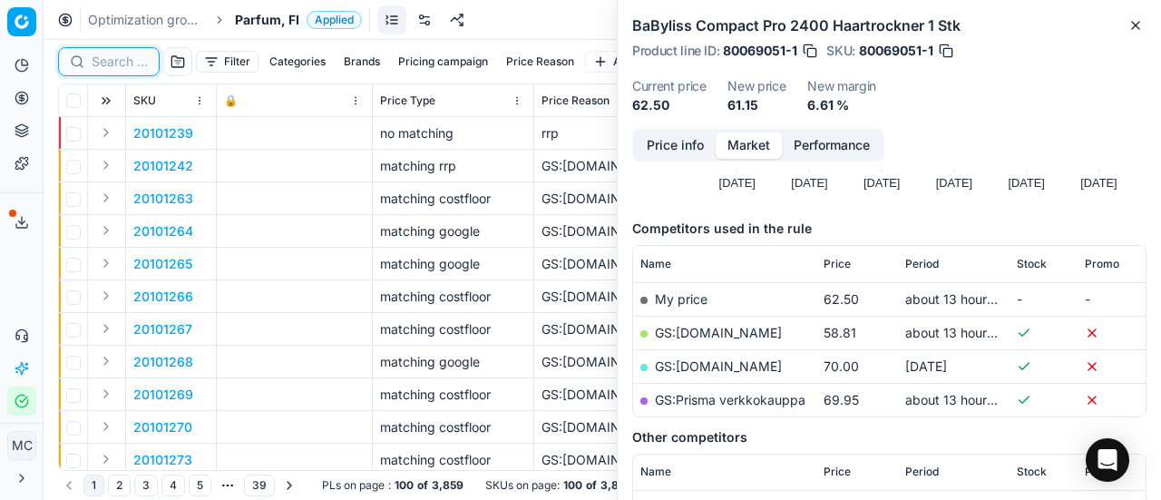
click at [123, 61] on input at bounding box center [120, 62] width 56 height 18
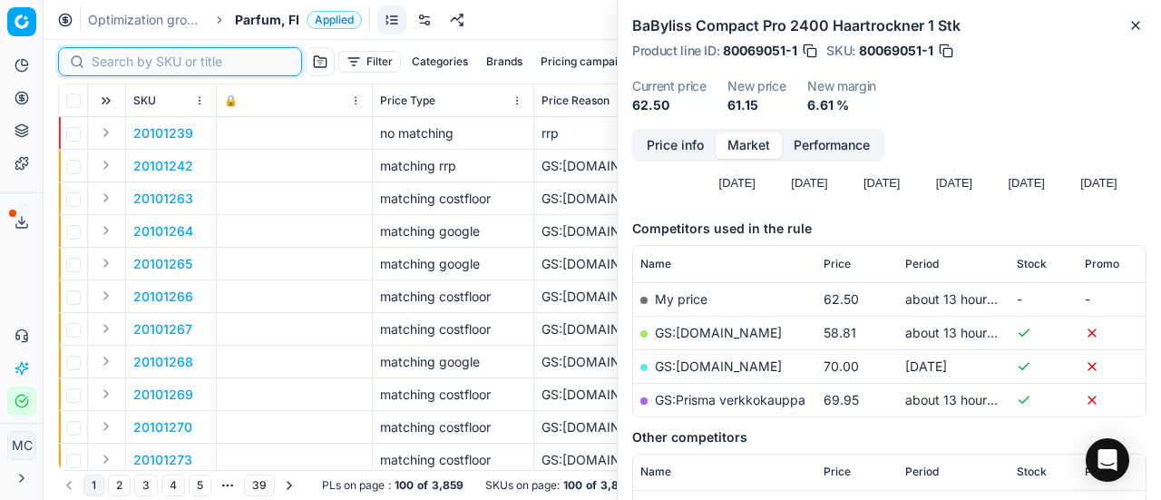
paste input "90006334-0009593"
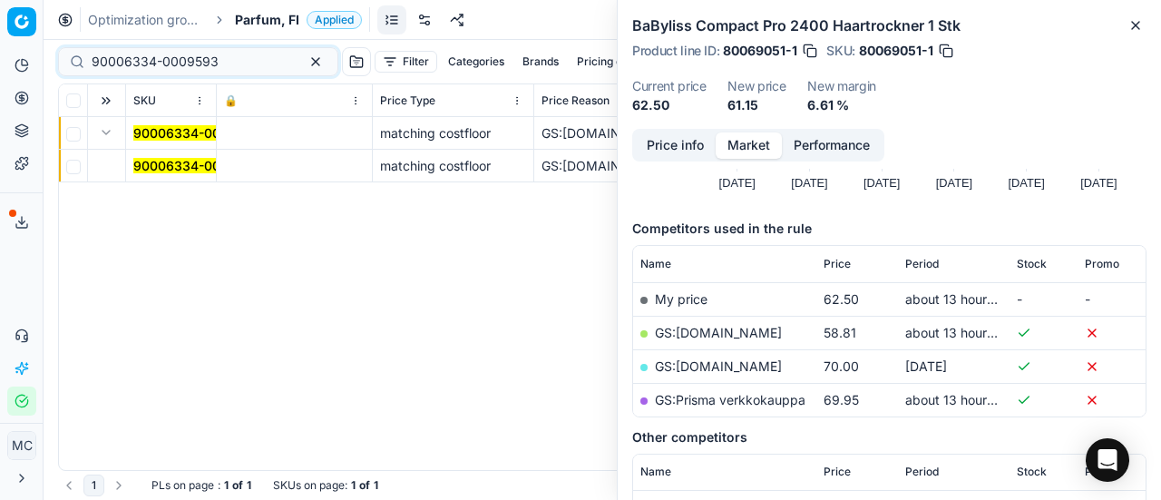
click at [107, 131] on button "Expand" at bounding box center [106, 133] width 22 height 22
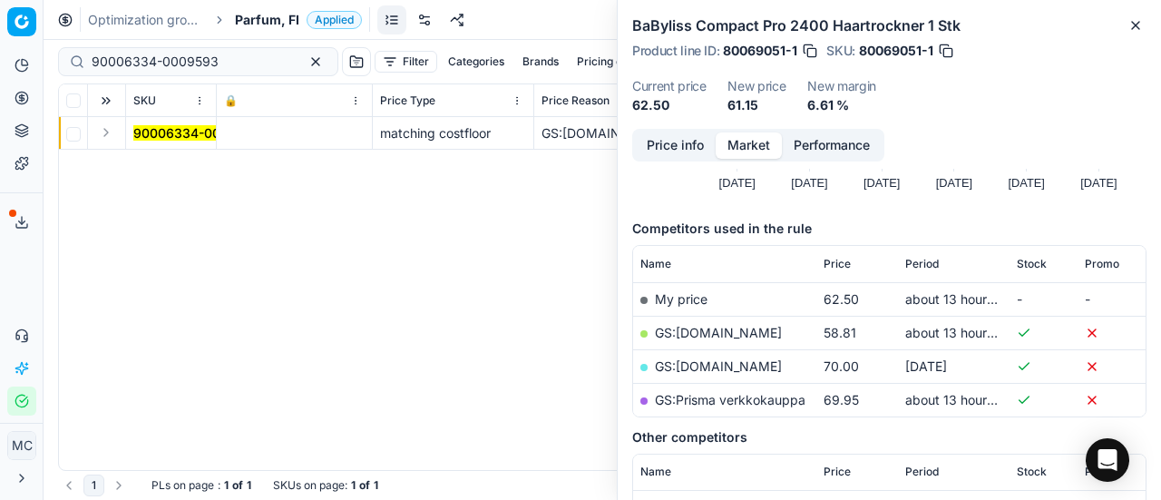
click at [112, 128] on button "Expand" at bounding box center [106, 133] width 22 height 22
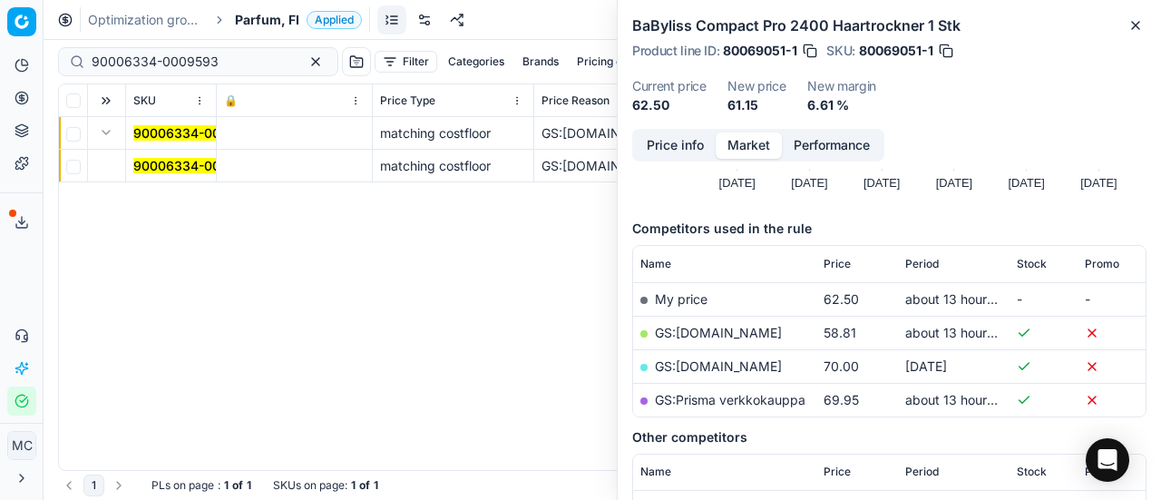
click at [170, 163] on mark "90006334-0009593" at bounding box center [196, 165] width 127 height 15
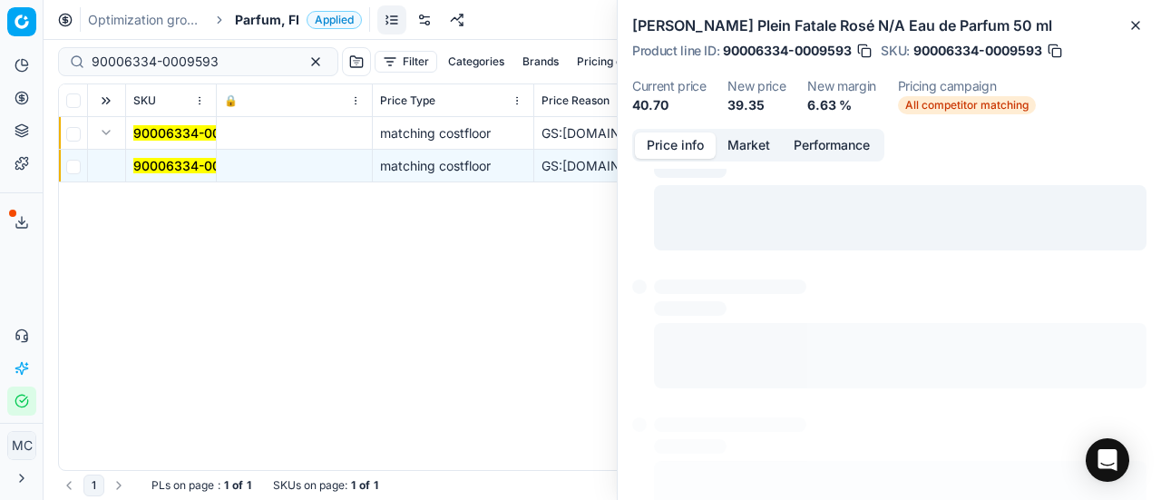
click at [664, 146] on button "Price info" at bounding box center [675, 145] width 81 height 26
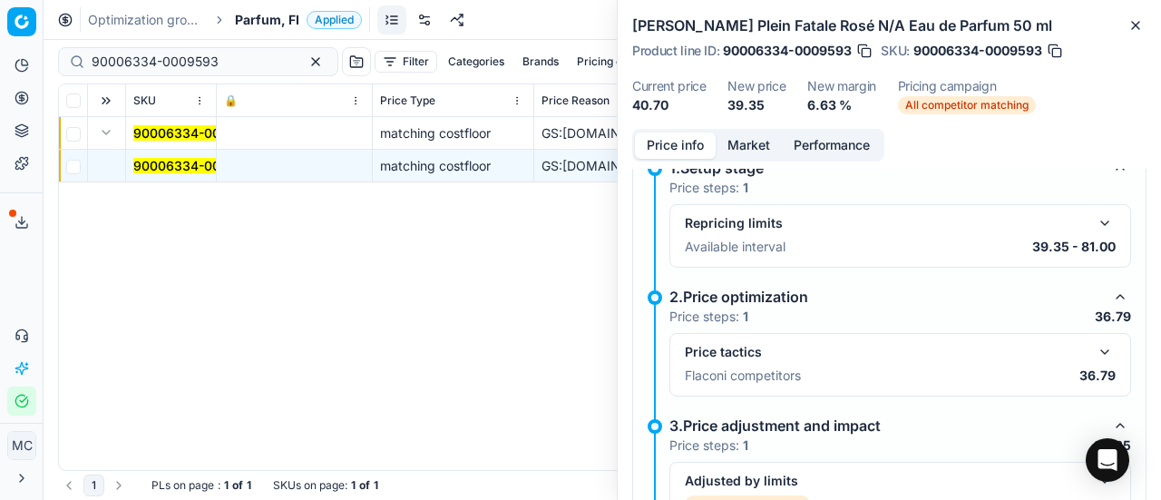
click at [1094, 343] on button "button" at bounding box center [1105, 352] width 22 height 22
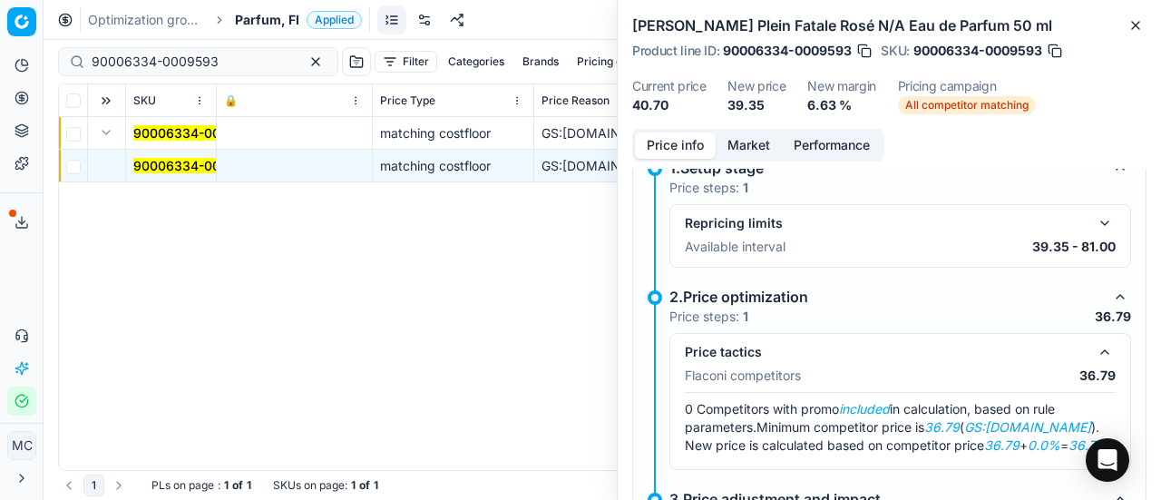
drag, startPoint x: 751, startPoint y: 141, endPoint x: 761, endPoint y: 155, distance: 17.6
click at [756, 148] on button "Market" at bounding box center [749, 145] width 66 height 26
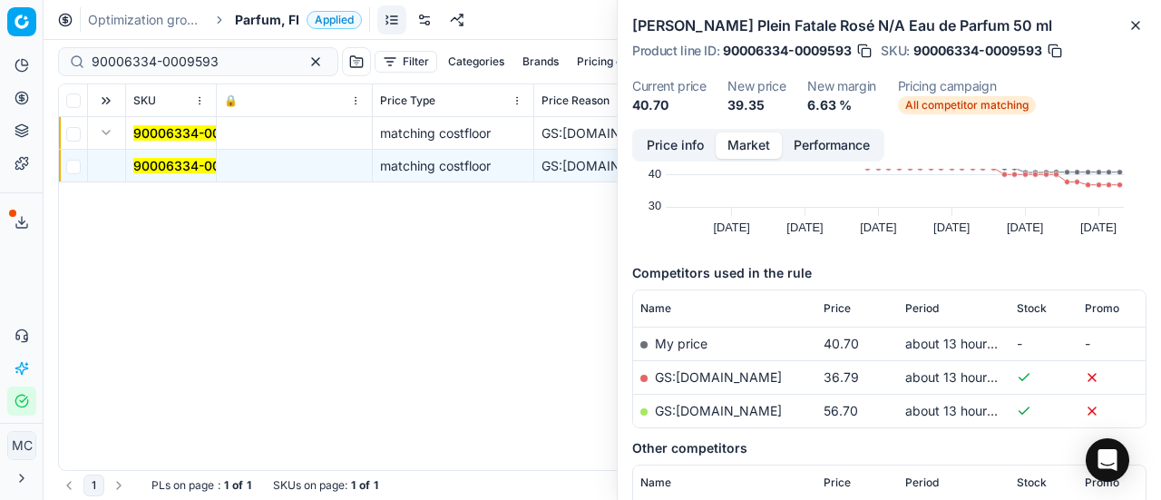
scroll to position [272, 0]
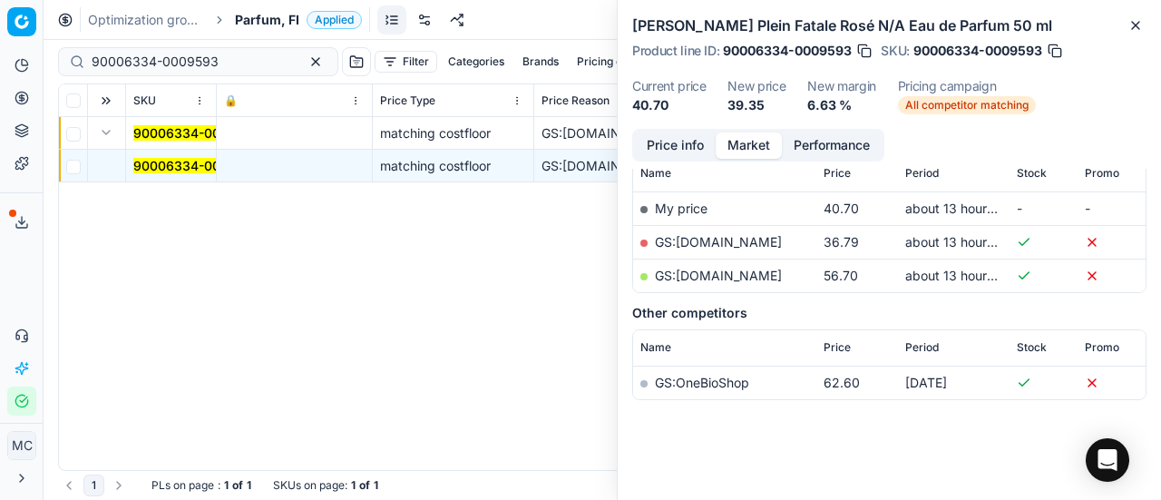
click at [680, 235] on link "GS:Deloox.fi" at bounding box center [718, 241] width 127 height 15
drag, startPoint x: 228, startPoint y: 56, endPoint x: 0, endPoint y: -48, distance: 250.4
click at [0, 0] on html "Pricing platform Analytics Pricing Product portfolio Templates Export service 1…" at bounding box center [580, 250] width 1161 height 500
paste input "20103696"
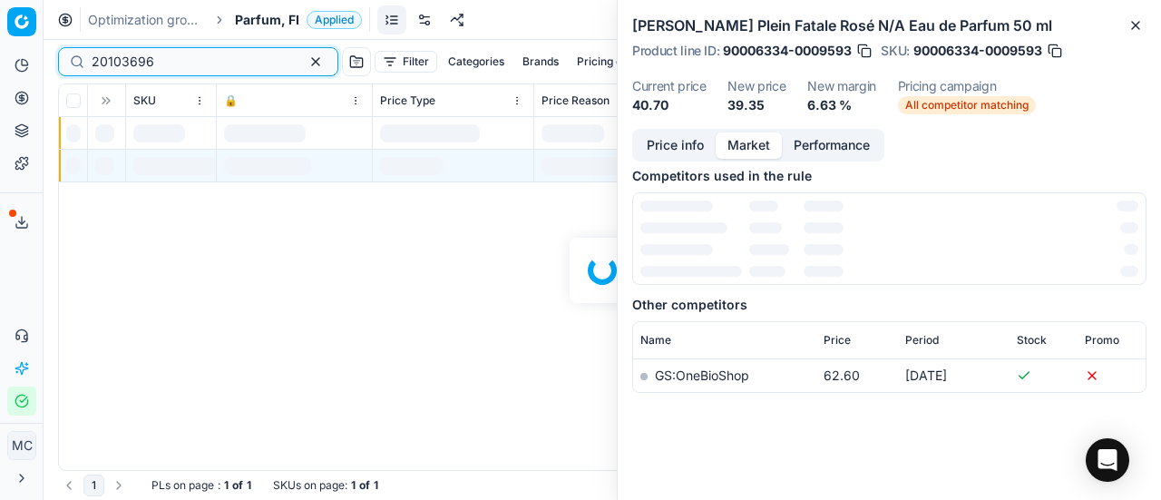
scroll to position [272, 0]
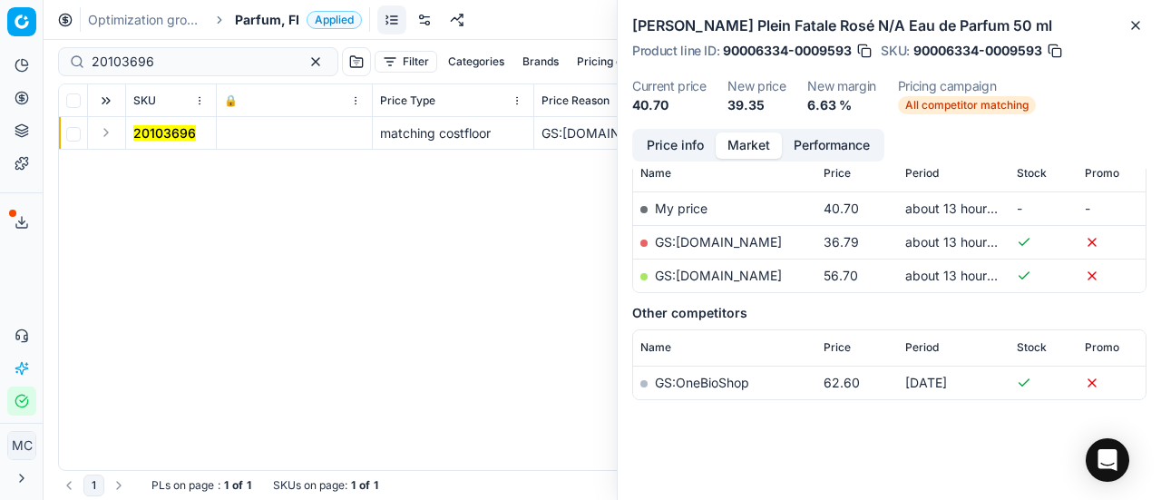
drag, startPoint x: 249, startPoint y: 220, endPoint x: 107, endPoint y: 141, distance: 162.8
click at [102, 133] on button "Expand" at bounding box center [106, 133] width 22 height 22
click at [172, 181] on td "20103696" at bounding box center [171, 166] width 91 height 33
click at [172, 159] on mark "20103696" at bounding box center [164, 165] width 63 height 15
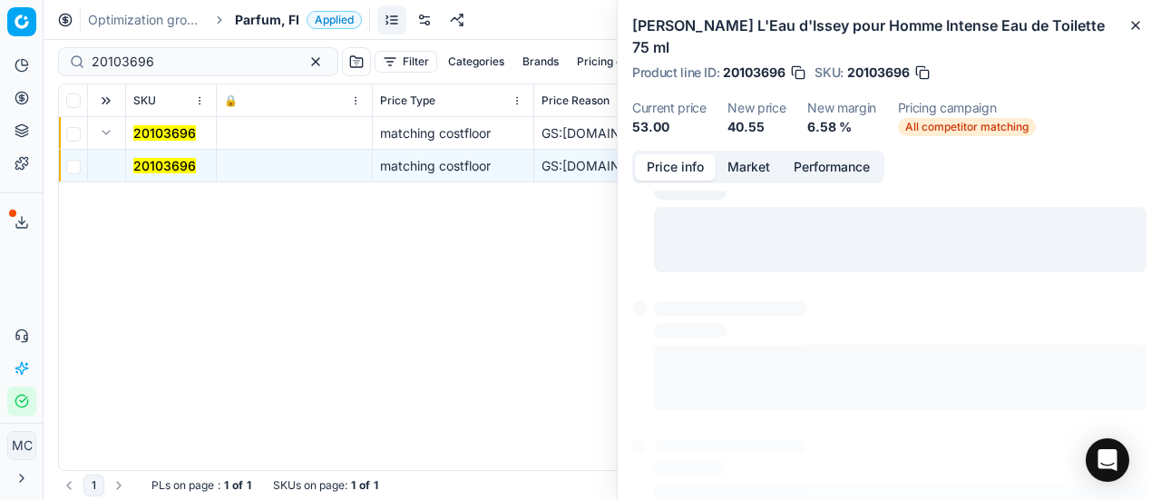
click at [700, 154] on button "Price info" at bounding box center [675, 167] width 81 height 26
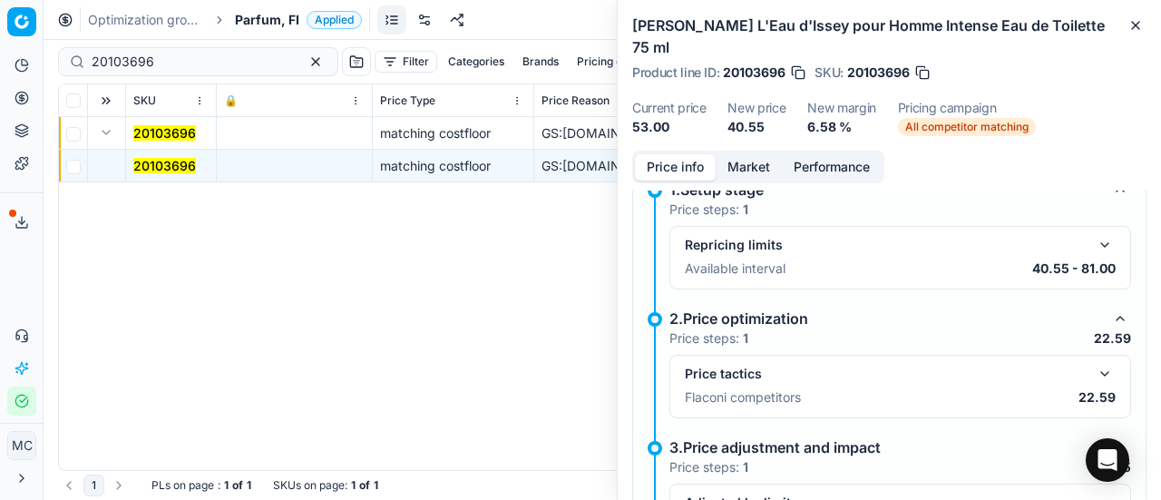
click at [1094, 363] on button "button" at bounding box center [1105, 374] width 22 height 22
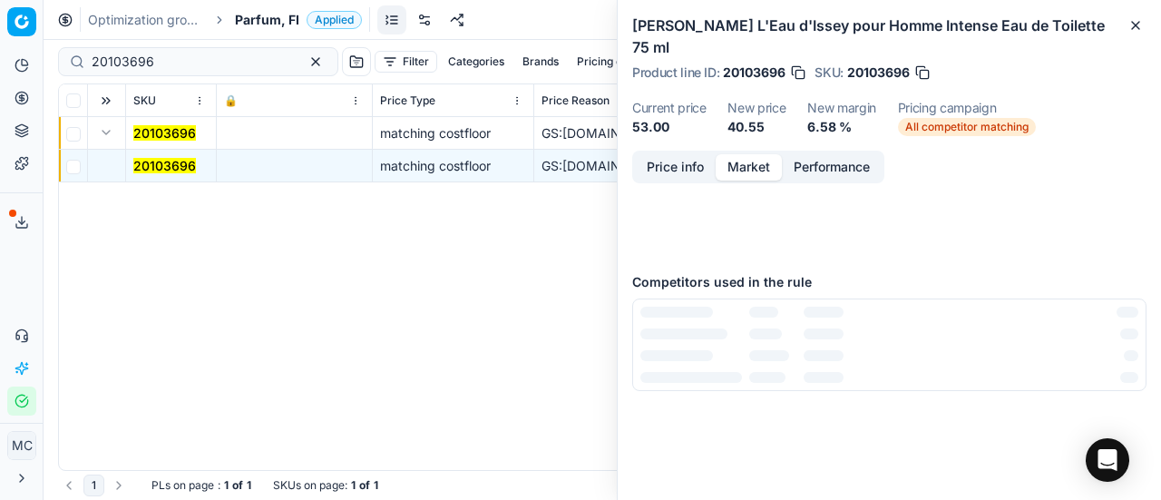
scroll to position [0, 0]
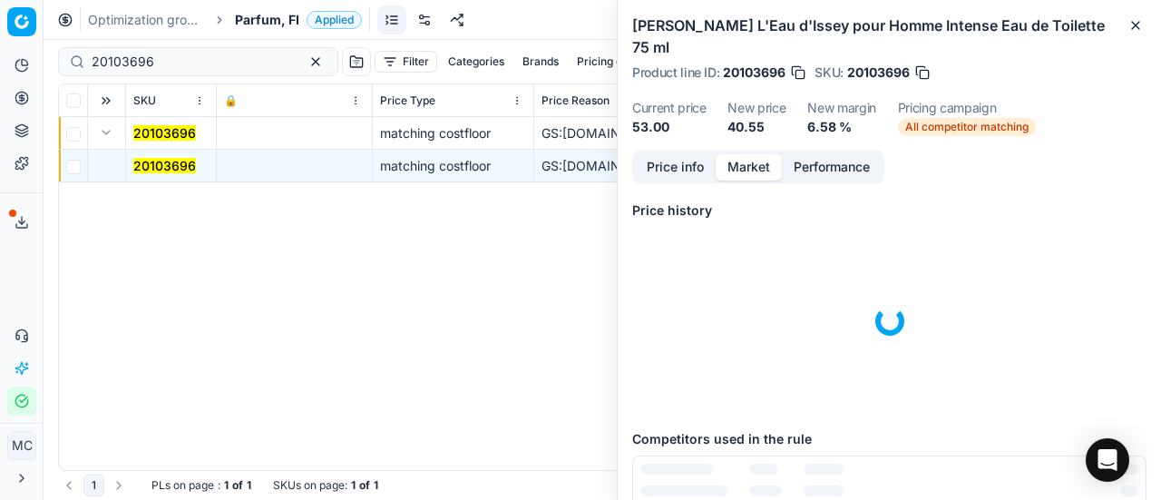
click at [746, 154] on button "Market" at bounding box center [749, 167] width 66 height 26
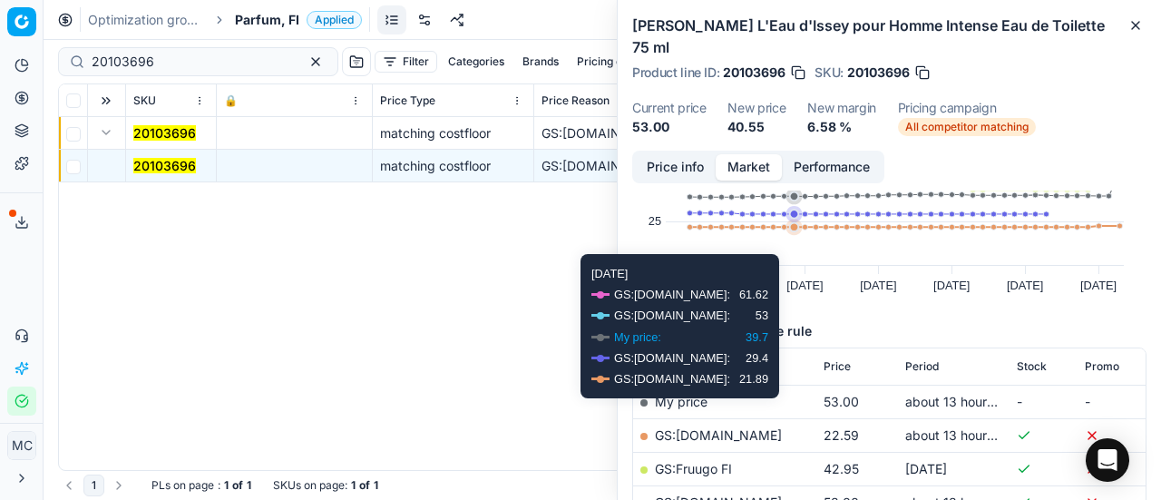
scroll to position [181, 0]
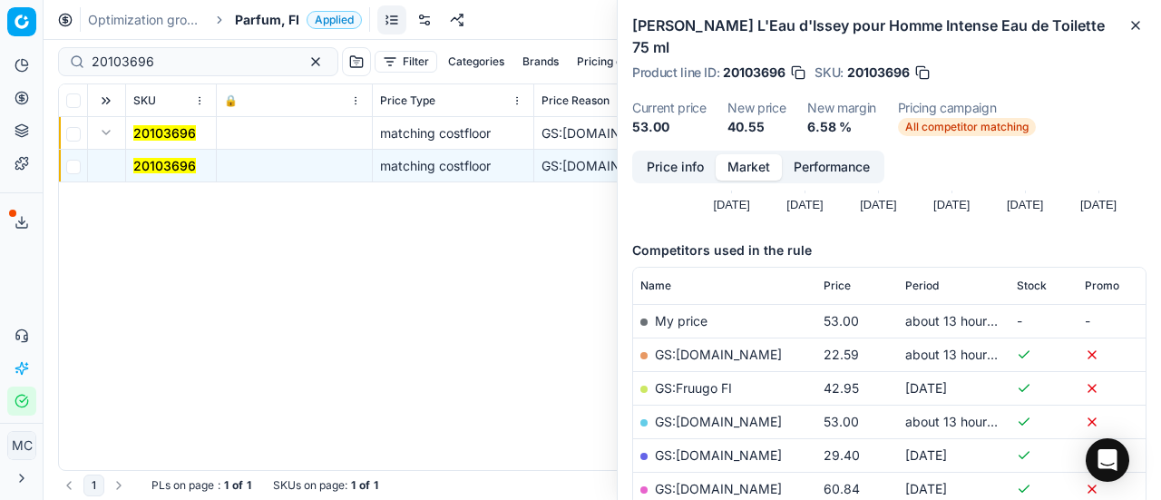
click at [715, 347] on link "GS:Deloox.fi" at bounding box center [718, 354] width 127 height 15
drag, startPoint x: 221, startPoint y: 66, endPoint x: 0, endPoint y: -8, distance: 233.5
click at [0, 0] on html "Pricing platform Analytics Pricing Product portfolio Templates Export service 1…" at bounding box center [580, 250] width 1161 height 500
paste input "90007675-0011761"
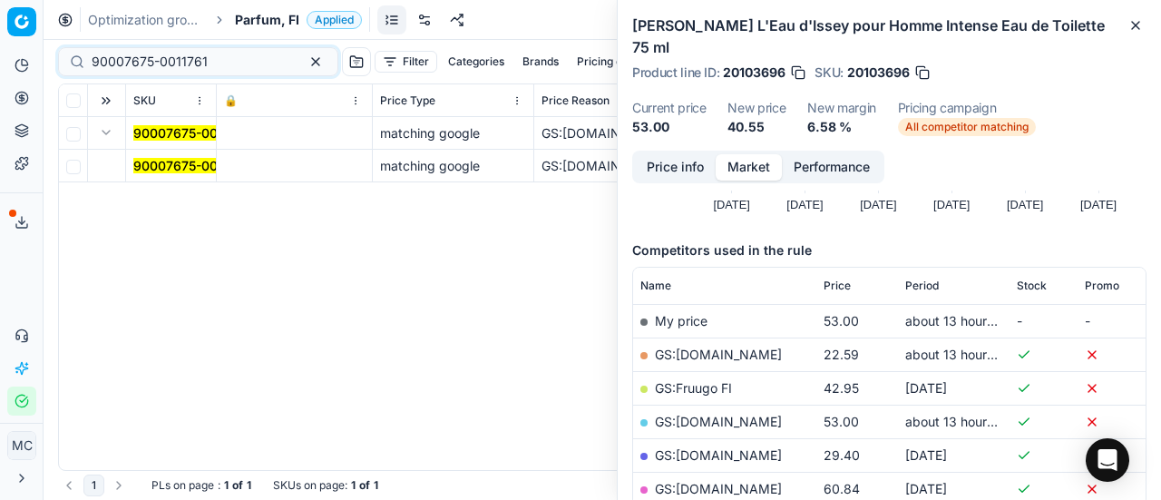
click at [113, 137] on button "Expand" at bounding box center [106, 133] width 22 height 22
click at [111, 135] on button "Expand" at bounding box center [106, 133] width 22 height 22
click at [160, 177] on td "90007675-0011761" at bounding box center [171, 166] width 91 height 33
click at [171, 166] on mark "90007675-0011761" at bounding box center [191, 165] width 116 height 15
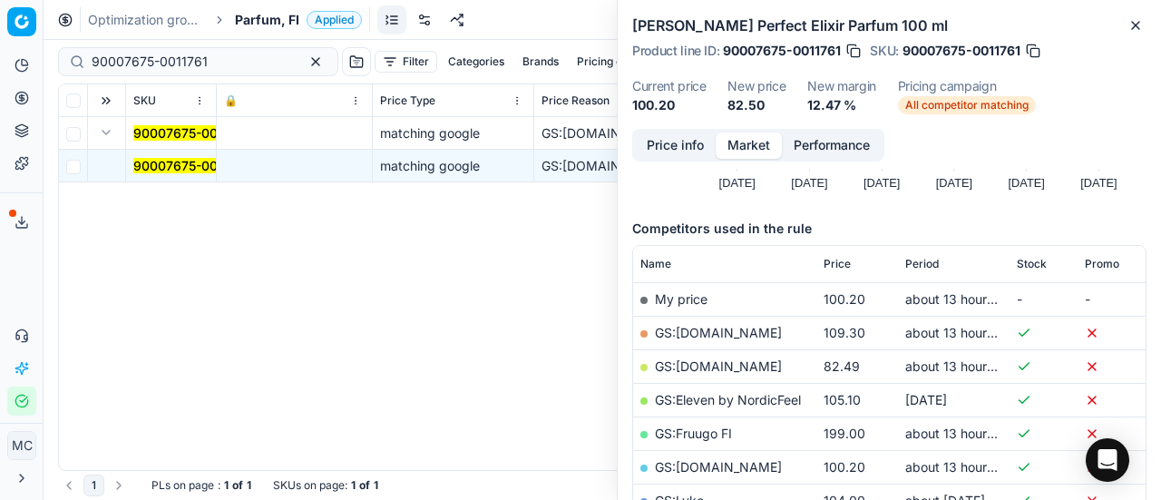
click at [670, 143] on button "Price info" at bounding box center [675, 145] width 81 height 26
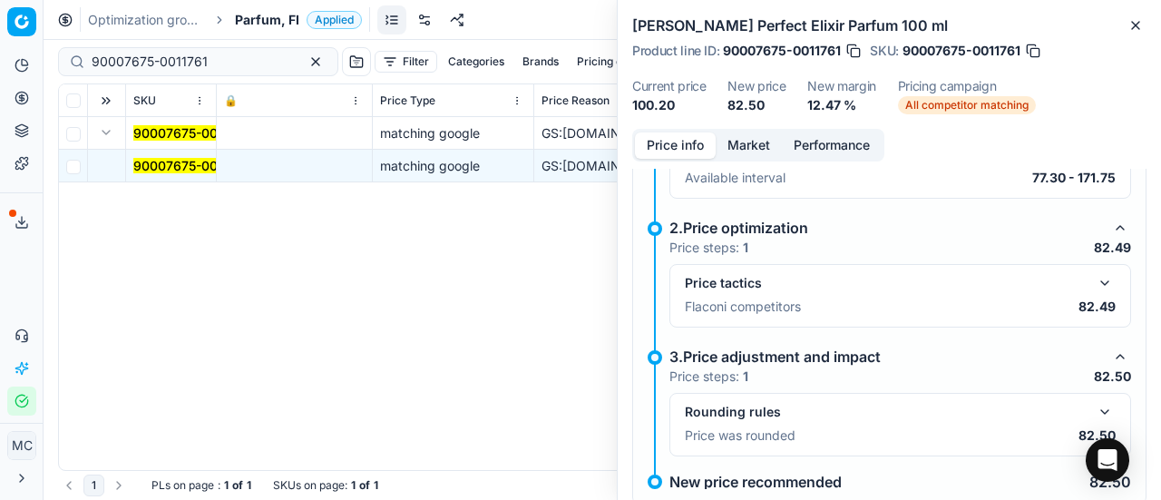
click at [1094, 286] on button "button" at bounding box center [1105, 283] width 22 height 22
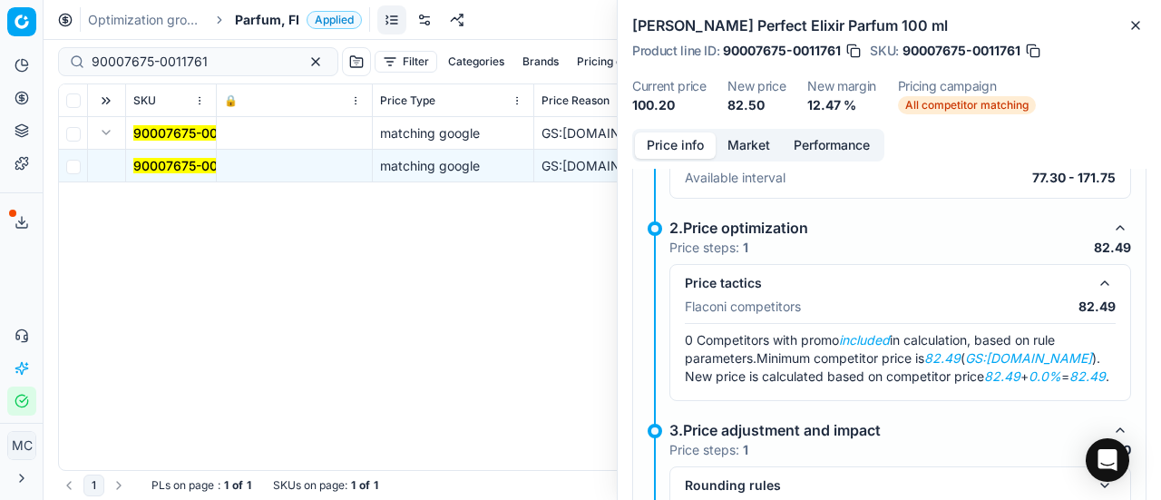
click at [758, 150] on button "Market" at bounding box center [749, 145] width 66 height 26
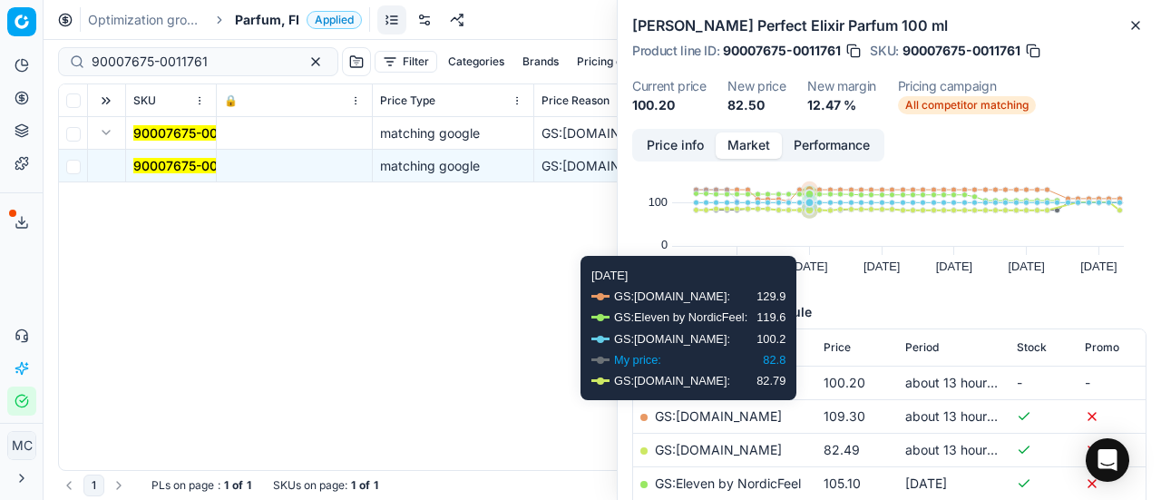
scroll to position [181, 0]
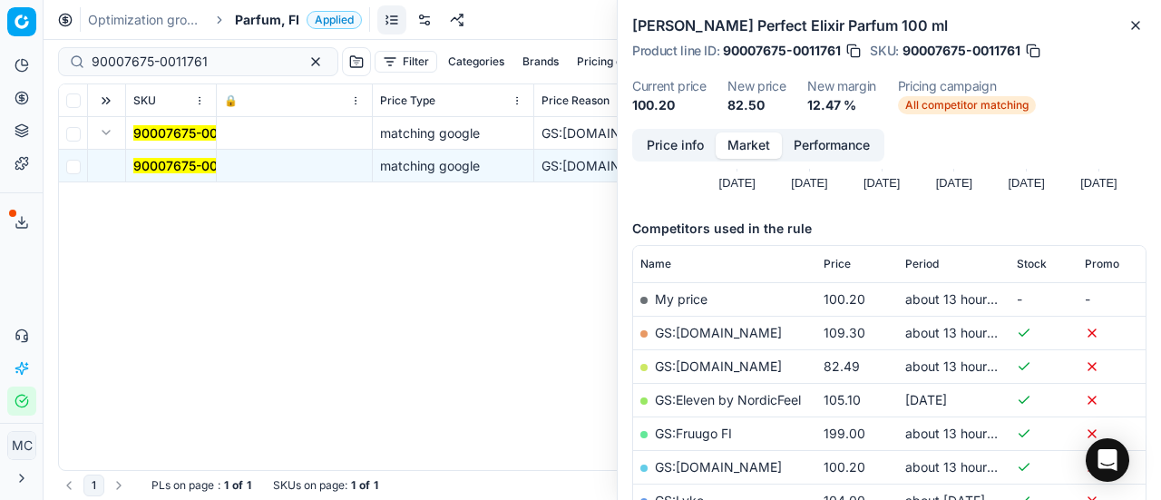
click at [720, 361] on link "GS:Deloox.fi" at bounding box center [718, 365] width 127 height 15
drag, startPoint x: 212, startPoint y: 60, endPoint x: 23, endPoint y: 14, distance: 195.2
click at [0, 13] on div "Pricing platform Analytics Pricing Product portfolio Templates Export service 1…" at bounding box center [580, 250] width 1161 height 500
paste input "80065508-100"
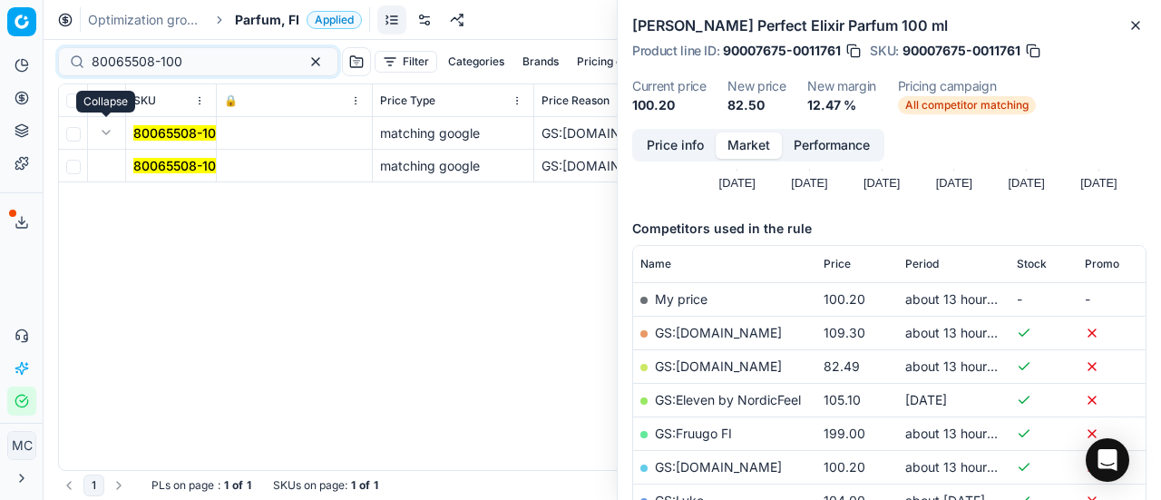
click at [170, 158] on mark "80065508-100" at bounding box center [178, 165] width 91 height 15
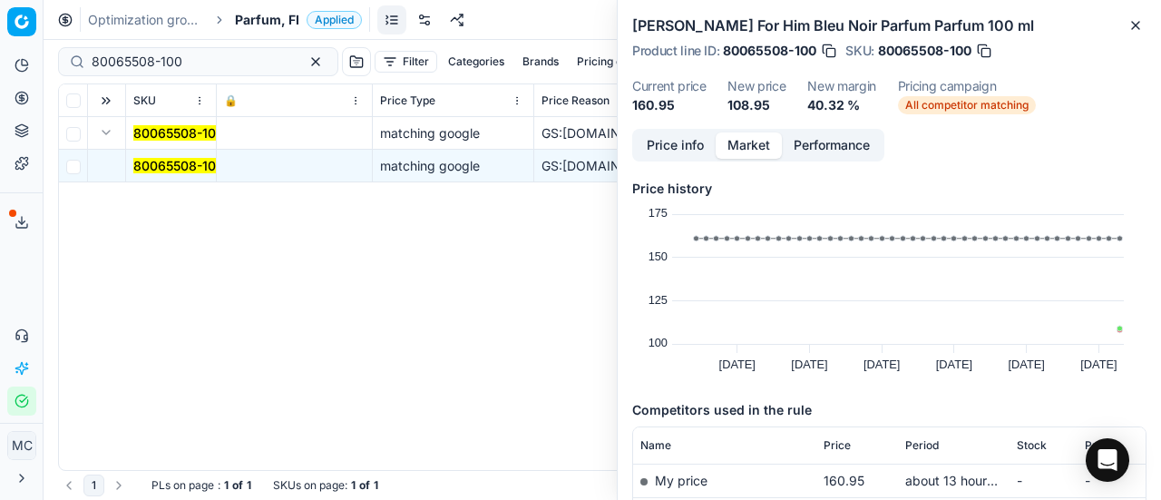
click at [667, 152] on button "Price info" at bounding box center [675, 145] width 81 height 26
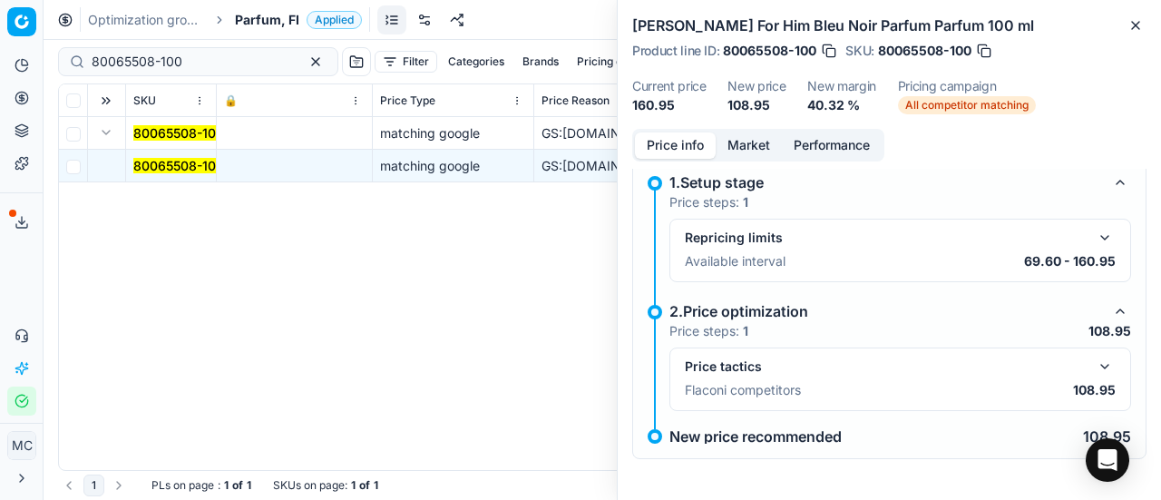
click at [1093, 353] on div "Price tactics Flaconi competitors 108.95" at bounding box center [900, 378] width 462 height 63
click at [1093, 358] on div "Price tactics Flaconi competitors 108.95" at bounding box center [900, 378] width 462 height 63
click at [1094, 360] on button "button" at bounding box center [1105, 367] width 22 height 22
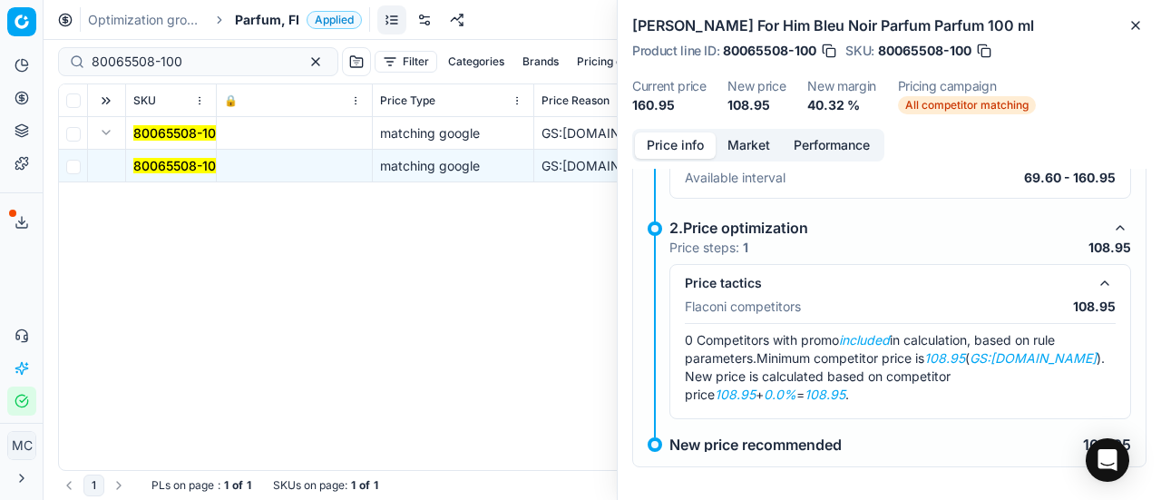
click at [746, 150] on button "Market" at bounding box center [749, 145] width 66 height 26
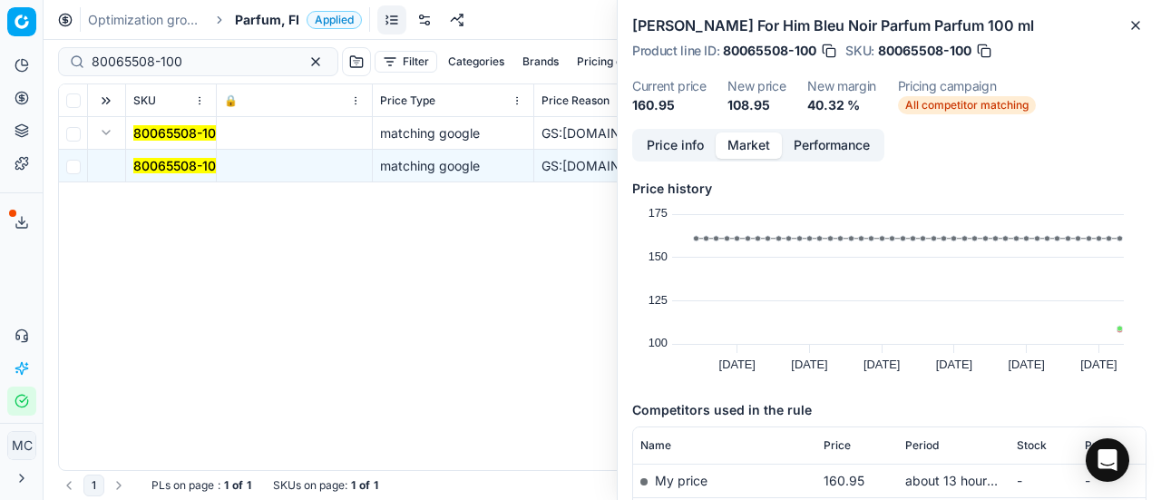
scroll to position [172, 0]
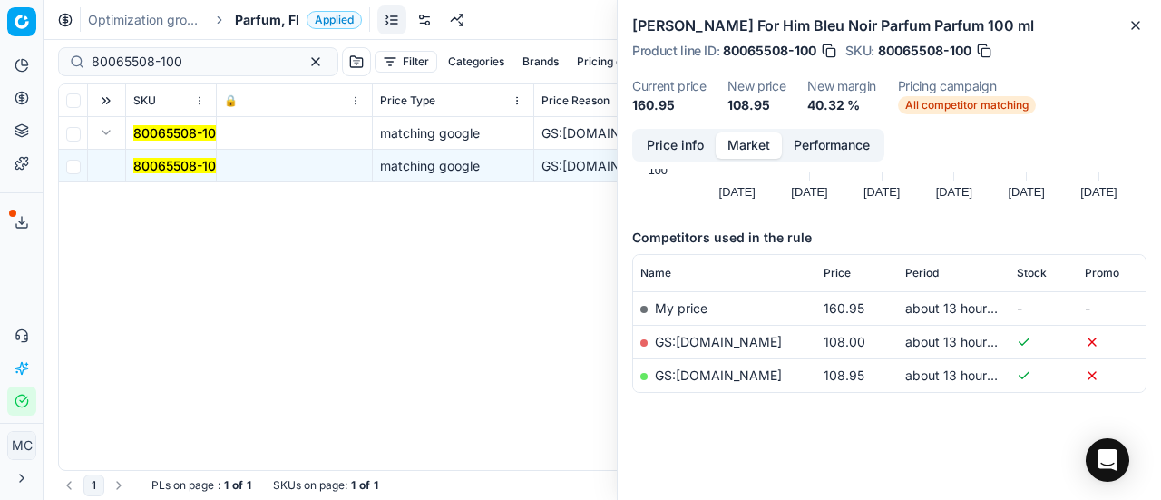
click at [713, 375] on link "GS:Parfym.fi" at bounding box center [718, 374] width 127 height 15
click at [0, 41] on div "Pricing platform Analytics Pricing Product portfolio Templates Export service 1…" at bounding box center [580, 250] width 1161 height 500
paste input "90007350-0011241"
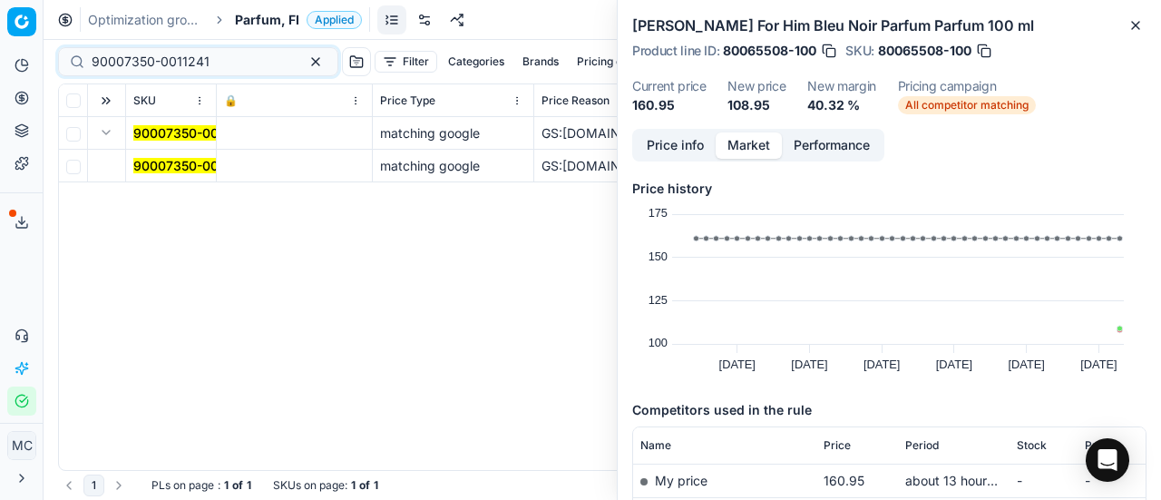
click at [105, 134] on button "Expand" at bounding box center [106, 133] width 22 height 22
click at [105, 133] on button "Expand" at bounding box center [106, 133] width 22 height 22
click at [184, 160] on mark "90007350-0011241" at bounding box center [192, 165] width 118 height 15
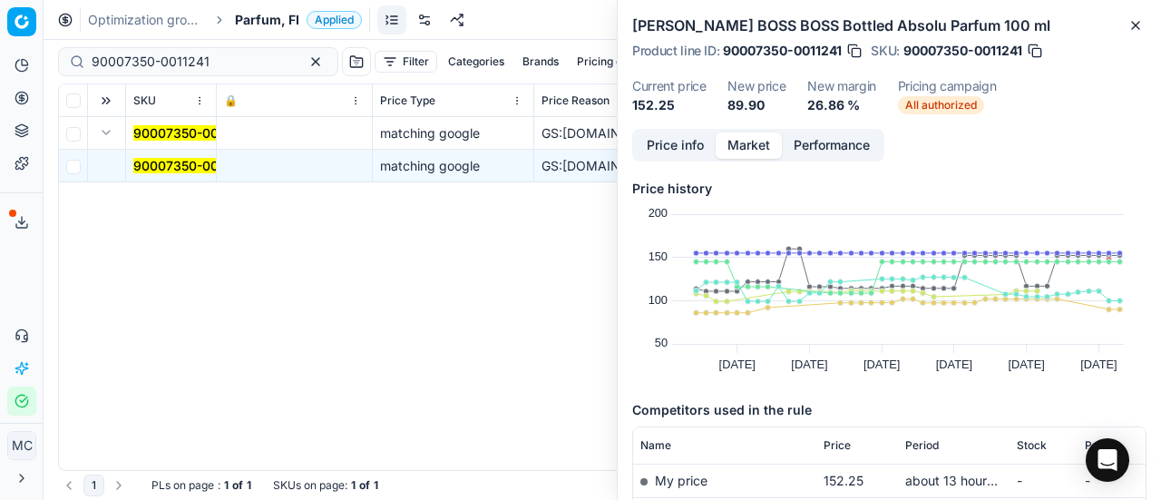
click at [673, 140] on button "Price info" at bounding box center [675, 145] width 81 height 26
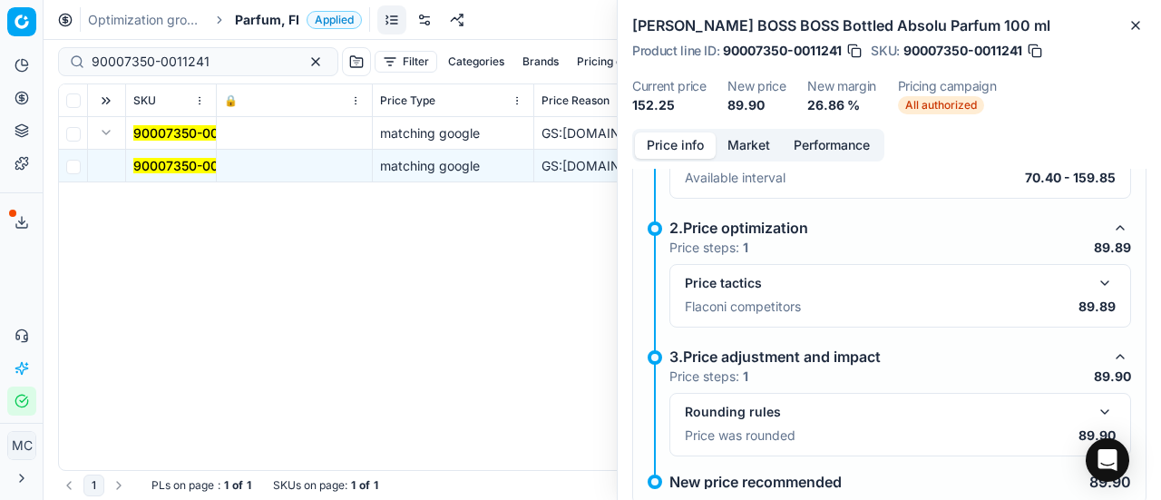
click at [1098, 280] on button "button" at bounding box center [1105, 283] width 22 height 22
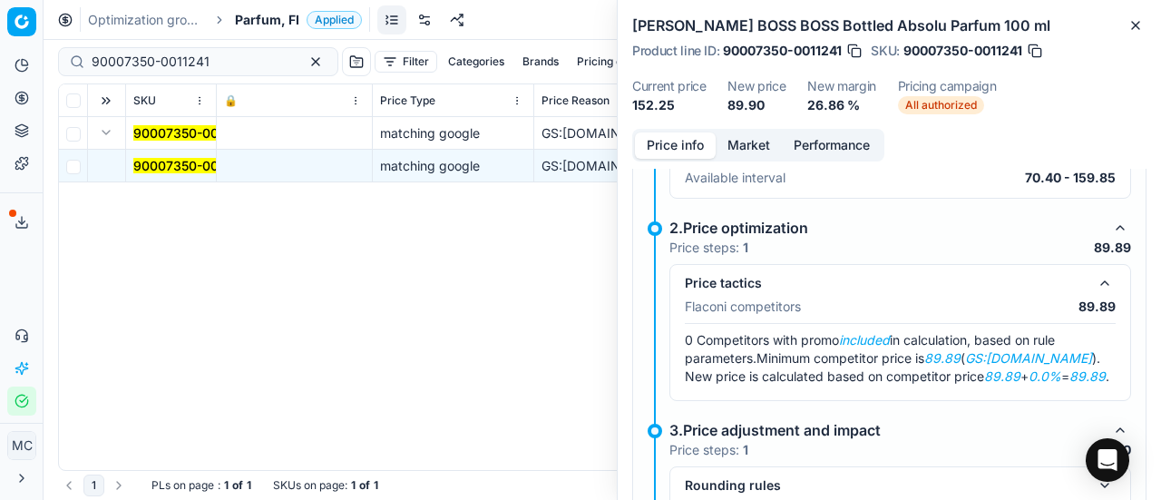
click at [755, 141] on button "Market" at bounding box center [749, 145] width 66 height 26
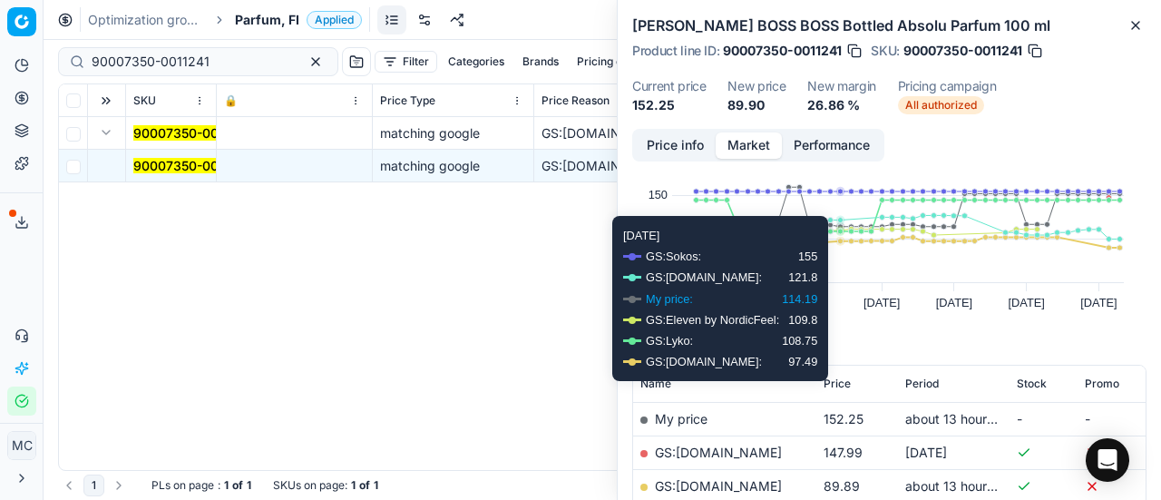
scroll to position [91, 0]
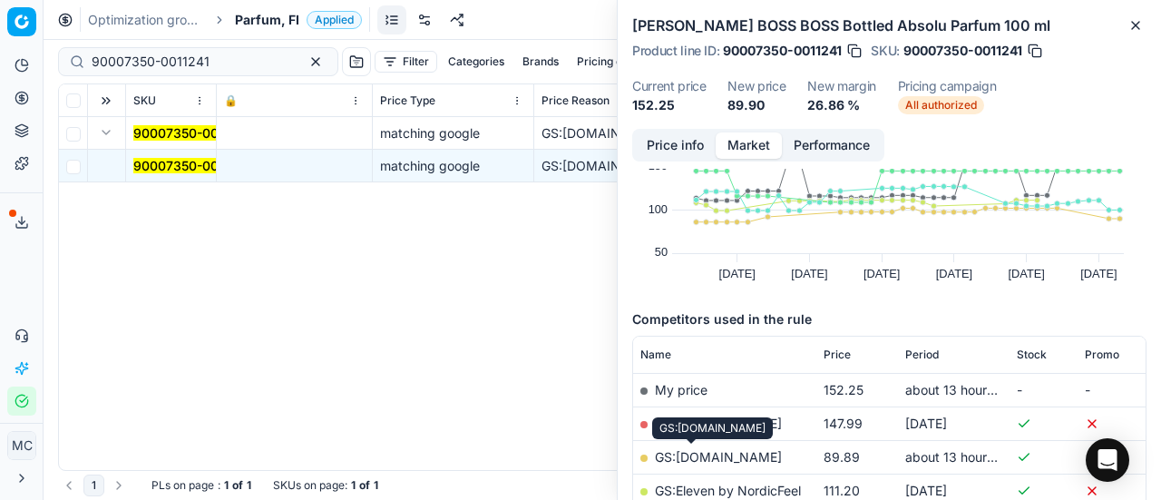
click at [706, 457] on link "GS:Deloox.fi" at bounding box center [718, 456] width 127 height 15
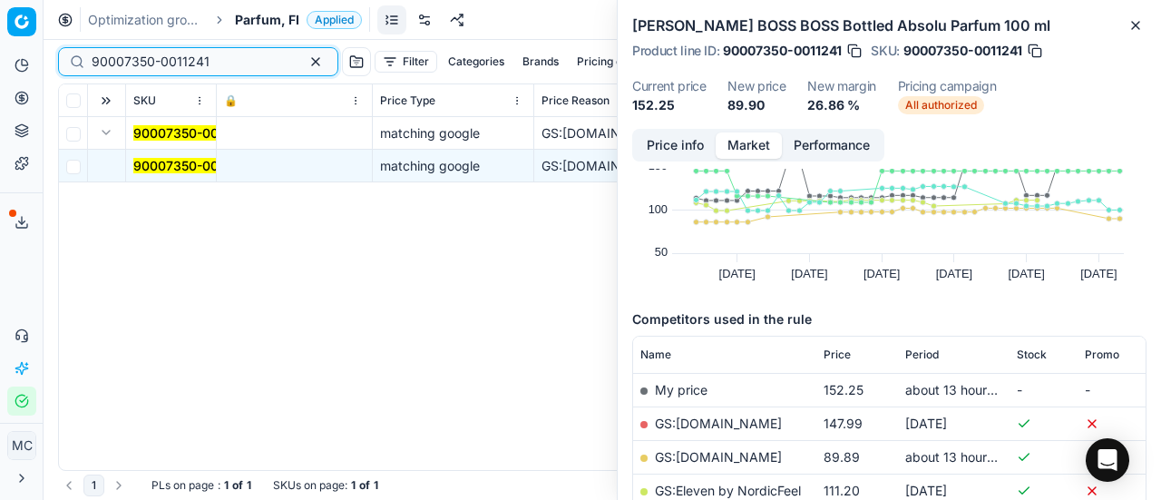
drag, startPoint x: 223, startPoint y: 64, endPoint x: 0, endPoint y: 0, distance: 232.3
click at [0, 0] on div "Pricing platform Analytics Pricing Product portfolio Templates Export service 1…" at bounding box center [580, 250] width 1161 height 500
paste input "5788-0008629"
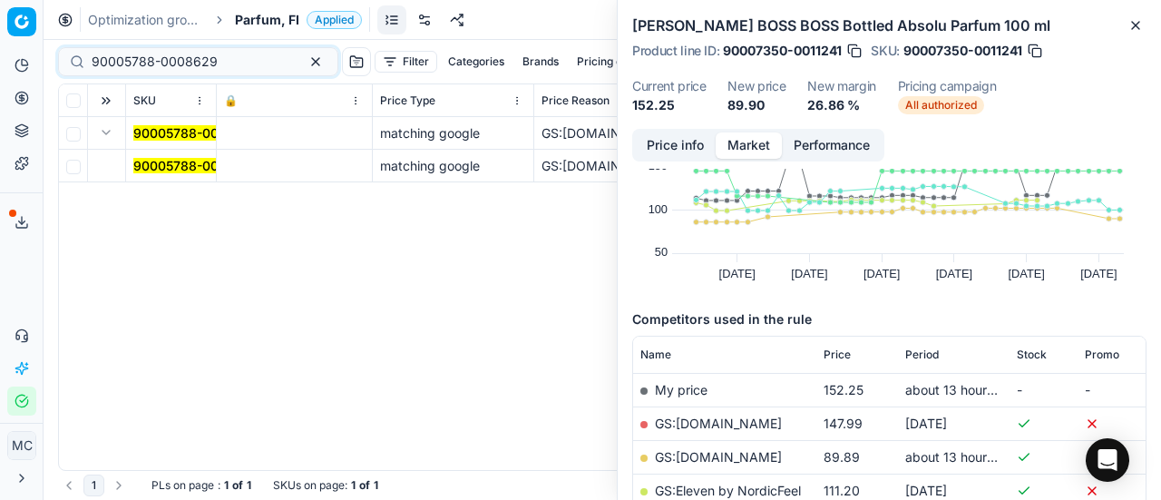
drag, startPoint x: 158, startPoint y: 164, endPoint x: 479, endPoint y: 152, distance: 321.3
click at [158, 164] on mark "90005788-0008629" at bounding box center [196, 165] width 126 height 15
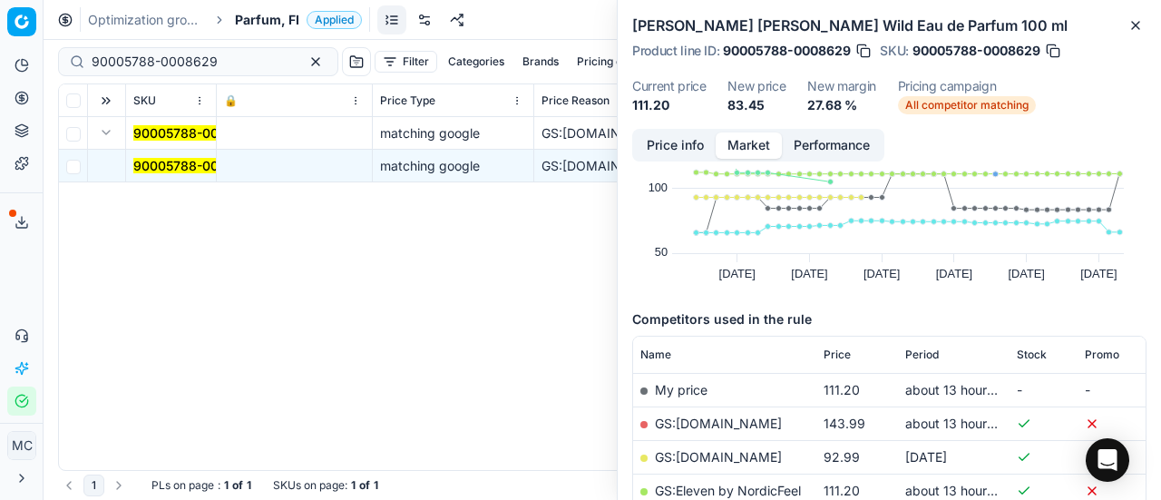
click at [675, 142] on button "Price info" at bounding box center [675, 145] width 81 height 26
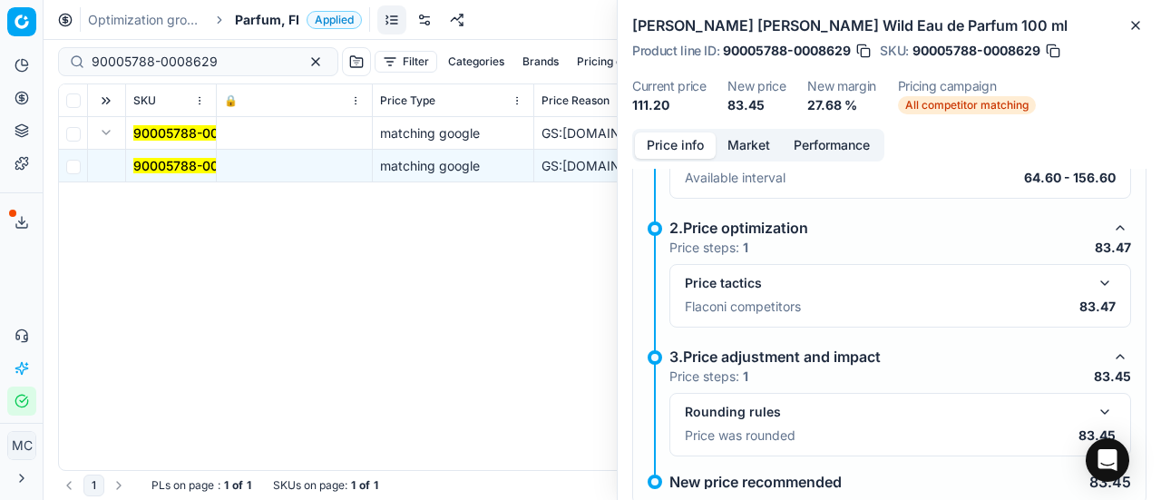
click at [1096, 279] on button "button" at bounding box center [1105, 283] width 22 height 22
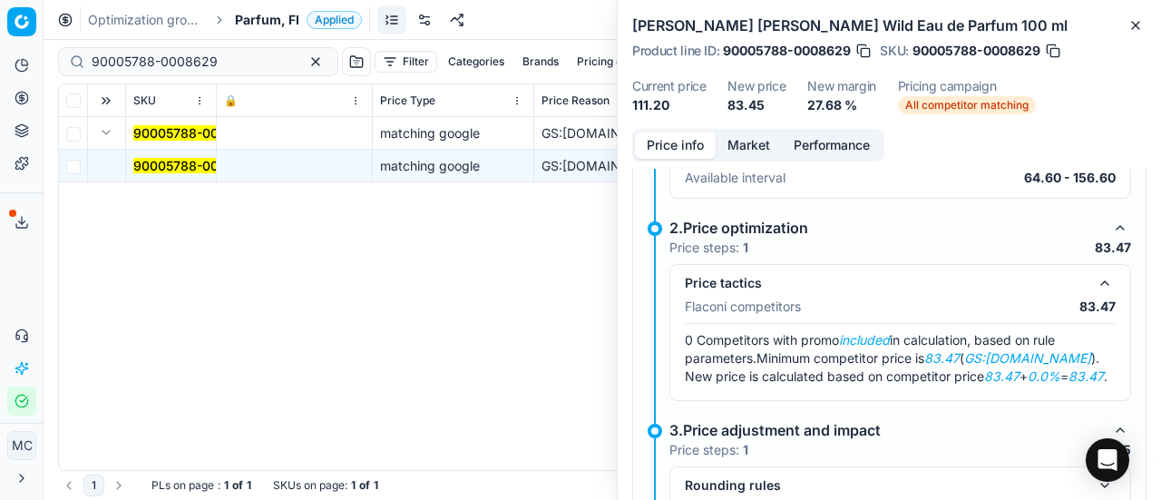
click at [742, 143] on button "Market" at bounding box center [749, 145] width 66 height 26
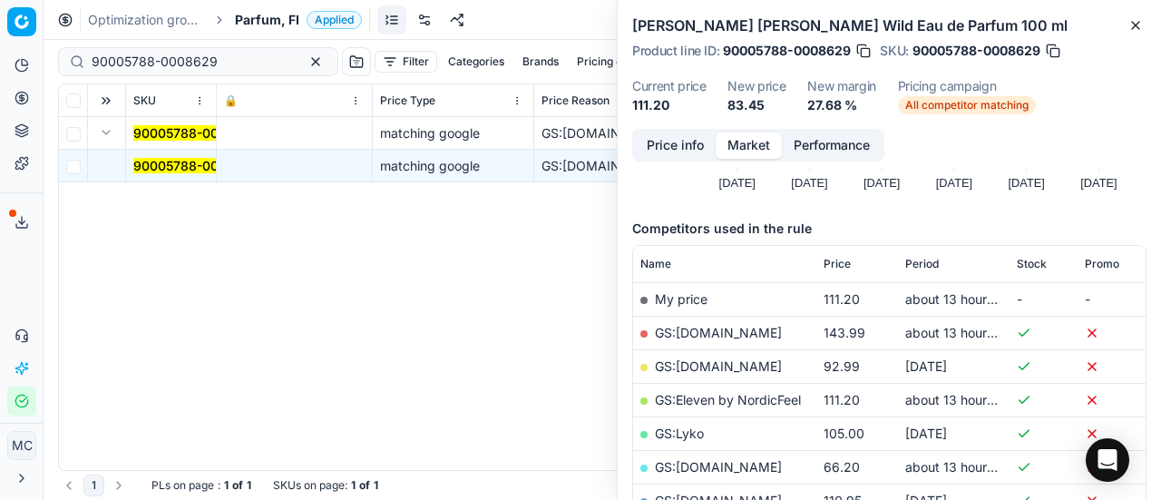
scroll to position [363, 0]
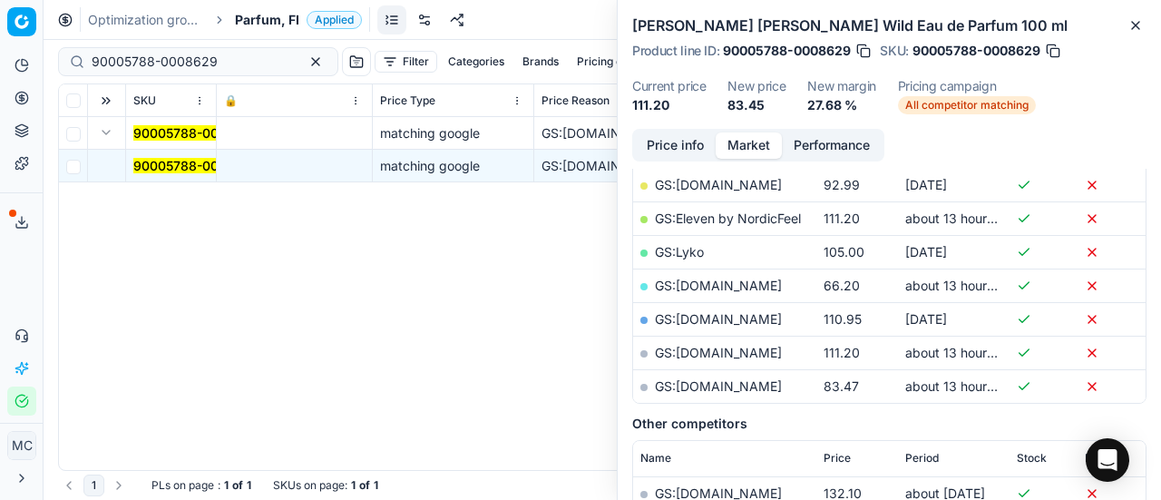
click at [729, 378] on link "GS:parfumdreams.FI" at bounding box center [718, 385] width 127 height 15
click at [724, 345] on link "GS:bangerhead.fi" at bounding box center [718, 352] width 127 height 15
click at [730, 219] on link "GS:Eleven by NordicFeel" at bounding box center [728, 217] width 146 height 15
drag, startPoint x: 230, startPoint y: 64, endPoint x: 0, endPoint y: -10, distance: 242.1
click at [0, 0] on html "Pricing platform Analytics Pricing Product portfolio Templates Export service 1…" at bounding box center [580, 250] width 1161 height 500
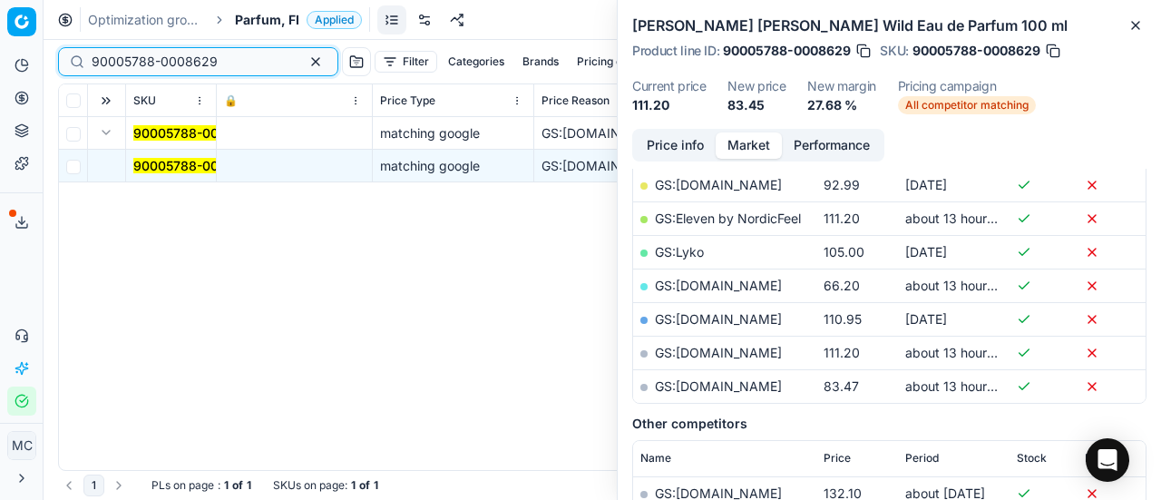
paste input "80044062-50"
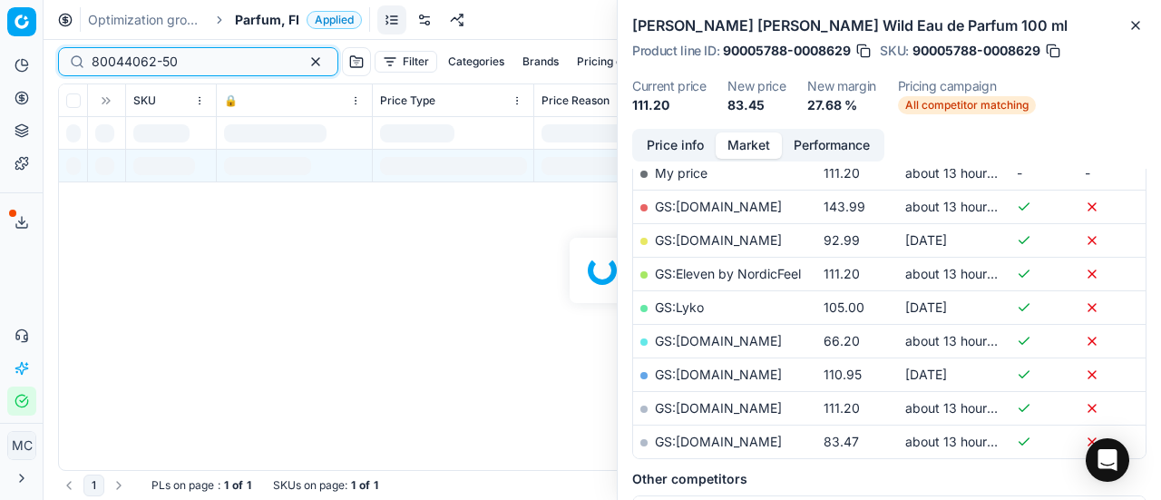
scroll to position [363, 0]
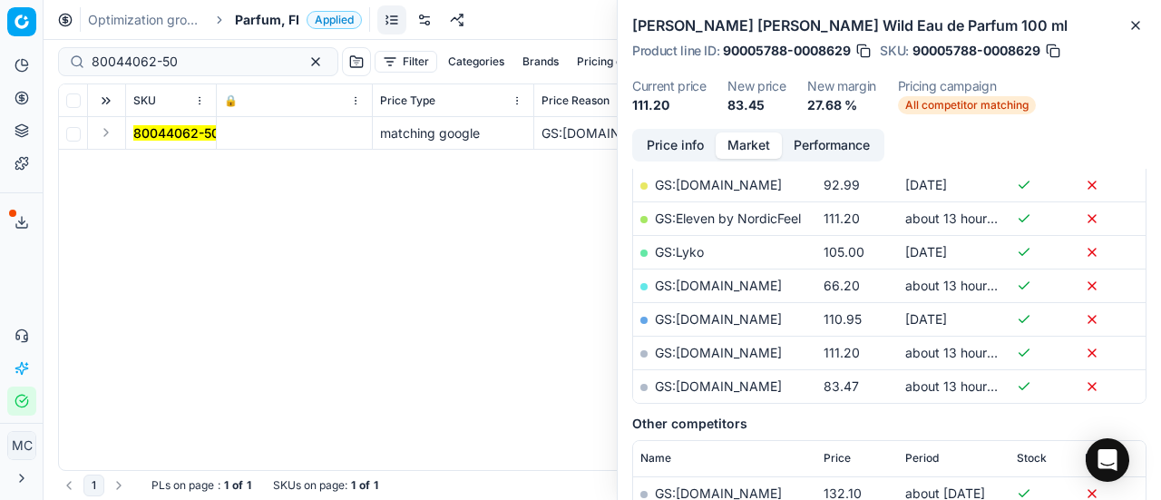
click at [108, 138] on button "Expand" at bounding box center [106, 133] width 22 height 22
click at [157, 163] on mark "80044062-50" at bounding box center [176, 165] width 86 height 15
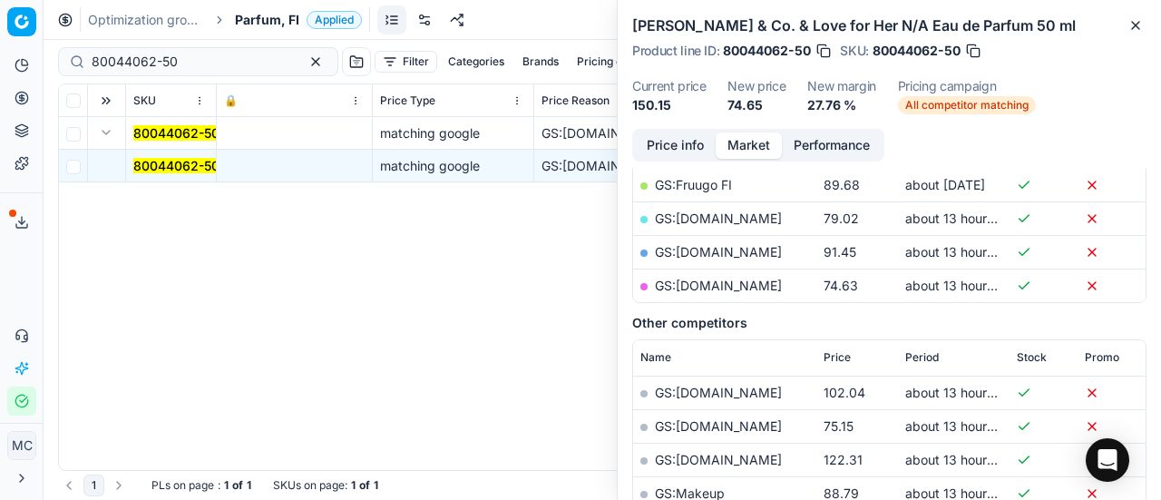
click at [697, 145] on button "Price info" at bounding box center [675, 145] width 81 height 26
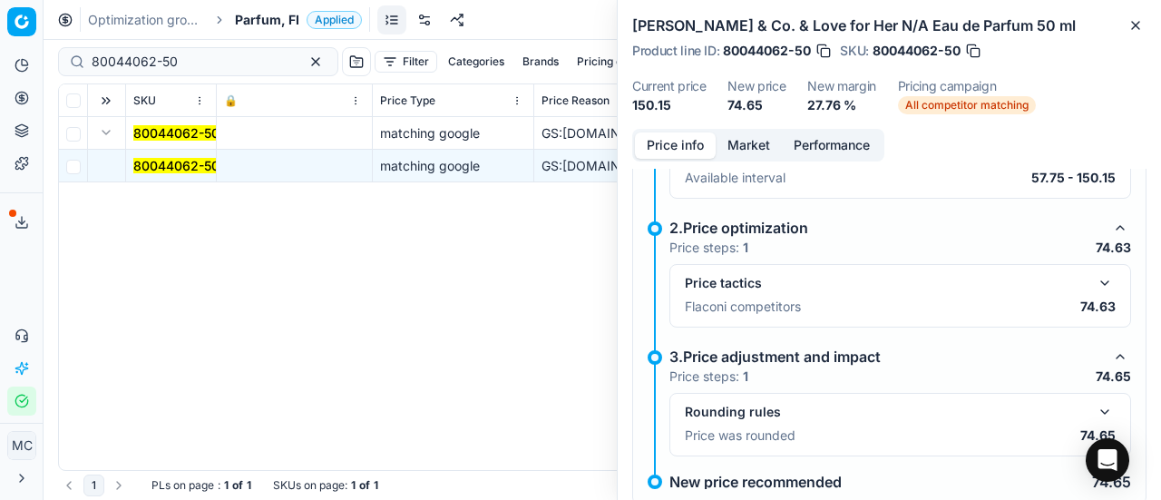
click at [1094, 284] on button "button" at bounding box center [1105, 283] width 22 height 22
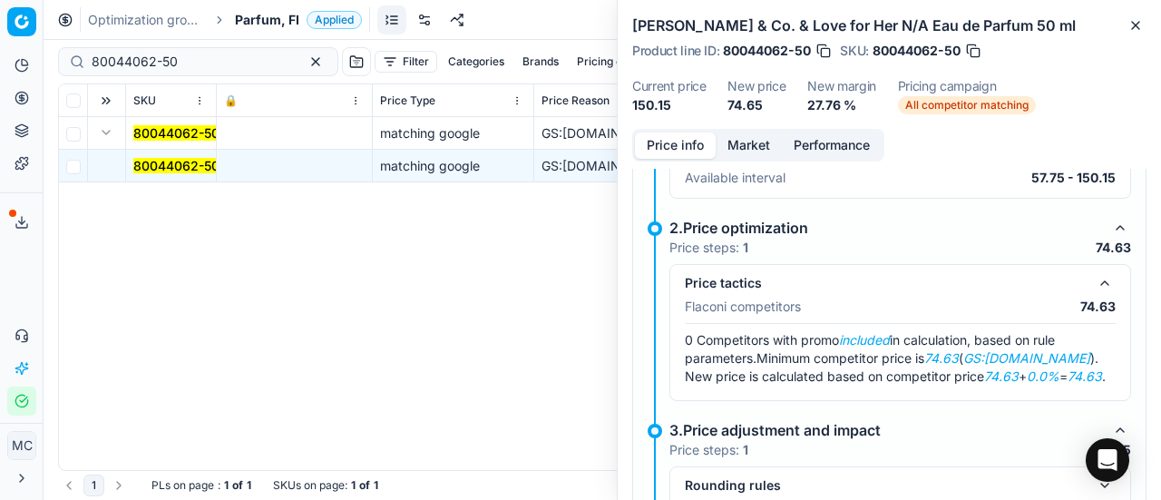
click at [753, 149] on button "Market" at bounding box center [749, 145] width 66 height 26
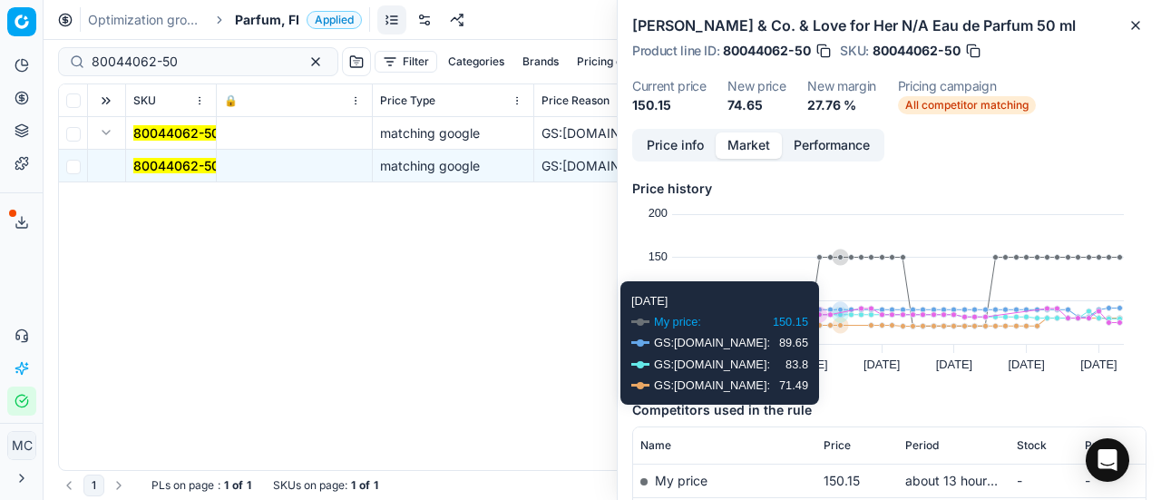
scroll to position [272, 0]
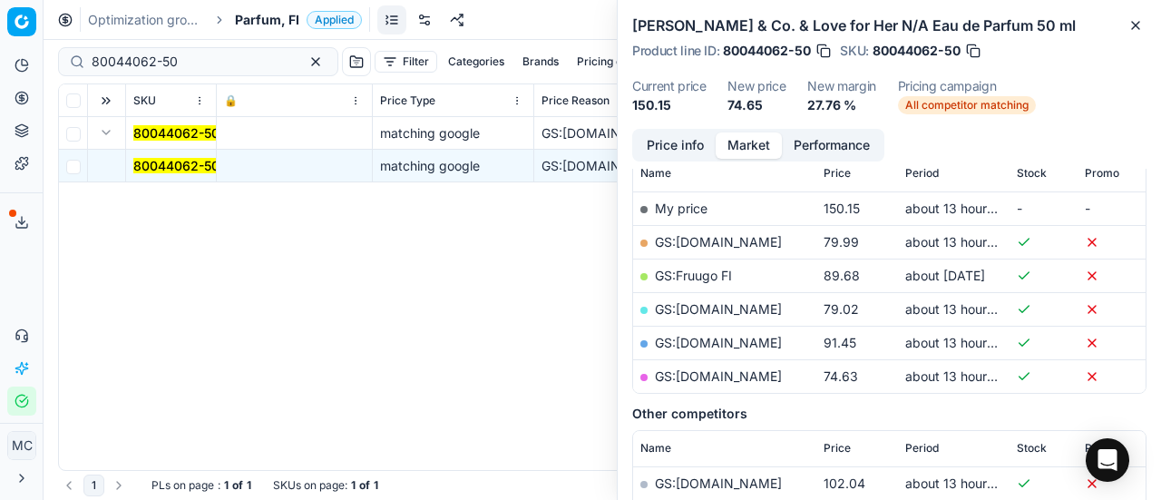
click at [738, 370] on link "GS:parfumdreams.FI" at bounding box center [718, 375] width 127 height 15
drag, startPoint x: 238, startPoint y: 55, endPoint x: 0, endPoint y: -24, distance: 250.7
click at [0, 0] on html "Pricing platform Analytics Pricing Product portfolio Templates Export service 1…" at bounding box center [580, 250] width 1161 height 500
paste input "06718-75"
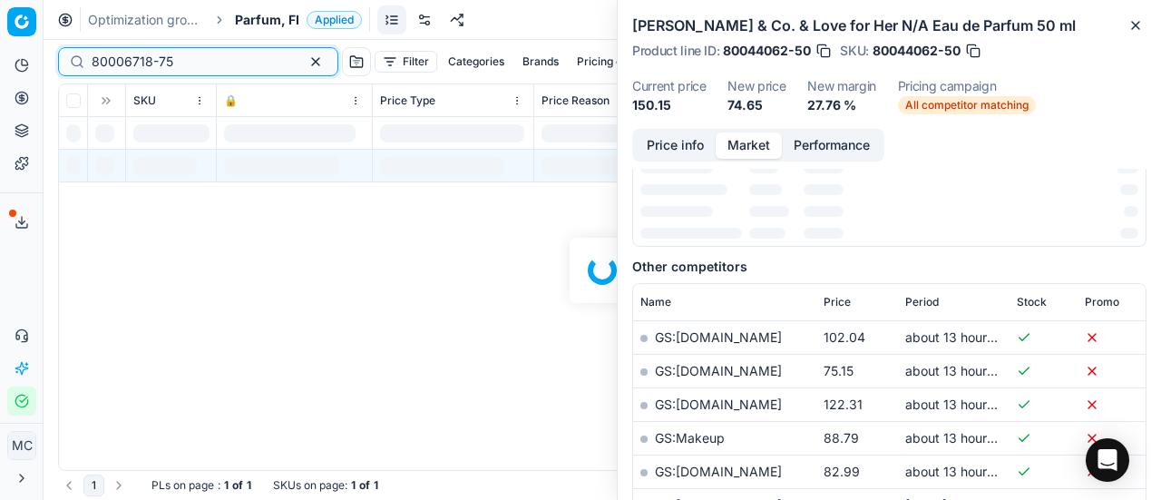
scroll to position [272, 0]
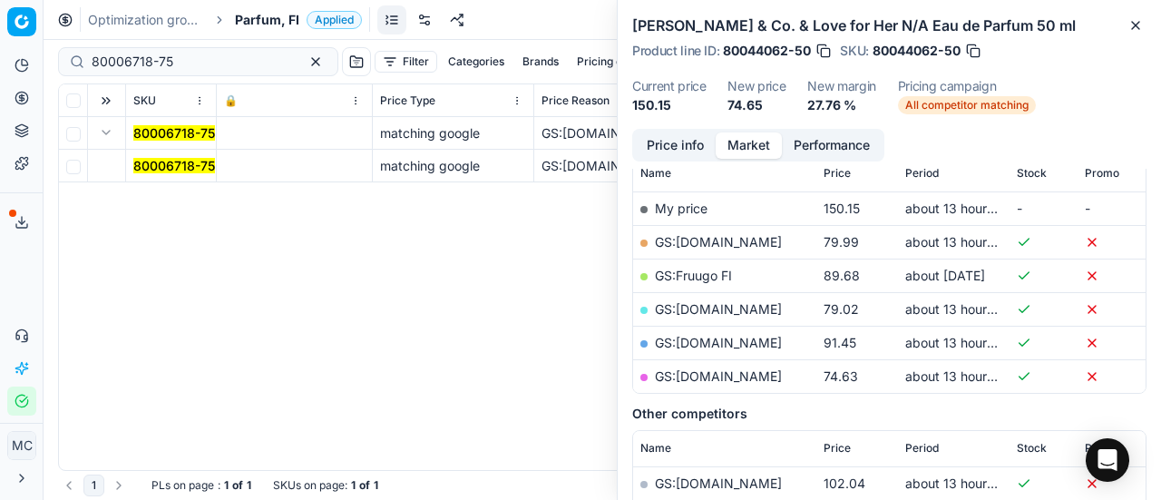
click at [158, 169] on mark "80006718-75" at bounding box center [174, 165] width 82 height 15
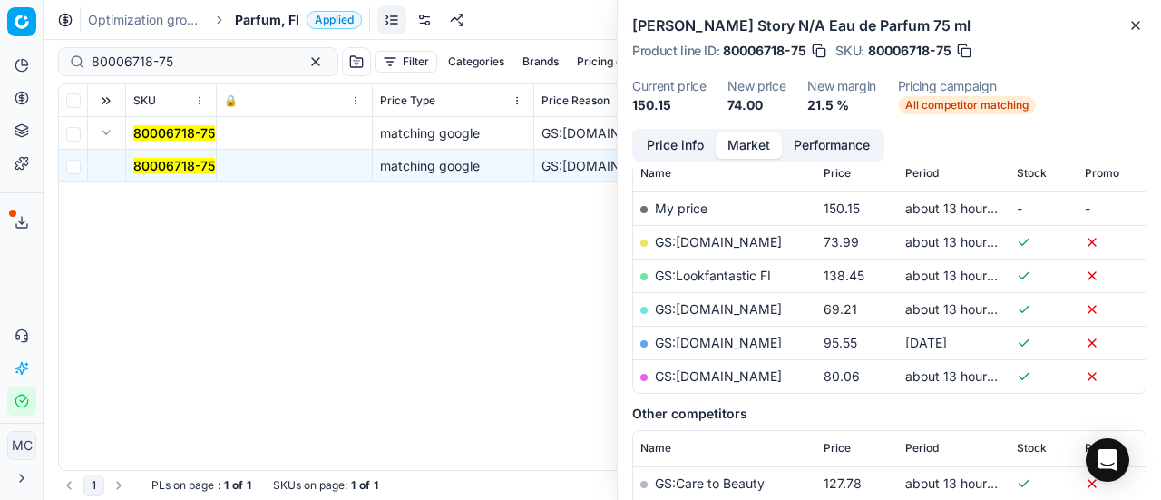
click at [158, 158] on mark "80006718-75" at bounding box center [174, 165] width 82 height 15
click at [700, 148] on button "Price info" at bounding box center [675, 145] width 81 height 26
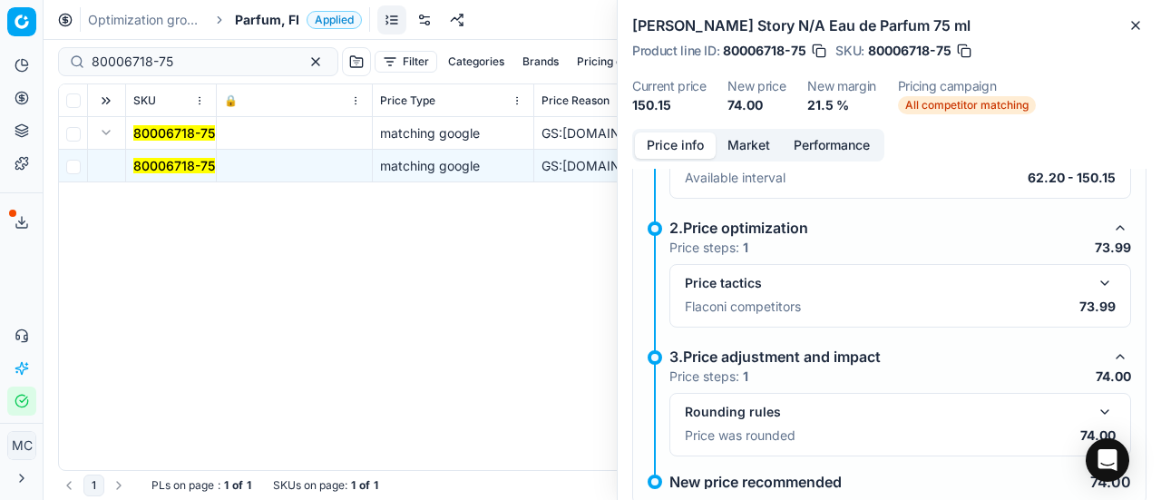
click at [1079, 277] on div "Price tactics" at bounding box center [900, 283] width 431 height 22
click at [1094, 286] on button "button" at bounding box center [1105, 283] width 22 height 22
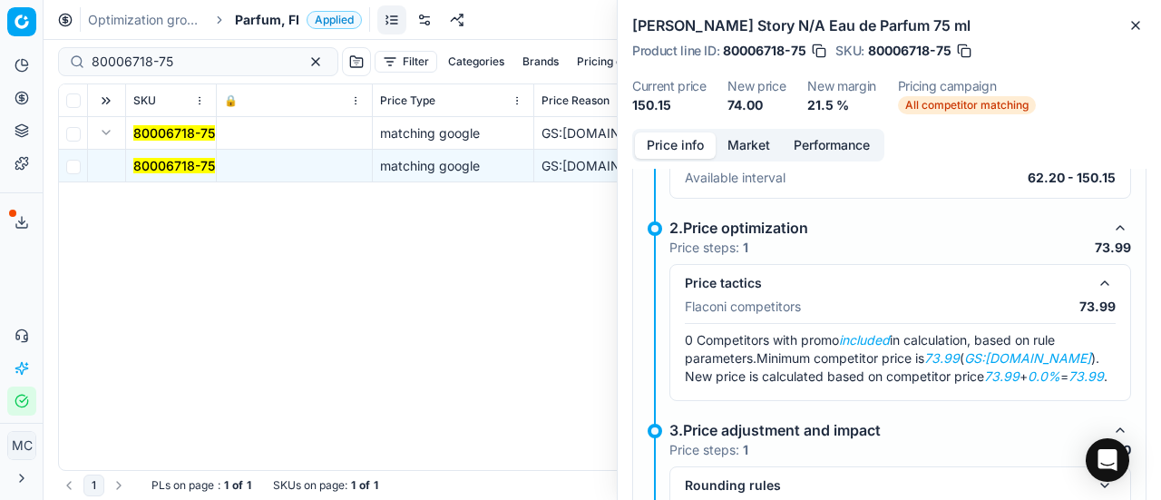
click at [773, 149] on button "Market" at bounding box center [749, 145] width 66 height 26
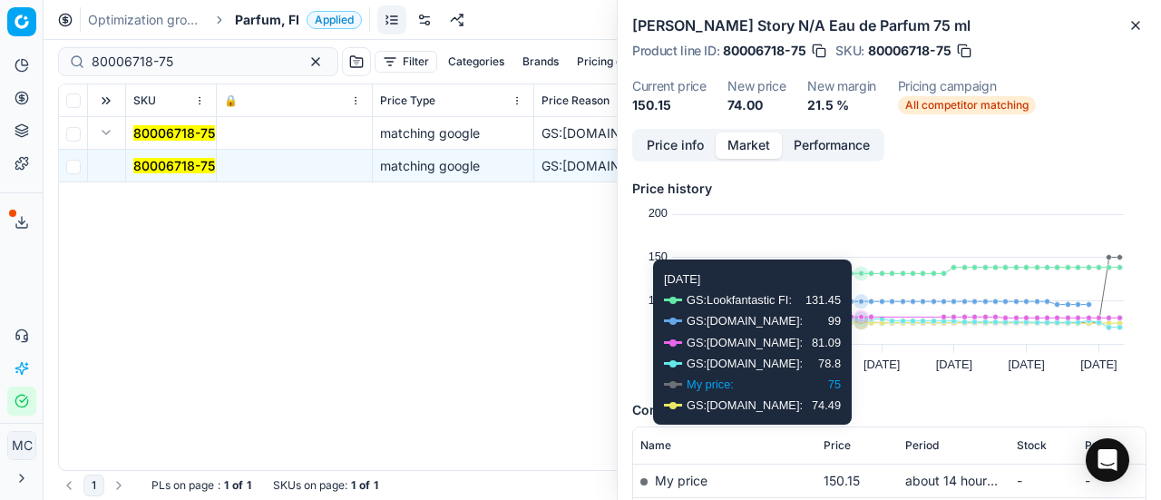
scroll to position [181, 0]
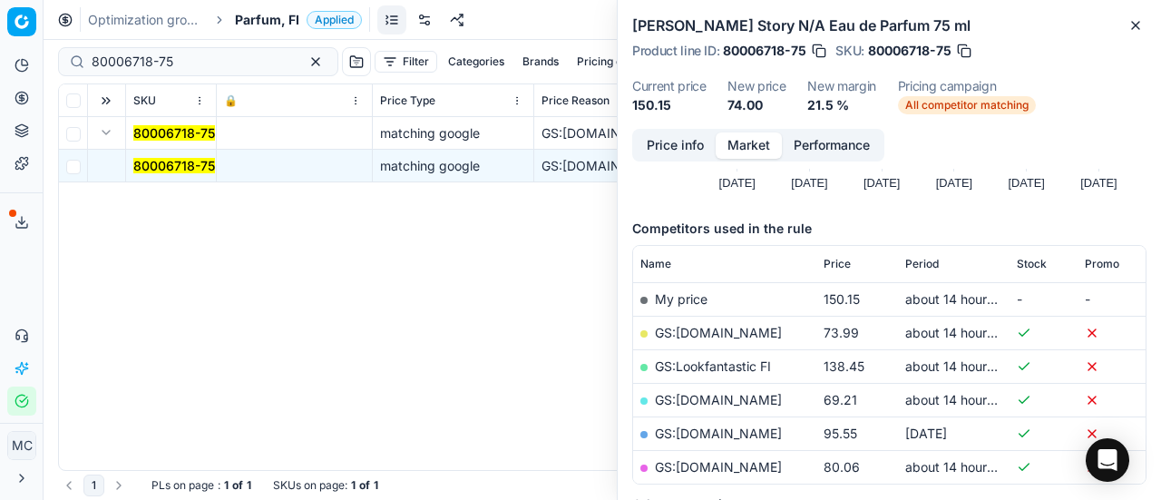
click at [713, 337] on link "GS:Deloox.fi" at bounding box center [718, 332] width 127 height 15
drag, startPoint x: 193, startPoint y: 66, endPoint x: 0, endPoint y: 2, distance: 203.7
click at [0, 2] on div "Pricing platform Analytics Pricing Product portfolio Templates Export service 1…" at bounding box center [580, 250] width 1161 height 500
paste input "90007266-0011033"
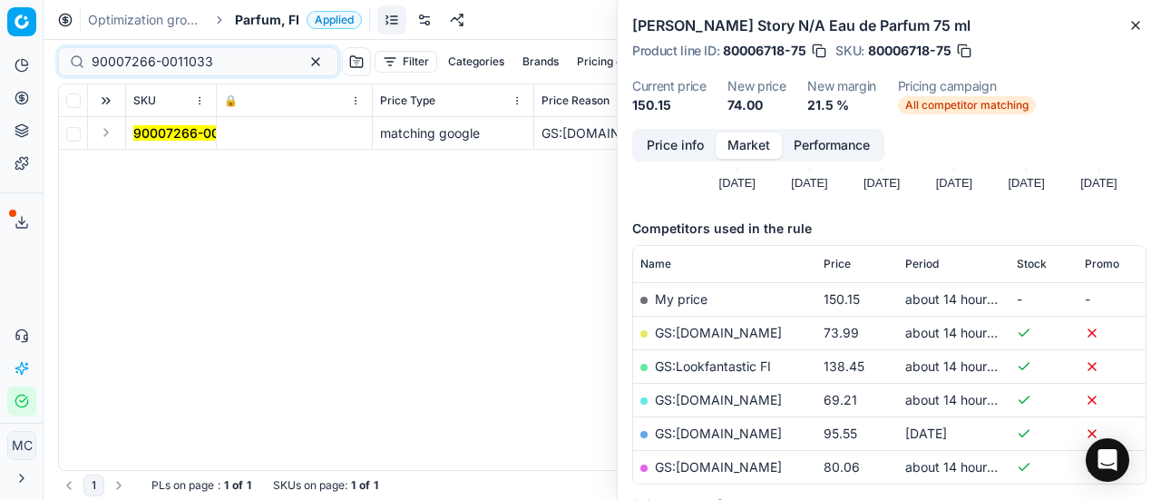
drag, startPoint x: 100, startPoint y: 130, endPoint x: 106, endPoint y: 137, distance: 9.6
click at [101, 130] on button "Expand" at bounding box center [106, 133] width 22 height 22
click at [168, 159] on mark "90007266-0011033" at bounding box center [194, 165] width 122 height 15
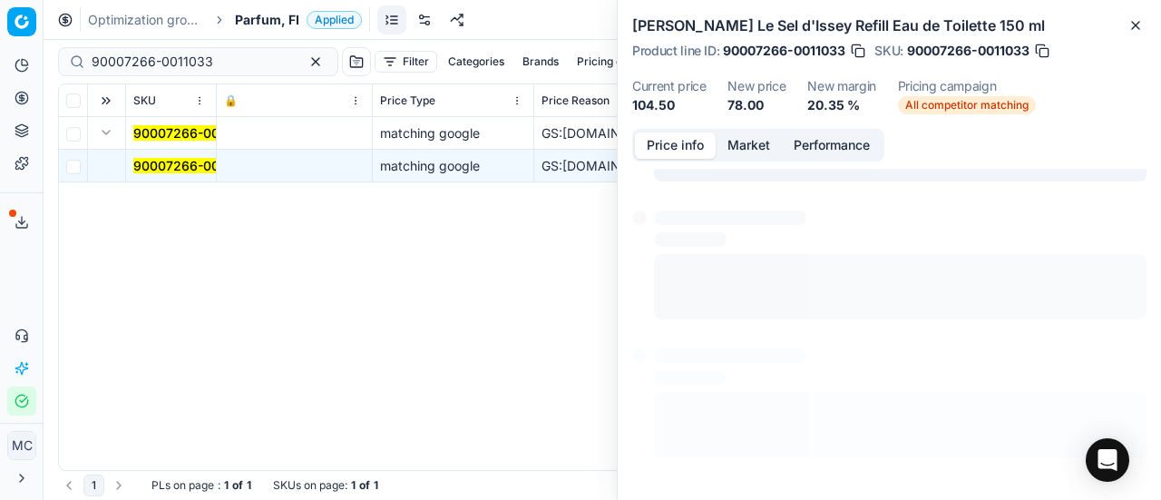
click at [698, 141] on button "Price info" at bounding box center [675, 145] width 81 height 26
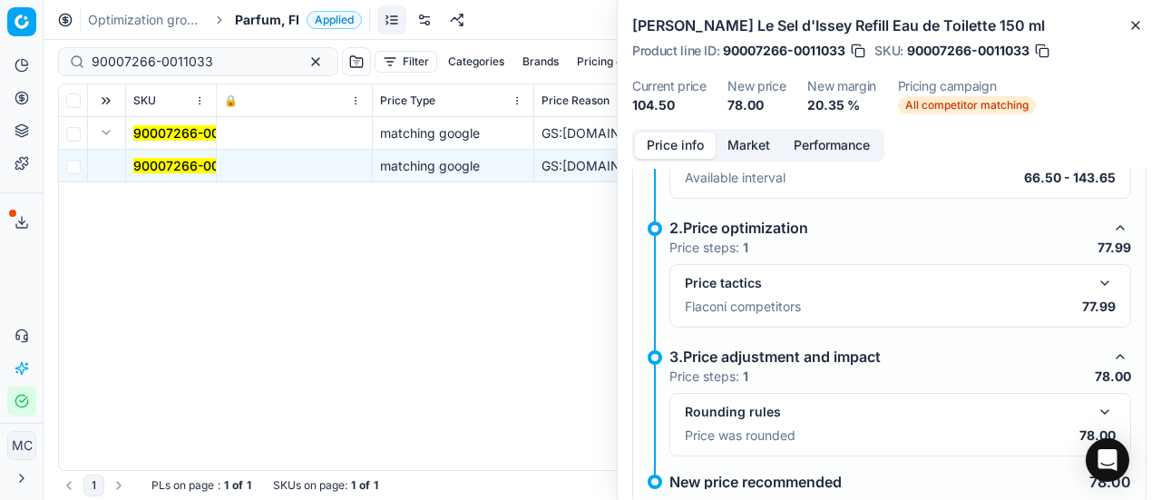
scroll to position [142, 0]
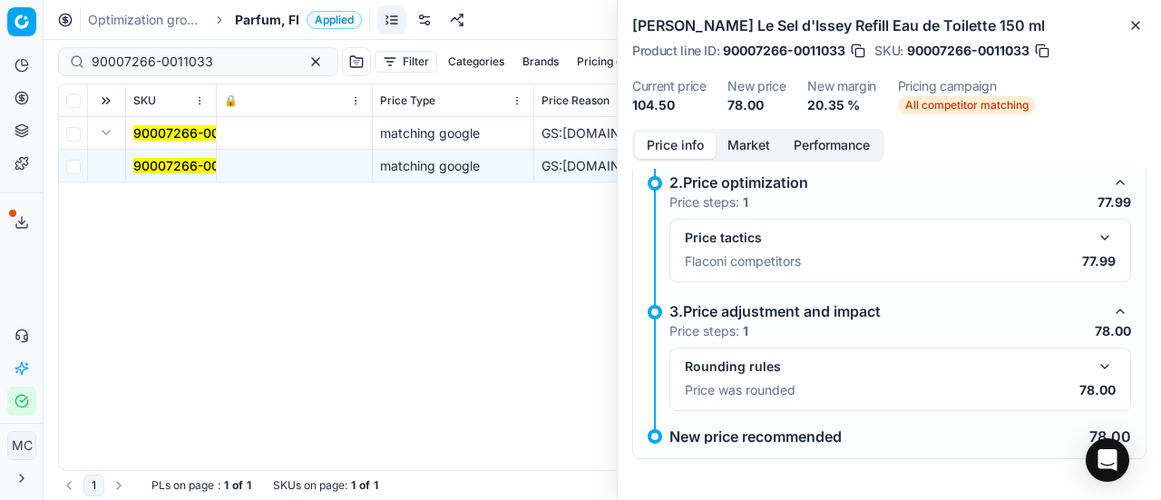
click at [1094, 235] on button "button" at bounding box center [1105, 238] width 22 height 22
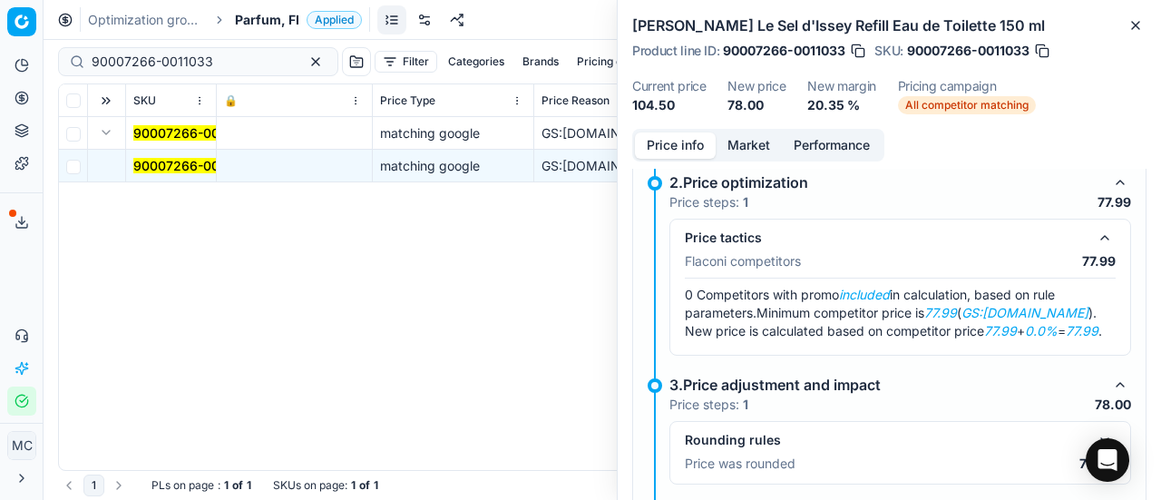
click at [768, 150] on button "Market" at bounding box center [749, 145] width 66 height 26
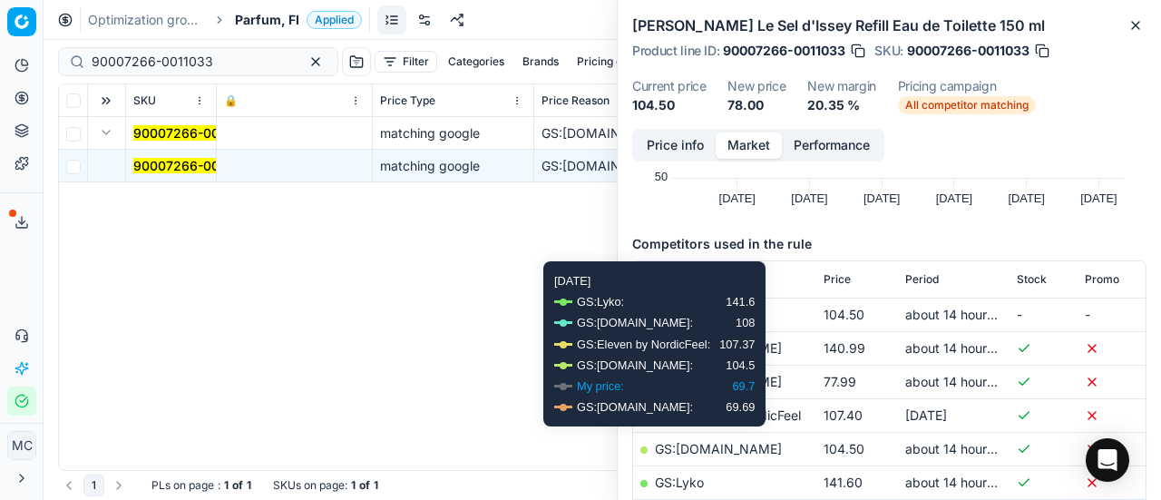
scroll to position [272, 0]
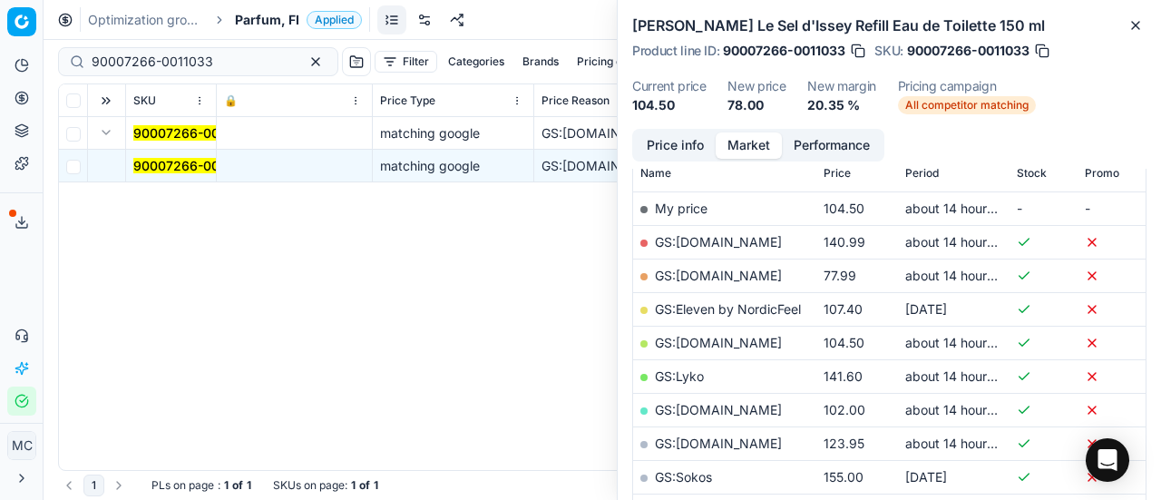
click at [698, 269] on link "GS:Deloox.fi" at bounding box center [718, 275] width 127 height 15
drag, startPoint x: 220, startPoint y: 61, endPoint x: 0, endPoint y: 29, distance: 221.8
click at [0, 29] on div "Pricing platform Analytics Pricing Product portfolio Templates Export service 1…" at bounding box center [580, 250] width 1161 height 500
paste input "675-001176"
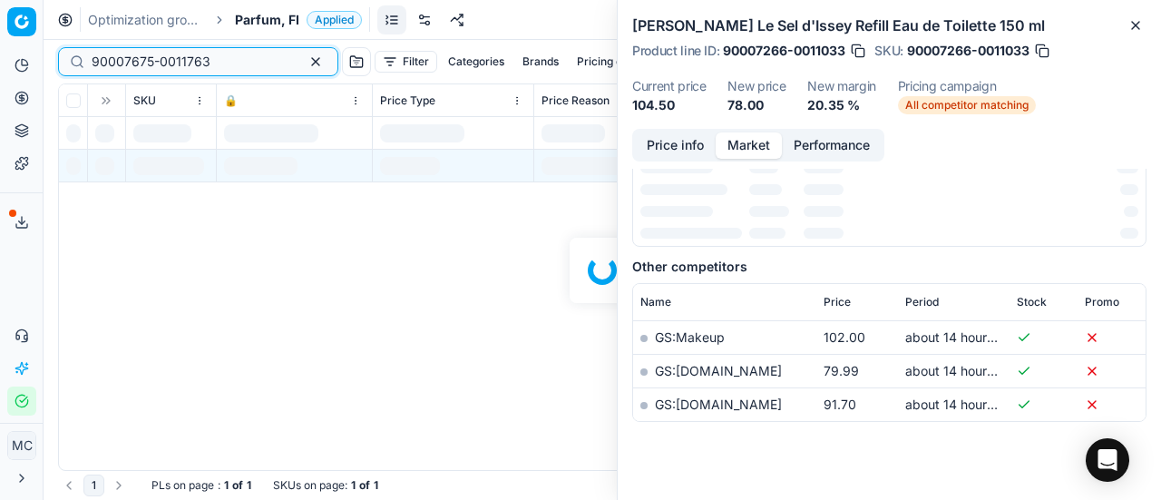
scroll to position [272, 0]
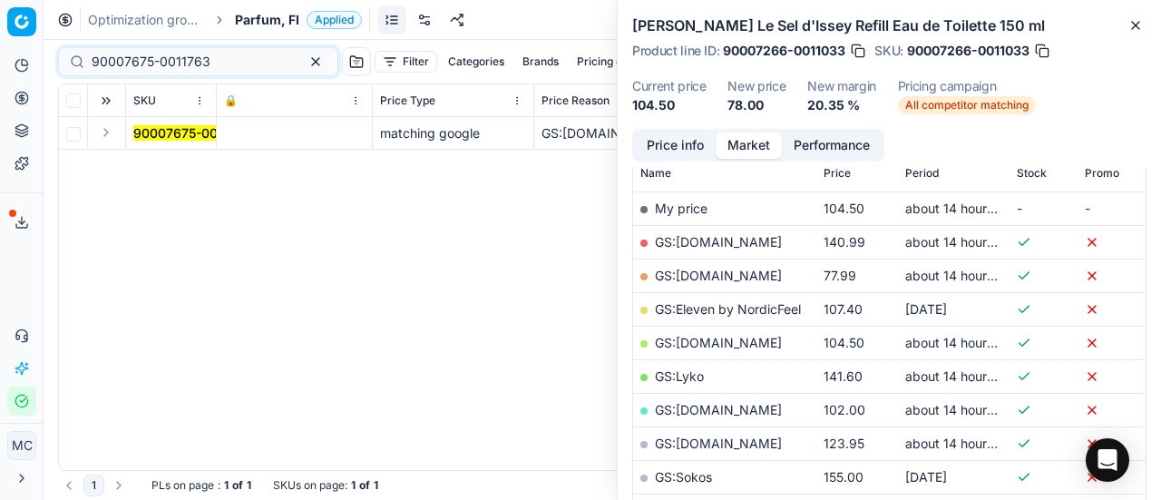
click at [101, 132] on button "Expand" at bounding box center [106, 133] width 22 height 22
click at [168, 171] on mark "90007675-0011763" at bounding box center [192, 165] width 119 height 15
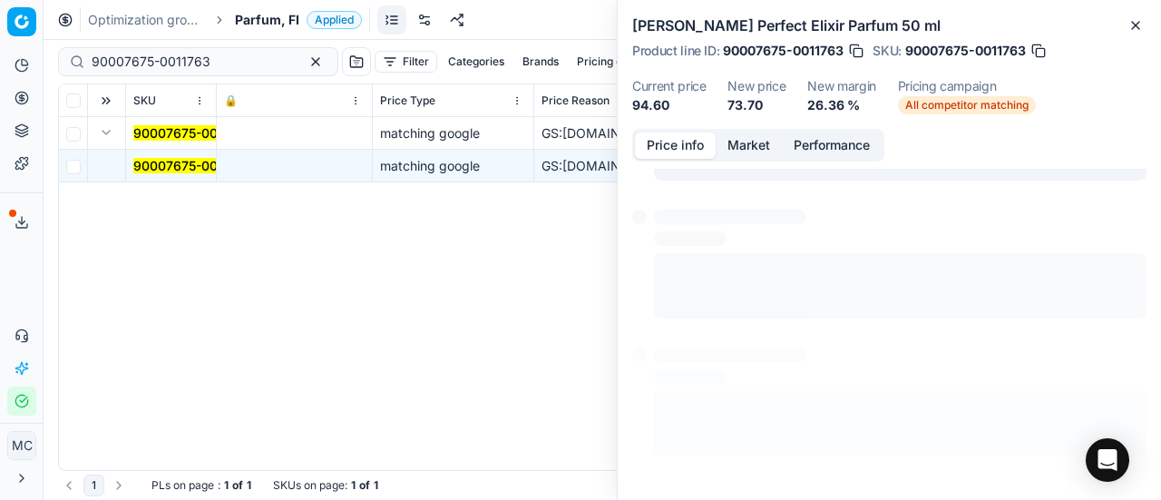
click at [656, 151] on button "Price info" at bounding box center [675, 145] width 81 height 26
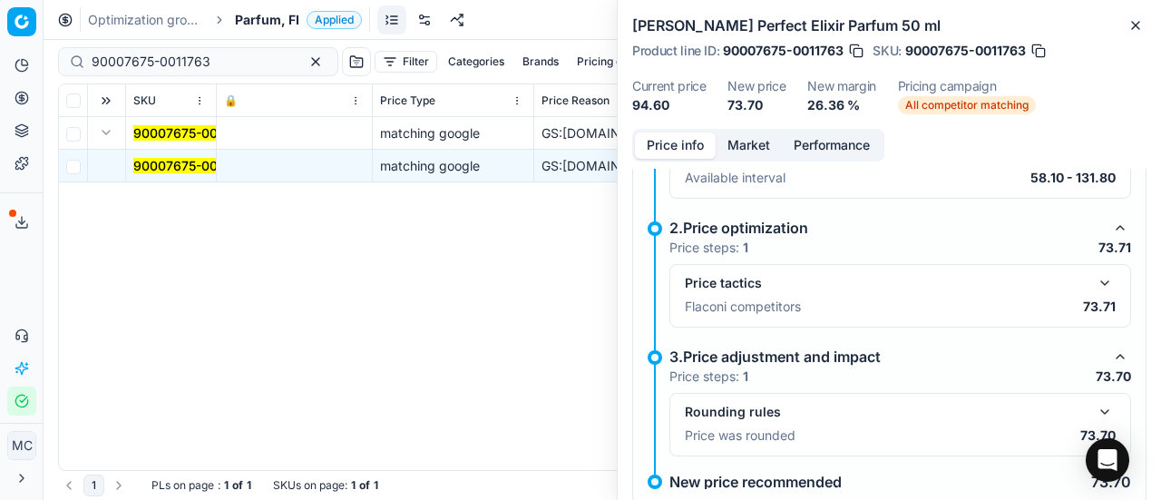
click at [1094, 277] on button "button" at bounding box center [1105, 283] width 22 height 22
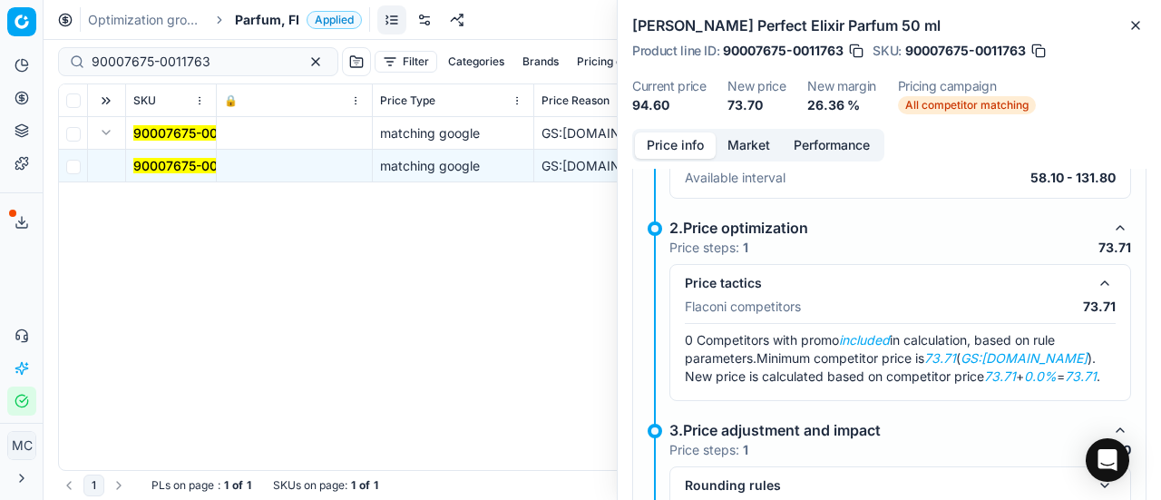
click at [737, 144] on button "Market" at bounding box center [749, 145] width 66 height 26
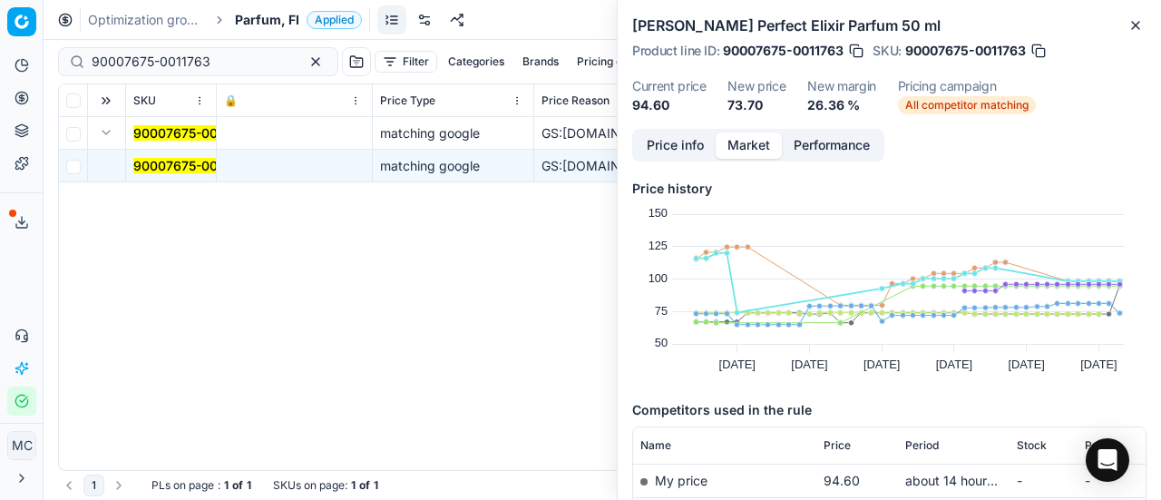
scroll to position [272, 0]
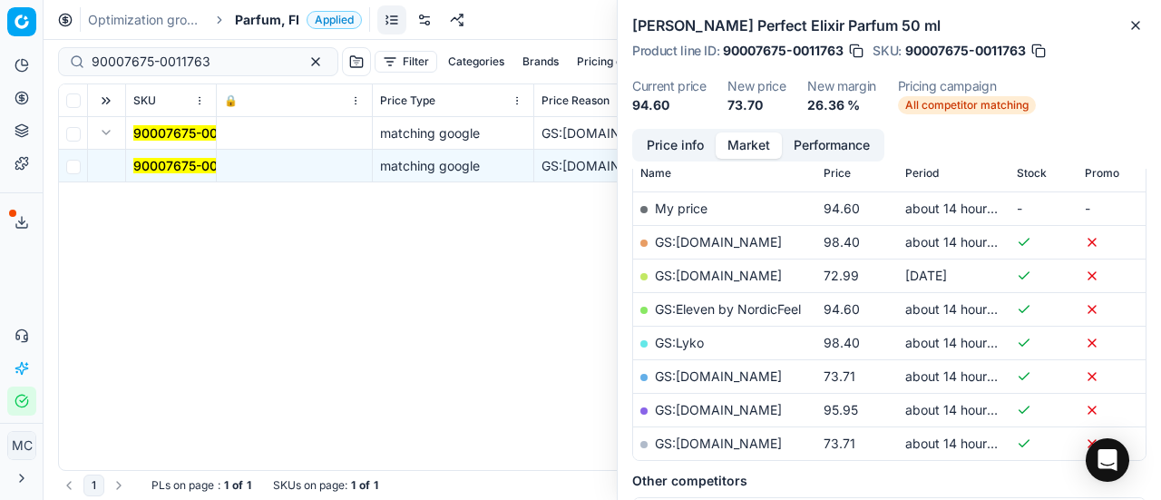
click at [733, 444] on link "GS:parfumdreams.FI" at bounding box center [718, 442] width 127 height 15
drag, startPoint x: 0, startPoint y: 26, endPoint x: 27, endPoint y: 59, distance: 42.5
click at [0, 24] on div "Pricing platform Analytics Pricing Product portfolio Templates Export service 1…" at bounding box center [580, 250] width 1161 height 500
paste input "5859-000875"
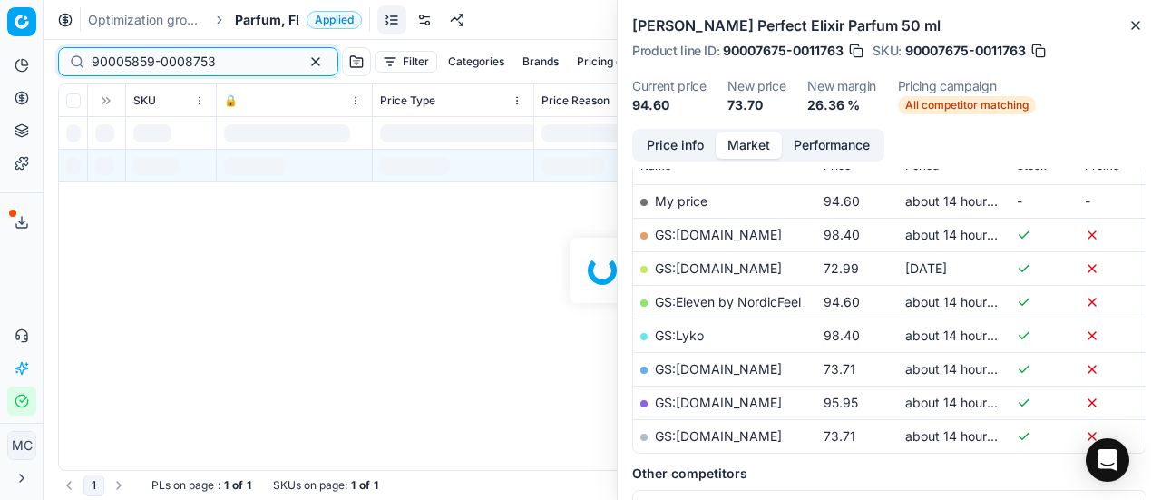
scroll to position [272, 0]
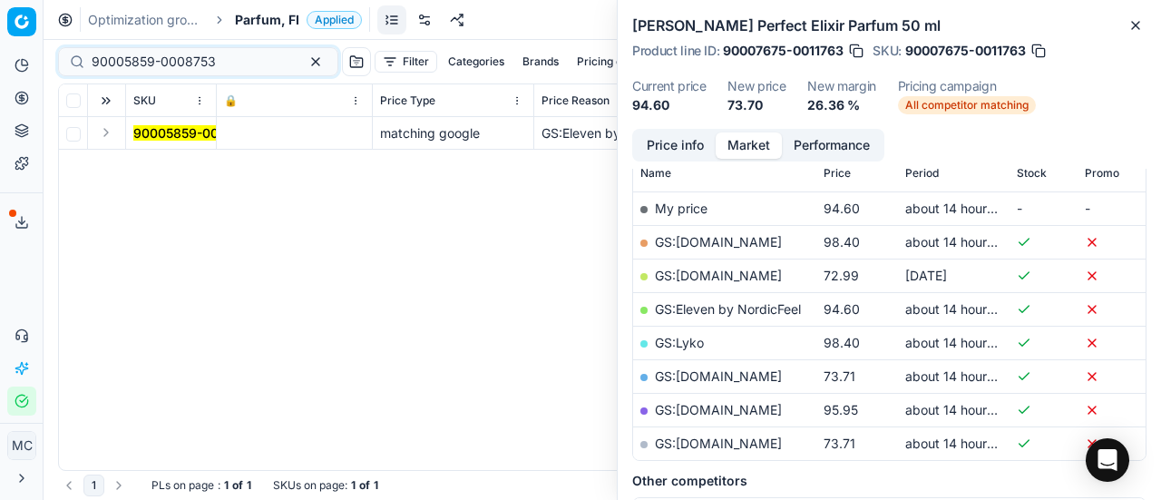
click at [111, 135] on button "Expand" at bounding box center [106, 133] width 22 height 22
click at [174, 166] on mark "90005859-0008753" at bounding box center [195, 165] width 124 height 15
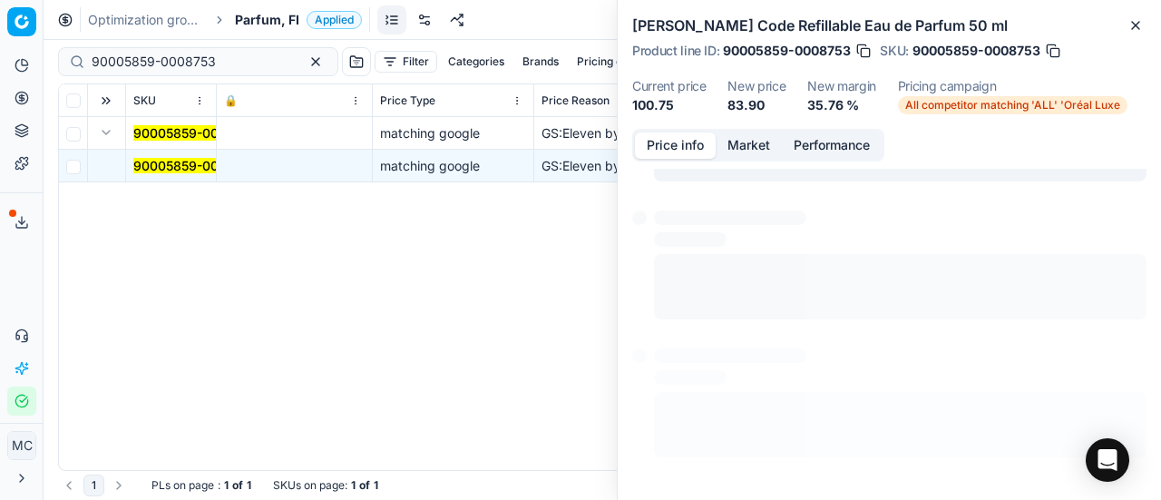
click at [684, 142] on button "Price info" at bounding box center [675, 145] width 81 height 26
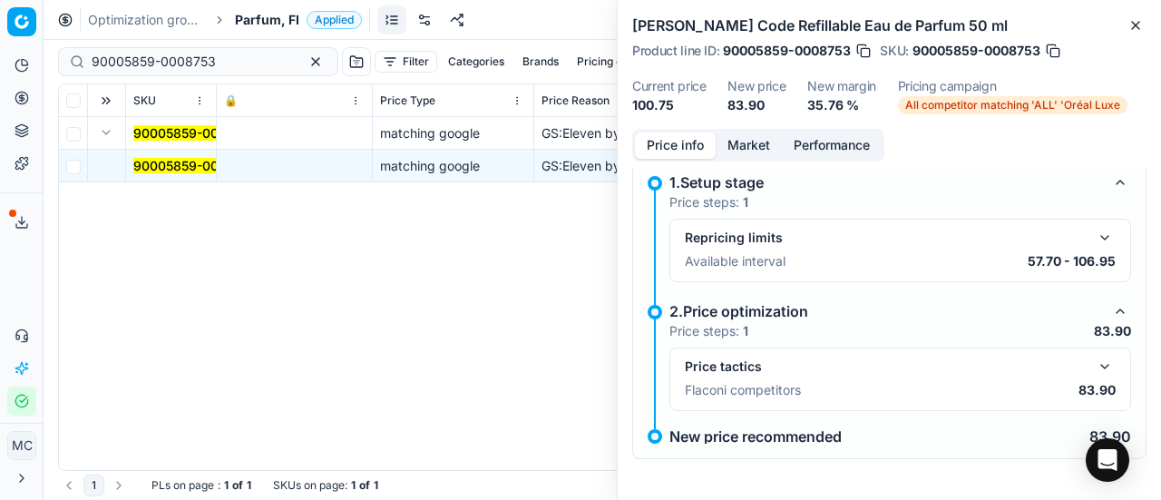
click at [1094, 357] on button "button" at bounding box center [1105, 367] width 22 height 22
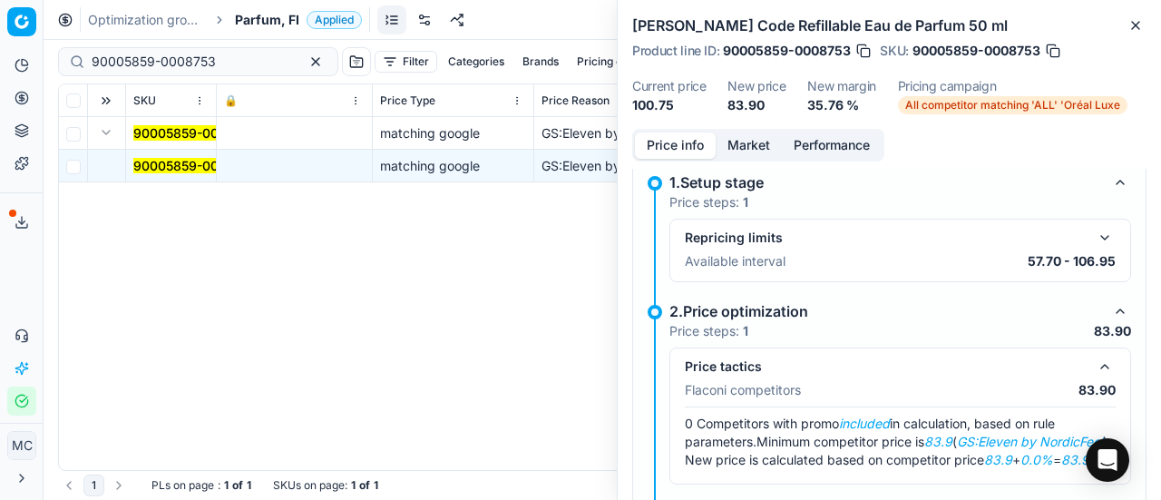
click at [758, 141] on button "Market" at bounding box center [749, 145] width 66 height 26
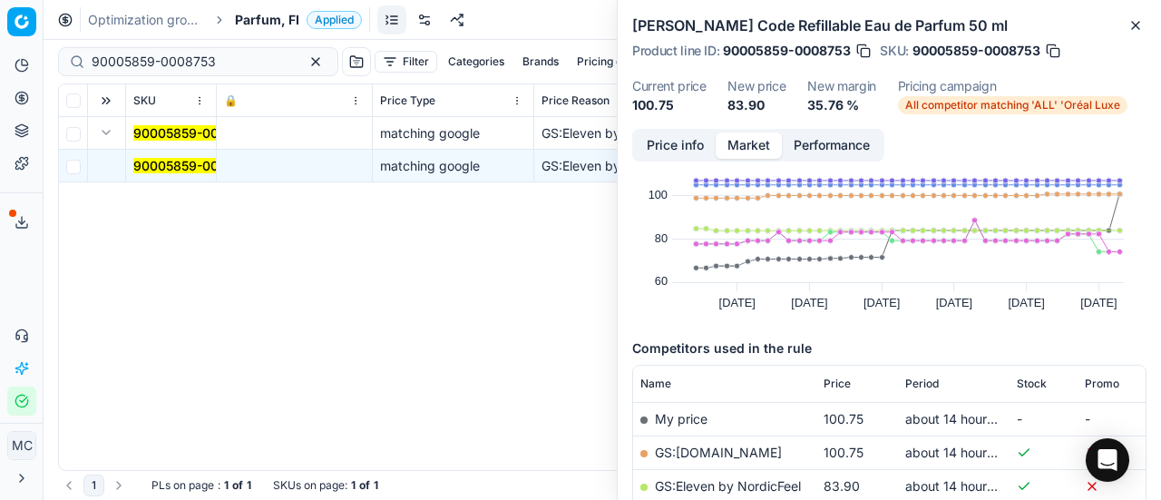
scroll to position [91, 0]
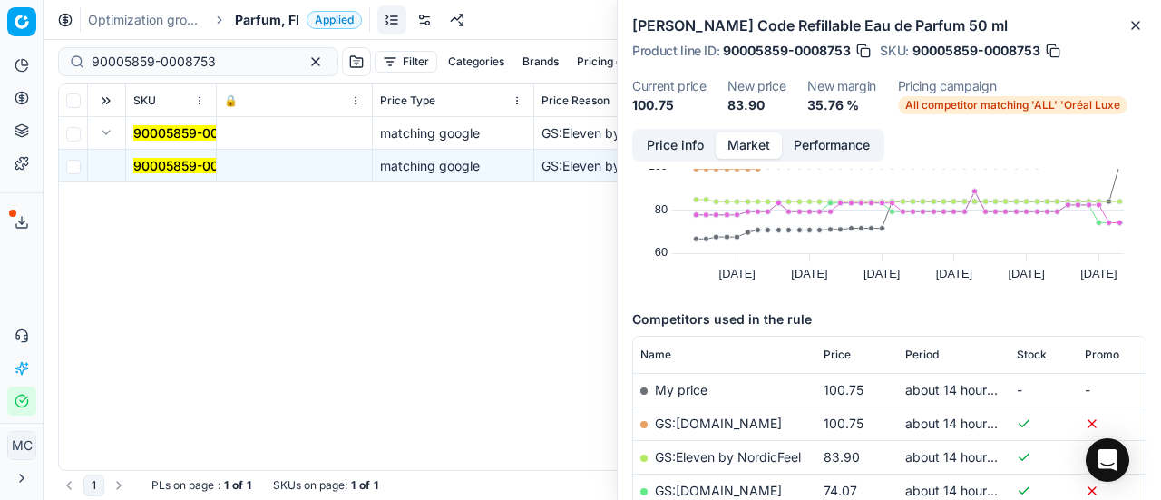
click at [766, 454] on link "GS:Eleven by NordicFeel" at bounding box center [728, 456] width 146 height 15
drag, startPoint x: 216, startPoint y: 59, endPoint x: 0, endPoint y: -34, distance: 235.2
click at [0, 0] on html "Pricing platform Analytics Pricing Product portfolio Templates Export service 1…" at bounding box center [580, 250] width 1161 height 500
paste input "80052135-100"
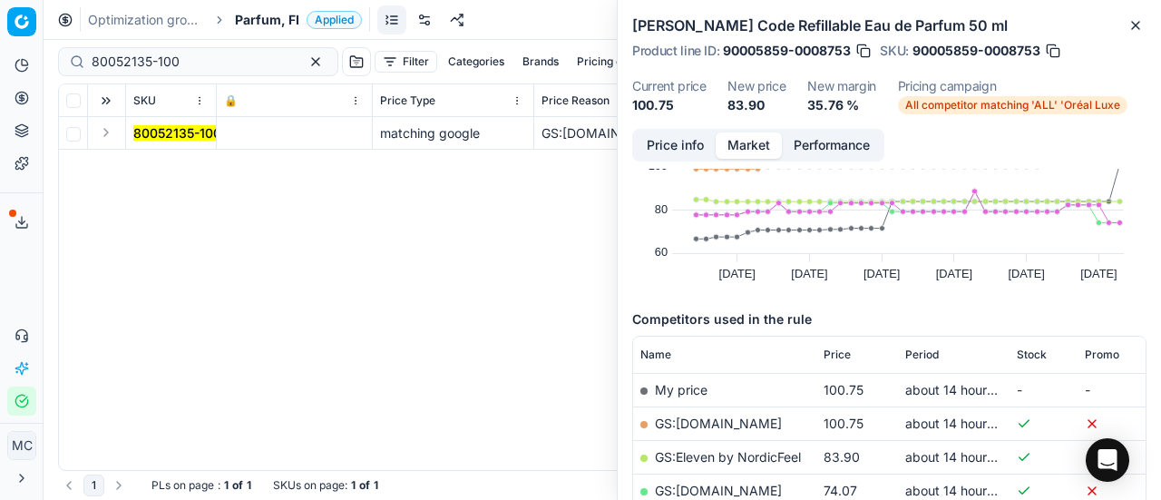
click at [112, 134] on button "Expand" at bounding box center [106, 133] width 22 height 22
click at [155, 159] on mark "80052135-100" at bounding box center [177, 165] width 88 height 15
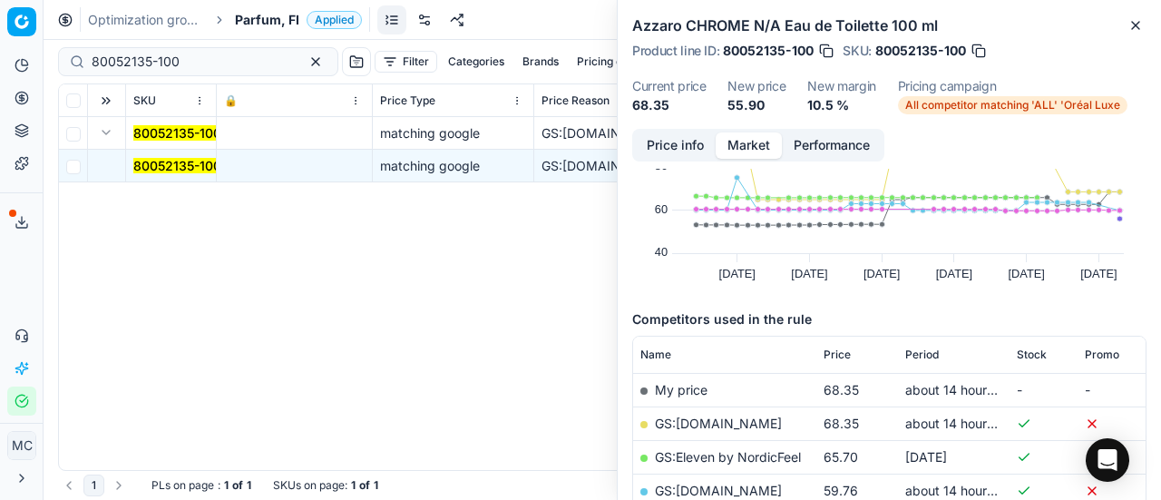
click at [684, 141] on button "Price info" at bounding box center [675, 145] width 81 height 26
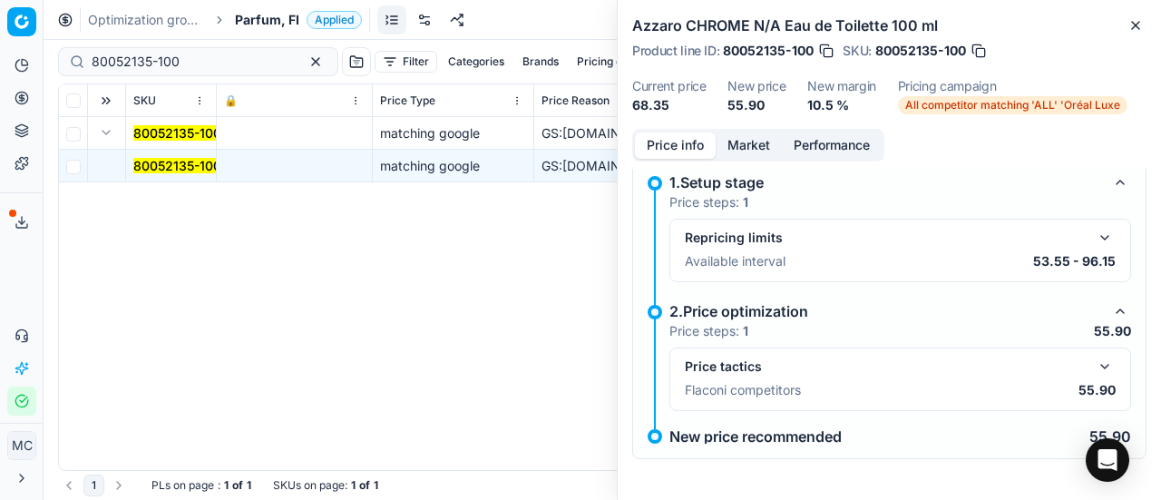
click at [1094, 356] on button "button" at bounding box center [1105, 367] width 22 height 22
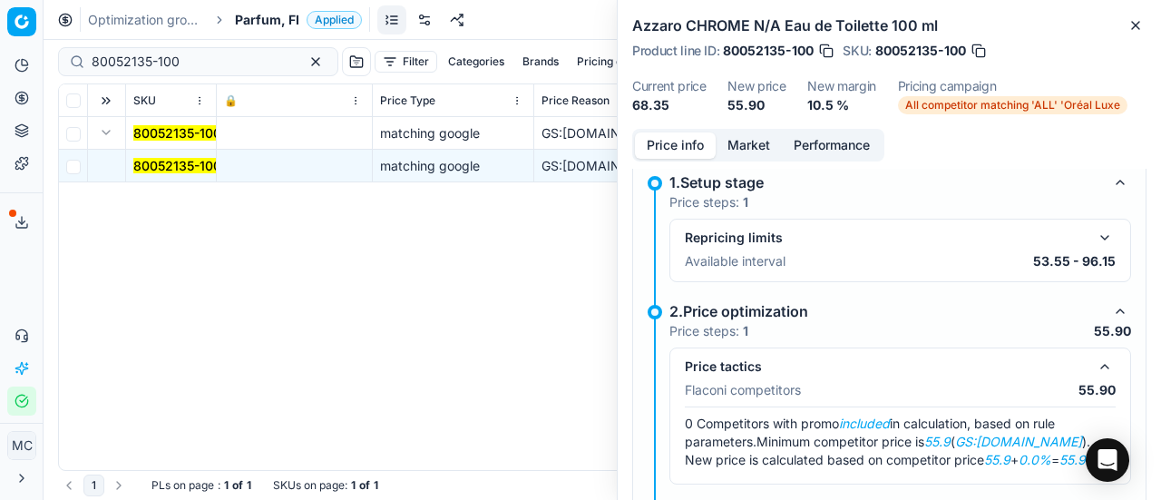
click at [740, 134] on button "Market" at bounding box center [749, 145] width 66 height 26
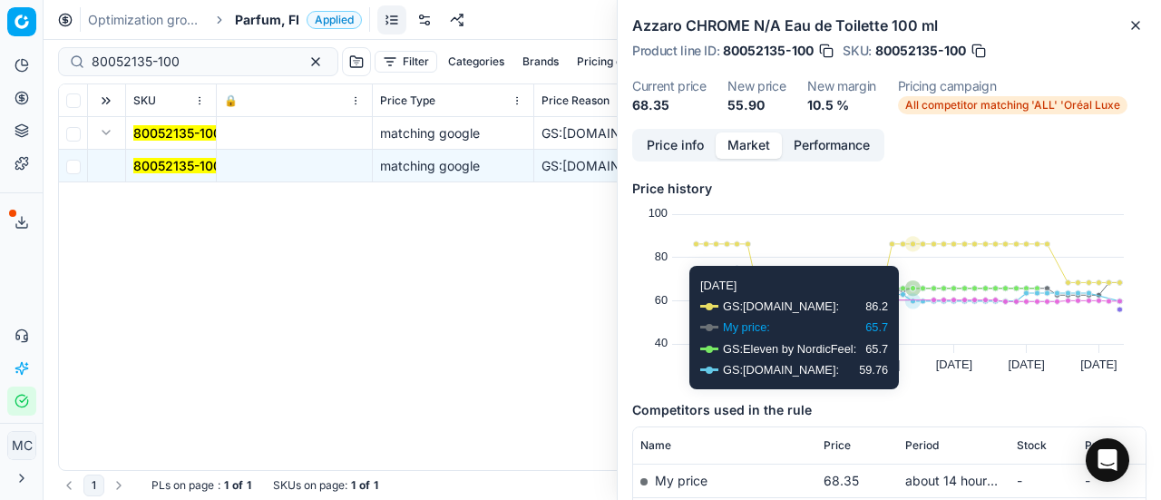
scroll to position [363, 0]
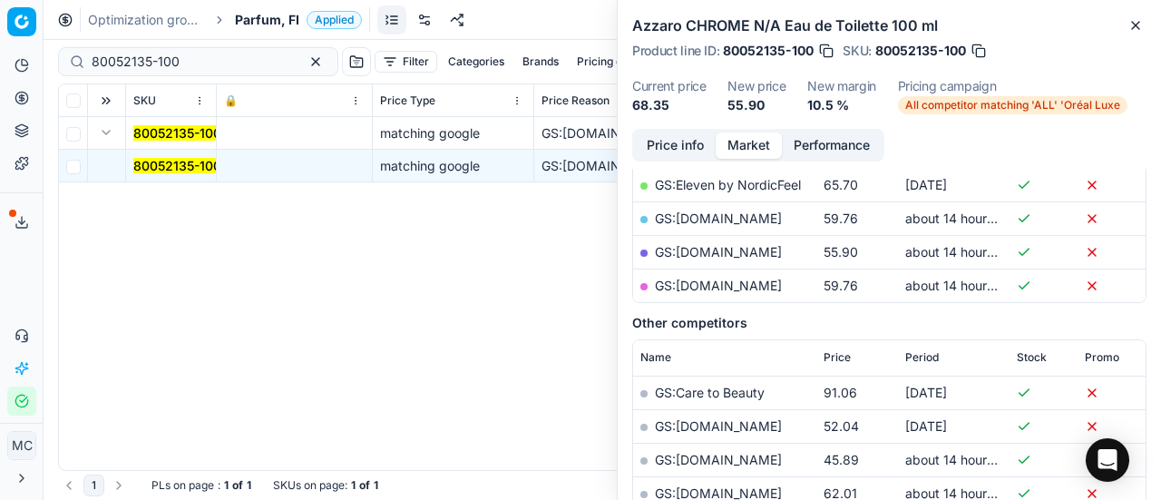
click at [760, 244] on link "GS:Parfyymi-Klikkaus.fi" at bounding box center [718, 251] width 127 height 15
click at [212, 75] on div "80052135-100" at bounding box center [198, 61] width 280 height 29
drag, startPoint x: 0, startPoint y: 10, endPoint x: 0, endPoint y: -3, distance: 12.7
click at [0, 0] on html "Pricing platform Analytics Pricing Product portfolio Templates Export service 1…" at bounding box center [580, 250] width 1161 height 500
paste input "67644-3"
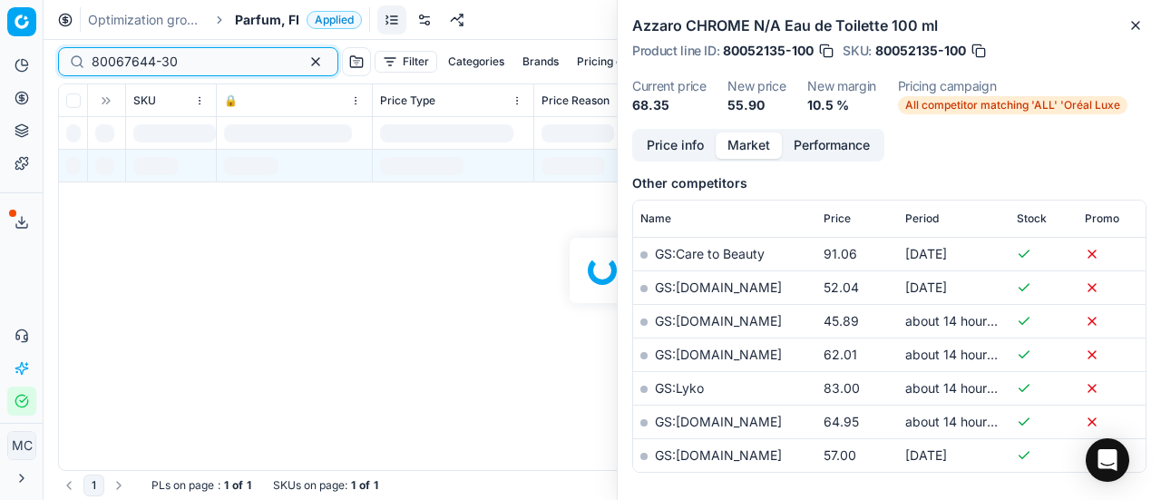
scroll to position [363, 0]
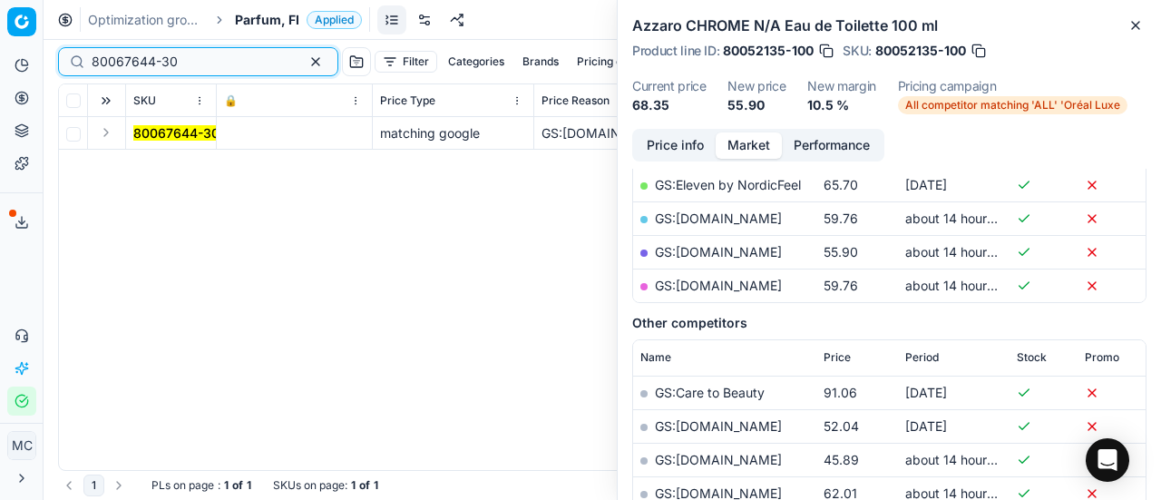
type input "80067644-30"
click at [111, 134] on button "Expand" at bounding box center [106, 133] width 22 height 22
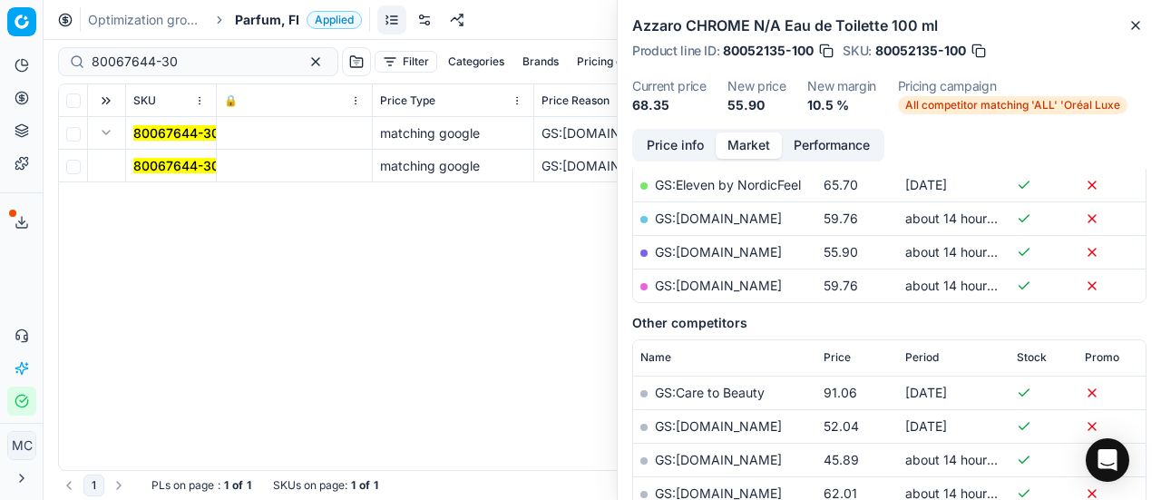
drag, startPoint x: 163, startPoint y: 162, endPoint x: 578, endPoint y: 167, distance: 414.6
click at [167, 162] on mark "80067644-30" at bounding box center [176, 165] width 86 height 15
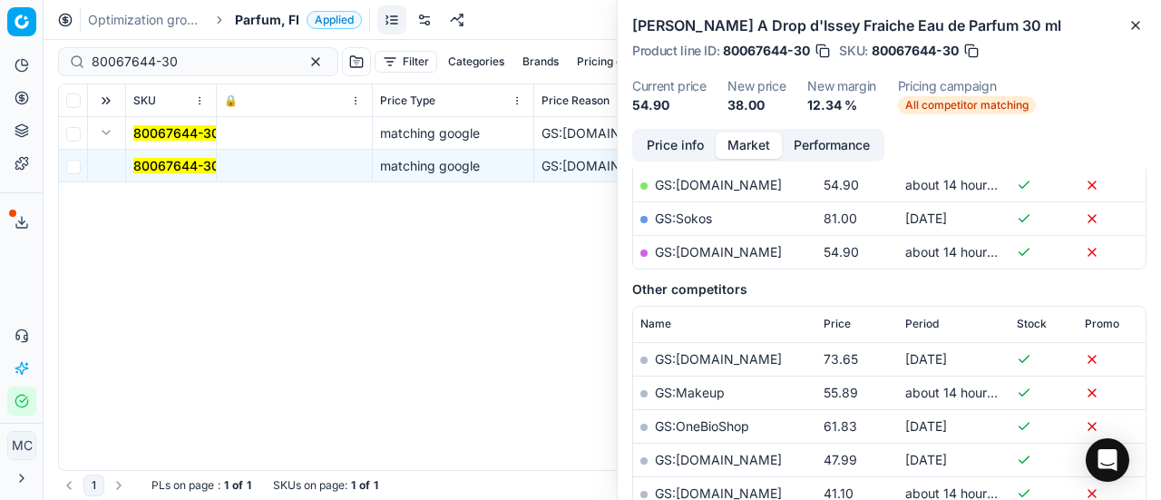
click at [671, 141] on button "Price info" at bounding box center [675, 145] width 81 height 26
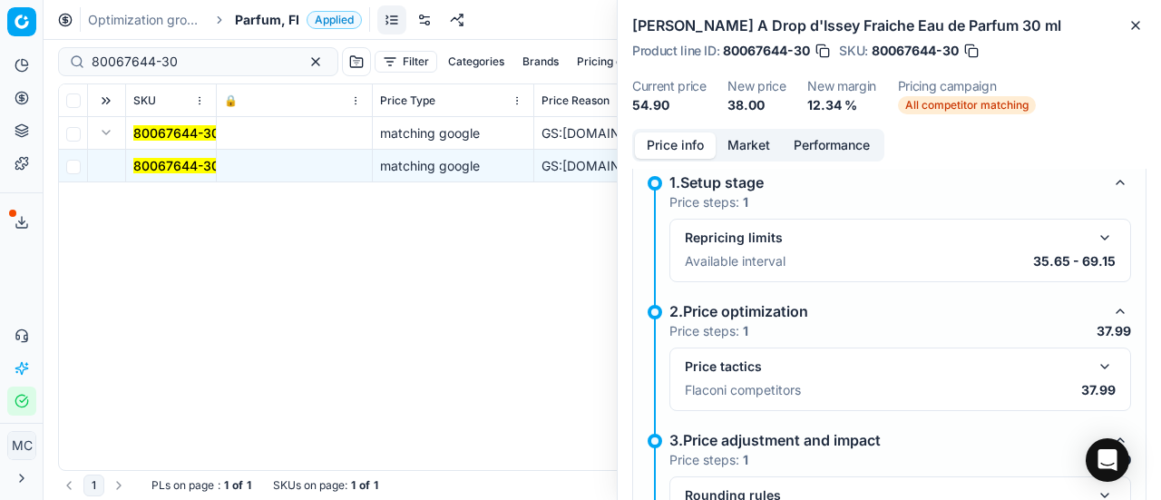
click at [1094, 359] on button "button" at bounding box center [1105, 367] width 22 height 22
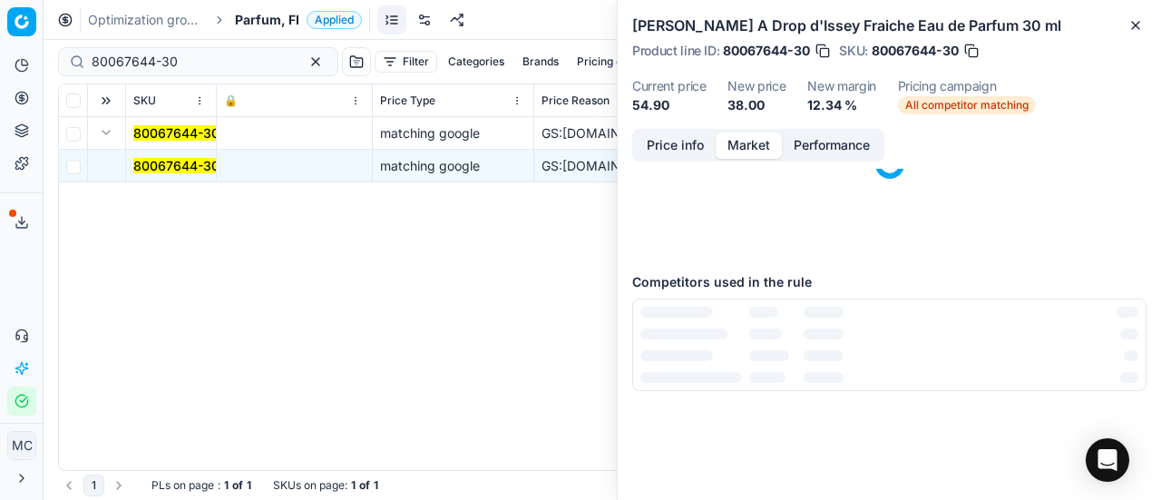
scroll to position [0, 0]
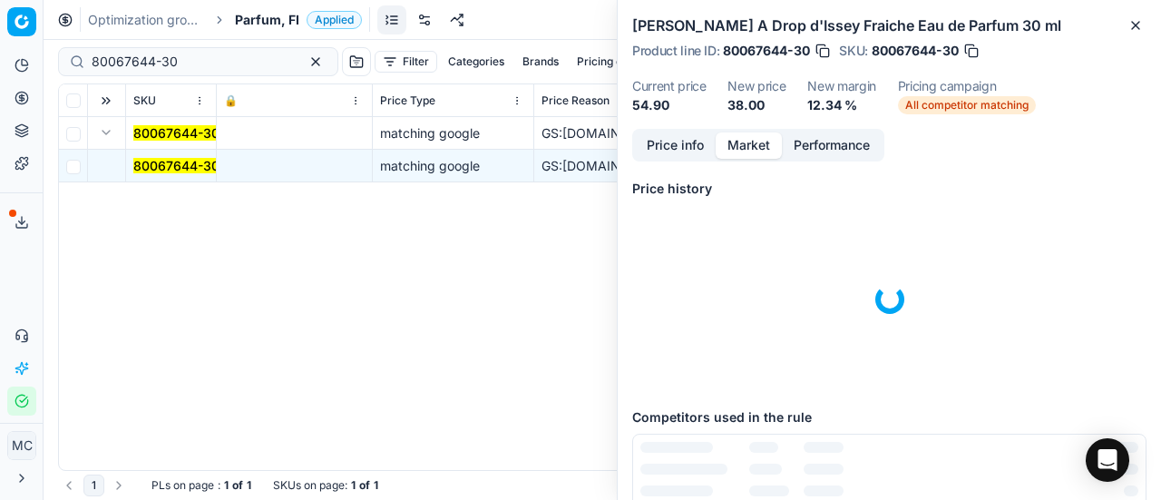
click at [751, 142] on button "Market" at bounding box center [749, 145] width 66 height 26
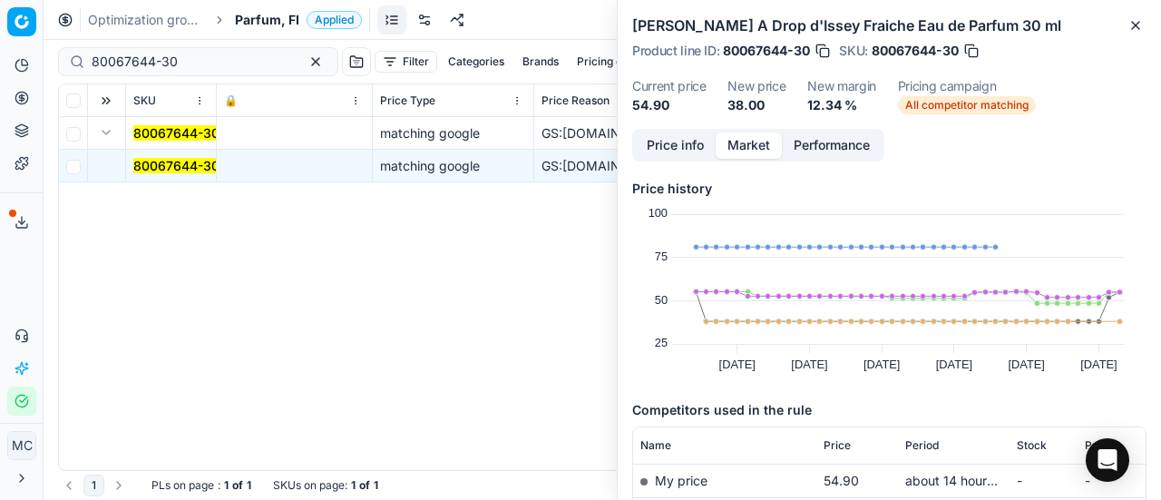
scroll to position [272, 0]
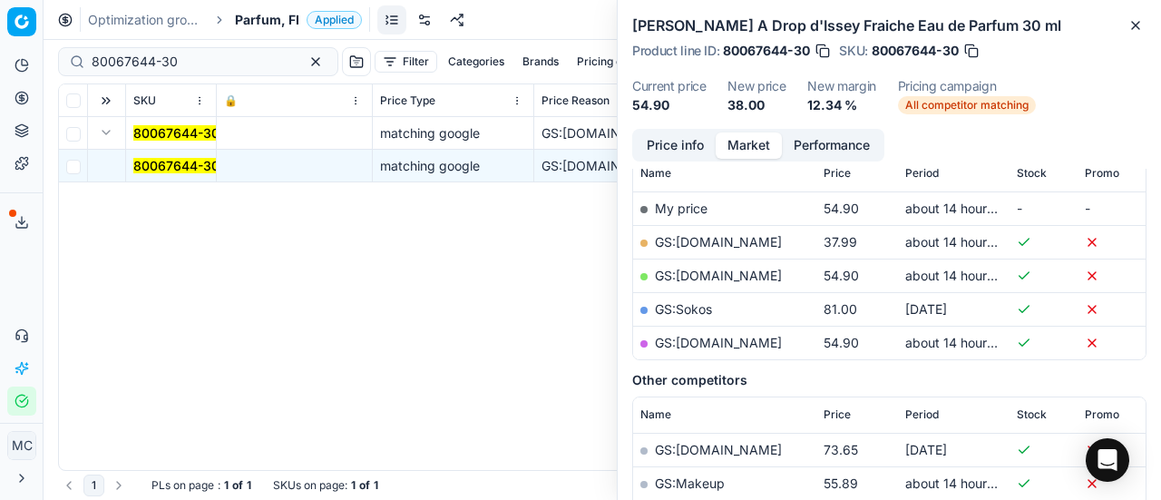
click at [704, 234] on link "GS:Deloox.fi" at bounding box center [718, 241] width 127 height 15
